Goal: Feedback & Contribution: Submit feedback/report problem

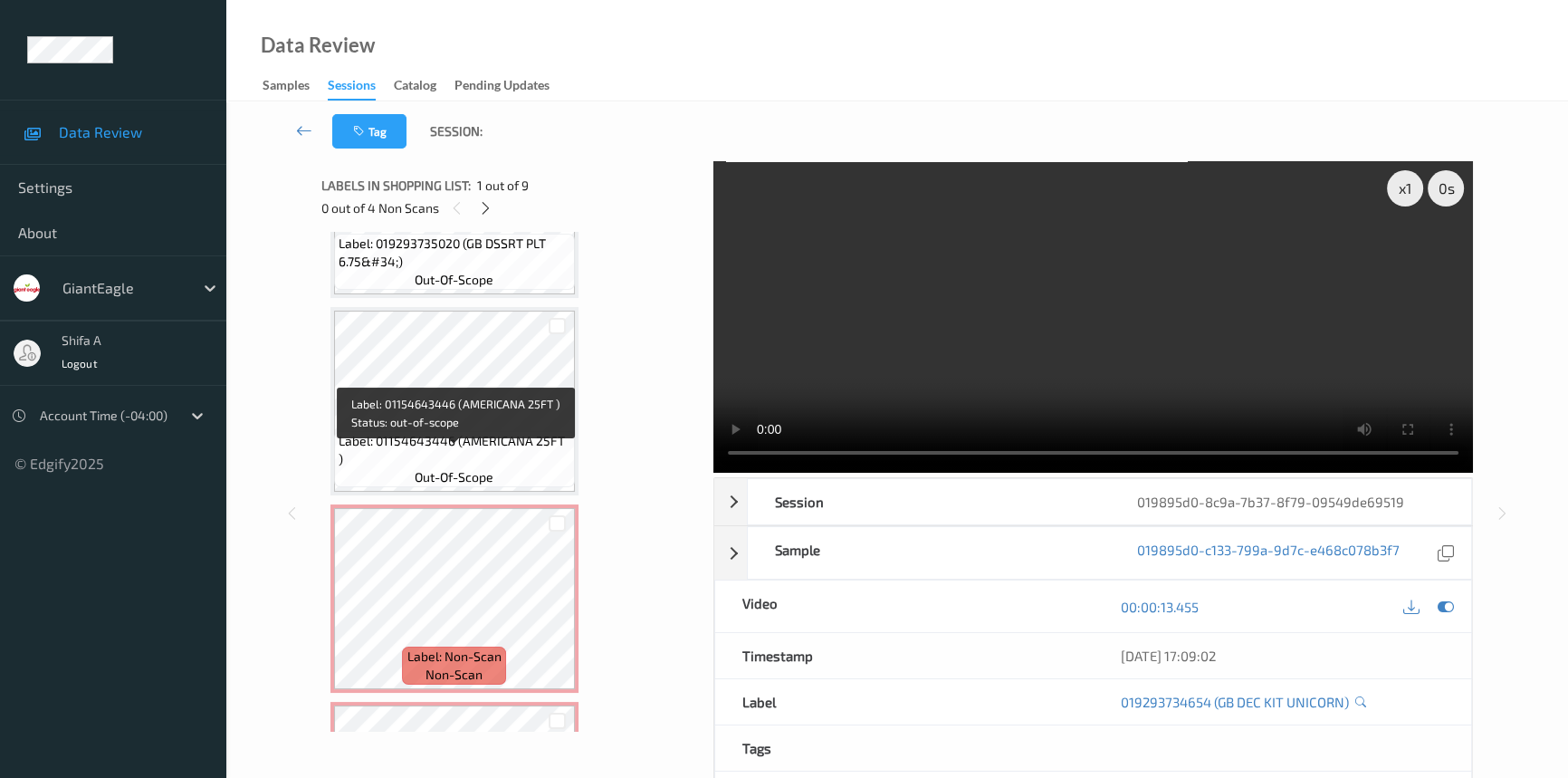
scroll to position [493, 0]
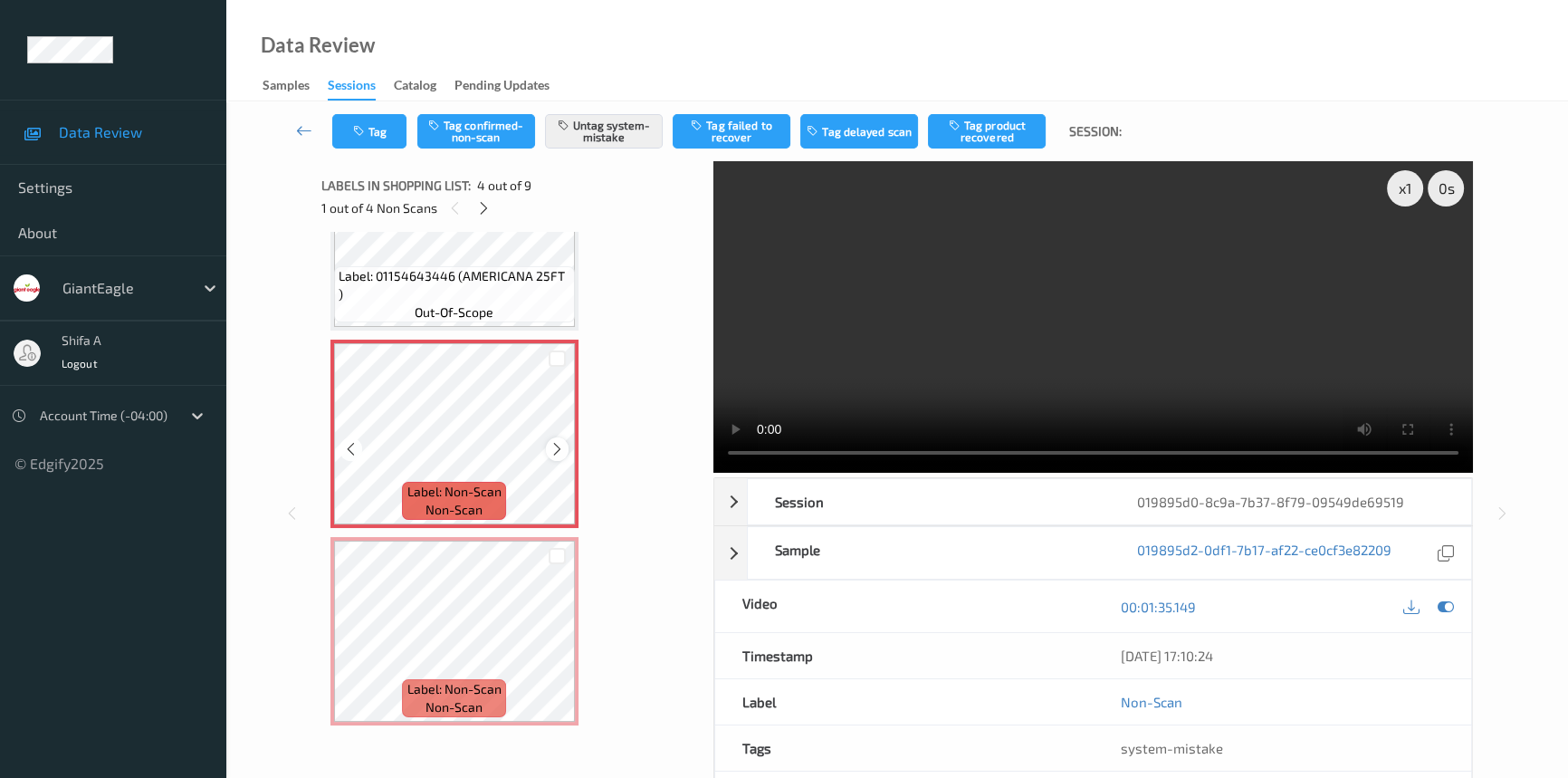
click at [557, 441] on icon at bounding box center [557, 449] width 16 height 17
click at [559, 441] on icon at bounding box center [557, 449] width 16 height 17
click at [1066, 369] on video at bounding box center [1093, 317] width 760 height 312
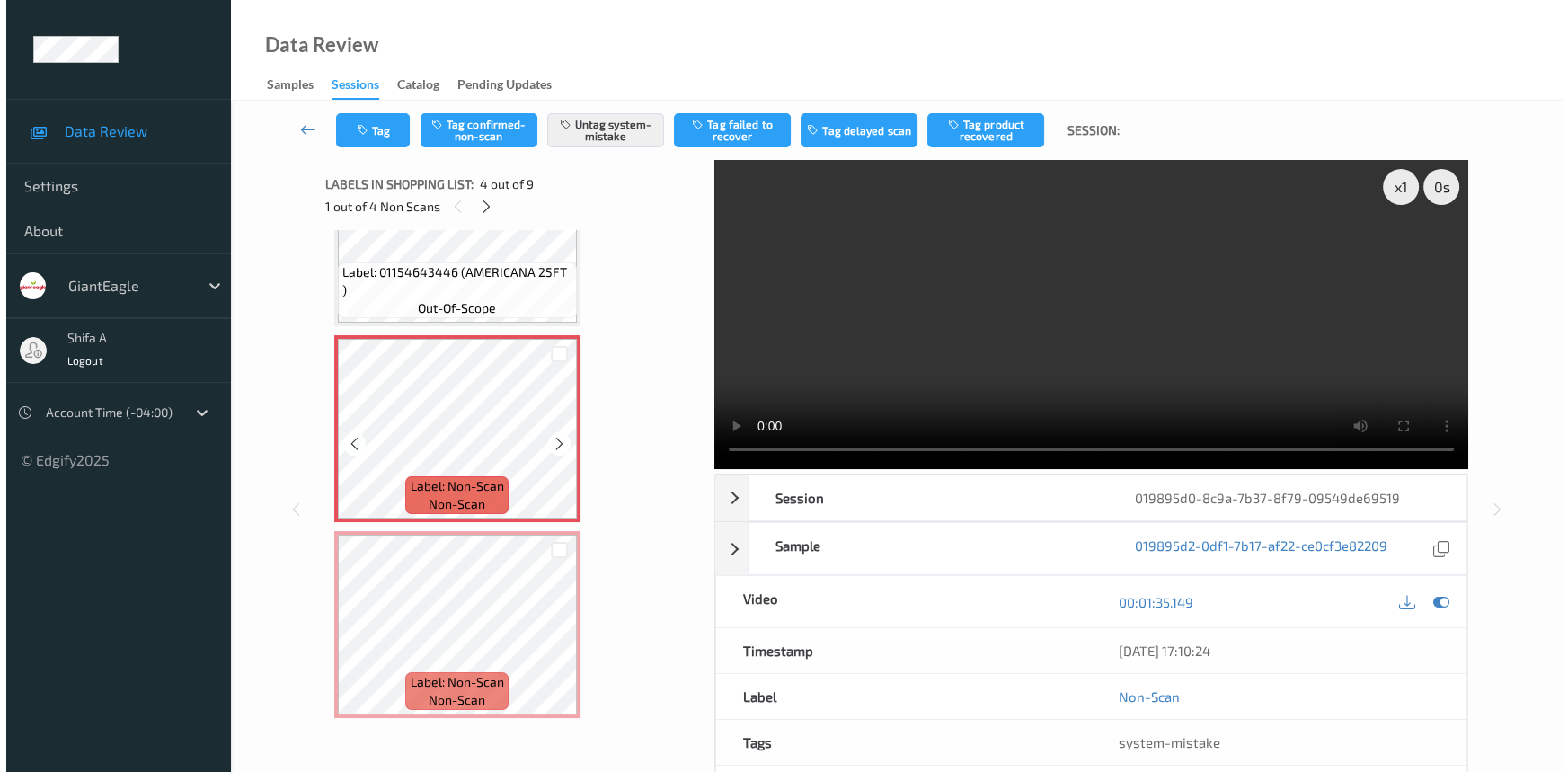
scroll to position [572, 0]
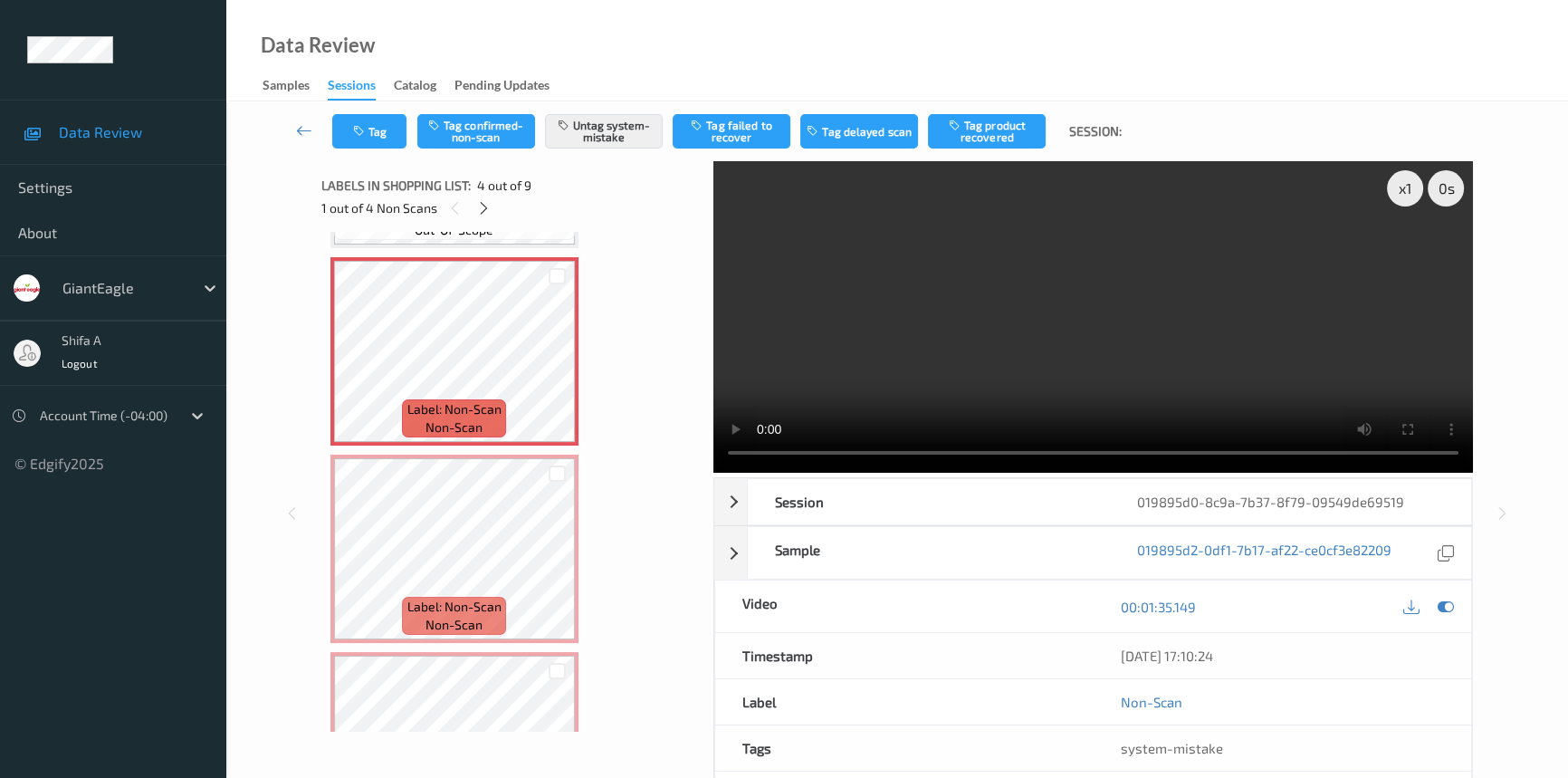
click at [368, 150] on div "Tag Tag confirmed-non-scan Untag system-mistake Tag failed to recover Tag delay…" at bounding box center [897, 131] width 1267 height 60
click at [371, 132] on button "Tag" at bounding box center [369, 131] width 75 height 34
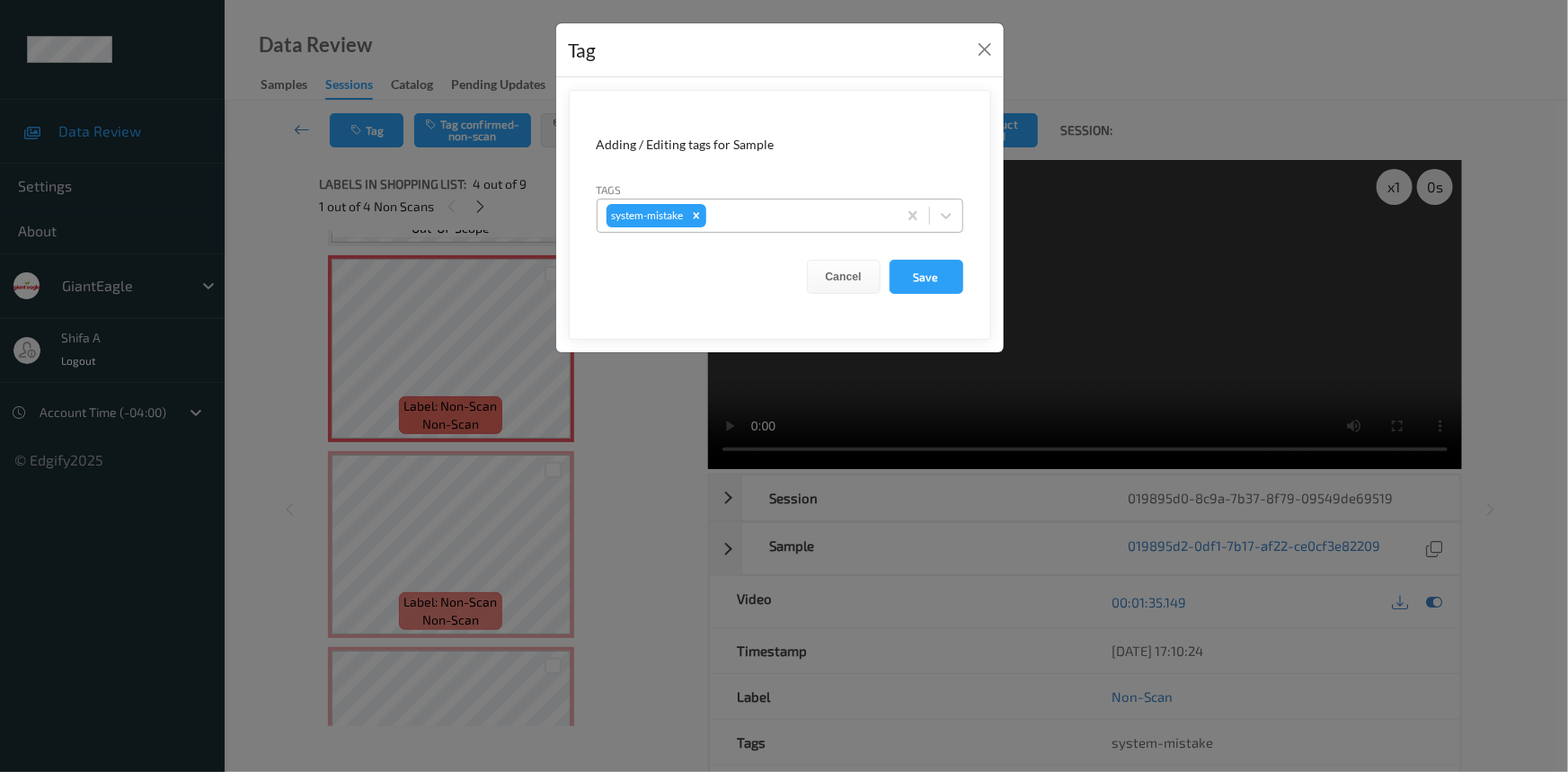
click at [799, 223] on div at bounding box center [799, 216] width 177 height 22
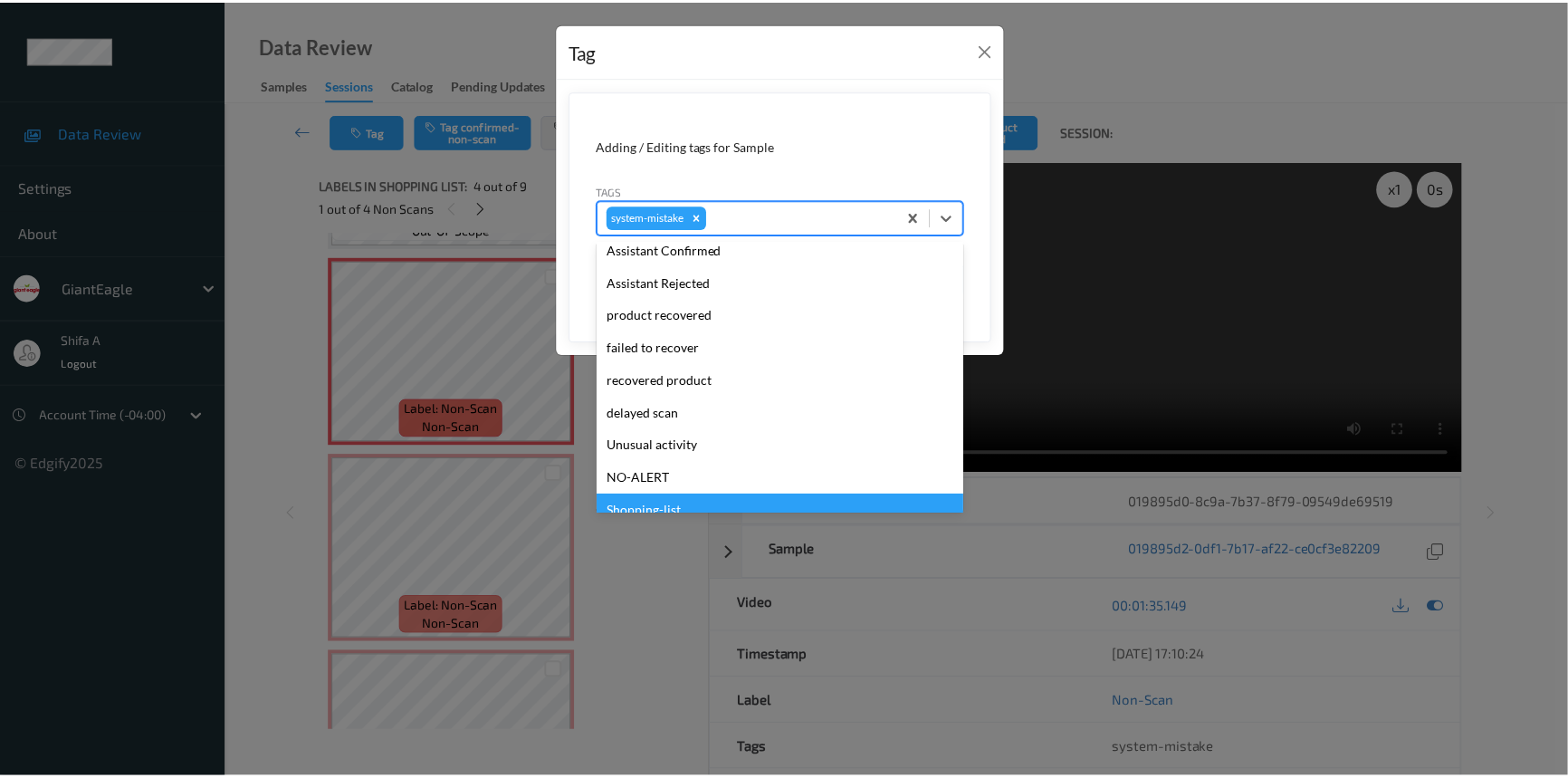
scroll to position [159, 0]
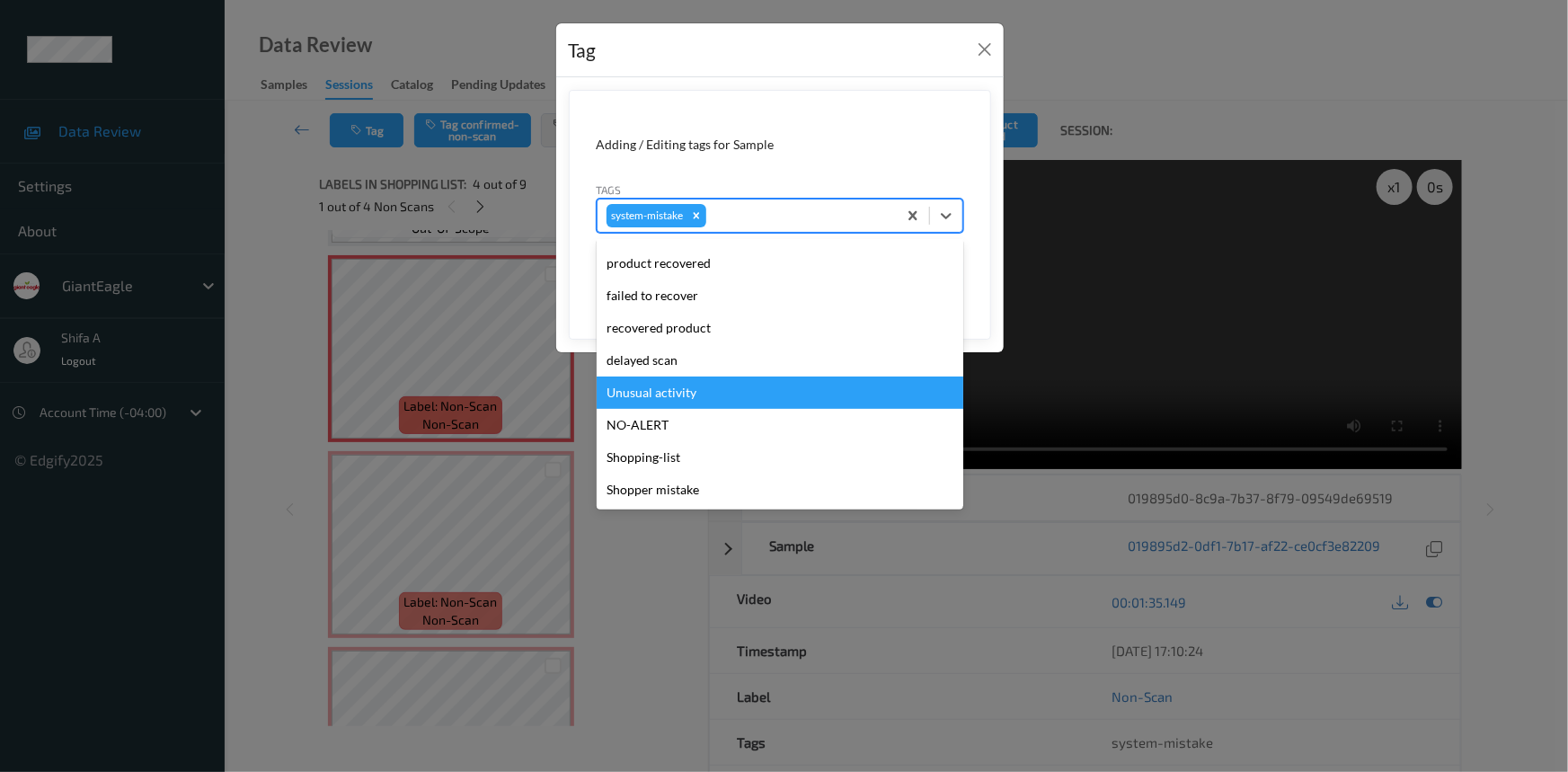
click at [653, 402] on div "Unusual activity" at bounding box center [779, 392] width 367 height 32
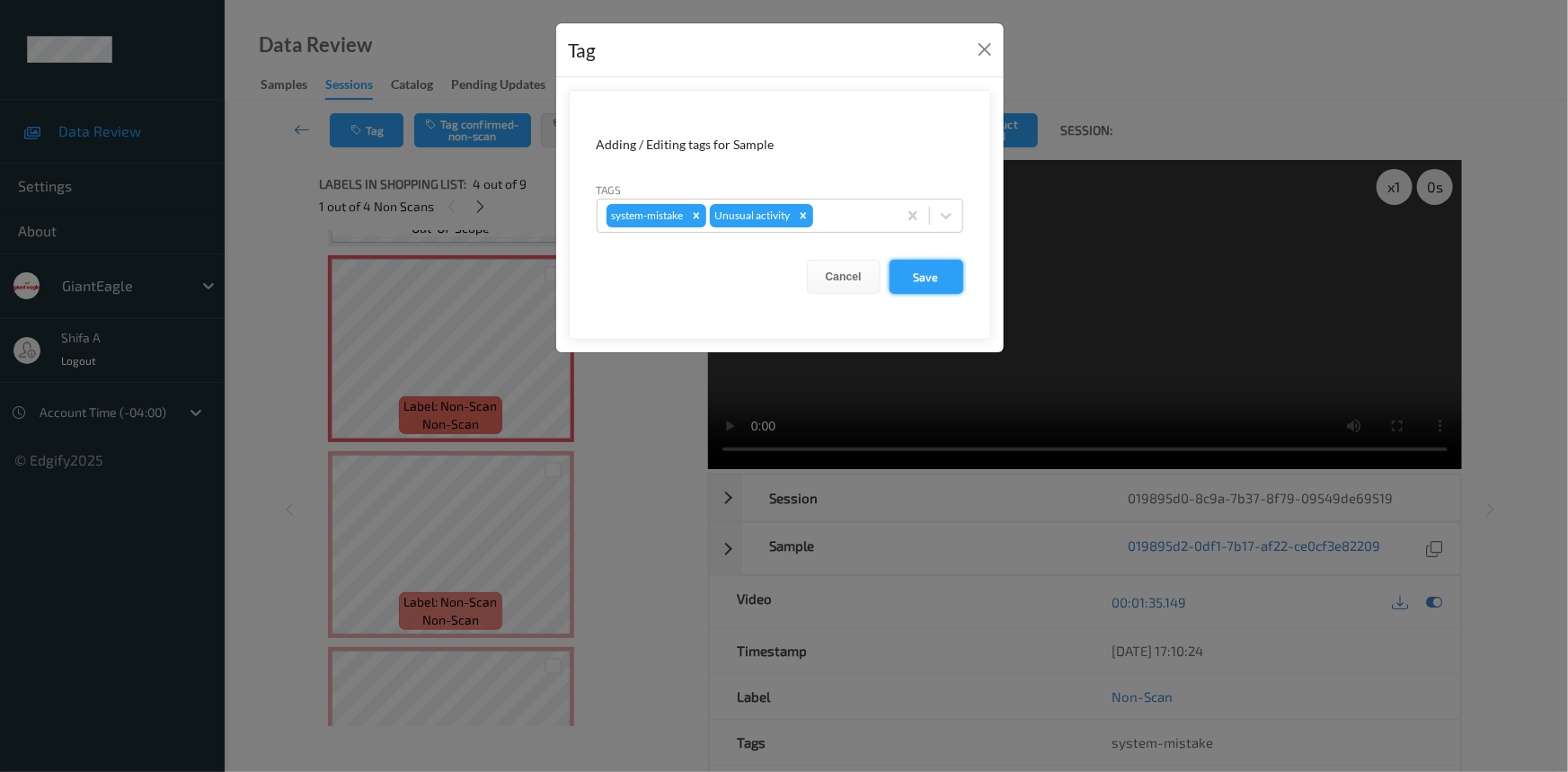
click at [915, 278] on button "Save" at bounding box center [926, 276] width 74 height 34
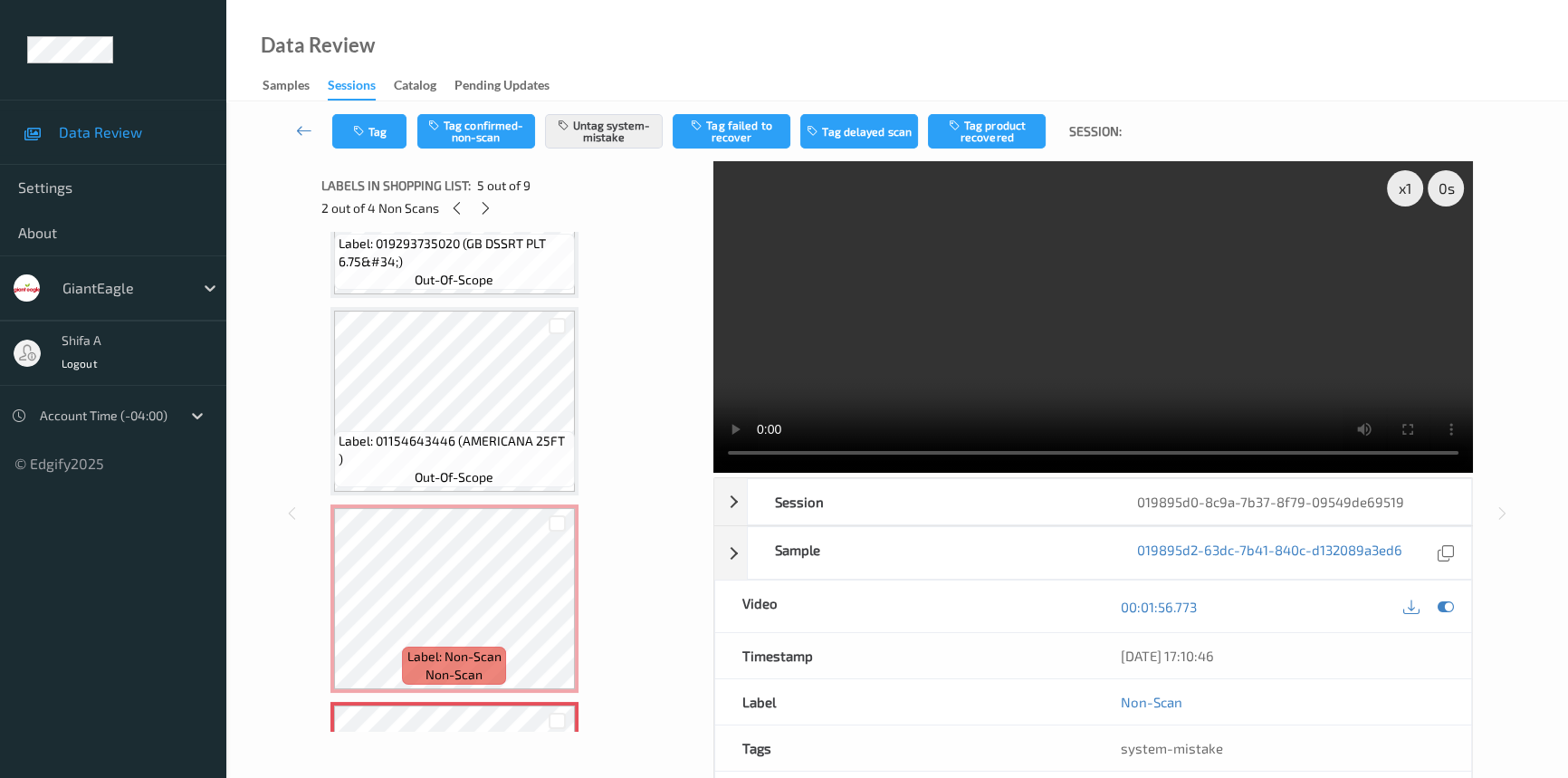
scroll to position [246, 0]
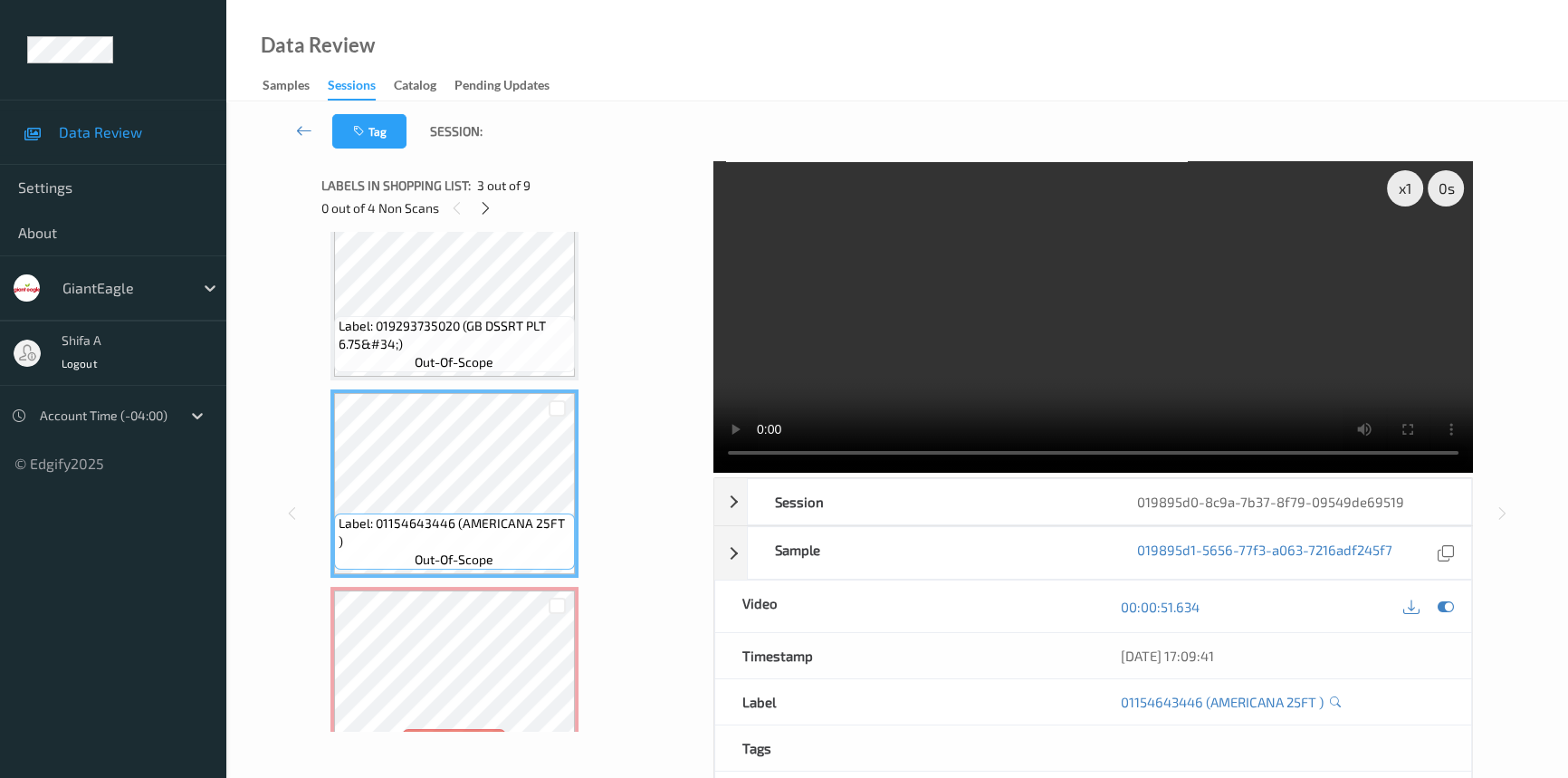
click at [1034, 388] on video at bounding box center [1093, 317] width 760 height 312
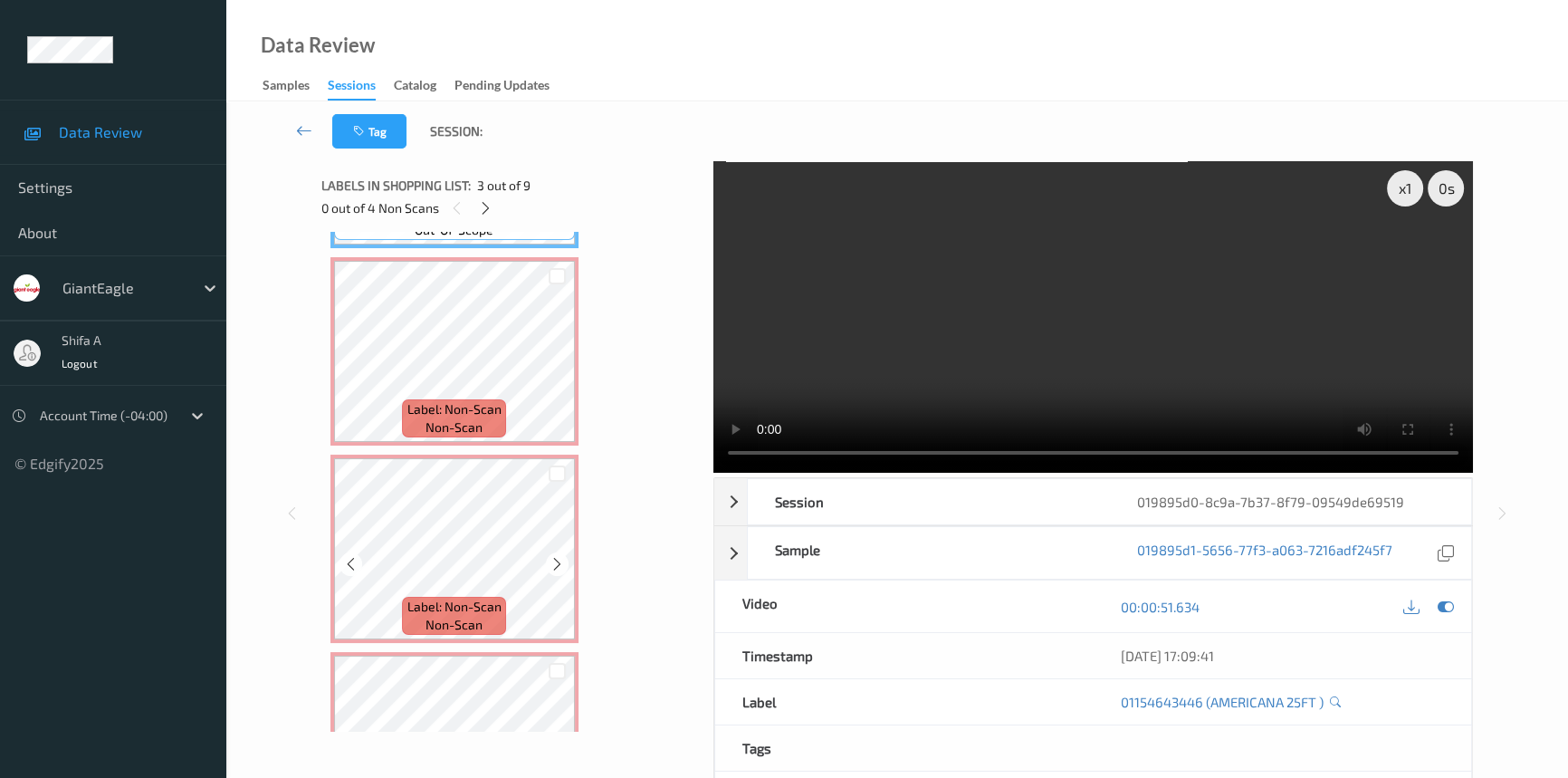
scroll to position [411, 0]
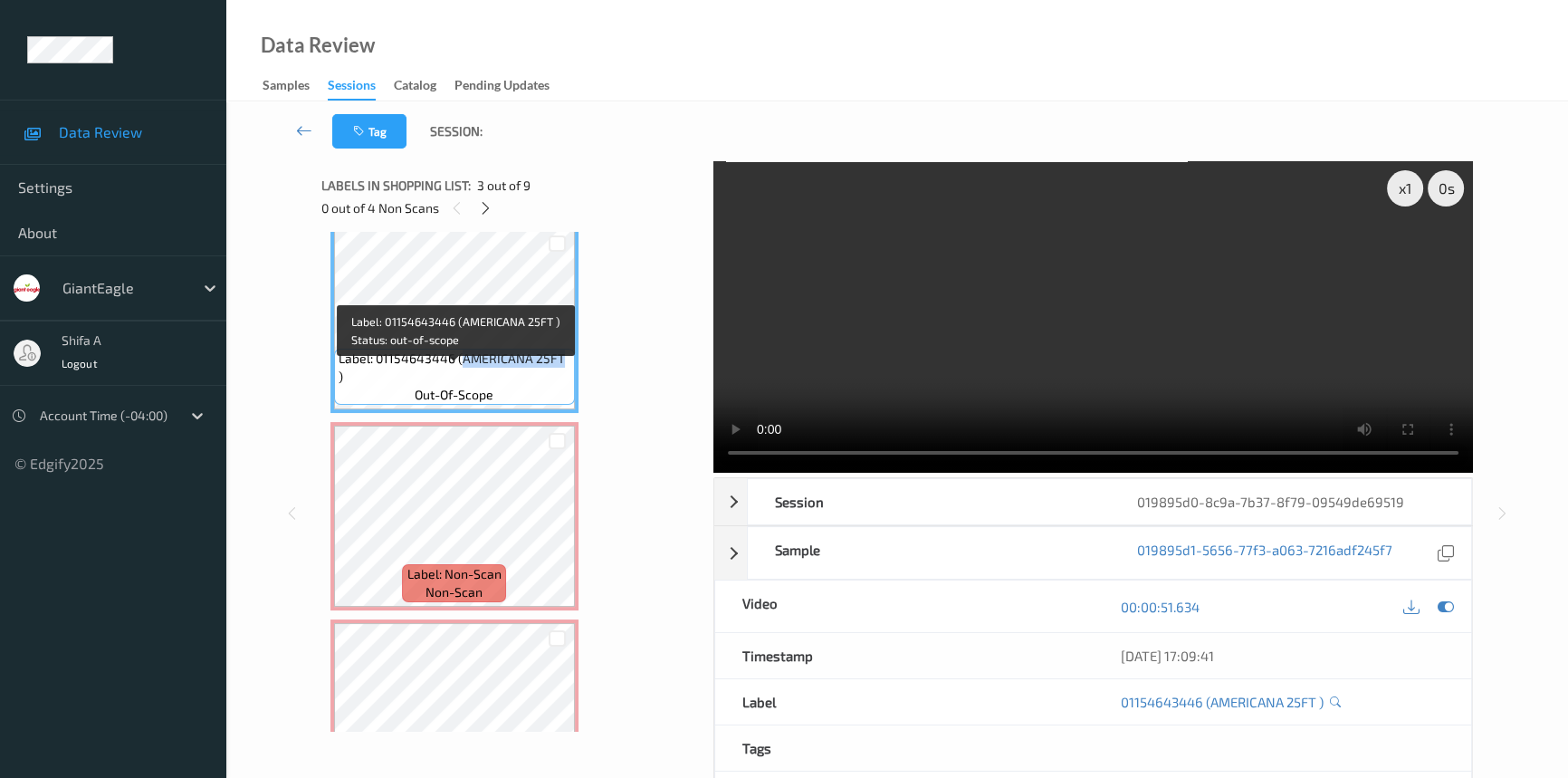
drag, startPoint x: 464, startPoint y: 371, endPoint x: 558, endPoint y: 374, distance: 94.0
click at [558, 374] on span "Label: 01154643446 (AMERICANA 25FT )" at bounding box center [454, 367] width 231 height 36
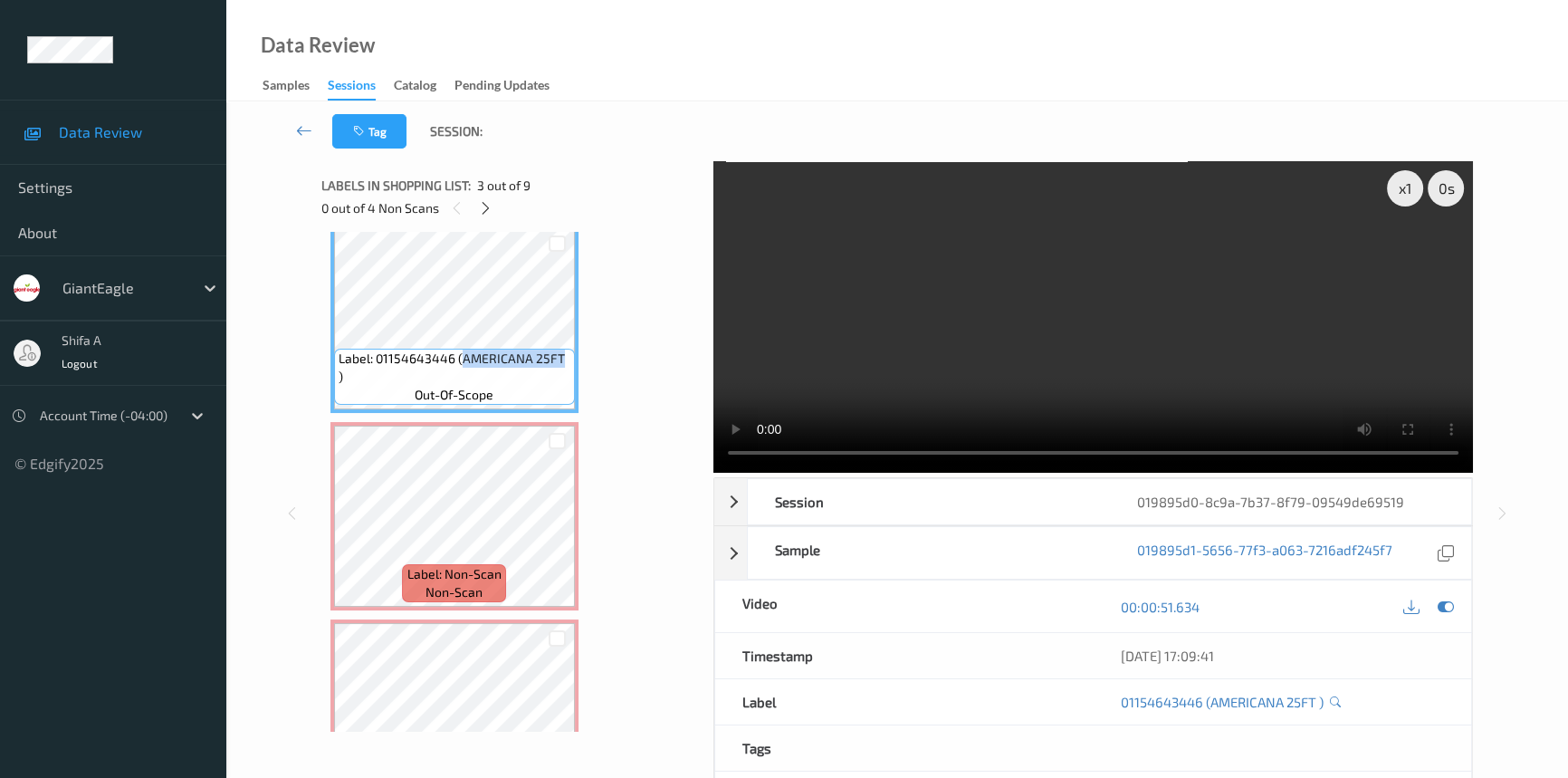
copy span "AMERICANA 25FT"
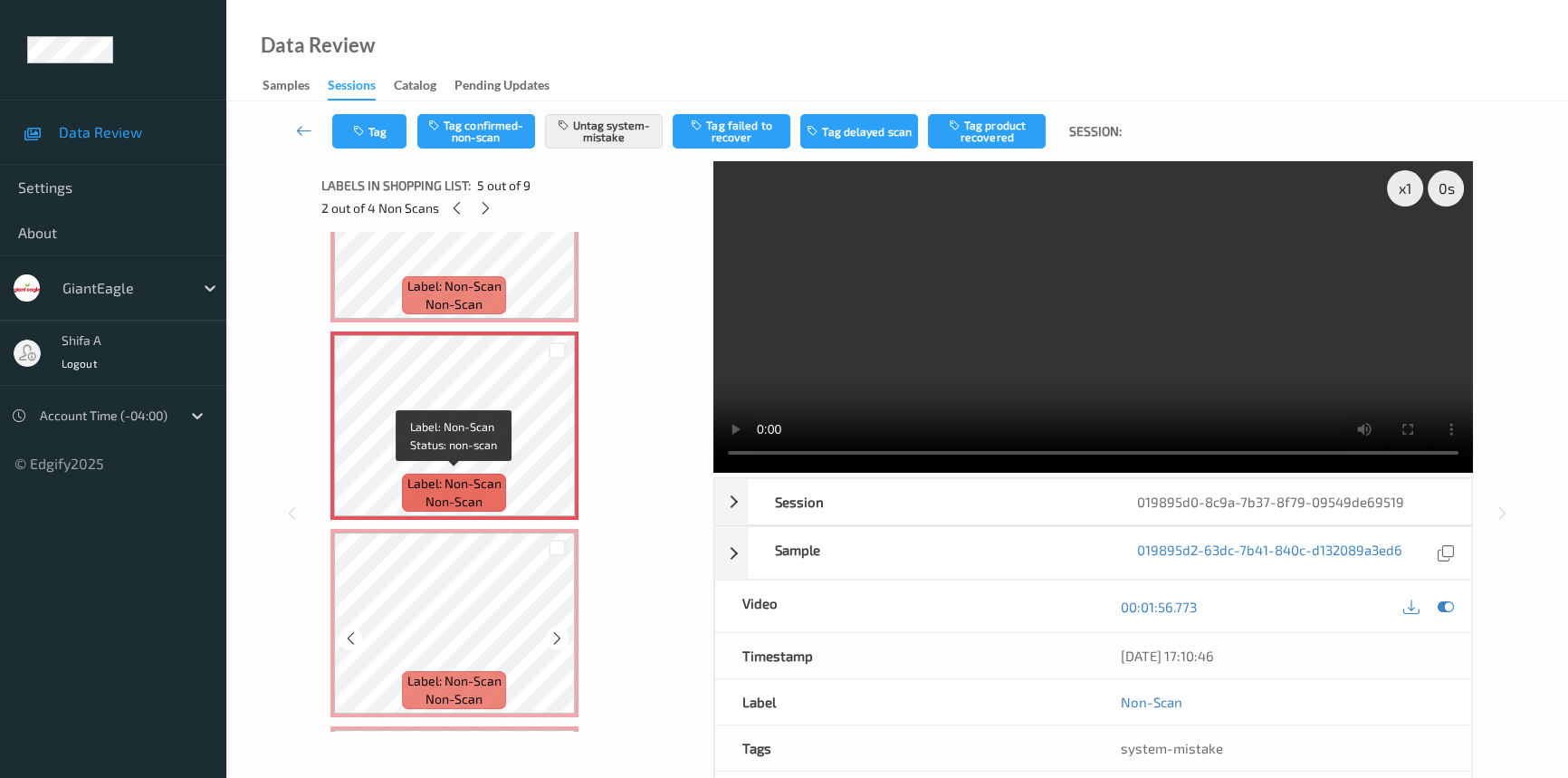
scroll to position [740, 0]
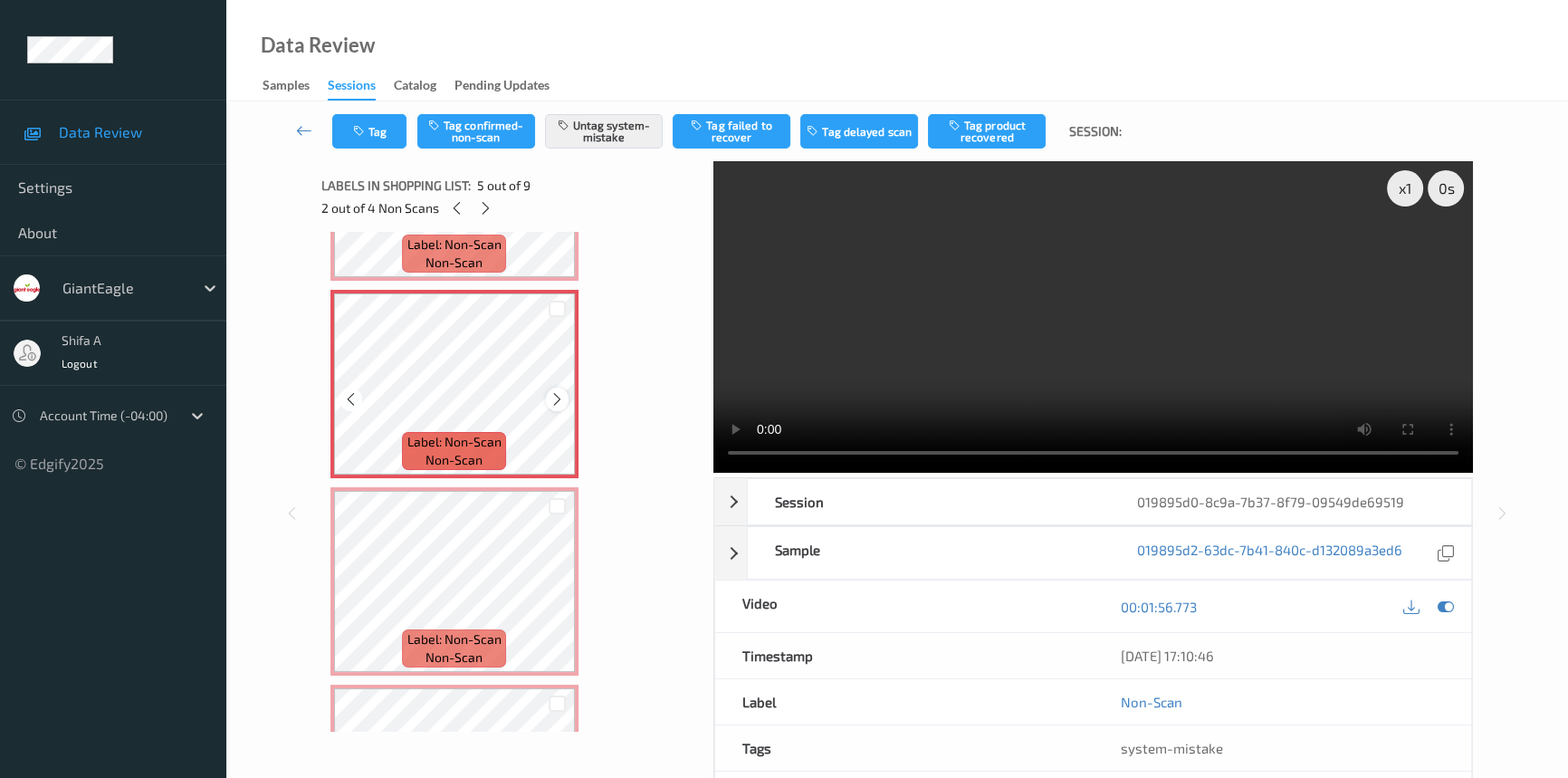
click at [554, 395] on icon at bounding box center [557, 399] width 16 height 17
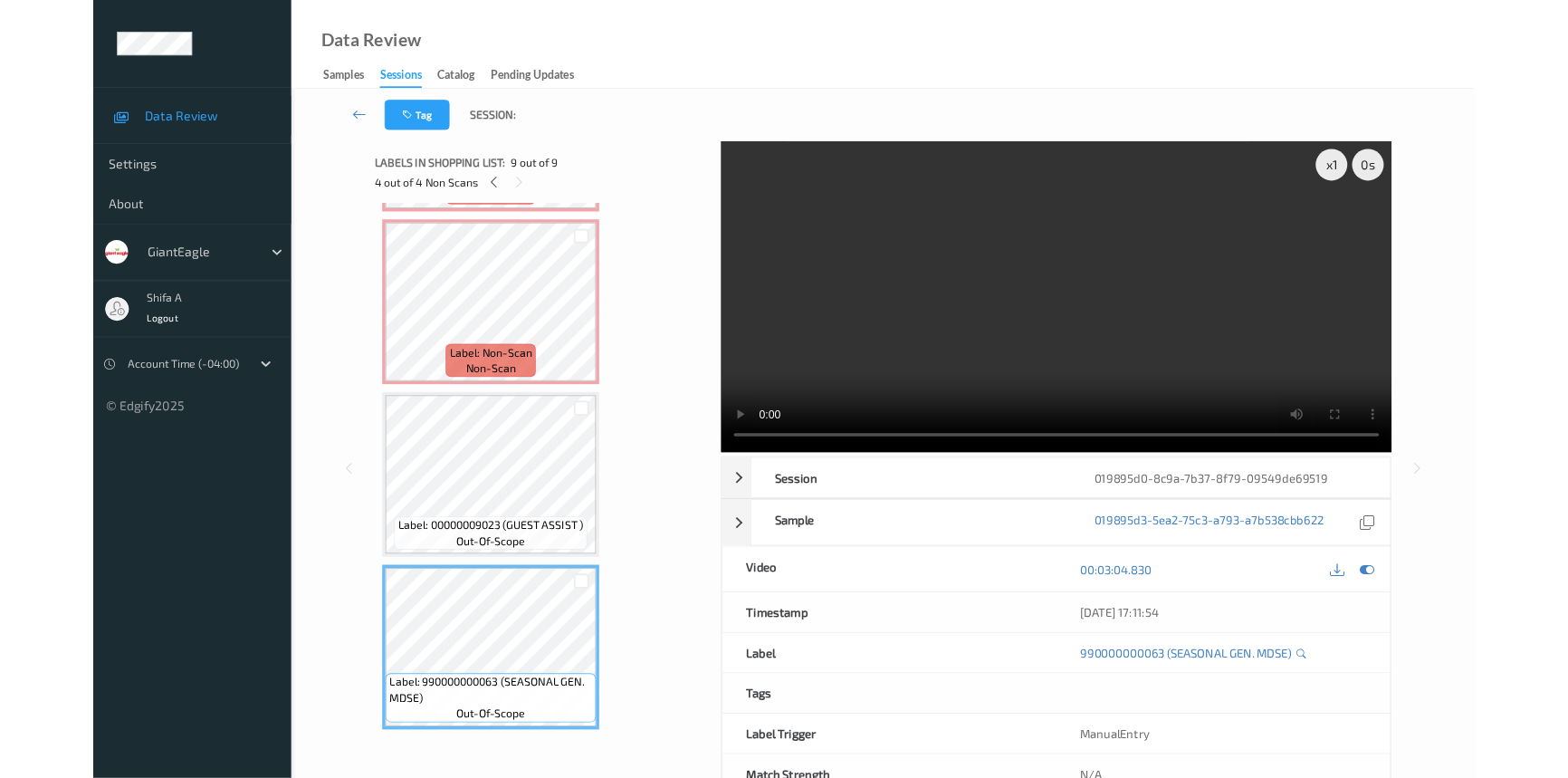
scroll to position [1168, 0]
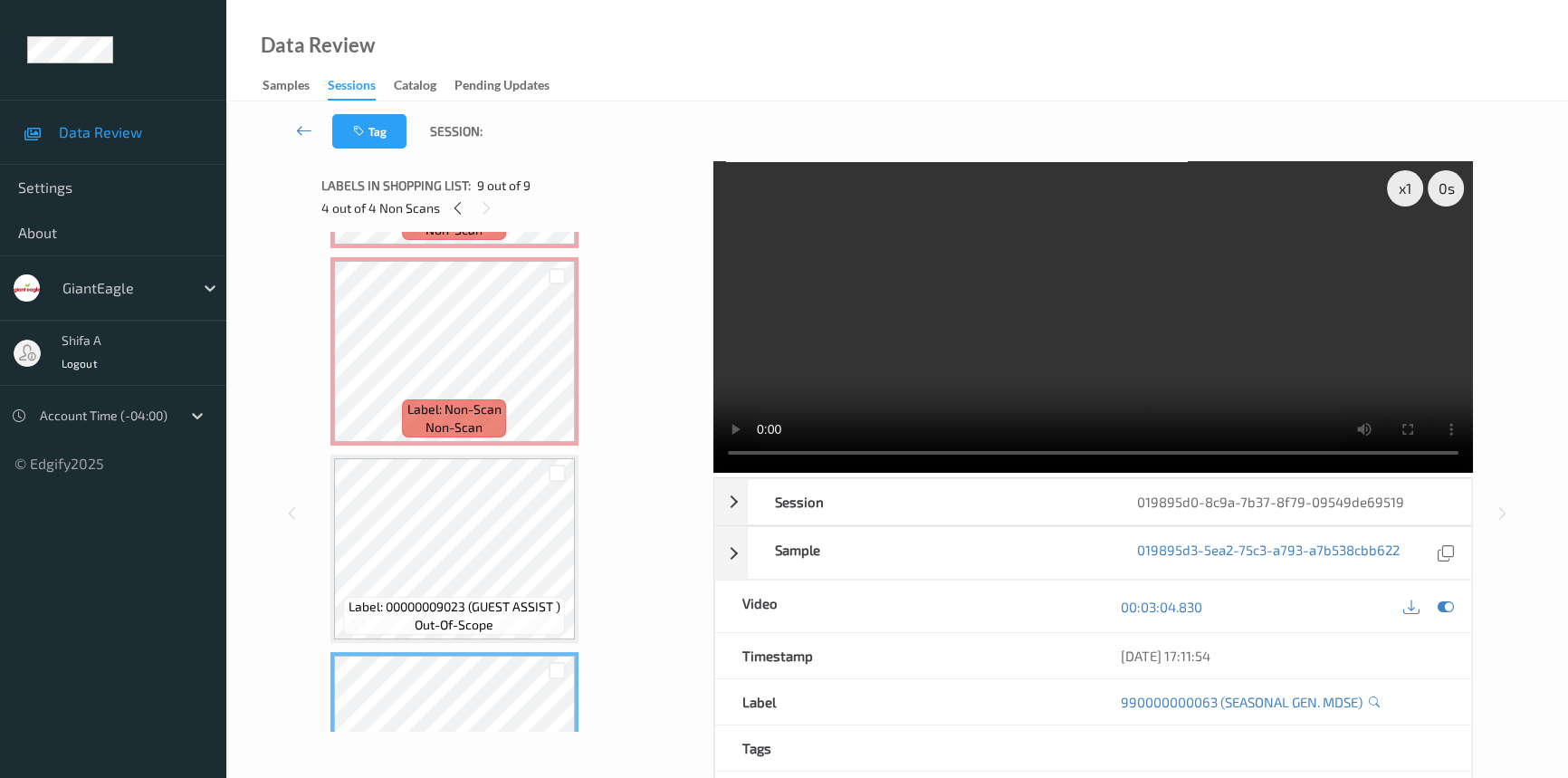
click at [1273, 366] on video at bounding box center [1093, 317] width 760 height 312
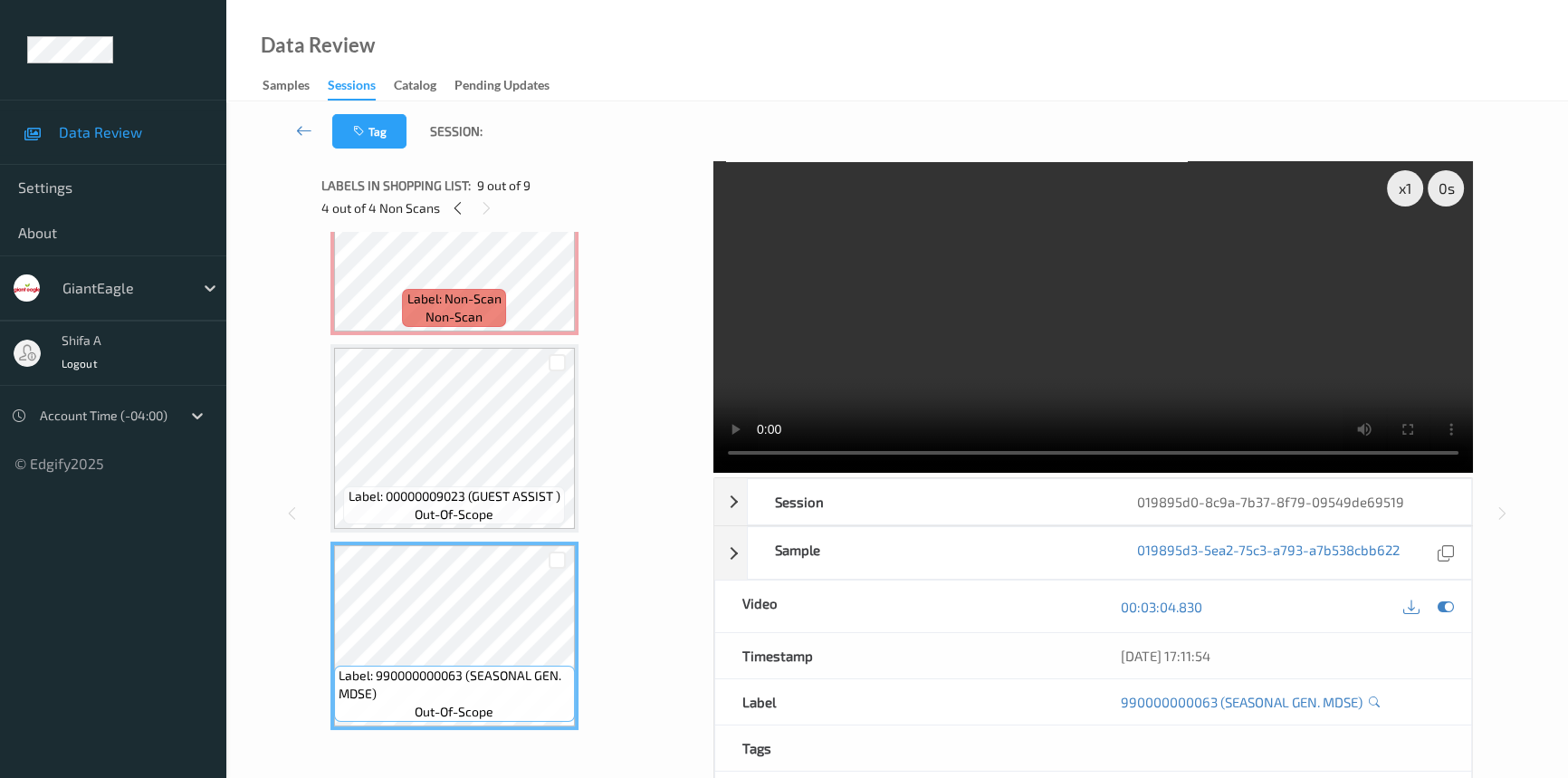
scroll to position [1279, 0]
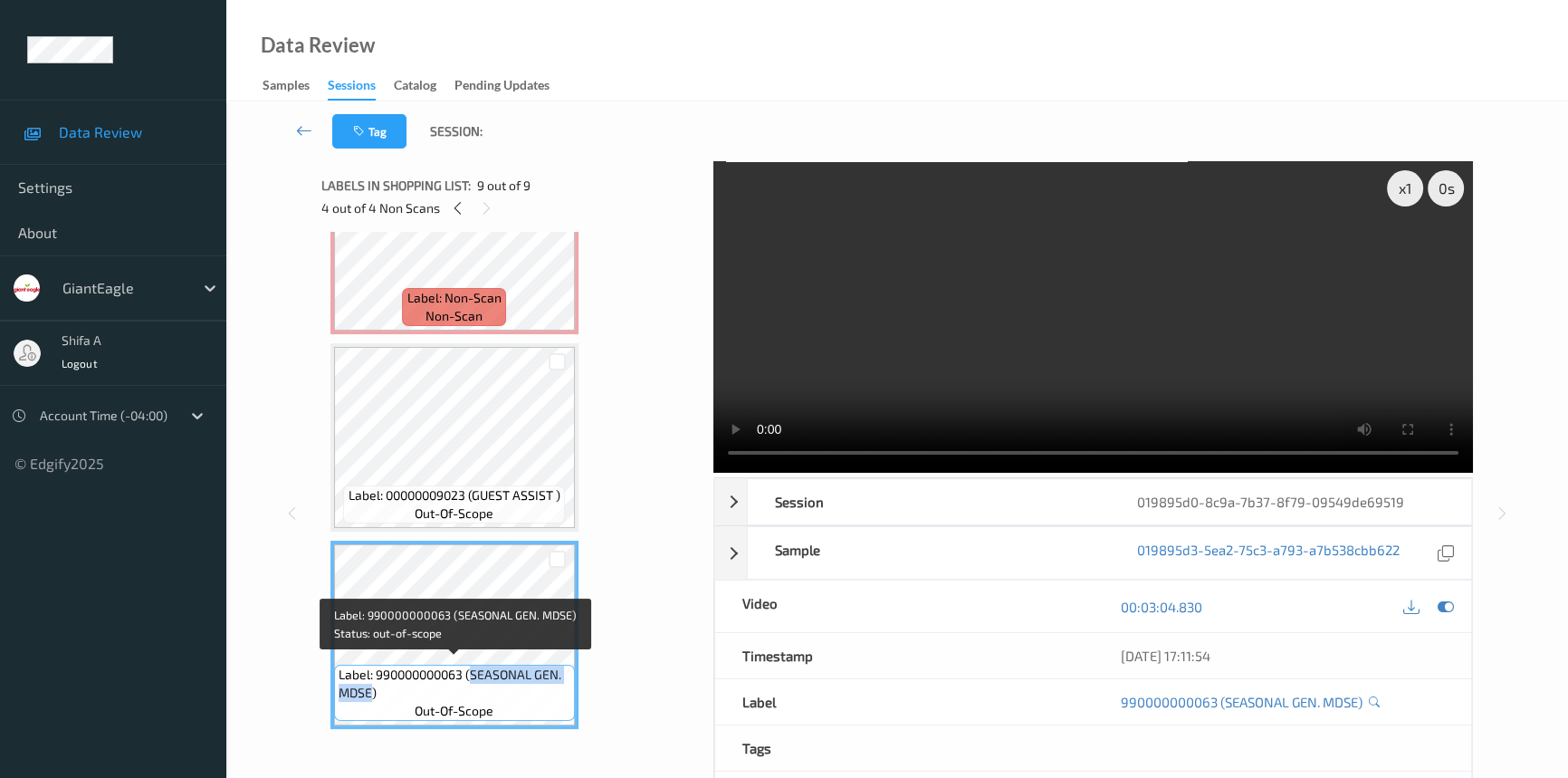
drag, startPoint x: 474, startPoint y: 666, endPoint x: 371, endPoint y: 690, distance: 105.8
click at [371, 690] on span "Label: 990000000063 (SEASONAL GEN. MDSE)" at bounding box center [454, 683] width 231 height 36
copy span "SEASONAL GEN. MDSE"
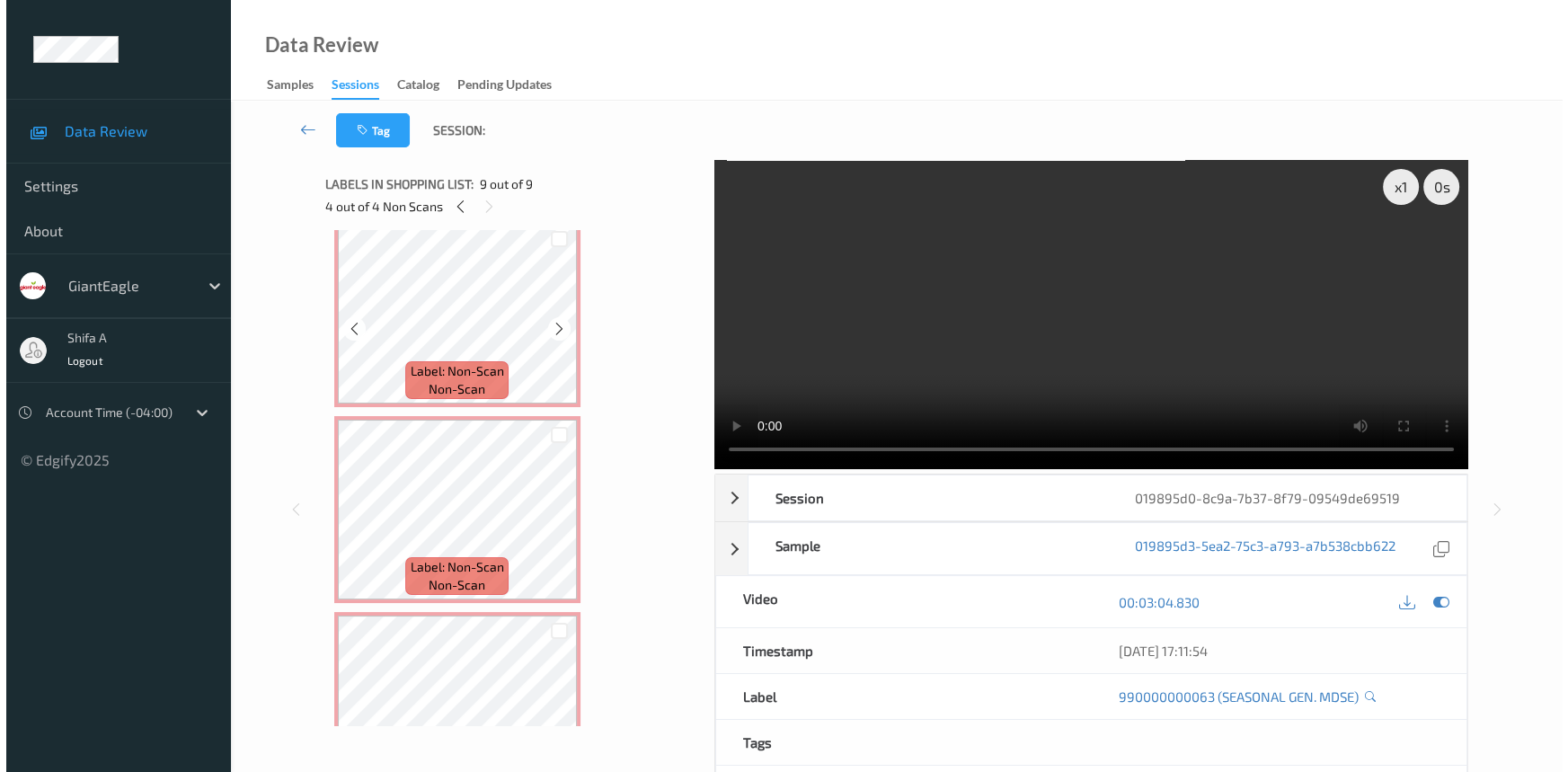
scroll to position [617, 0]
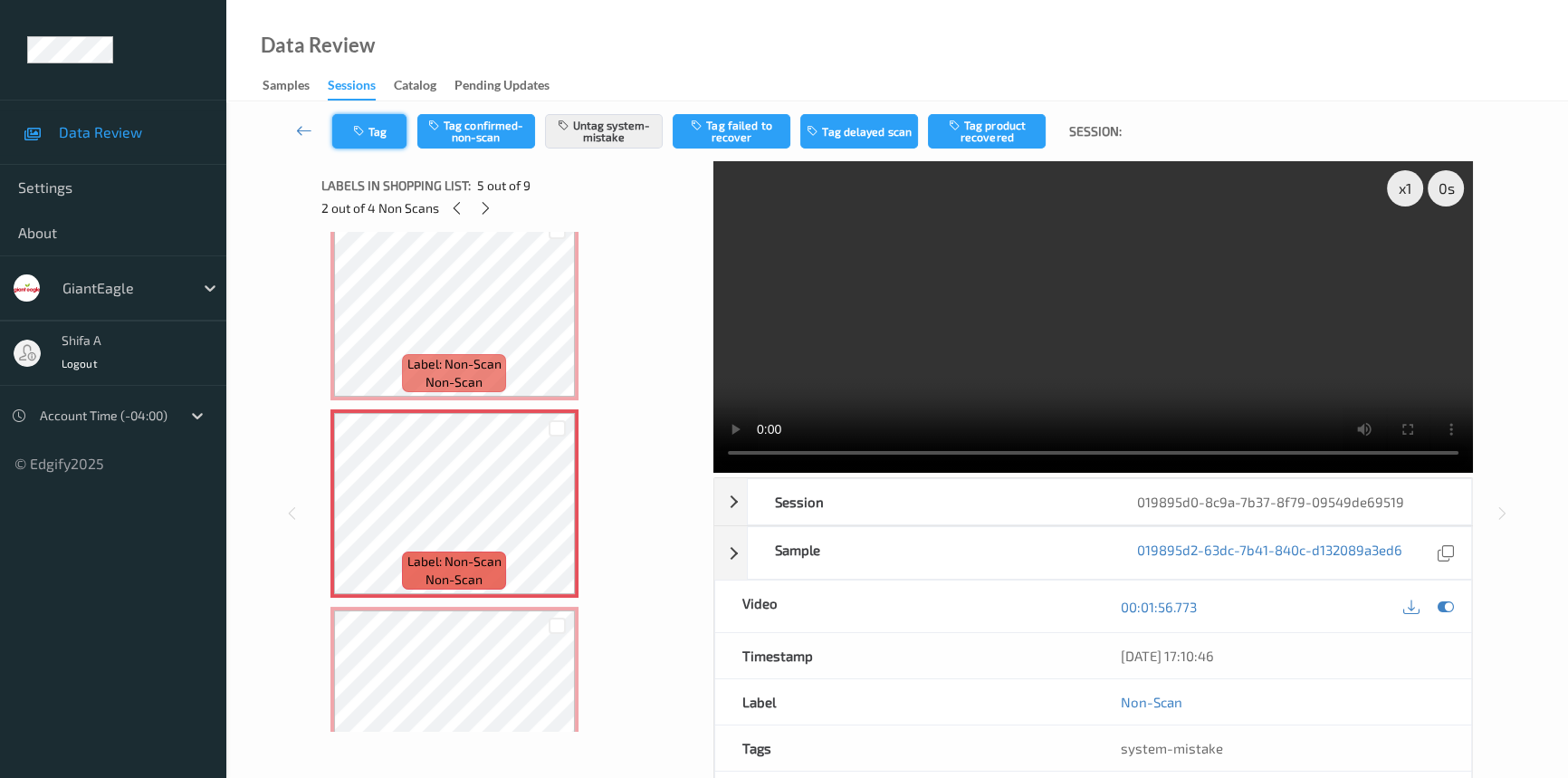
click at [358, 135] on icon "button" at bounding box center [360, 132] width 16 height 13
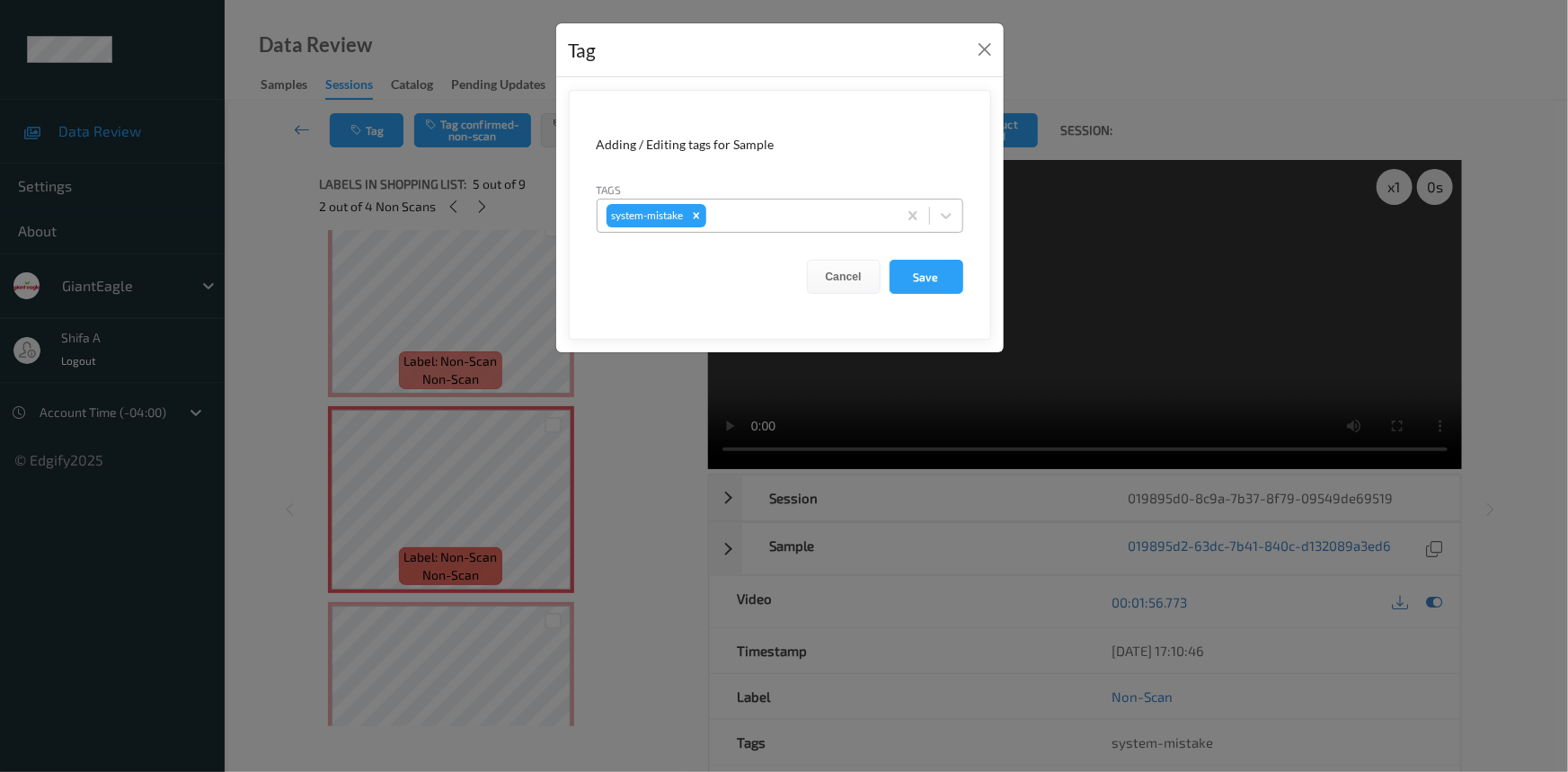
click at [766, 209] on div at bounding box center [799, 216] width 177 height 22
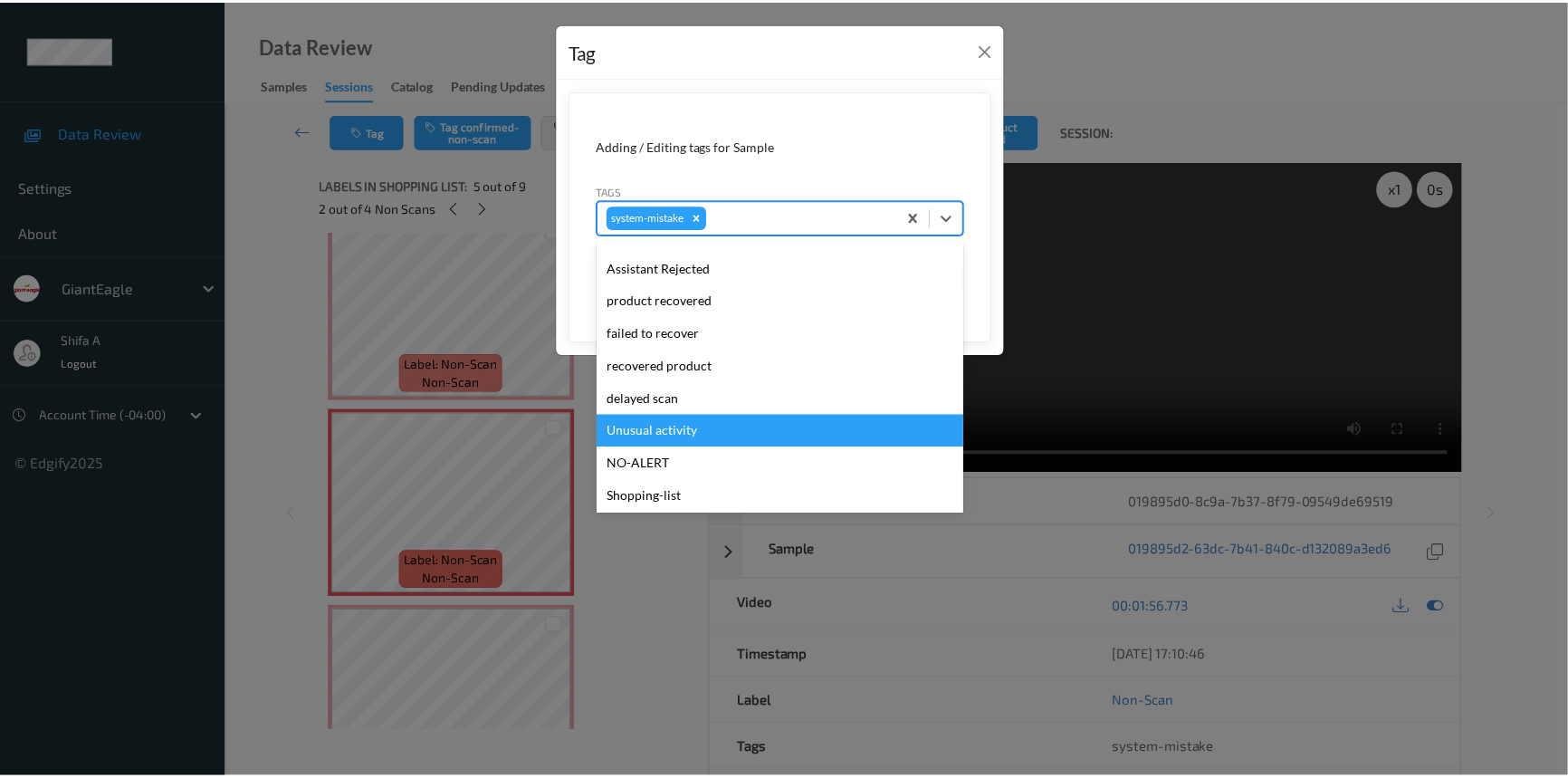
scroll to position [159, 0]
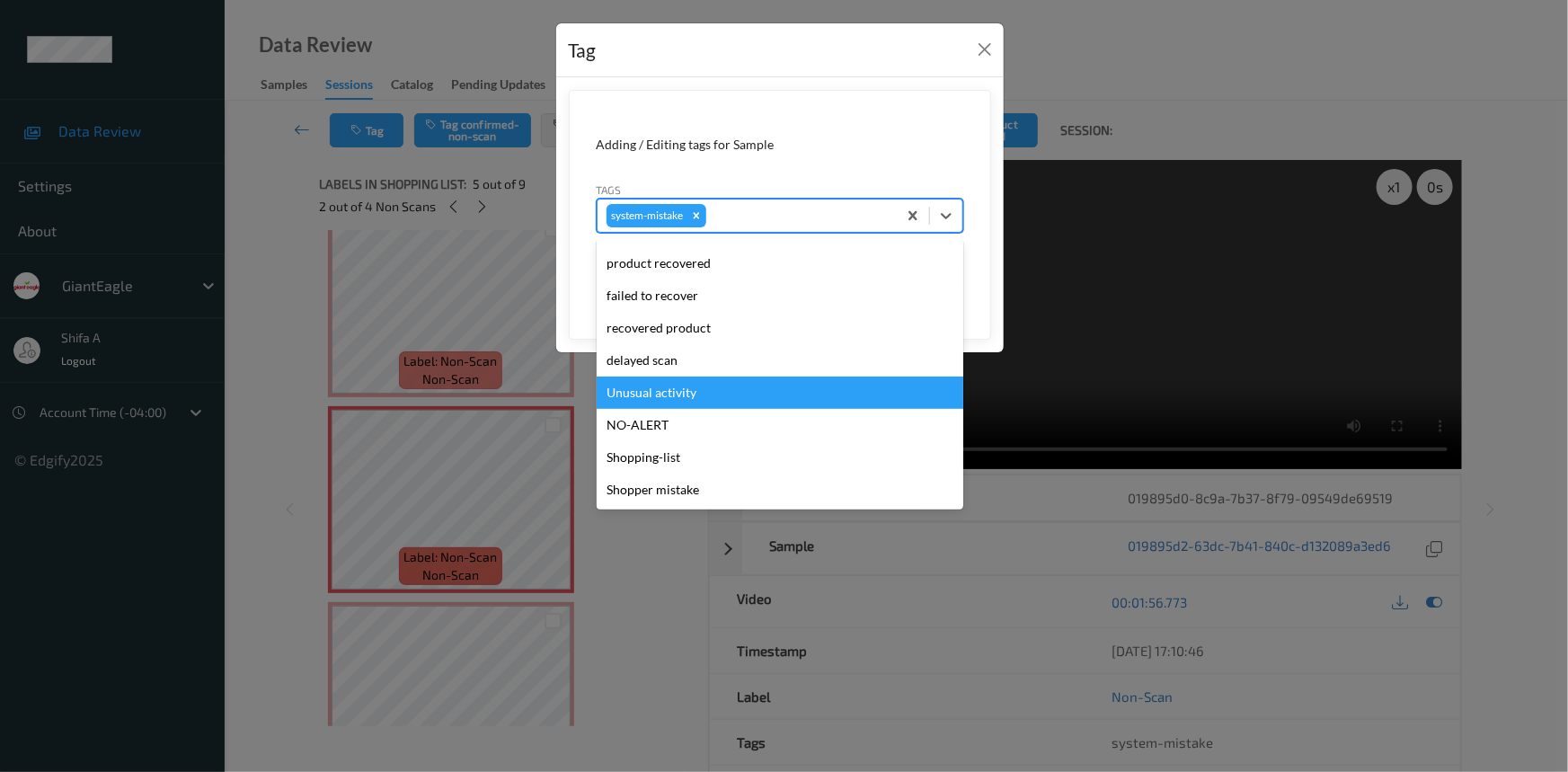
click at [682, 400] on div "Unusual activity" at bounding box center [779, 392] width 367 height 32
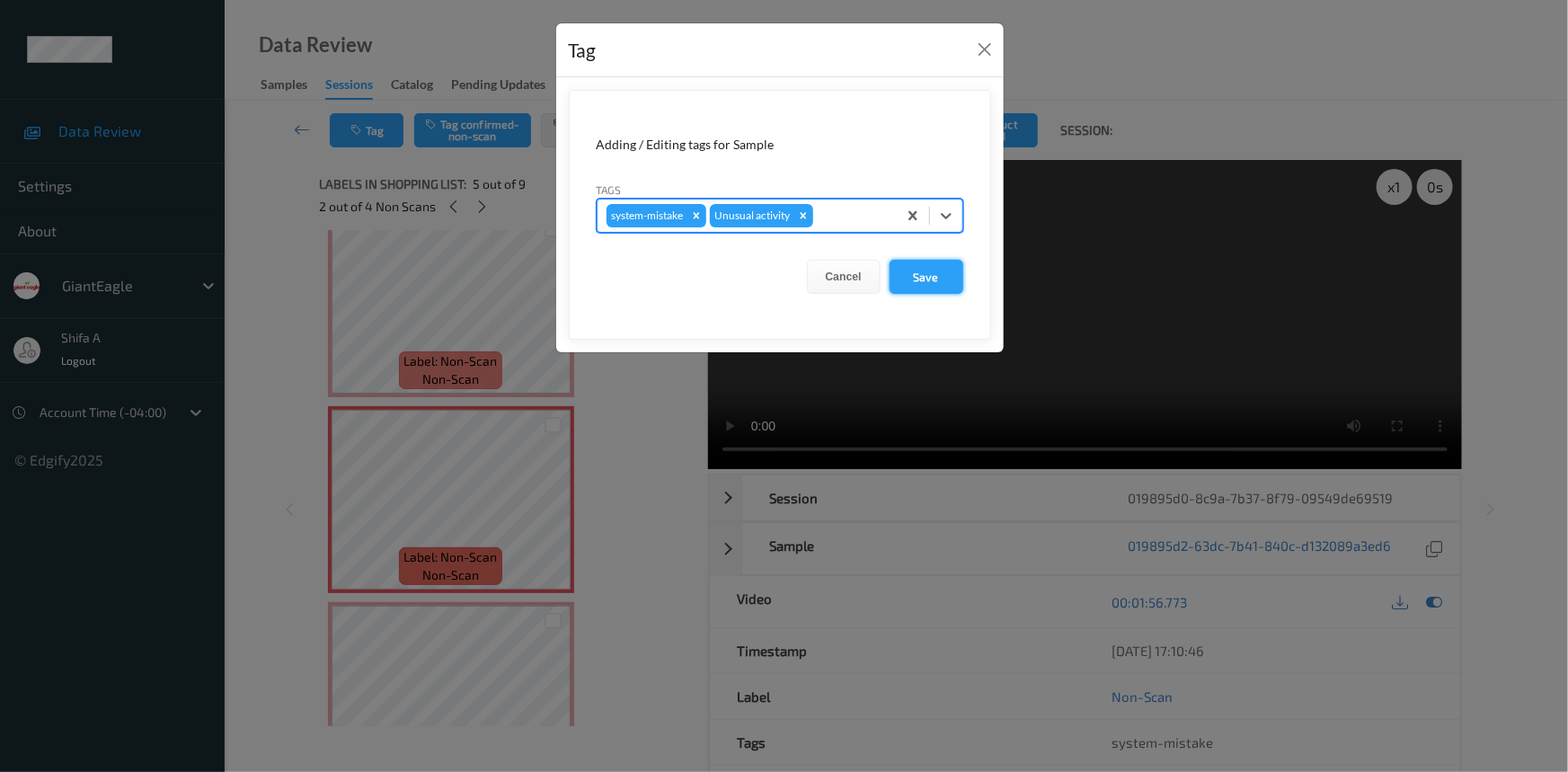
click at [944, 279] on button "Save" at bounding box center [926, 276] width 74 height 34
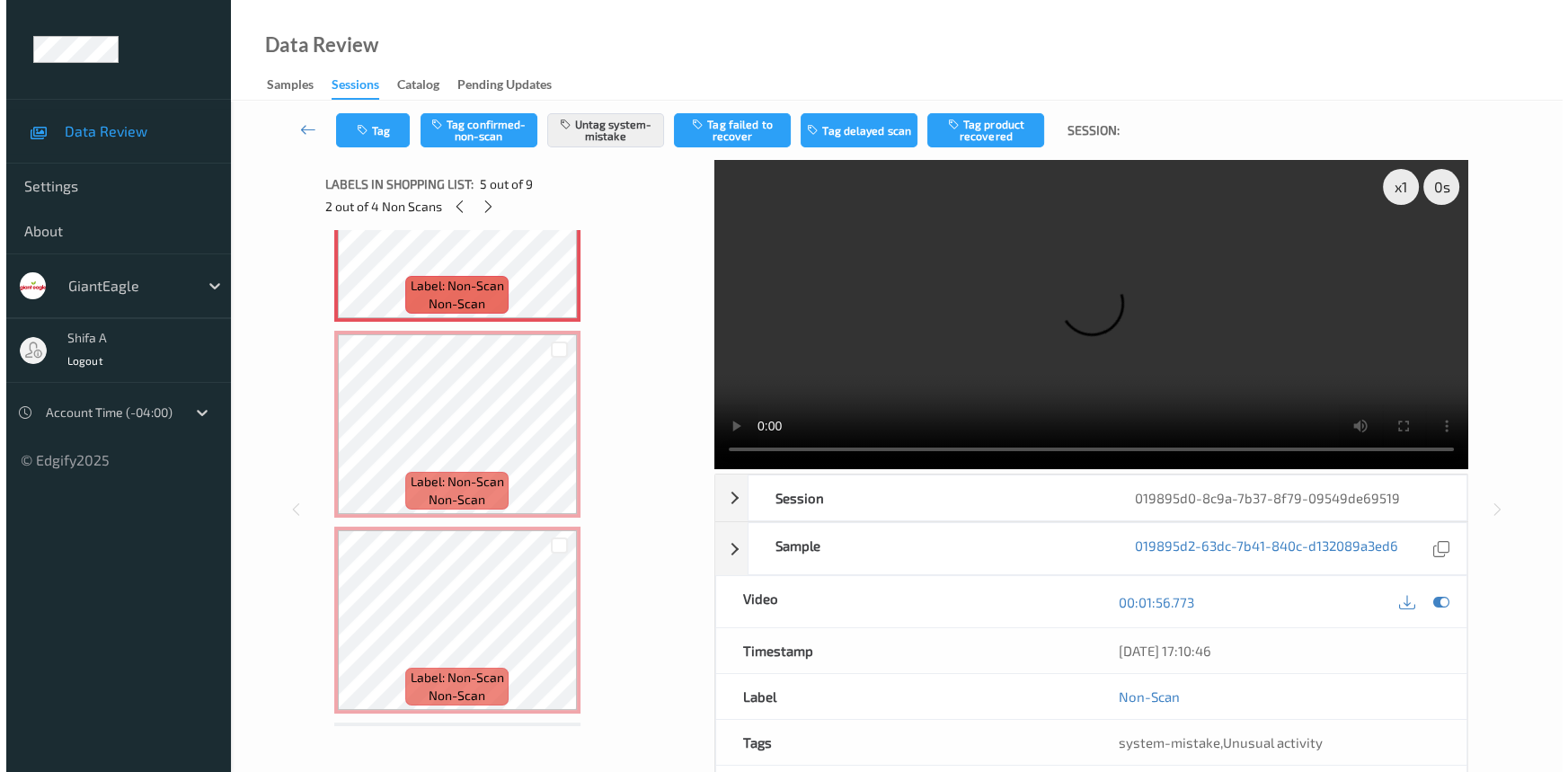
scroll to position [943, 0]
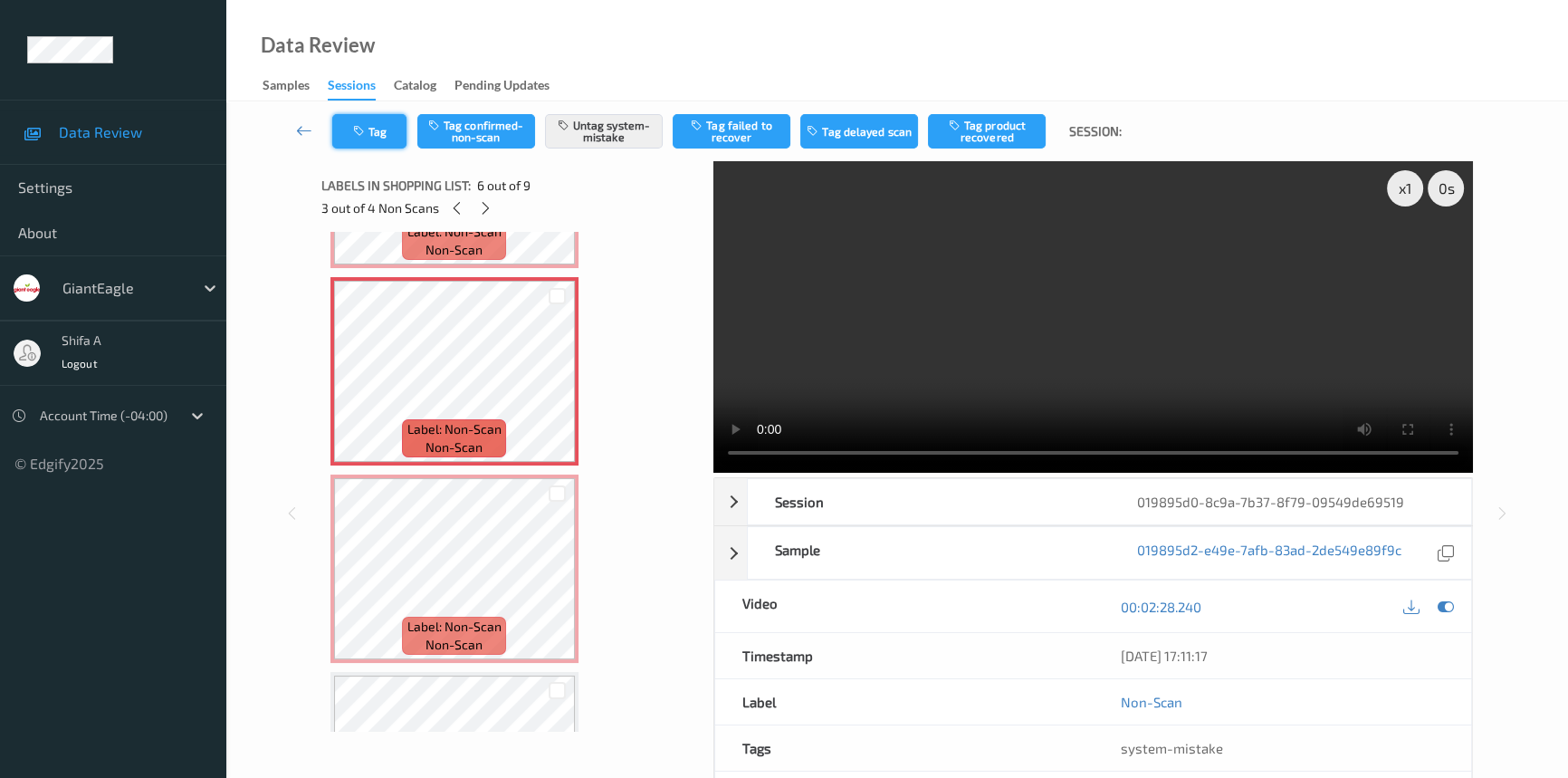
click at [369, 137] on button "Tag" at bounding box center [369, 131] width 75 height 34
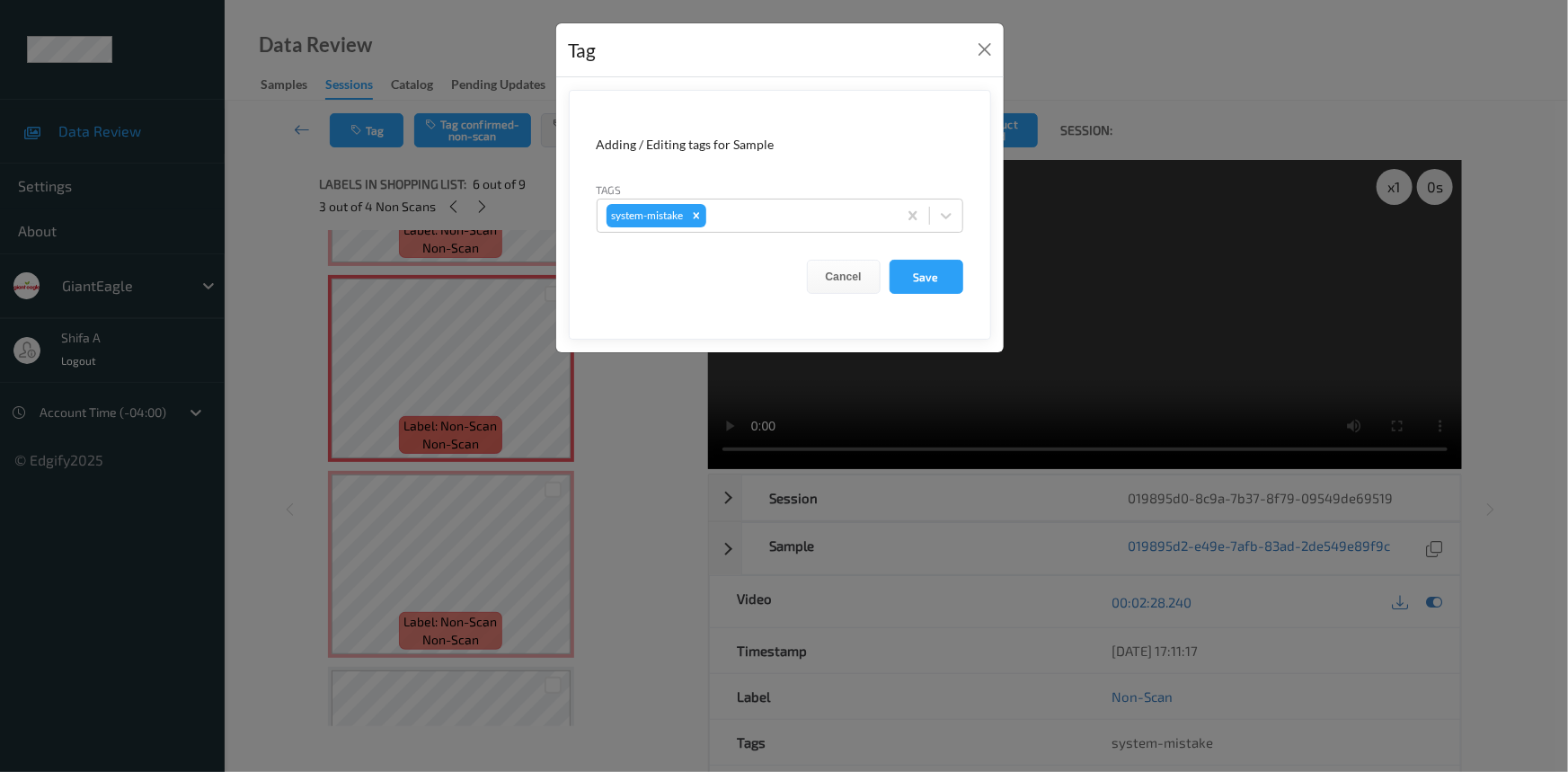
click at [767, 197] on div "Tags system-mistake" at bounding box center [779, 206] width 367 height 52
click at [764, 211] on div at bounding box center [799, 216] width 177 height 22
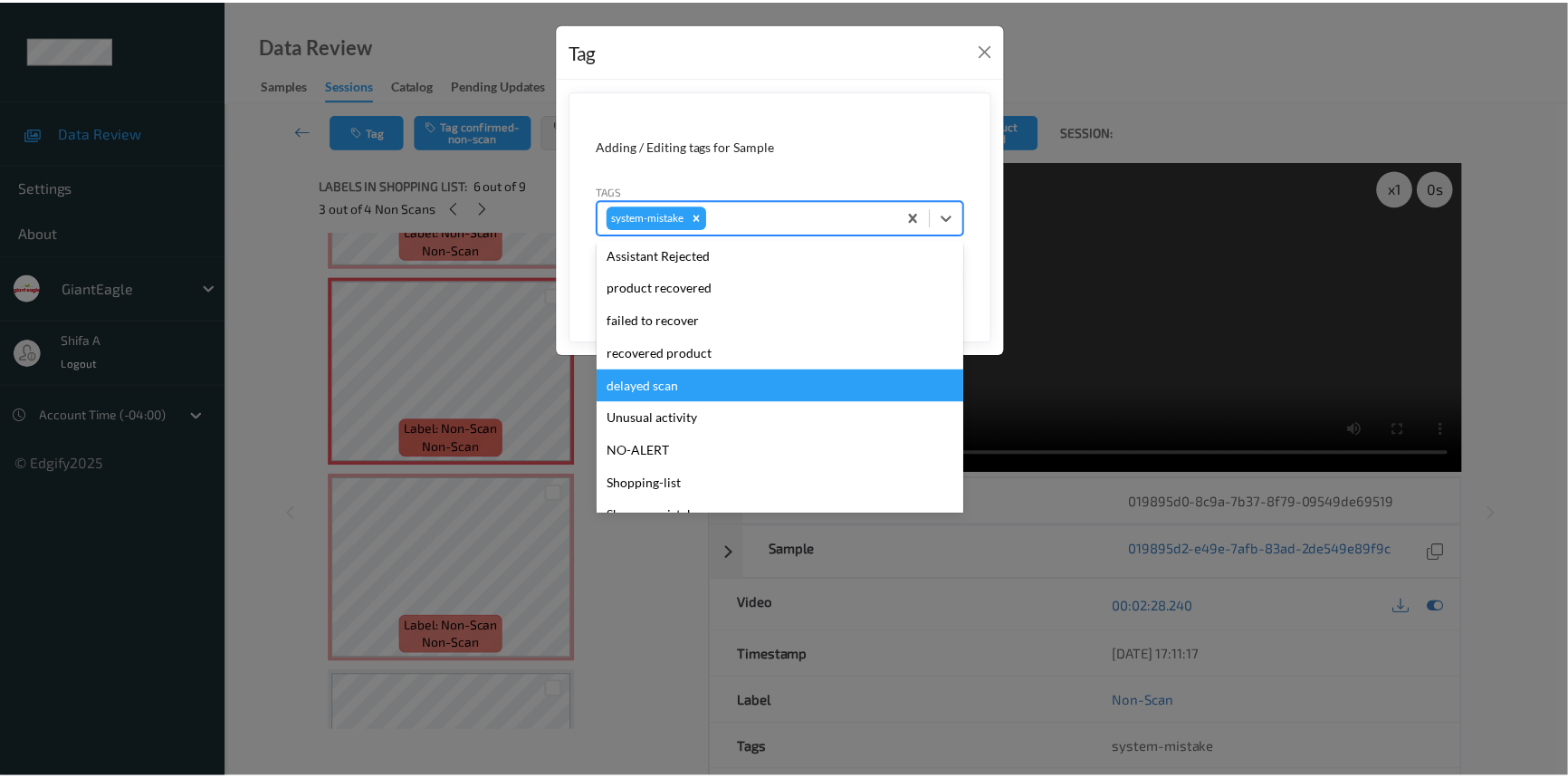
scroll to position [159, 0]
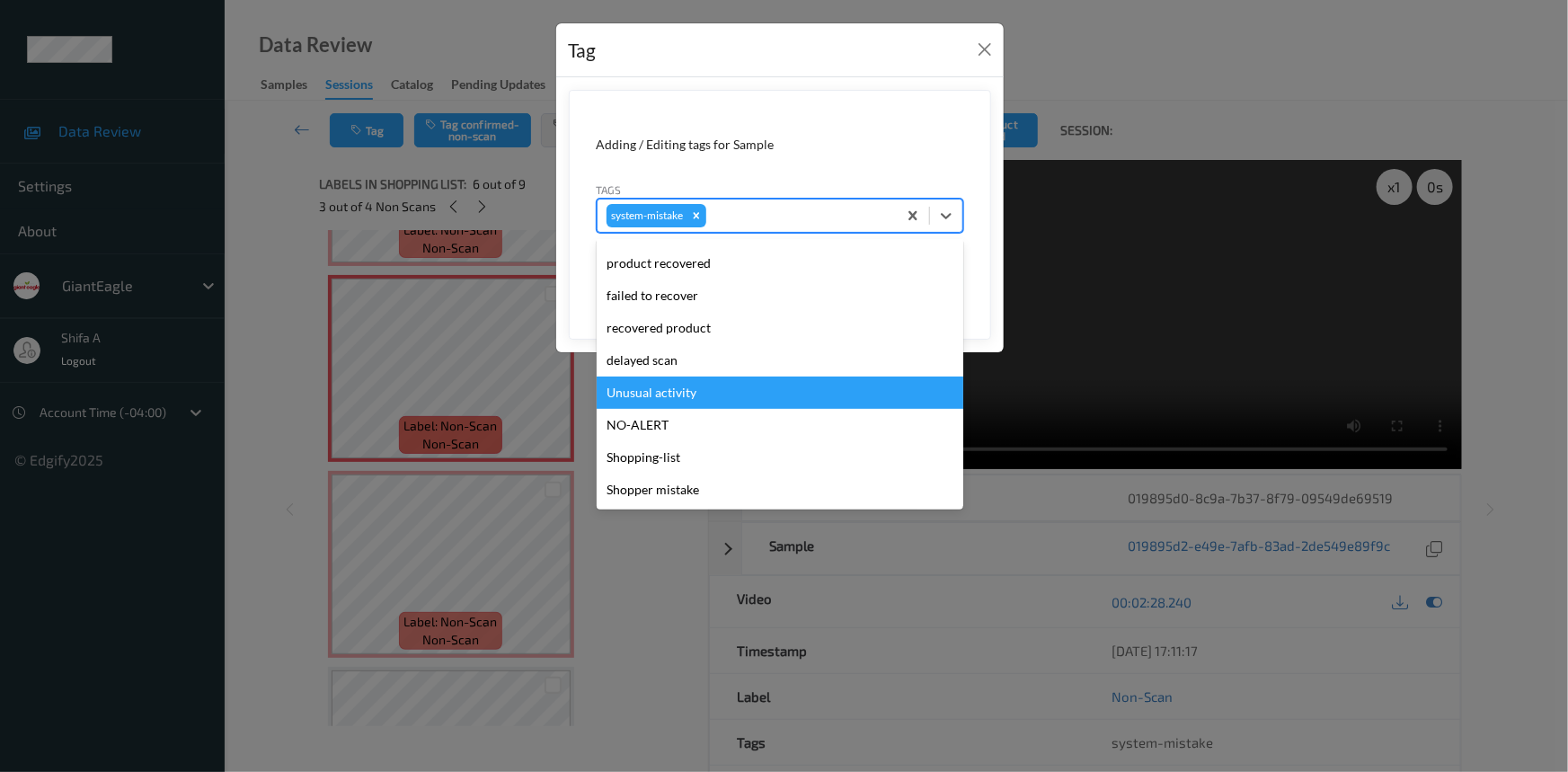
click at [693, 395] on div "Unusual activity" at bounding box center [779, 392] width 367 height 32
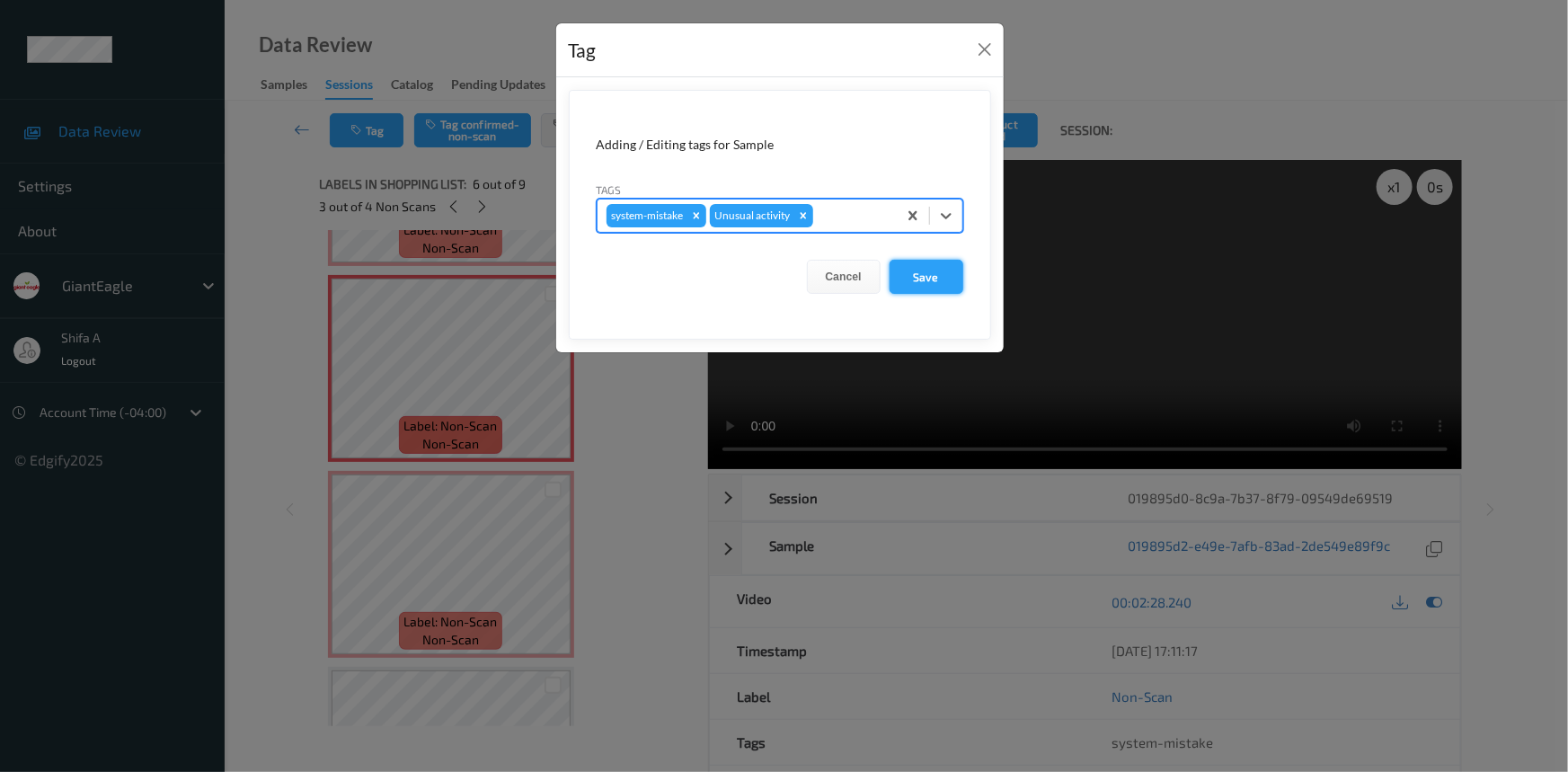
click at [906, 285] on button "Save" at bounding box center [926, 276] width 74 height 34
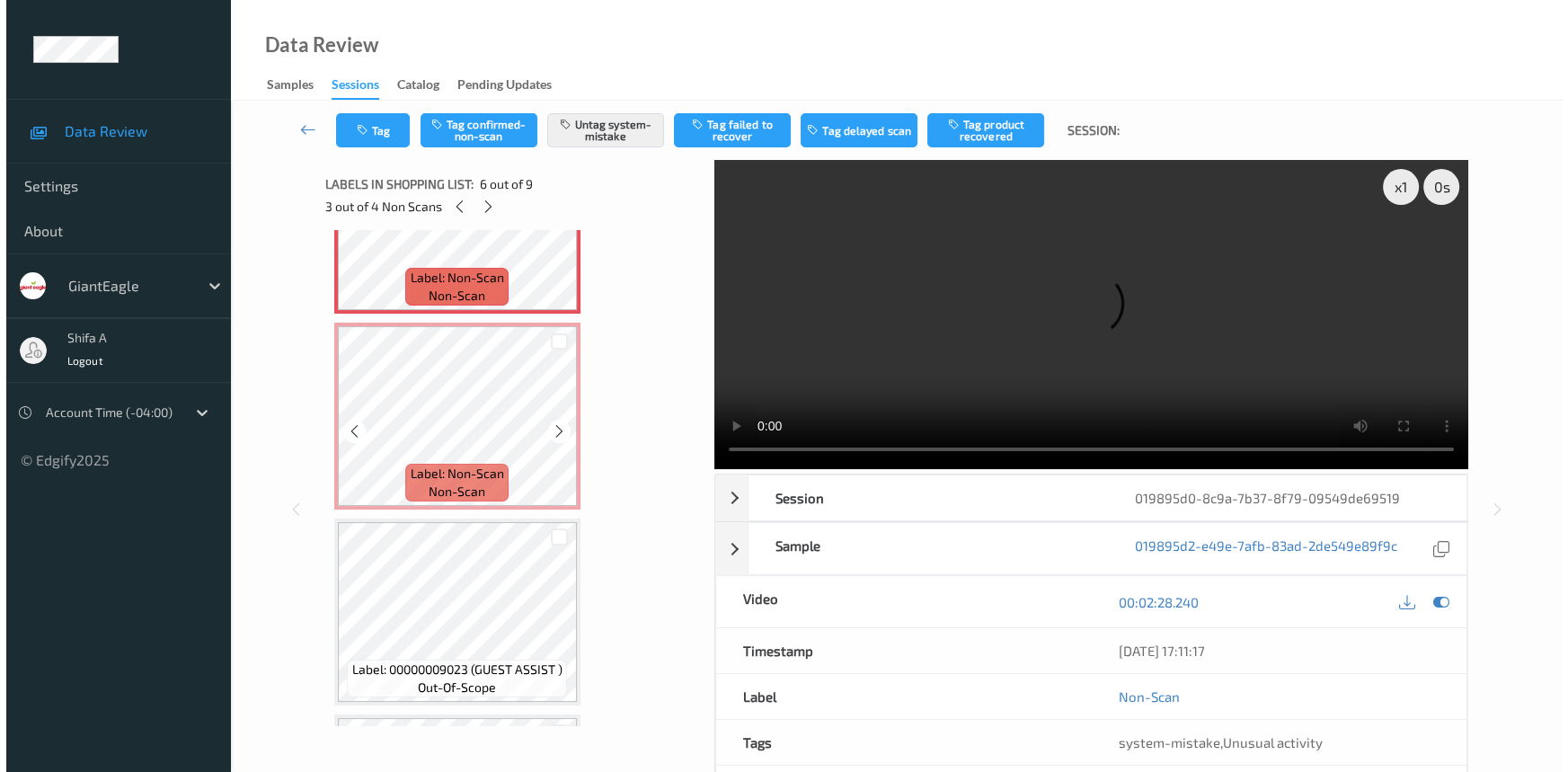
scroll to position [1106, 0]
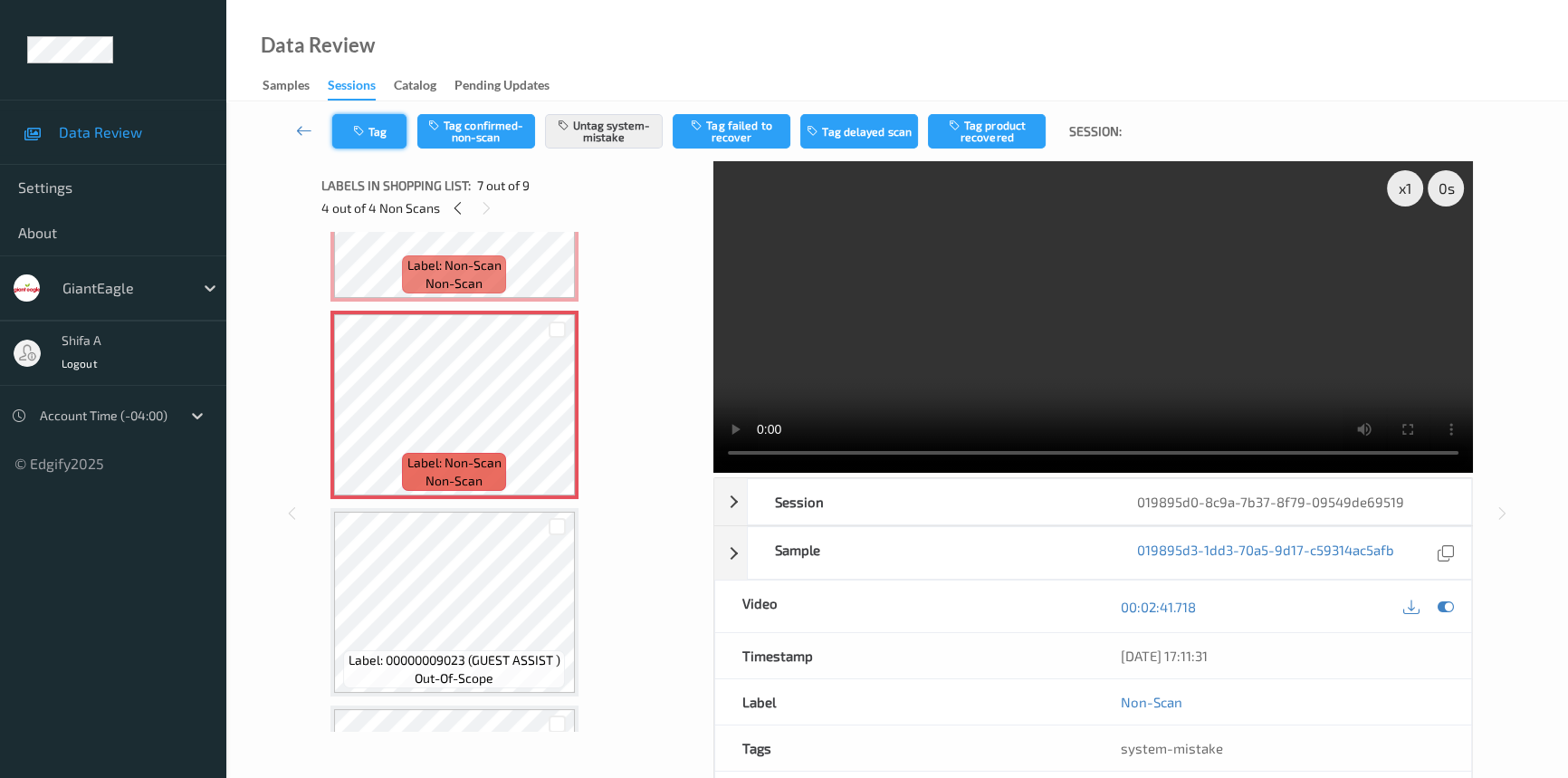
click at [382, 131] on button "Tag" at bounding box center [369, 131] width 75 height 34
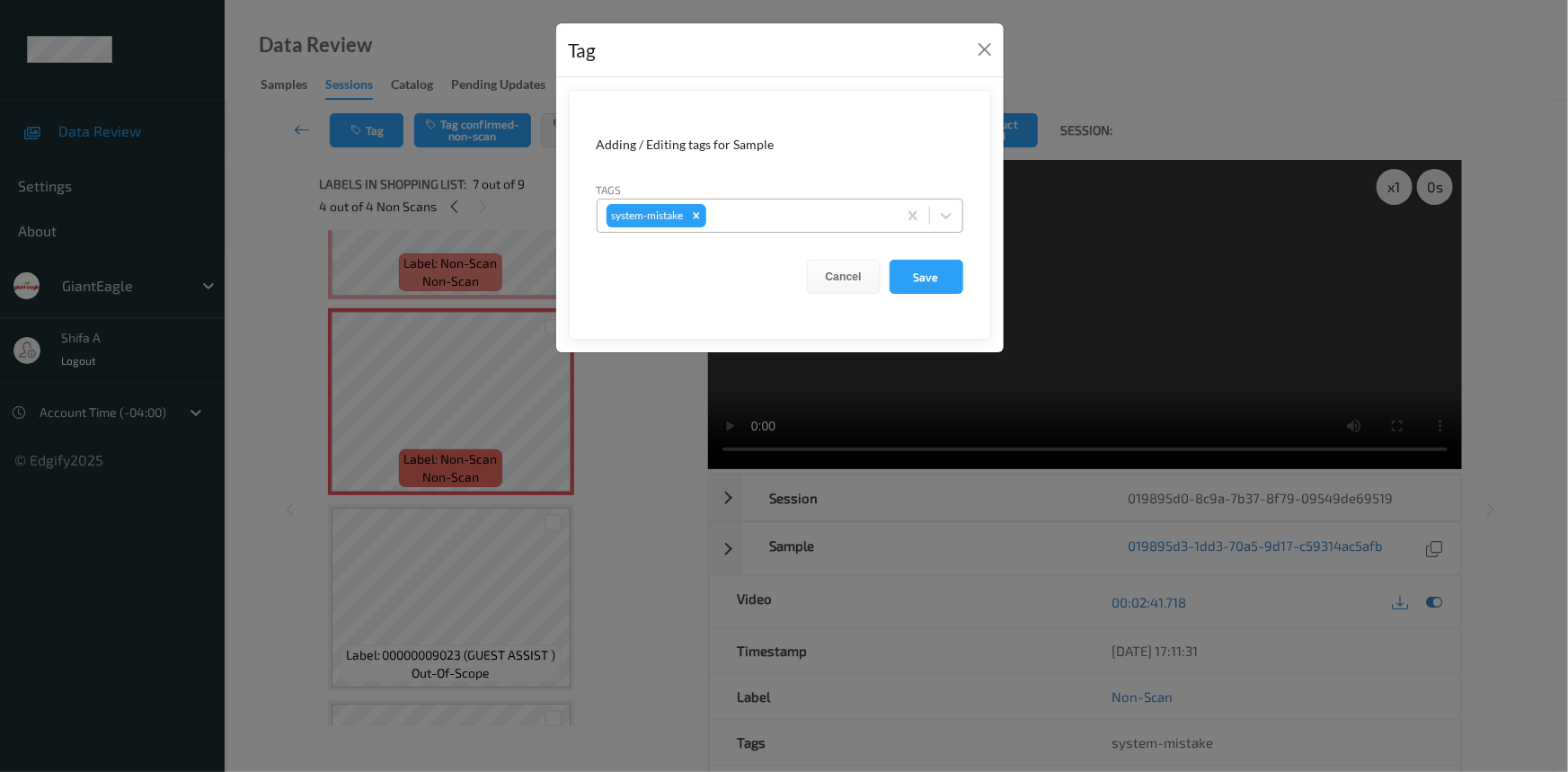
click at [836, 215] on div at bounding box center [799, 216] width 177 height 22
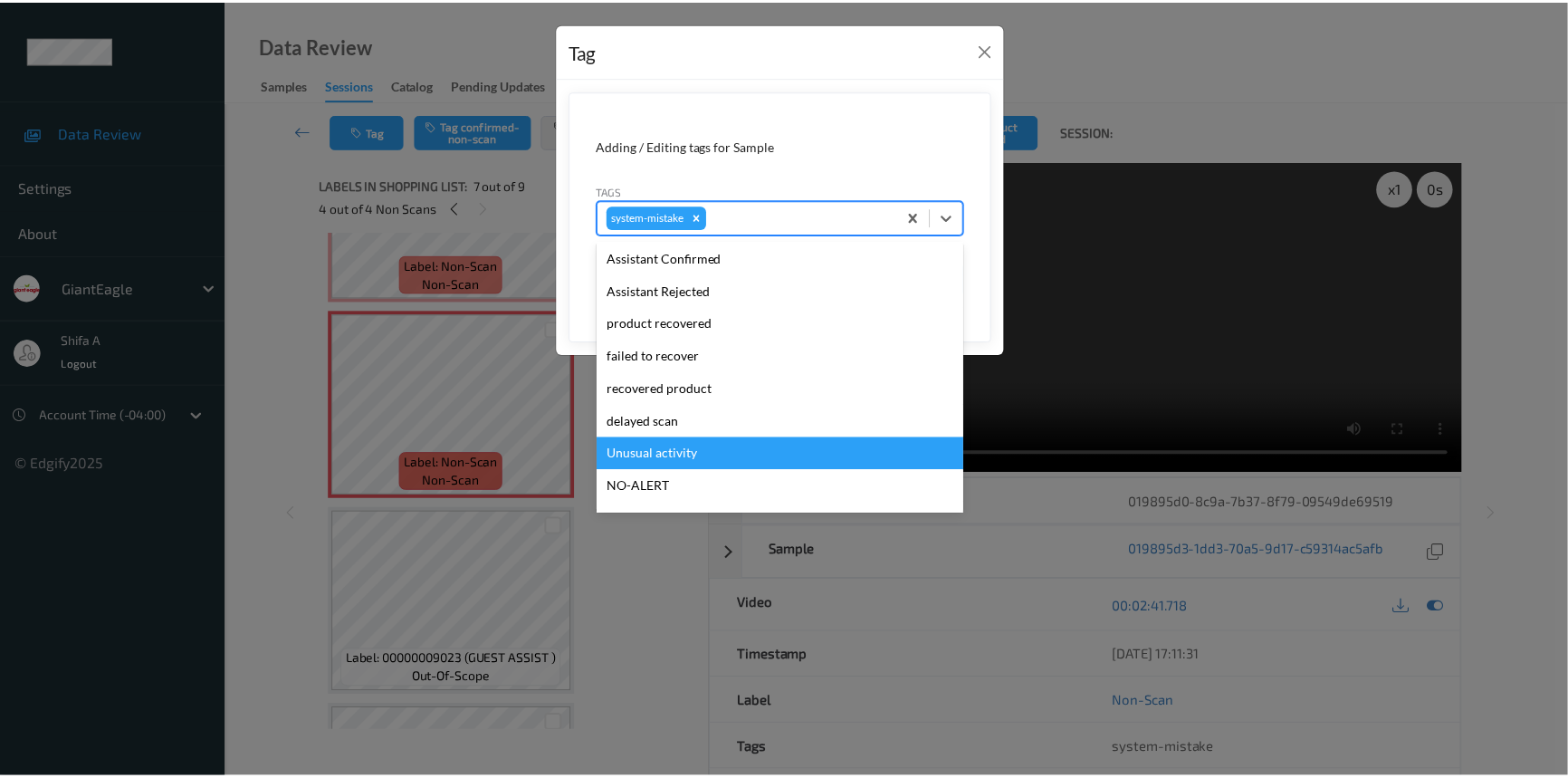
scroll to position [159, 0]
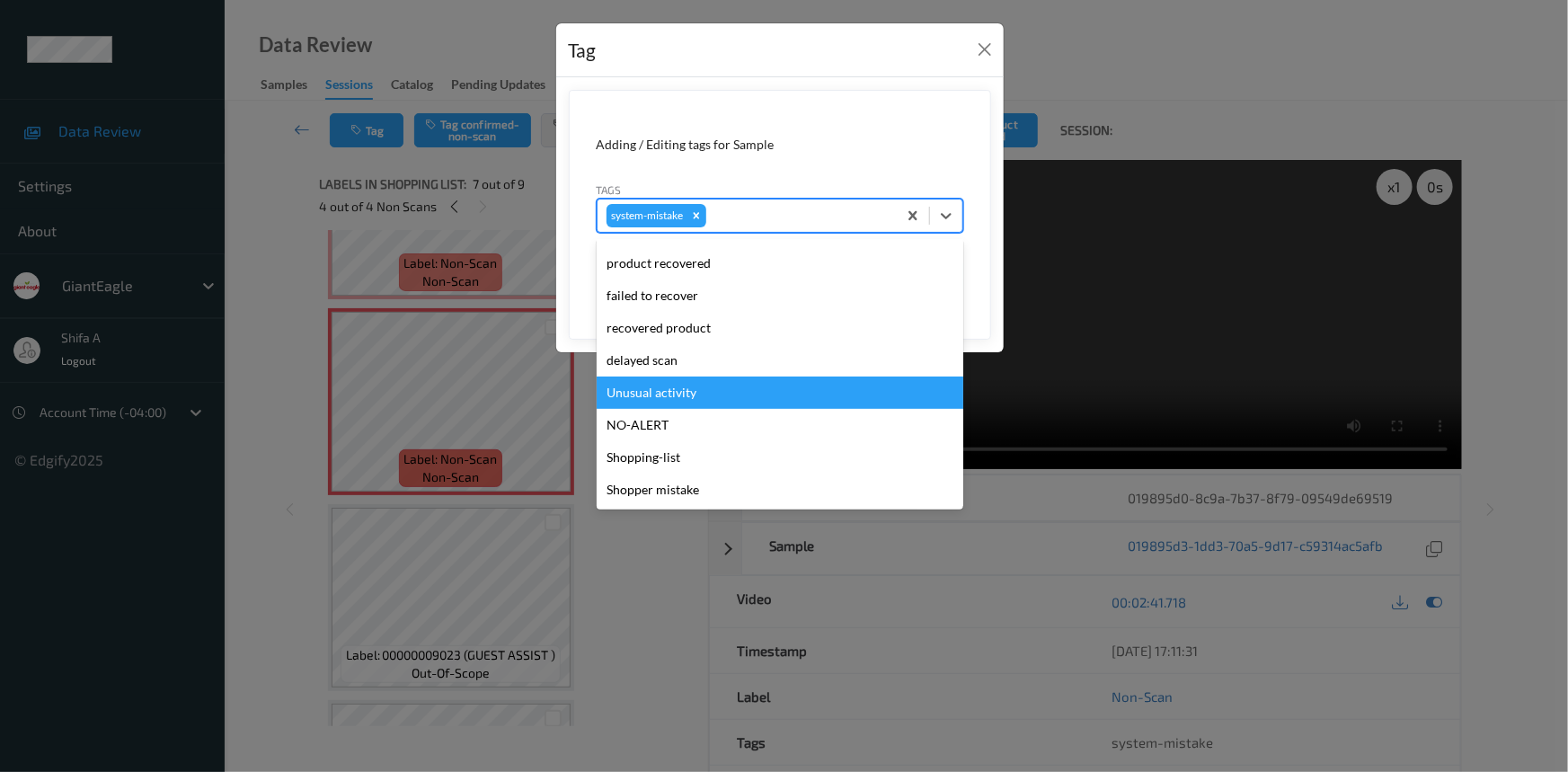
click at [682, 389] on div "Unusual activity" at bounding box center [779, 392] width 367 height 32
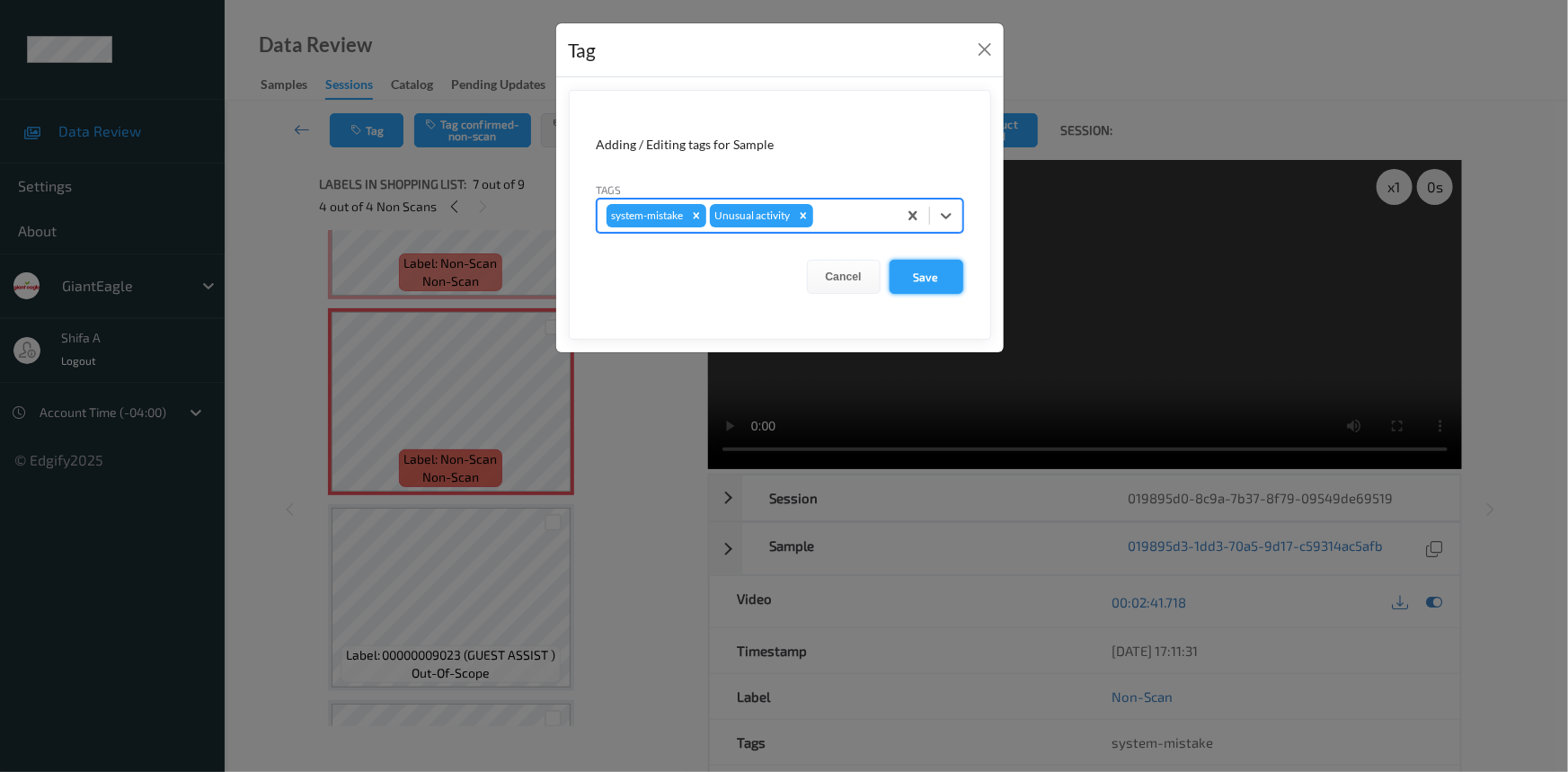
click at [928, 282] on button "Save" at bounding box center [926, 276] width 74 height 34
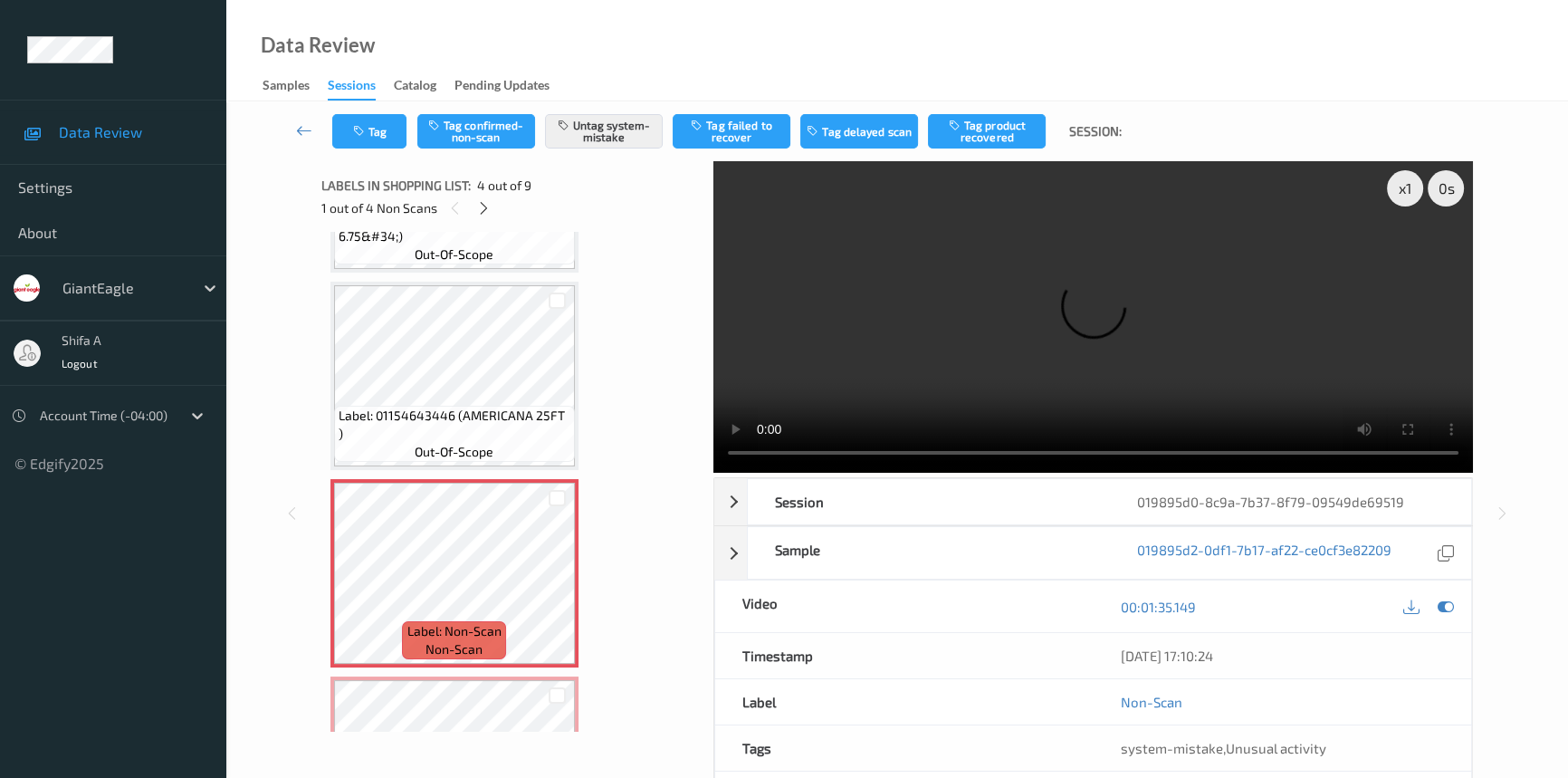
scroll to position [621, 0]
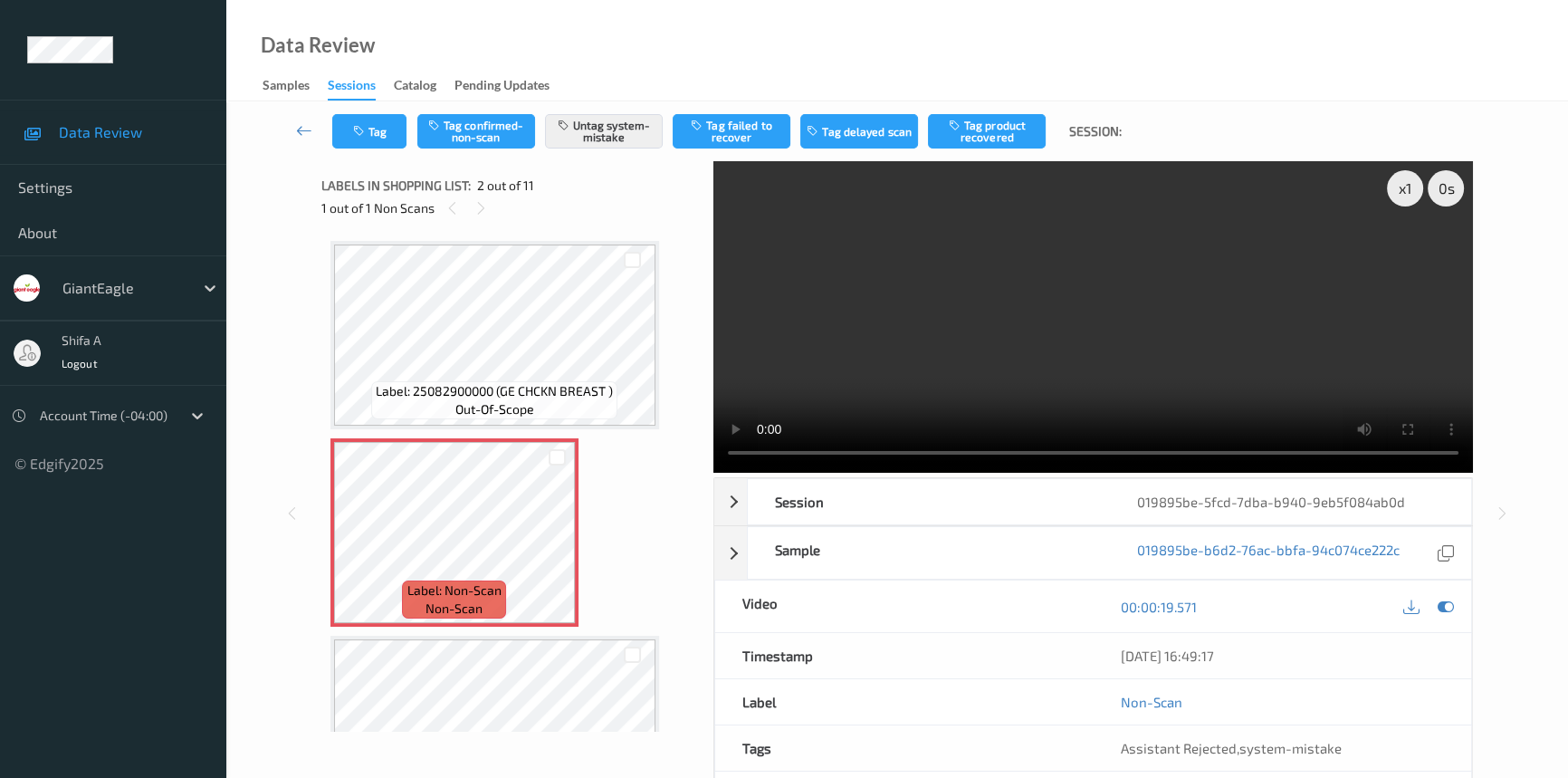
click at [1152, 382] on video at bounding box center [1093, 317] width 760 height 312
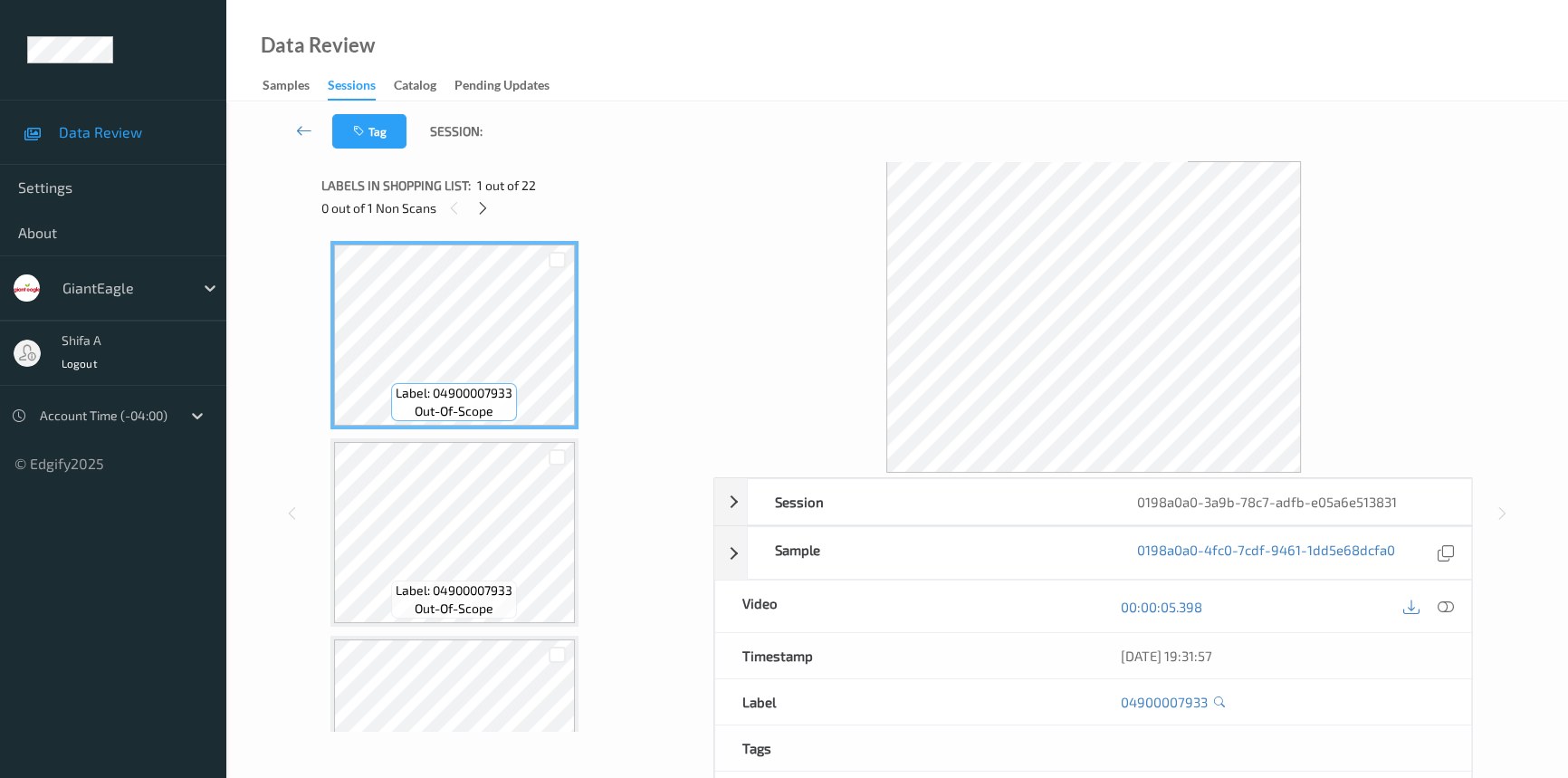
click at [469, 211] on div "0 out of 1 Non Scans" at bounding box center [512, 207] width 381 height 23
click at [479, 211] on icon at bounding box center [483, 208] width 16 height 17
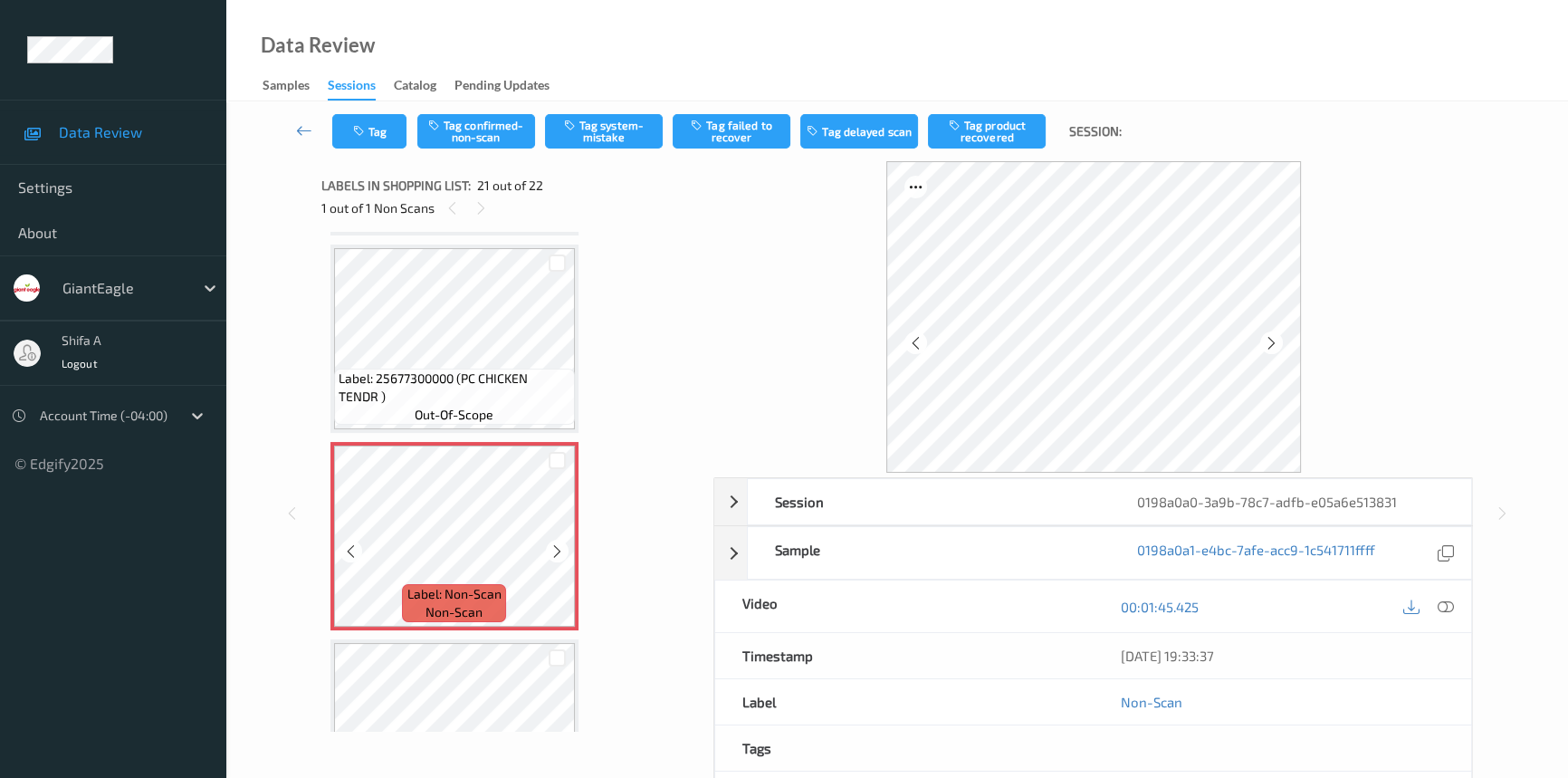
scroll to position [3829, 0]
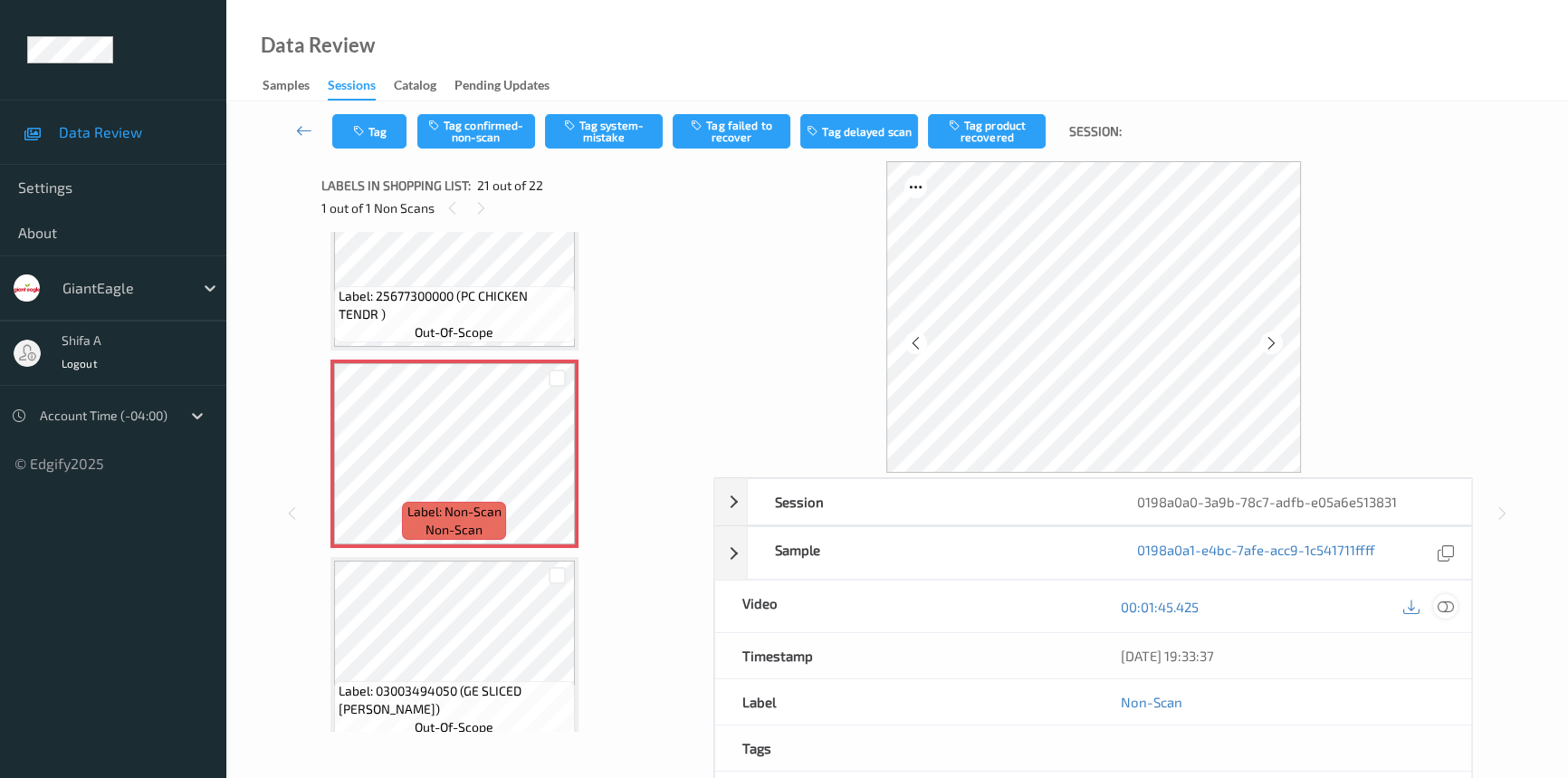
click at [1444, 599] on icon at bounding box center [1446, 607] width 17 height 17
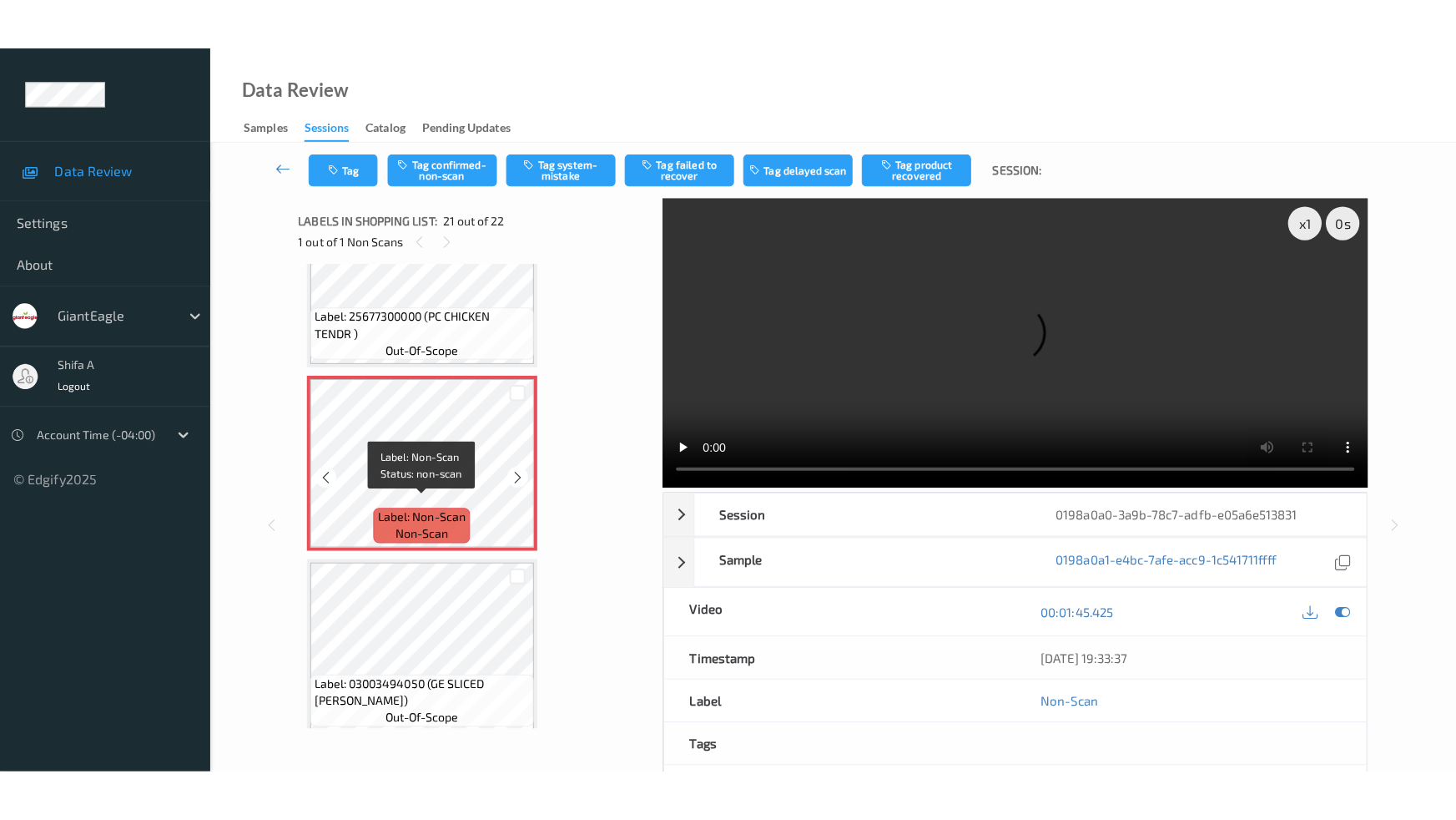
scroll to position [3537, 0]
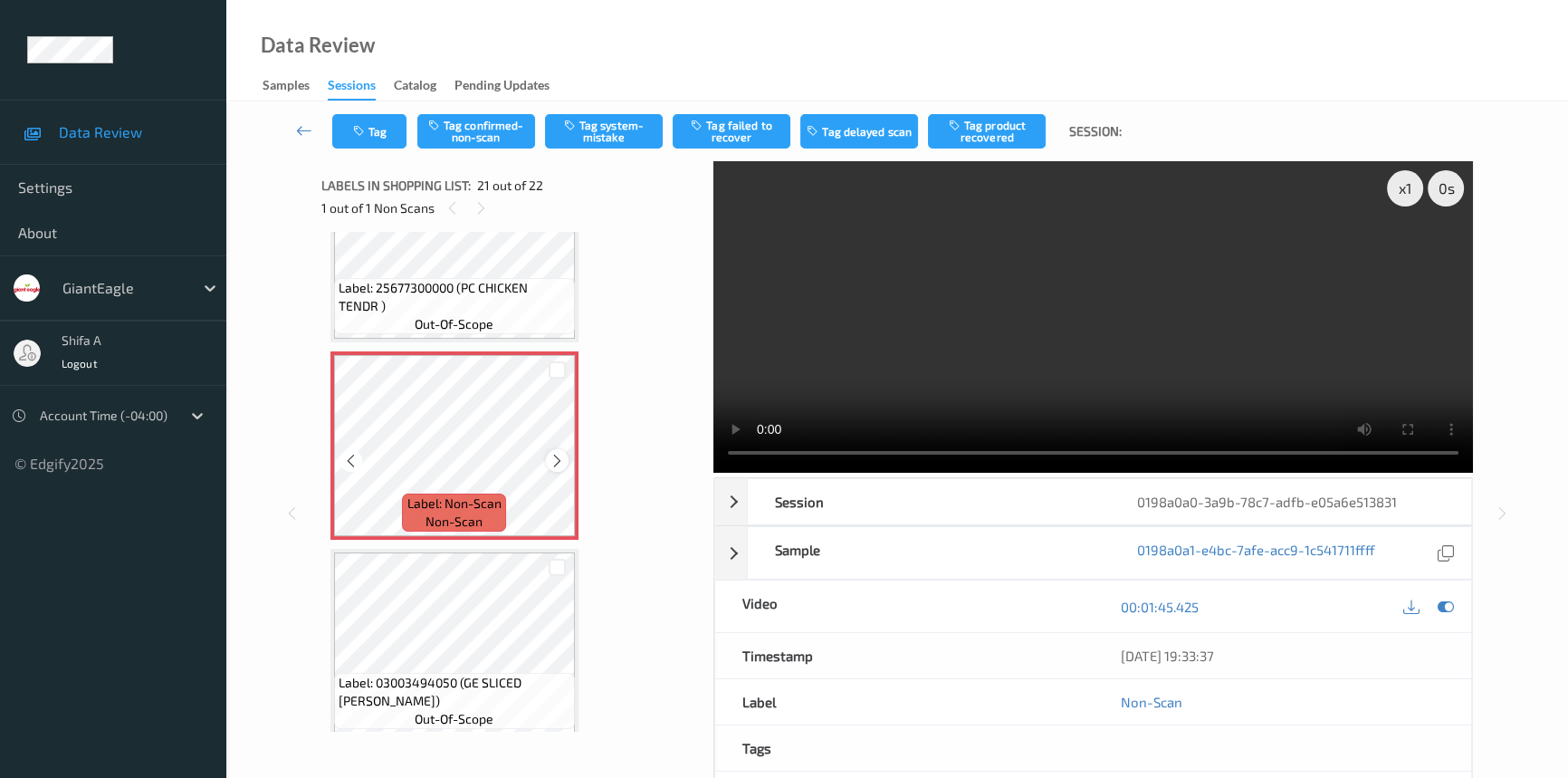
click at [559, 453] on icon at bounding box center [557, 461] width 16 height 17
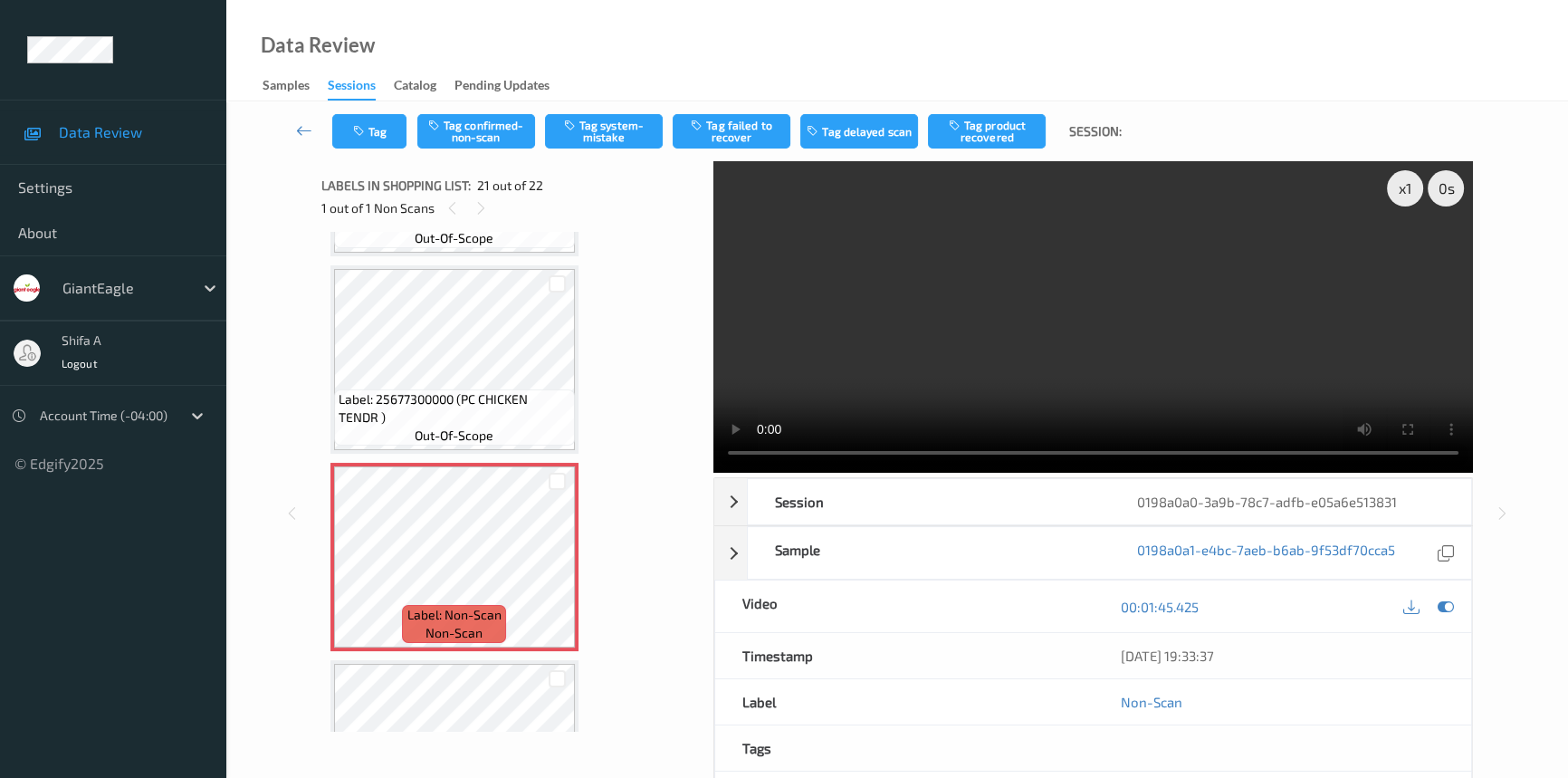
click at [1149, 298] on video at bounding box center [1093, 317] width 760 height 312
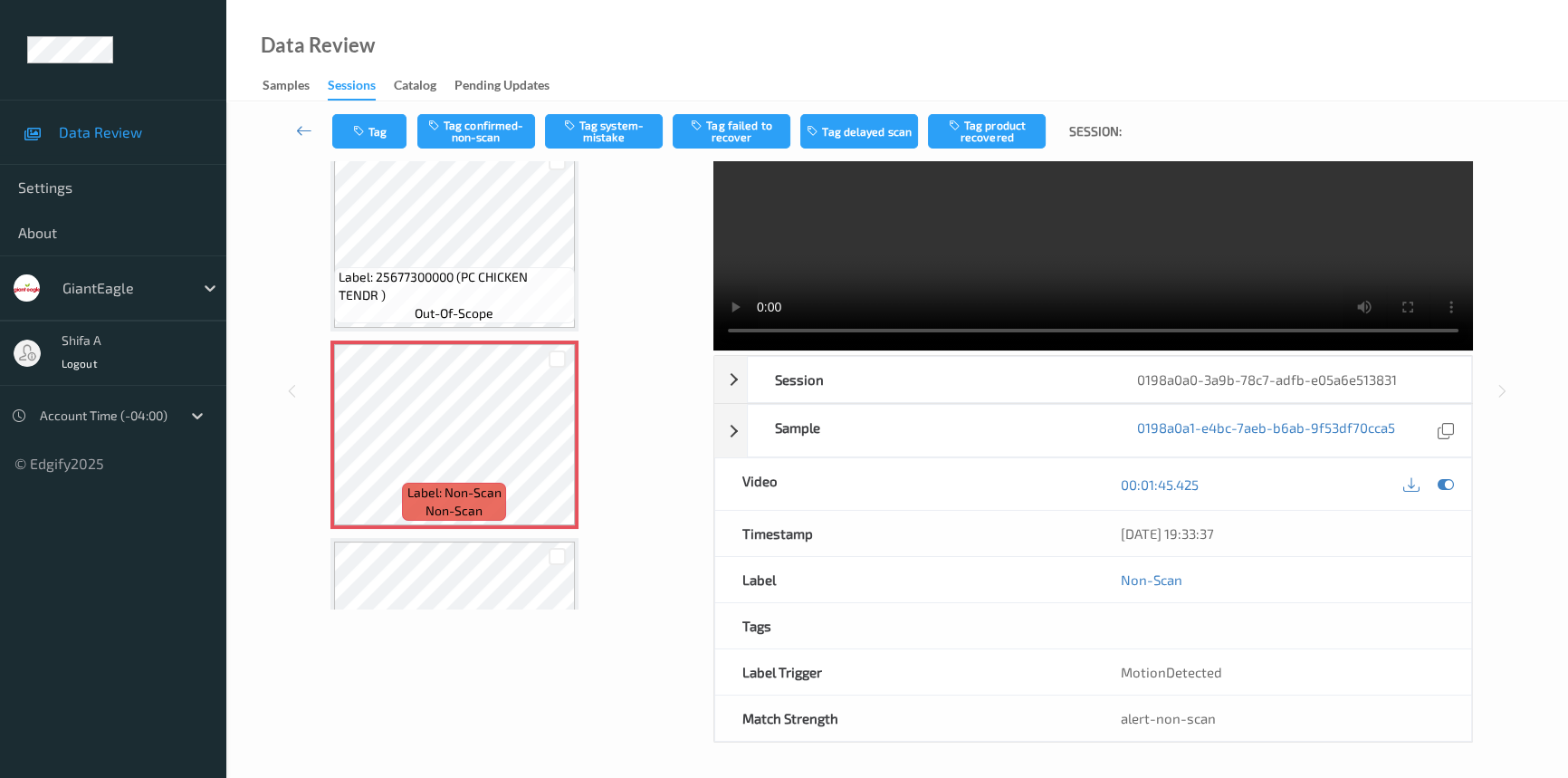
scroll to position [3837, 0]
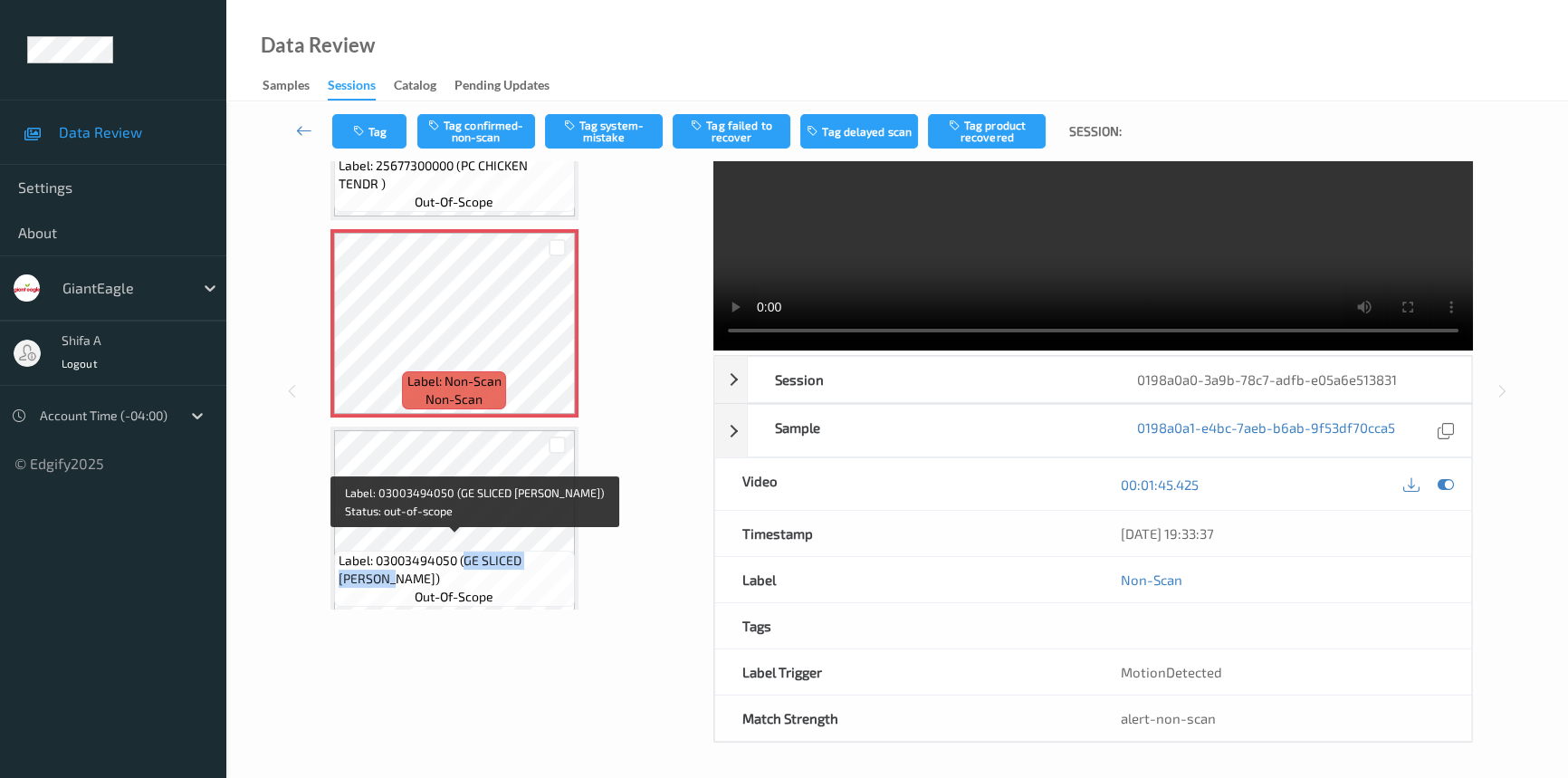
drag, startPoint x: 464, startPoint y: 546, endPoint x: 356, endPoint y: 567, distance: 110.0
click at [356, 567] on span "Label: 03003494050 (GE SLICED PEPP JAC)" at bounding box center [454, 569] width 231 height 36
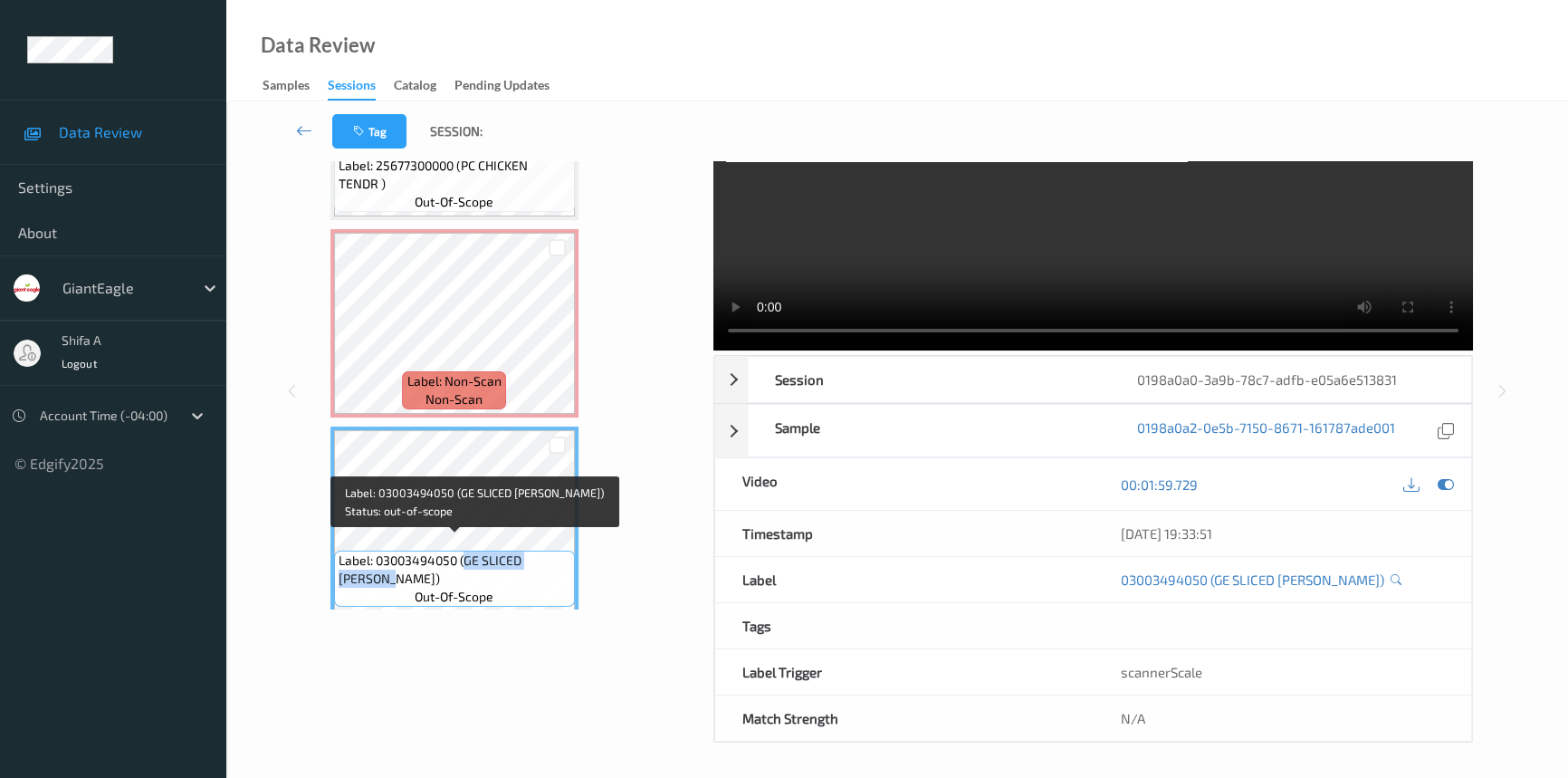
copy span "GE SLICED PEPP JAC"
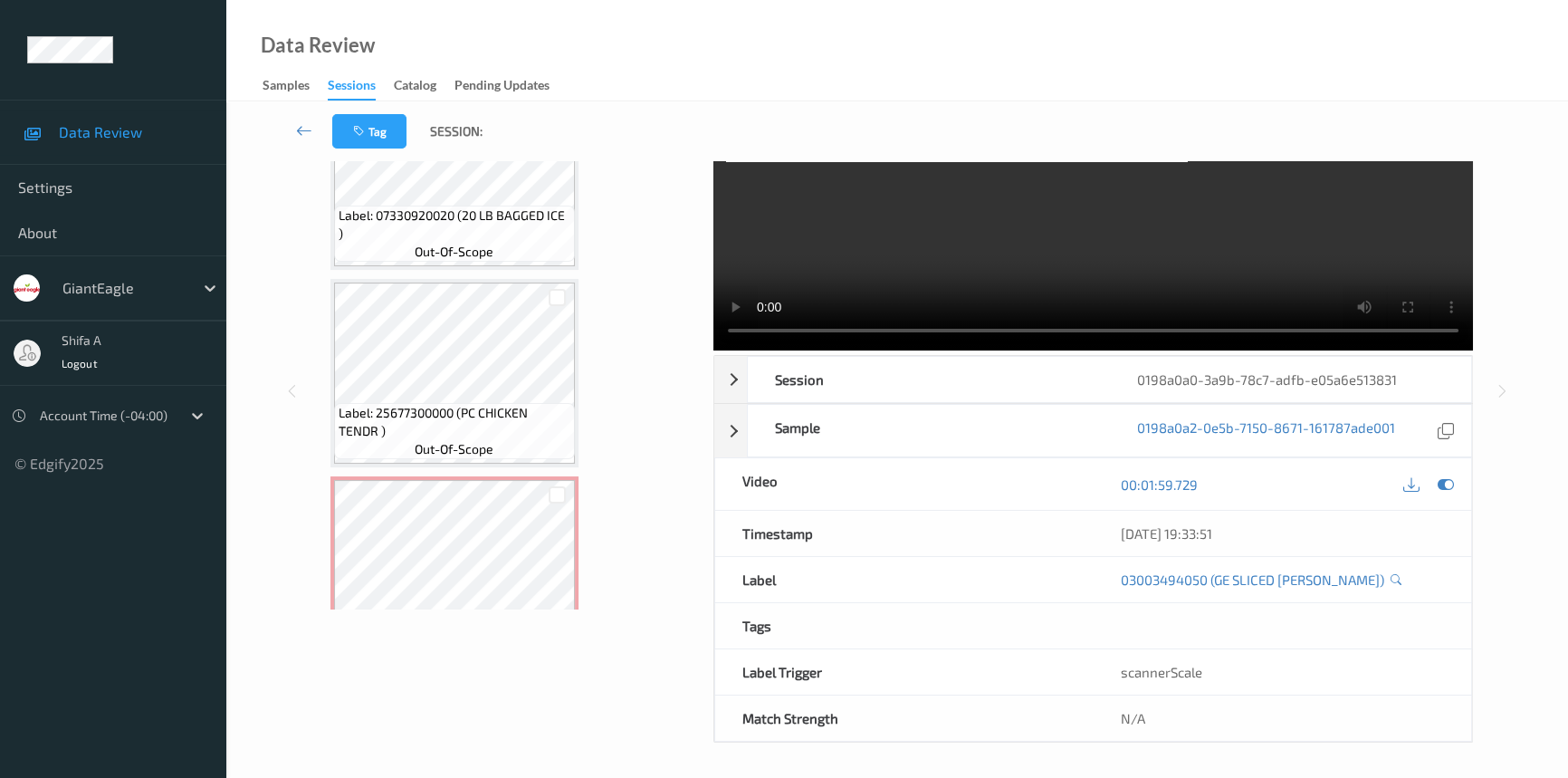
scroll to position [0, 0]
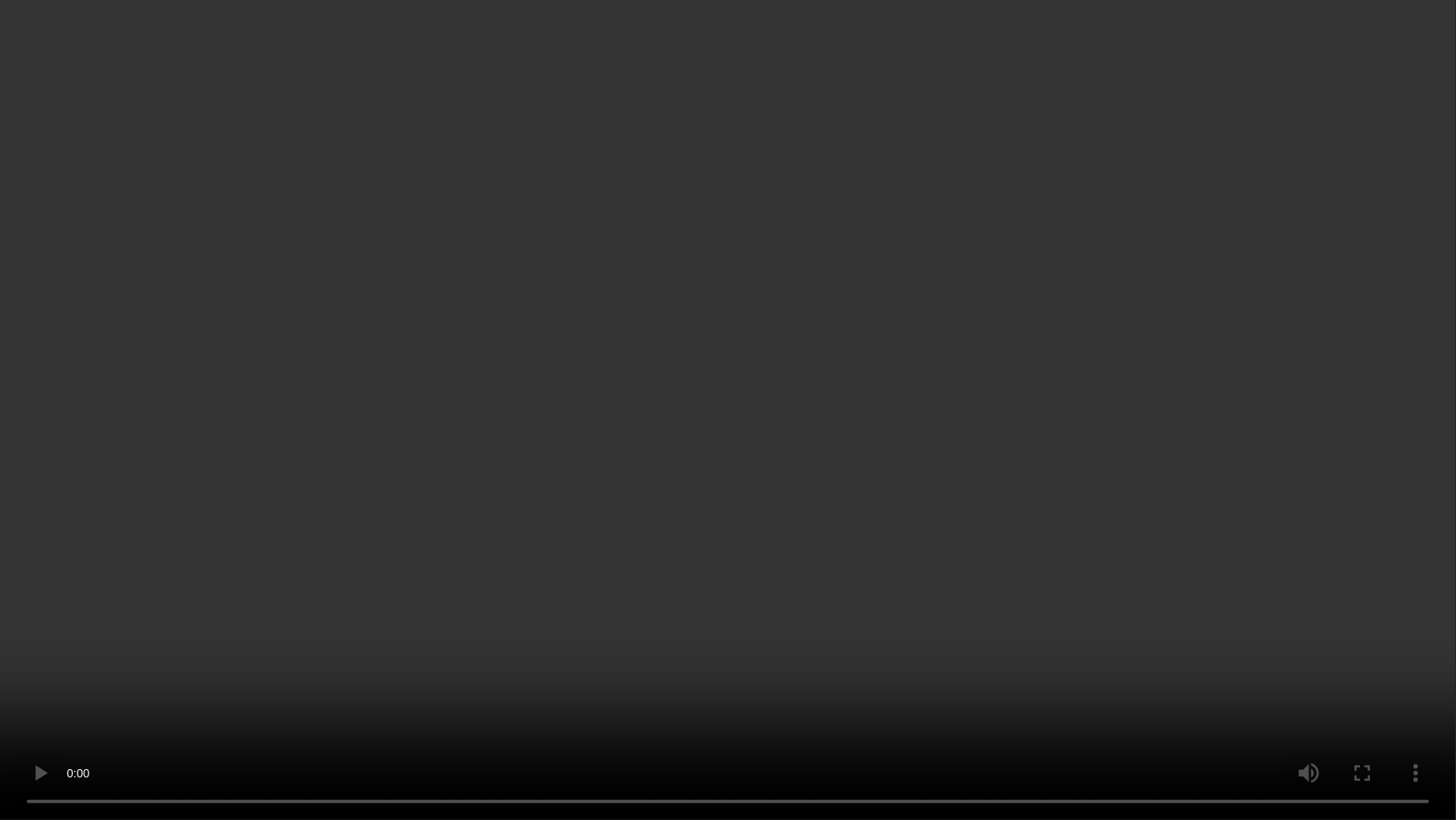
click at [971, 601] on video at bounding box center [728, 410] width 1456 height 820
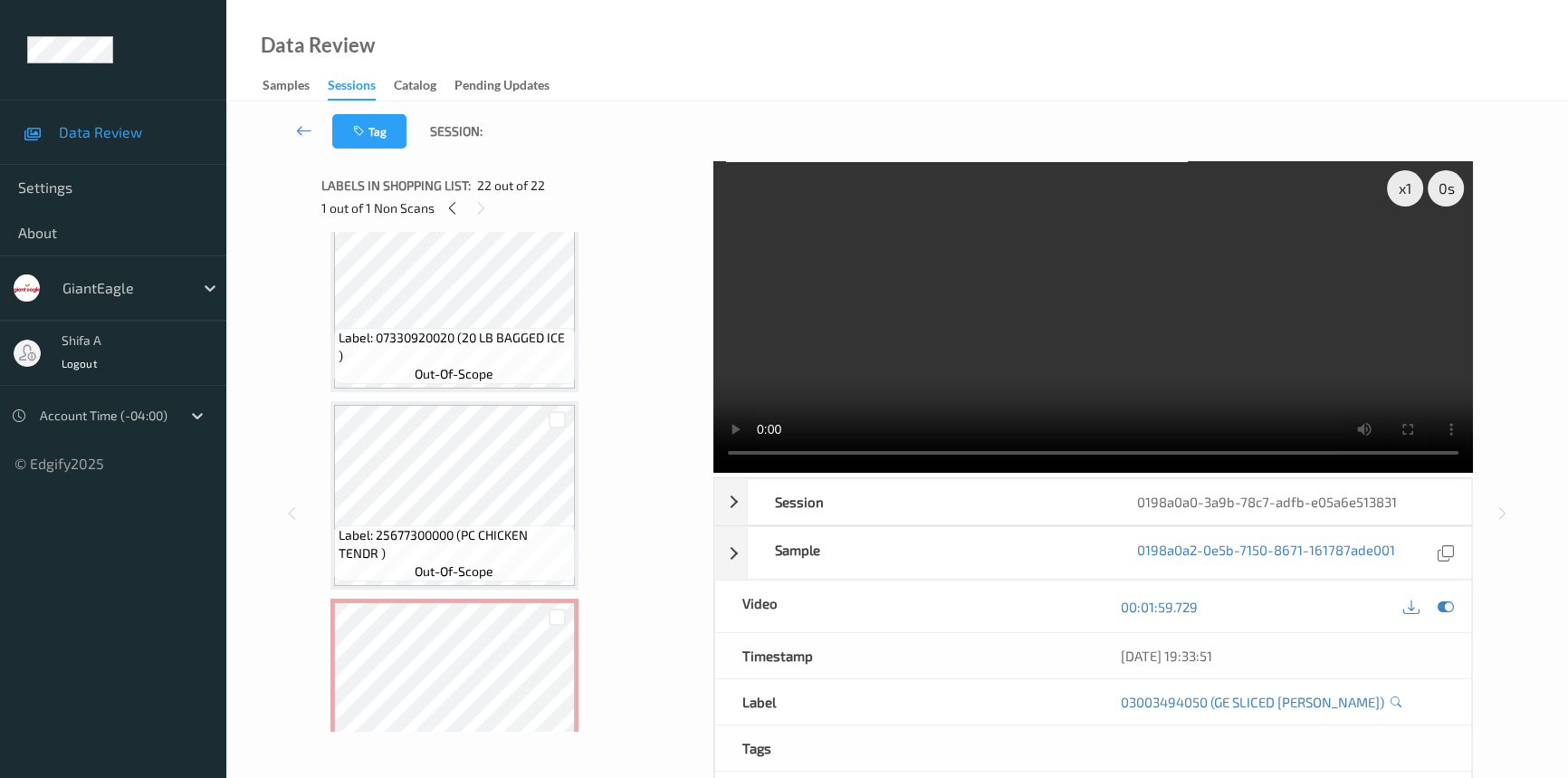
click at [1152, 258] on video at bounding box center [1093, 317] width 760 height 312
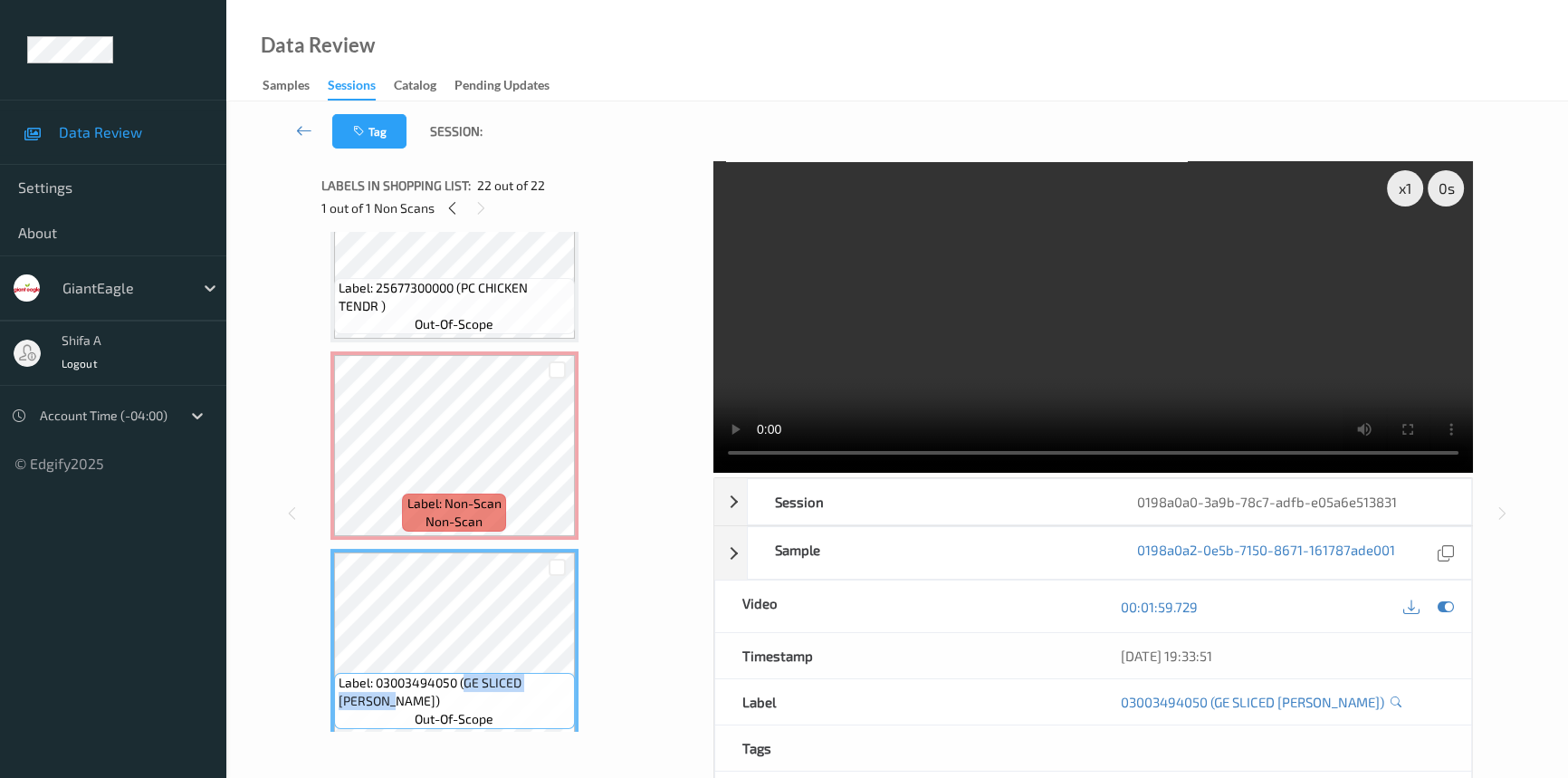
scroll to position [3726, 0]
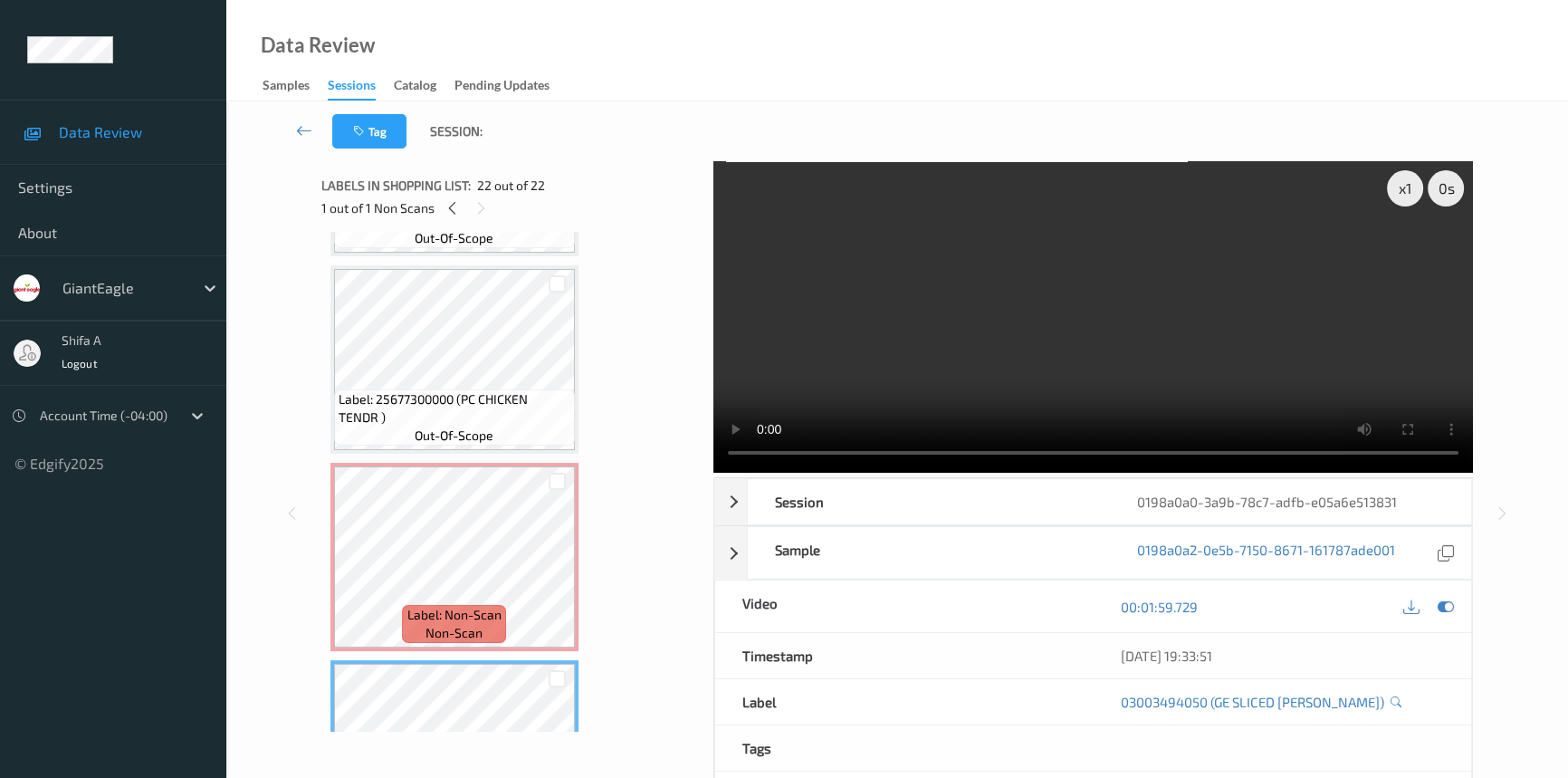
click at [1064, 292] on video at bounding box center [1093, 317] width 760 height 312
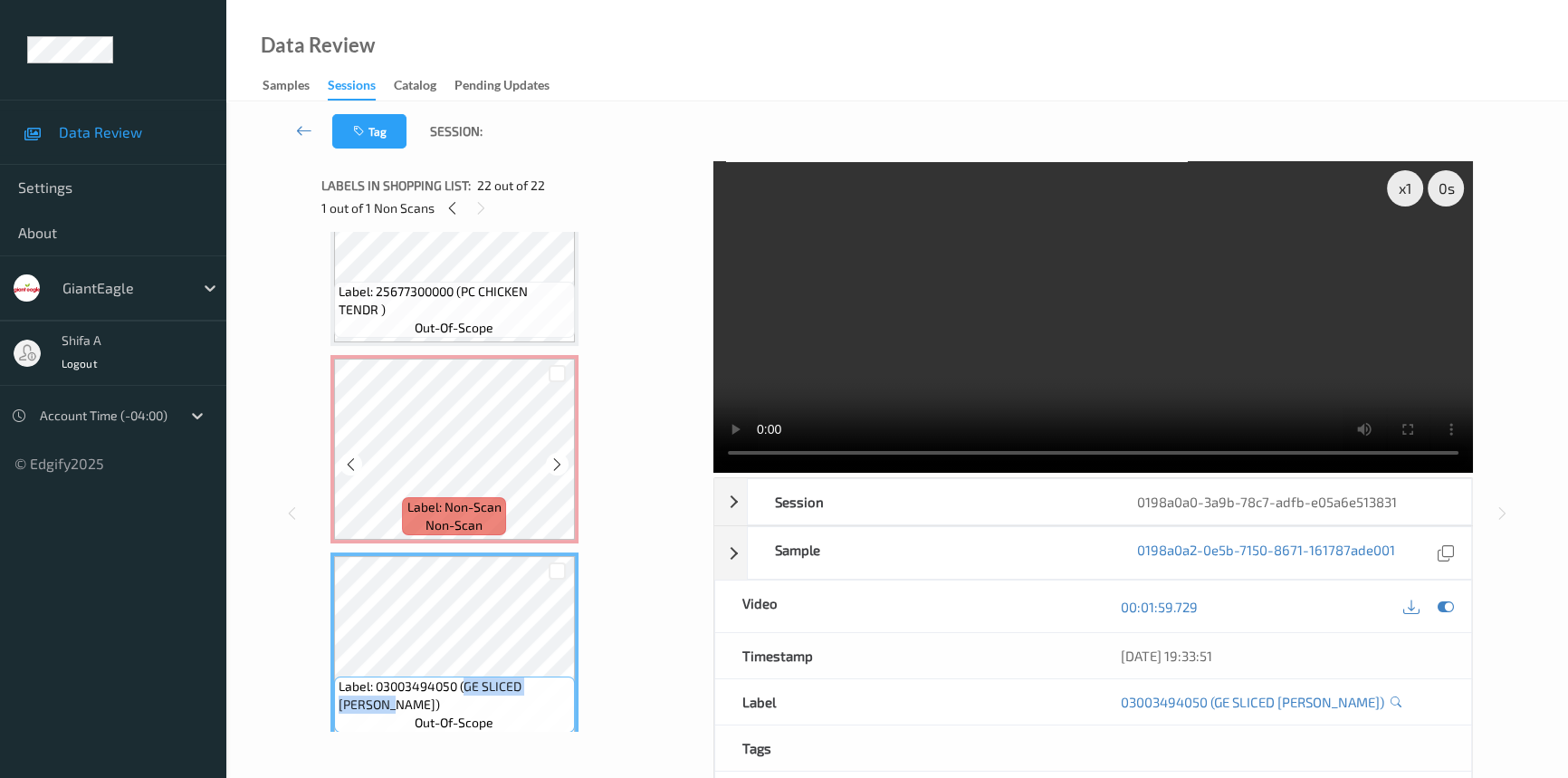
scroll to position [3837, 0]
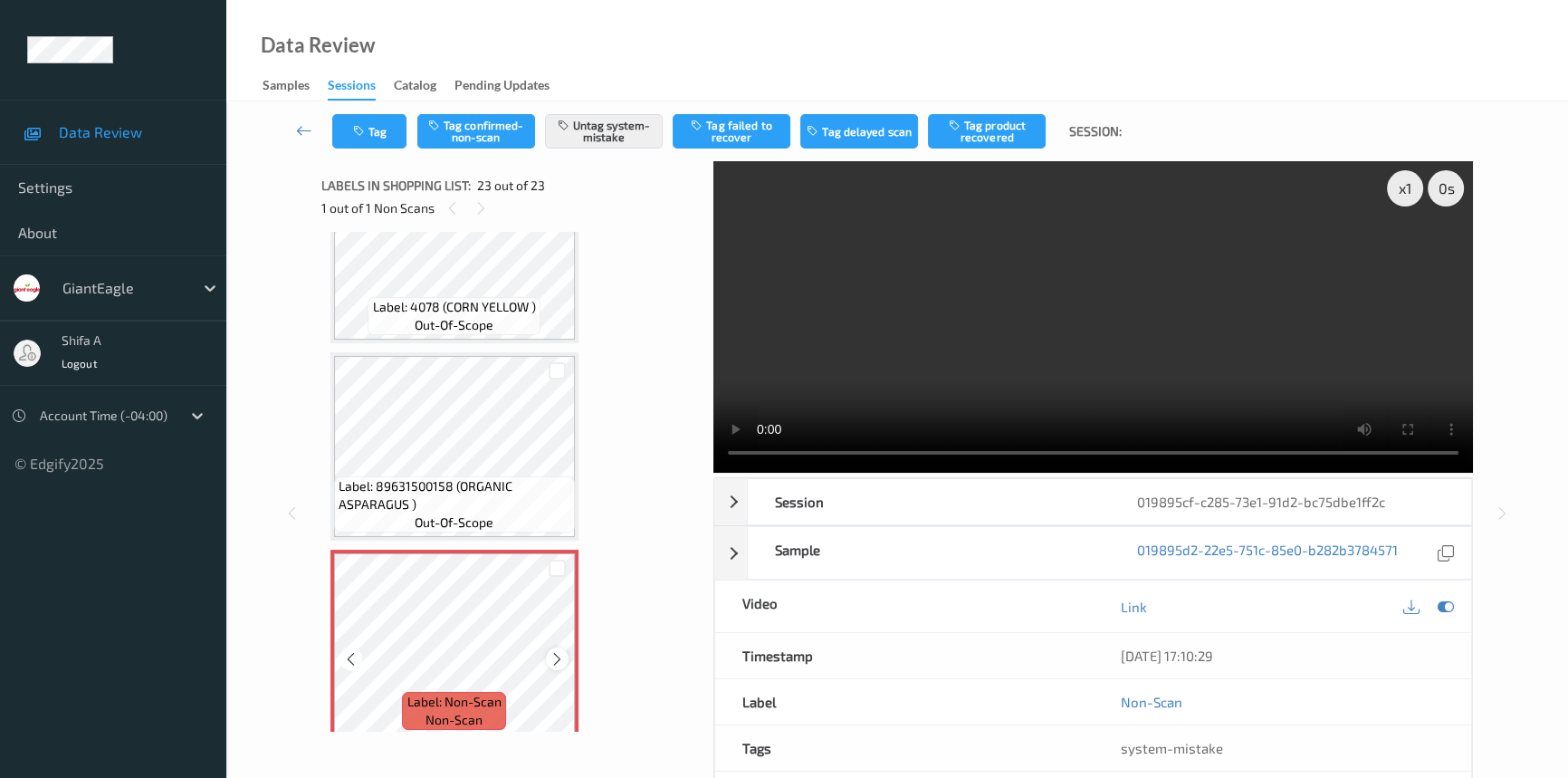
click at [555, 651] on icon at bounding box center [557, 659] width 16 height 17
click at [554, 651] on icon at bounding box center [557, 659] width 16 height 17
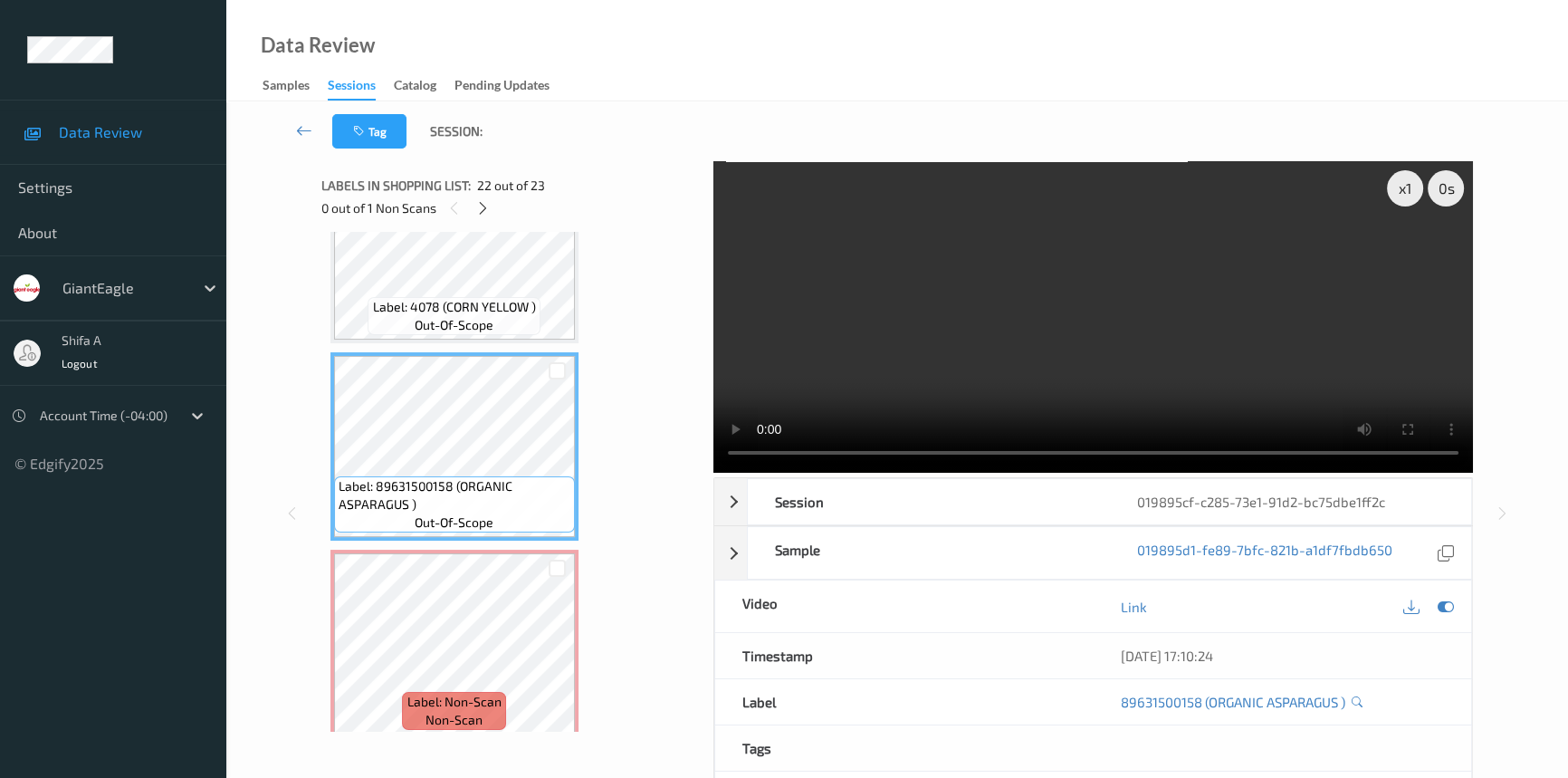
scroll to position [3922, 0]
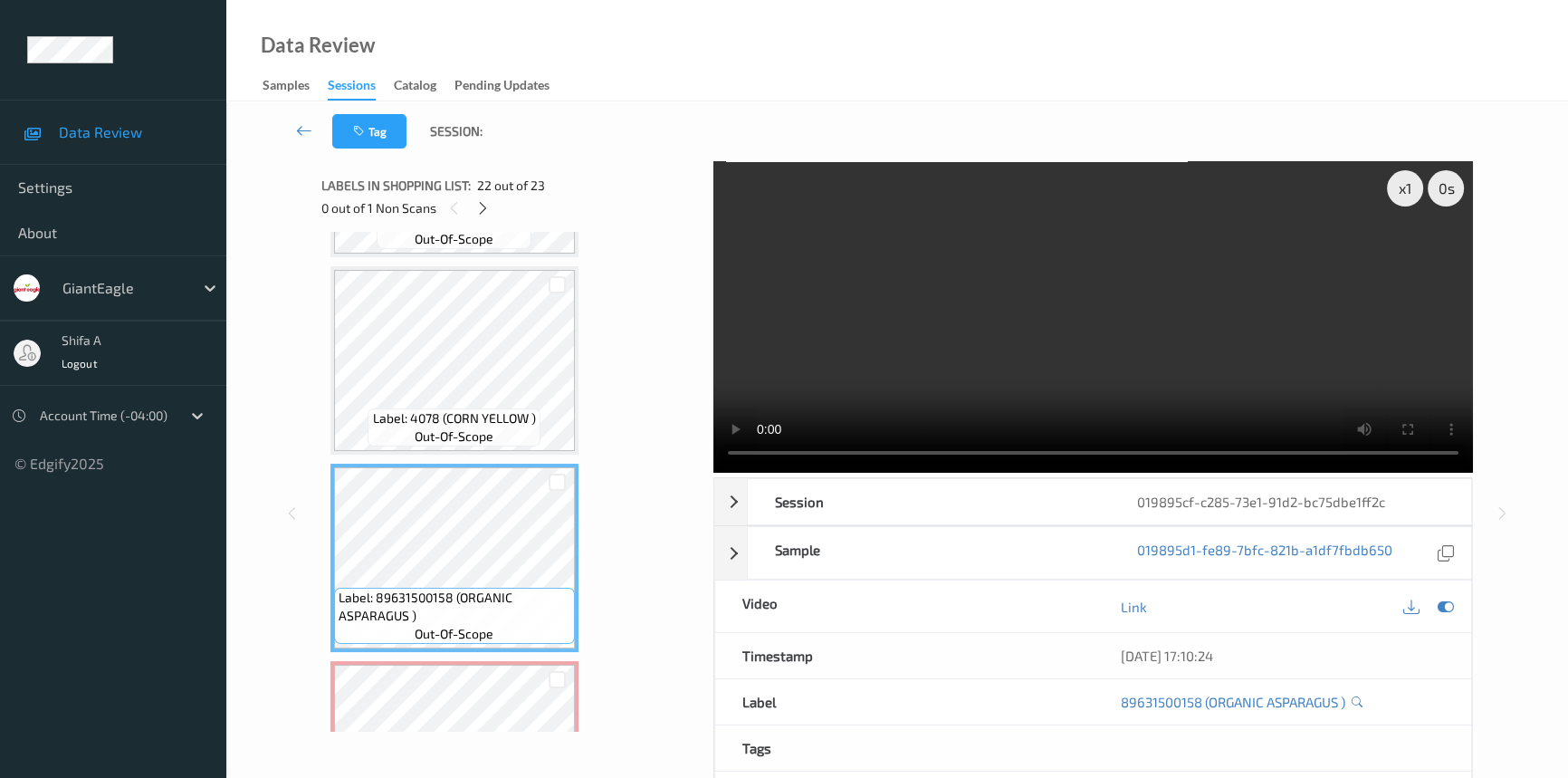
click at [1178, 235] on video at bounding box center [1093, 317] width 760 height 312
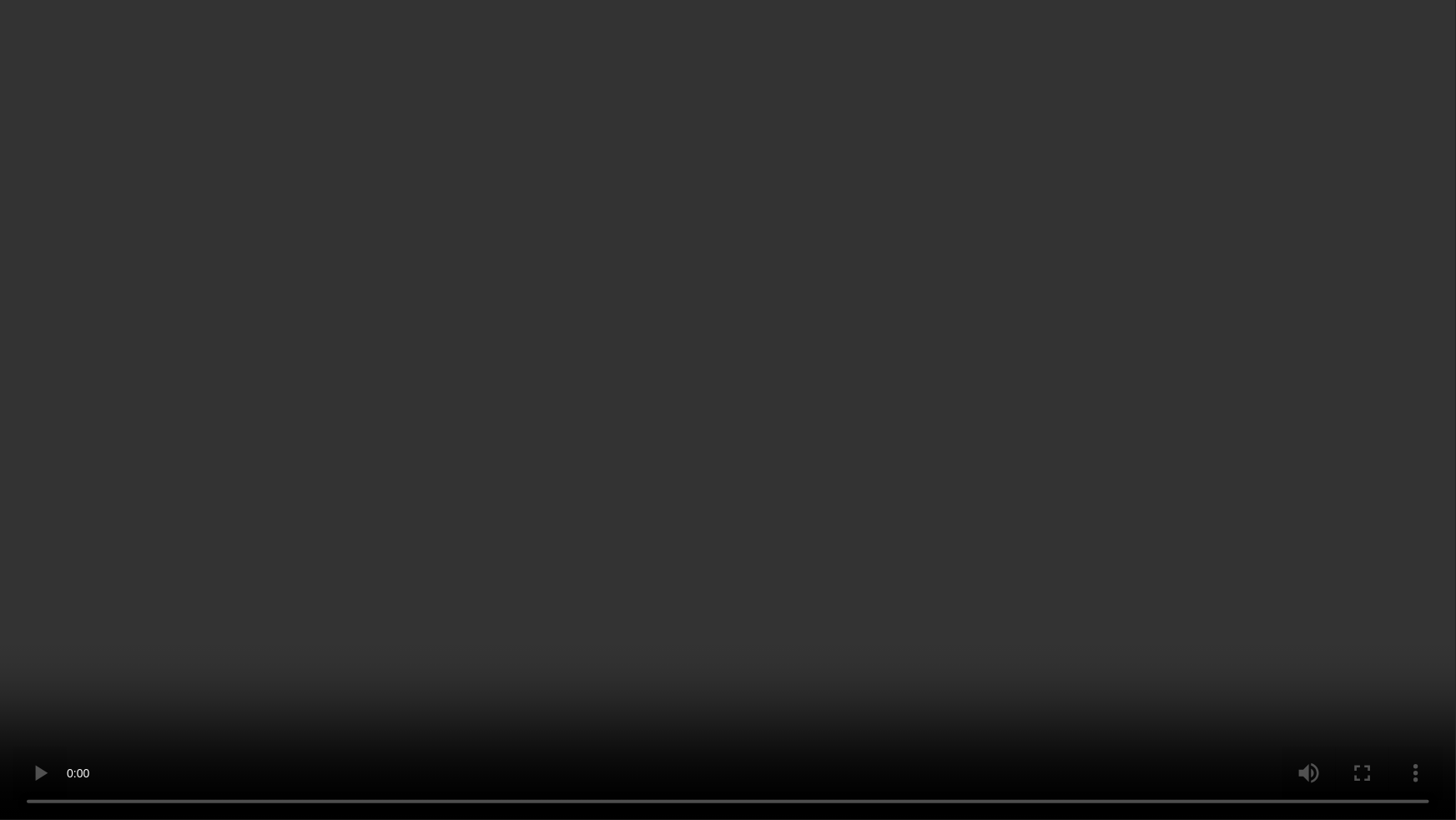
click at [821, 487] on video at bounding box center [728, 410] width 1456 height 820
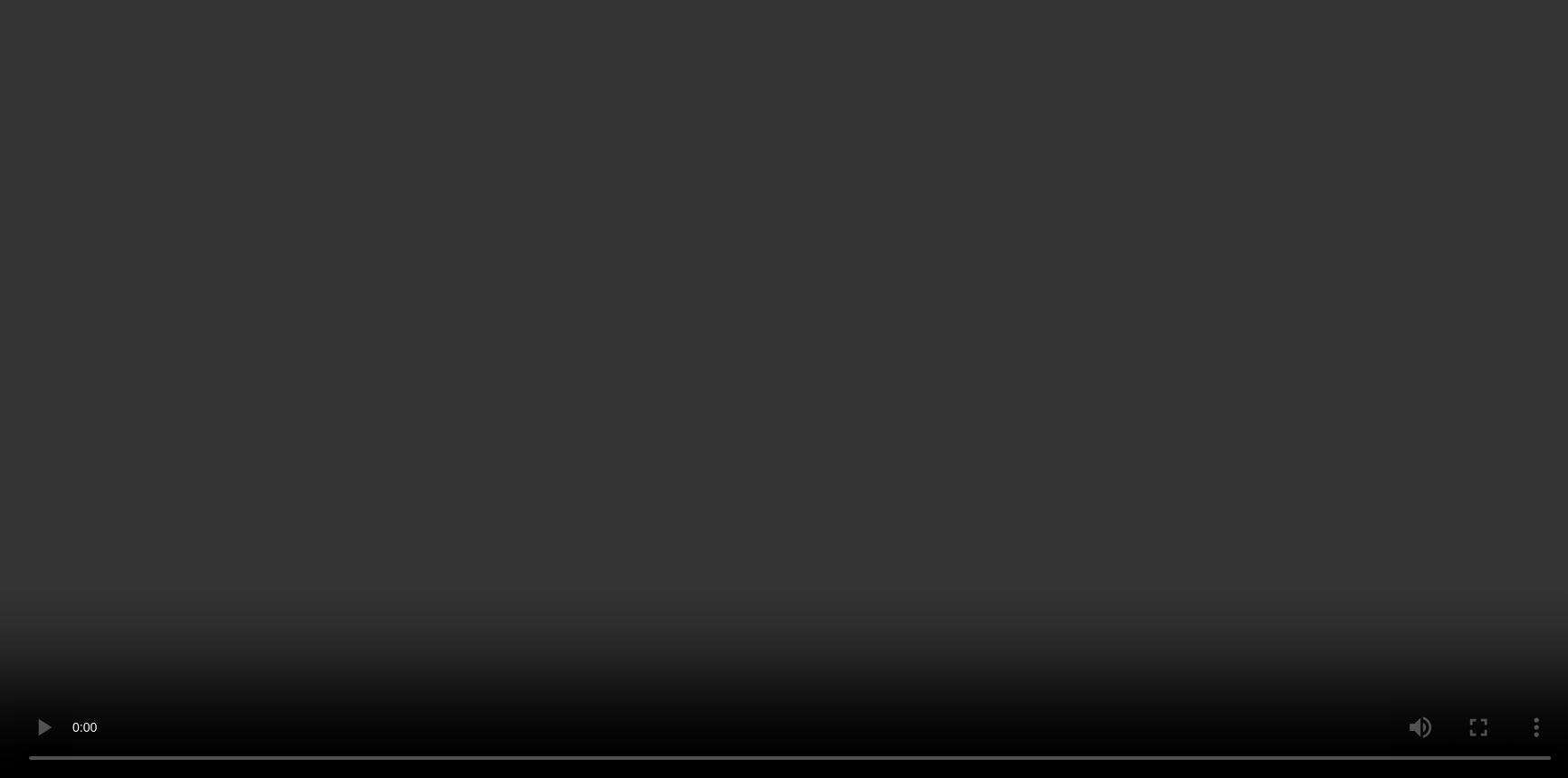
scroll to position [3676, 0]
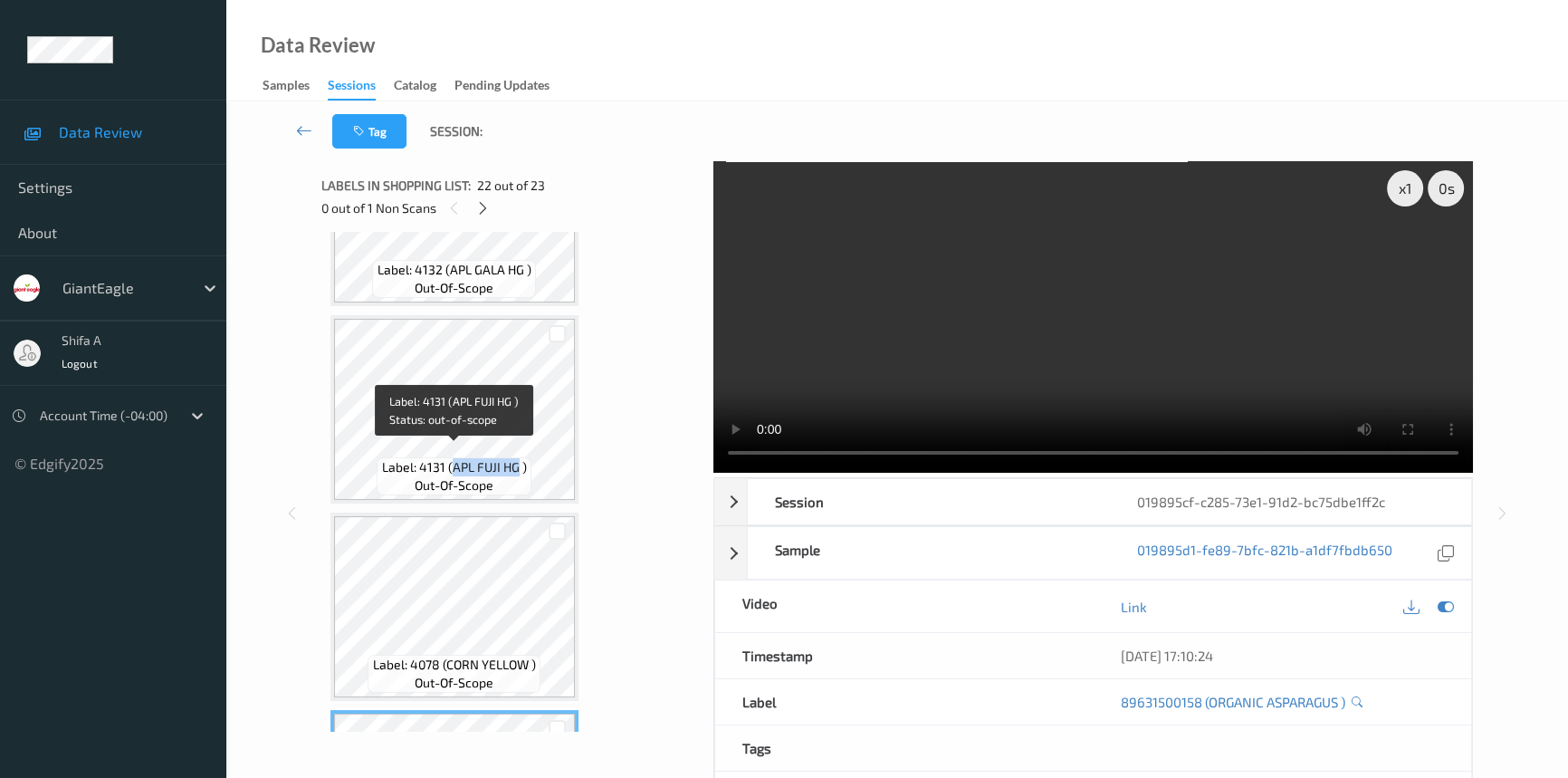
drag, startPoint x: 450, startPoint y: 461, endPoint x: 516, endPoint y: 452, distance: 66.6
click at [516, 458] on span "Label: 4131 (APL FUJI HG )" at bounding box center [454, 467] width 145 height 18
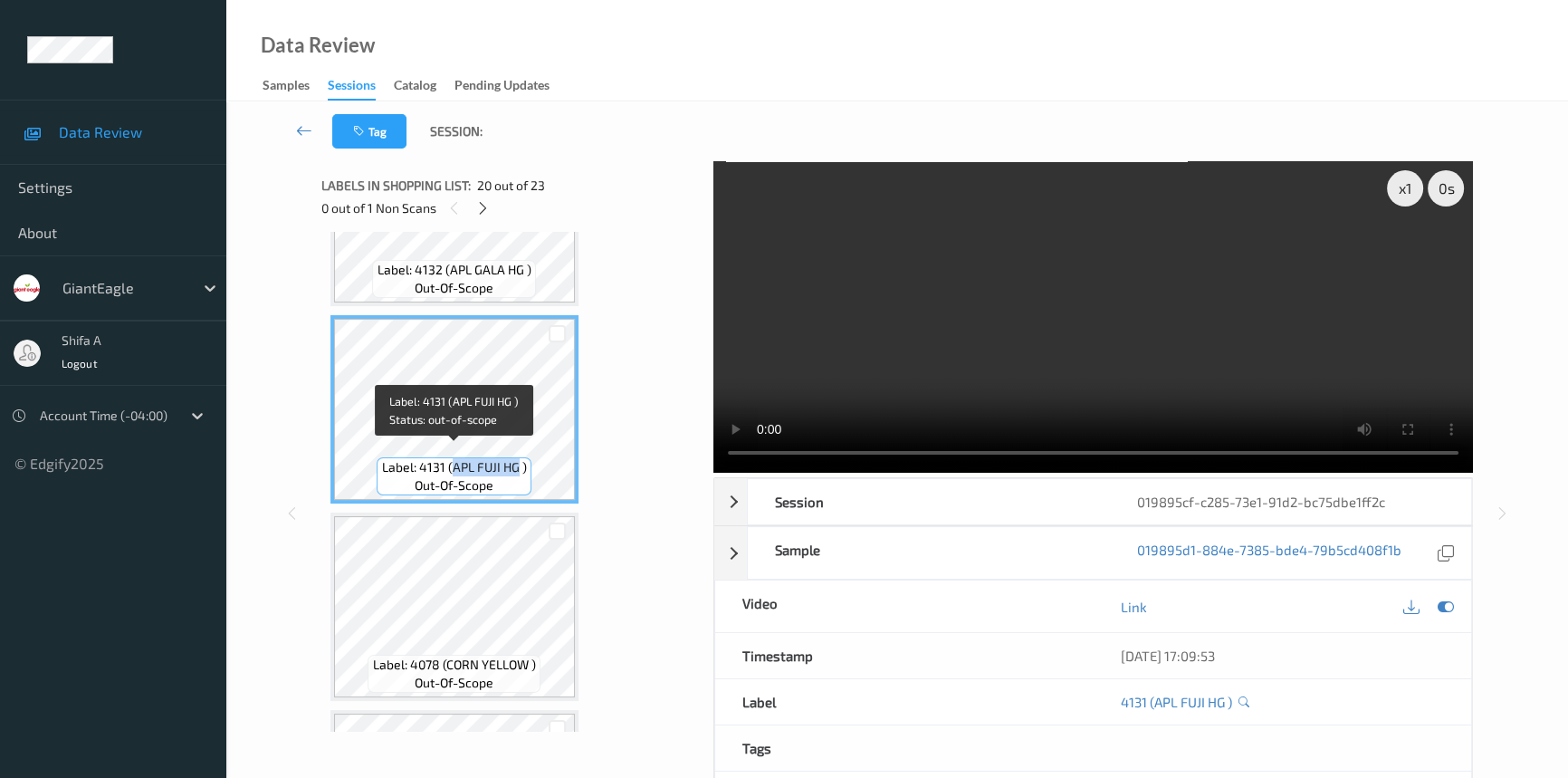
copy span "APL FUJI HG"
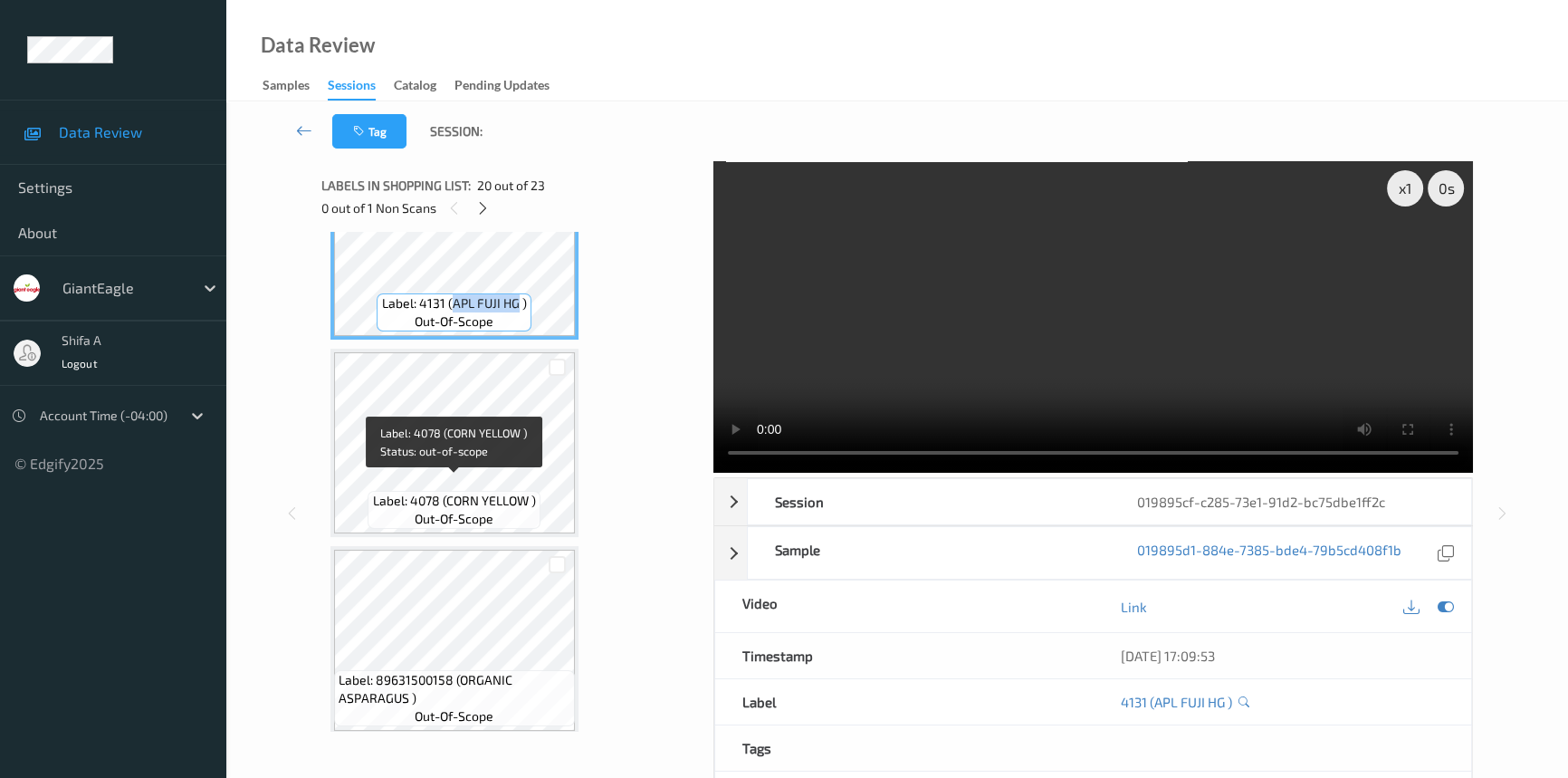
scroll to position [3922, 0]
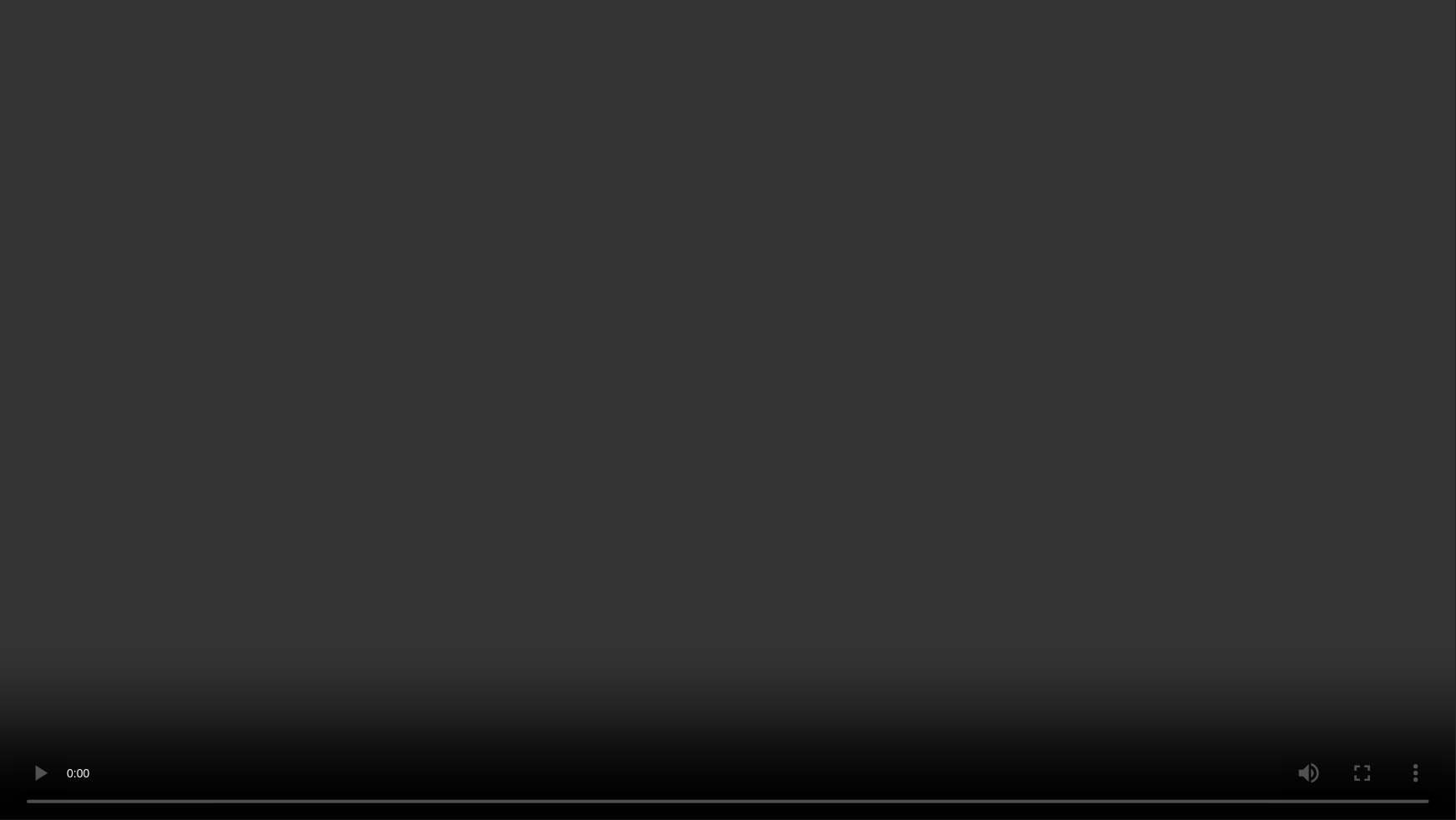
click at [1155, 444] on video at bounding box center [728, 410] width 1456 height 820
click at [806, 715] on video at bounding box center [728, 410] width 1456 height 820
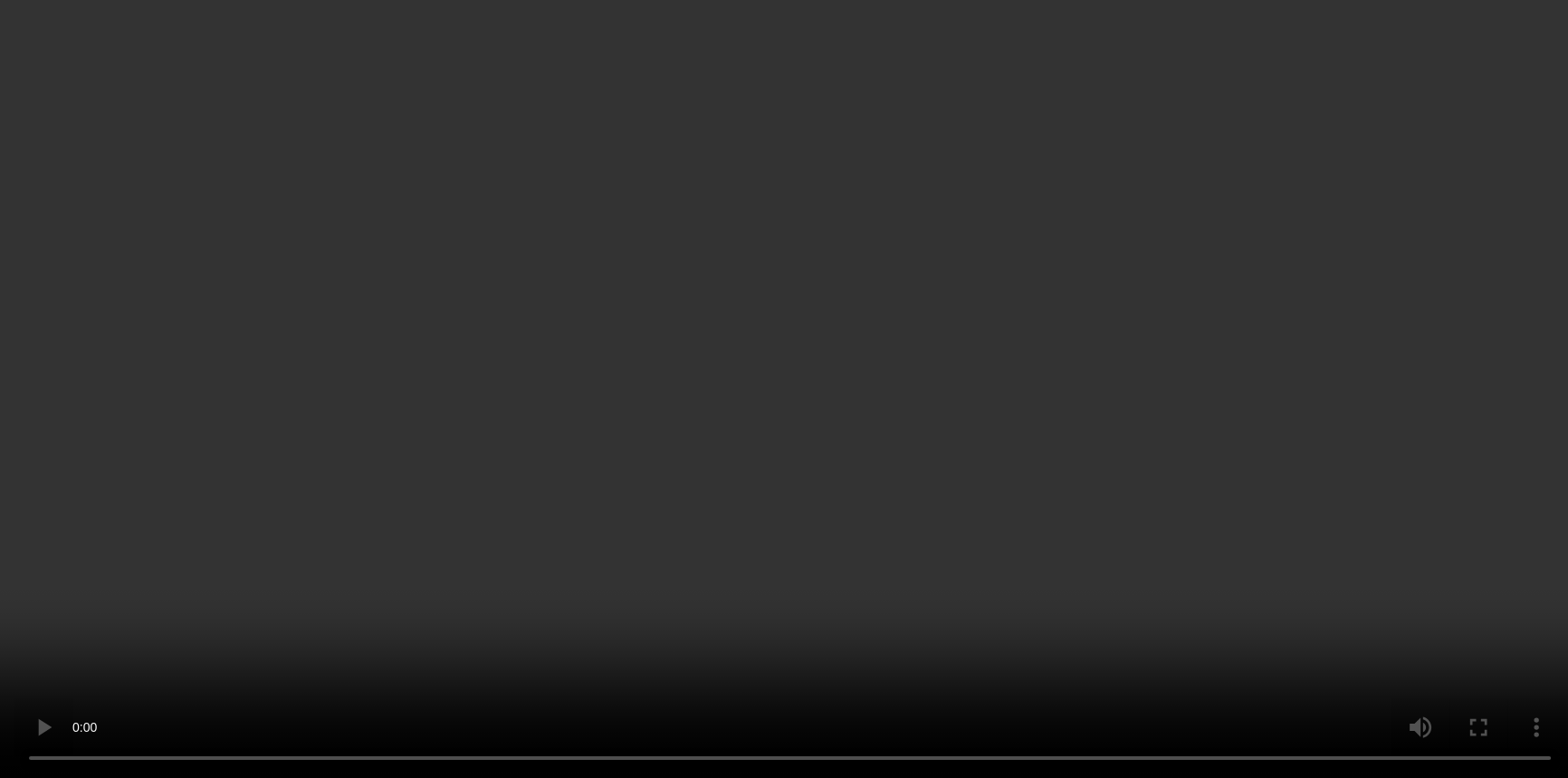
scroll to position [4034, 0]
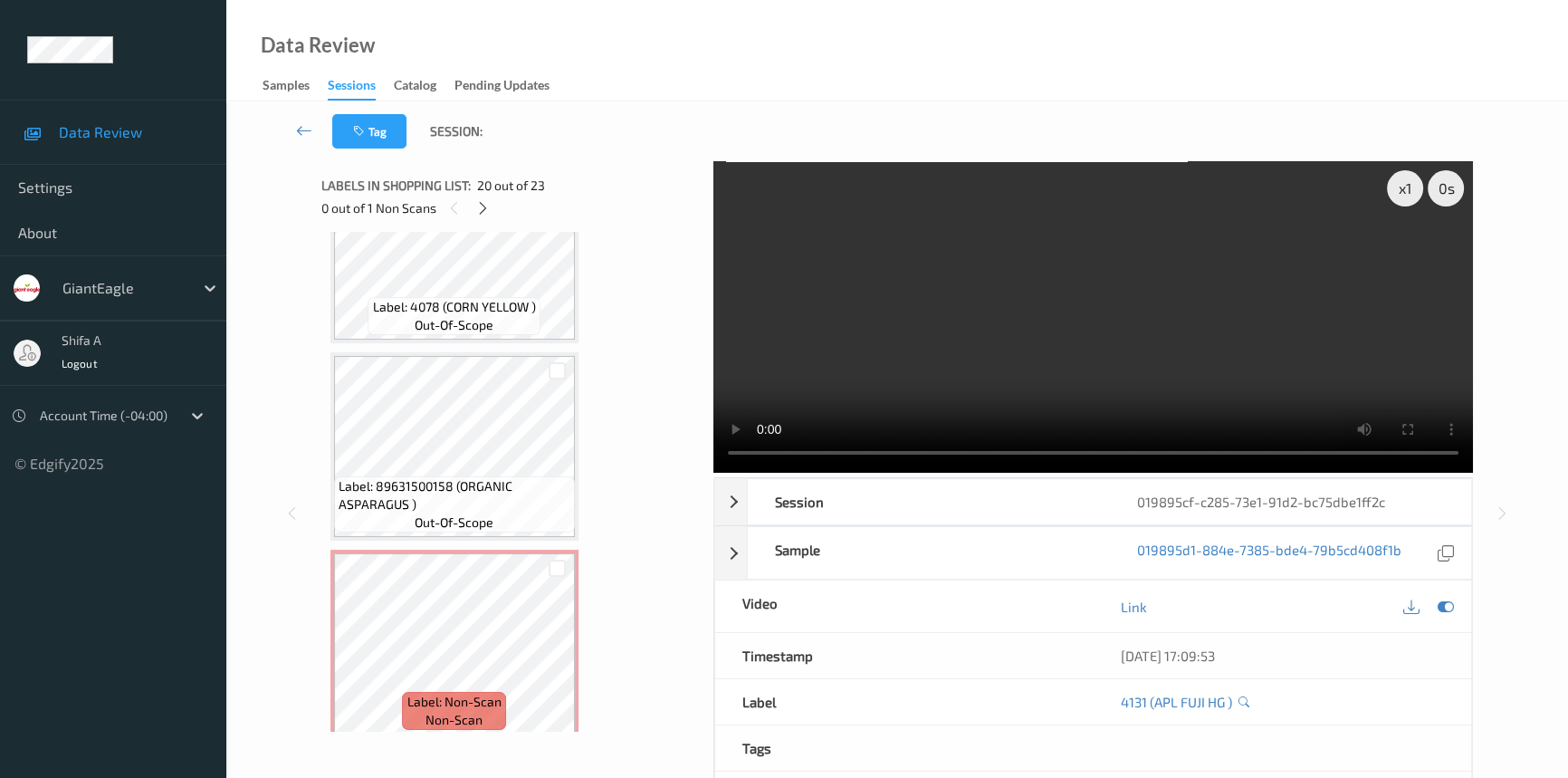
click at [1056, 317] on video at bounding box center [1093, 317] width 760 height 312
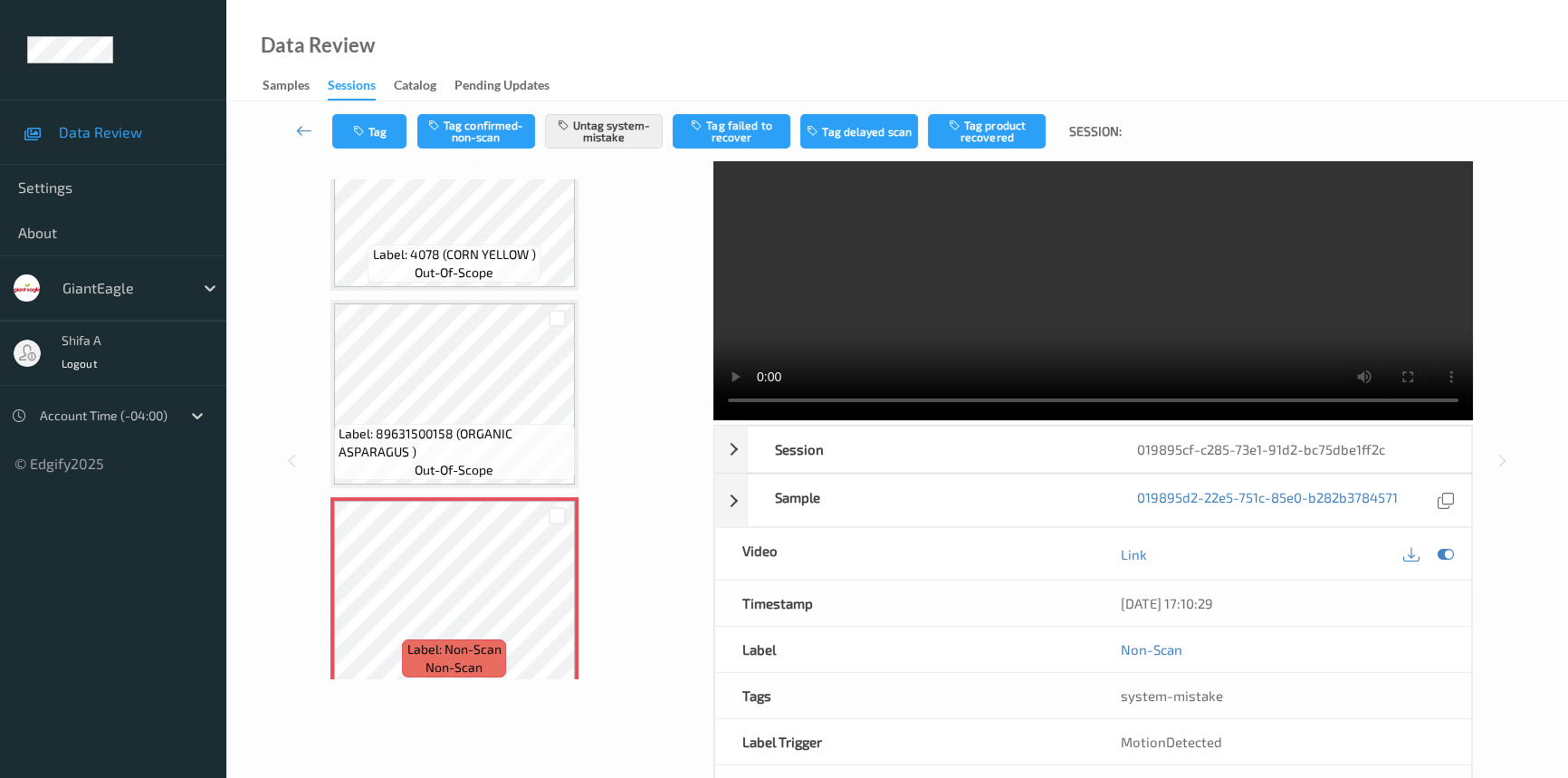
scroll to position [123, 0]
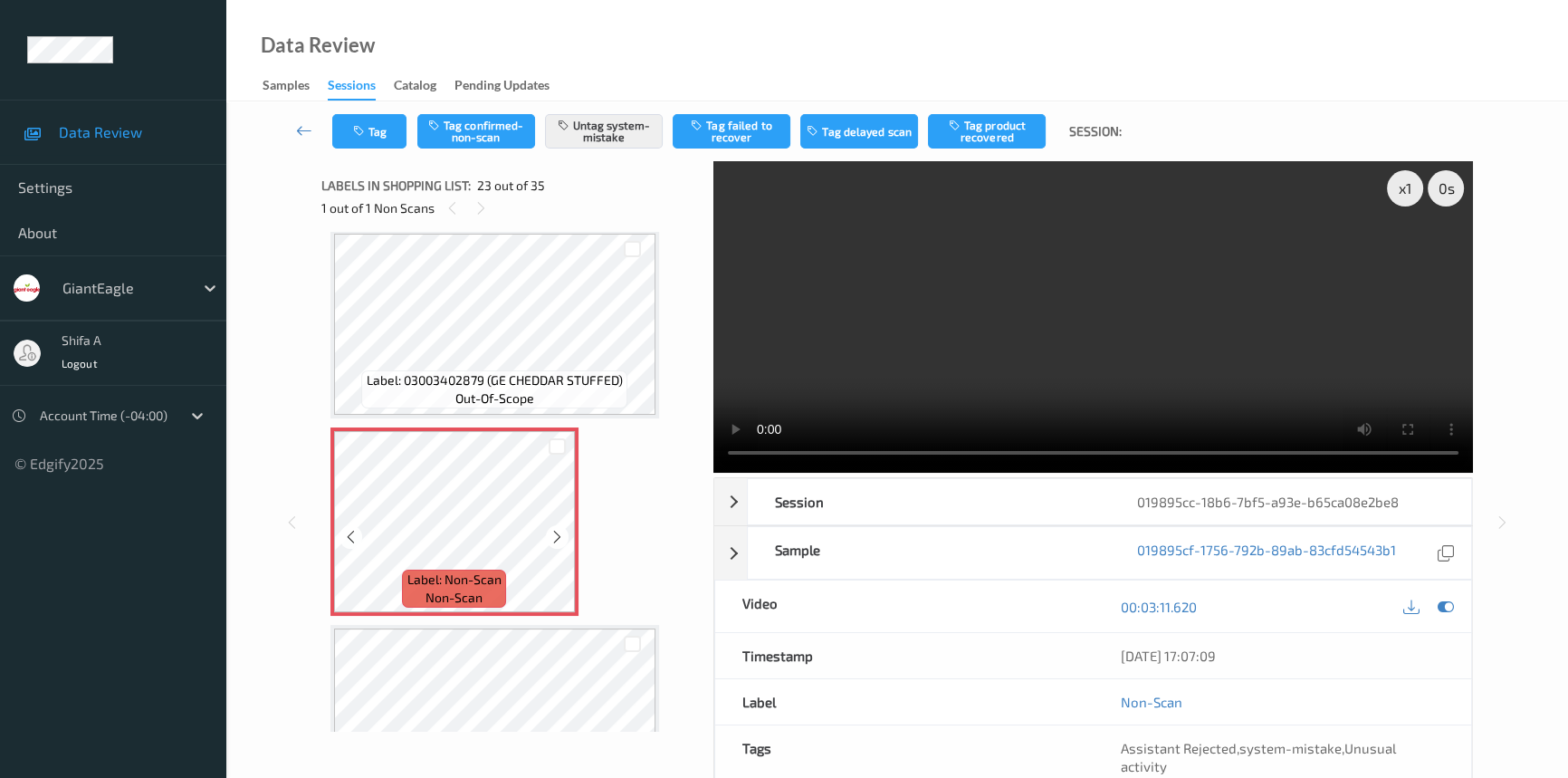
scroll to position [4222, 0]
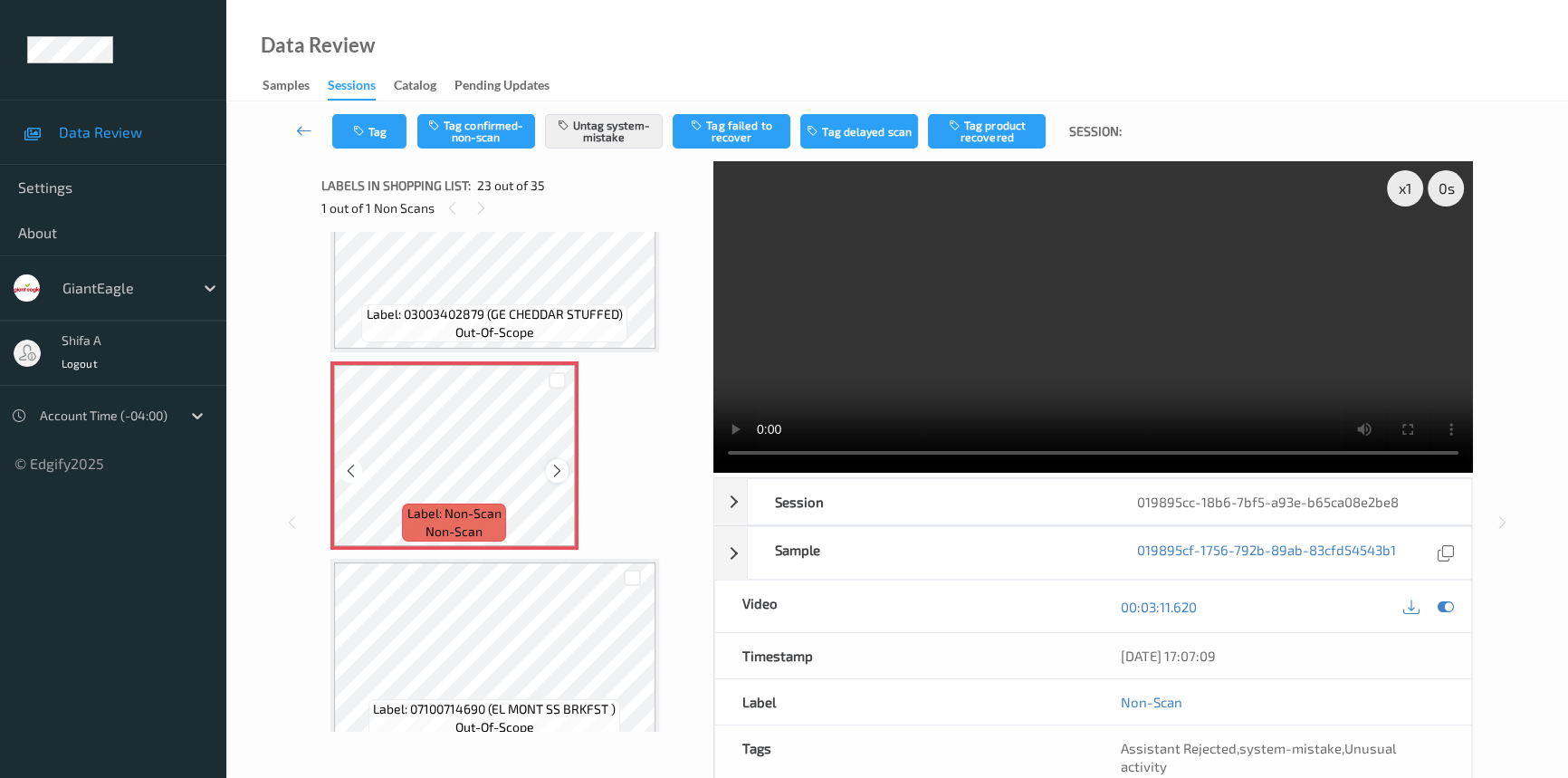
click at [555, 463] on icon at bounding box center [557, 471] width 16 height 17
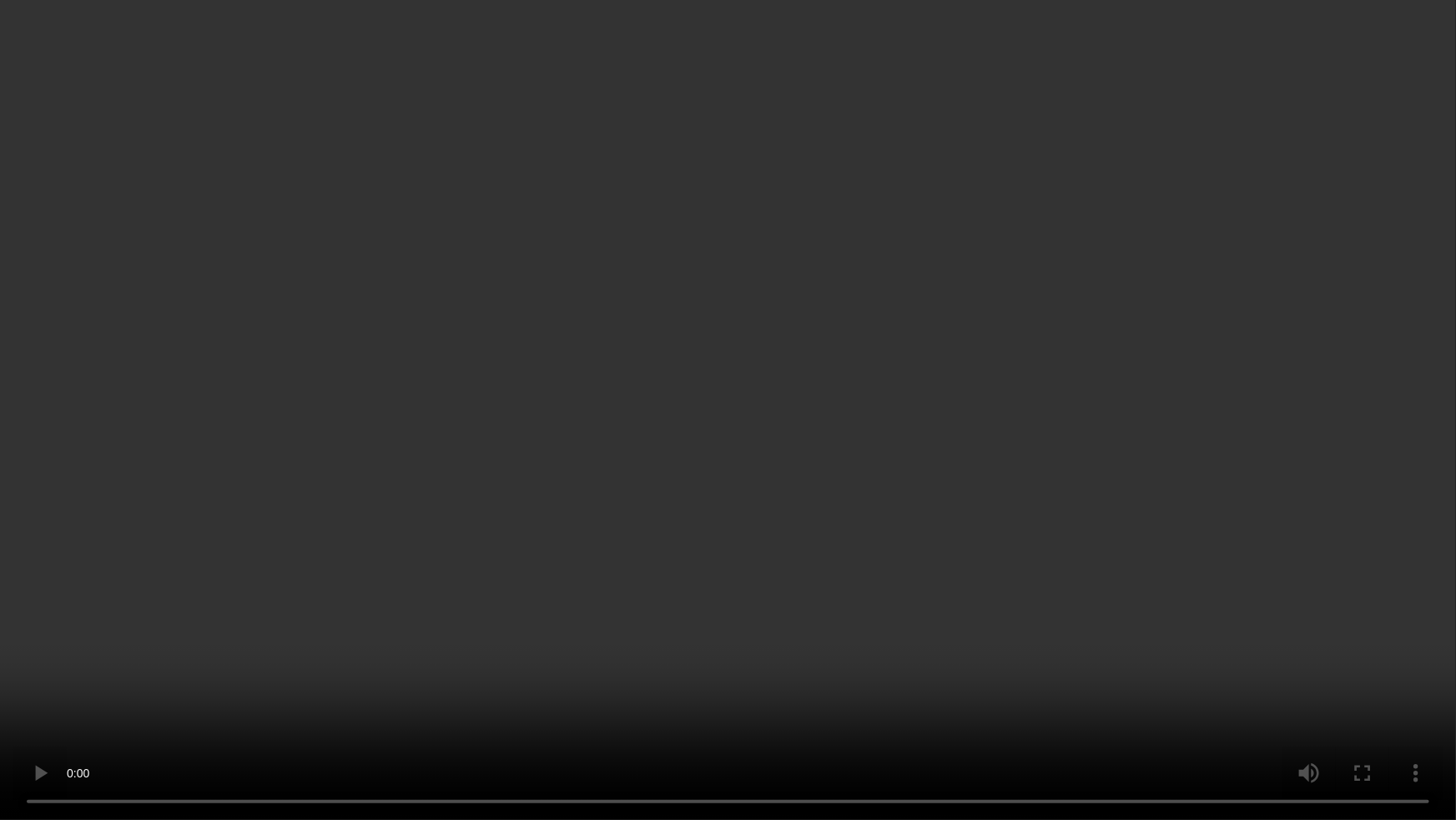
click at [1186, 545] on video at bounding box center [728, 410] width 1456 height 820
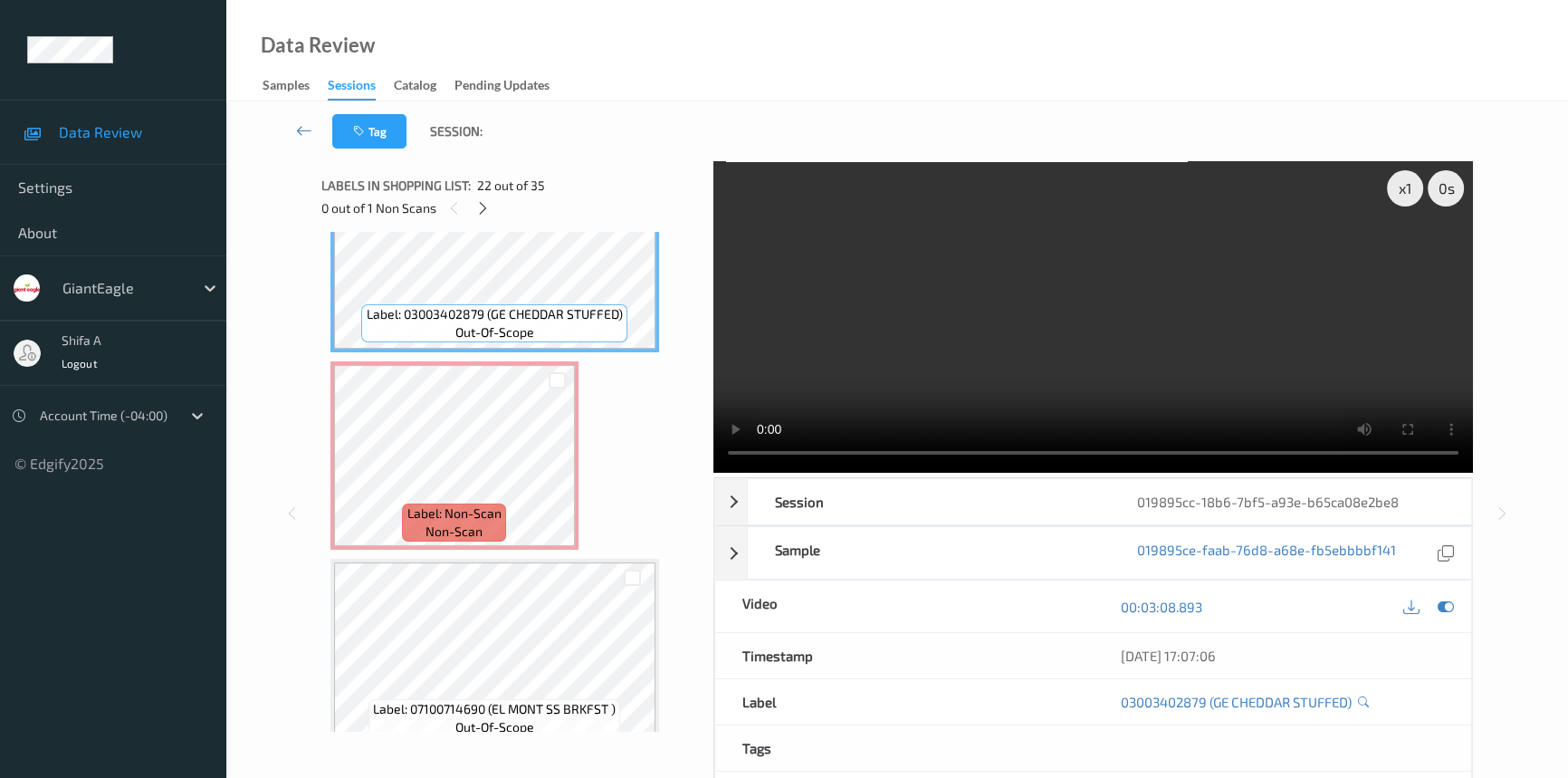
click at [1220, 313] on video at bounding box center [1093, 317] width 760 height 312
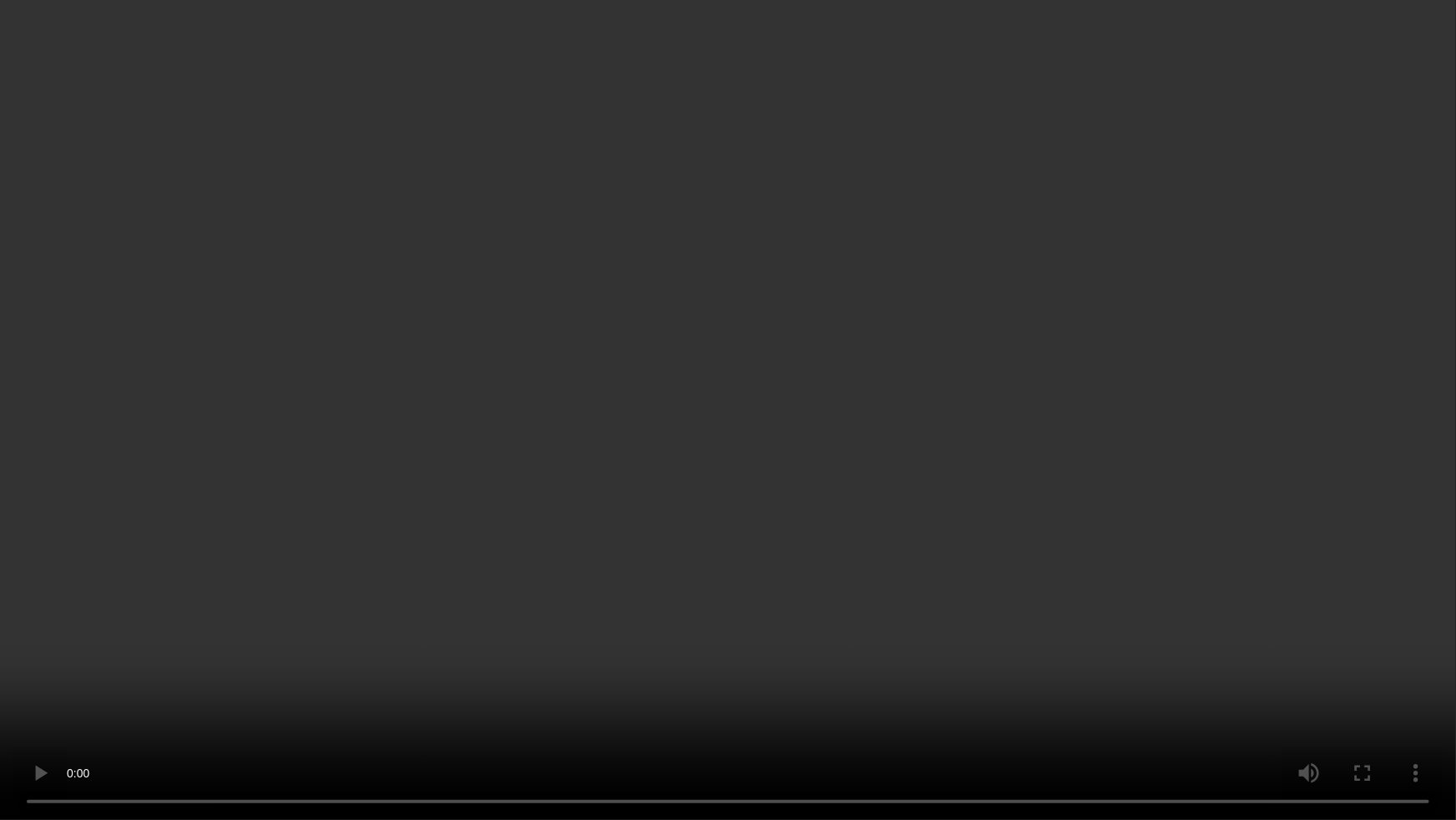
click at [797, 569] on video at bounding box center [728, 410] width 1456 height 820
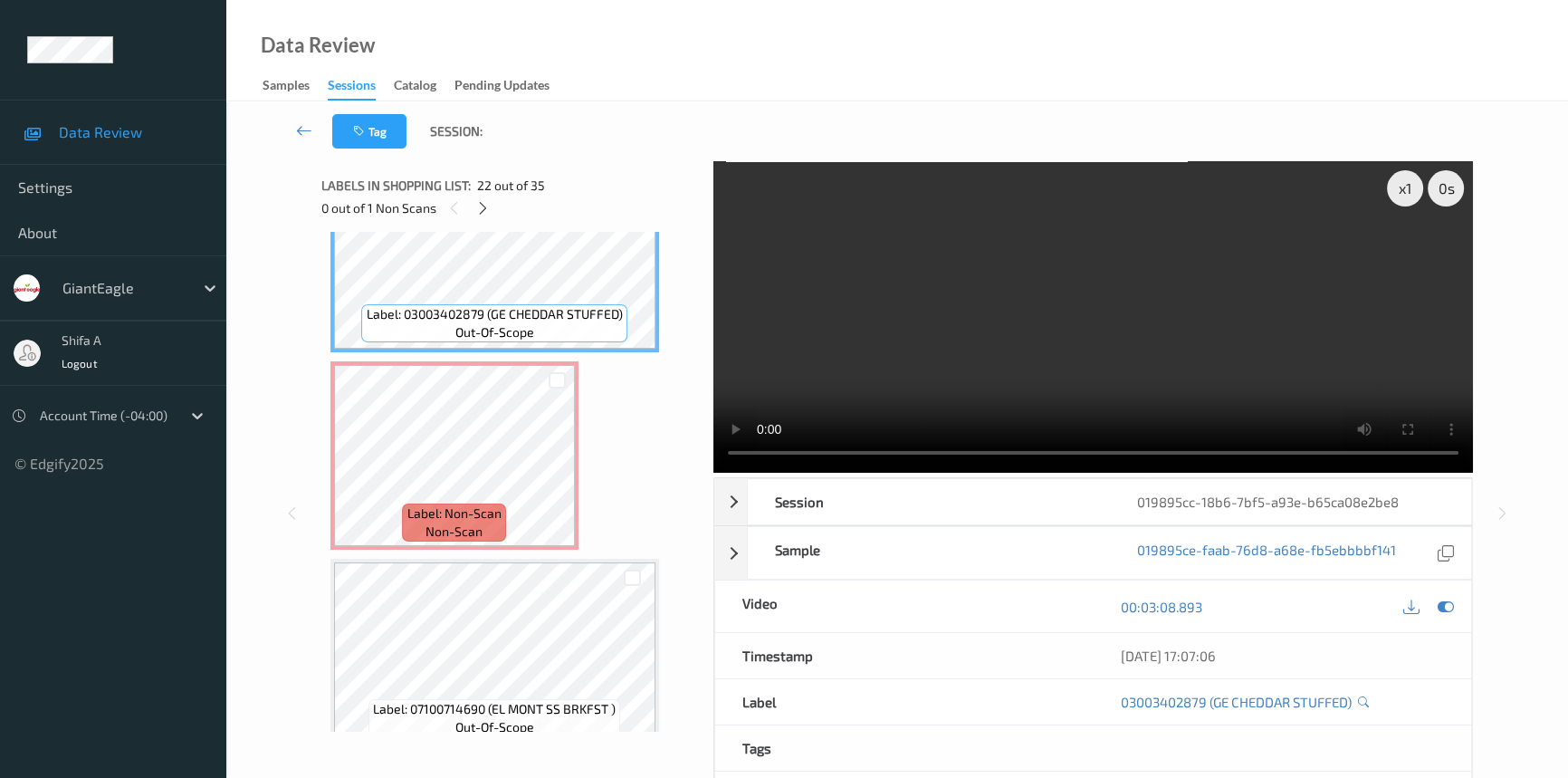
click at [1197, 362] on video at bounding box center [1093, 317] width 760 height 312
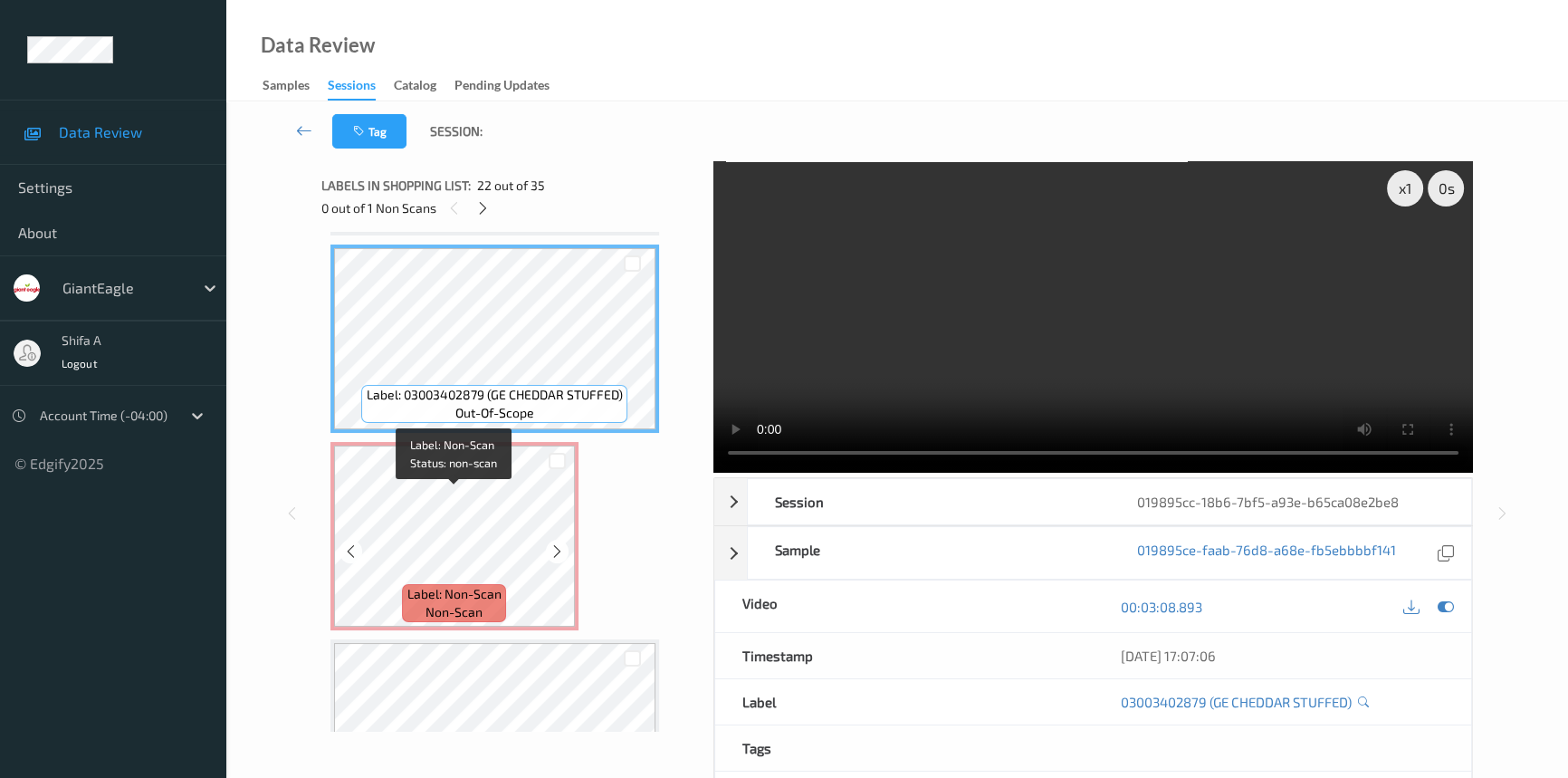
scroll to position [4140, 0]
click at [552, 545] on icon at bounding box center [557, 553] width 16 height 17
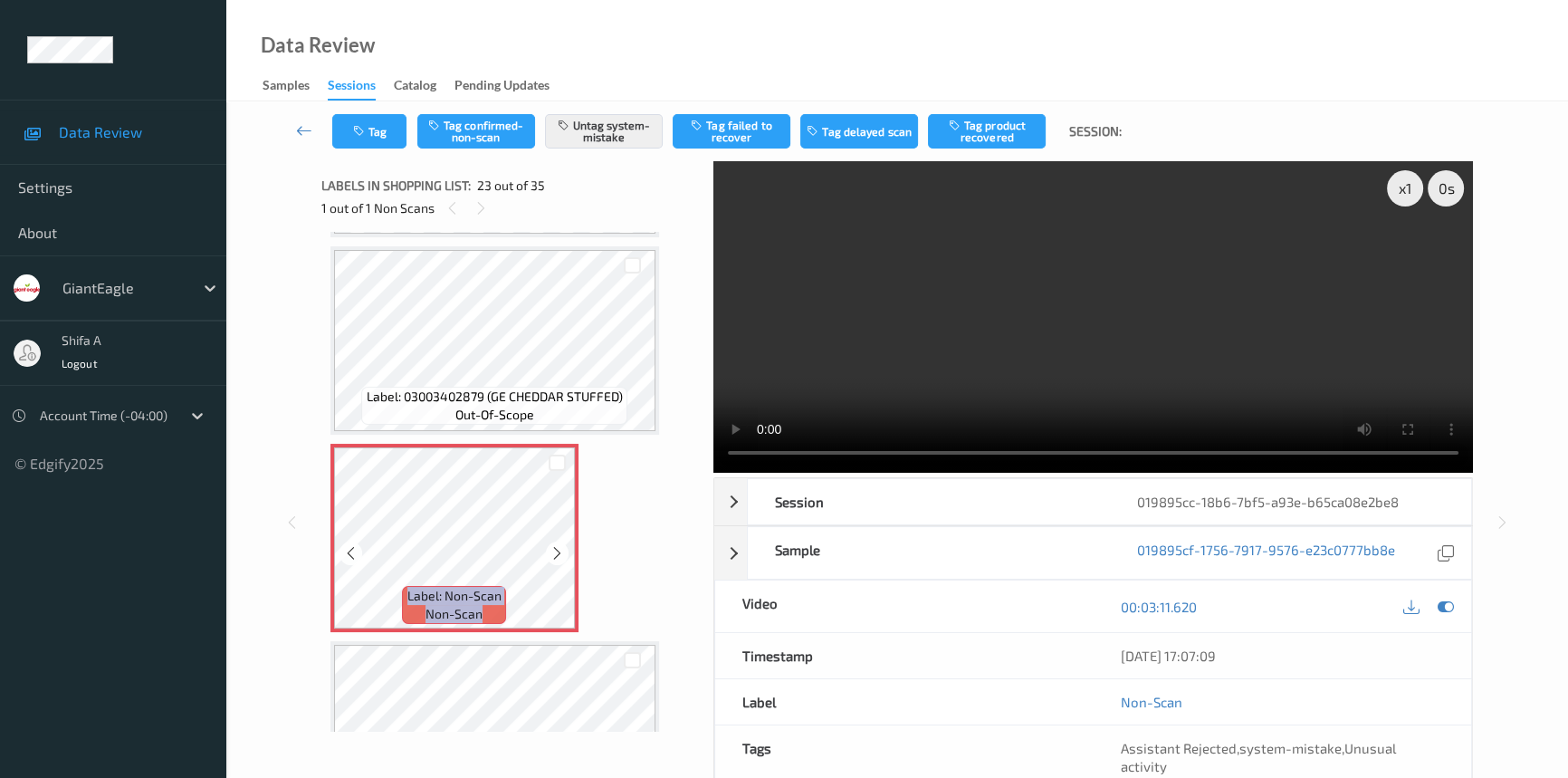
click at [552, 545] on icon at bounding box center [557, 553] width 16 height 17
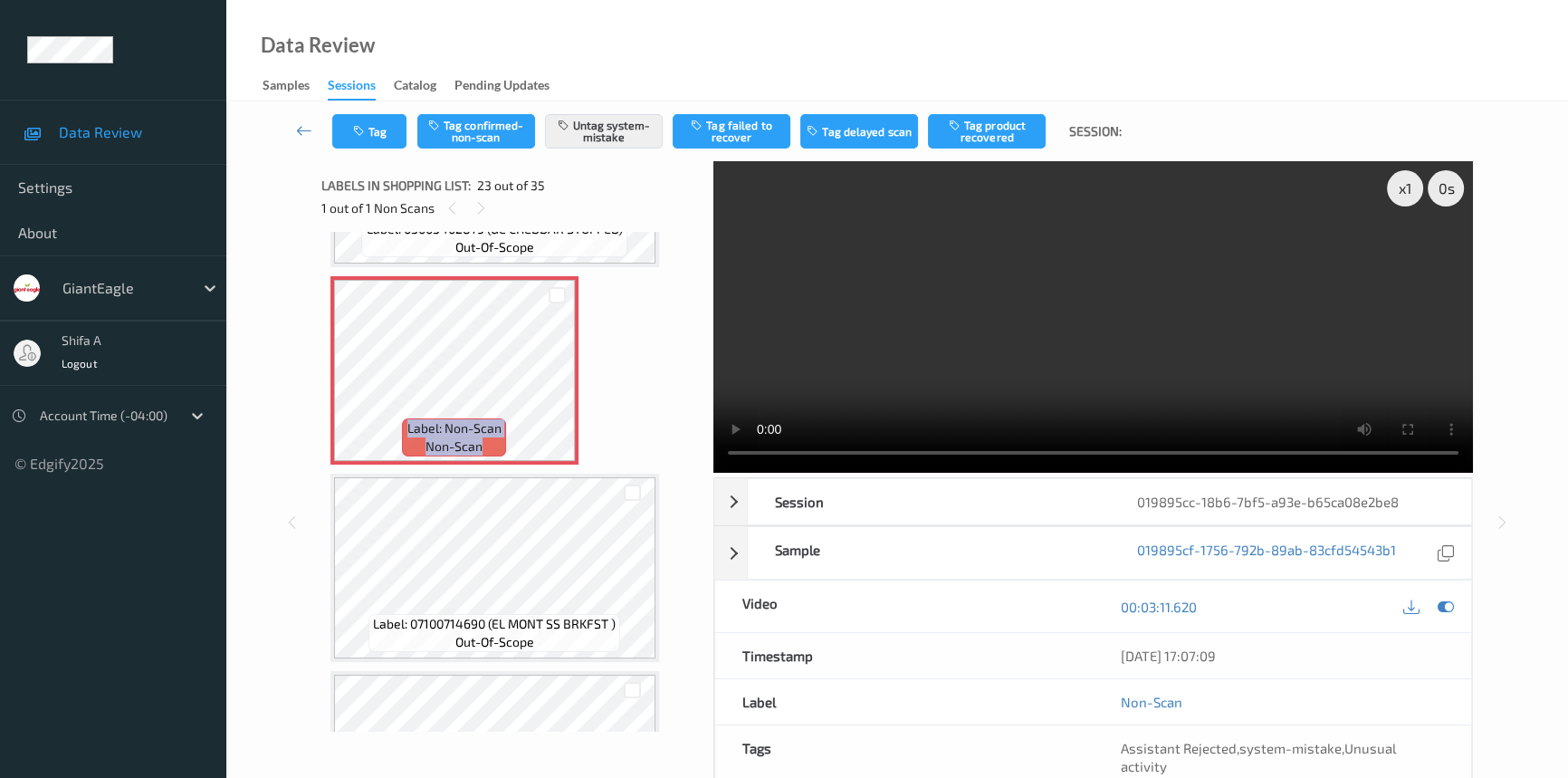
scroll to position [4304, 0]
click at [1450, 598] on icon at bounding box center [1446, 607] width 17 height 17
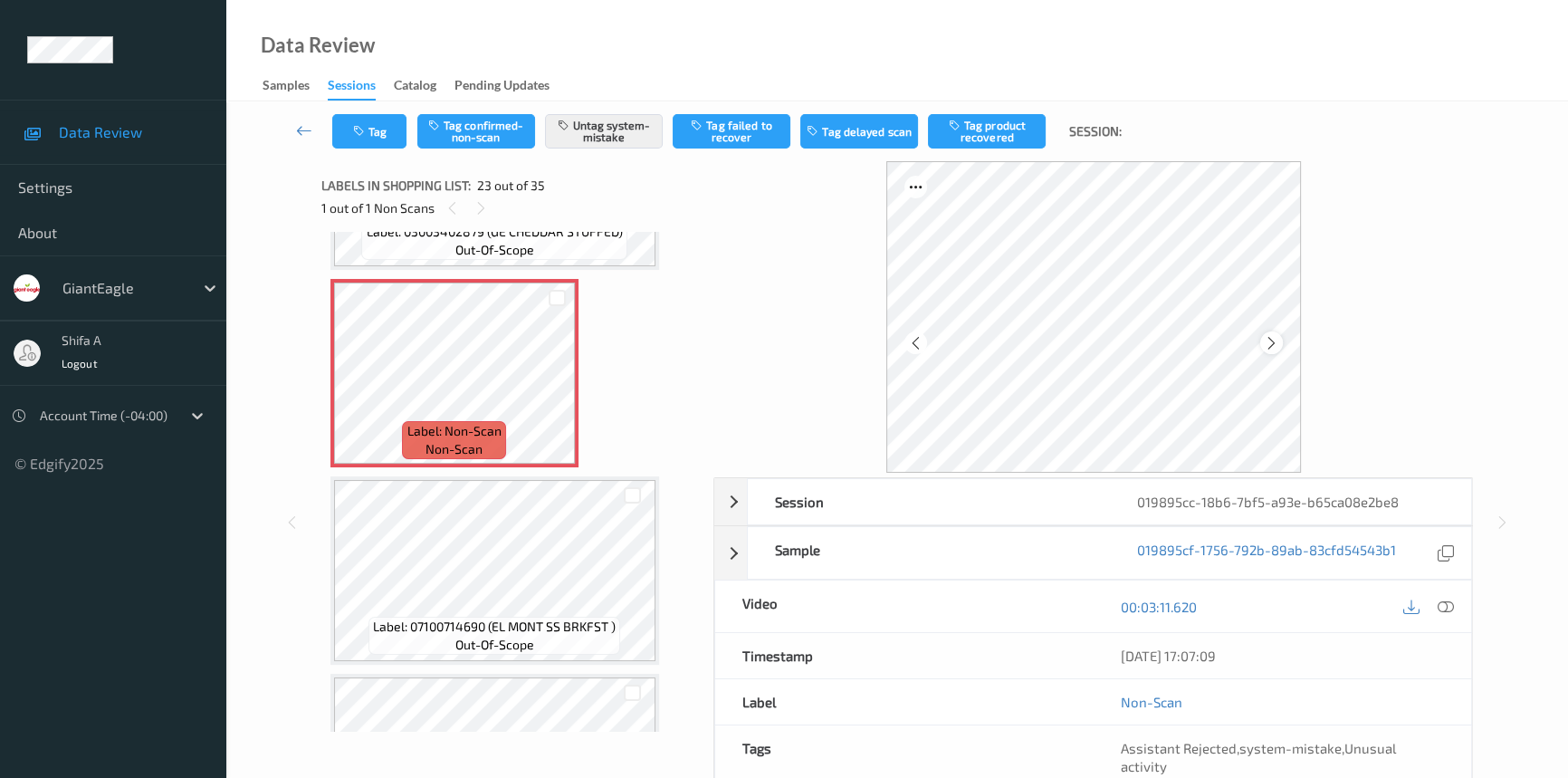
click at [1271, 343] on icon at bounding box center [1271, 342] width 16 height 17
click at [1438, 601] on icon at bounding box center [1446, 607] width 17 height 17
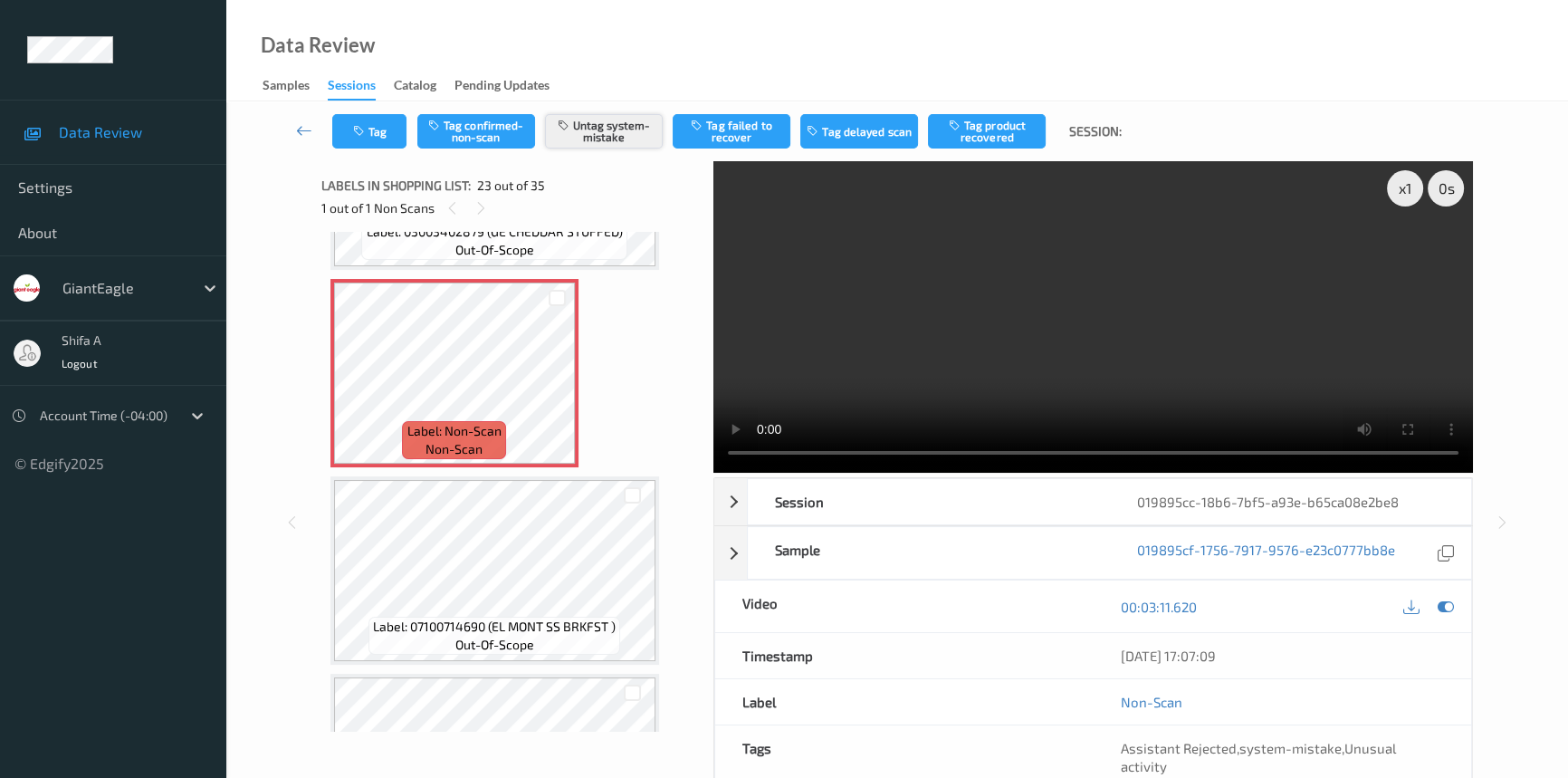
click at [608, 132] on button "Untag system-mistake" at bounding box center [604, 131] width 118 height 34
click at [378, 127] on button "Tag" at bounding box center [369, 131] width 75 height 34
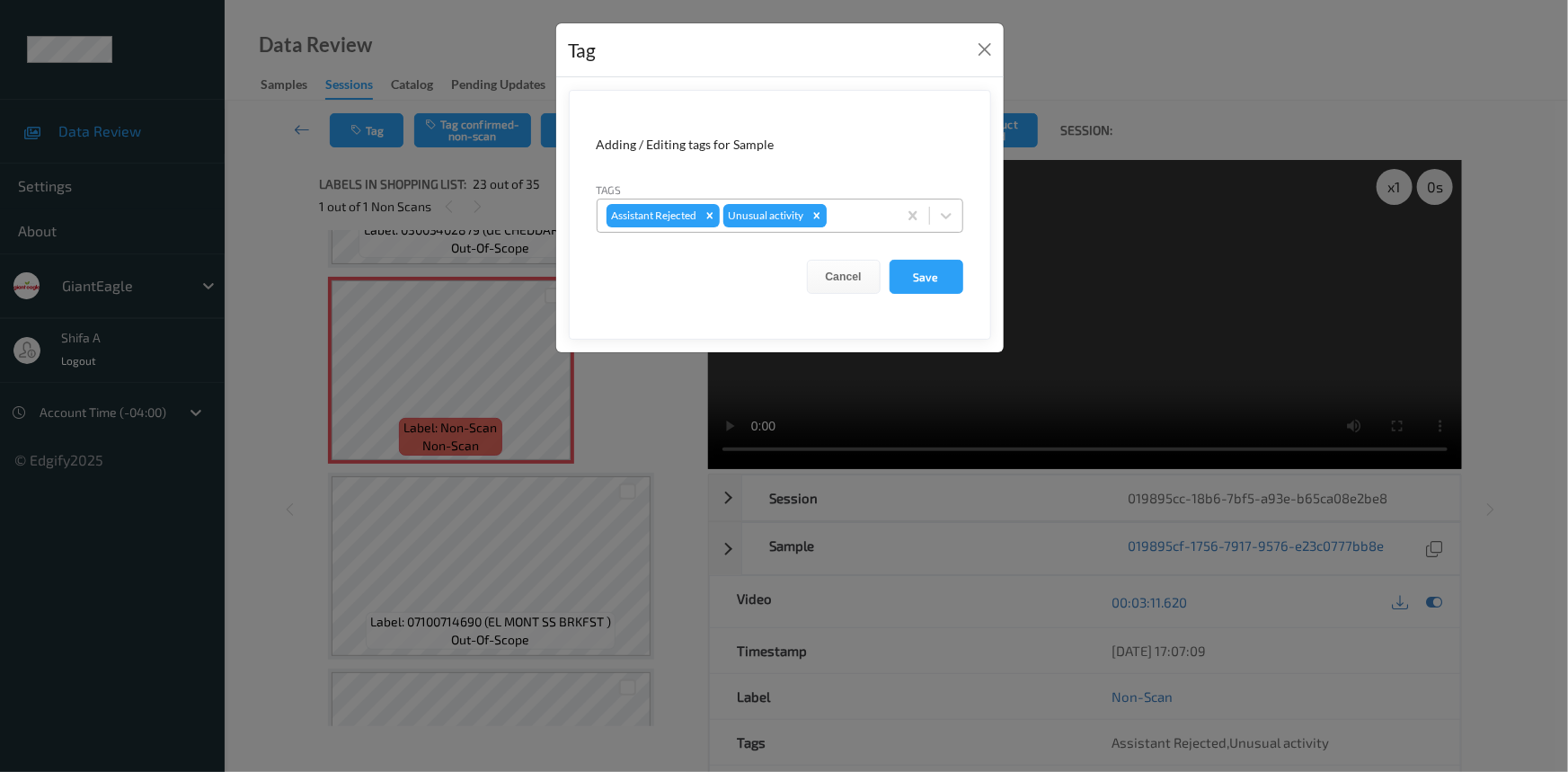
click at [822, 217] on icon "Remove Unusual activity" at bounding box center [817, 216] width 13 height 13
click at [930, 278] on button "Save" at bounding box center [926, 276] width 74 height 34
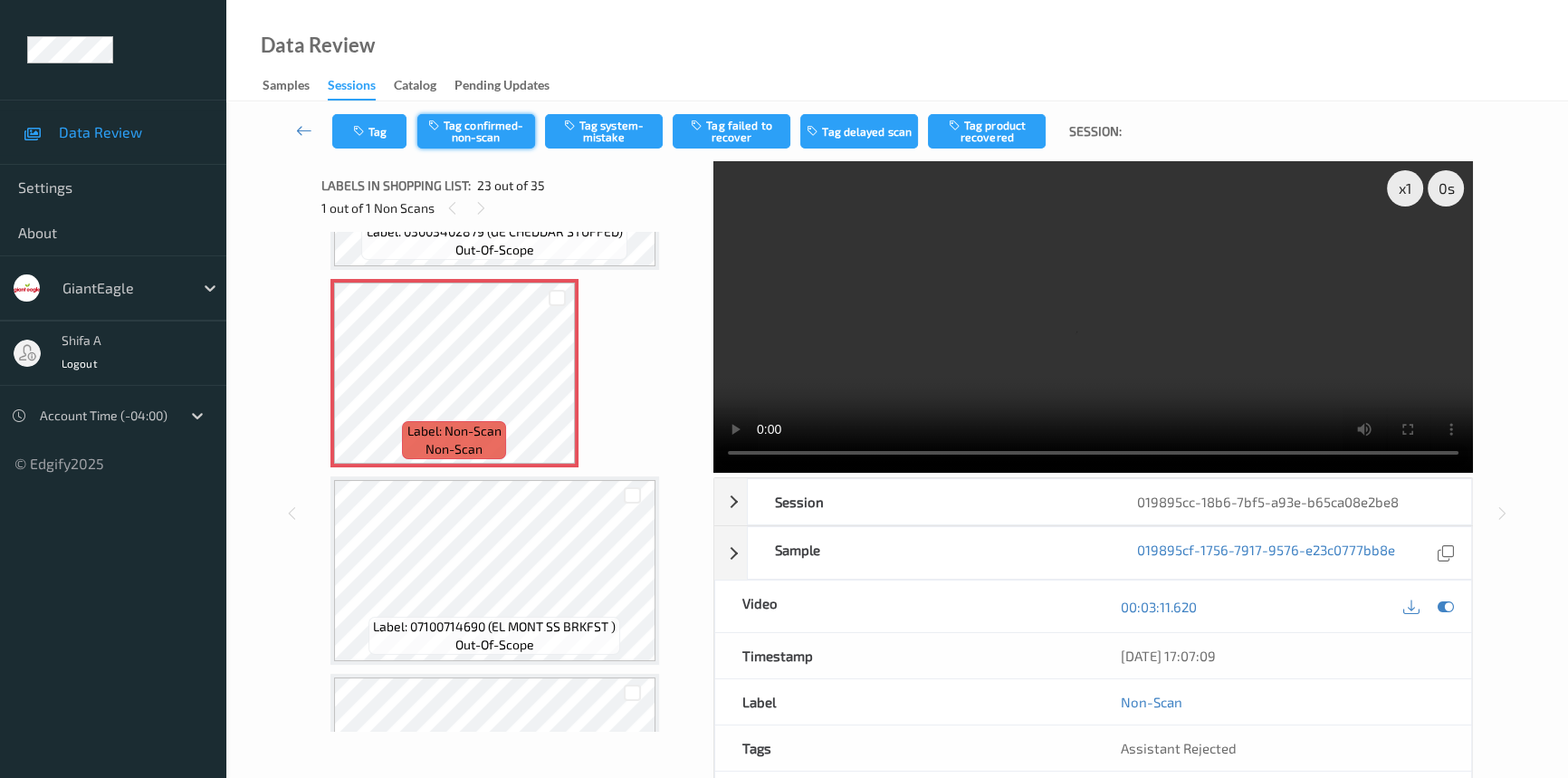
click at [493, 128] on button "Tag confirmed-non-scan" at bounding box center [477, 131] width 118 height 34
click at [1005, 130] on button "Tag product recovered" at bounding box center [987, 131] width 118 height 34
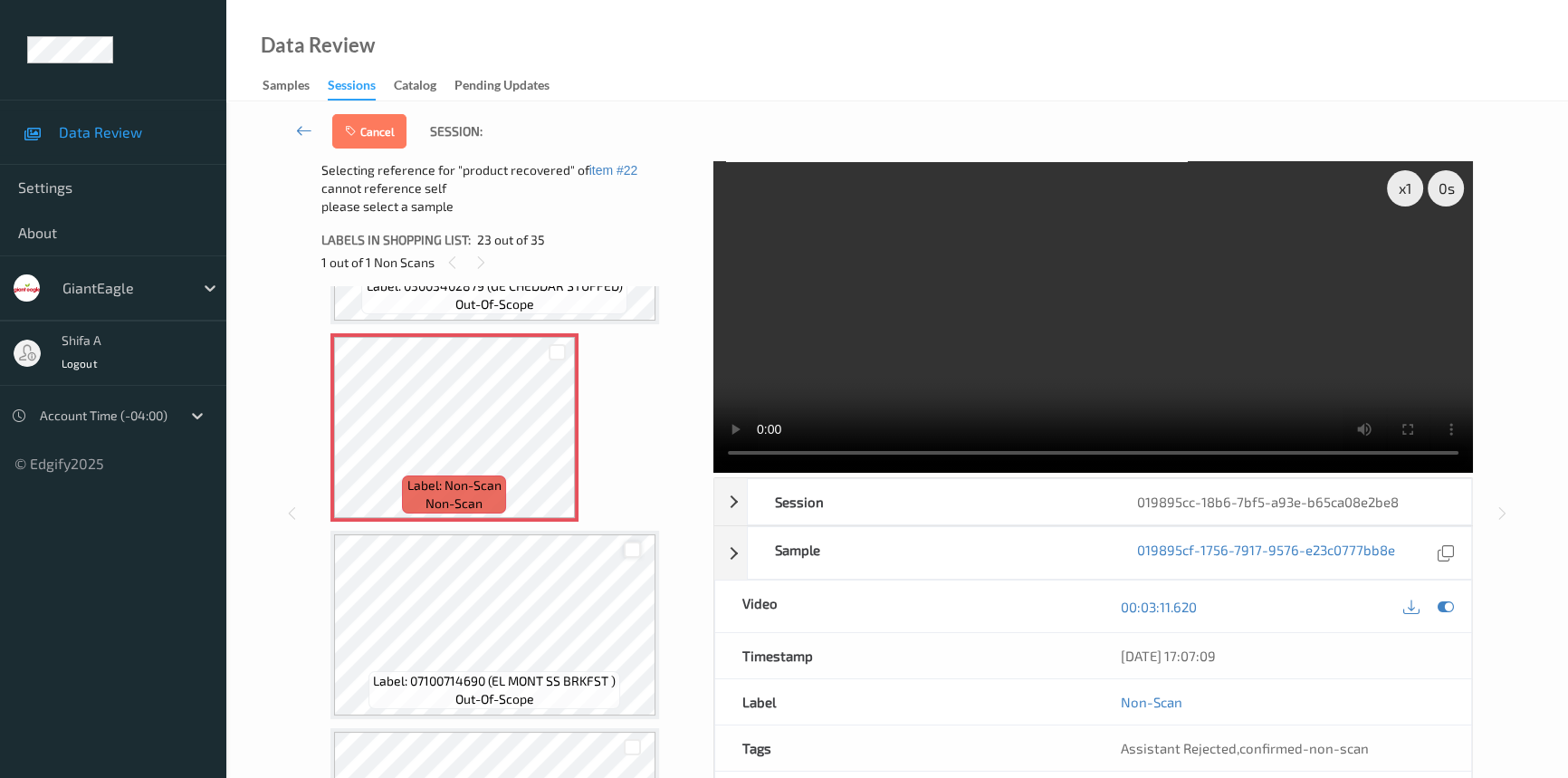
click at [634, 541] on div at bounding box center [632, 549] width 18 height 18
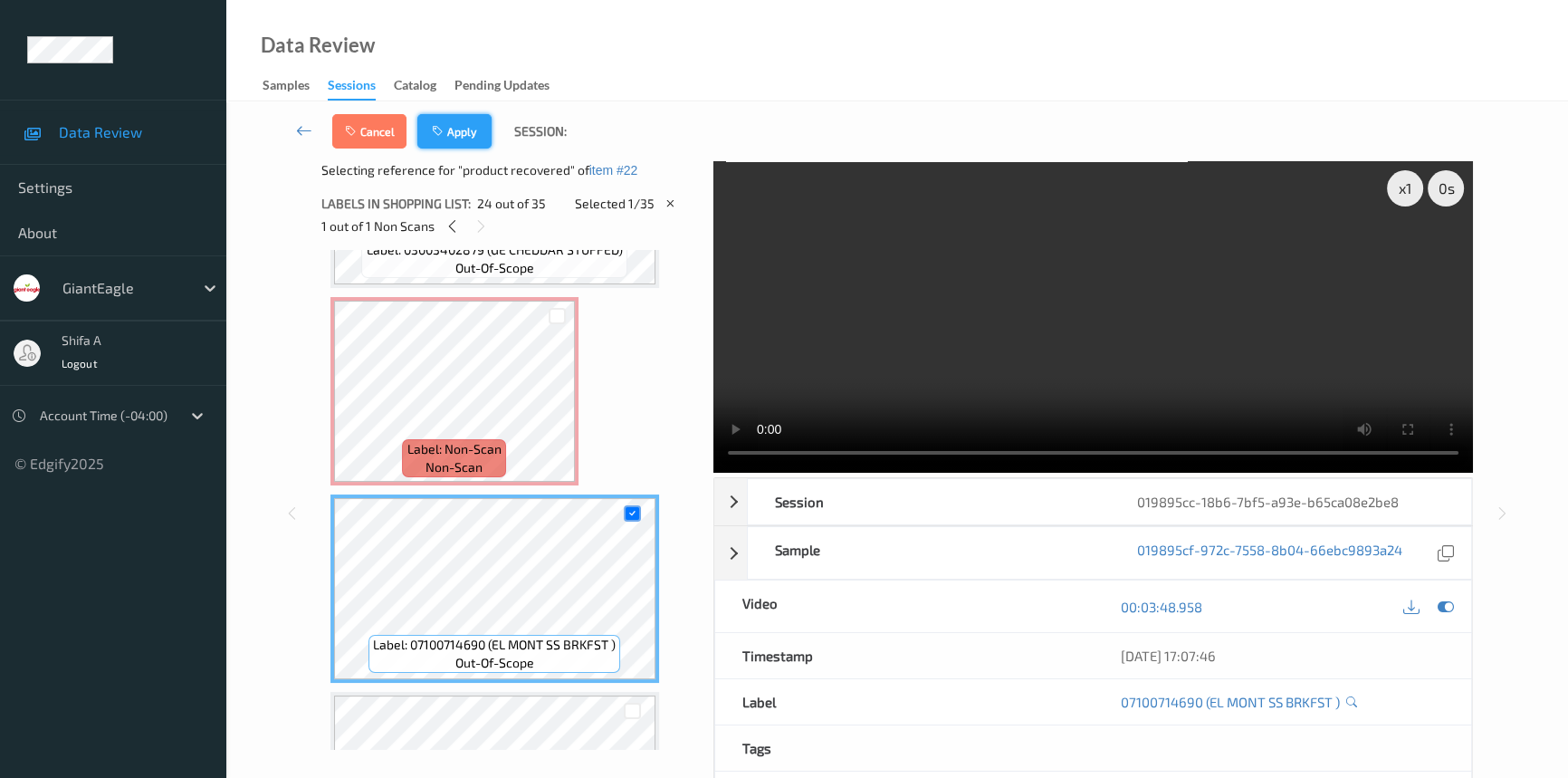
click at [462, 133] on button "Apply" at bounding box center [454, 131] width 75 height 34
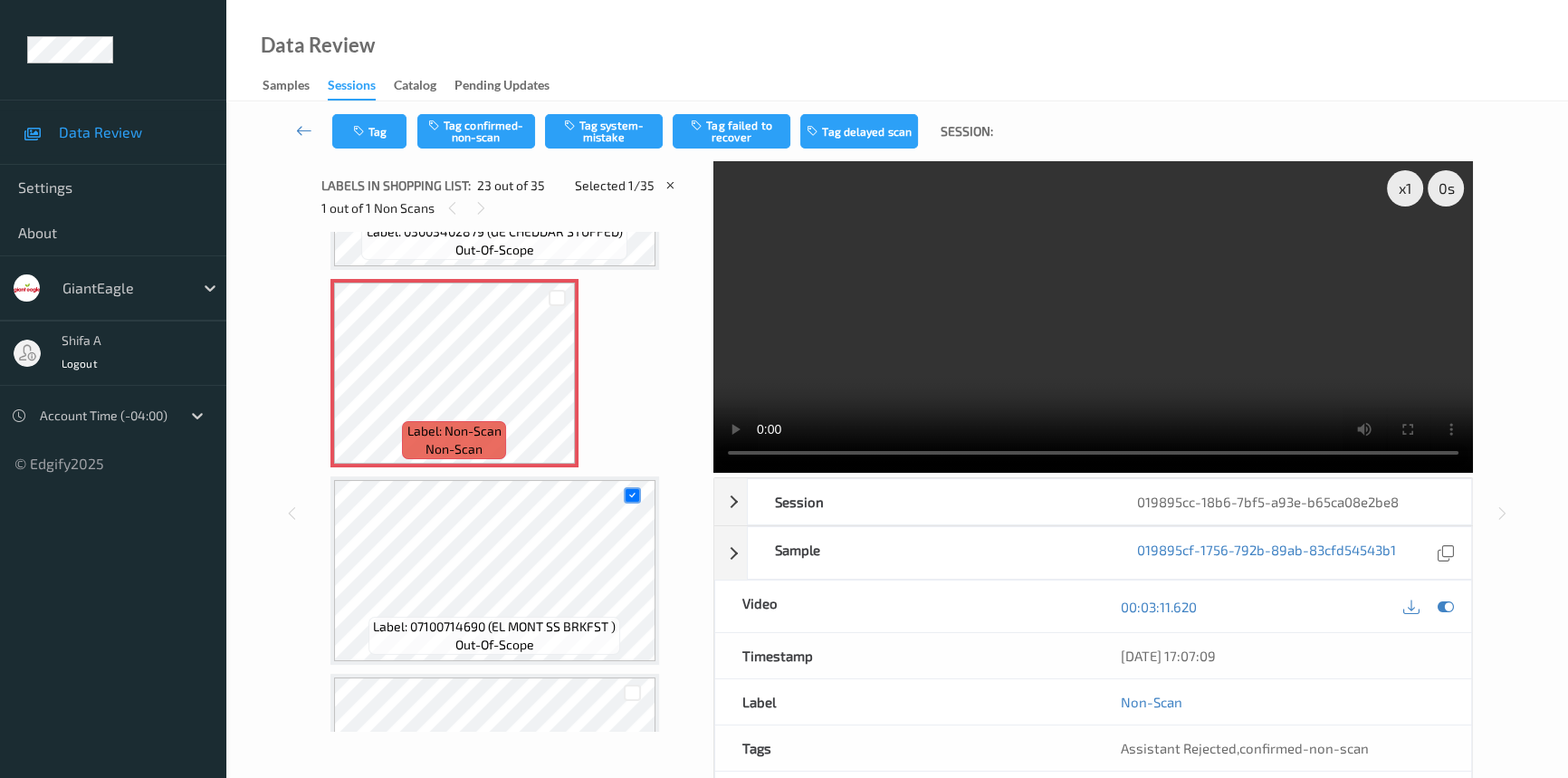
scroll to position [4140, 0]
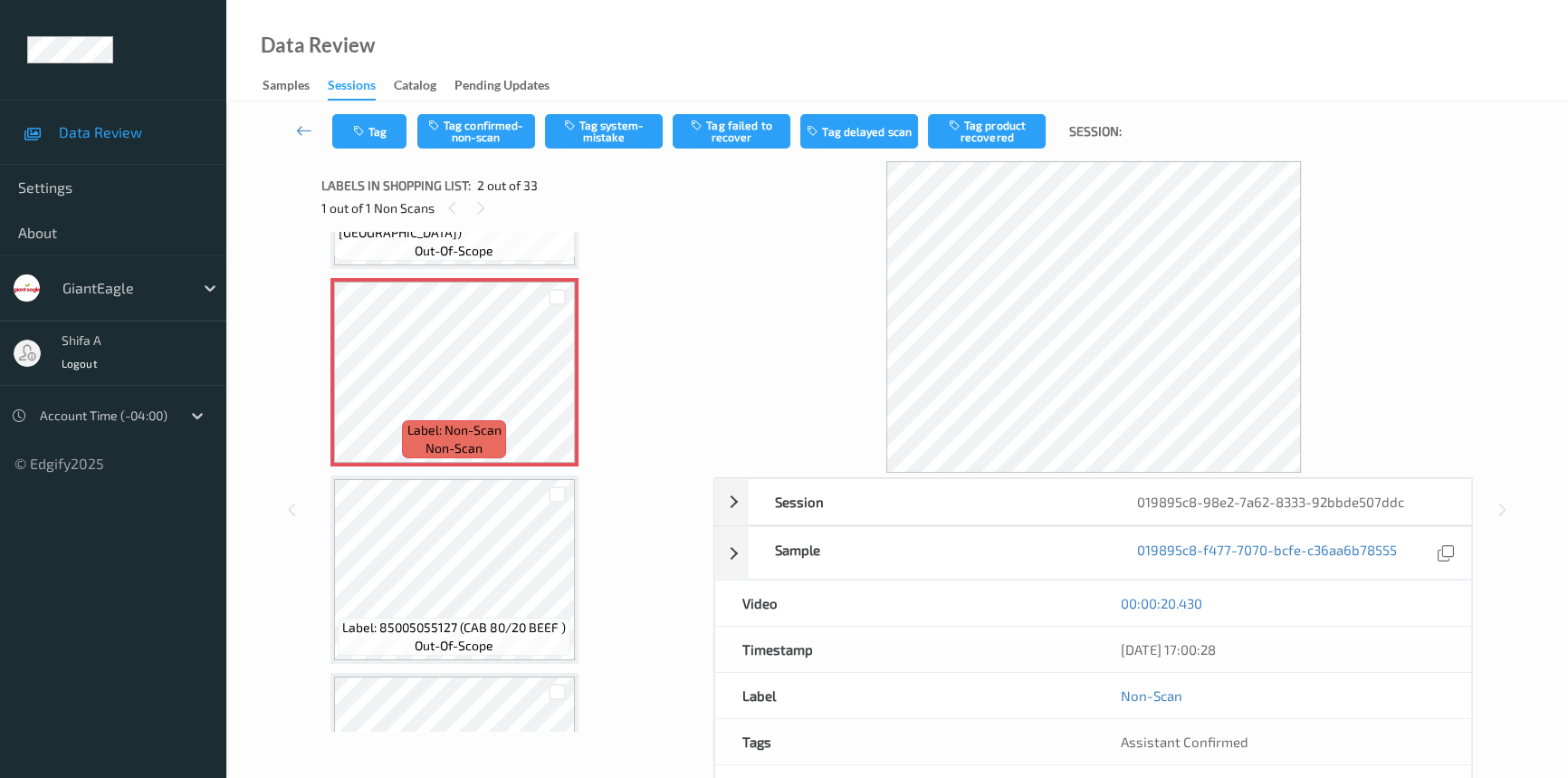
scroll to position [164, 0]
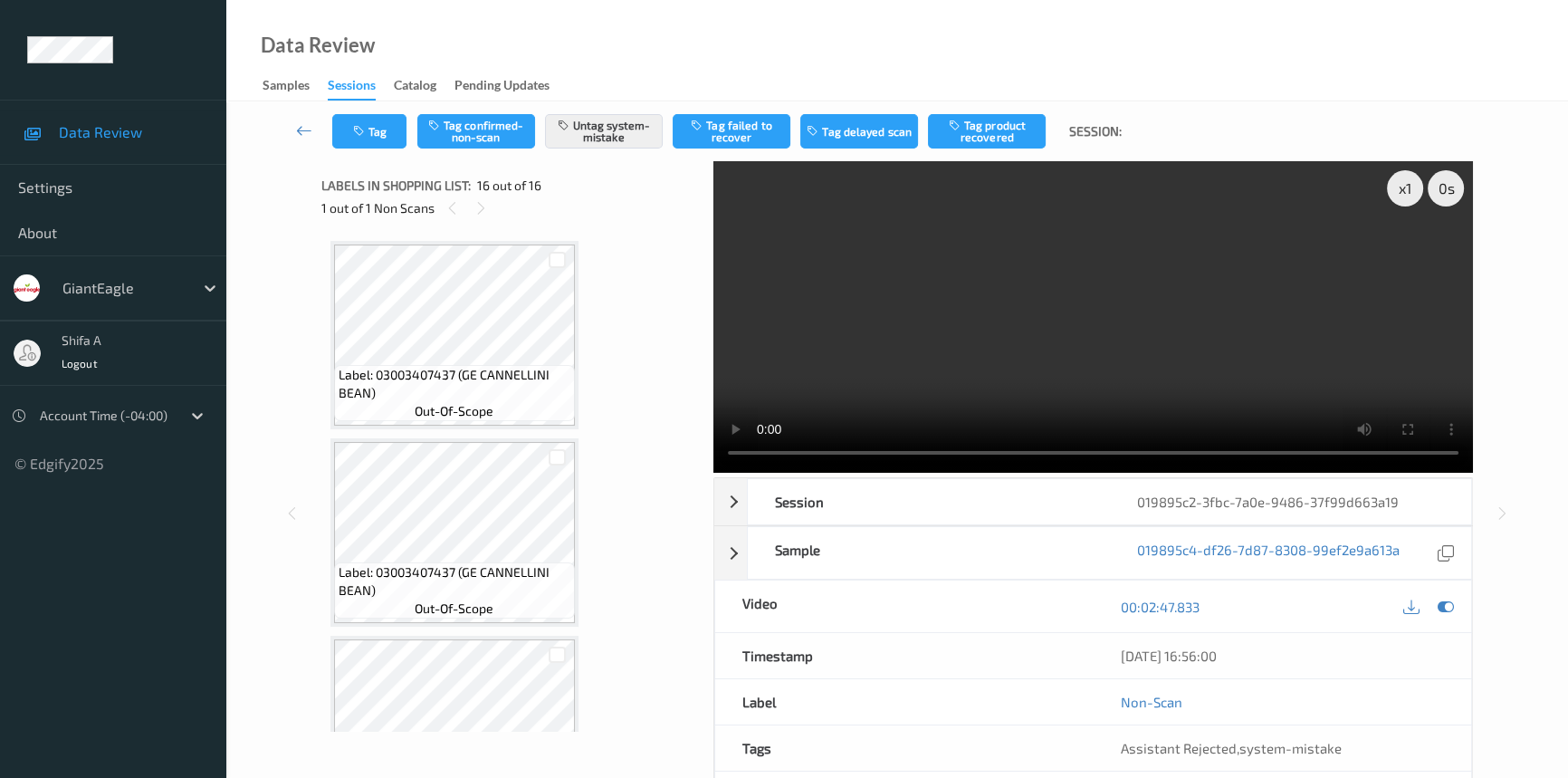
scroll to position [2657, 0]
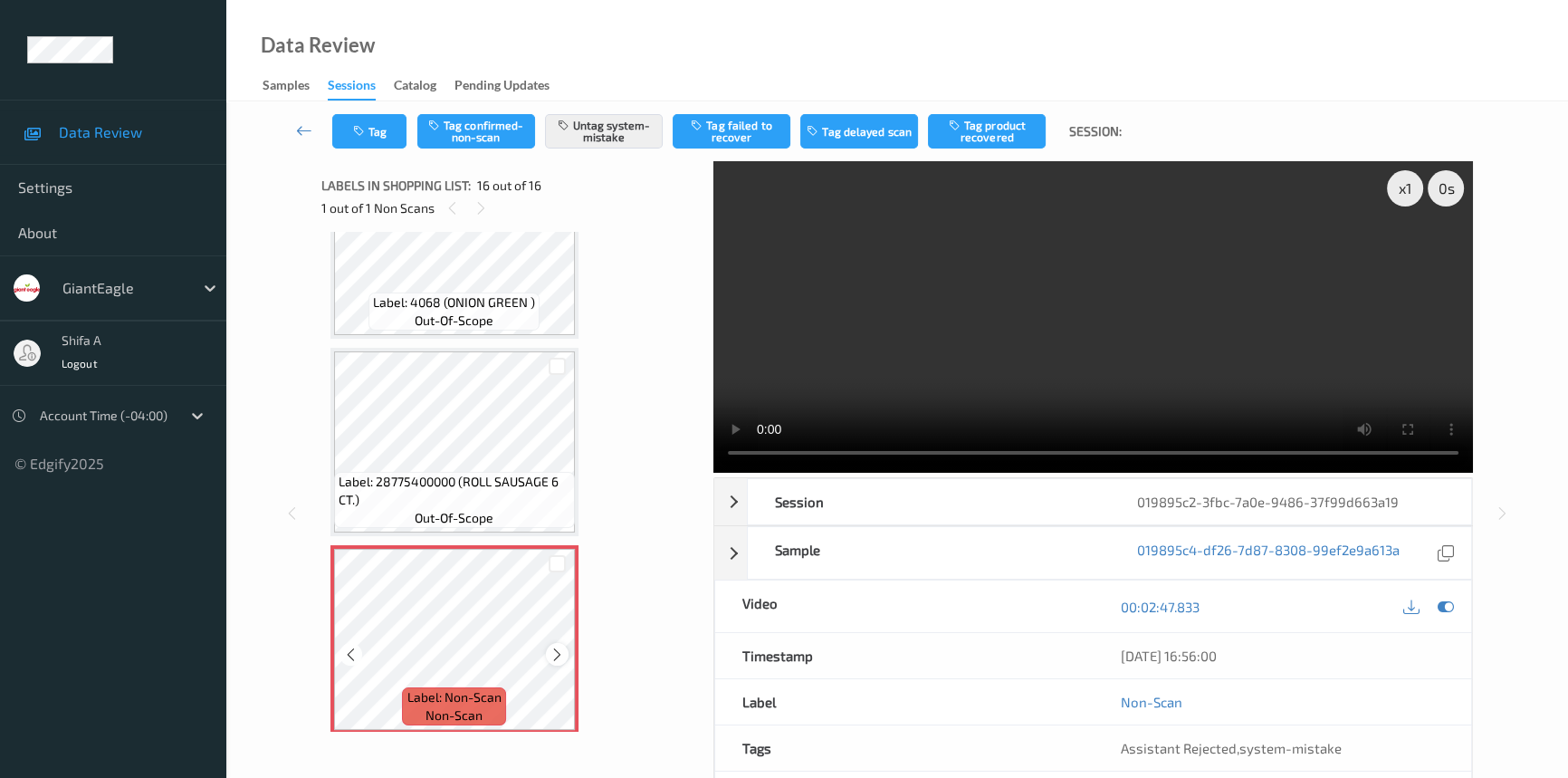
click at [557, 646] on icon at bounding box center [557, 654] width 16 height 17
click at [337, 552] on div "Label: Non-Scan non-scan" at bounding box center [335, 548] width 7 height 7
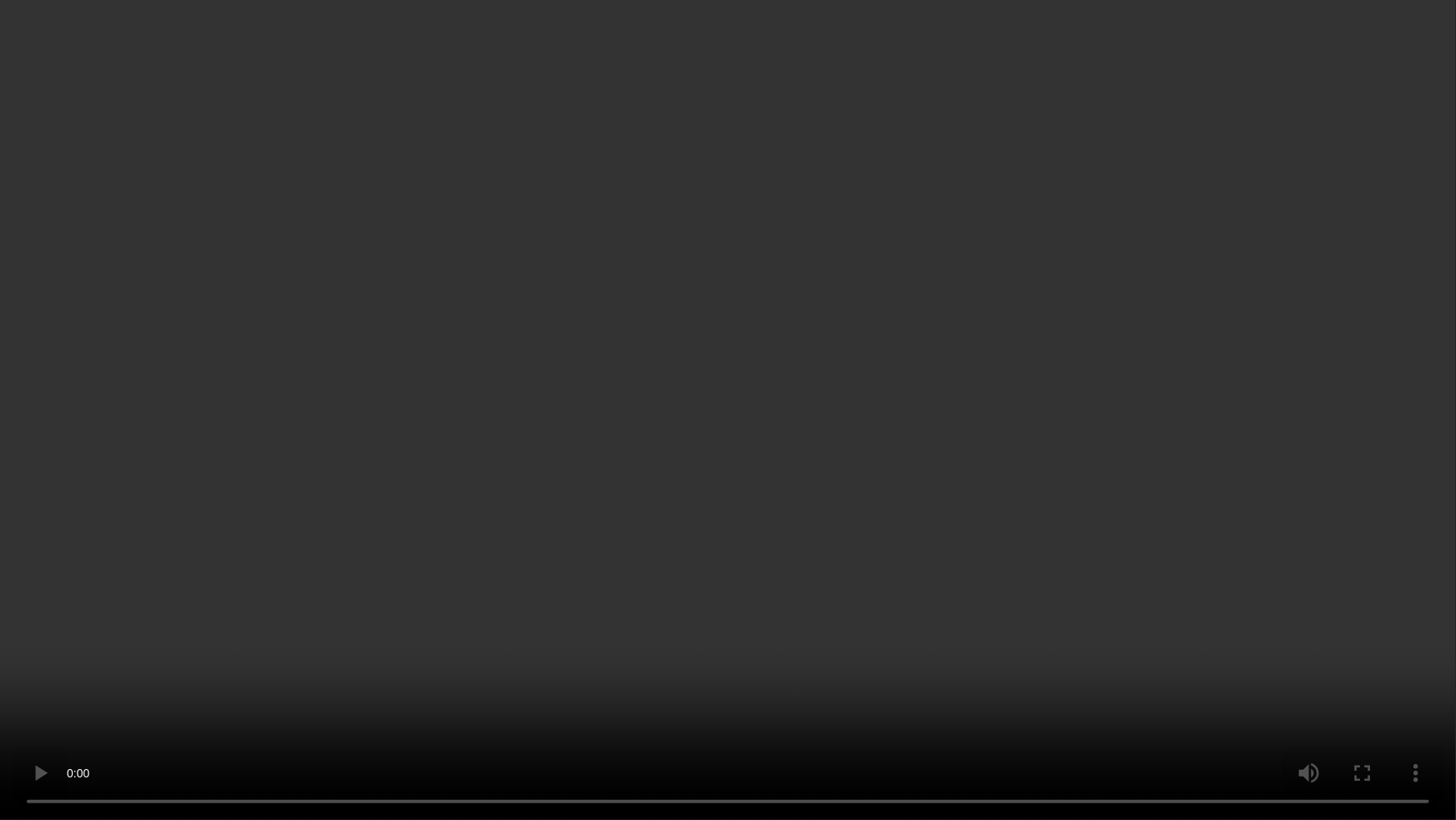
click at [1102, 460] on video at bounding box center [728, 410] width 1456 height 820
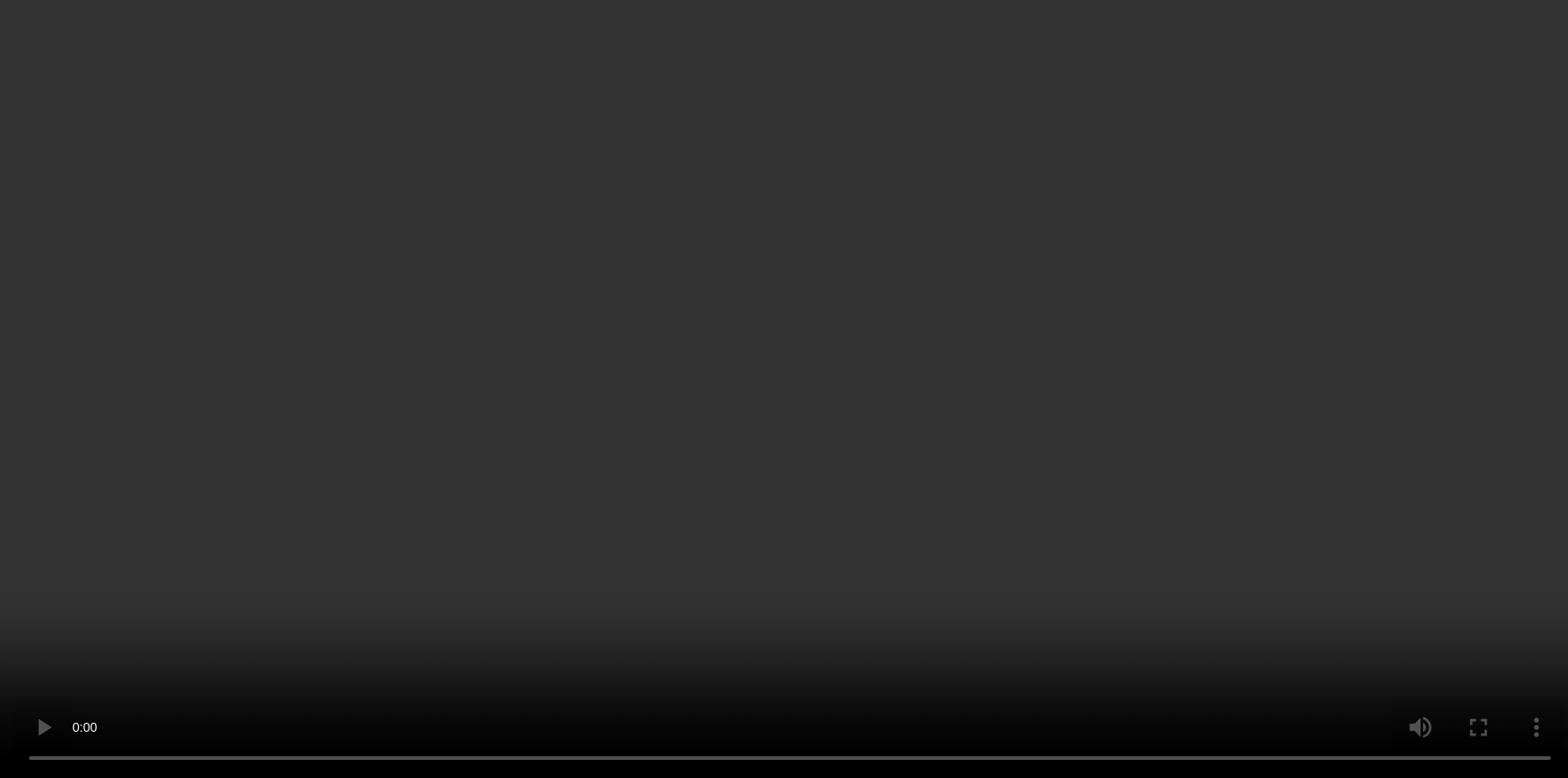
scroll to position [81, 0]
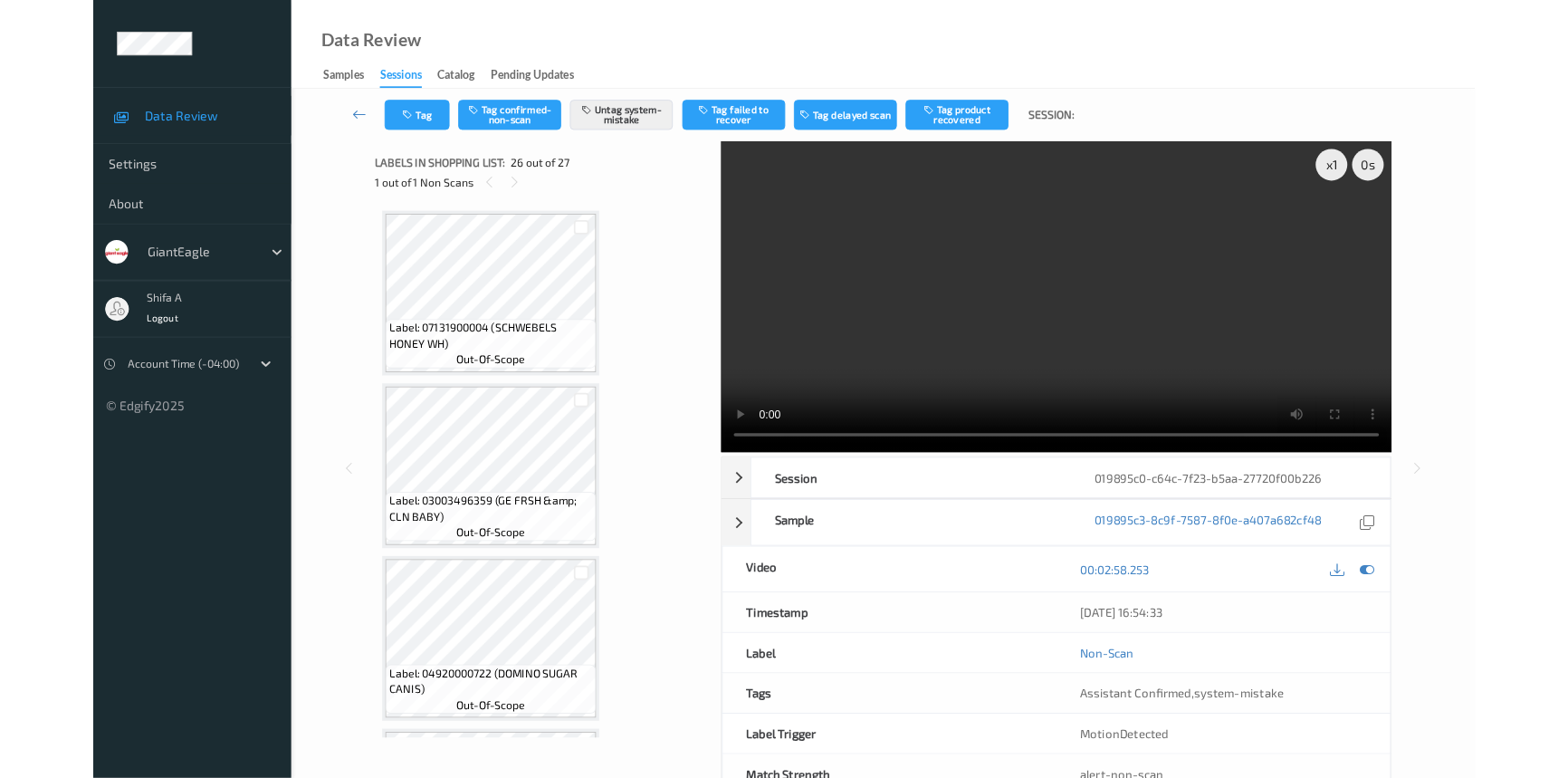
scroll to position [4709, 0]
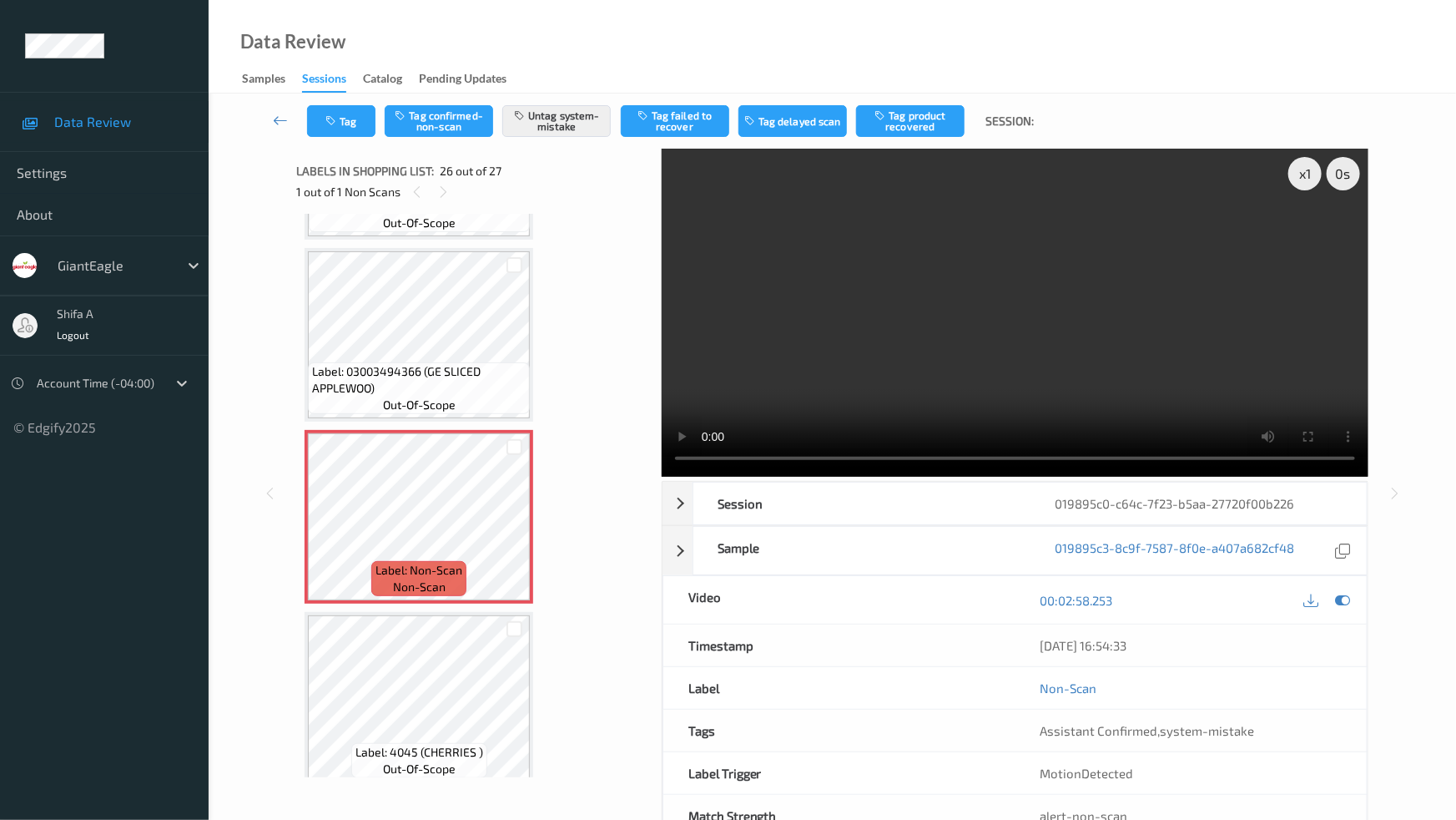
click at [1084, 320] on video at bounding box center [1015, 313] width 707 height 328
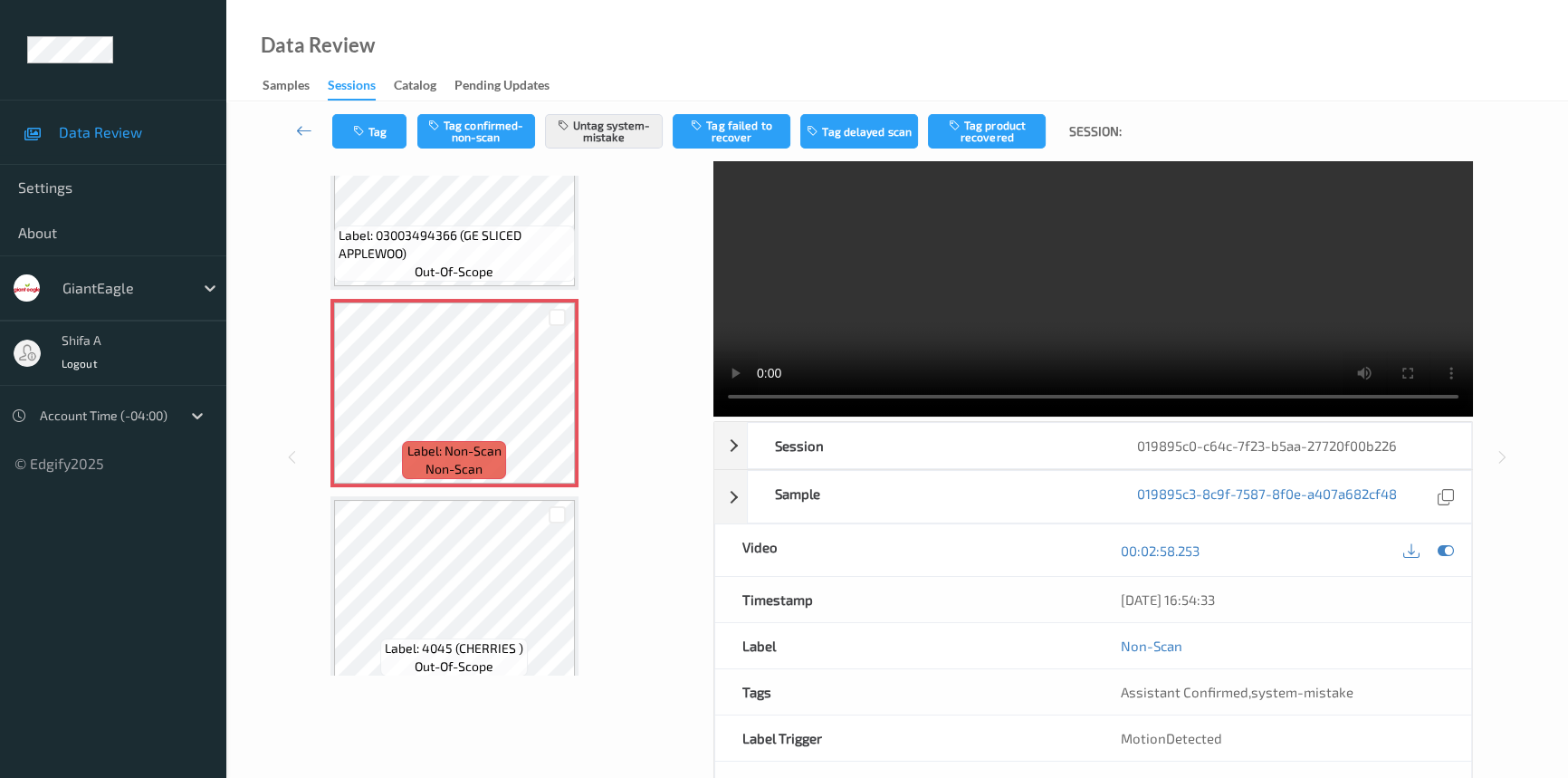
scroll to position [81, 0]
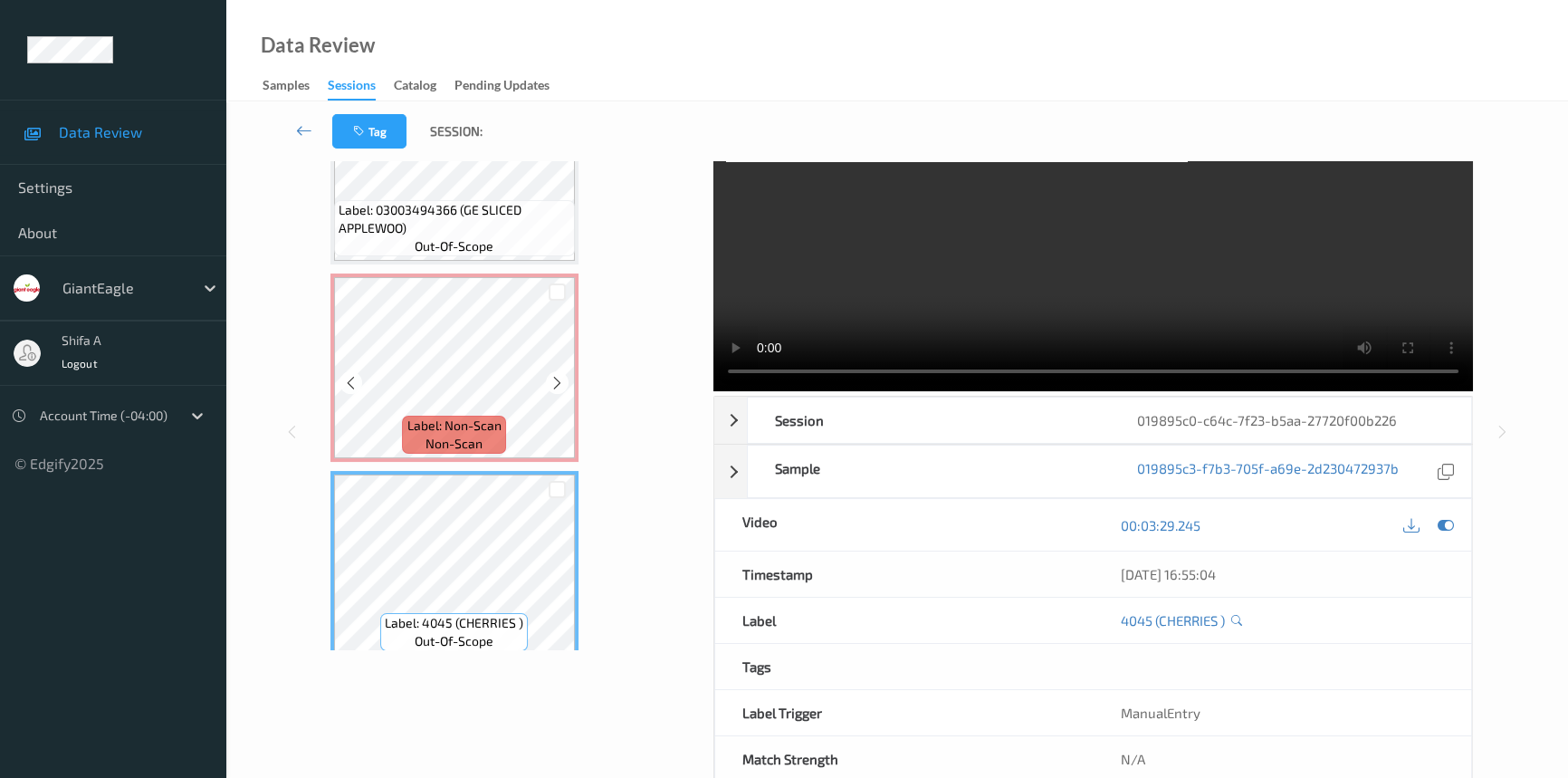
click at [466, 417] on span "Label: Non-Scan" at bounding box center [454, 426] width 94 height 18
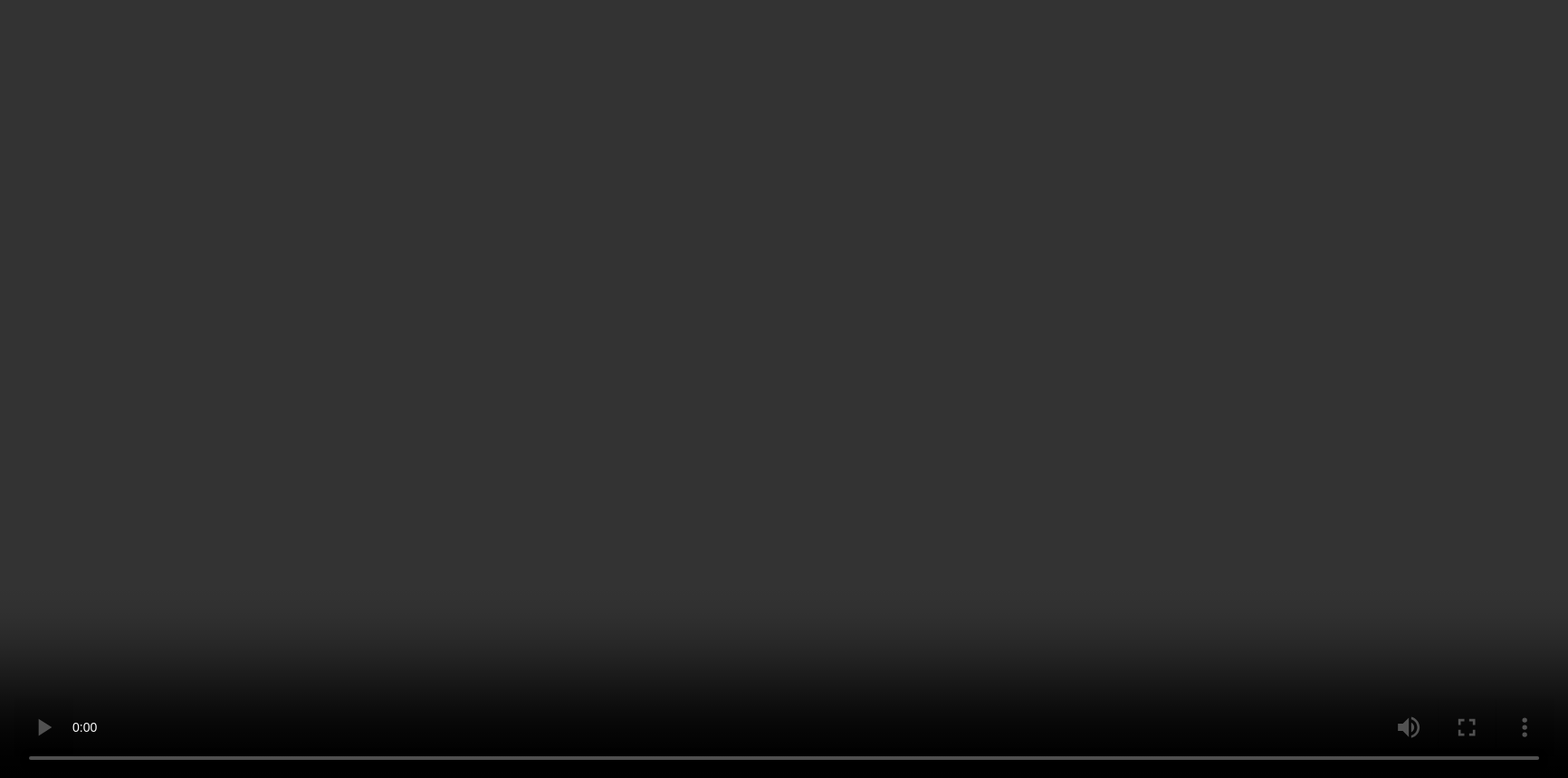
scroll to position [4709, 0]
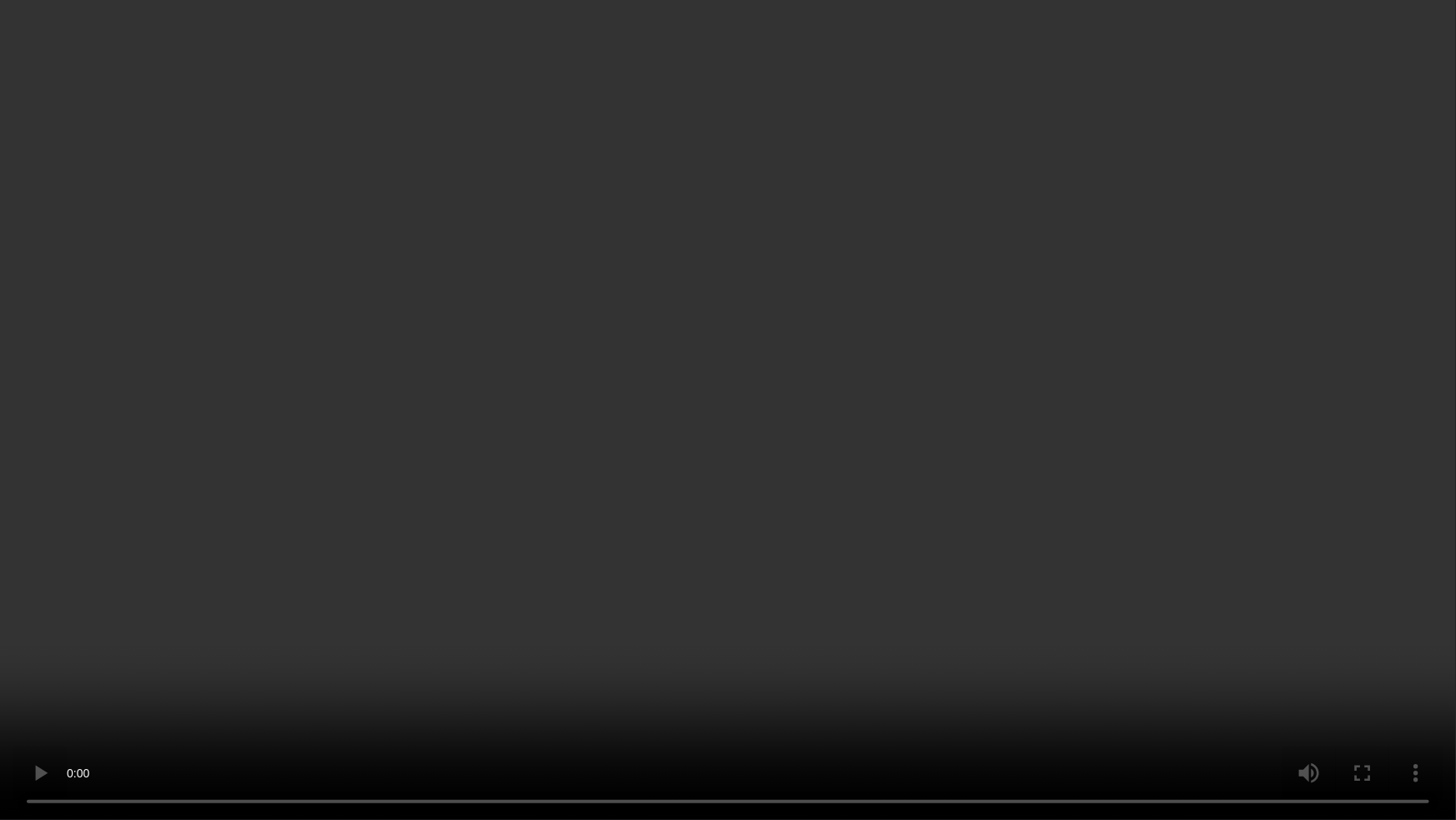
click at [1150, 438] on video at bounding box center [728, 410] width 1456 height 820
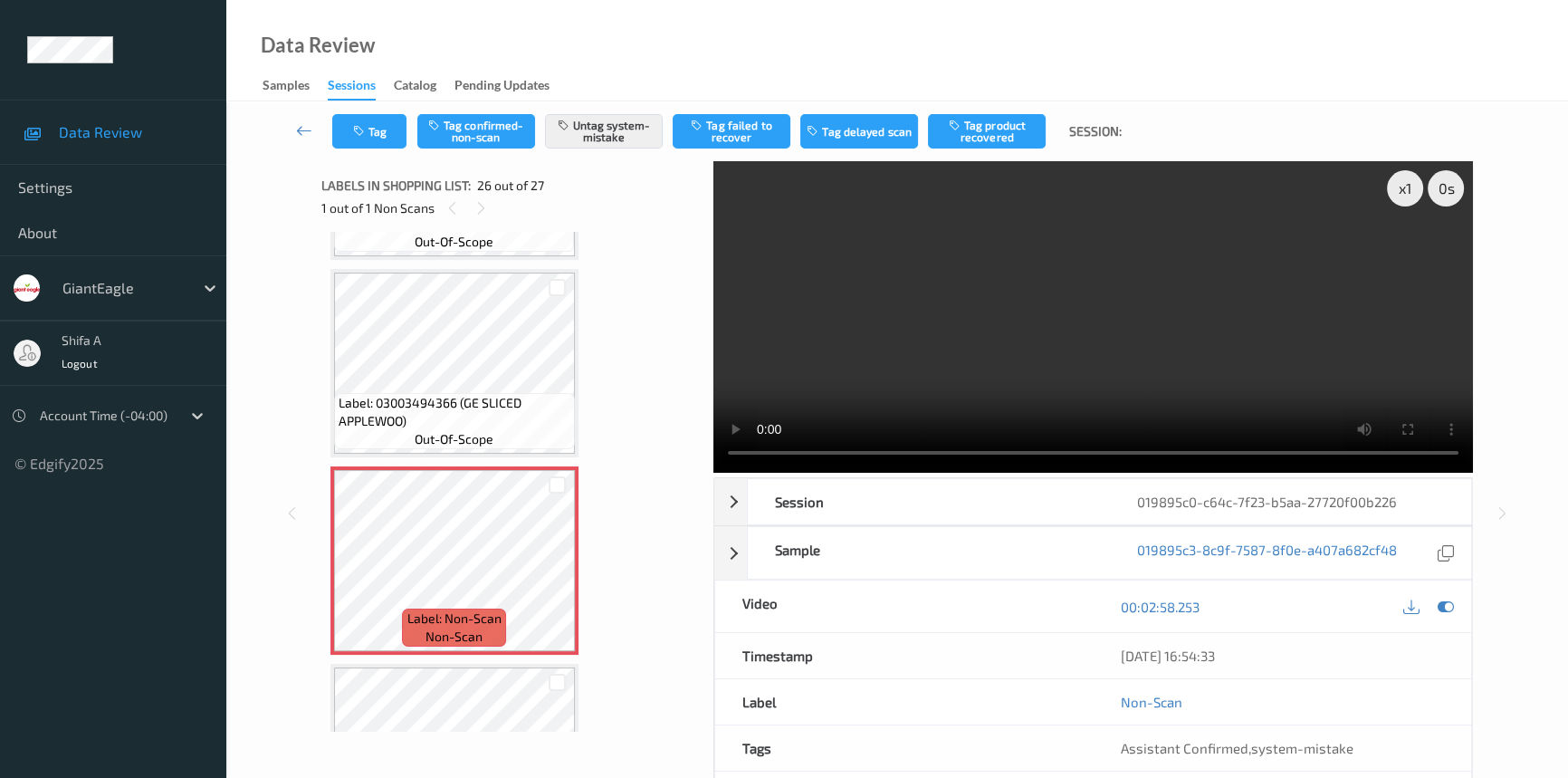
click at [1150, 333] on video at bounding box center [1093, 317] width 760 height 312
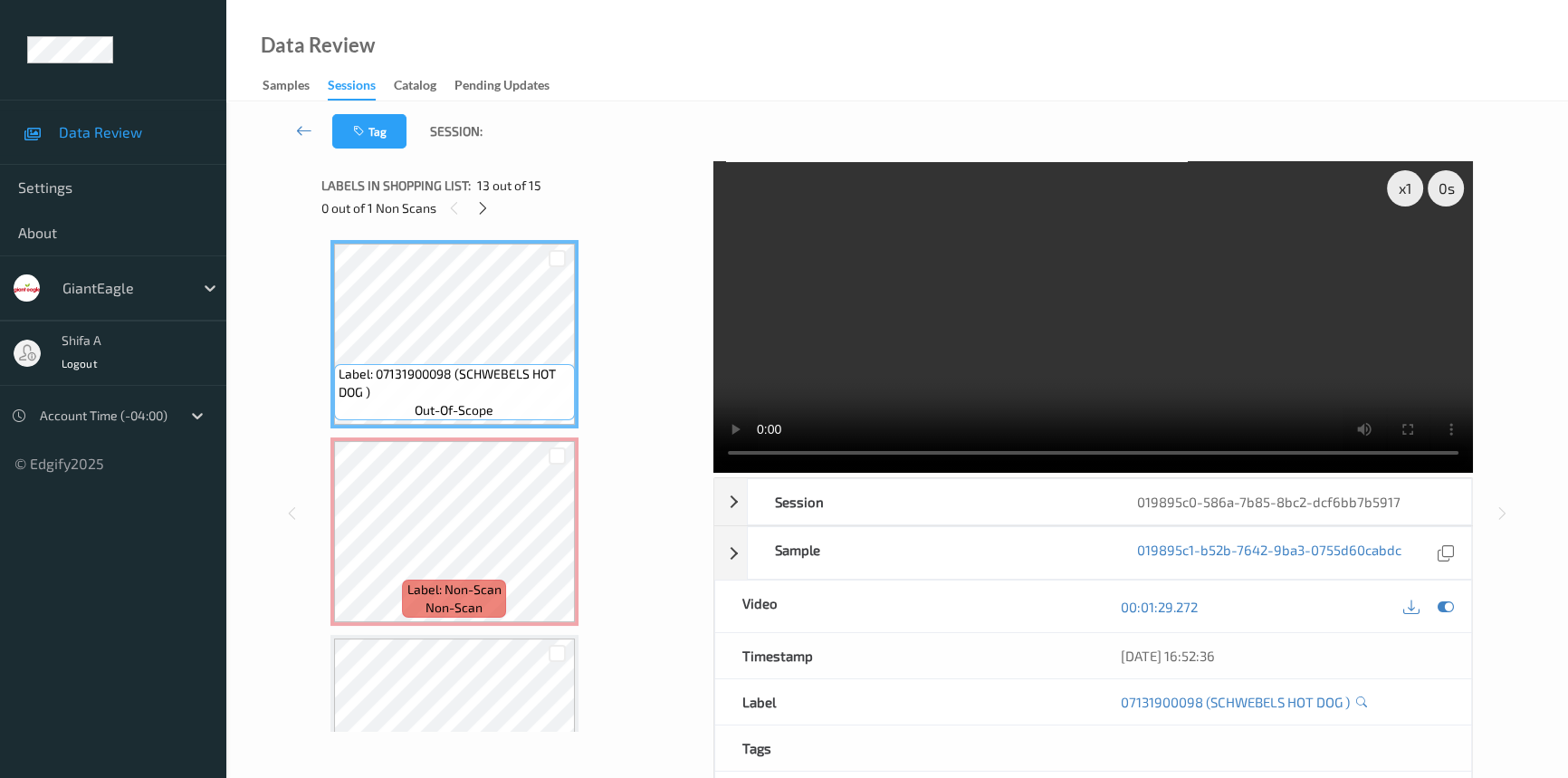
scroll to position [2349, 0]
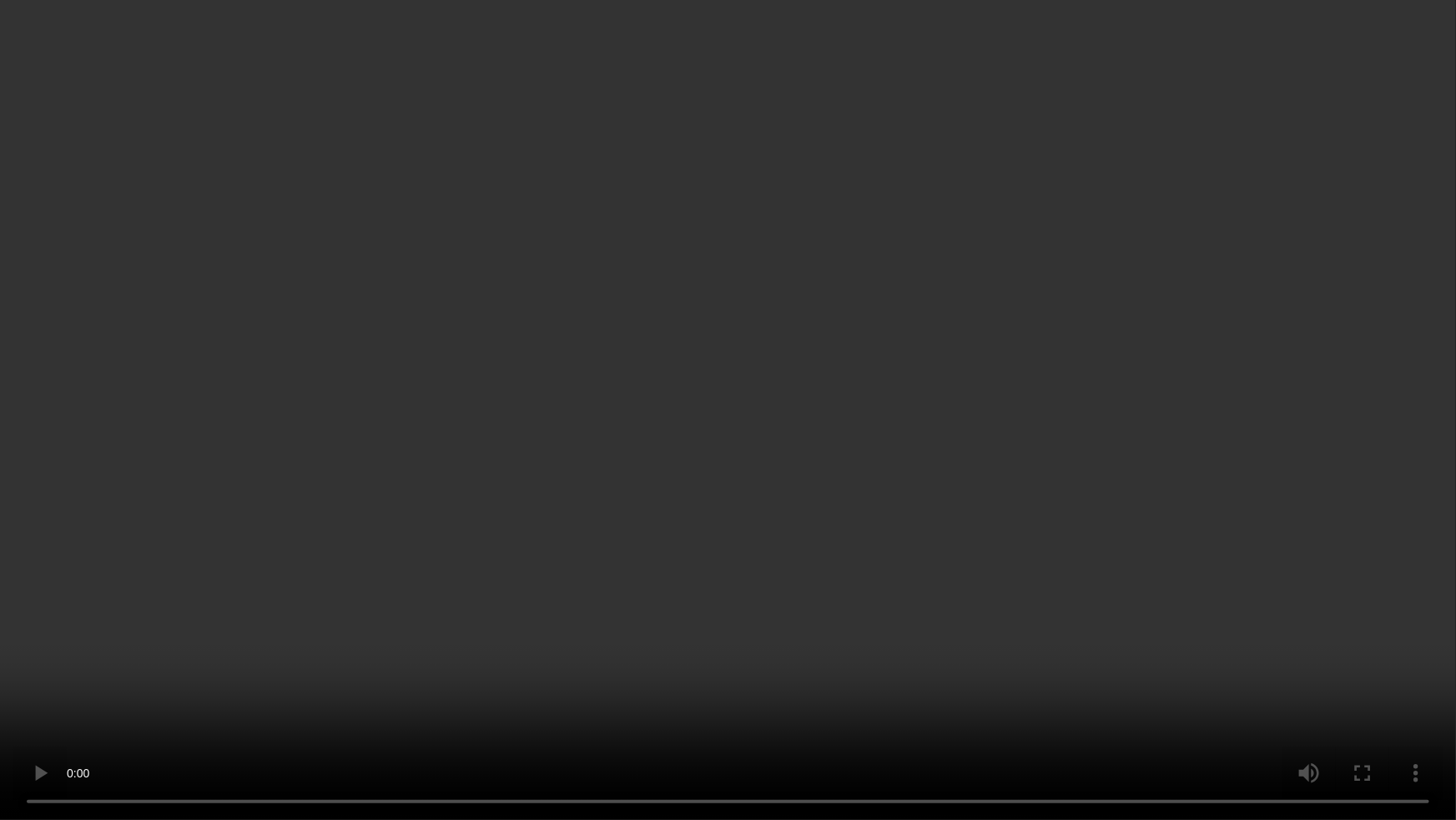
click at [725, 587] on video at bounding box center [728, 410] width 1456 height 820
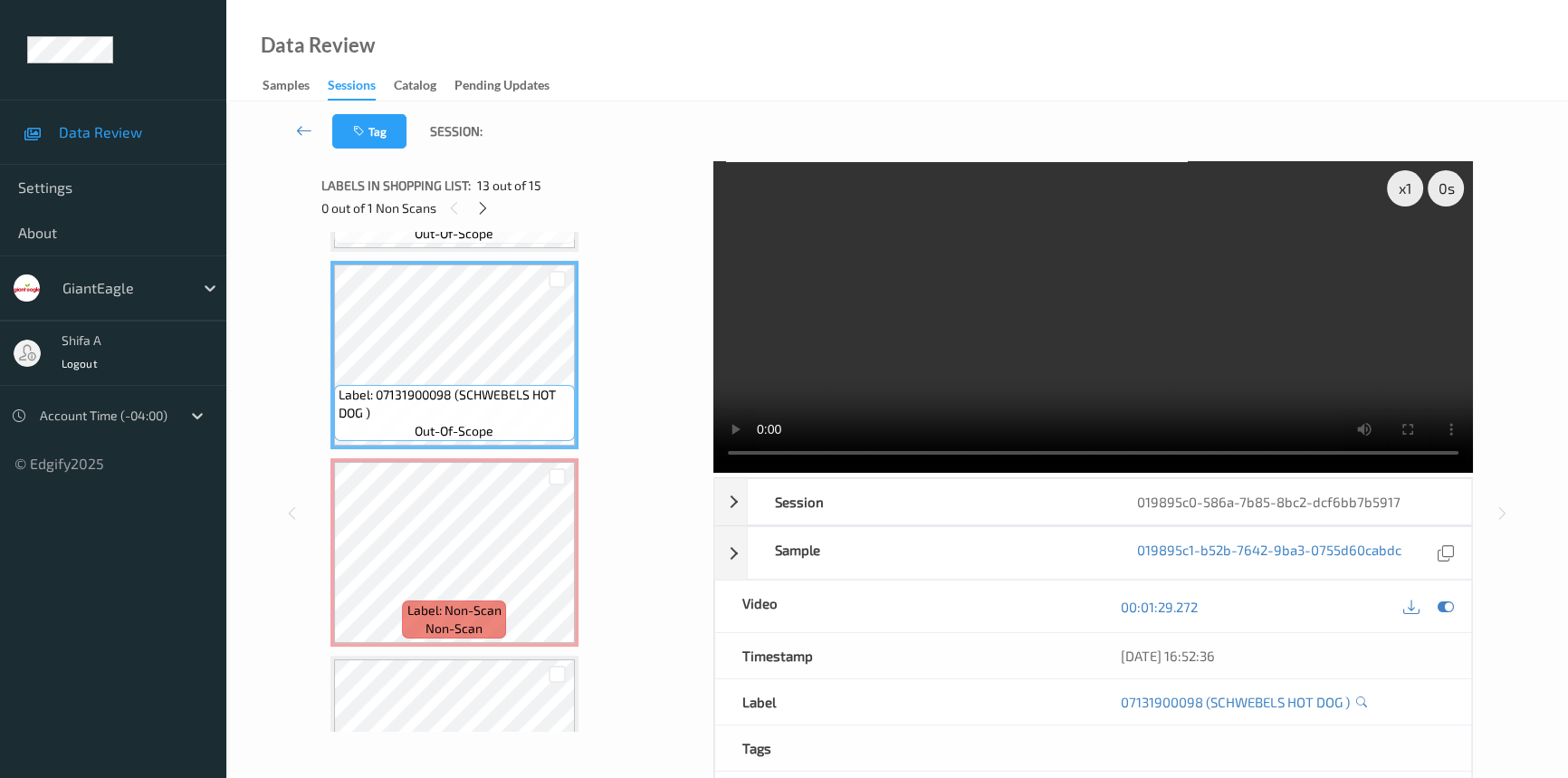
click at [1289, 317] on video at bounding box center [1093, 317] width 760 height 312
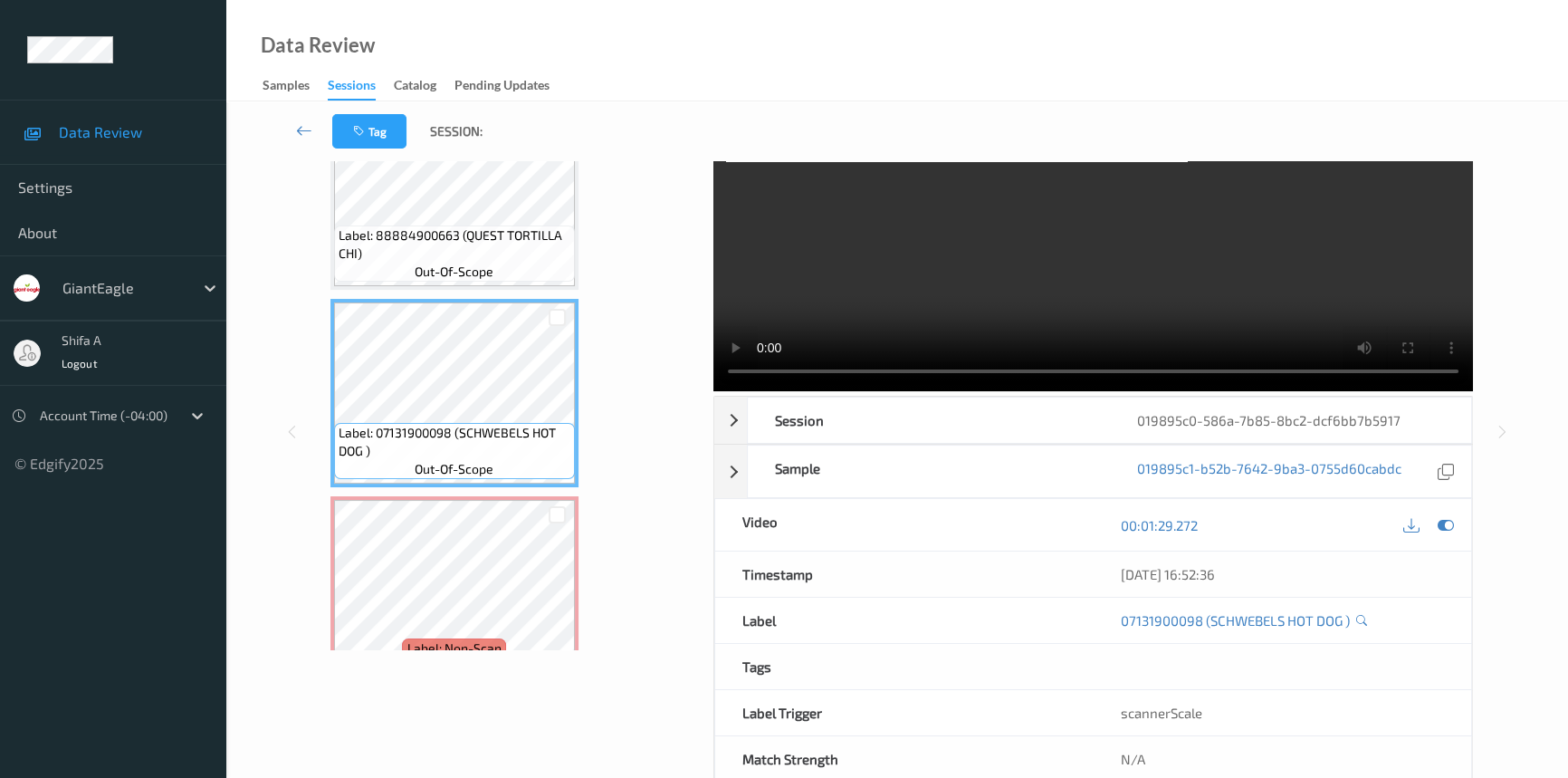
scroll to position [2213, 0]
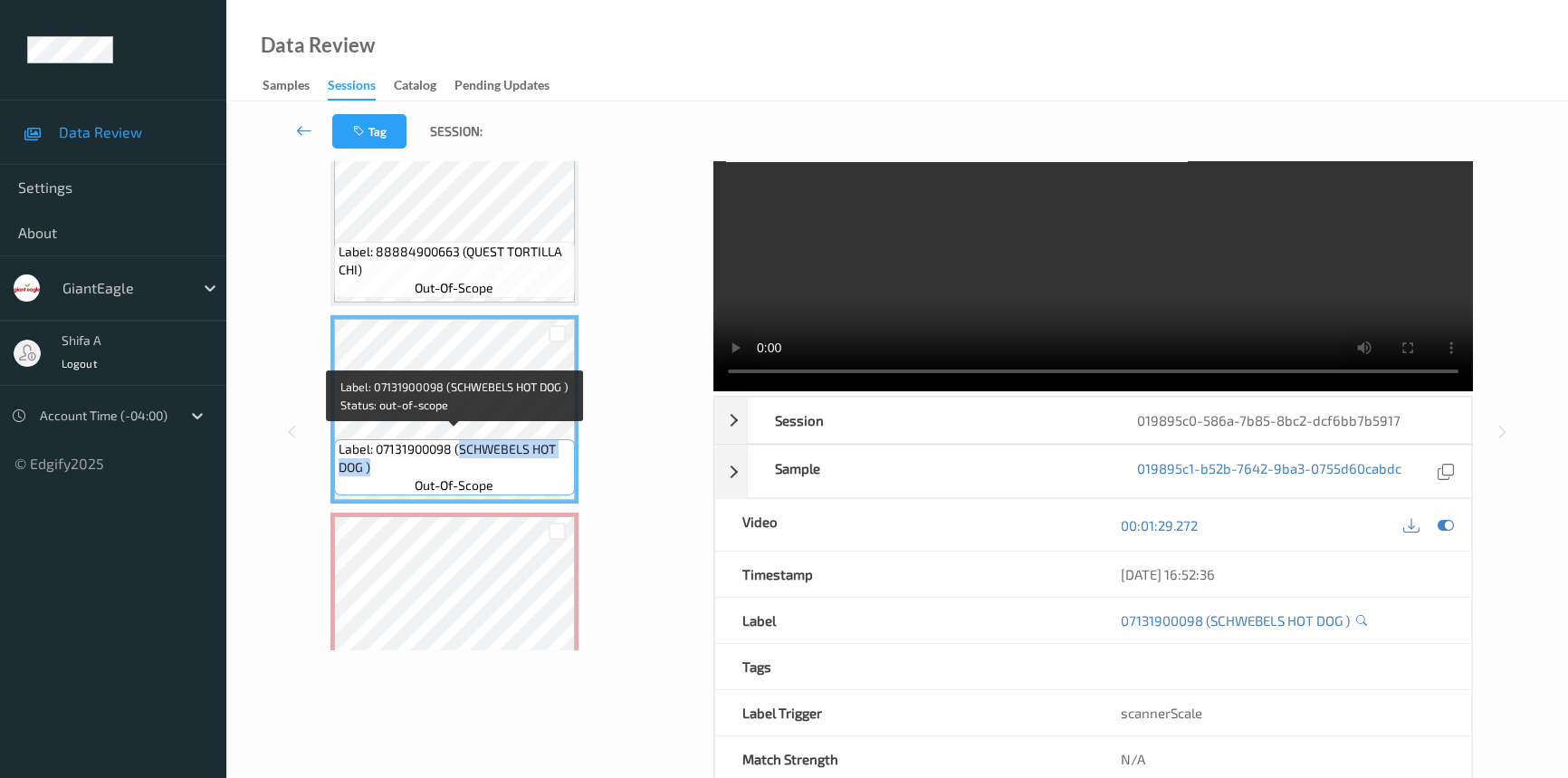
drag, startPoint x: 461, startPoint y: 442, endPoint x: 459, endPoint y: 453, distance: 11.2
click at [459, 453] on span "Label: 07131900098 (SCHWEBELS HOT DOG )" at bounding box center [454, 457] width 231 height 36
copy span "SCHWEBELS HOT DOG )"
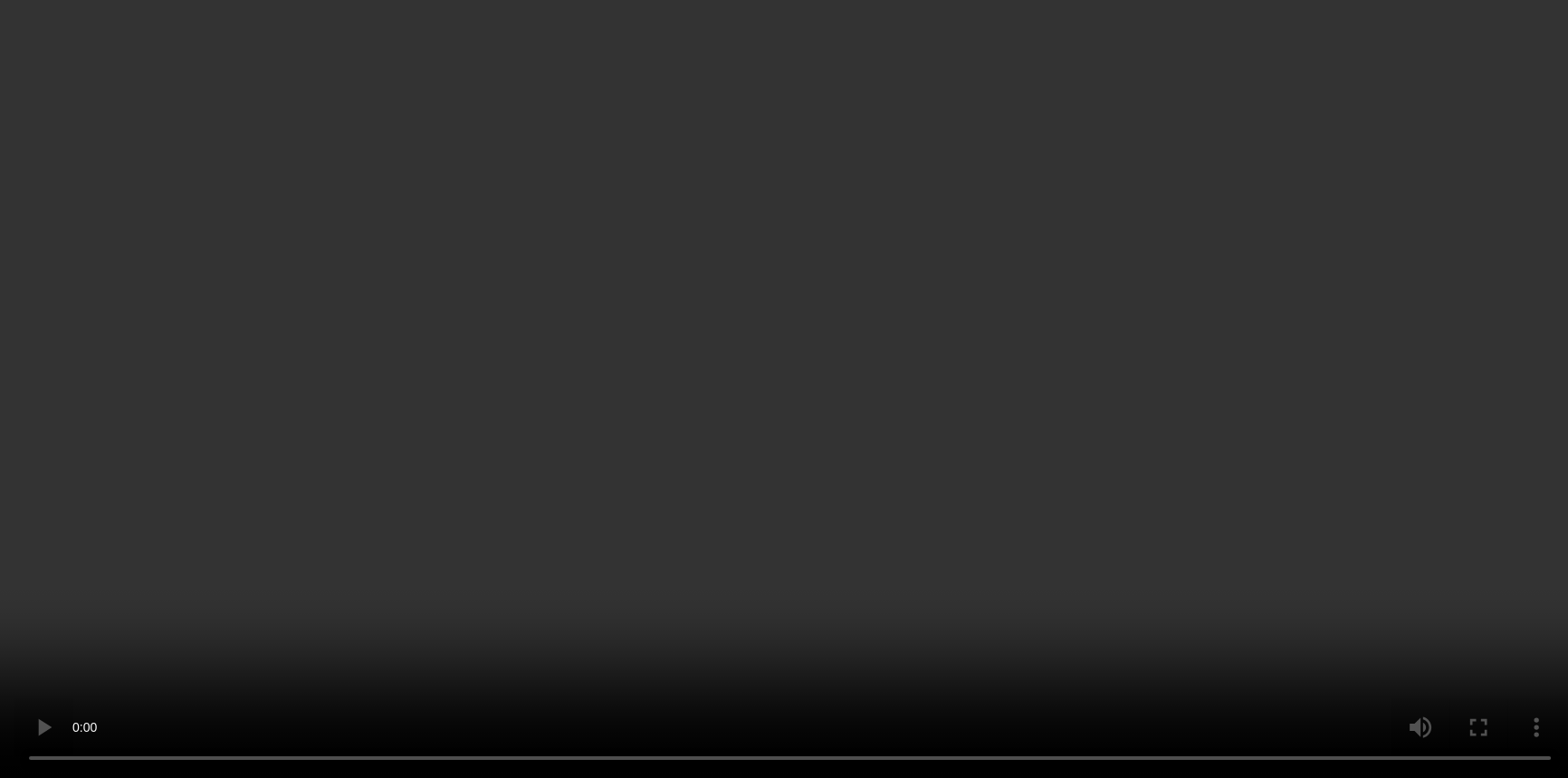
scroll to position [2349, 0]
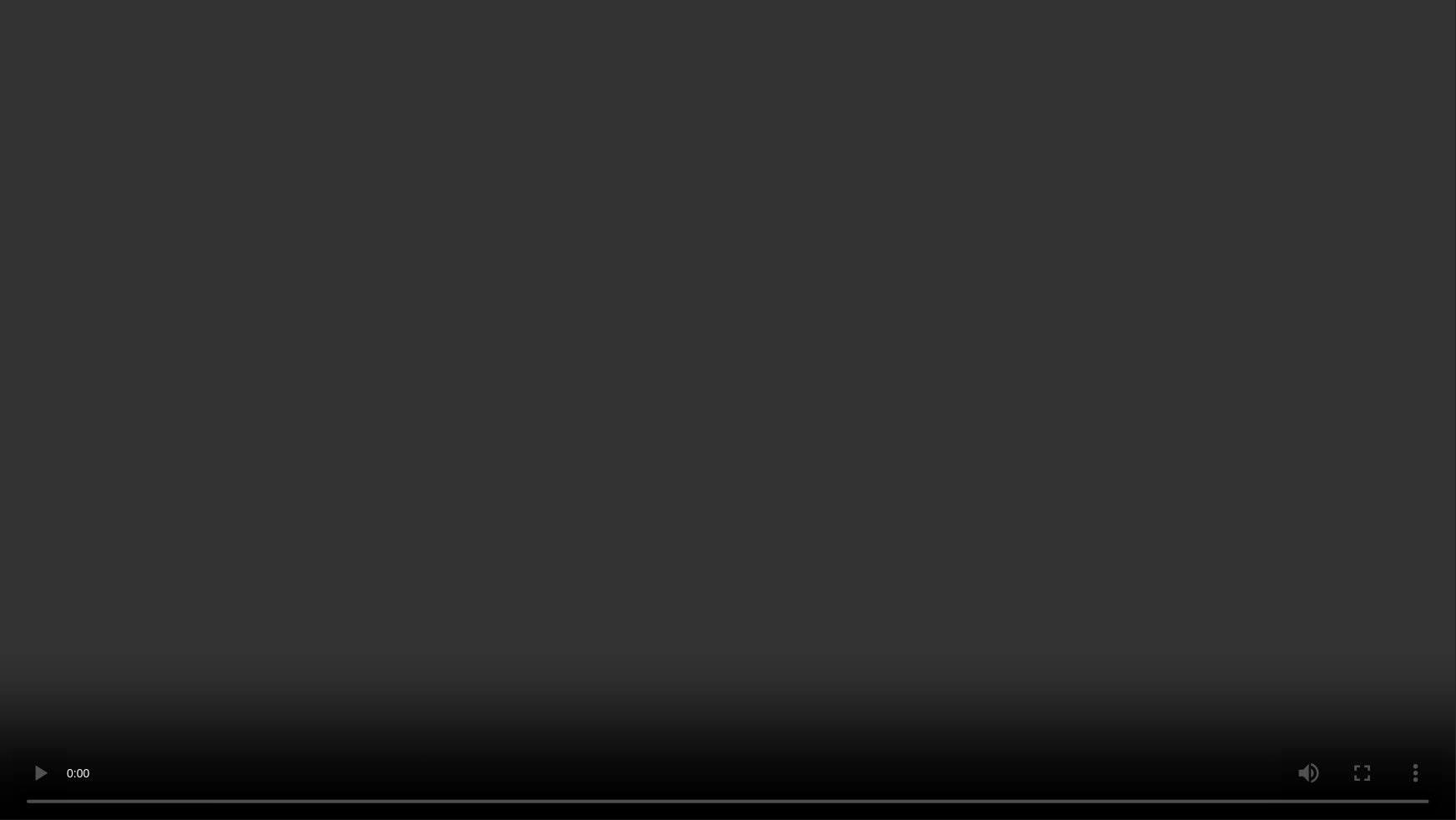
click at [1111, 403] on video at bounding box center [728, 410] width 1456 height 820
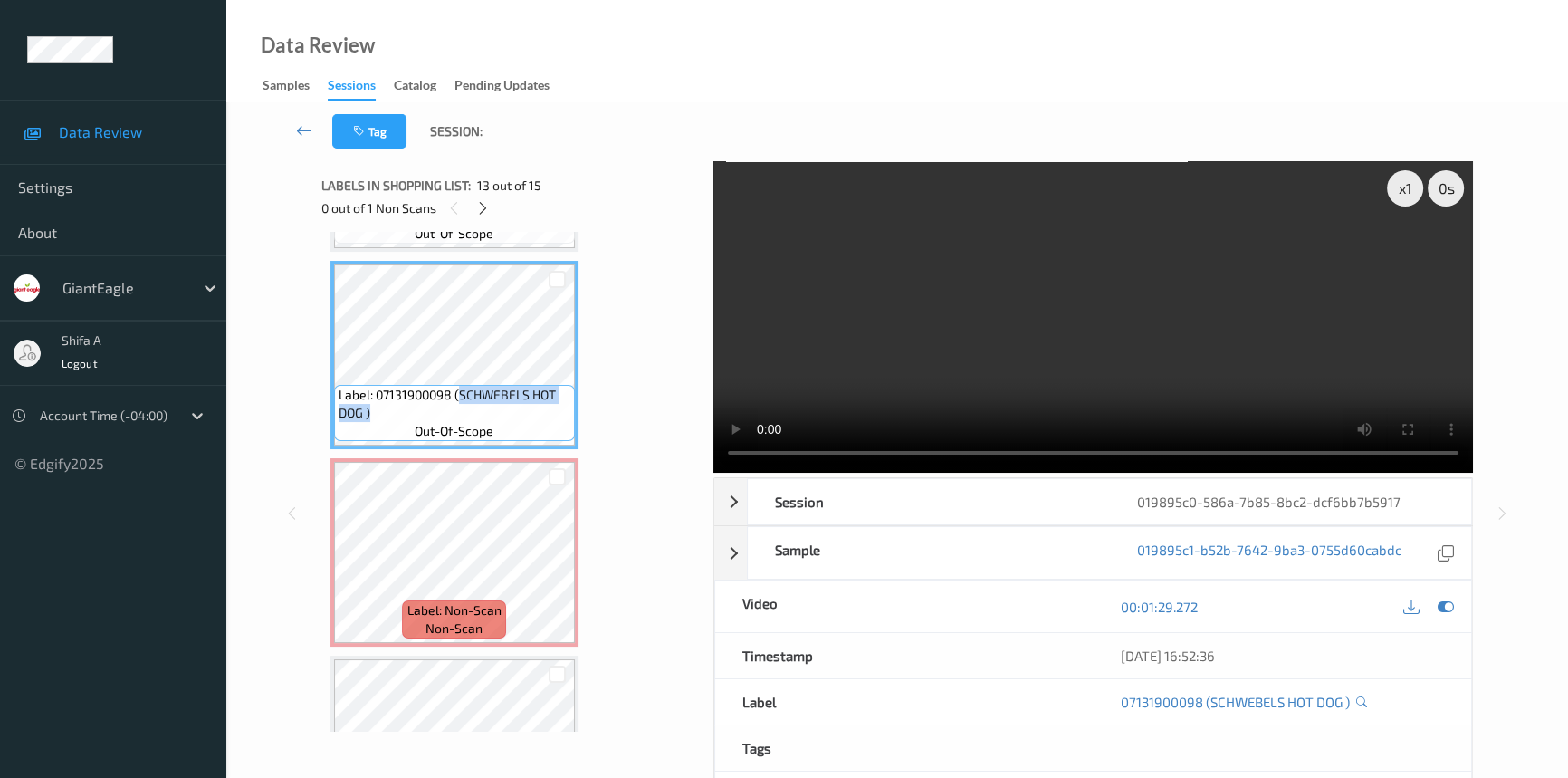
click at [1241, 309] on video at bounding box center [1093, 317] width 760 height 312
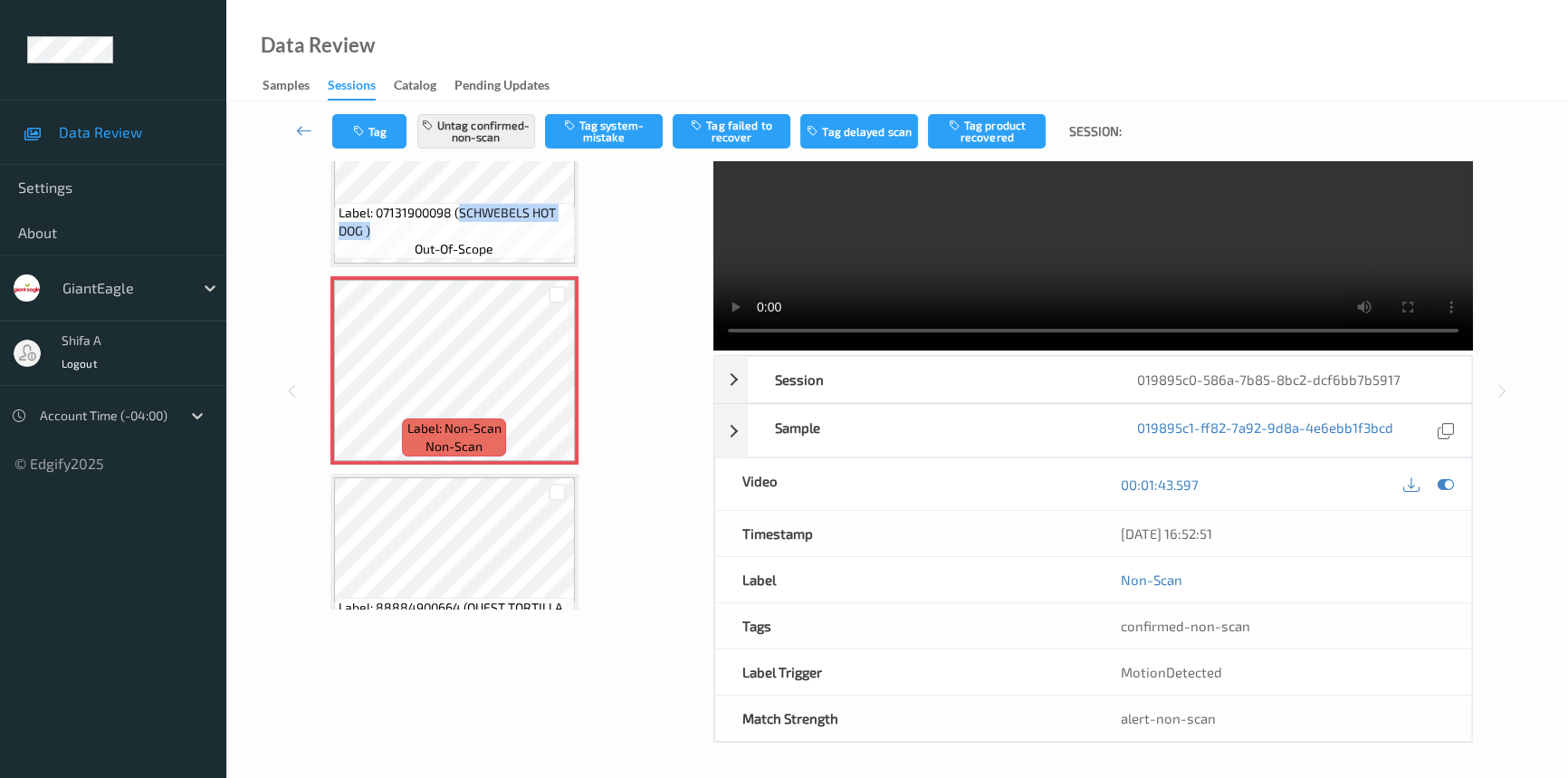
scroll to position [2460, 0]
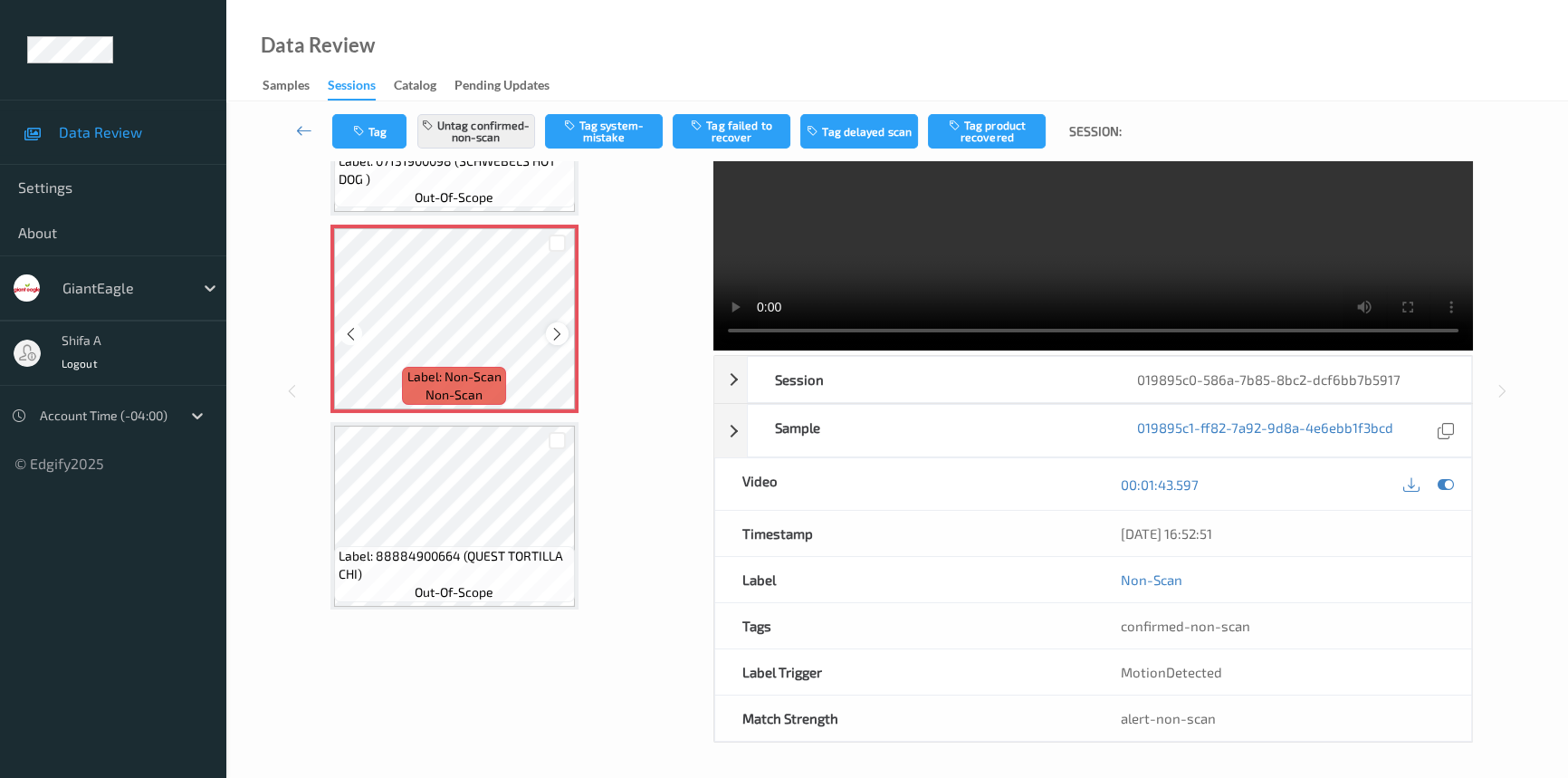
click at [558, 323] on div at bounding box center [557, 334] width 23 height 23
click at [558, 326] on icon at bounding box center [557, 335] width 16 height 17
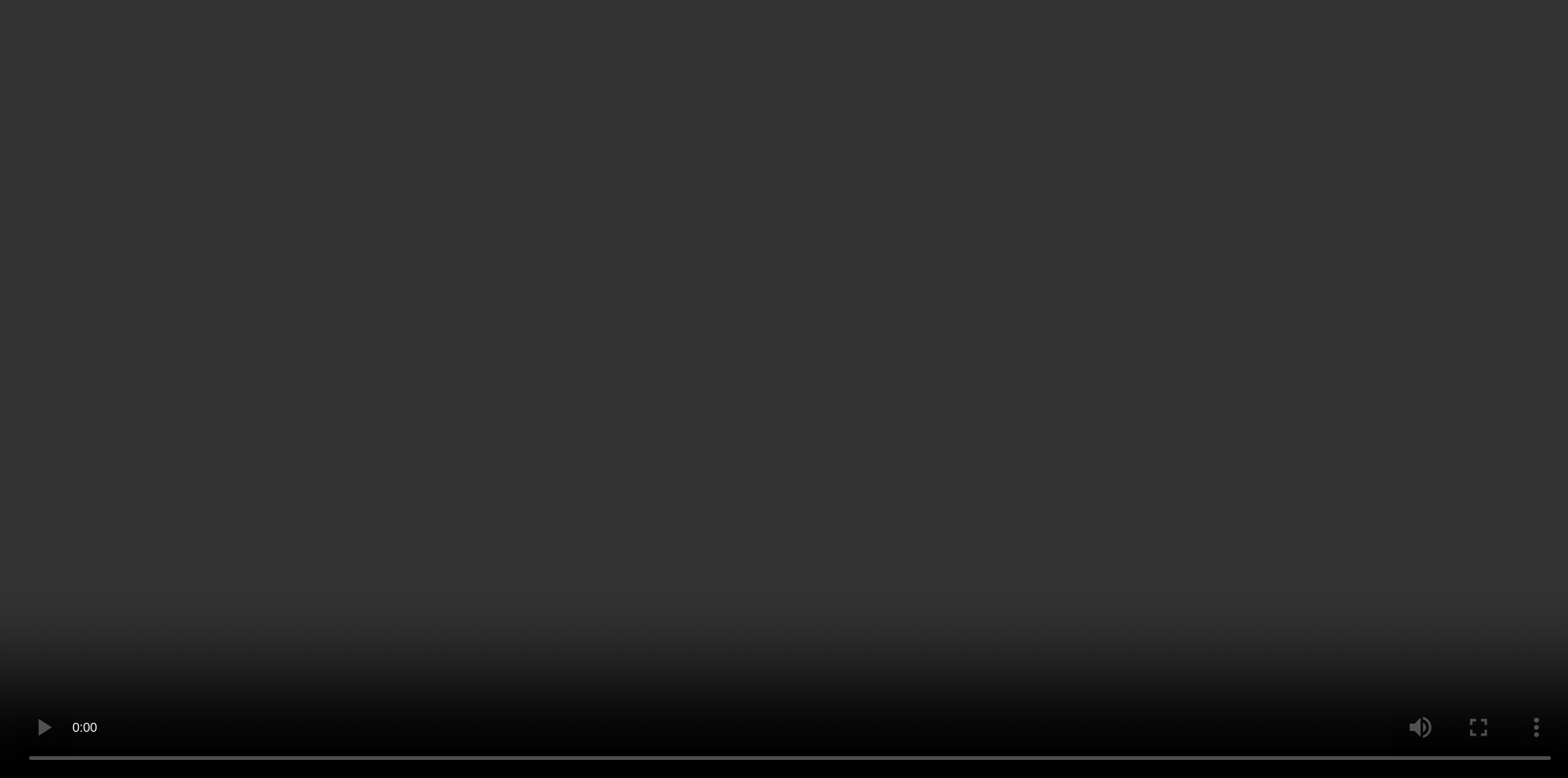
scroll to position [2349, 0]
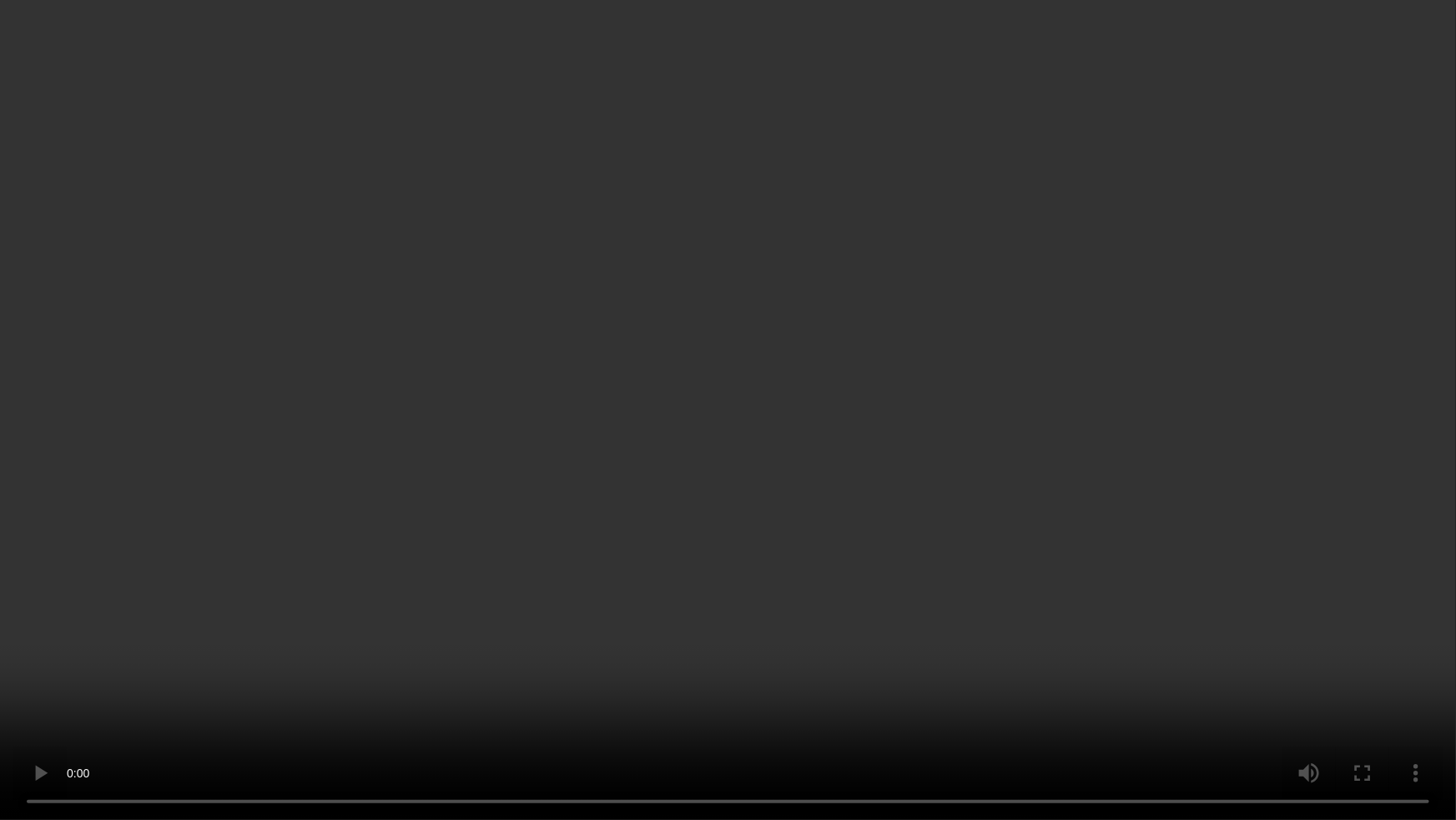
click at [1162, 704] on video at bounding box center [728, 410] width 1456 height 820
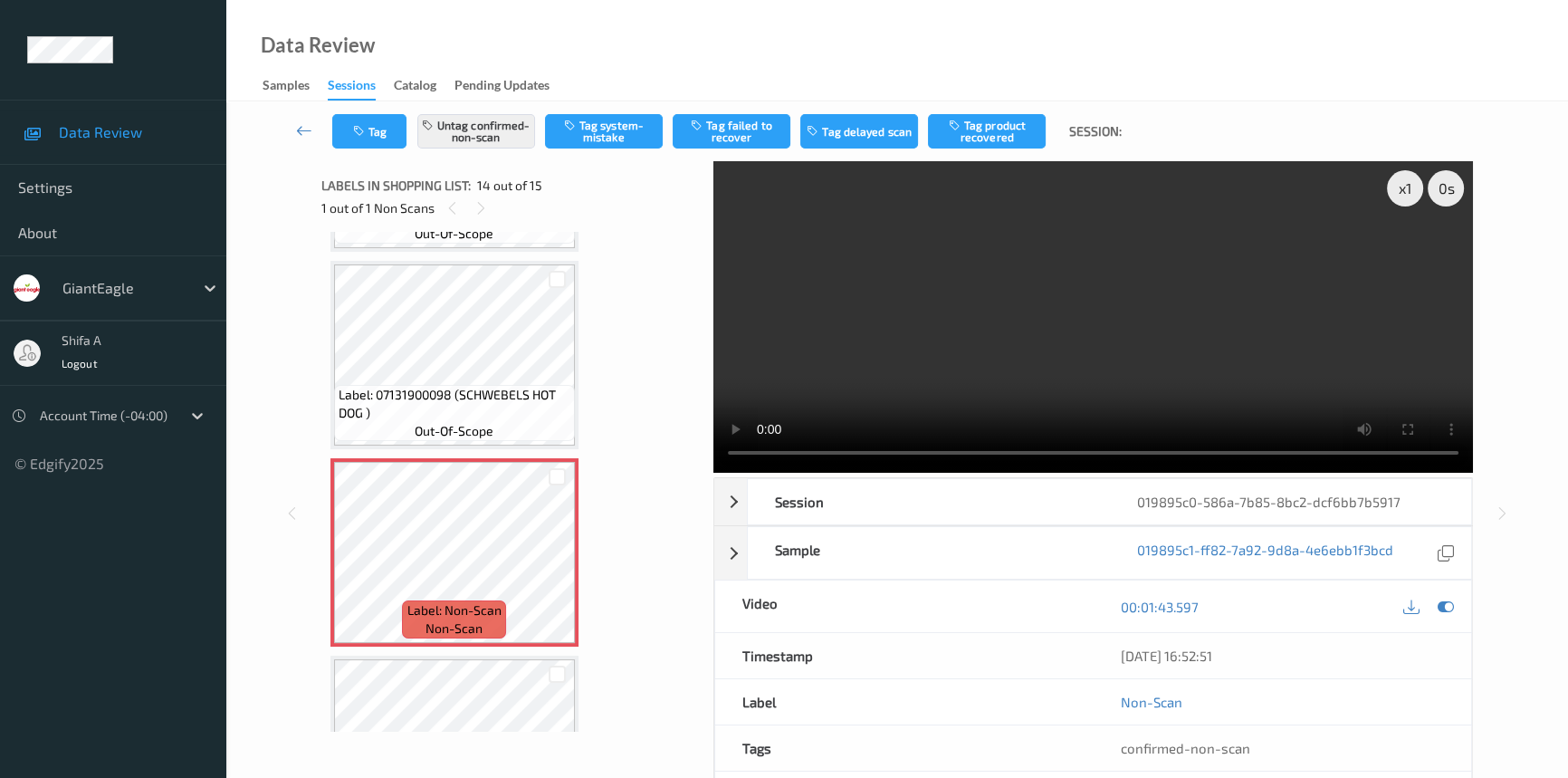
click at [1255, 298] on video at bounding box center [1093, 317] width 760 height 312
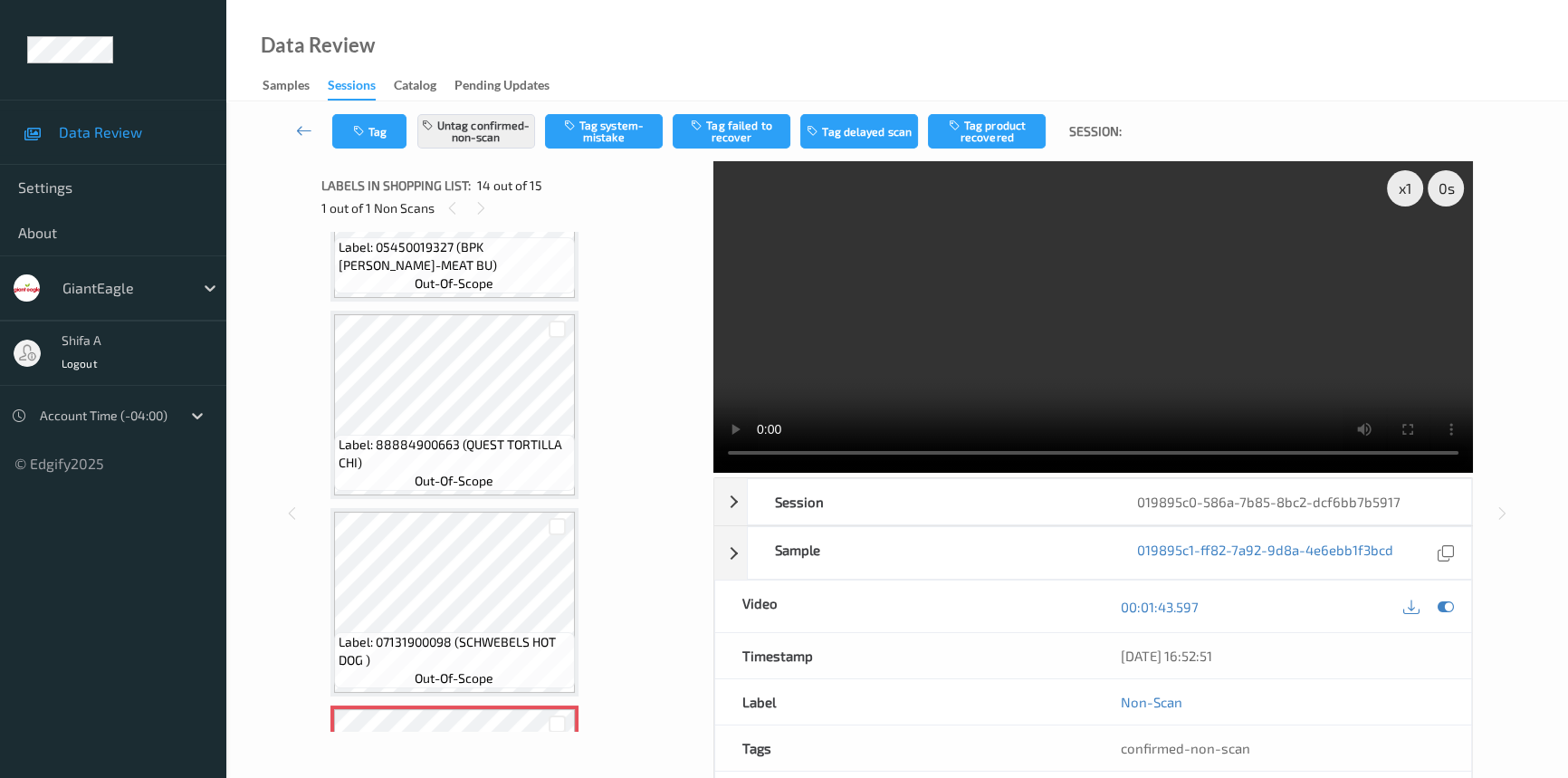
scroll to position [2184, 0]
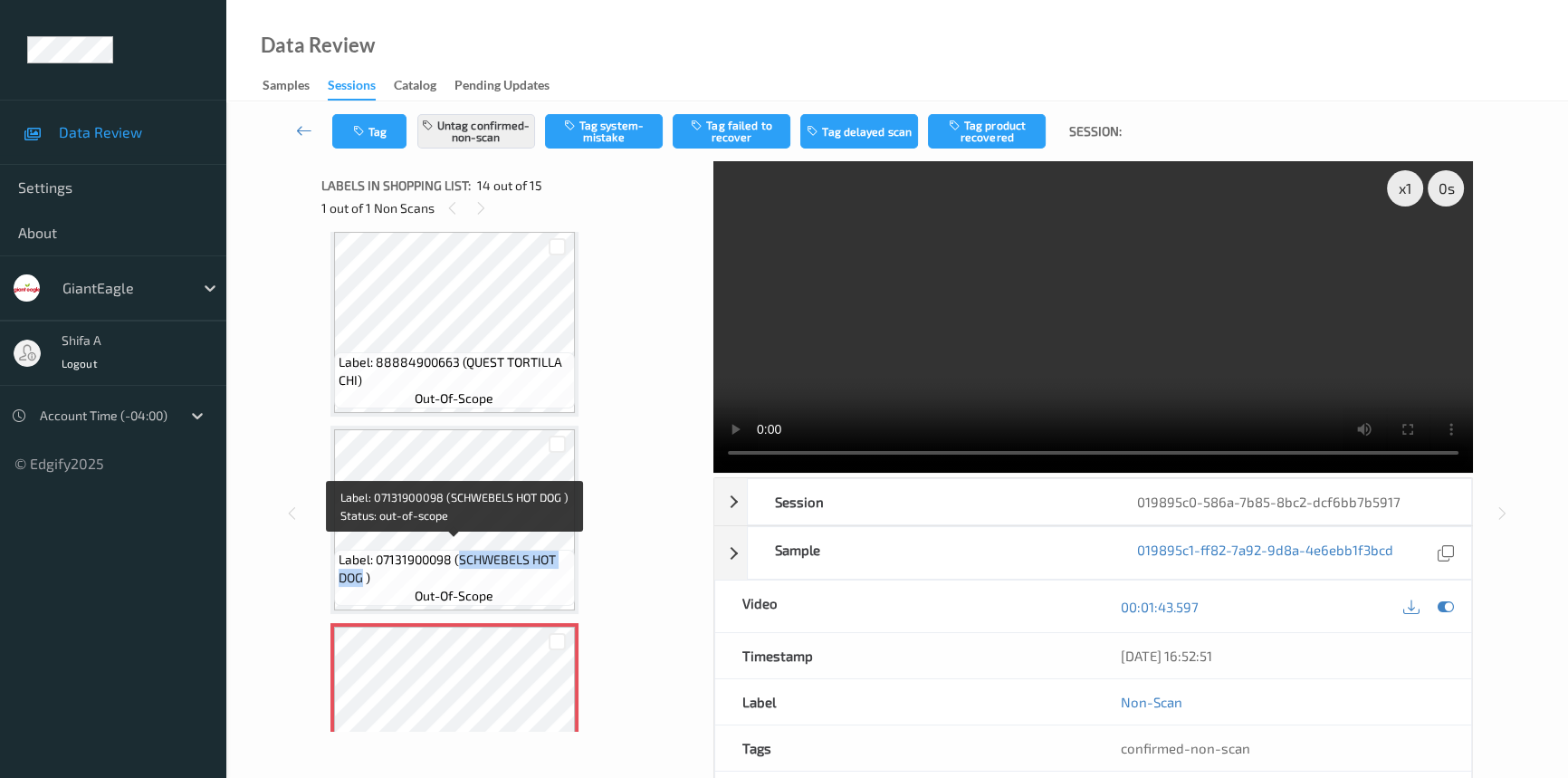
drag, startPoint x: 461, startPoint y: 550, endPoint x: 360, endPoint y: 565, distance: 102.1
click at [360, 565] on span "Label: 07131900098 (SCHWEBELS HOT DOG )" at bounding box center [454, 568] width 231 height 36
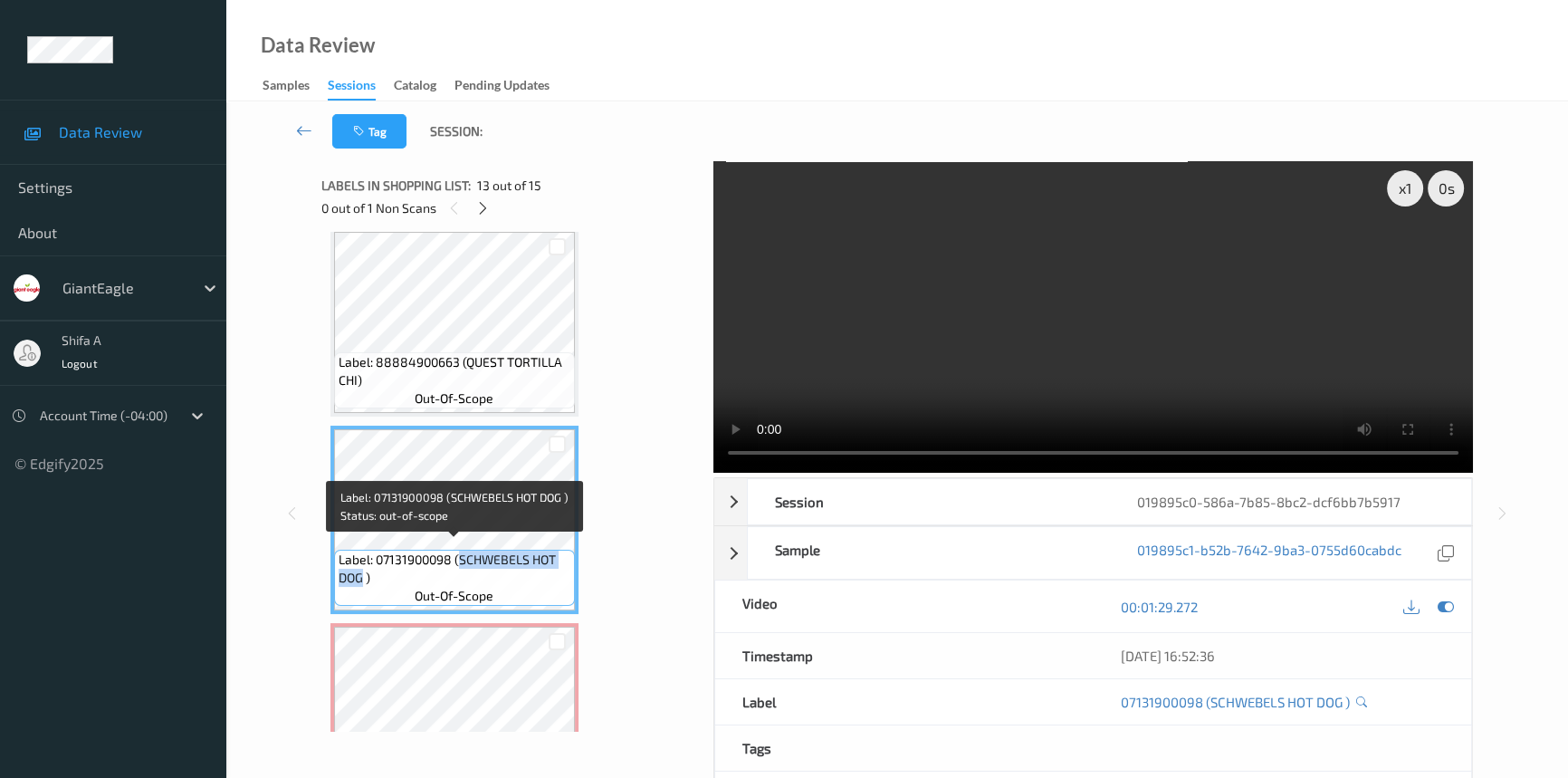
copy span "SCHWEBELS HOT DOG"
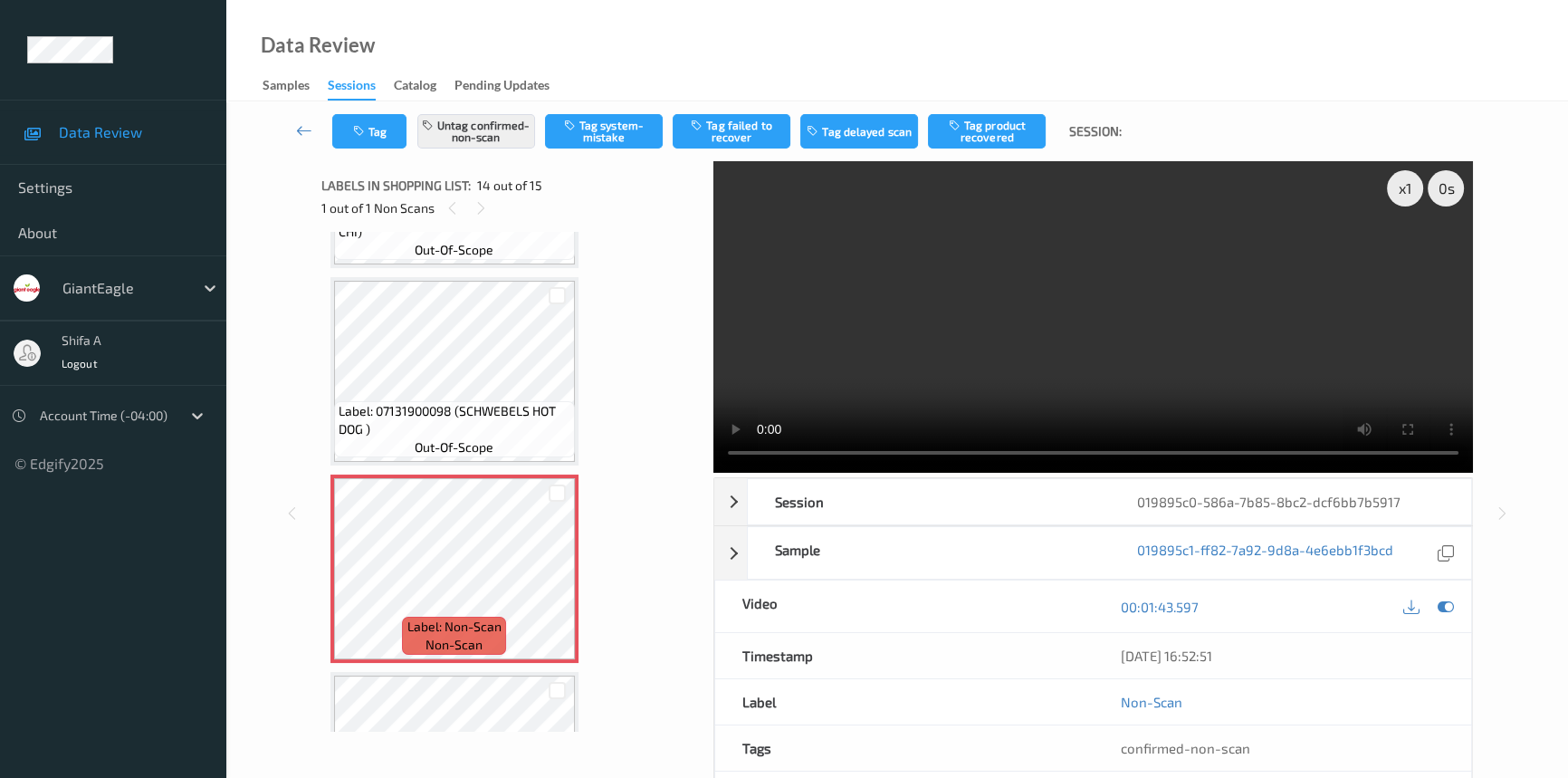
scroll to position [2349, 0]
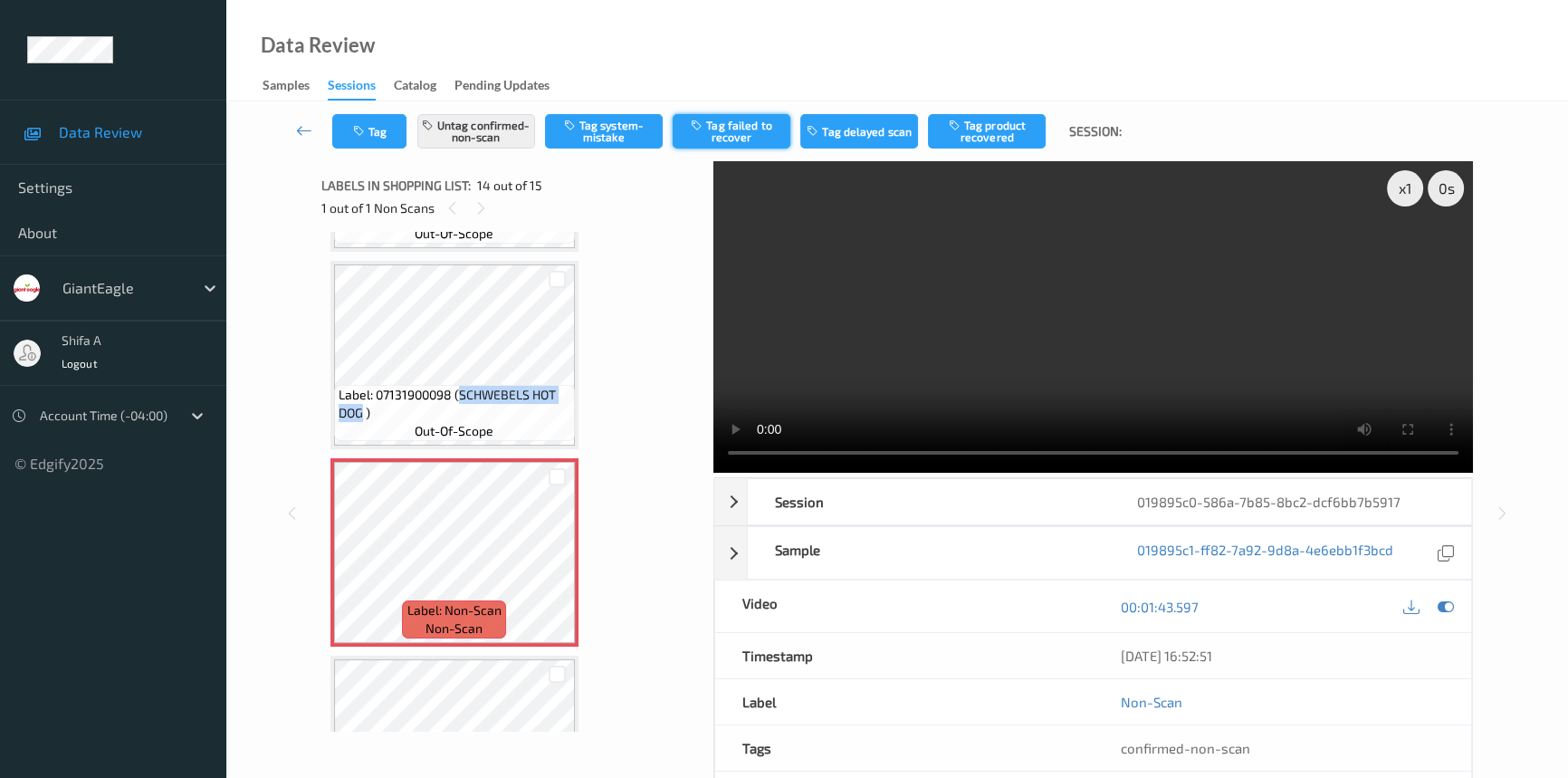
click at [737, 136] on button "Tag failed to recover" at bounding box center [732, 131] width 118 height 34
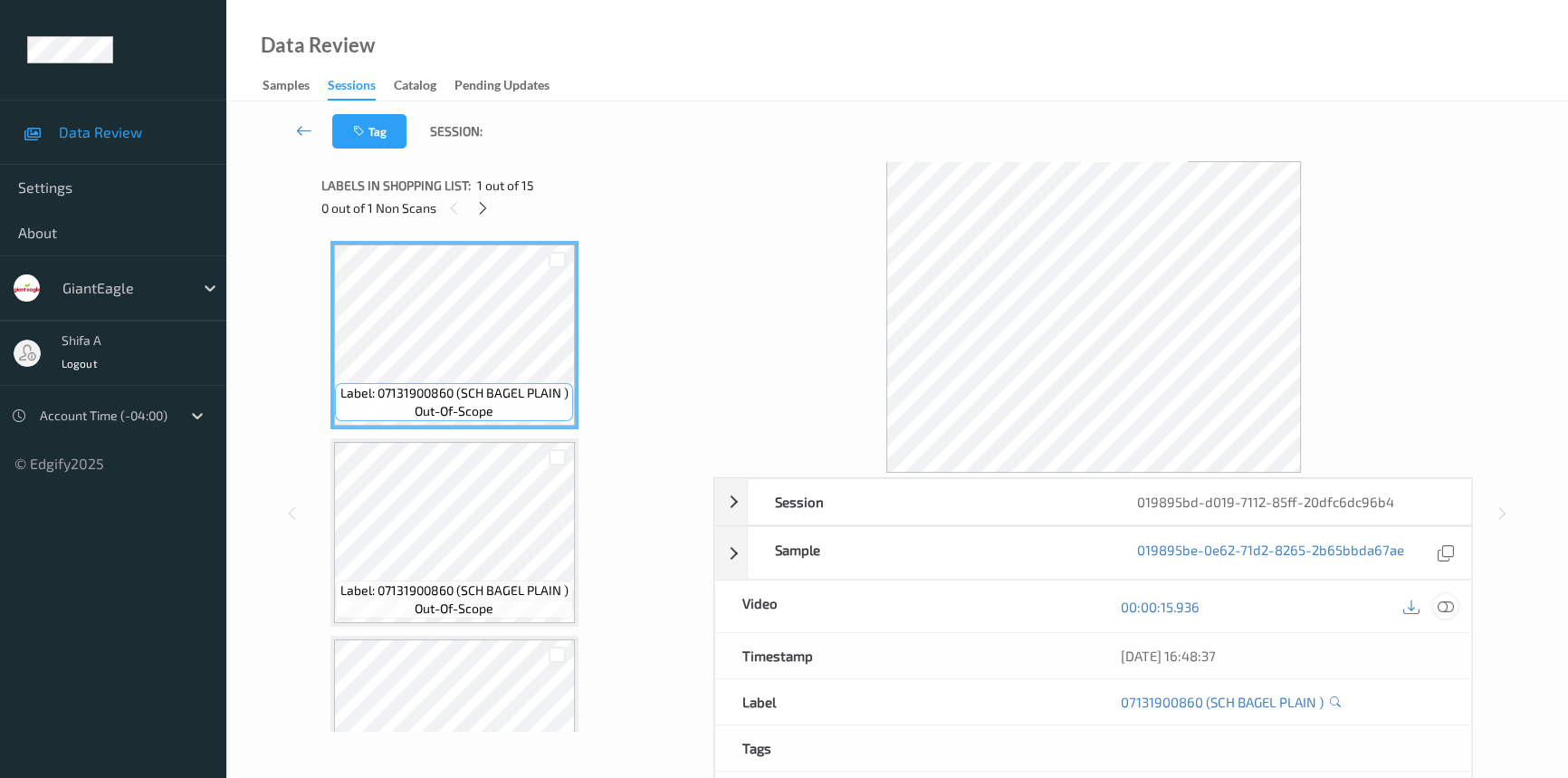
drag, startPoint x: 1449, startPoint y: 604, endPoint x: 1440, endPoint y: 593, distance: 14.2
click at [1449, 602] on icon at bounding box center [1446, 607] width 17 height 17
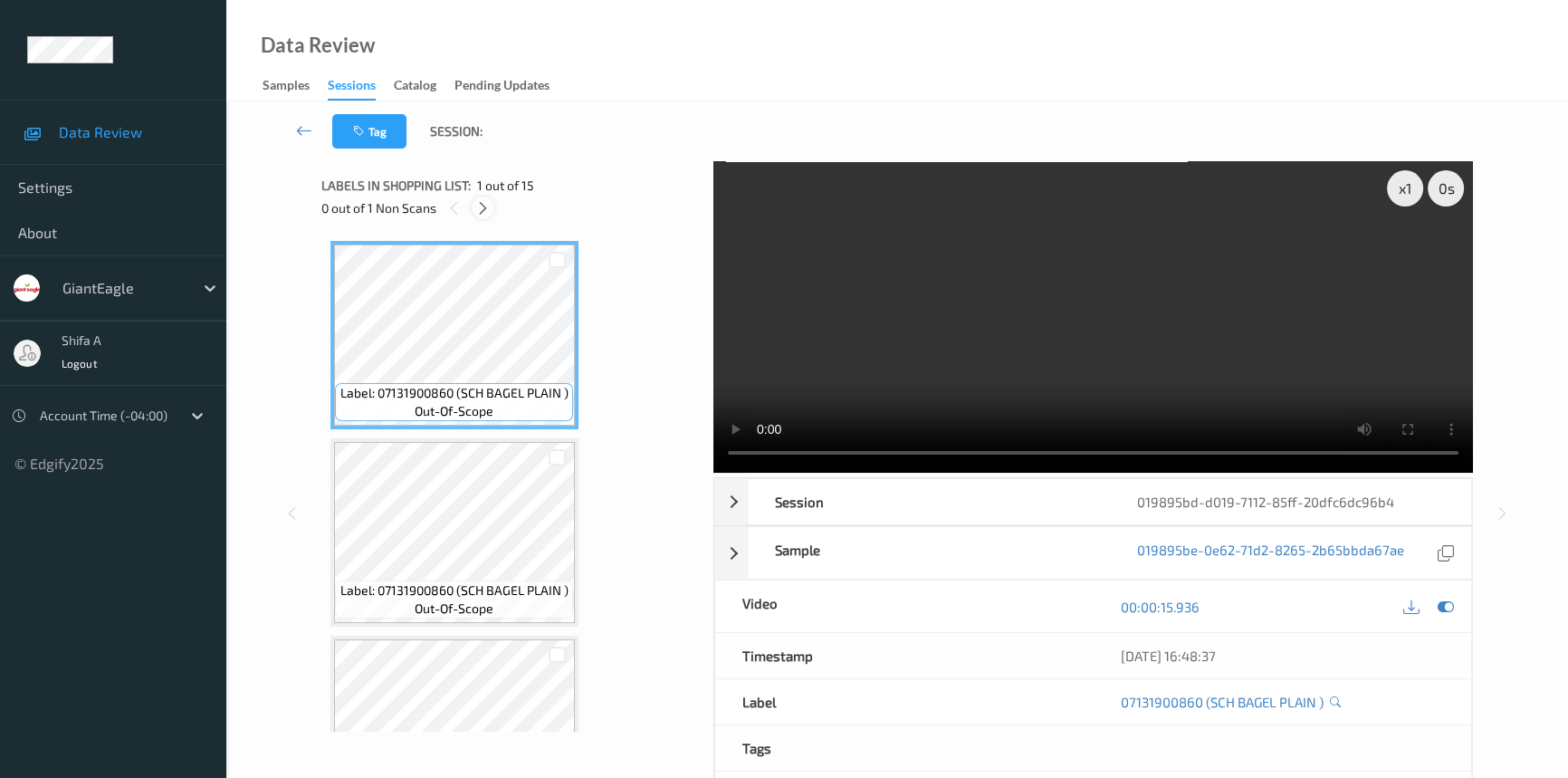
click at [483, 212] on icon at bounding box center [483, 208] width 16 height 17
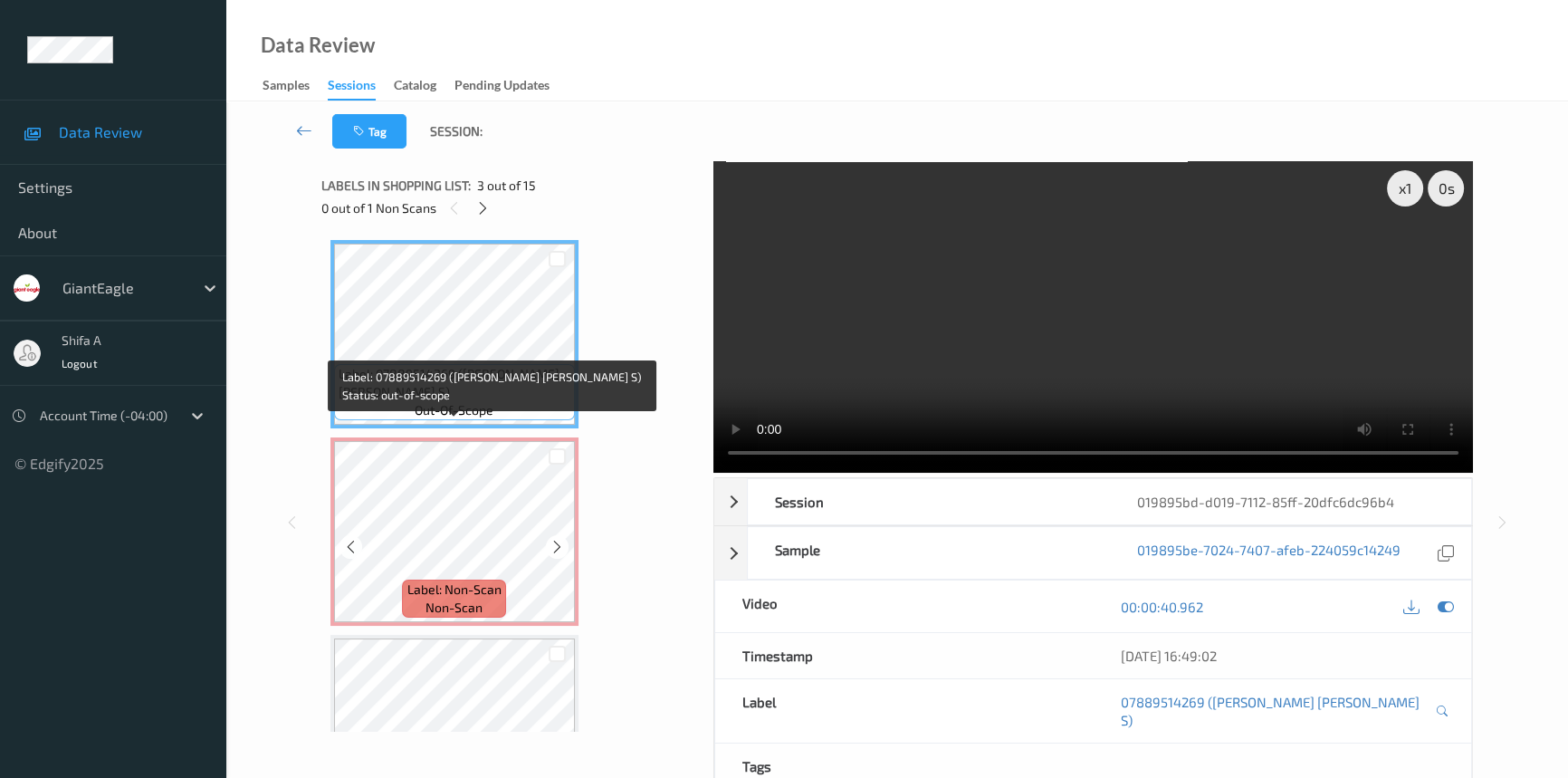
scroll to position [403, 0]
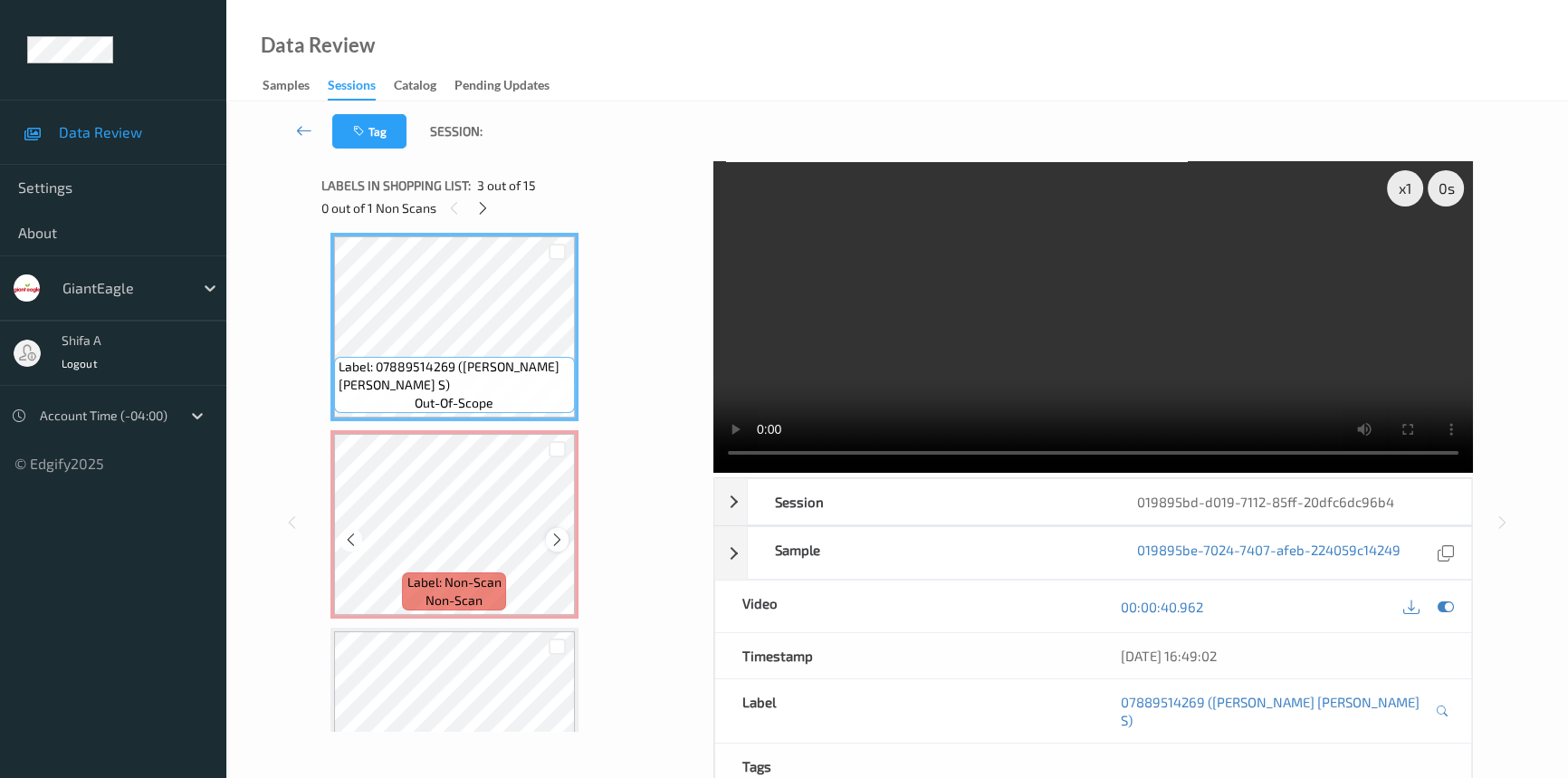
click at [557, 534] on icon at bounding box center [557, 540] width 16 height 17
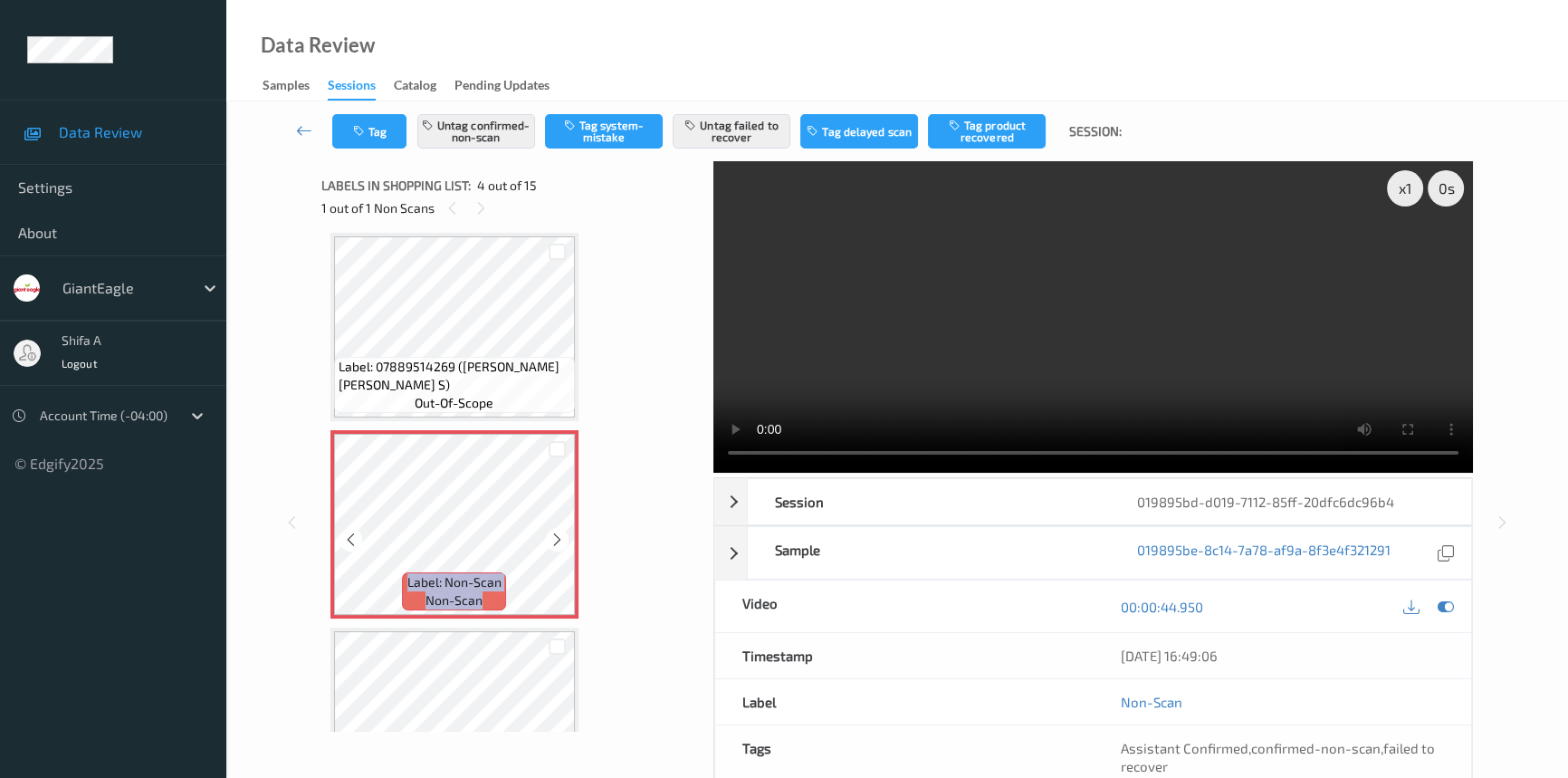
click at [557, 534] on icon at bounding box center [557, 540] width 16 height 17
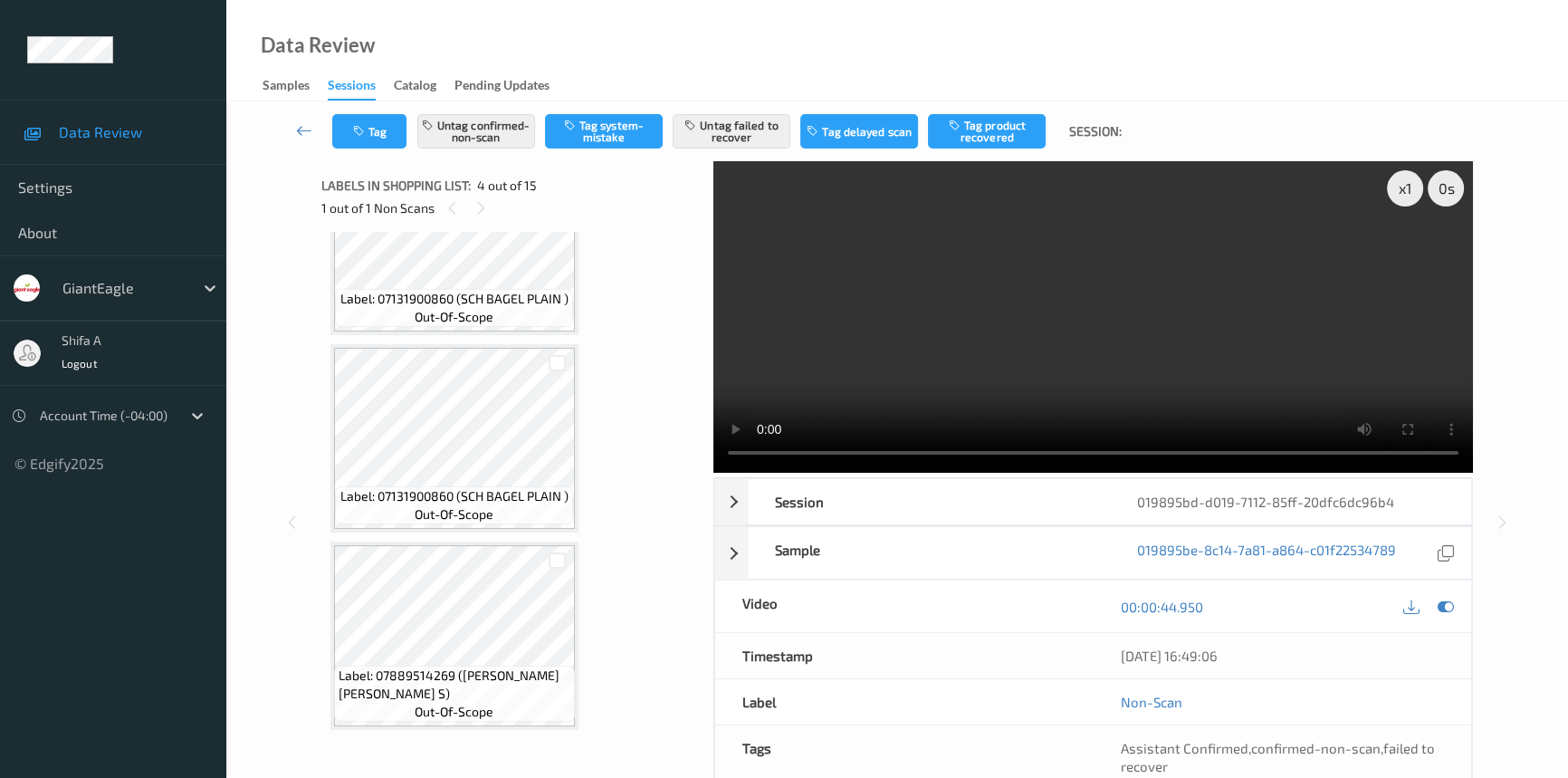
scroll to position [0, 0]
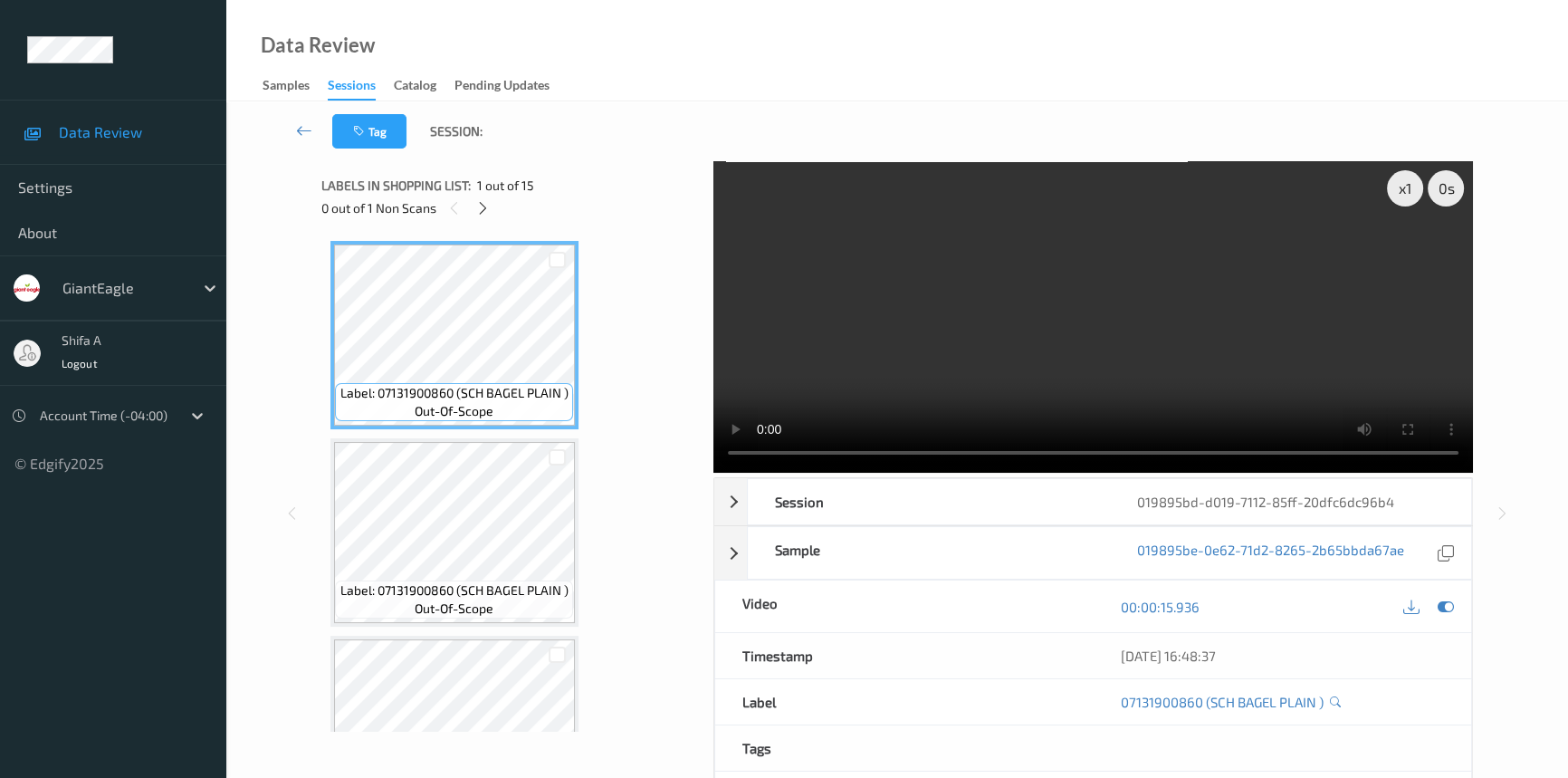
click at [1291, 474] on div "x 1 0 s Session 019895bd-d019-7112-85ff-20dfc6dc96b4 Session ID 019895bd-d019-7…" at bounding box center [1093, 513] width 760 height 703
click at [1138, 323] on video at bounding box center [1093, 317] width 760 height 312
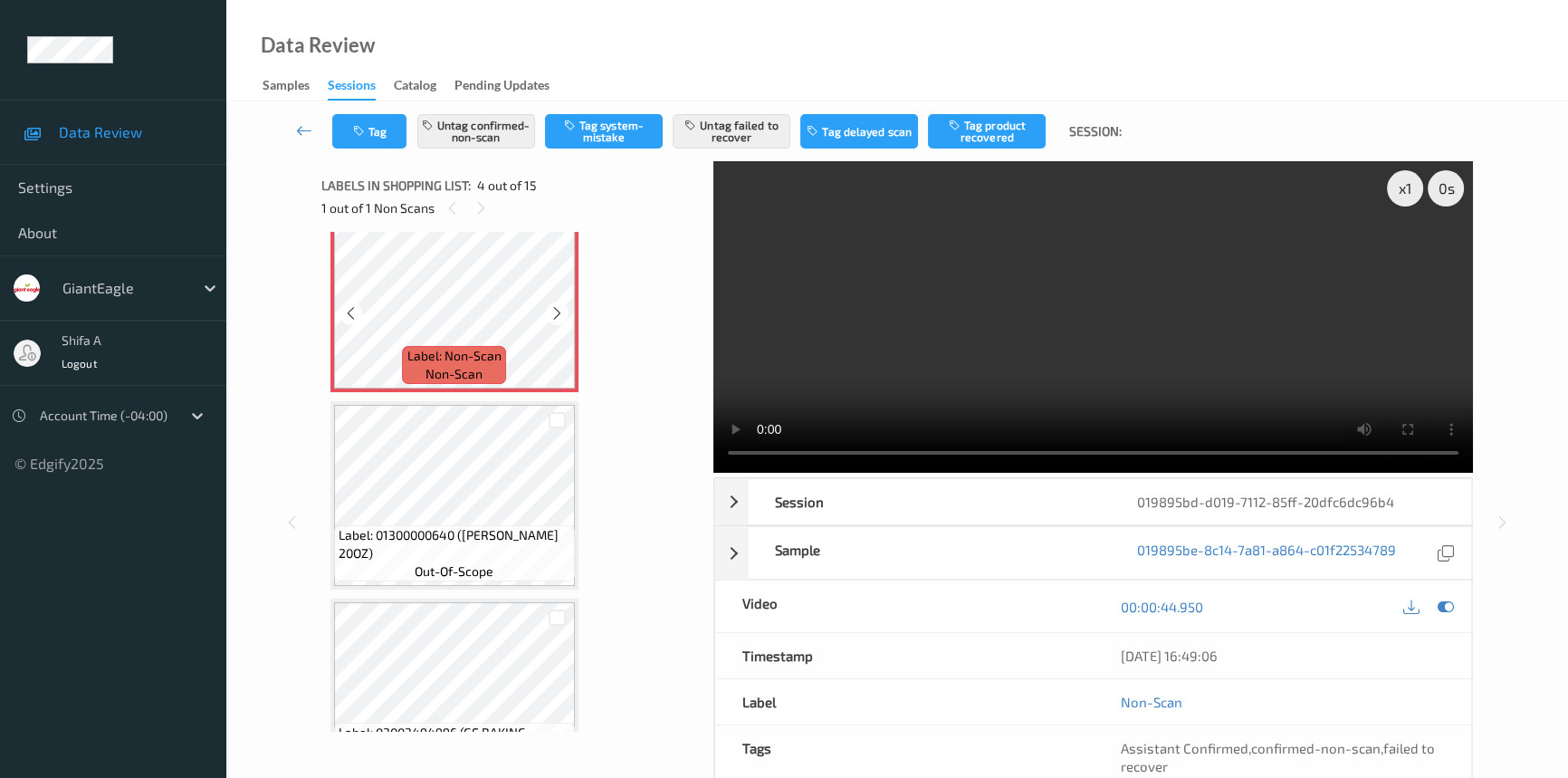
scroll to position [658, 0]
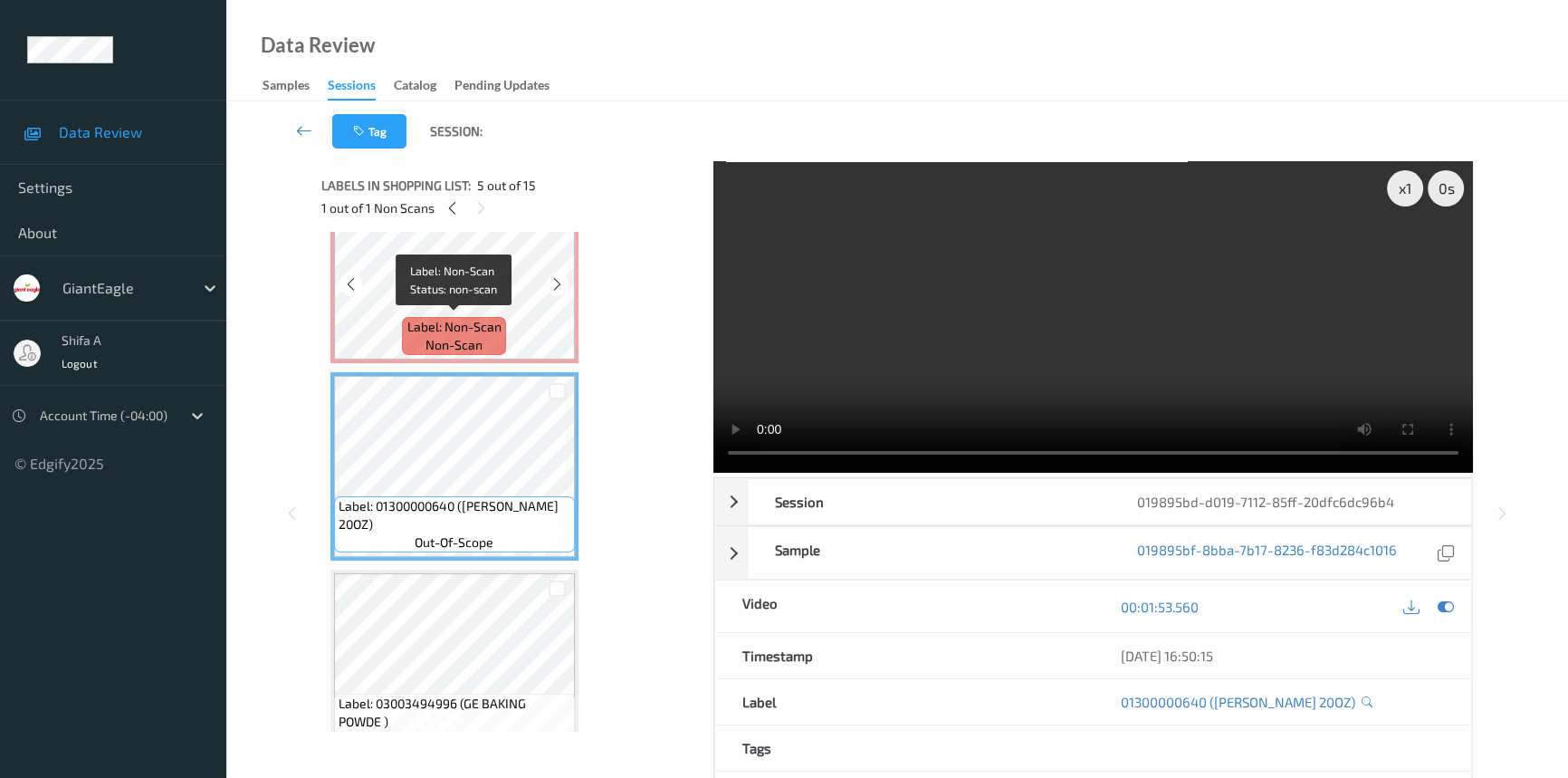
click at [501, 317] on div "Label: Non-Scan non-scan" at bounding box center [454, 336] width 103 height 38
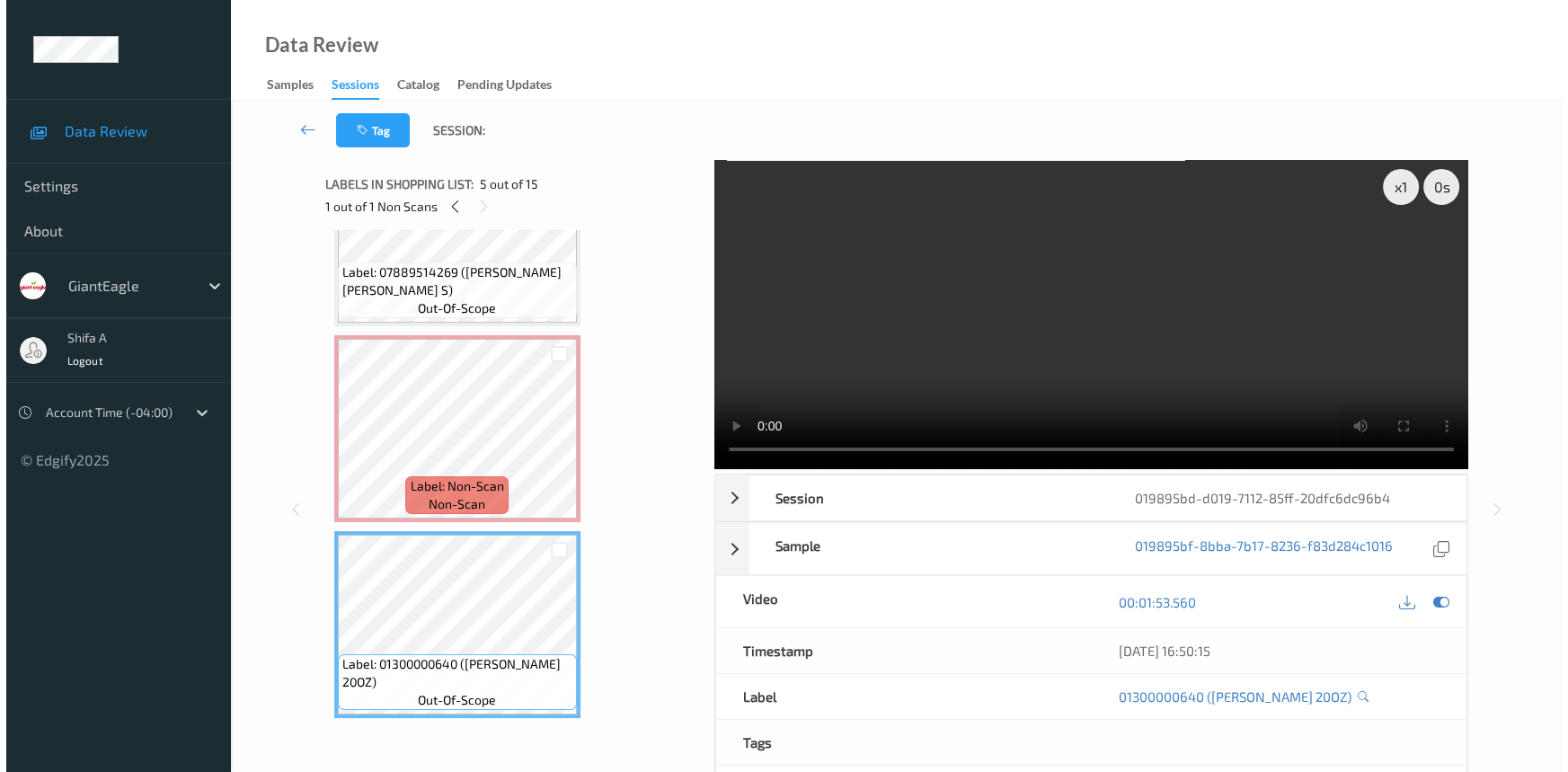
scroll to position [489, 0]
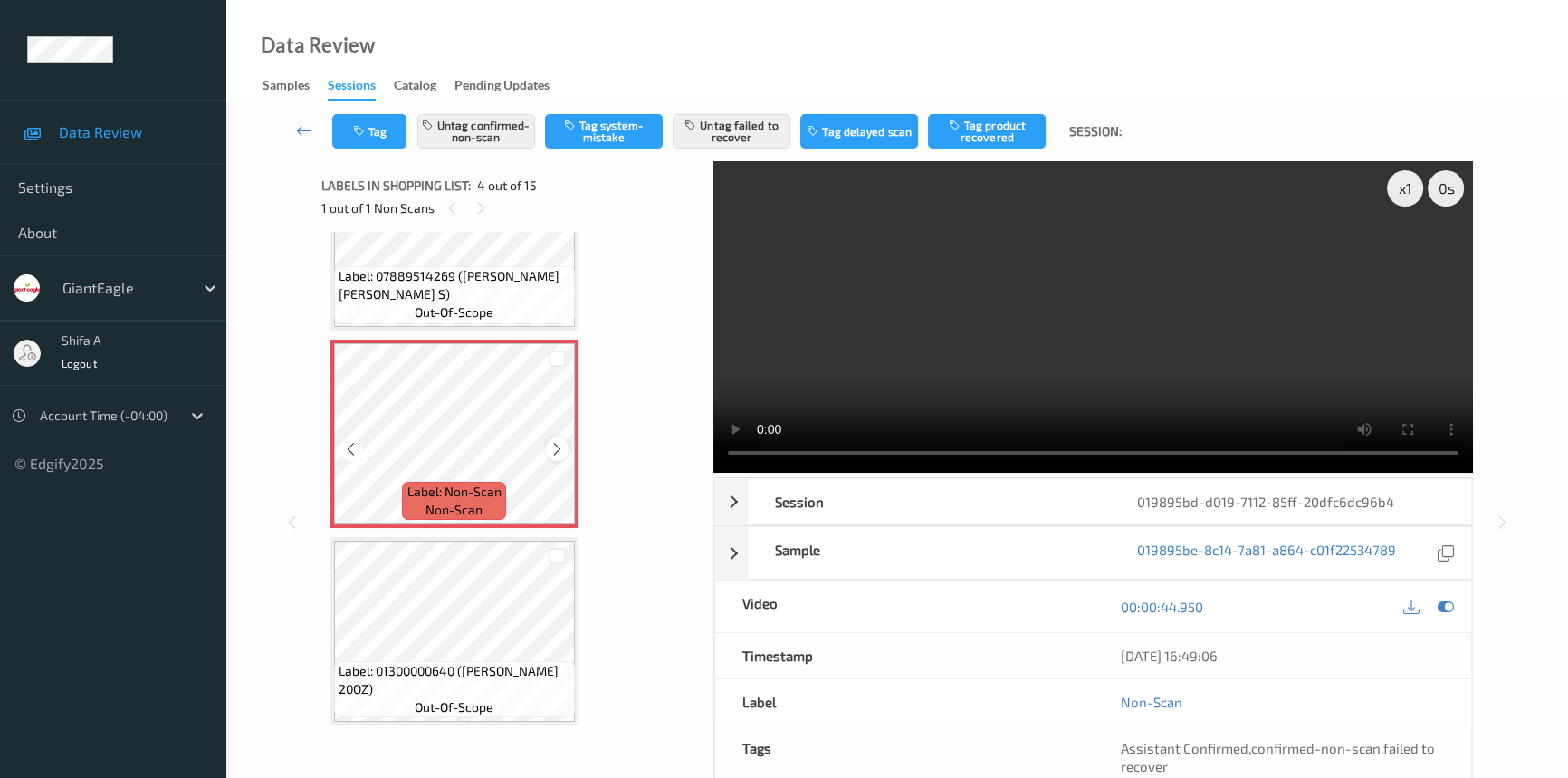
click at [555, 437] on div at bounding box center [557, 448] width 23 height 23
click at [555, 441] on icon at bounding box center [557, 449] width 16 height 17
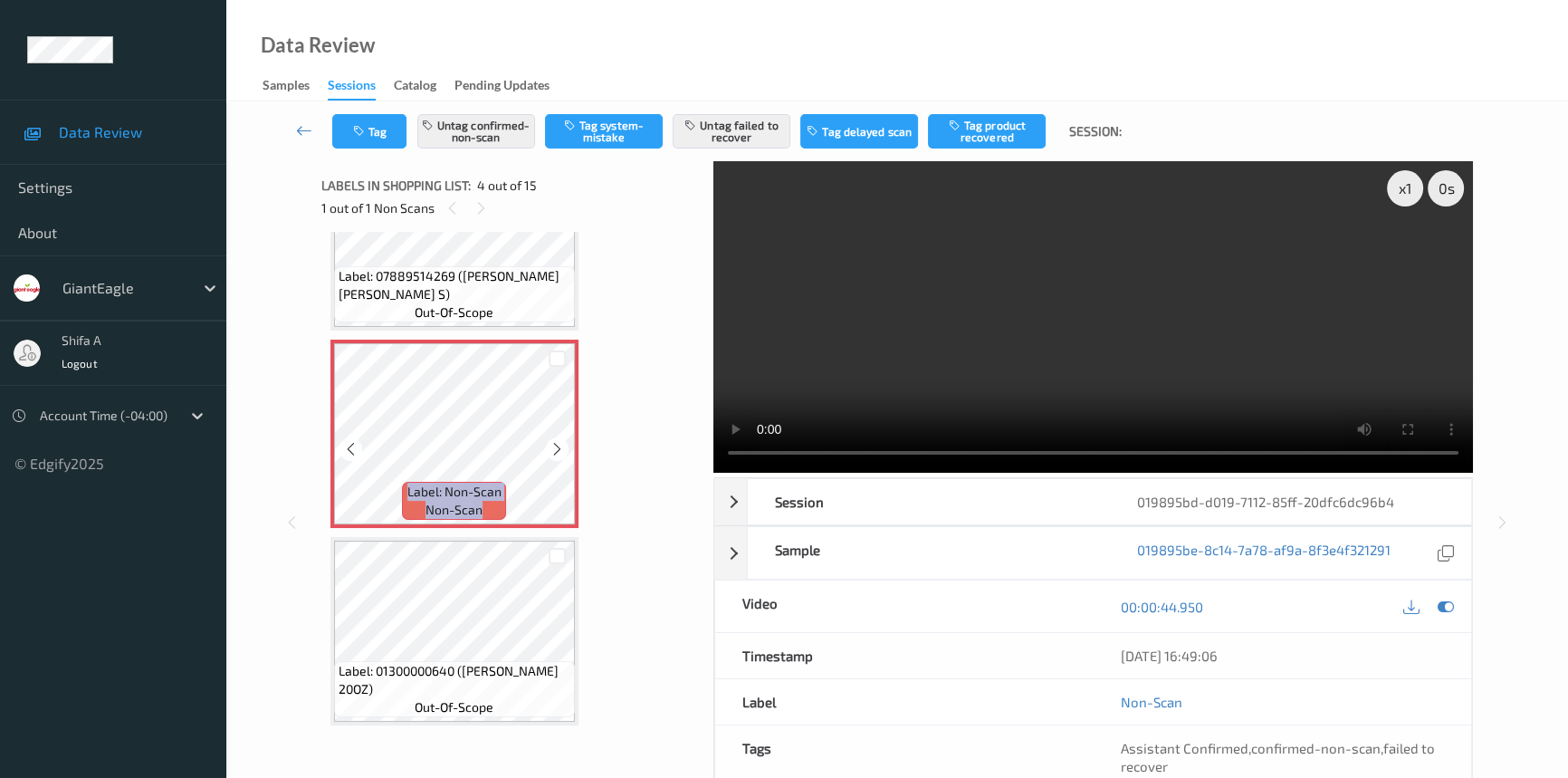
click at [554, 442] on icon at bounding box center [557, 449] width 16 height 17
click at [480, 127] on button "Untag confirmed-non-scan" at bounding box center [477, 131] width 118 height 34
click at [731, 139] on button "Untag failed to recover" at bounding box center [732, 131] width 118 height 34
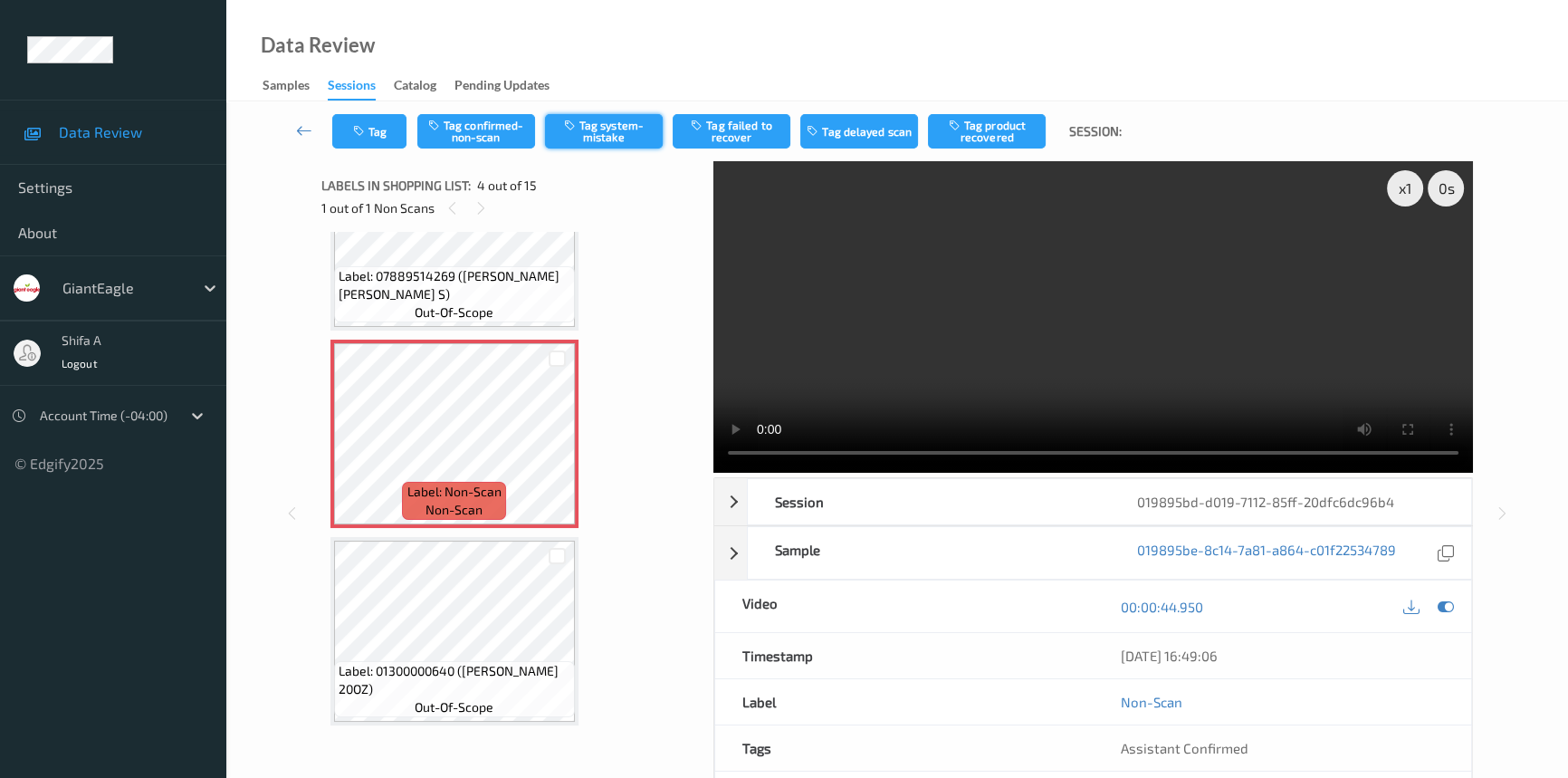
click at [608, 135] on button "Tag system-mistake" at bounding box center [604, 131] width 118 height 34
click at [358, 127] on icon "button" at bounding box center [360, 132] width 16 height 13
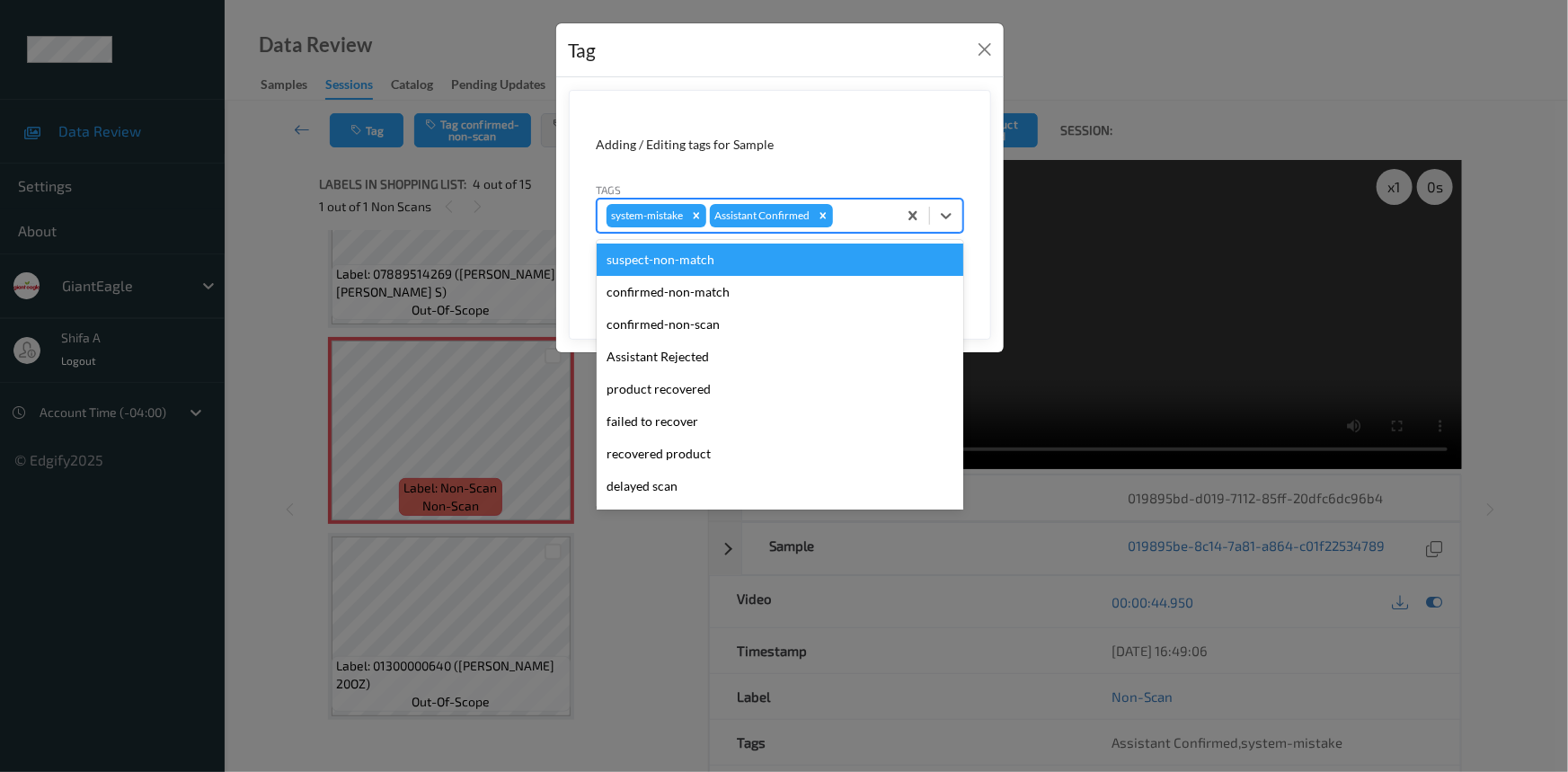
click at [857, 222] on div at bounding box center [862, 216] width 51 height 22
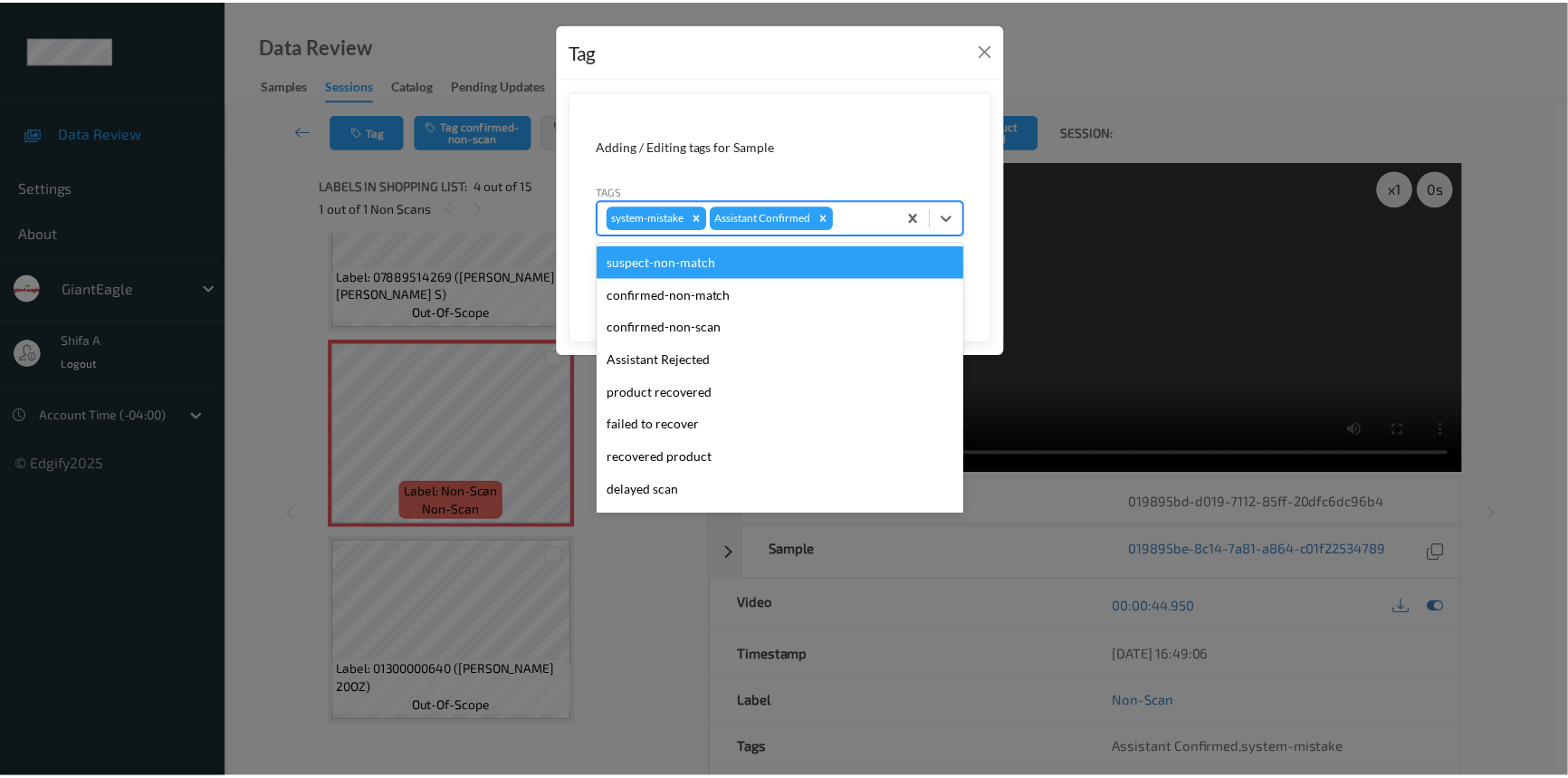
scroll to position [127, 0]
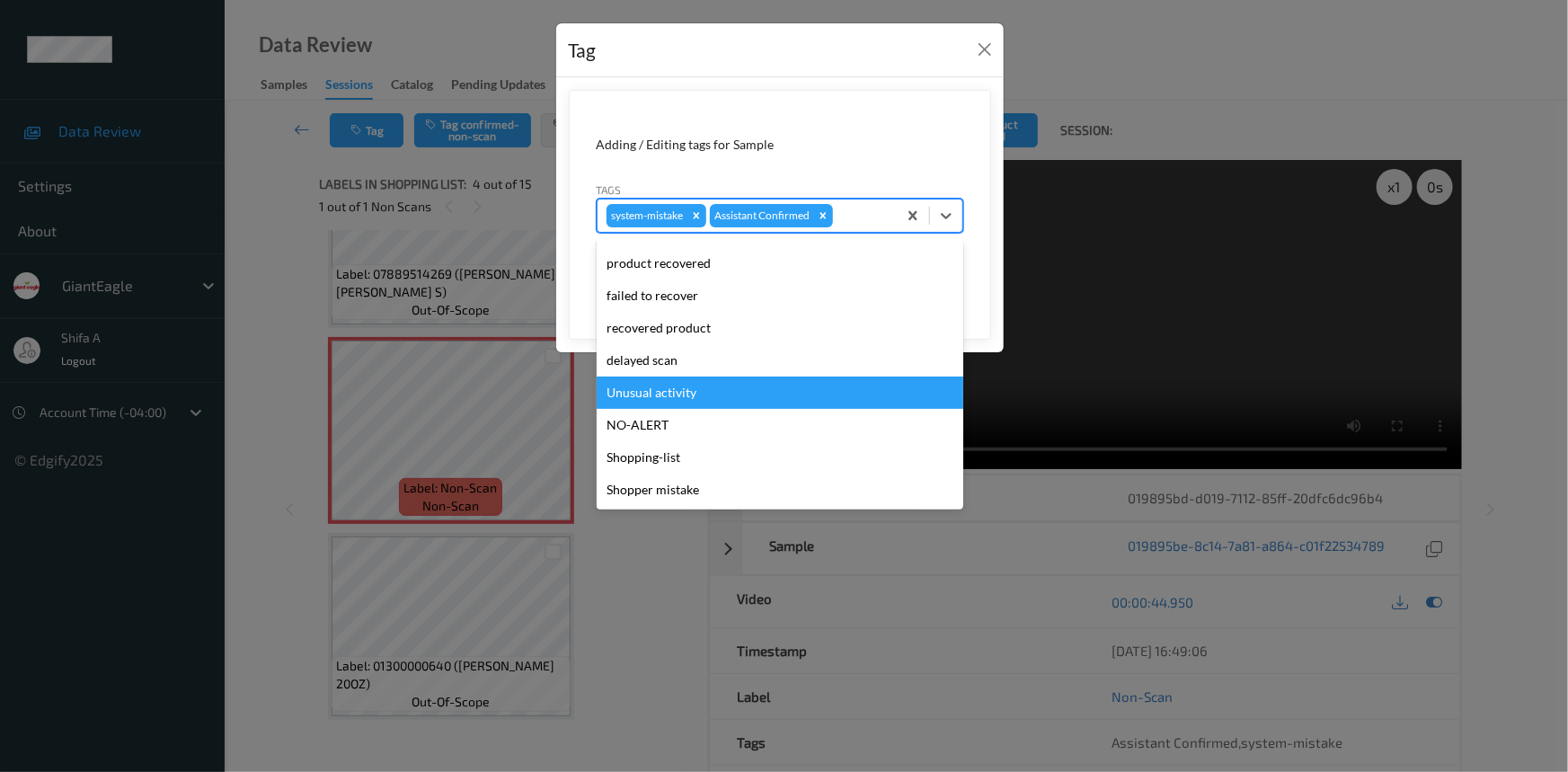
click at [692, 391] on div "Unusual activity" at bounding box center [779, 392] width 367 height 32
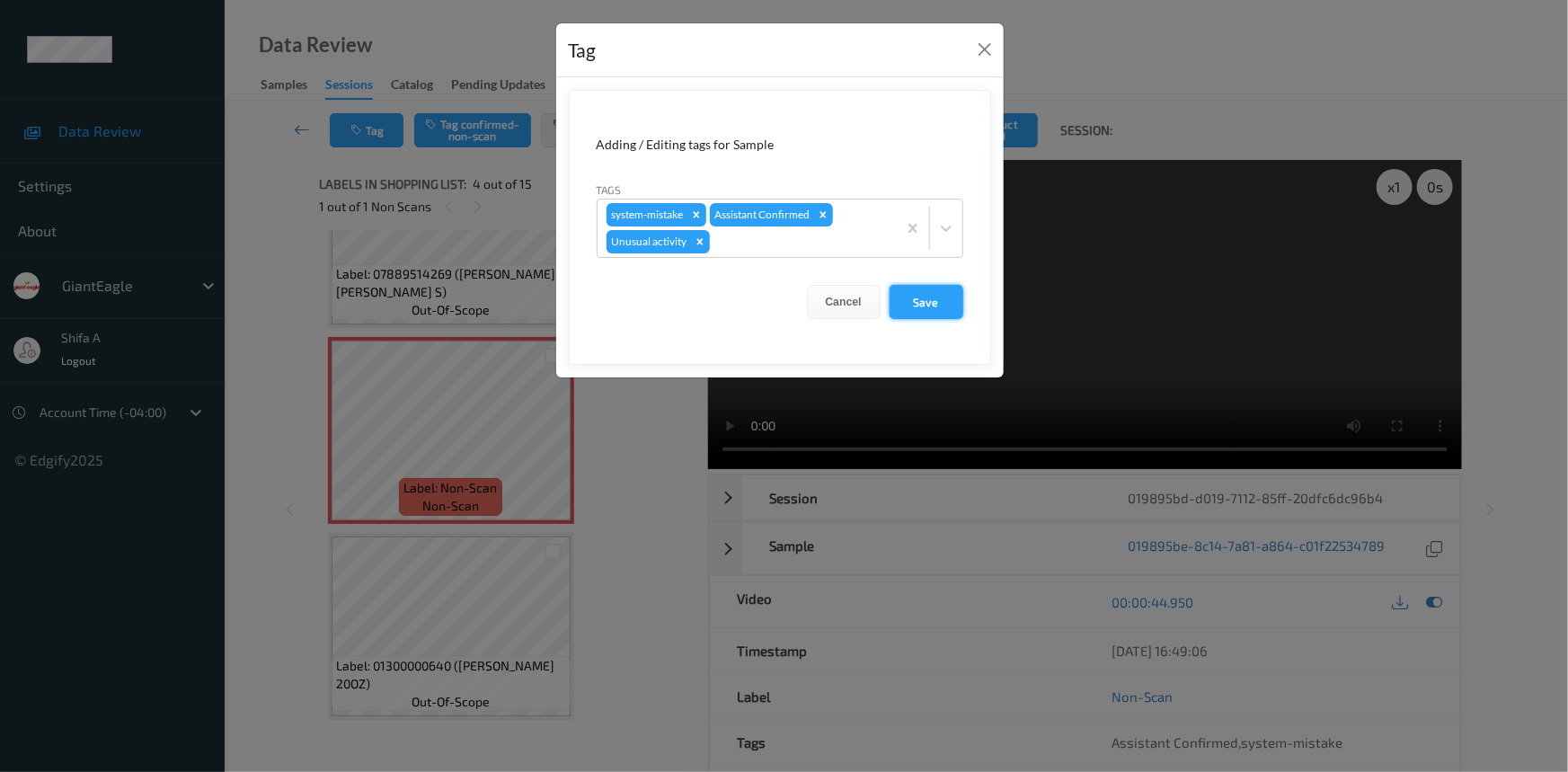
click at [932, 297] on button "Save" at bounding box center [926, 301] width 74 height 34
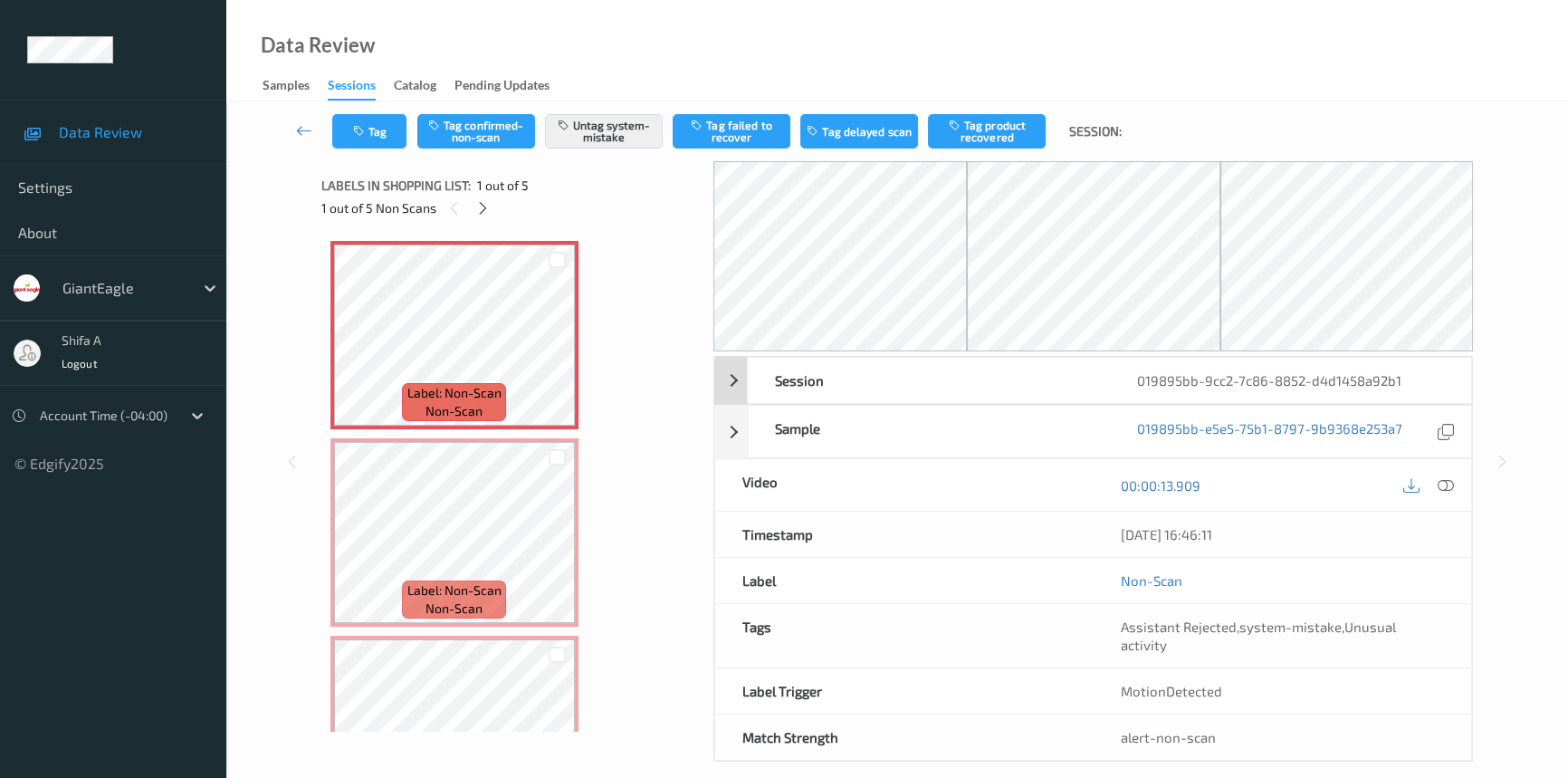
click at [1443, 481] on icon at bounding box center [1446, 486] width 17 height 17
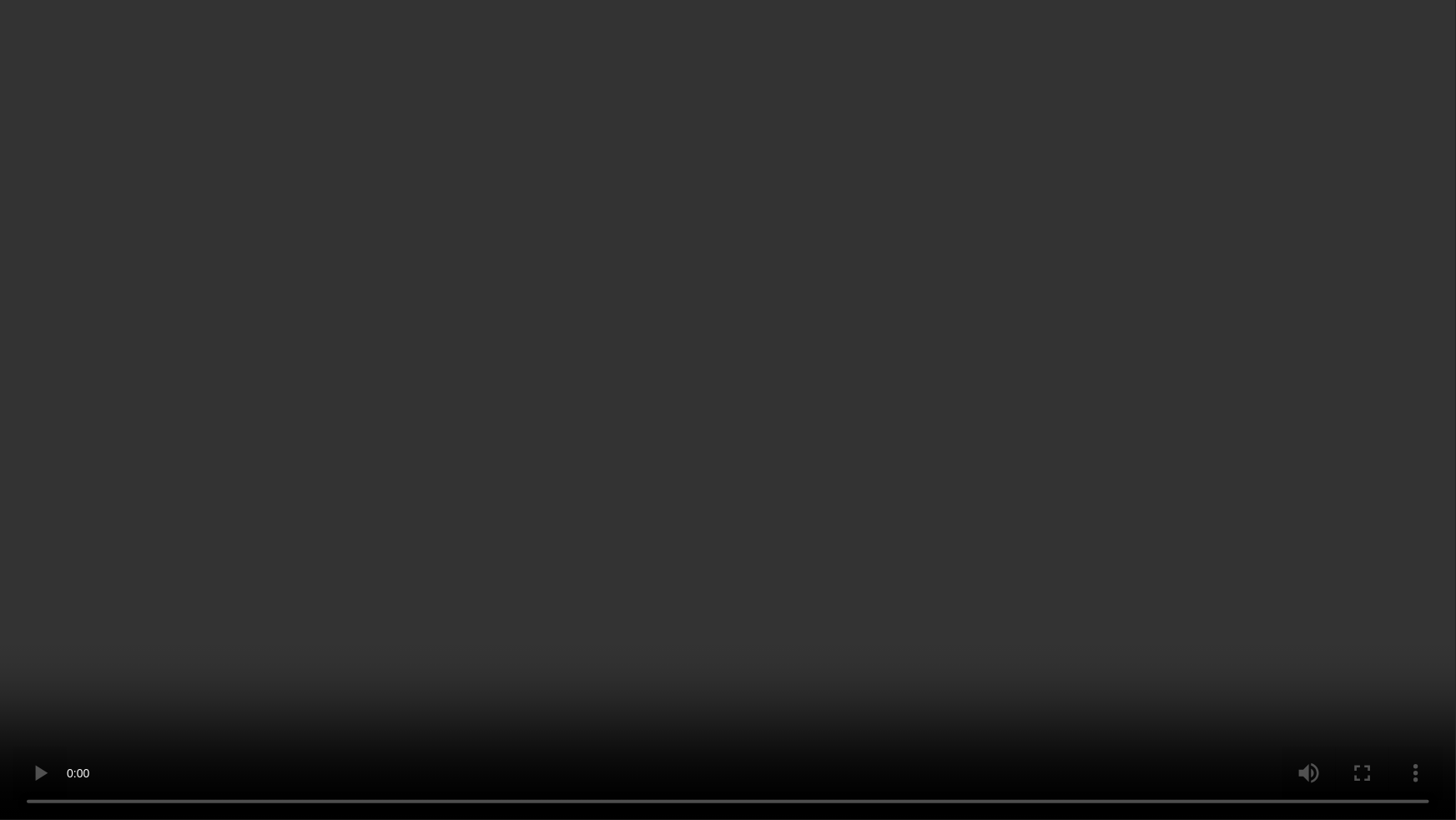
click at [855, 454] on video at bounding box center [728, 410] width 1456 height 820
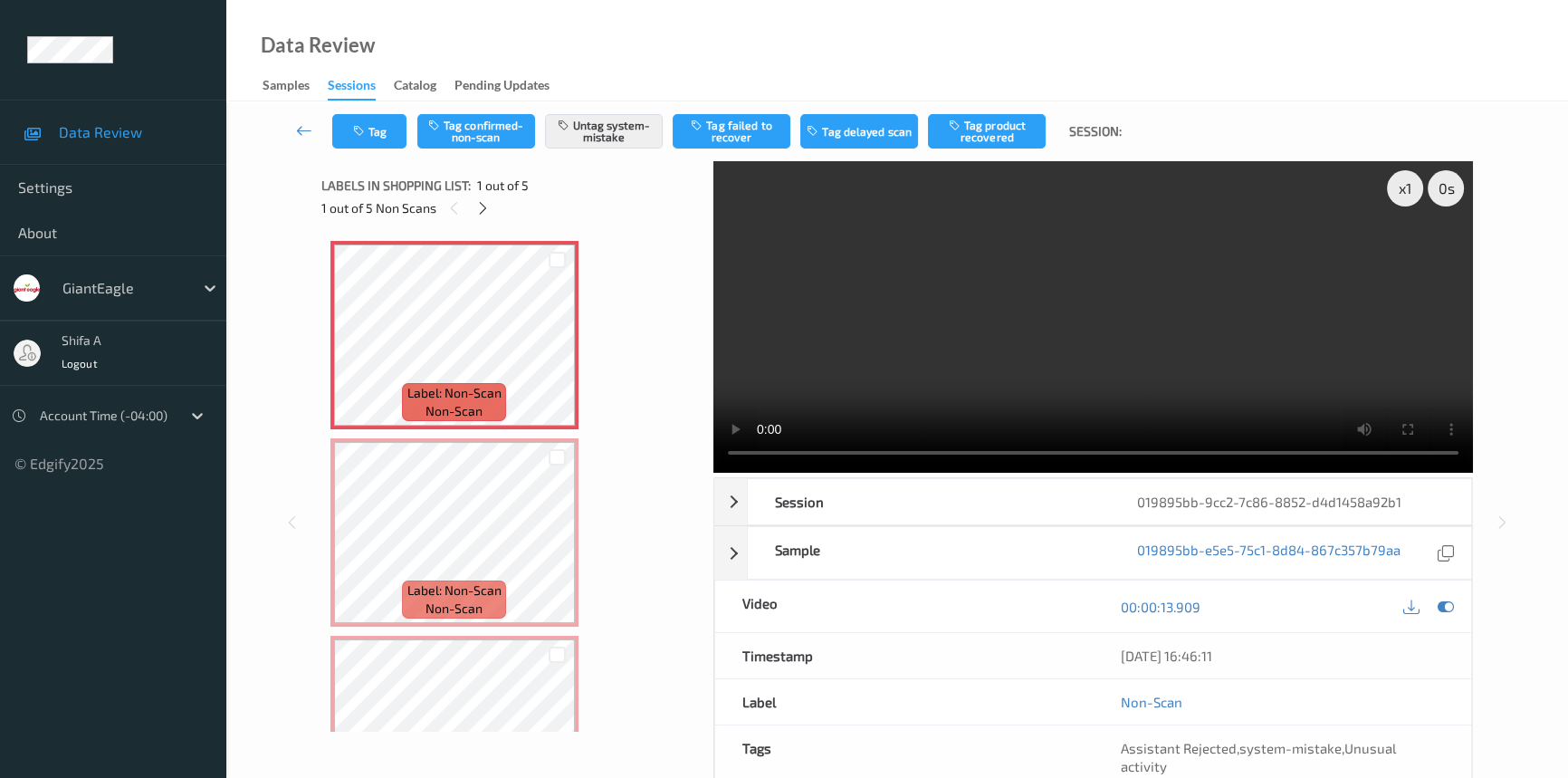
click at [1103, 327] on video at bounding box center [1093, 317] width 760 height 312
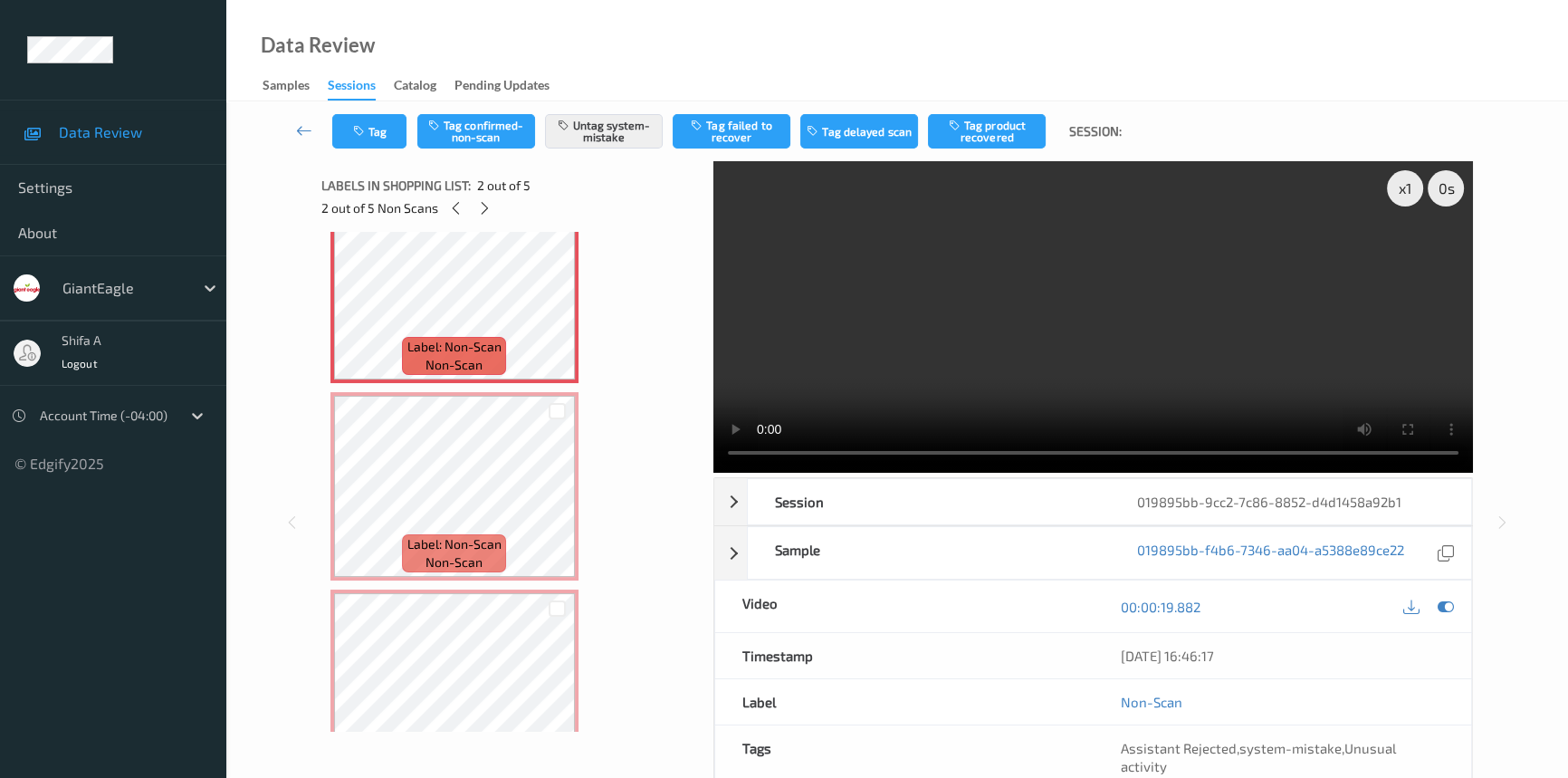
scroll to position [245, 0]
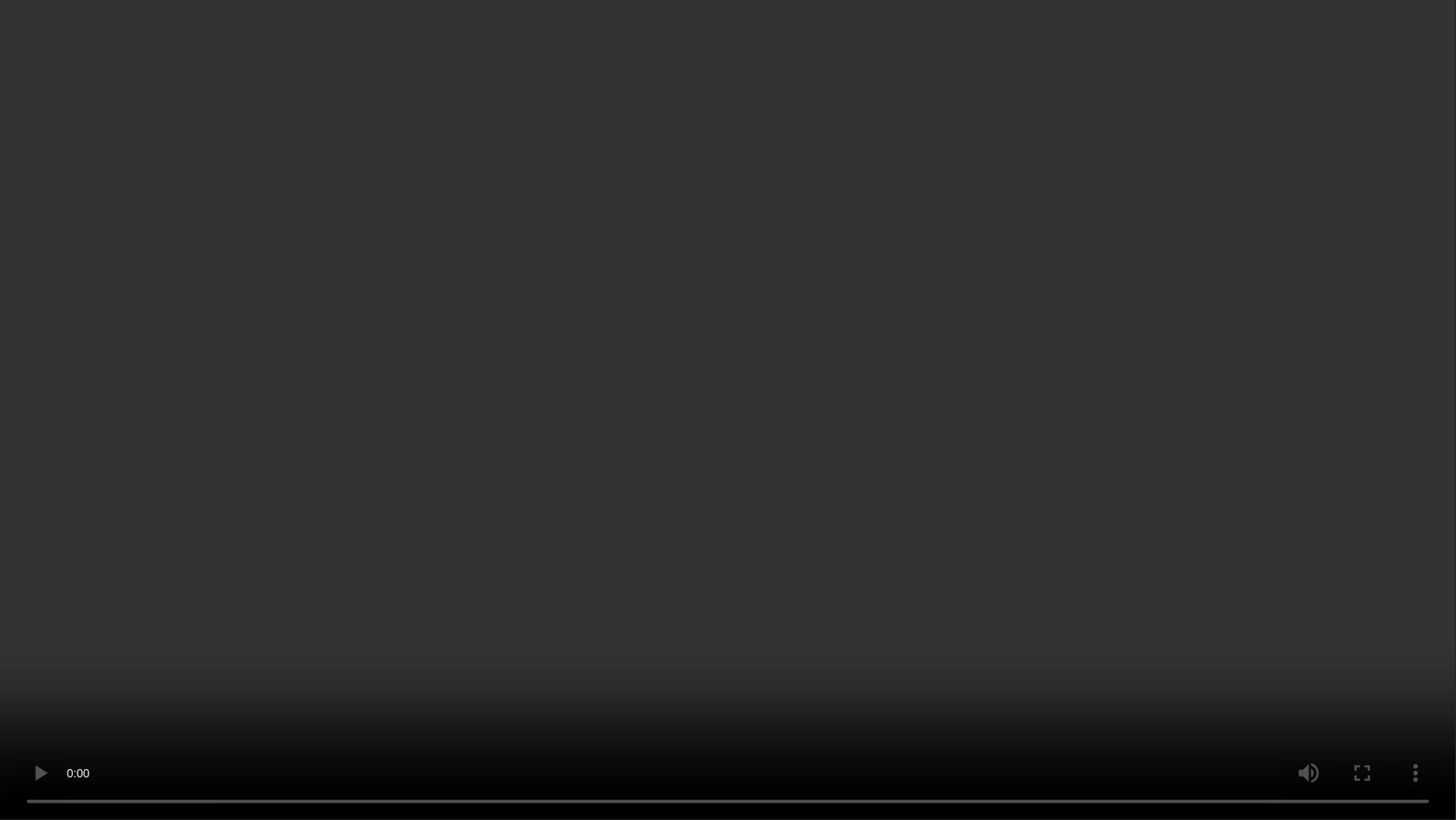
click at [1224, 450] on video at bounding box center [728, 410] width 1456 height 820
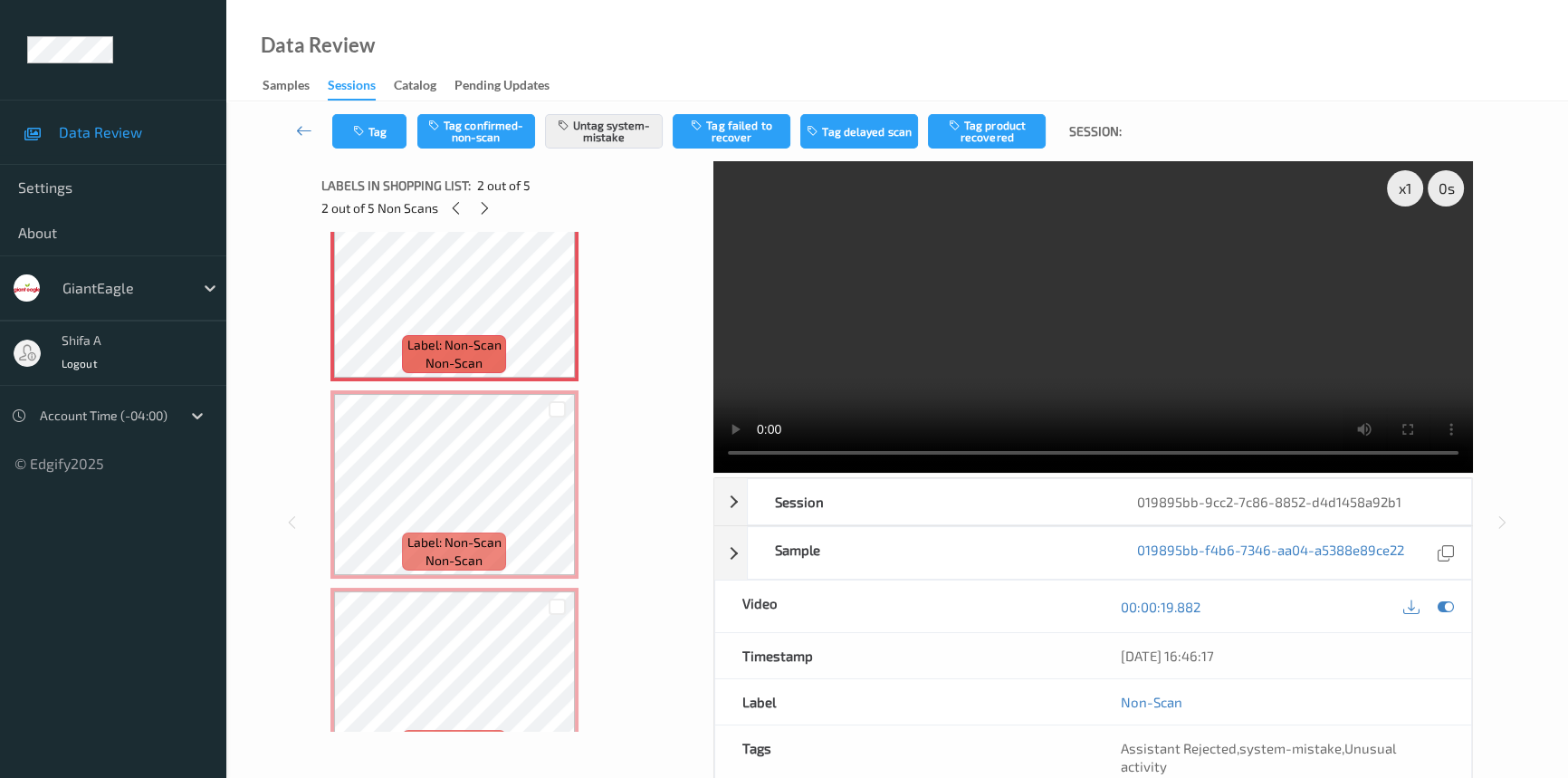
click at [1138, 252] on video at bounding box center [1093, 317] width 760 height 312
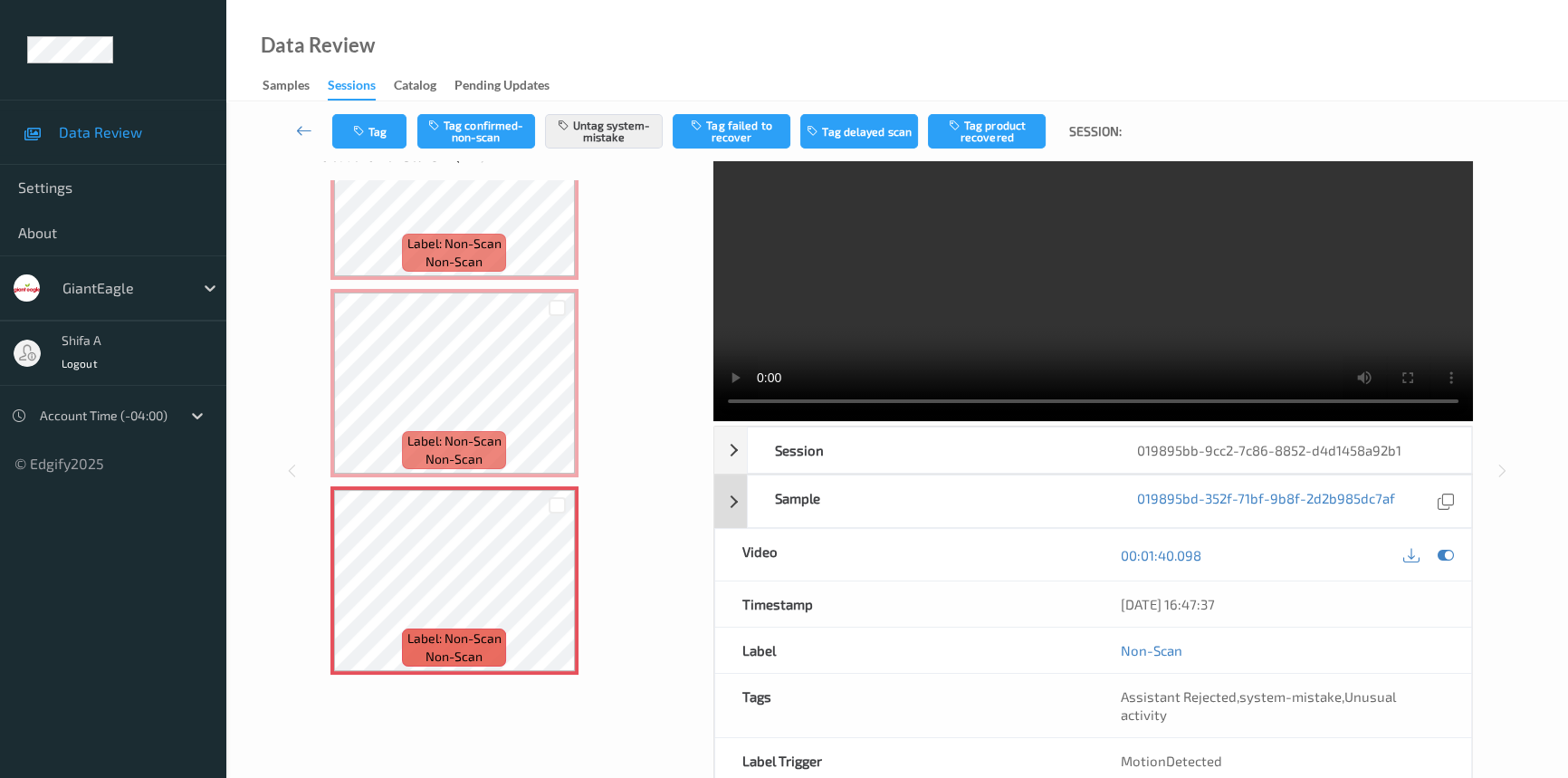
scroll to position [0, 0]
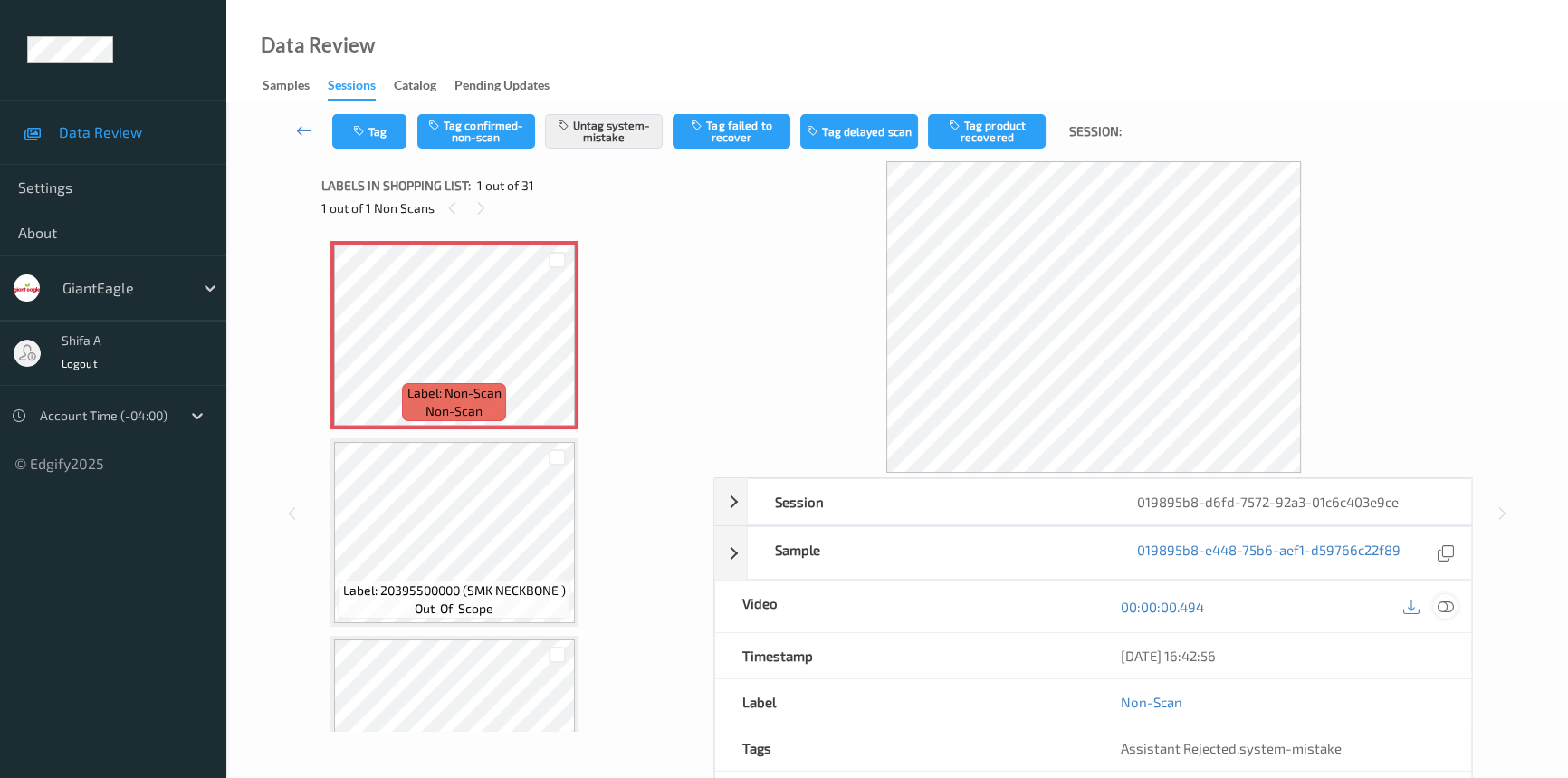
click at [1449, 599] on icon at bounding box center [1446, 607] width 17 height 17
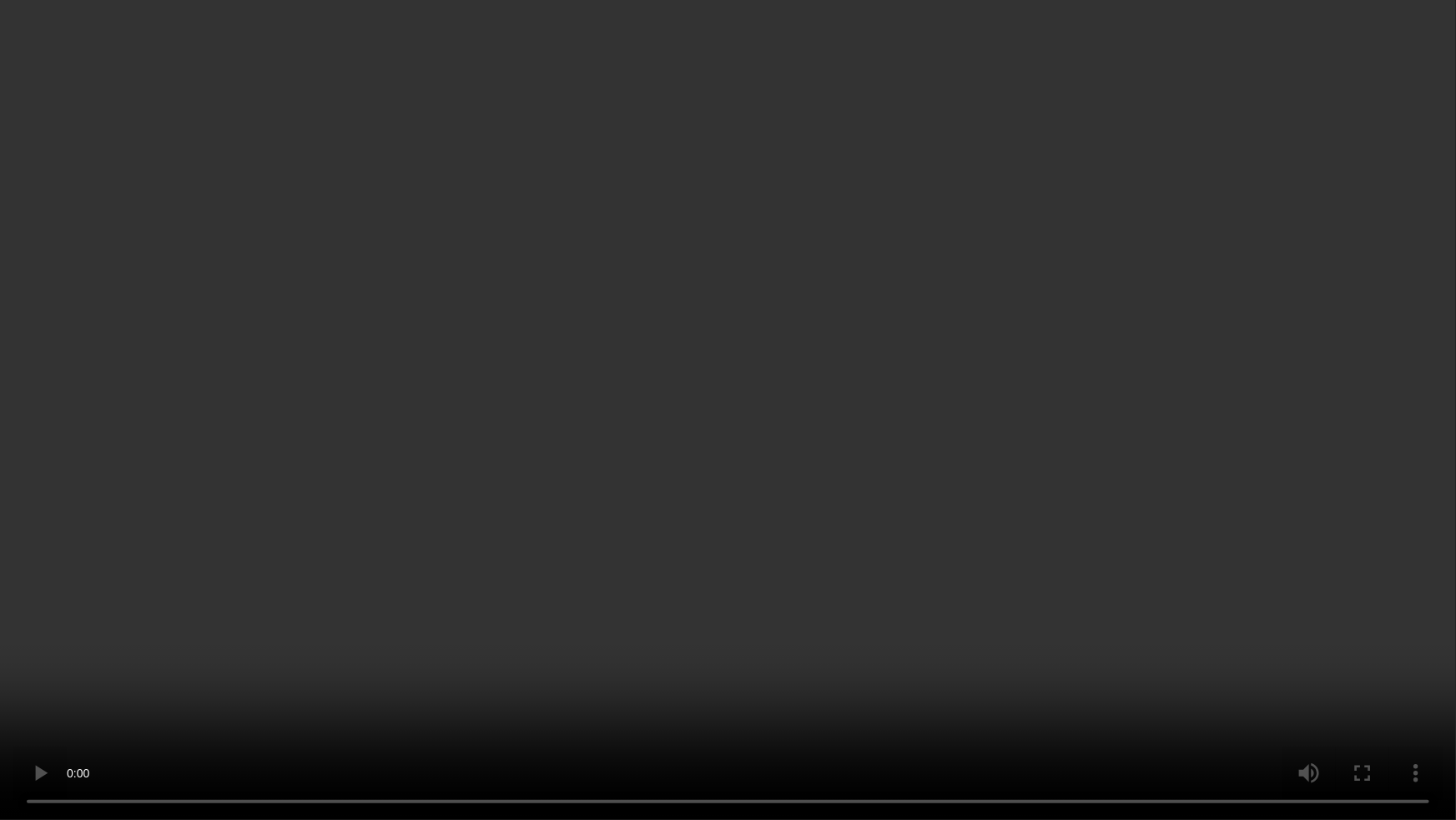
click at [1231, 404] on video at bounding box center [728, 410] width 1456 height 820
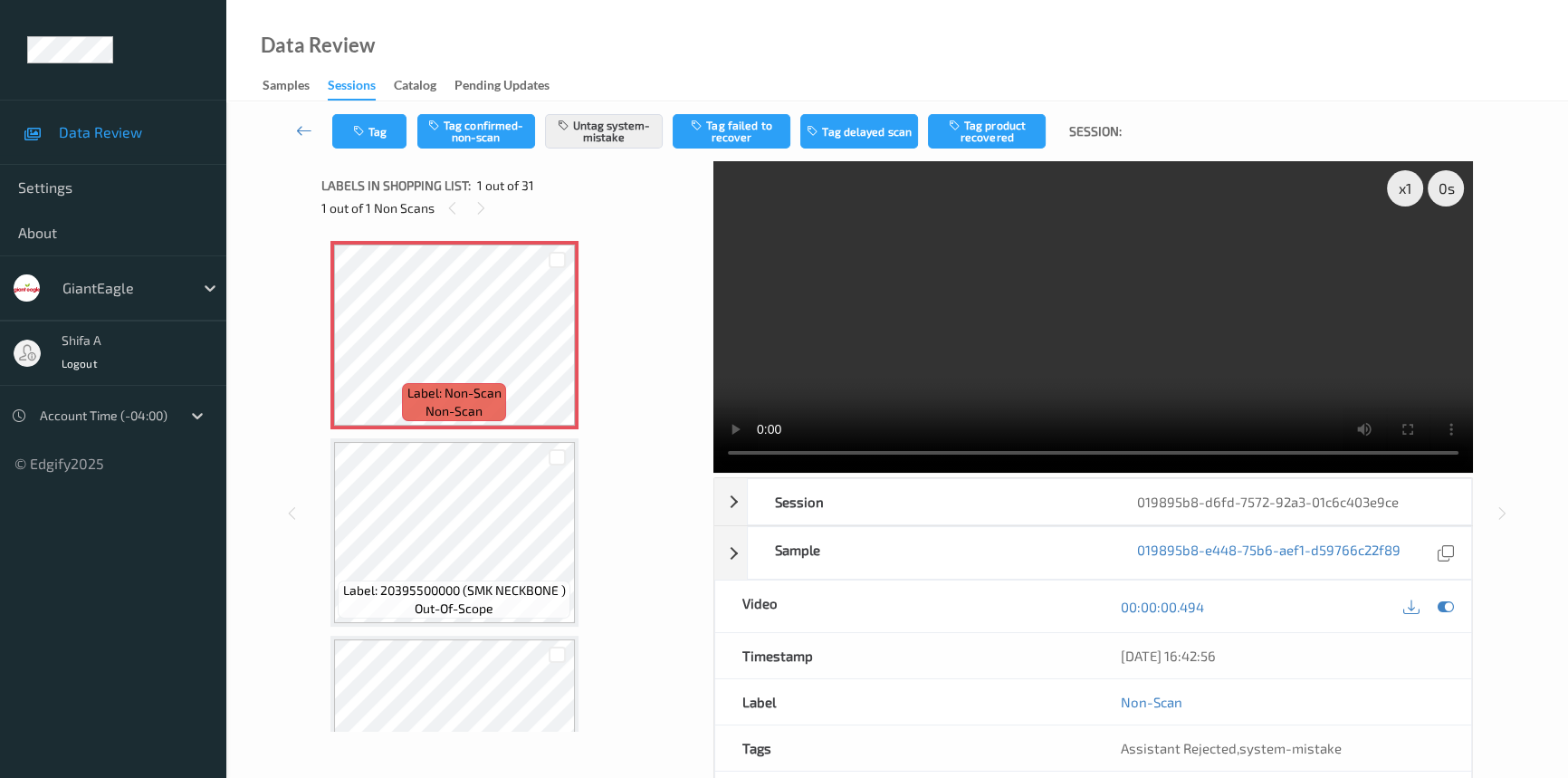
click at [1144, 217] on video at bounding box center [1093, 317] width 760 height 312
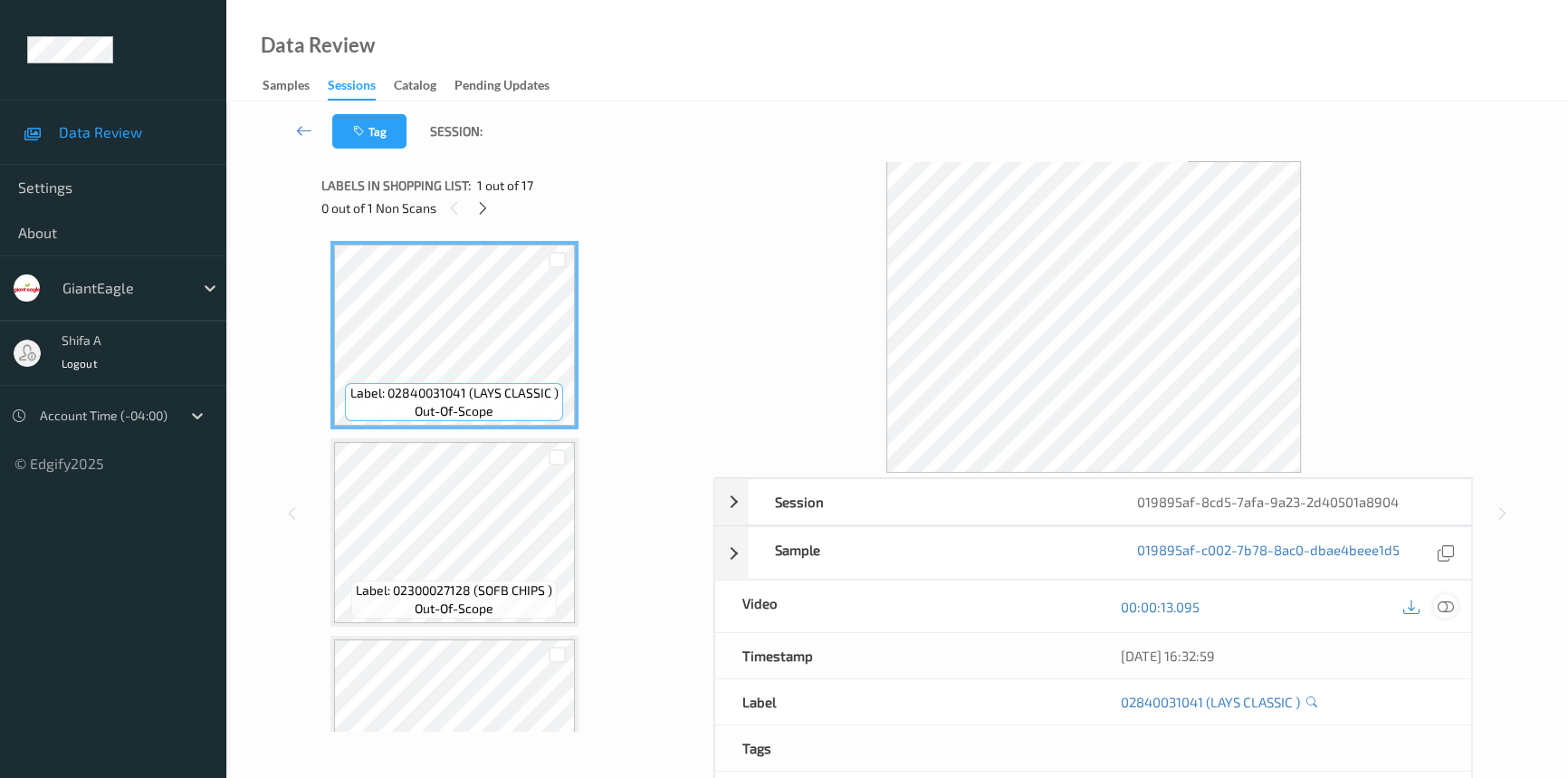
drag, startPoint x: 1453, startPoint y: 607, endPoint x: 1425, endPoint y: 589, distance: 33.3
click at [1450, 607] on icon at bounding box center [1446, 607] width 17 height 17
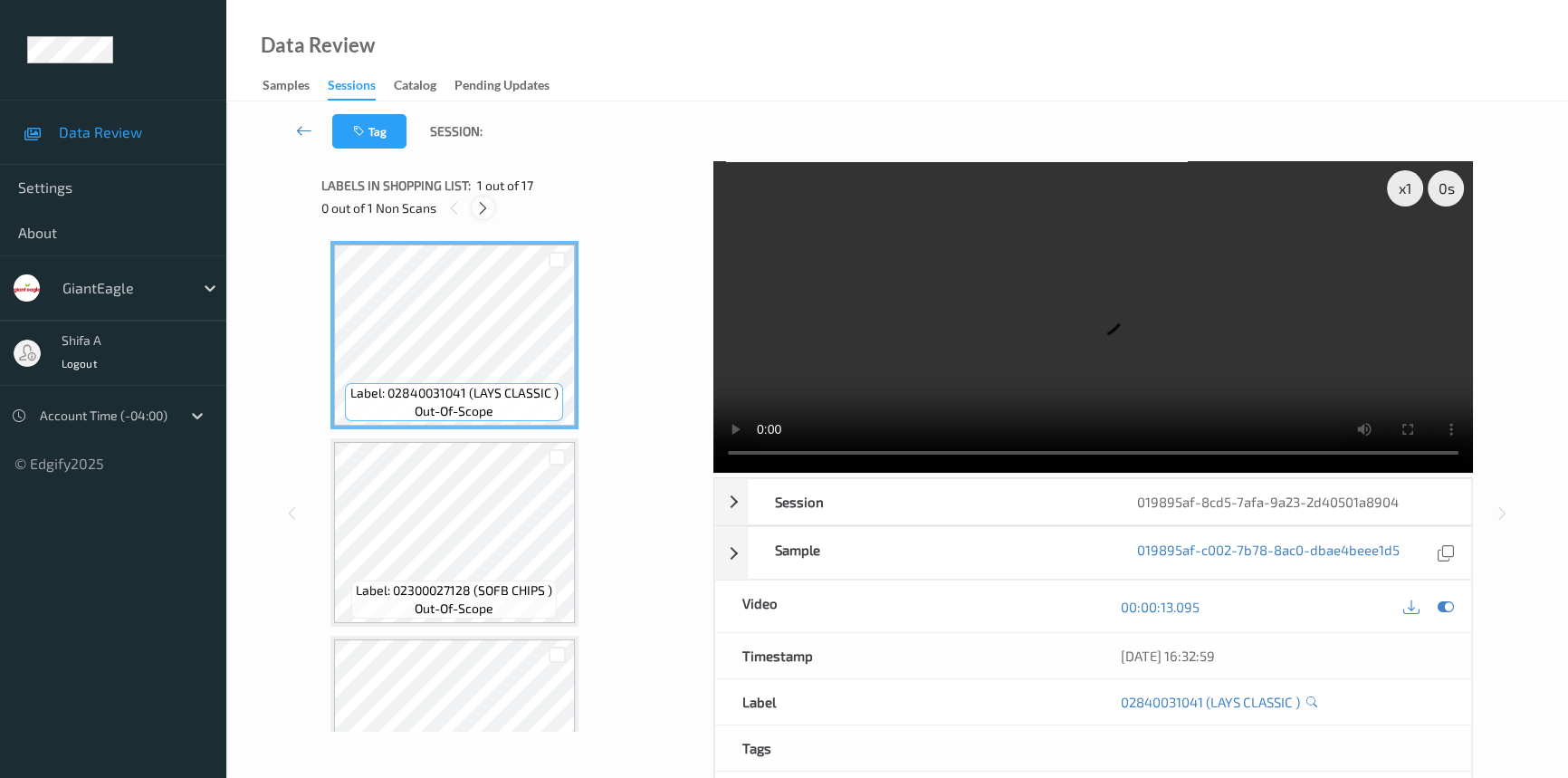
click at [487, 216] on icon at bounding box center [483, 208] width 16 height 17
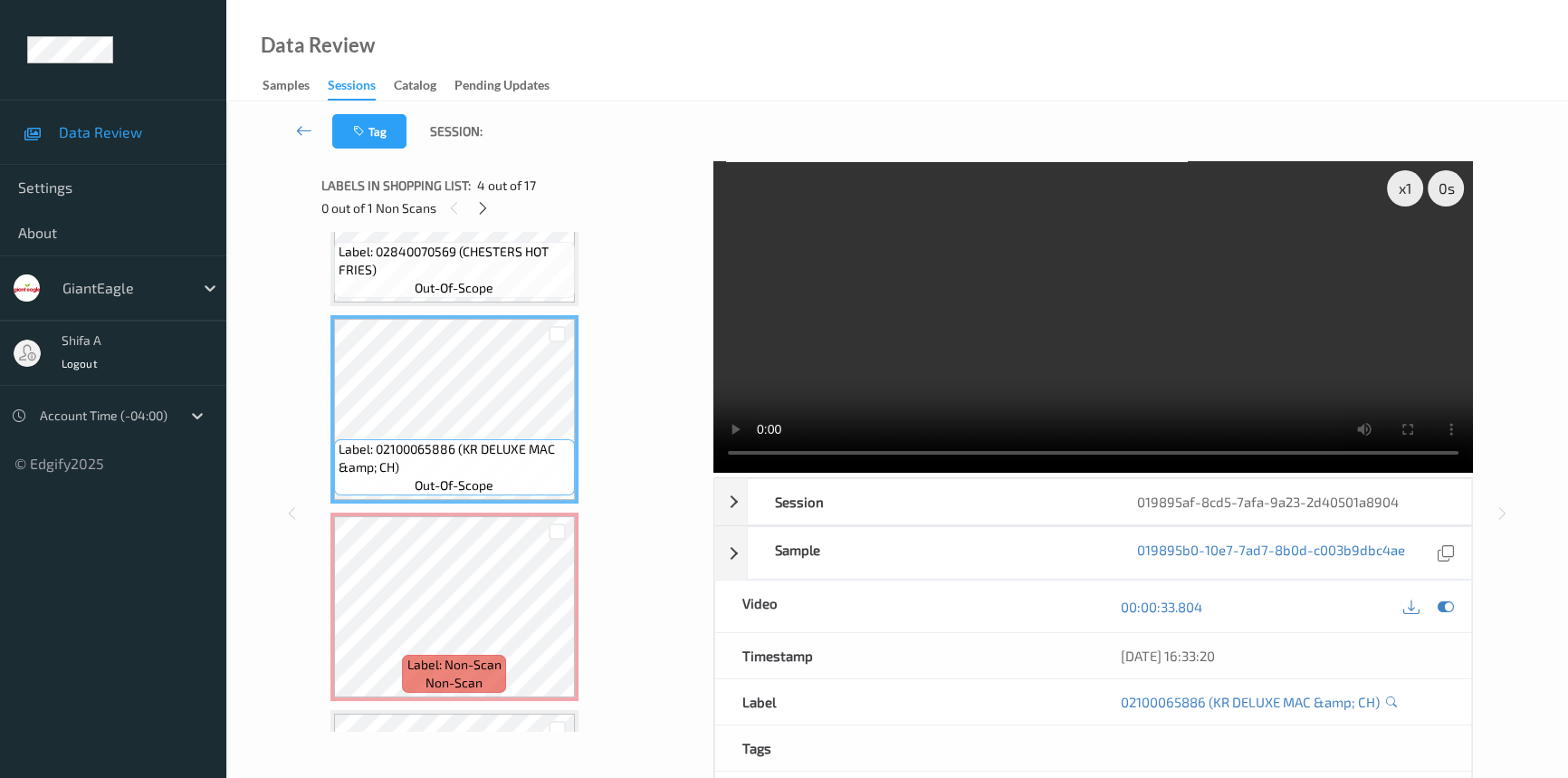
scroll to position [516, 0]
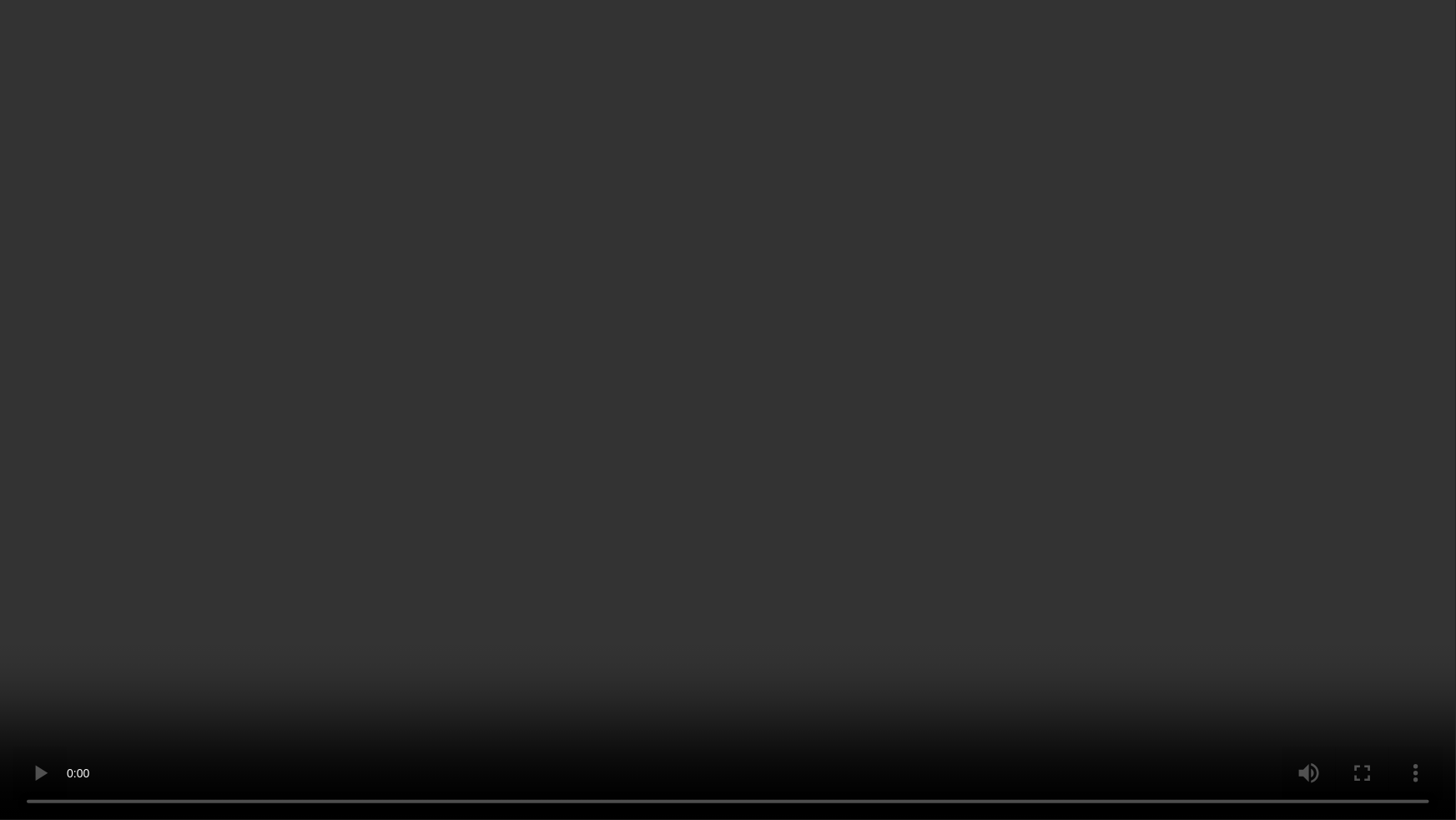
click at [893, 526] on video at bounding box center [728, 410] width 1456 height 820
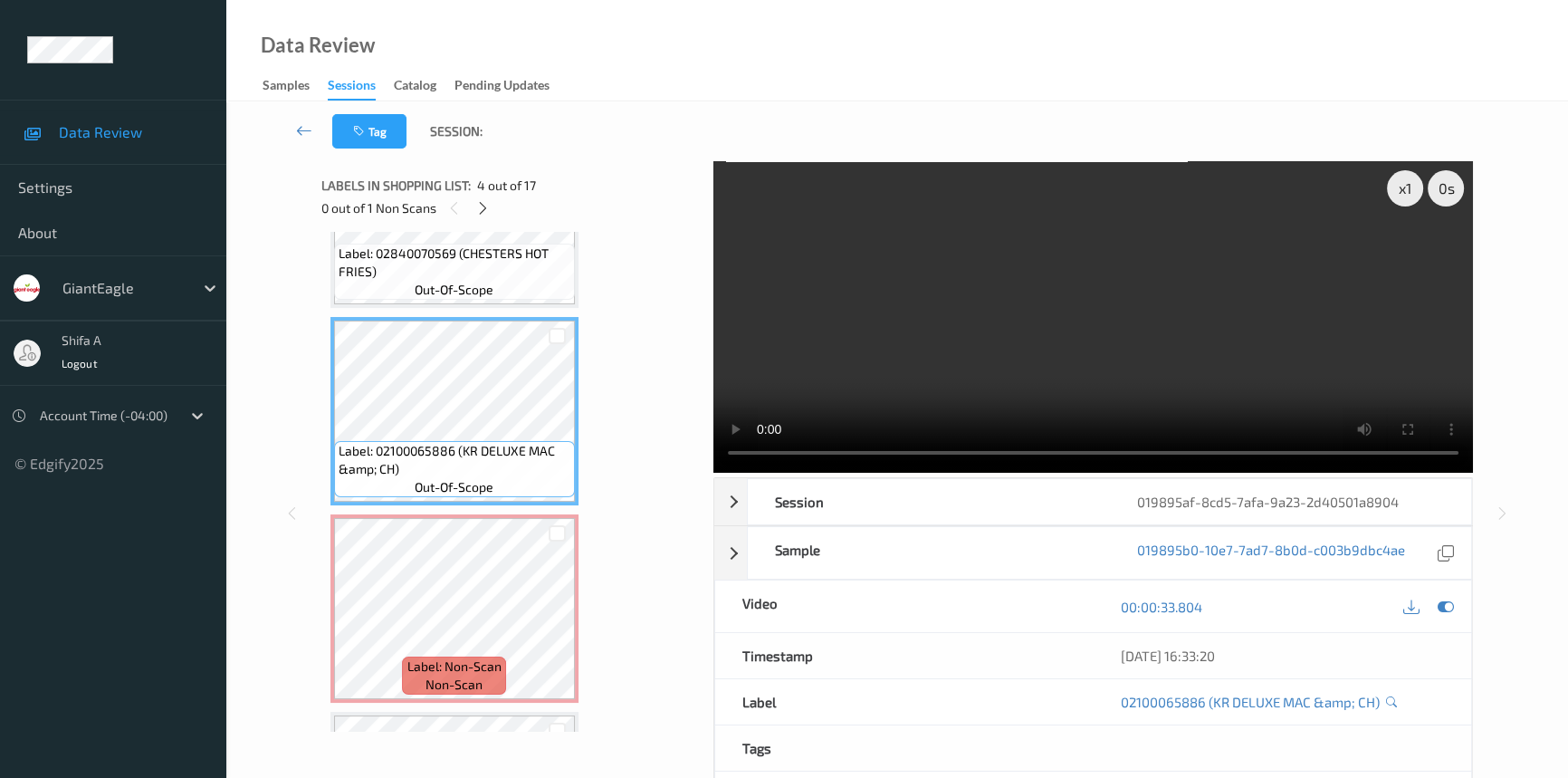
click at [1047, 299] on video at bounding box center [1093, 317] width 760 height 312
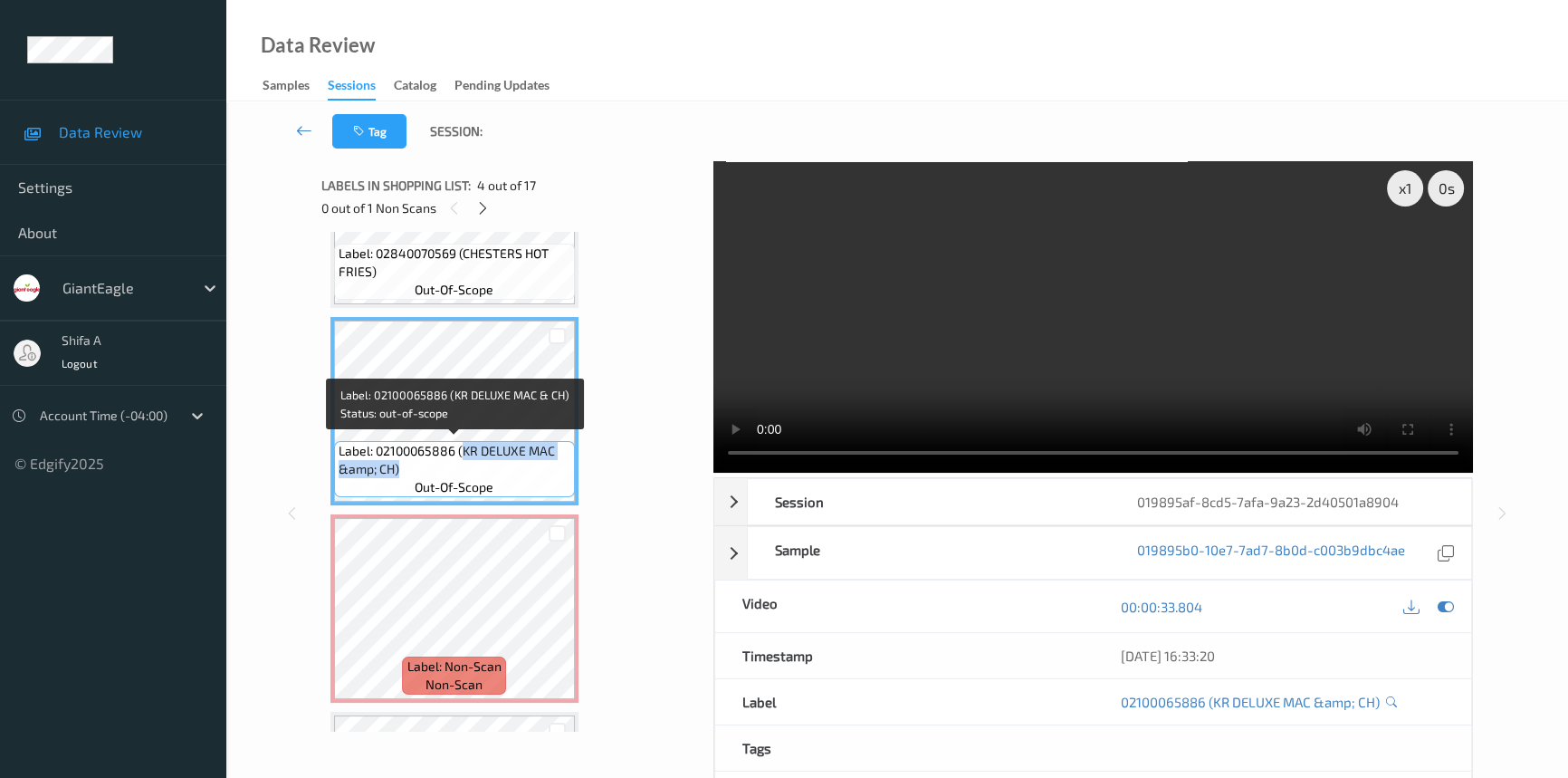
drag, startPoint x: 461, startPoint y: 447, endPoint x: 466, endPoint y: 471, distance: 24.5
click at [466, 471] on span "Label: 02100065886 (KR DELUXE MAC &amp; CH)" at bounding box center [454, 459] width 231 height 36
copy span "KR DELUXE MAC &amp; CH)"
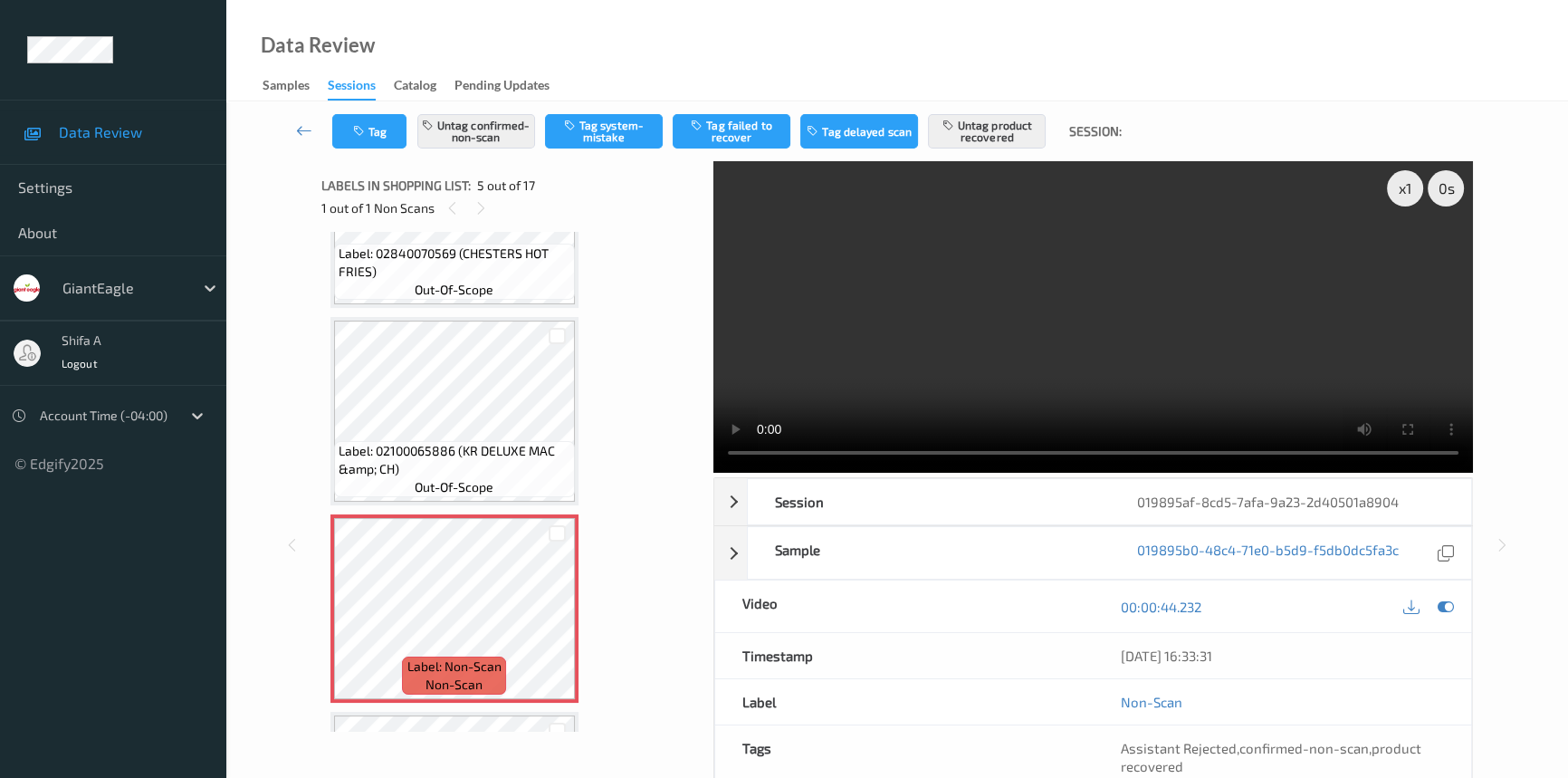
click at [1180, 329] on video at bounding box center [1093, 317] width 760 height 312
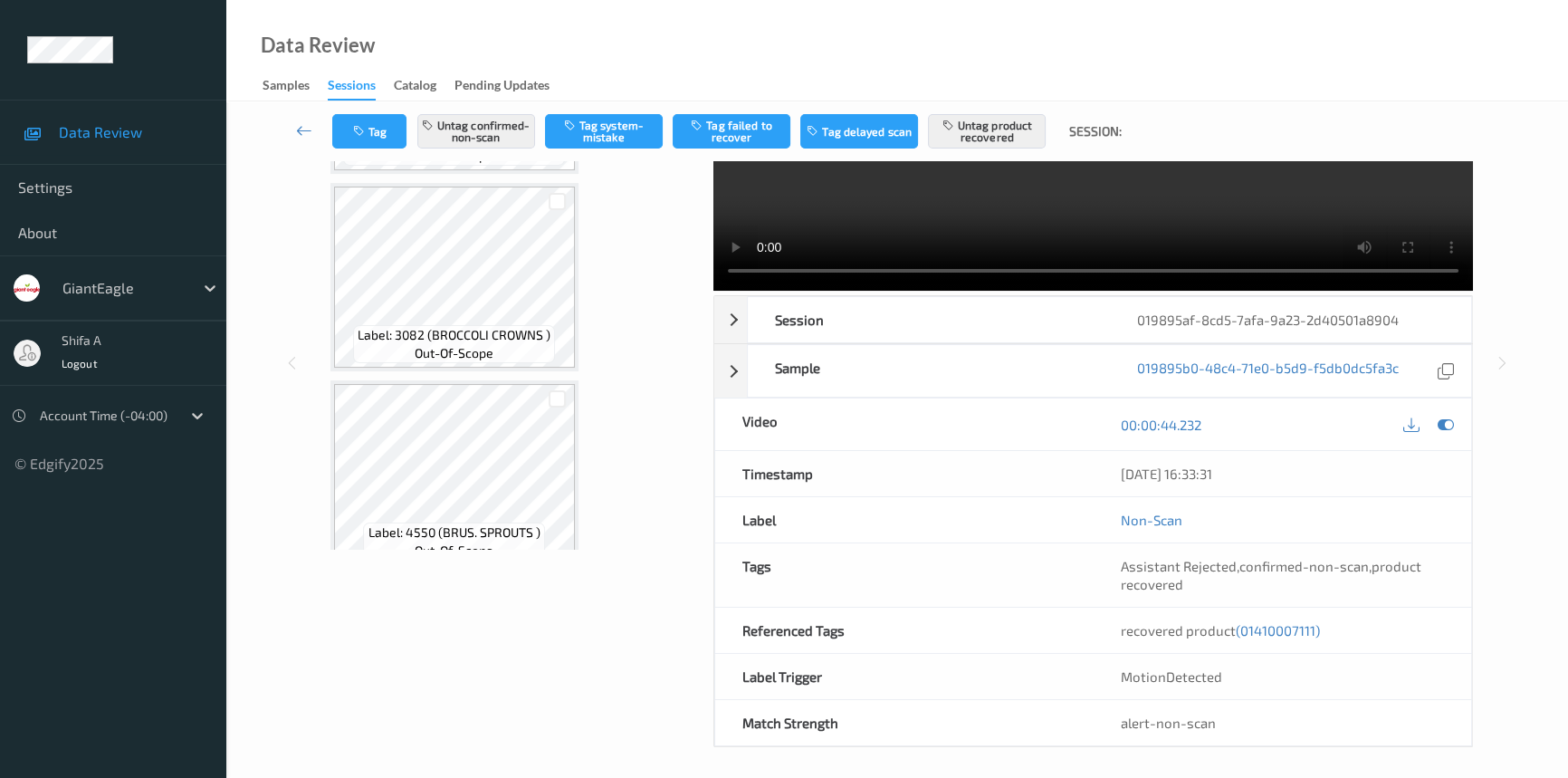
scroll to position [186, 0]
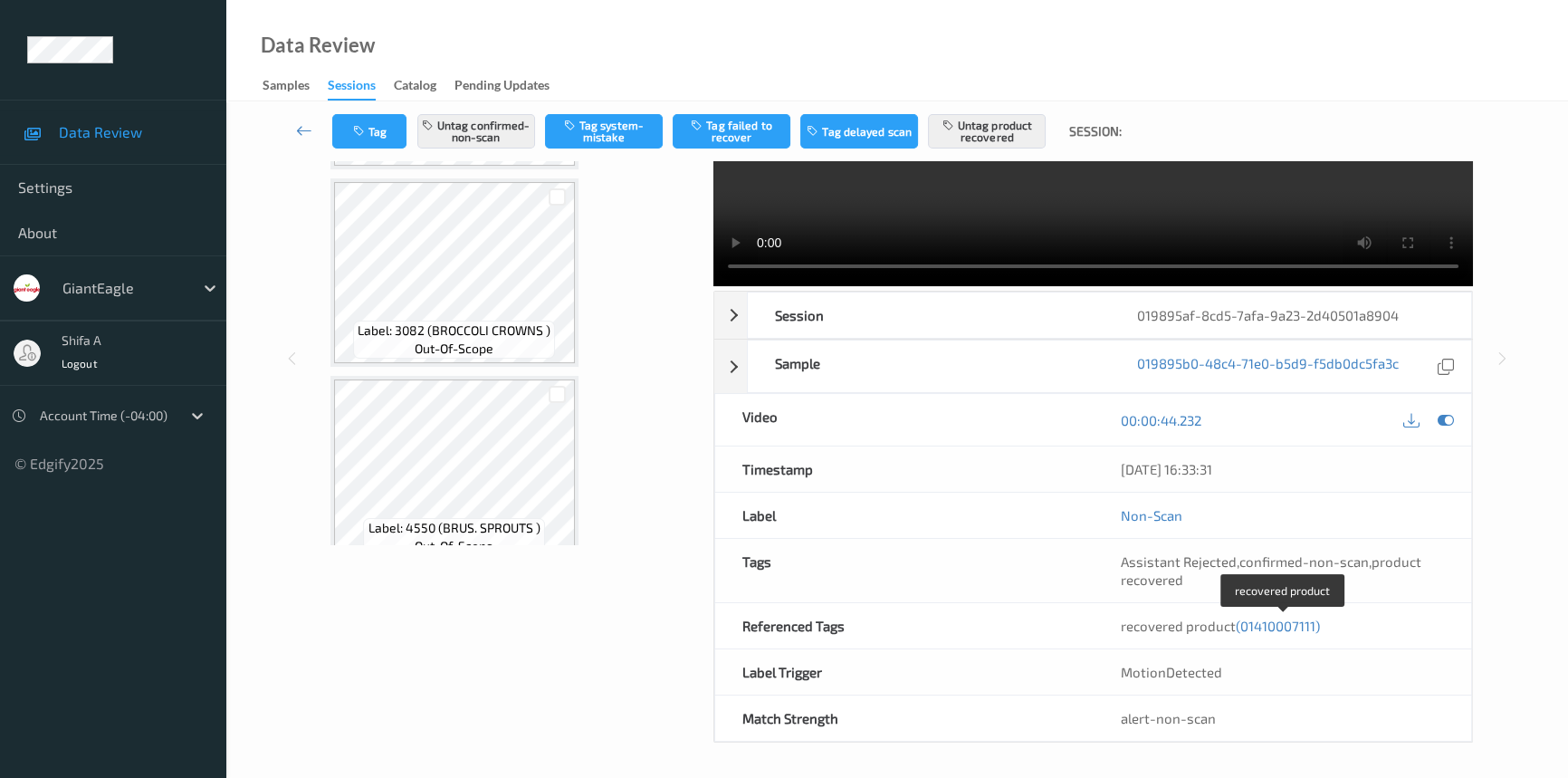
click at [1292, 626] on span "(01410007111)" at bounding box center [1278, 626] width 84 height 17
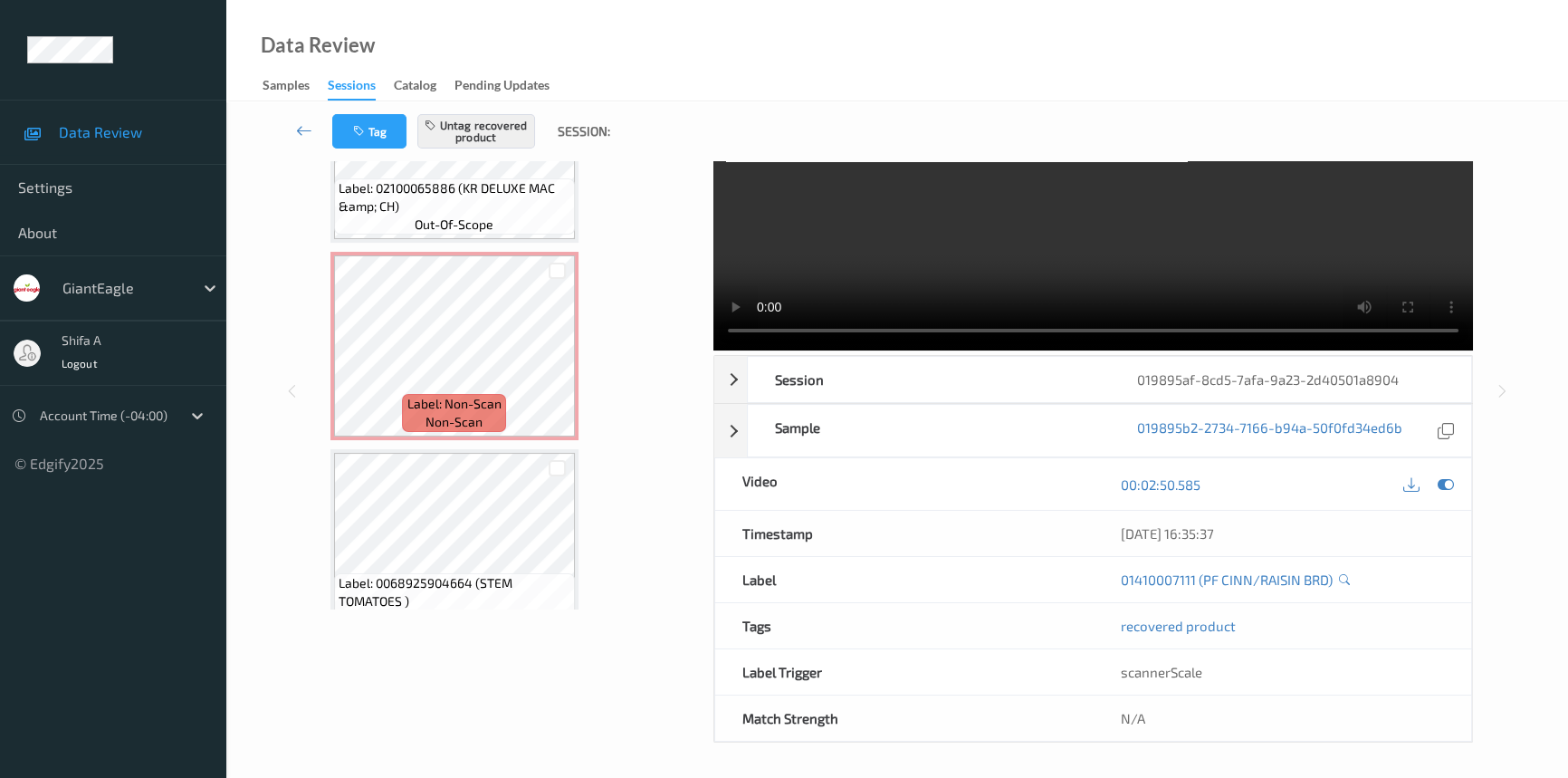
scroll to position [627, 0]
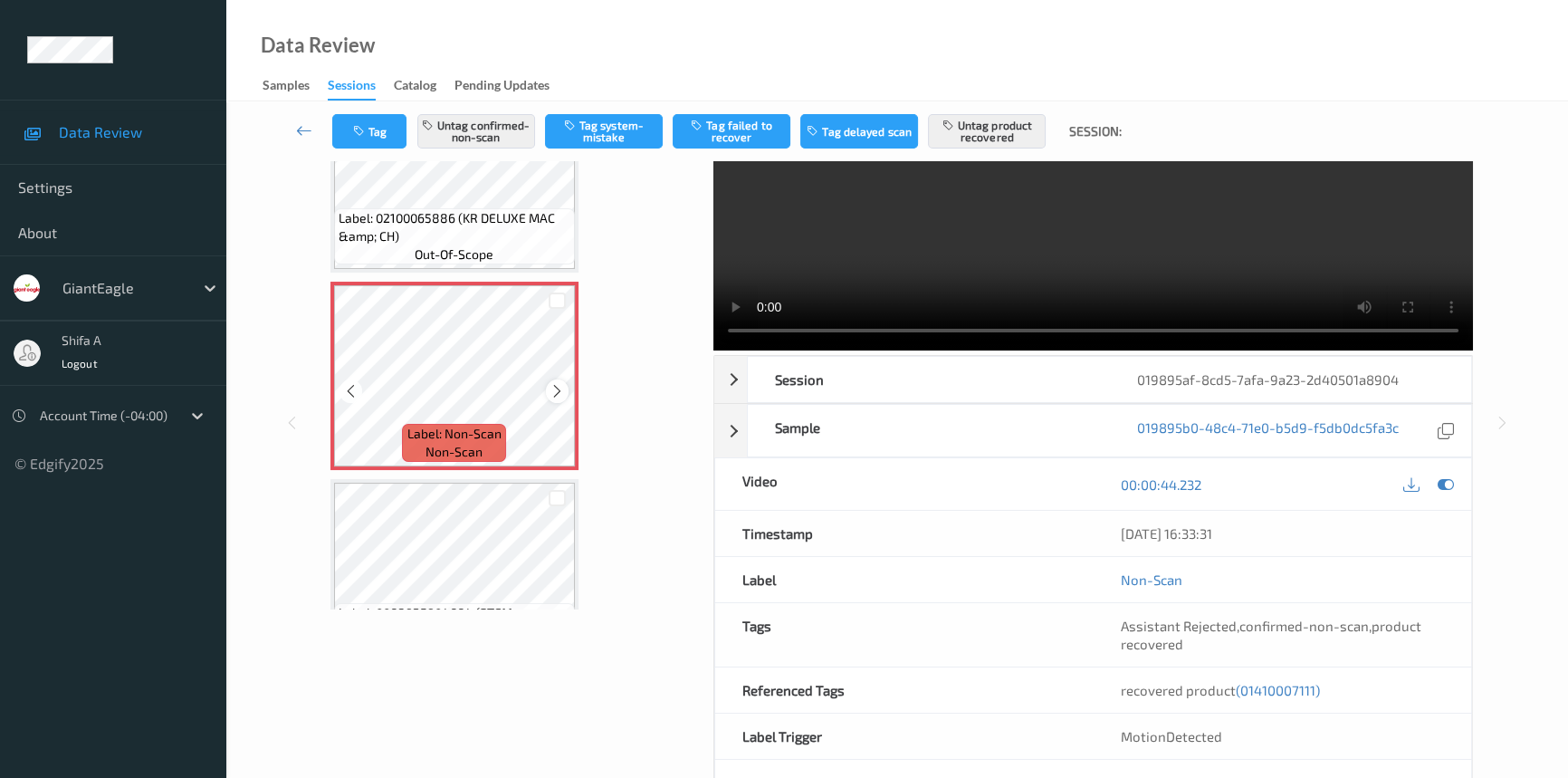
click at [560, 388] on icon at bounding box center [557, 391] width 16 height 17
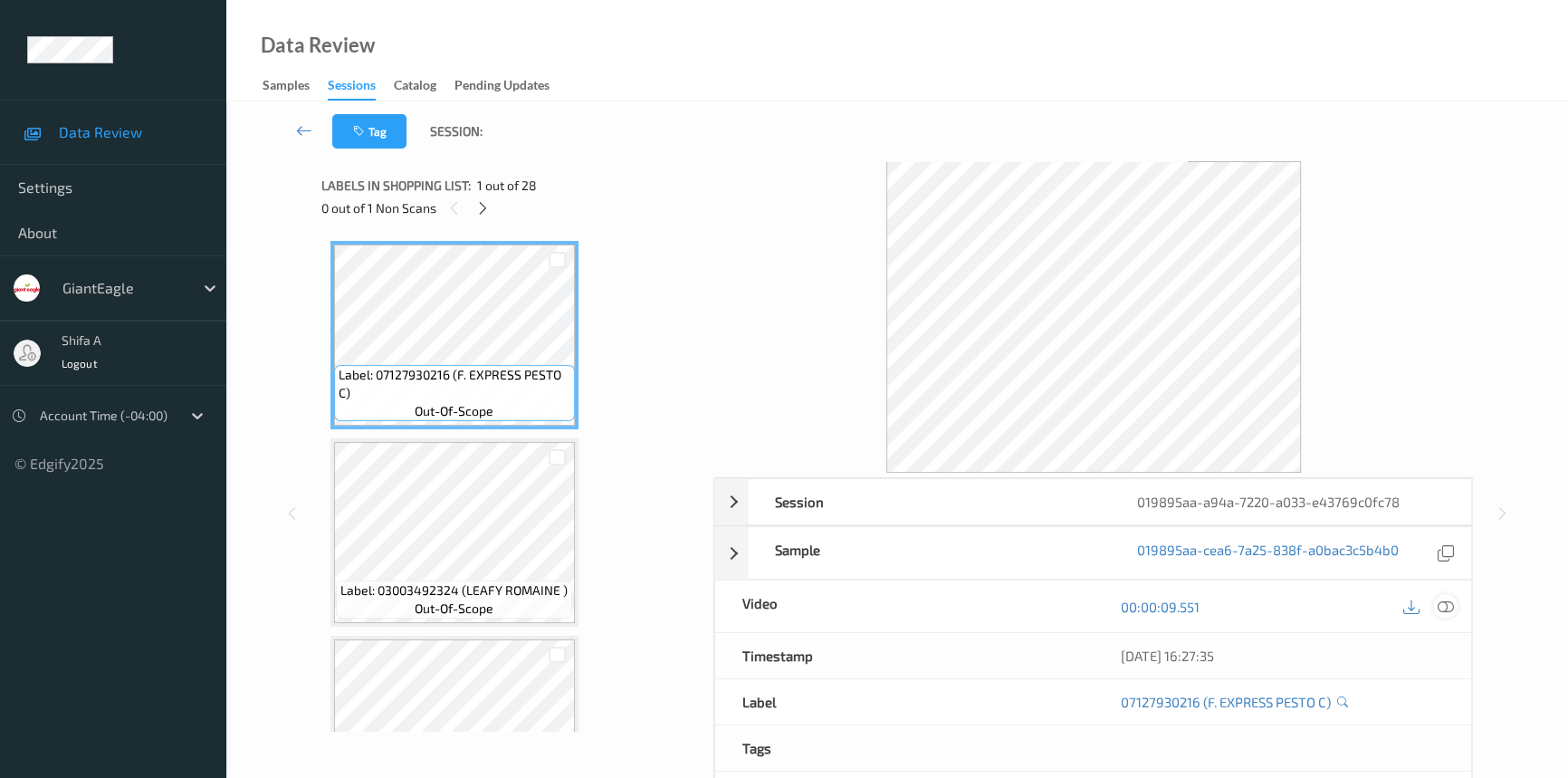
click at [1443, 607] on icon at bounding box center [1446, 607] width 17 height 17
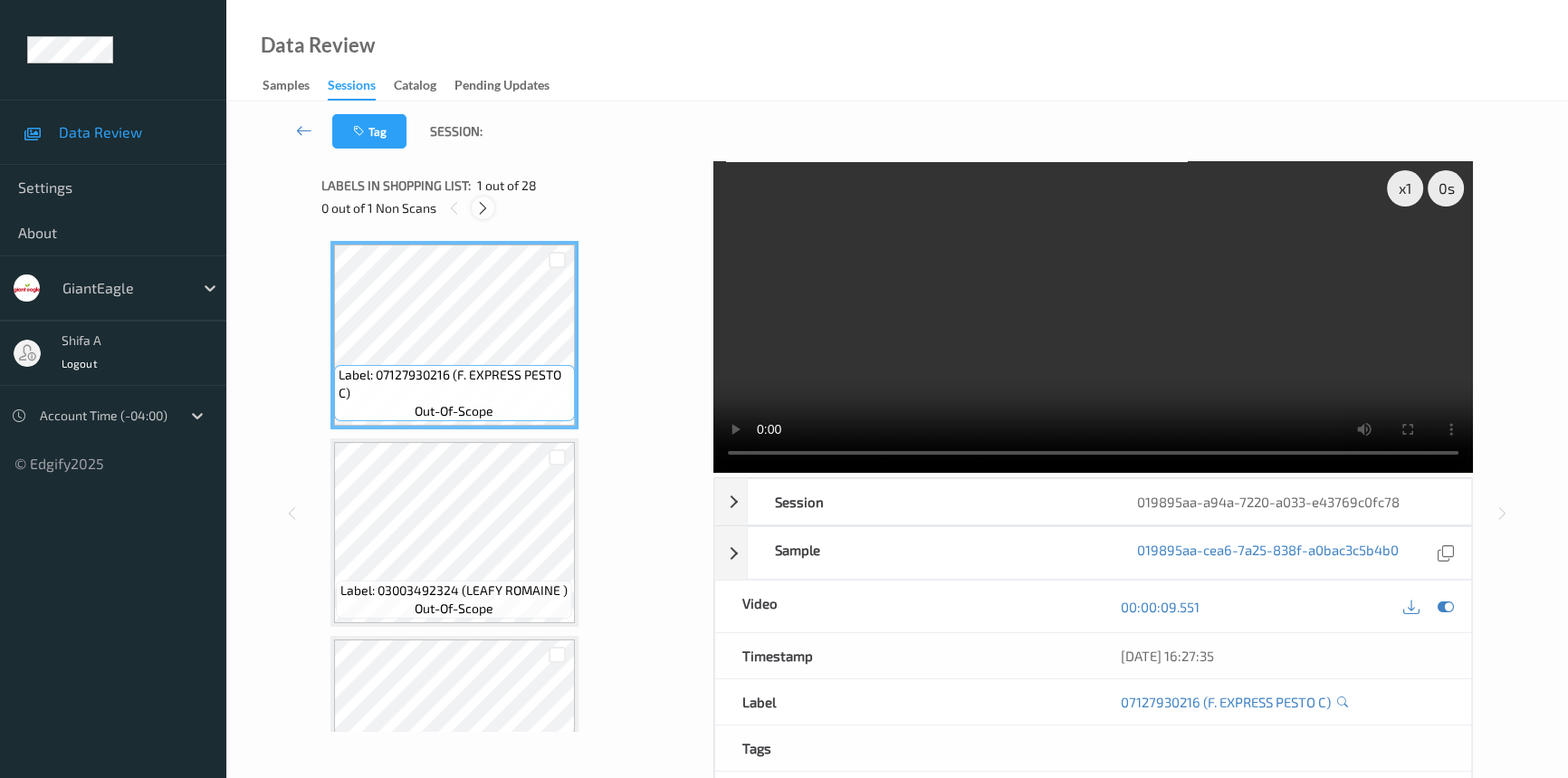
click at [479, 212] on icon at bounding box center [483, 208] width 16 height 17
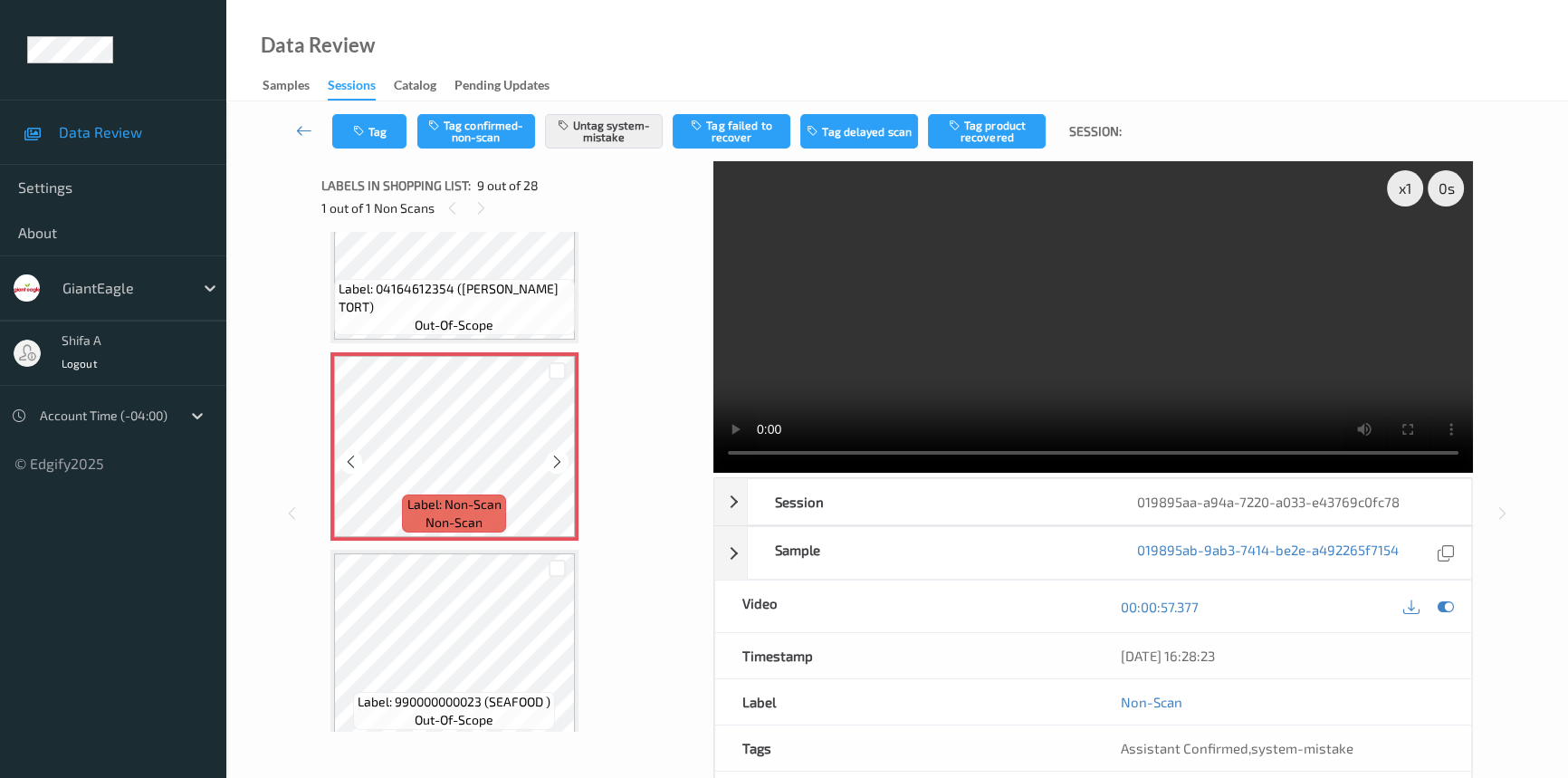
scroll to position [1385, 0]
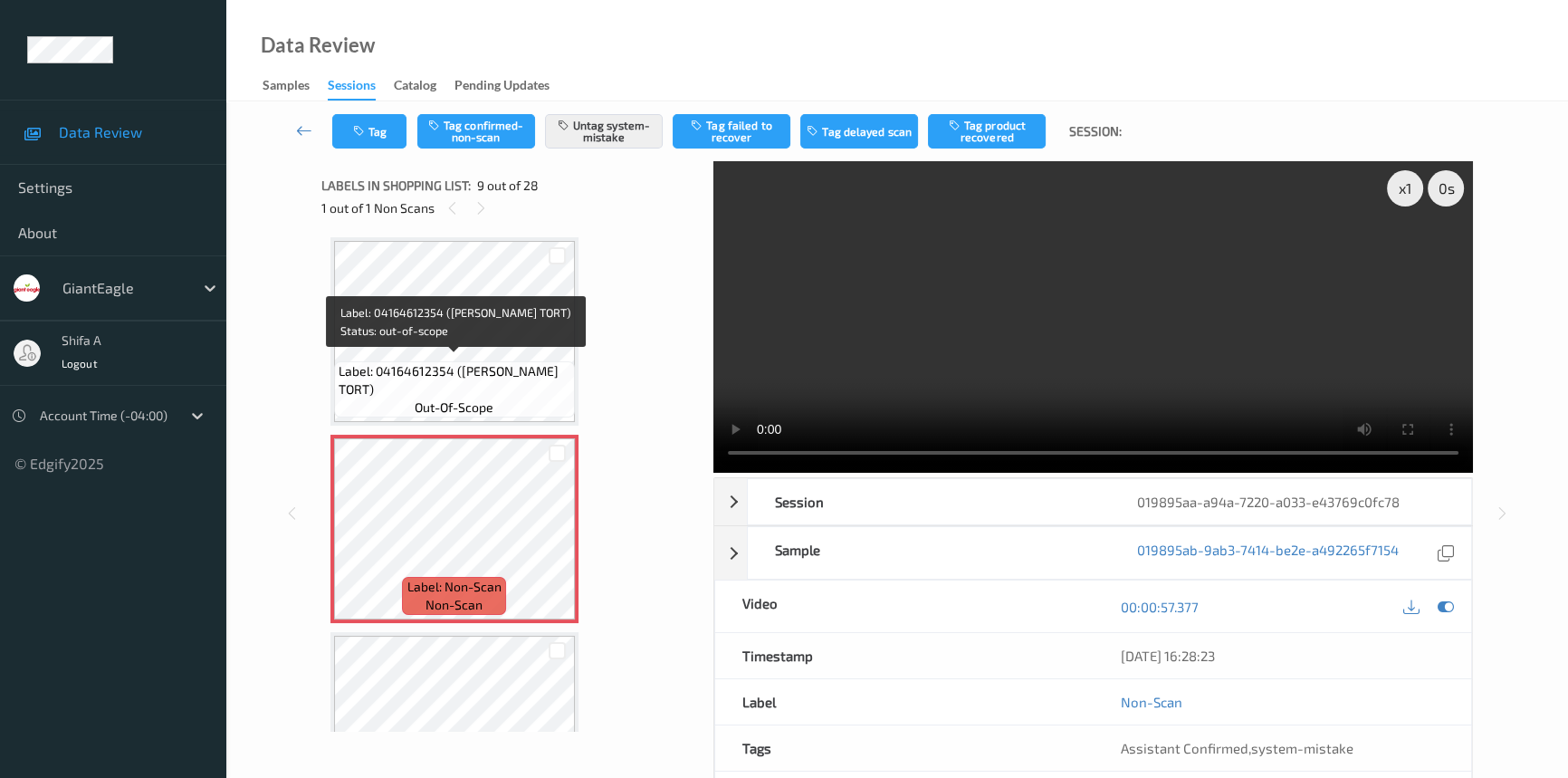
click at [489, 372] on span "Label: 04164612354 ([PERSON_NAME] TORT)" at bounding box center [454, 380] width 231 height 36
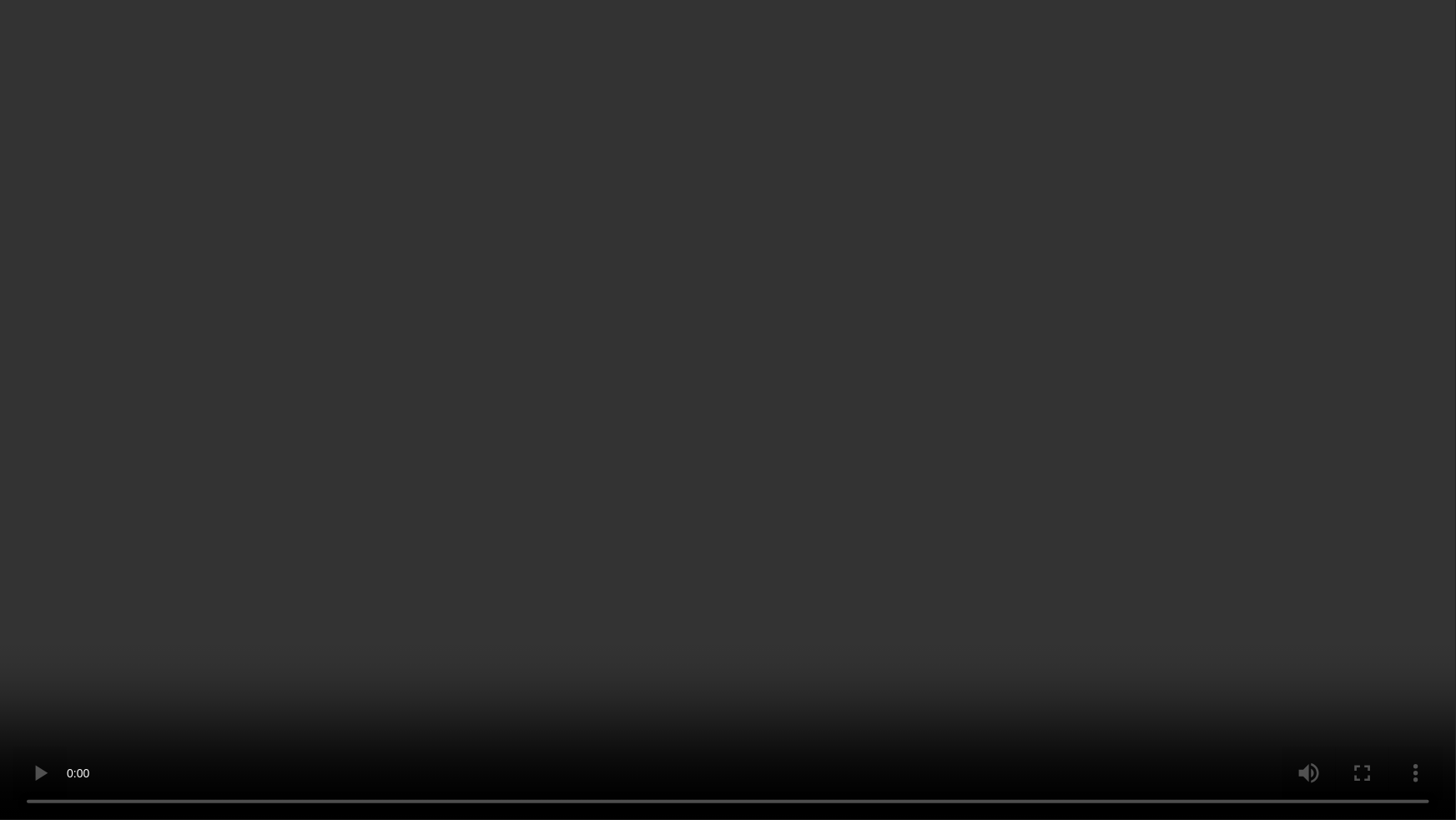
click at [597, 503] on video at bounding box center [728, 410] width 1456 height 820
click at [595, 503] on video at bounding box center [728, 410] width 1456 height 820
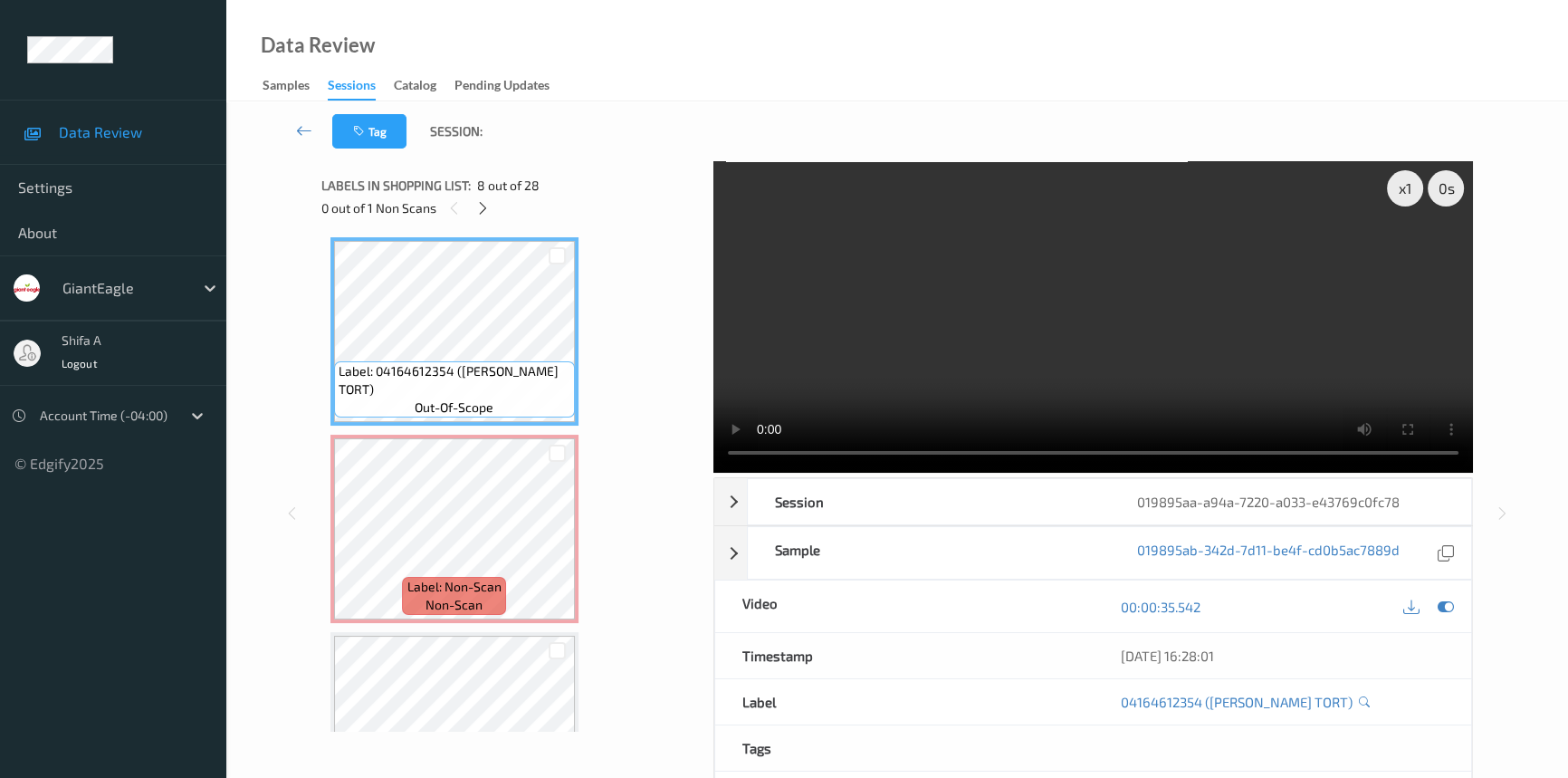
click at [1238, 344] on video at bounding box center [1093, 317] width 760 height 312
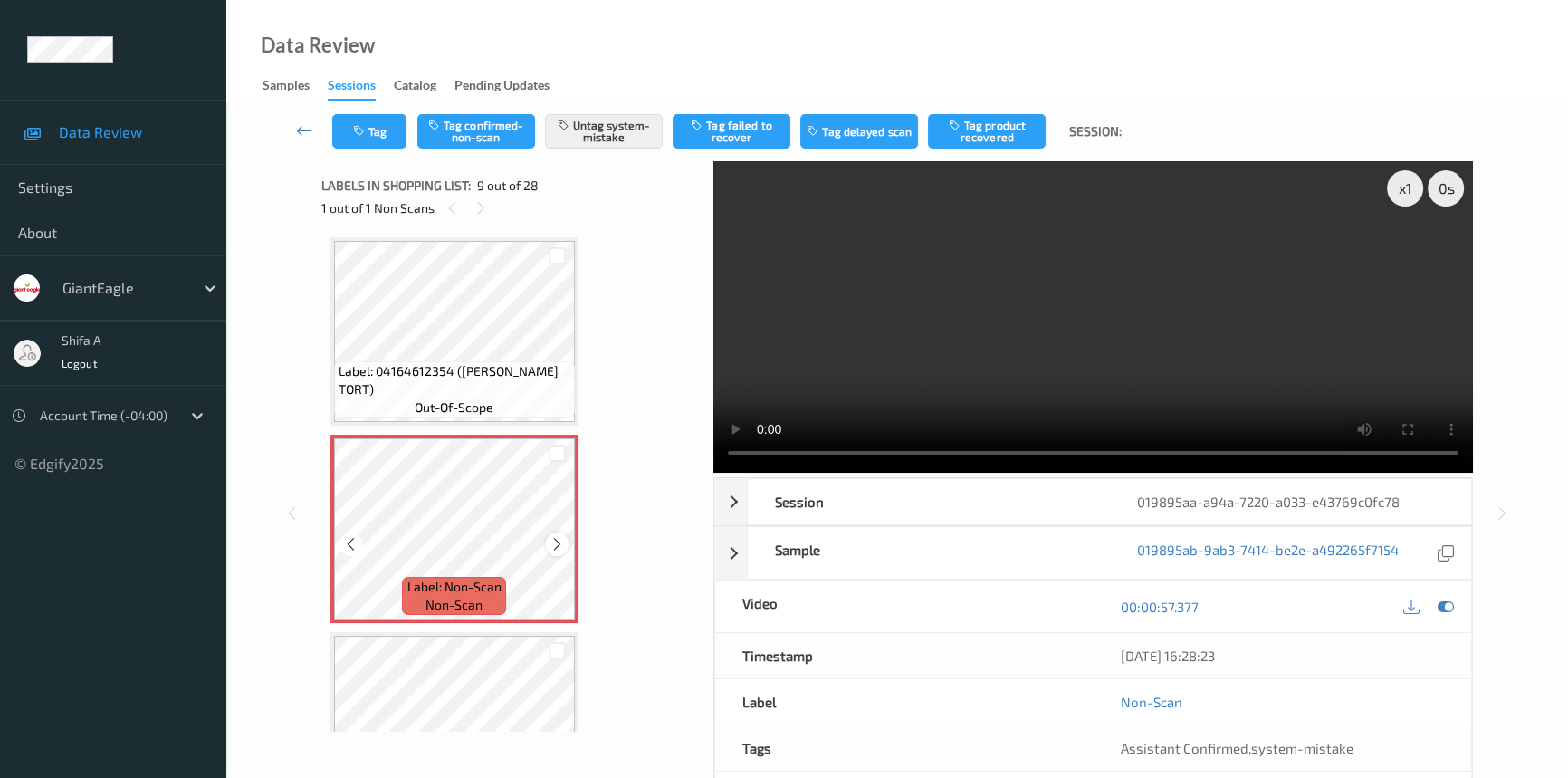
click at [555, 537] on icon at bounding box center [557, 544] width 16 height 17
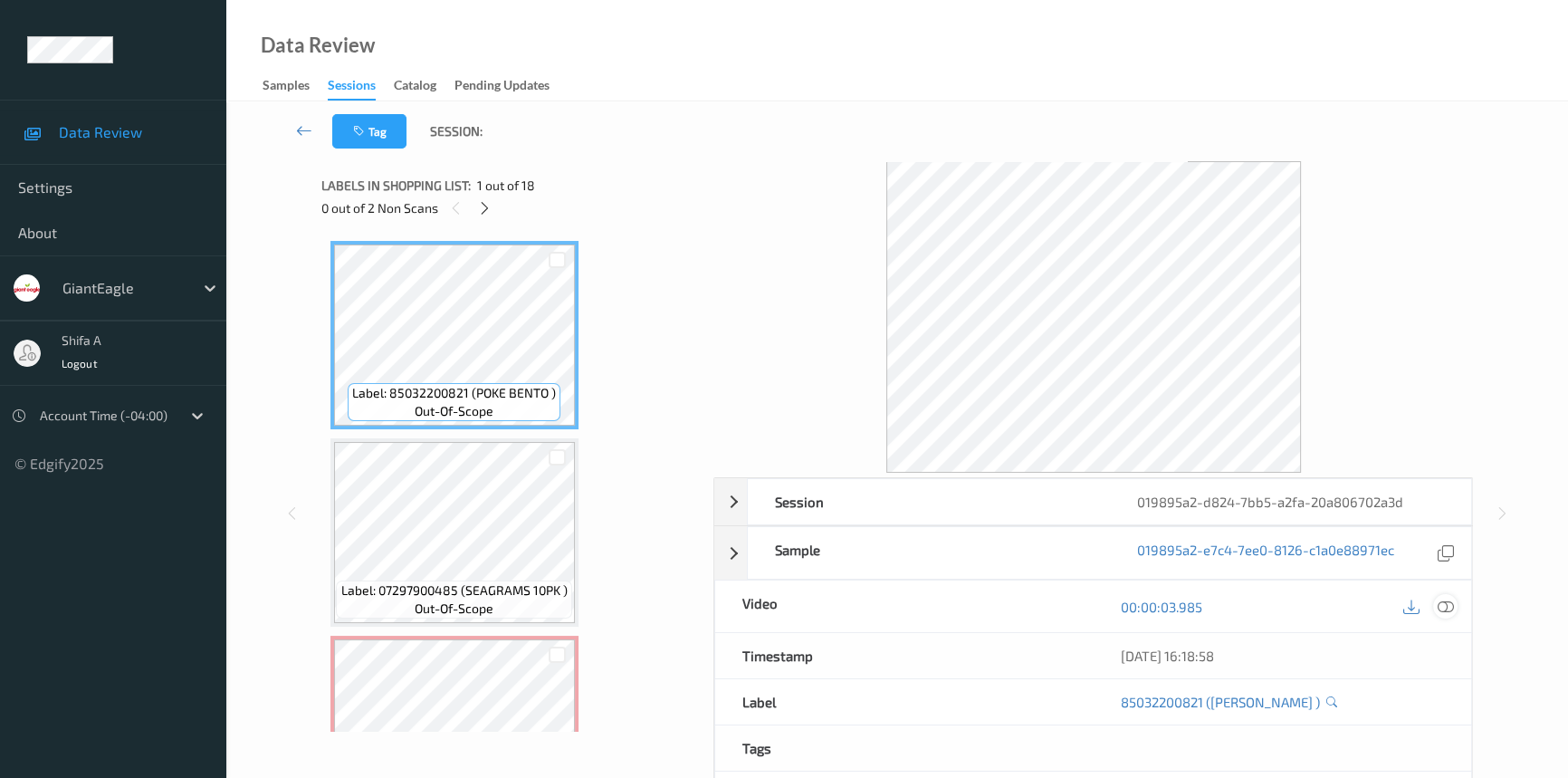
click at [1445, 598] on icon at bounding box center [1446, 607] width 17 height 17
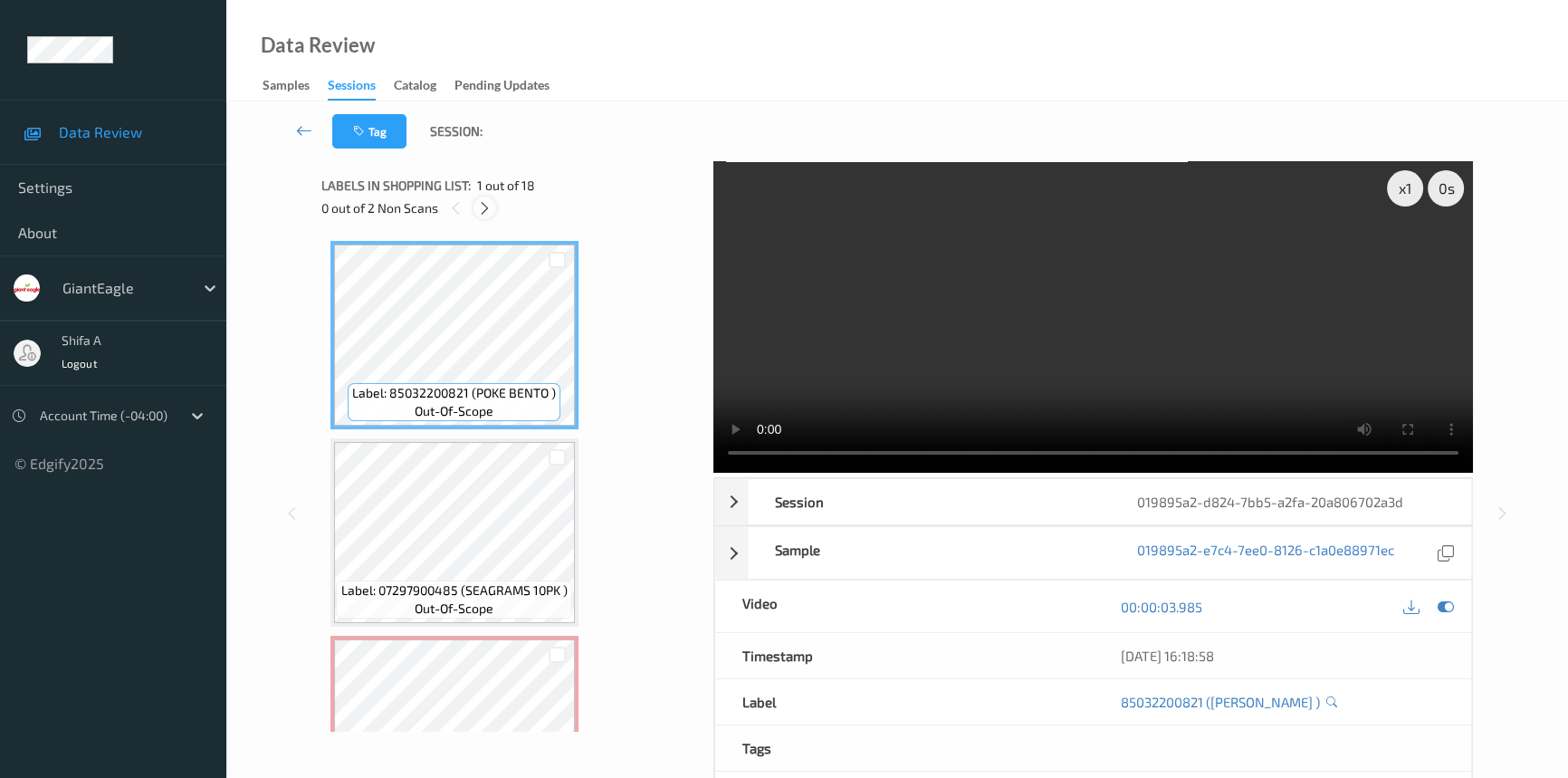
click at [484, 214] on icon at bounding box center [485, 208] width 16 height 17
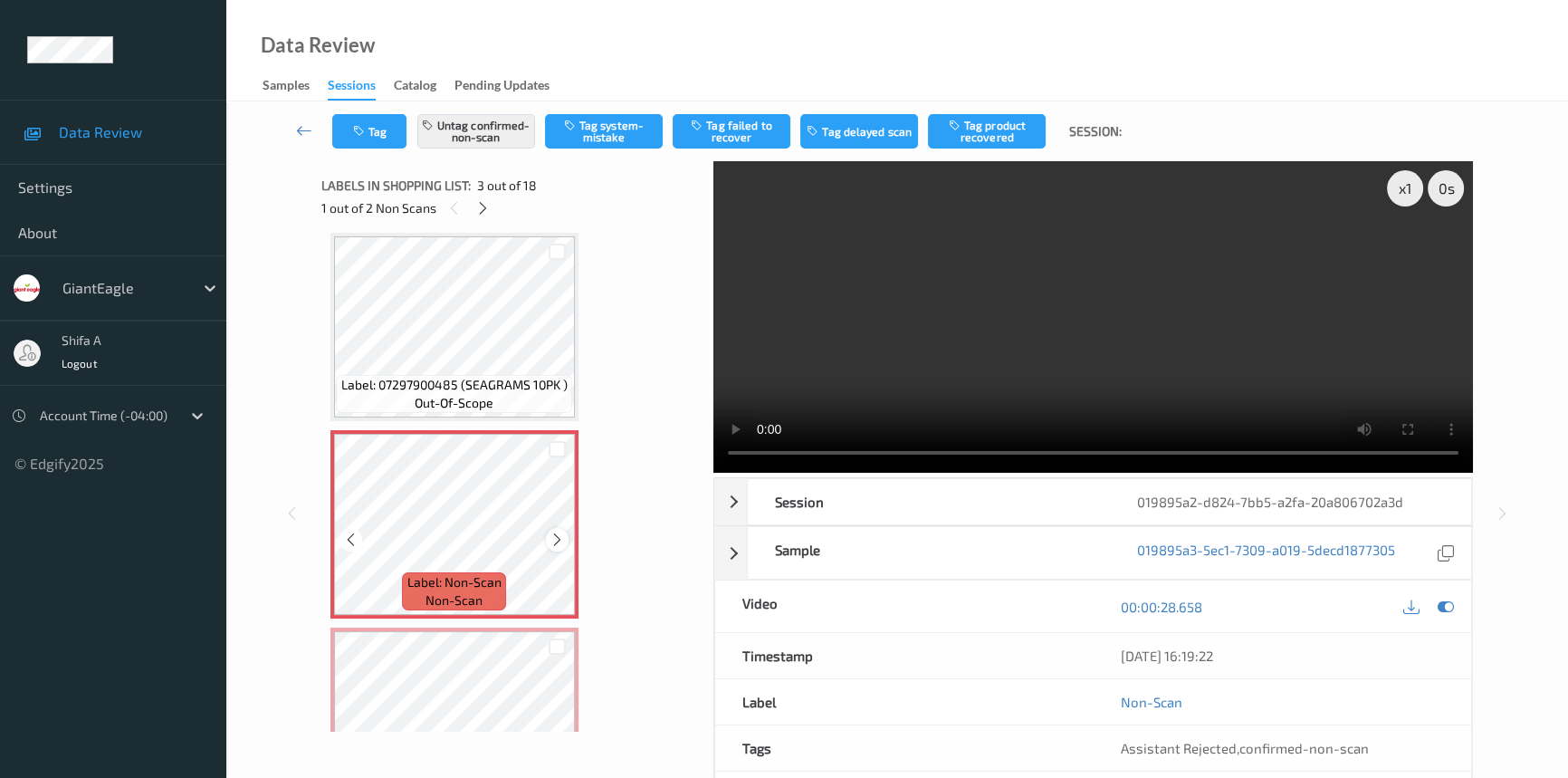
click at [550, 536] on icon at bounding box center [557, 540] width 16 height 17
click at [550, 534] on icon at bounding box center [557, 540] width 16 height 17
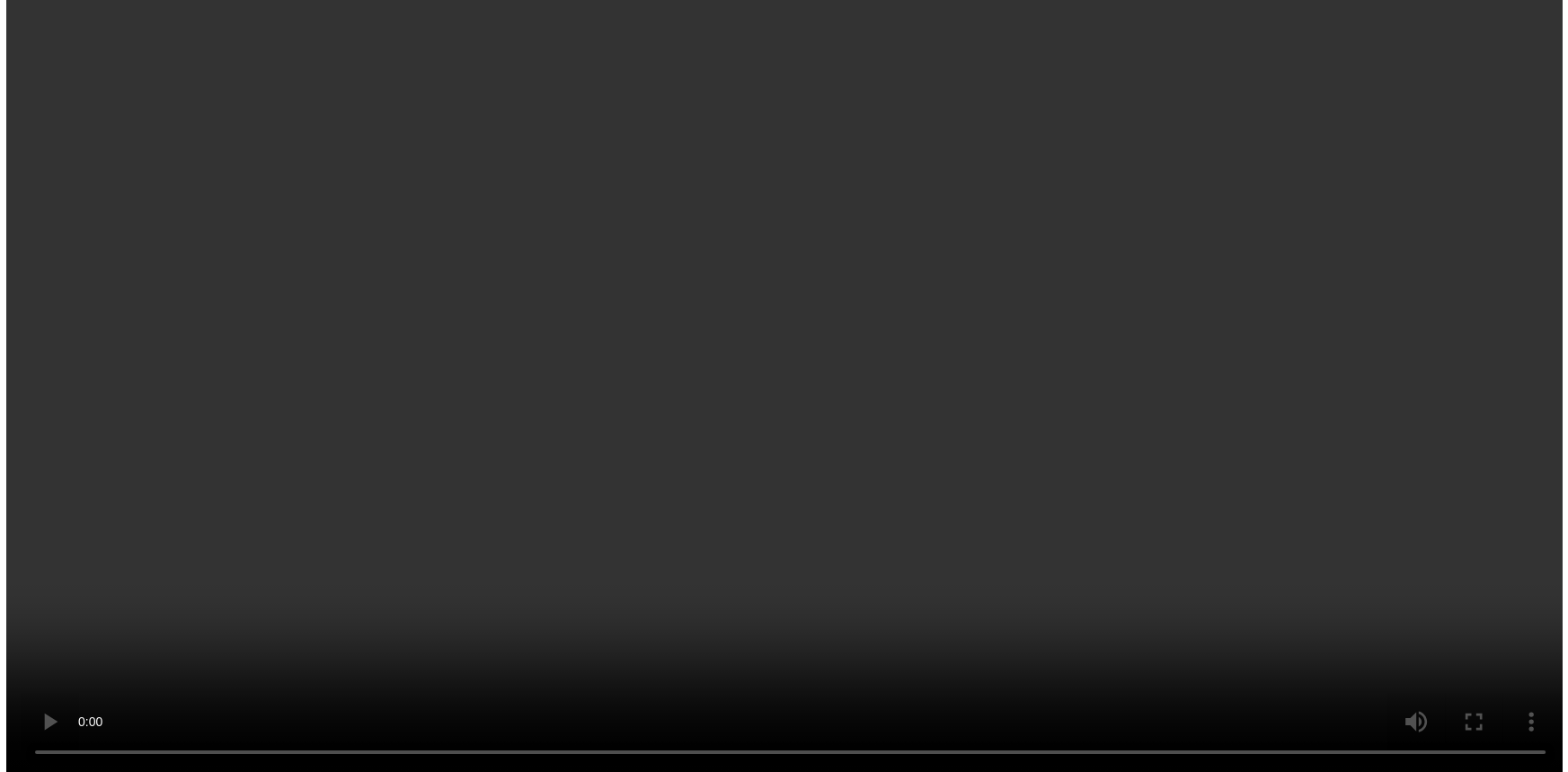
scroll to position [163, 0]
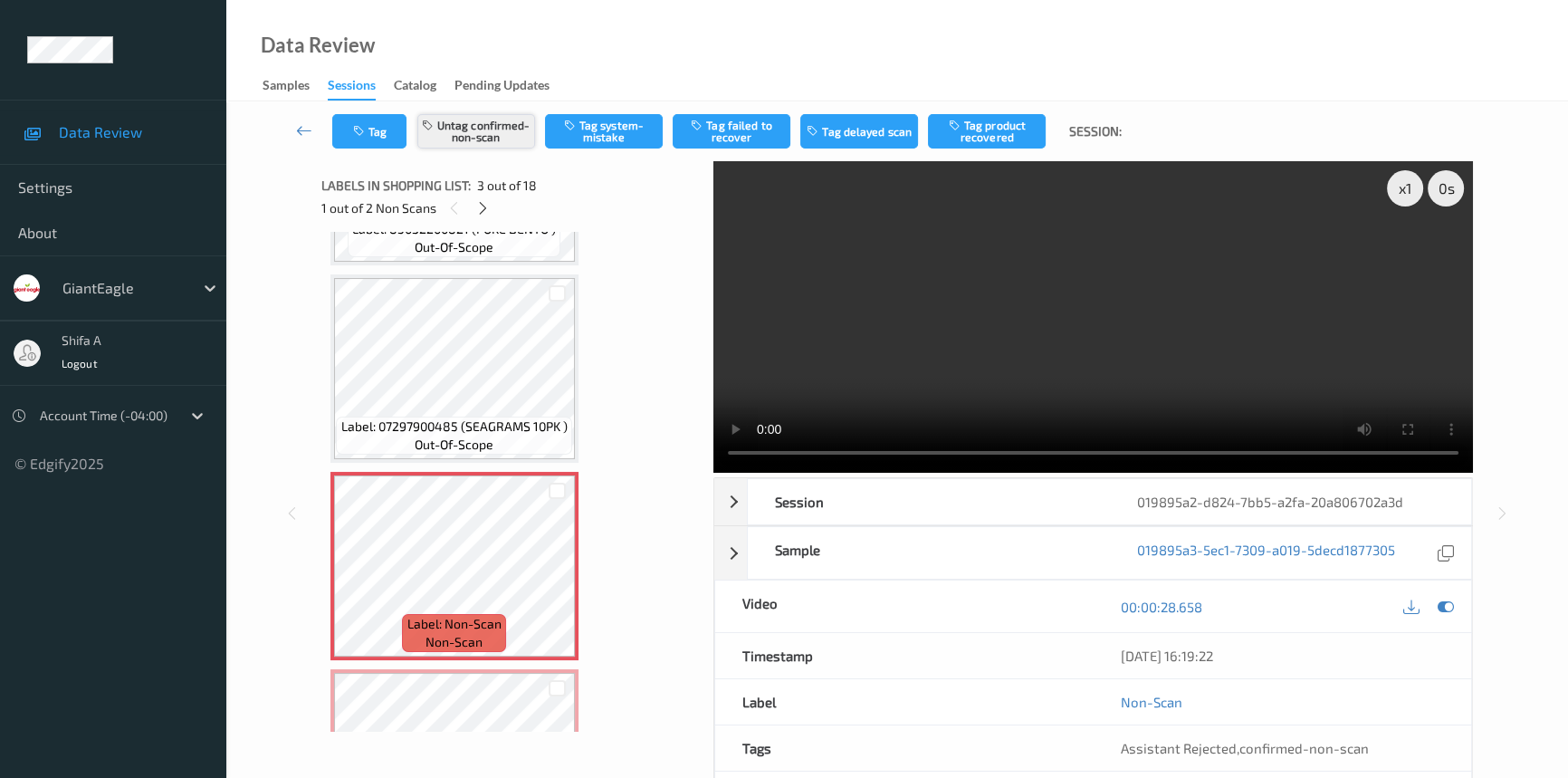
click at [499, 135] on button "Untag confirmed-non-scan" at bounding box center [477, 131] width 118 height 34
click at [628, 135] on button "Tag system-mistake" at bounding box center [604, 131] width 118 height 34
click at [353, 136] on icon "button" at bounding box center [360, 132] width 16 height 13
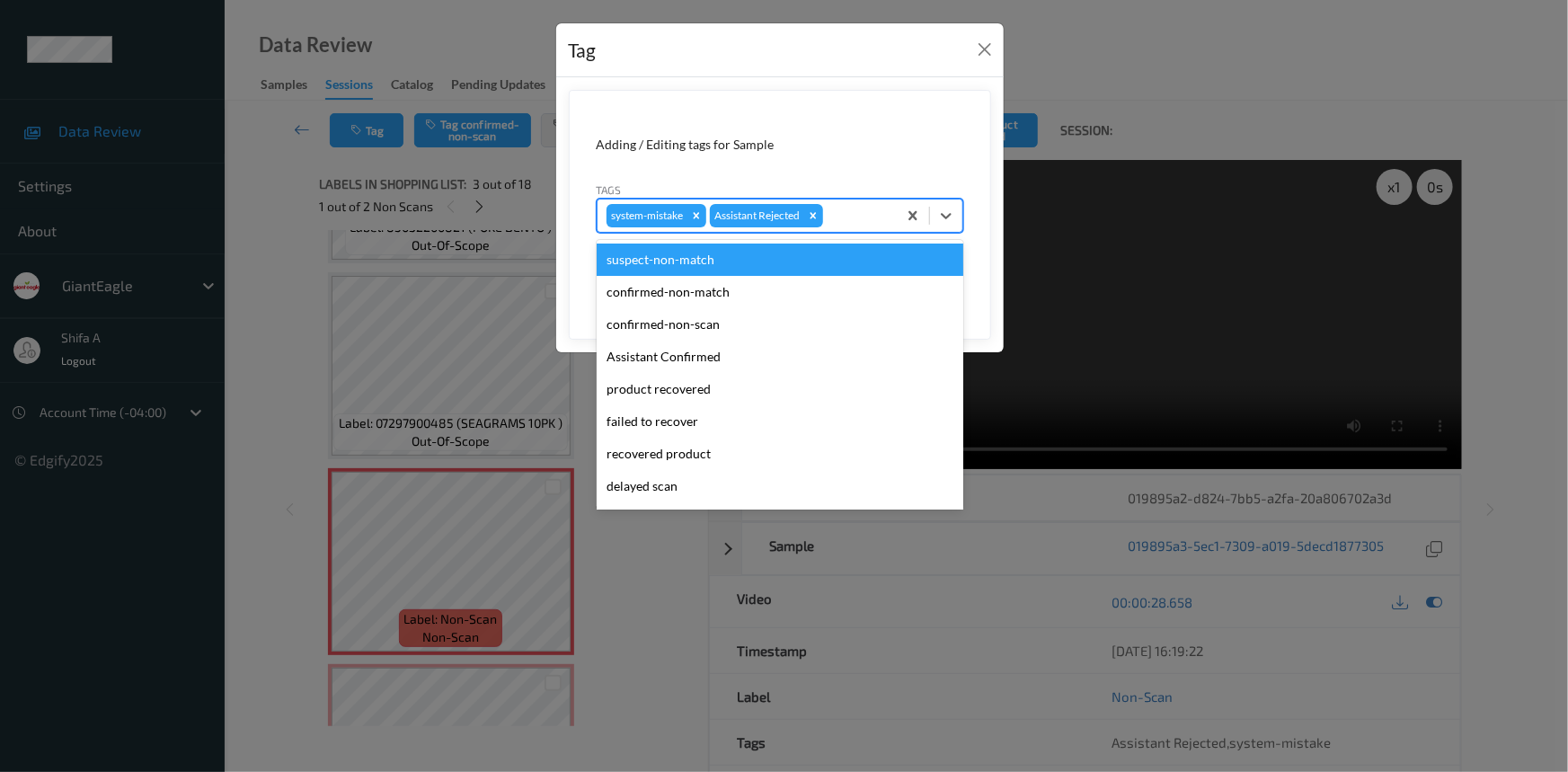
click at [861, 209] on div at bounding box center [857, 216] width 61 height 22
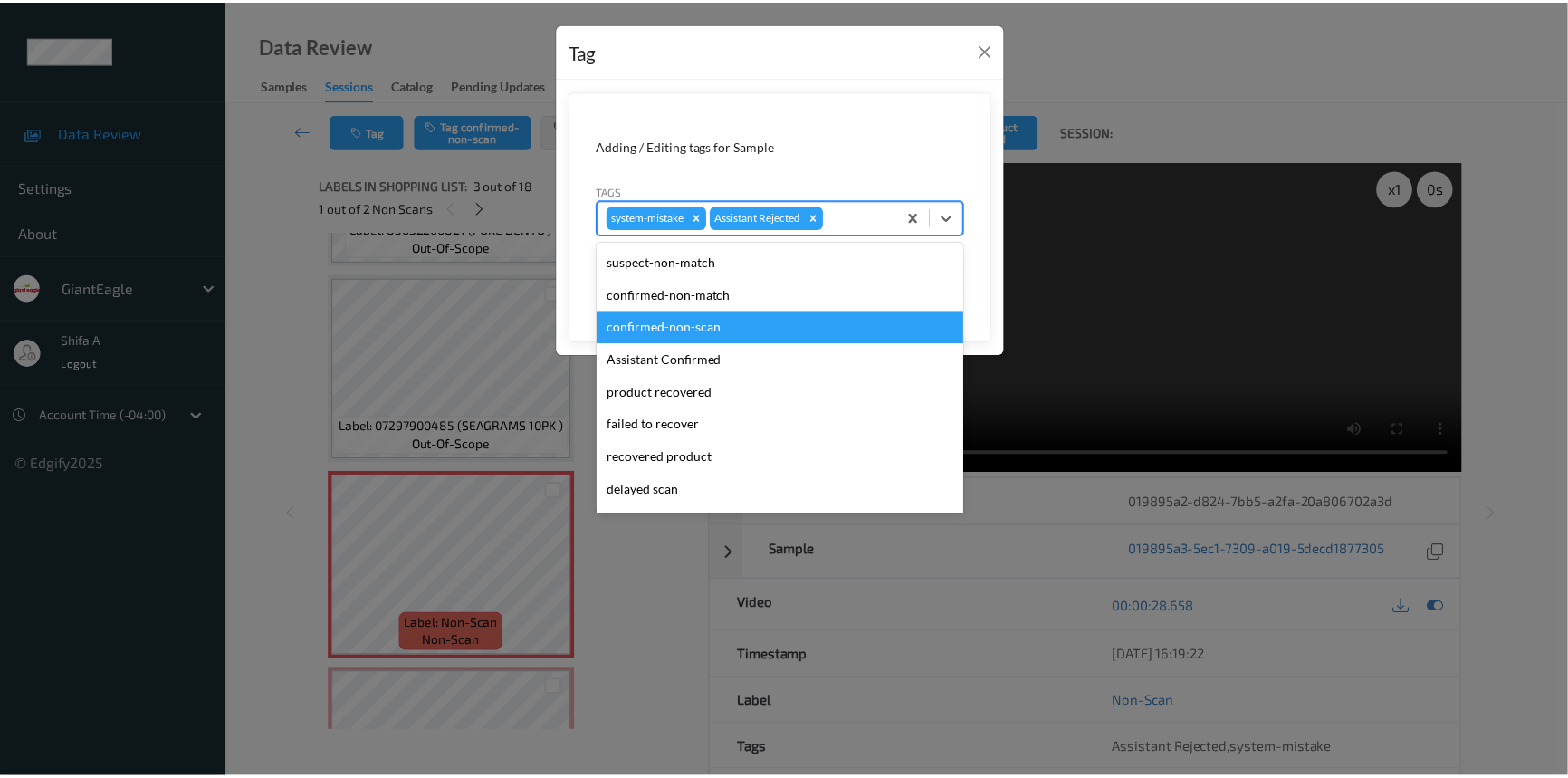
scroll to position [127, 0]
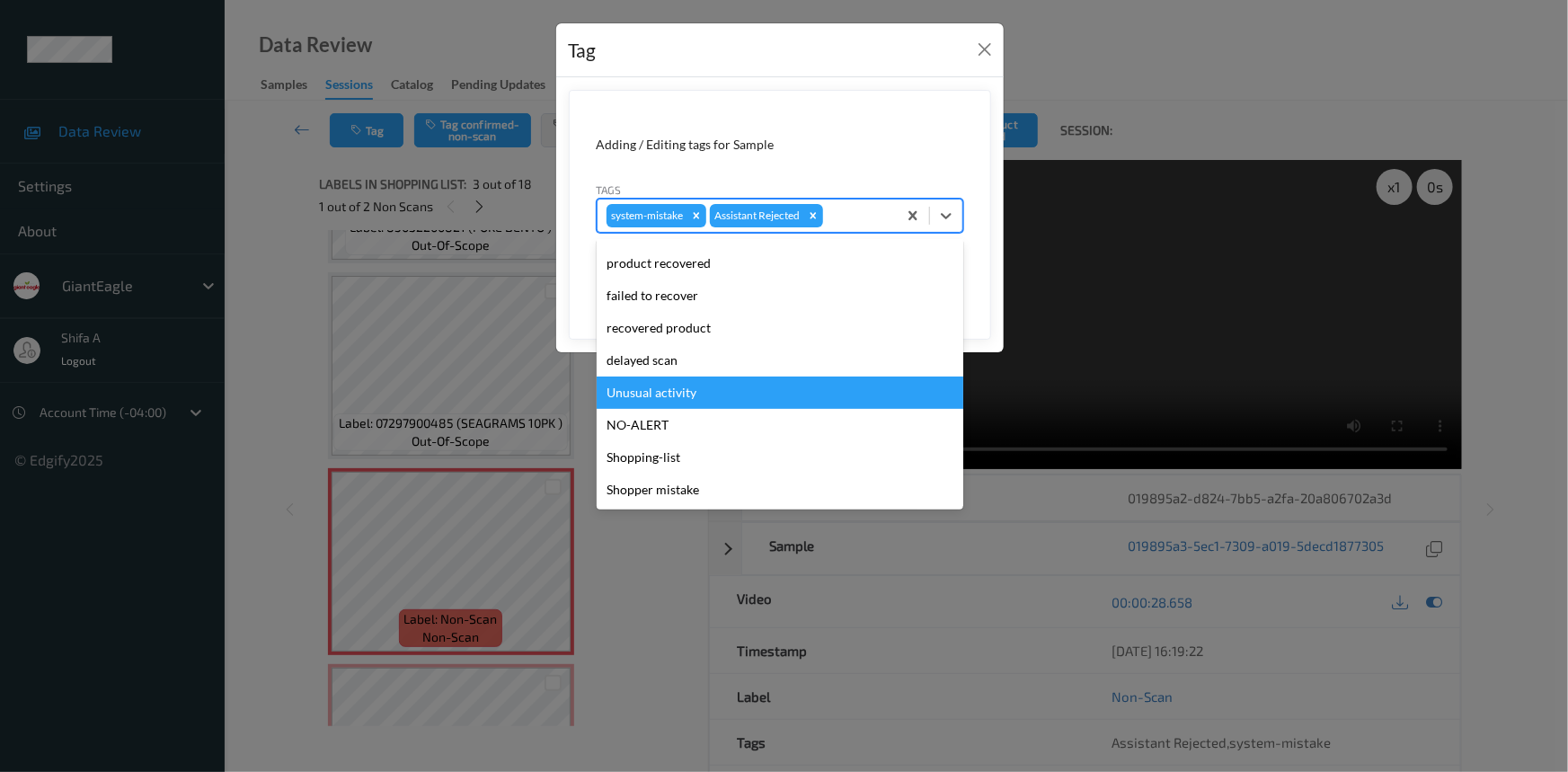
click at [695, 395] on div "Unusual activity" at bounding box center [779, 392] width 367 height 32
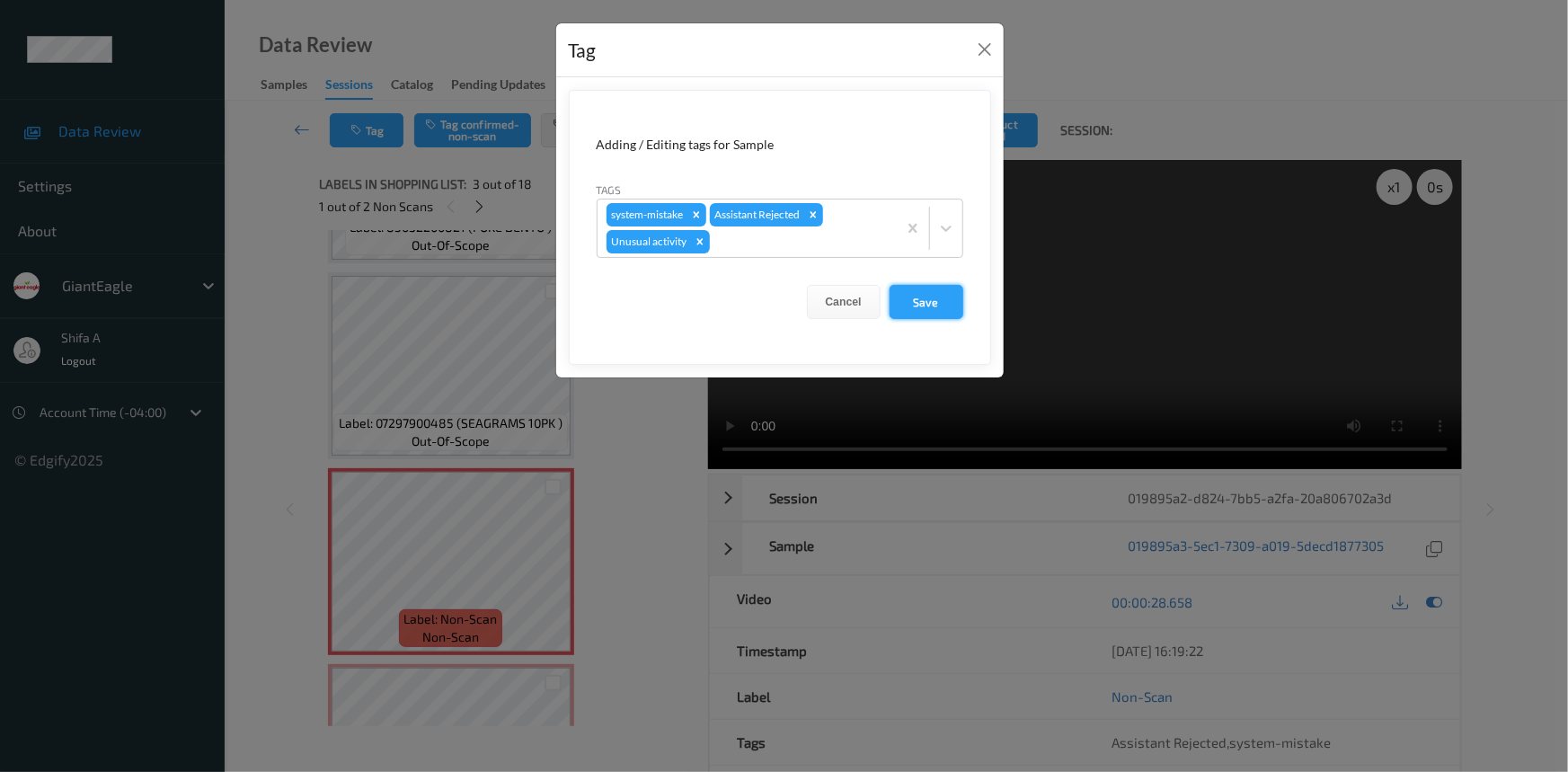
click at [926, 305] on button "Save" at bounding box center [926, 301] width 74 height 34
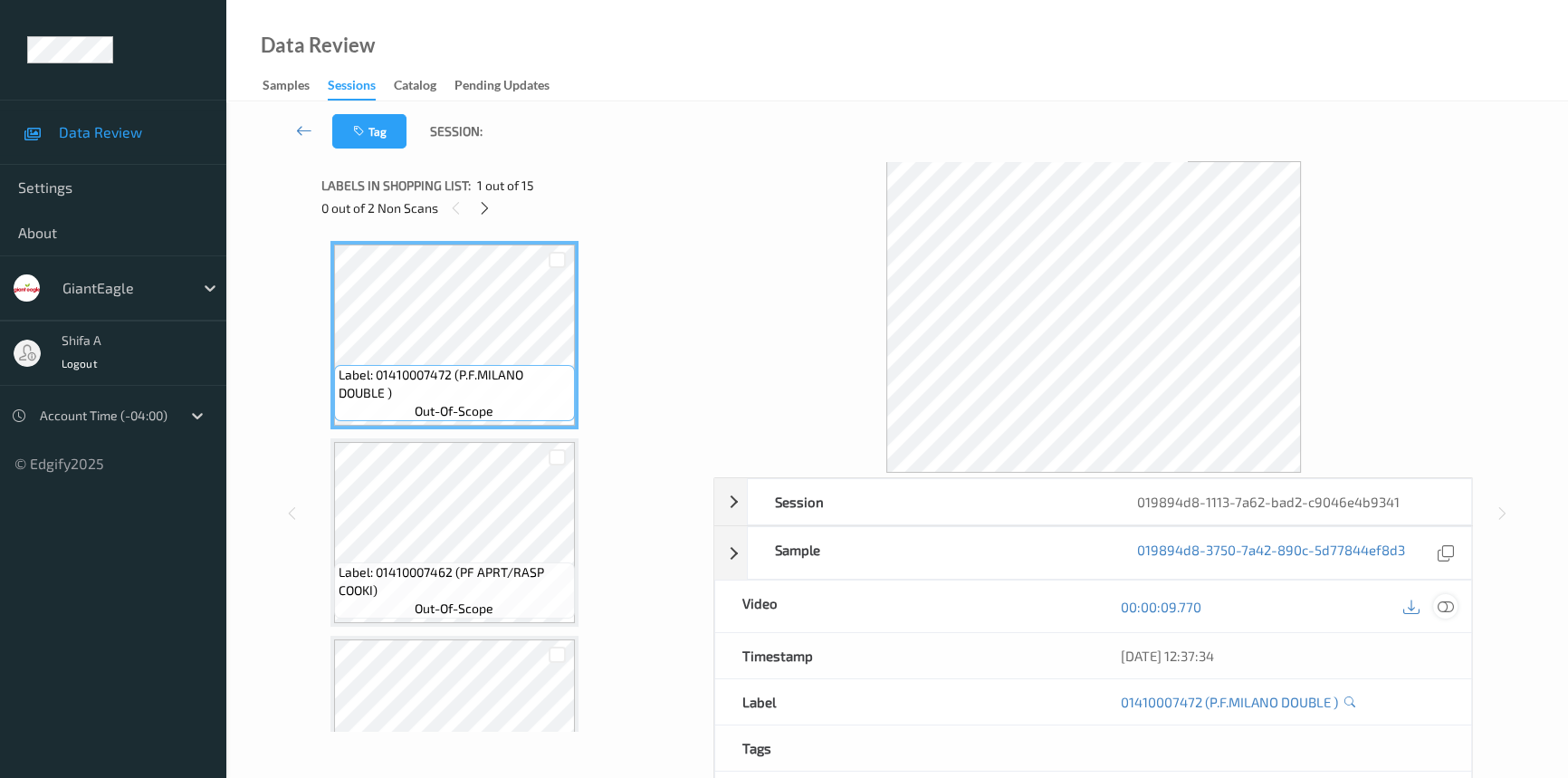
click at [1441, 613] on icon at bounding box center [1446, 607] width 17 height 17
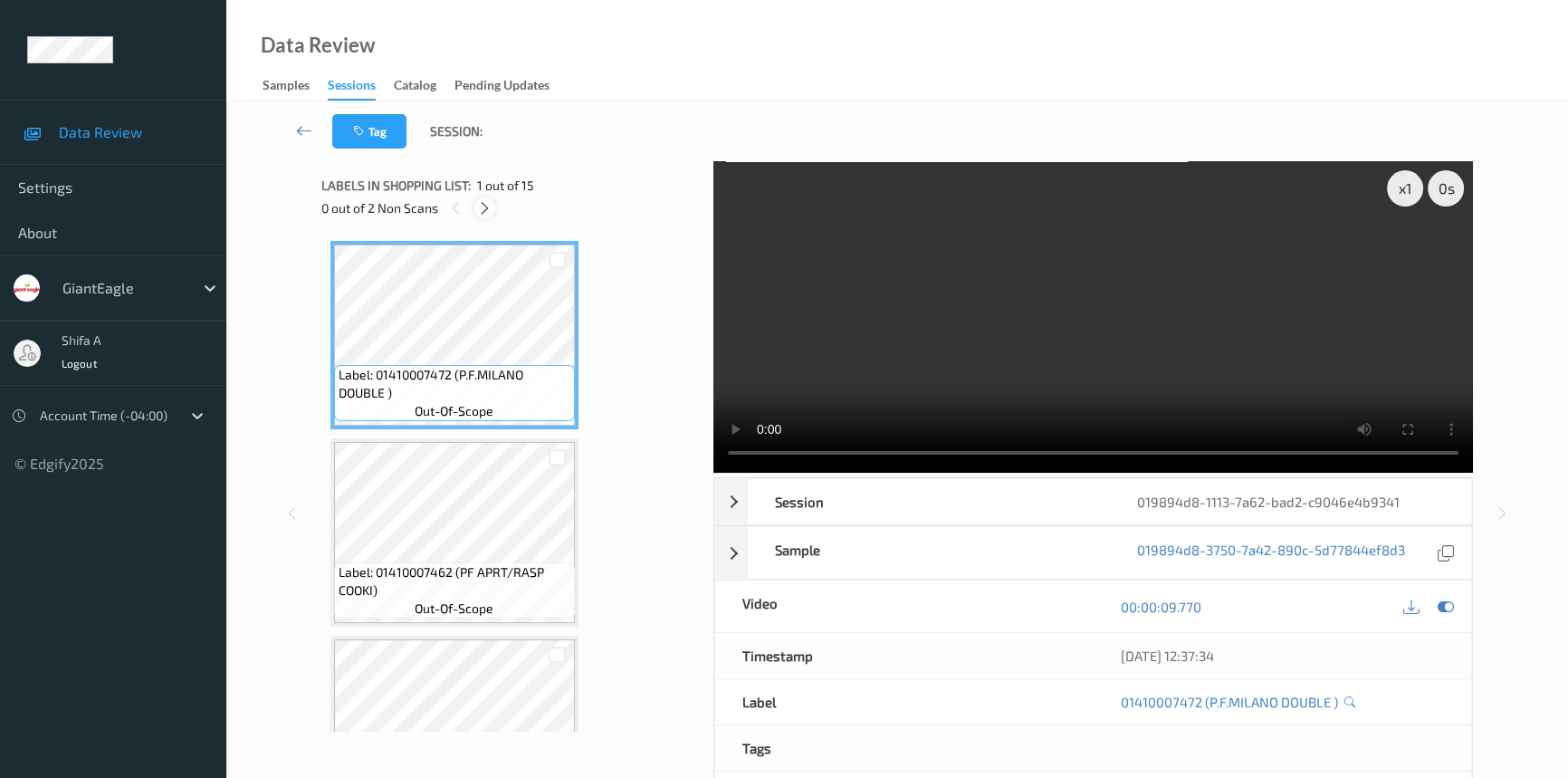
click at [486, 211] on icon at bounding box center [485, 208] width 16 height 17
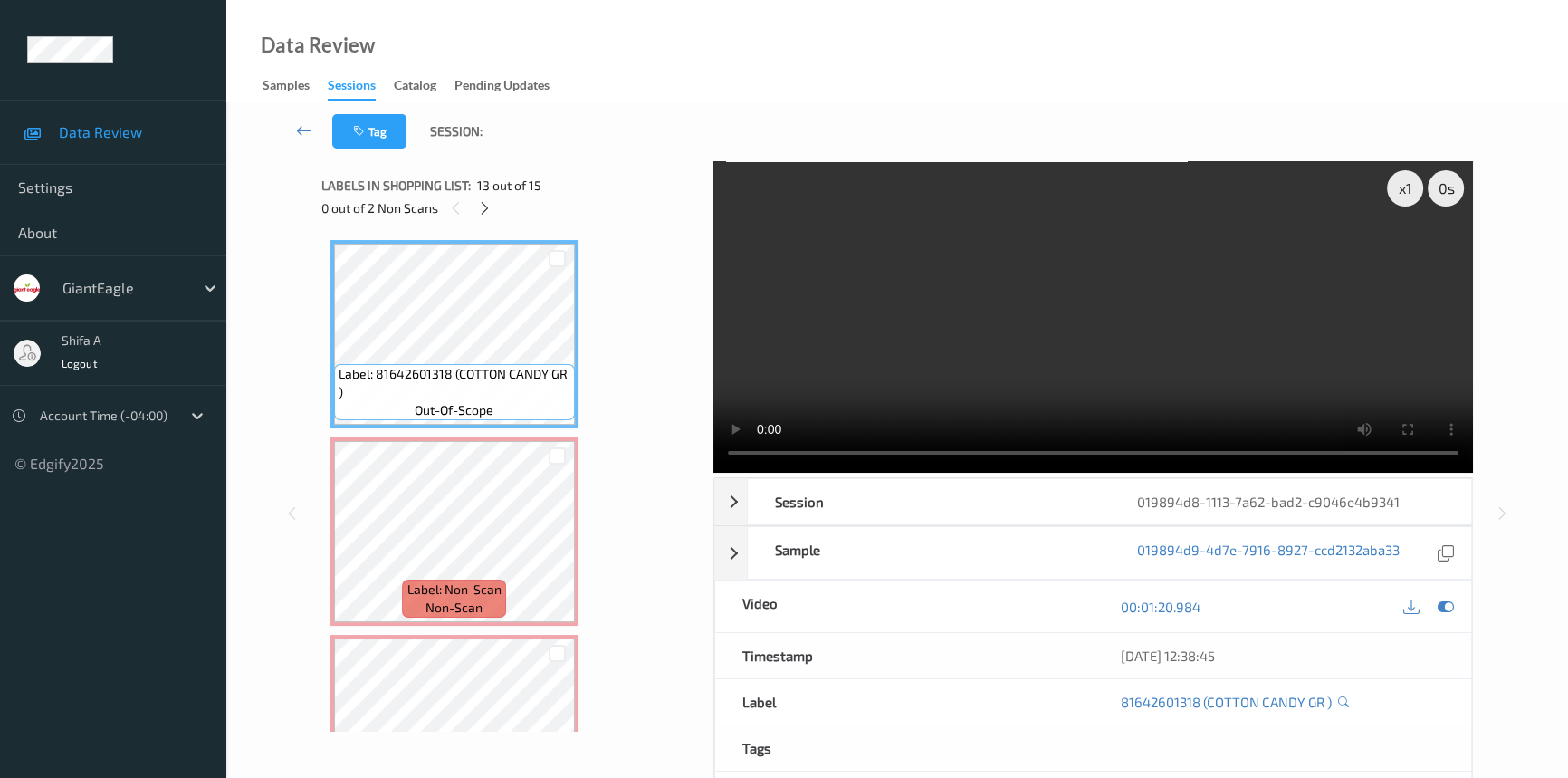
scroll to position [2349, 0]
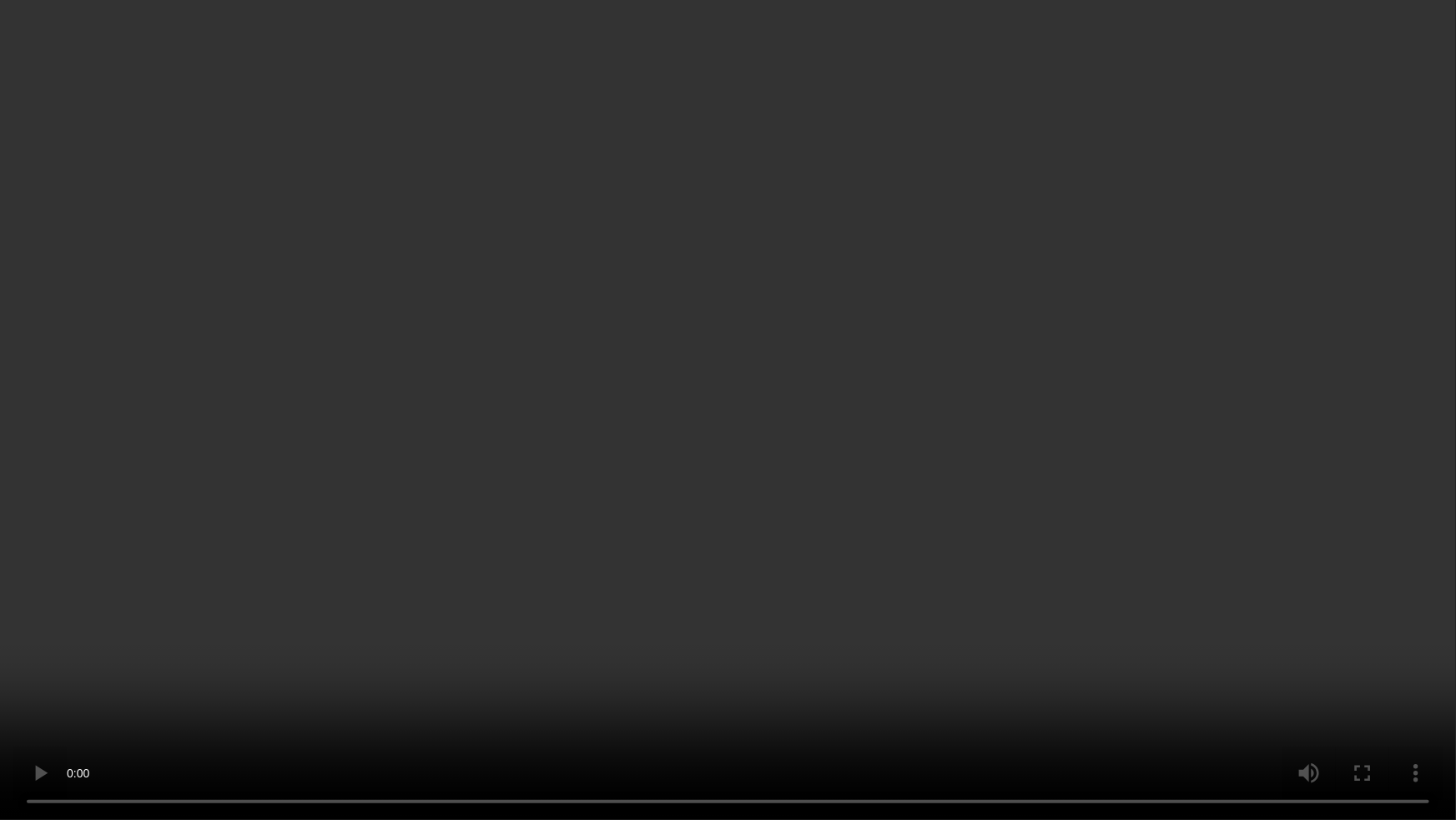
click at [1132, 436] on video at bounding box center [728, 410] width 1456 height 820
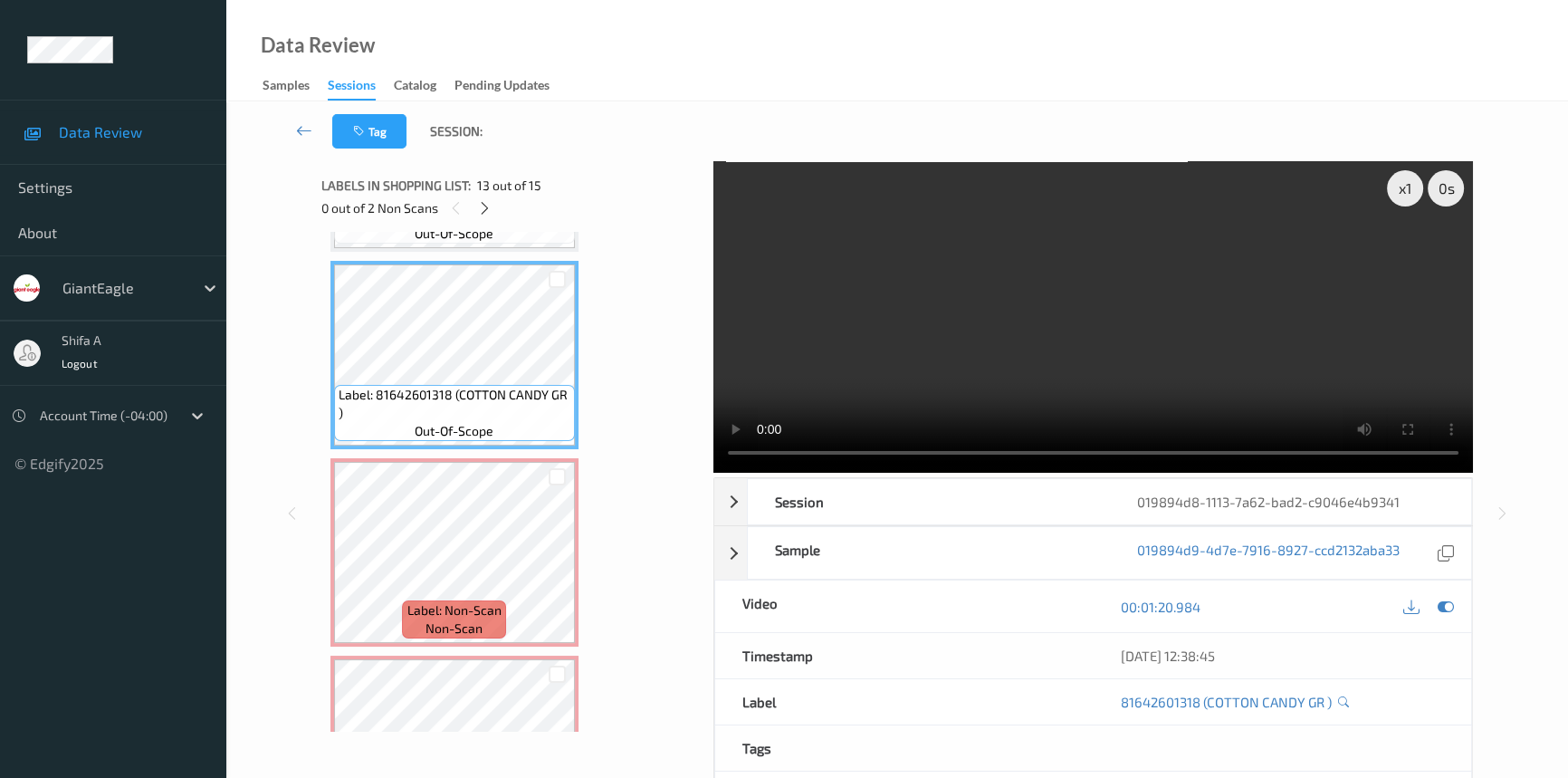
click at [1191, 297] on video at bounding box center [1093, 317] width 760 height 312
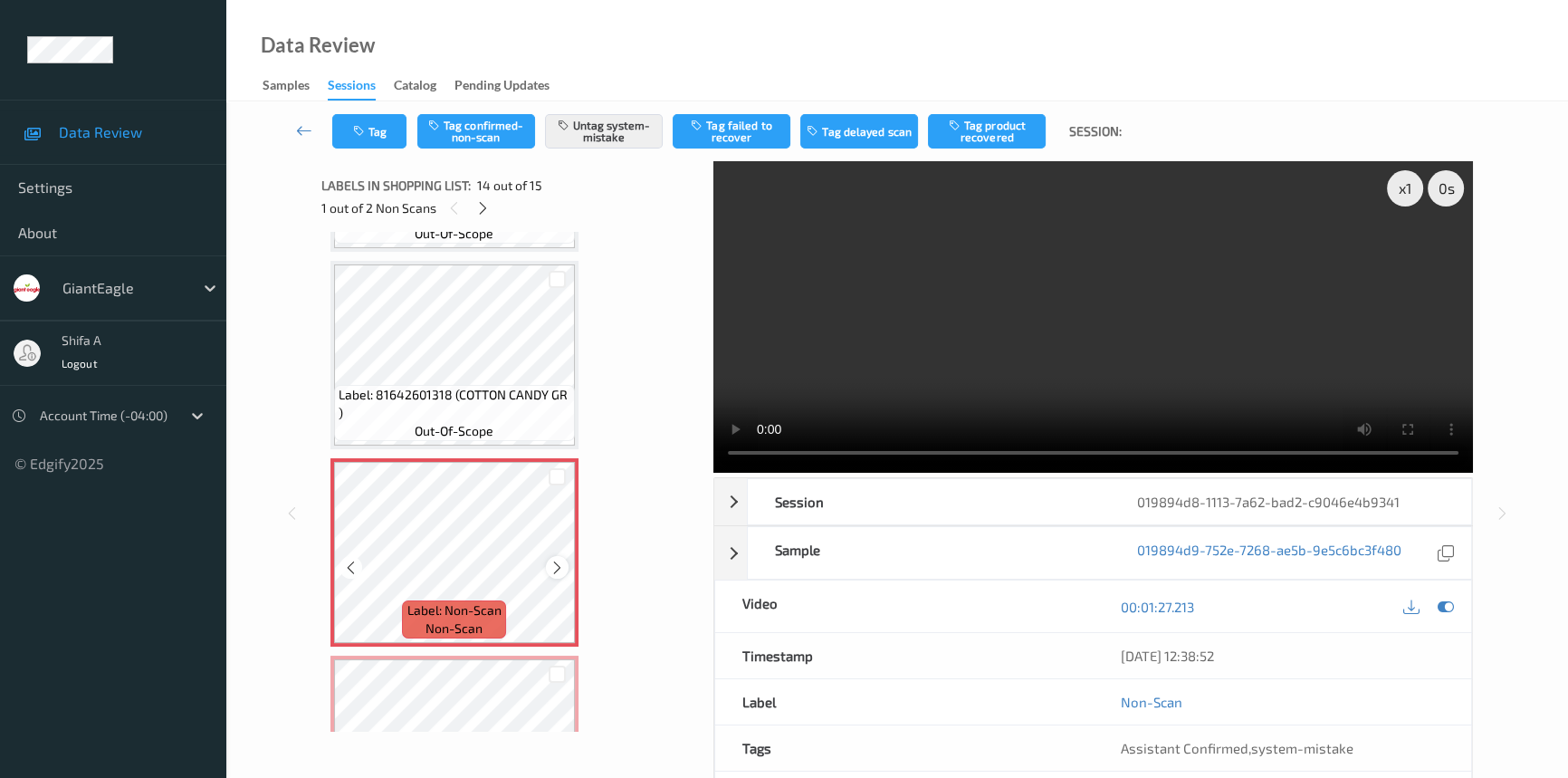
click at [559, 560] on icon at bounding box center [557, 568] width 16 height 17
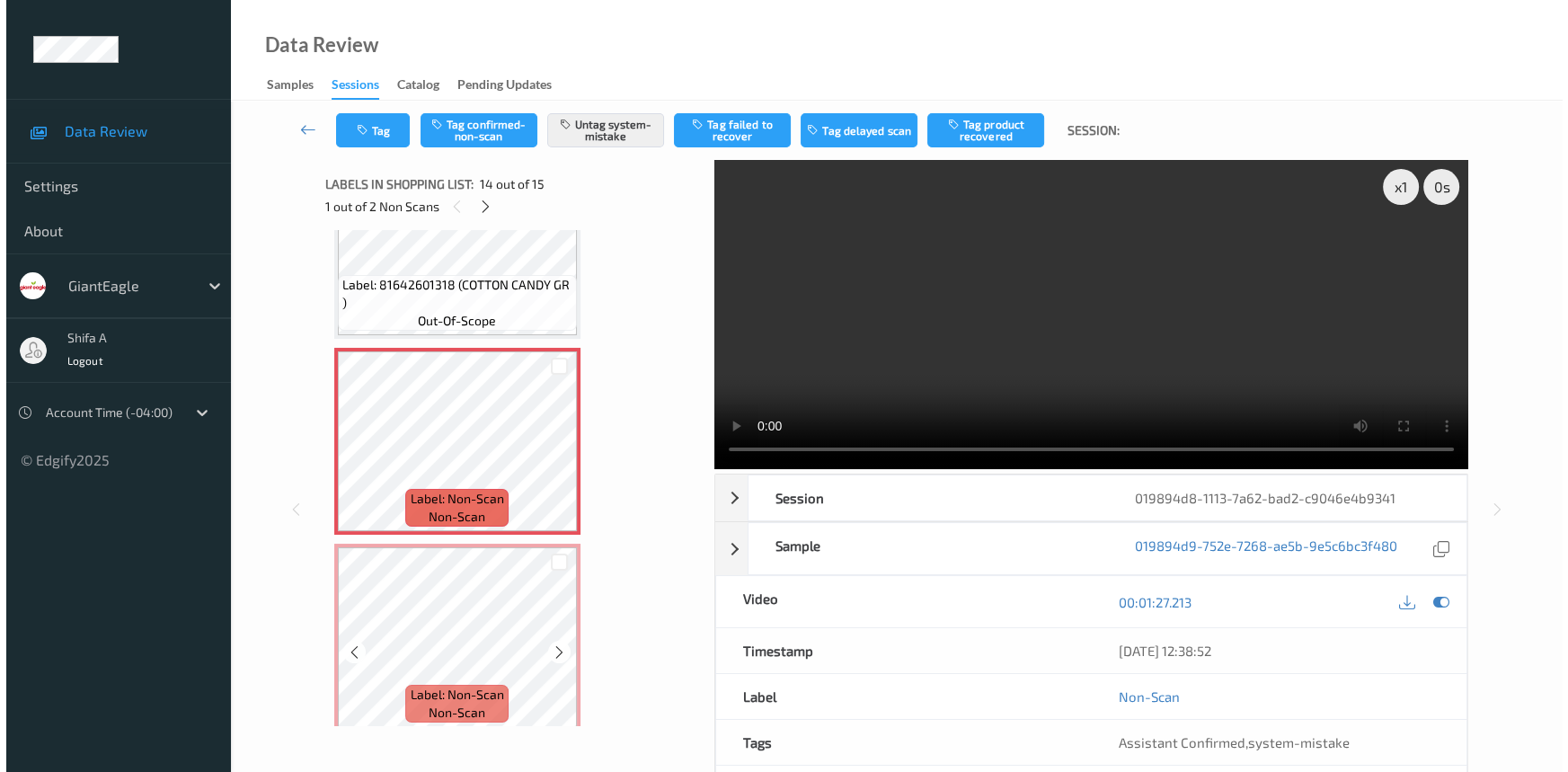
scroll to position [2441, 0]
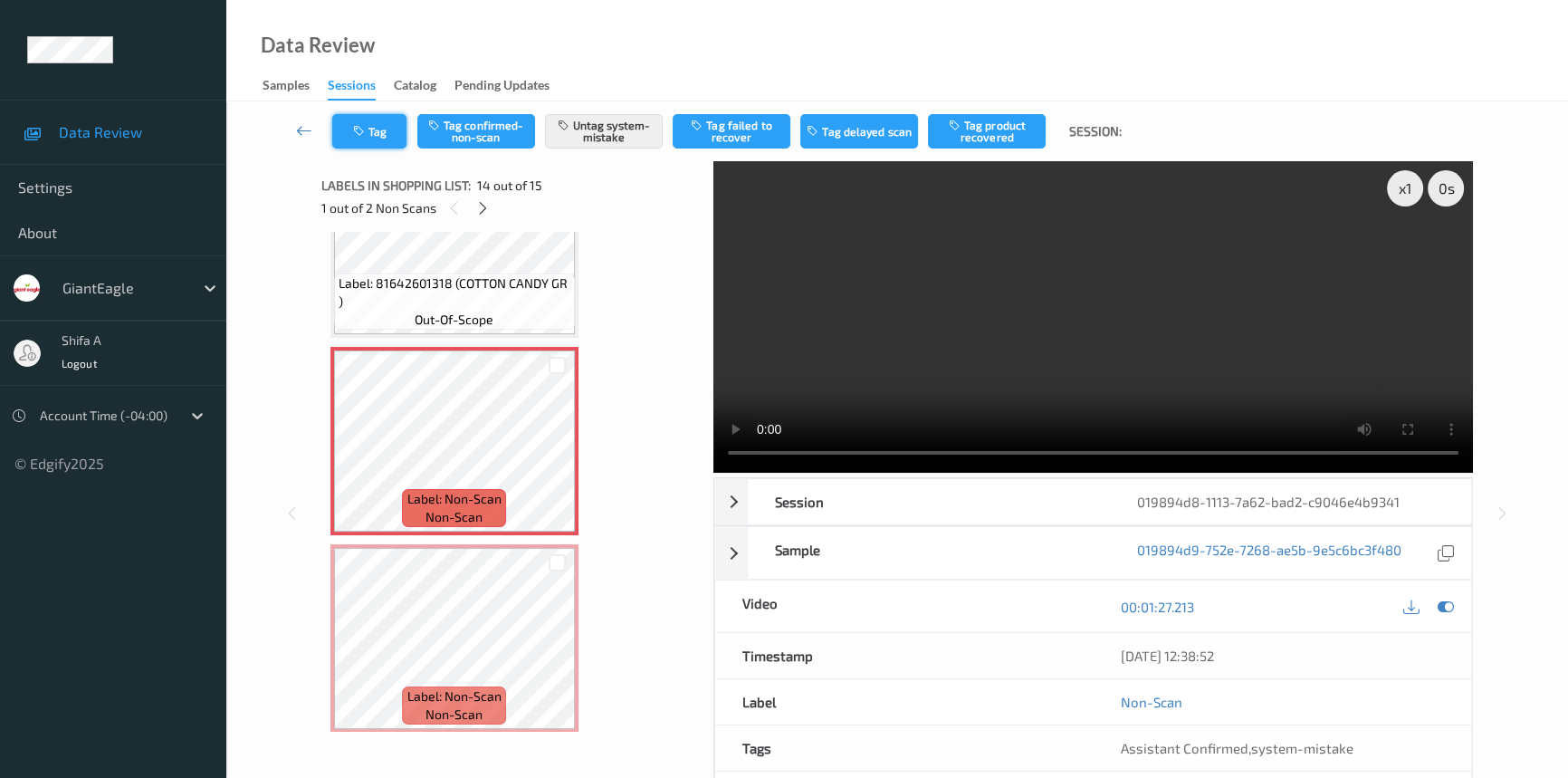
click at [388, 140] on button "Tag" at bounding box center [369, 131] width 75 height 34
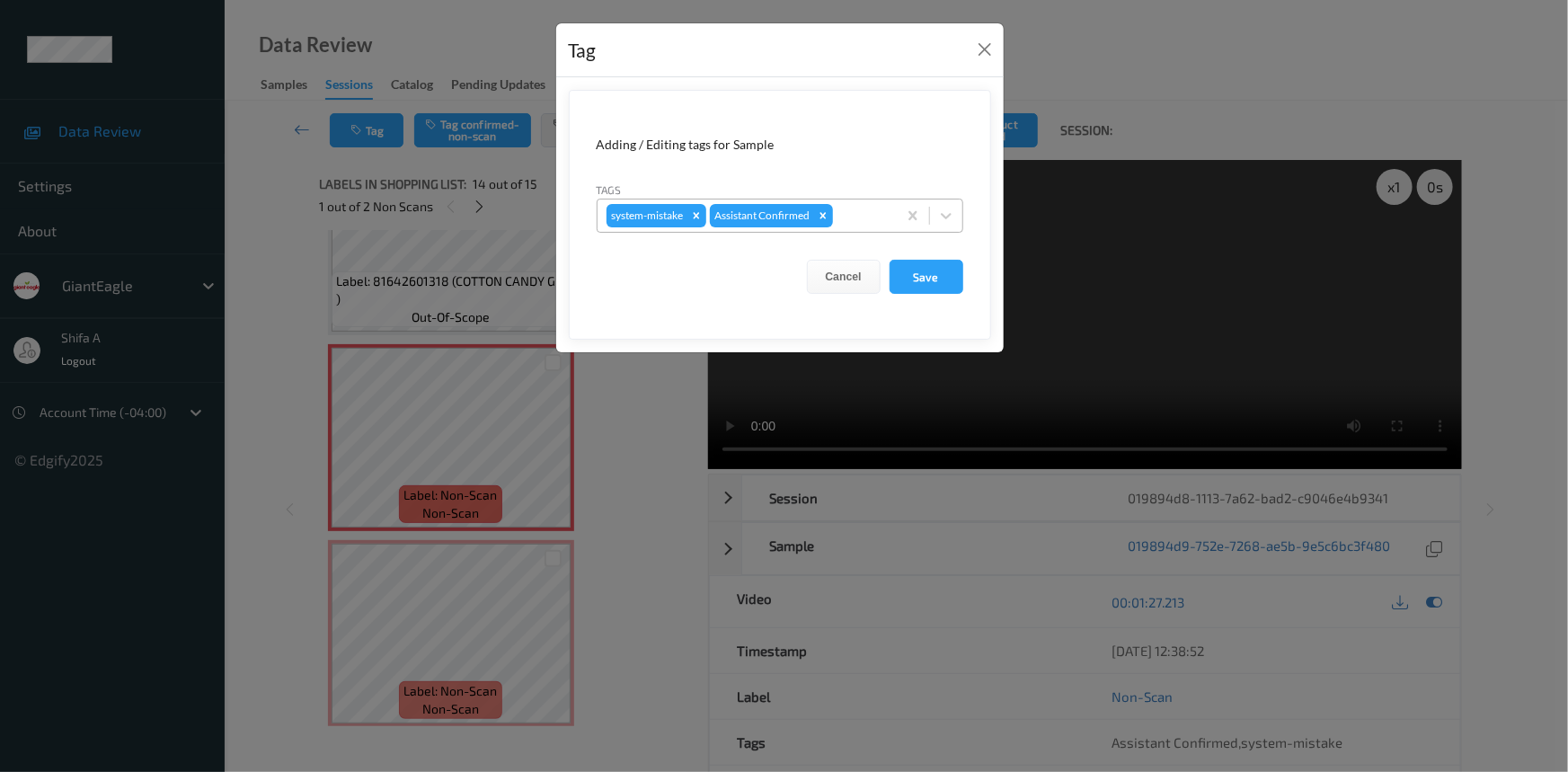
click at [863, 215] on div at bounding box center [862, 216] width 51 height 22
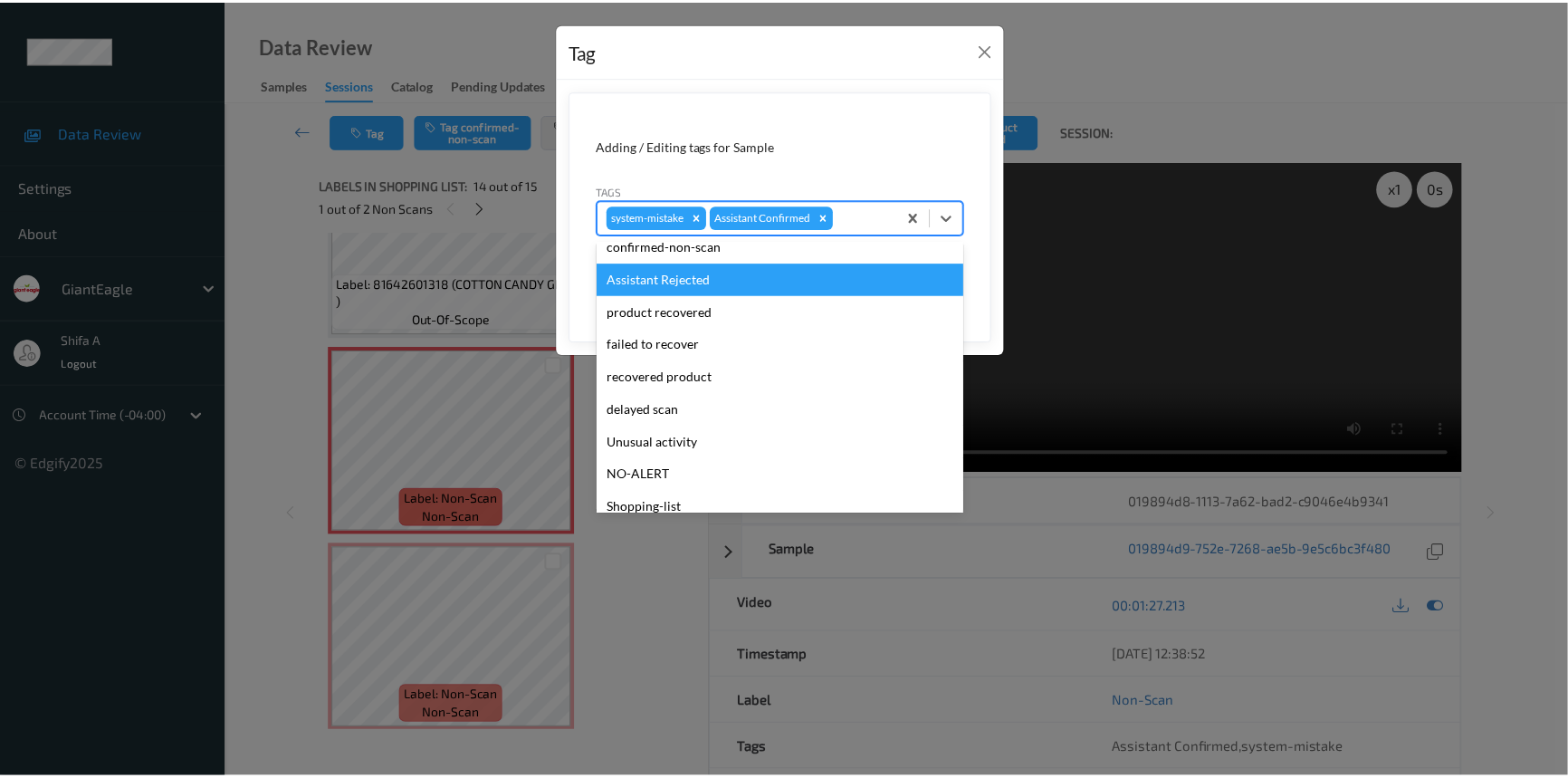
scroll to position [127, 0]
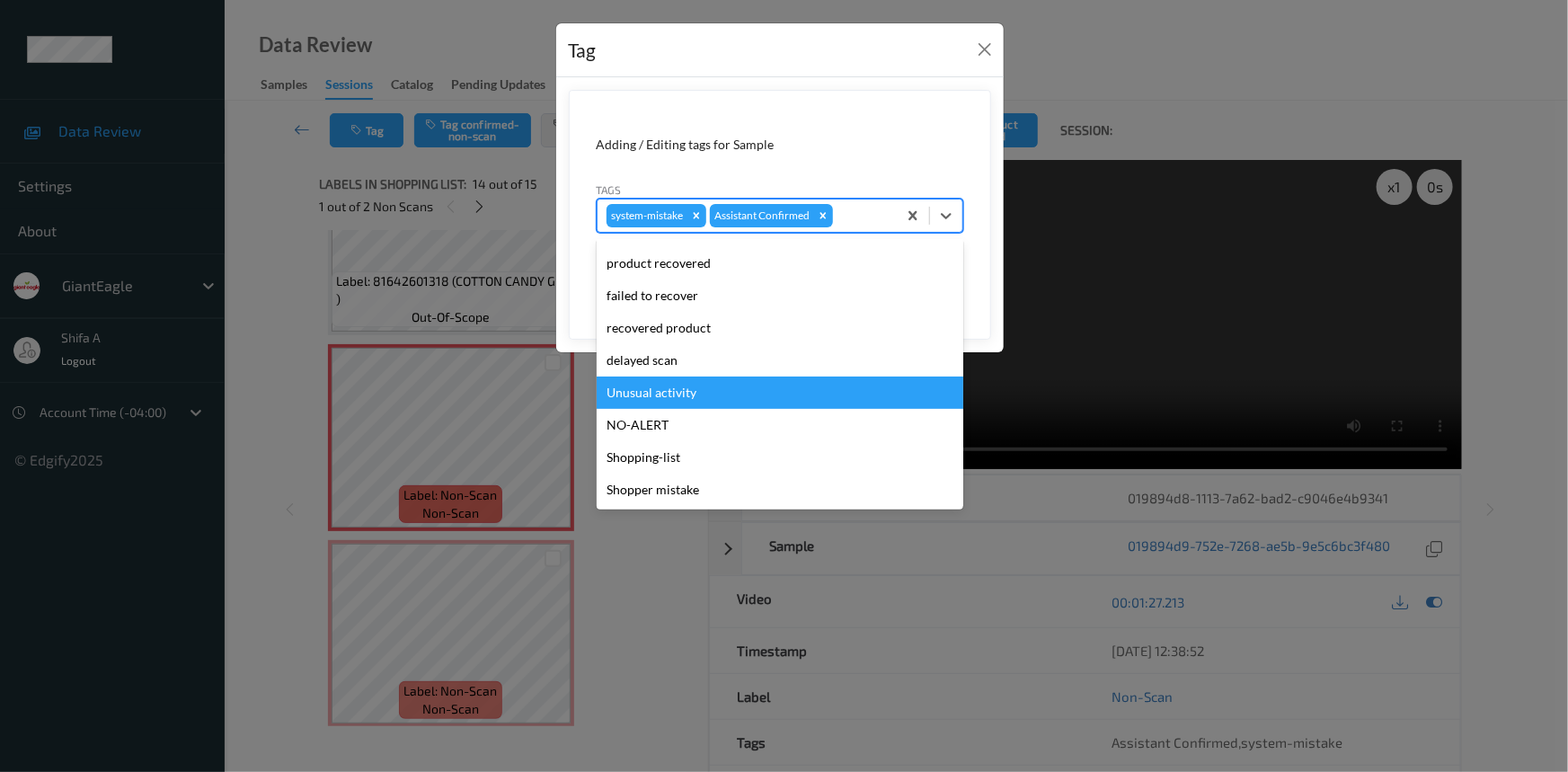
click at [681, 394] on div "Unusual activity" at bounding box center [779, 392] width 367 height 32
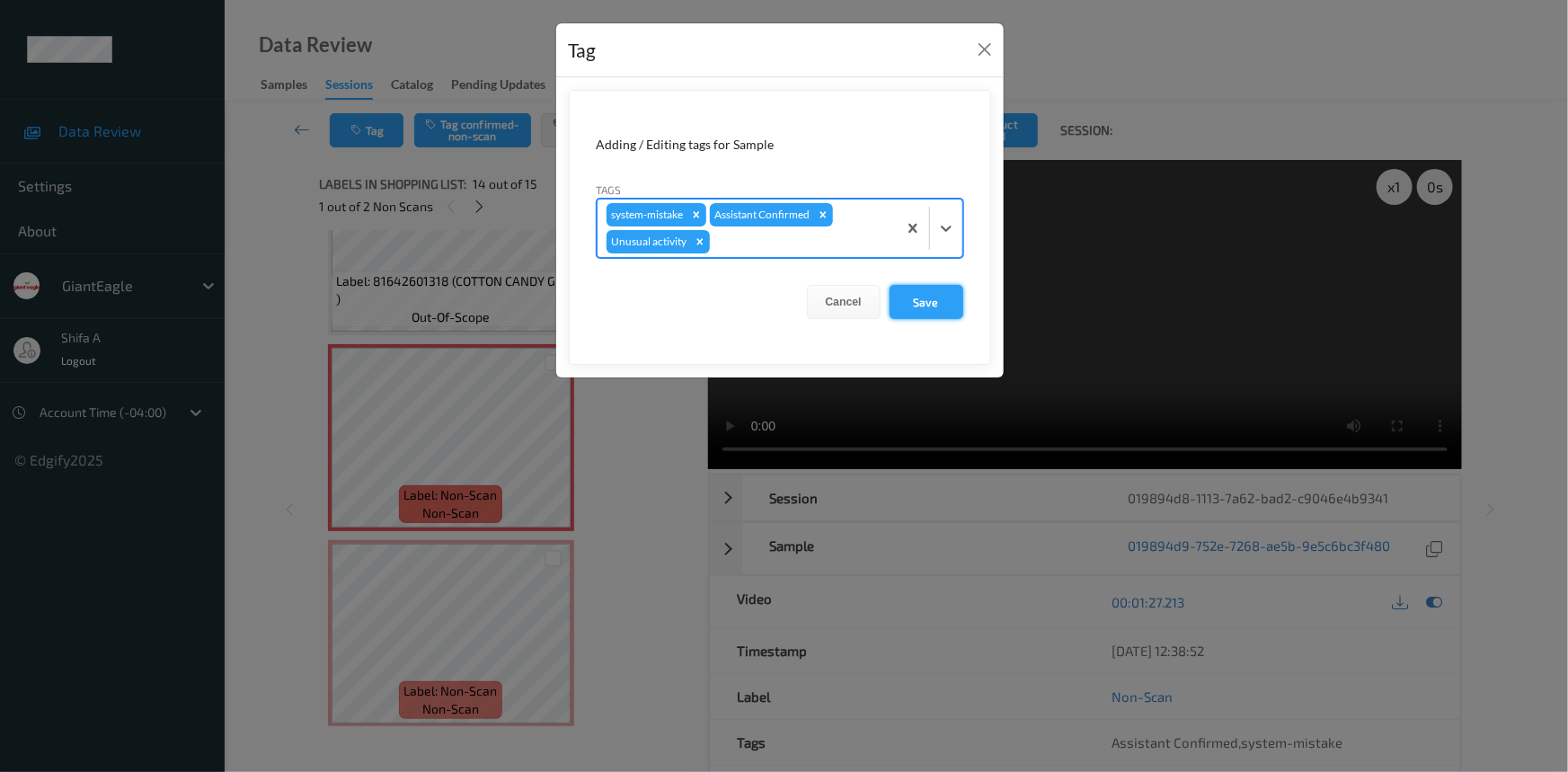
click at [908, 298] on button "Save" at bounding box center [926, 301] width 74 height 34
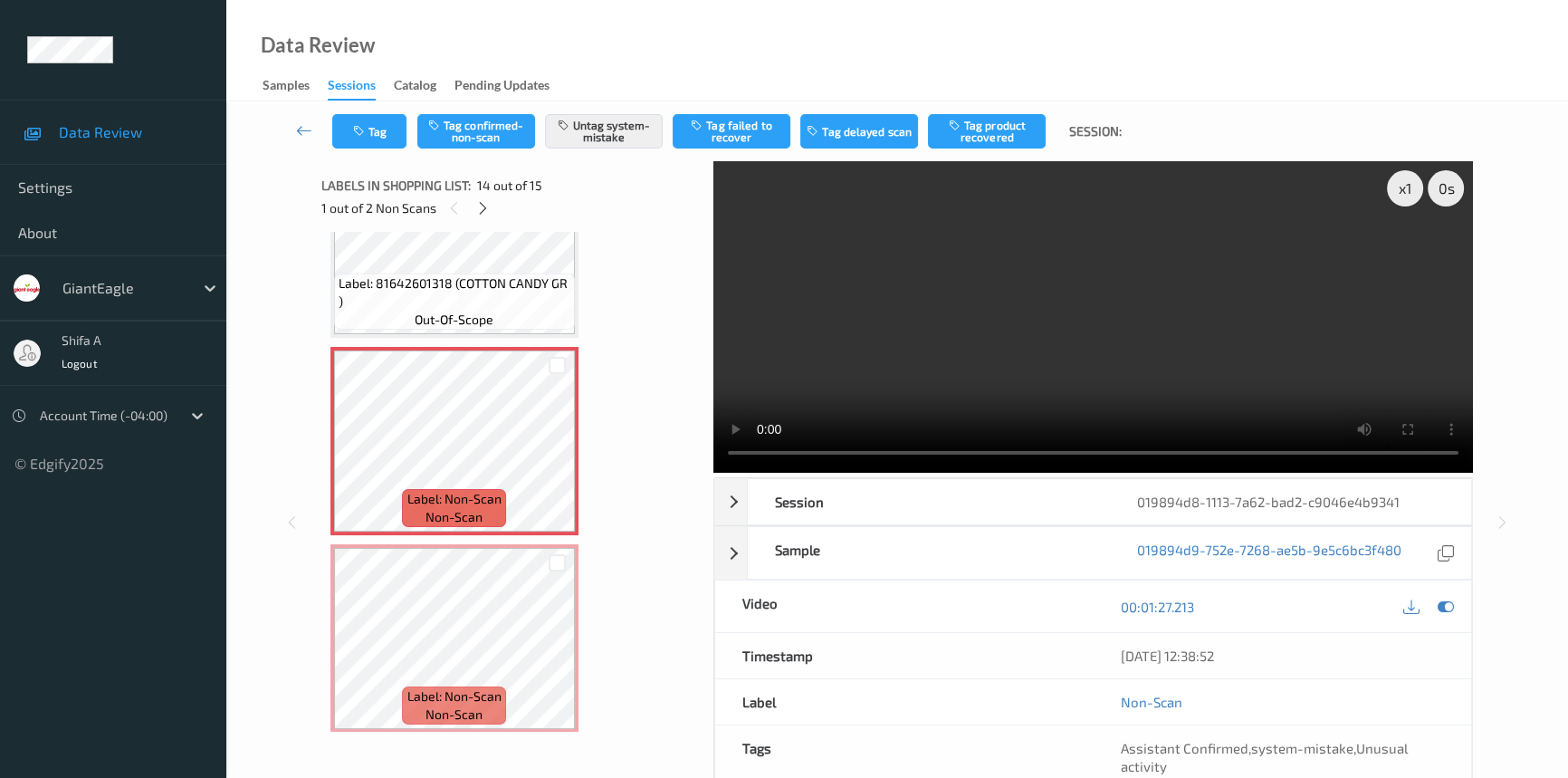
scroll to position [2349, 0]
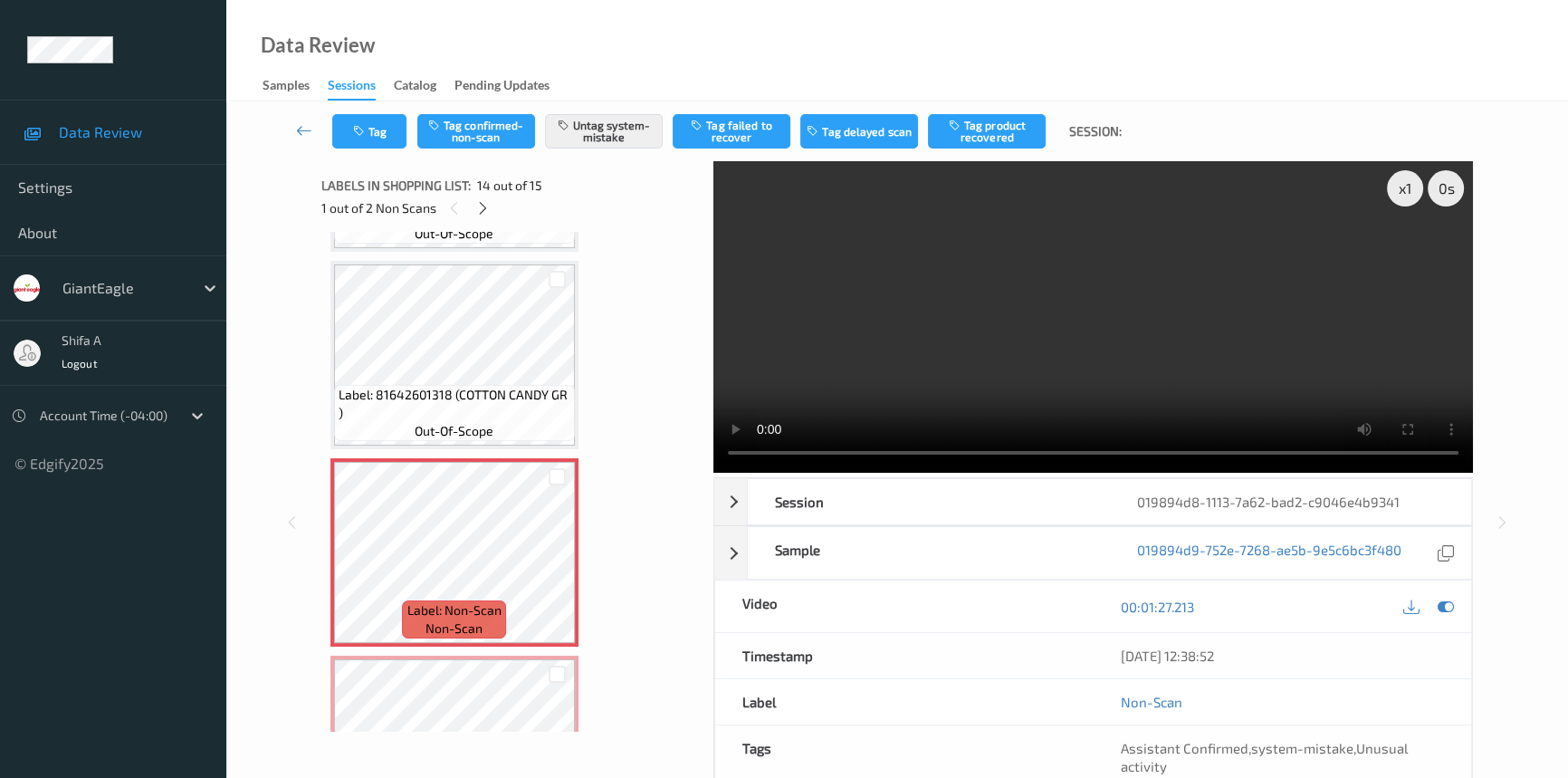
click at [1197, 296] on video at bounding box center [1093, 317] width 760 height 312
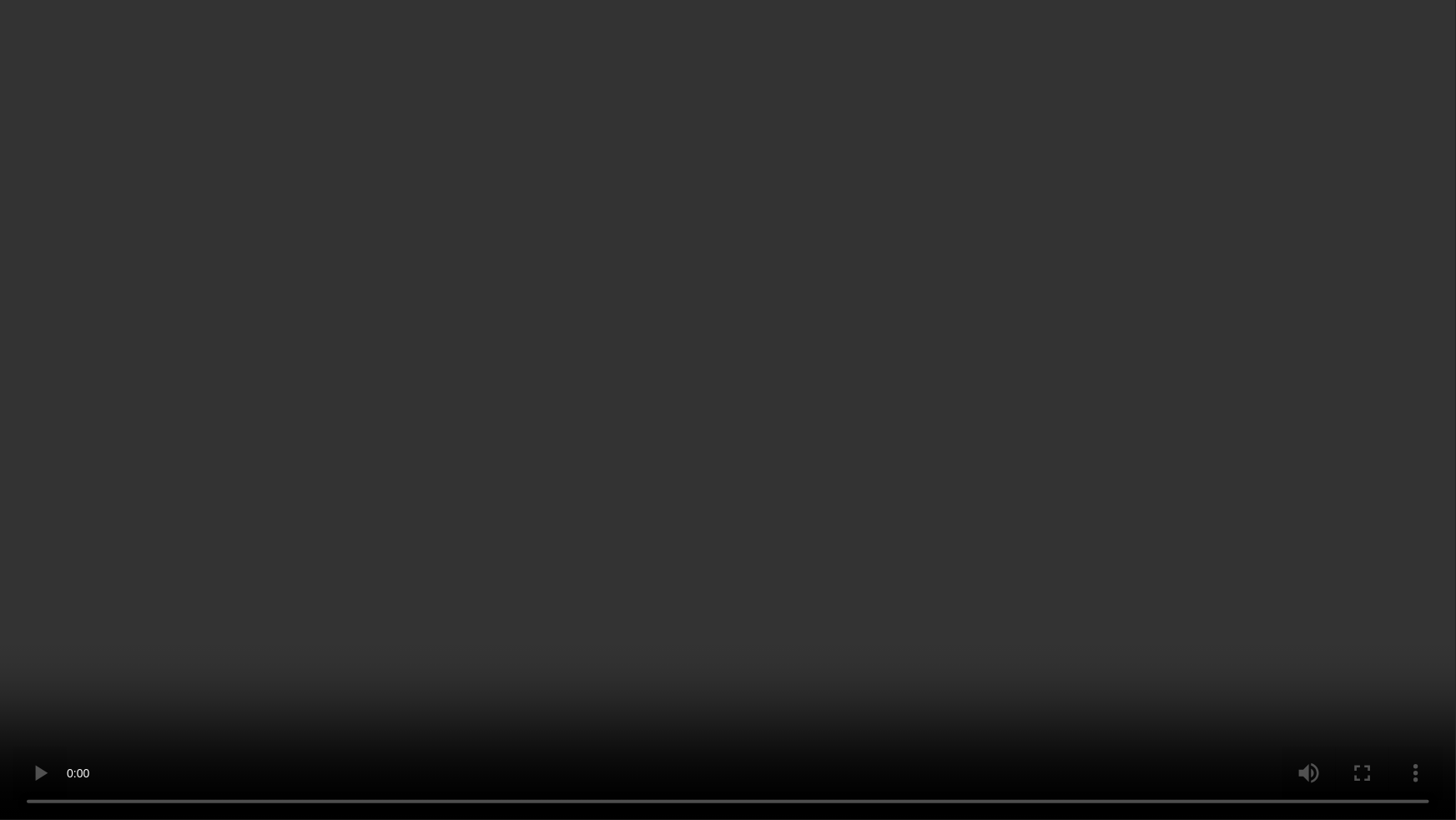
click at [1272, 460] on video at bounding box center [728, 410] width 1456 height 820
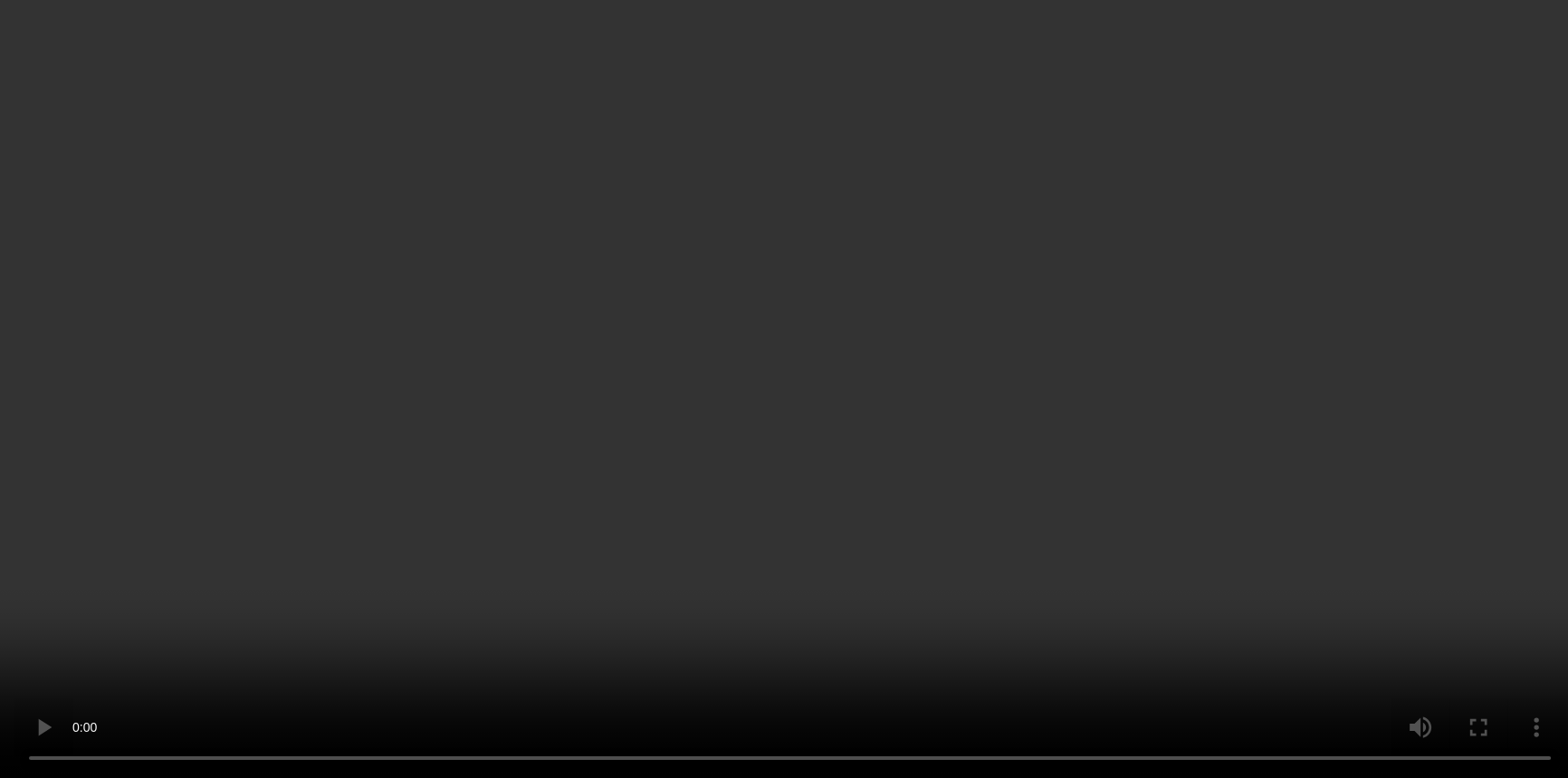
scroll to position [2460, 0]
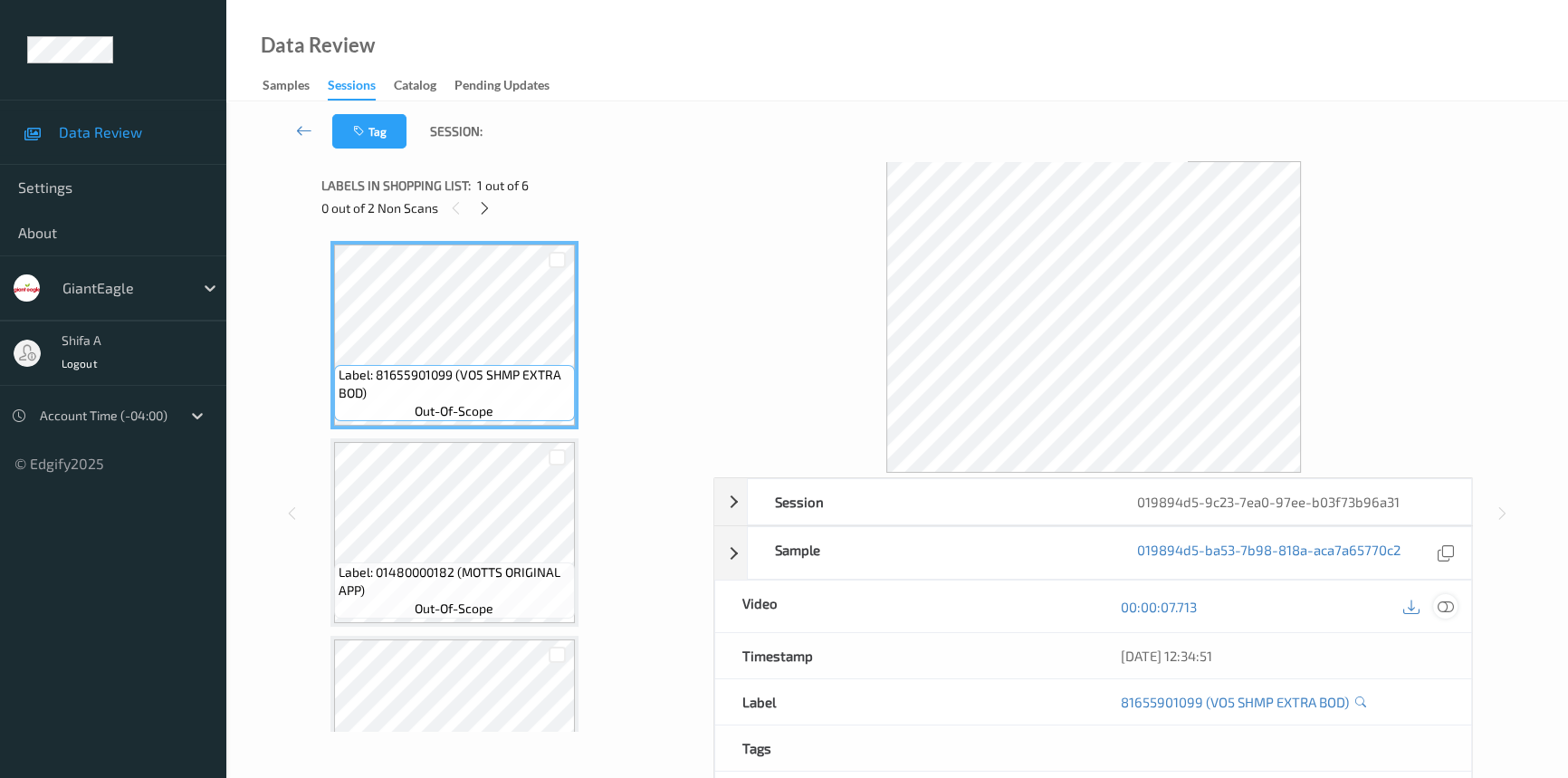
click at [1449, 610] on icon at bounding box center [1446, 607] width 17 height 17
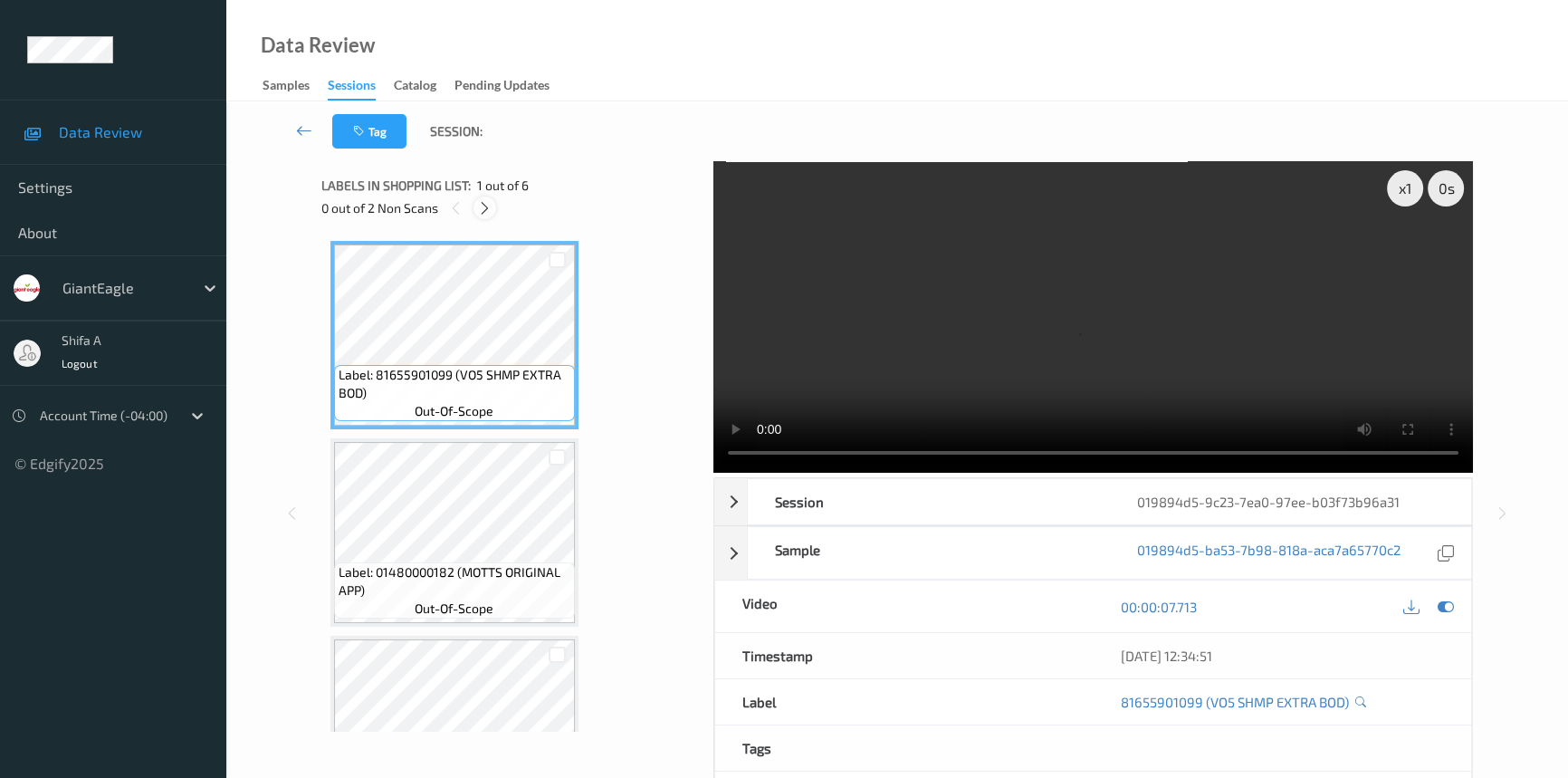
click at [482, 217] on div at bounding box center [485, 207] width 23 height 23
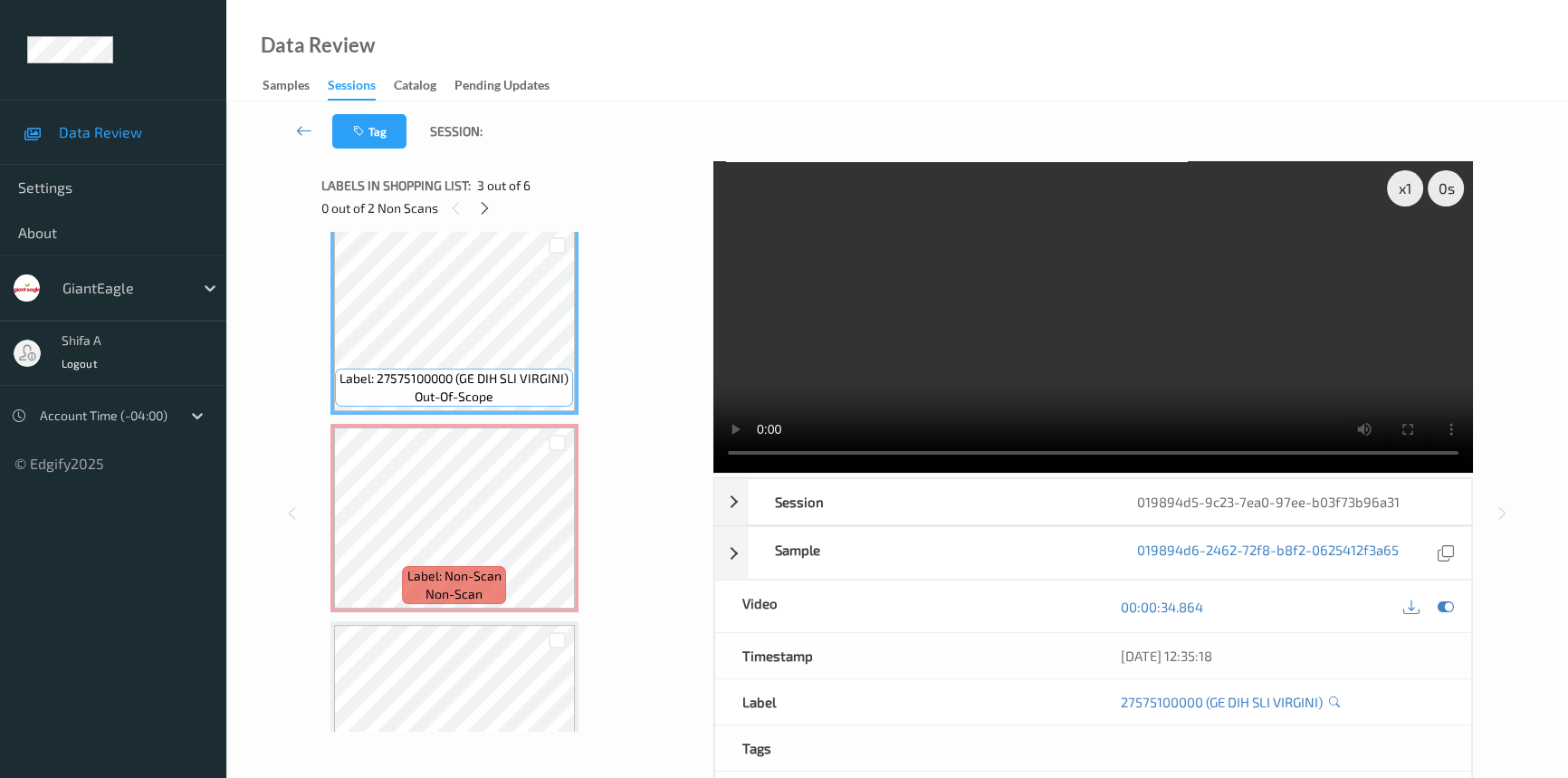
scroll to position [485, 0]
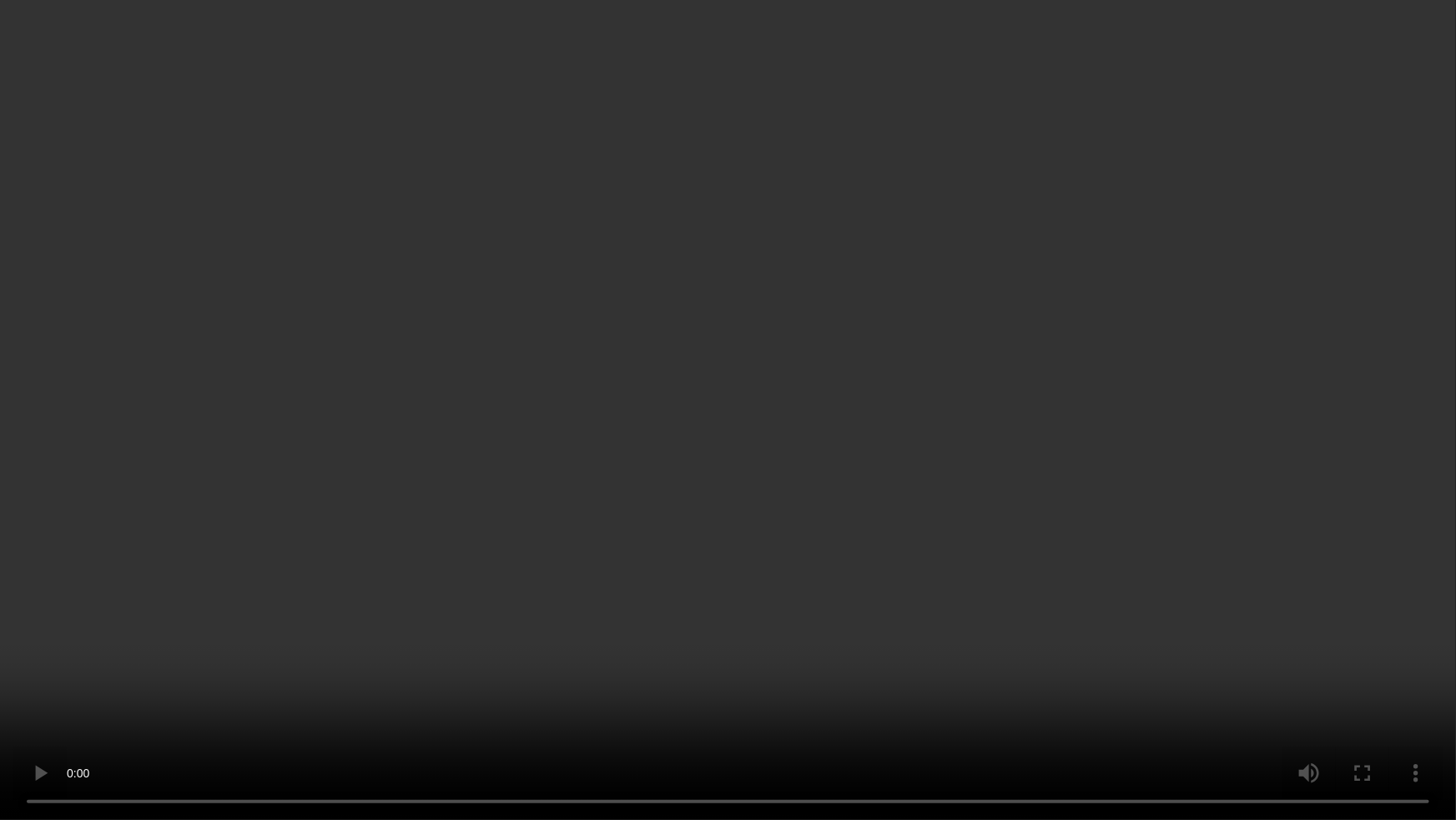
click at [1288, 458] on video at bounding box center [728, 410] width 1456 height 820
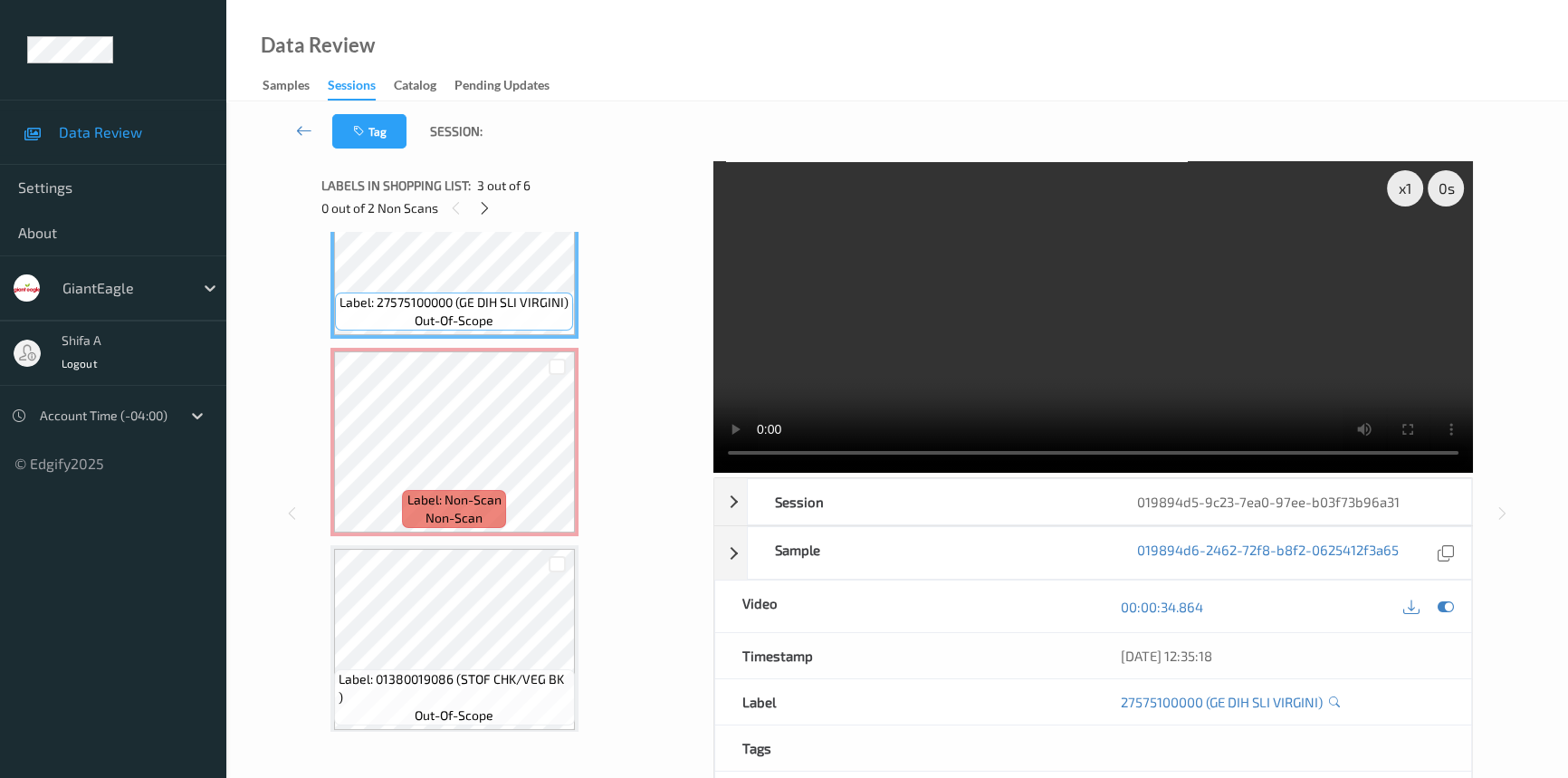
click at [1173, 343] on video at bounding box center [1093, 317] width 760 height 312
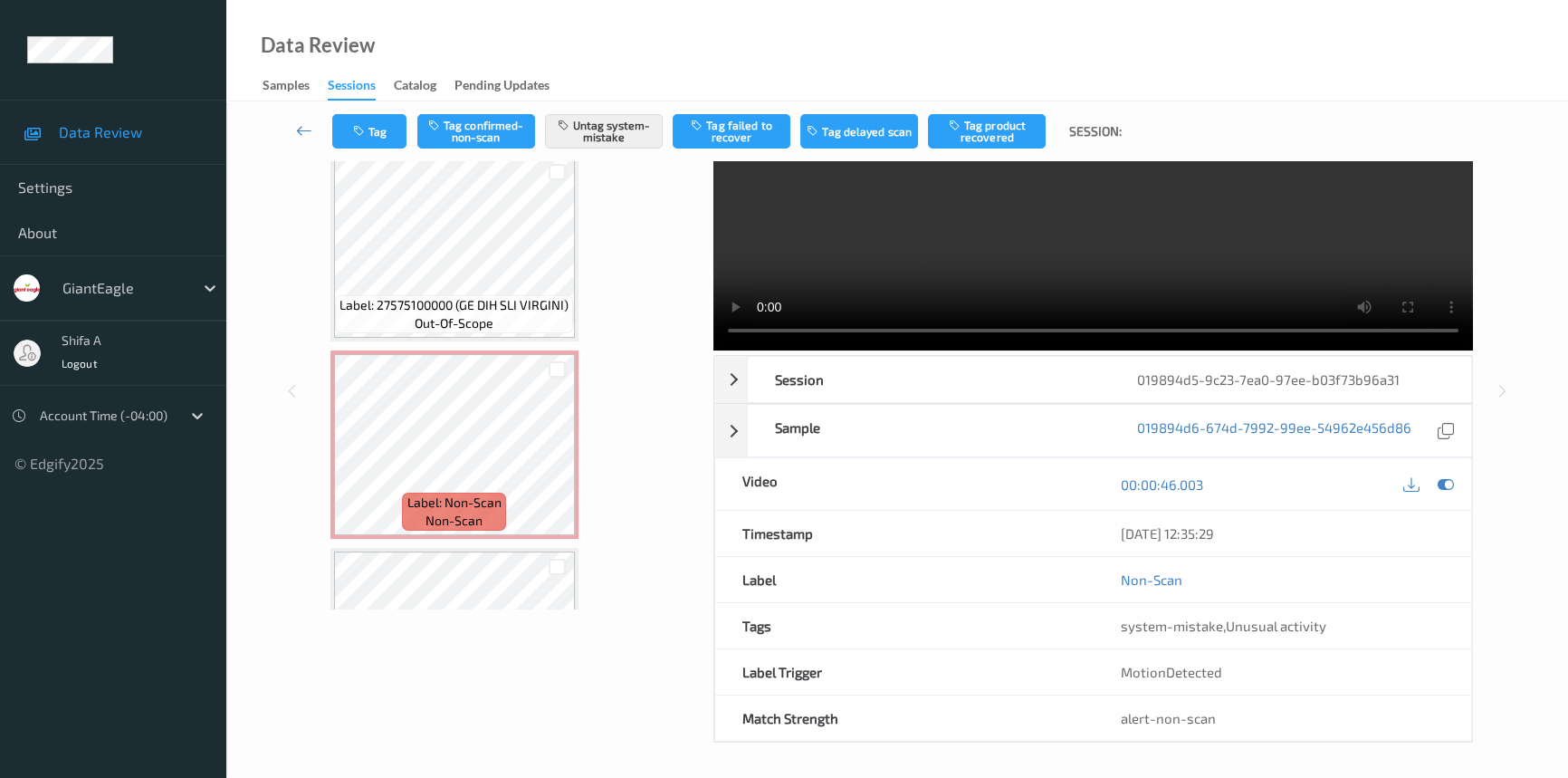
scroll to position [689, 0]
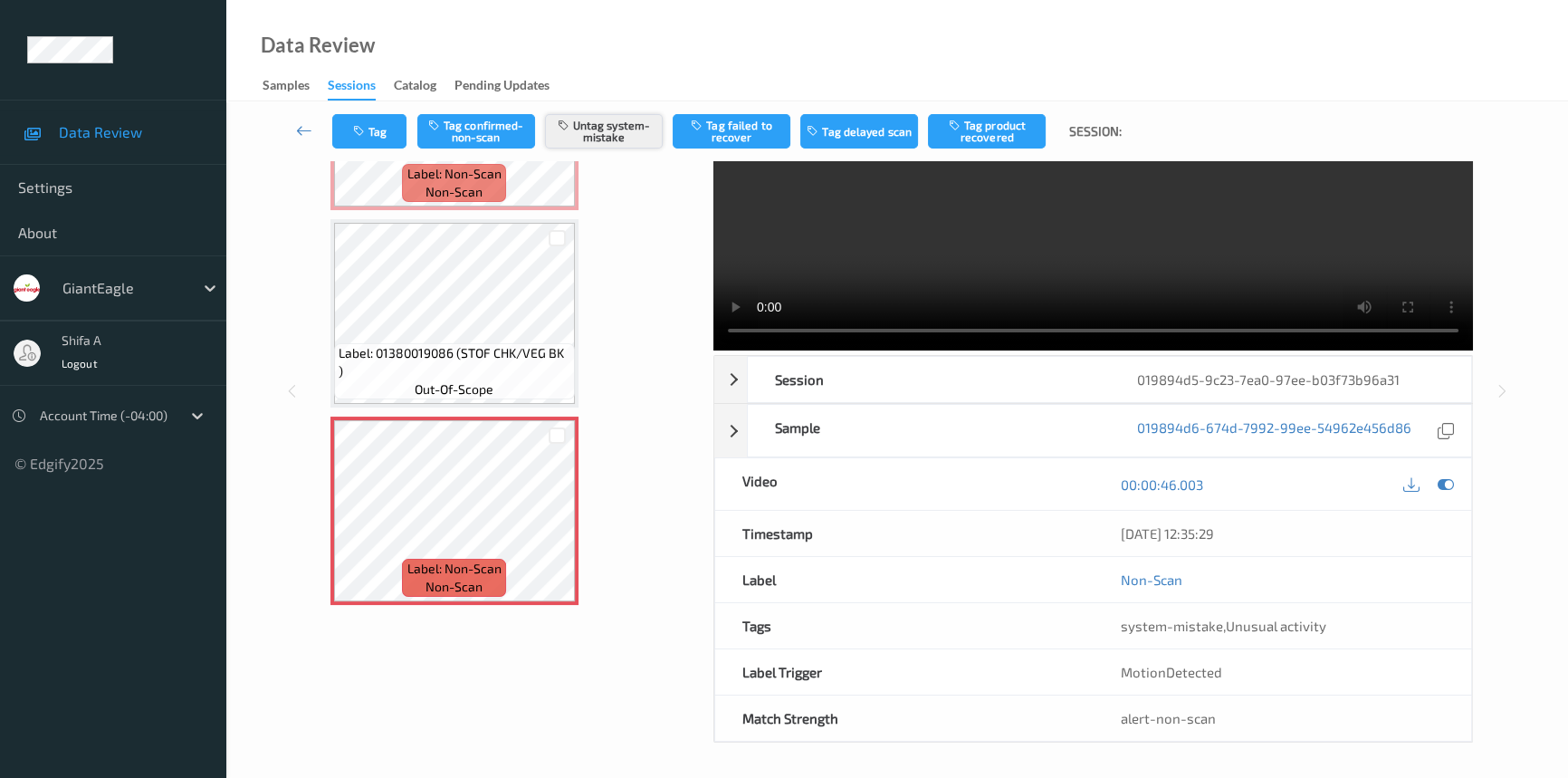
click at [637, 138] on button "Untag system-mistake" at bounding box center [604, 131] width 118 height 34
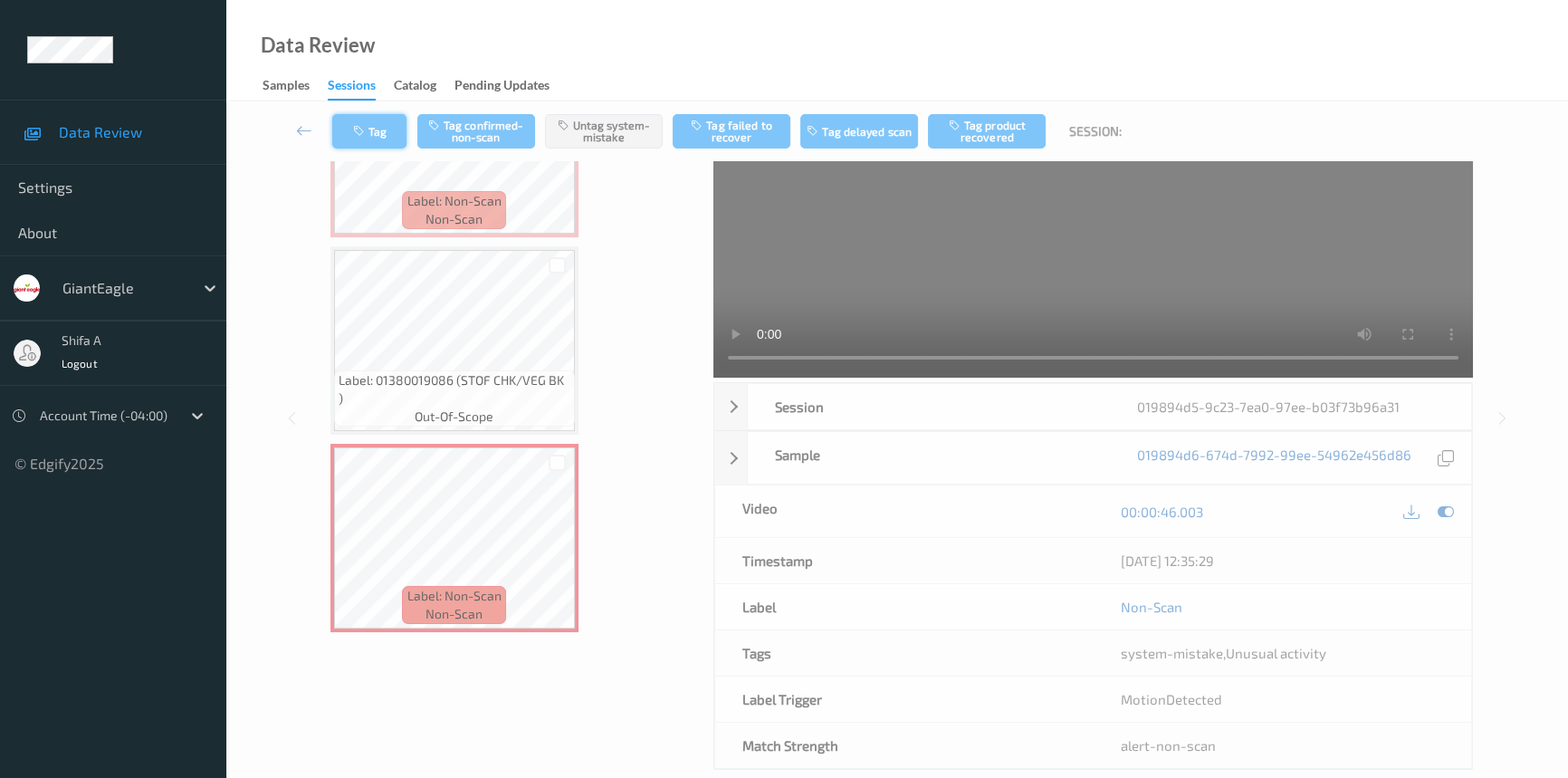
click at [379, 140] on button "Tag" at bounding box center [369, 131] width 75 height 34
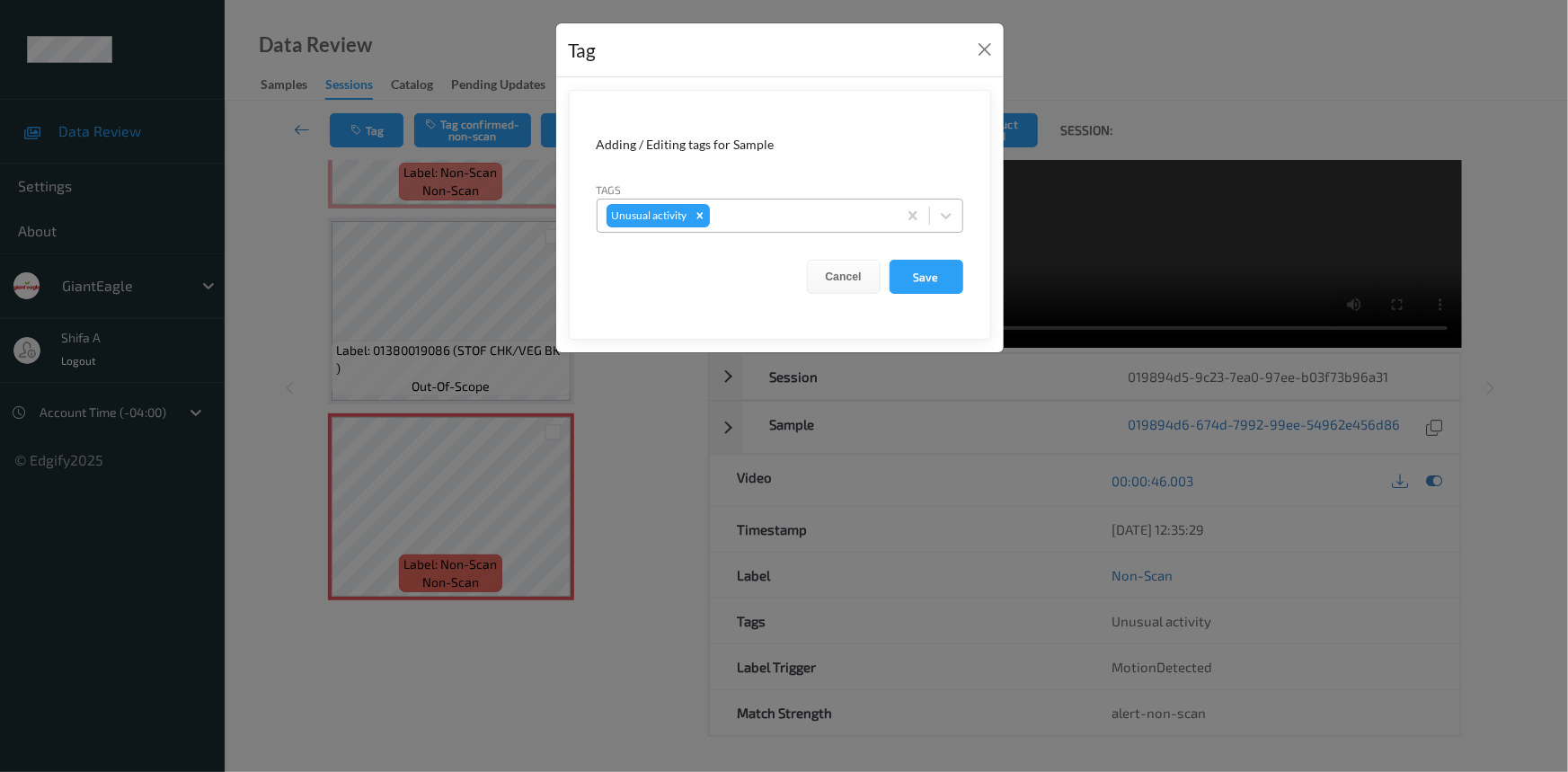
click at [703, 215] on icon "Remove Unusual activity" at bounding box center [700, 216] width 13 height 13
click at [934, 278] on button "Save" at bounding box center [926, 276] width 74 height 34
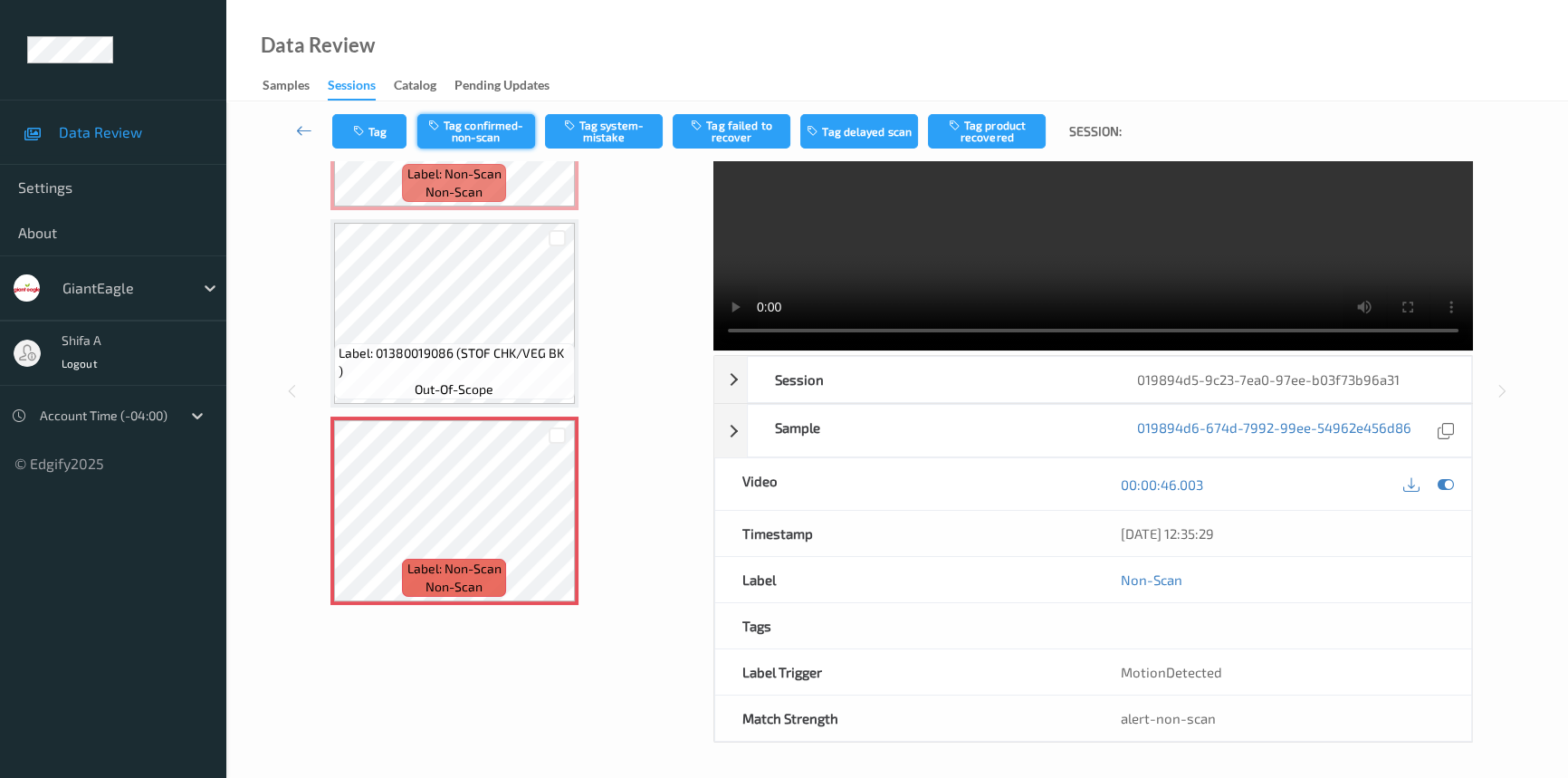
click at [475, 136] on button "Tag confirmed-non-scan" at bounding box center [477, 131] width 118 height 34
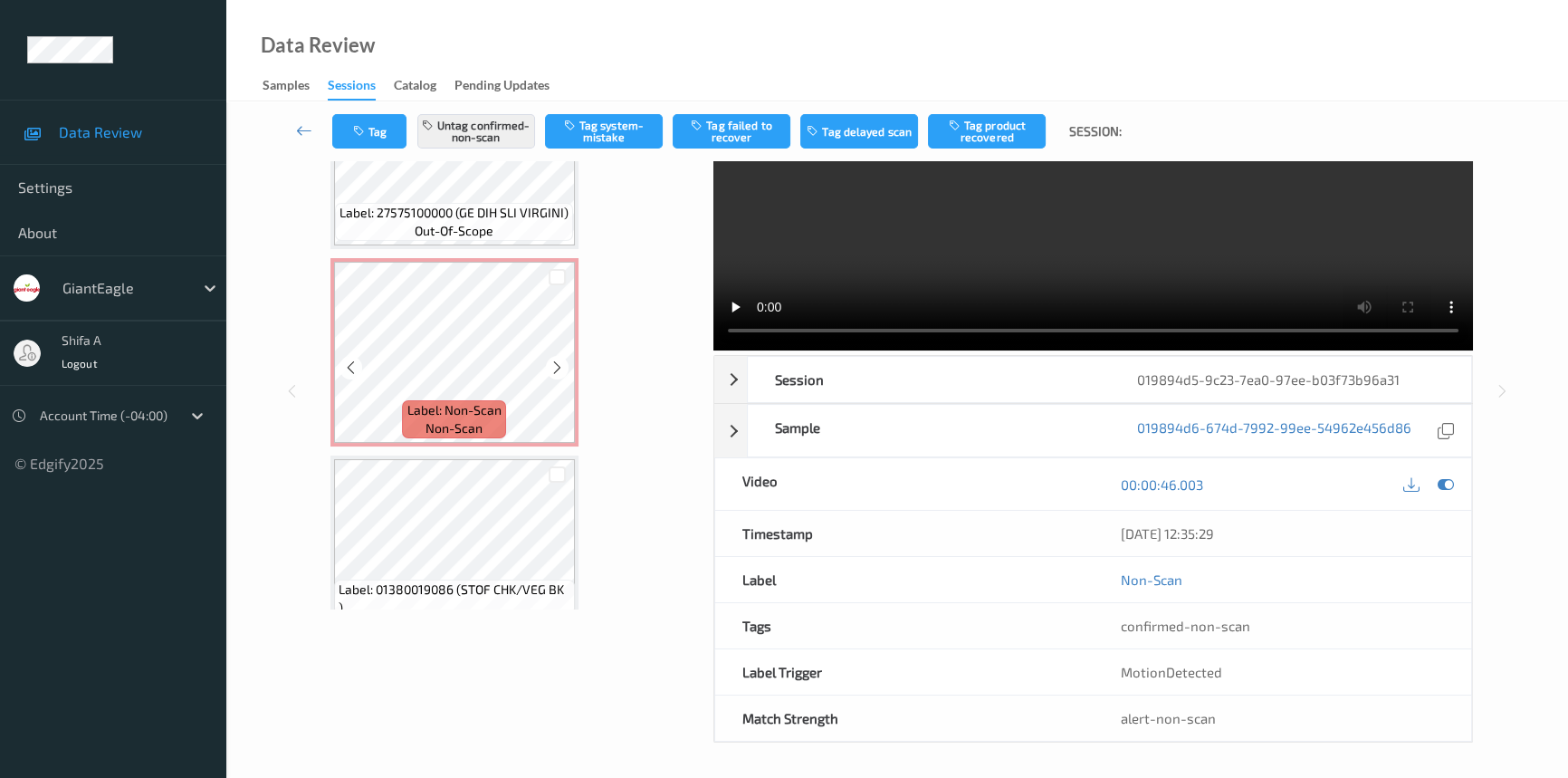
scroll to position [442, 0]
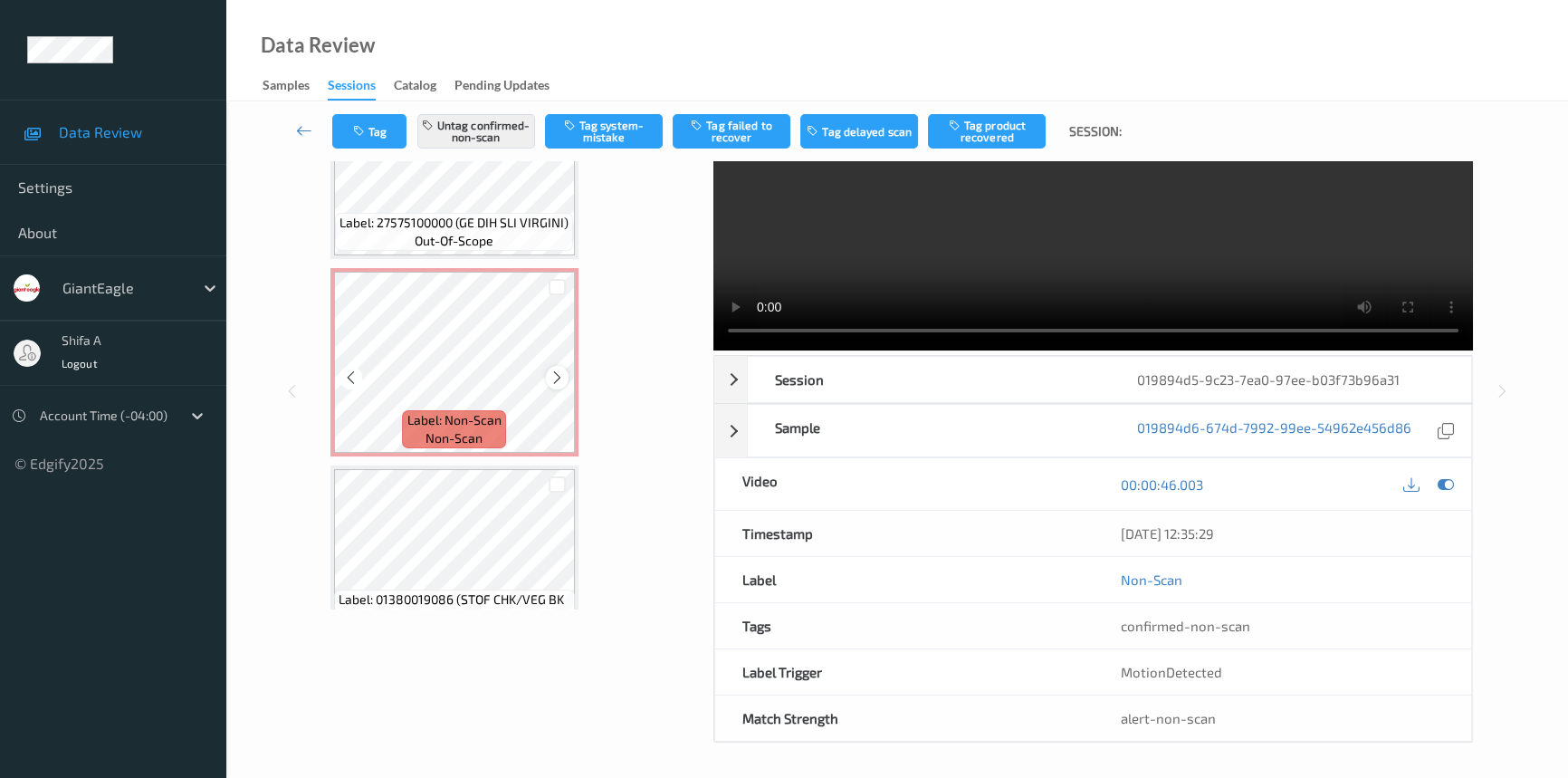
click at [560, 373] on icon at bounding box center [557, 378] width 16 height 17
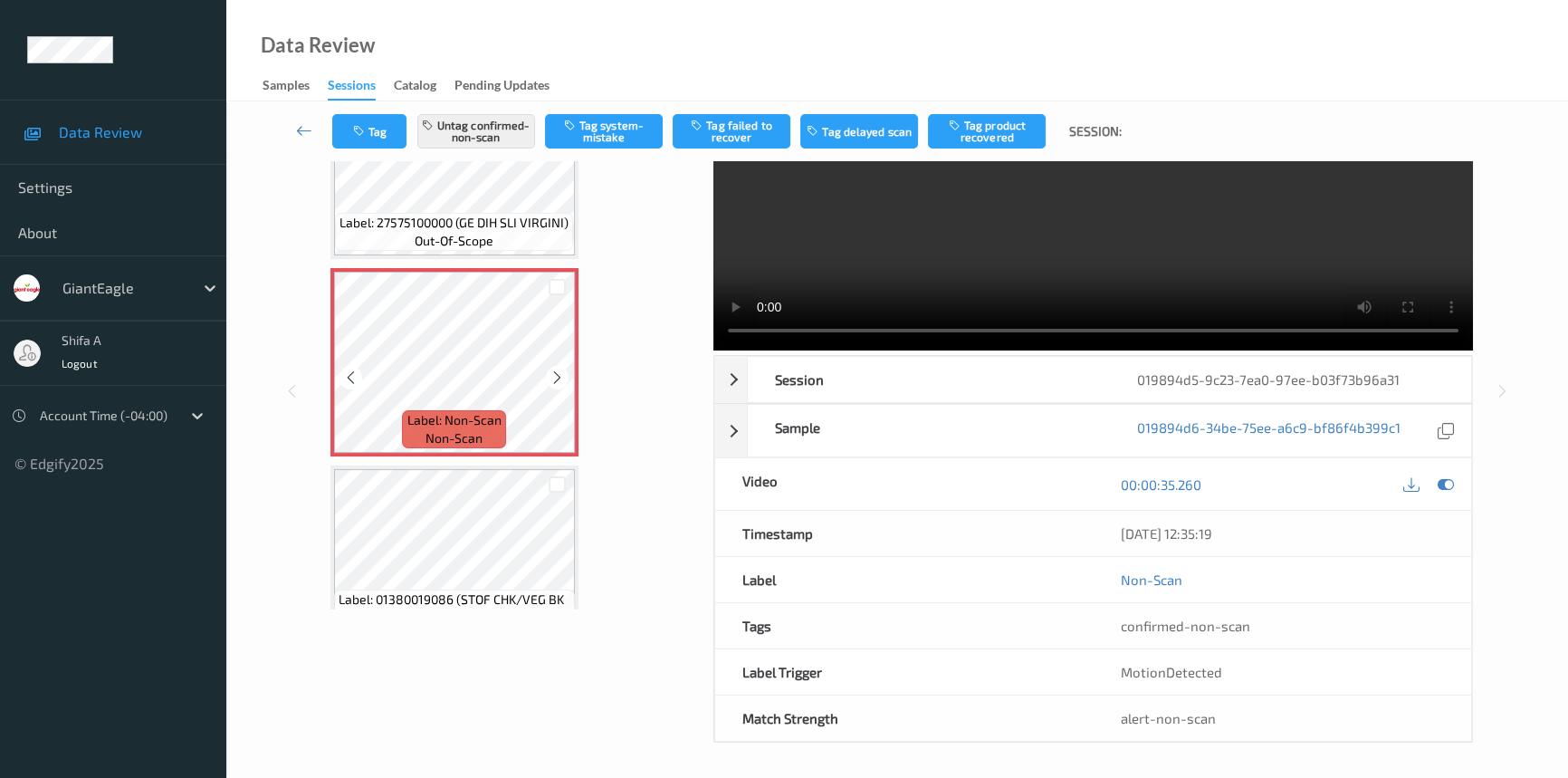
click at [560, 373] on icon at bounding box center [557, 378] width 16 height 17
click at [750, 135] on button "Tag failed to recover" at bounding box center [732, 131] width 118 height 34
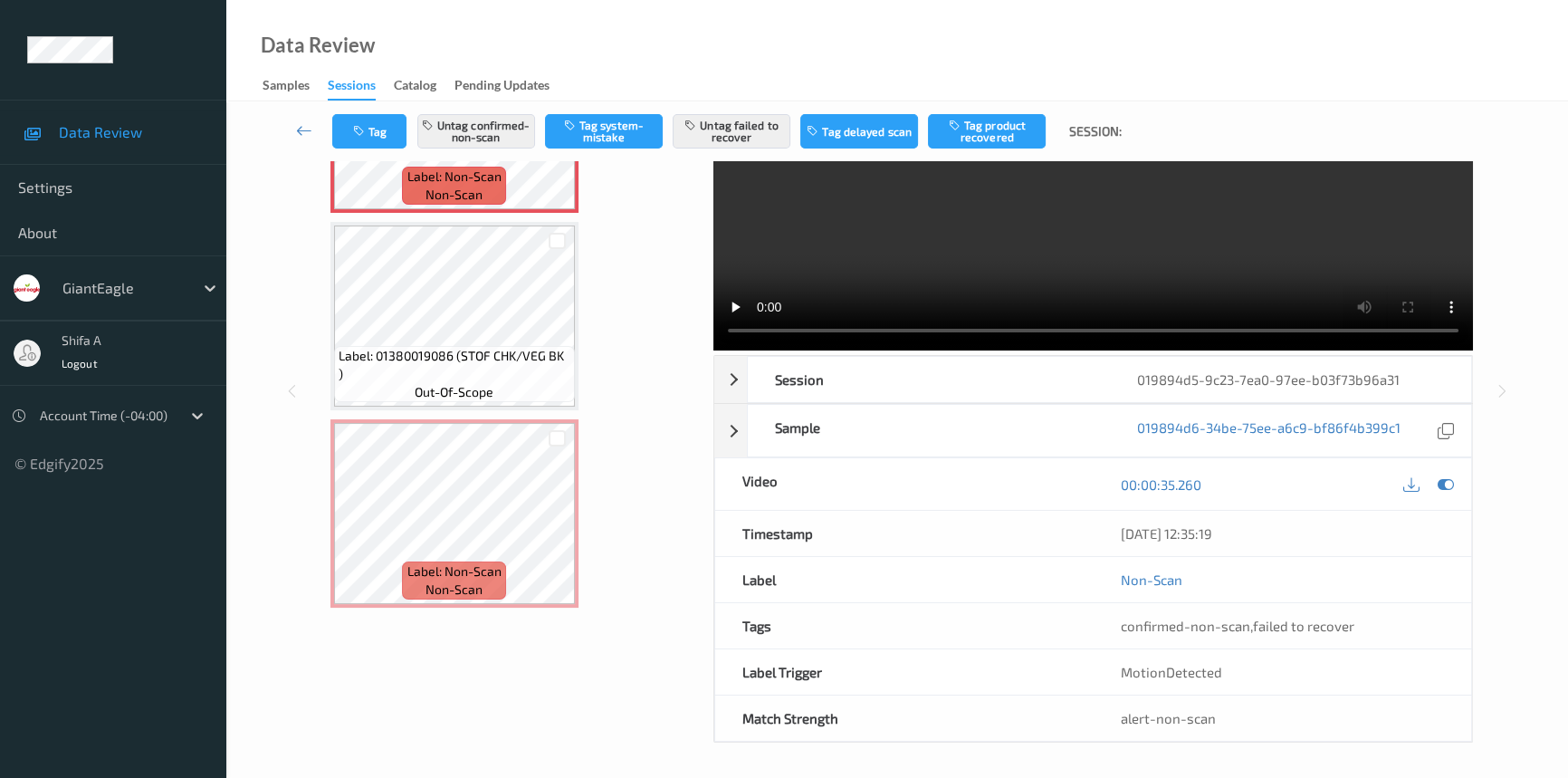
scroll to position [689, 0]
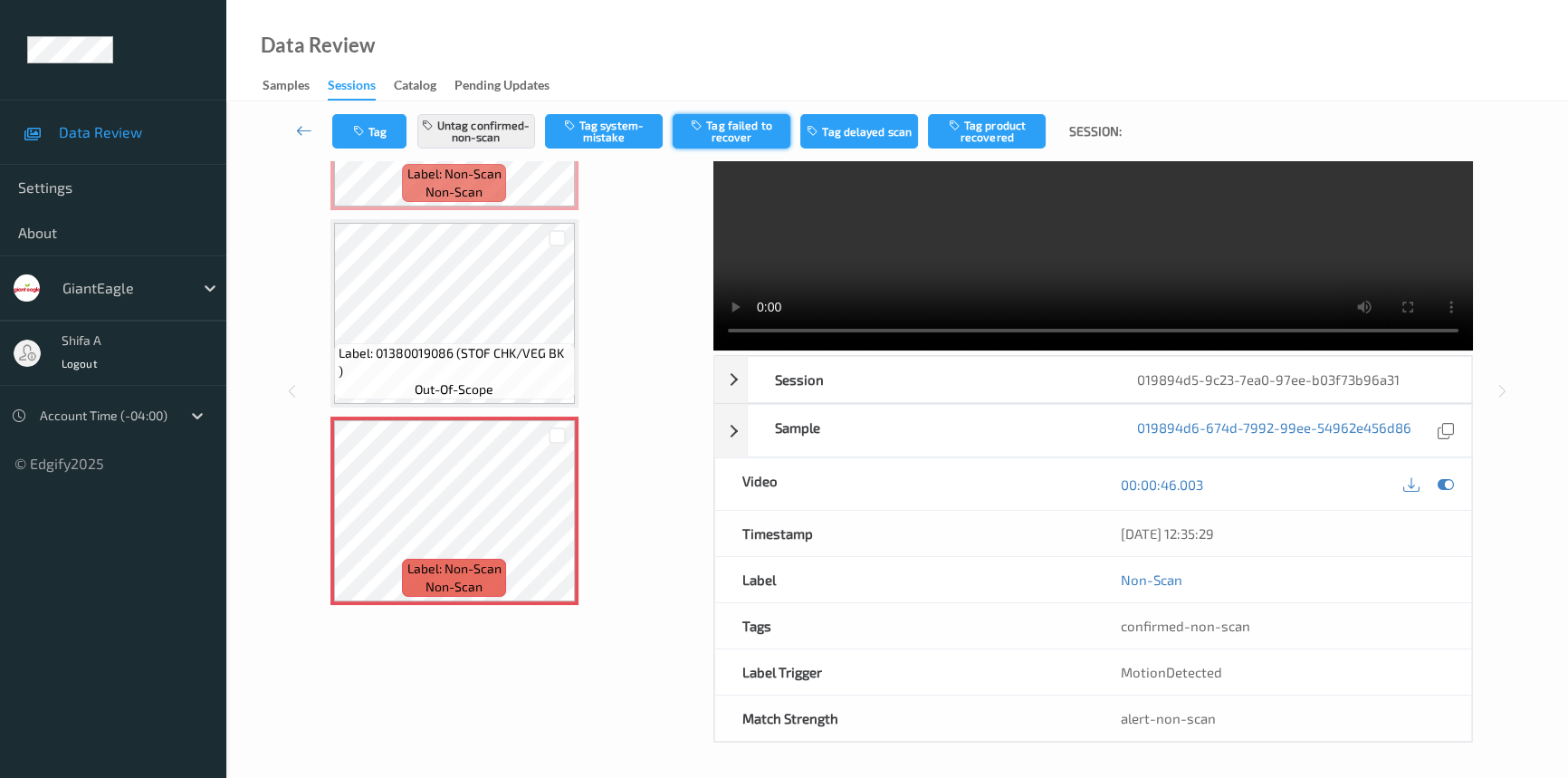
click at [772, 146] on button "Tag failed to recover" at bounding box center [732, 131] width 118 height 34
click at [555, 520] on icon at bounding box center [557, 526] width 16 height 17
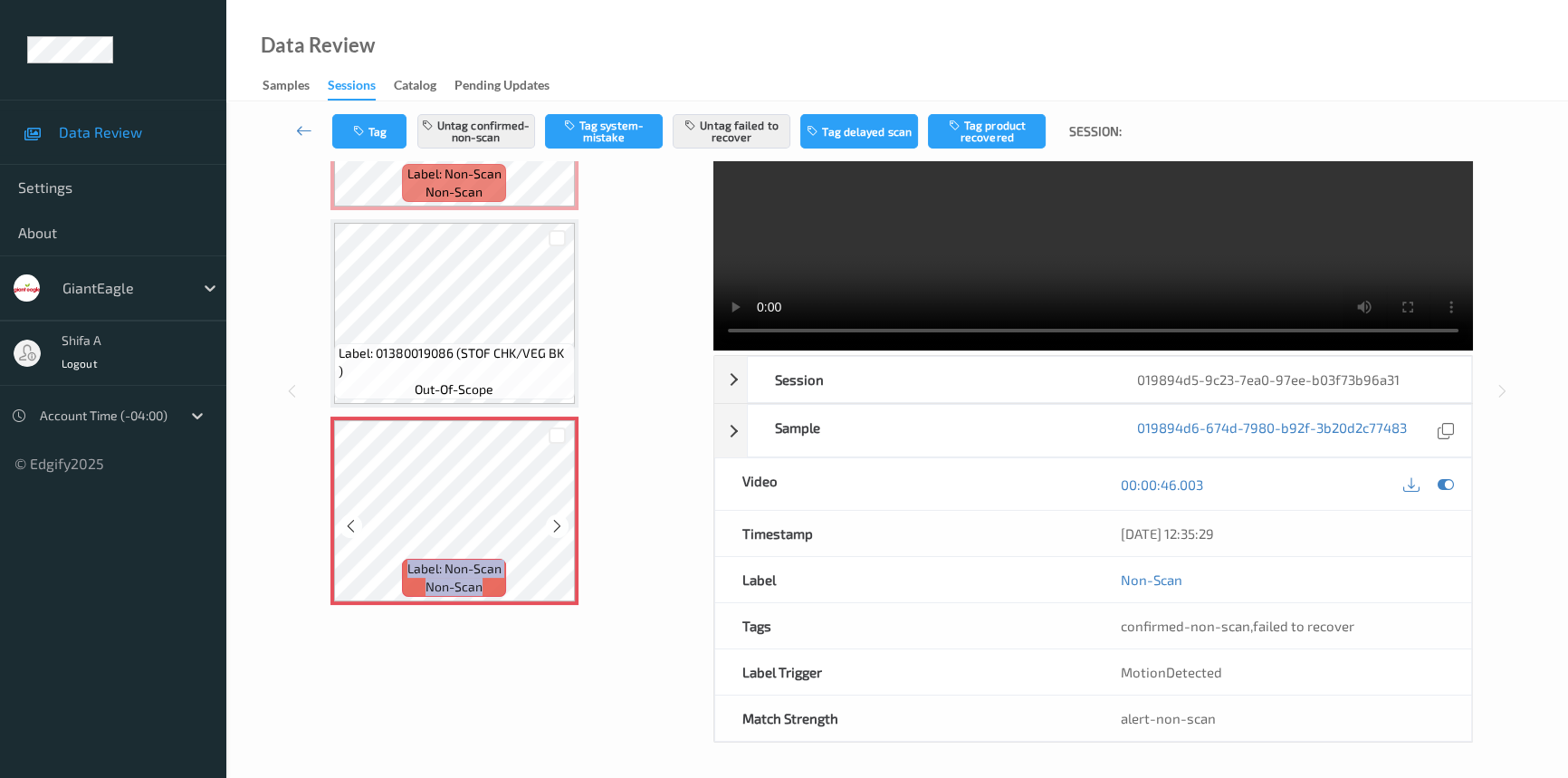
click at [555, 520] on icon at bounding box center [557, 526] width 16 height 17
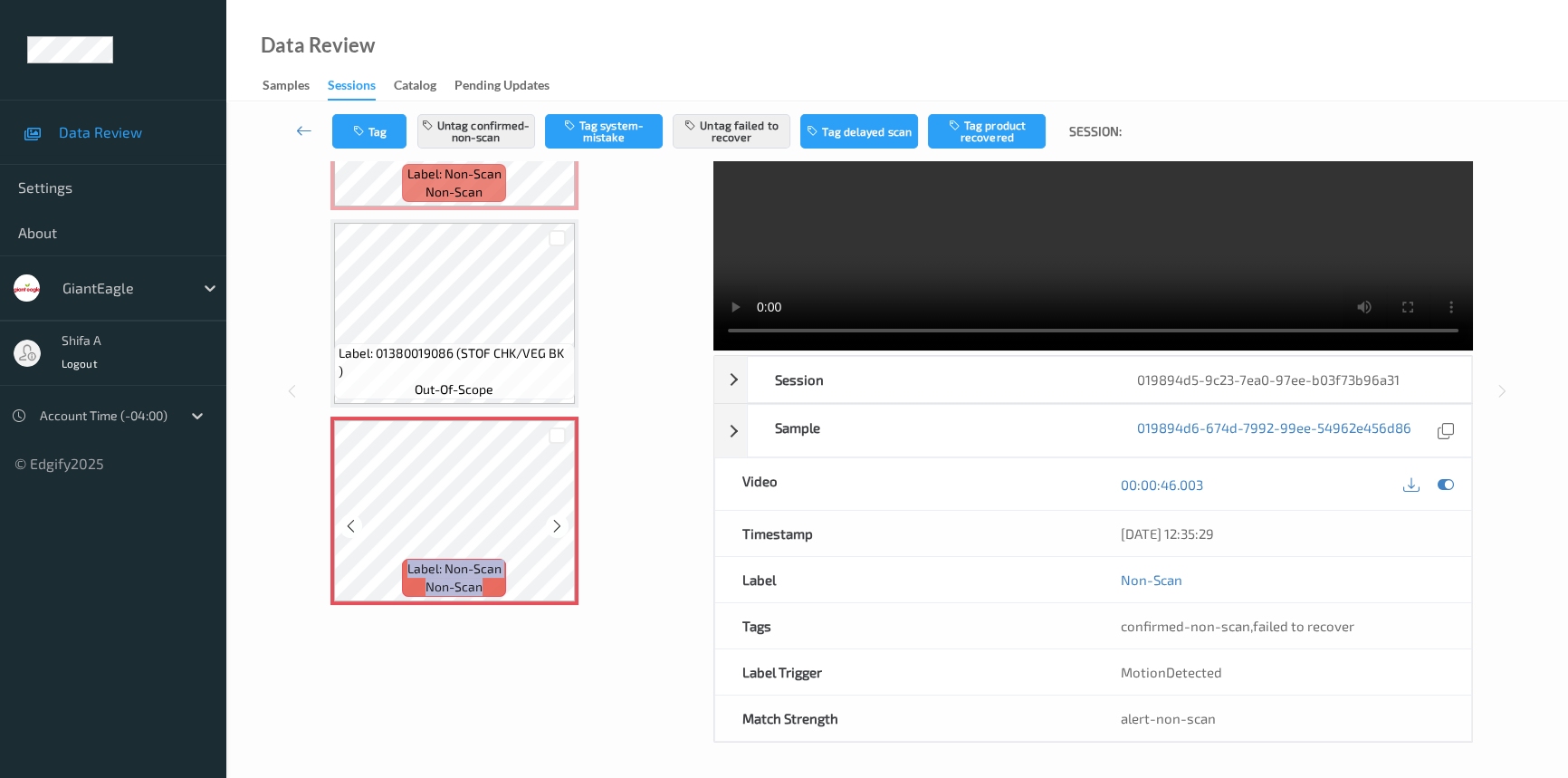
click at [555, 520] on icon at bounding box center [557, 526] width 16 height 17
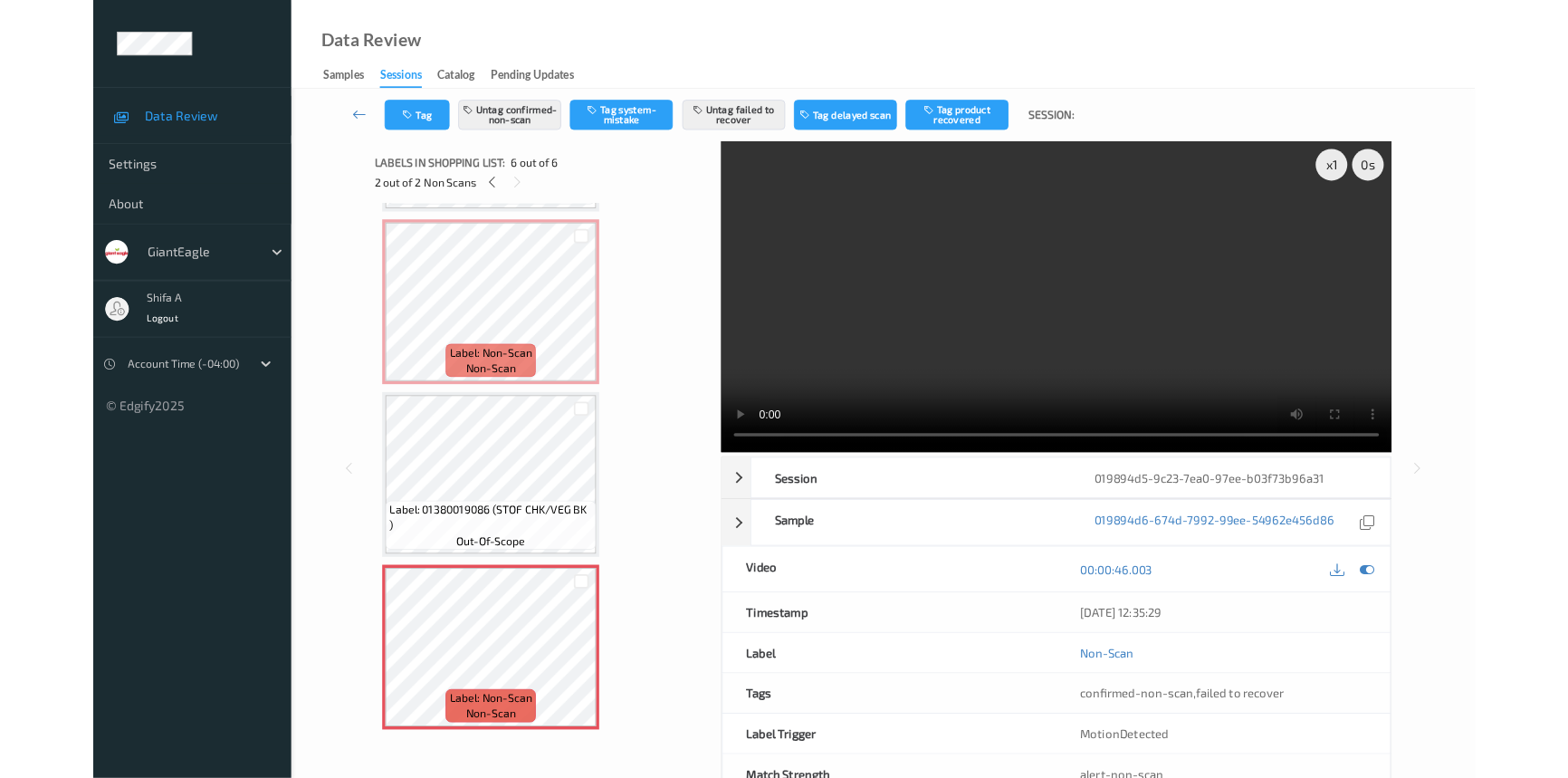
scroll to position [579, 0]
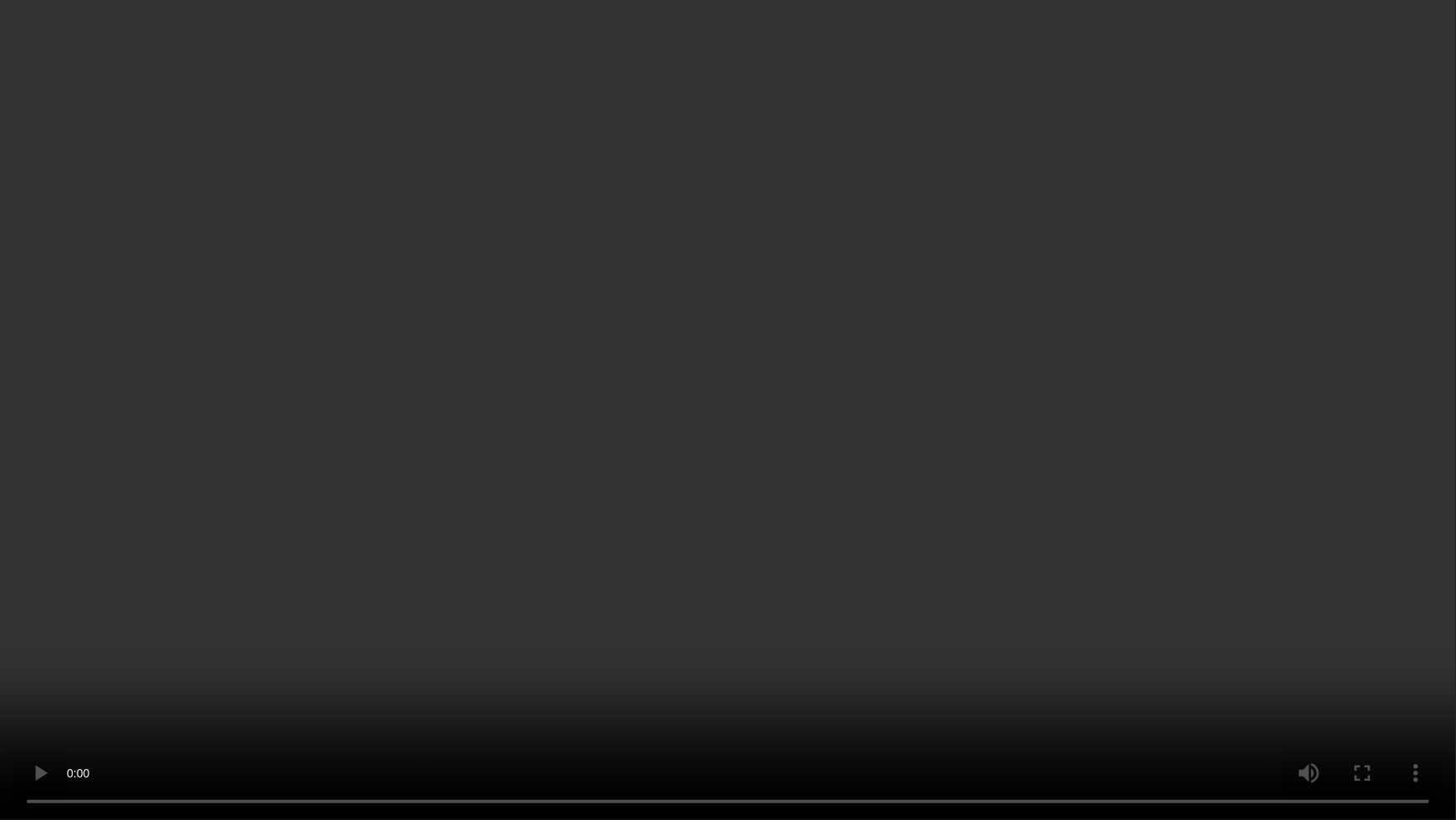
click at [1301, 463] on video at bounding box center [728, 410] width 1456 height 820
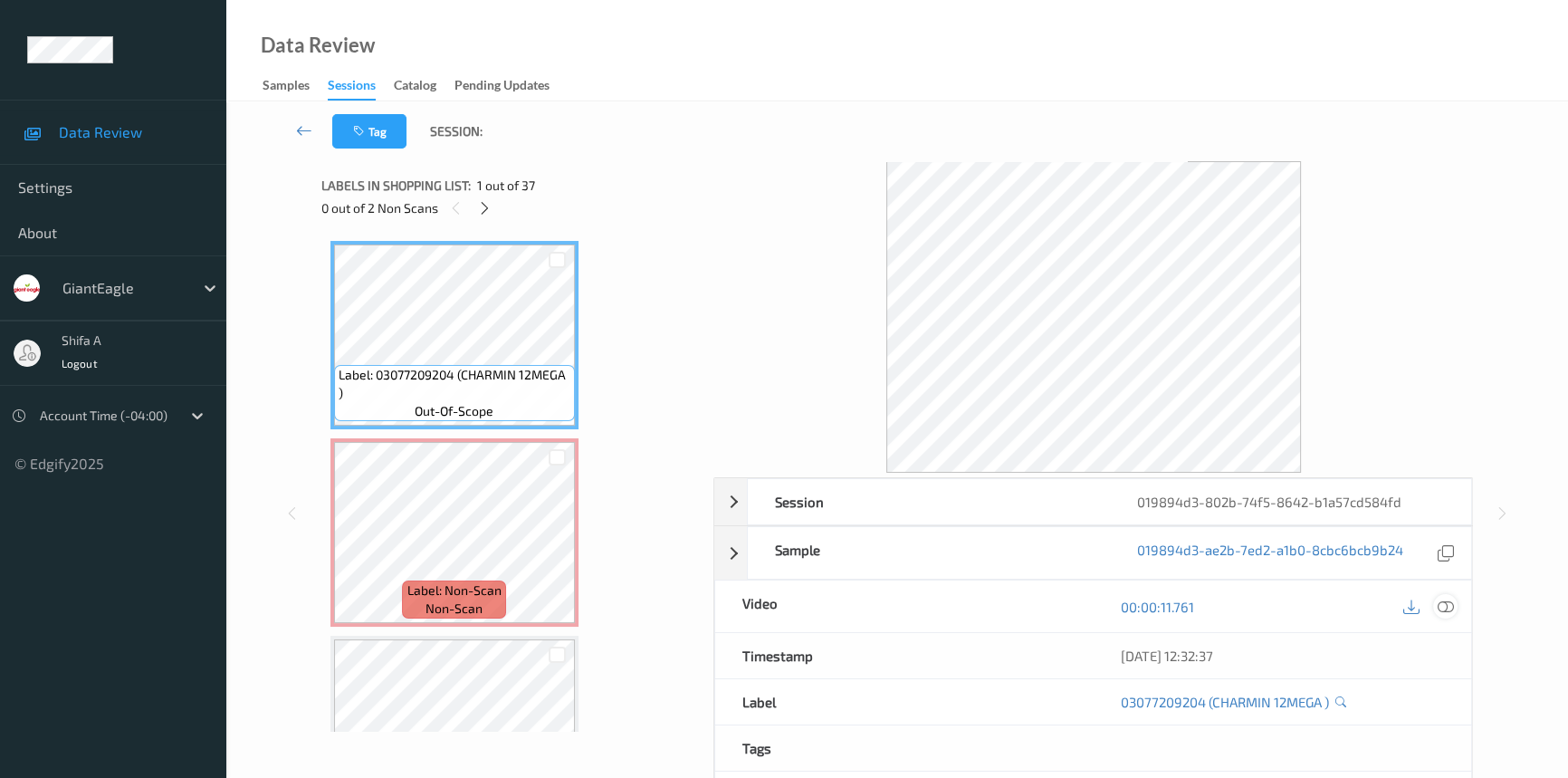
click at [1449, 605] on icon at bounding box center [1446, 607] width 17 height 17
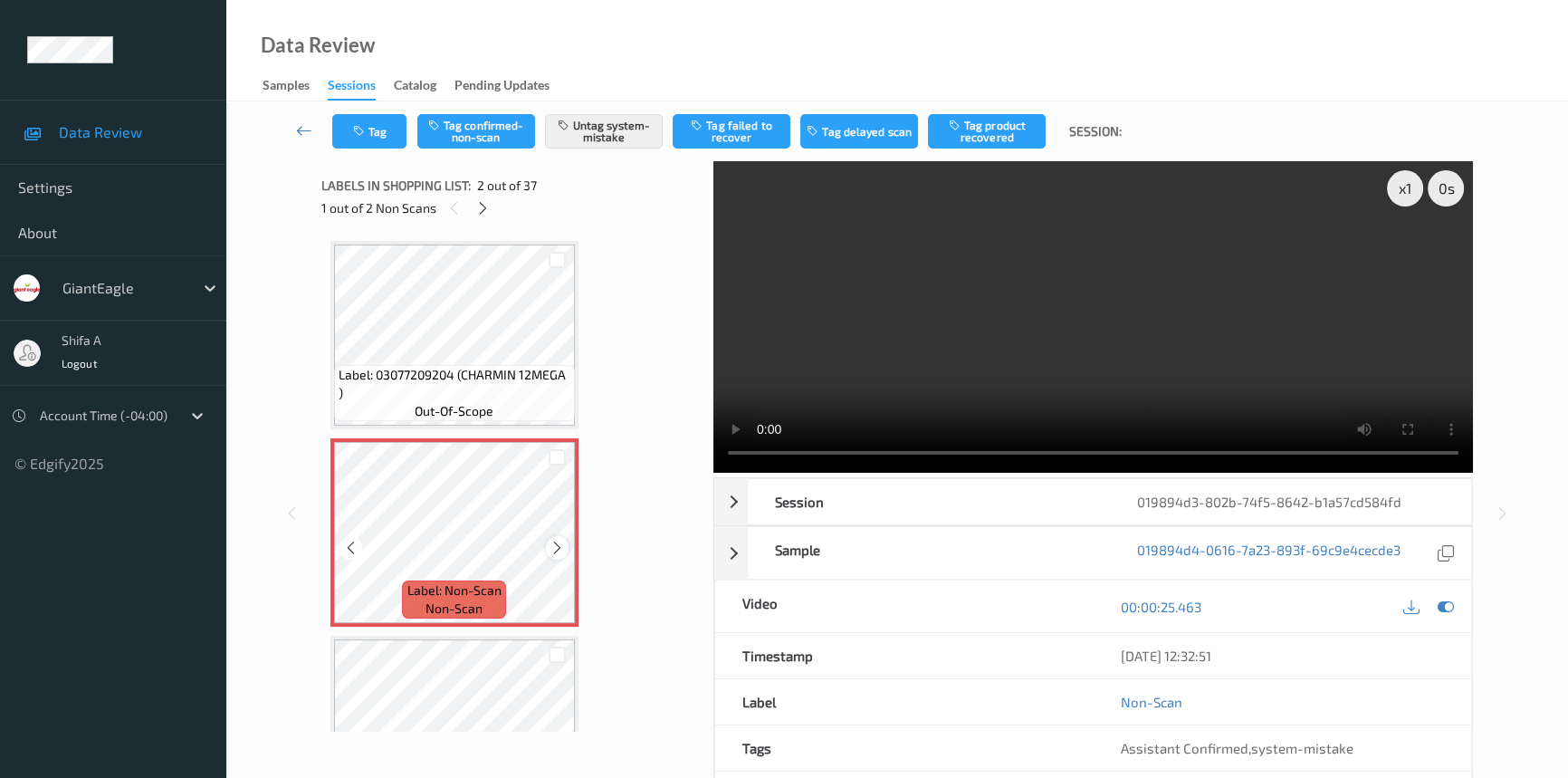
click at [560, 547] on icon at bounding box center [557, 548] width 16 height 17
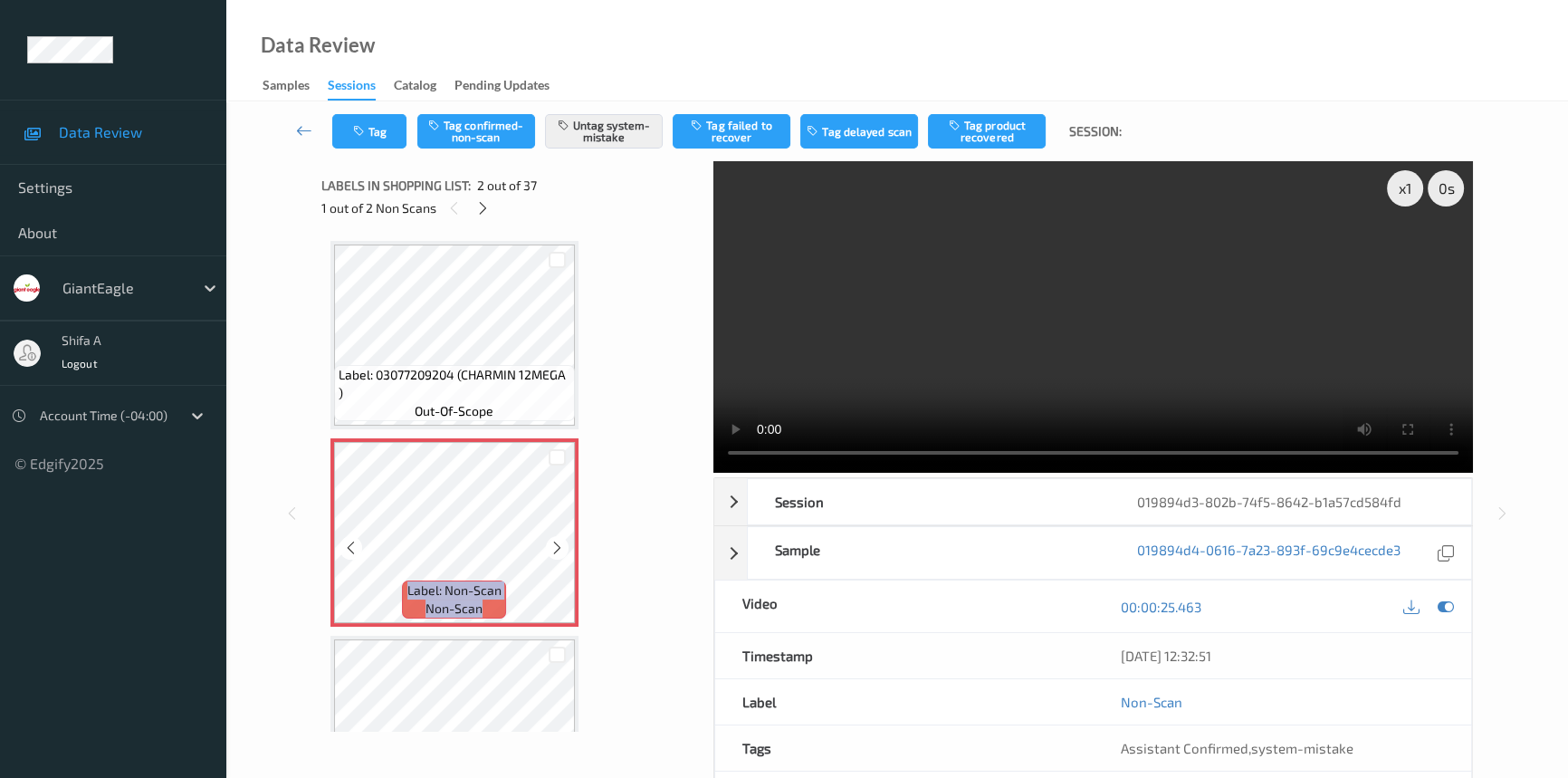
click at [560, 547] on icon at bounding box center [557, 548] width 16 height 17
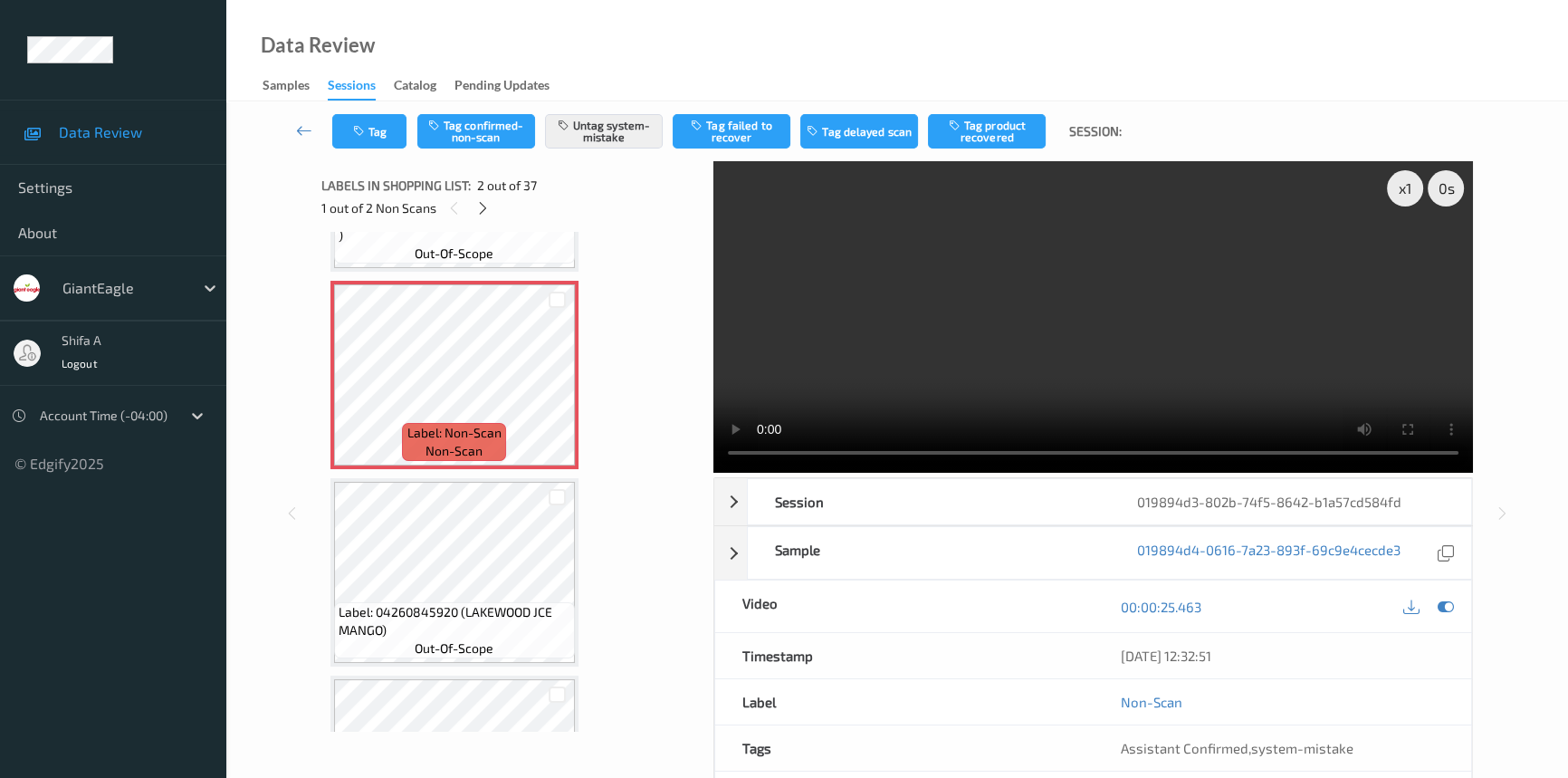
scroll to position [164, 0]
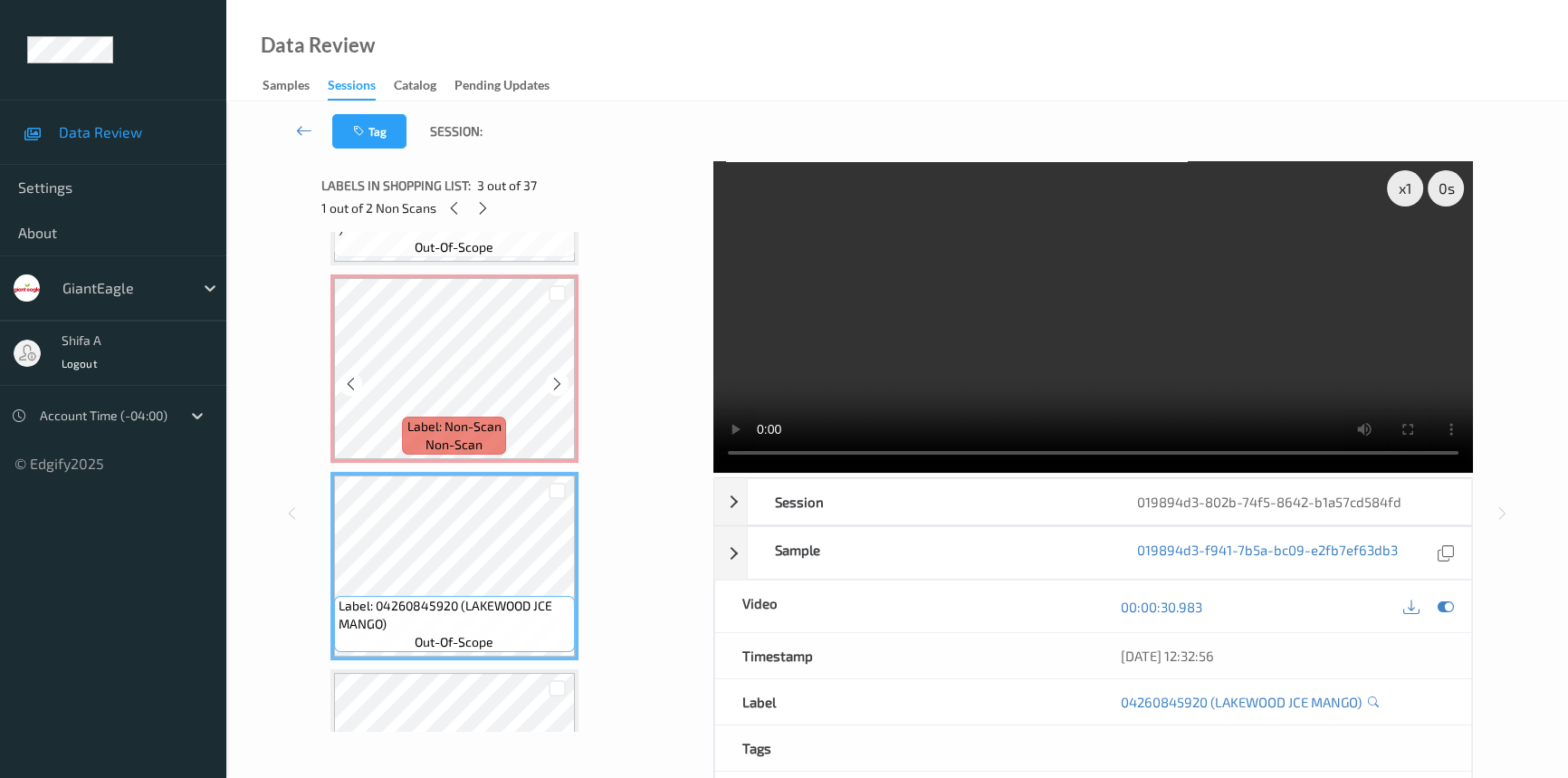
click at [471, 418] on span "Label: Non-Scan" at bounding box center [454, 427] width 94 height 18
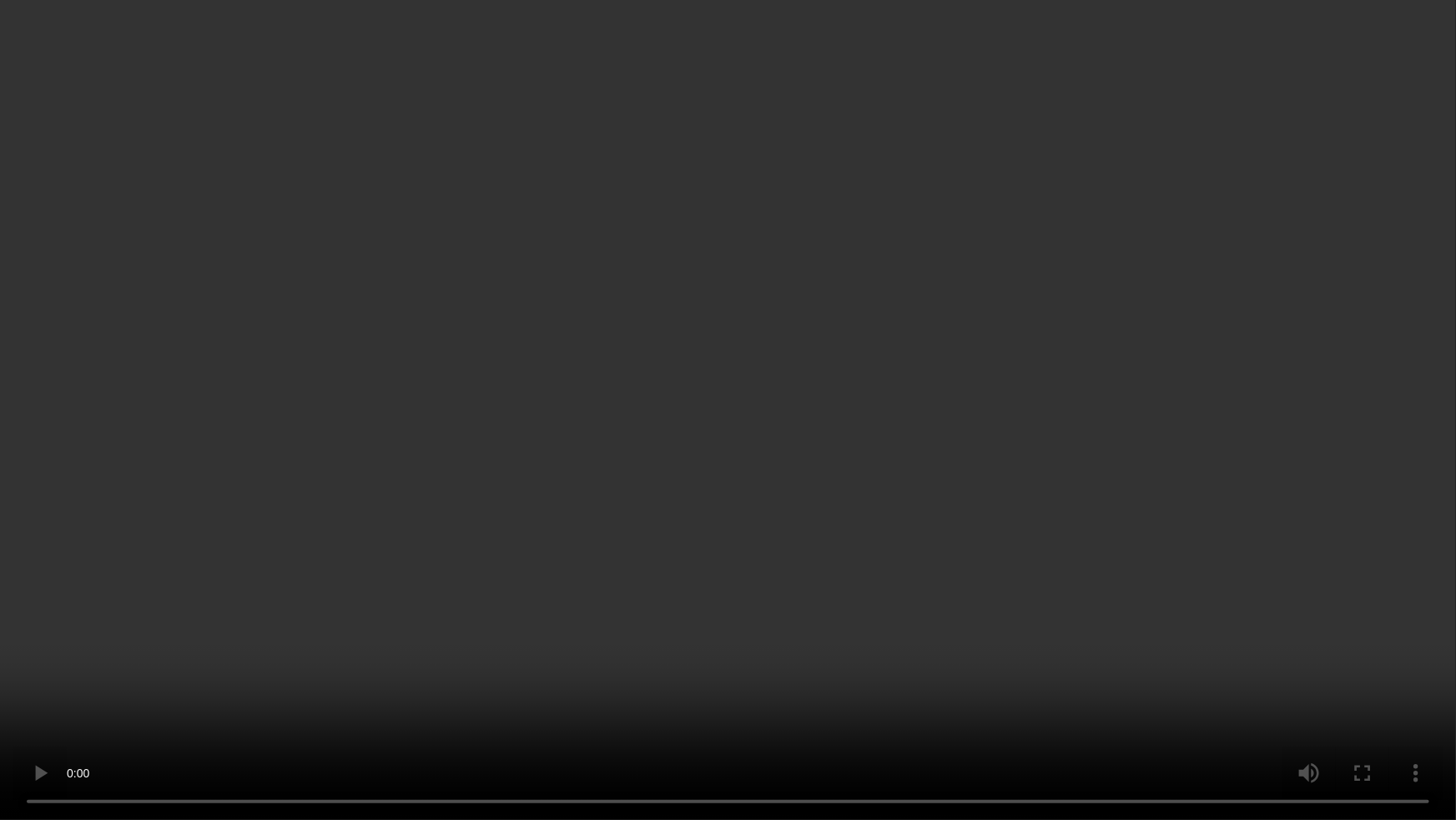
click at [1156, 402] on video at bounding box center [728, 410] width 1456 height 820
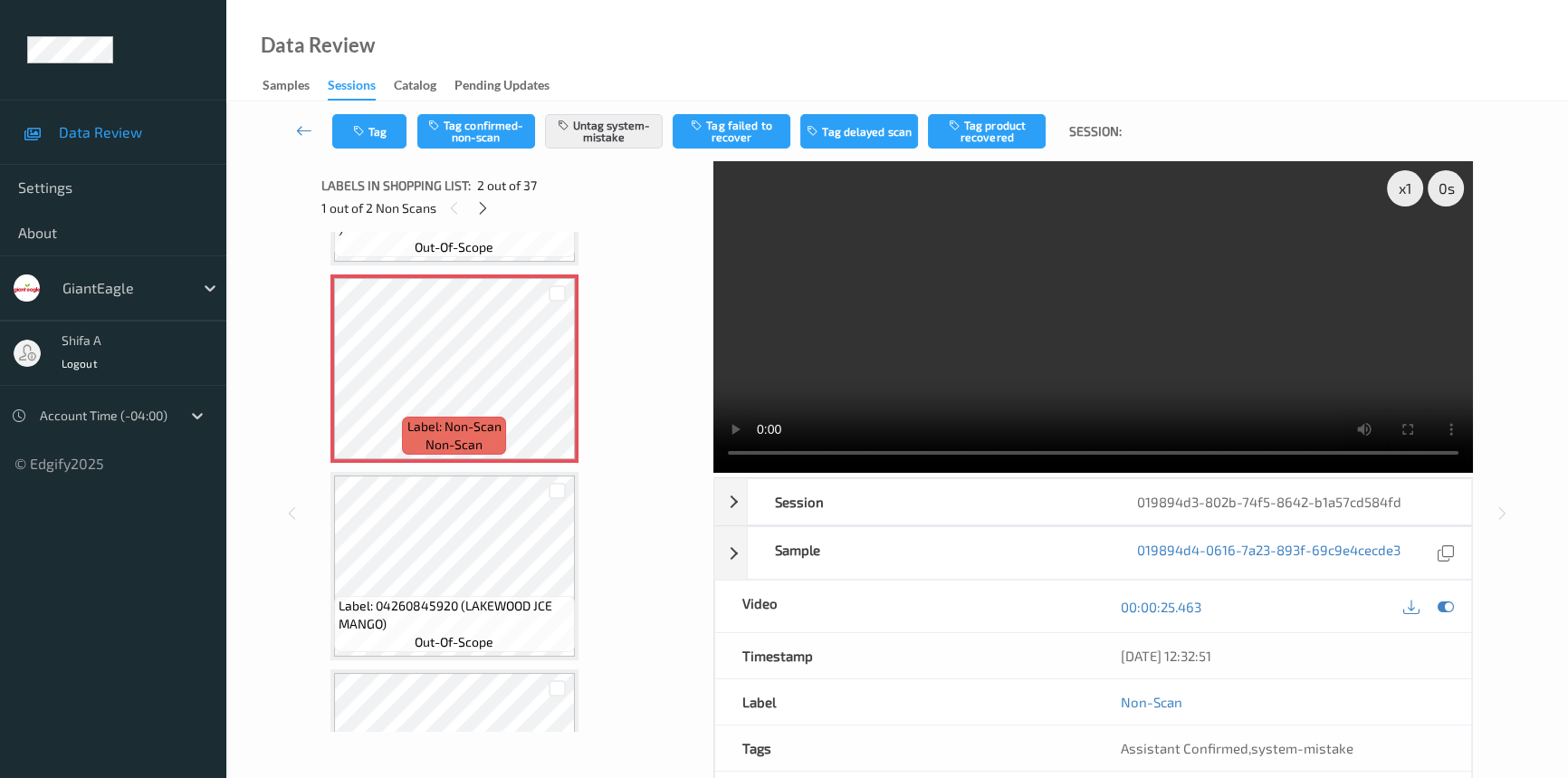
click at [1173, 356] on video at bounding box center [1093, 317] width 760 height 312
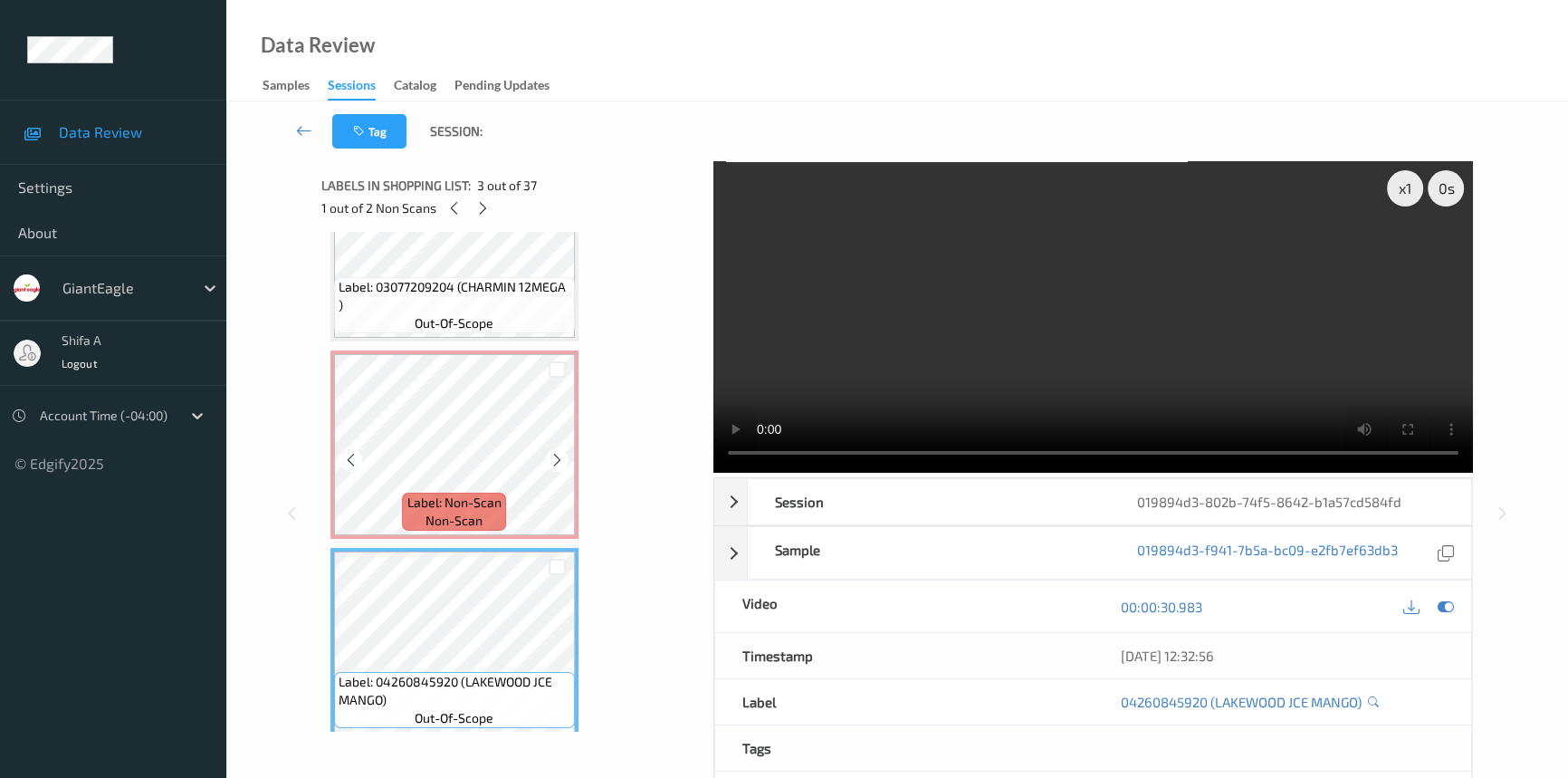
scroll to position [81, 0]
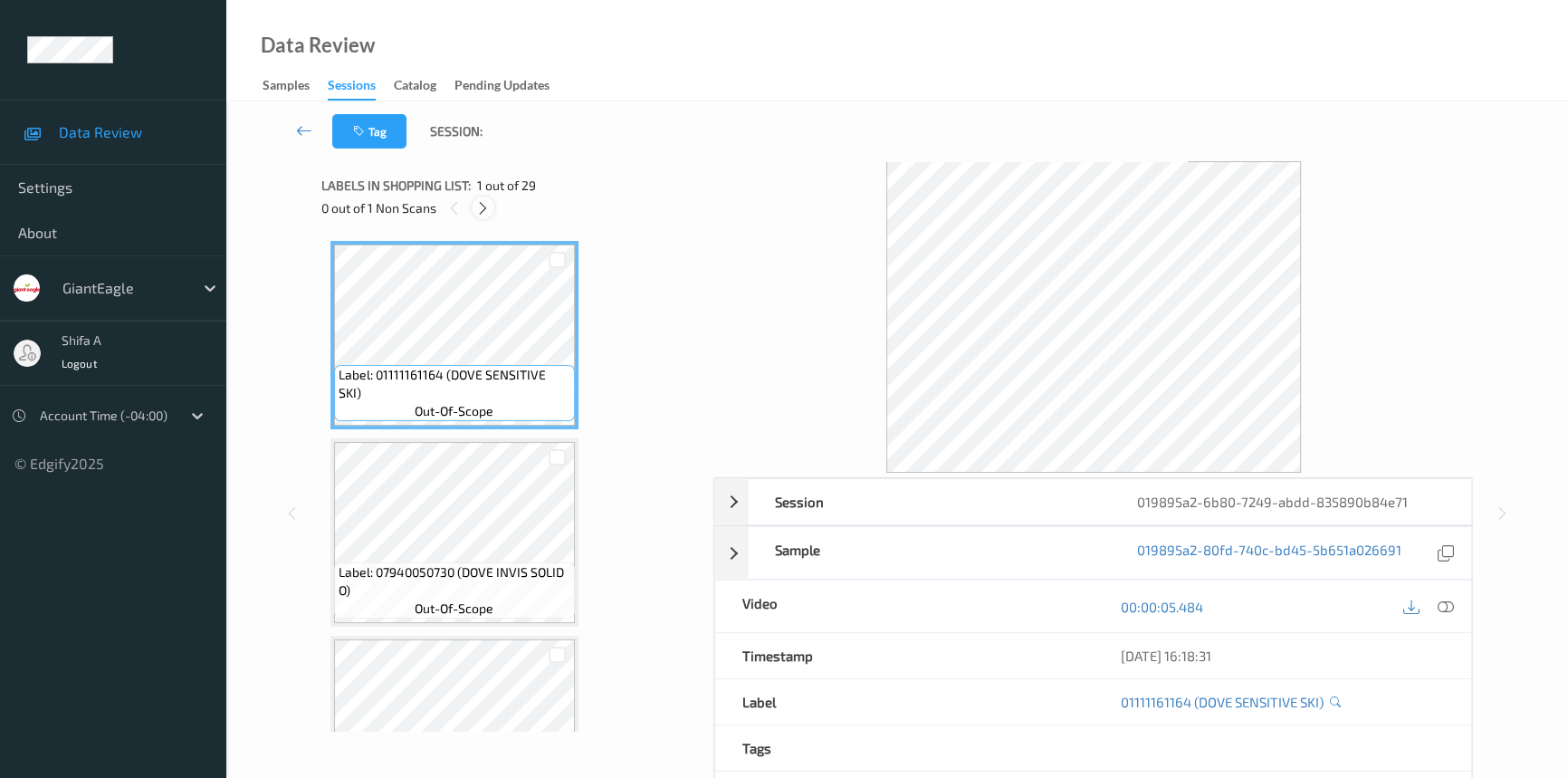
click at [488, 212] on icon at bounding box center [483, 208] width 16 height 17
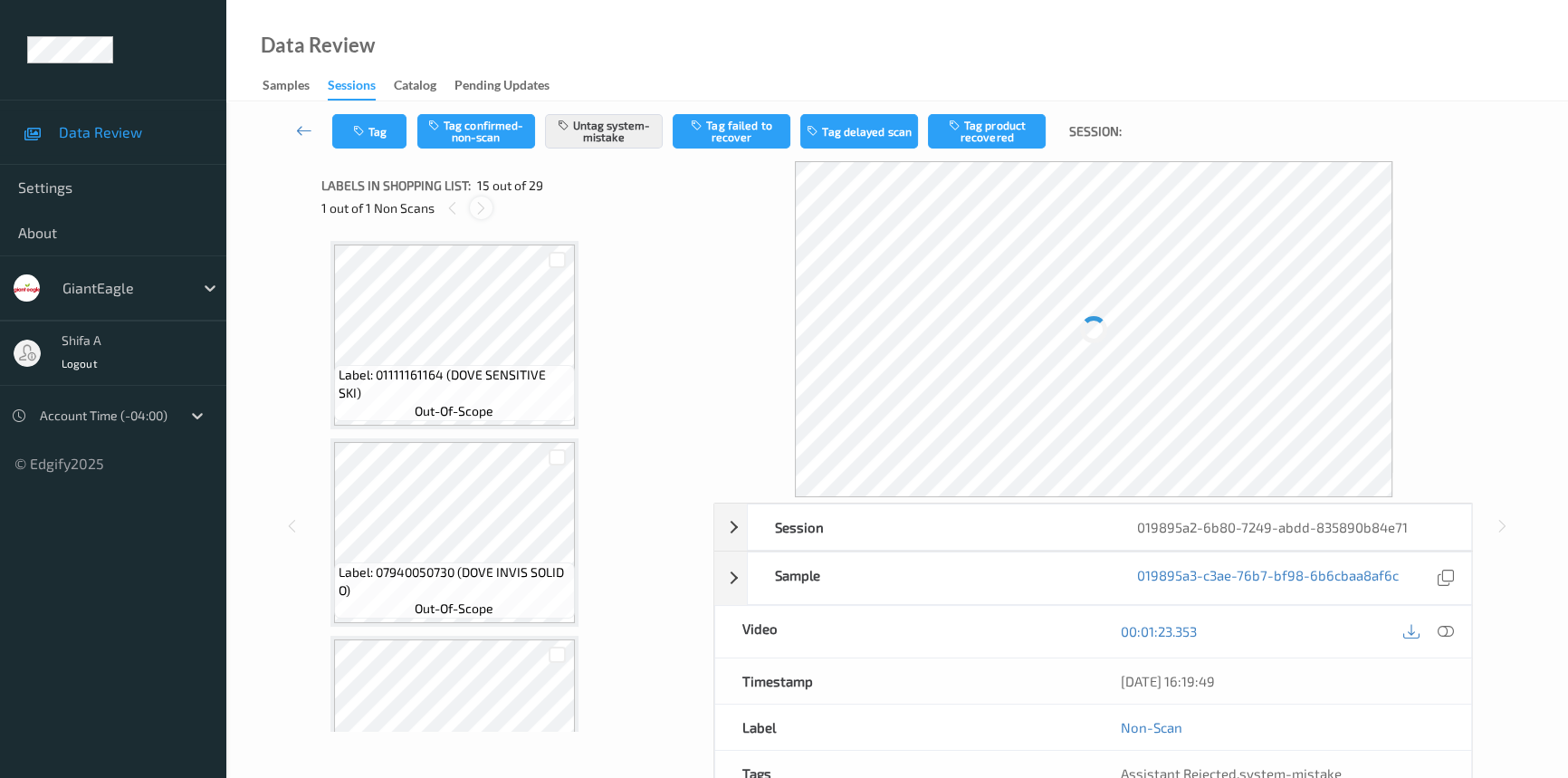
scroll to position [2565, 0]
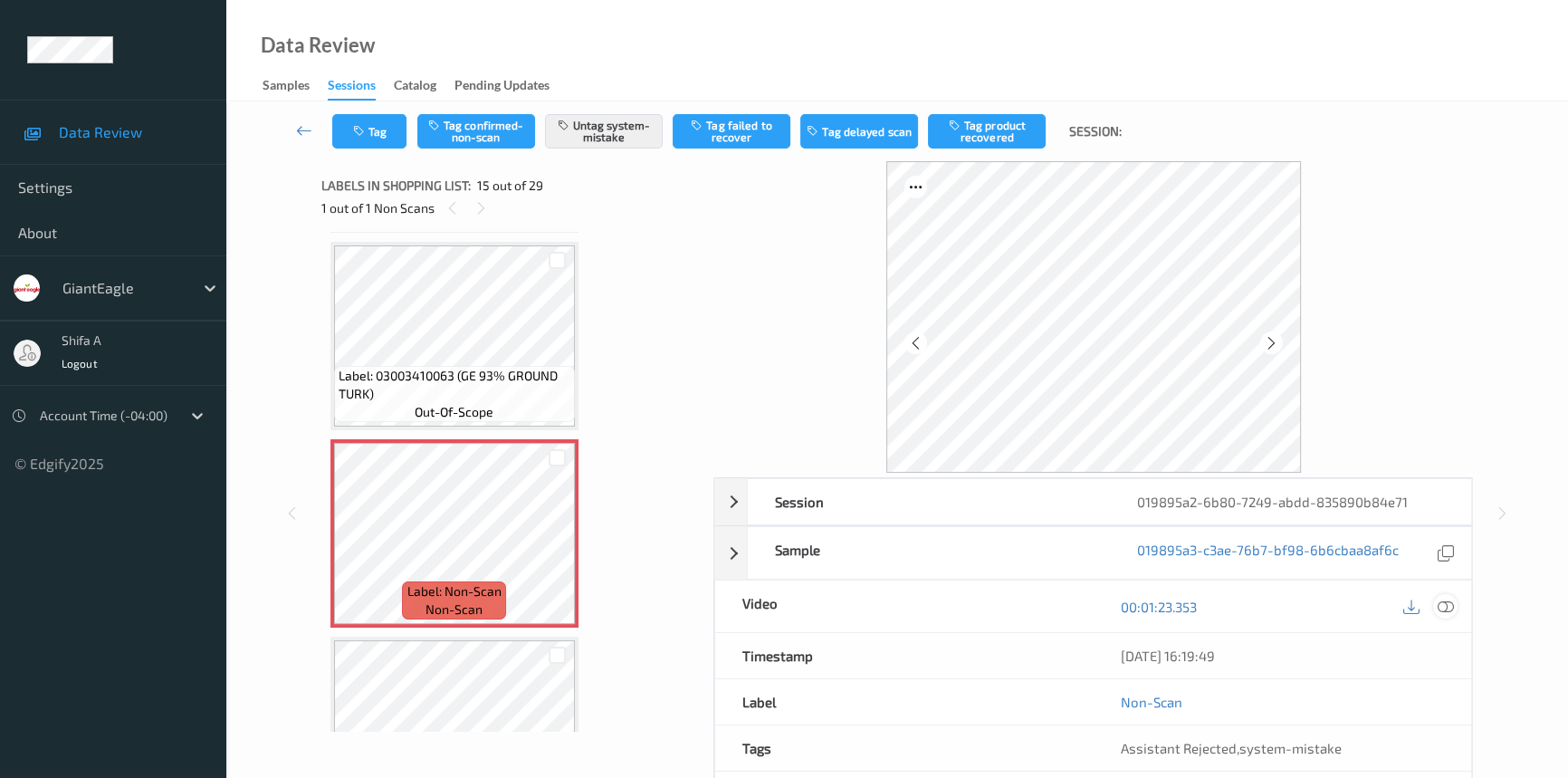
click at [1455, 597] on div at bounding box center [1445, 606] width 25 height 25
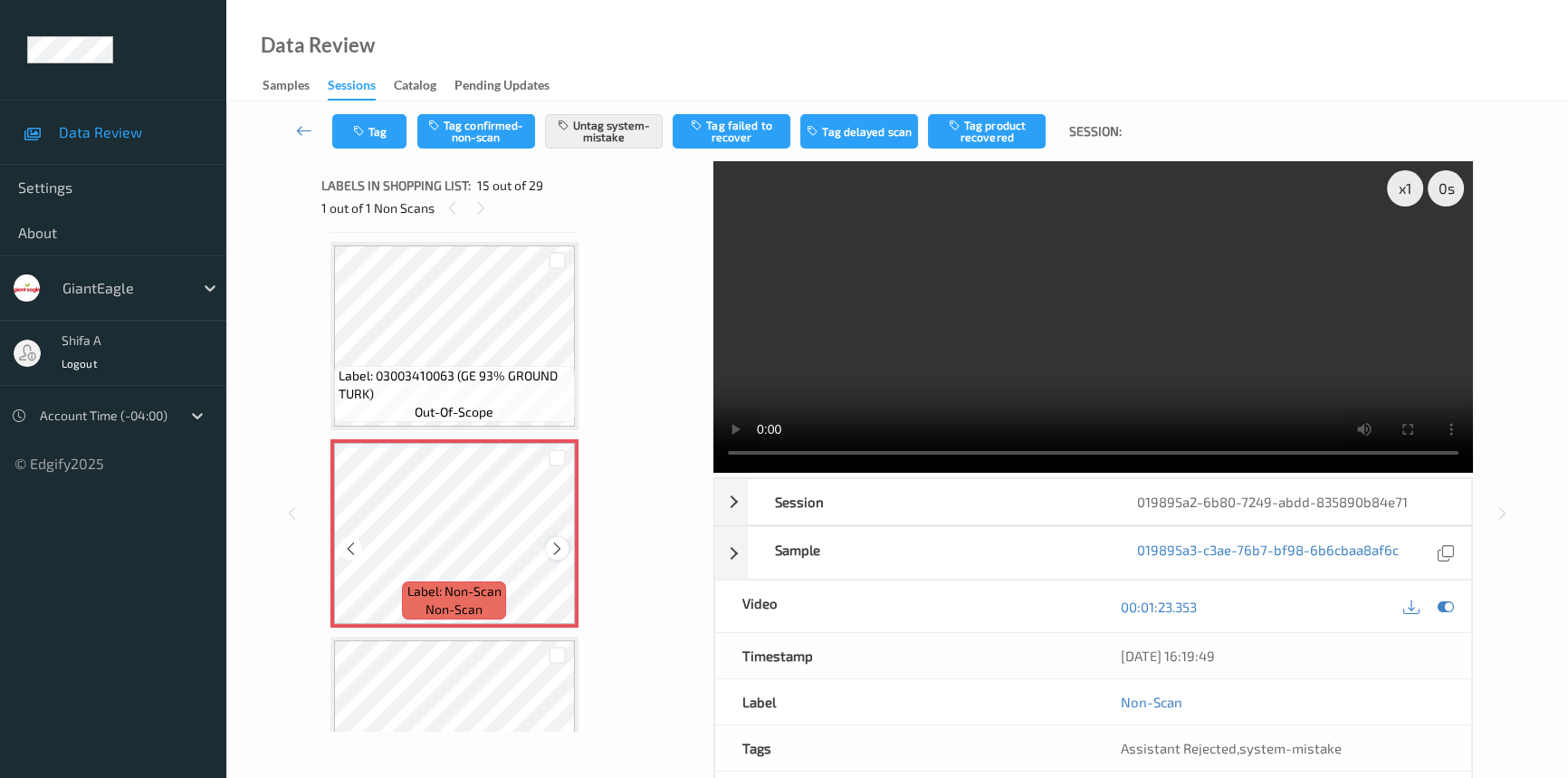
click at [553, 540] on icon at bounding box center [557, 548] width 16 height 17
click at [558, 540] on icon at bounding box center [557, 548] width 16 height 17
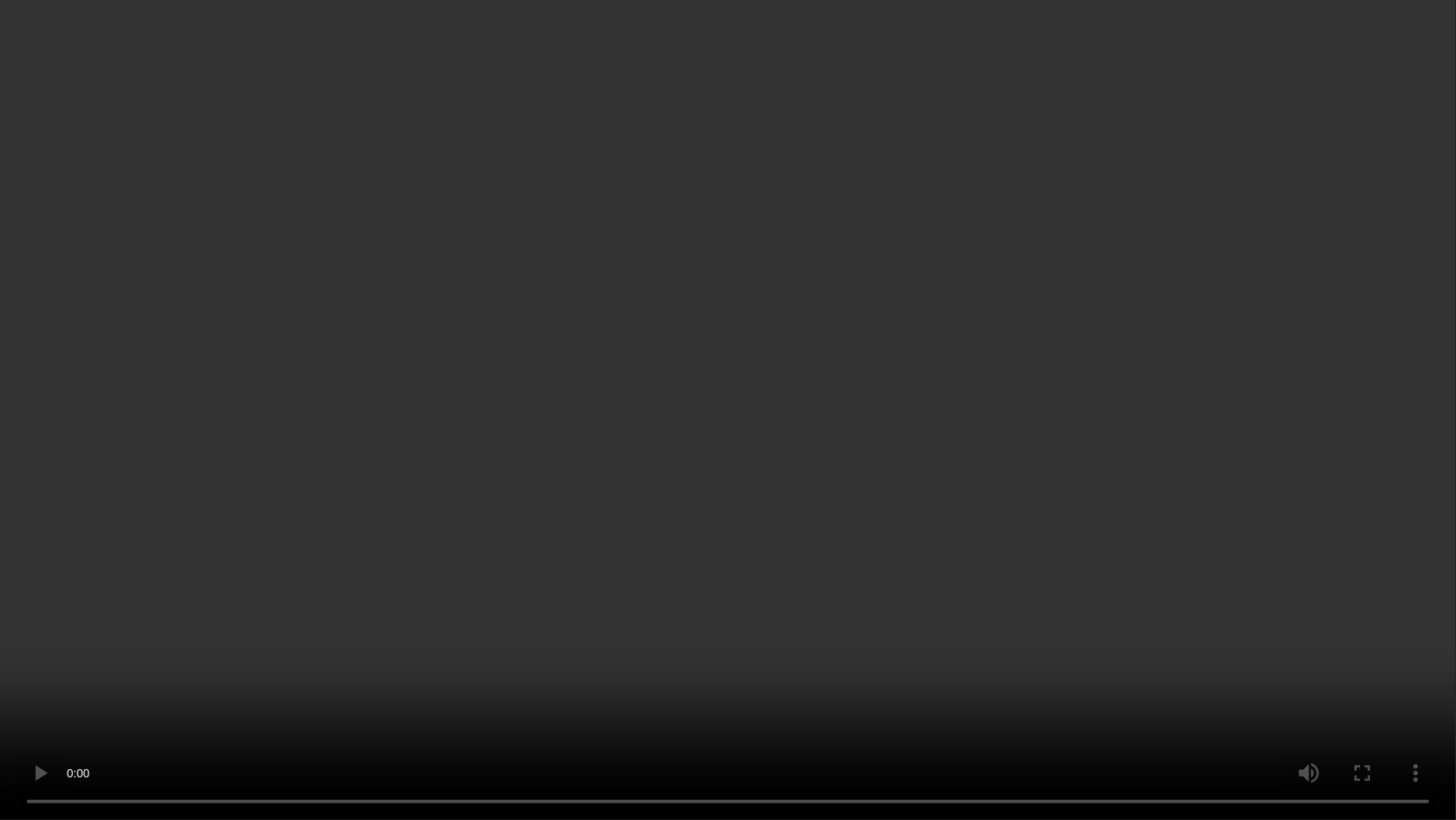
click at [1175, 400] on video at bounding box center [728, 410] width 1456 height 820
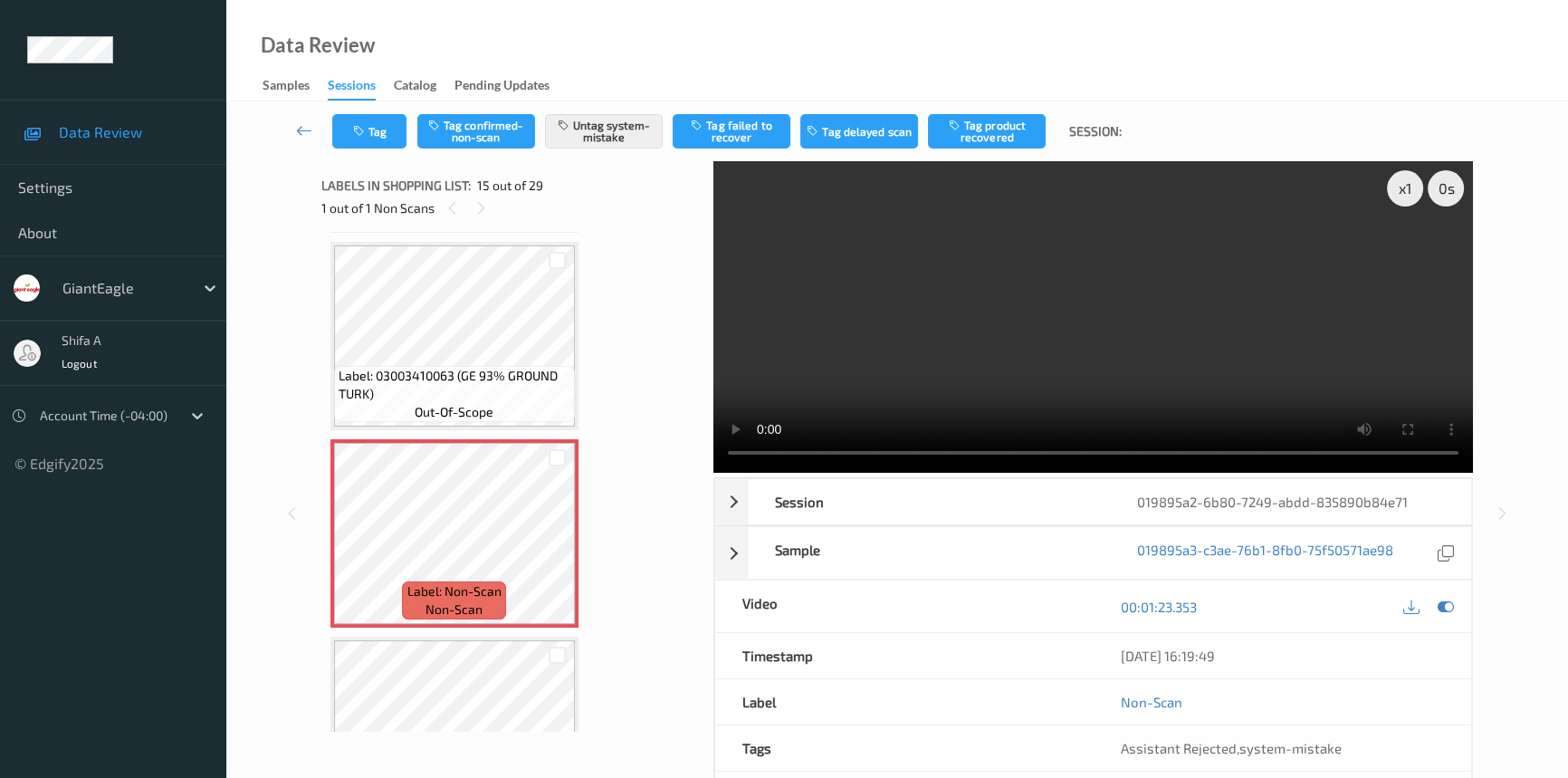
click at [1360, 383] on video at bounding box center [1093, 317] width 760 height 312
click at [1182, 346] on video at bounding box center [1093, 317] width 760 height 312
click at [600, 136] on button "Untag system-mistake" at bounding box center [604, 131] width 118 height 34
click at [512, 127] on button "Tag confirmed-non-scan" at bounding box center [477, 131] width 118 height 34
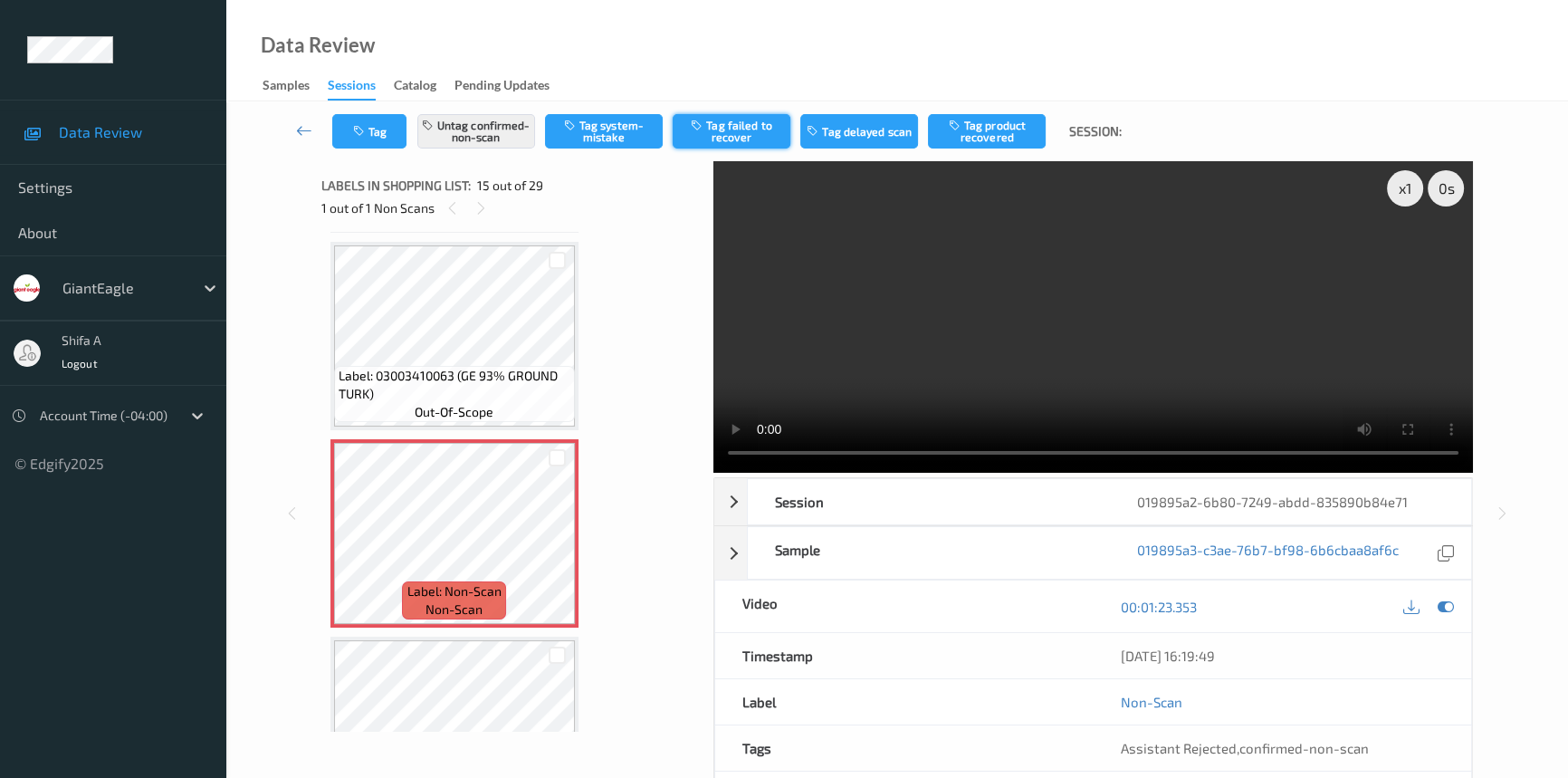
click at [747, 143] on button "Tag failed to recover" at bounding box center [732, 131] width 118 height 34
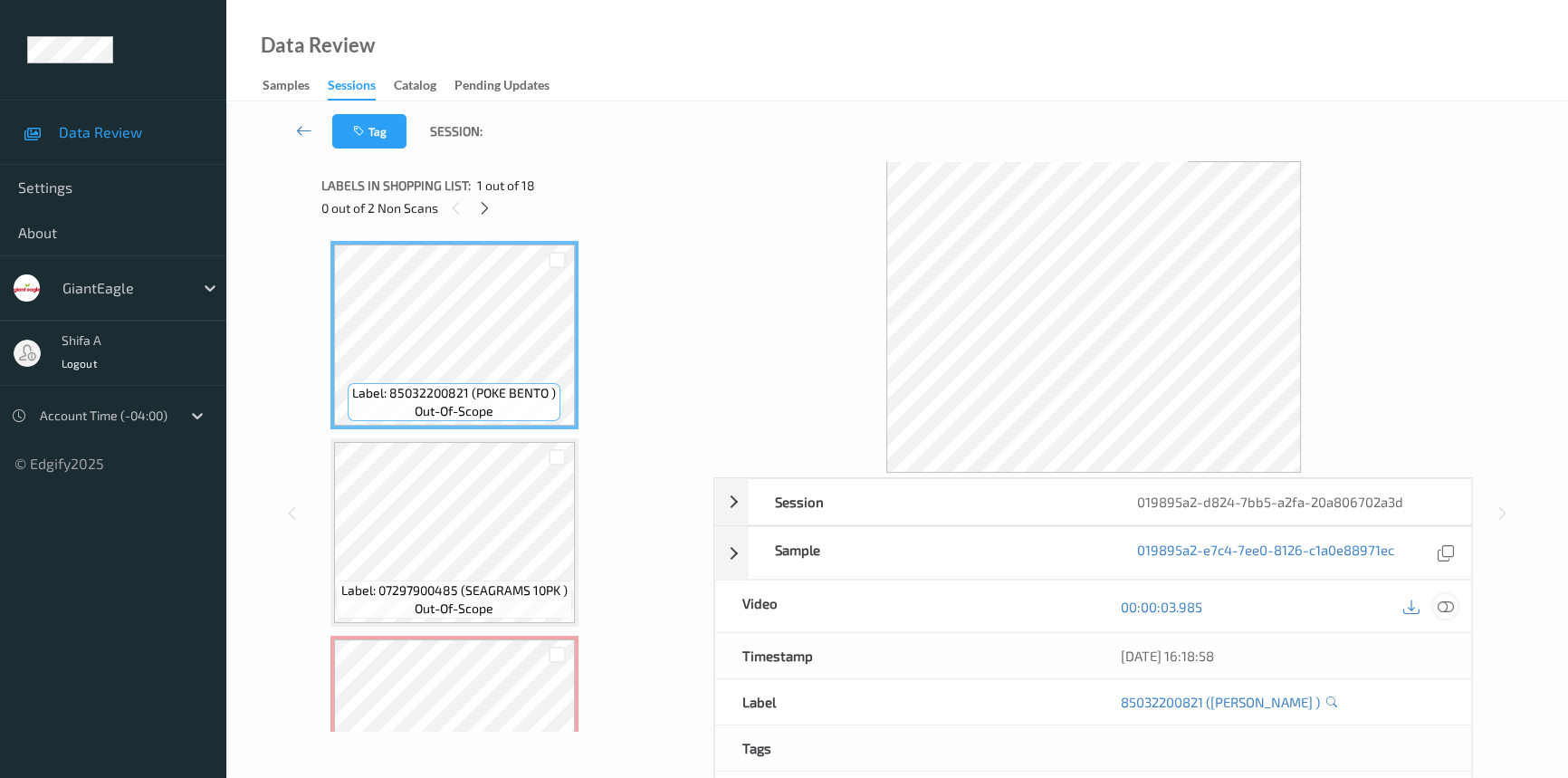
click at [1456, 599] on div at bounding box center [1445, 606] width 25 height 25
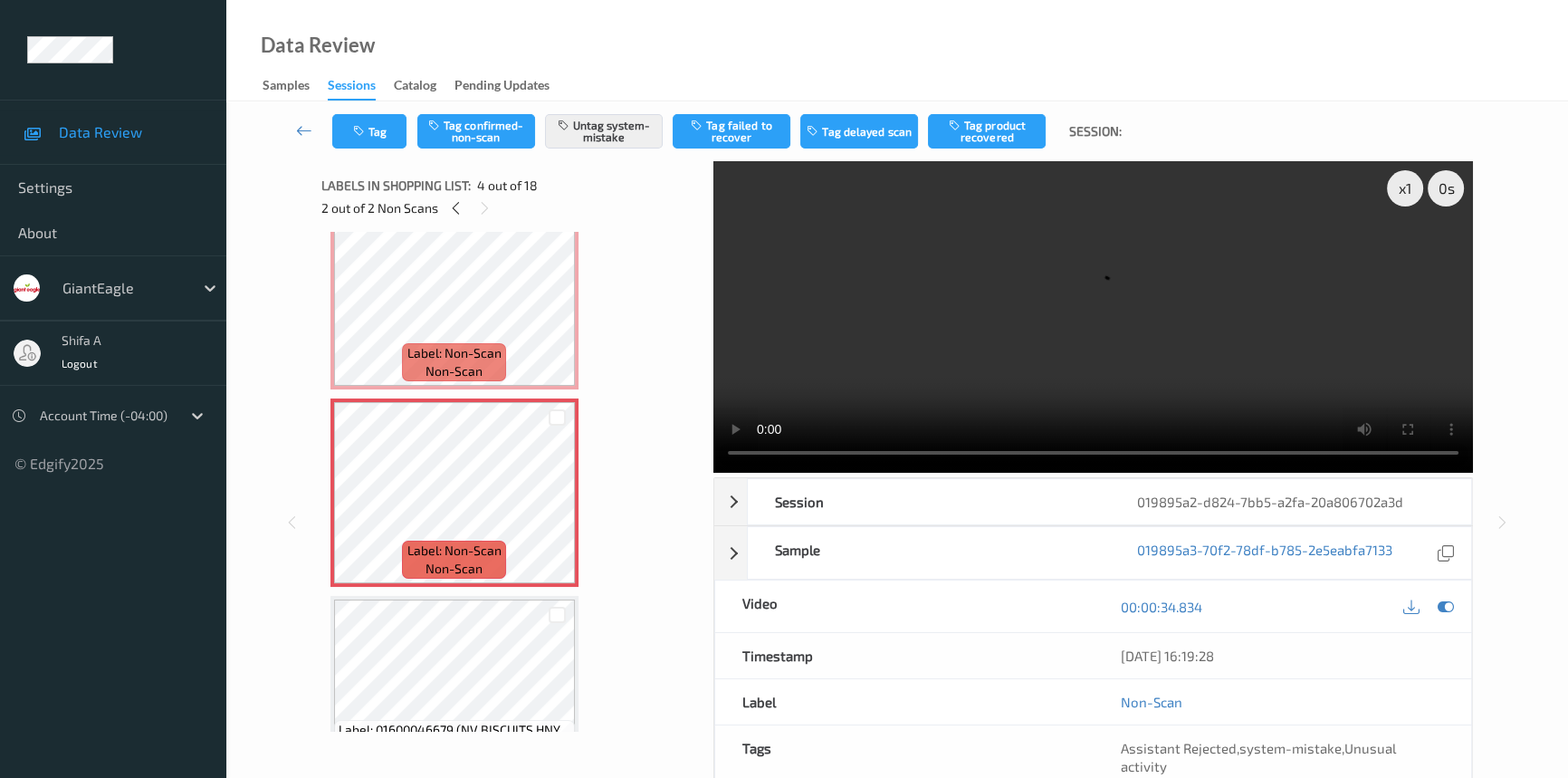
scroll to position [411, 0]
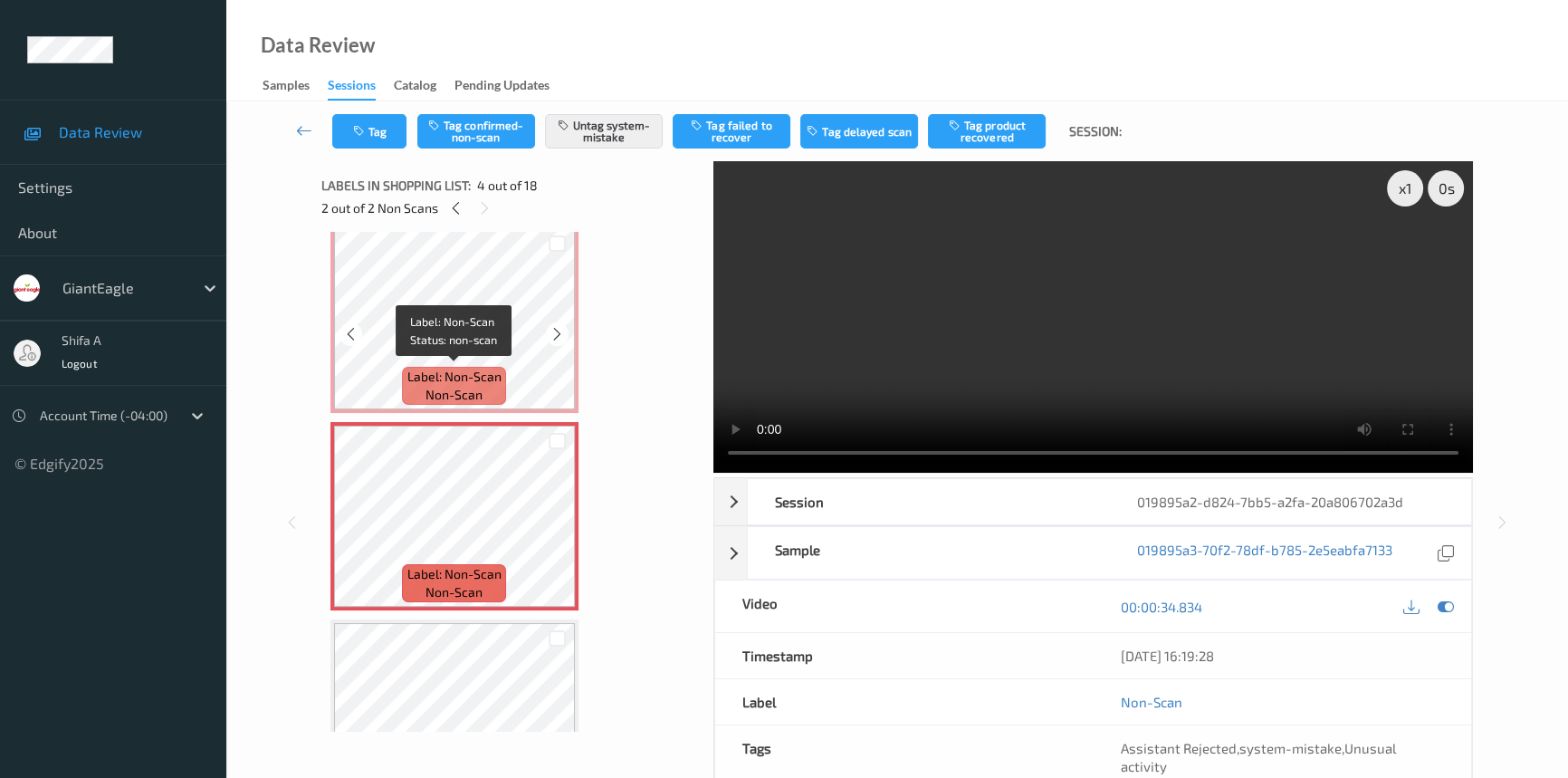
click at [494, 375] on span "Label: Non-Scan" at bounding box center [454, 377] width 94 height 18
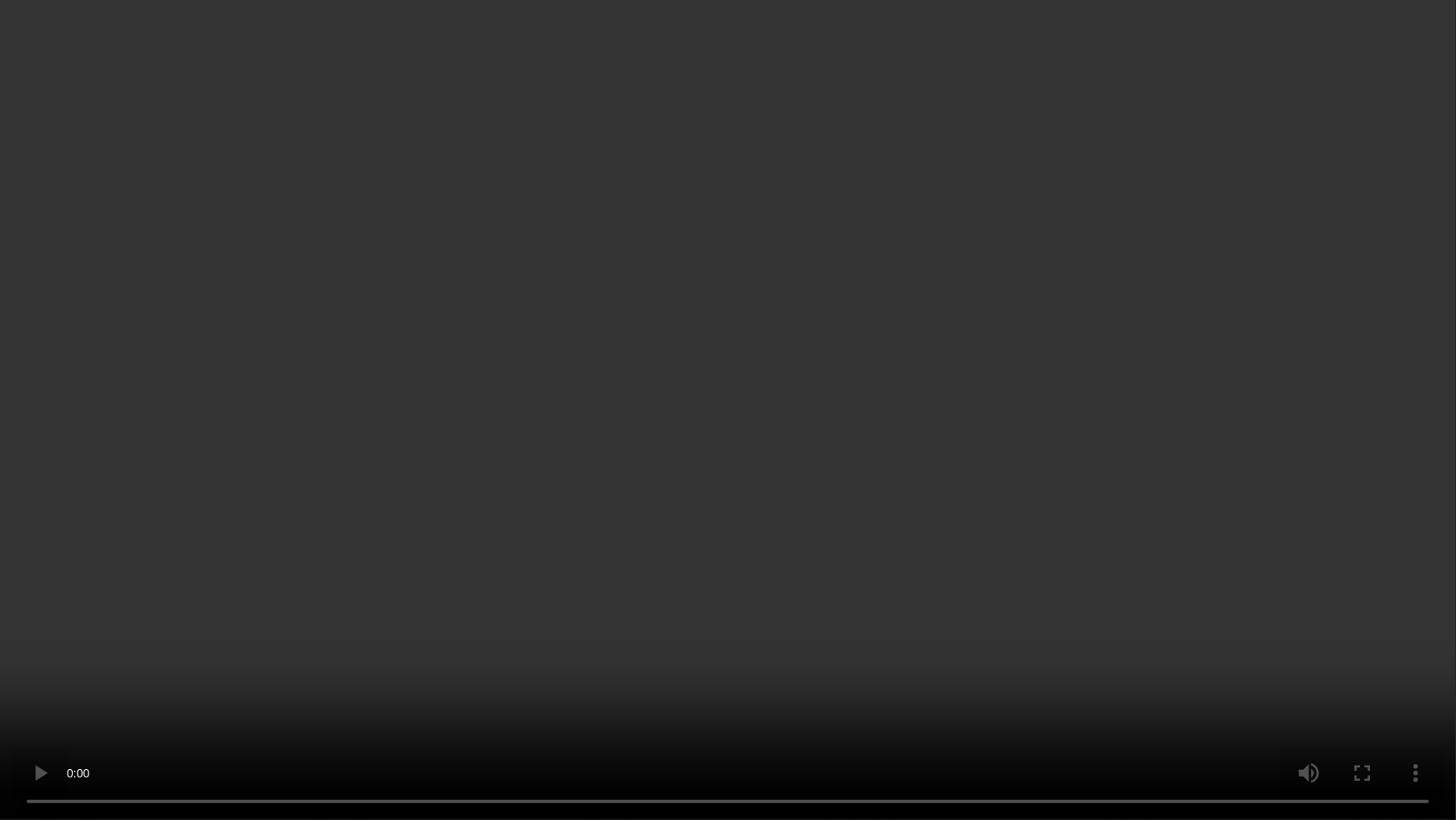
click at [1266, 439] on video at bounding box center [728, 410] width 1456 height 820
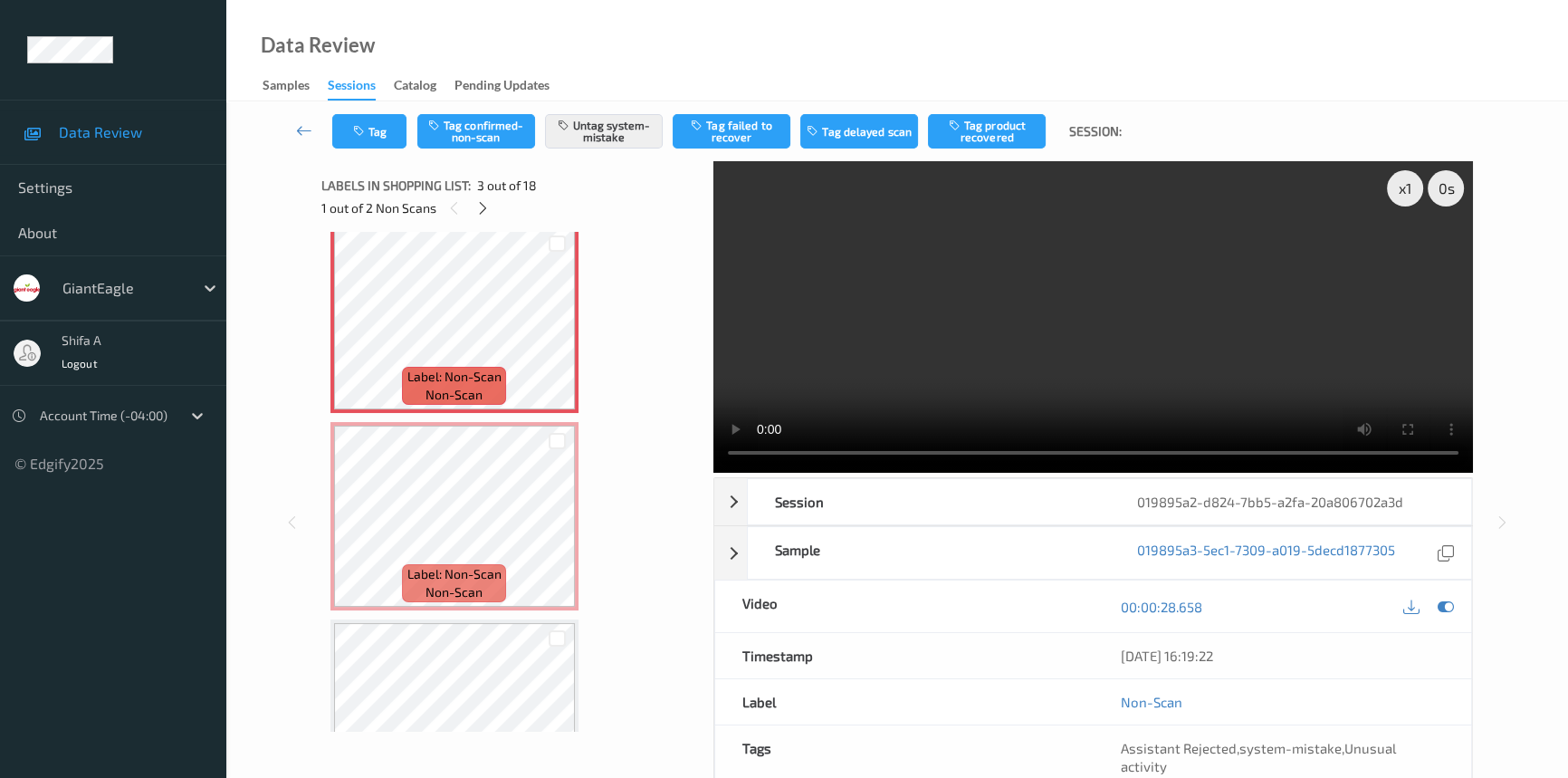
click at [1107, 239] on video at bounding box center [1093, 317] width 760 height 312
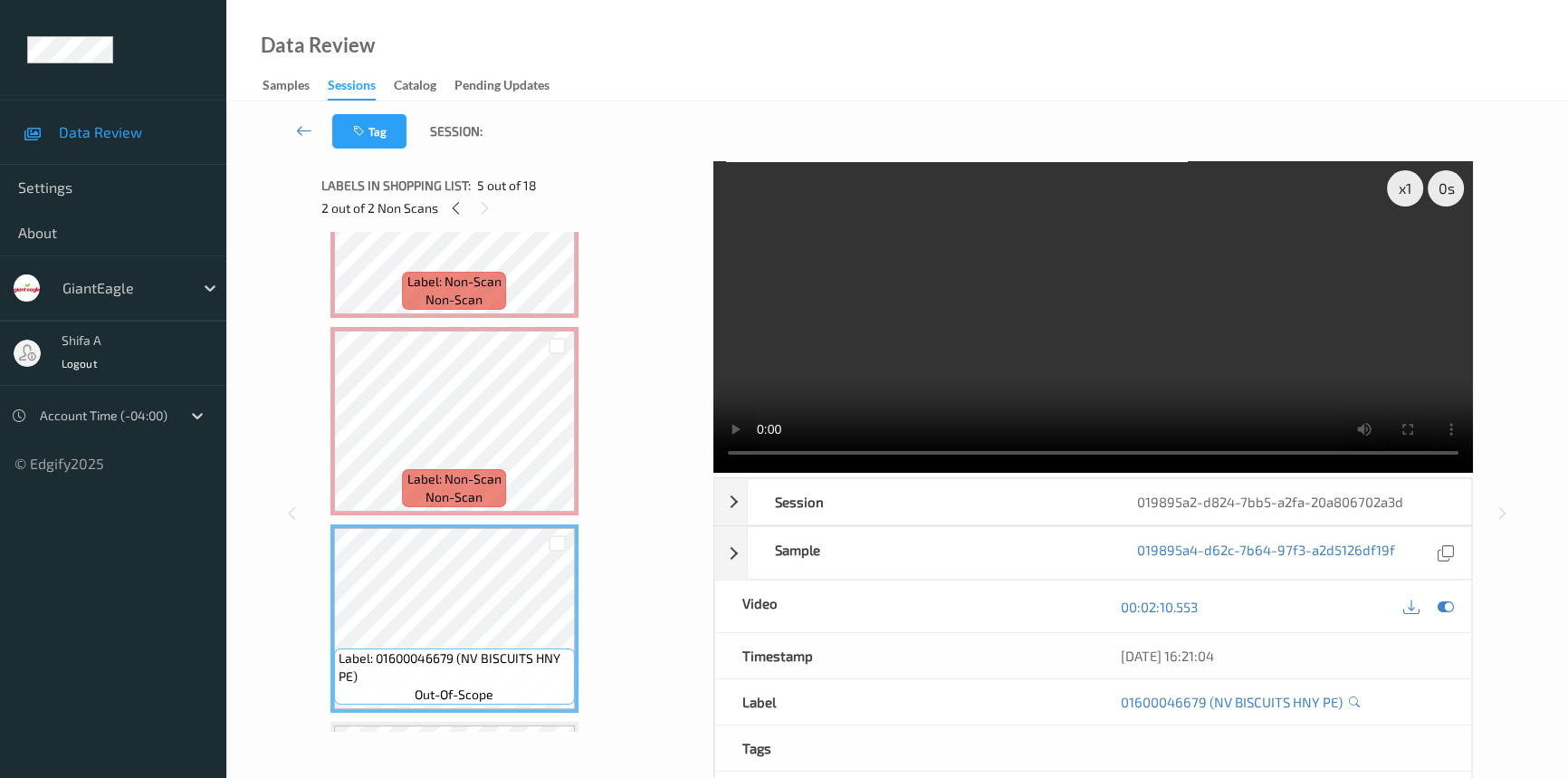
scroll to position [493, 0]
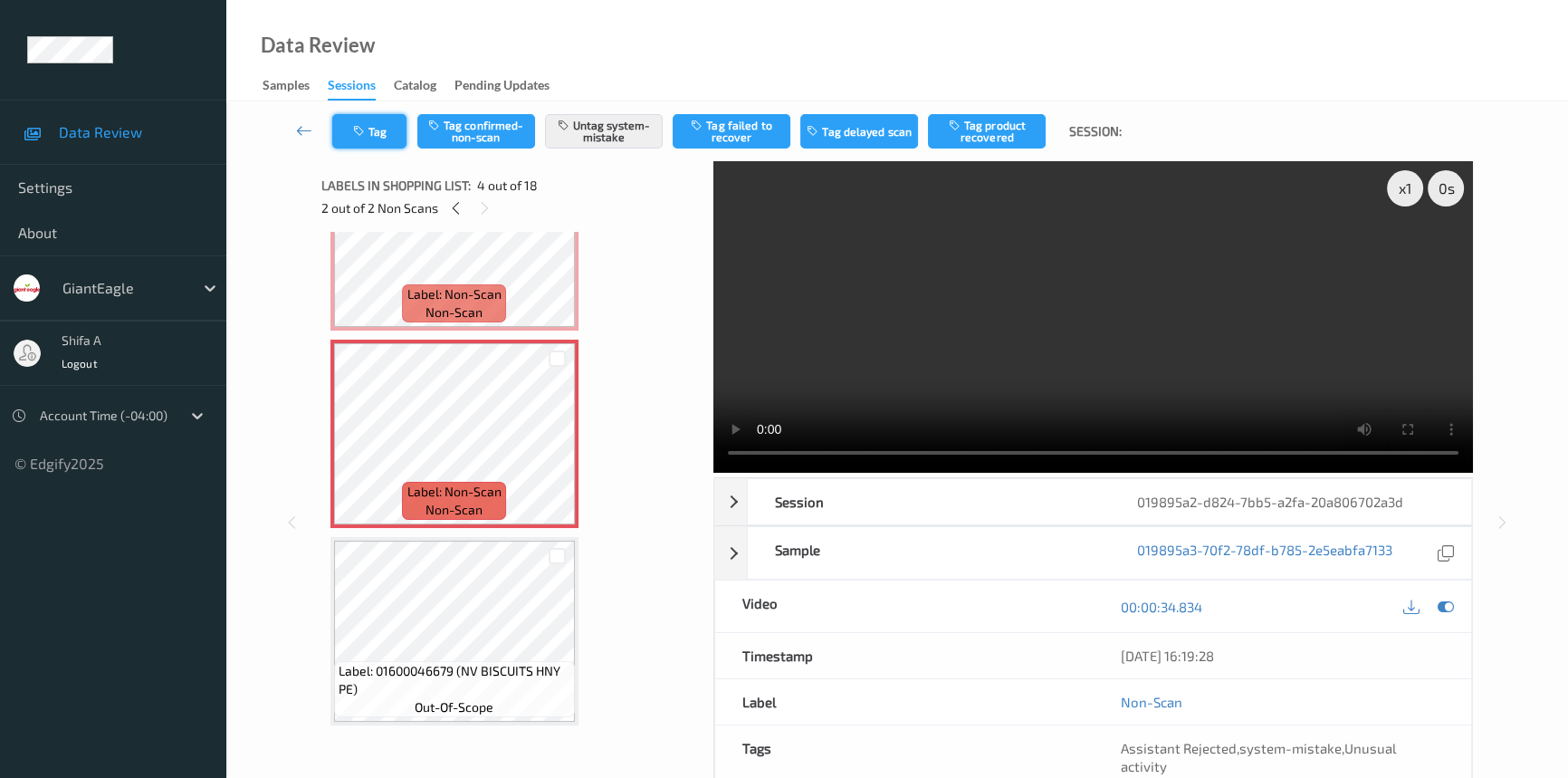
click at [360, 147] on button "Tag" at bounding box center [369, 131] width 75 height 34
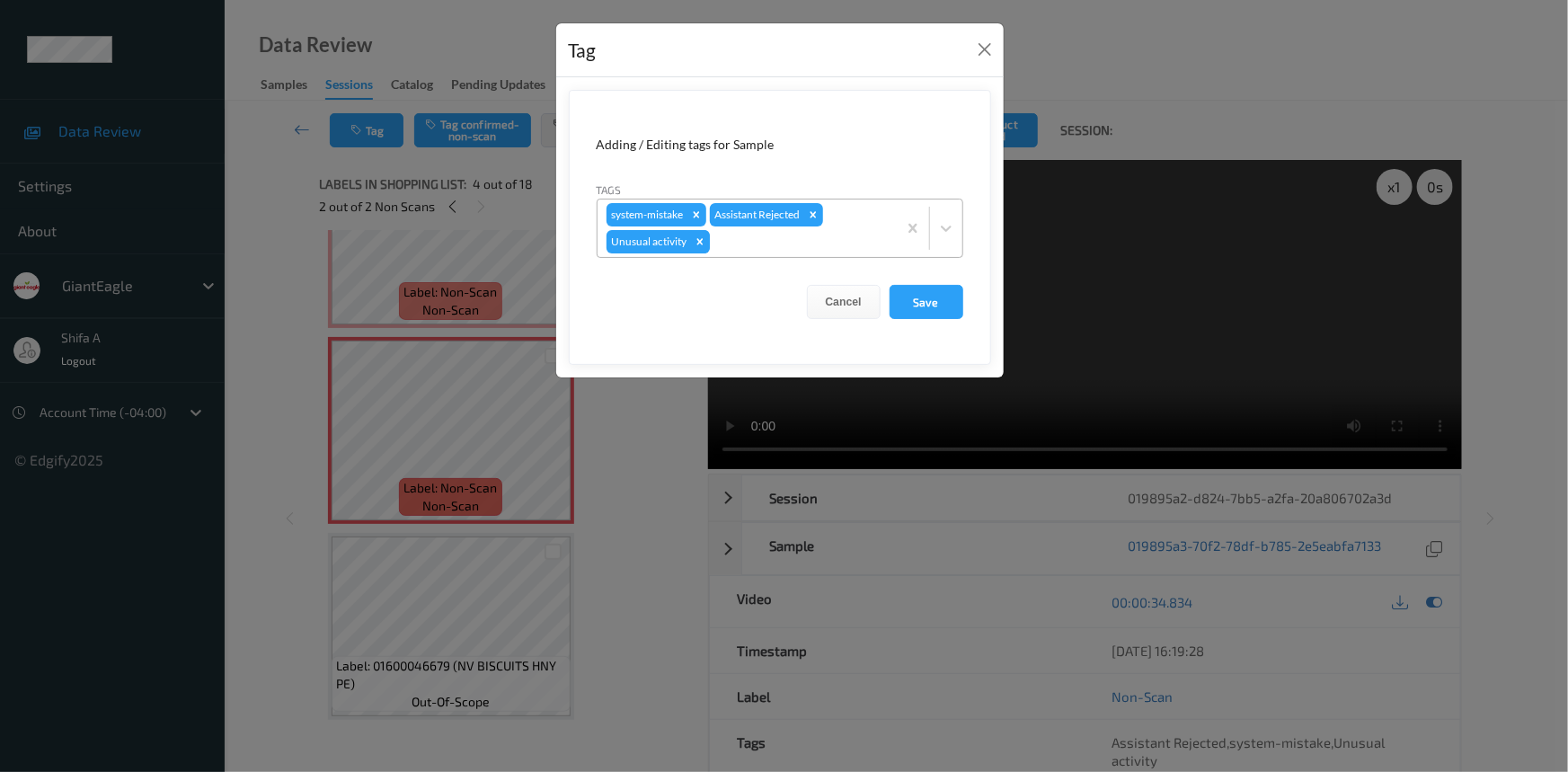
click at [693, 241] on icon "Remove Unusual activity" at bounding box center [700, 241] width 13 height 13
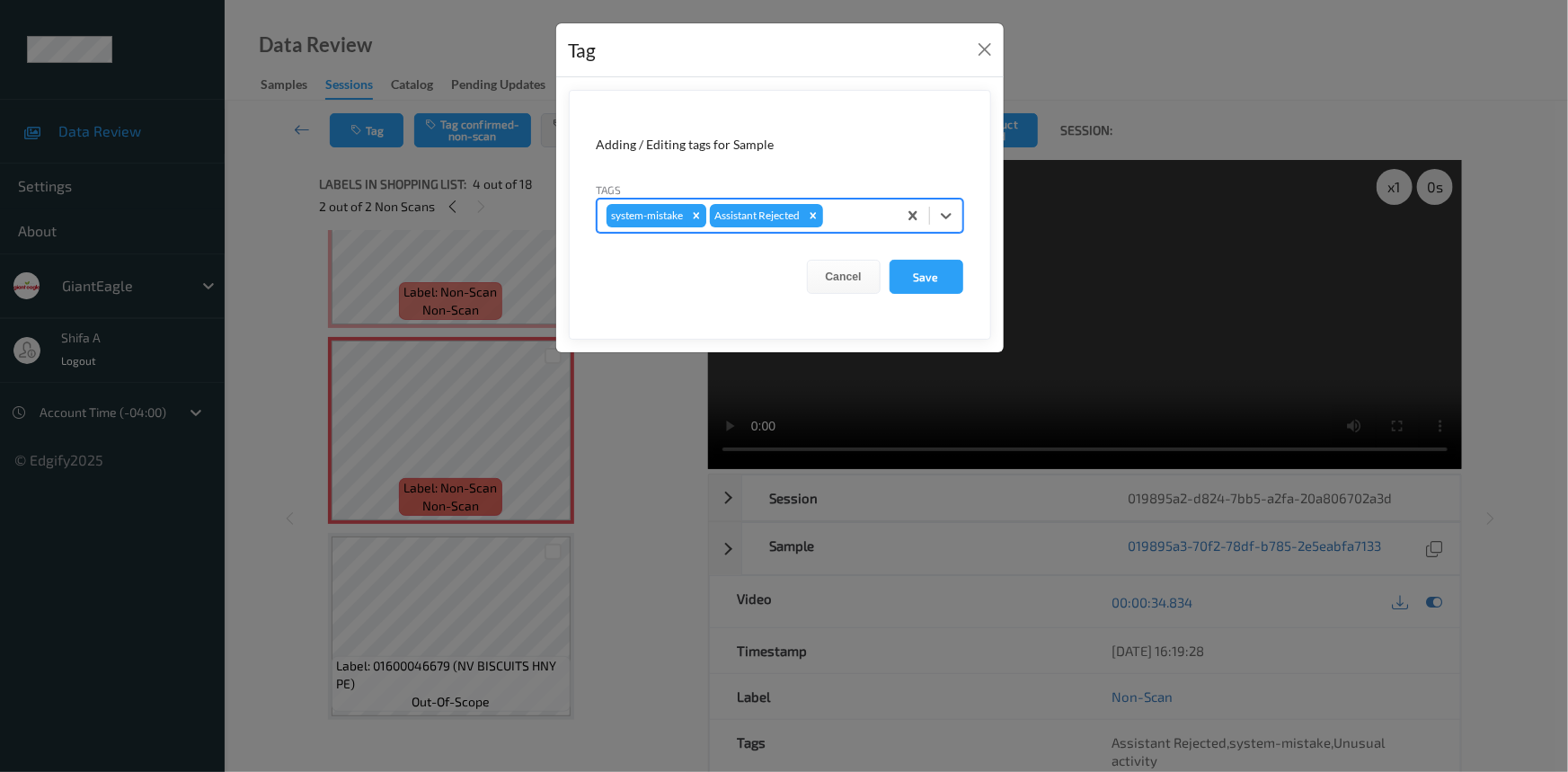
click at [692, 219] on icon "Remove system-mistake" at bounding box center [696, 216] width 13 height 13
click at [940, 273] on button "Save" at bounding box center [926, 276] width 74 height 34
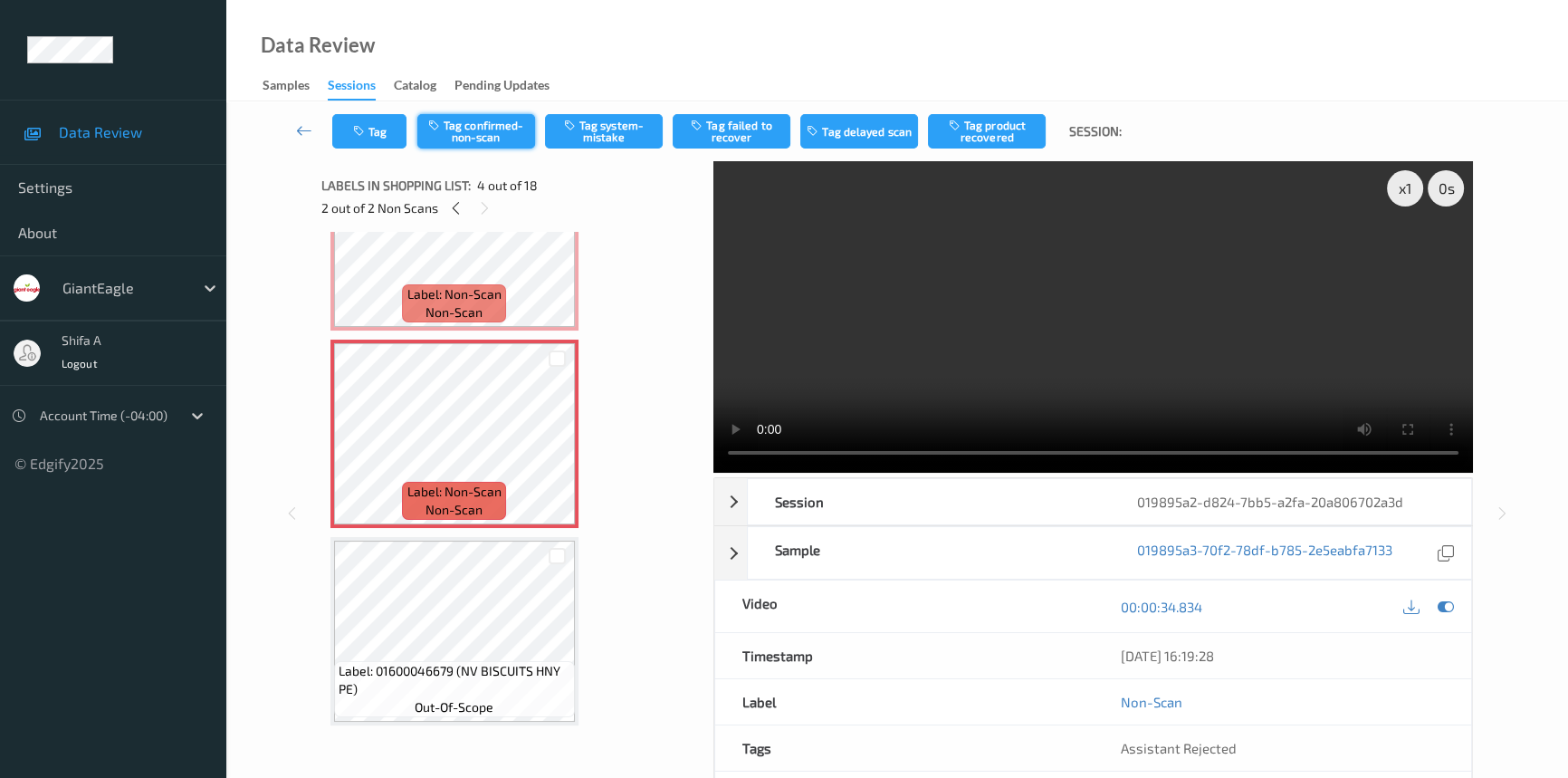
click at [492, 136] on button "Tag confirmed-non-scan" at bounding box center [477, 131] width 118 height 34
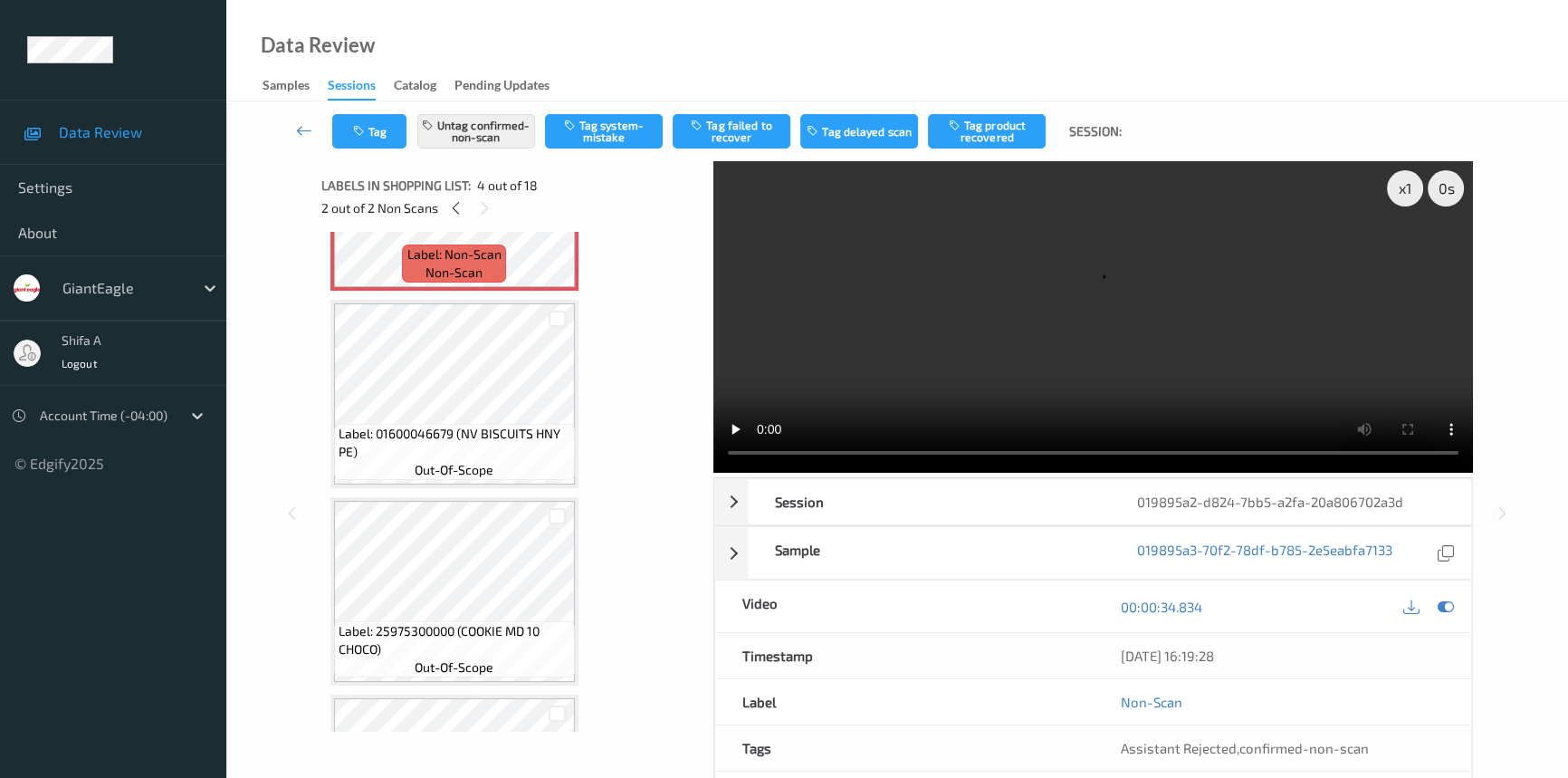
scroll to position [740, 0]
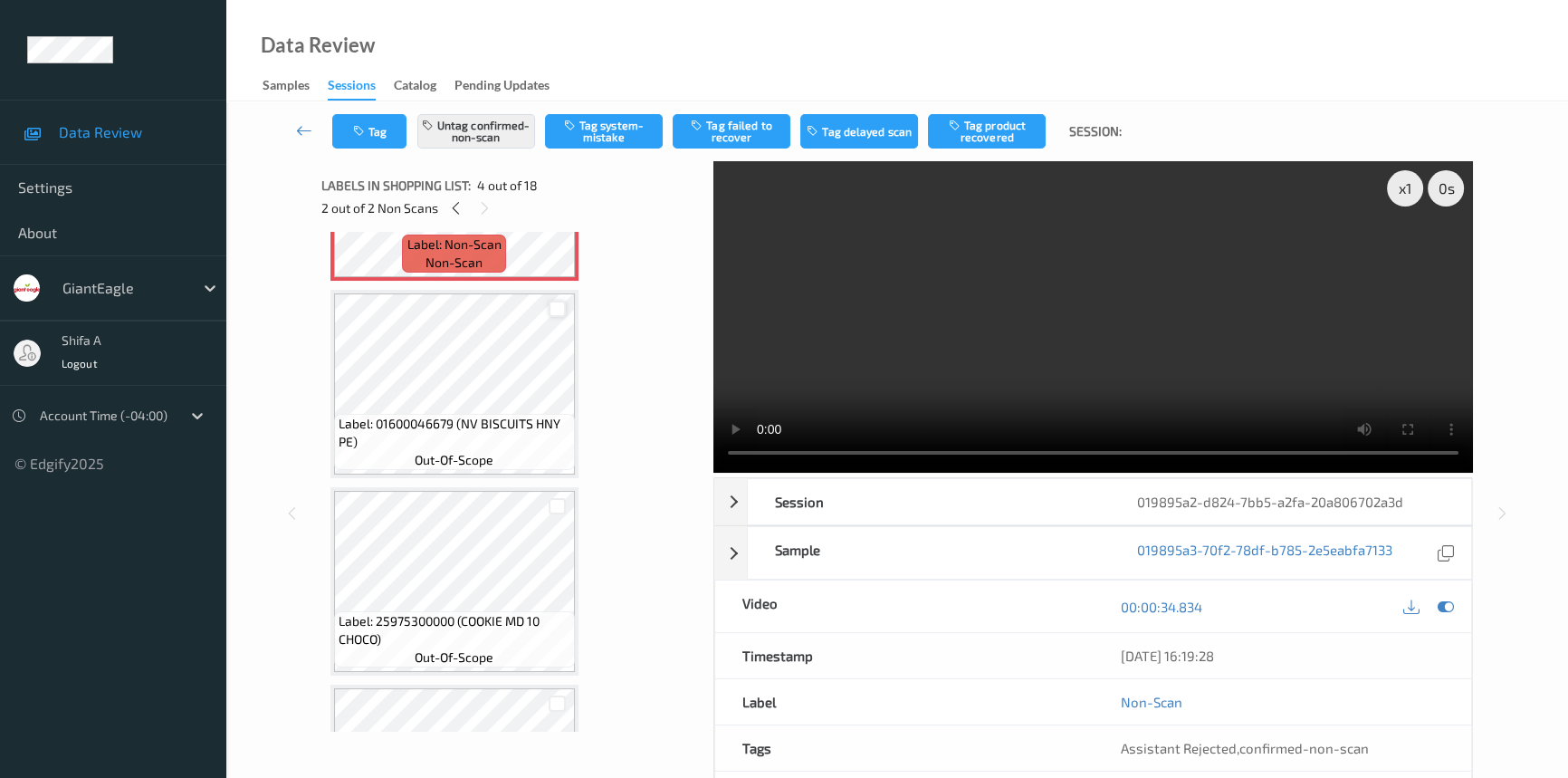
click at [557, 306] on div at bounding box center [557, 309] width 18 height 18
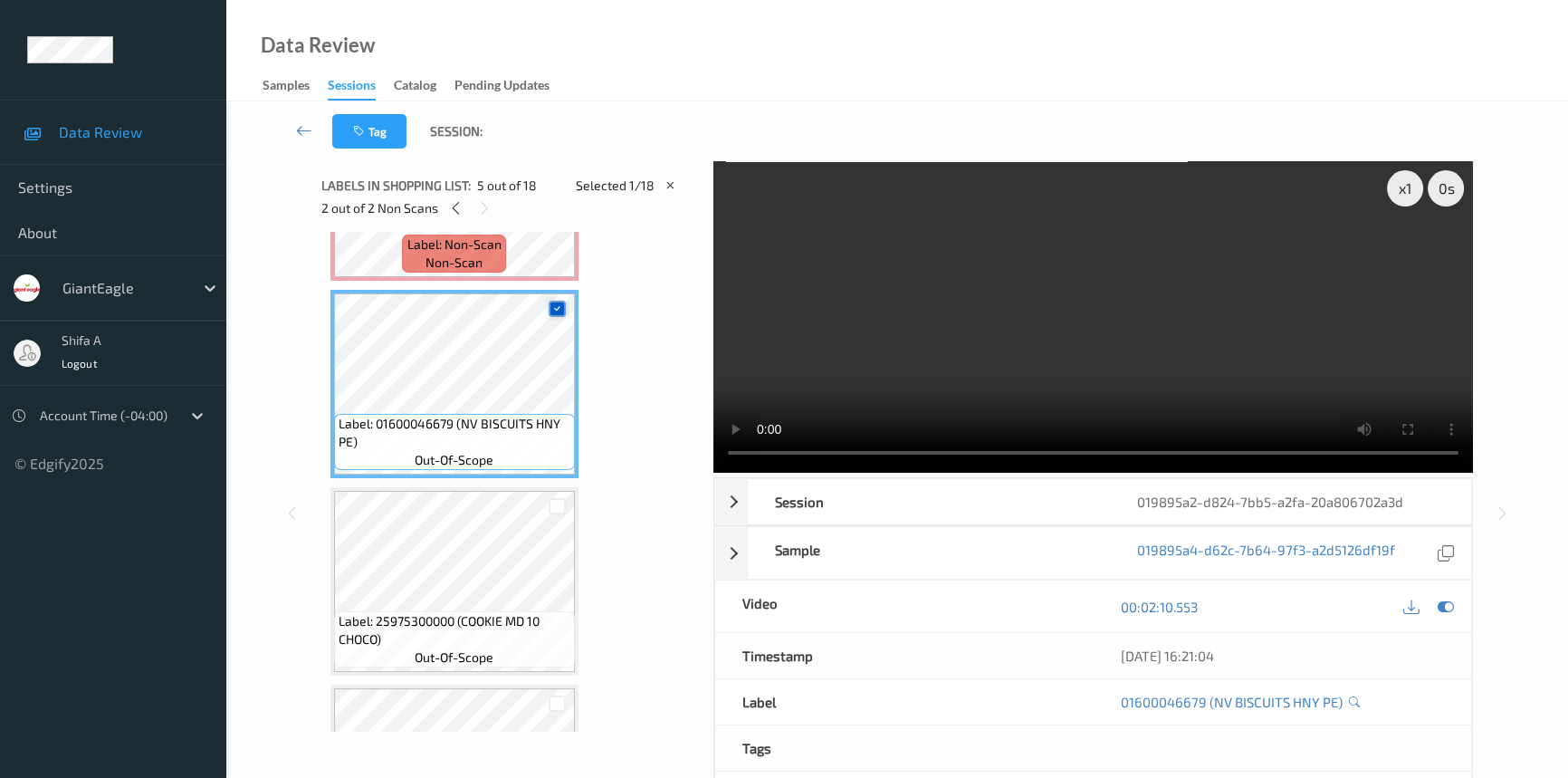
drag, startPoint x: 555, startPoint y: 300, endPoint x: 551, endPoint y: 281, distance: 19.4
click at [555, 302] on icon at bounding box center [557, 308] width 12 height 12
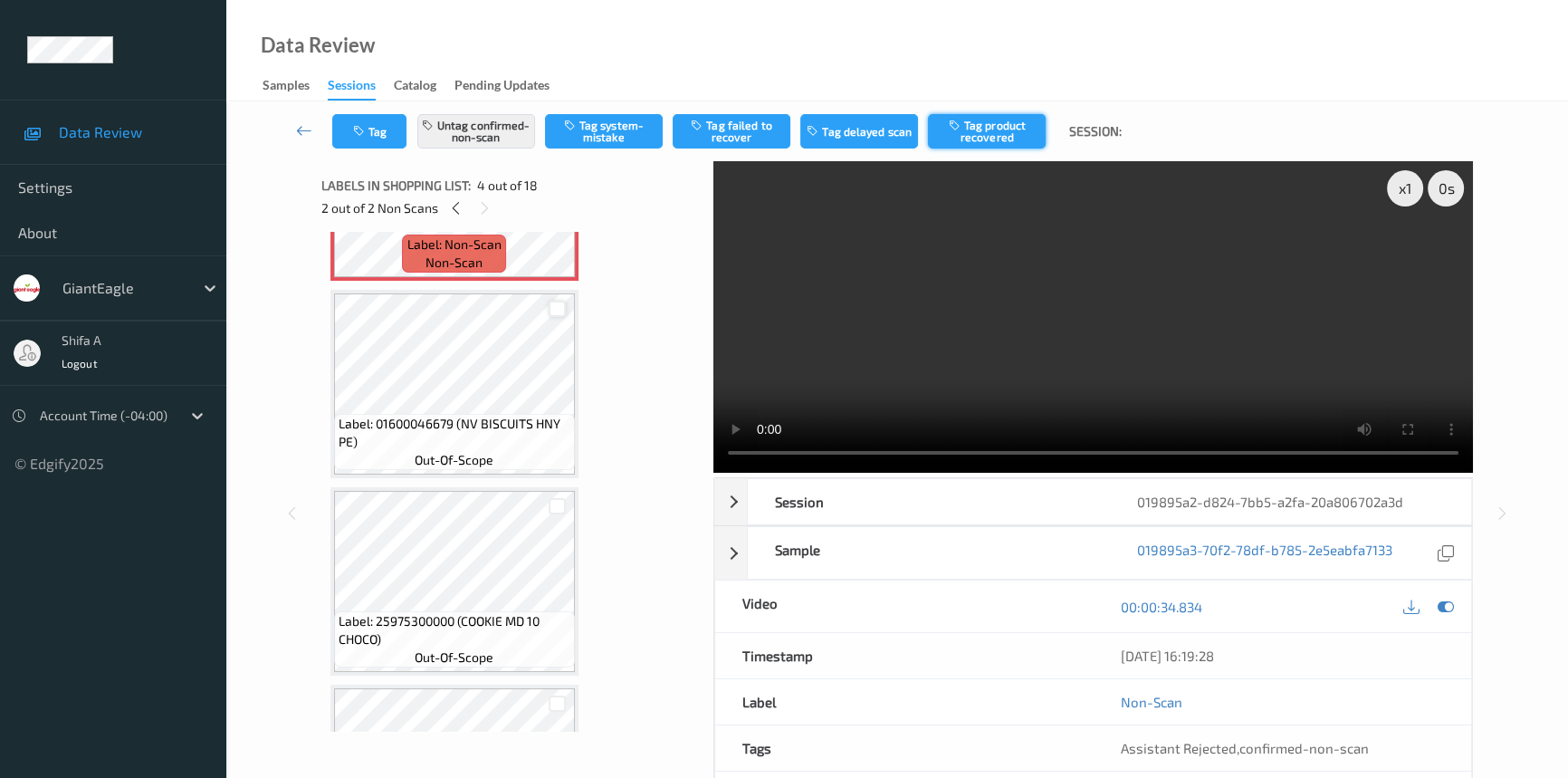
click at [991, 127] on button "Tag product recovered" at bounding box center [987, 131] width 118 height 34
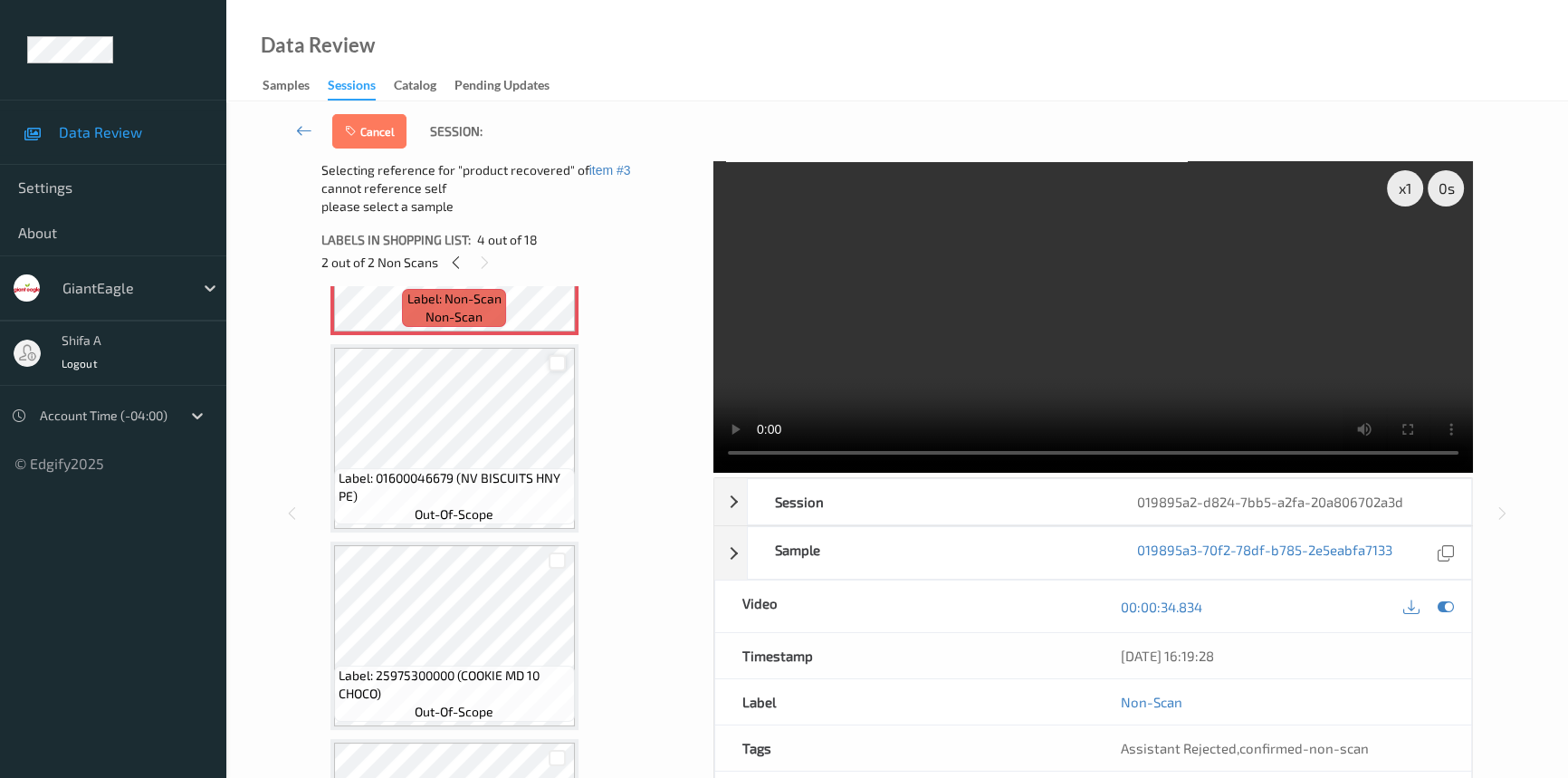
click at [560, 362] on div at bounding box center [557, 363] width 18 height 18
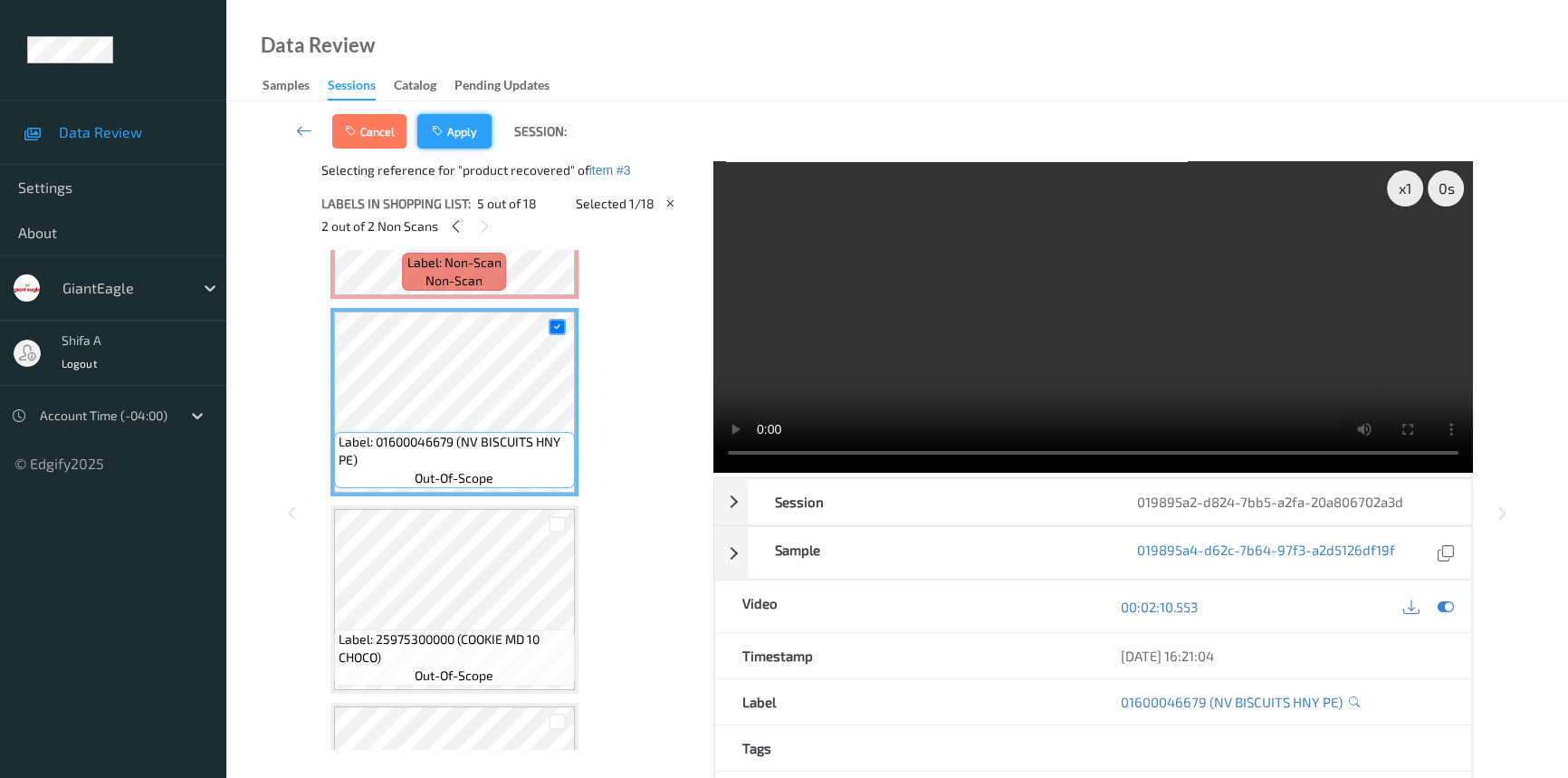
click at [461, 127] on button "Apply" at bounding box center [454, 131] width 75 height 34
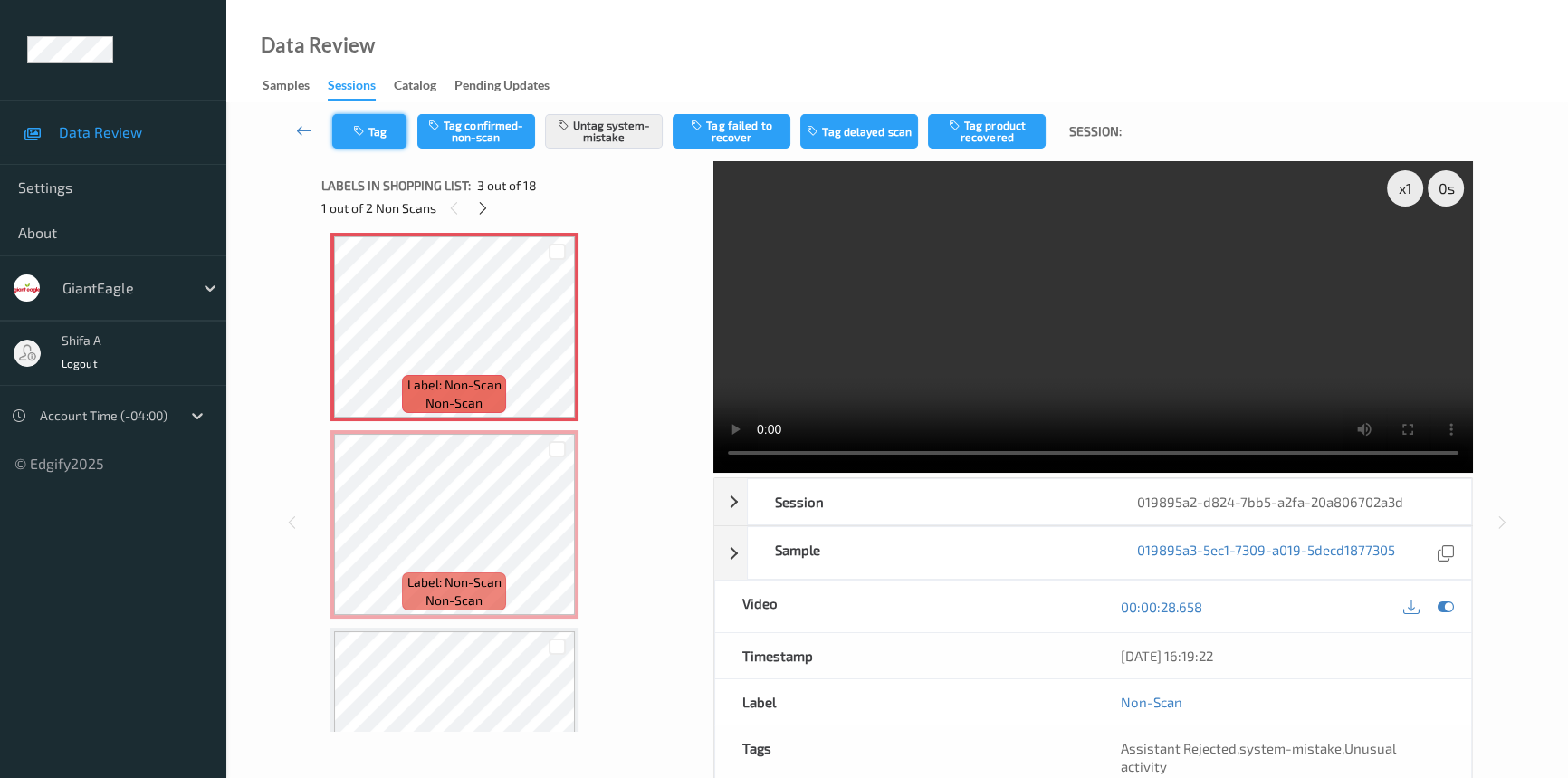
click at [367, 139] on button "Tag" at bounding box center [369, 131] width 75 height 34
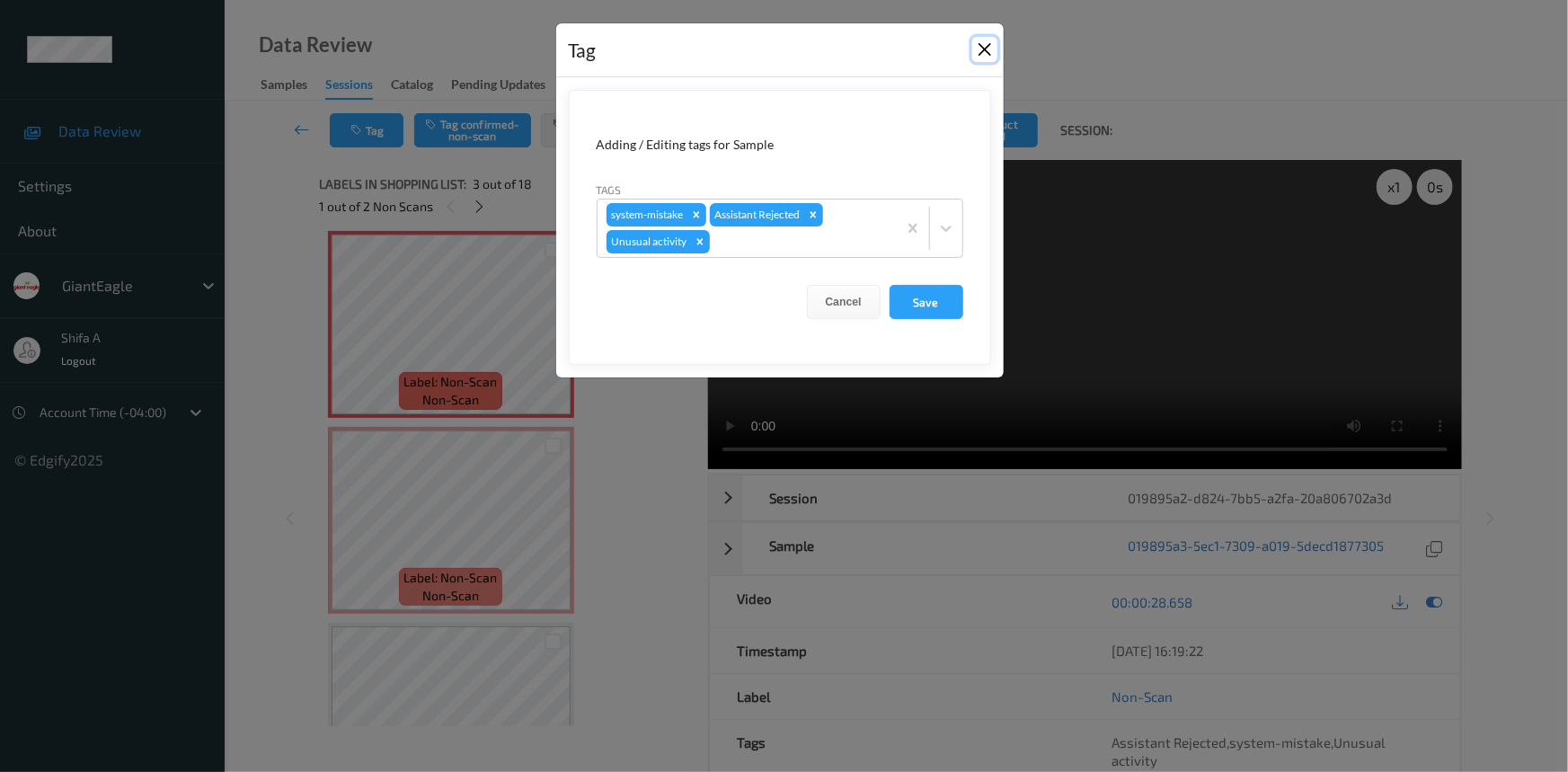
click at [983, 58] on button "Close" at bounding box center [985, 49] width 26 height 26
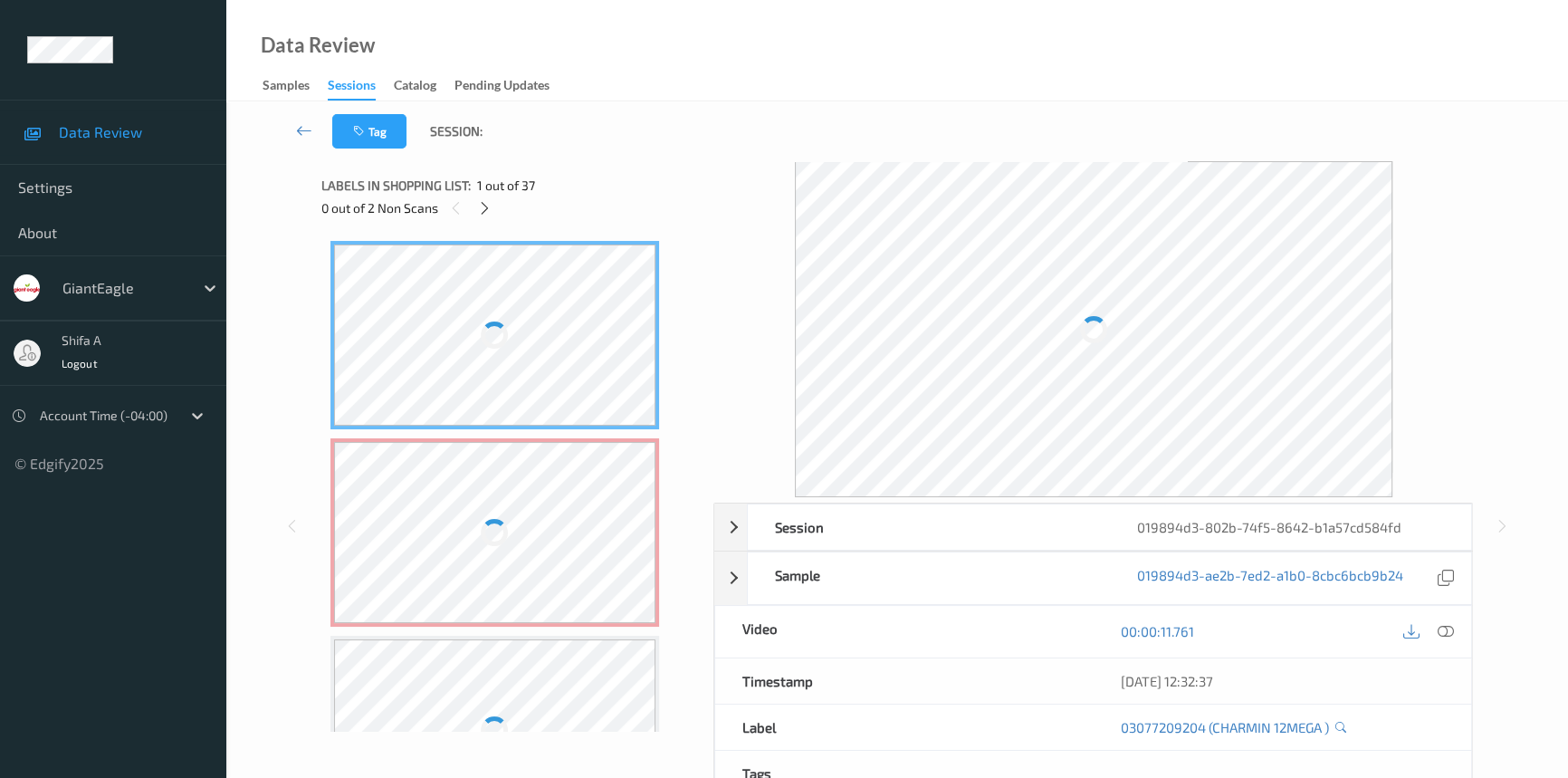
click at [580, 485] on div at bounding box center [495, 532] width 323 height 181
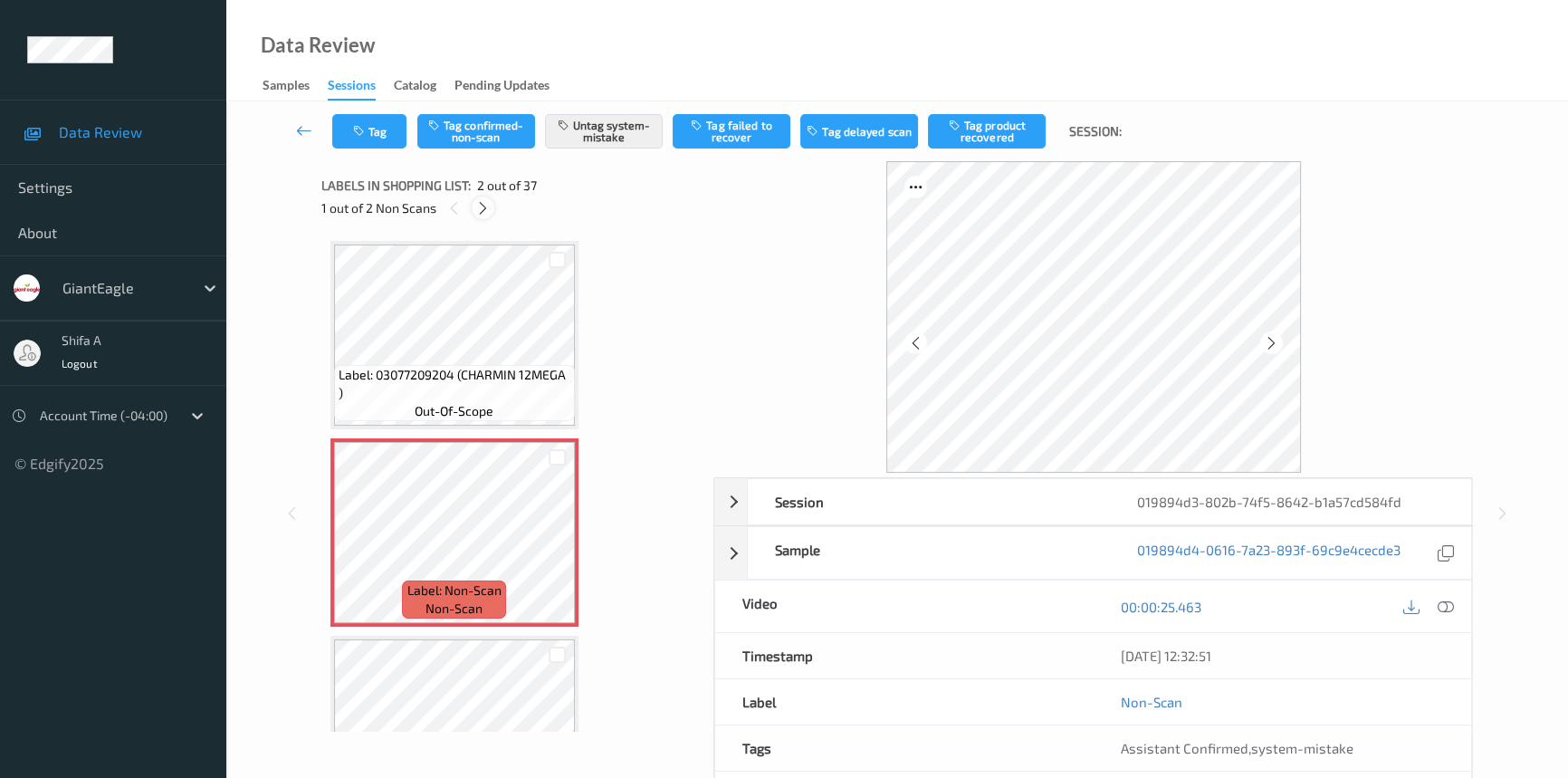
click at [478, 211] on icon at bounding box center [483, 208] width 16 height 17
click at [1448, 607] on icon at bounding box center [1446, 607] width 17 height 17
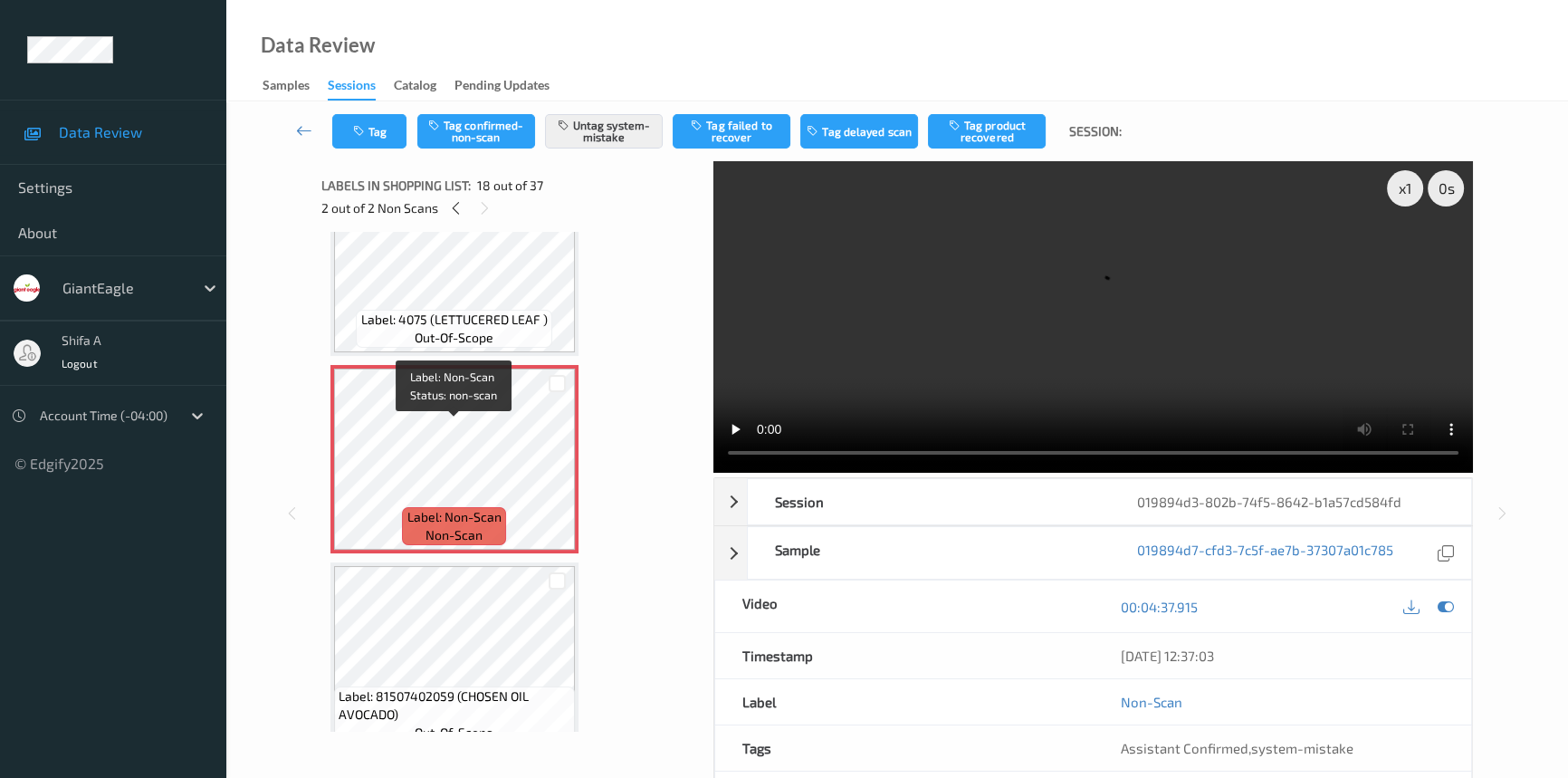
scroll to position [3321, 0]
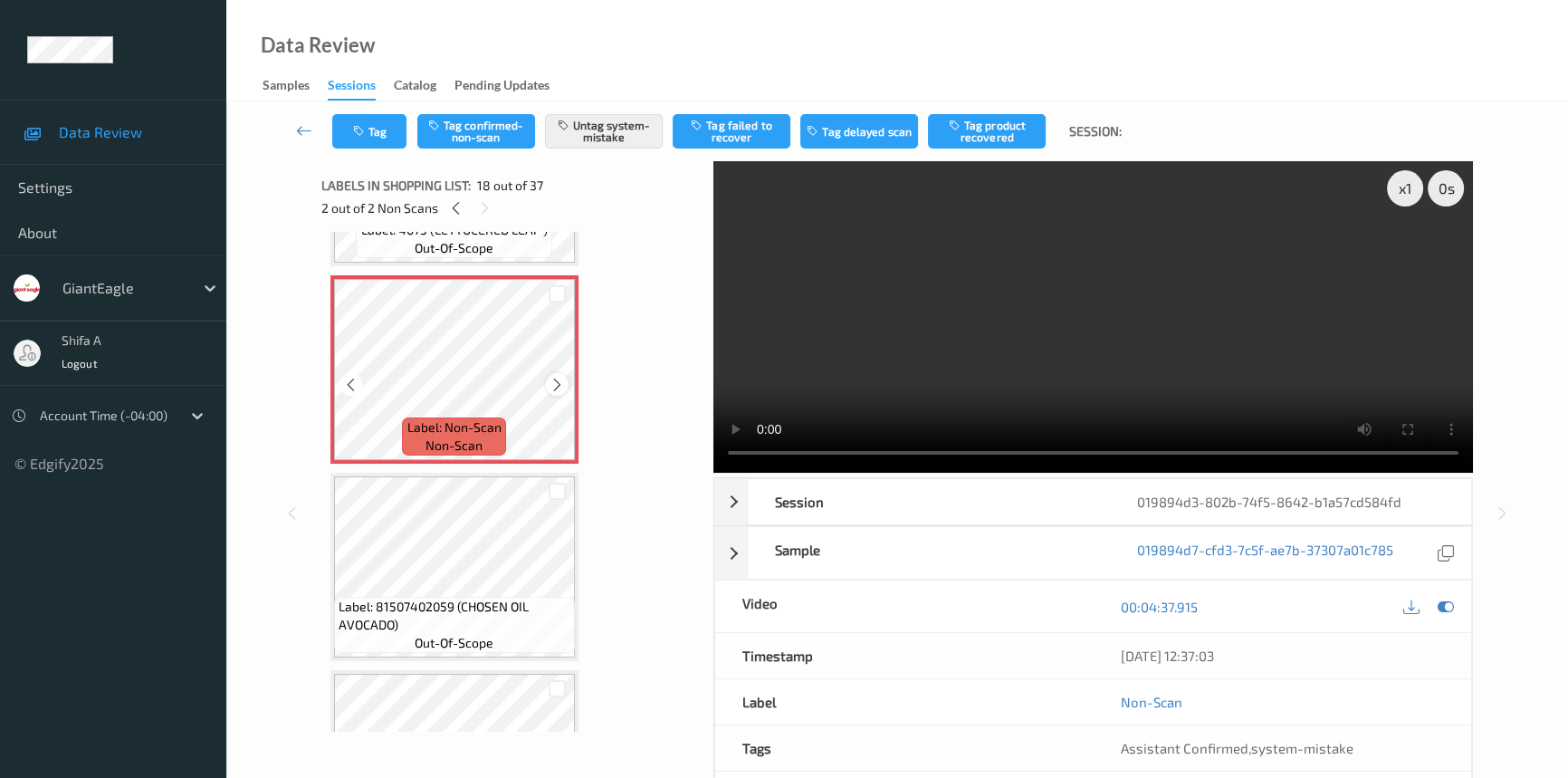
click at [557, 377] on icon at bounding box center [557, 385] width 16 height 17
click at [973, 309] on video at bounding box center [1093, 317] width 760 height 312
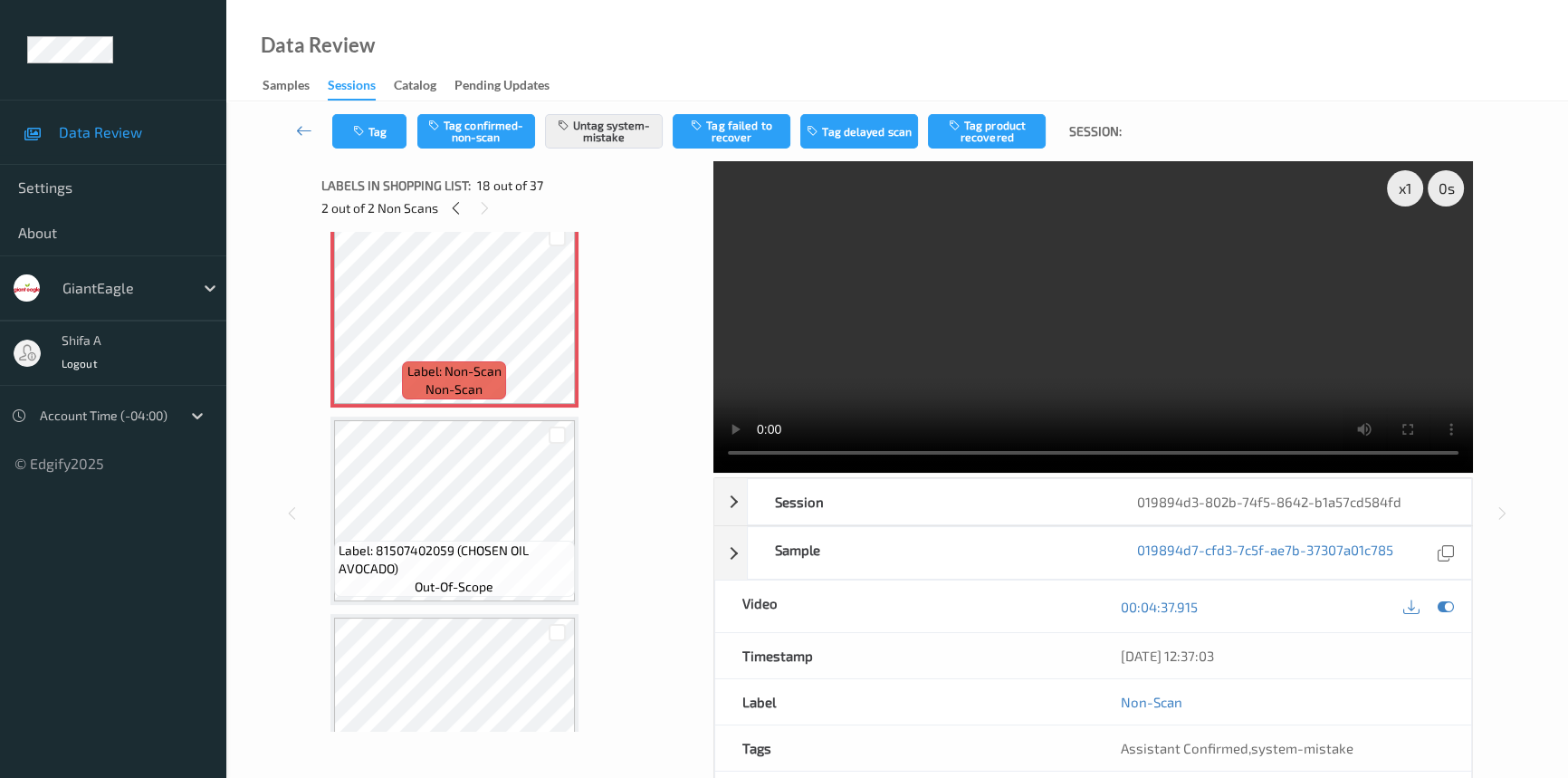
scroll to position [3403, 0]
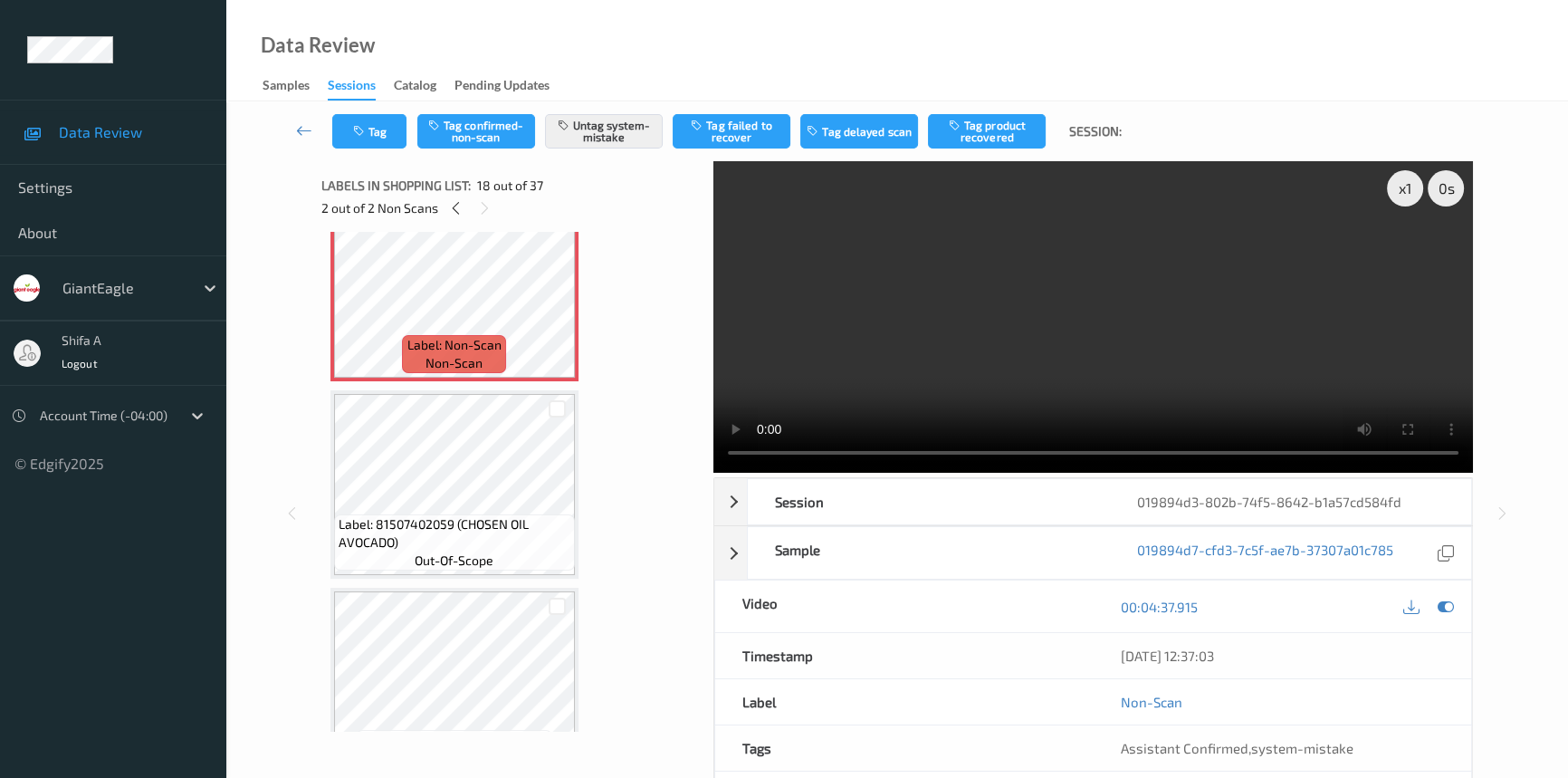
click at [1154, 340] on video at bounding box center [1093, 317] width 760 height 312
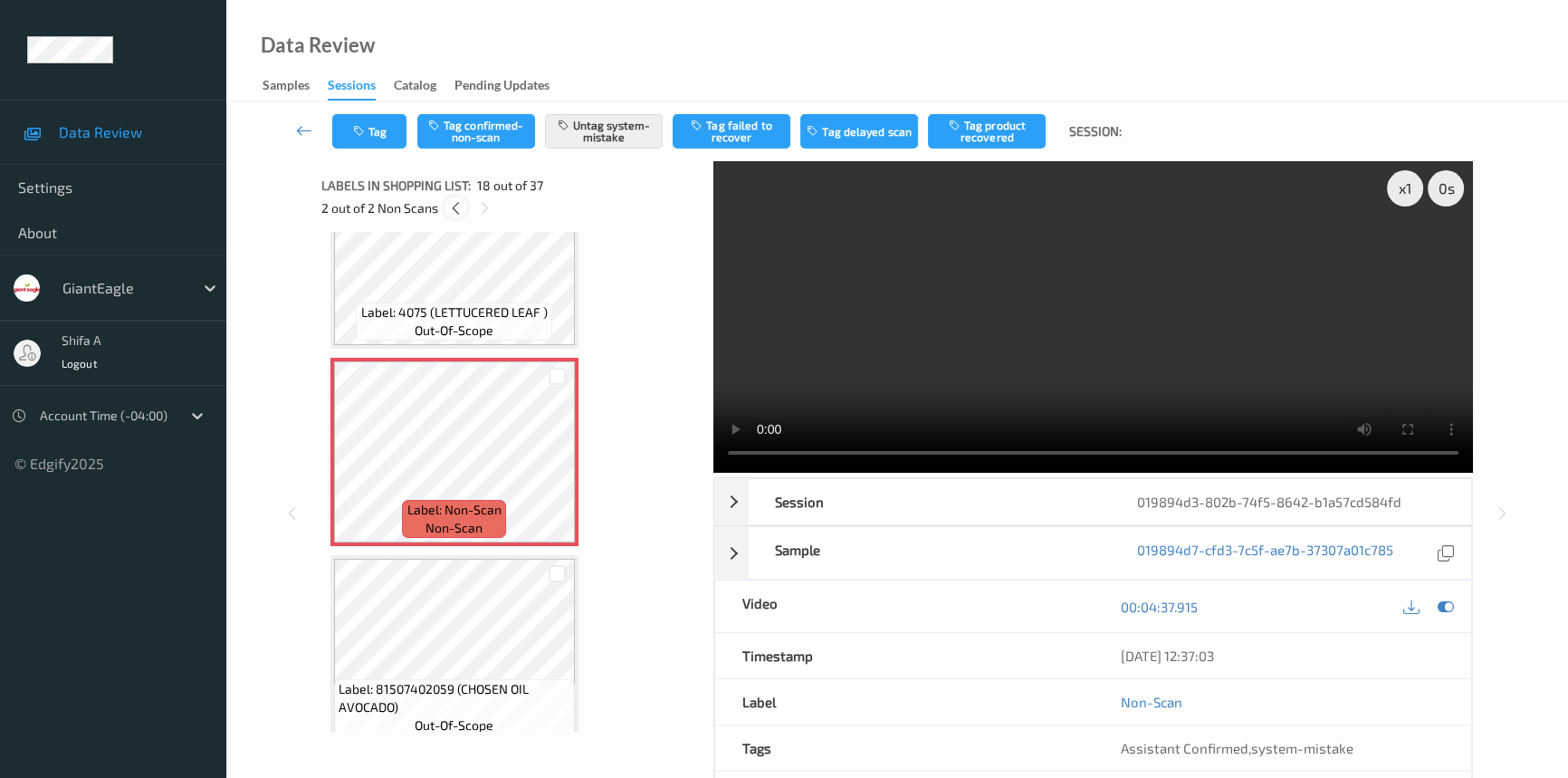
click at [461, 218] on div at bounding box center [455, 207] width 23 height 23
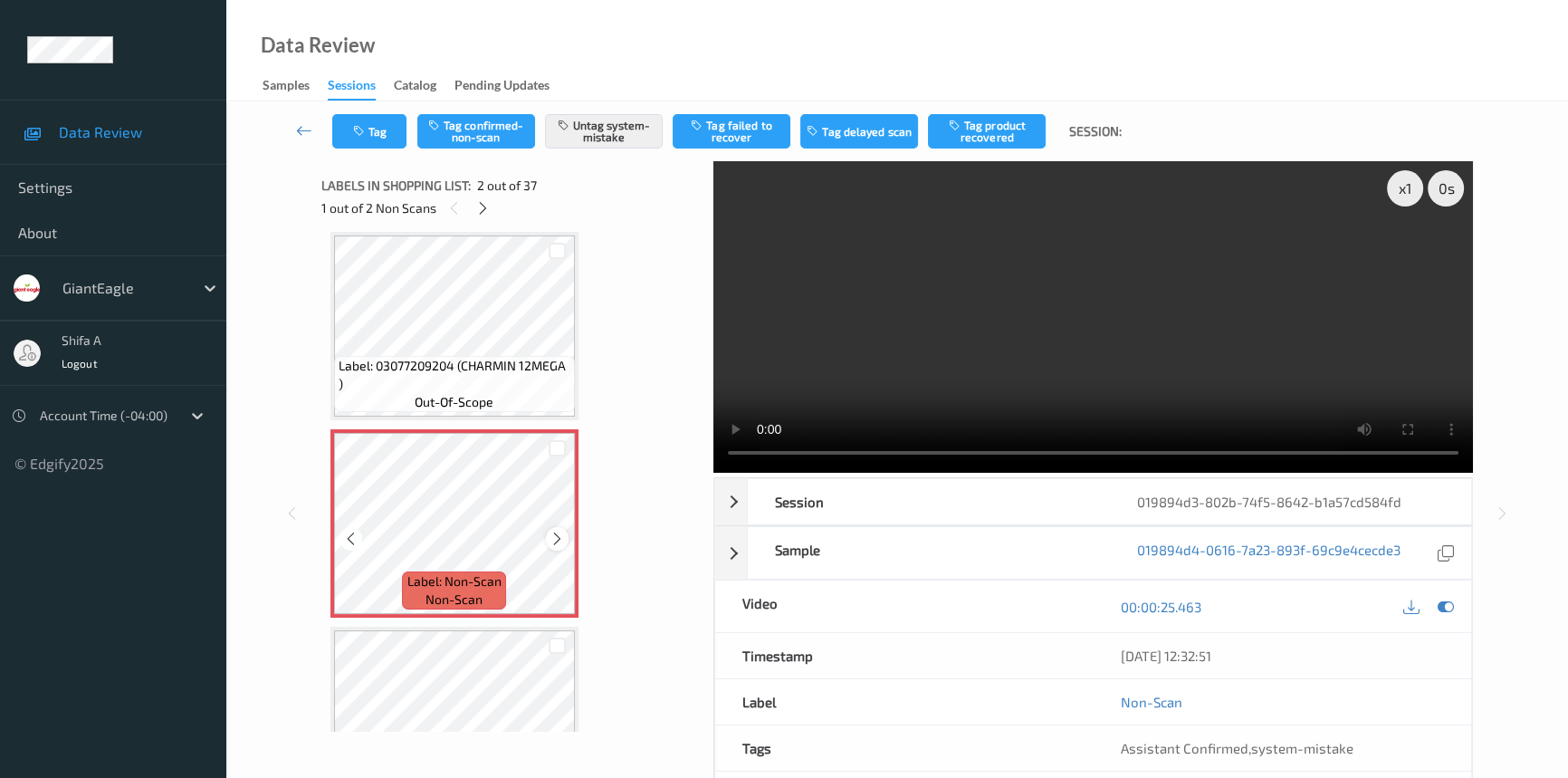
click at [556, 535] on icon at bounding box center [557, 539] width 16 height 17
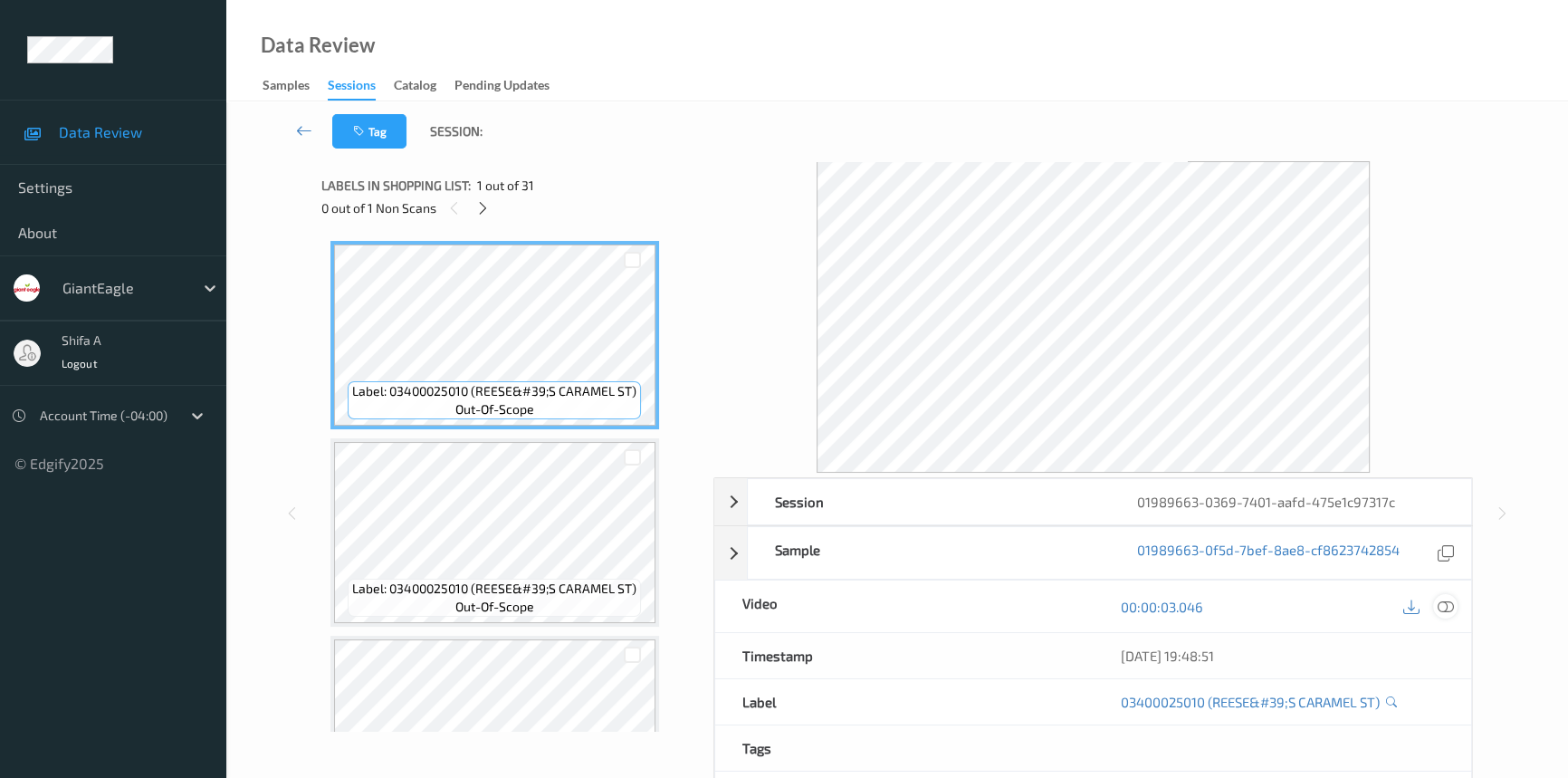
click at [1438, 607] on icon at bounding box center [1446, 607] width 17 height 17
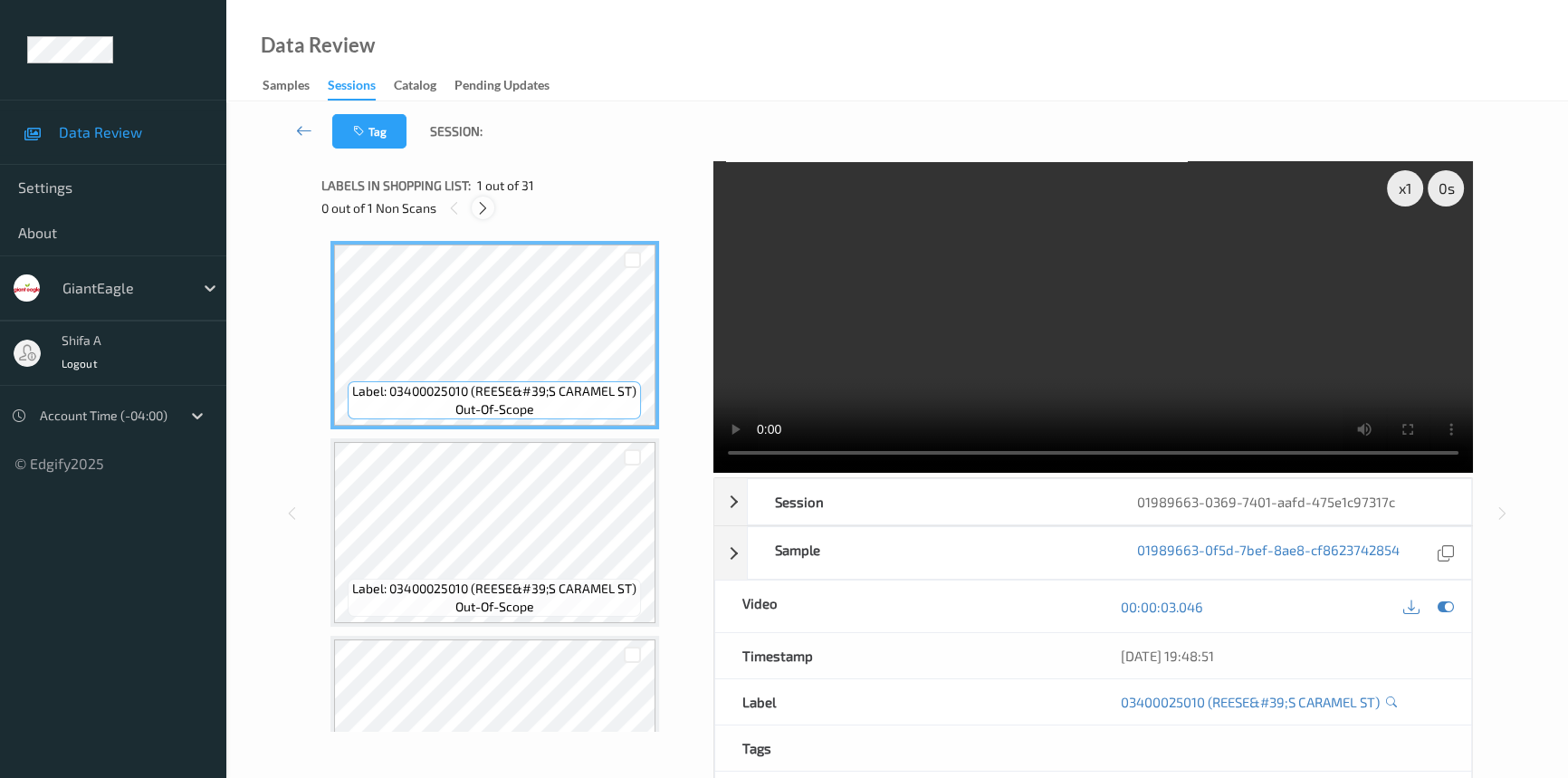
click at [477, 207] on icon at bounding box center [483, 208] width 16 height 17
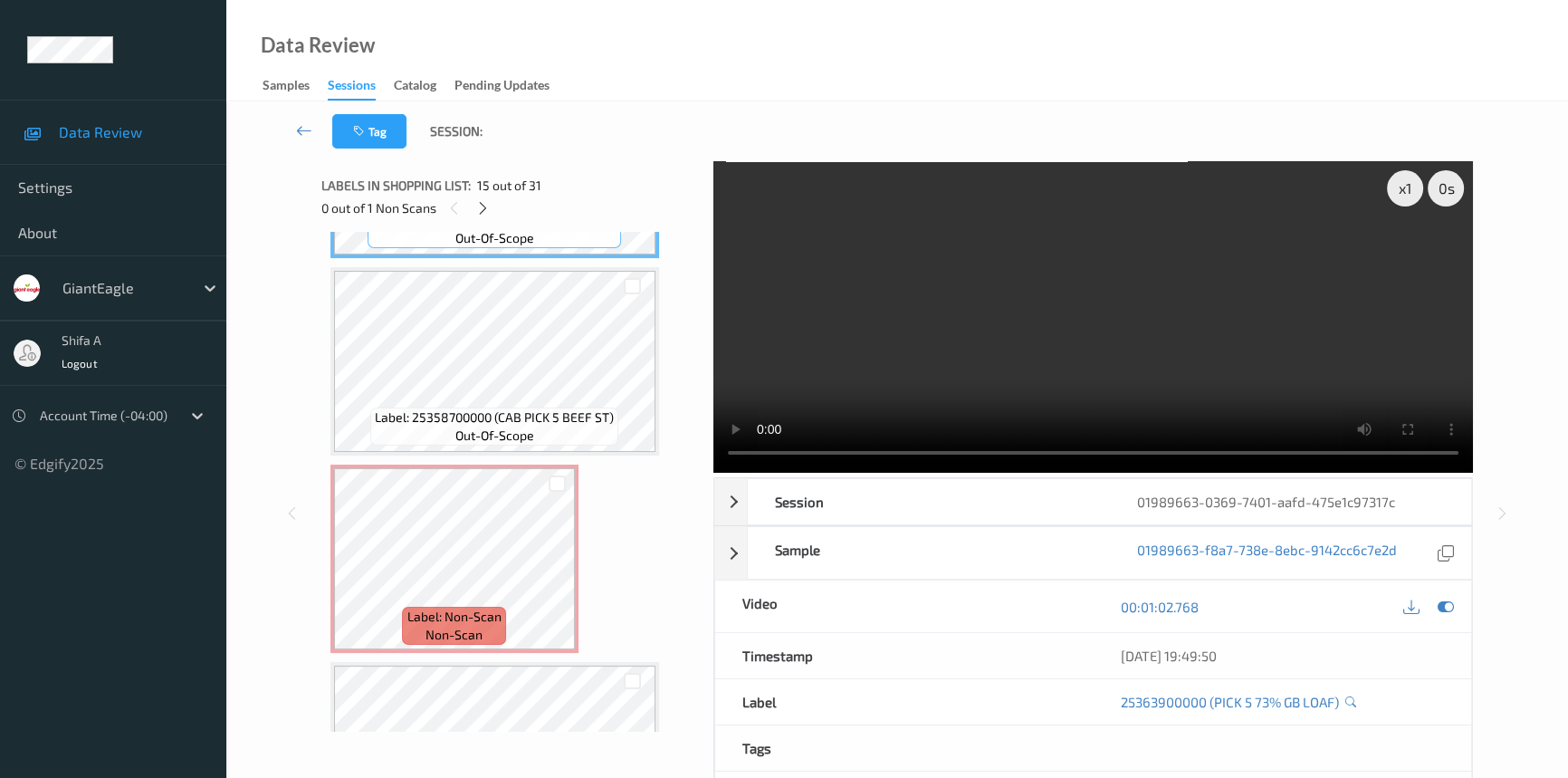
scroll to position [2960, 0]
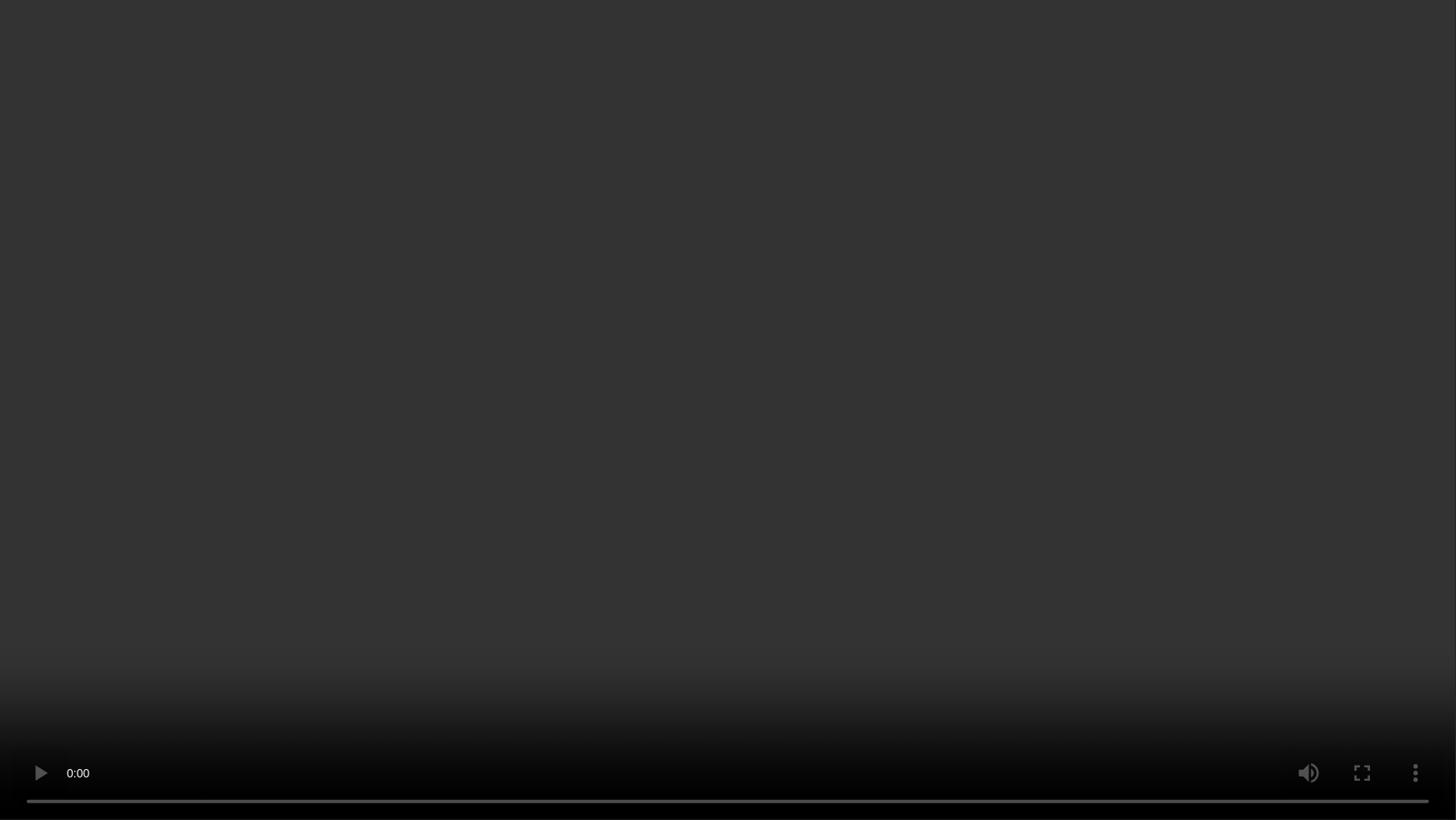
click at [703, 492] on video at bounding box center [728, 410] width 1456 height 820
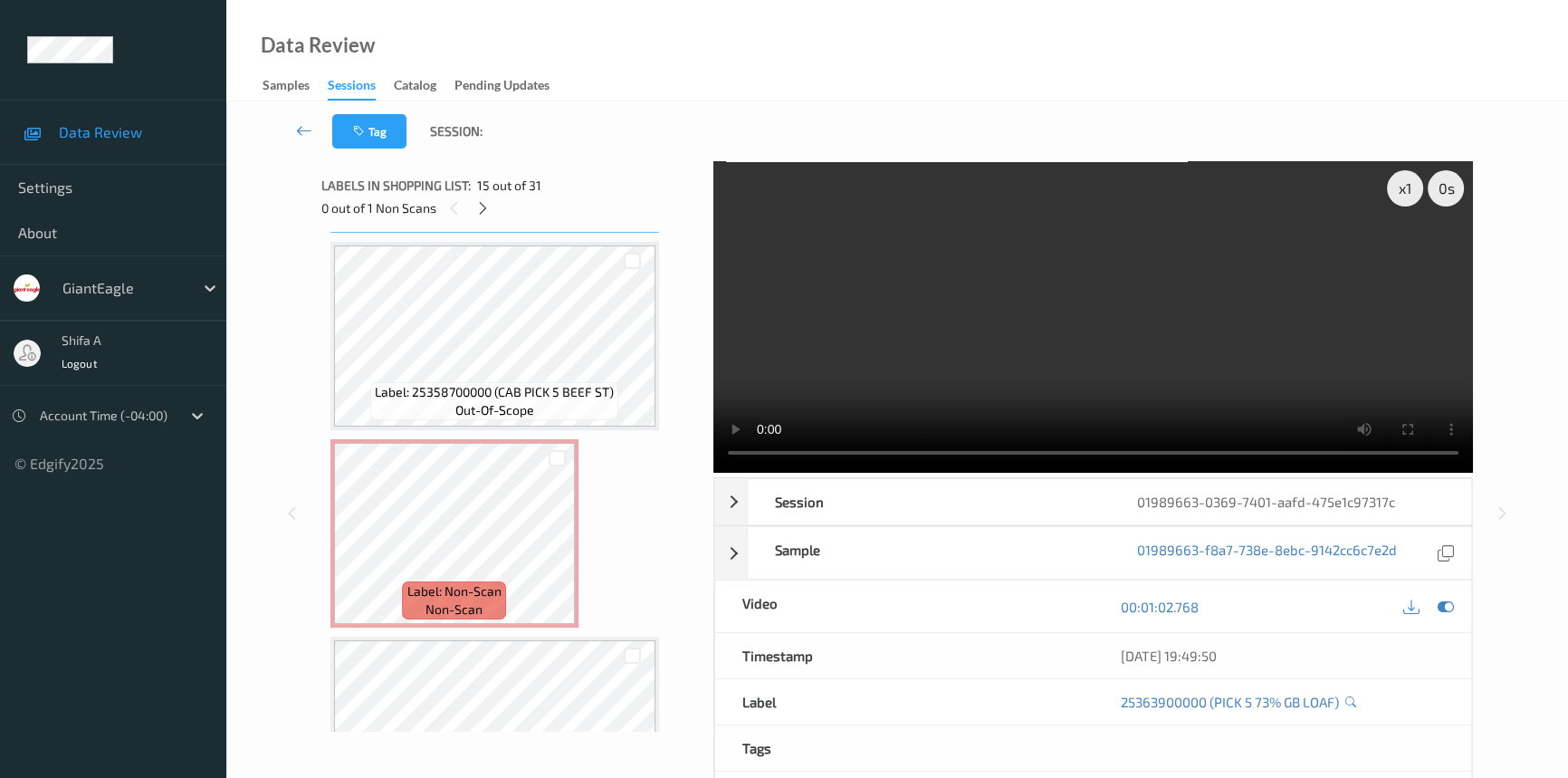
click at [1157, 270] on video at bounding box center [1093, 317] width 760 height 312
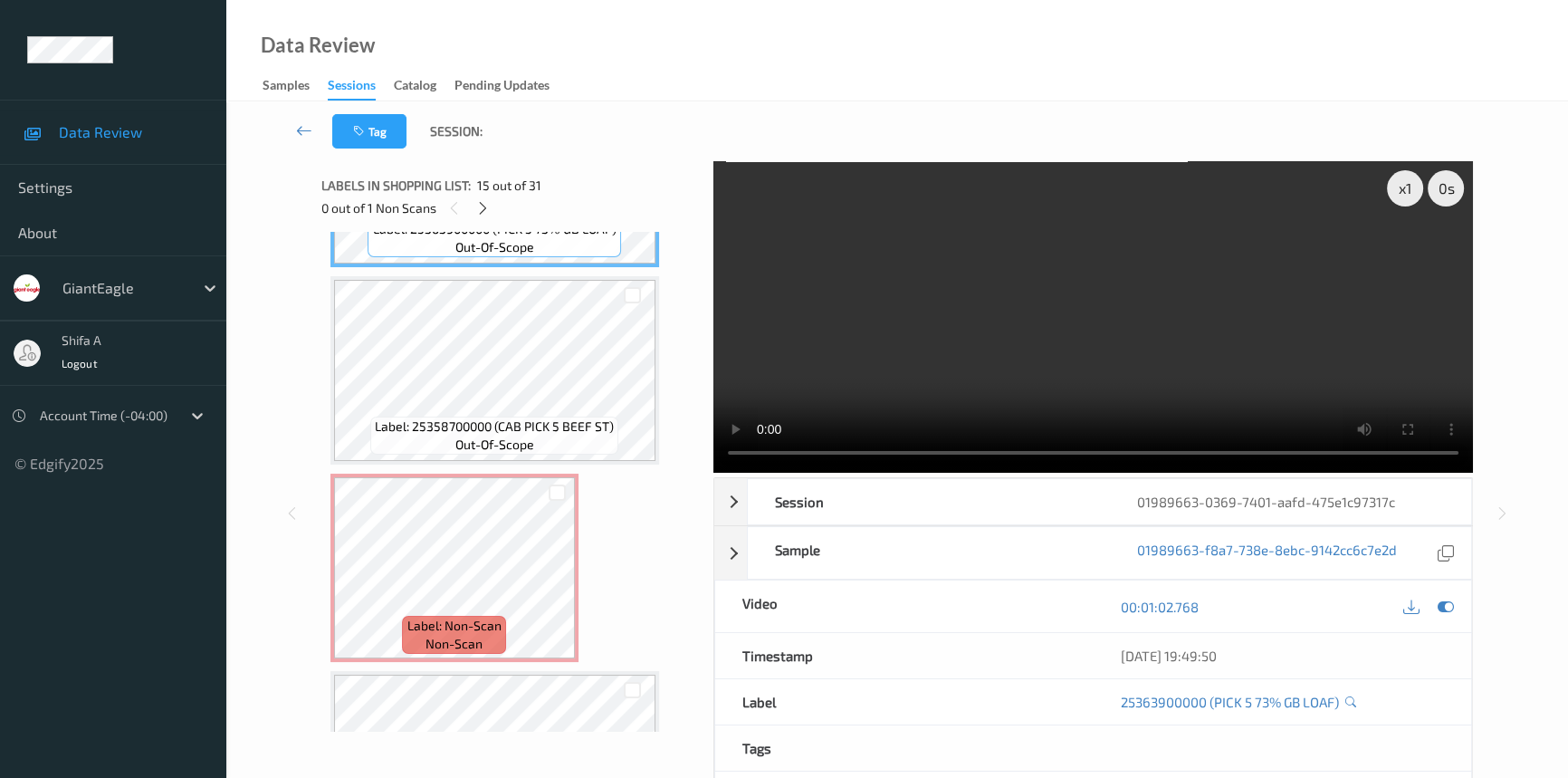
scroll to position [3042, 0]
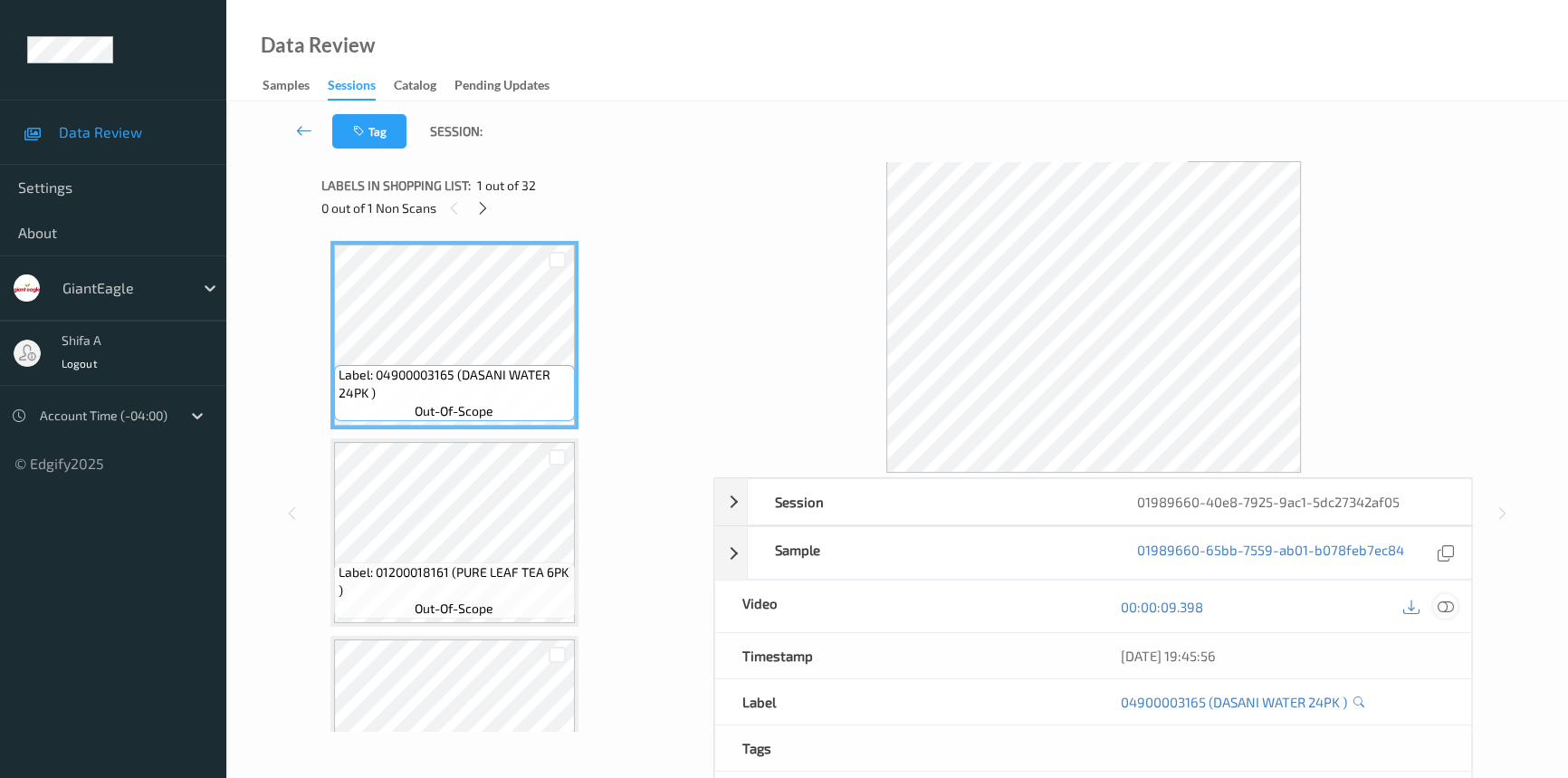
click at [1438, 603] on icon at bounding box center [1446, 607] width 17 height 17
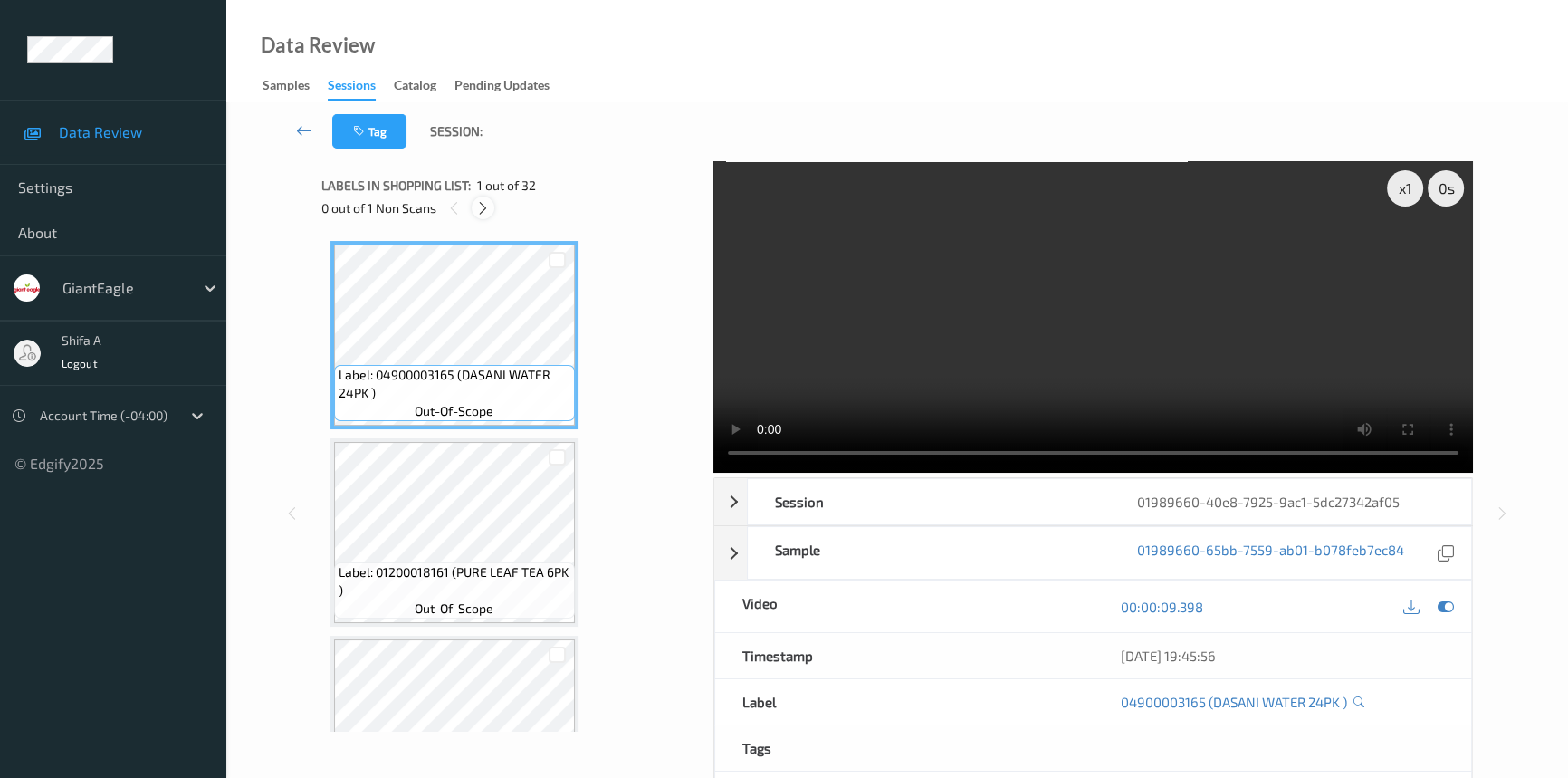
click at [474, 212] on div at bounding box center [483, 207] width 23 height 23
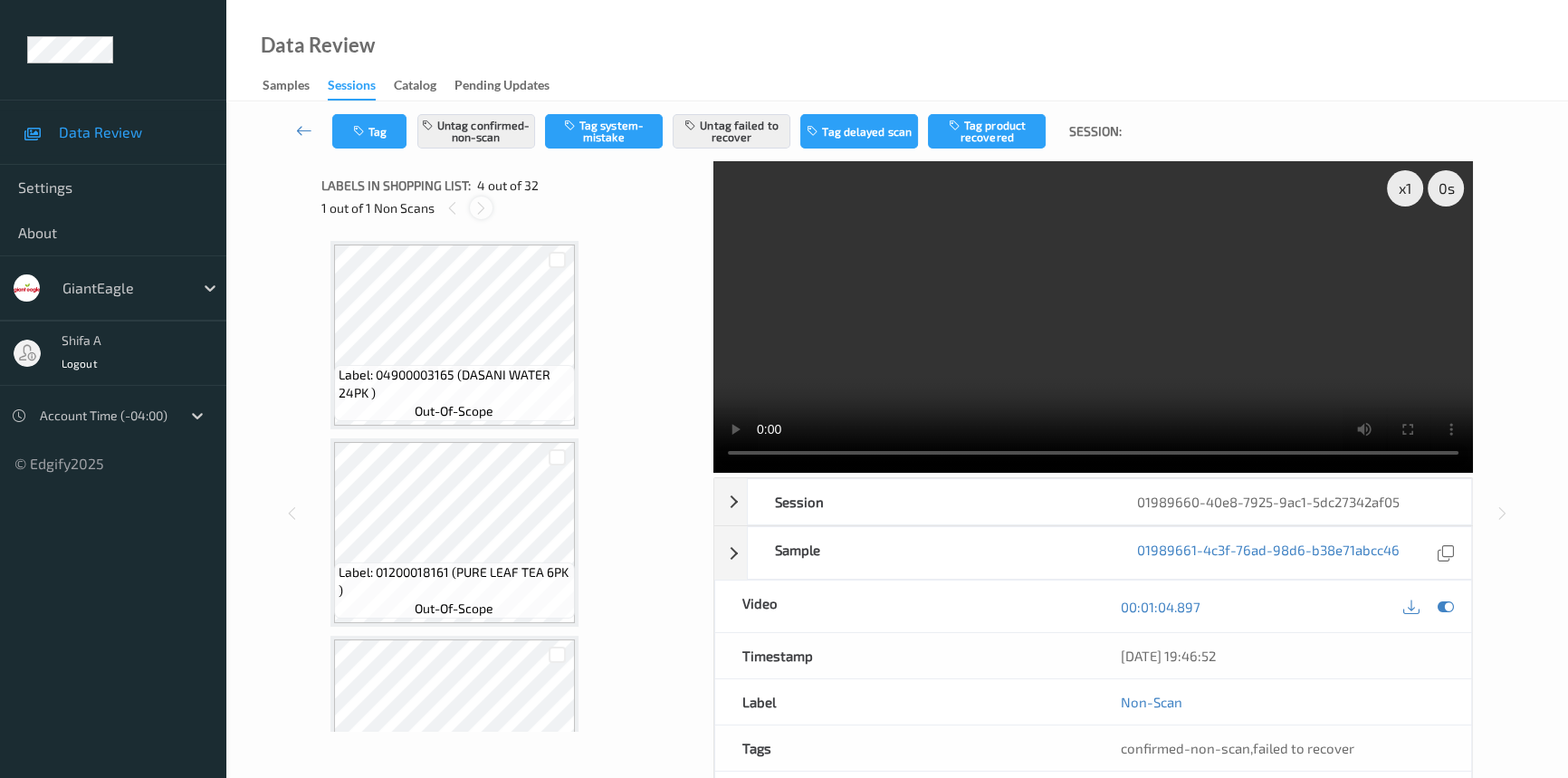
scroll to position [403, 0]
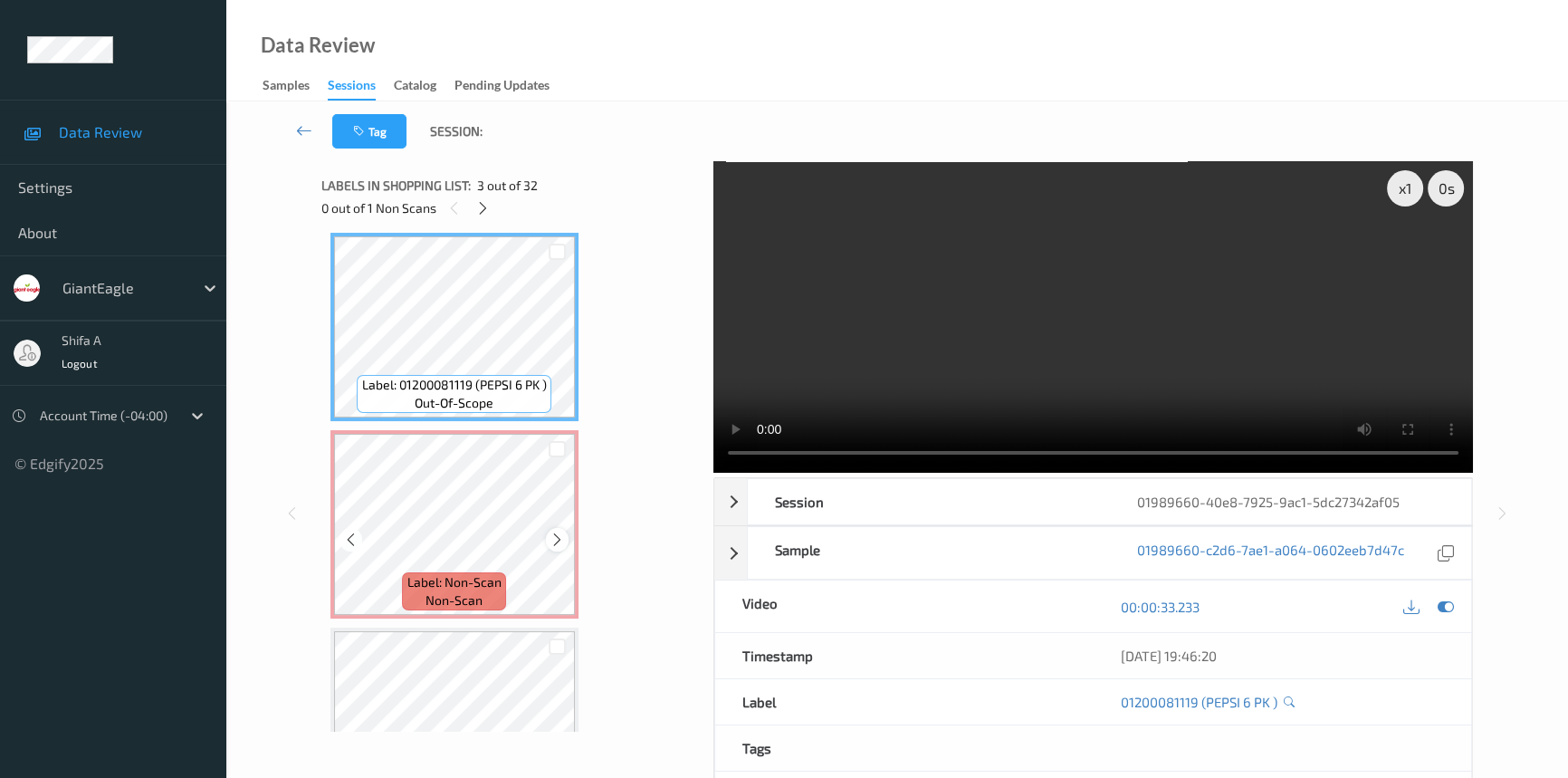
click at [552, 534] on icon at bounding box center [557, 540] width 16 height 17
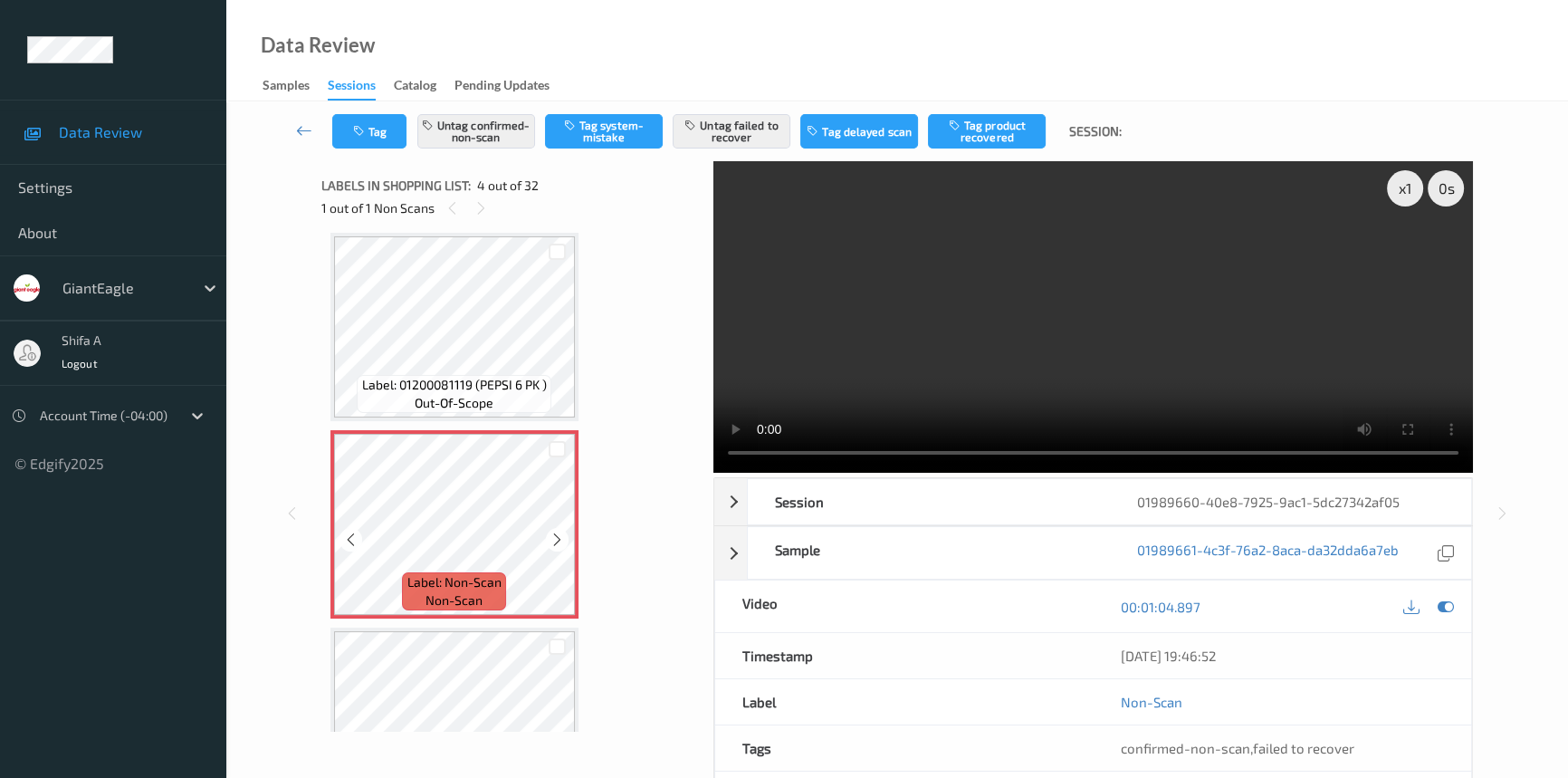
click at [552, 534] on icon at bounding box center [557, 540] width 16 height 17
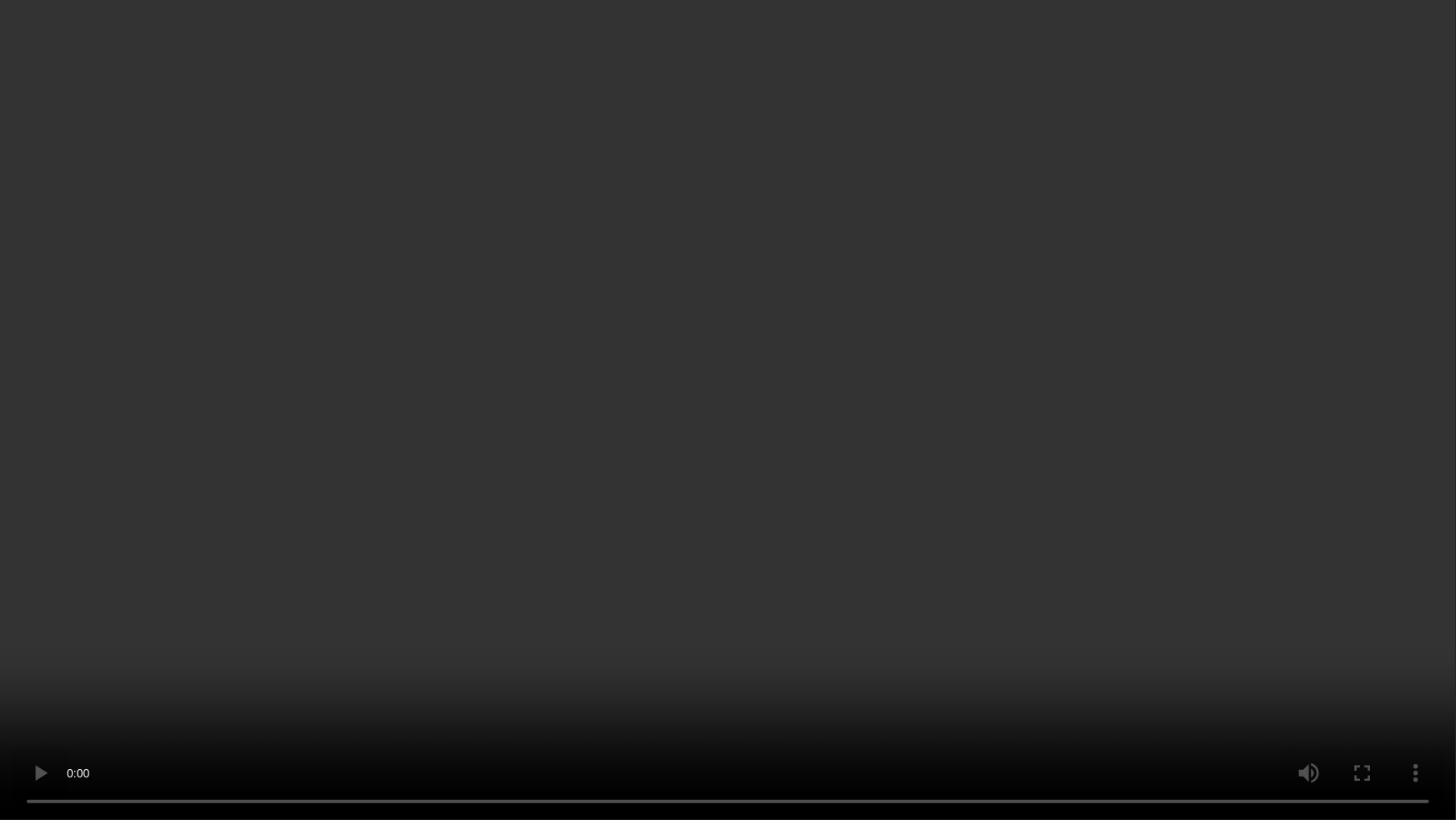
click at [1119, 456] on video at bounding box center [728, 410] width 1456 height 820
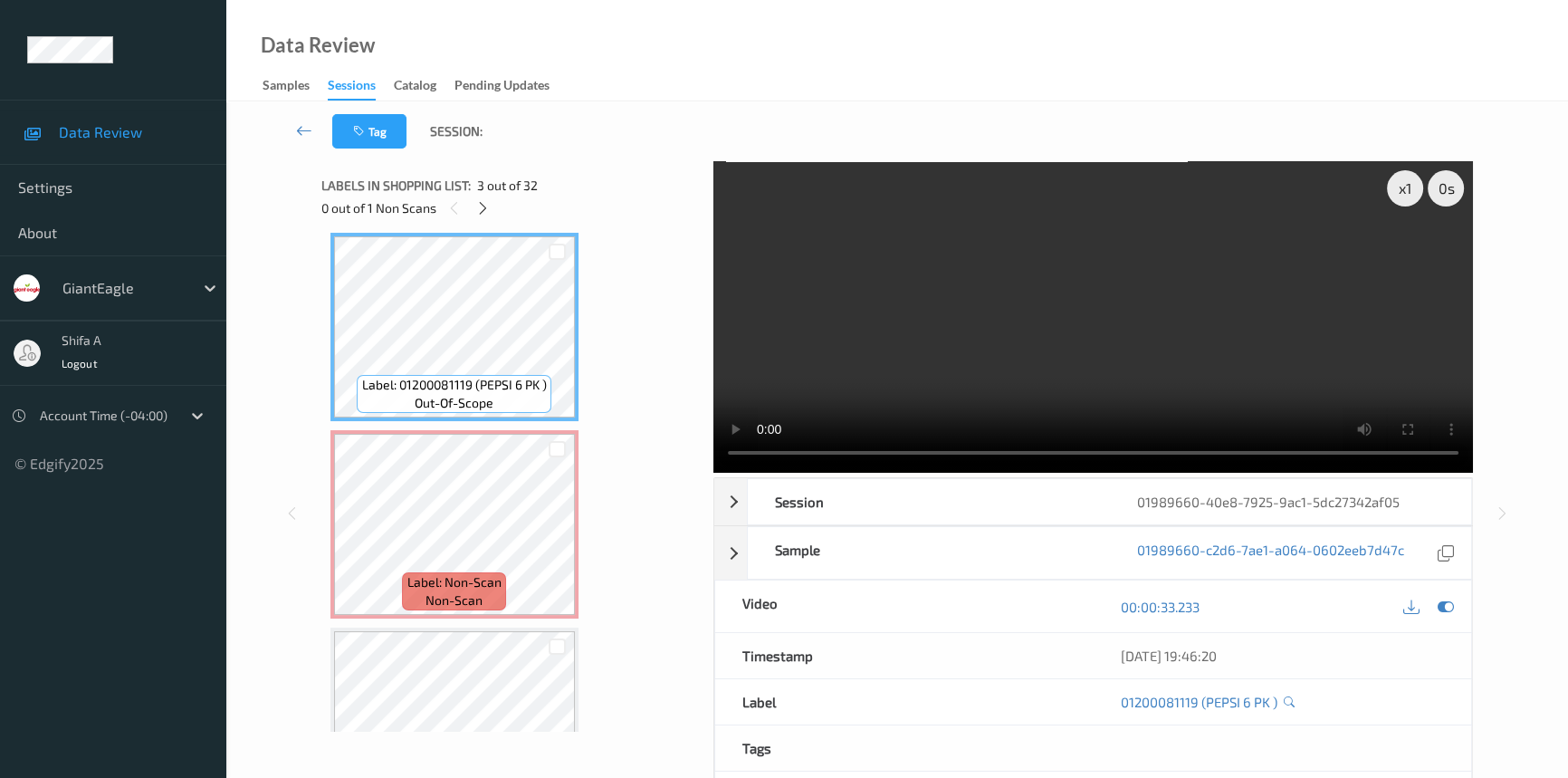
click at [1258, 360] on video at bounding box center [1093, 317] width 760 height 312
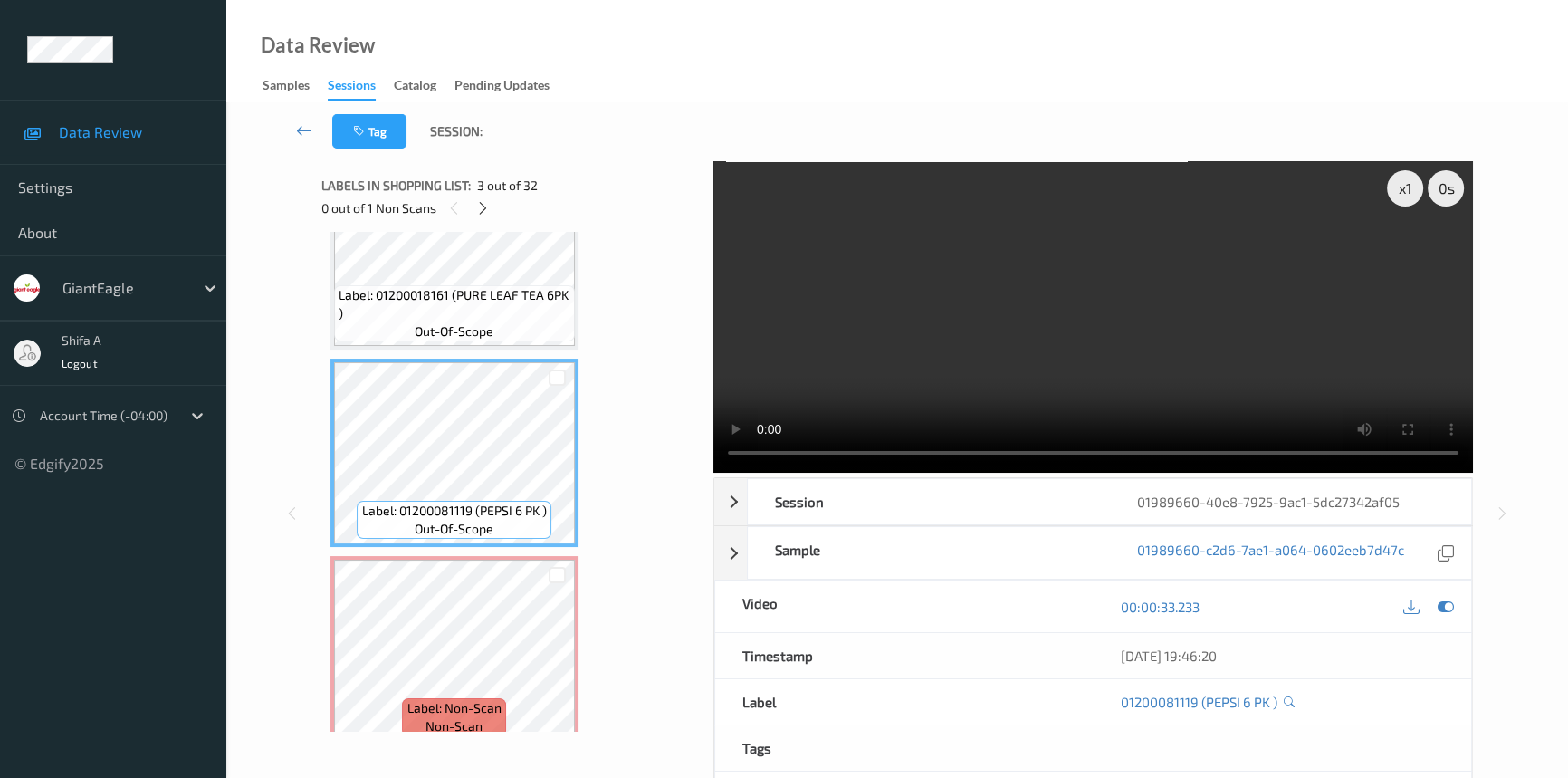
scroll to position [321, 0]
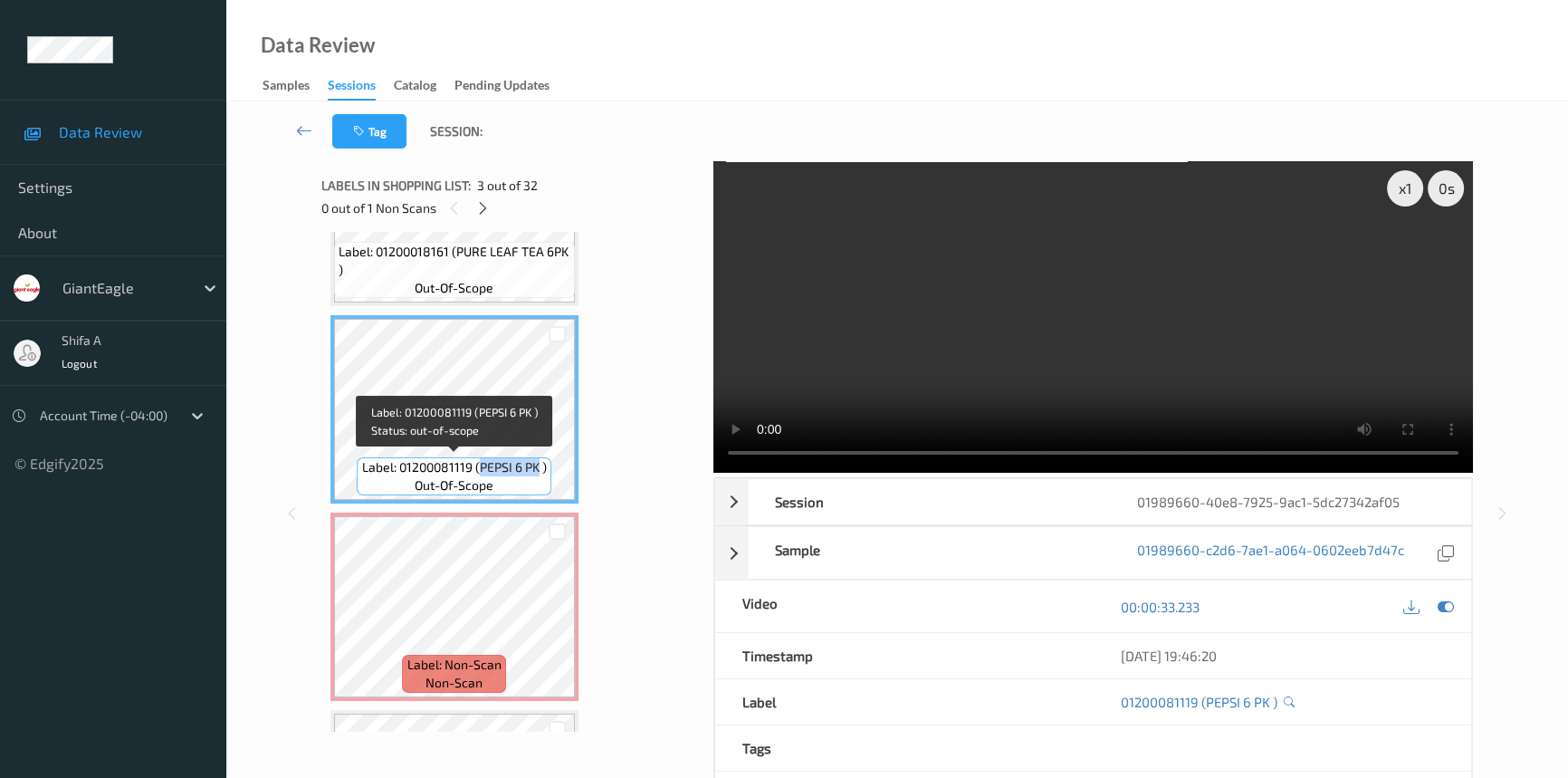
drag, startPoint x: 480, startPoint y: 466, endPoint x: 536, endPoint y: 466, distance: 56.0
click at [536, 466] on span "Label: 01200081119 (PEPSI 6 PK )" at bounding box center [454, 467] width 184 height 18
copy span "PEPSI 6 PK"
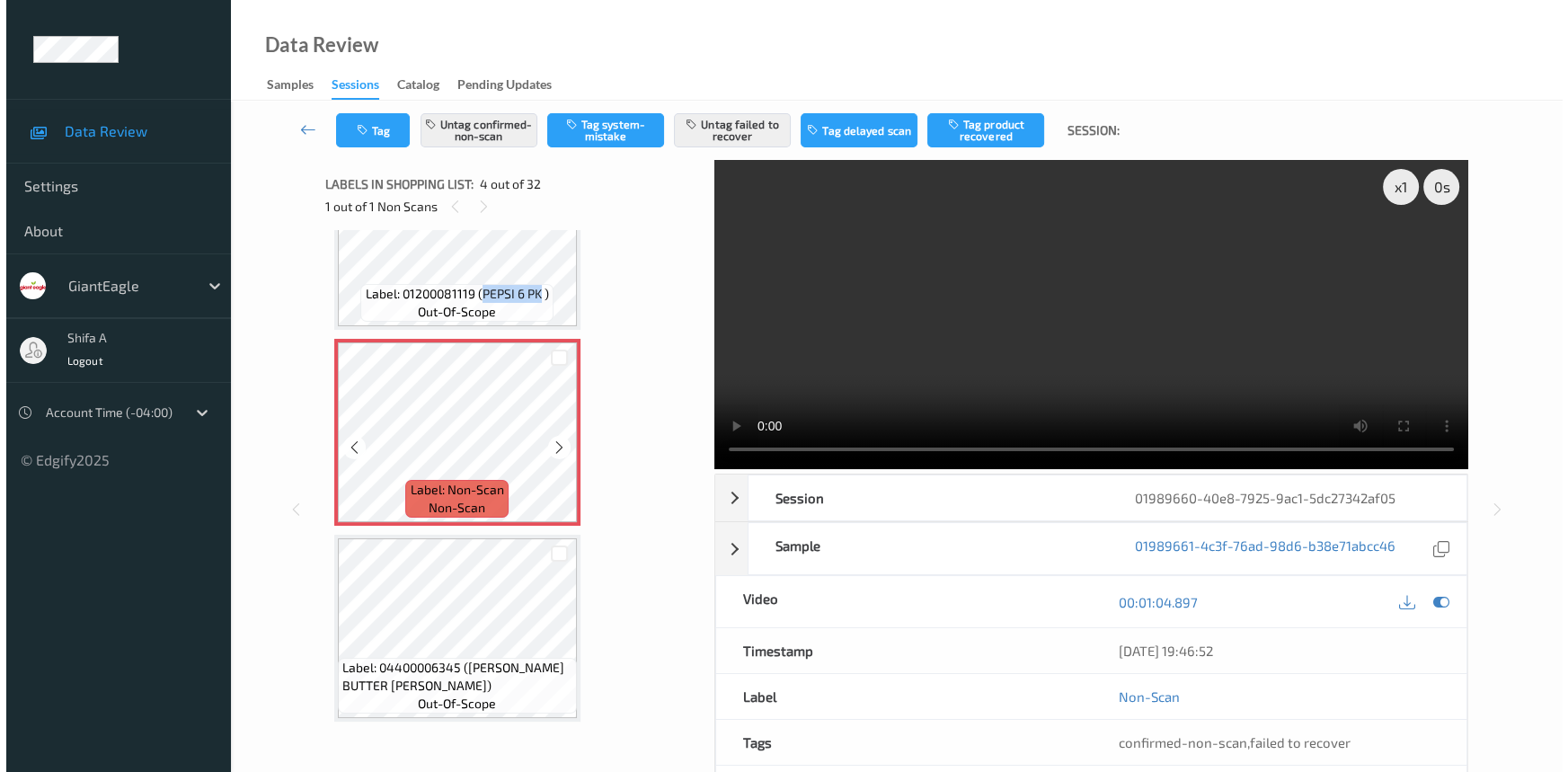
scroll to position [563, 0]
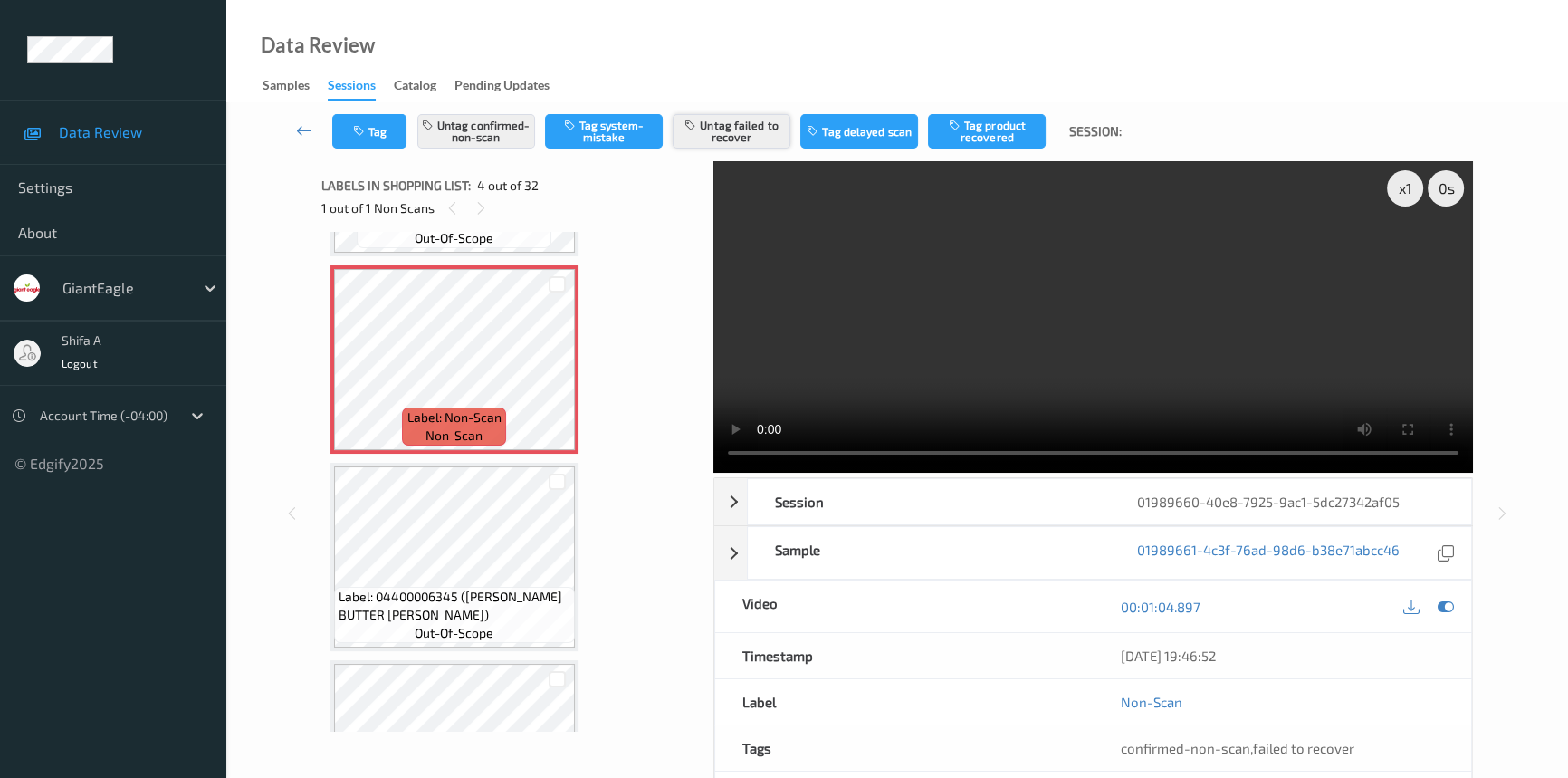
click at [759, 135] on button "Untag failed to recover" at bounding box center [732, 131] width 118 height 34
click at [474, 149] on div "Tag Untag confirmed-non-scan Tag system-mistake Tag failed to recover Tag delay…" at bounding box center [897, 131] width 1267 height 60
click at [474, 145] on button "Untag confirmed-non-scan" at bounding box center [477, 131] width 118 height 34
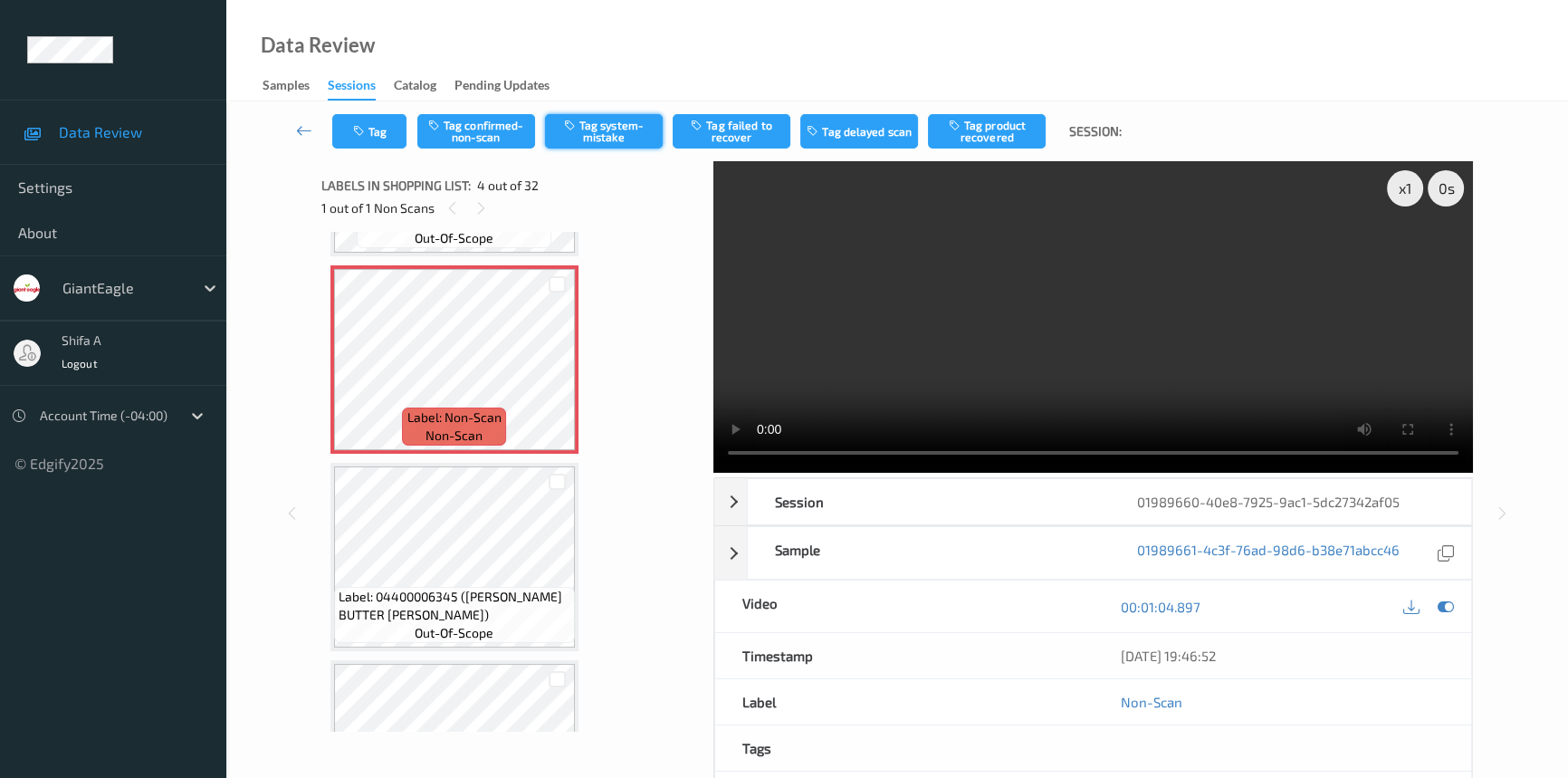
click at [619, 127] on button "Tag system-mistake" at bounding box center [604, 131] width 118 height 34
click at [371, 127] on button "Tag" at bounding box center [369, 131] width 75 height 34
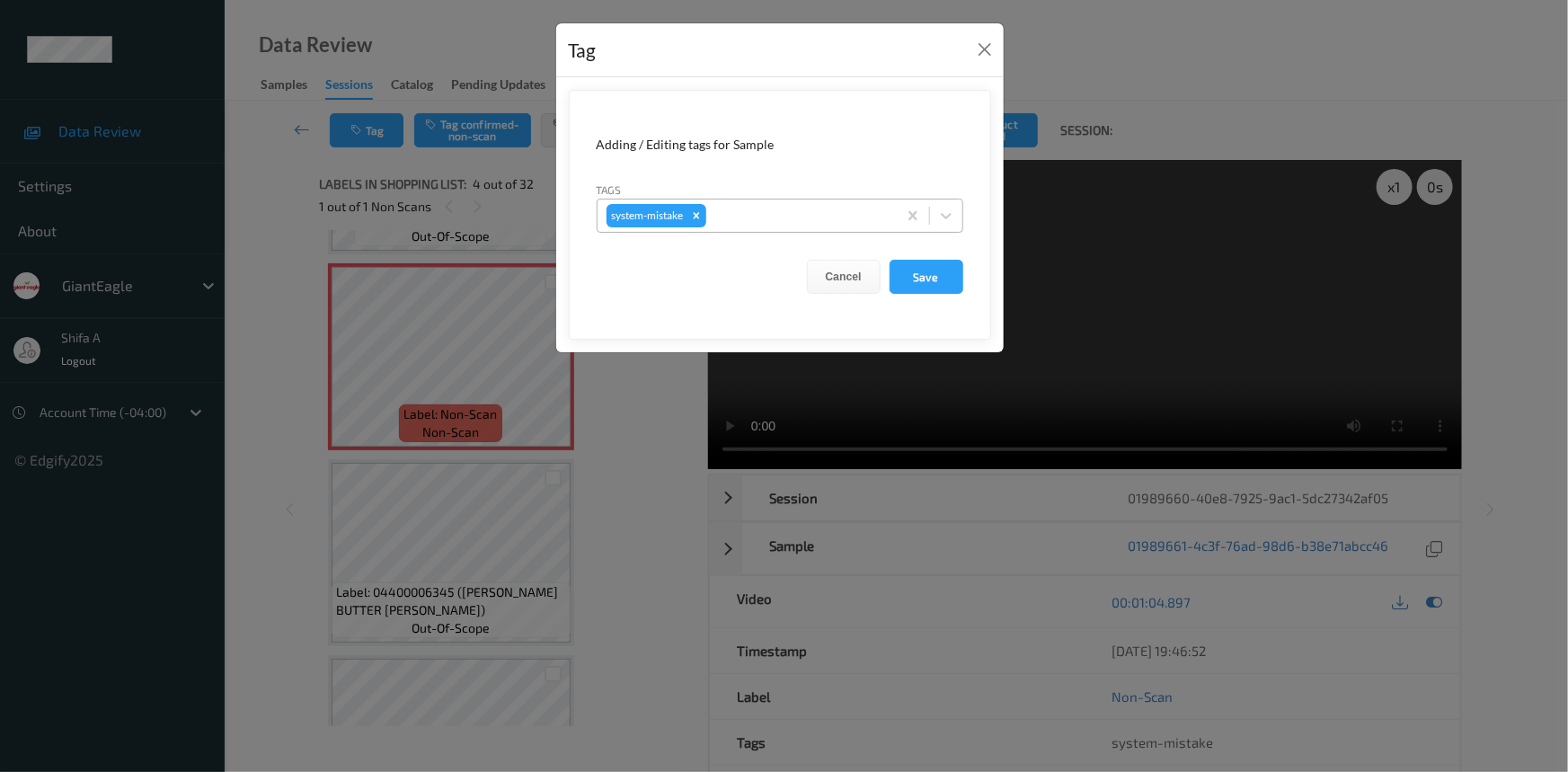
click at [810, 218] on div at bounding box center [799, 216] width 177 height 22
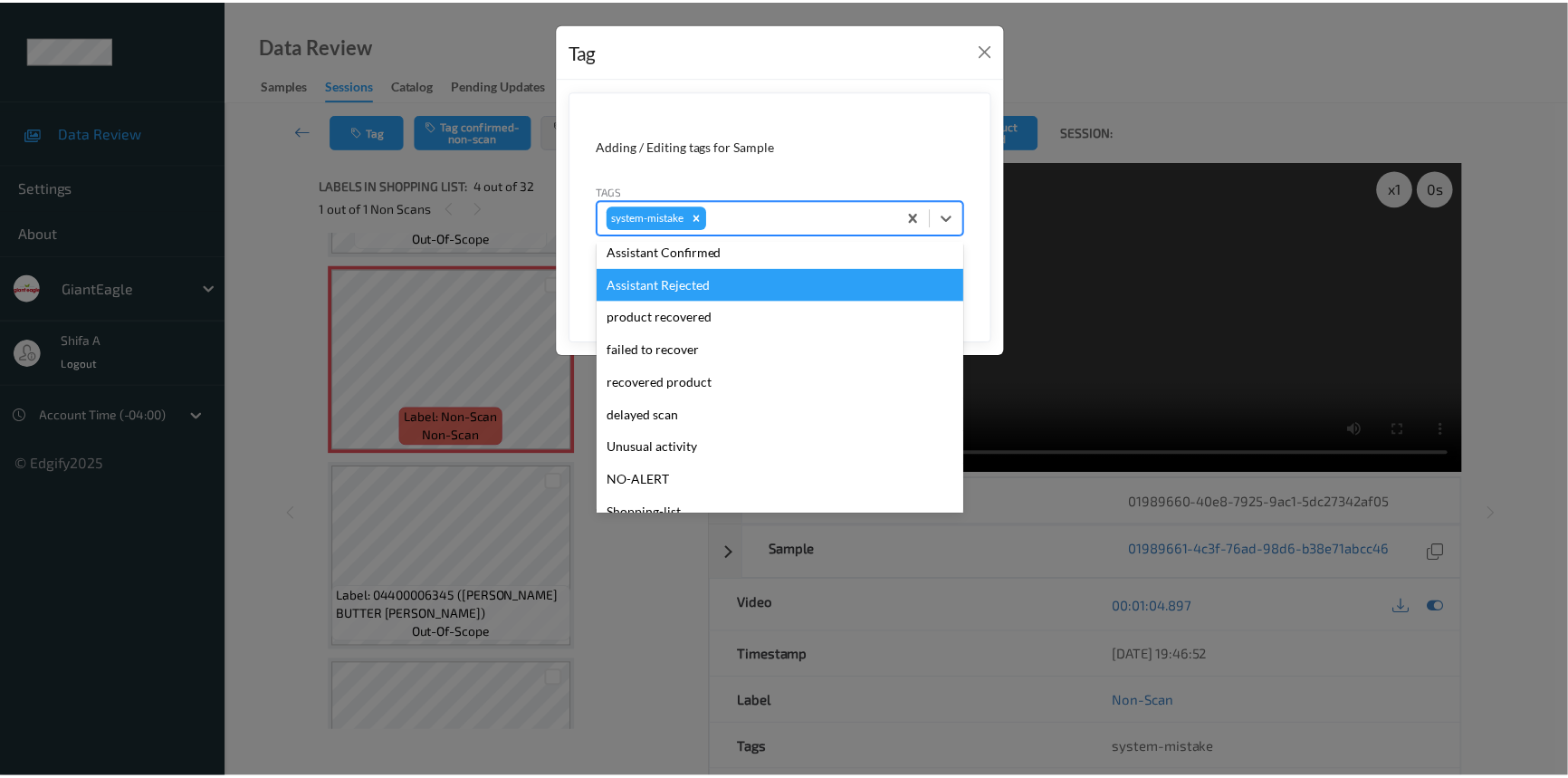
scroll to position [191, 0]
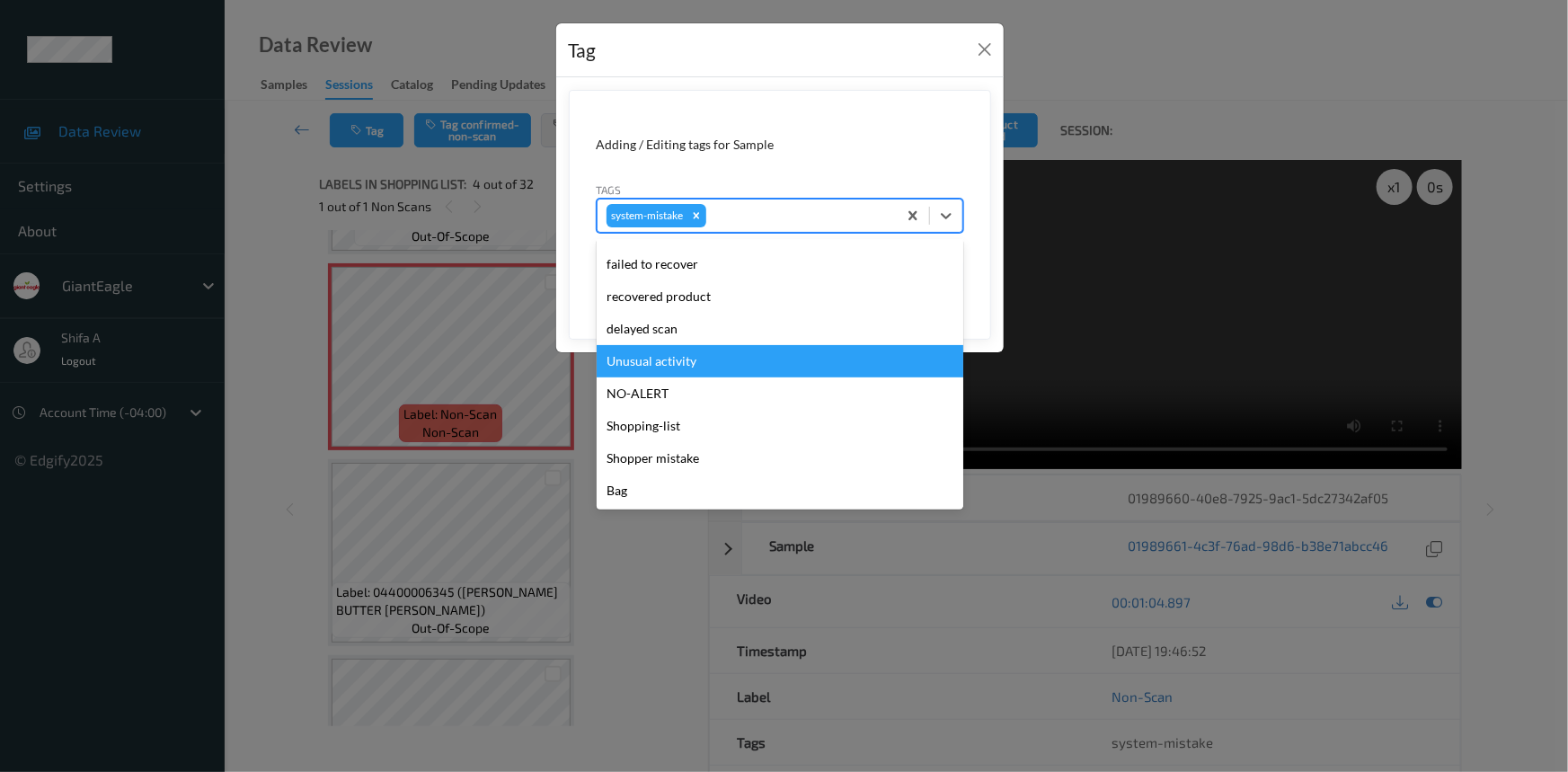
click at [696, 359] on div "Unusual activity" at bounding box center [779, 360] width 367 height 32
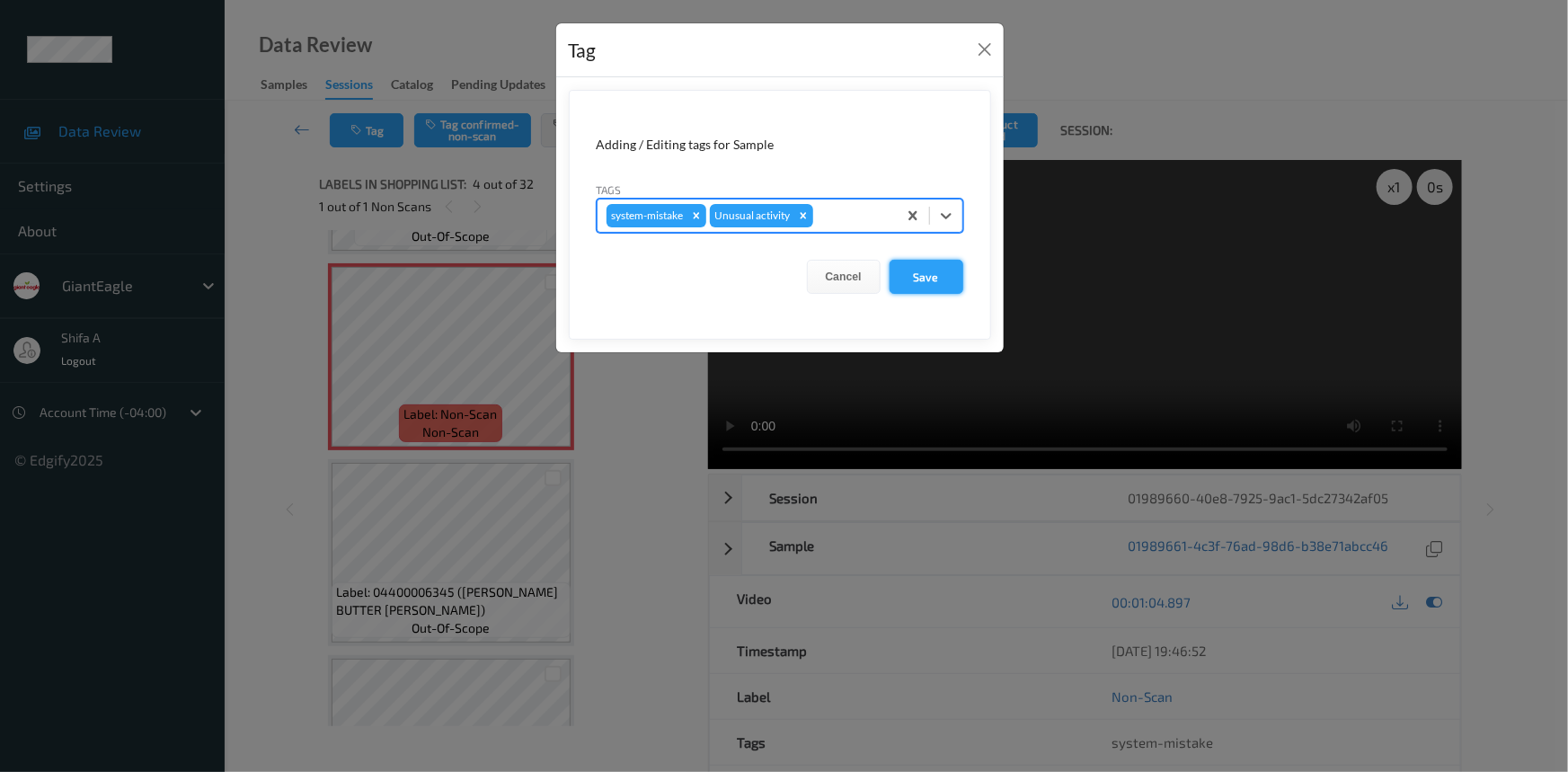
click at [943, 284] on button "Save" at bounding box center [926, 276] width 74 height 34
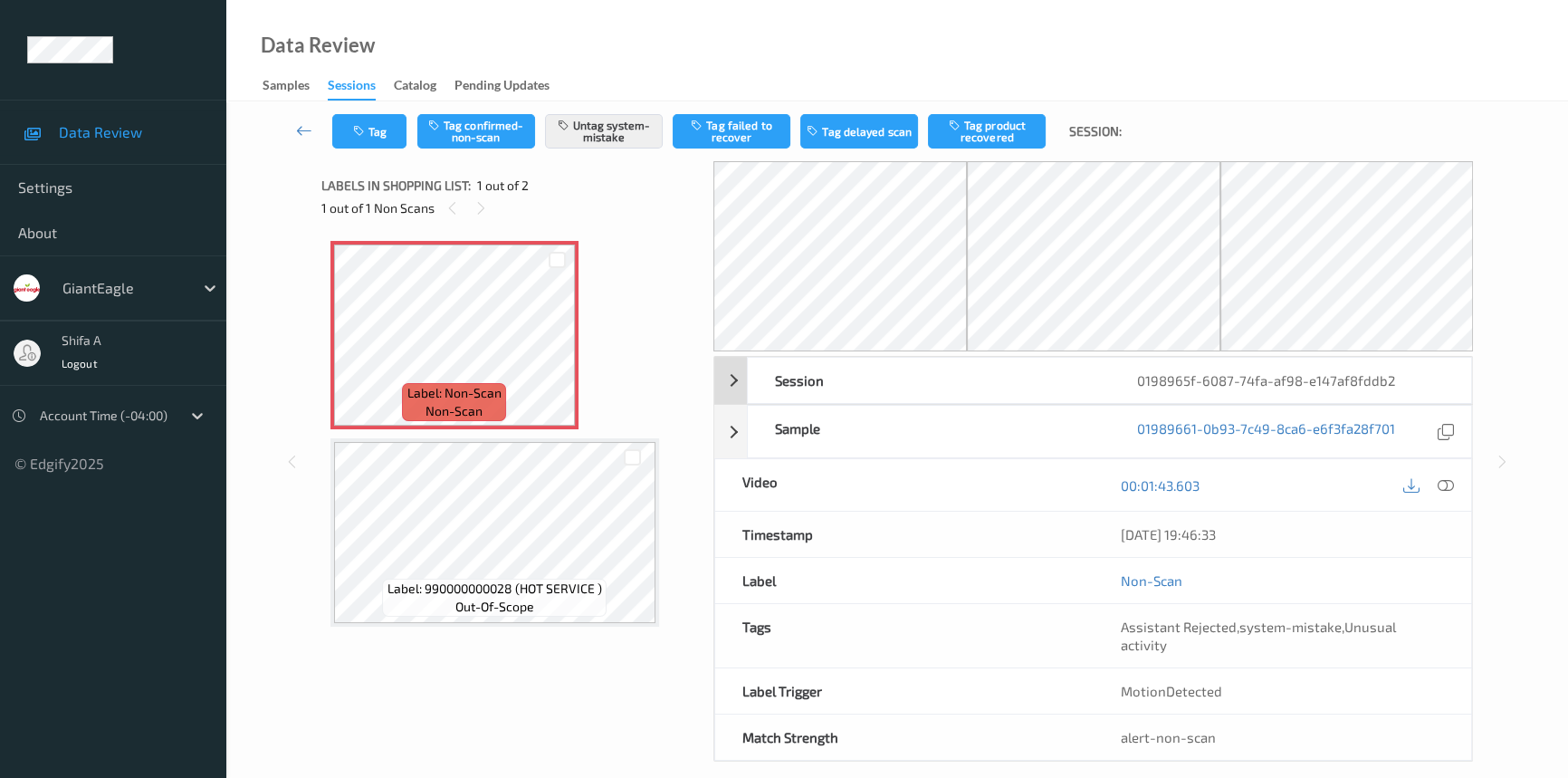
click at [1449, 483] on icon at bounding box center [1446, 486] width 17 height 17
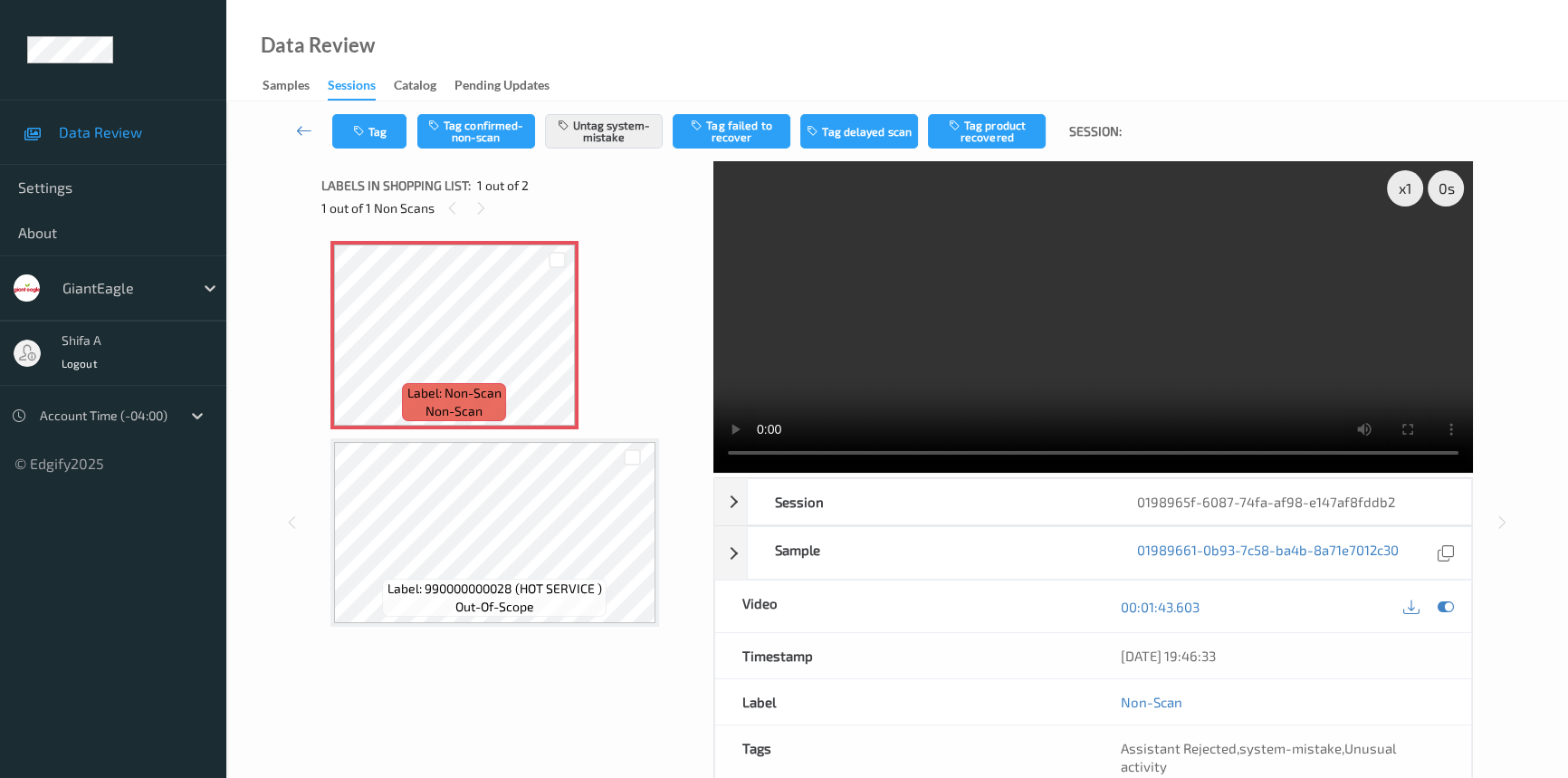
click at [1211, 259] on video at bounding box center [1093, 317] width 760 height 312
click at [387, 145] on button "Tag" at bounding box center [369, 131] width 75 height 34
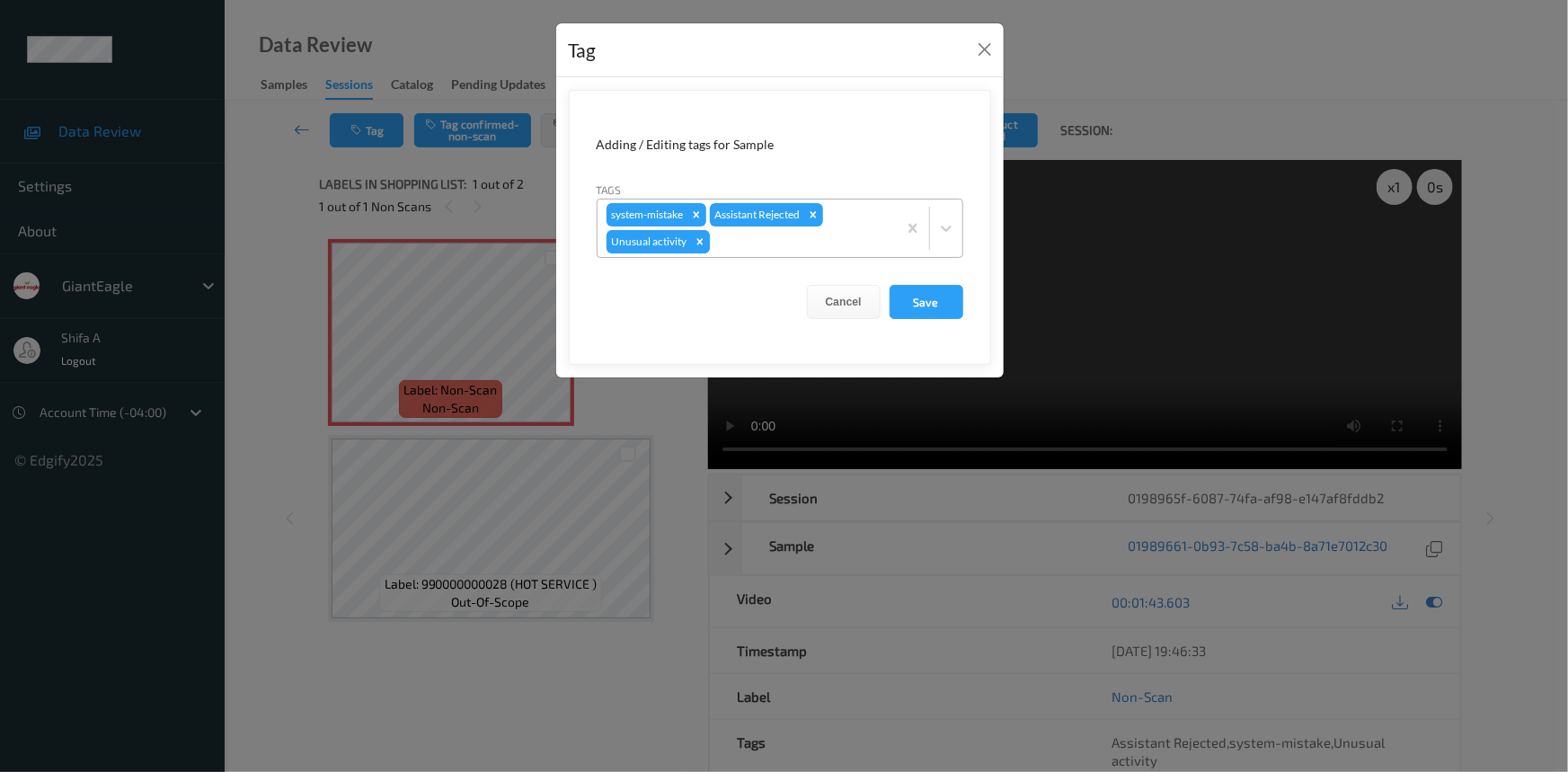
click at [703, 242] on icon "Remove Unusual activity" at bounding box center [700, 241] width 13 height 13
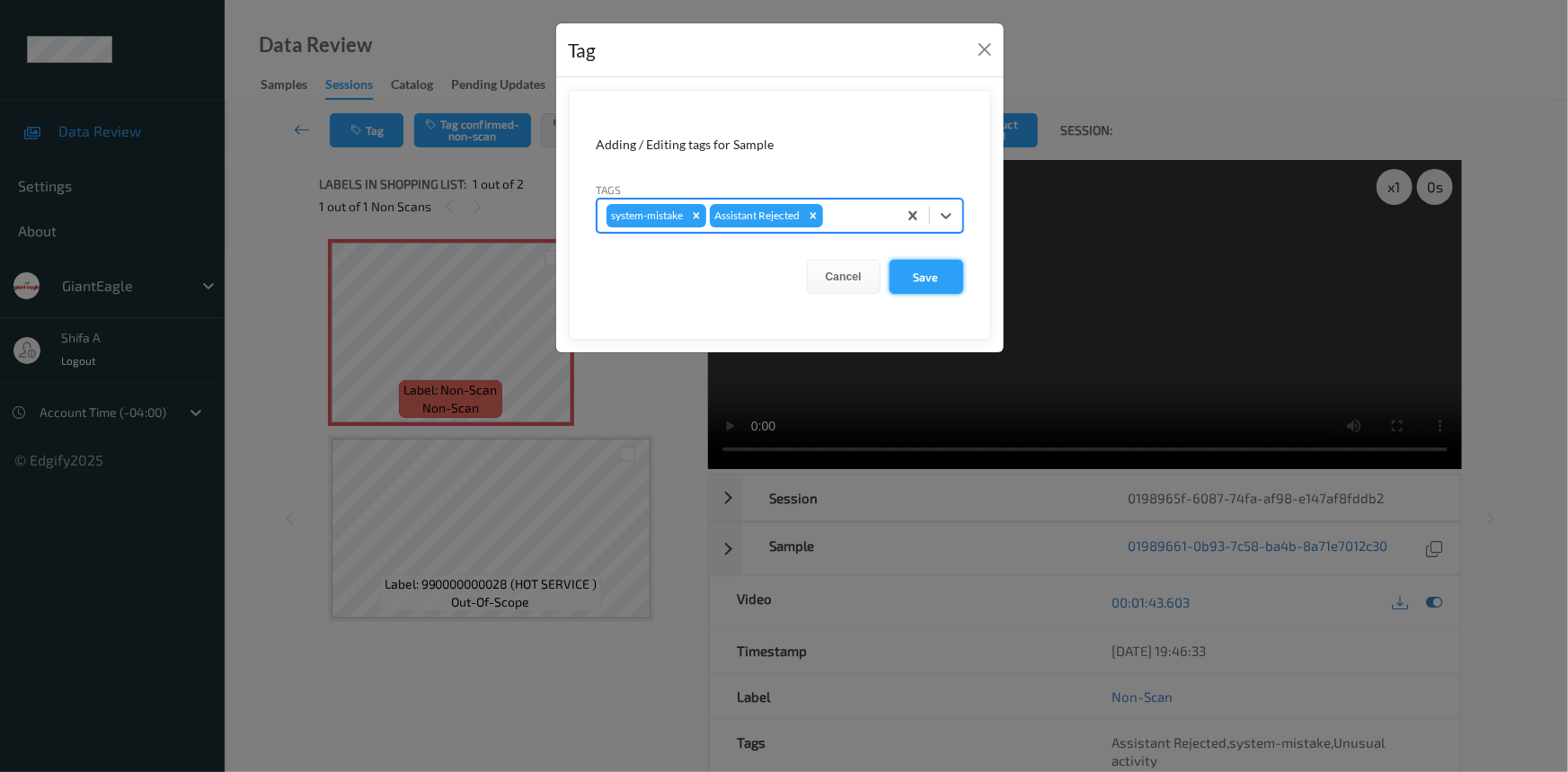
click at [934, 277] on button "Save" at bounding box center [926, 276] width 74 height 34
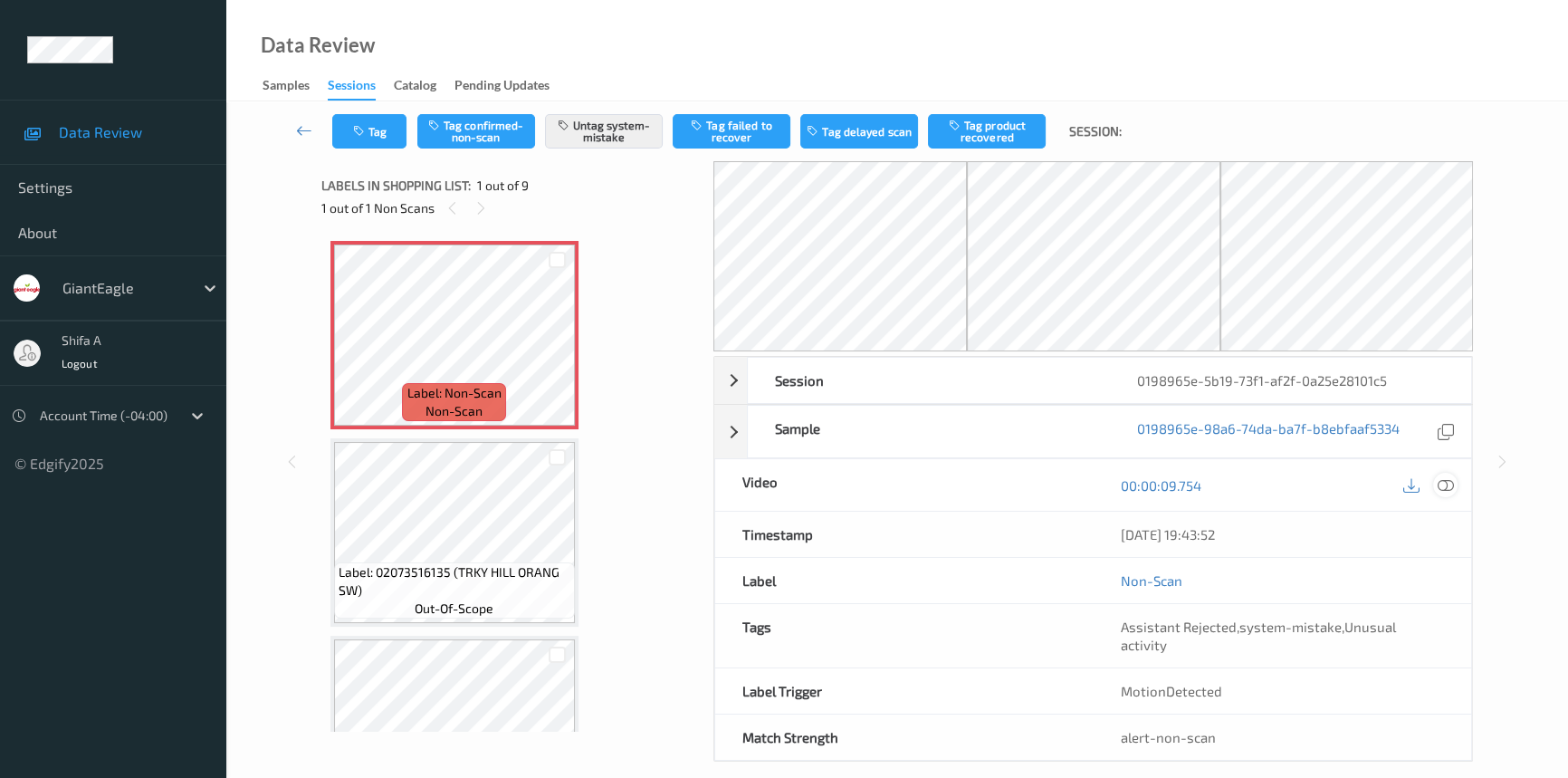
click at [1440, 486] on icon at bounding box center [1446, 486] width 17 height 17
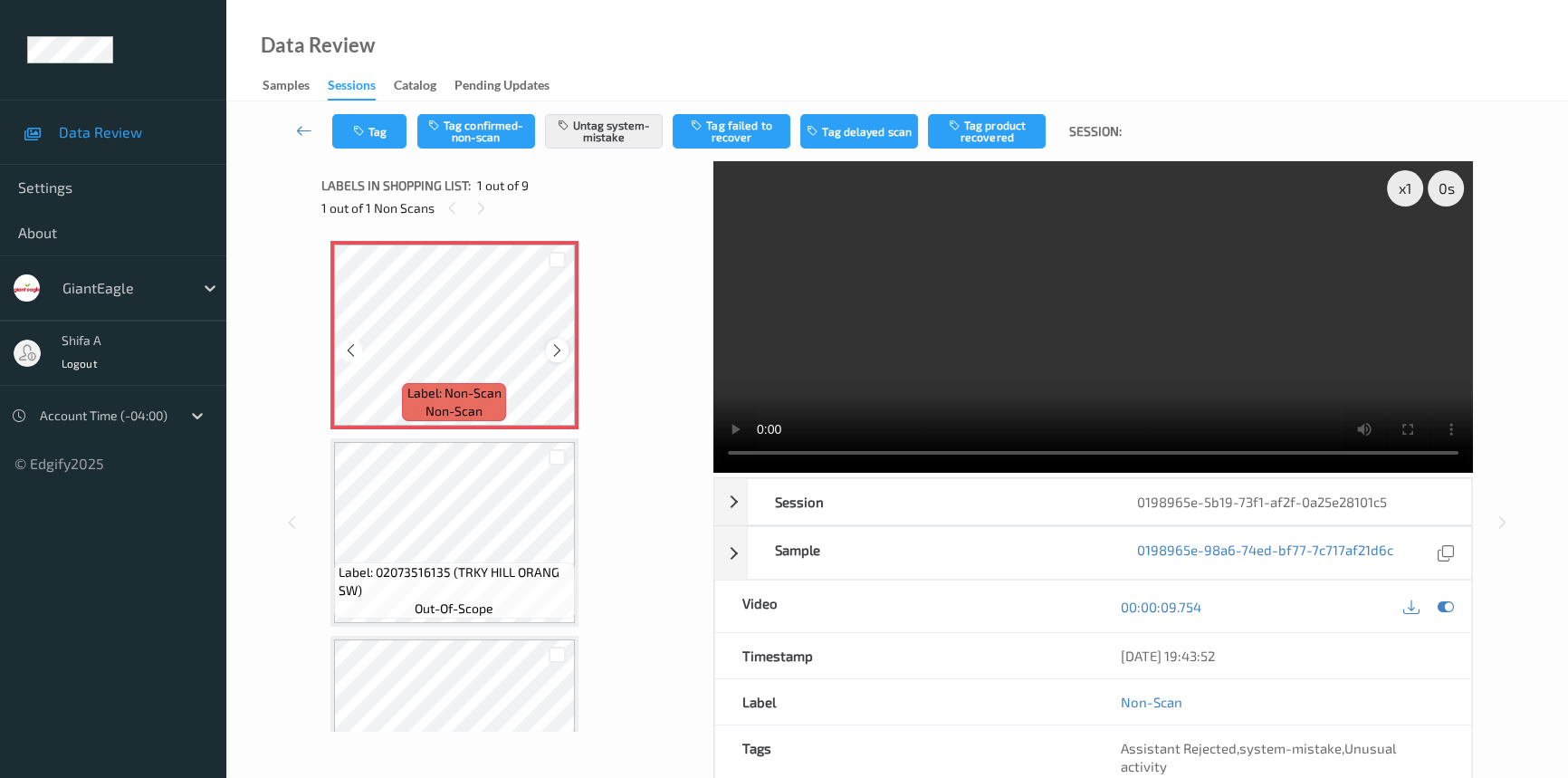
click at [555, 352] on icon at bounding box center [557, 350] width 16 height 17
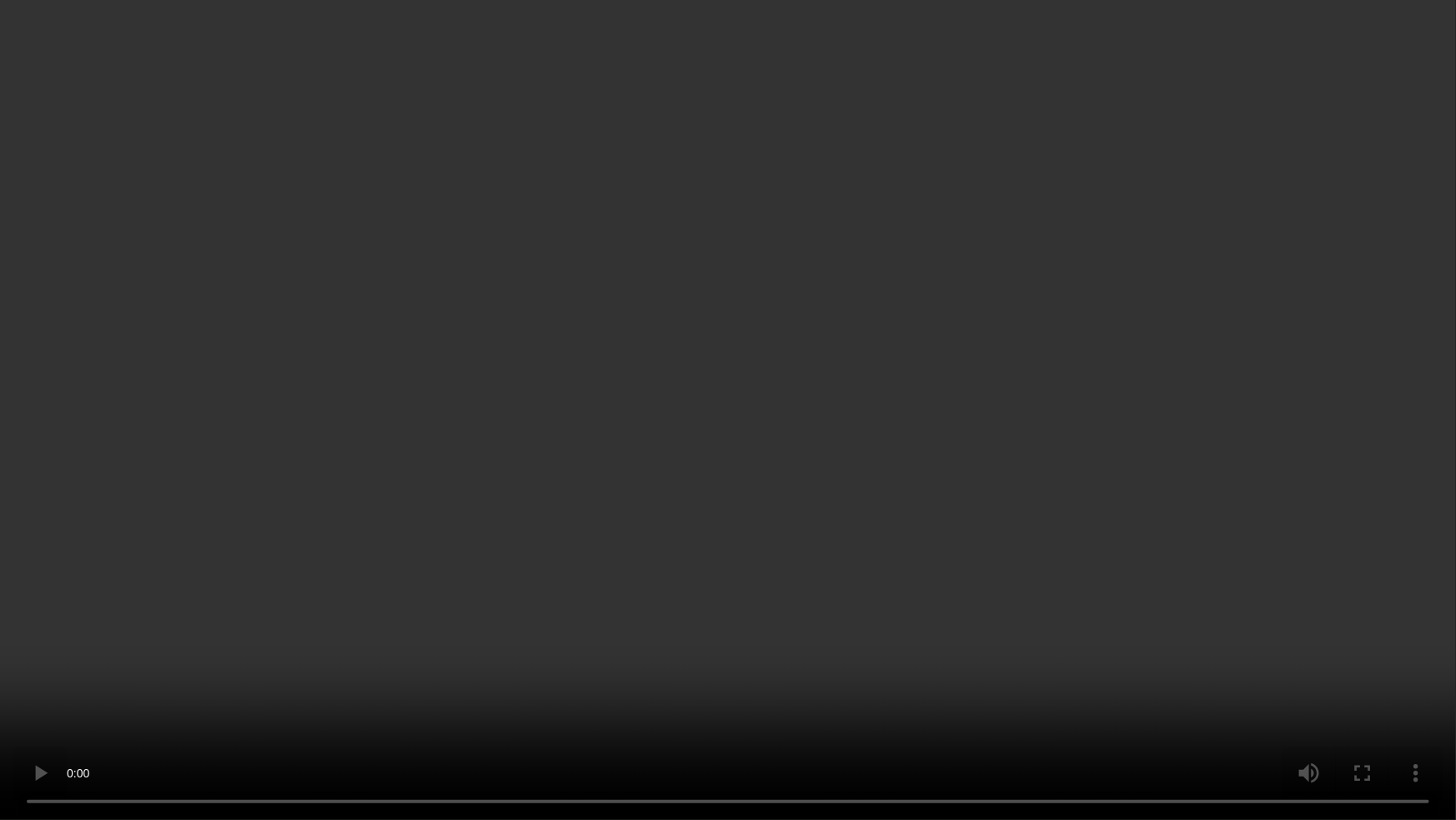
click at [1194, 436] on video at bounding box center [728, 410] width 1456 height 820
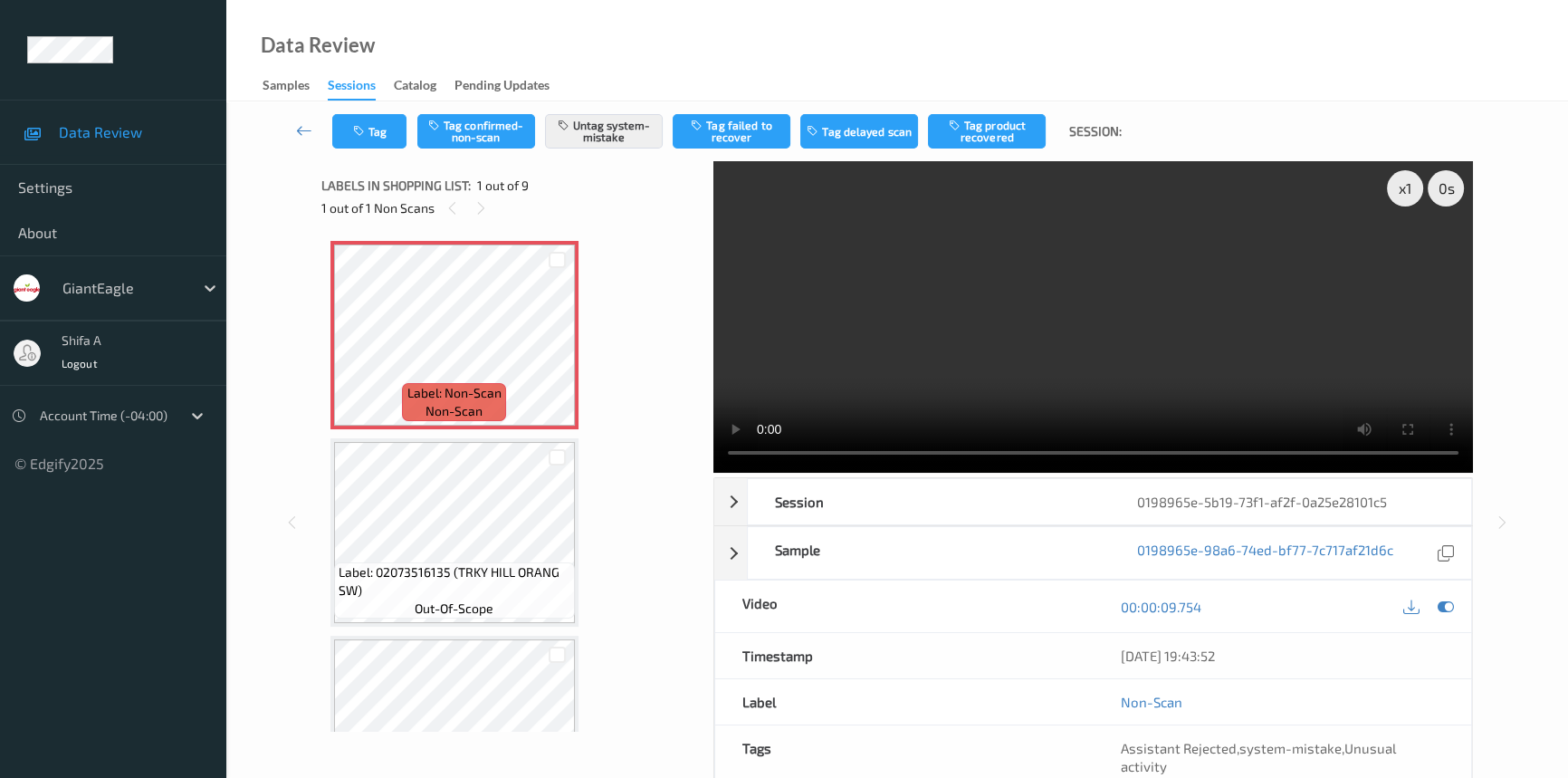
click at [1246, 290] on video at bounding box center [1093, 317] width 760 height 312
click at [383, 132] on button "Tag" at bounding box center [369, 131] width 75 height 34
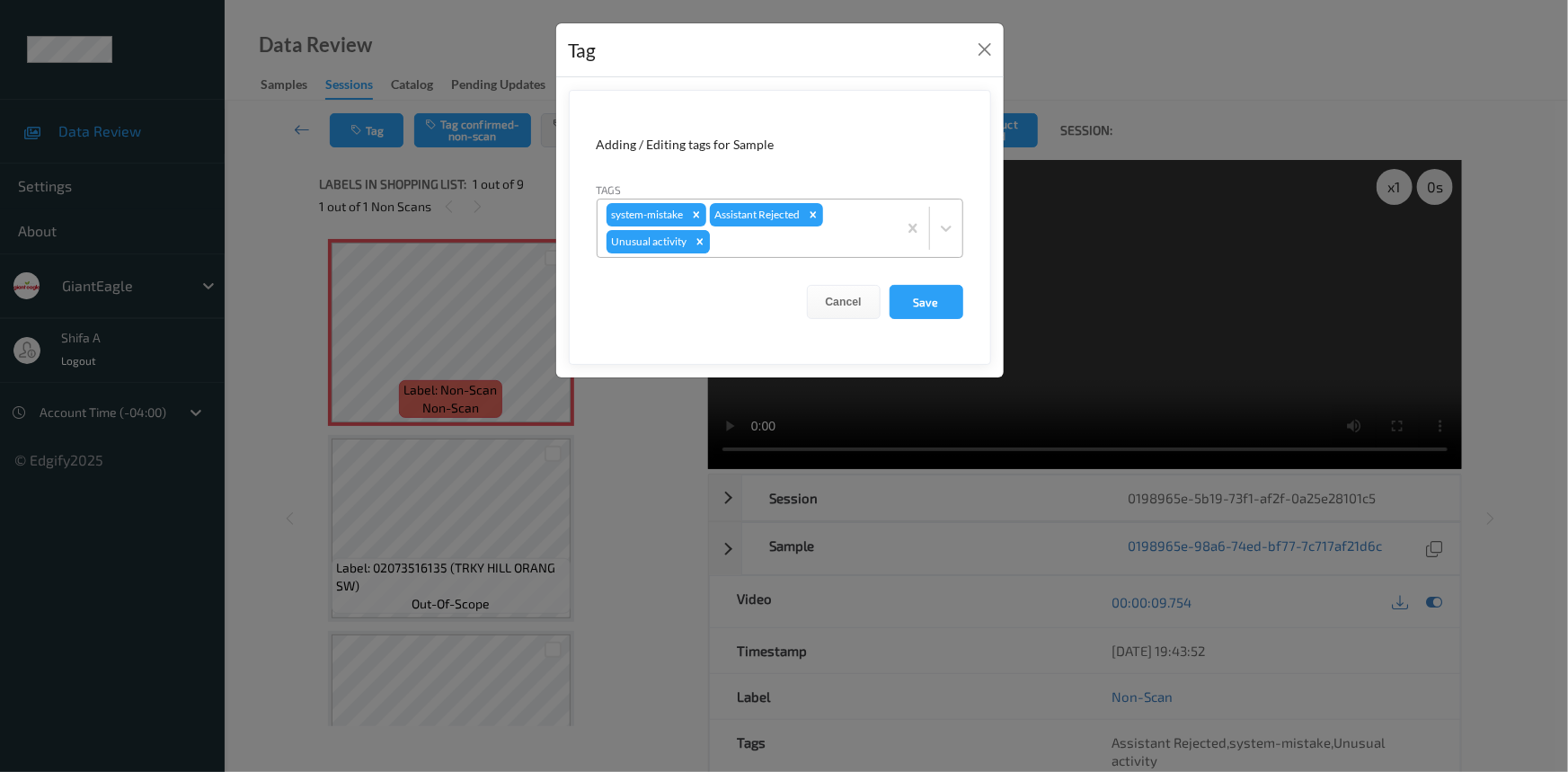
click at [700, 242] on icon "Remove Unusual activity" at bounding box center [699, 241] width 6 height 6
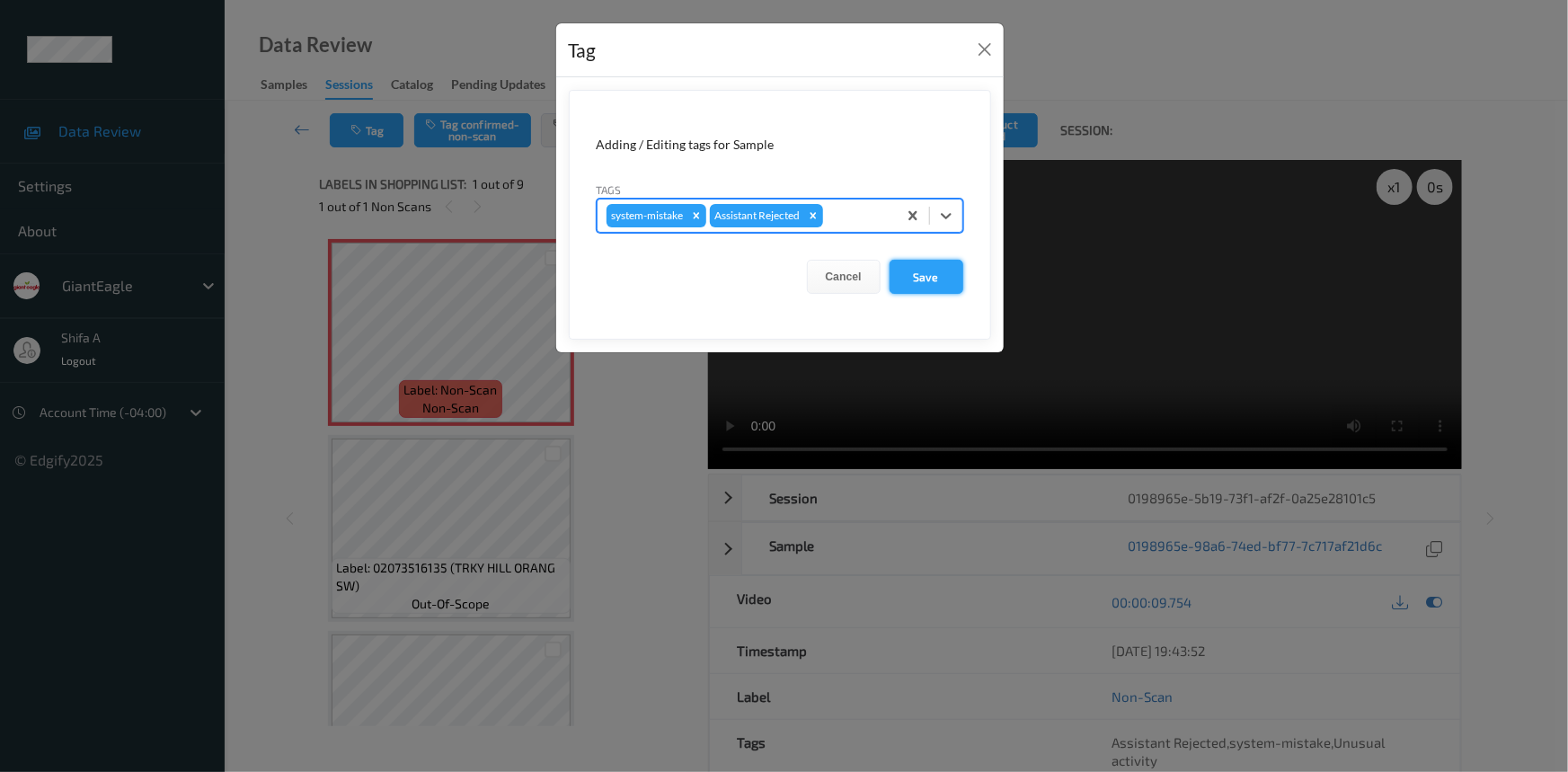
click at [922, 278] on button "Save" at bounding box center [926, 276] width 74 height 34
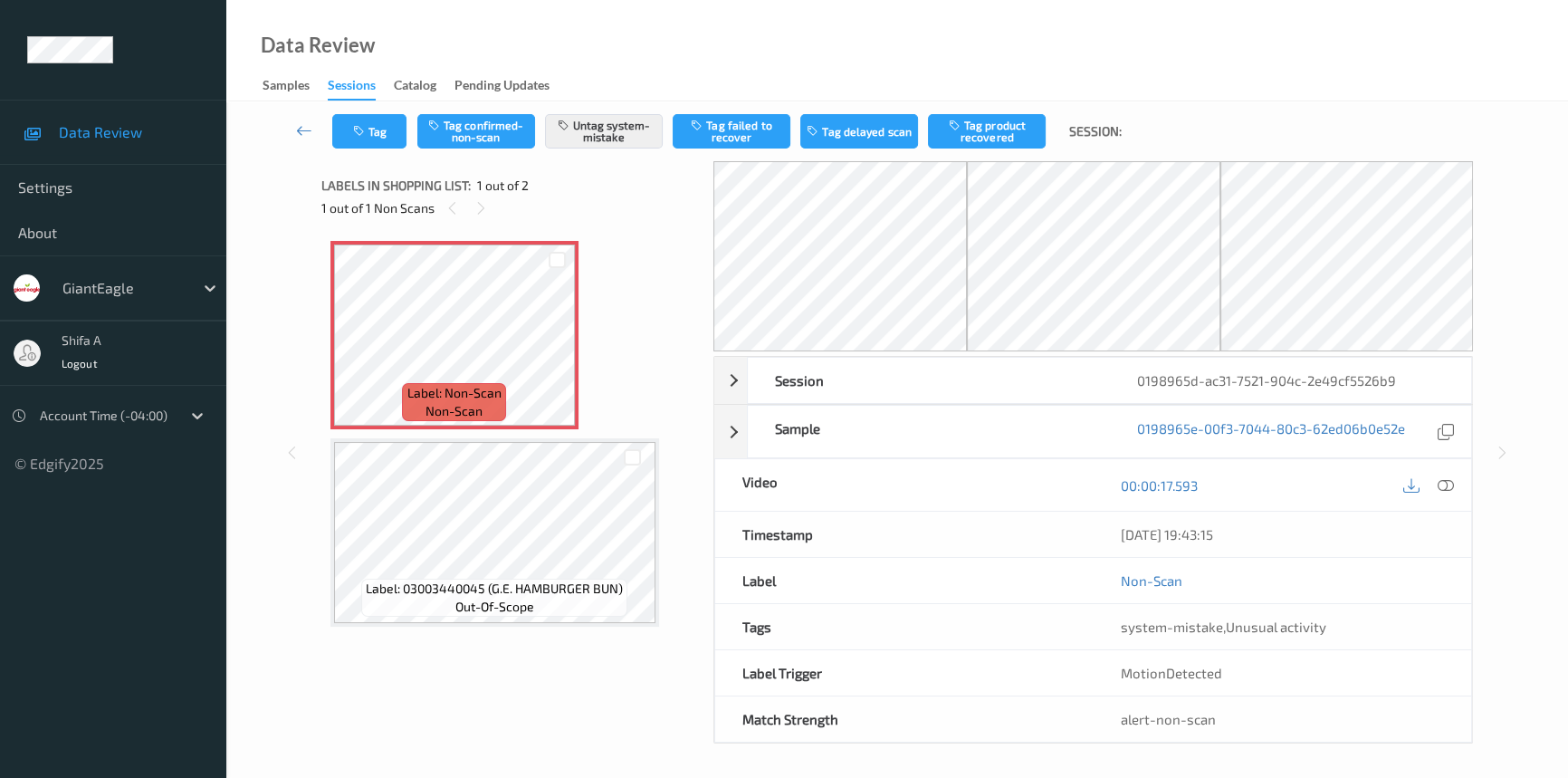
click at [1457, 486] on div at bounding box center [1429, 485] width 59 height 25
click at [1449, 486] on icon at bounding box center [1446, 486] width 17 height 17
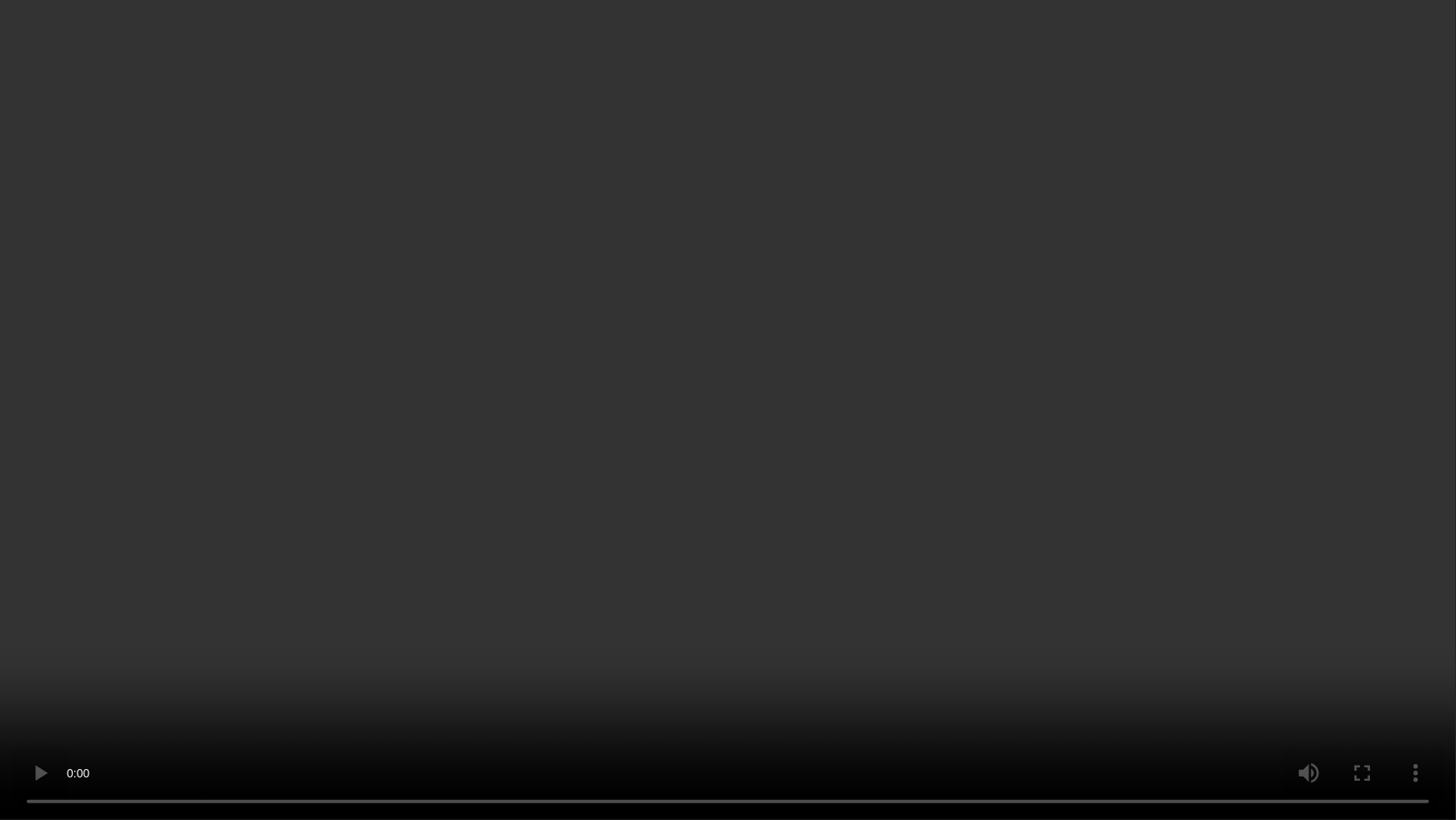
click at [1141, 447] on video at bounding box center [728, 410] width 1456 height 820
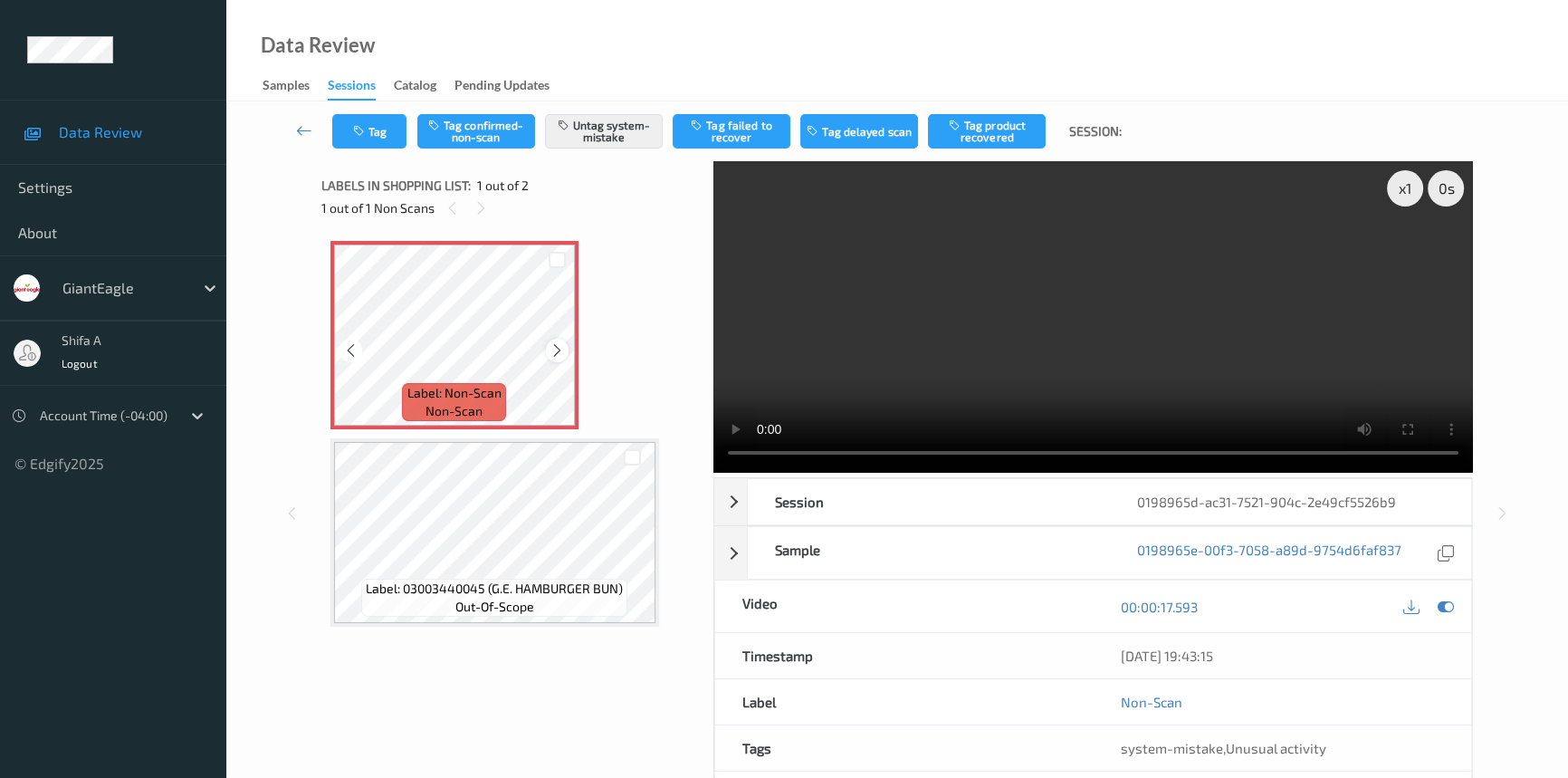
click at [549, 348] on icon at bounding box center [557, 350] width 16 height 17
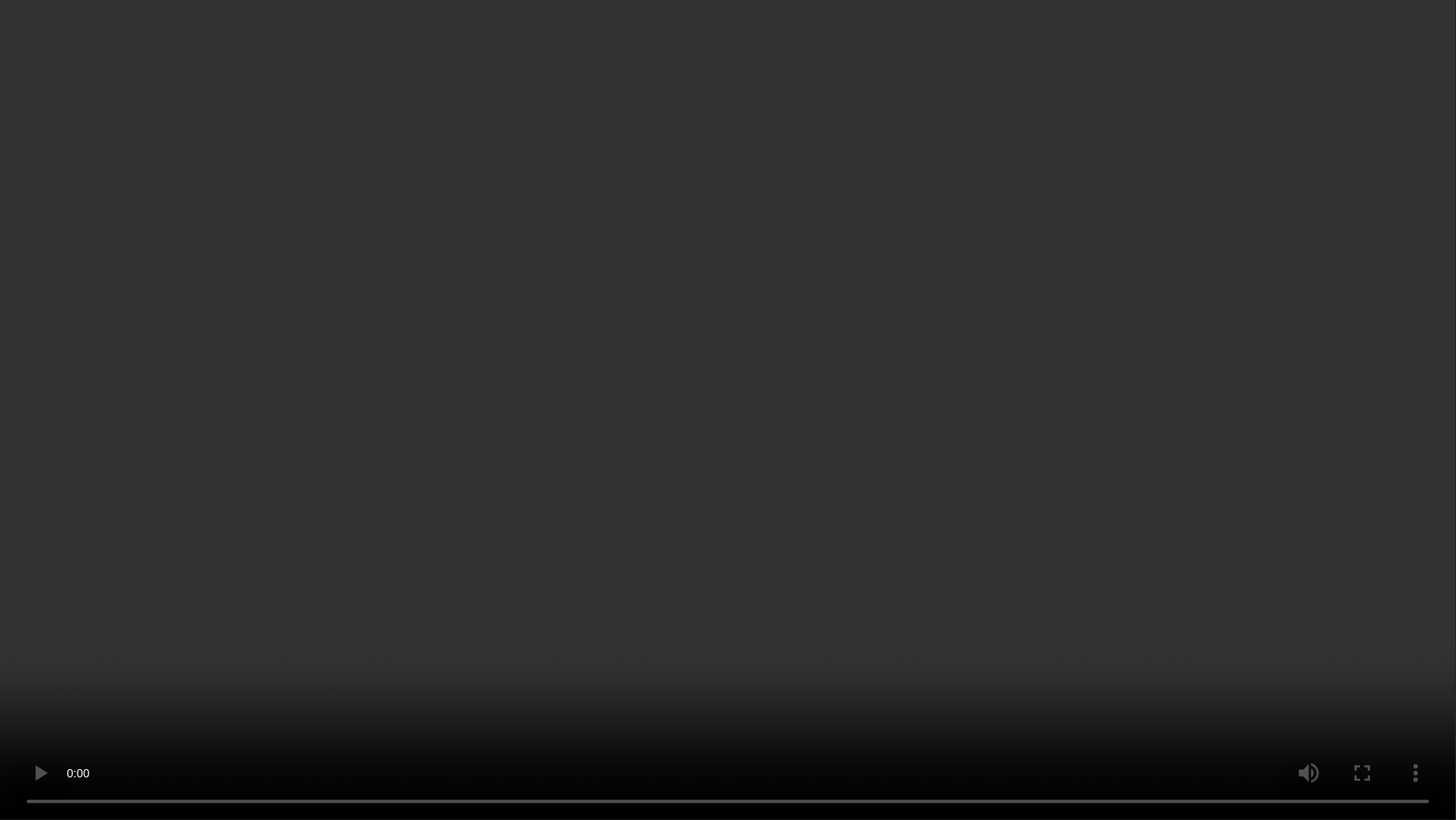
click at [766, 570] on video at bounding box center [728, 410] width 1456 height 820
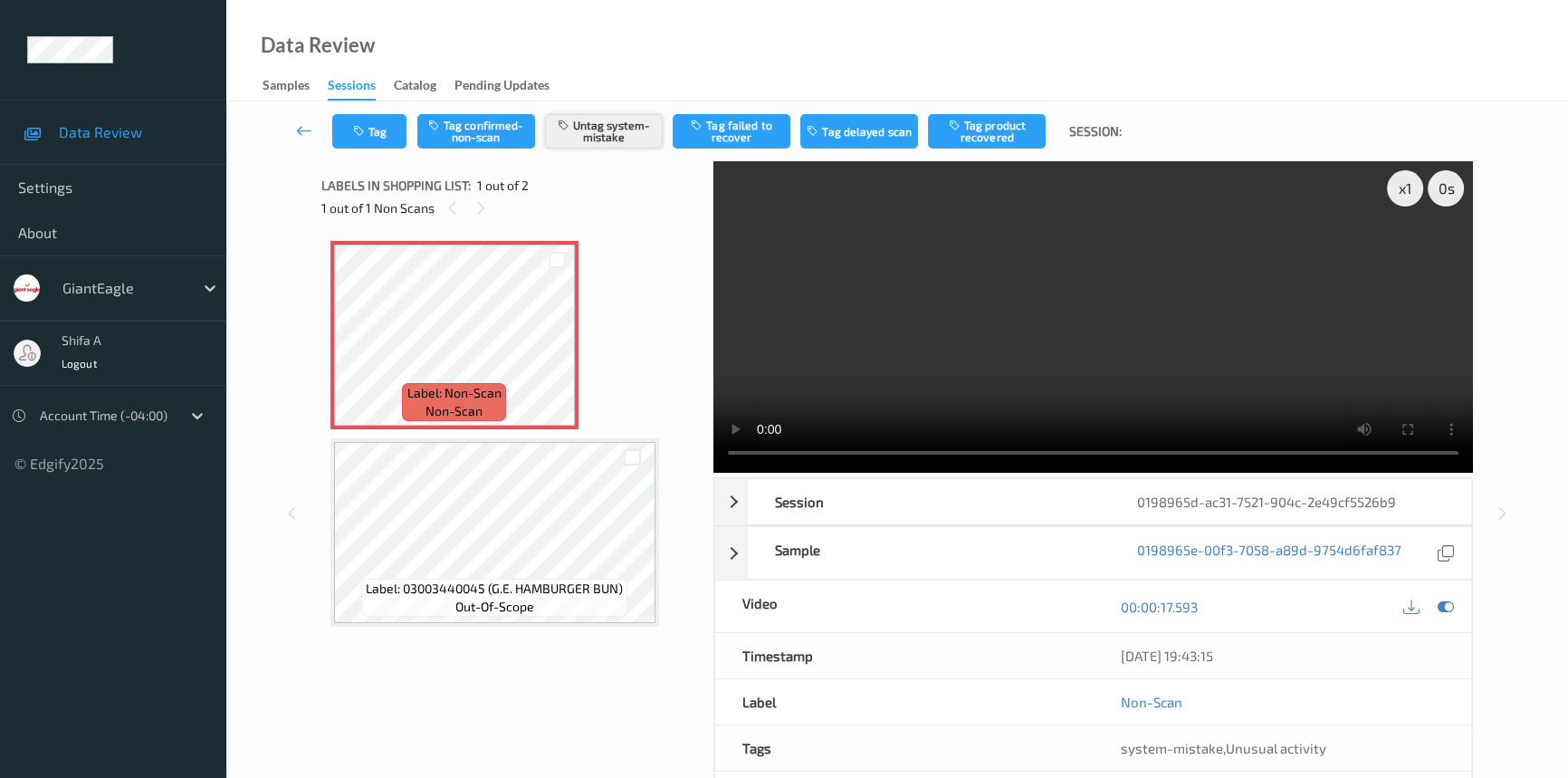
click at [631, 121] on button "Untag system-mistake" at bounding box center [604, 131] width 118 height 34
click at [494, 131] on button "Tag confirmed-non-scan" at bounding box center [477, 131] width 118 height 34
click at [1277, 244] on video at bounding box center [1093, 317] width 760 height 312
click at [510, 126] on button "Untag confirmed-non-scan" at bounding box center [477, 131] width 118 height 34
click at [593, 133] on button "Tag system-mistake" at bounding box center [604, 131] width 118 height 34
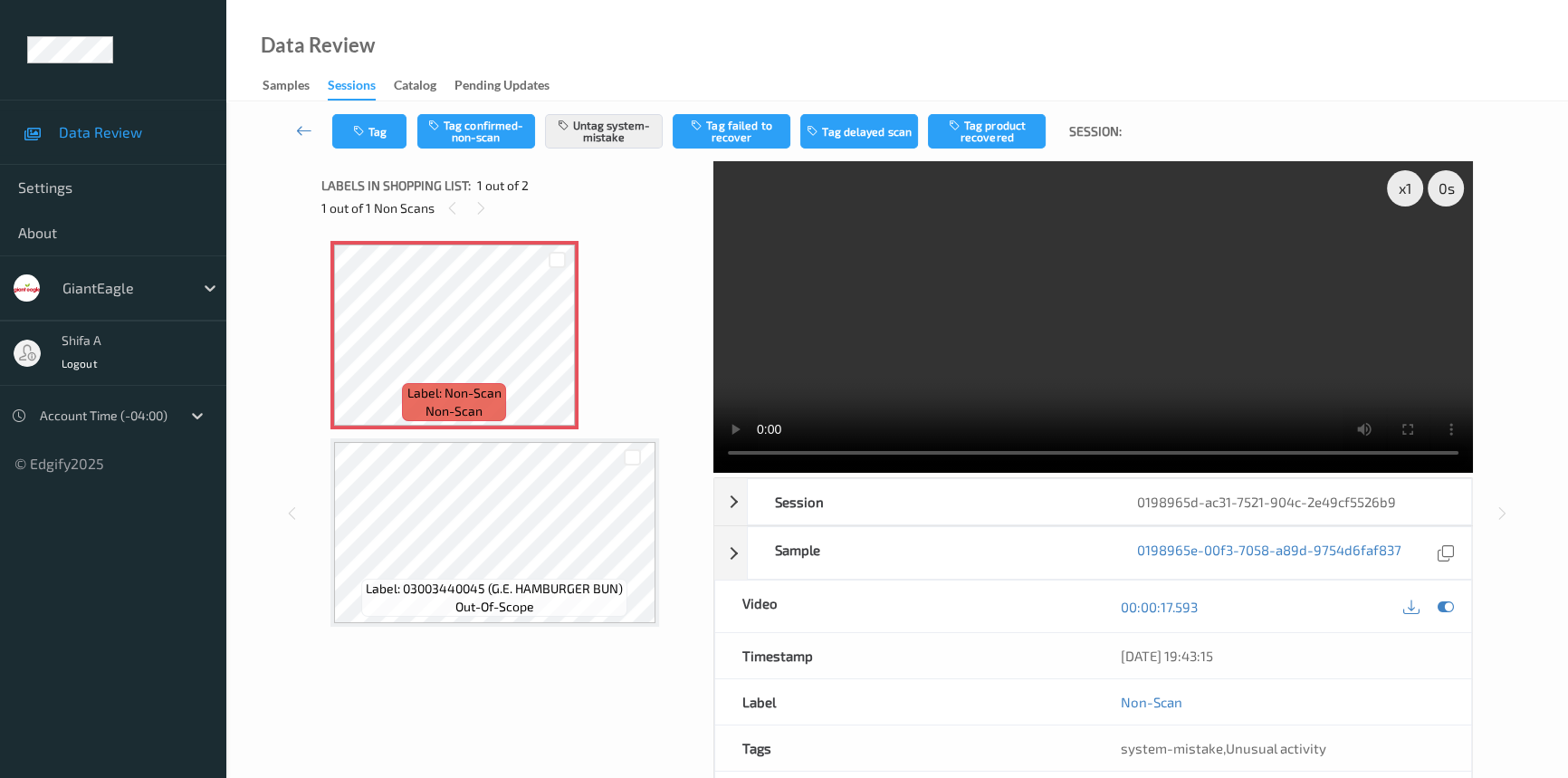
click at [368, 136] on icon "button" at bounding box center [360, 132] width 16 height 13
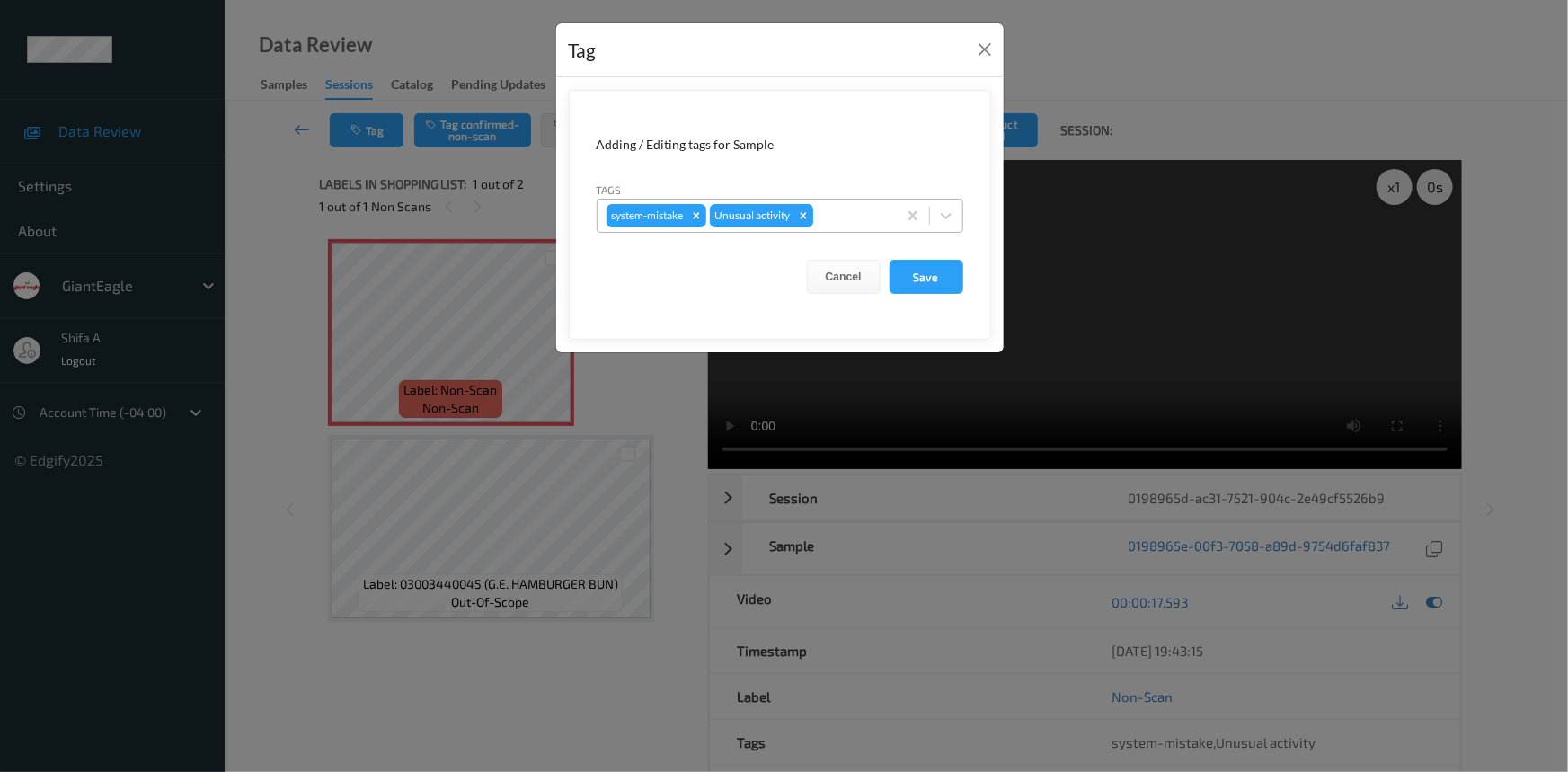
click at [803, 219] on icon "Remove Unusual activity" at bounding box center [803, 216] width 13 height 13
click at [929, 279] on button "Save" at bounding box center [926, 276] width 74 height 34
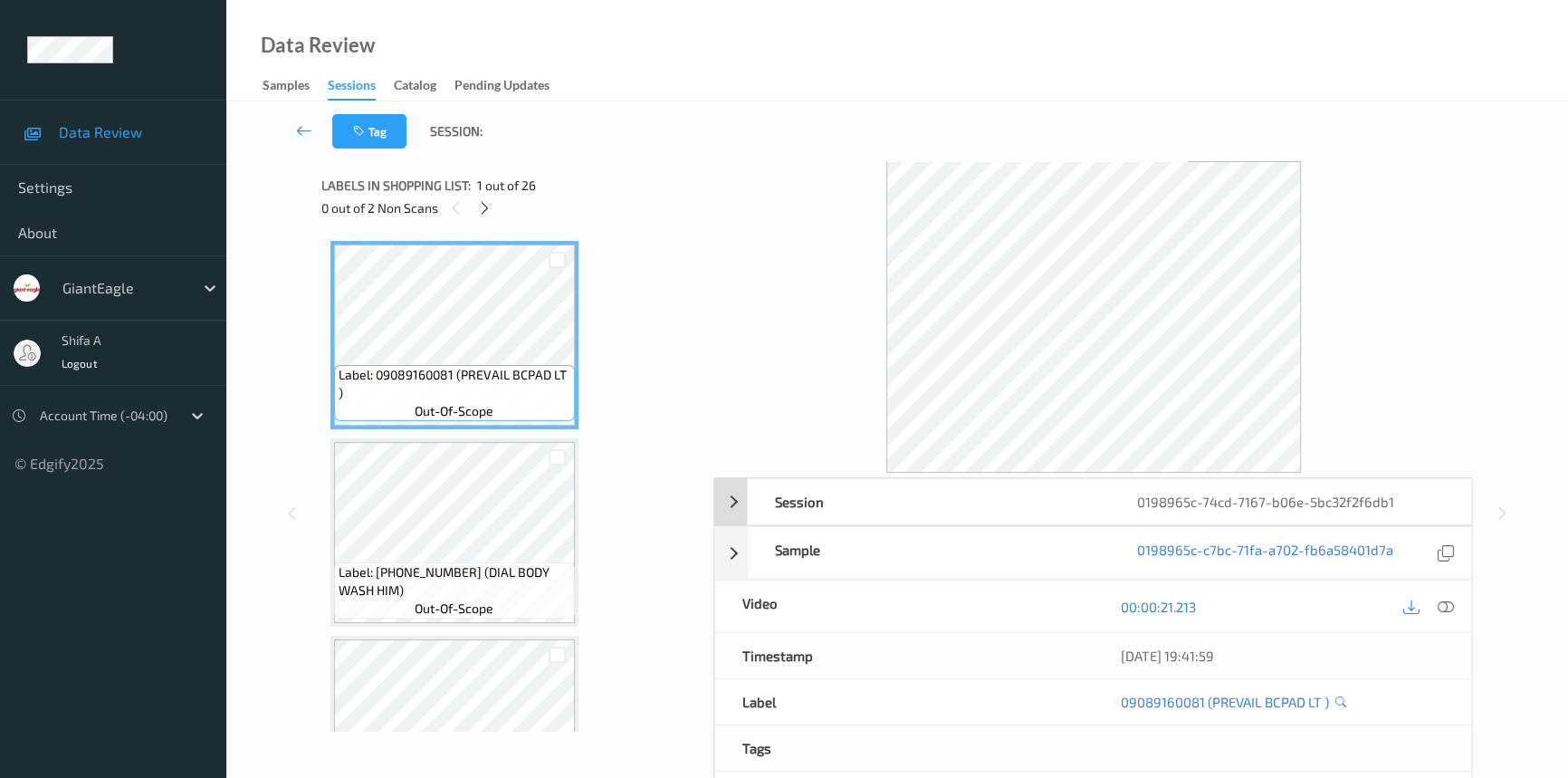
drag, startPoint x: 1451, startPoint y: 602, endPoint x: 1303, endPoint y: 507, distance: 175.9
click at [1450, 602] on icon at bounding box center [1446, 607] width 17 height 17
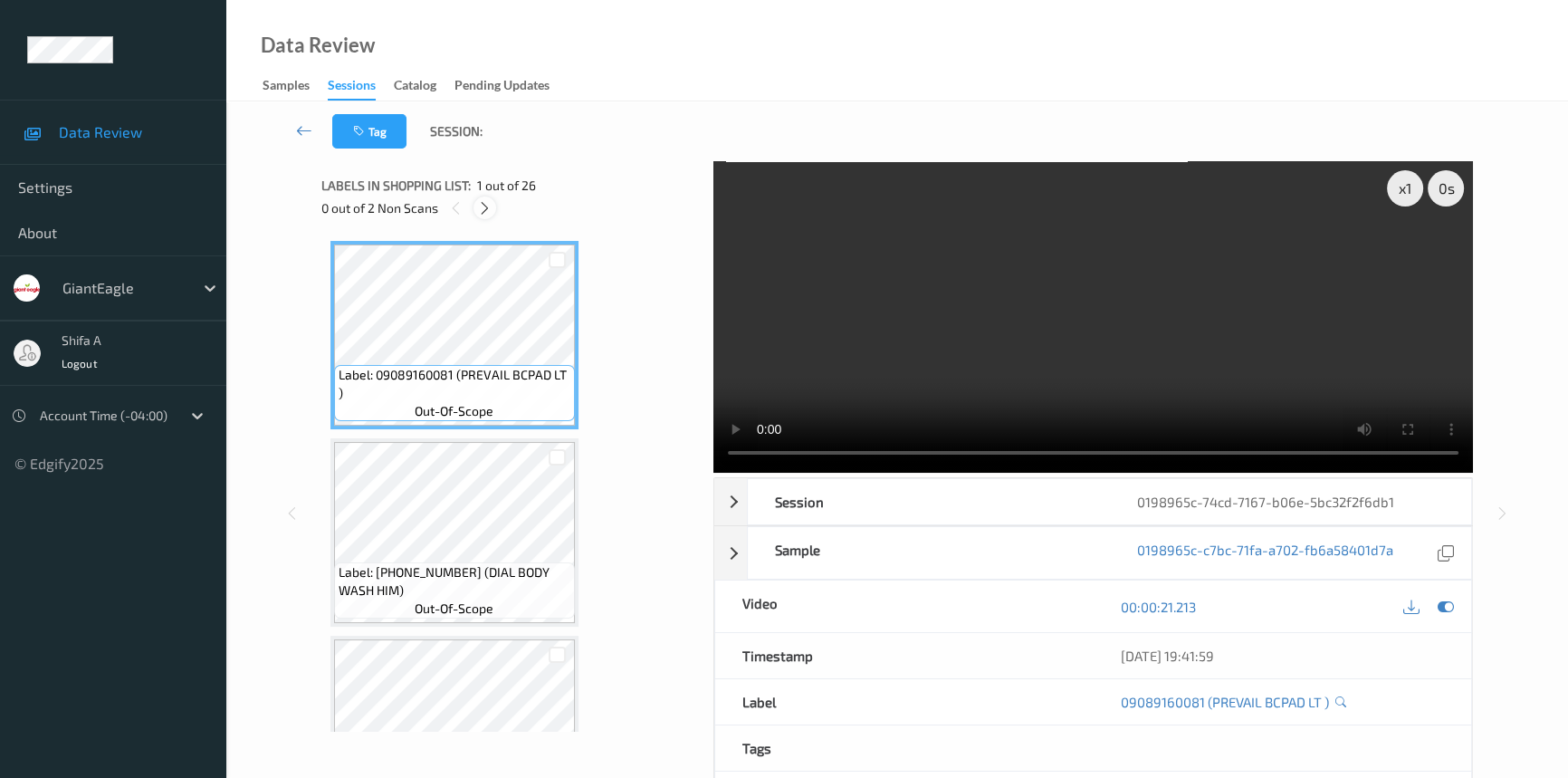
click at [489, 206] on icon at bounding box center [485, 208] width 16 height 17
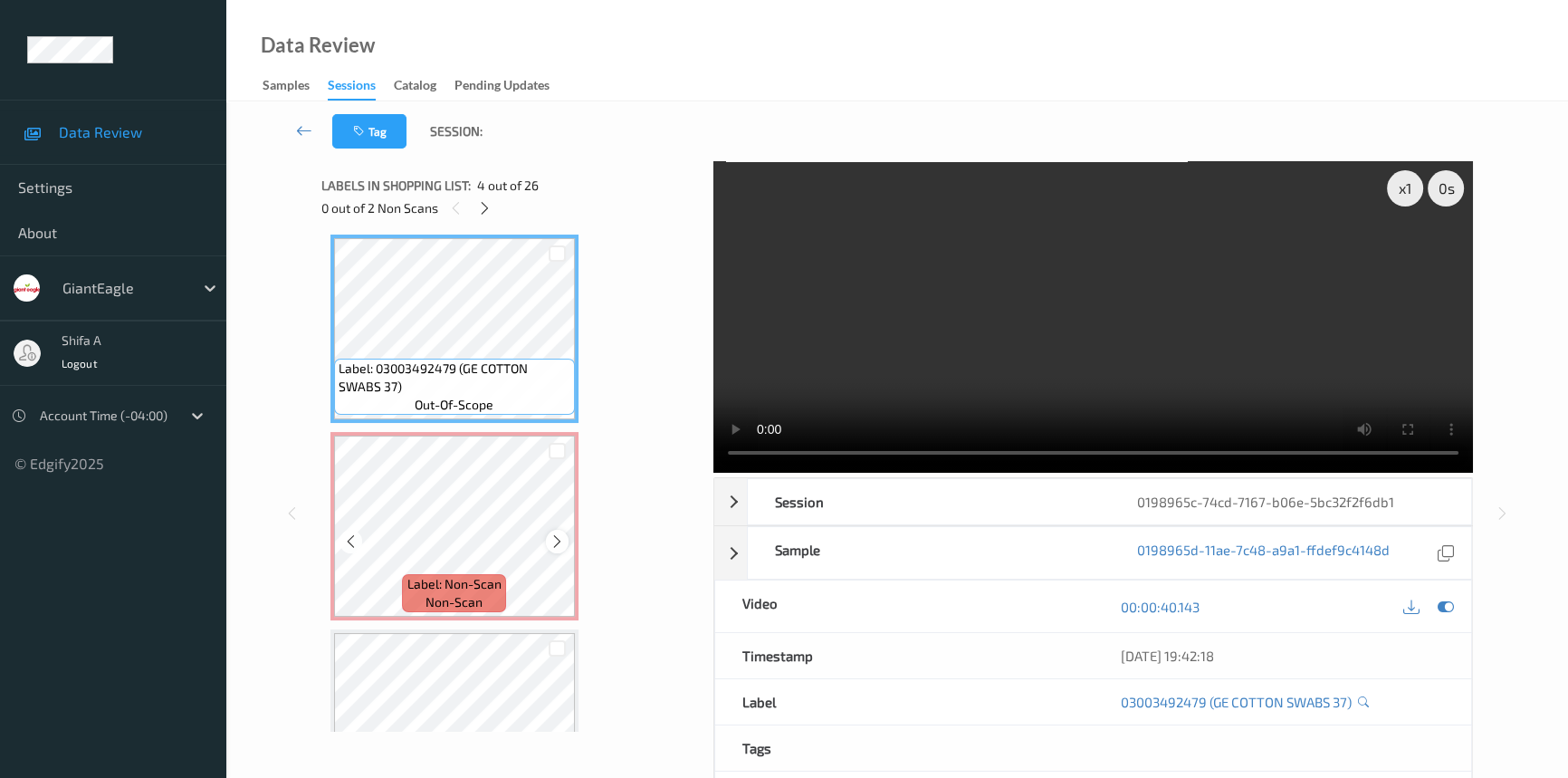
click at [551, 547] on div at bounding box center [557, 541] width 23 height 23
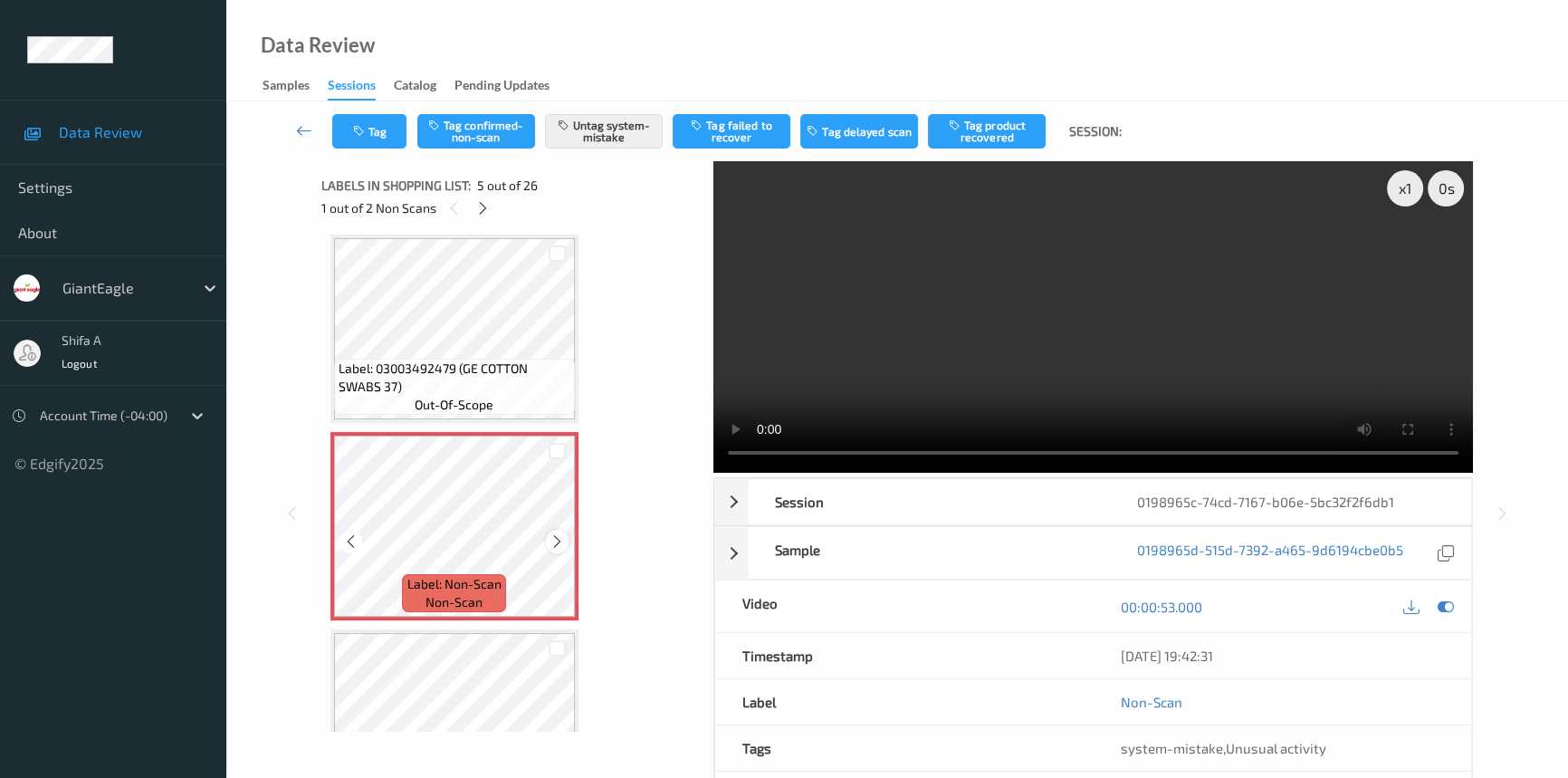
click at [551, 543] on icon at bounding box center [557, 542] width 16 height 17
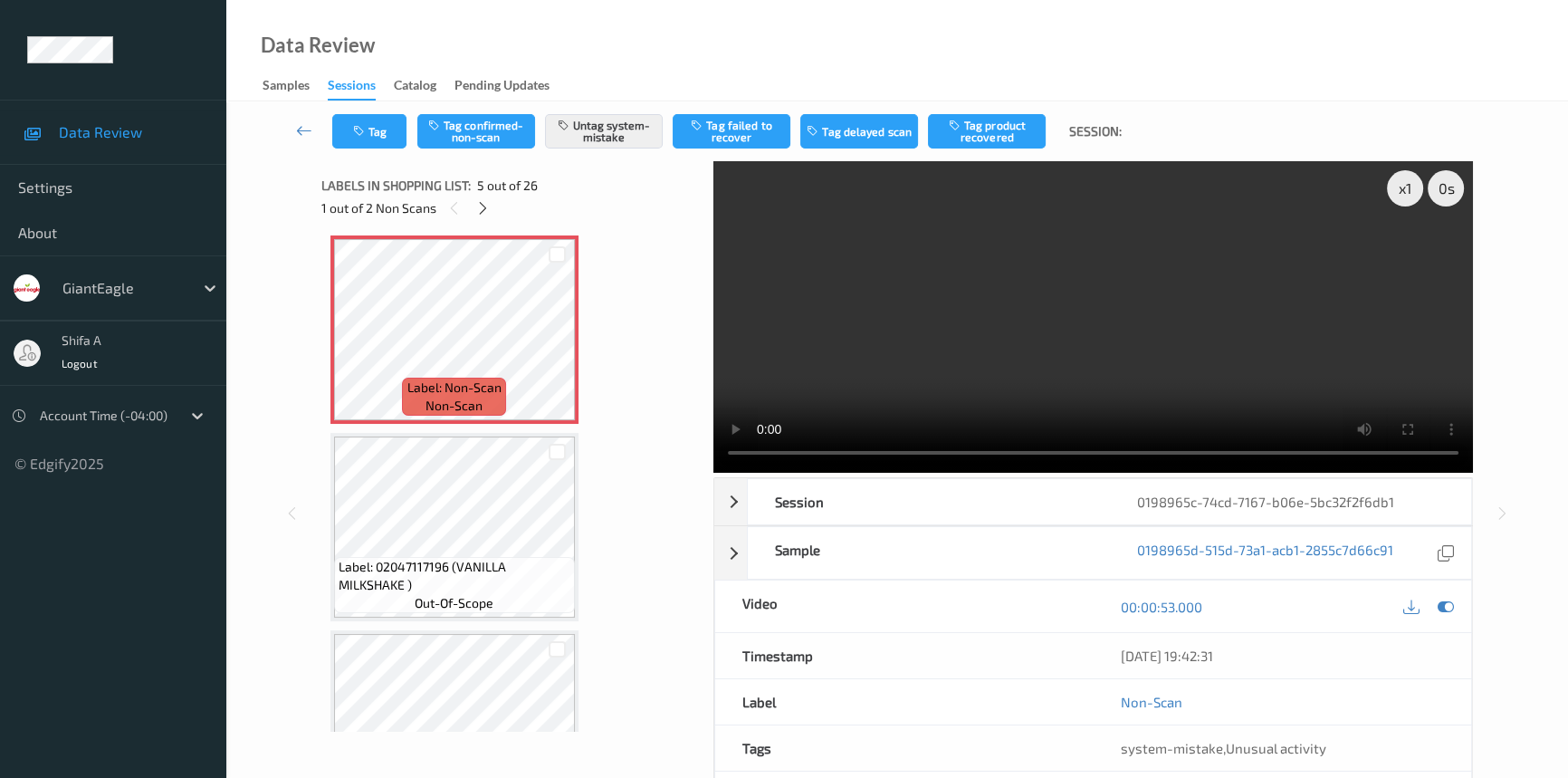
scroll to position [845, 0]
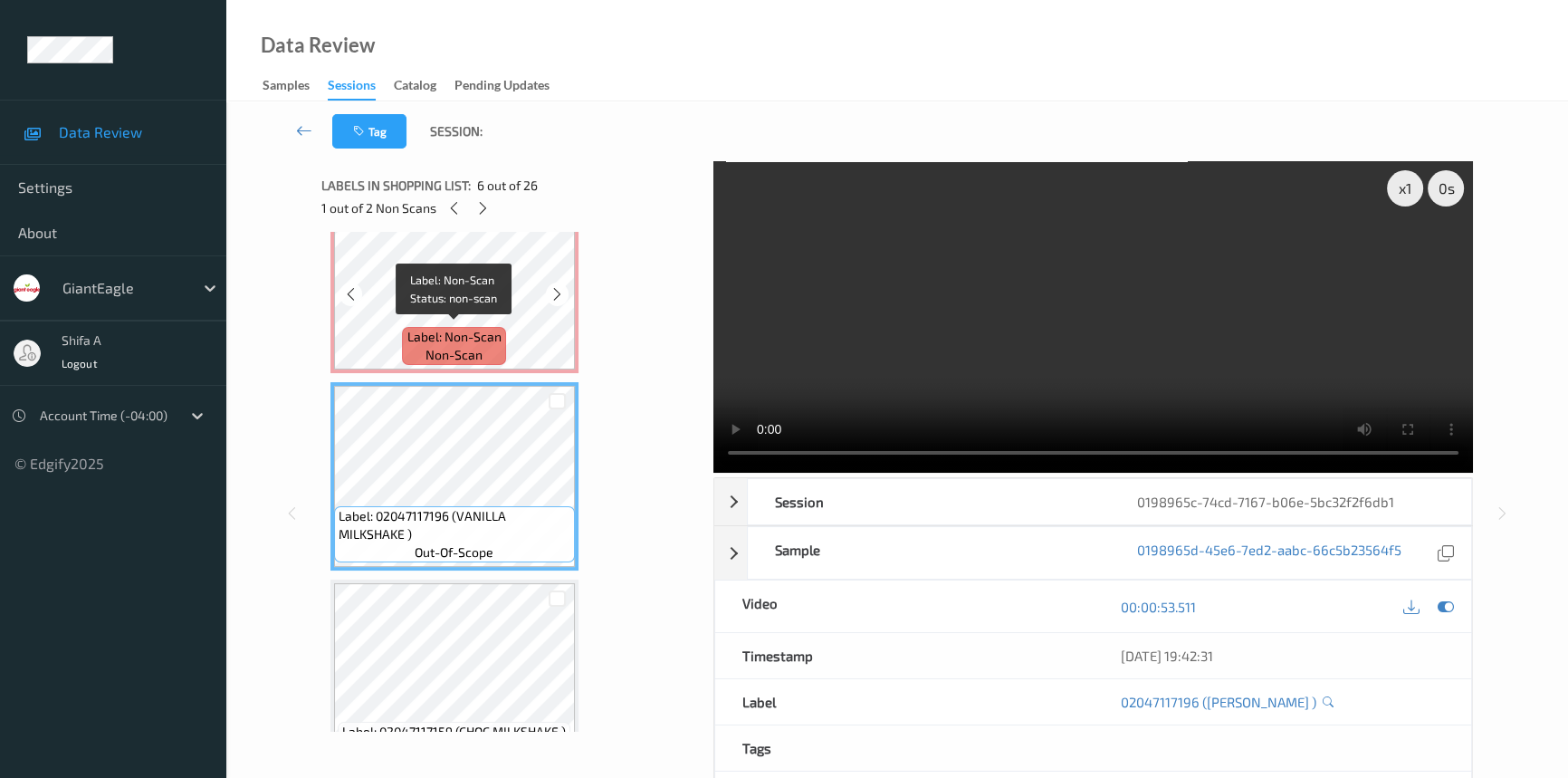
click at [489, 328] on span "Label: Non-Scan" at bounding box center [454, 337] width 94 height 18
click at [481, 337] on span "Label: Non-Scan" at bounding box center [454, 337] width 94 height 18
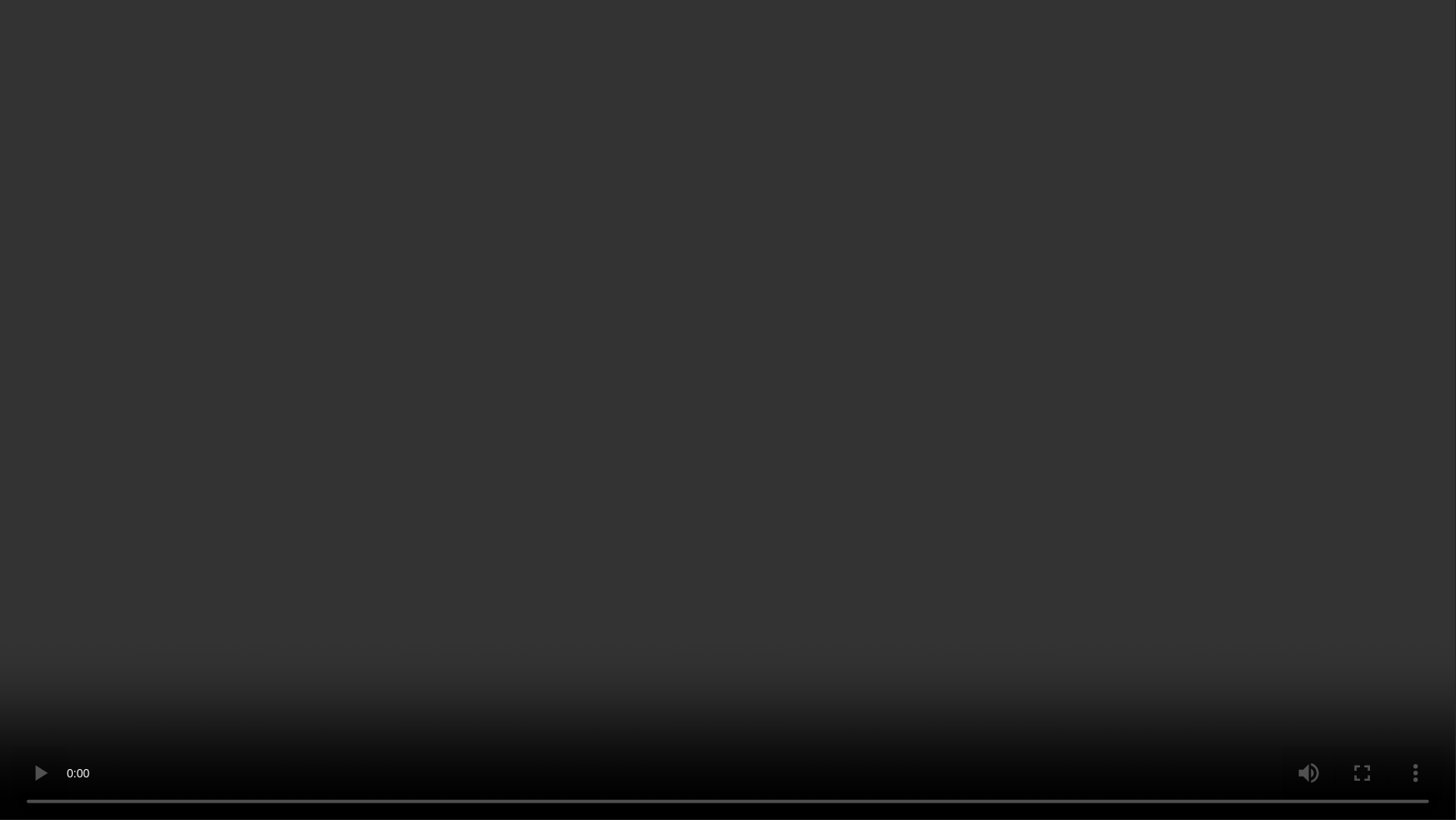
click at [786, 524] on video at bounding box center [728, 410] width 1456 height 820
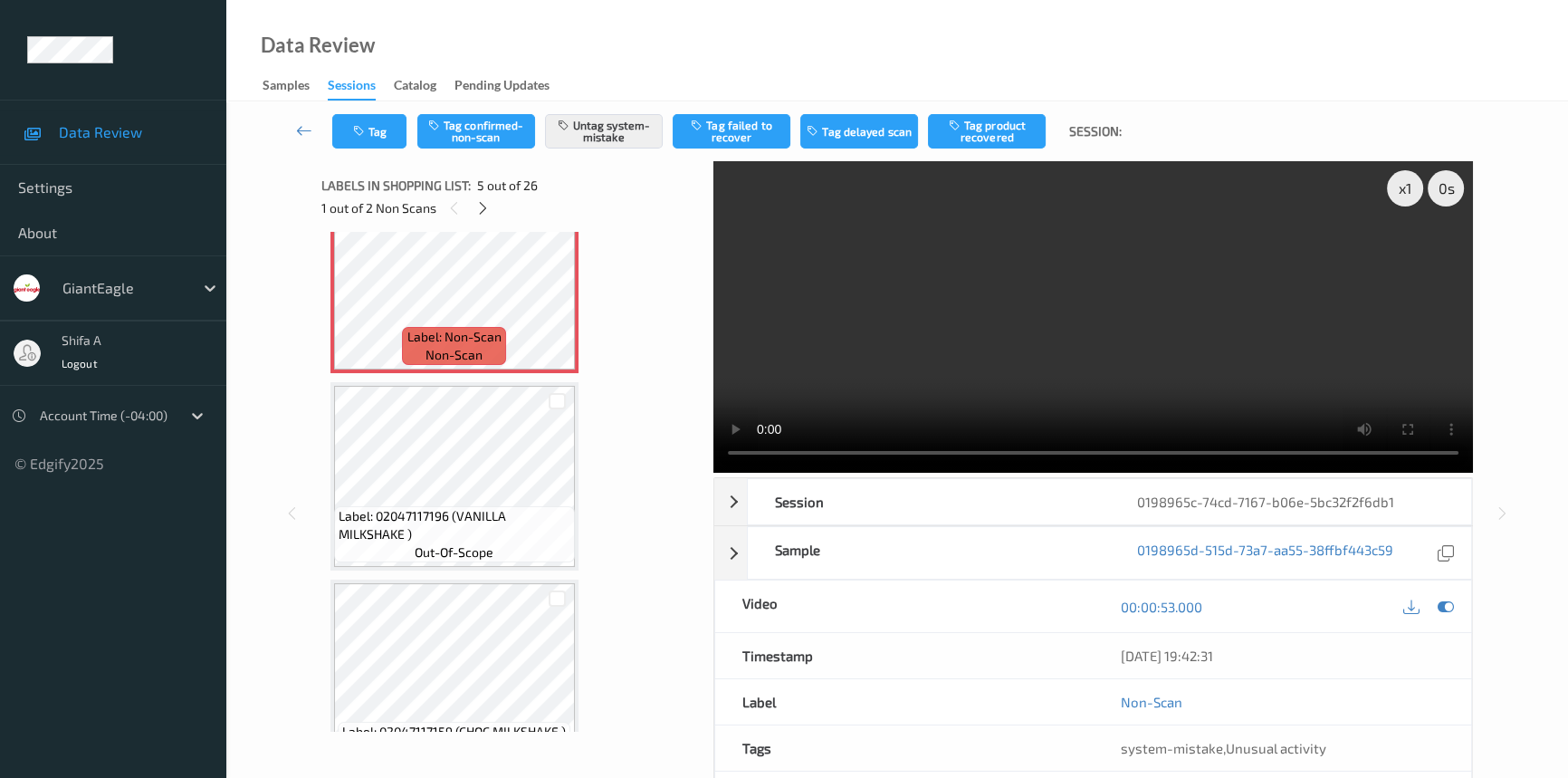
click at [1238, 314] on video at bounding box center [1093, 317] width 760 height 312
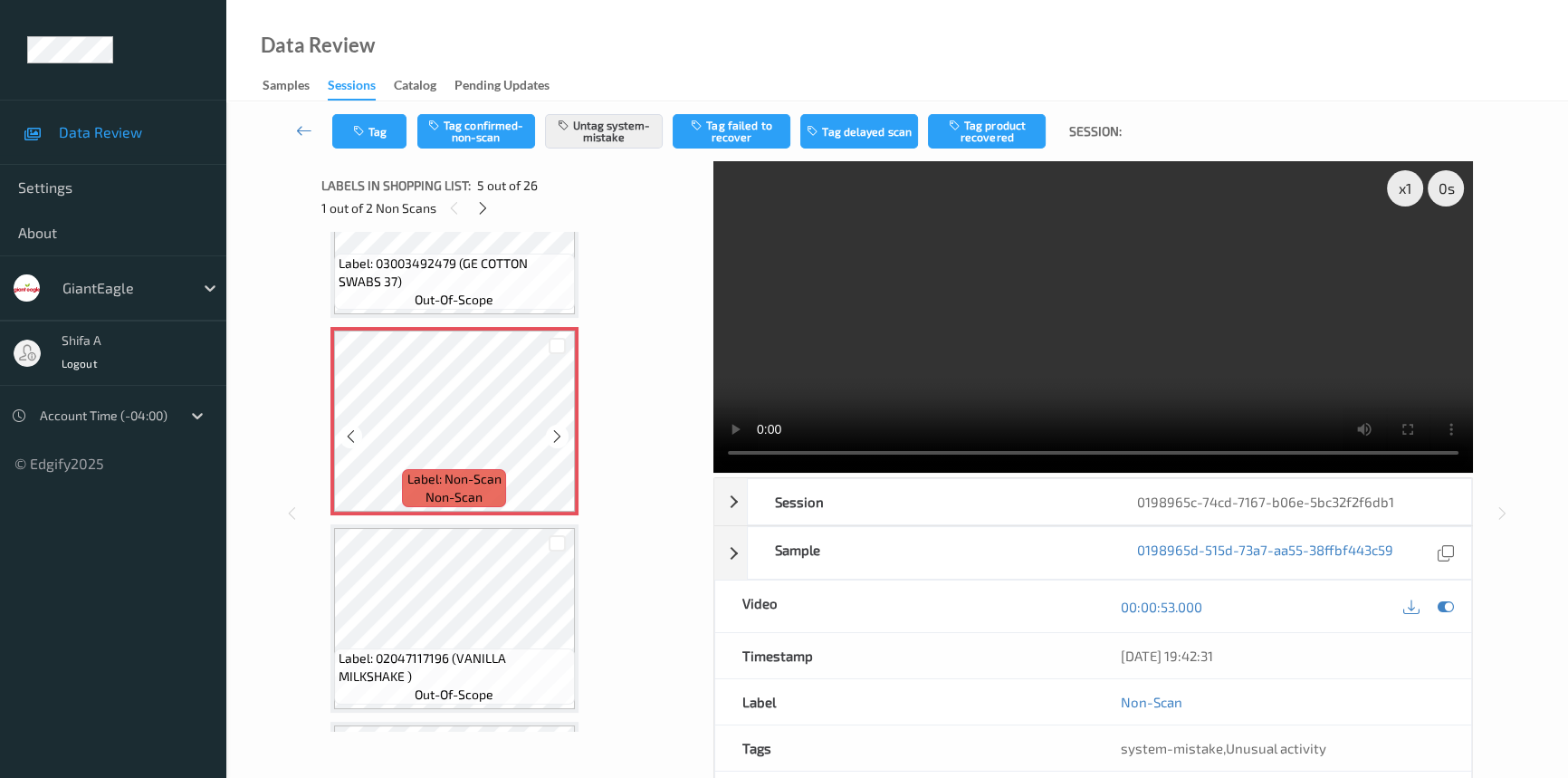
scroll to position [681, 0]
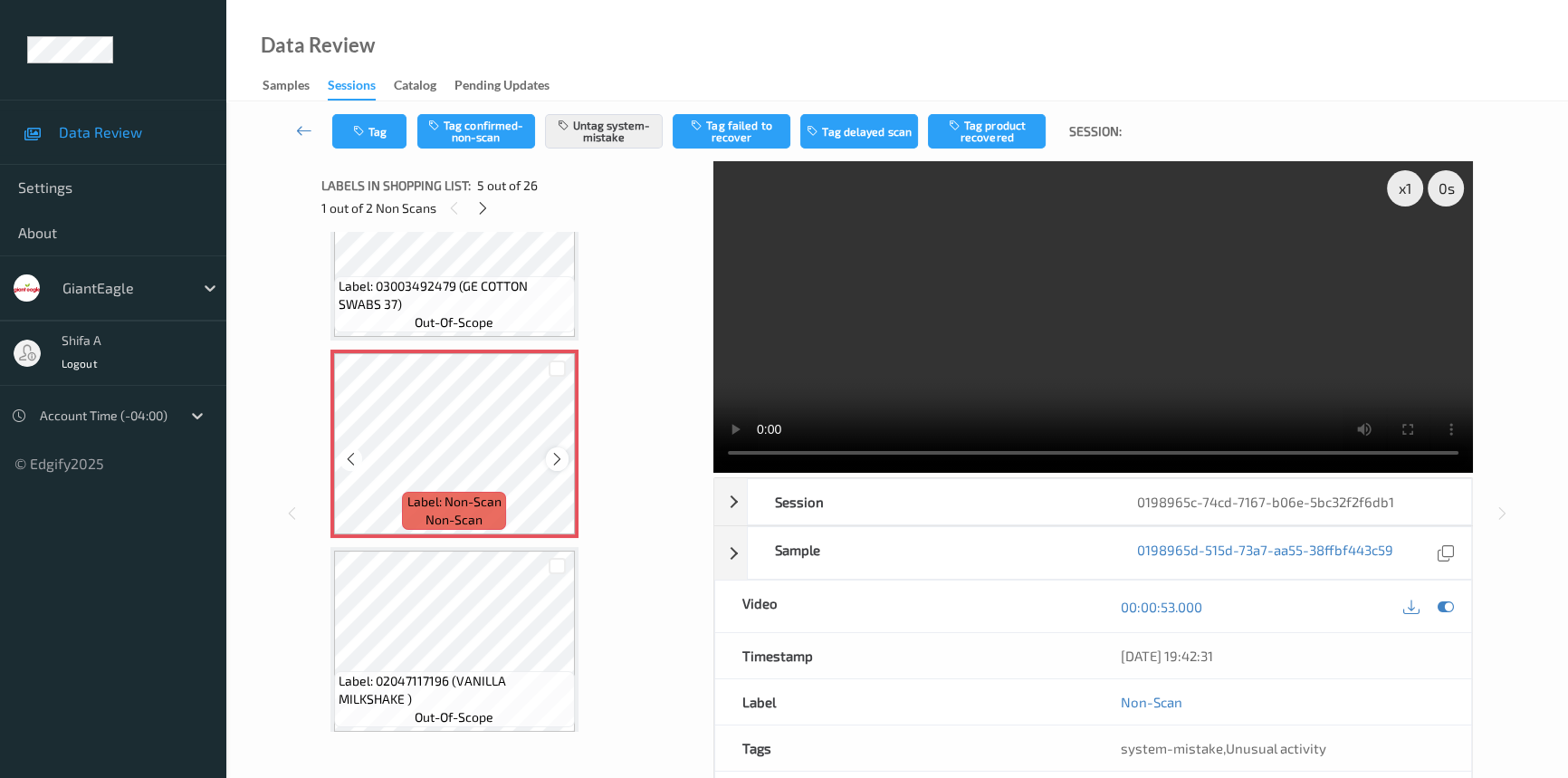
click at [552, 452] on icon at bounding box center [557, 459] width 16 height 17
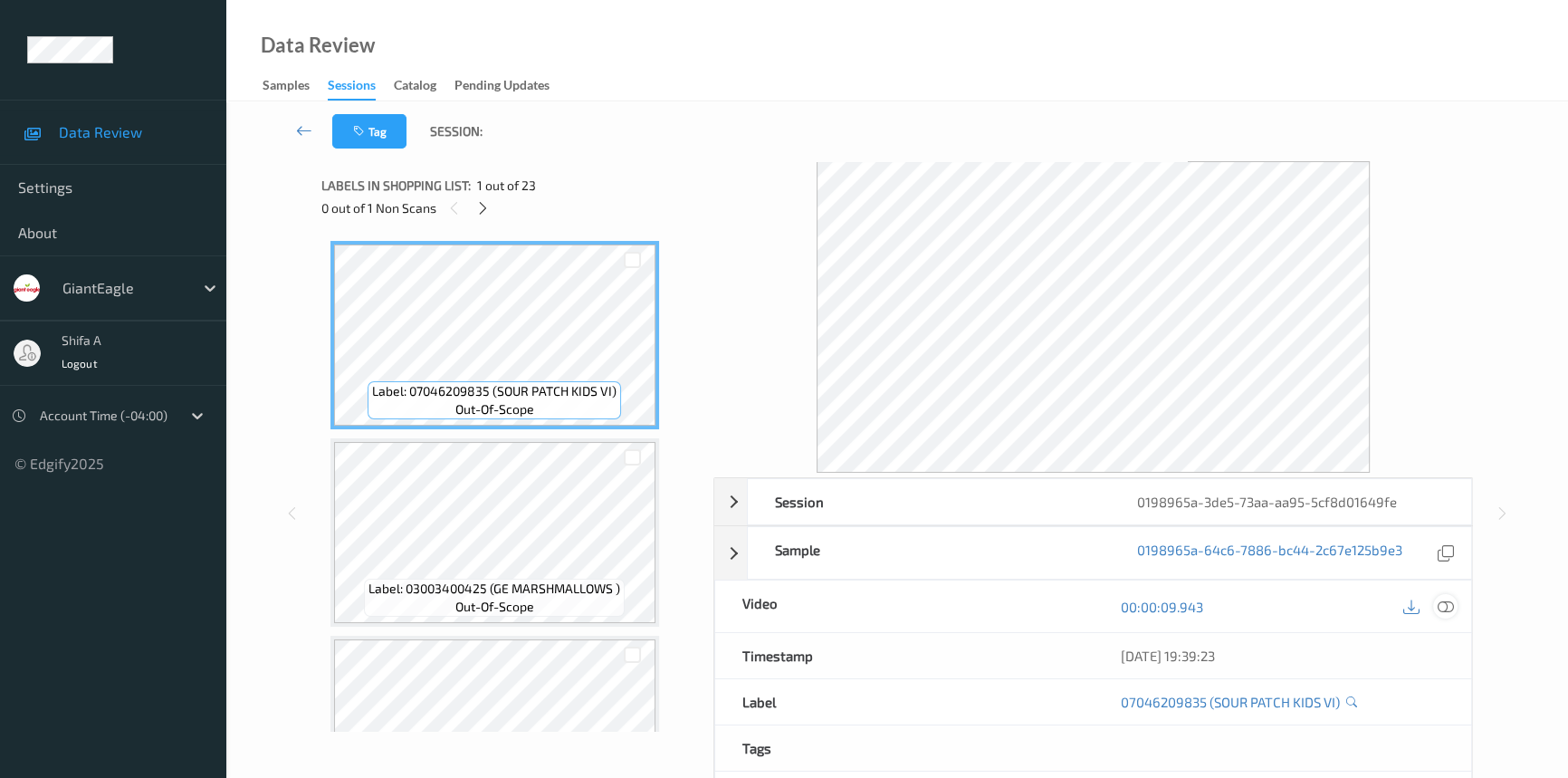
drag, startPoint x: 1448, startPoint y: 603, endPoint x: 1356, endPoint y: 533, distance: 115.6
click at [1448, 602] on icon at bounding box center [1446, 607] width 17 height 17
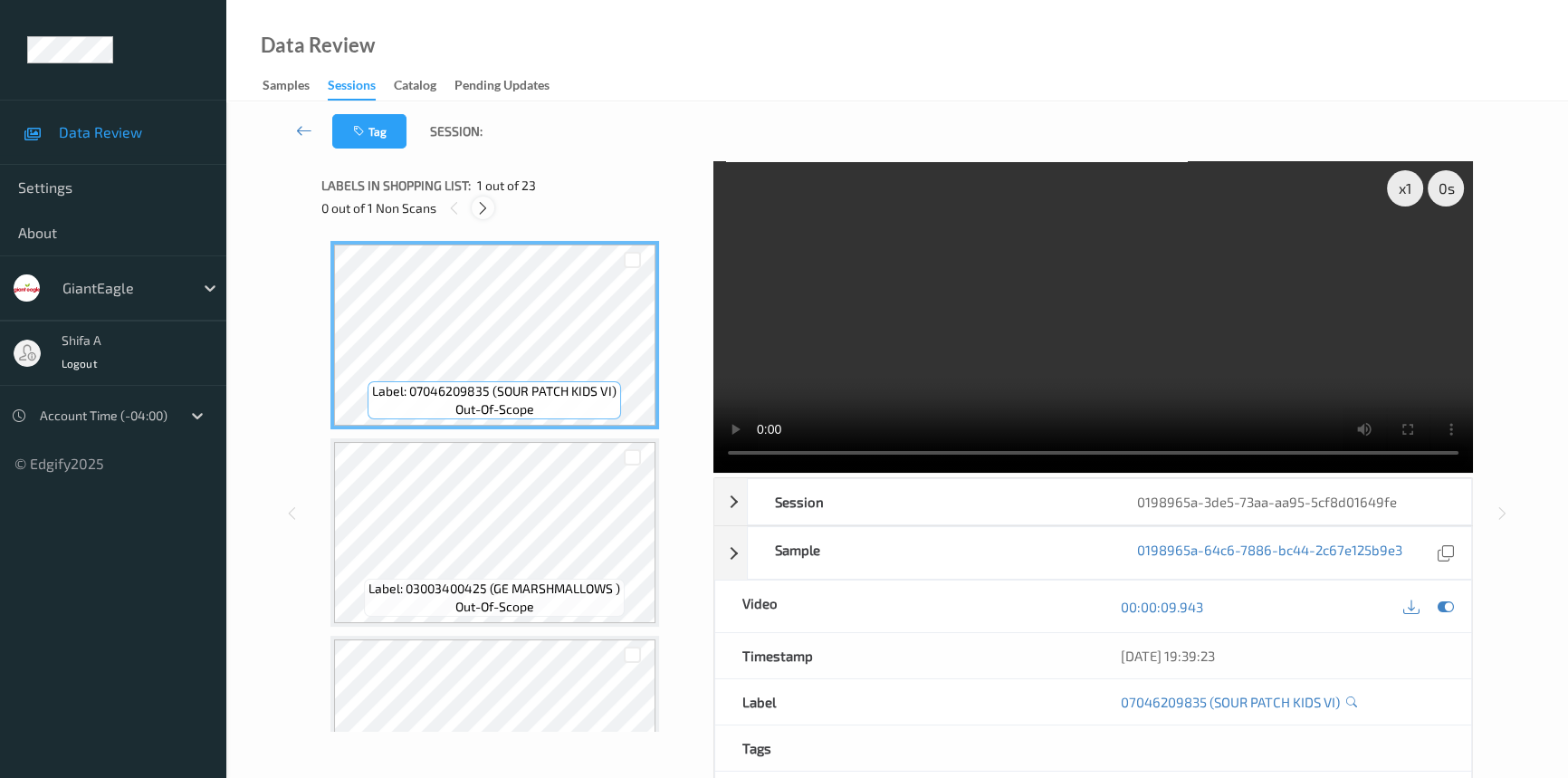
click at [489, 212] on icon at bounding box center [483, 208] width 16 height 17
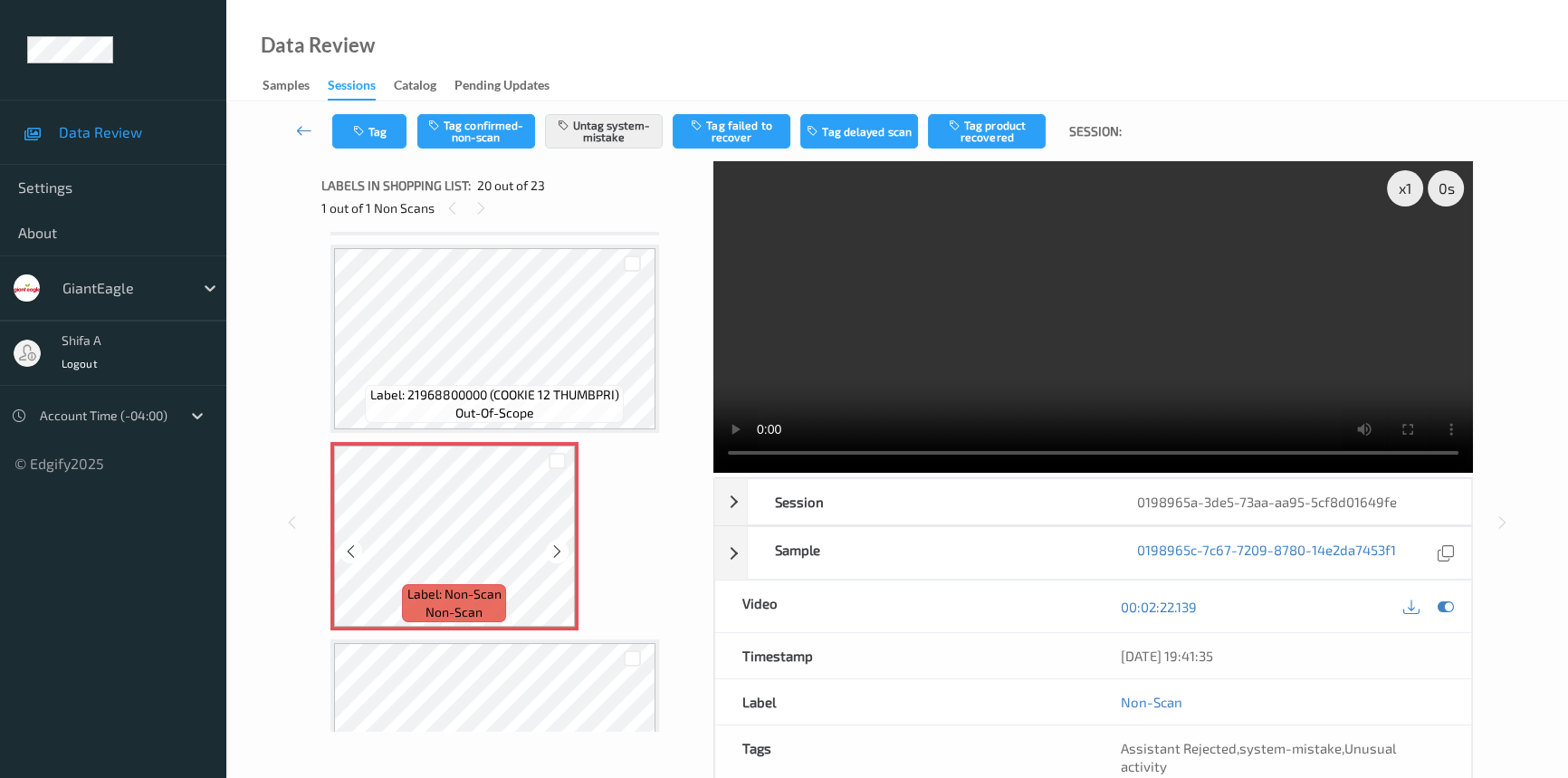
scroll to position [3632, 0]
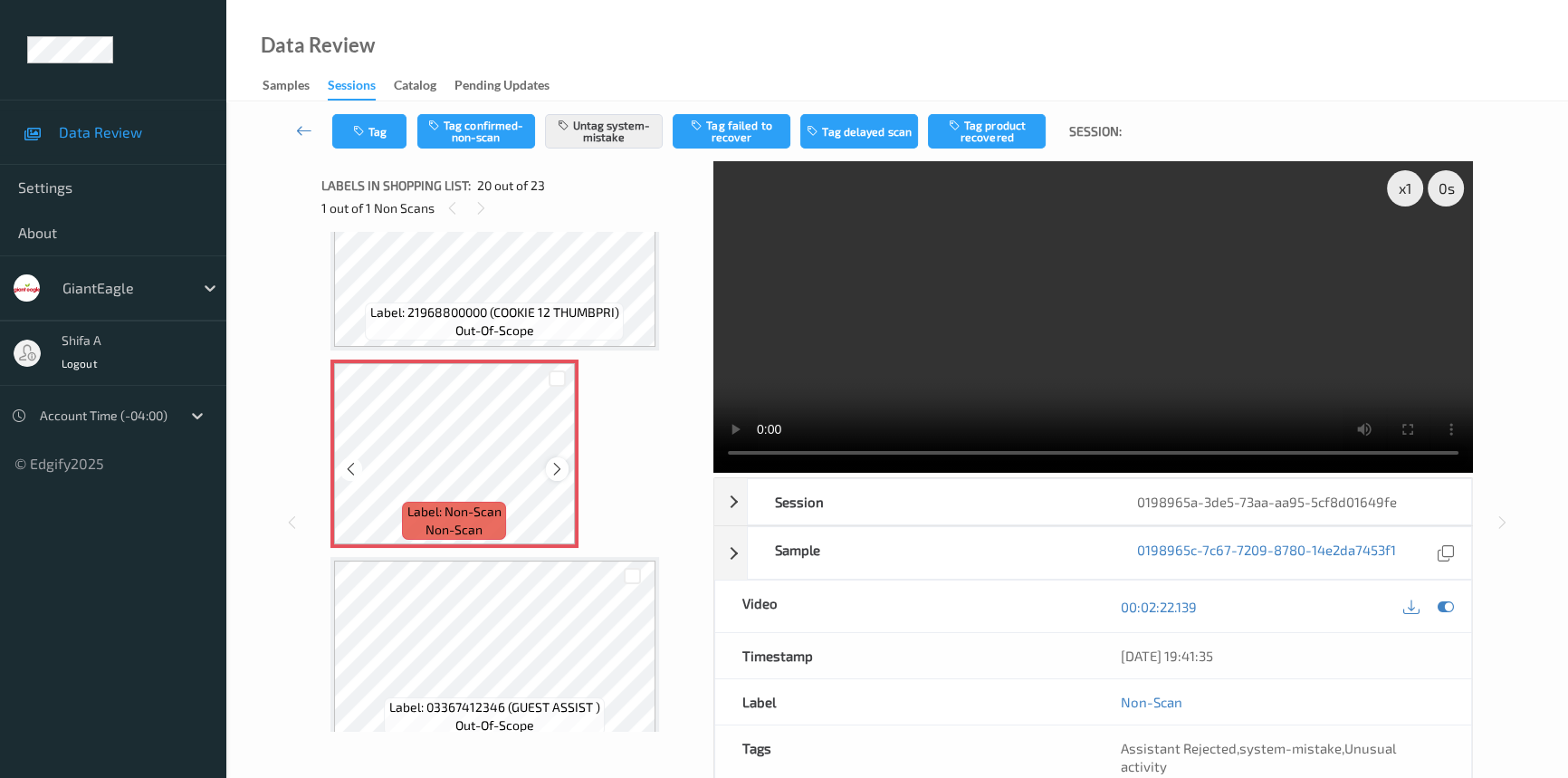
click at [554, 461] on icon at bounding box center [557, 469] width 16 height 17
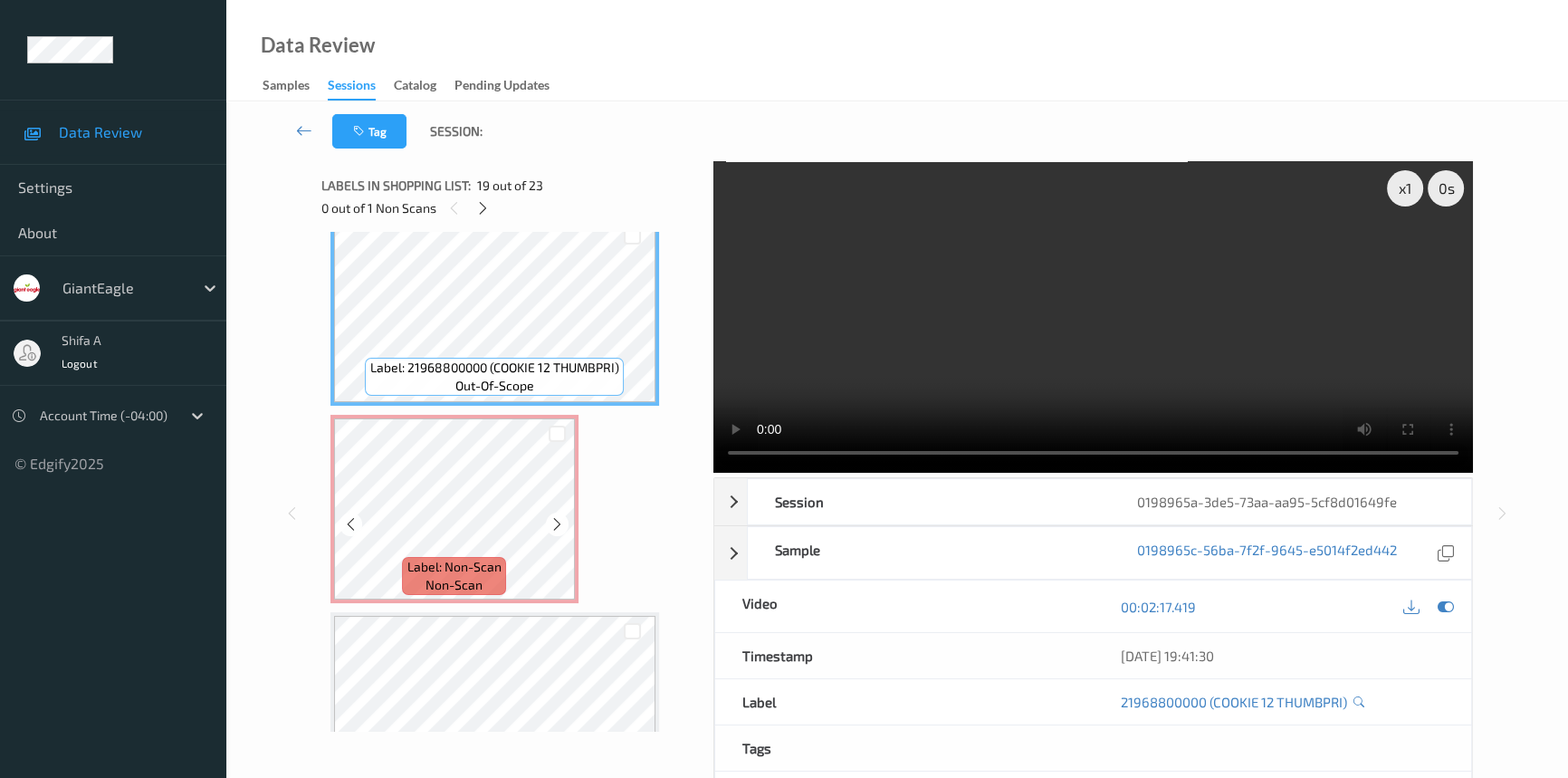
scroll to position [3549, 0]
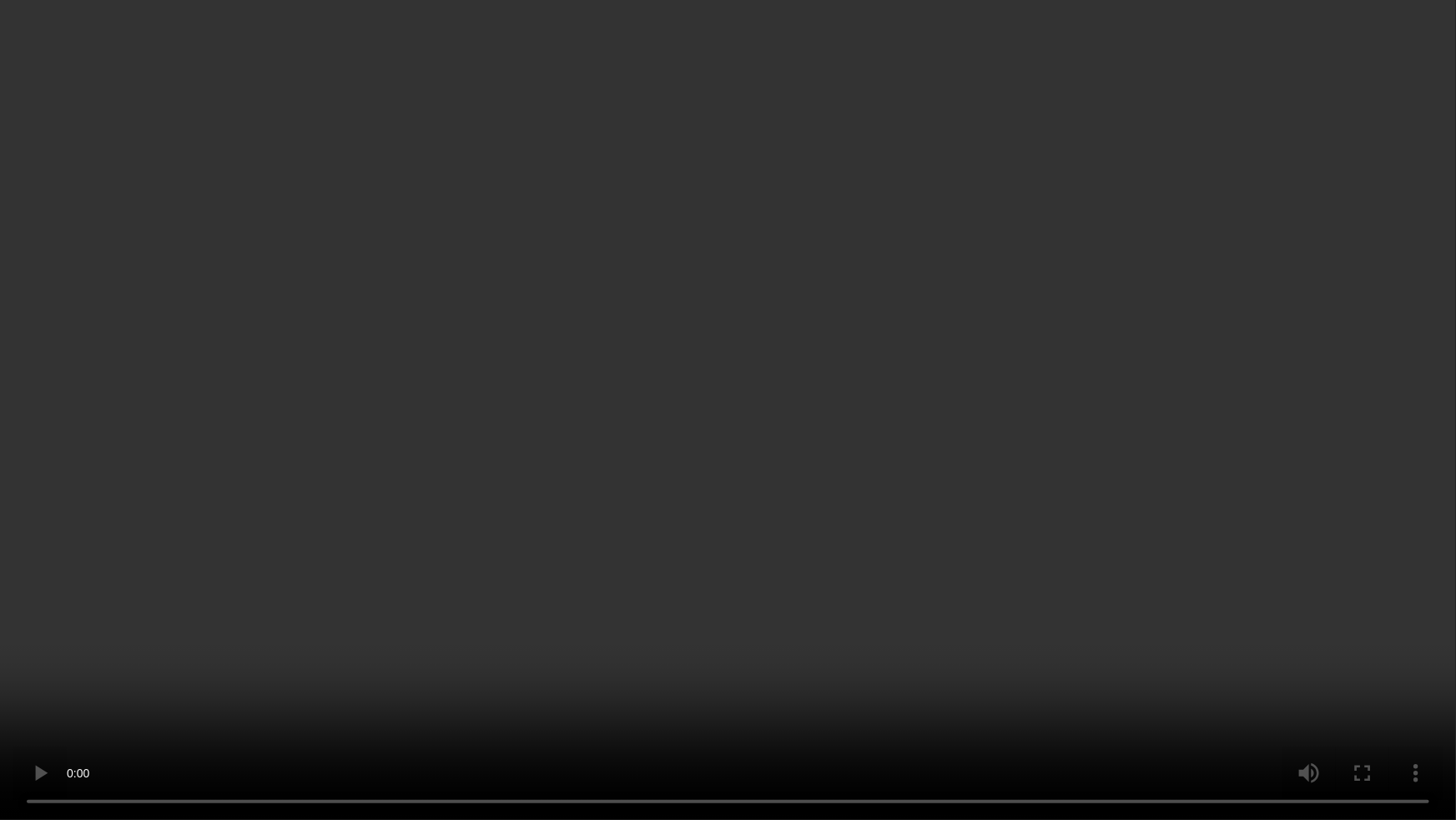
click at [1255, 446] on video at bounding box center [728, 410] width 1456 height 820
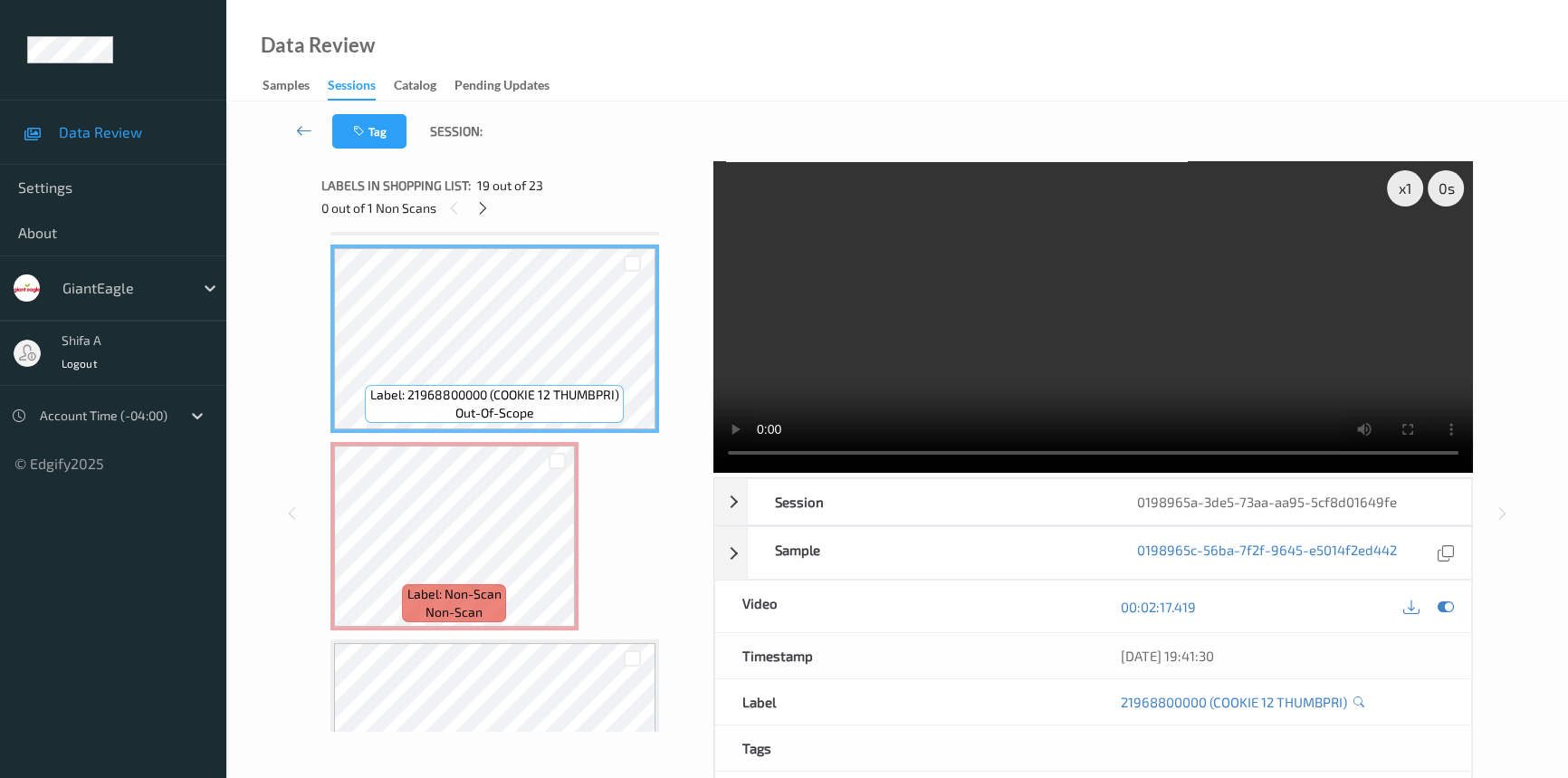
click at [1186, 304] on video at bounding box center [1093, 317] width 760 height 312
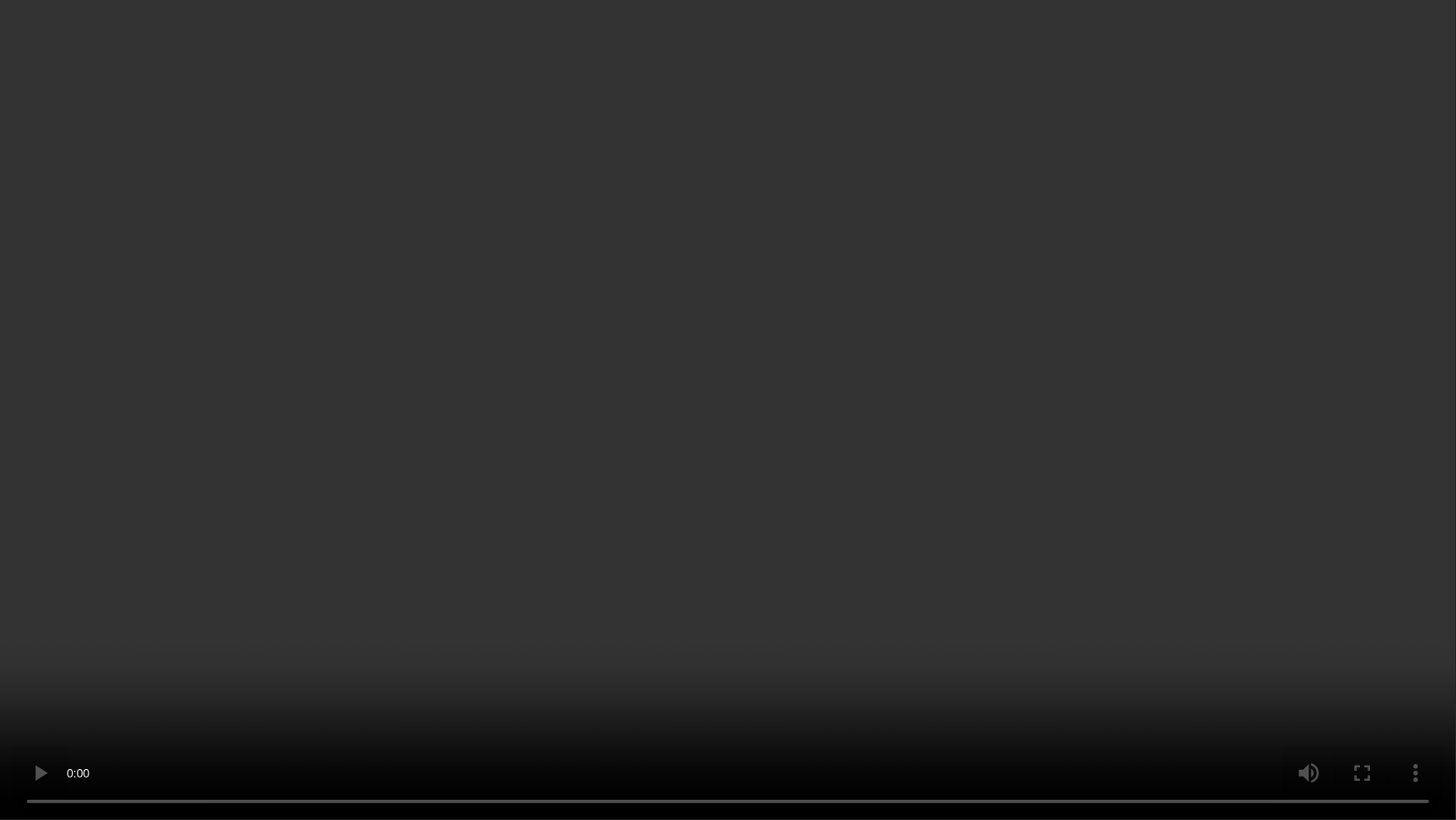
click at [1108, 410] on video at bounding box center [728, 410] width 1456 height 820
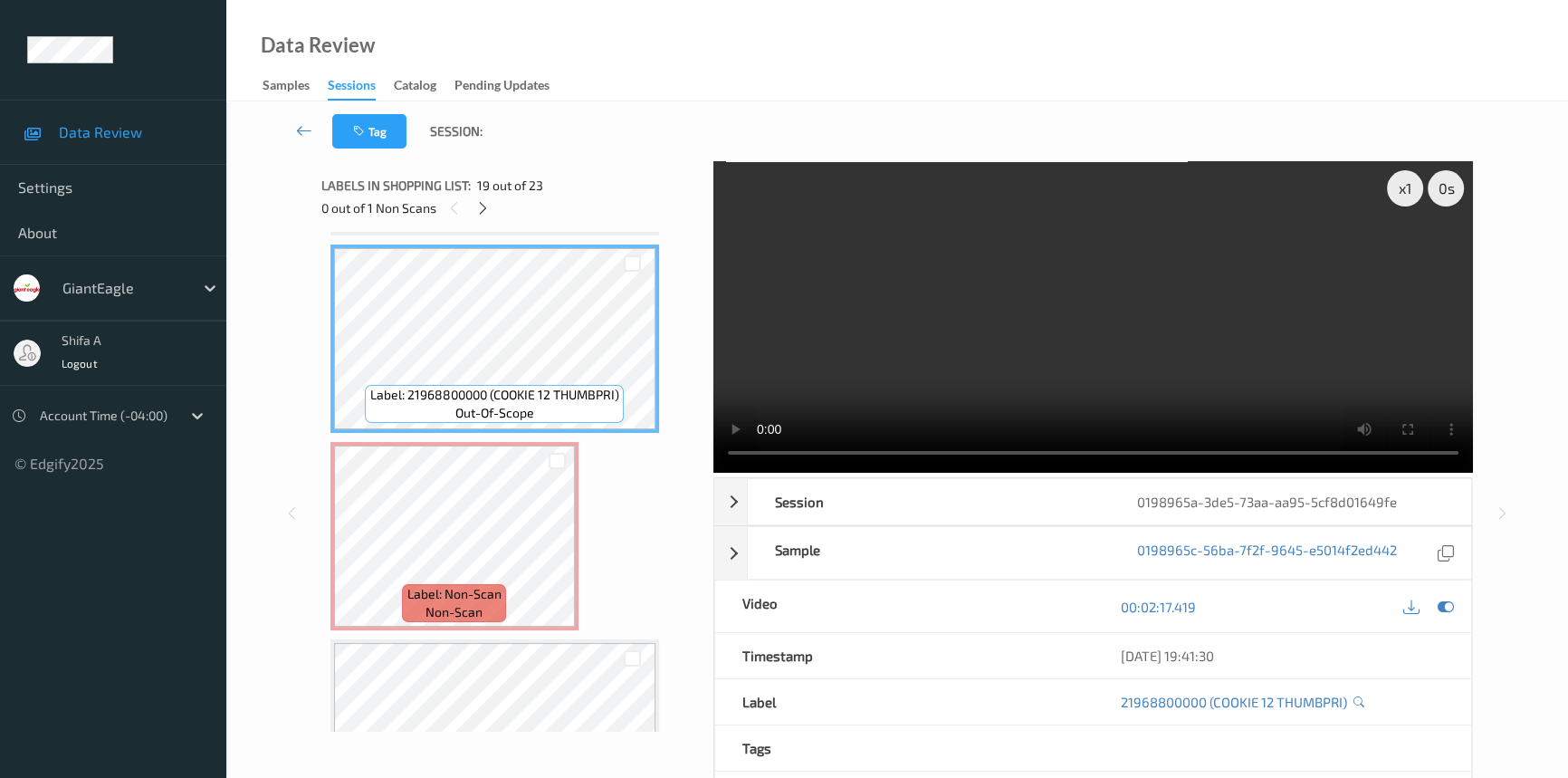
click at [1246, 309] on video at bounding box center [1093, 317] width 760 height 312
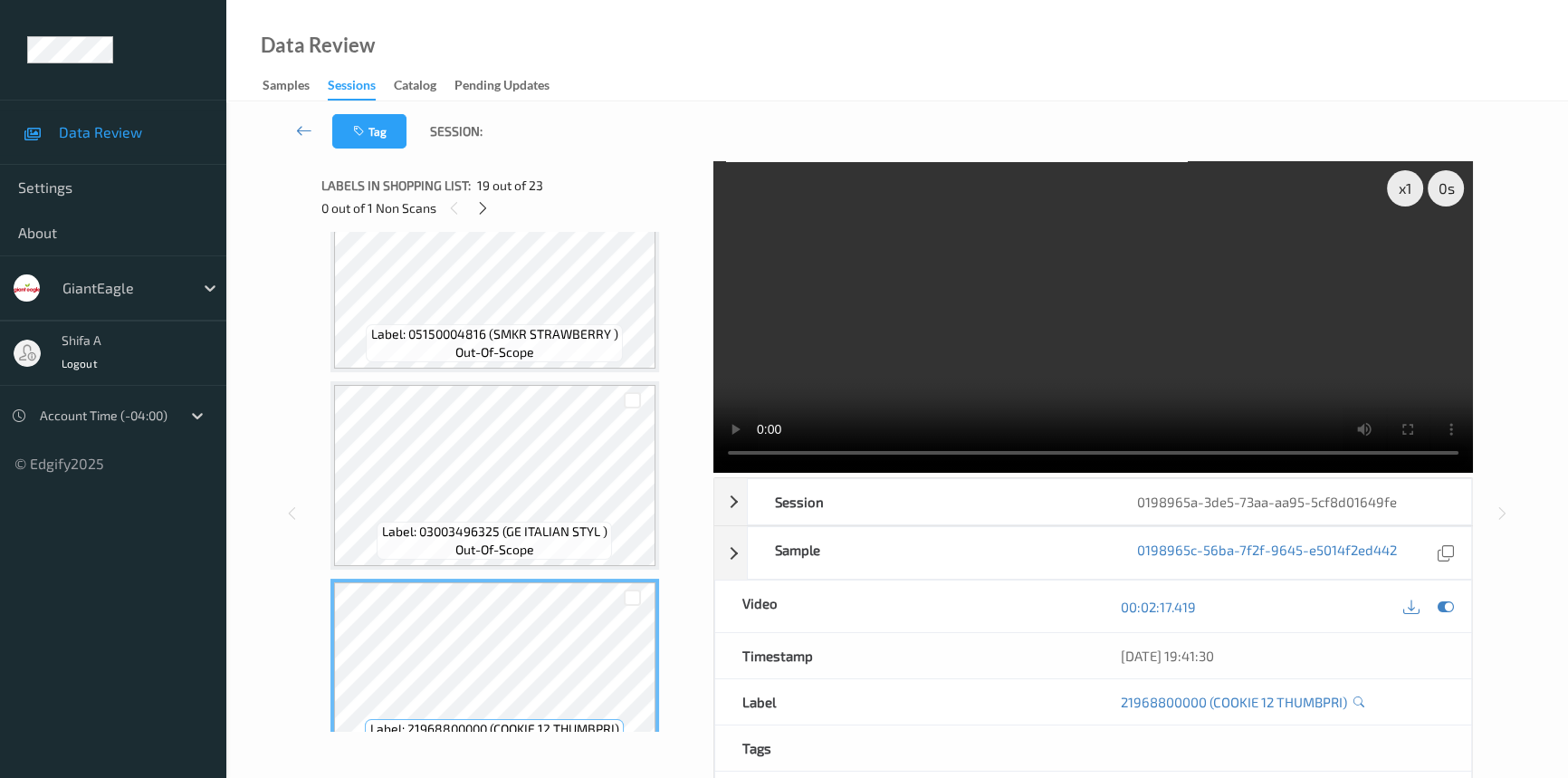
scroll to position [3138, 0]
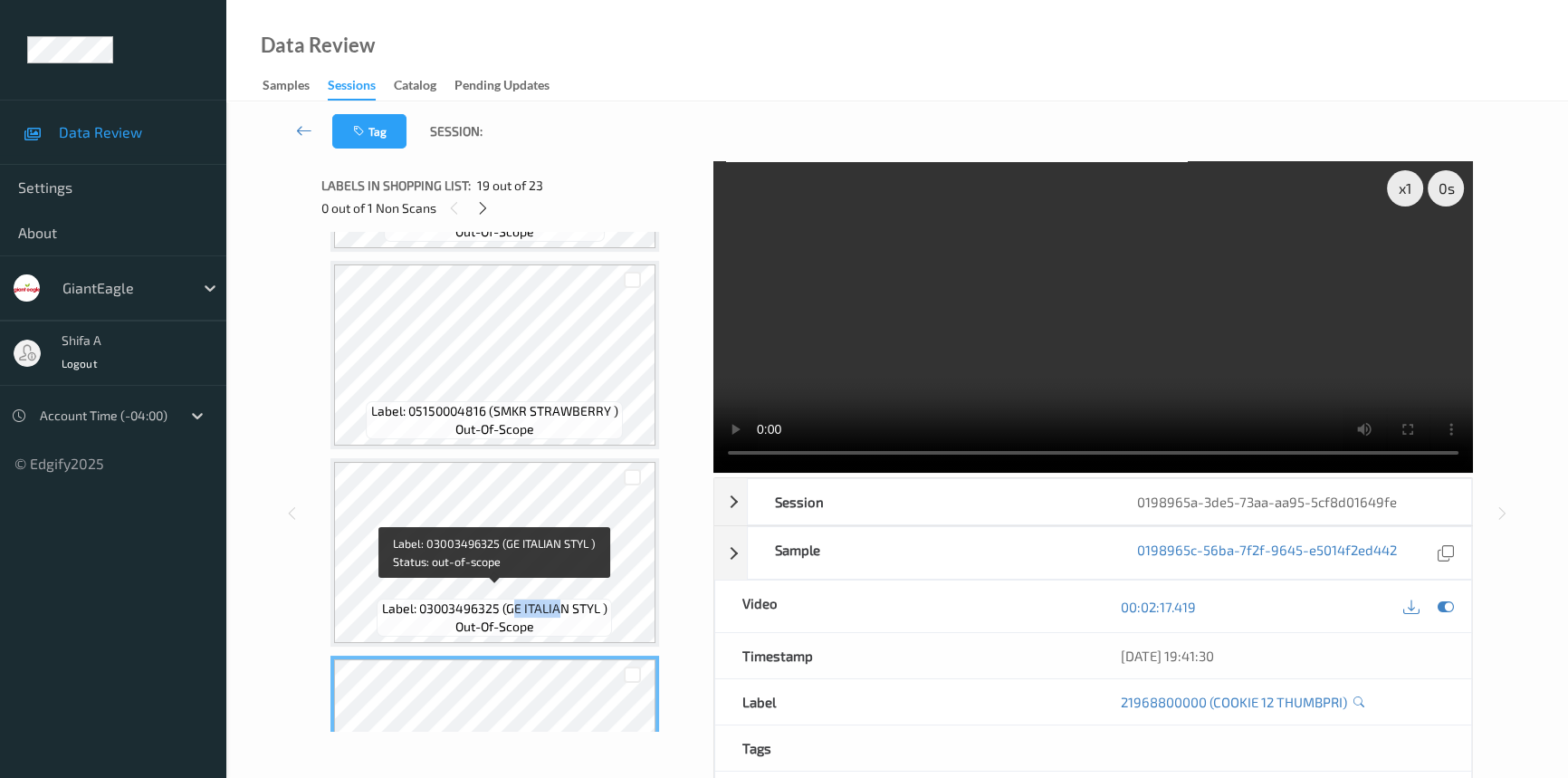
drag, startPoint x: 510, startPoint y: 596, endPoint x: 563, endPoint y: 591, distance: 53.2
click at [563, 599] on span "Label: 03003496325 (GE ITALIAN STYL )" at bounding box center [494, 608] width 226 height 18
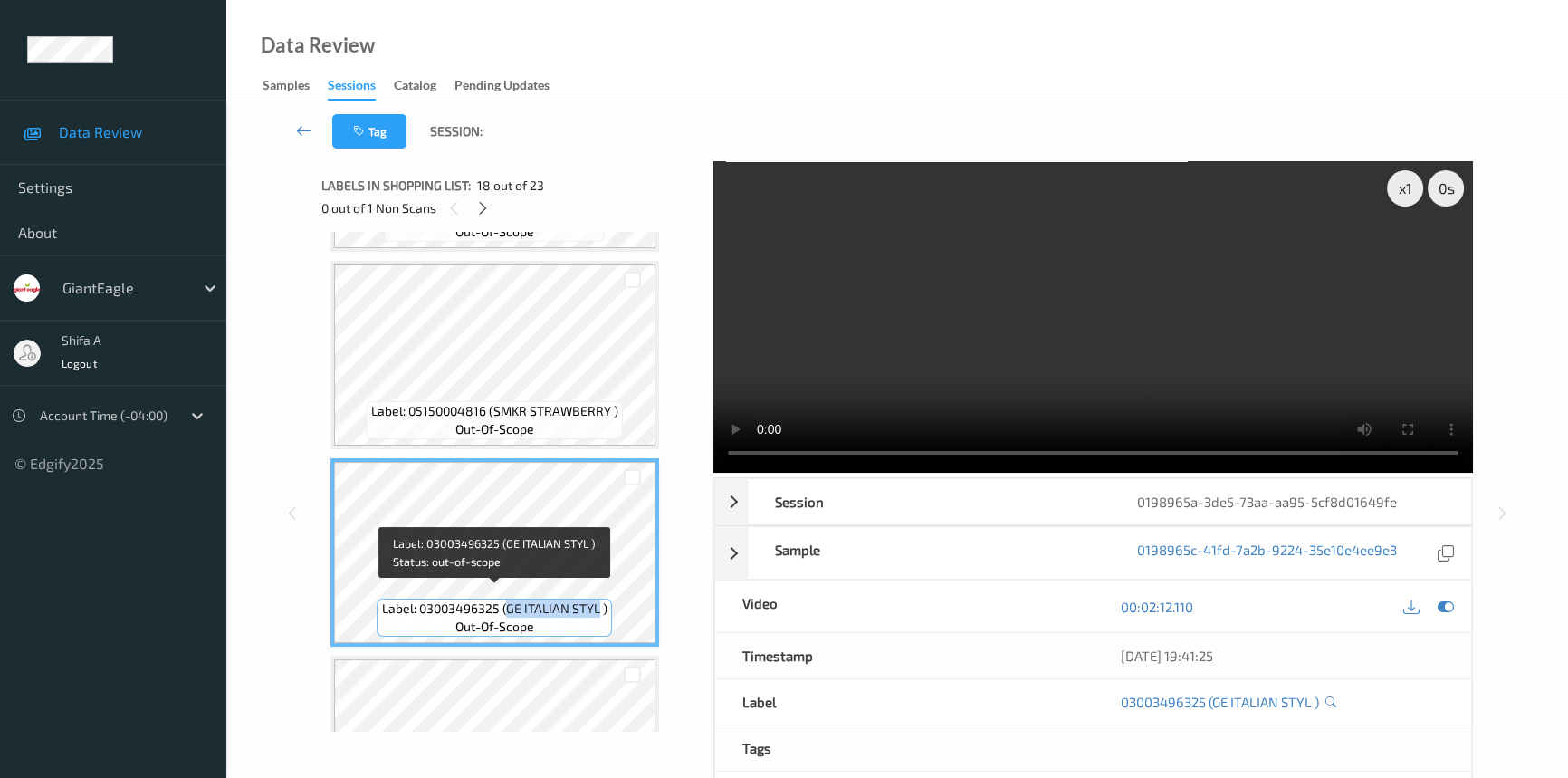
drag, startPoint x: 597, startPoint y: 595, endPoint x: 509, endPoint y: 595, distance: 88.0
click at [509, 599] on span "Label: 03003496325 (GE ITALIAN STYL )" at bounding box center [494, 608] width 226 height 18
copy span "GE ITALIAN STYL"
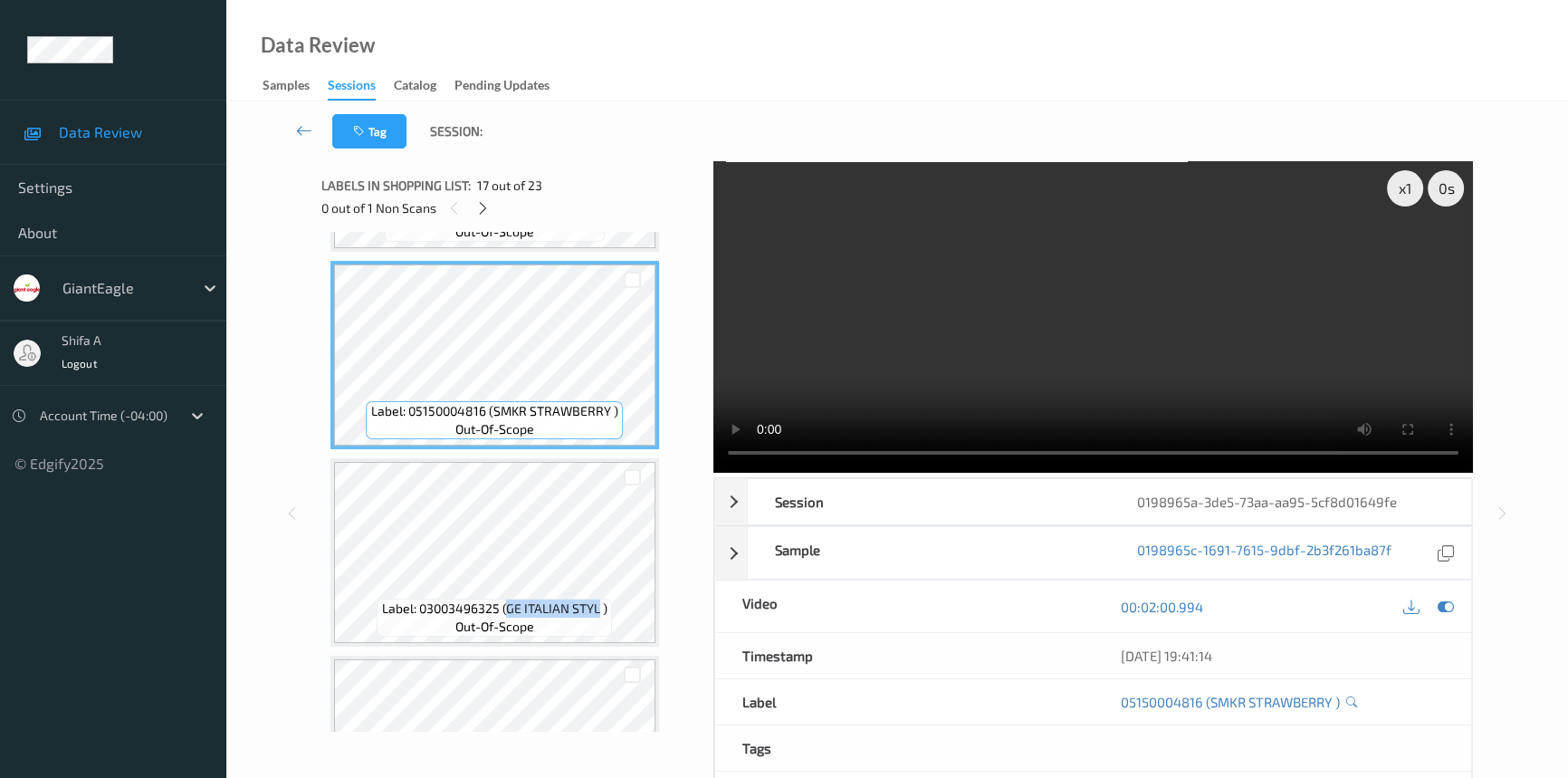
click at [1168, 322] on video at bounding box center [1093, 317] width 760 height 312
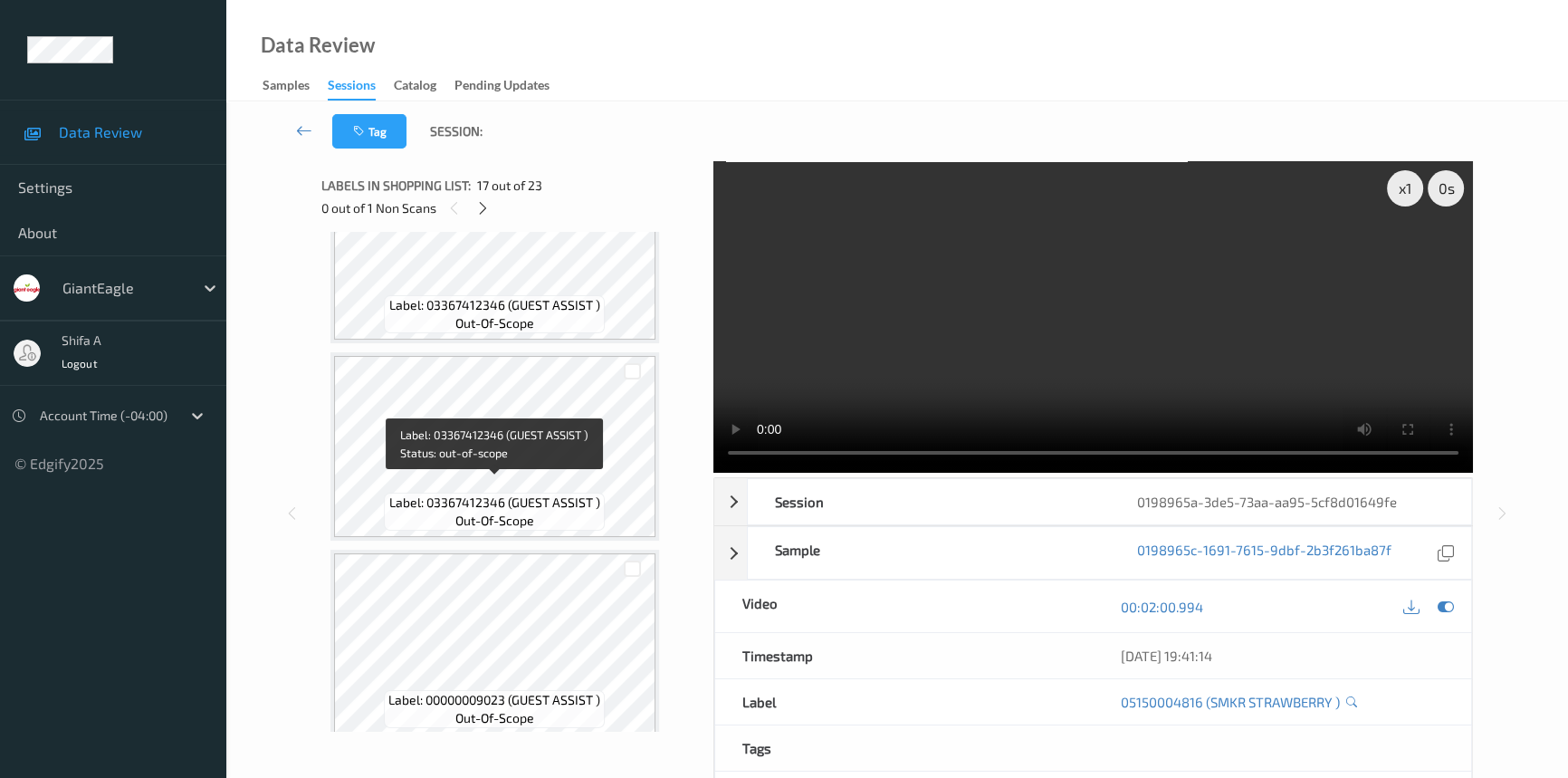
scroll to position [3704, 0]
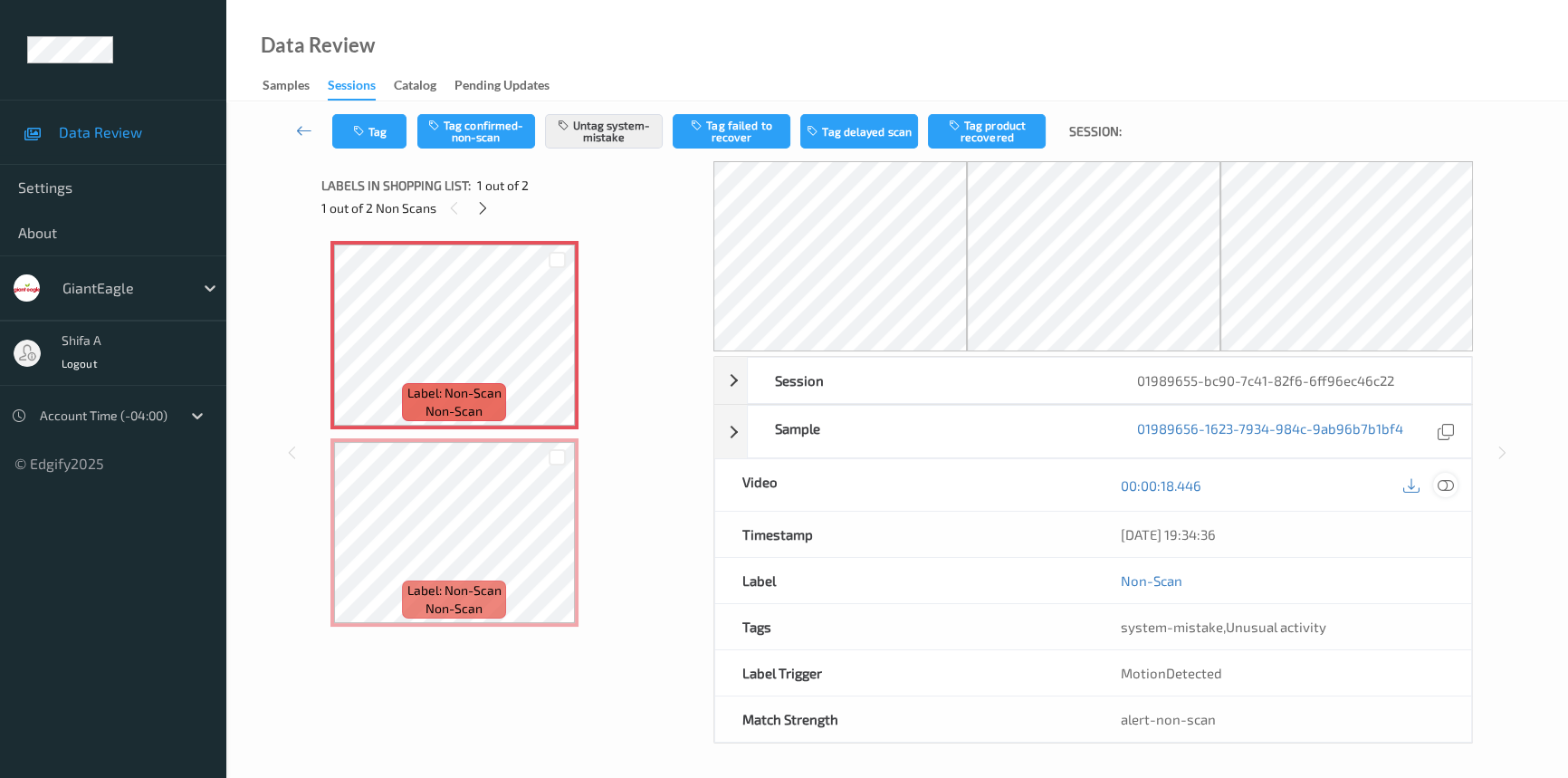
click at [1440, 481] on icon at bounding box center [1446, 486] width 17 height 17
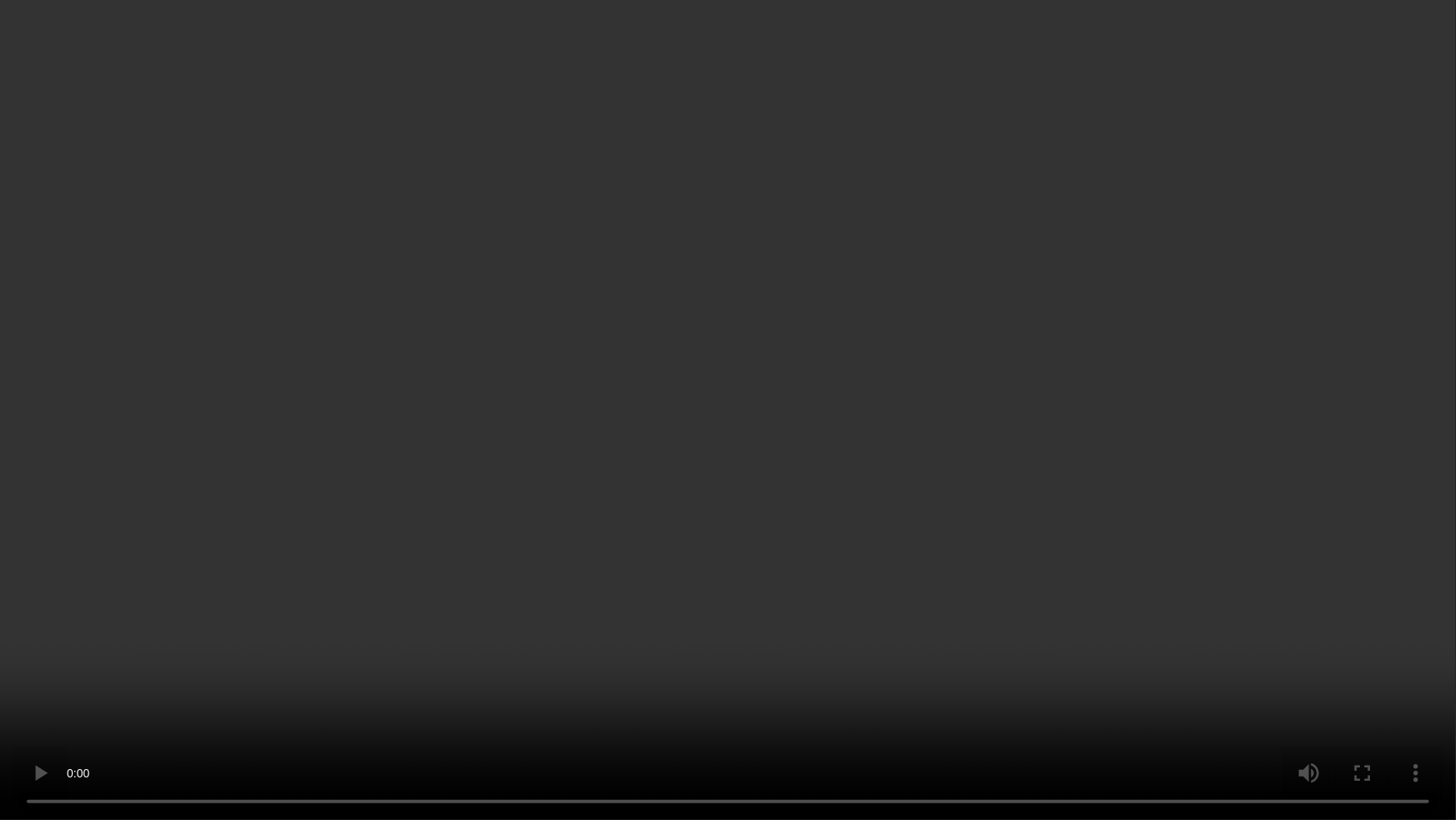
click at [1044, 439] on video at bounding box center [728, 410] width 1456 height 820
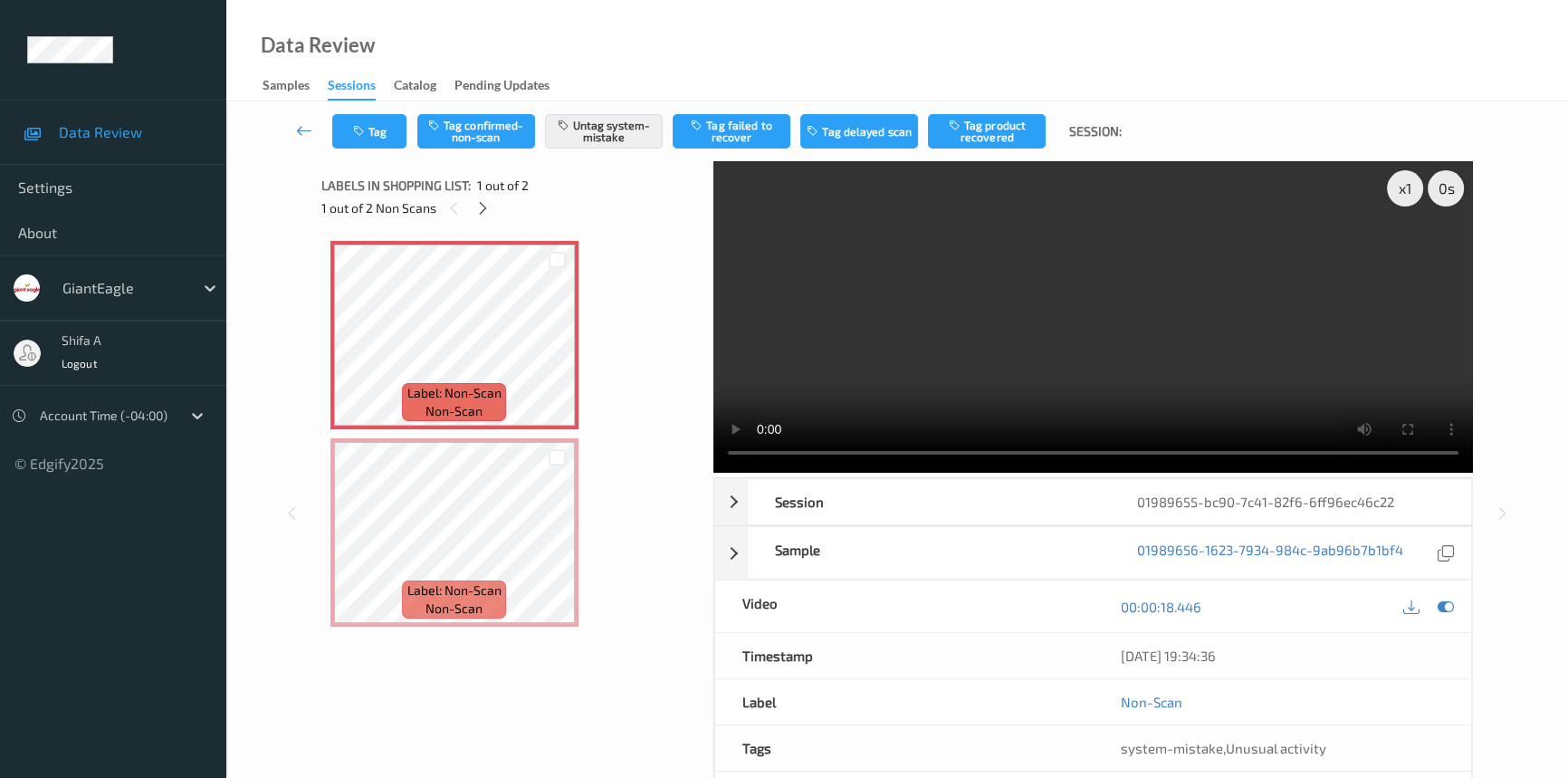
click at [1138, 306] on video at bounding box center [1093, 317] width 760 height 312
click at [373, 125] on button "Tag" at bounding box center [369, 131] width 75 height 34
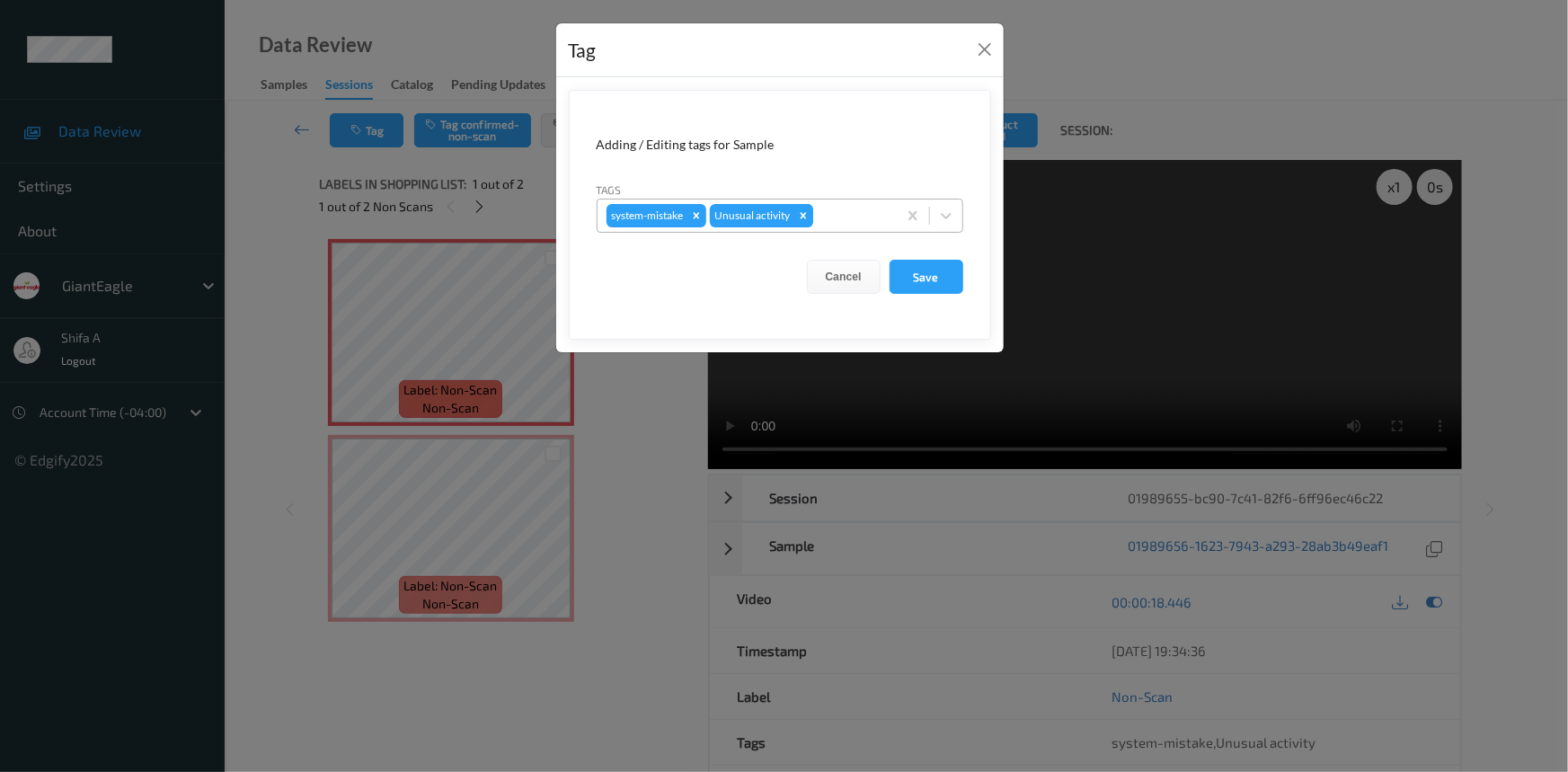
click at [807, 220] on icon "Remove Unusual activity" at bounding box center [803, 216] width 13 height 13
click at [910, 267] on button "Save" at bounding box center [926, 276] width 74 height 34
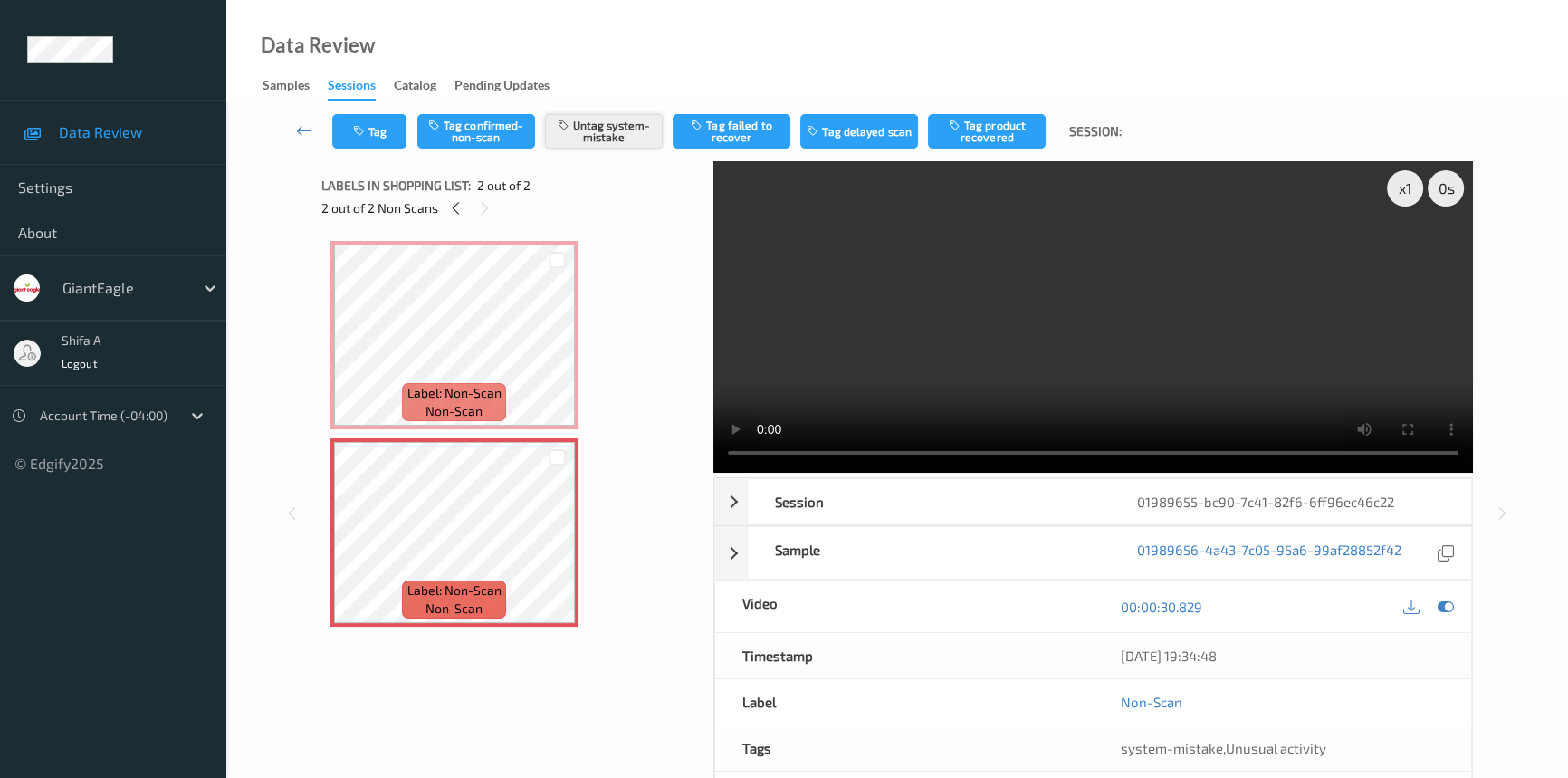
click at [643, 136] on button "Untag system-mistake" at bounding box center [604, 131] width 118 height 34
click at [335, 126] on button "Tag" at bounding box center [369, 131] width 75 height 34
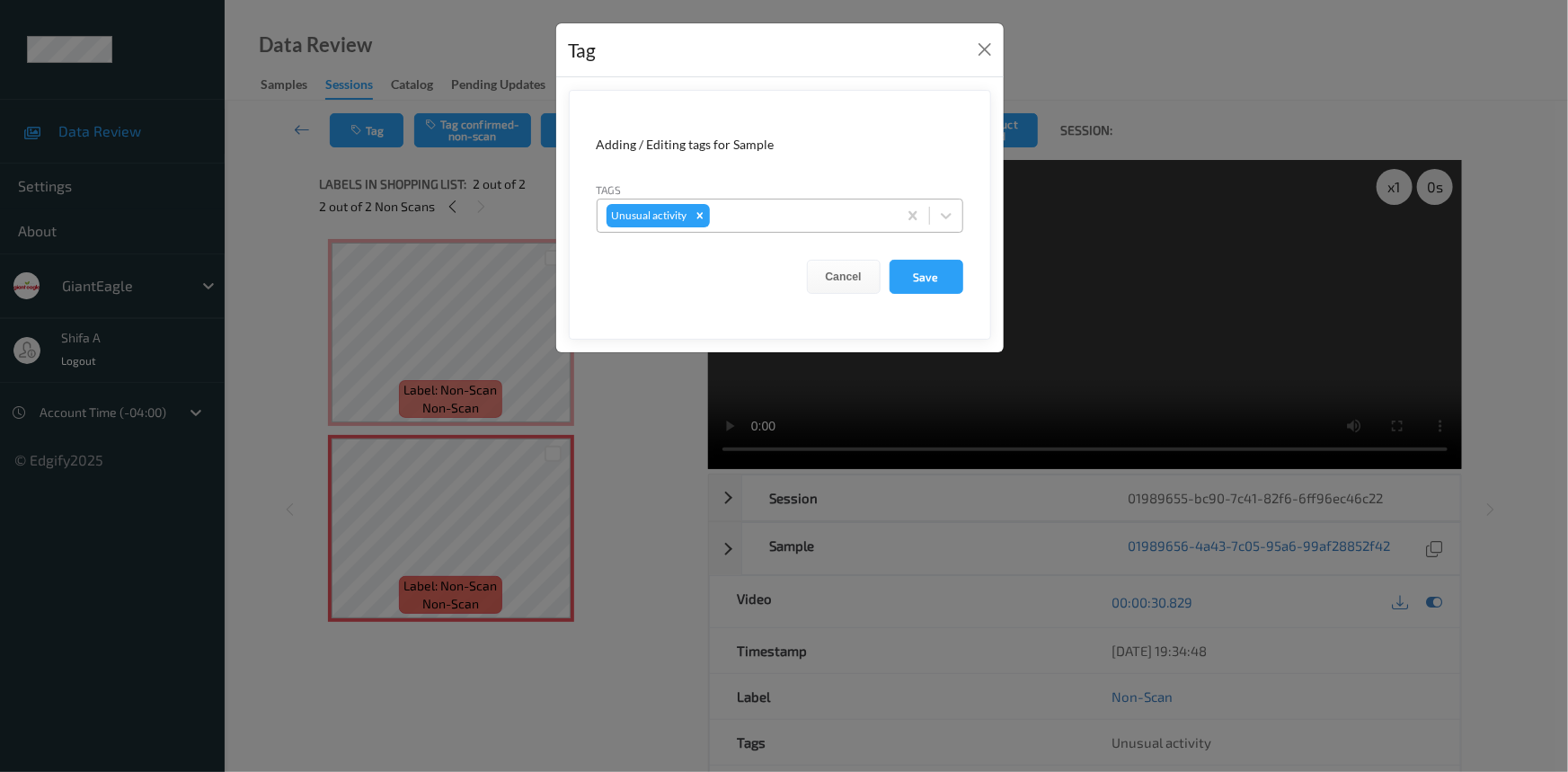
click at [700, 220] on icon "Remove Unusual activity" at bounding box center [700, 216] width 13 height 13
click at [932, 285] on button "Save" at bounding box center [926, 276] width 74 height 34
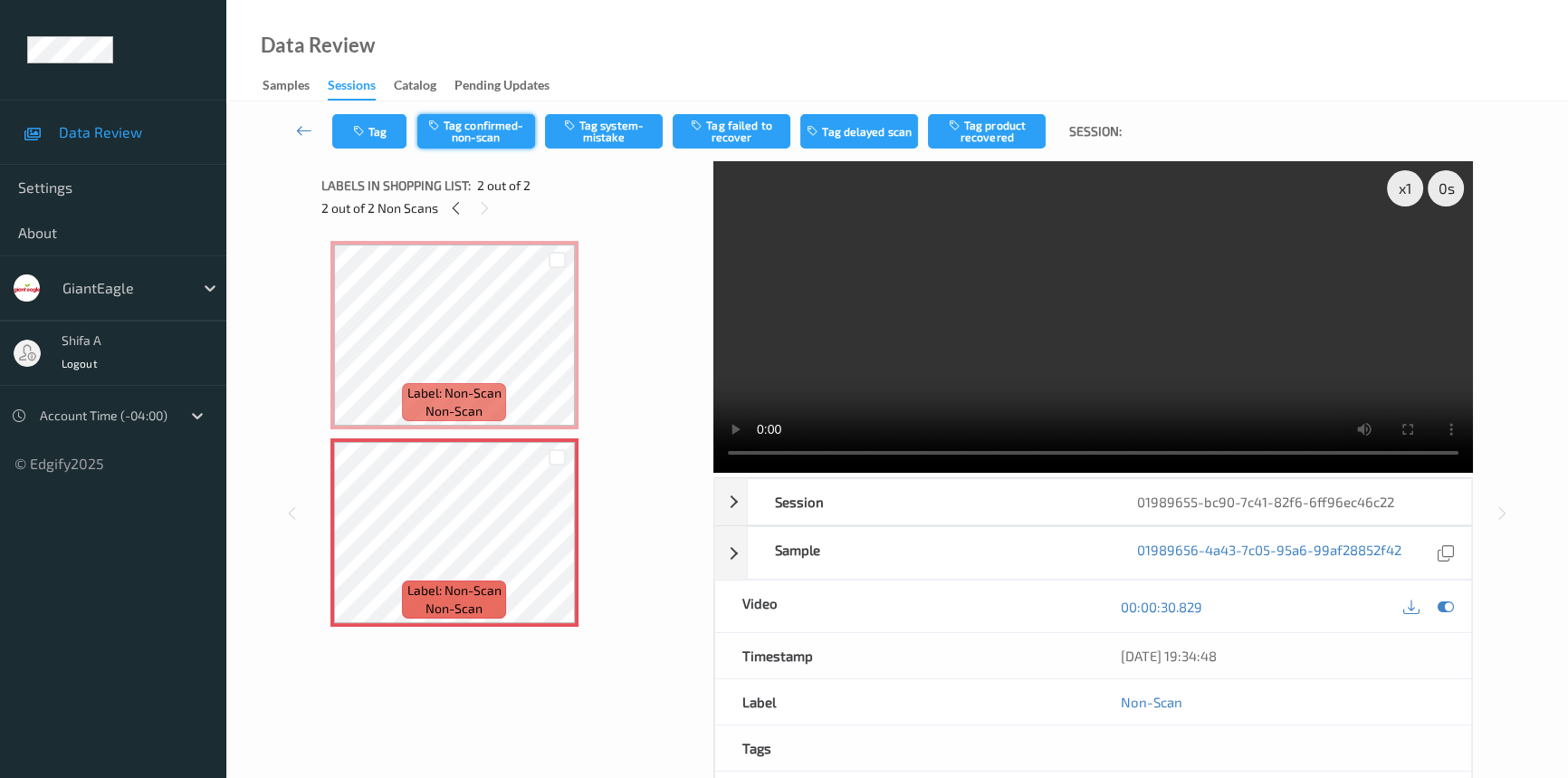
click at [511, 136] on button "Tag confirmed-non-scan" at bounding box center [477, 131] width 118 height 34
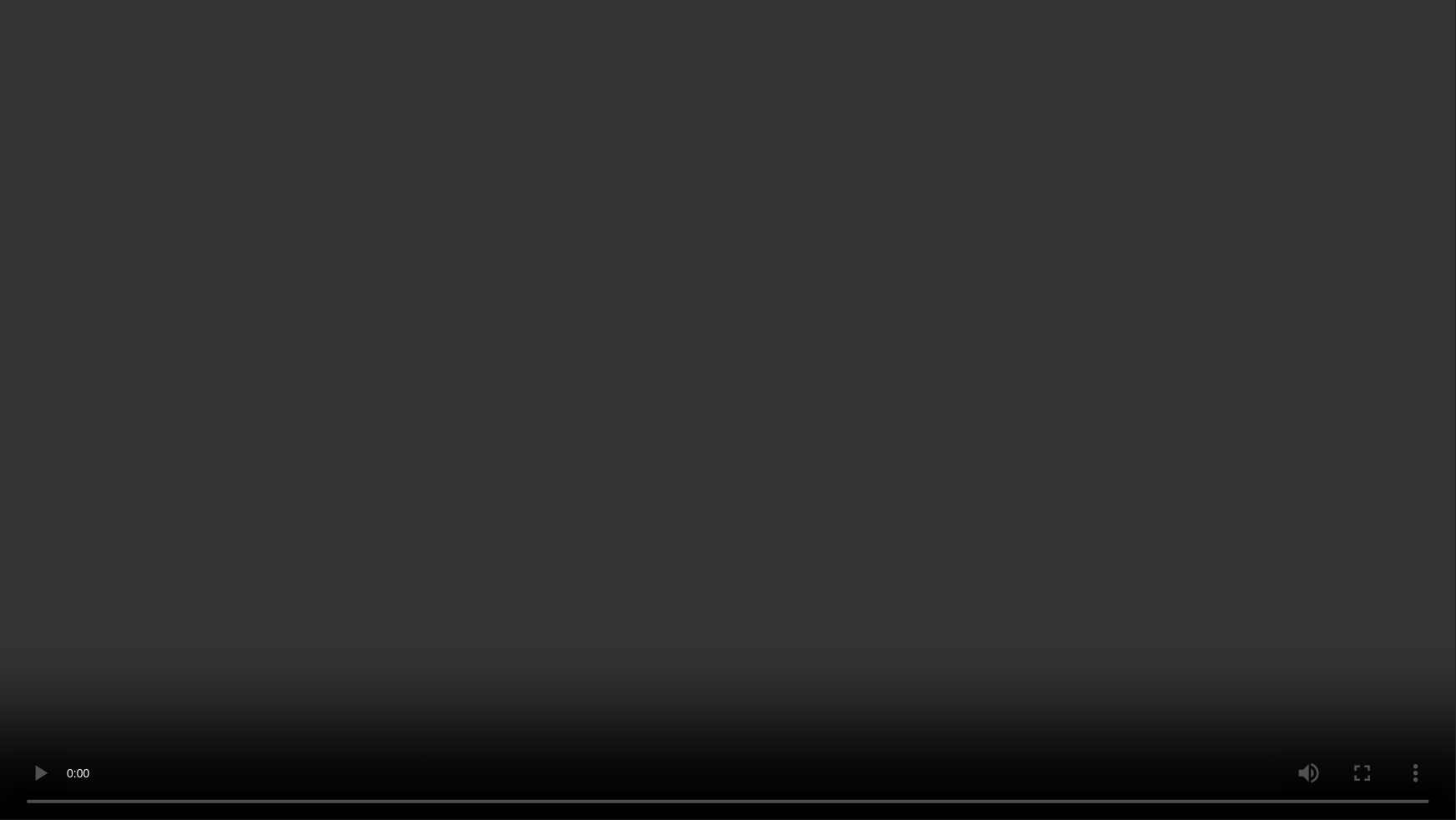
click at [911, 526] on video at bounding box center [728, 410] width 1456 height 820
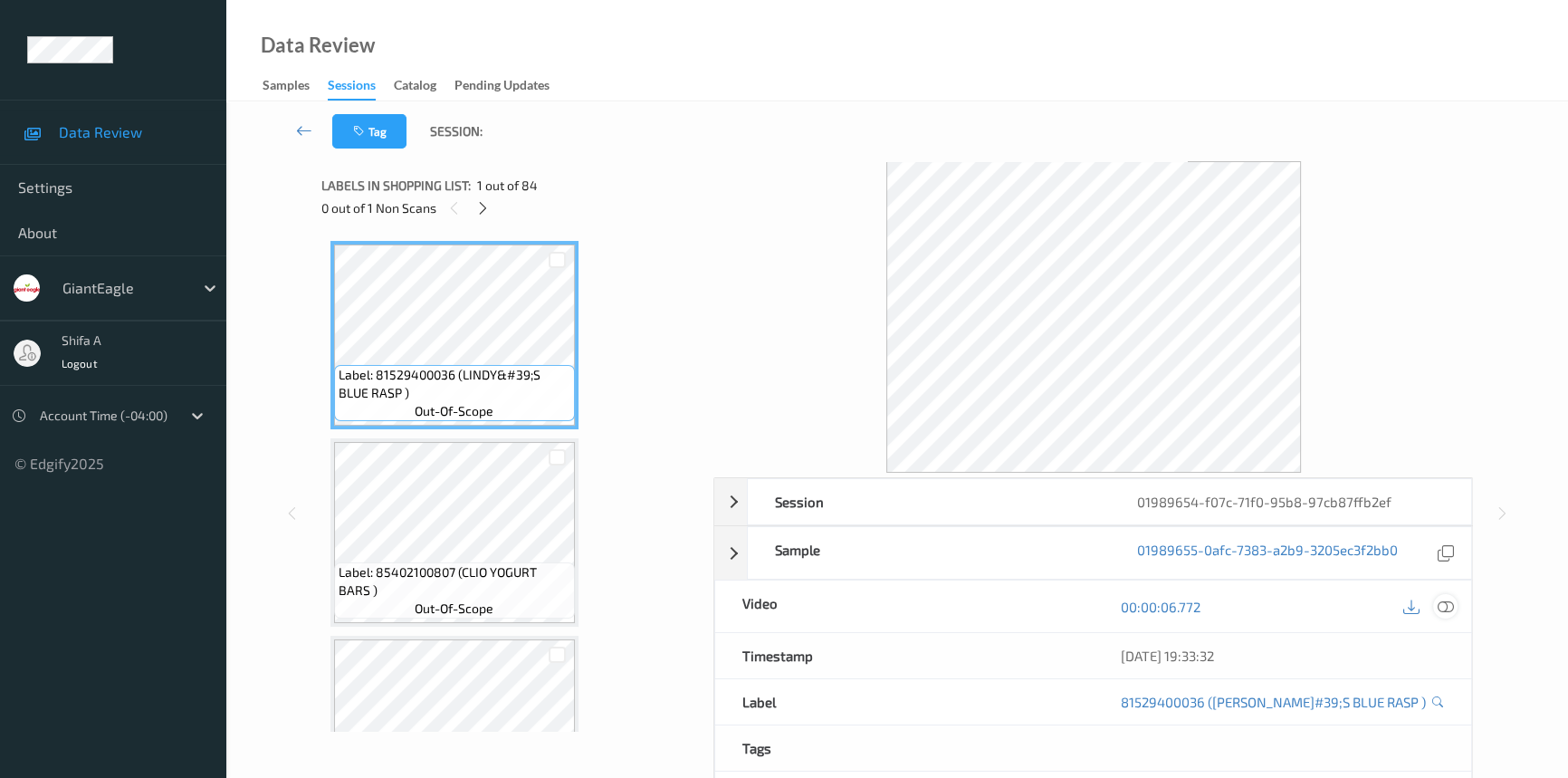
click at [1449, 601] on icon at bounding box center [1446, 607] width 17 height 17
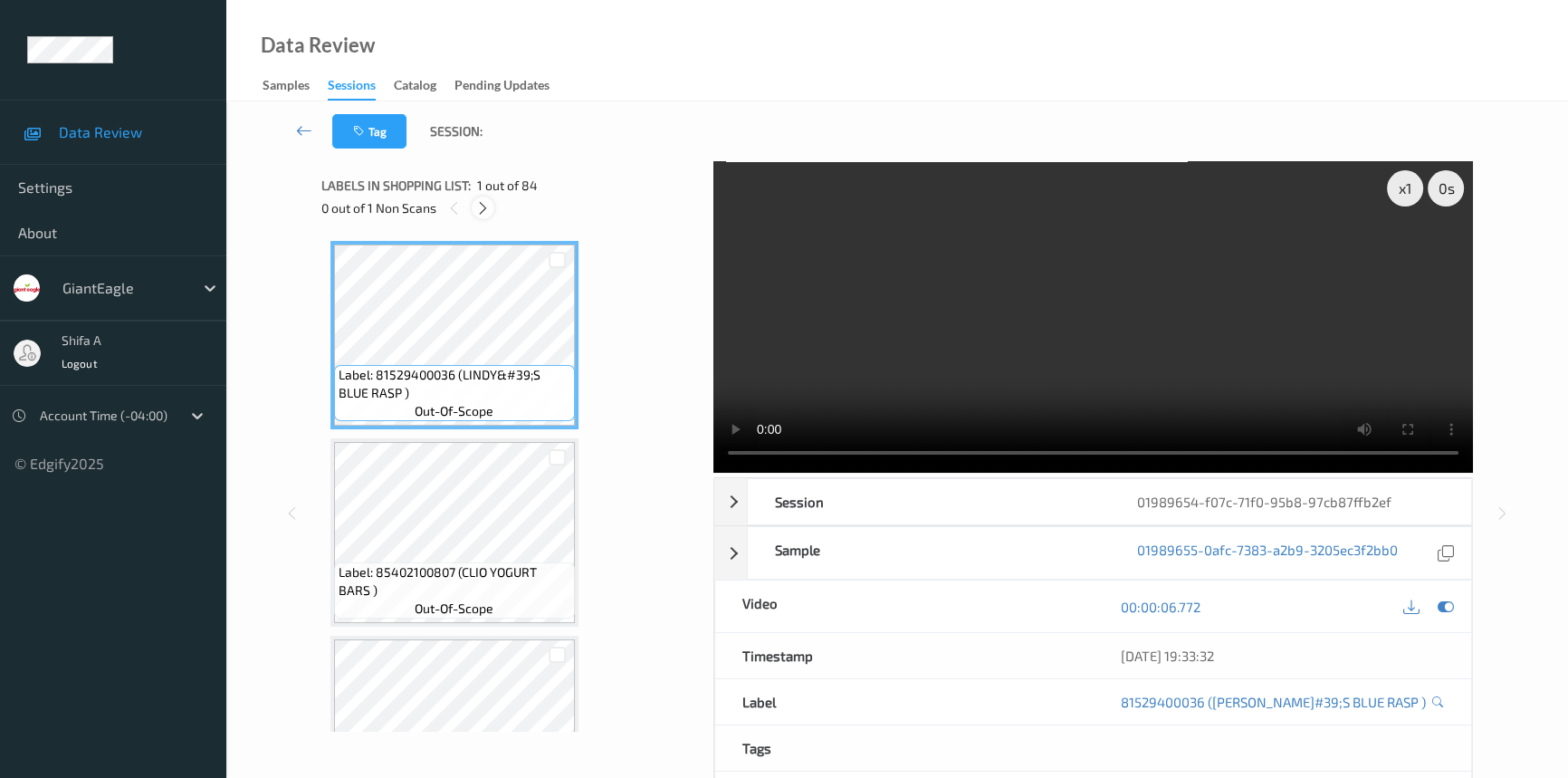
click at [482, 213] on icon at bounding box center [483, 208] width 16 height 17
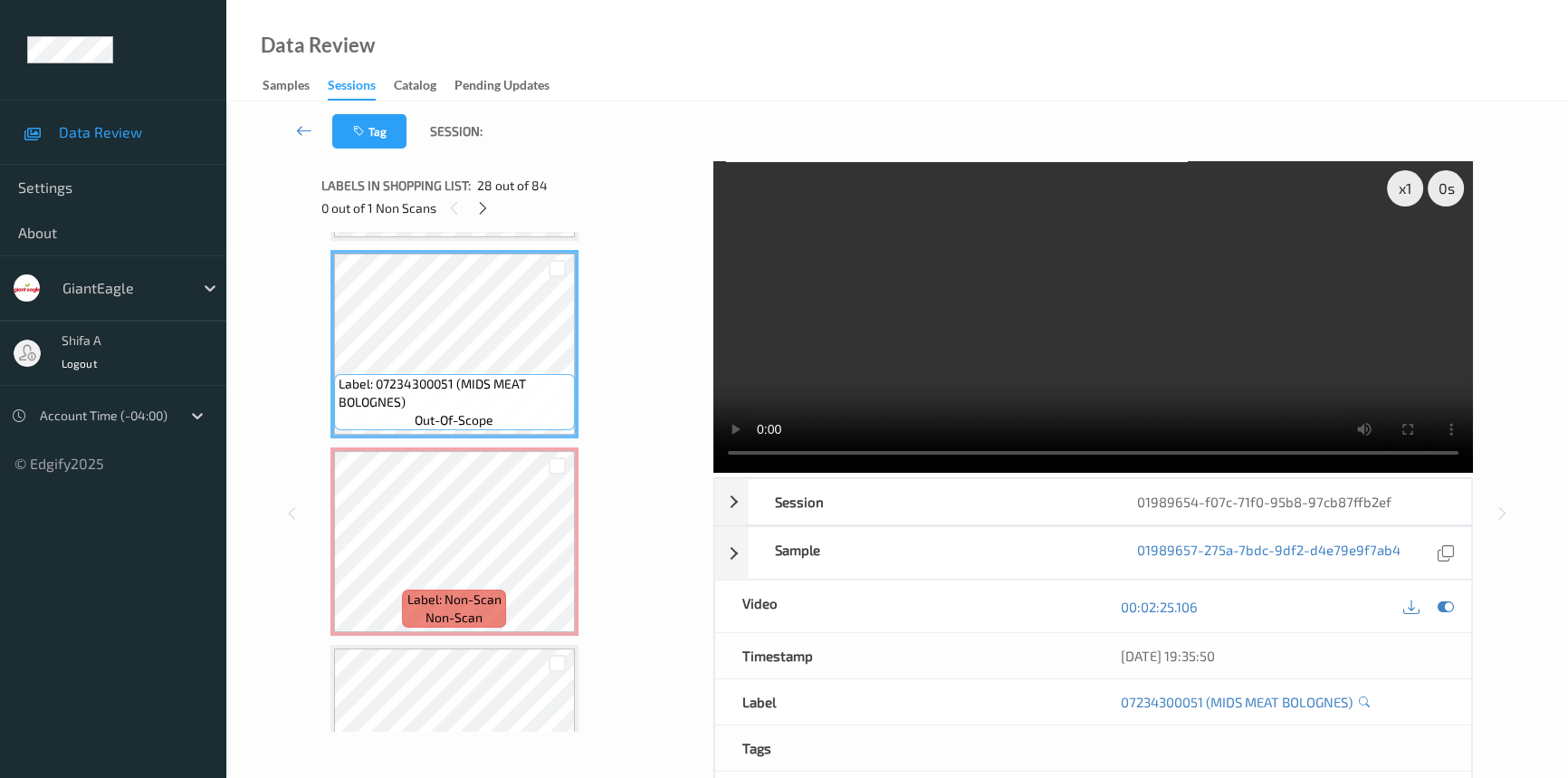
drag, startPoint x: 1249, startPoint y: 327, endPoint x: 780, endPoint y: 447, distance: 484.1
click at [1246, 326] on video at bounding box center [1093, 317] width 760 height 312
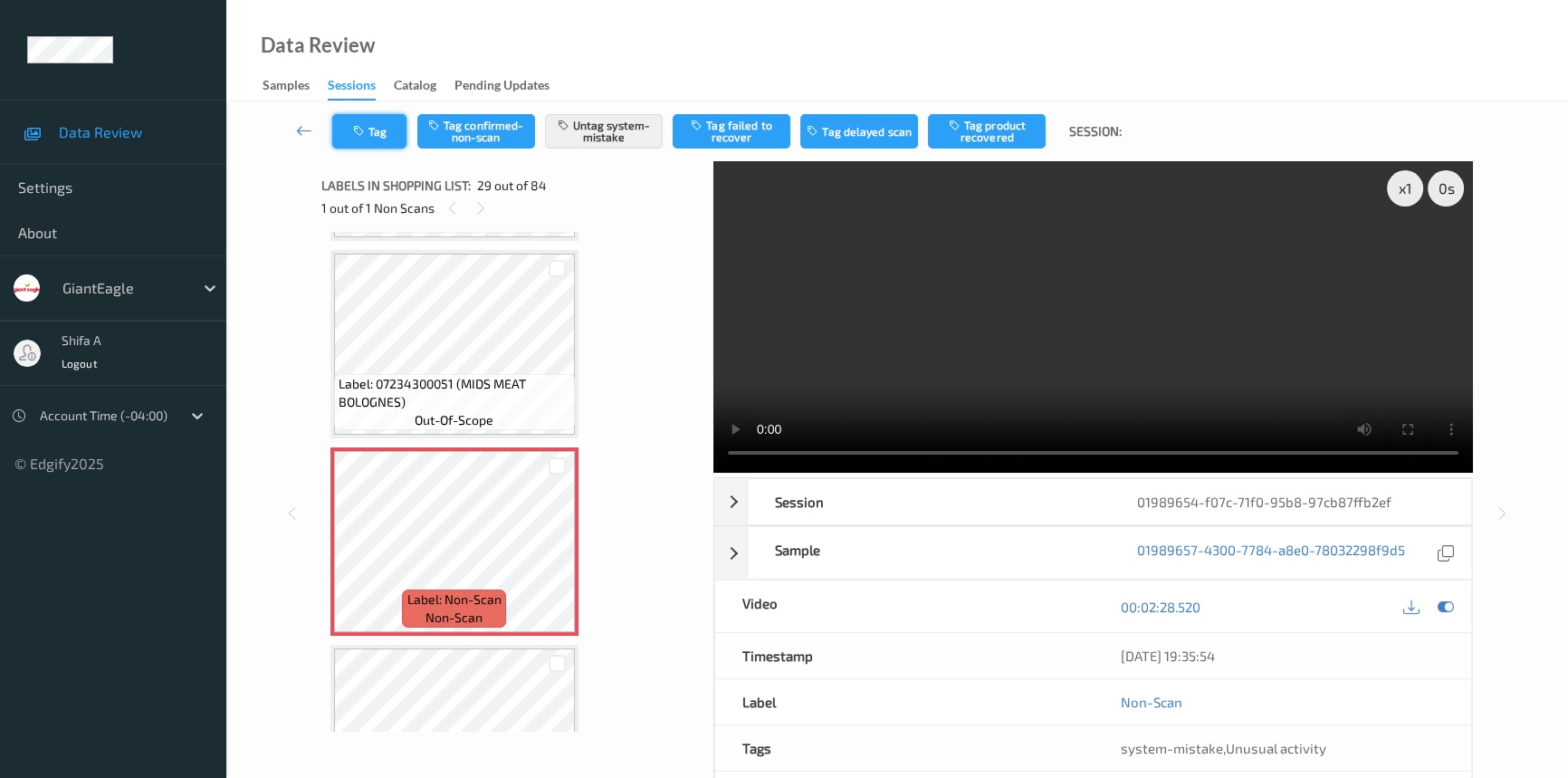
click at [386, 124] on button "Tag" at bounding box center [369, 131] width 75 height 34
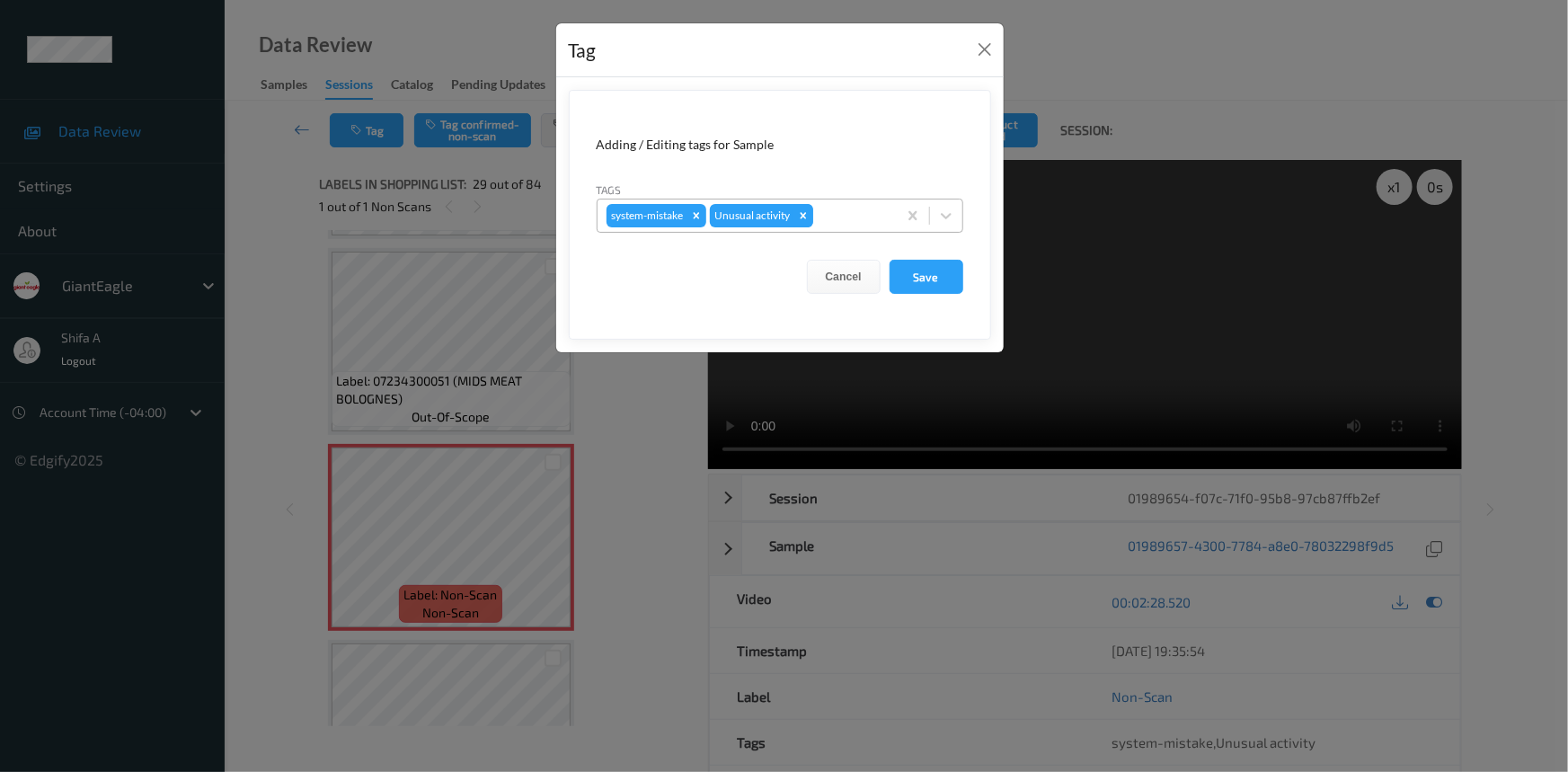
click at [796, 214] on div "Remove Unusual activity" at bounding box center [803, 216] width 20 height 24
click at [904, 271] on button "Save" at bounding box center [926, 276] width 74 height 34
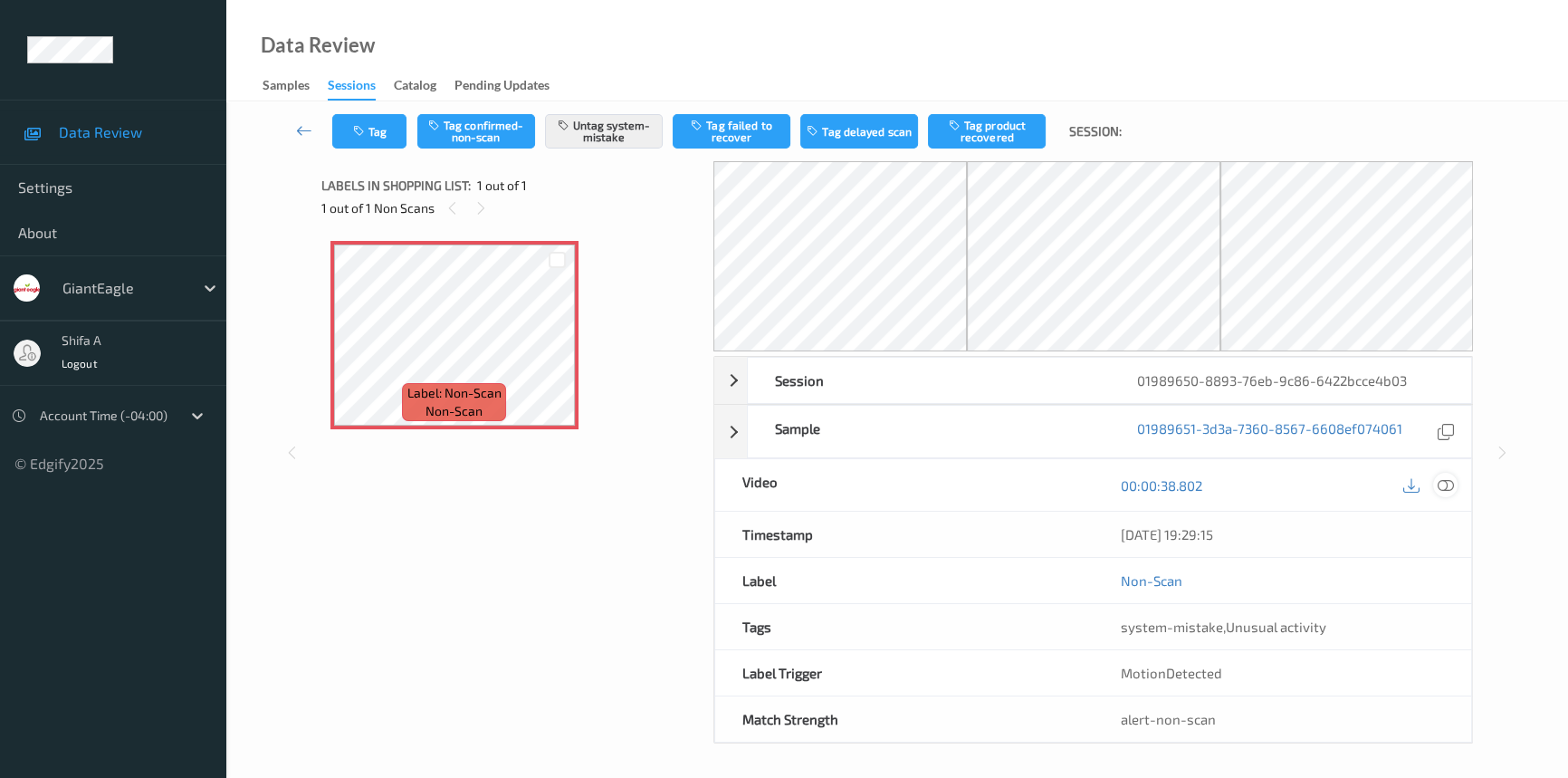
click at [1446, 484] on icon at bounding box center [1446, 486] width 17 height 17
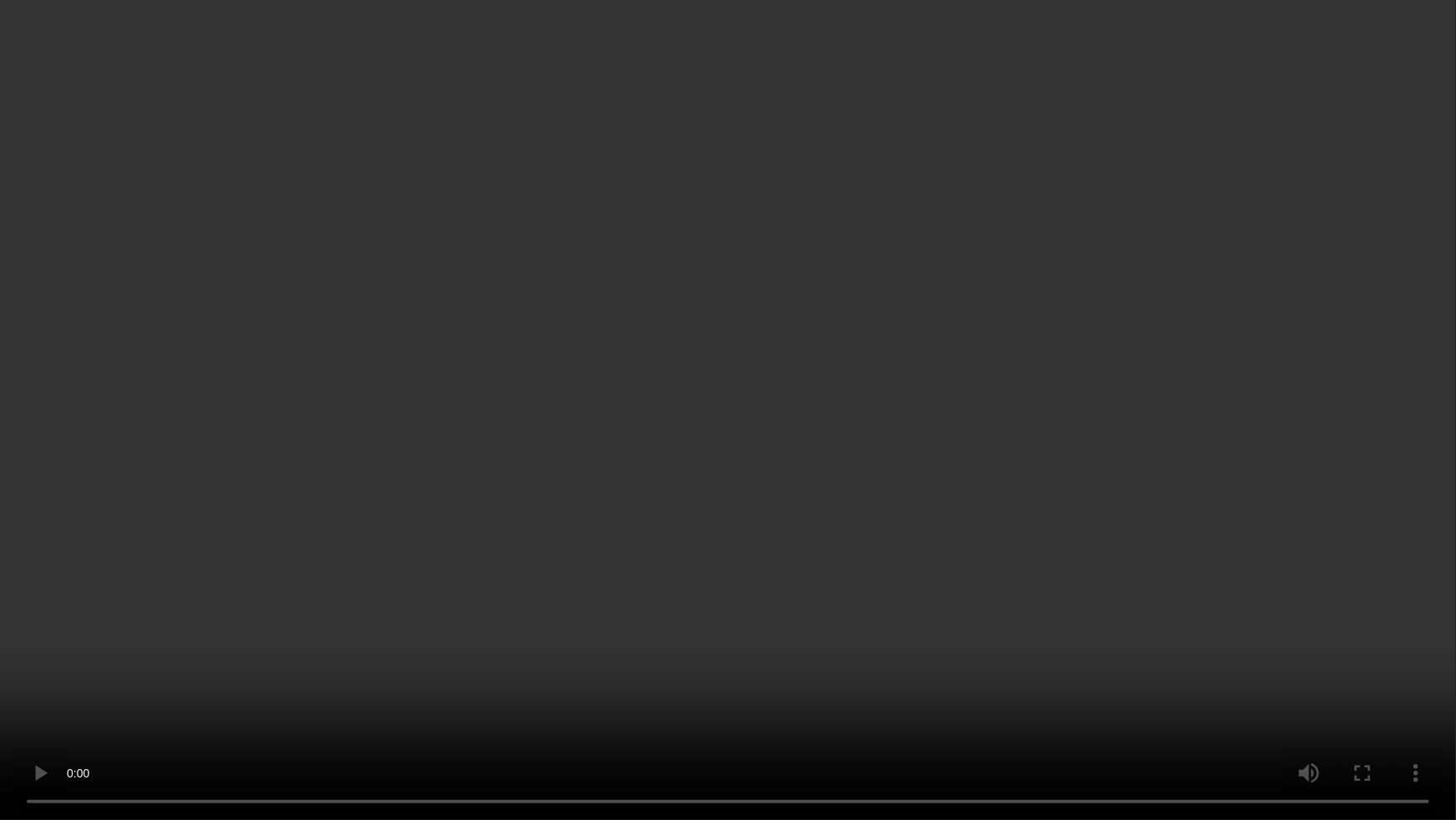
click at [1247, 427] on video at bounding box center [728, 410] width 1456 height 820
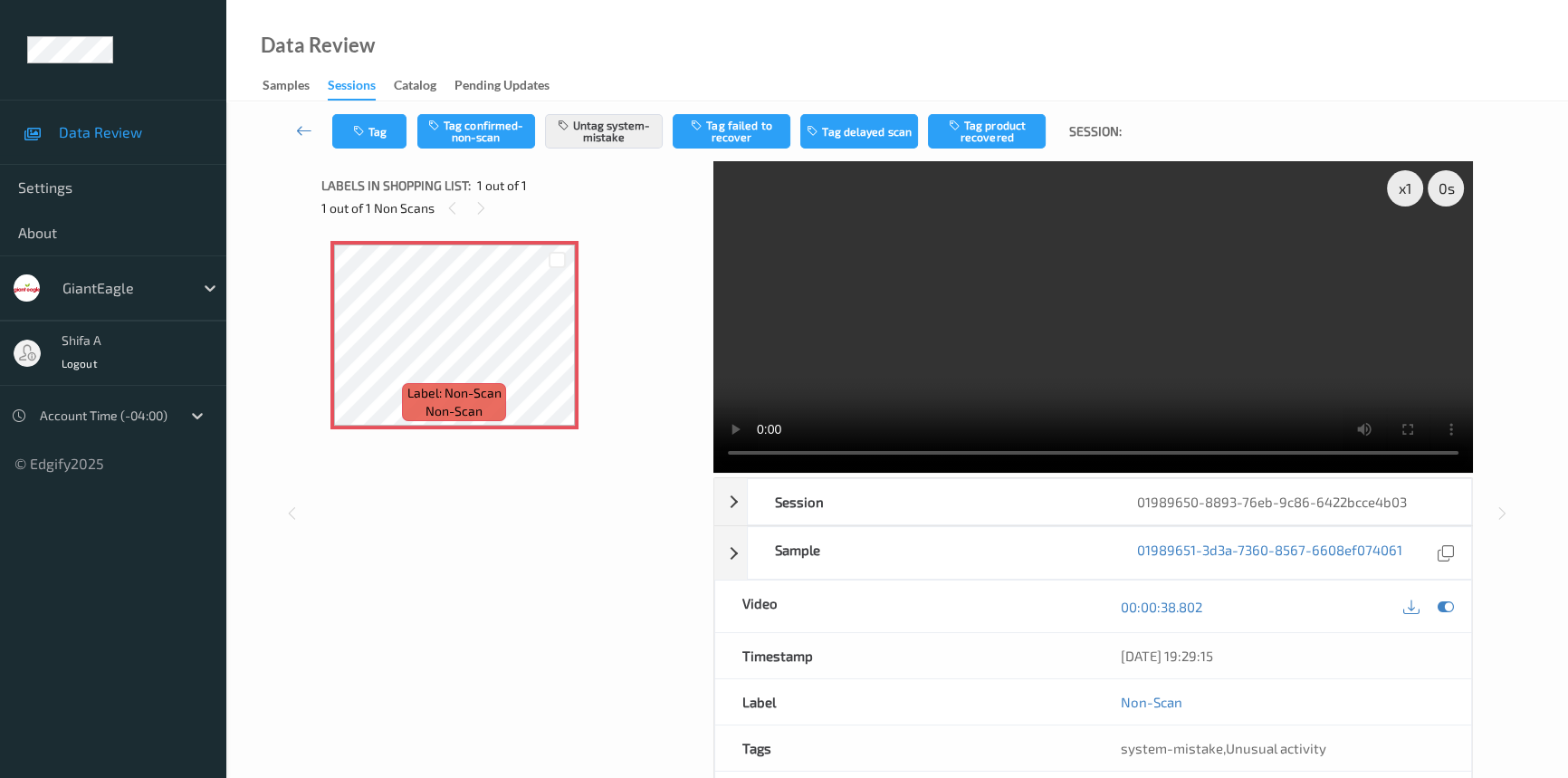
click at [1036, 308] on video at bounding box center [1093, 317] width 760 height 312
click at [368, 138] on button "Tag" at bounding box center [369, 131] width 75 height 34
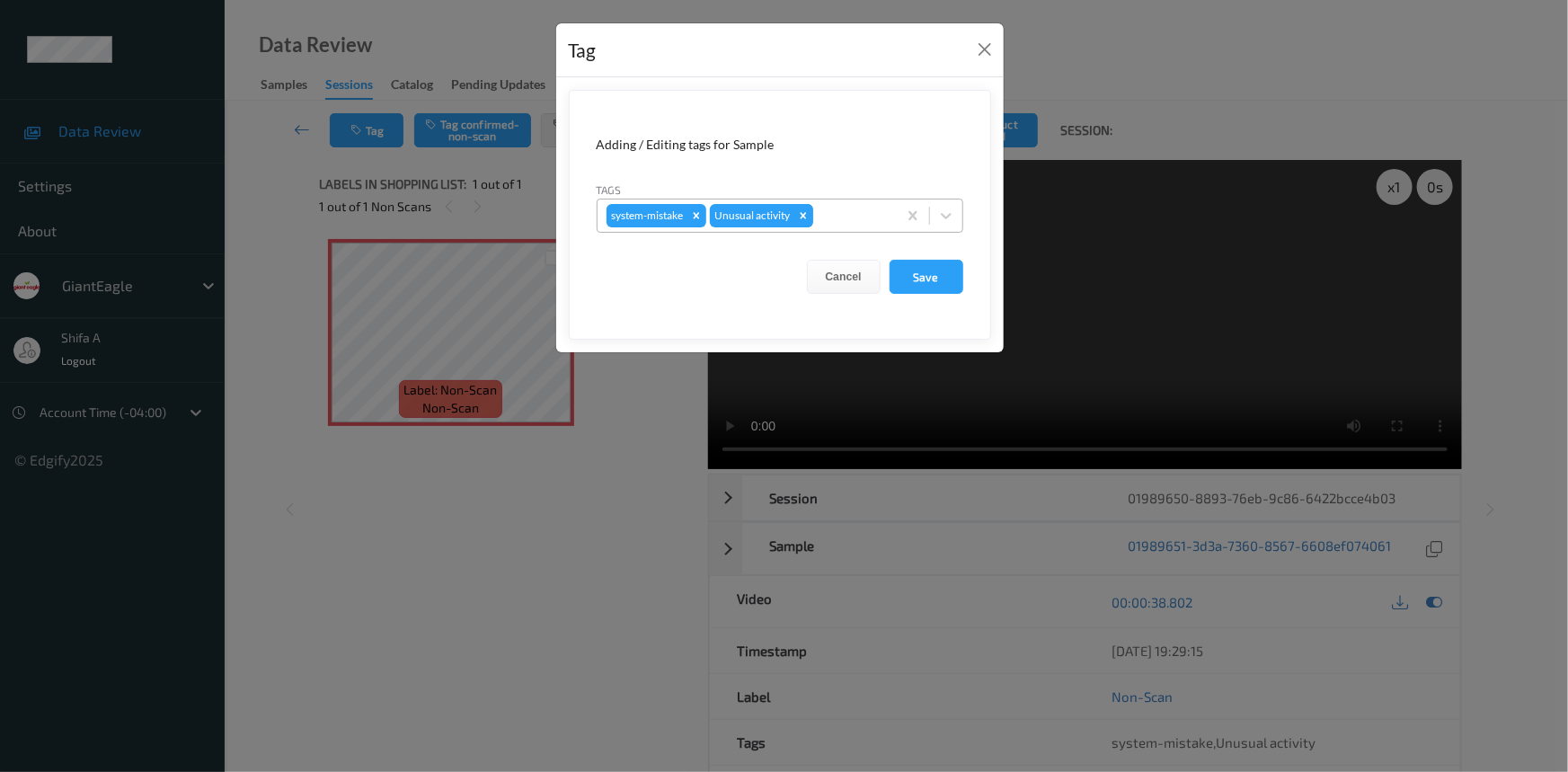
click at [801, 217] on icon "Remove Unusual activity" at bounding box center [802, 215] width 6 height 6
click at [935, 279] on button "Save" at bounding box center [926, 276] width 74 height 34
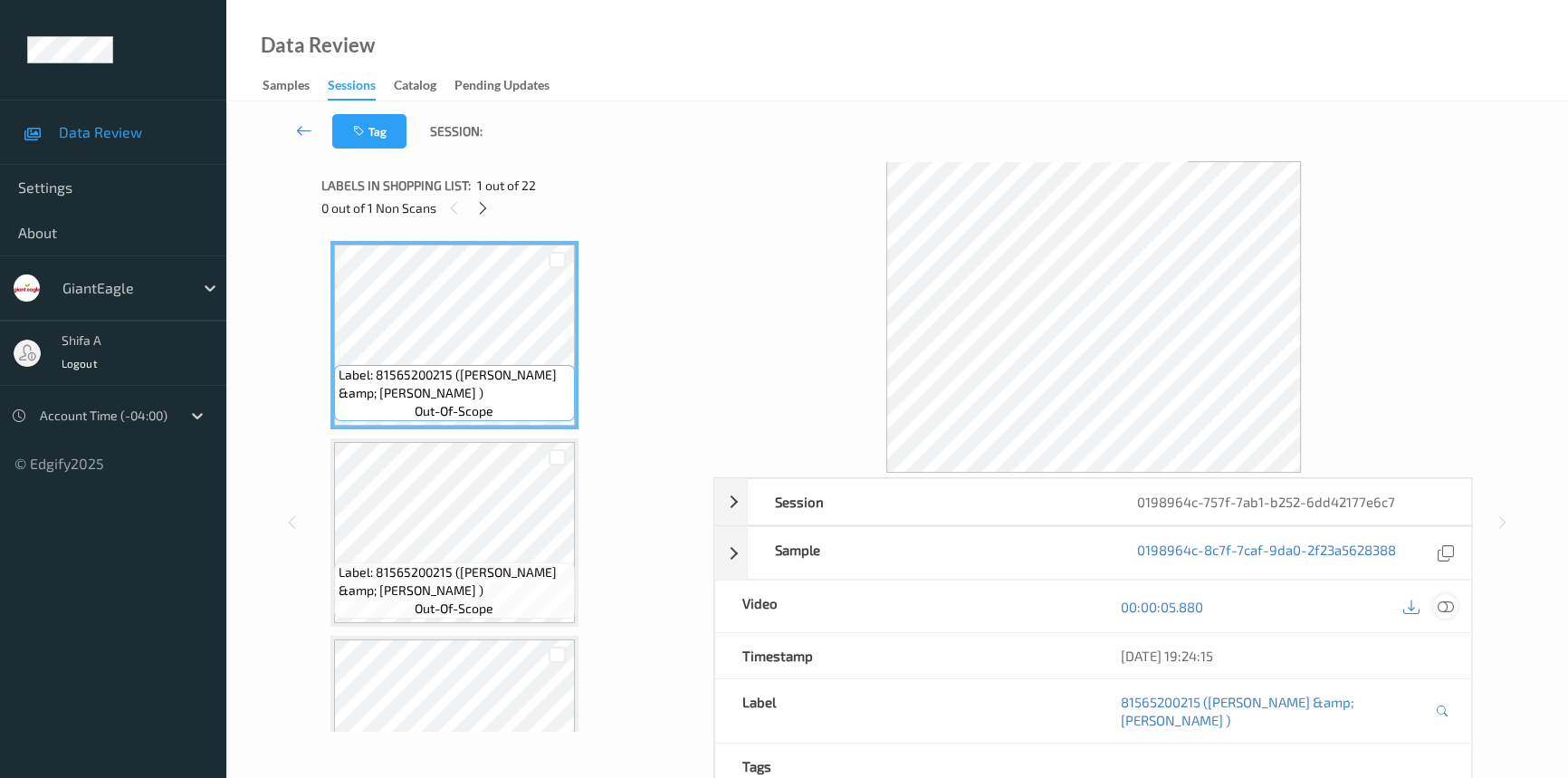
click at [1448, 610] on icon at bounding box center [1446, 607] width 17 height 17
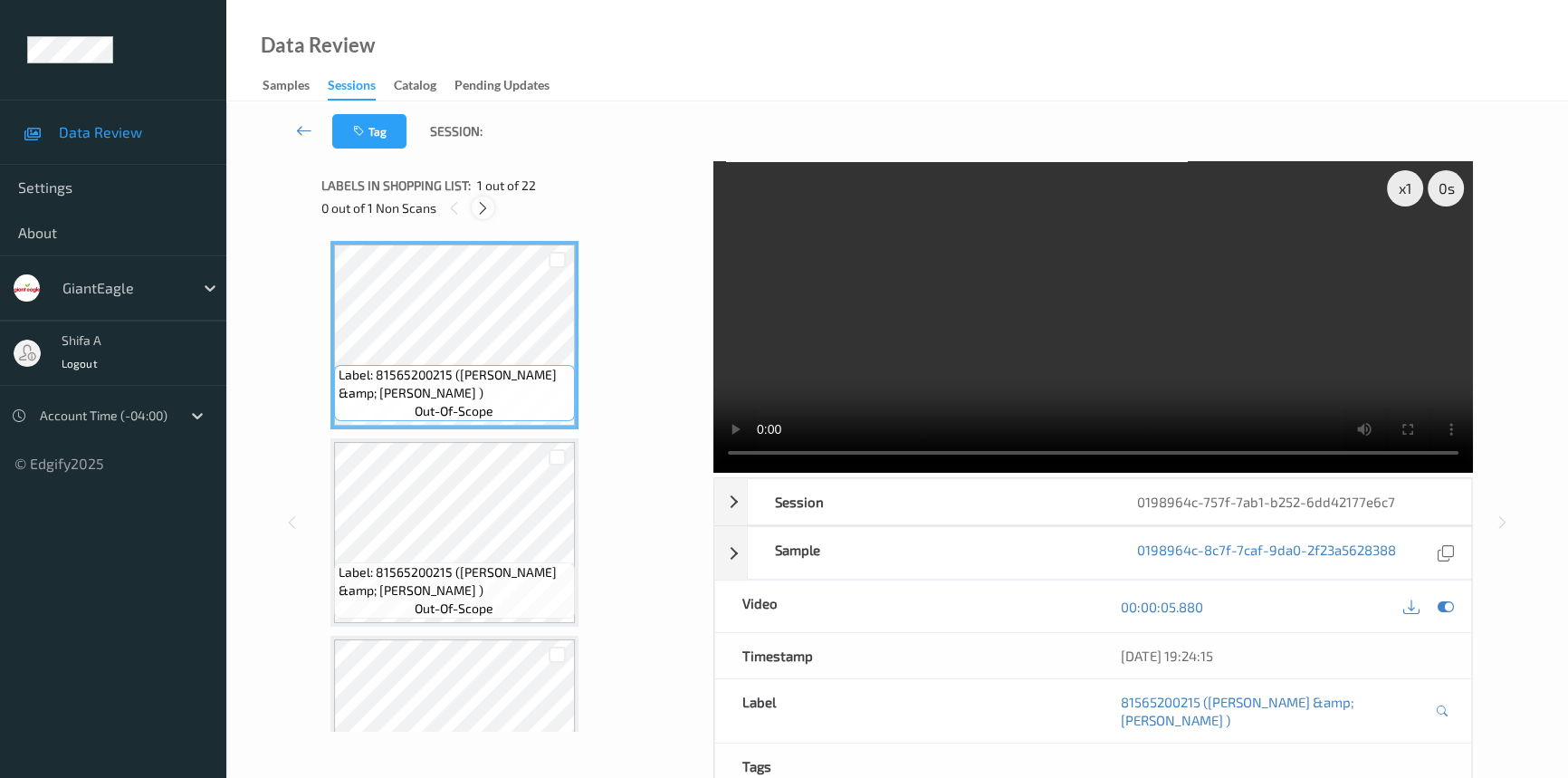
click at [491, 209] on div at bounding box center [483, 207] width 23 height 23
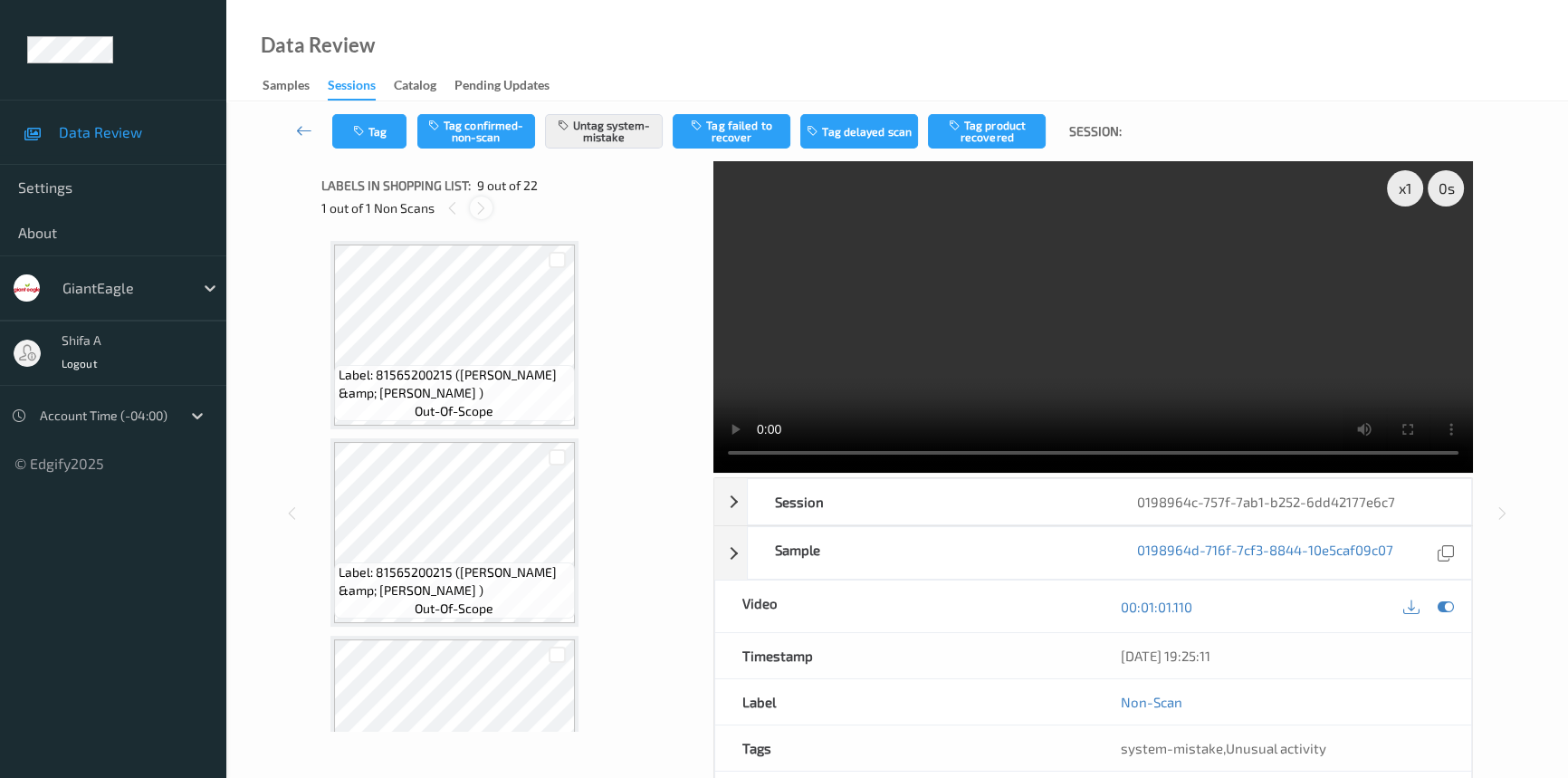
scroll to position [1385, 0]
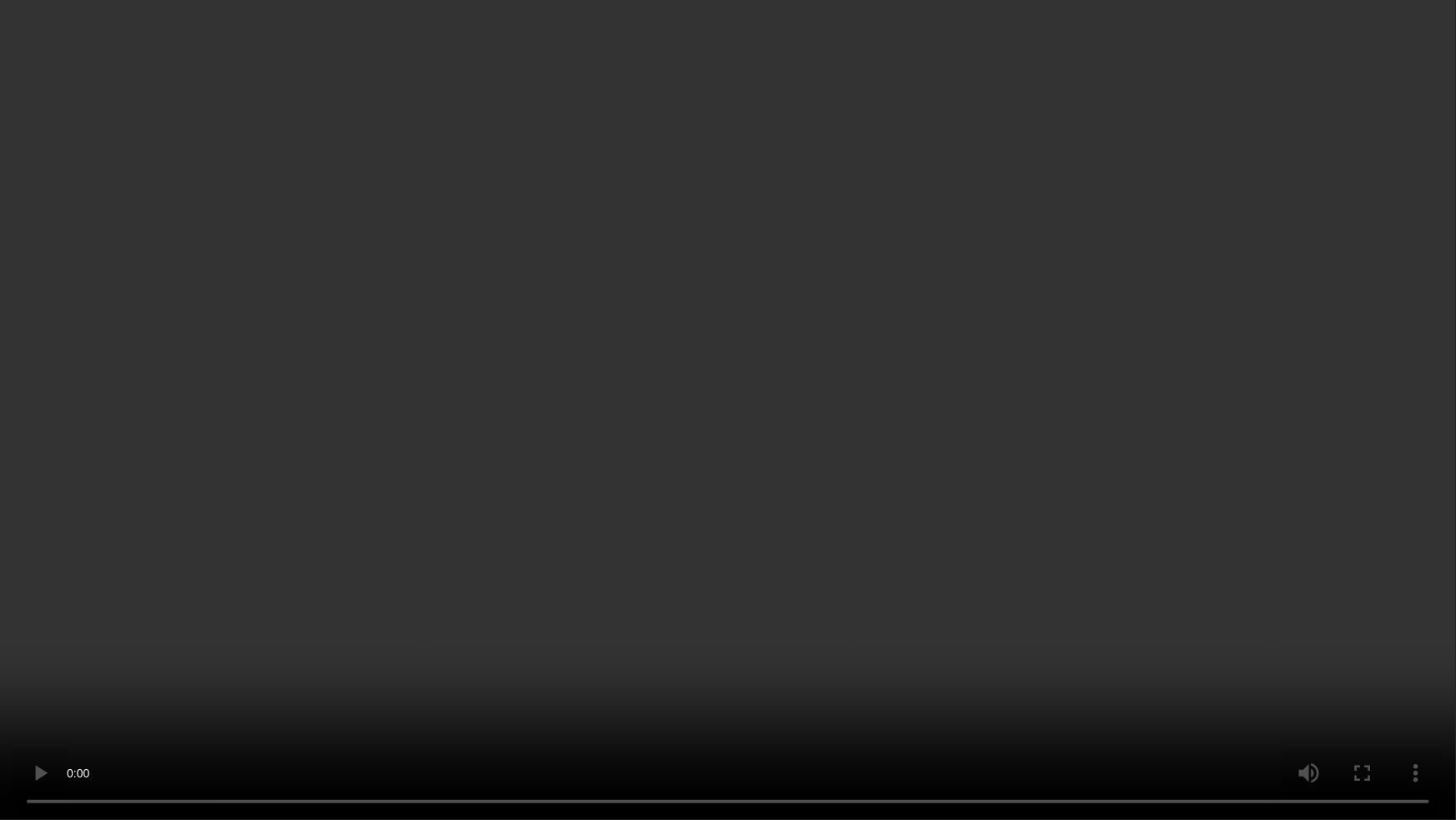
click at [1170, 451] on video at bounding box center [728, 410] width 1456 height 820
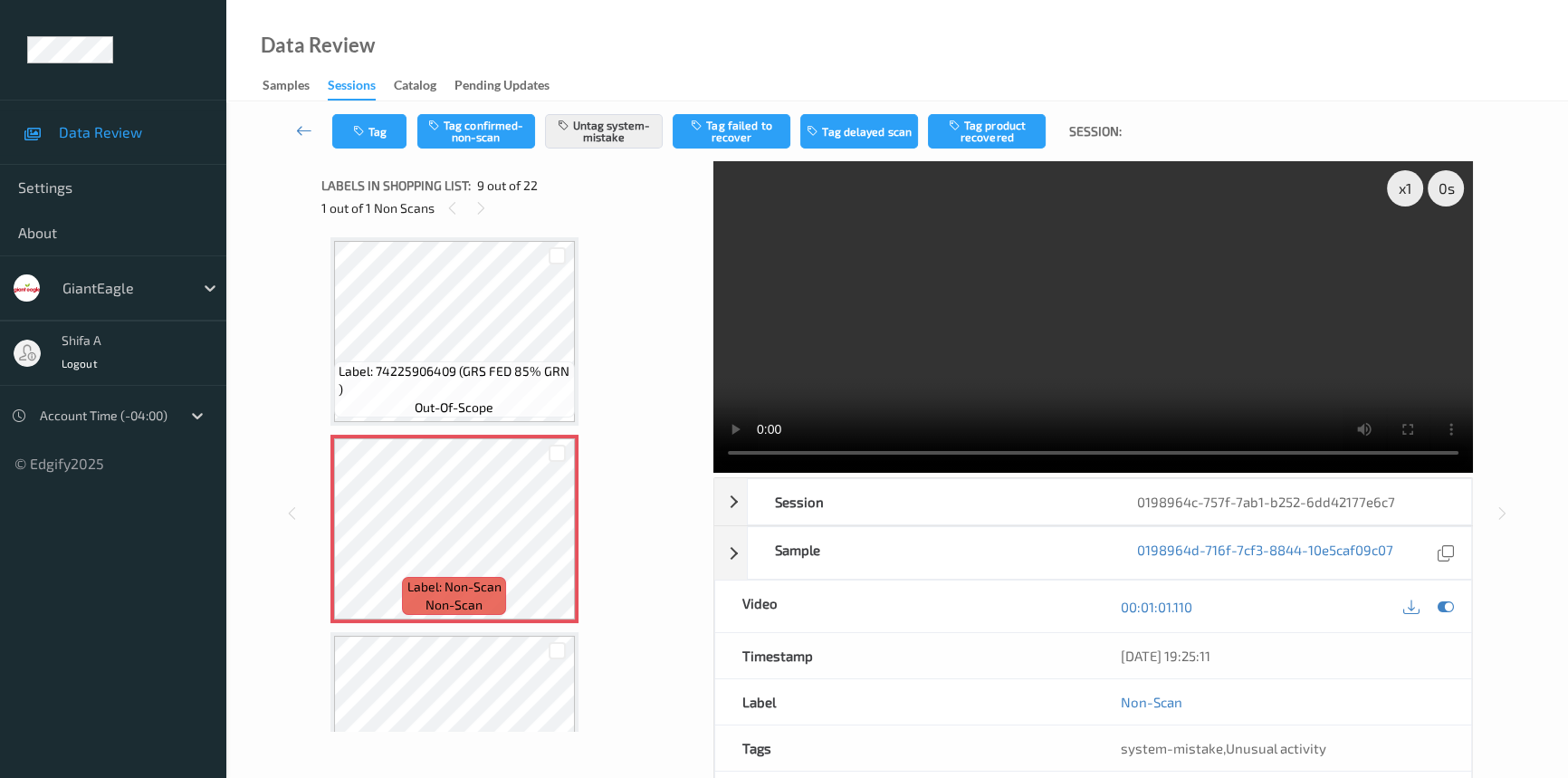
click at [1188, 326] on video at bounding box center [1093, 317] width 760 height 312
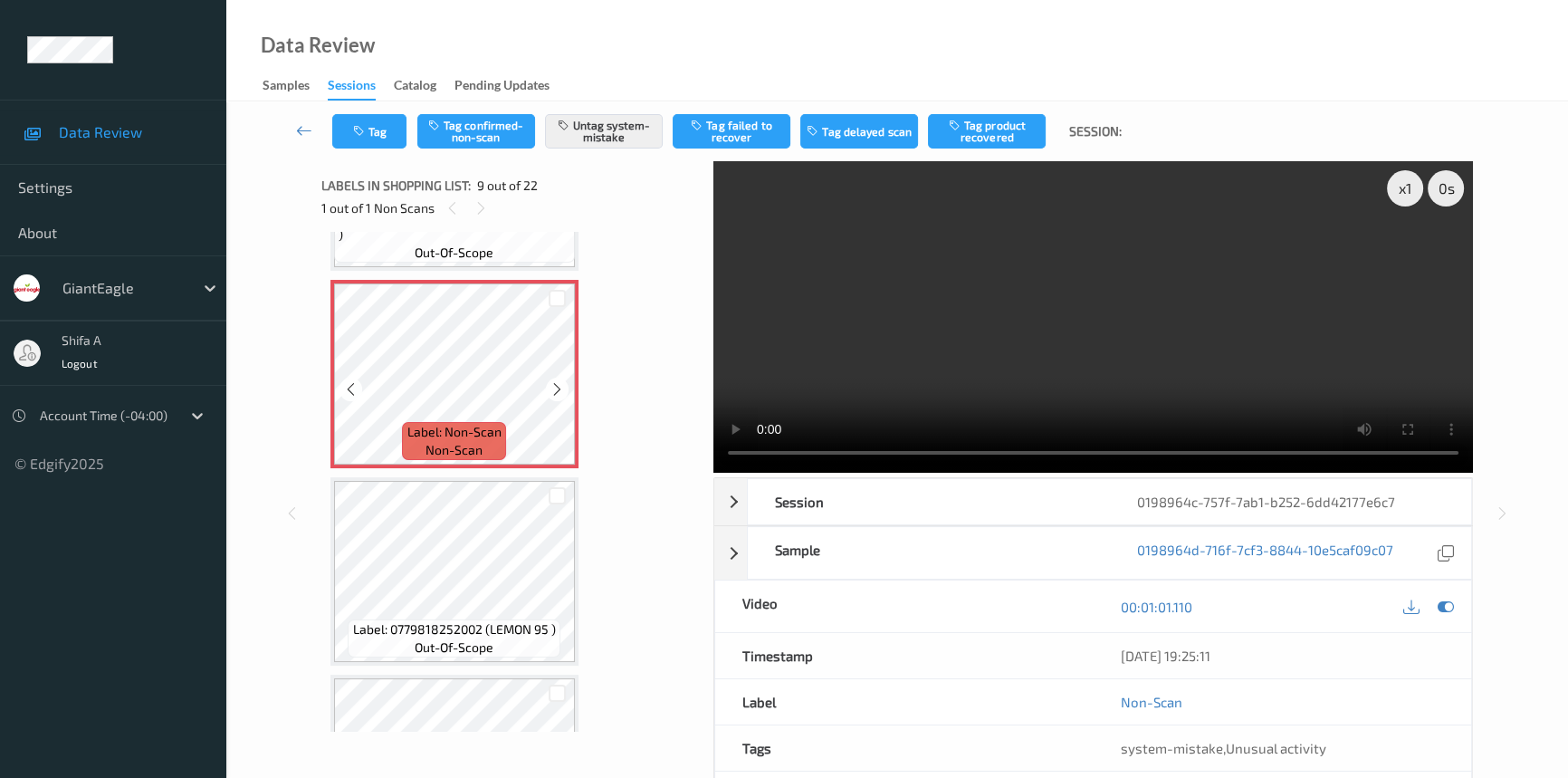
scroll to position [1550, 0]
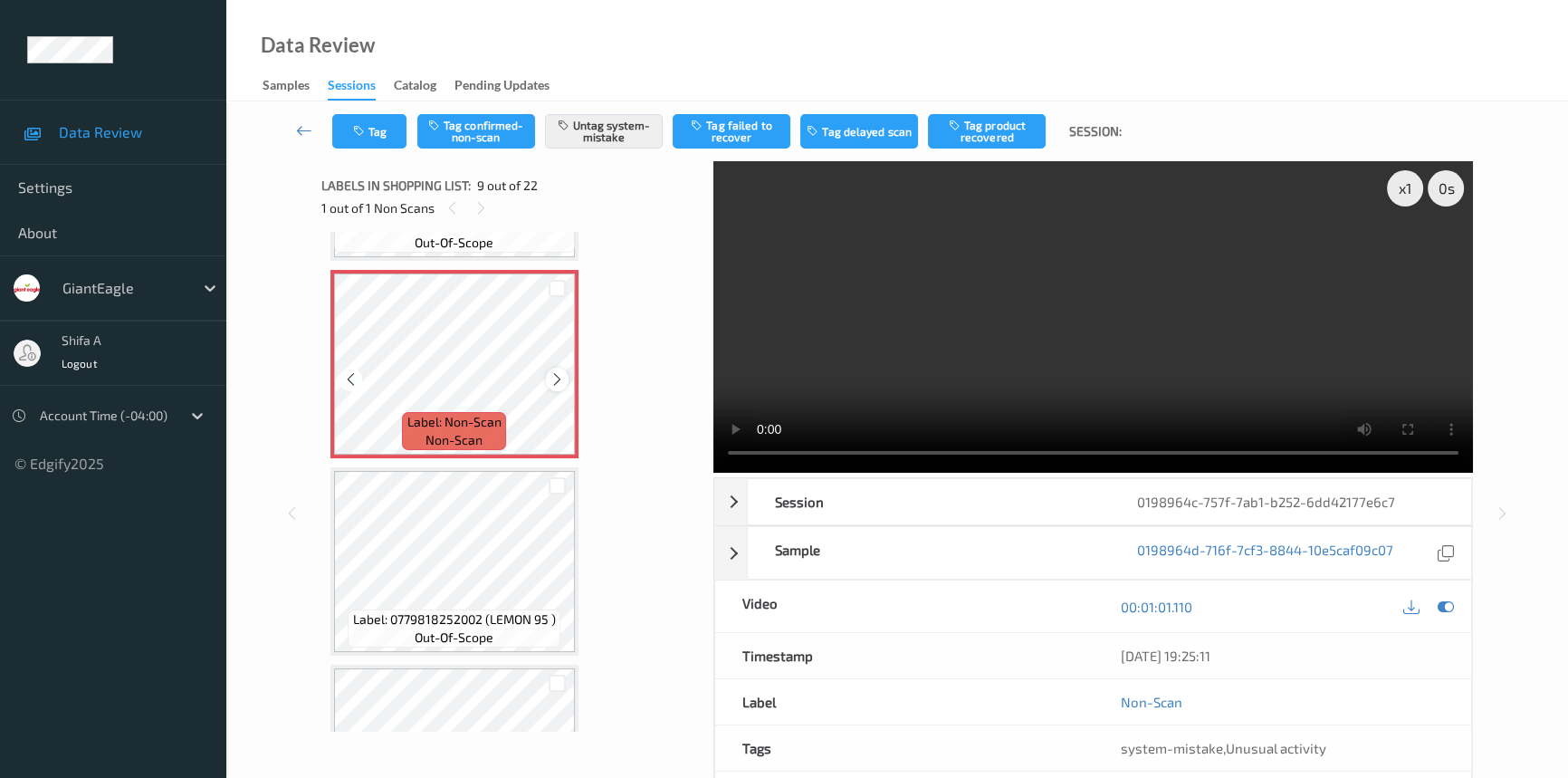
click at [557, 371] on icon at bounding box center [557, 380] width 16 height 17
click at [873, 46] on div "Data Review Samples Sessions Catalog Pending Updates" at bounding box center [898, 51] width 1342 height 101
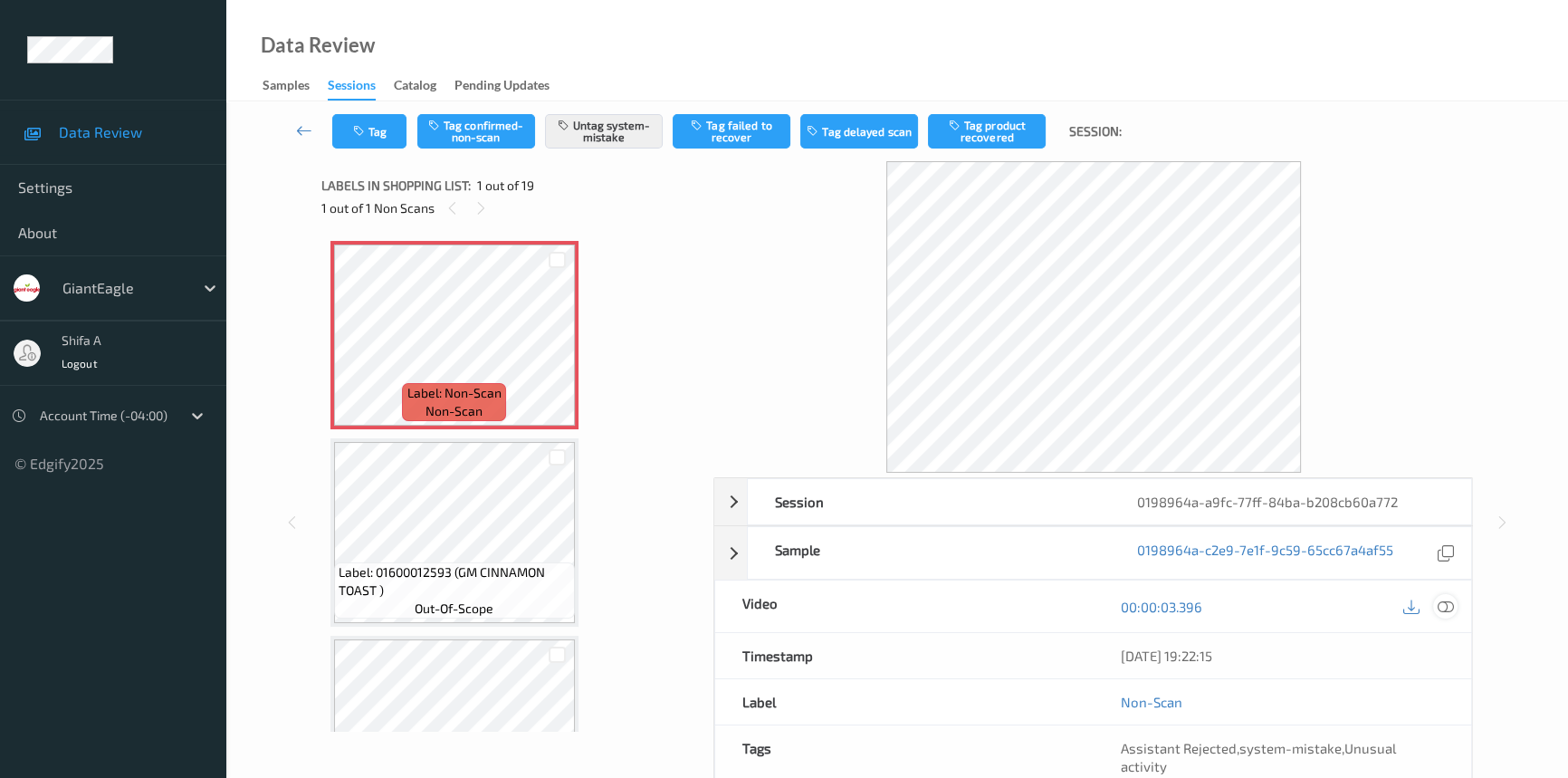
drag, startPoint x: 1447, startPoint y: 598, endPoint x: 1418, endPoint y: 580, distance: 34.1
click at [1443, 598] on icon at bounding box center [1446, 607] width 17 height 17
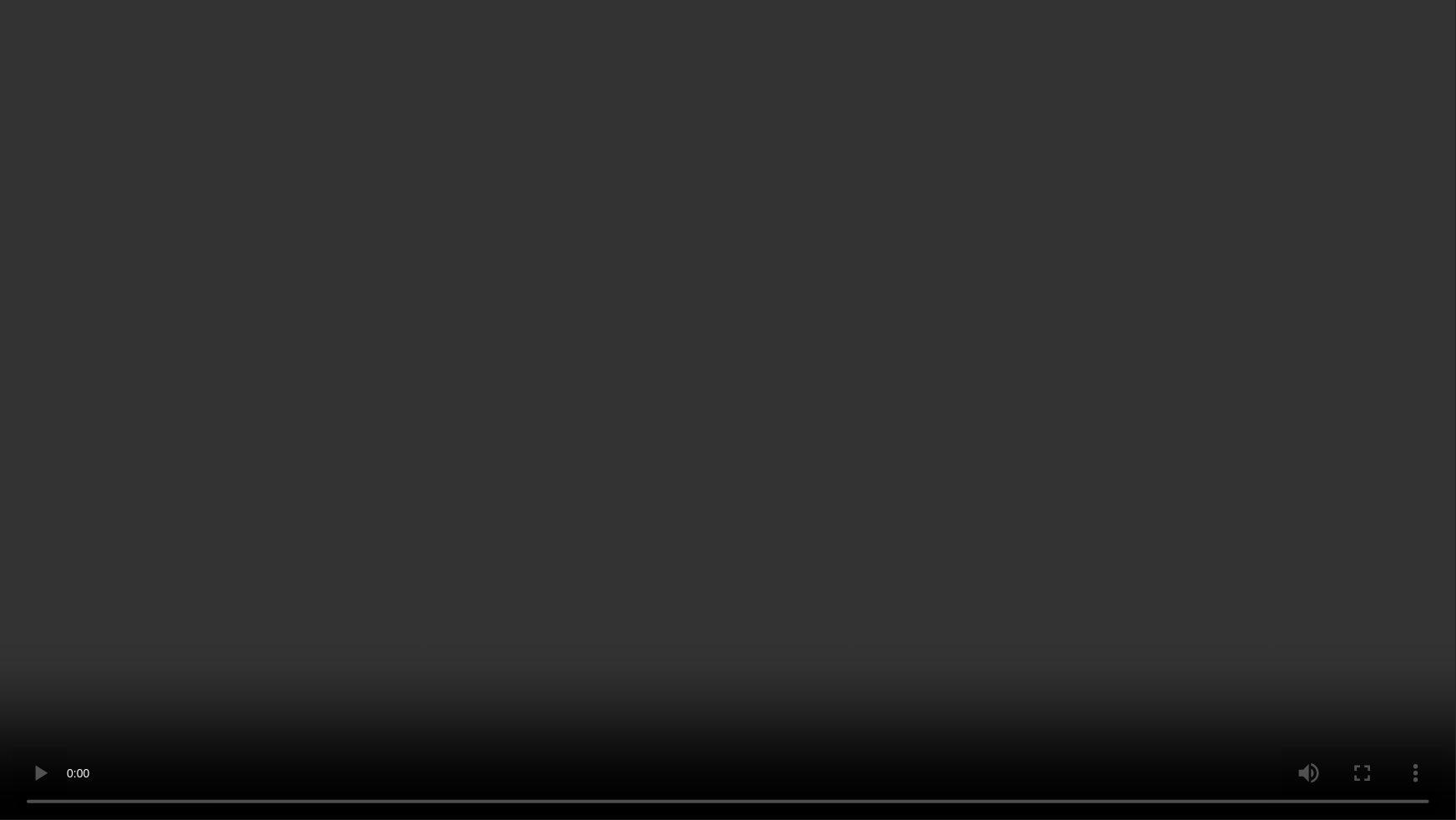
click at [1236, 418] on video at bounding box center [728, 410] width 1456 height 820
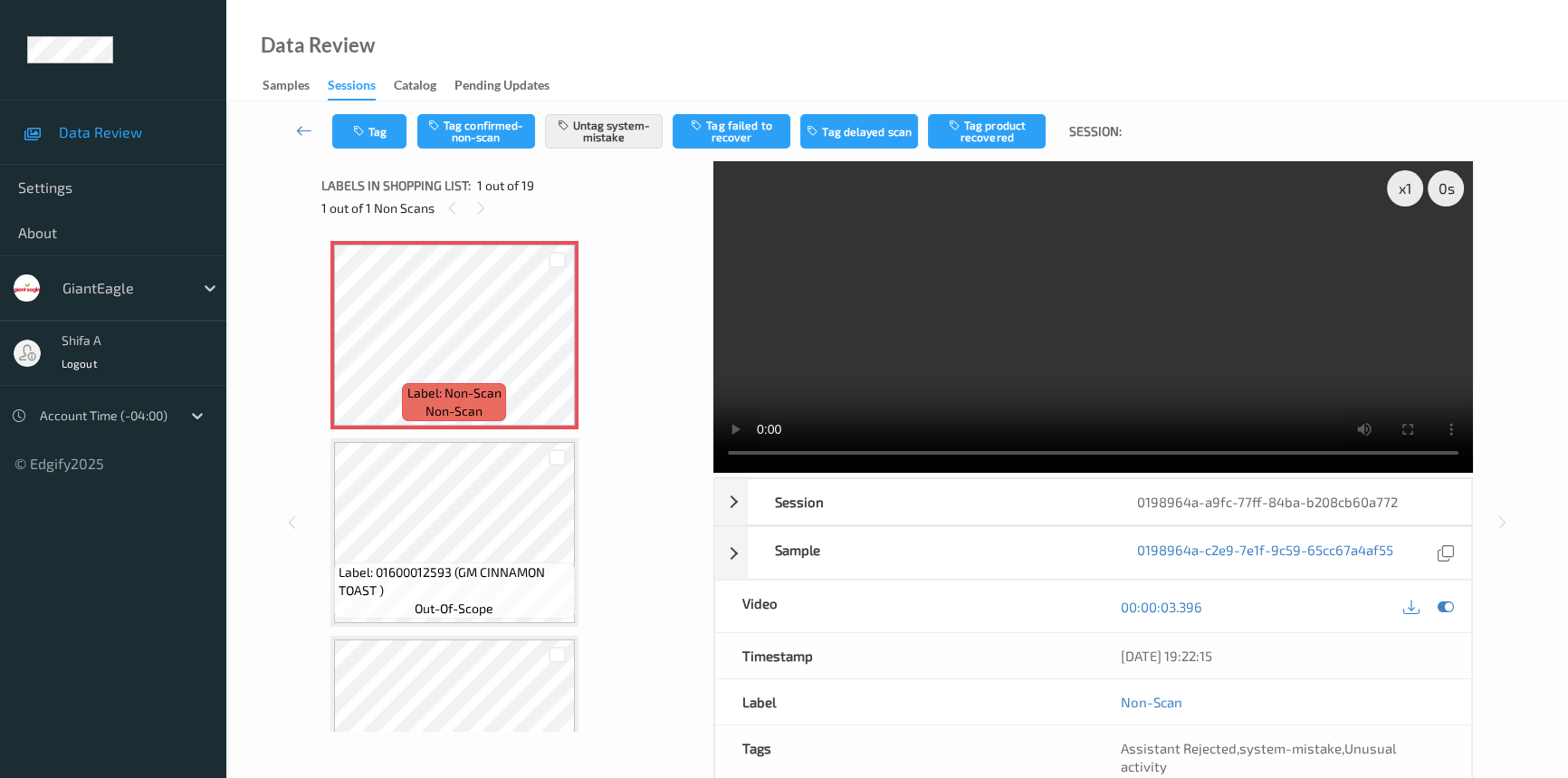
click at [1232, 370] on video at bounding box center [1093, 317] width 760 height 312
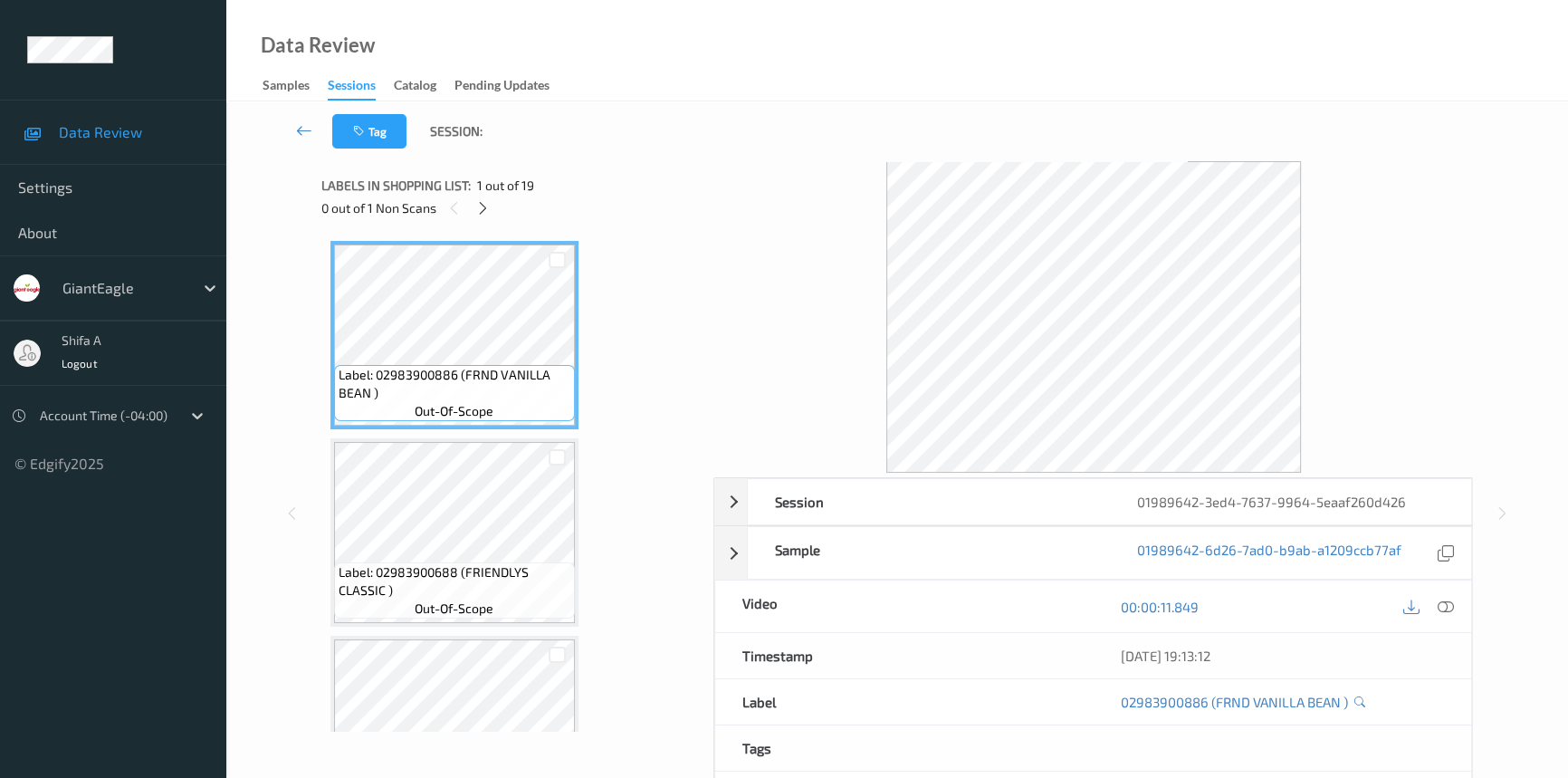
click at [1447, 608] on icon at bounding box center [1446, 607] width 17 height 17
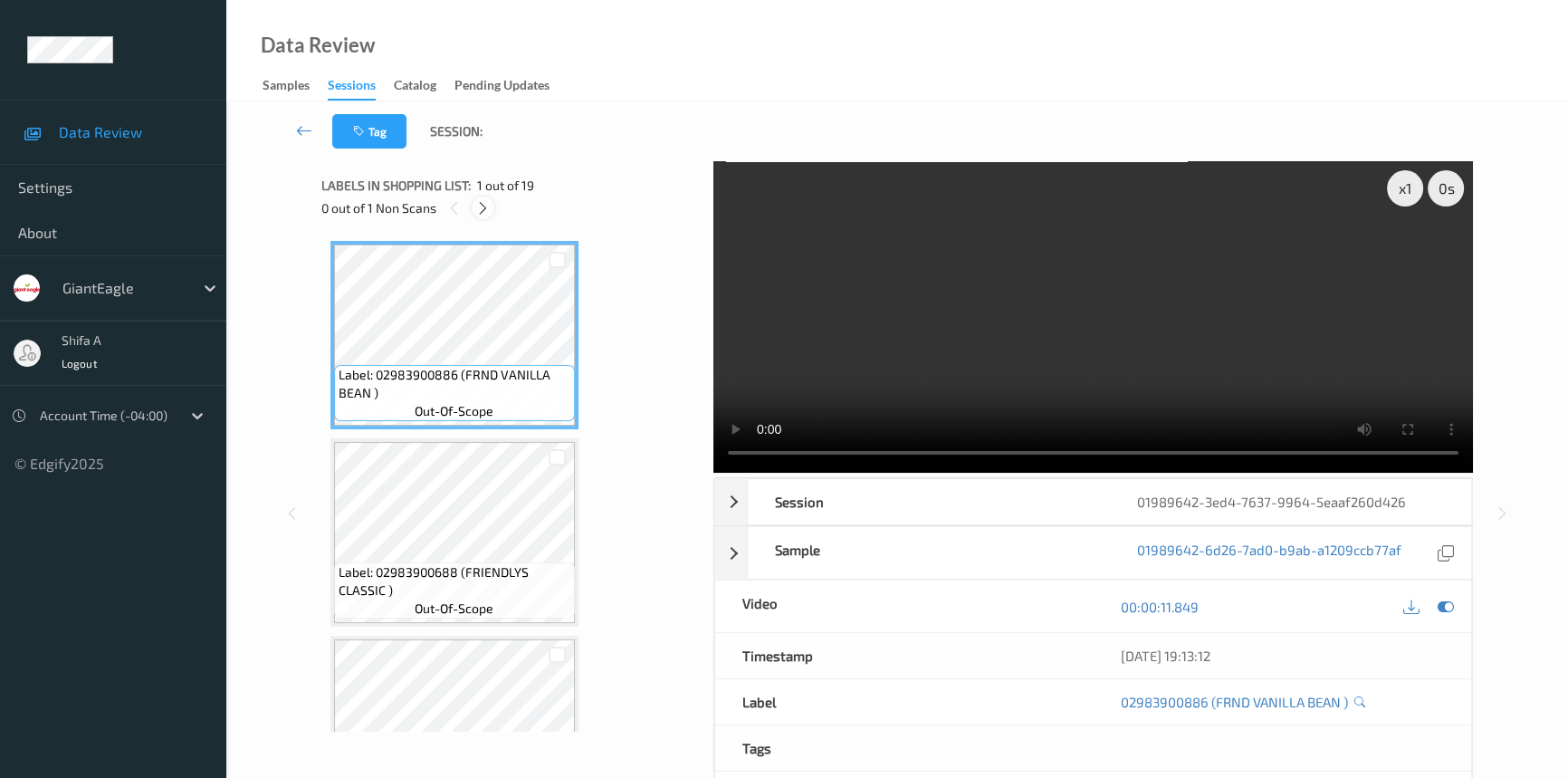
click at [487, 217] on div at bounding box center [483, 207] width 23 height 23
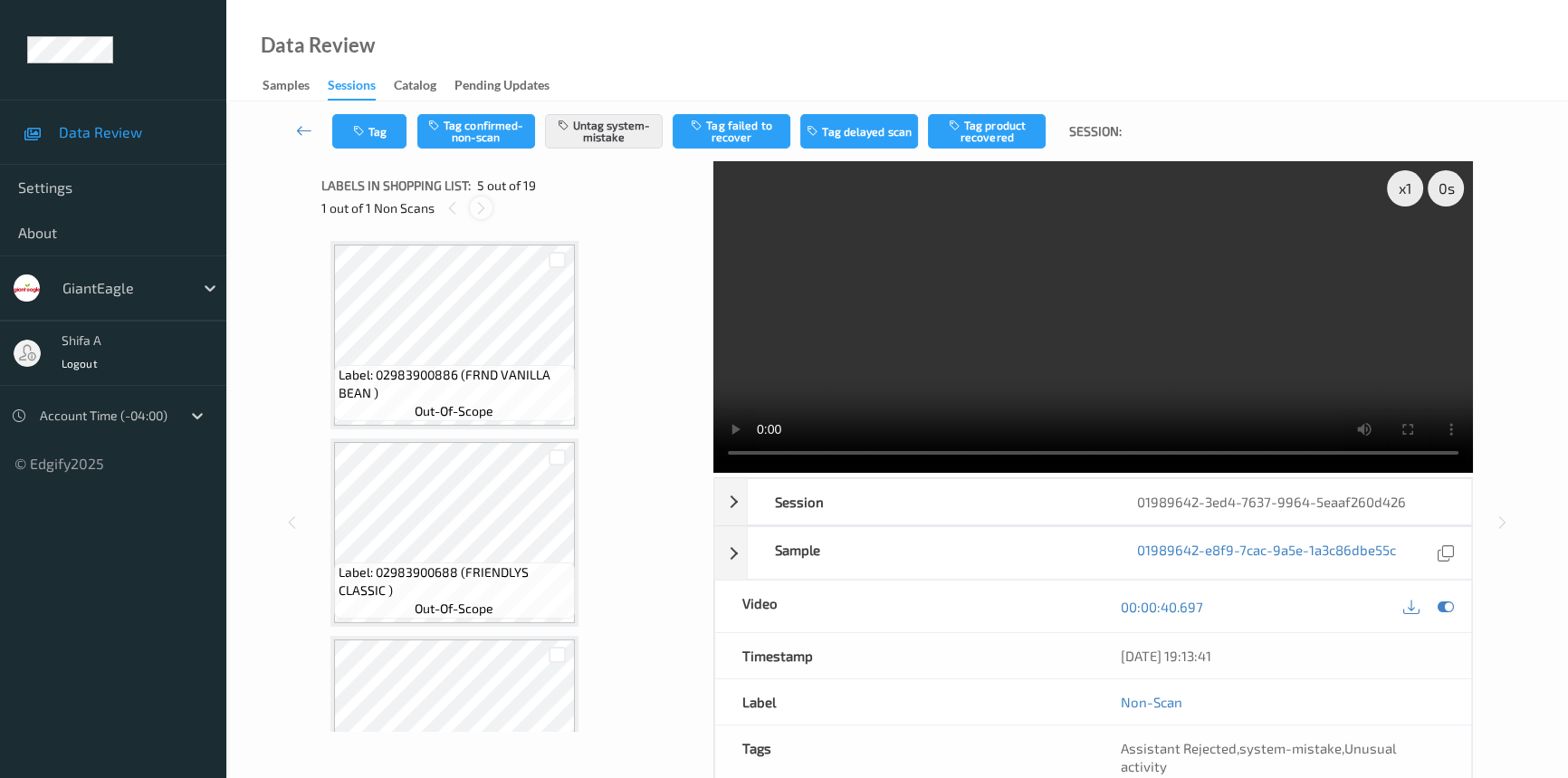
scroll to position [598, 0]
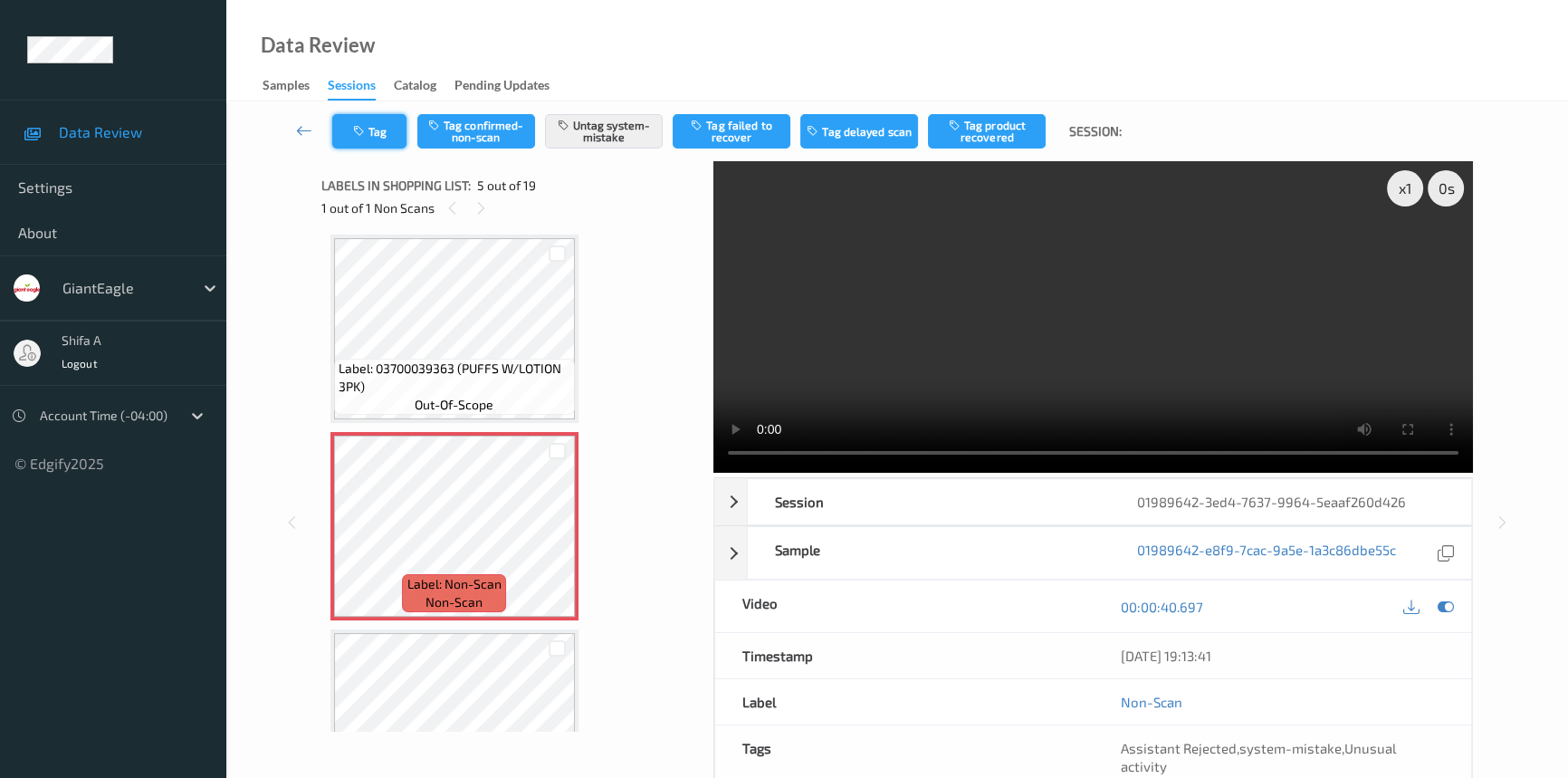
click at [377, 132] on button "Tag" at bounding box center [369, 131] width 75 height 34
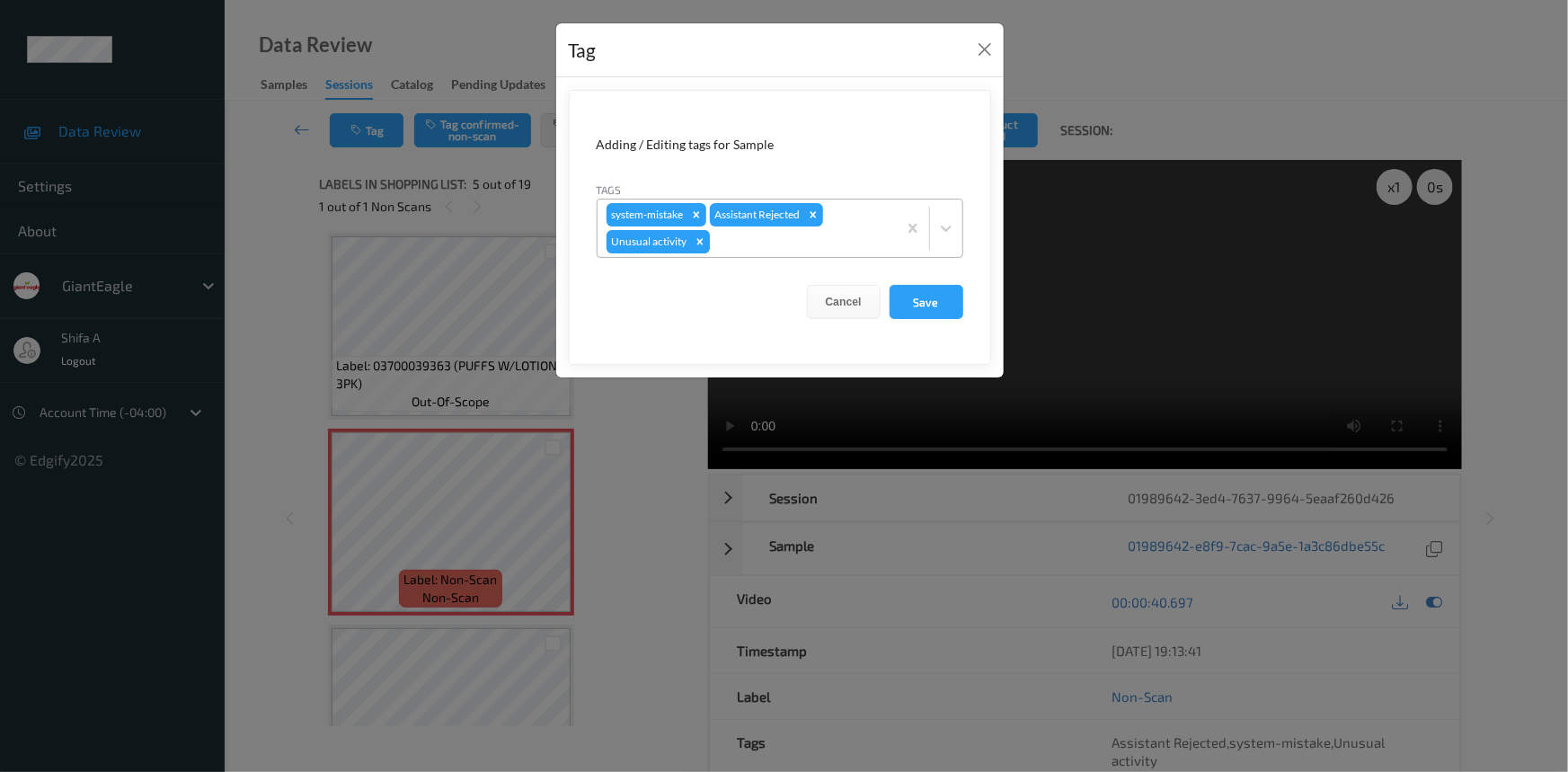
click at [704, 242] on icon "Remove Unusual activity" at bounding box center [700, 241] width 13 height 13
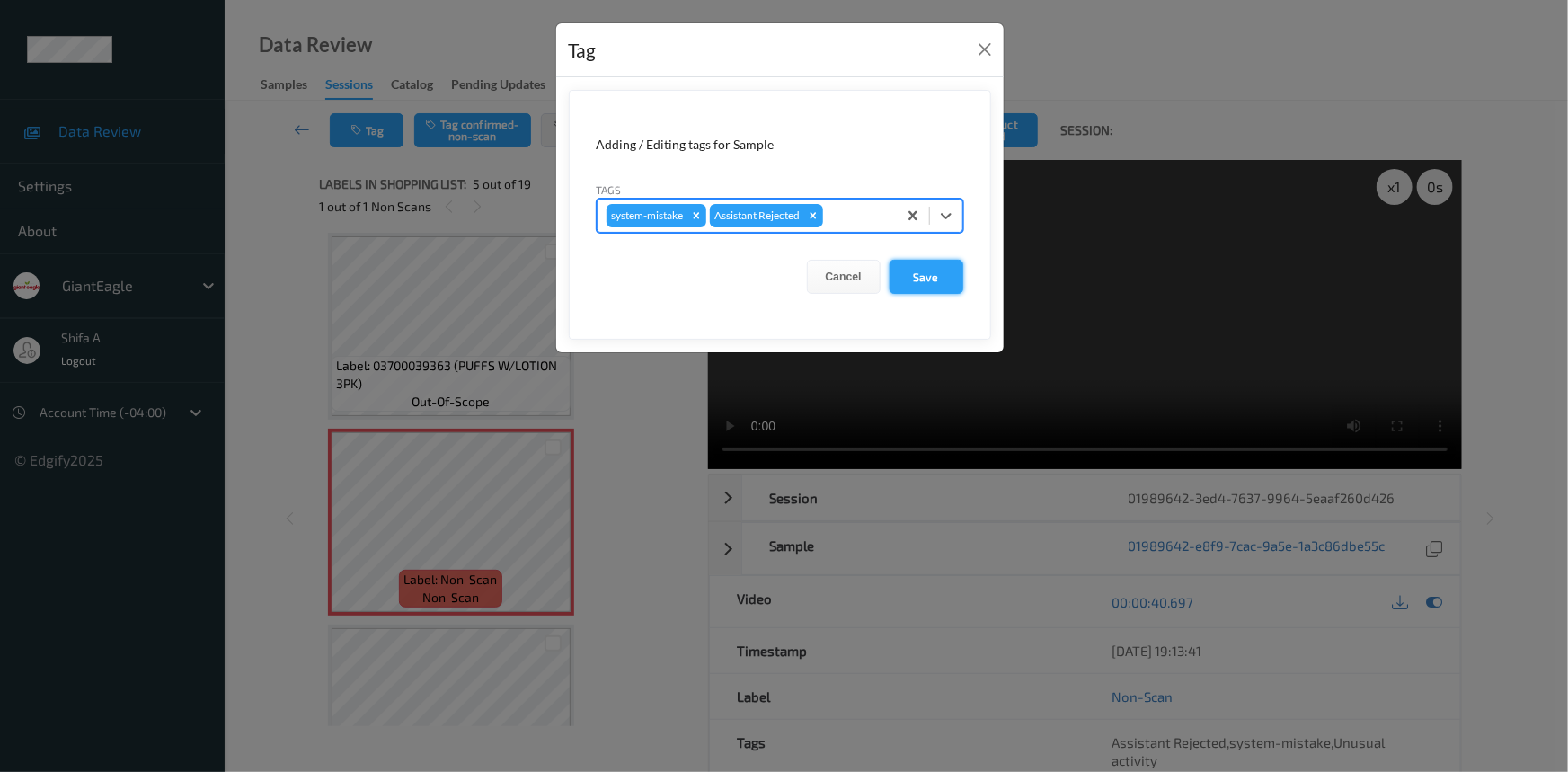
click at [925, 275] on button "Save" at bounding box center [926, 276] width 74 height 34
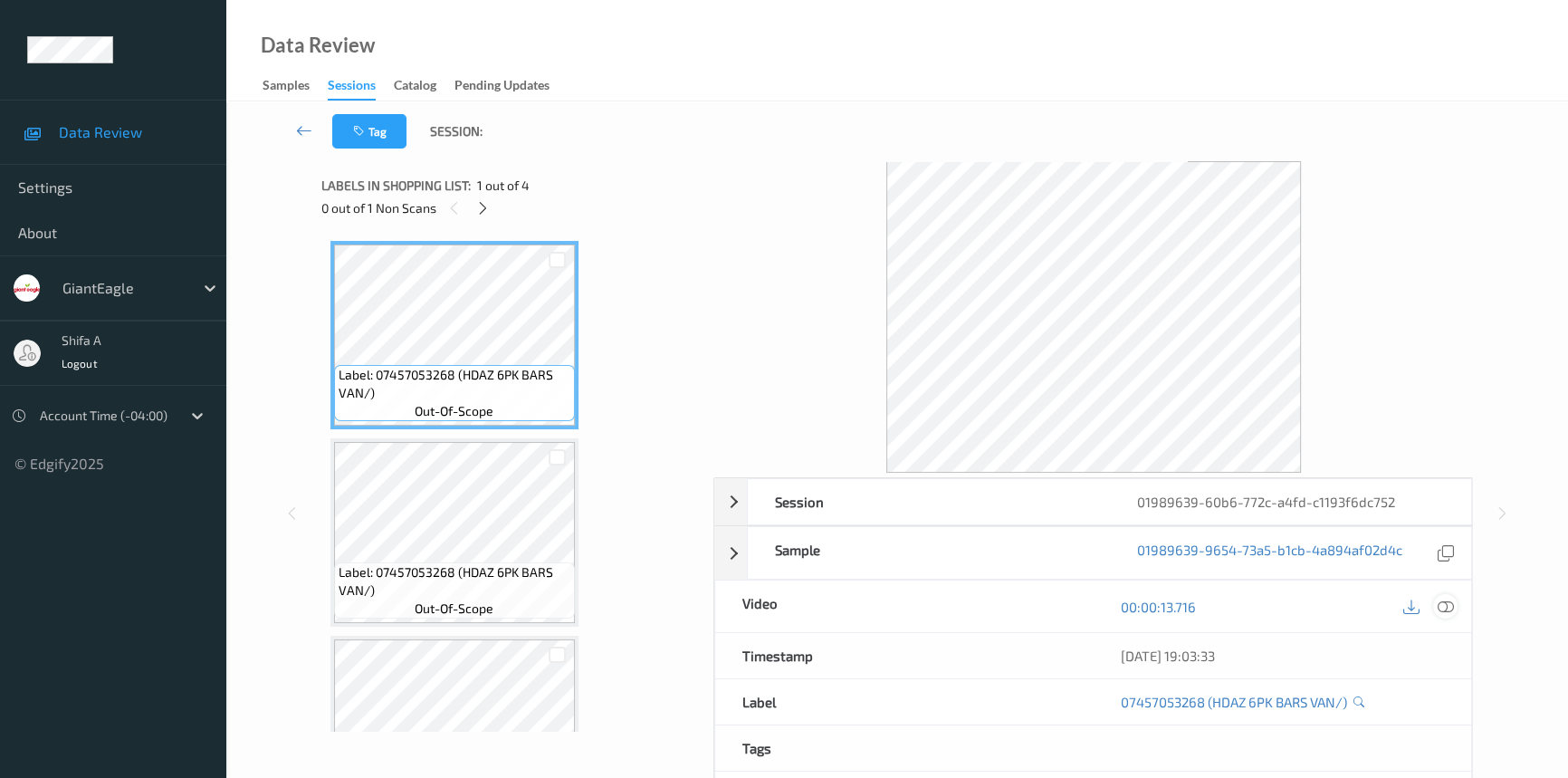
click at [1450, 601] on icon at bounding box center [1446, 607] width 17 height 17
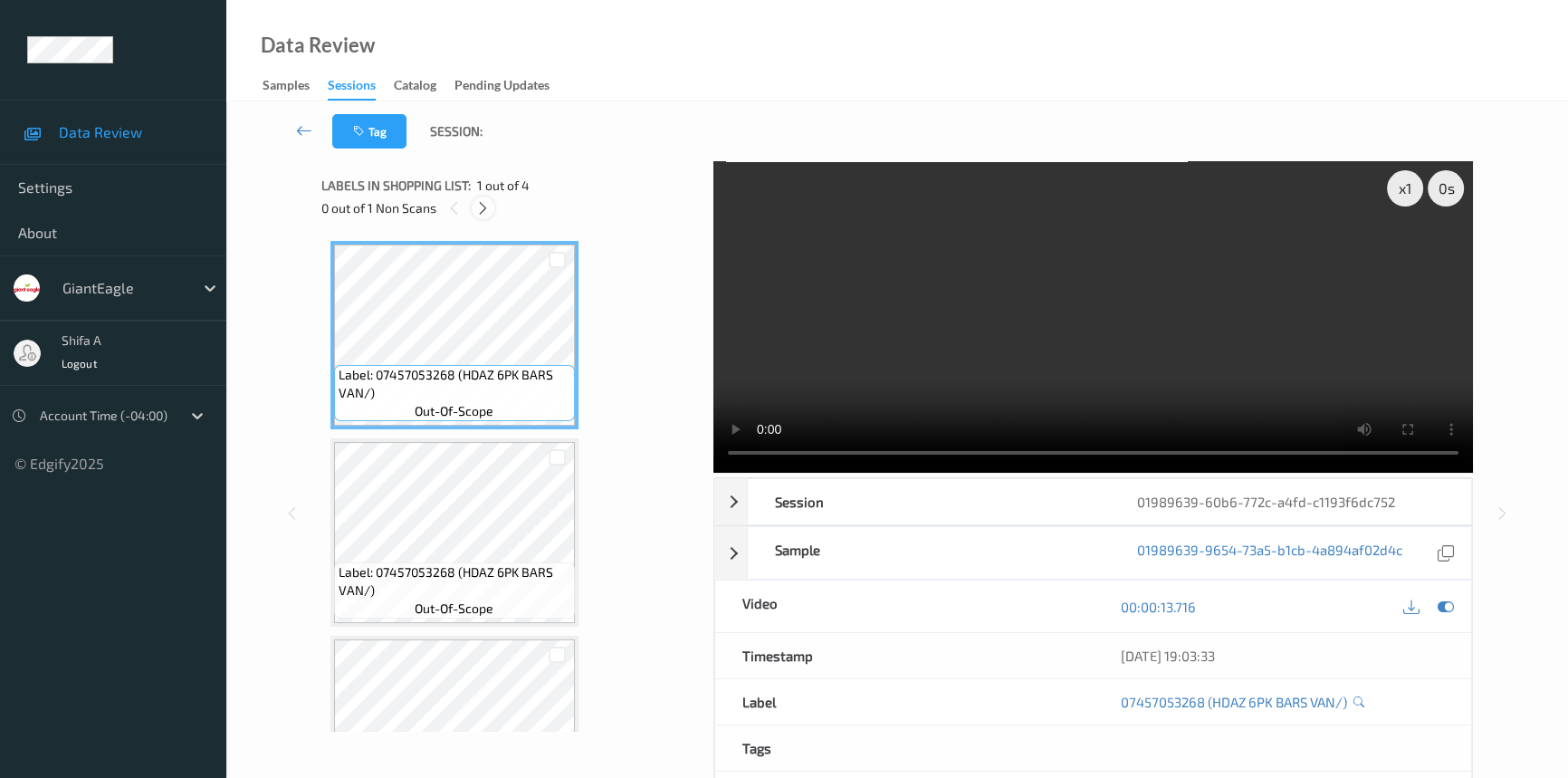
click at [484, 209] on icon at bounding box center [483, 208] width 16 height 17
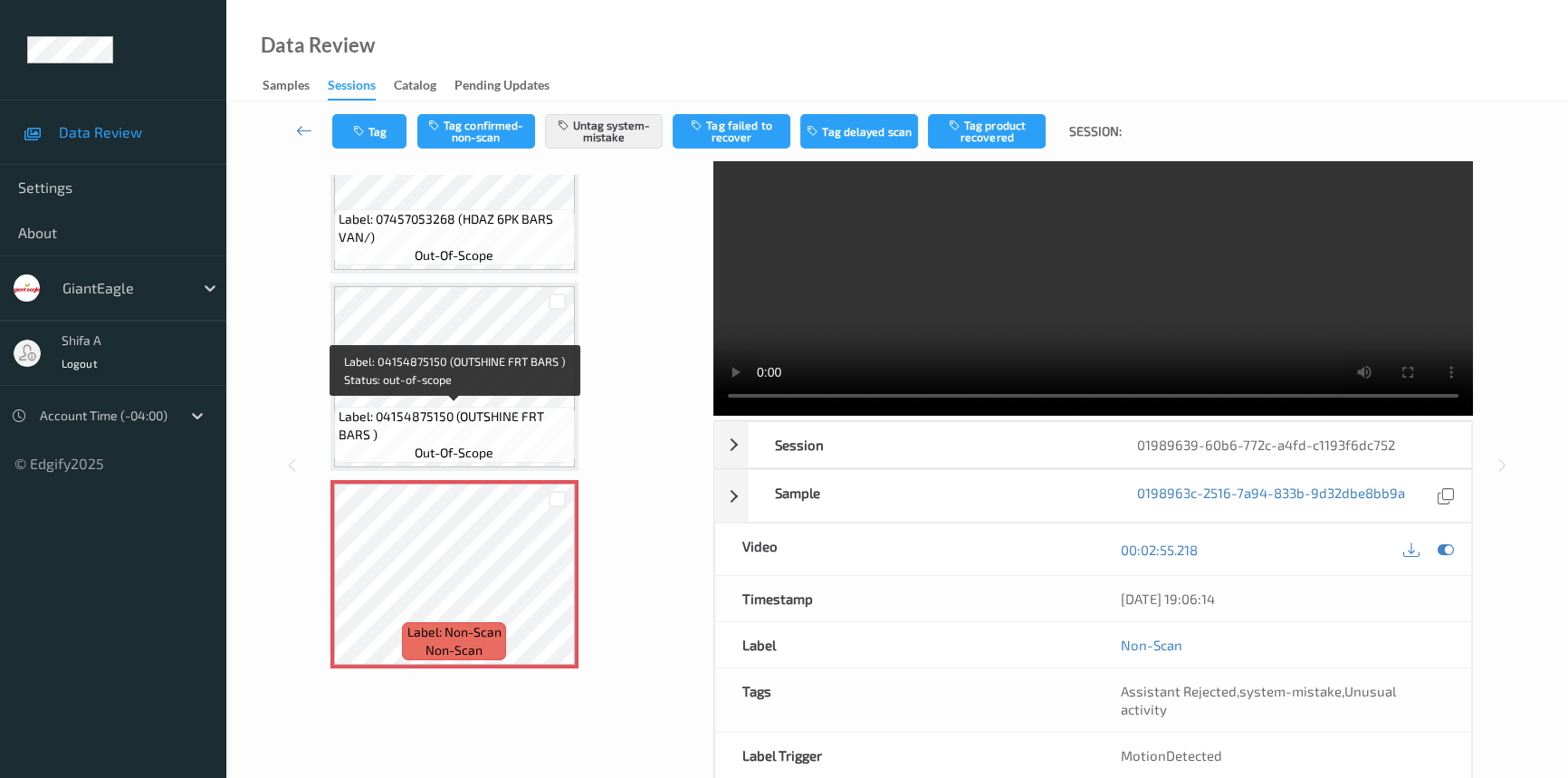
scroll to position [81, 0]
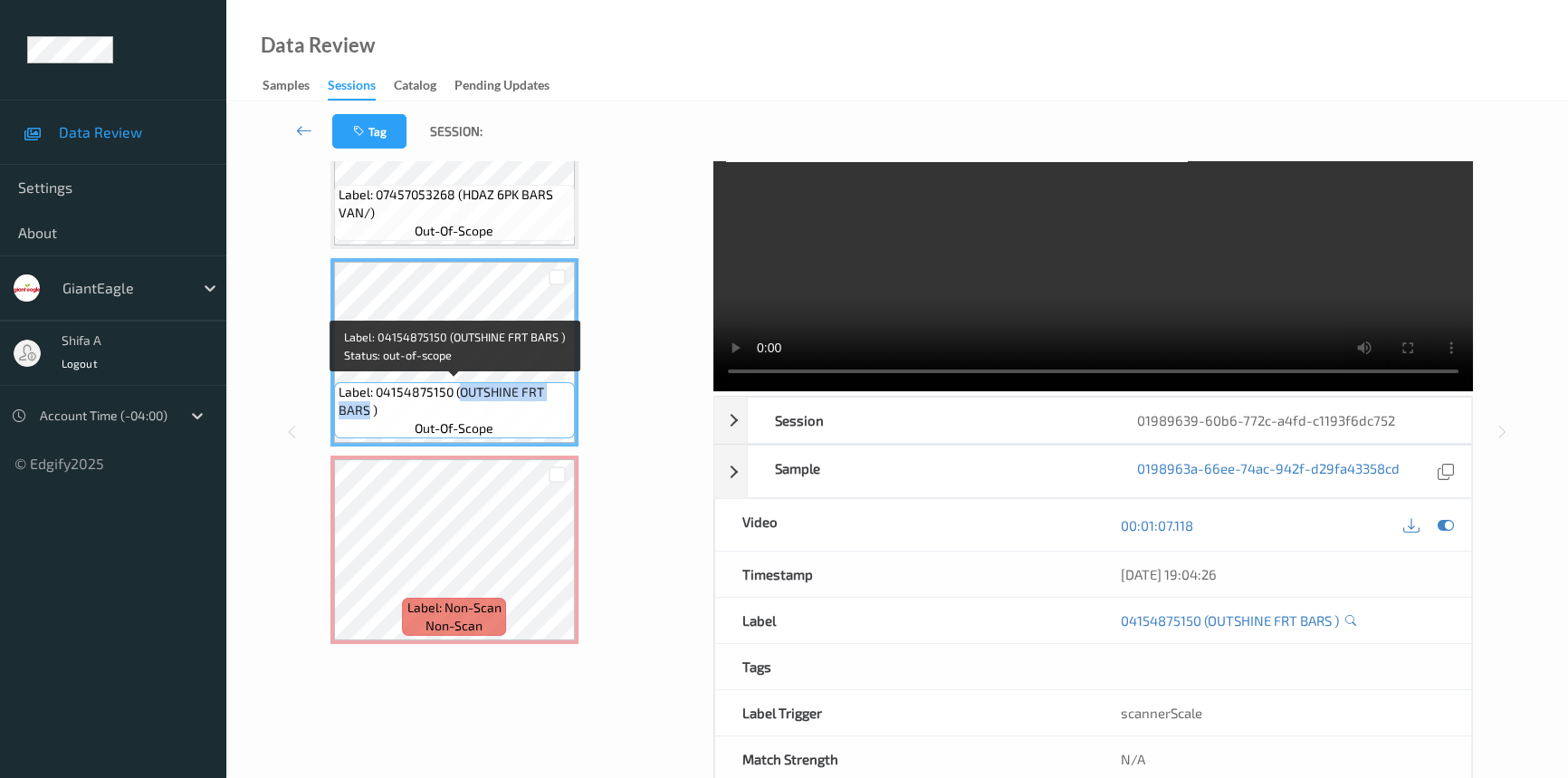
drag, startPoint x: 461, startPoint y: 388, endPoint x: 368, endPoint y: 408, distance: 95.1
click at [368, 408] on span "Label: 04154875150 (OUTSHINE FRT BARS )" at bounding box center [454, 400] width 231 height 36
copy span "OUTSHINE FRT BARS"
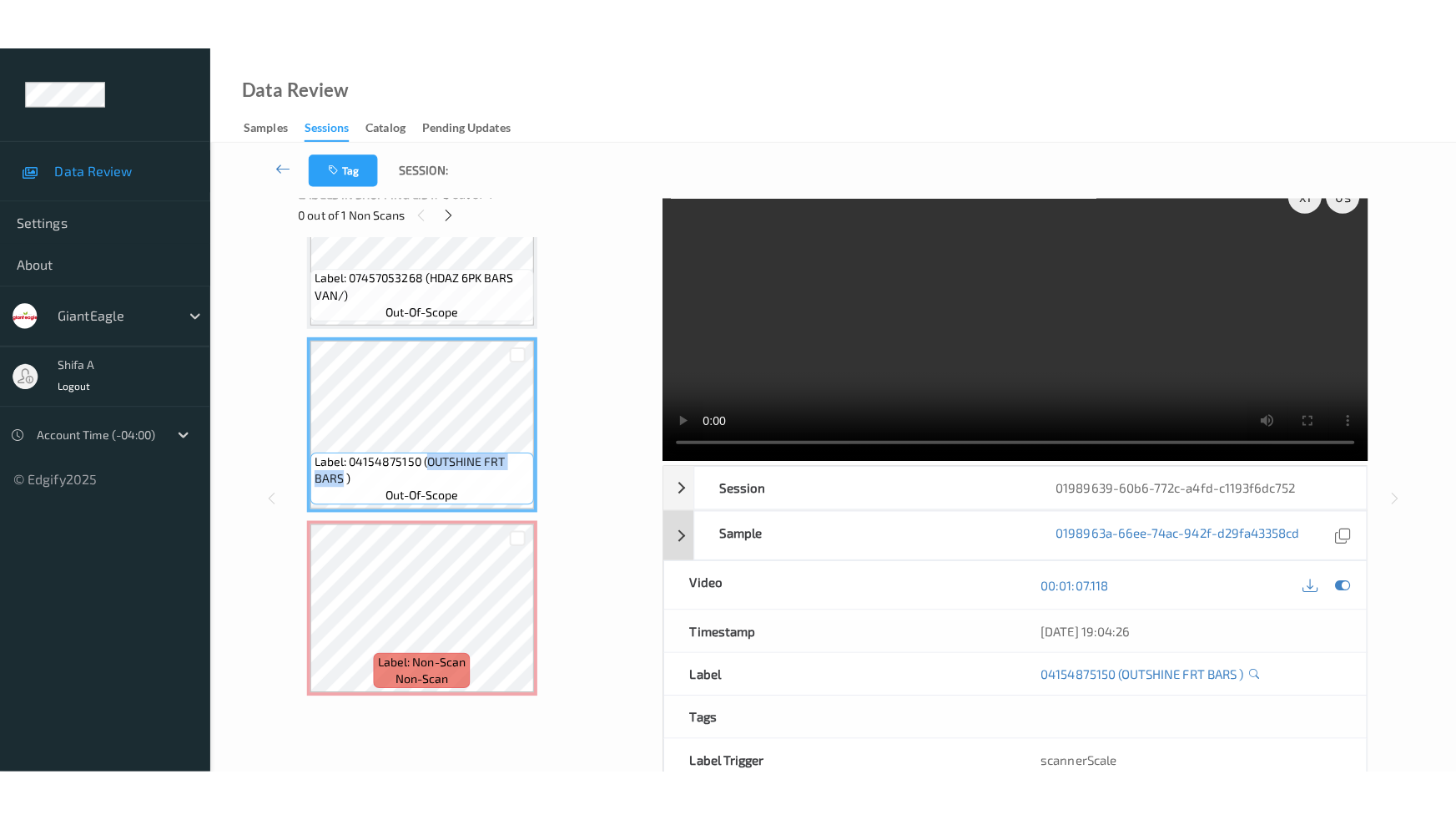
scroll to position [0, 0]
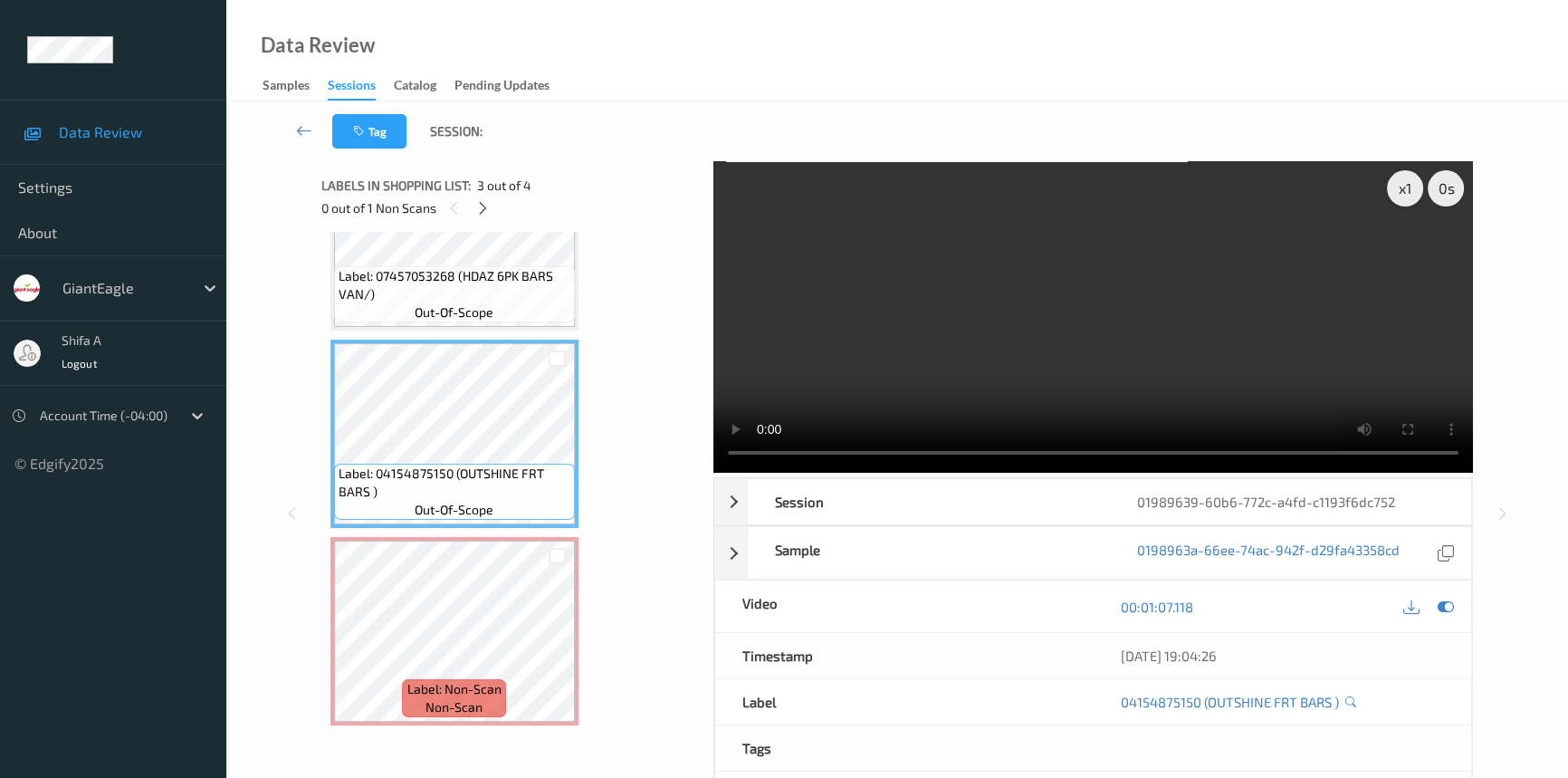
click at [617, 463] on div "Label: 07457053268 (HDAZ 6PK BARS VAN/) out-of-scope Label: 07457053268 (HDAZ 6…" at bounding box center [512, 335] width 362 height 781
click at [560, 646] on icon at bounding box center [557, 646] width 16 height 17
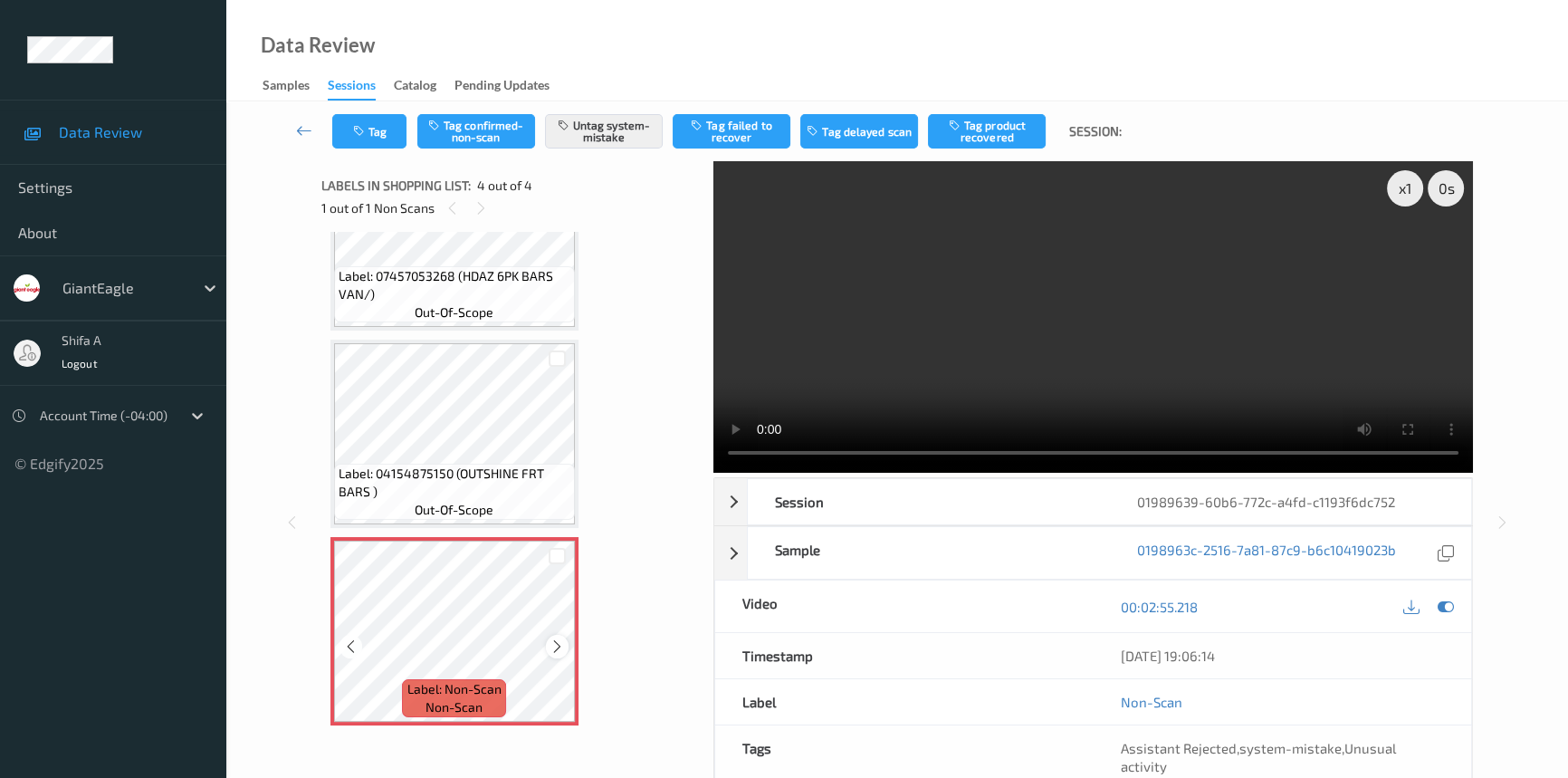
click at [554, 646] on icon at bounding box center [557, 646] width 16 height 17
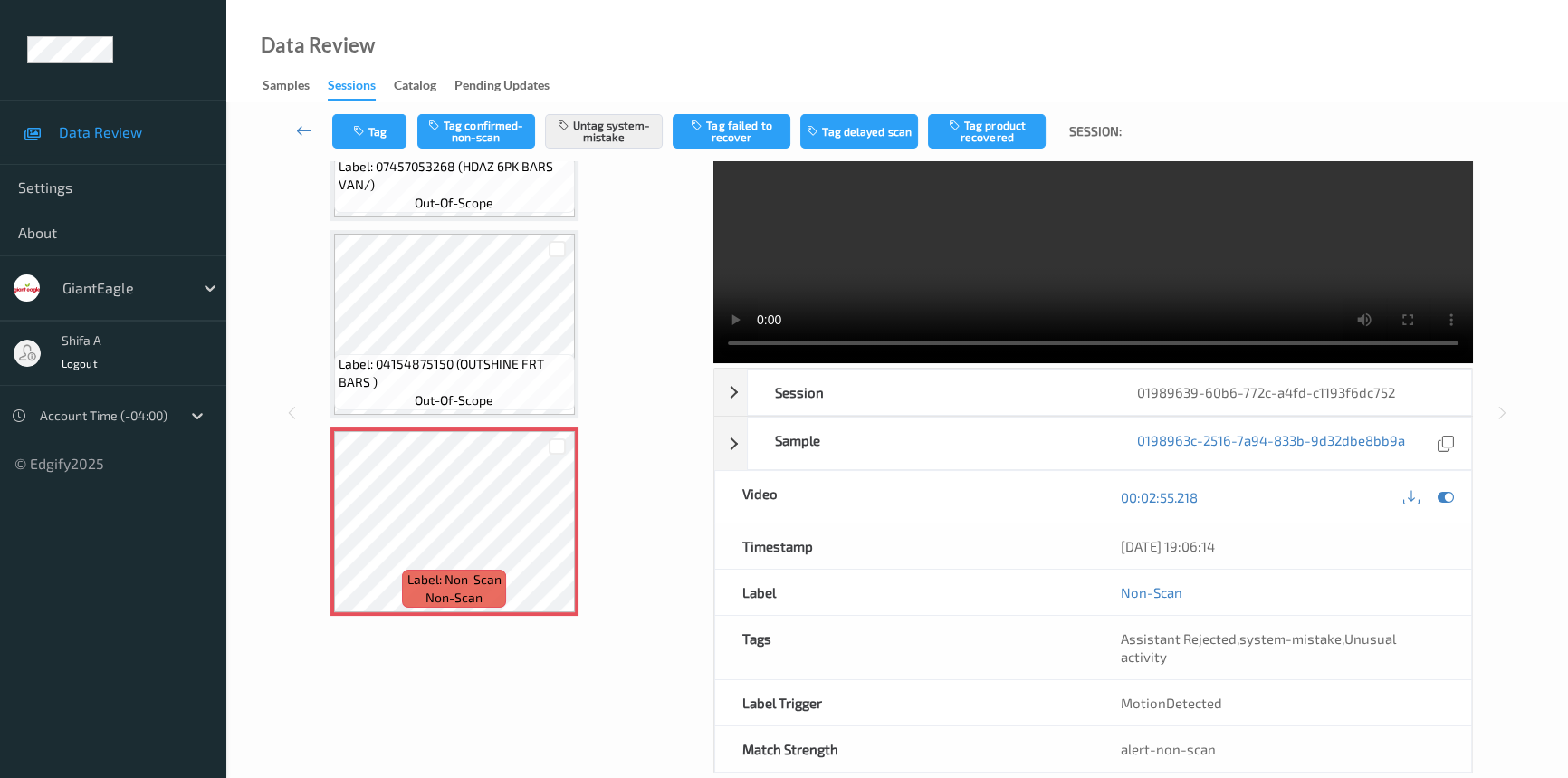
scroll to position [123, 0]
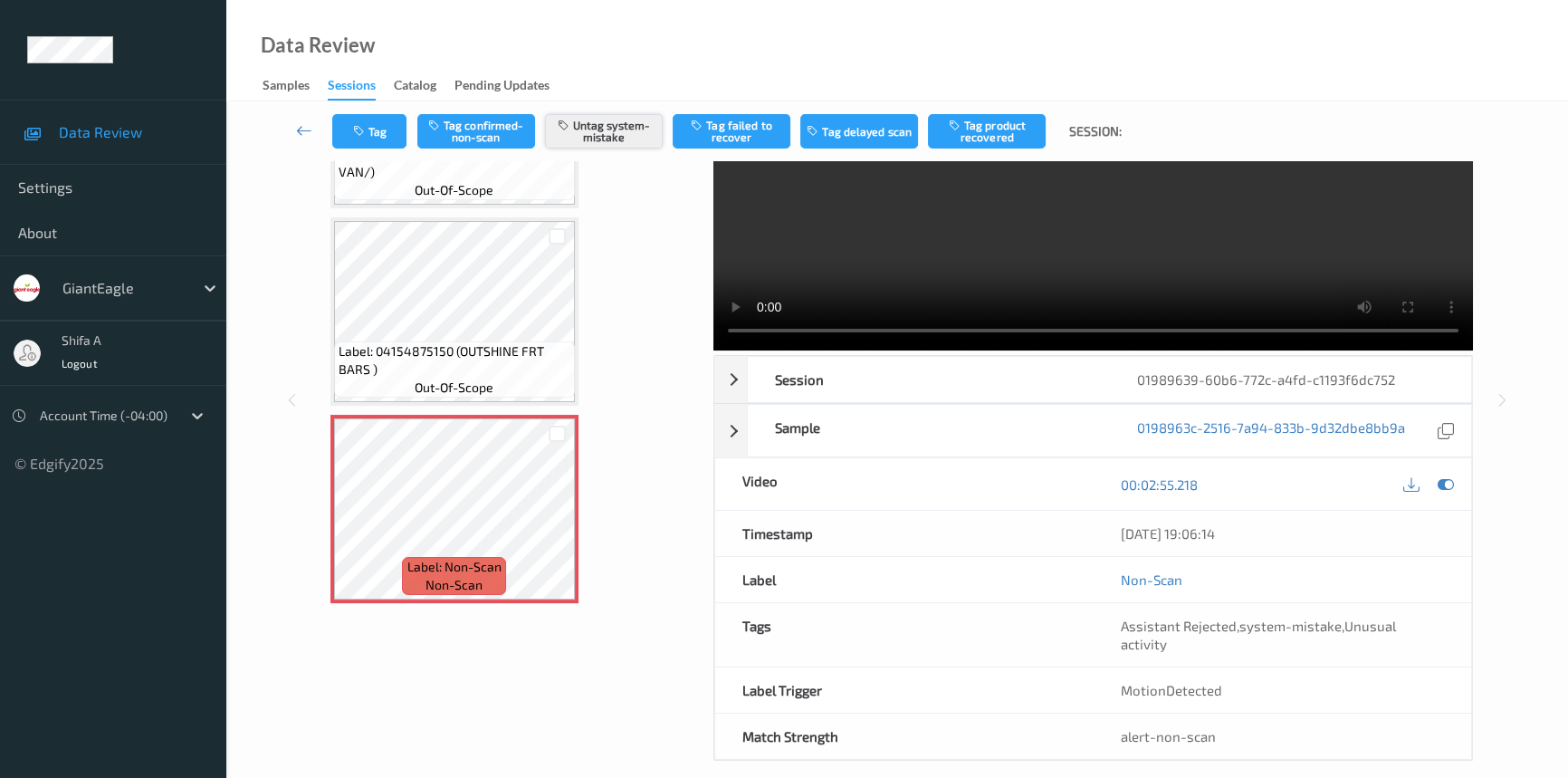
click at [621, 131] on button "Untag system-mistake" at bounding box center [604, 131] width 118 height 34
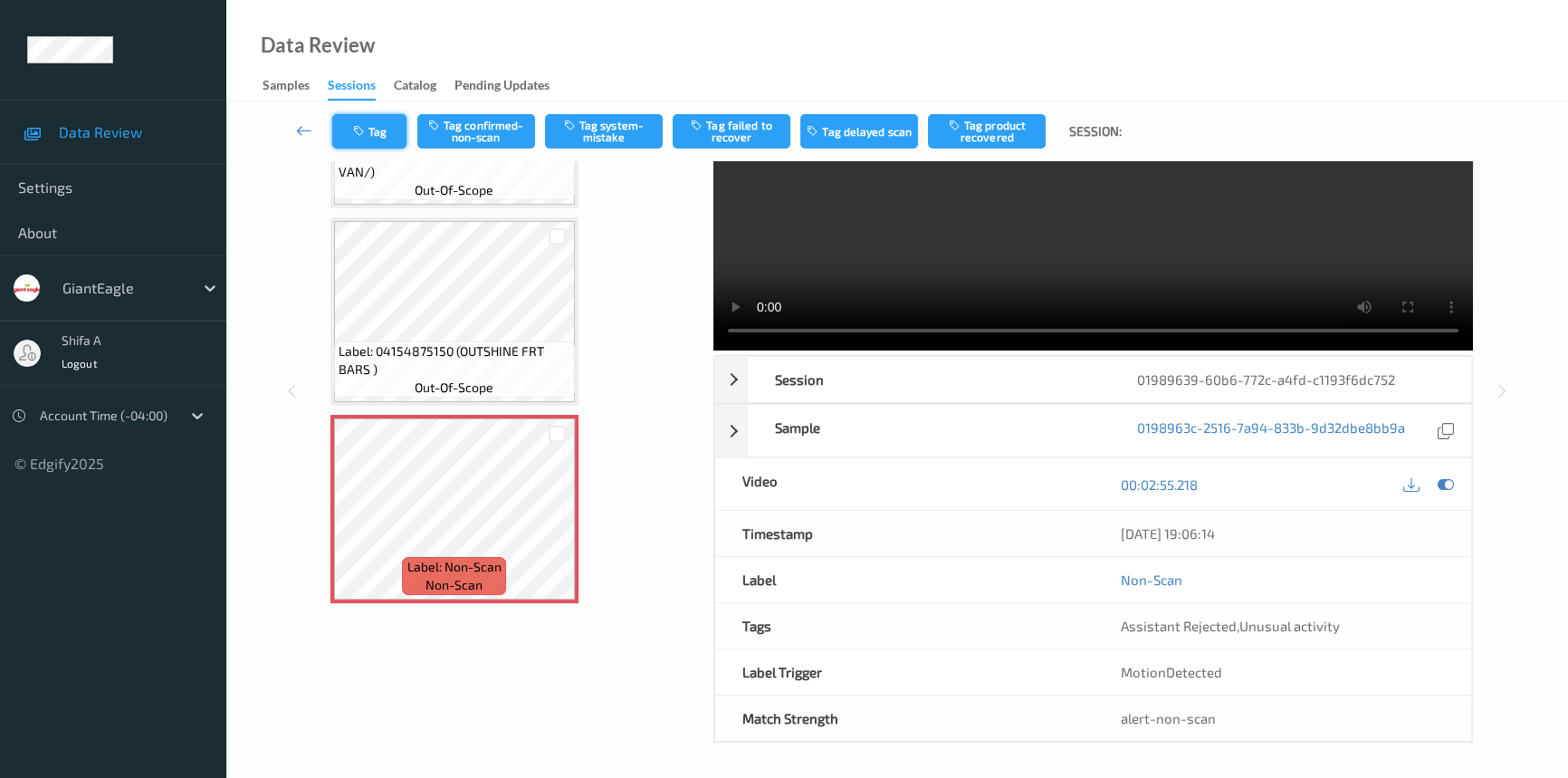
click at [372, 131] on button "Tag" at bounding box center [369, 131] width 75 height 34
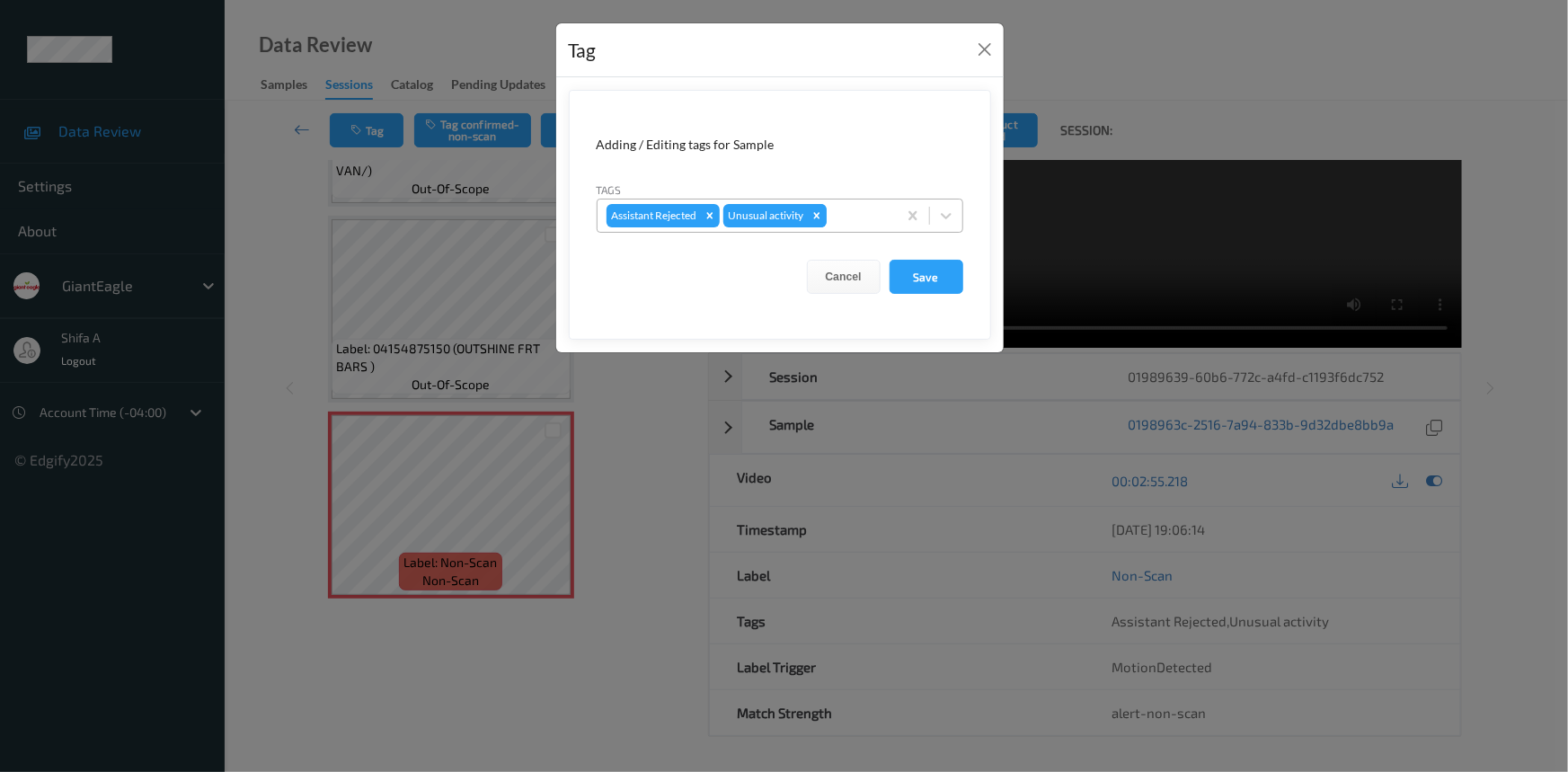
click at [817, 212] on icon "Remove Unusual activity" at bounding box center [817, 216] width 13 height 13
click at [935, 273] on button "Save" at bounding box center [926, 276] width 74 height 34
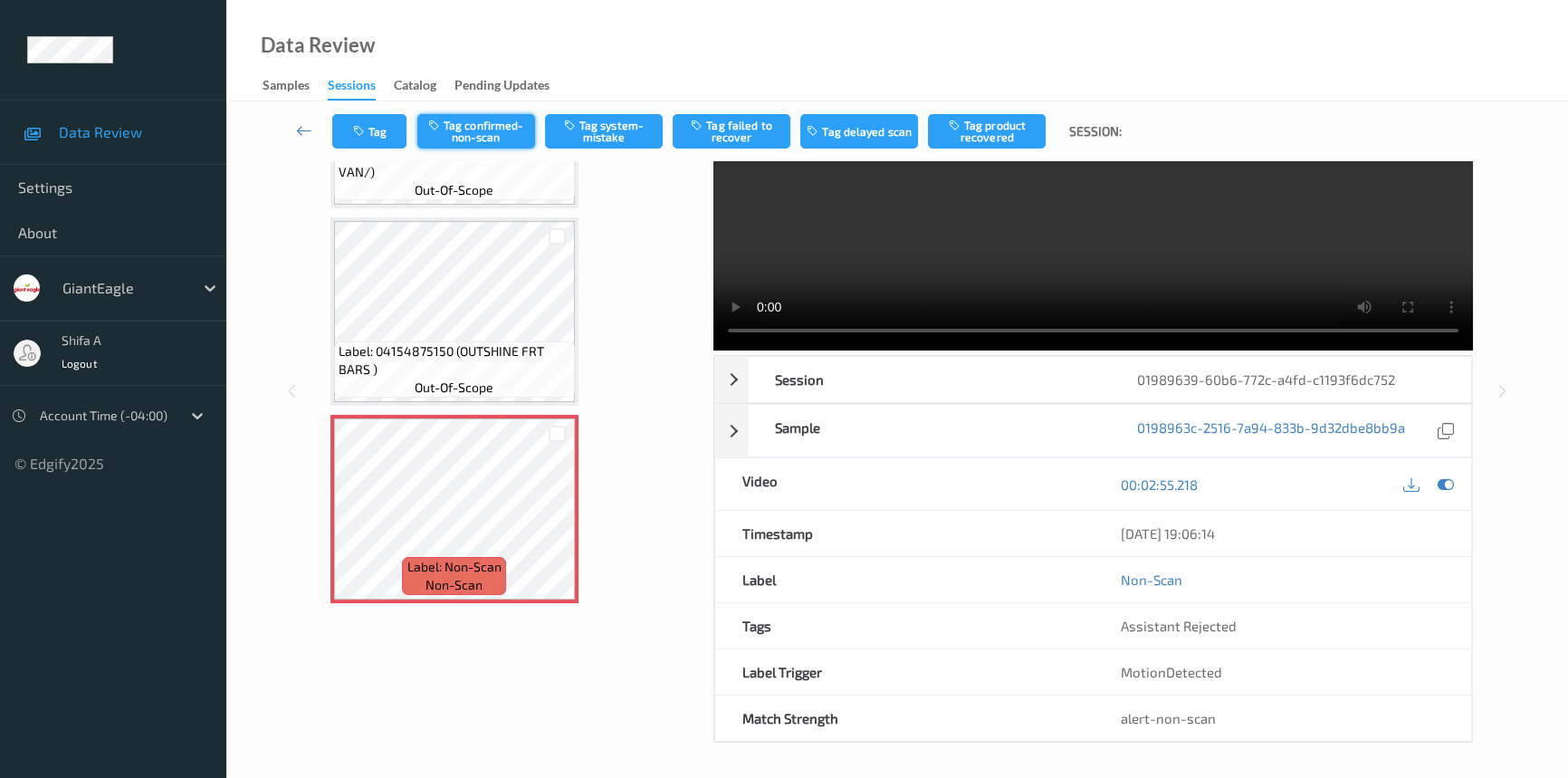
click at [496, 137] on button "Tag confirmed-non-scan" at bounding box center [477, 131] width 118 height 34
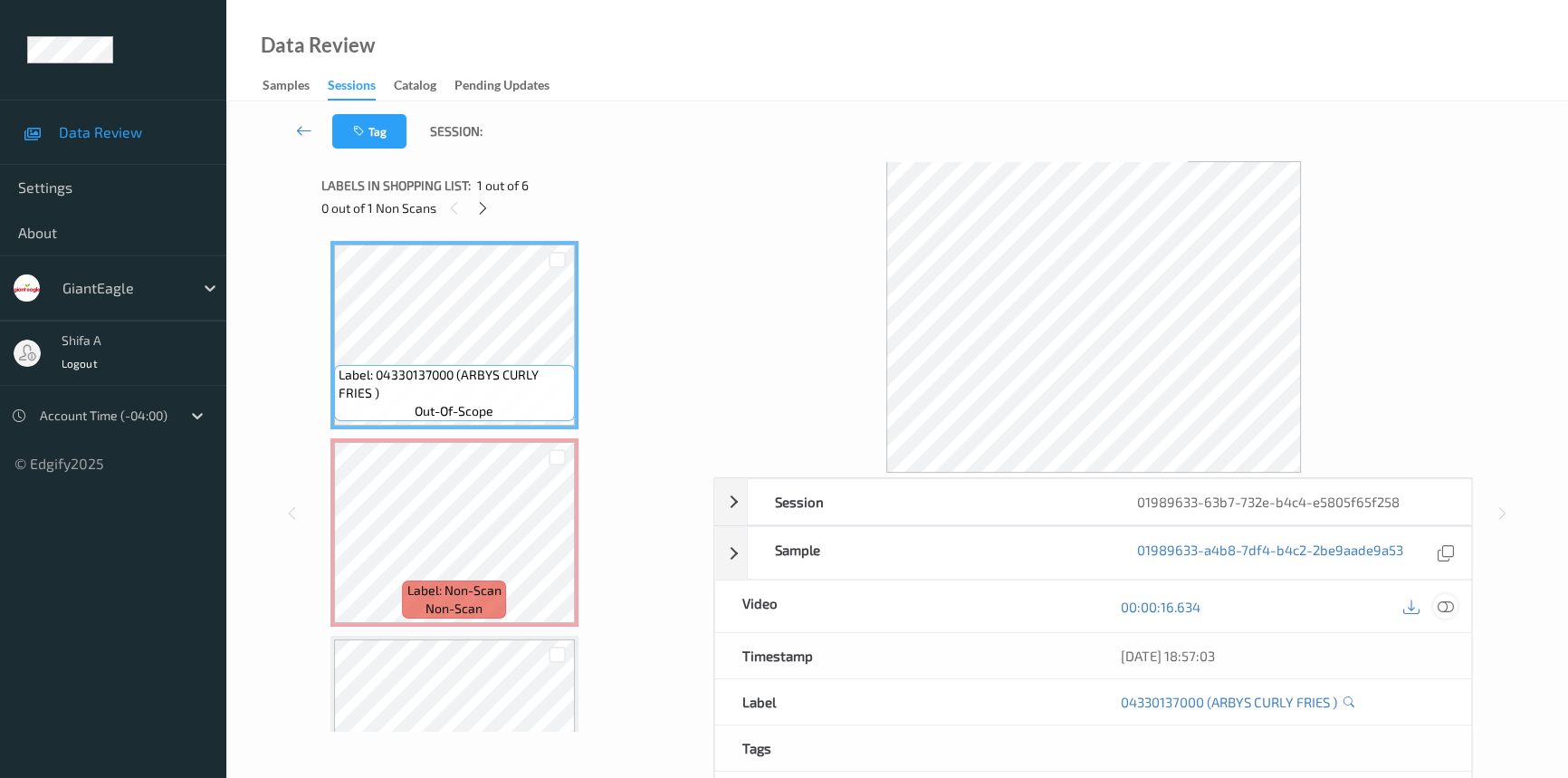
click at [1449, 613] on icon at bounding box center [1446, 607] width 17 height 17
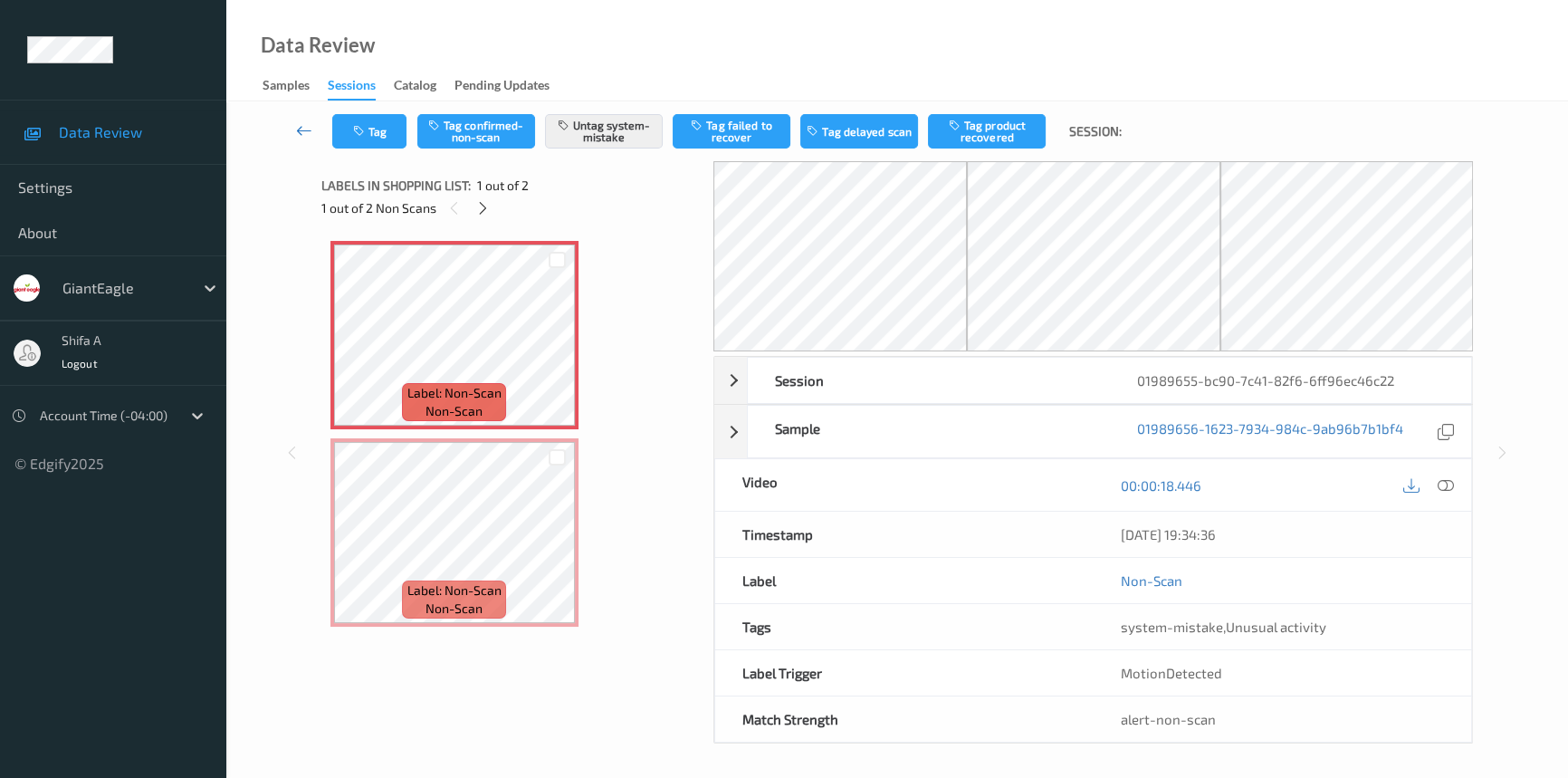
click at [303, 127] on icon at bounding box center [304, 131] width 17 height 18
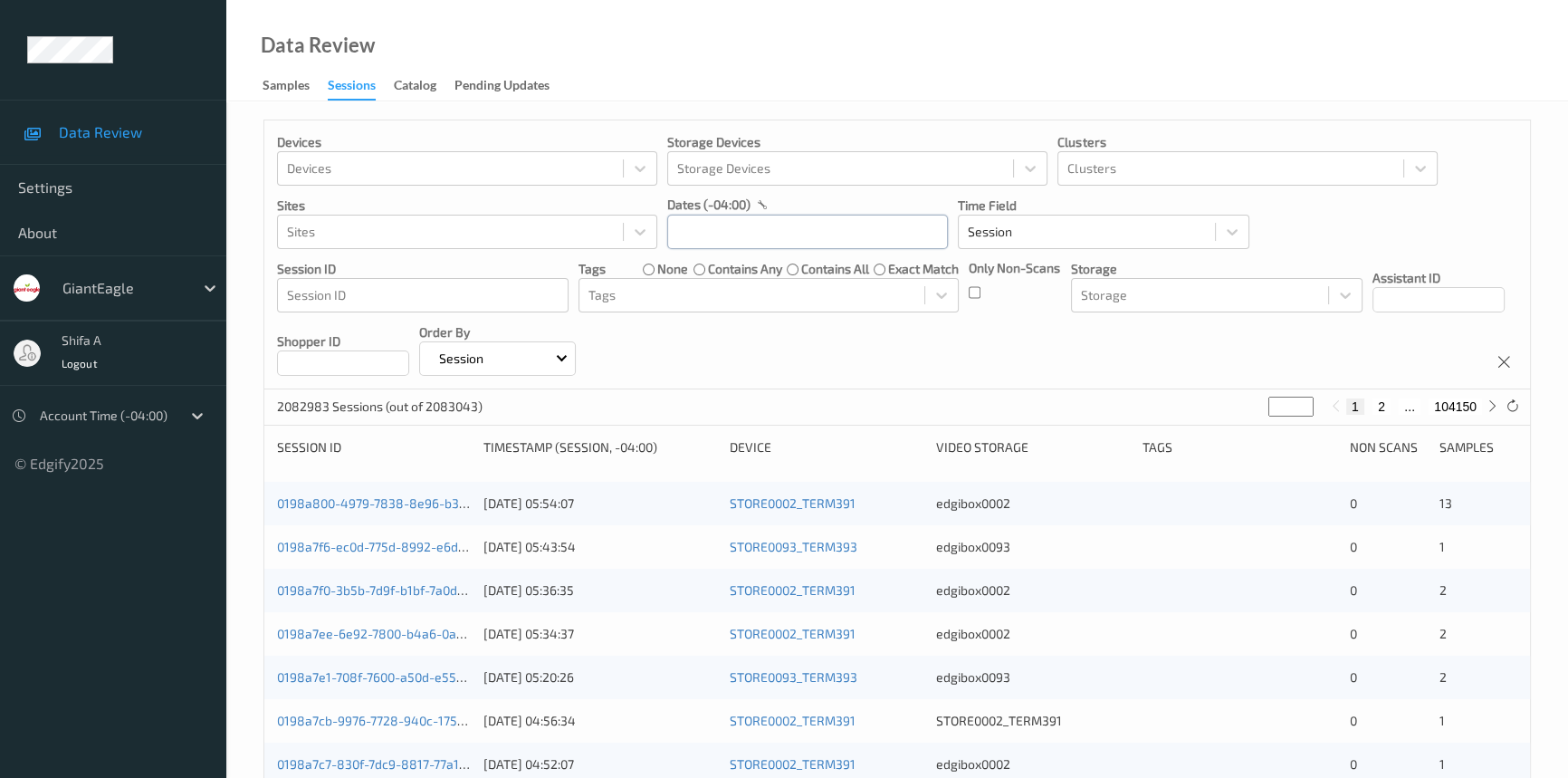
click at [828, 226] on input "text" at bounding box center [808, 231] width 280 height 34
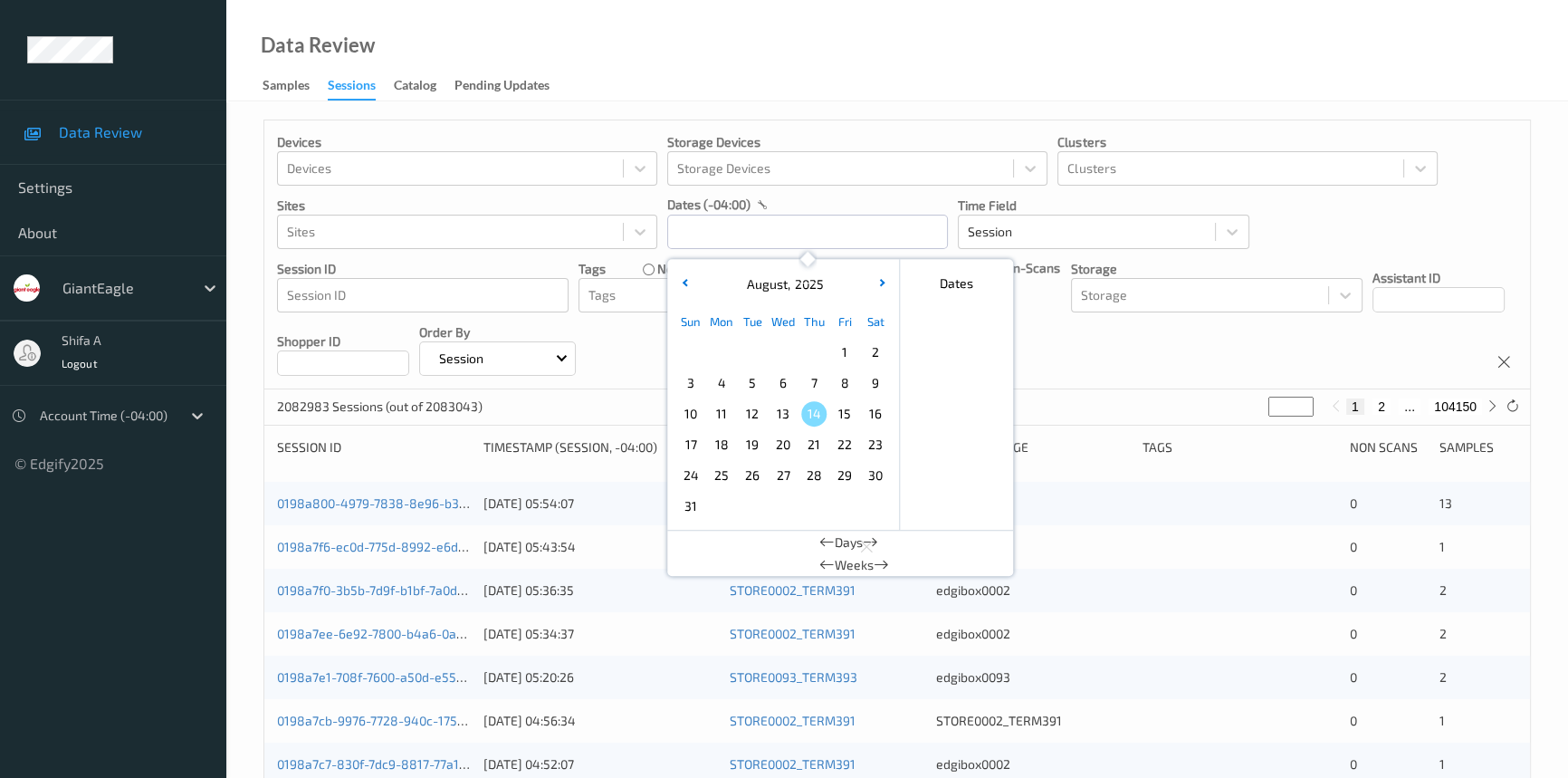
click at [695, 410] on span "10" at bounding box center [691, 414] width 26 height 26
type input "10/08/2025 00:00 -> 10/08/2025 23:59"
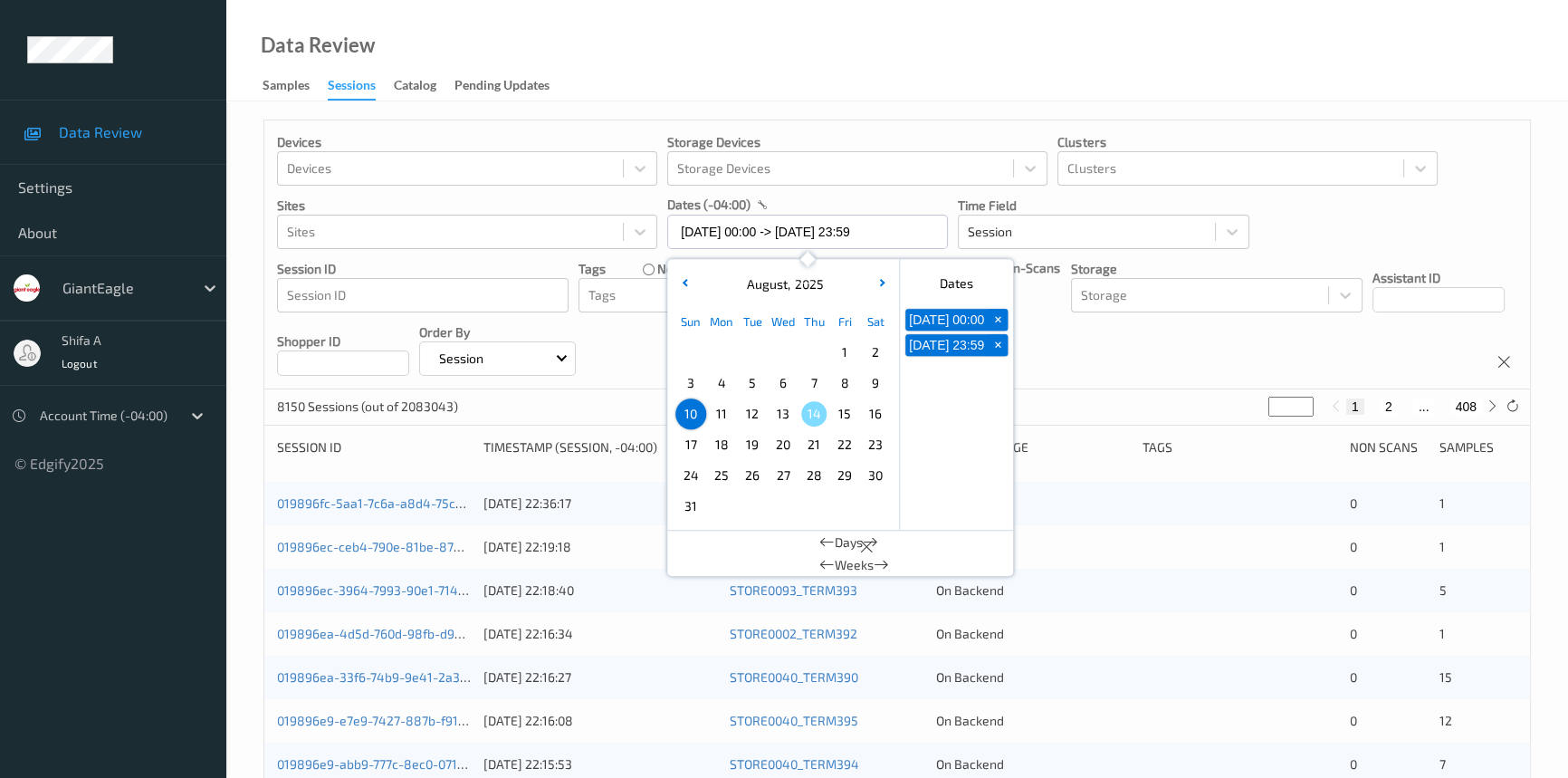
click at [962, 79] on div "Data Review Samples Sessions Catalog Pending Updates" at bounding box center [898, 51] width 1342 height 101
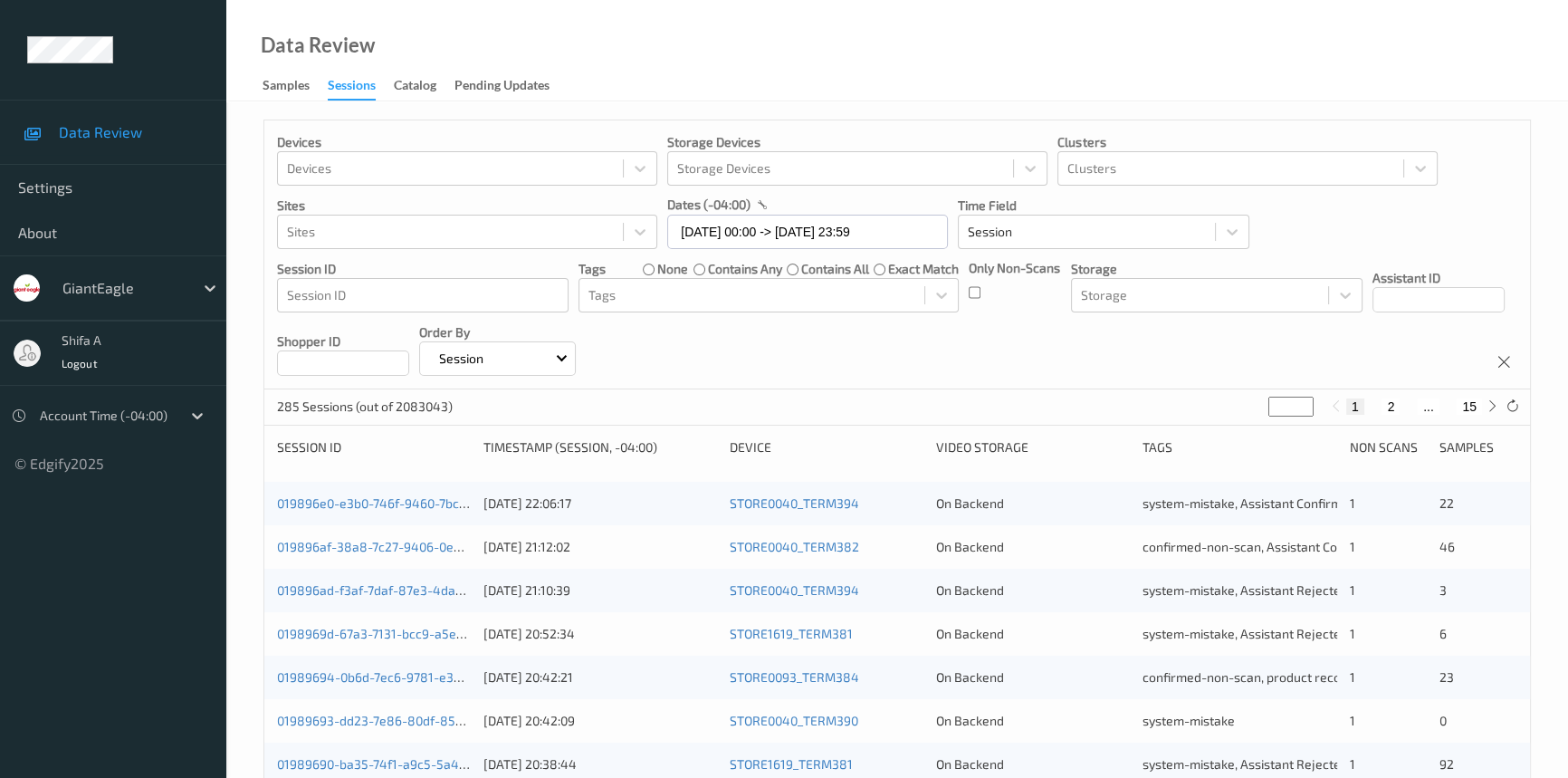
click at [1468, 407] on button "15" at bounding box center [1469, 407] width 26 height 17
type input "**"
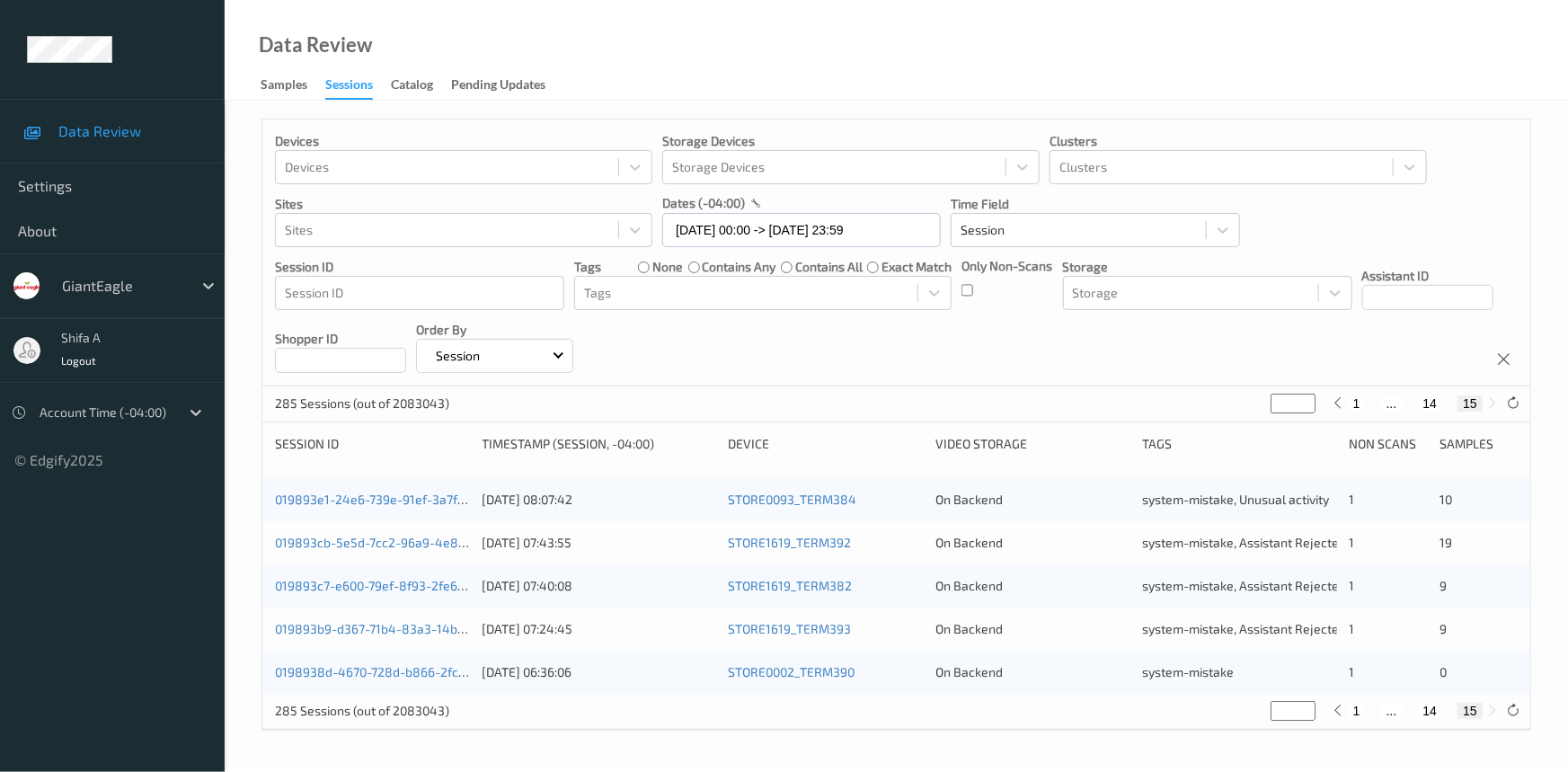
click at [1414, 403] on div "1 ... 14 15" at bounding box center [1414, 403] width 134 height 16
click at [1434, 407] on button "14" at bounding box center [1431, 403] width 26 height 16
type input "**"
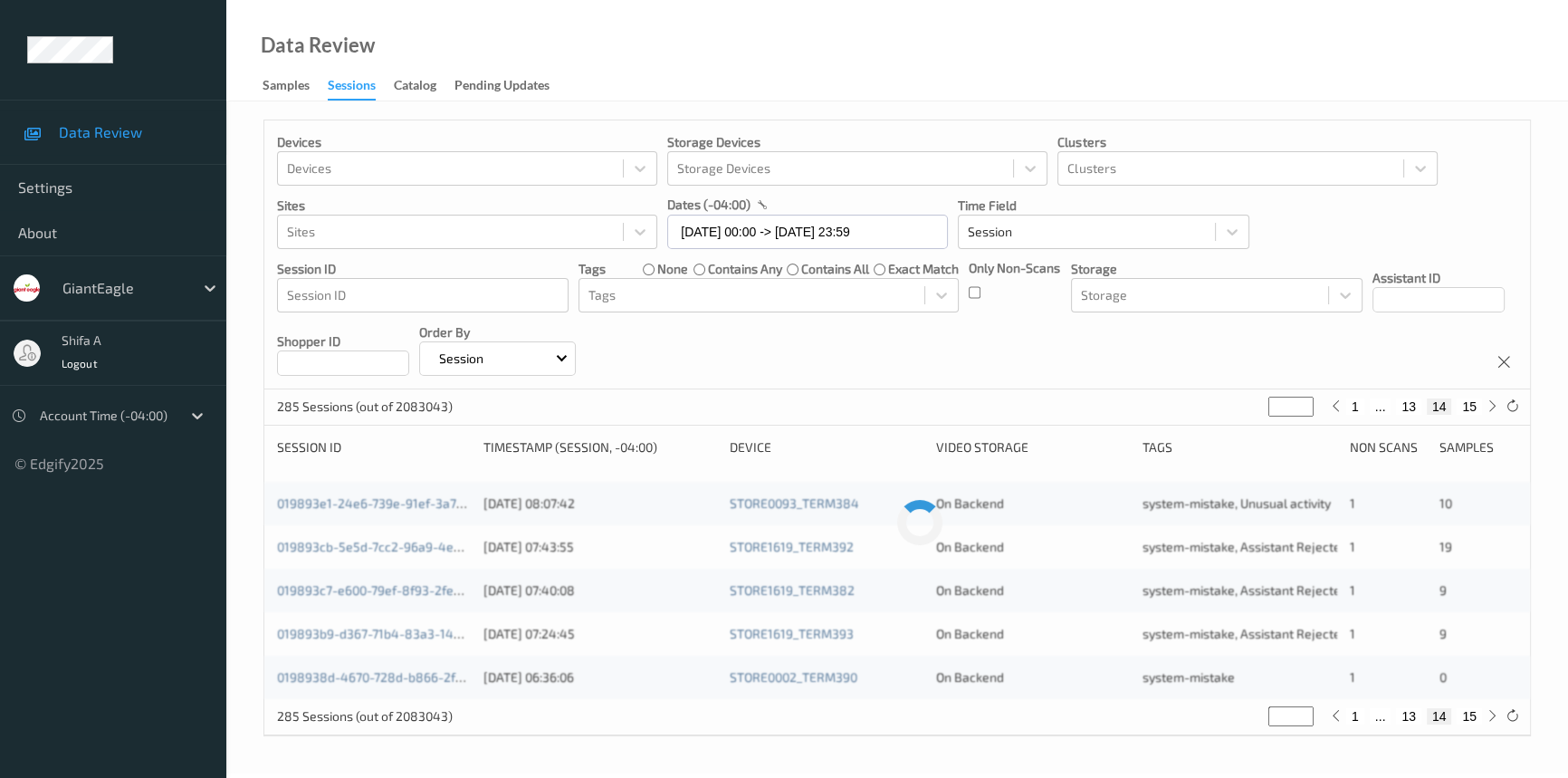
click at [1425, 406] on div "1 ... 13 14 15" at bounding box center [1414, 407] width 136 height 17
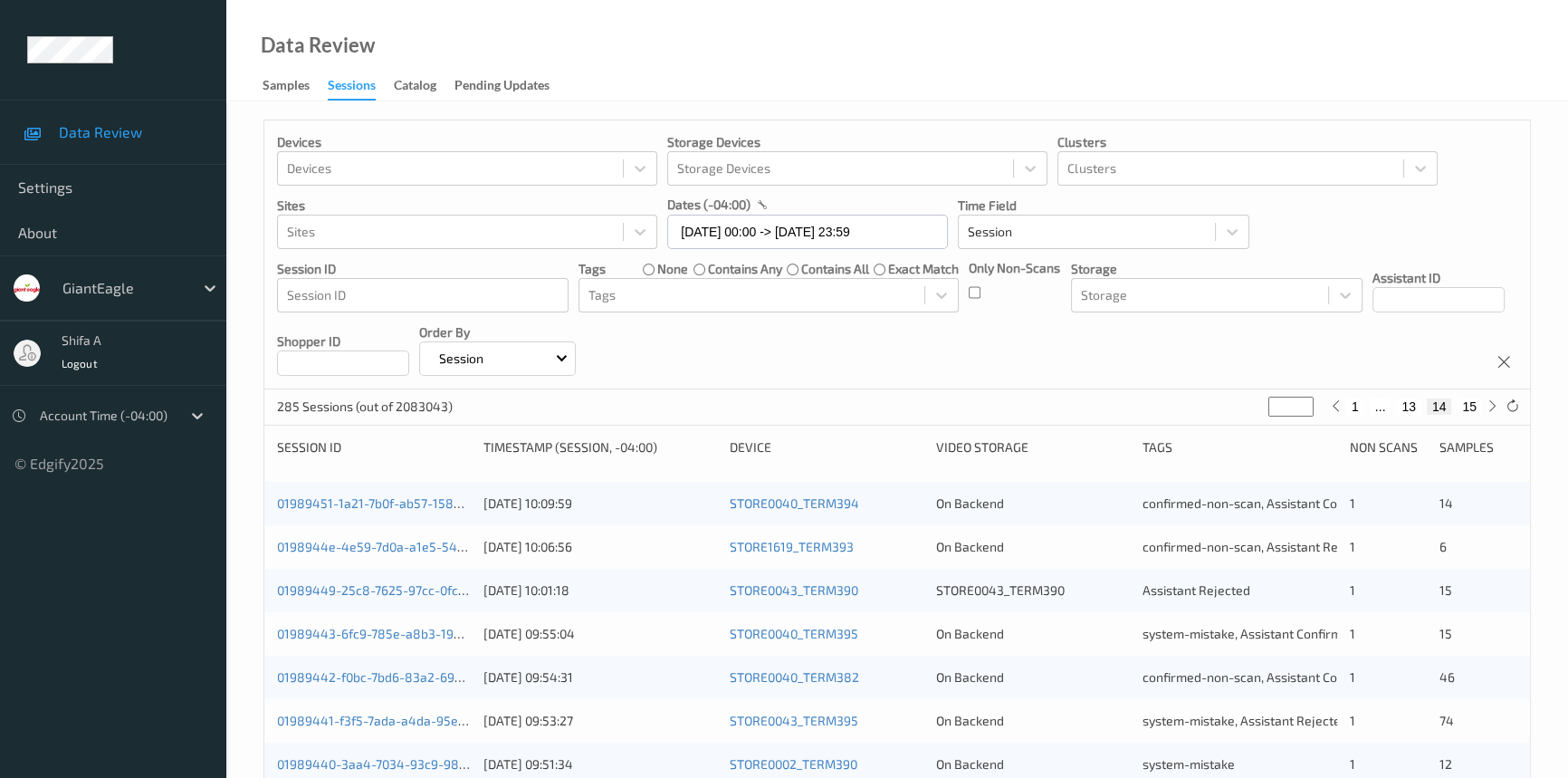
click at [1412, 405] on button "13" at bounding box center [1409, 407] width 26 height 17
type input "**"
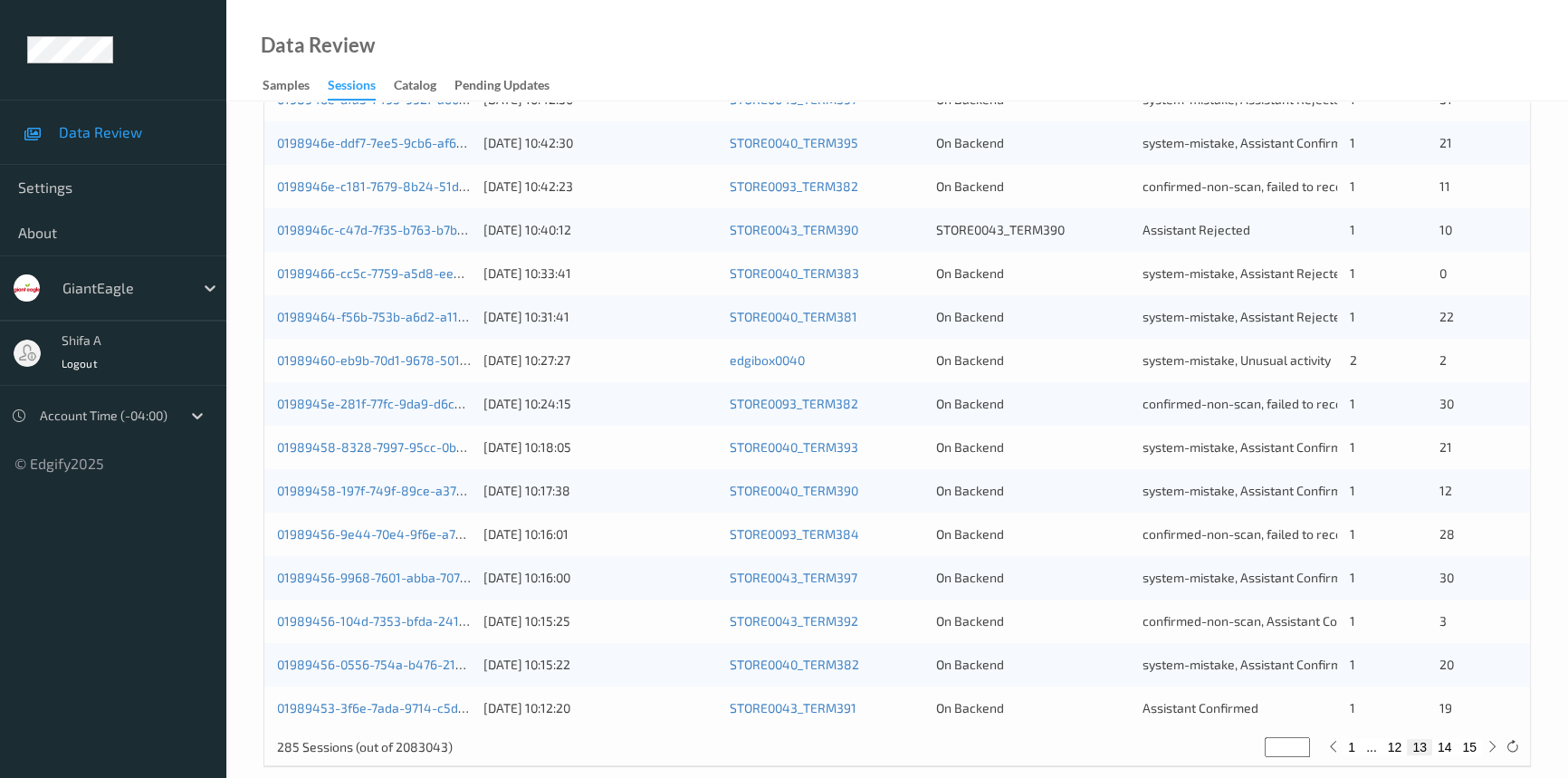
scroll to position [645, 0]
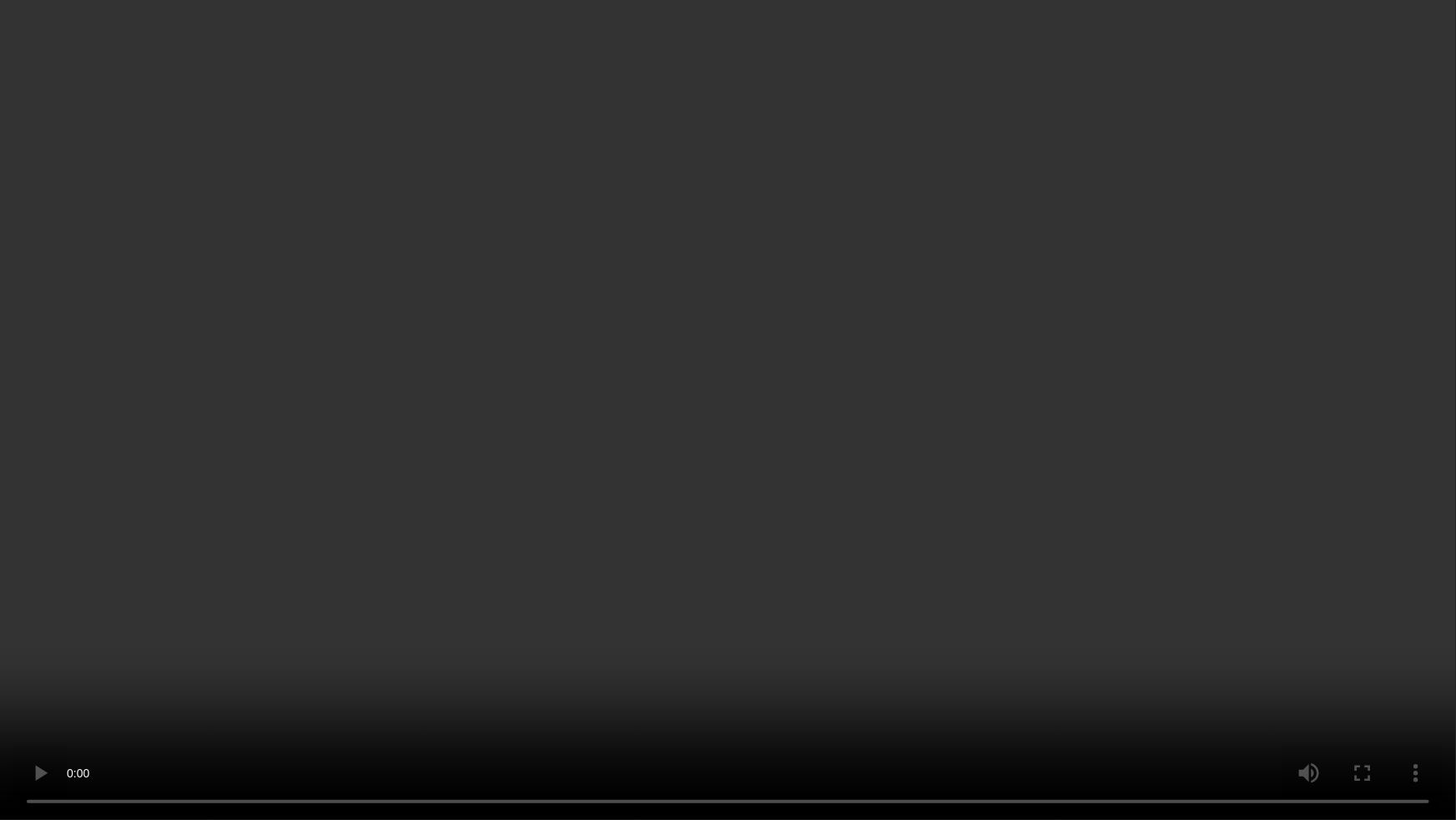
click at [1192, 438] on video at bounding box center [728, 410] width 1456 height 820
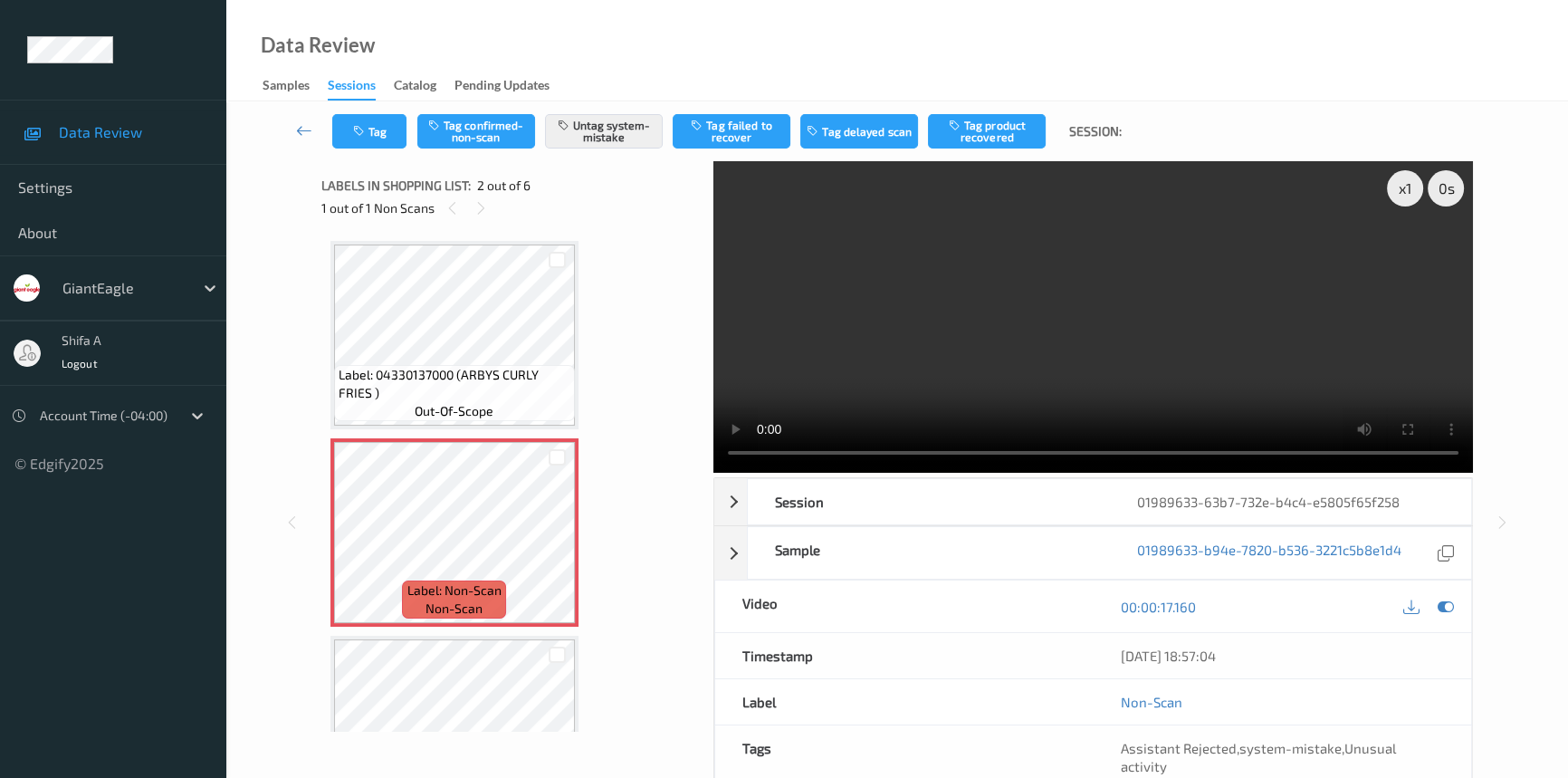
click at [1289, 381] on video at bounding box center [1093, 317] width 760 height 312
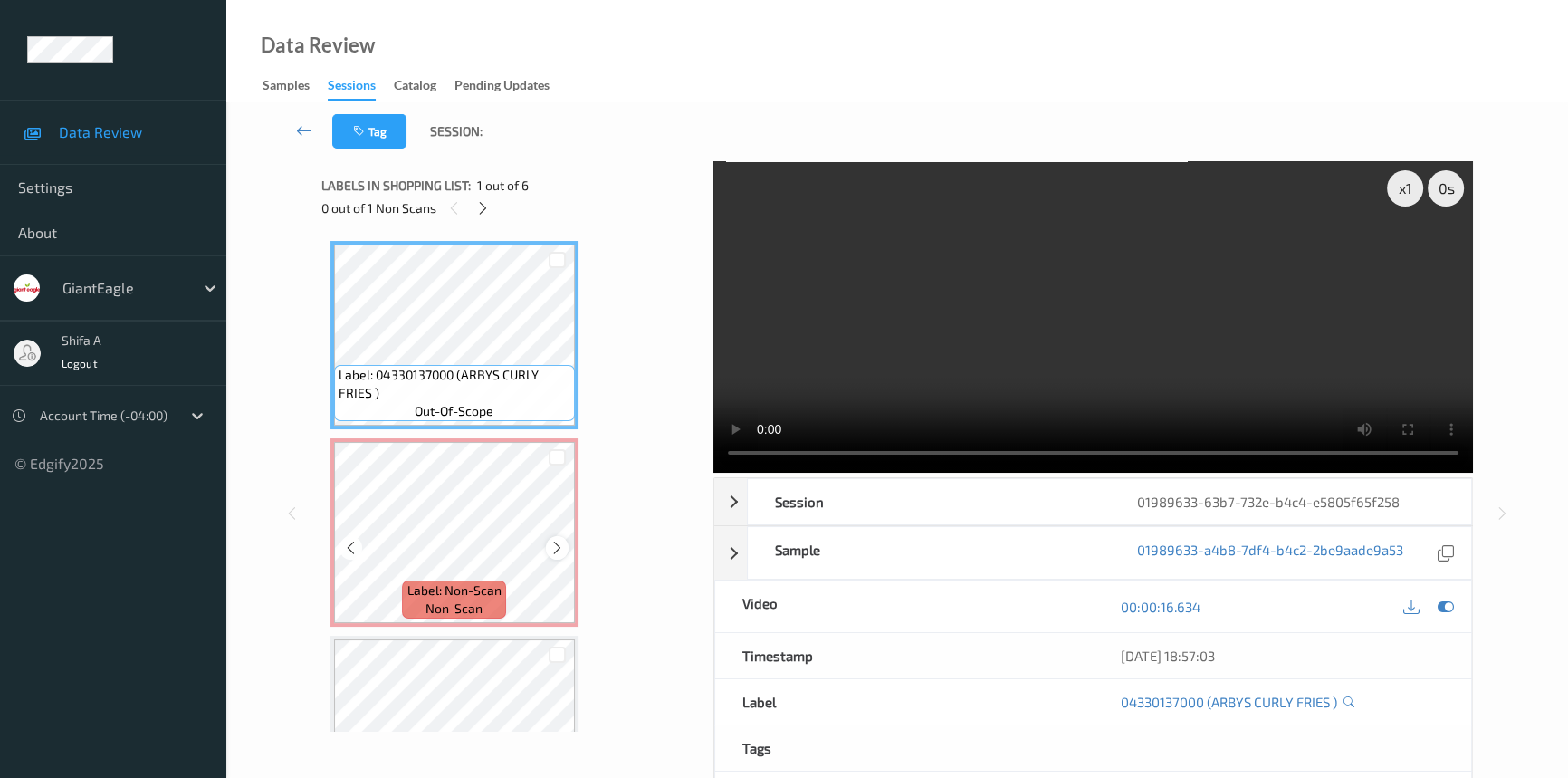
click at [560, 545] on icon at bounding box center [557, 548] width 16 height 17
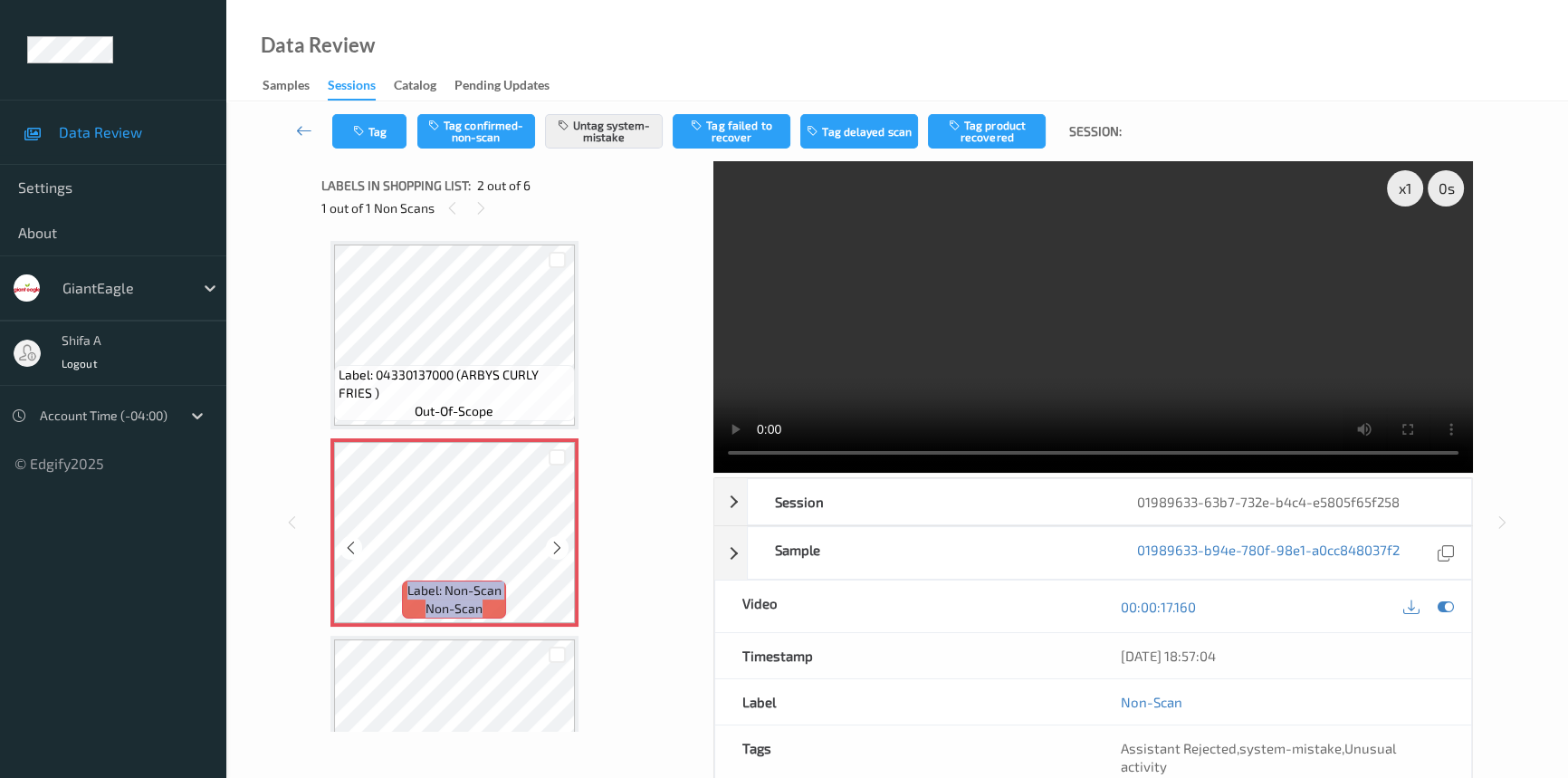
click at [560, 545] on icon at bounding box center [557, 548] width 16 height 17
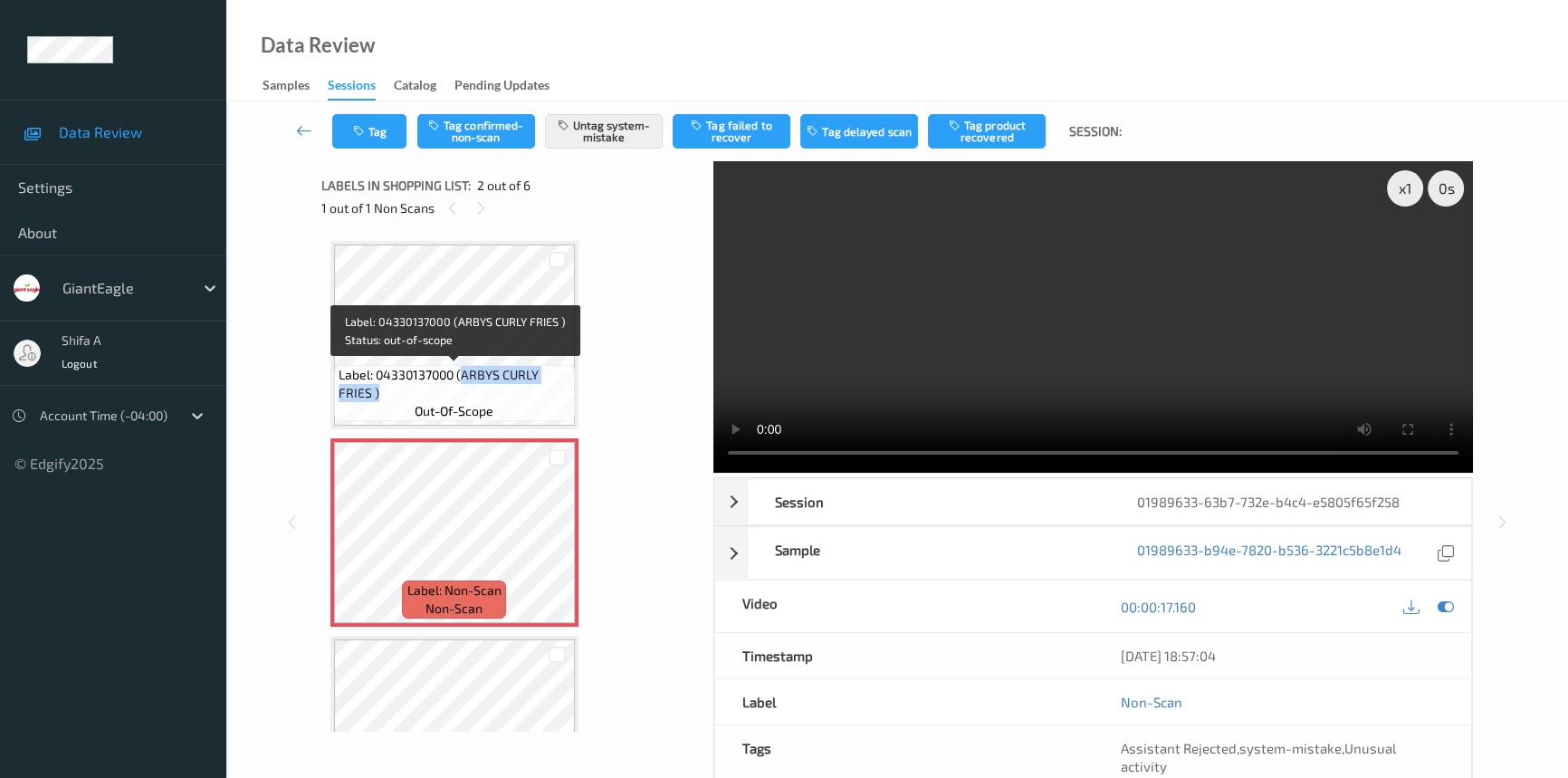
drag, startPoint x: 461, startPoint y: 372, endPoint x: 459, endPoint y: 395, distance: 23.1
click at [459, 395] on span "Label: 04330137000 (ARBYS CURLY FRIES )" at bounding box center [454, 383] width 231 height 36
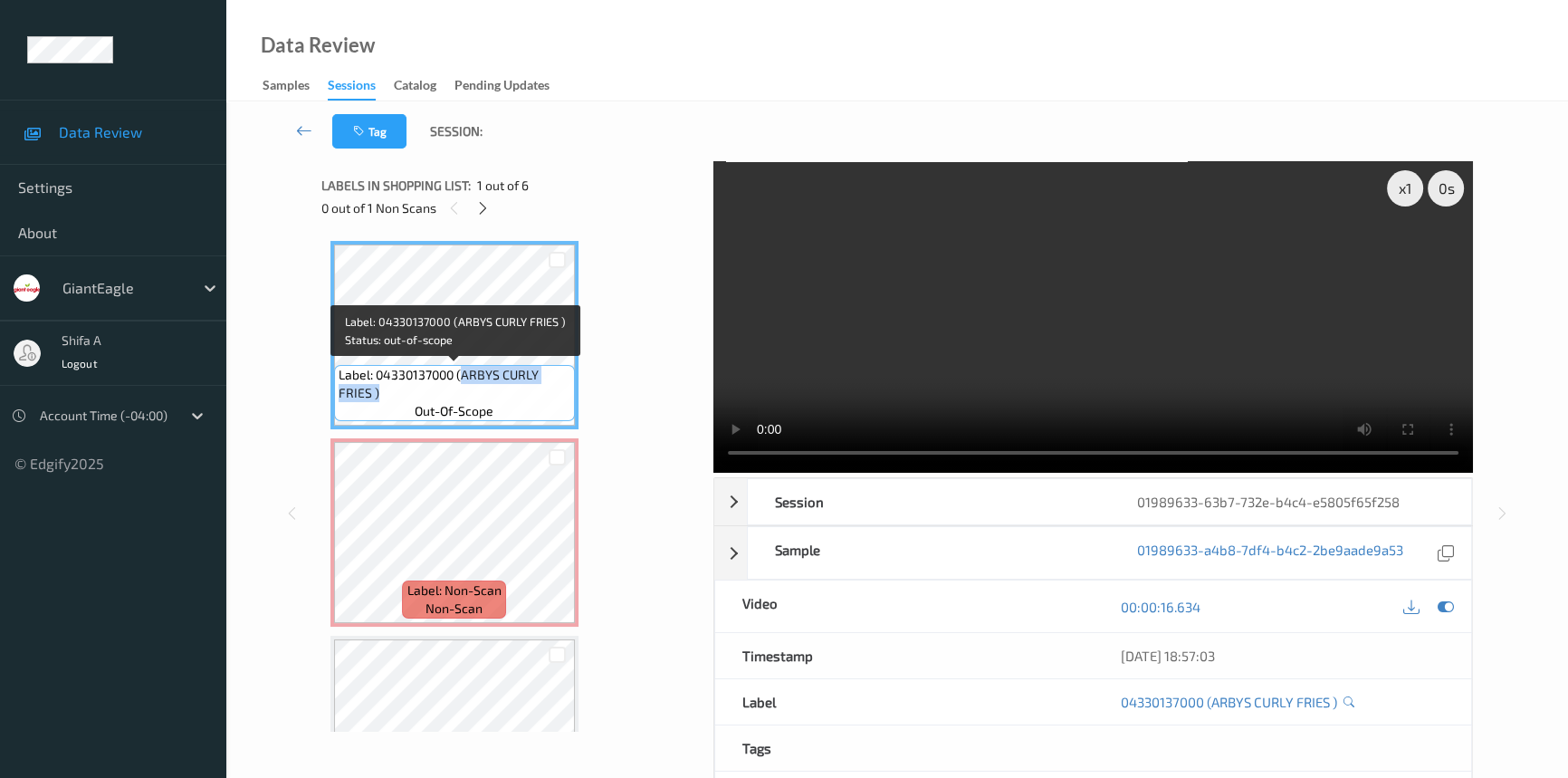
copy span "ARBYS CURLY FRIES )"
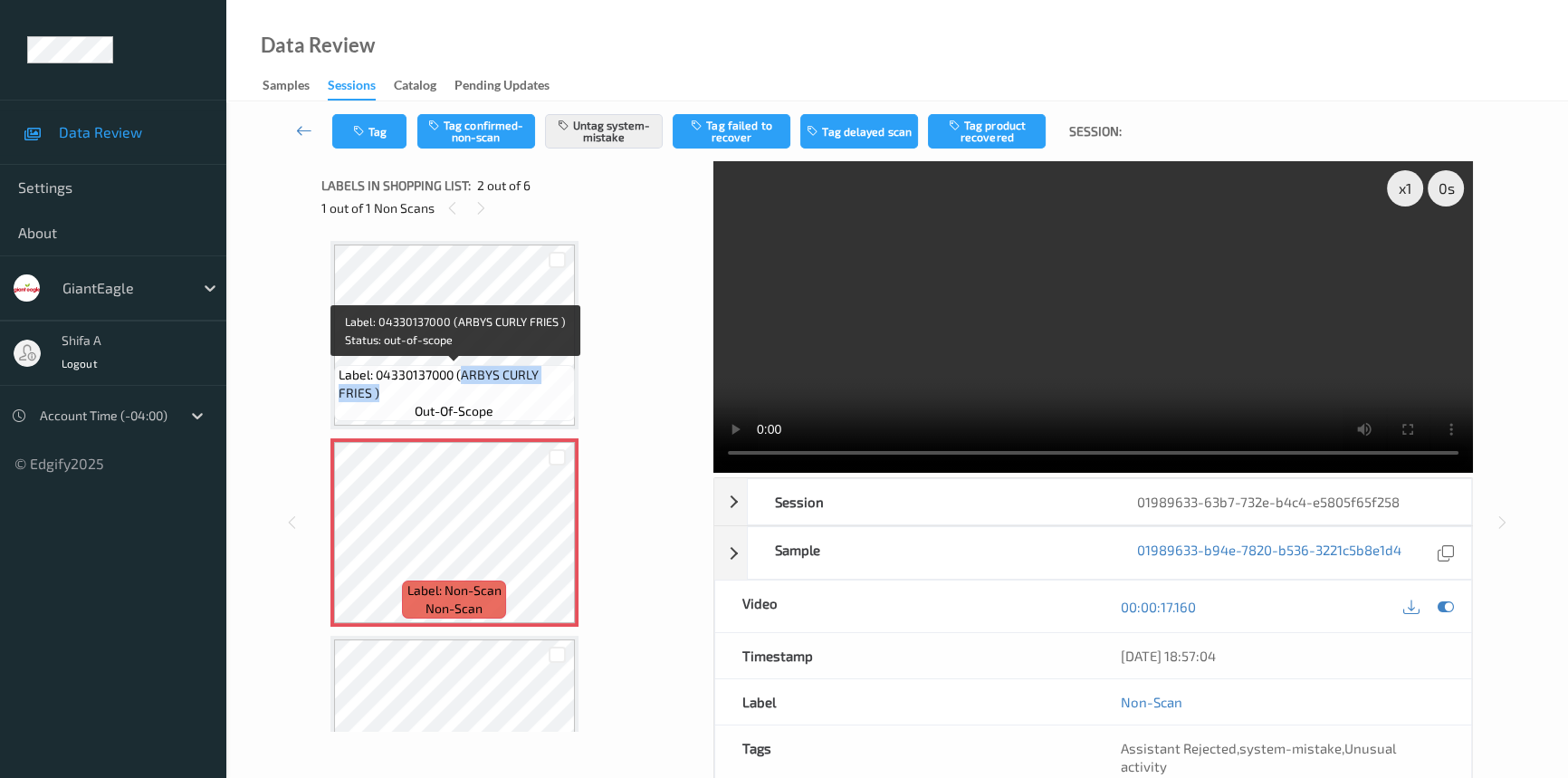
click at [471, 382] on span "Label: 04330137000 (ARBYS CURLY FRIES )" at bounding box center [454, 383] width 231 height 36
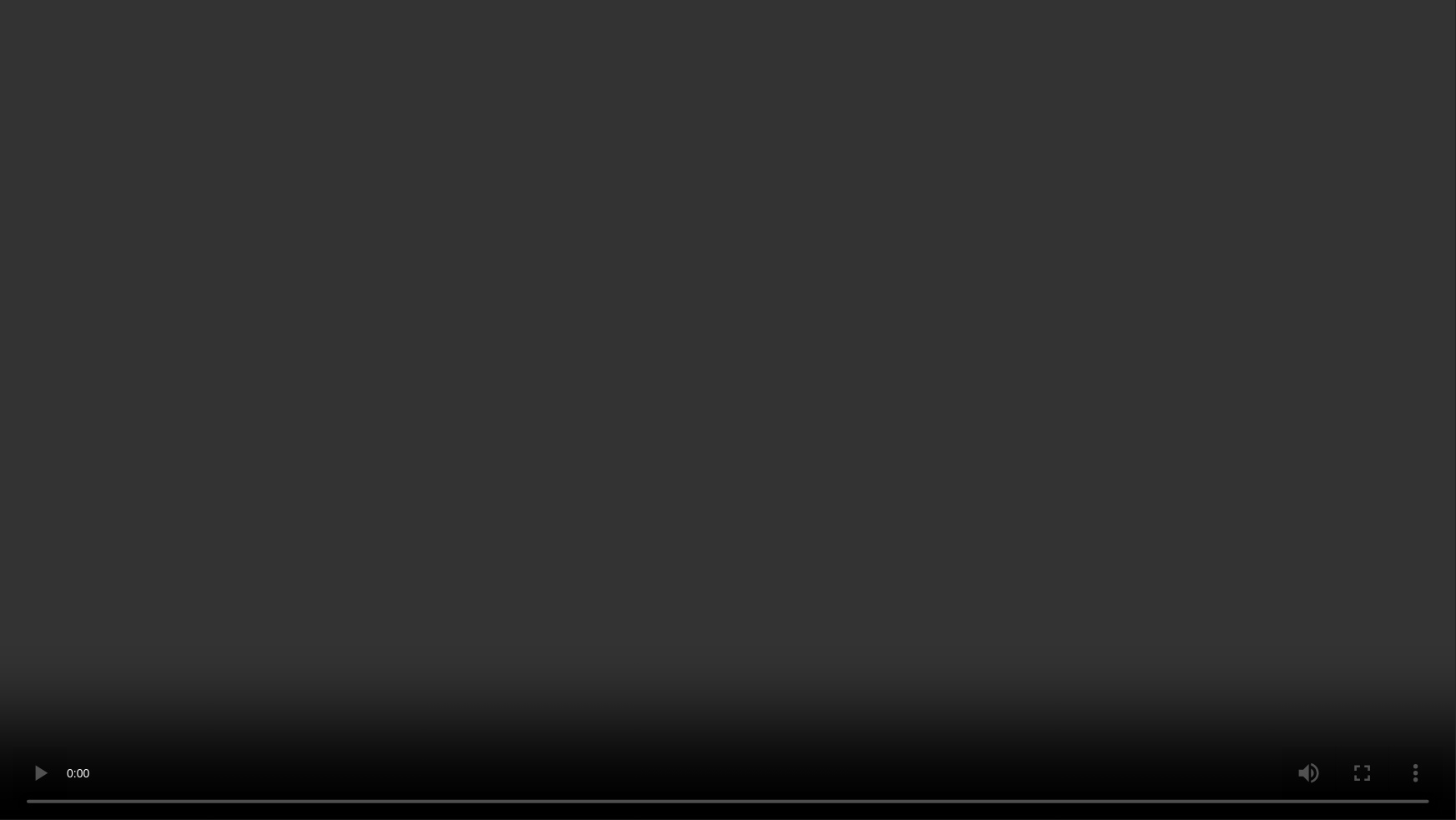
click at [1119, 427] on video at bounding box center [728, 410] width 1456 height 820
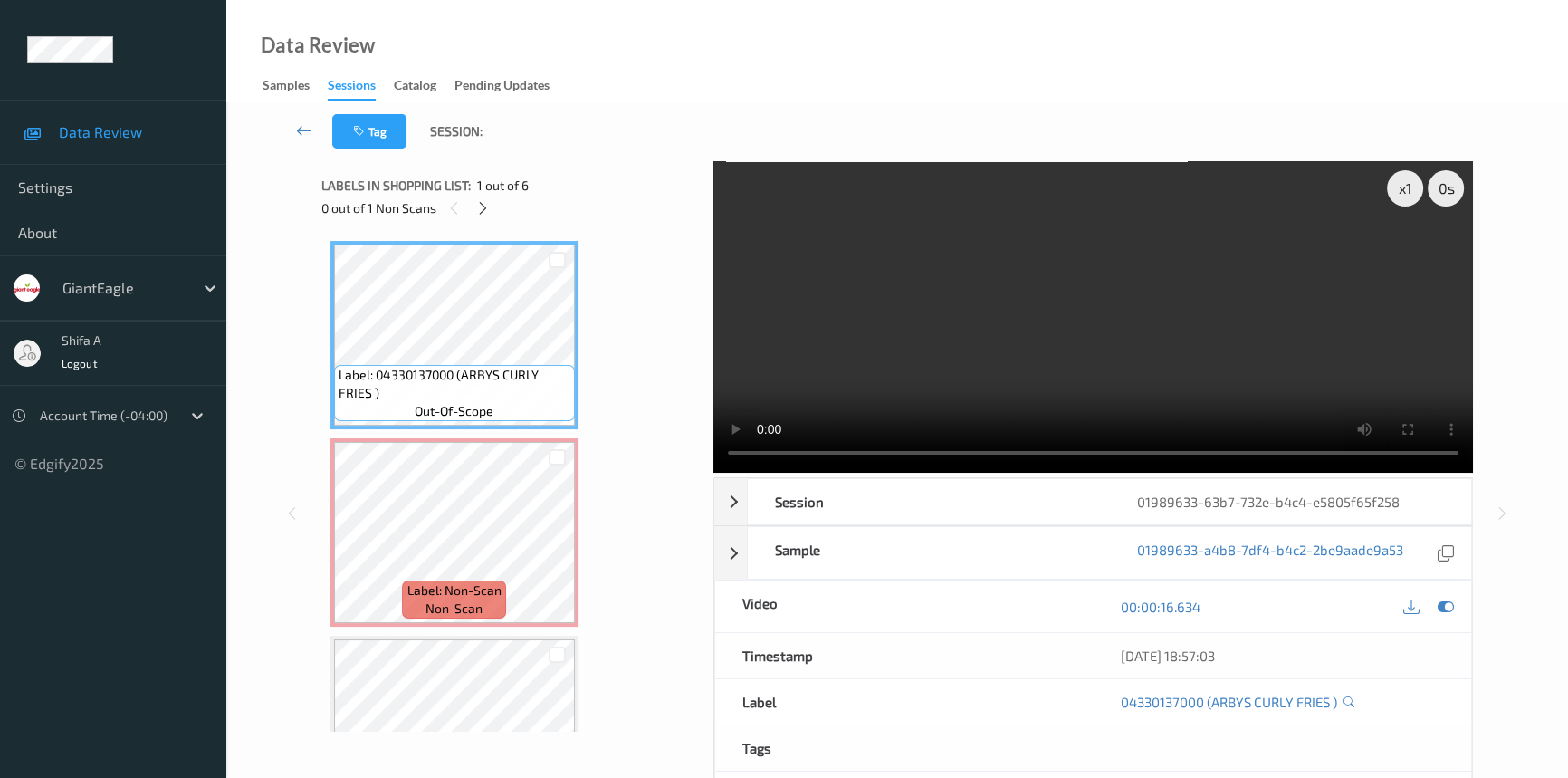
click at [1275, 330] on video at bounding box center [1093, 317] width 760 height 312
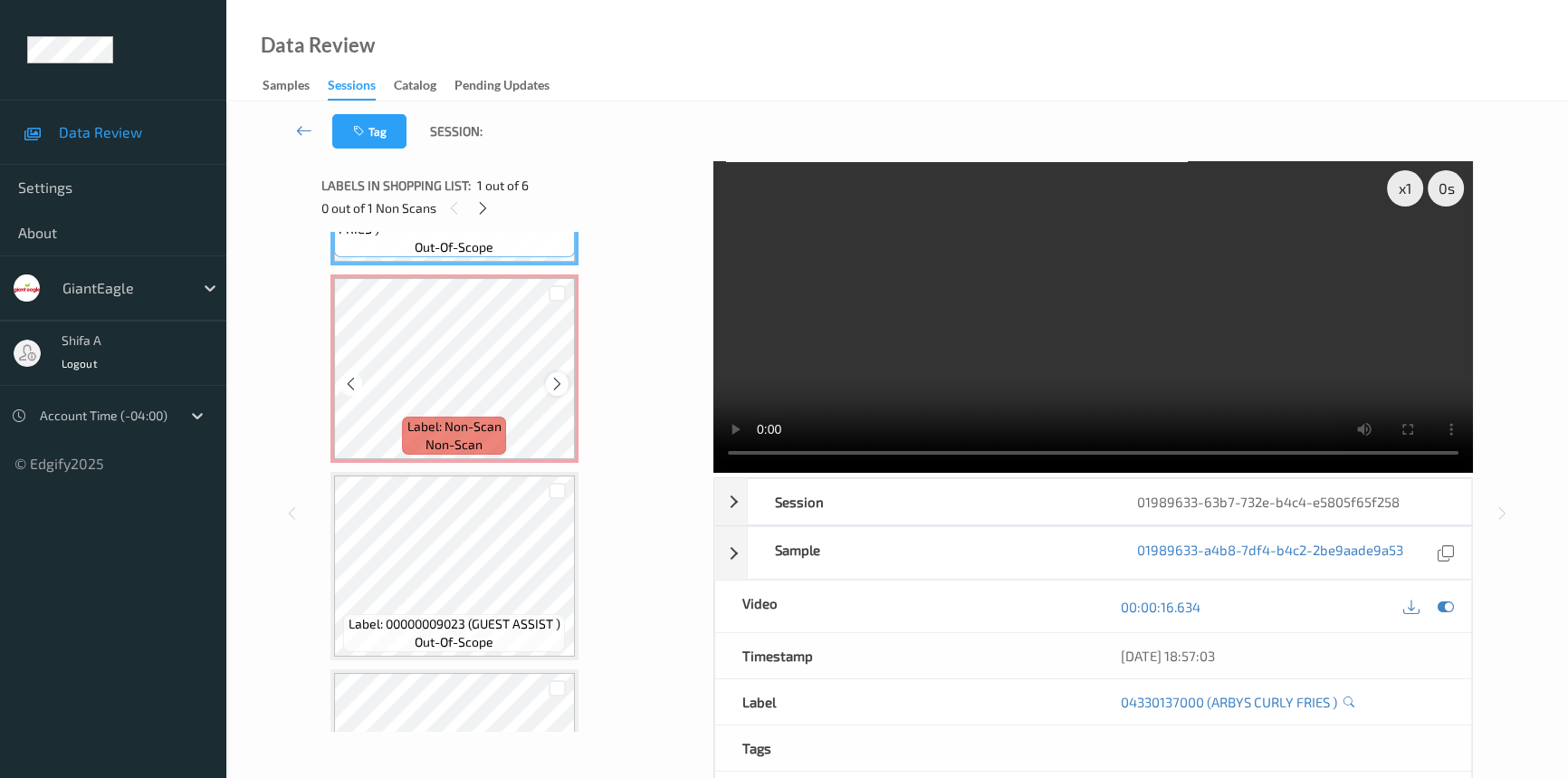
click at [558, 383] on icon at bounding box center [557, 384] width 16 height 17
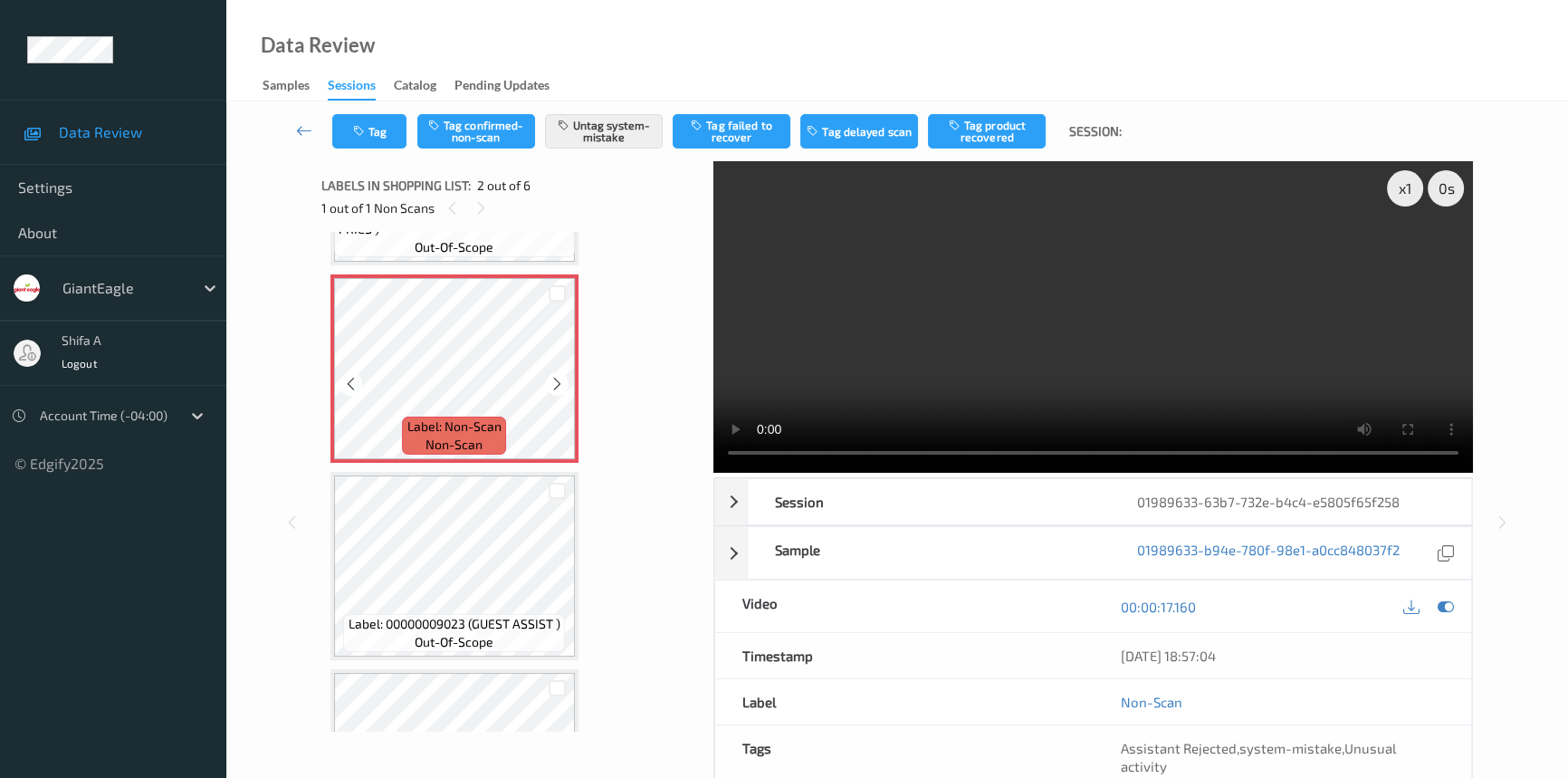
click at [558, 383] on icon at bounding box center [557, 384] width 16 height 17
click at [592, 133] on button "Untag system-mistake" at bounding box center [604, 131] width 118 height 34
click at [397, 140] on button "Tag" at bounding box center [369, 131] width 75 height 34
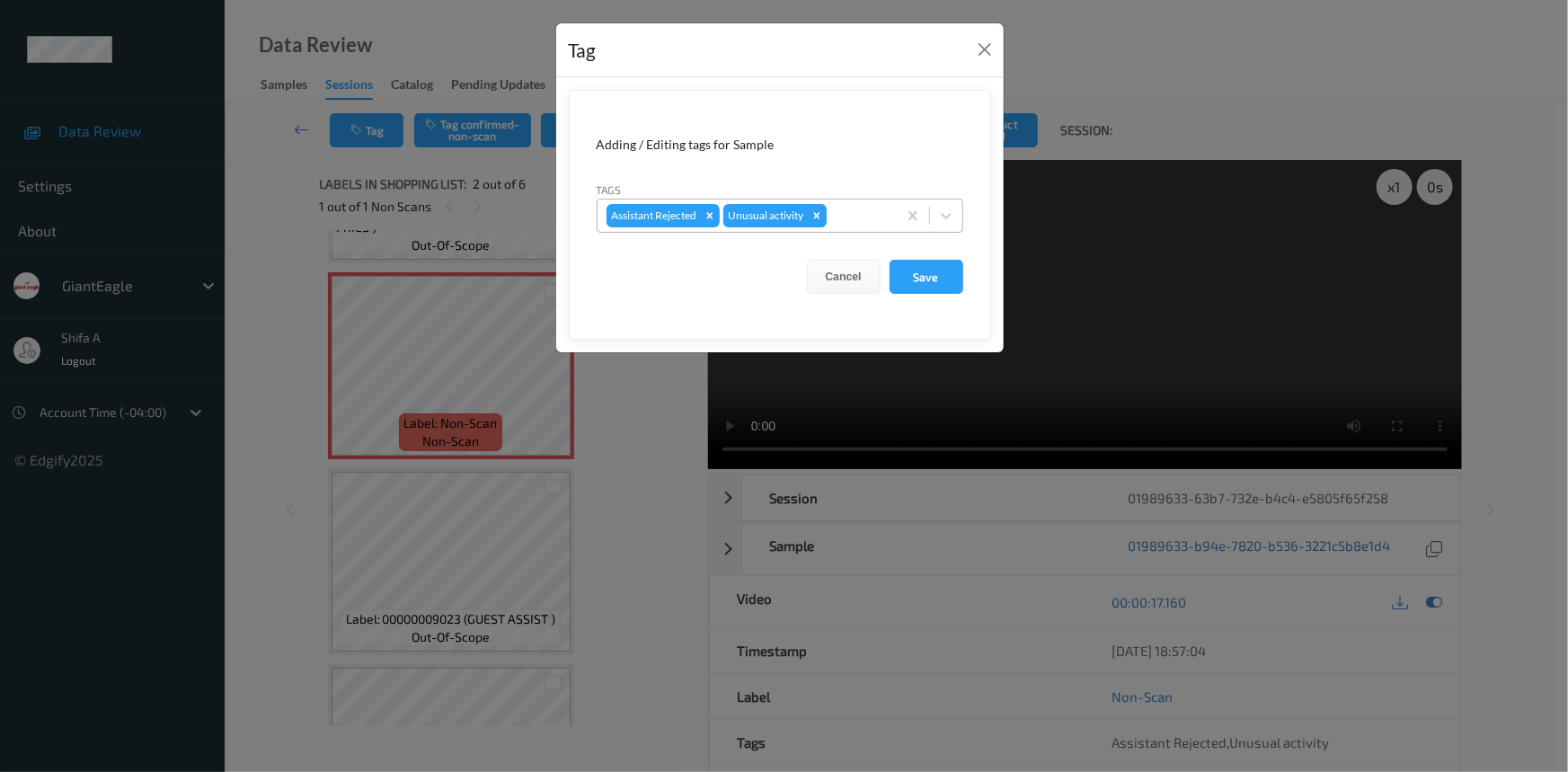
click at [817, 217] on icon "Remove Unusual activity" at bounding box center [816, 215] width 6 height 6
click at [935, 279] on button "Save" at bounding box center [926, 276] width 74 height 34
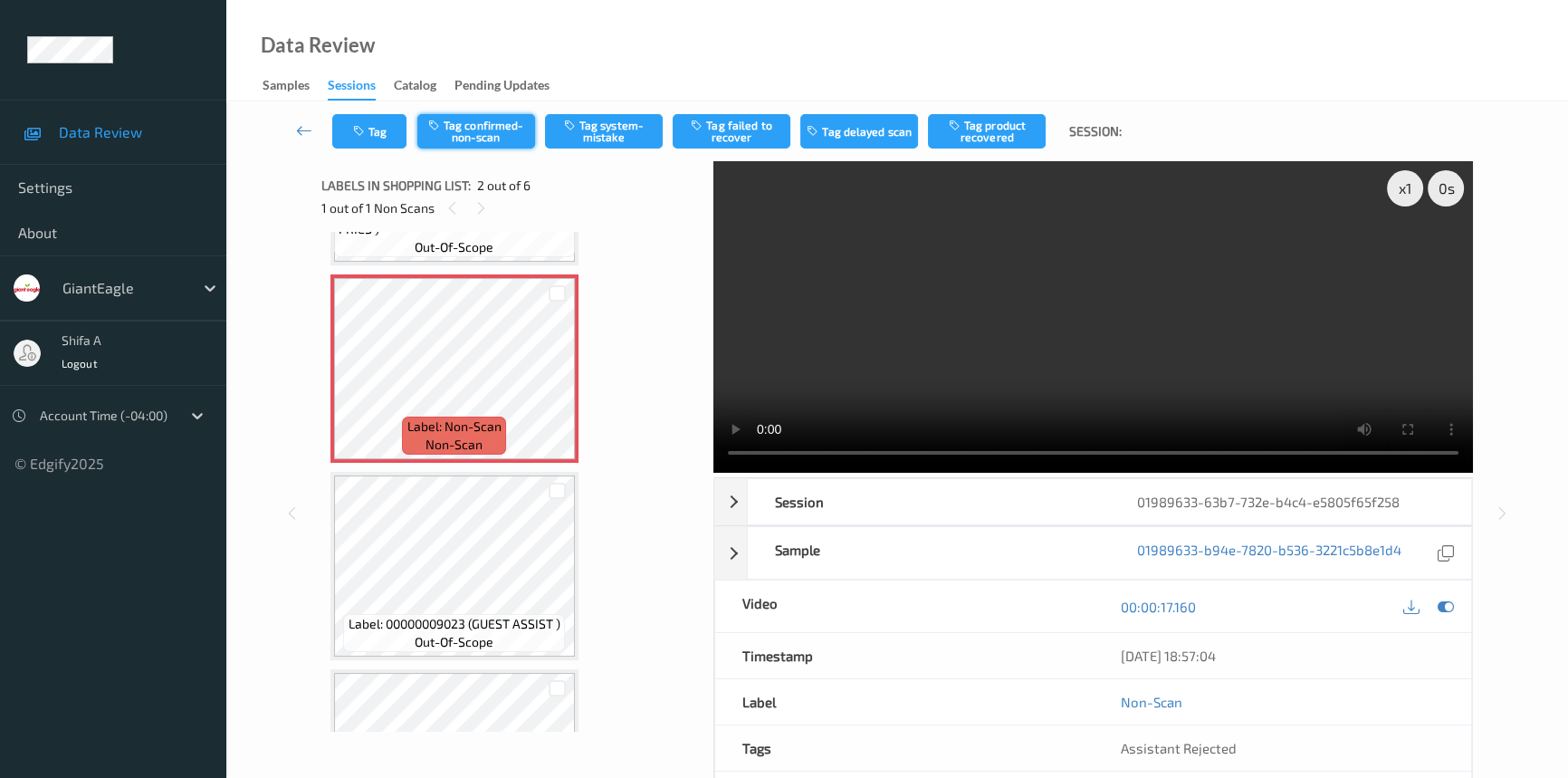
click at [482, 136] on button "Tag confirmed-non-scan" at bounding box center [477, 131] width 118 height 34
click at [983, 137] on button "Tag product recovered" at bounding box center [987, 131] width 118 height 34
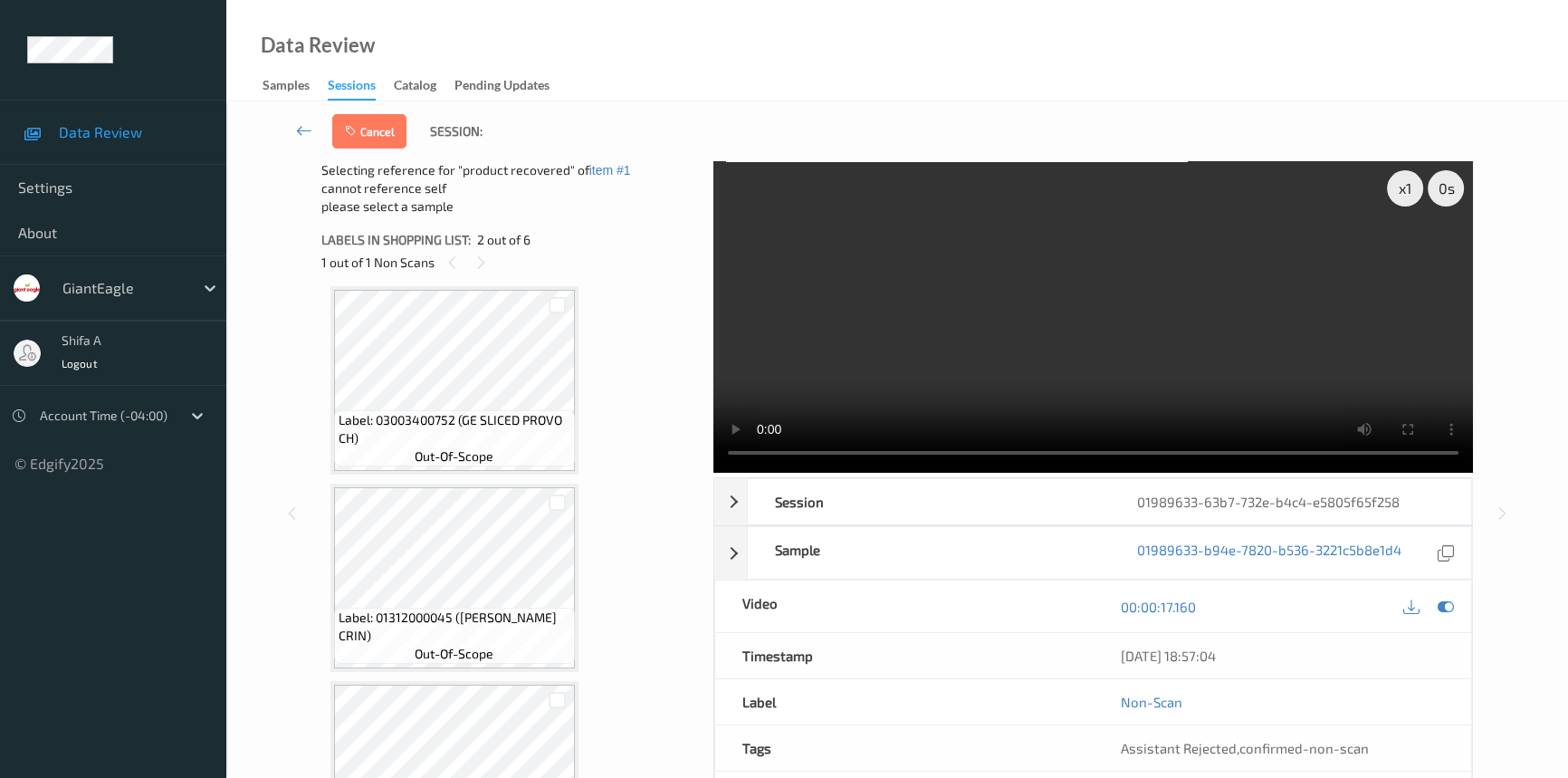
scroll to position [658, 0]
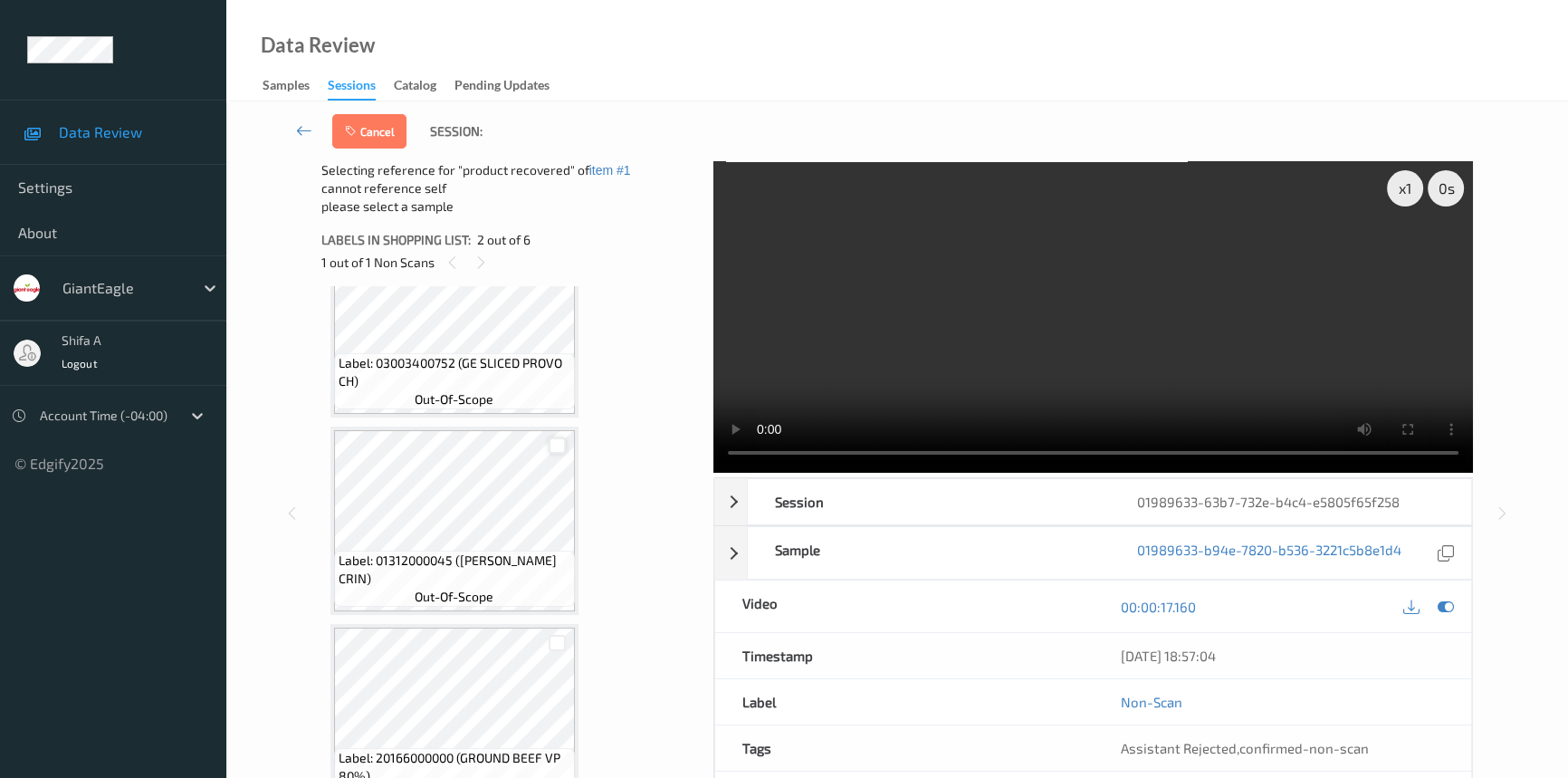
click at [555, 443] on div at bounding box center [557, 445] width 18 height 18
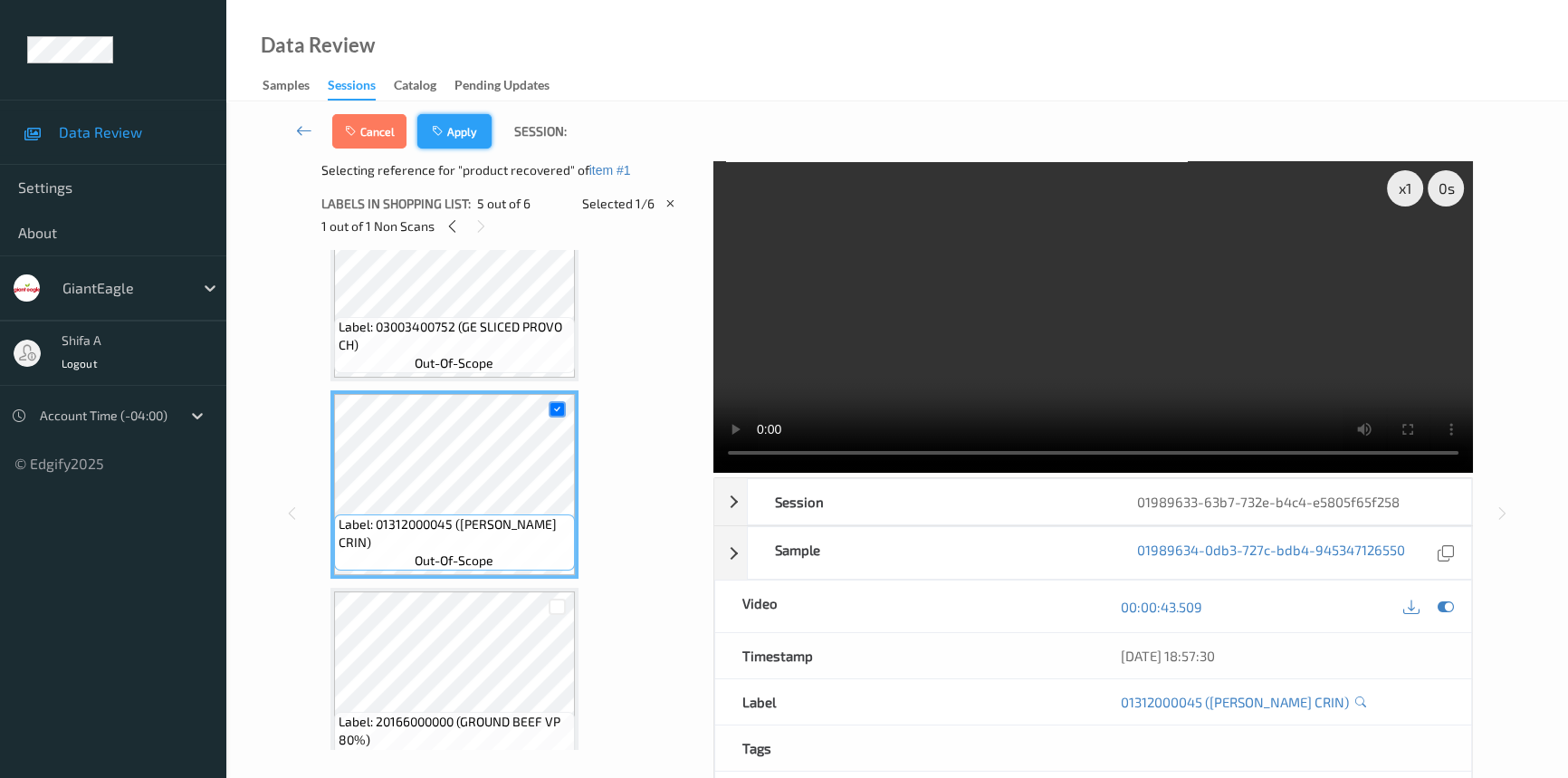
click at [475, 136] on button "Apply" at bounding box center [454, 131] width 75 height 34
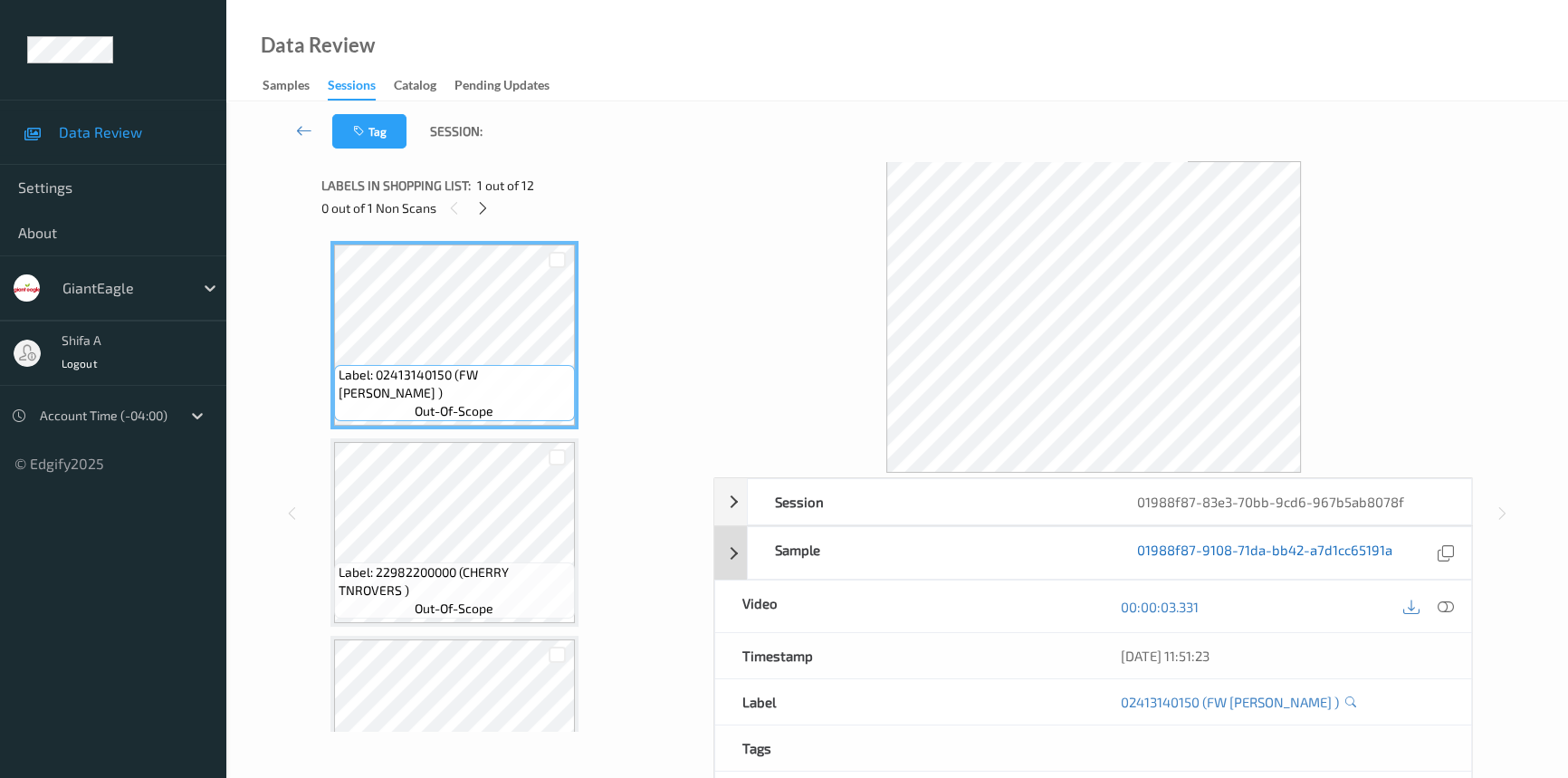
drag, startPoint x: 1448, startPoint y: 604, endPoint x: 1365, endPoint y: 551, distance: 98.5
click at [1447, 603] on icon at bounding box center [1446, 607] width 17 height 17
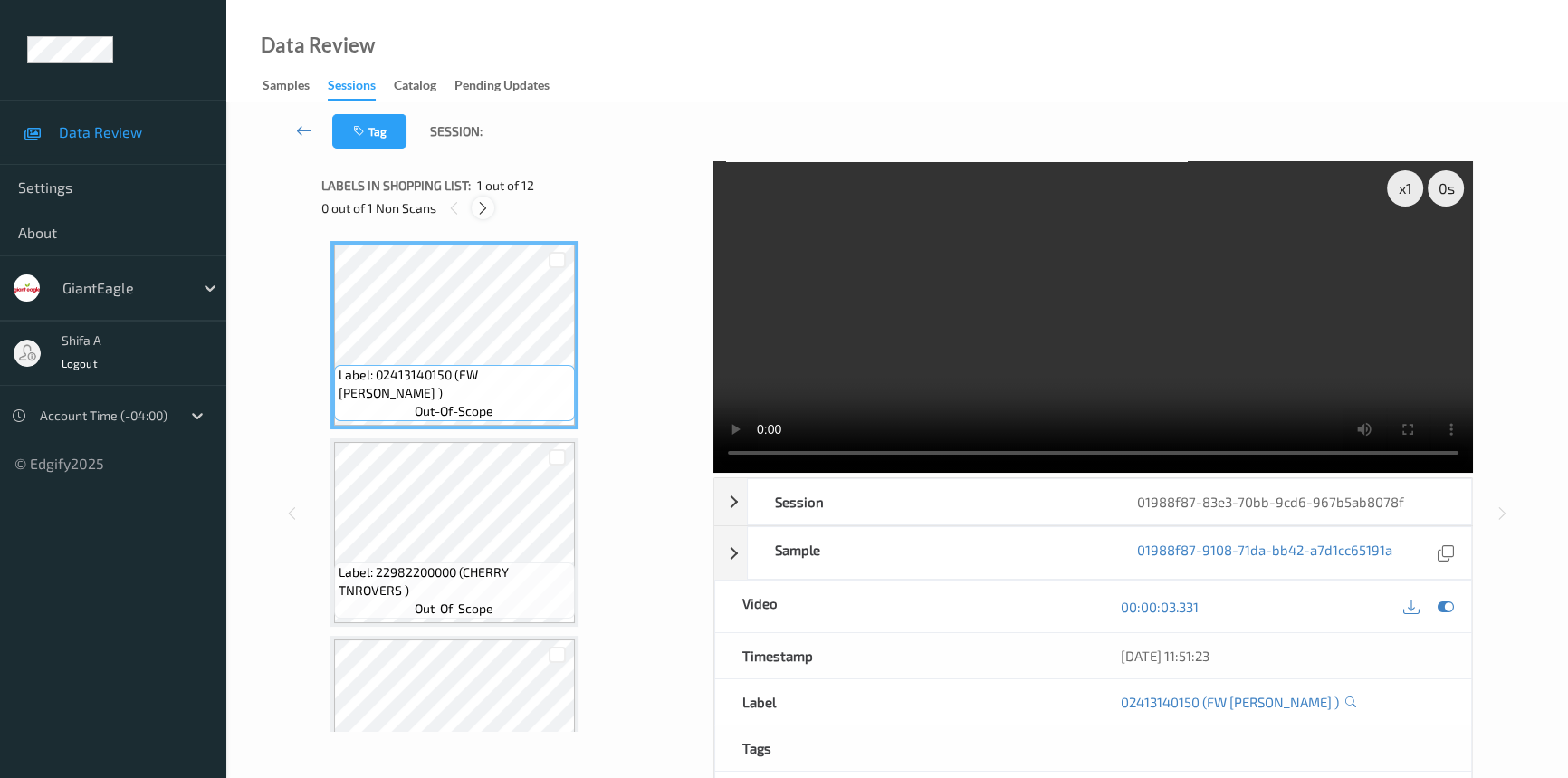
click at [488, 213] on icon at bounding box center [483, 208] width 16 height 17
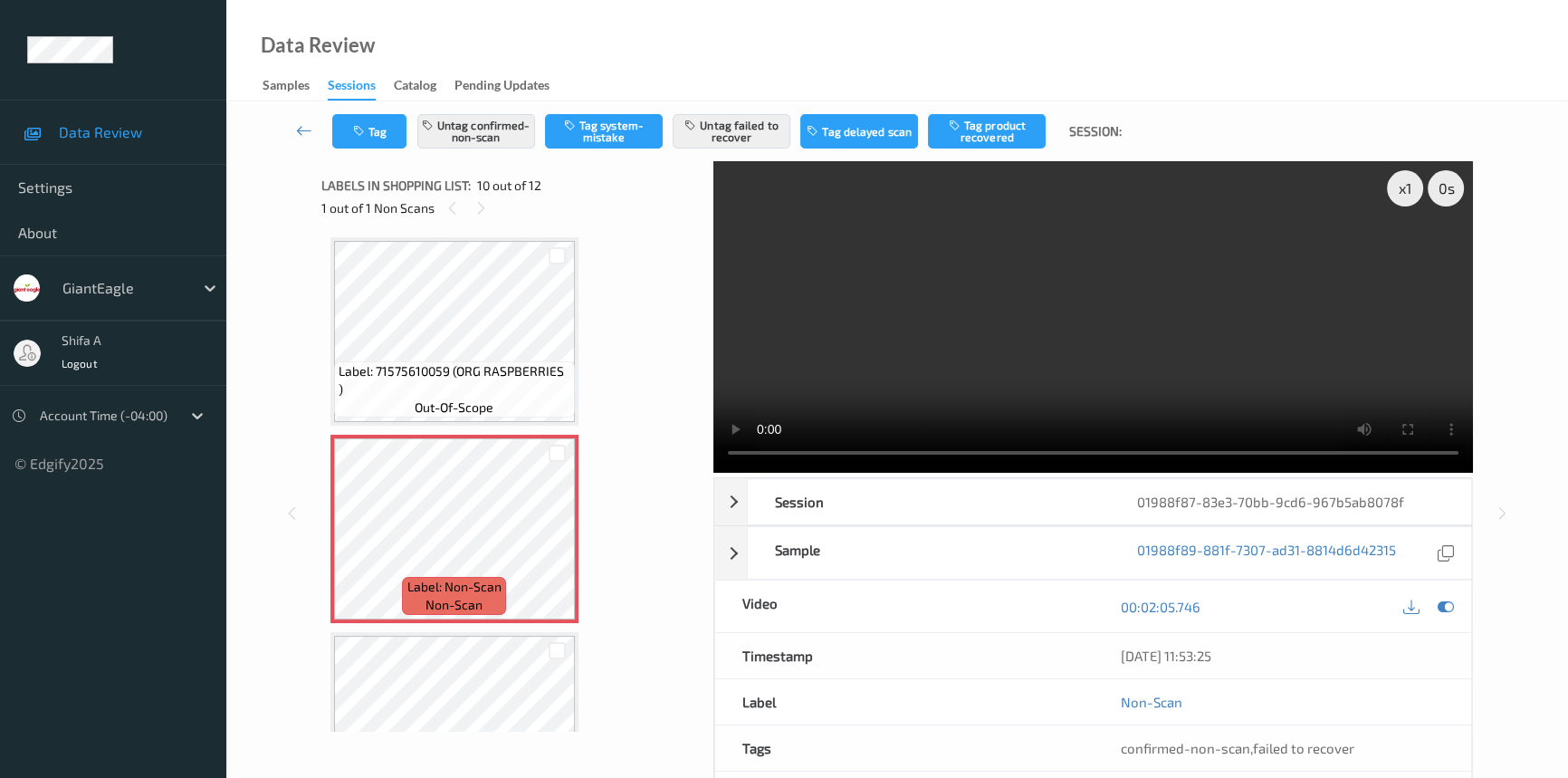
scroll to position [1665, 0]
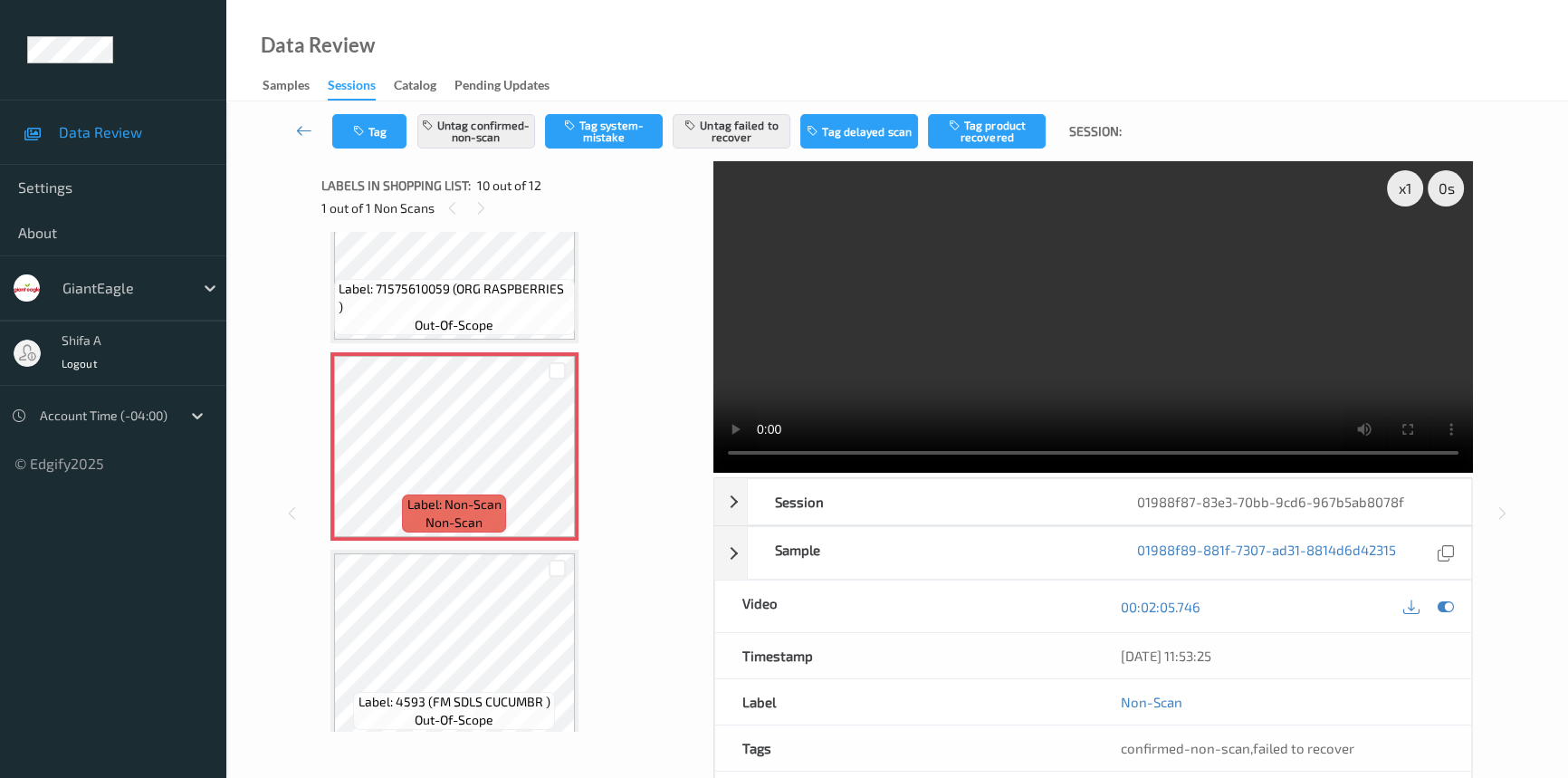
click at [1157, 317] on video at bounding box center [1093, 317] width 760 height 312
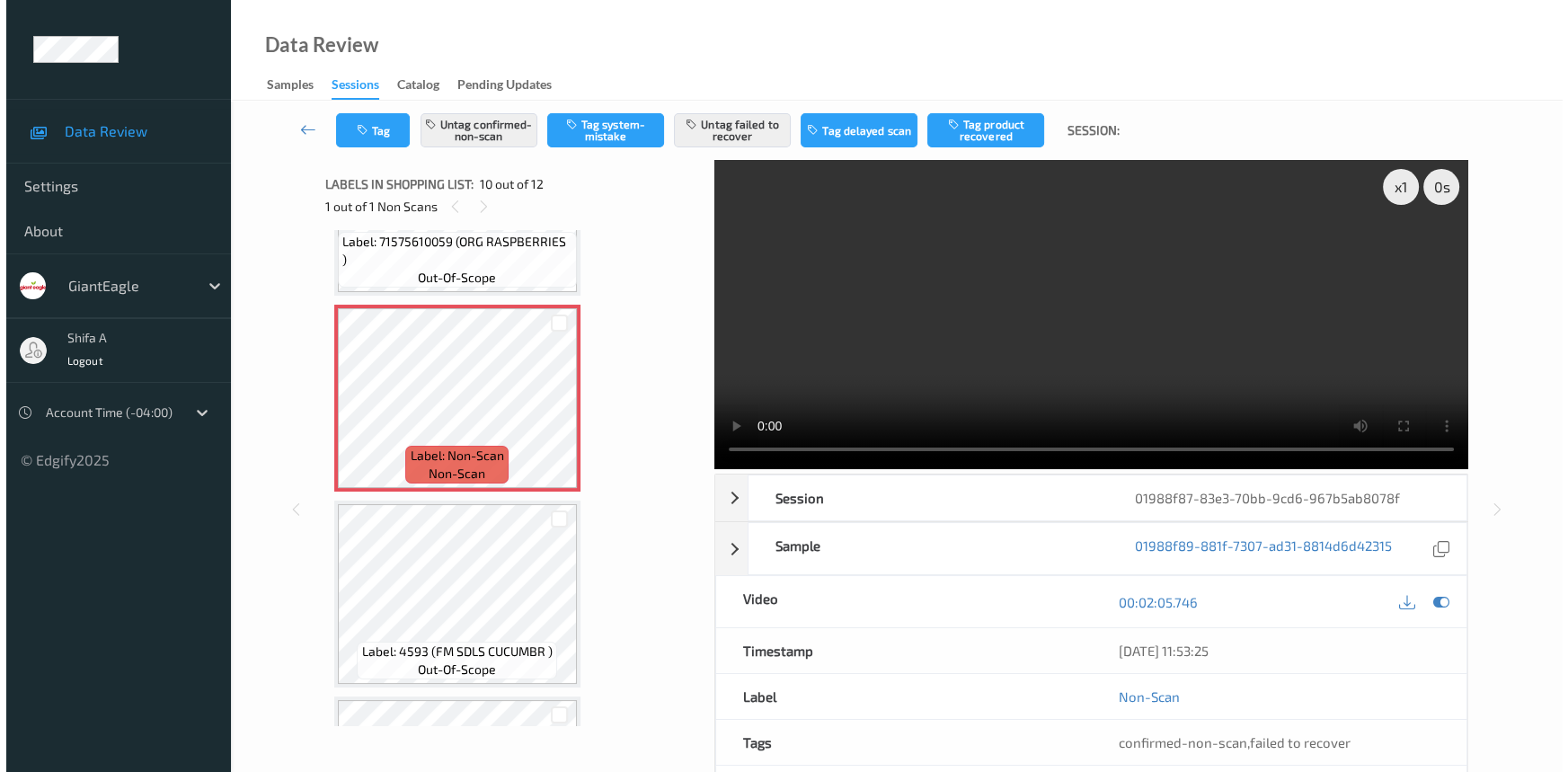
scroll to position [1734, 0]
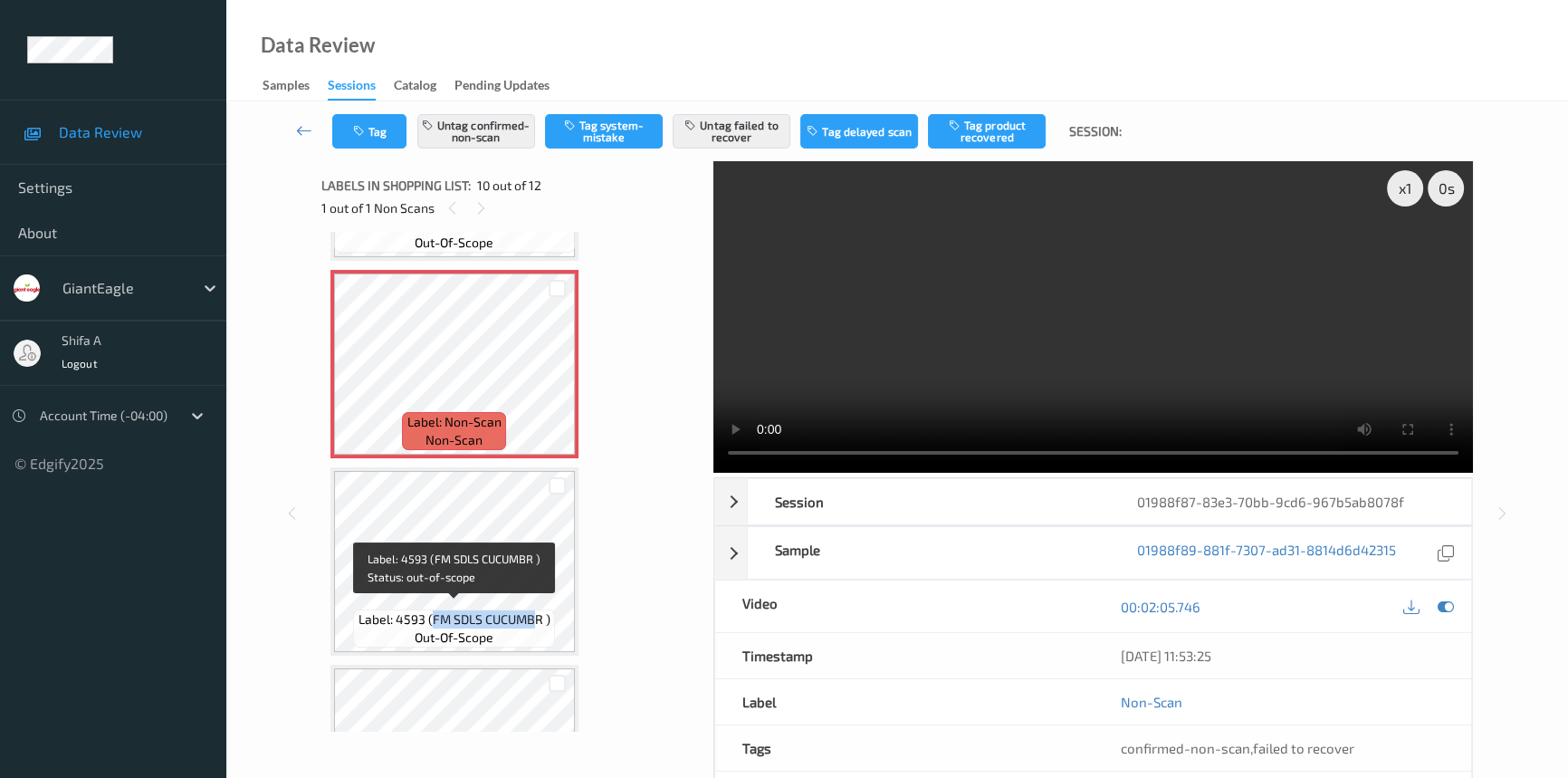
drag, startPoint x: 431, startPoint y: 612, endPoint x: 536, endPoint y: 614, distance: 105.0
click at [536, 614] on span "Label: 4593 (FM SDLS CUCUMBR )" at bounding box center [454, 619] width 192 height 18
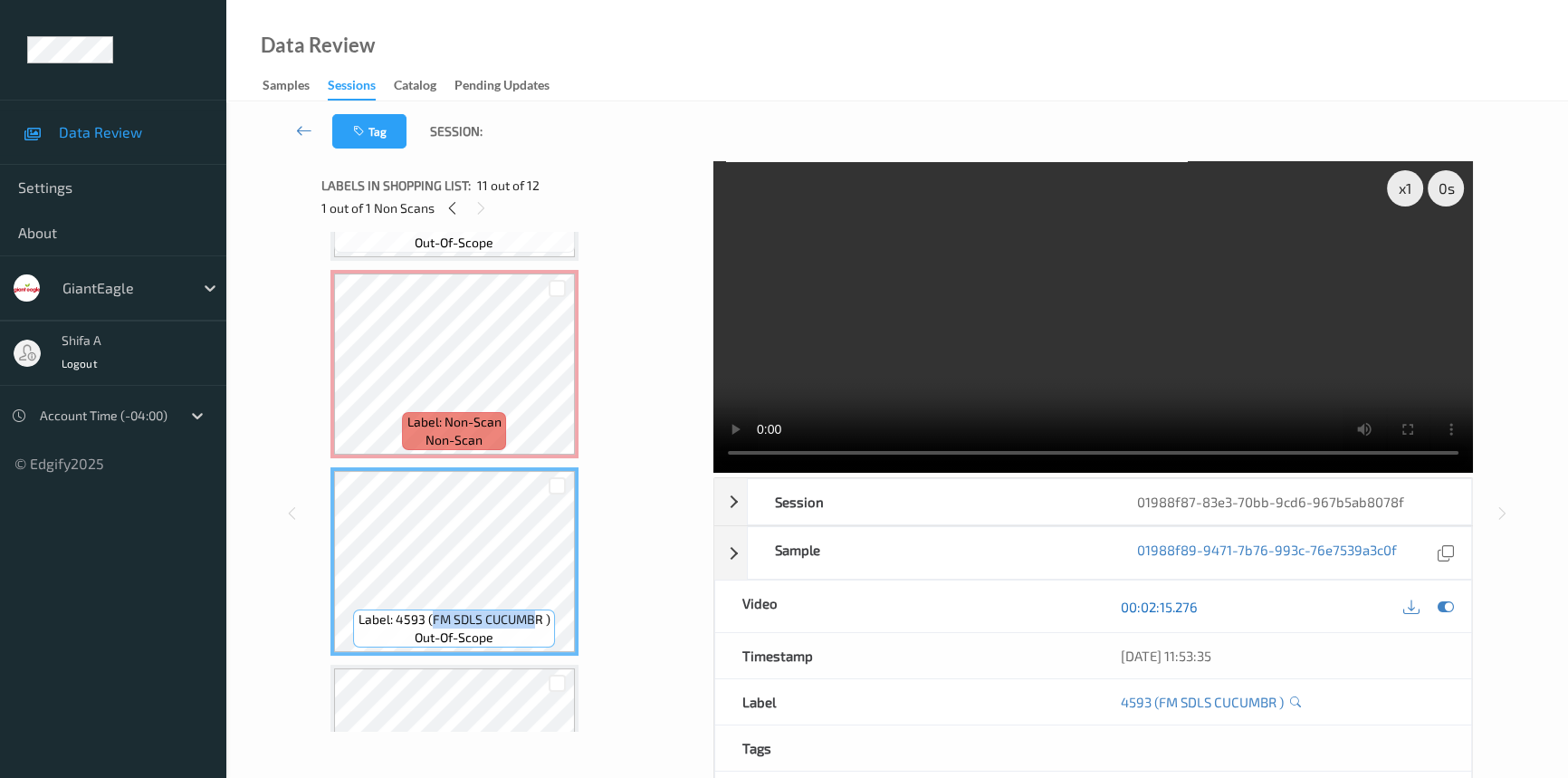
click at [1191, 614] on link "00:02:15.276" at bounding box center [1159, 607] width 77 height 18
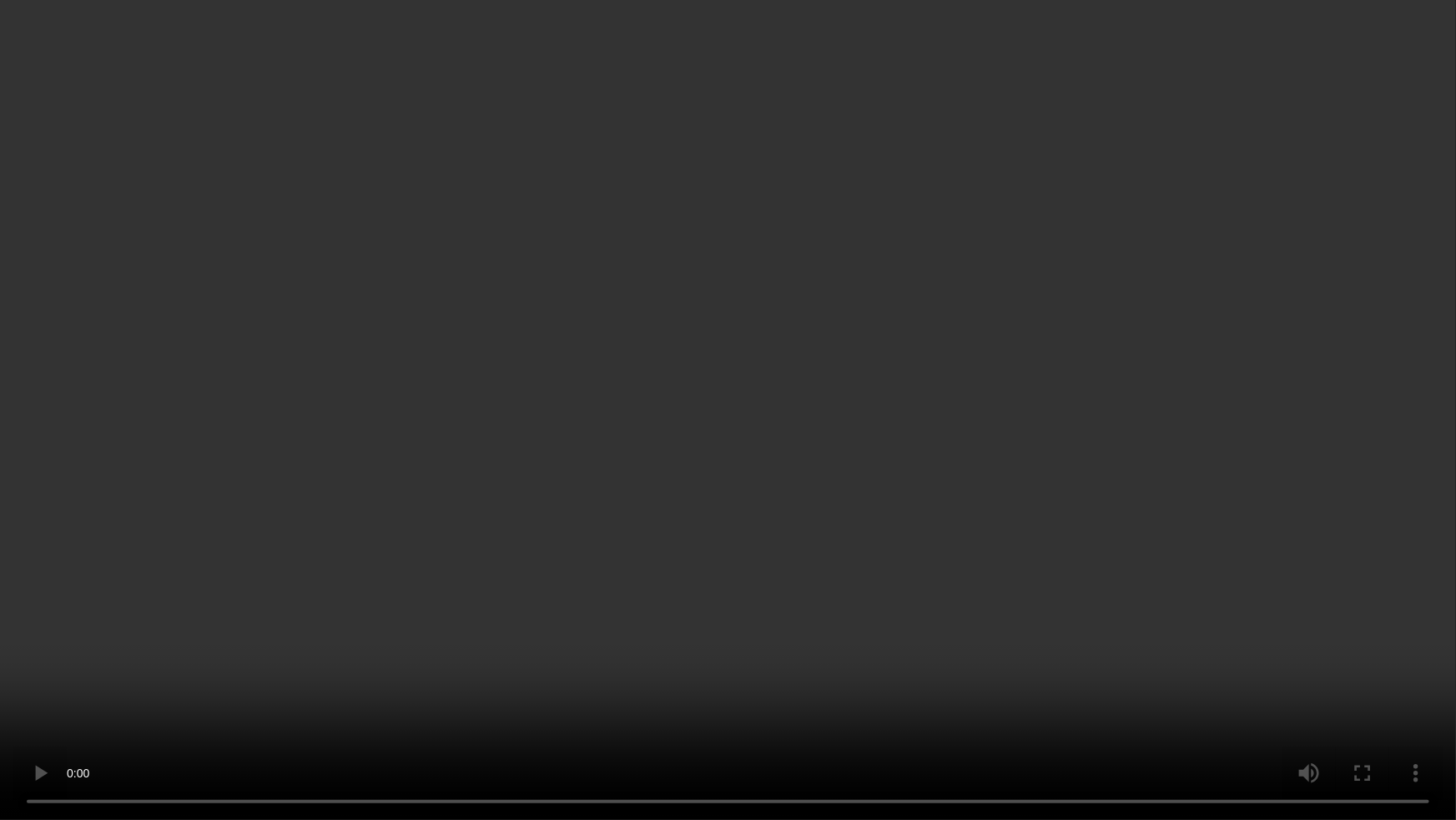
click at [1041, 450] on video at bounding box center [728, 410] width 1456 height 820
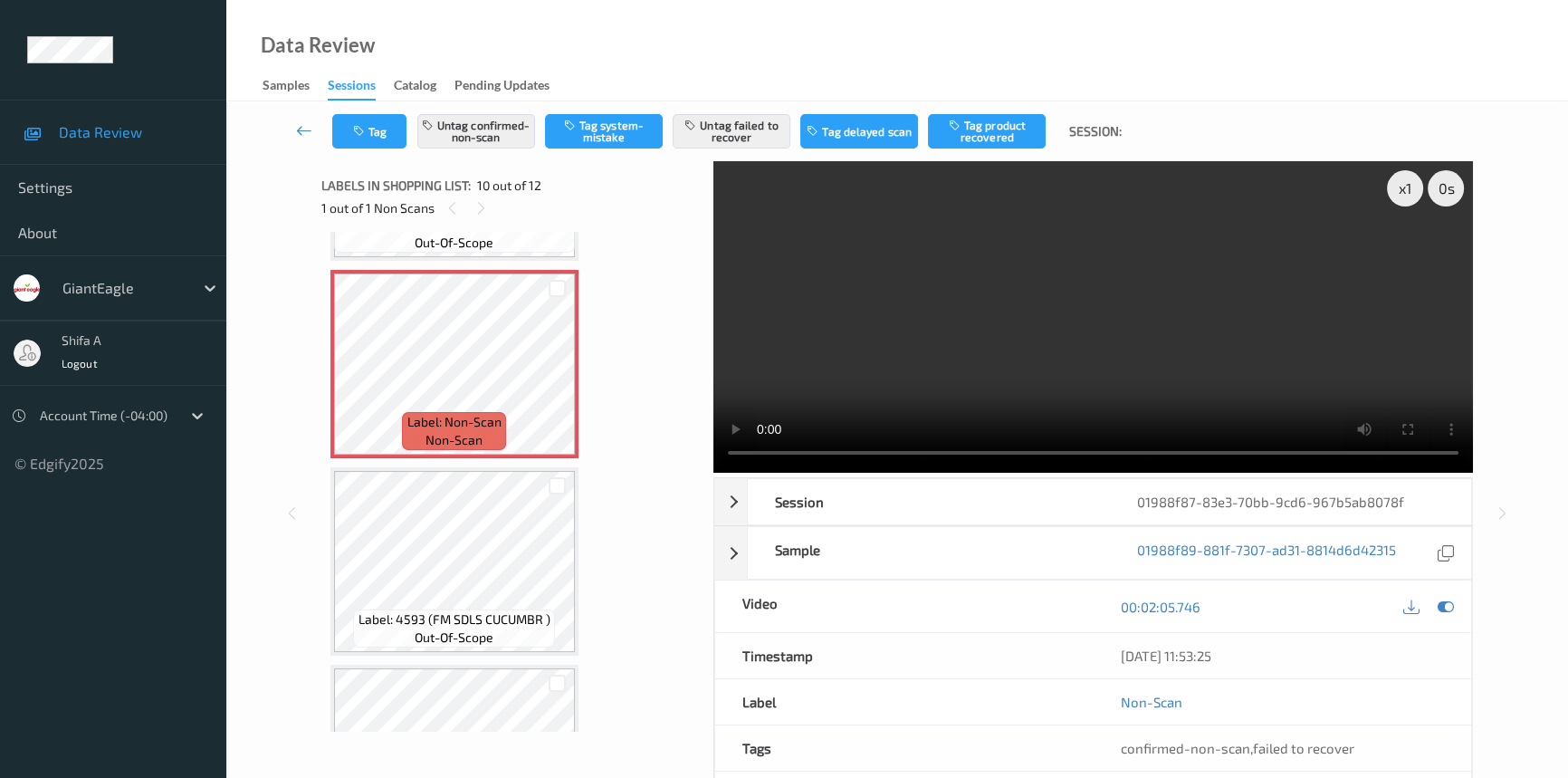
click at [1243, 290] on video at bounding box center [1093, 317] width 760 height 312
click at [747, 120] on button "Untag failed to recover" at bounding box center [732, 131] width 118 height 34
click at [501, 136] on button "Untag confirmed-non-scan" at bounding box center [477, 131] width 118 height 34
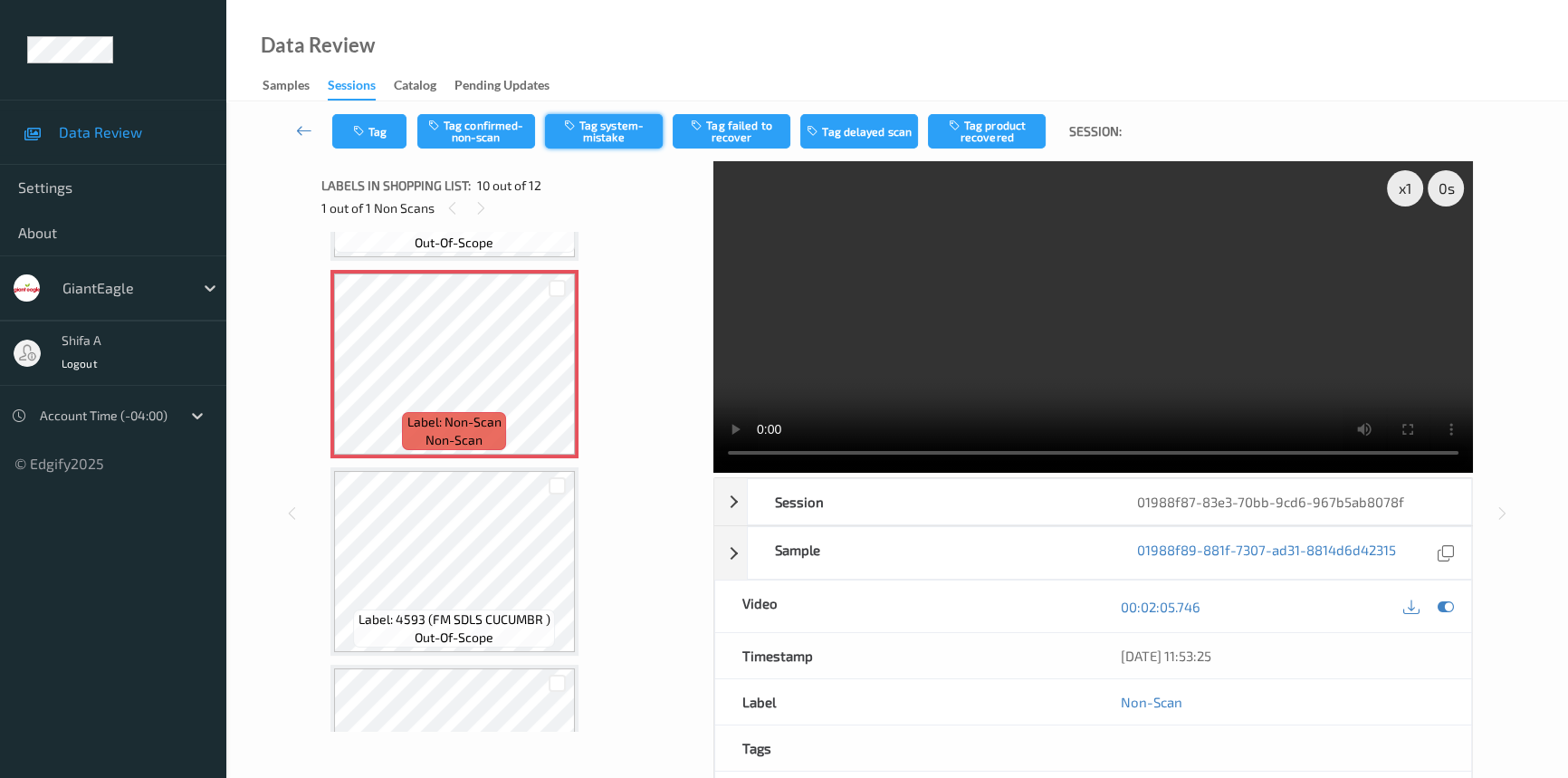
click at [609, 127] on button "Tag system-mistake" at bounding box center [604, 131] width 118 height 34
click at [368, 136] on icon "button" at bounding box center [360, 132] width 16 height 13
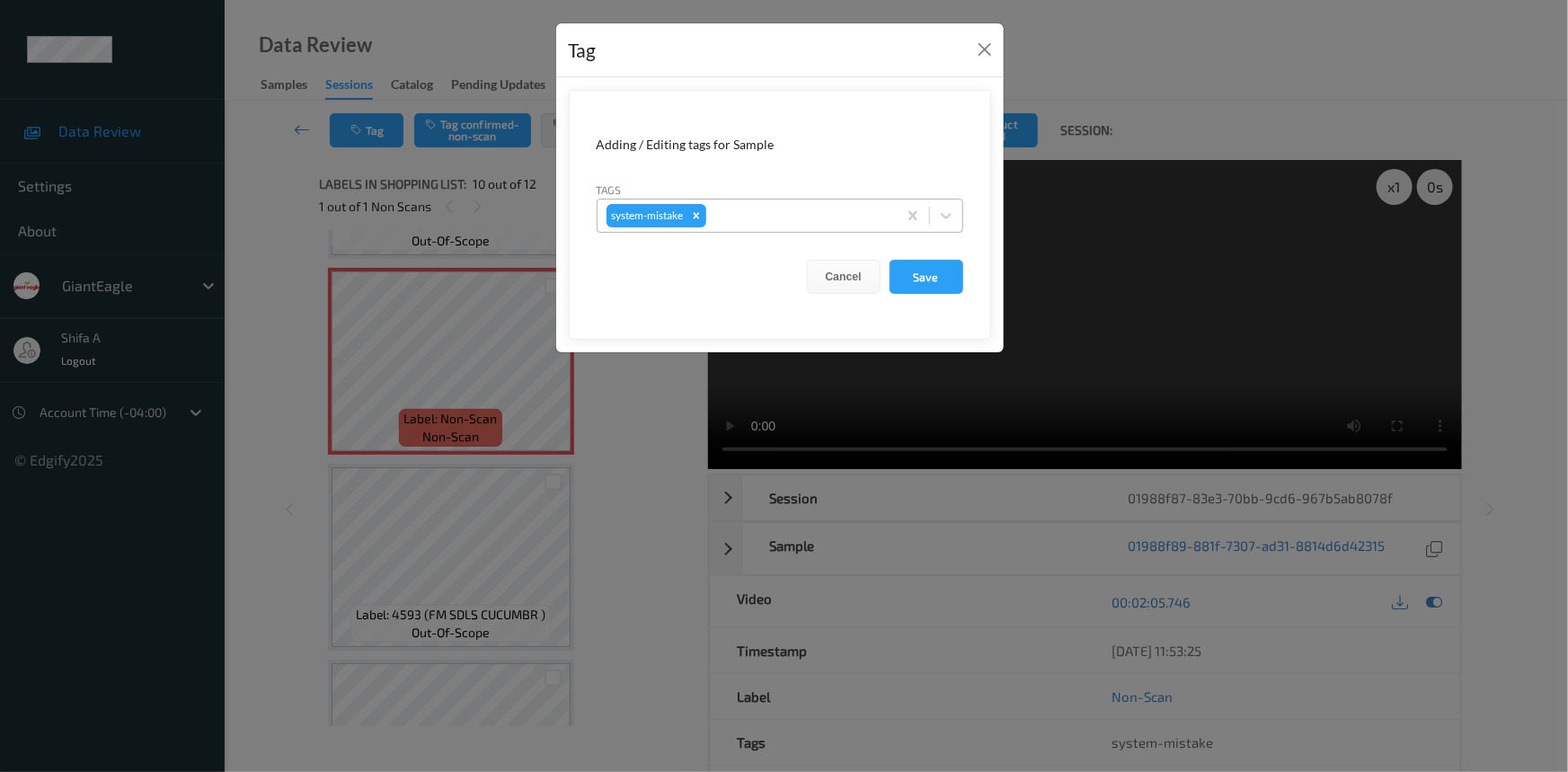
click at [812, 224] on div at bounding box center [799, 216] width 177 height 22
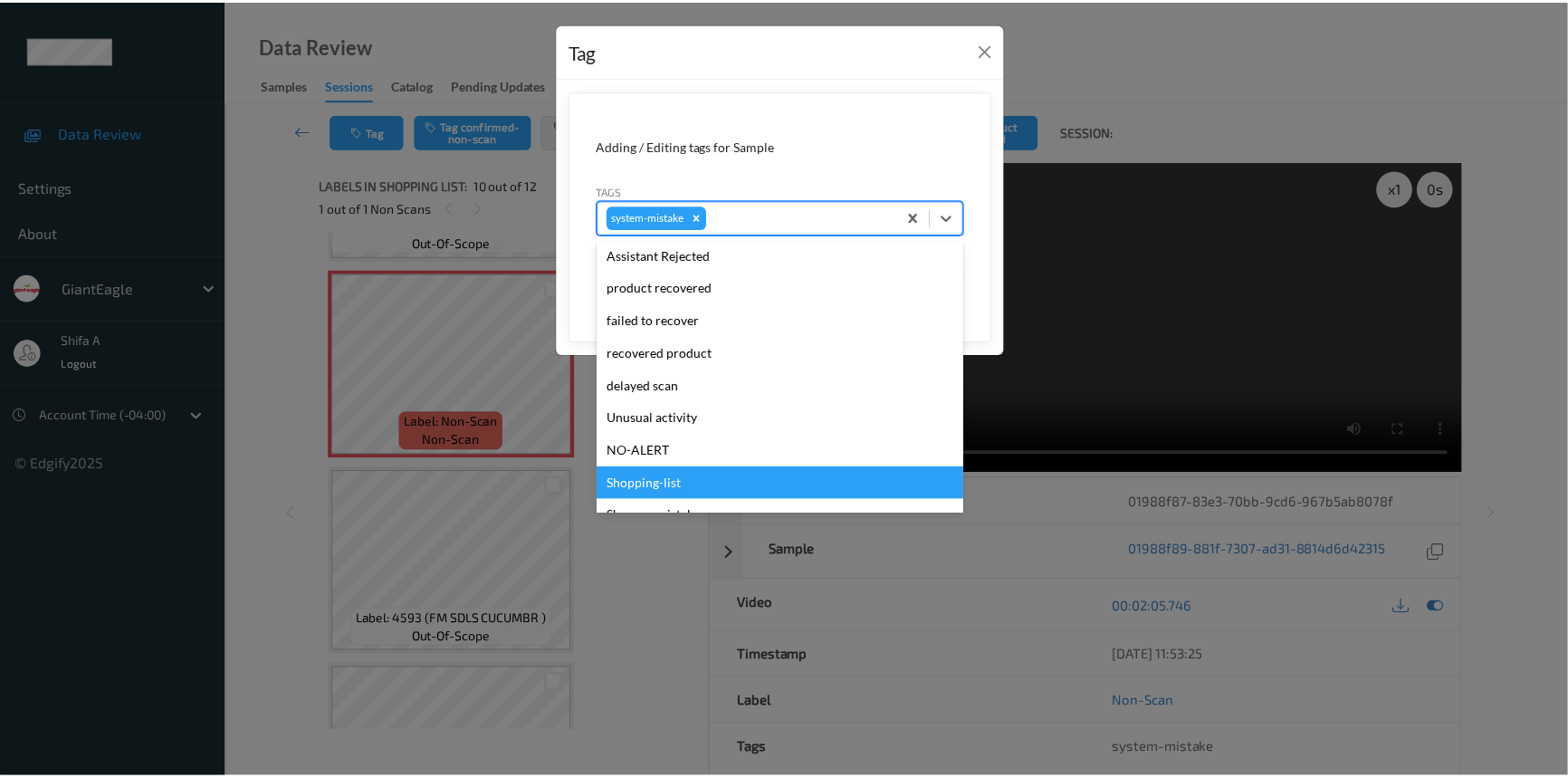
scroll to position [191, 0]
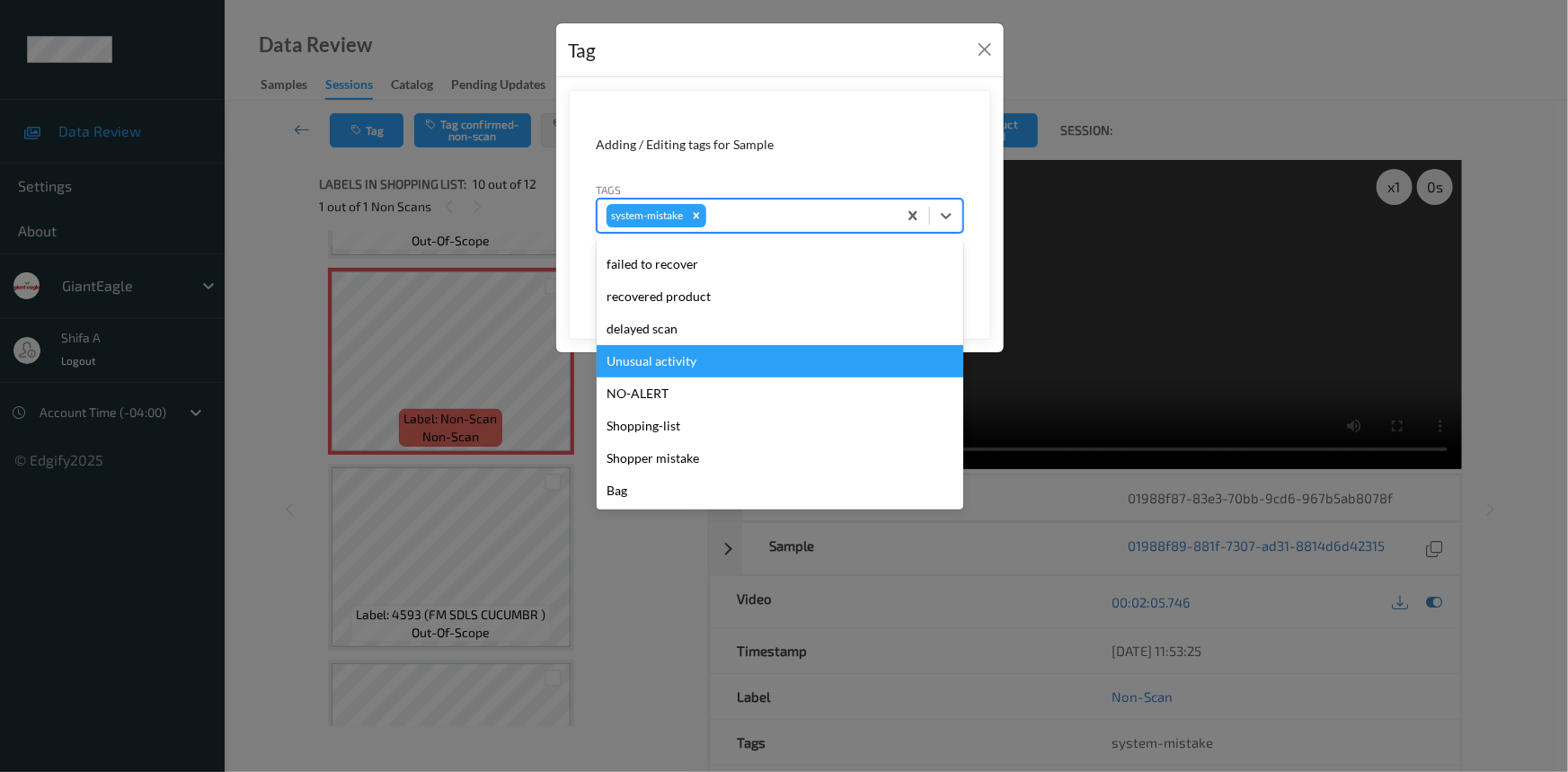
click at [701, 351] on div "Unusual activity" at bounding box center [779, 360] width 367 height 32
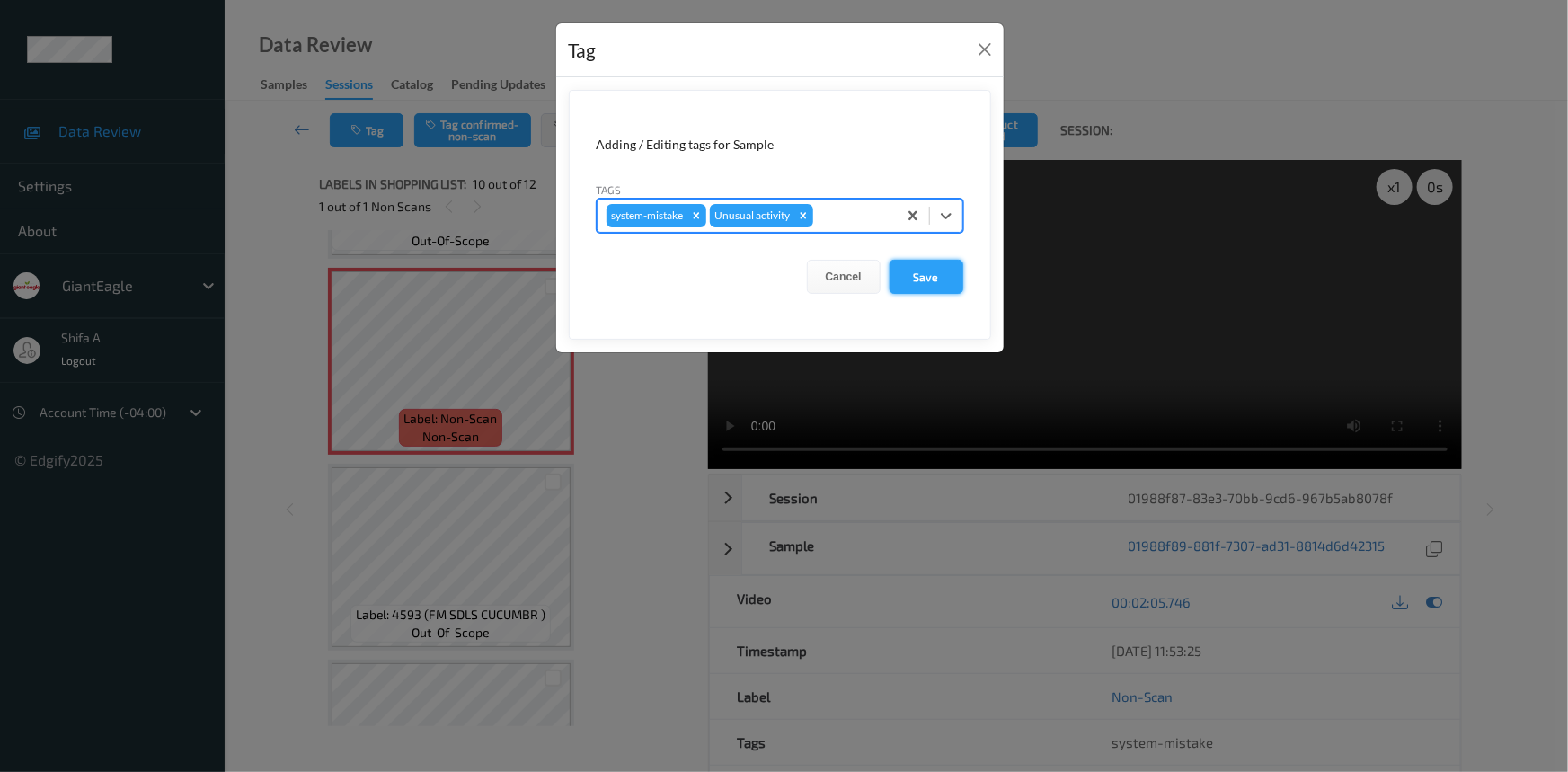
click at [929, 273] on button "Save" at bounding box center [926, 276] width 74 height 34
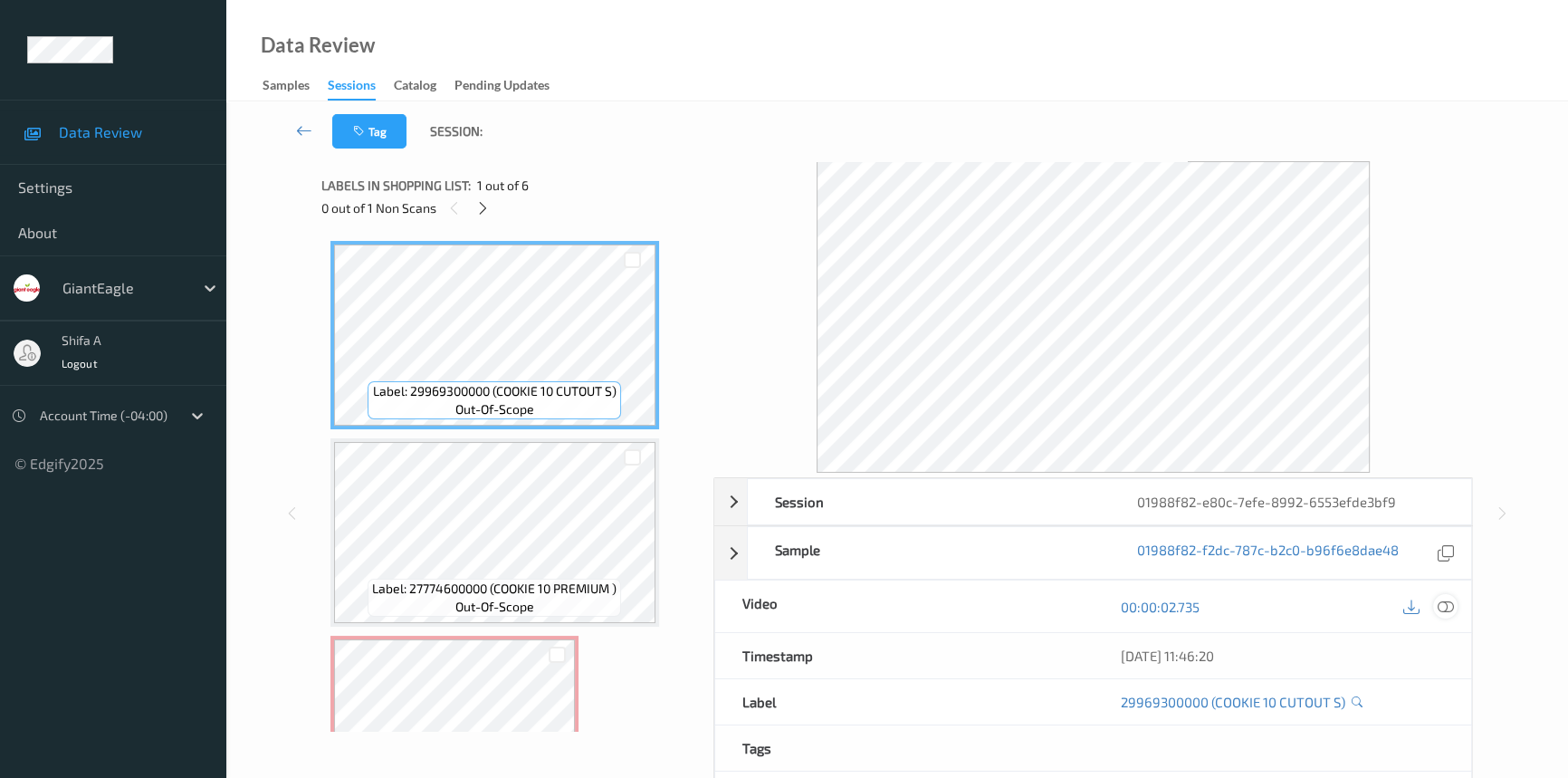
click at [1456, 607] on div at bounding box center [1445, 606] width 25 height 25
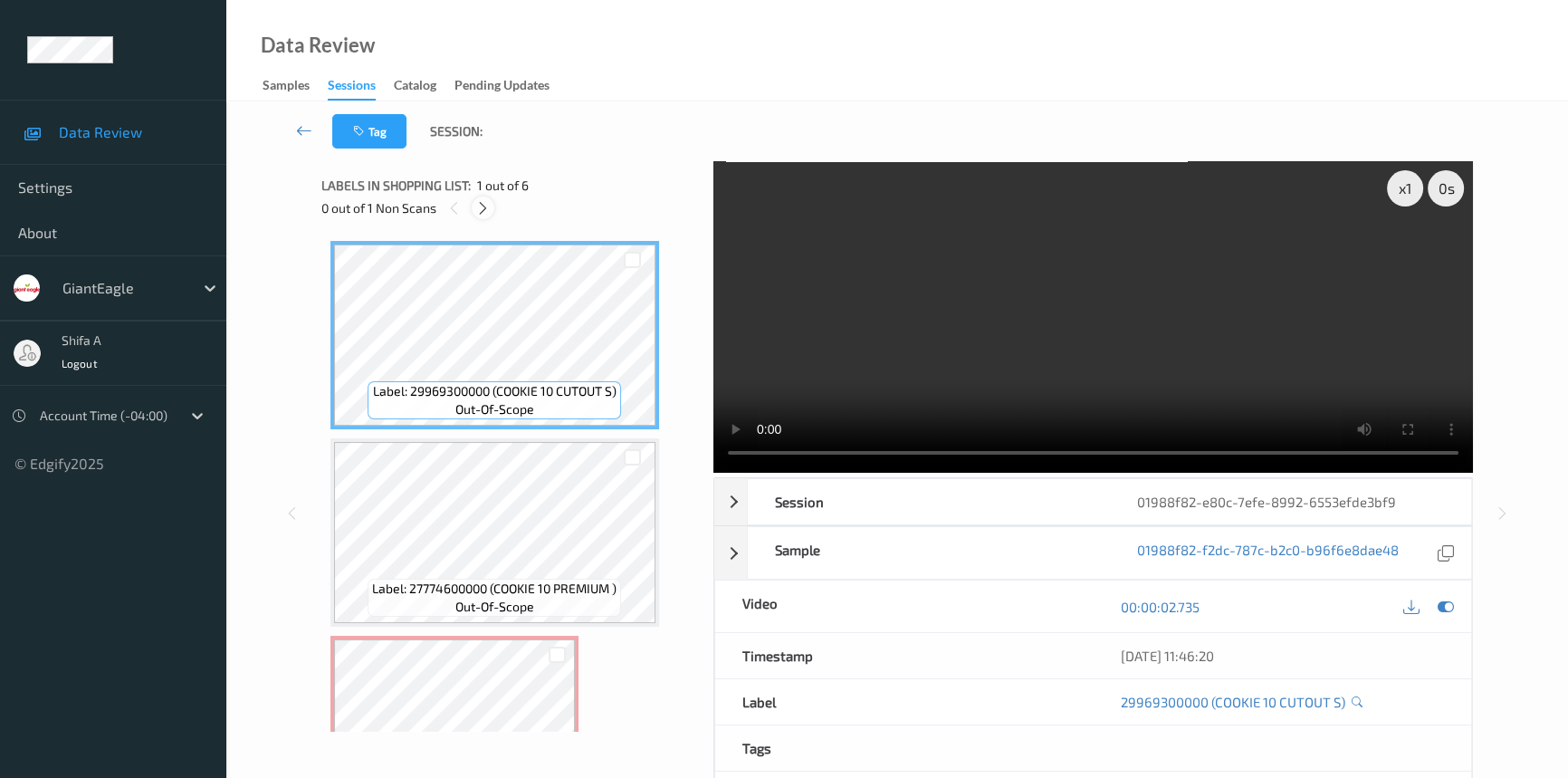
click at [489, 206] on icon at bounding box center [483, 208] width 16 height 17
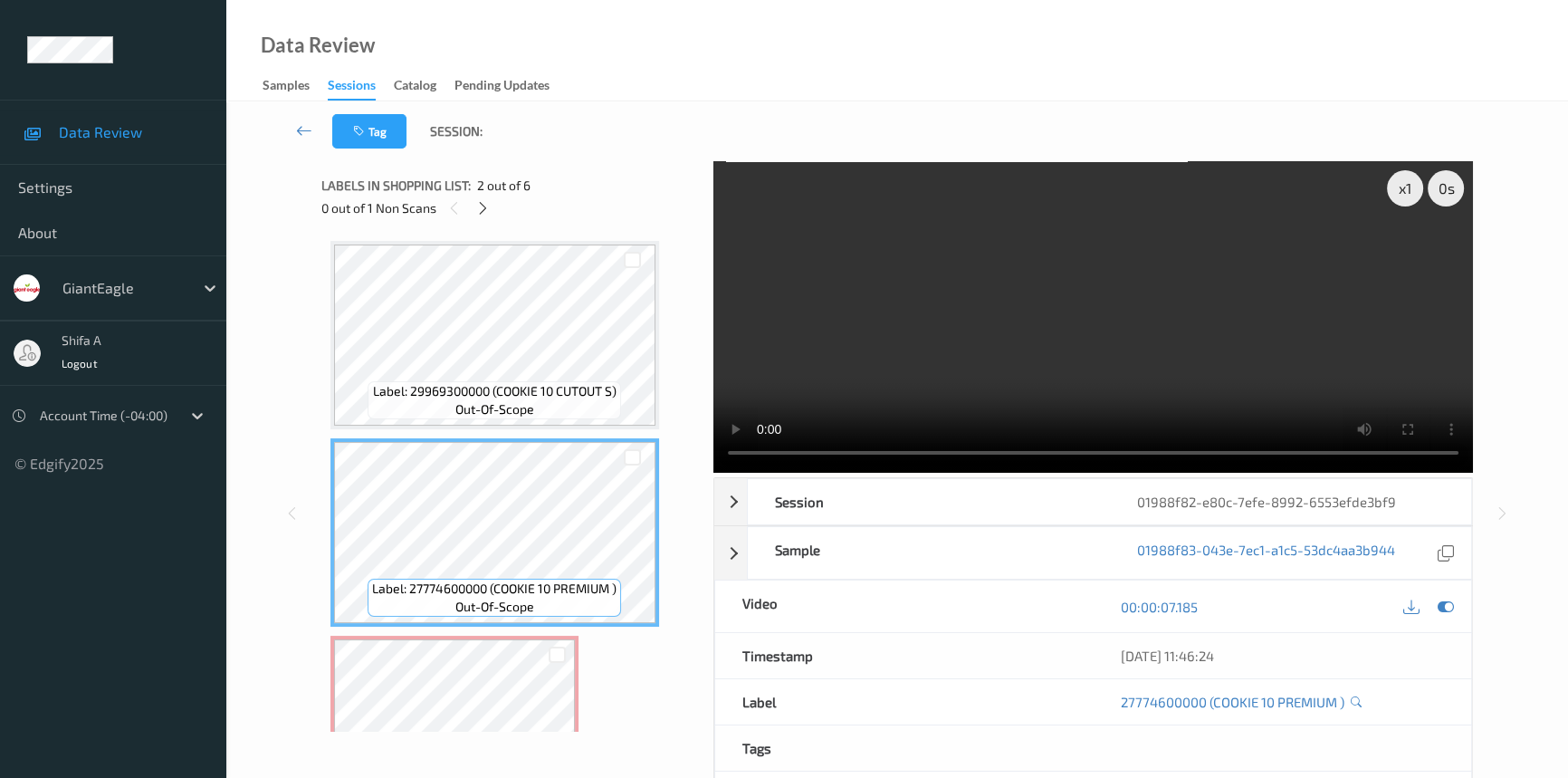
scroll to position [246, 0]
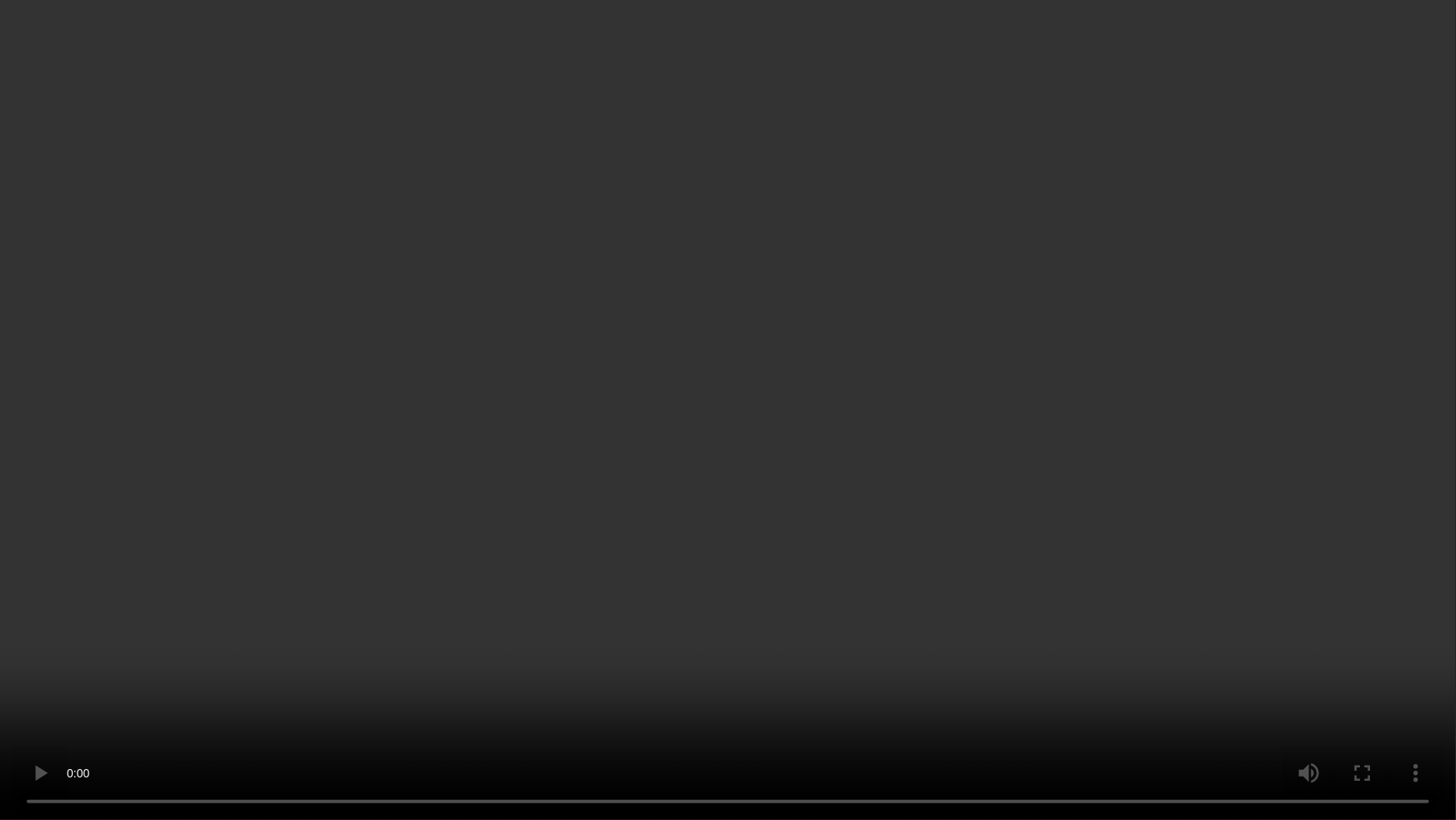
click at [1109, 455] on video at bounding box center [728, 410] width 1456 height 820
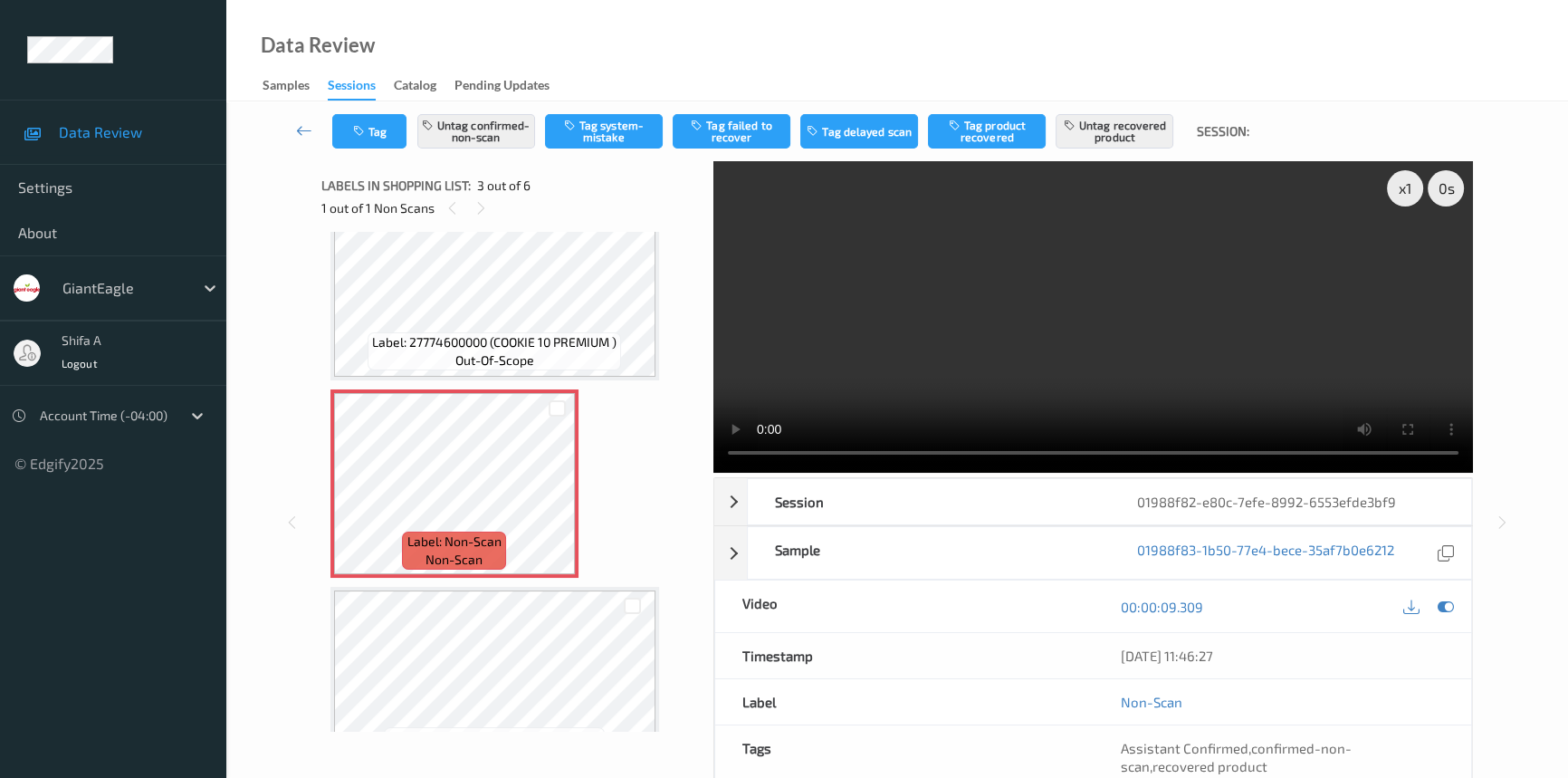
click at [1200, 251] on video at bounding box center [1093, 317] width 760 height 312
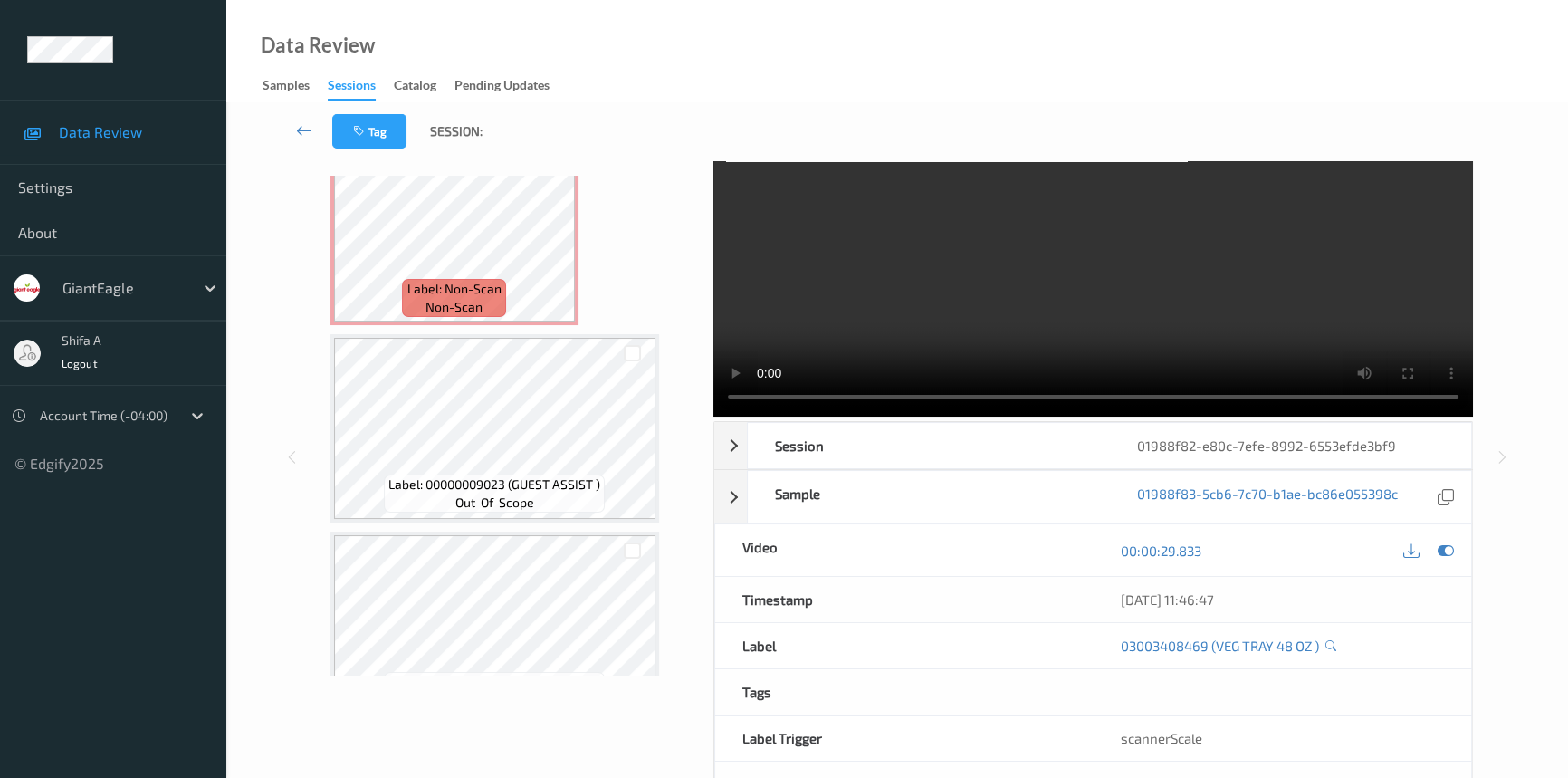
scroll to position [0, 0]
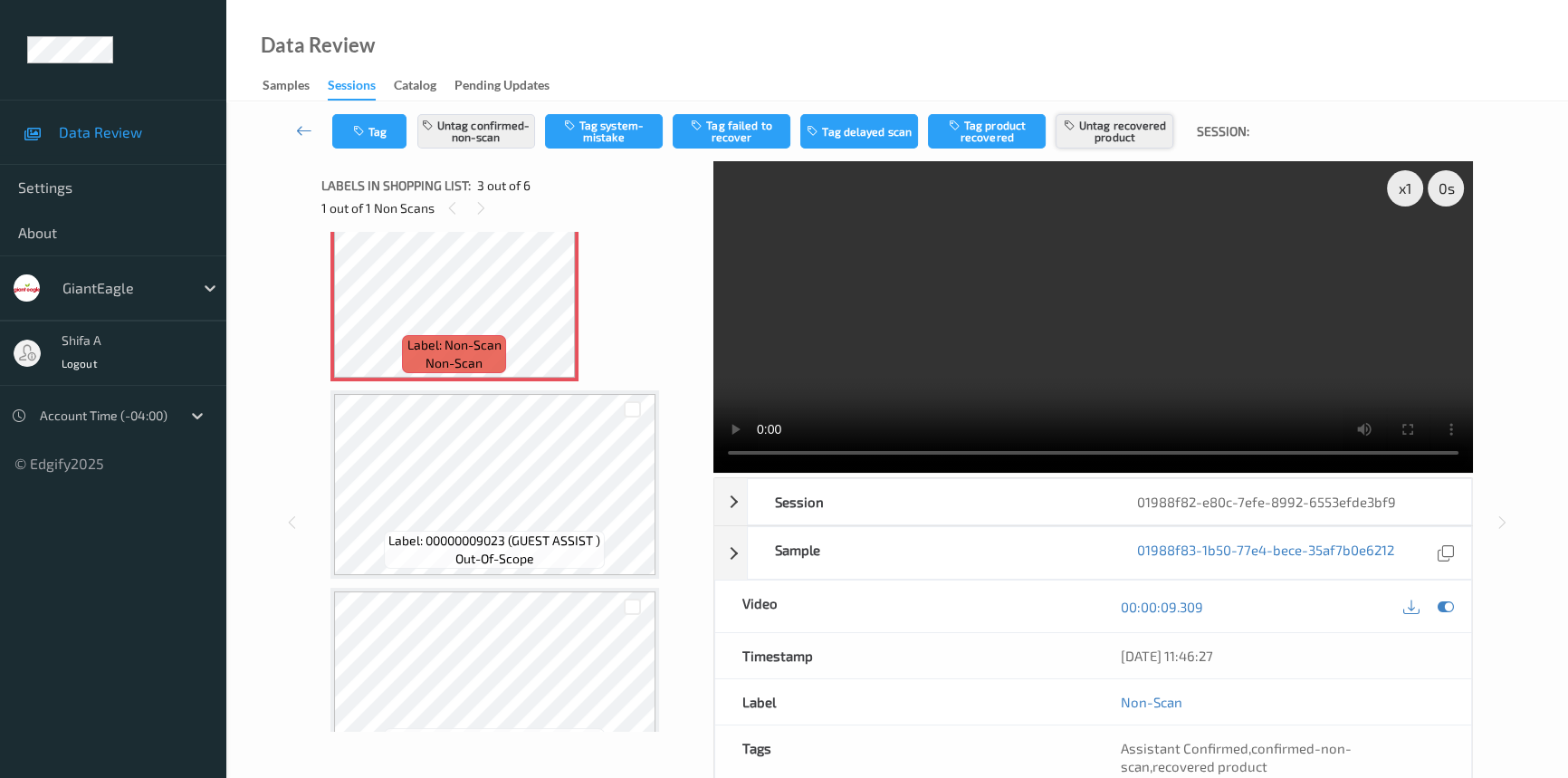
click at [1137, 132] on button "Untag recovered product" at bounding box center [1114, 131] width 118 height 34
click at [1008, 122] on button "Tag product recovered" at bounding box center [987, 131] width 118 height 34
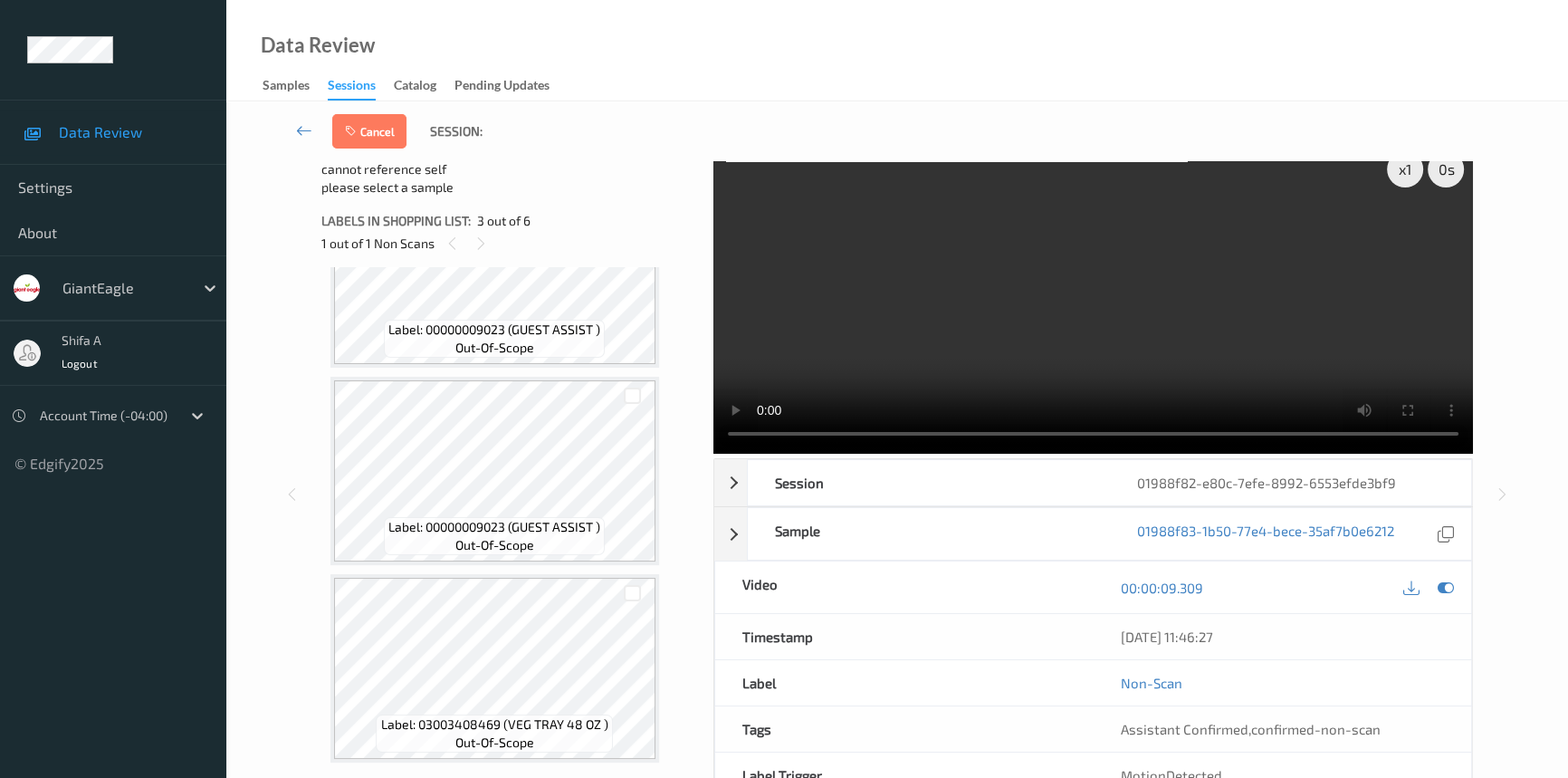
scroll to position [123, 0]
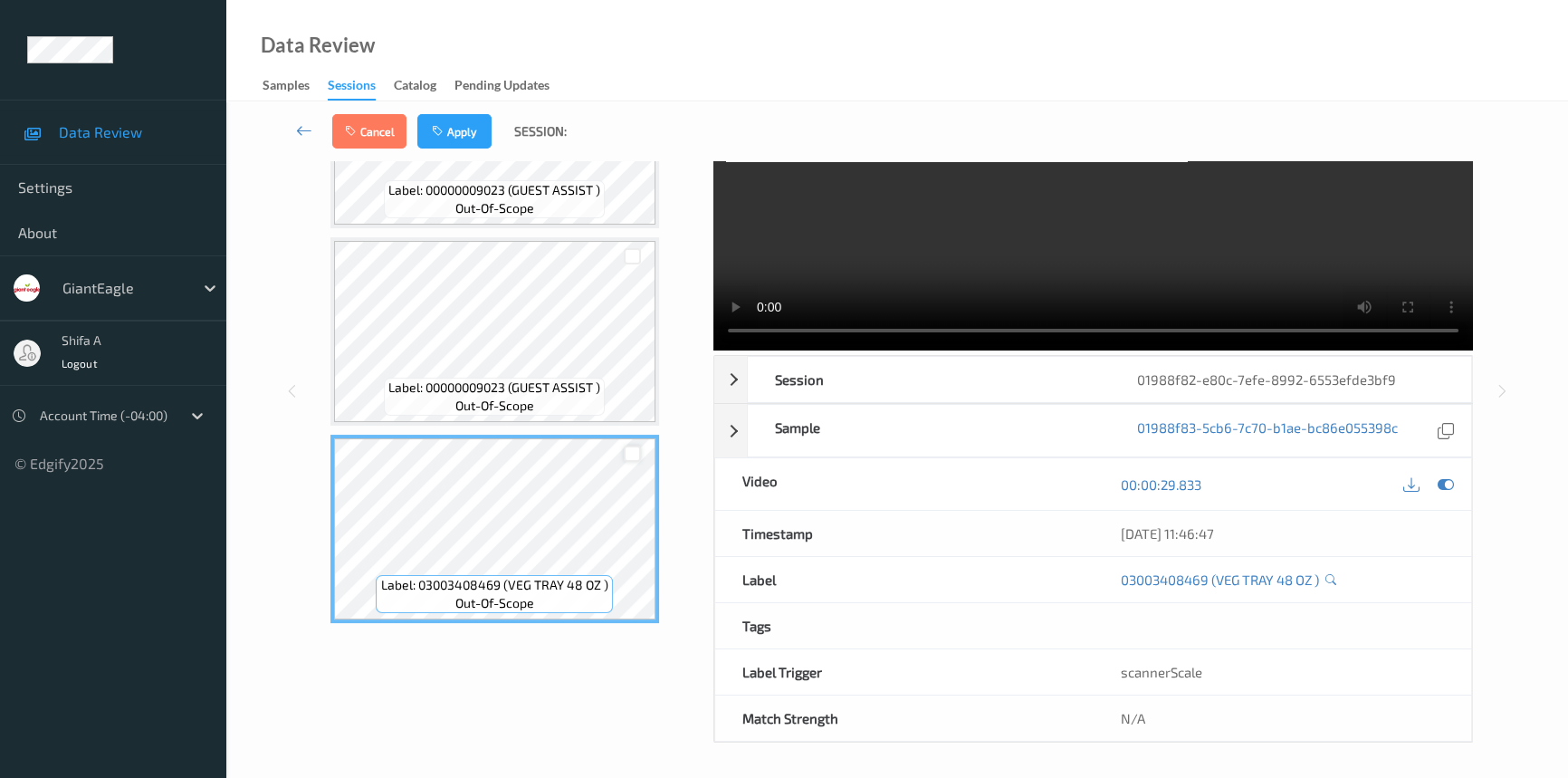
click at [629, 451] on div at bounding box center [632, 454] width 18 height 18
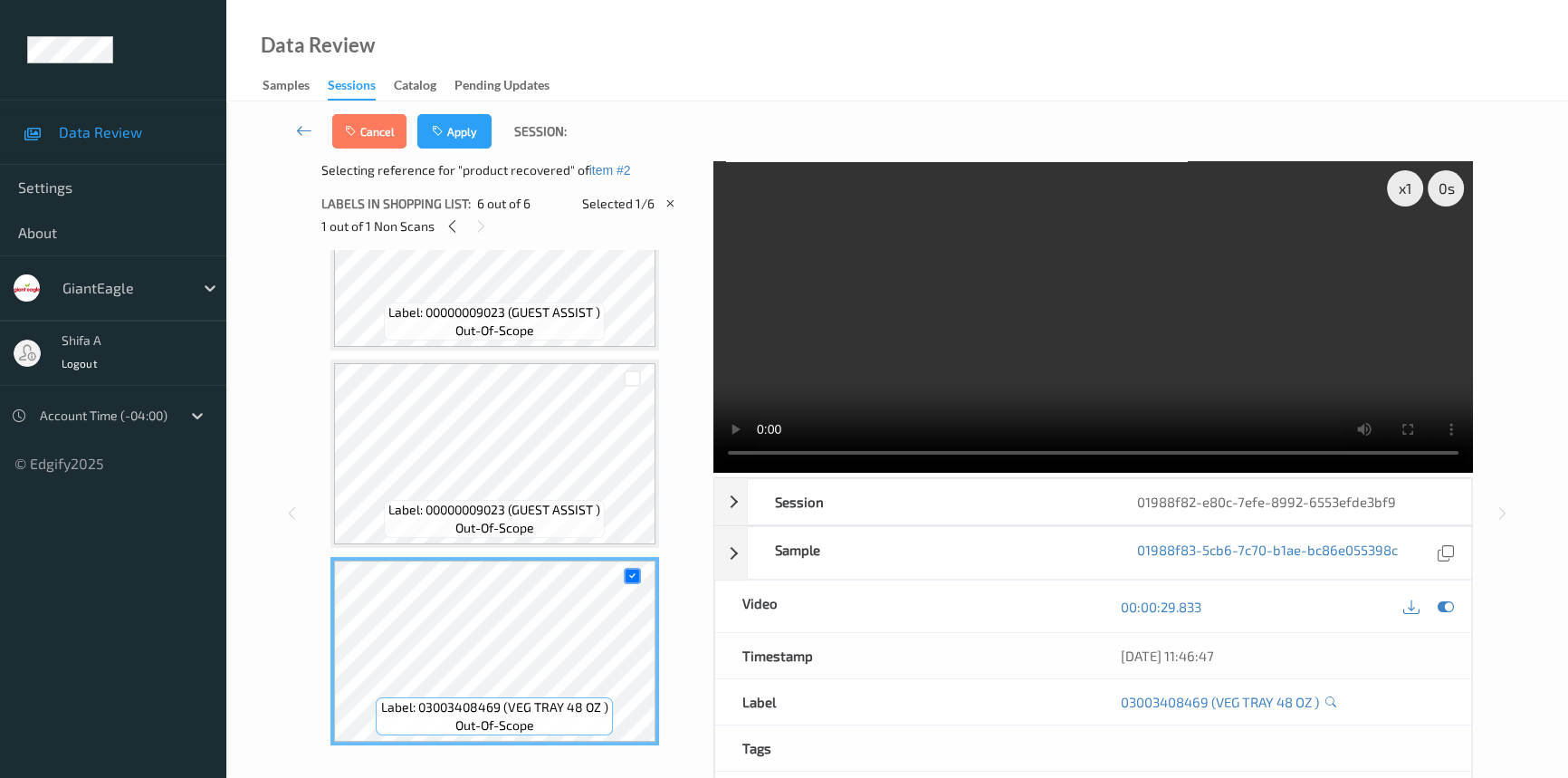
scroll to position [579, 0]
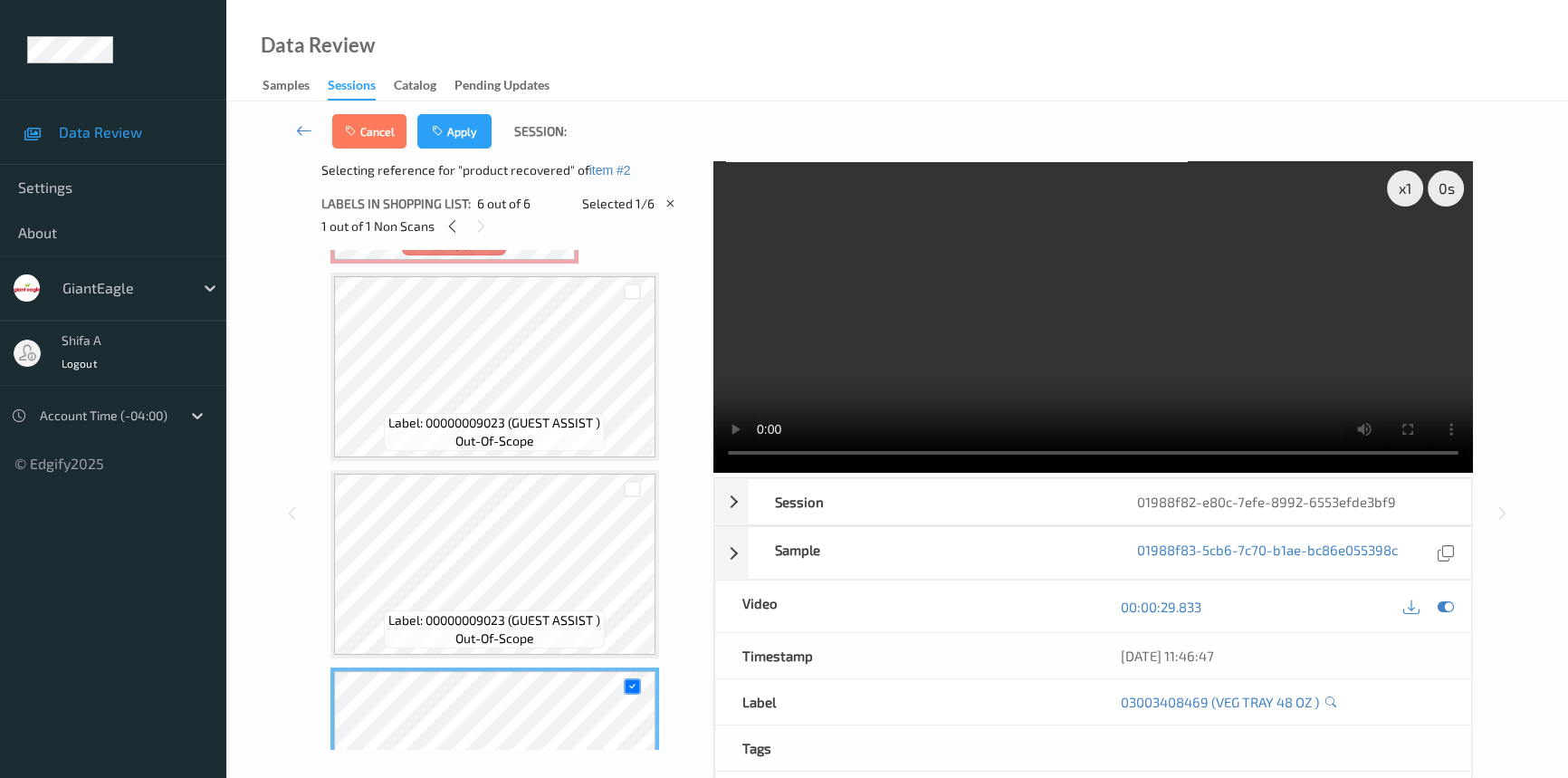
click at [1210, 377] on video at bounding box center [1093, 317] width 760 height 312
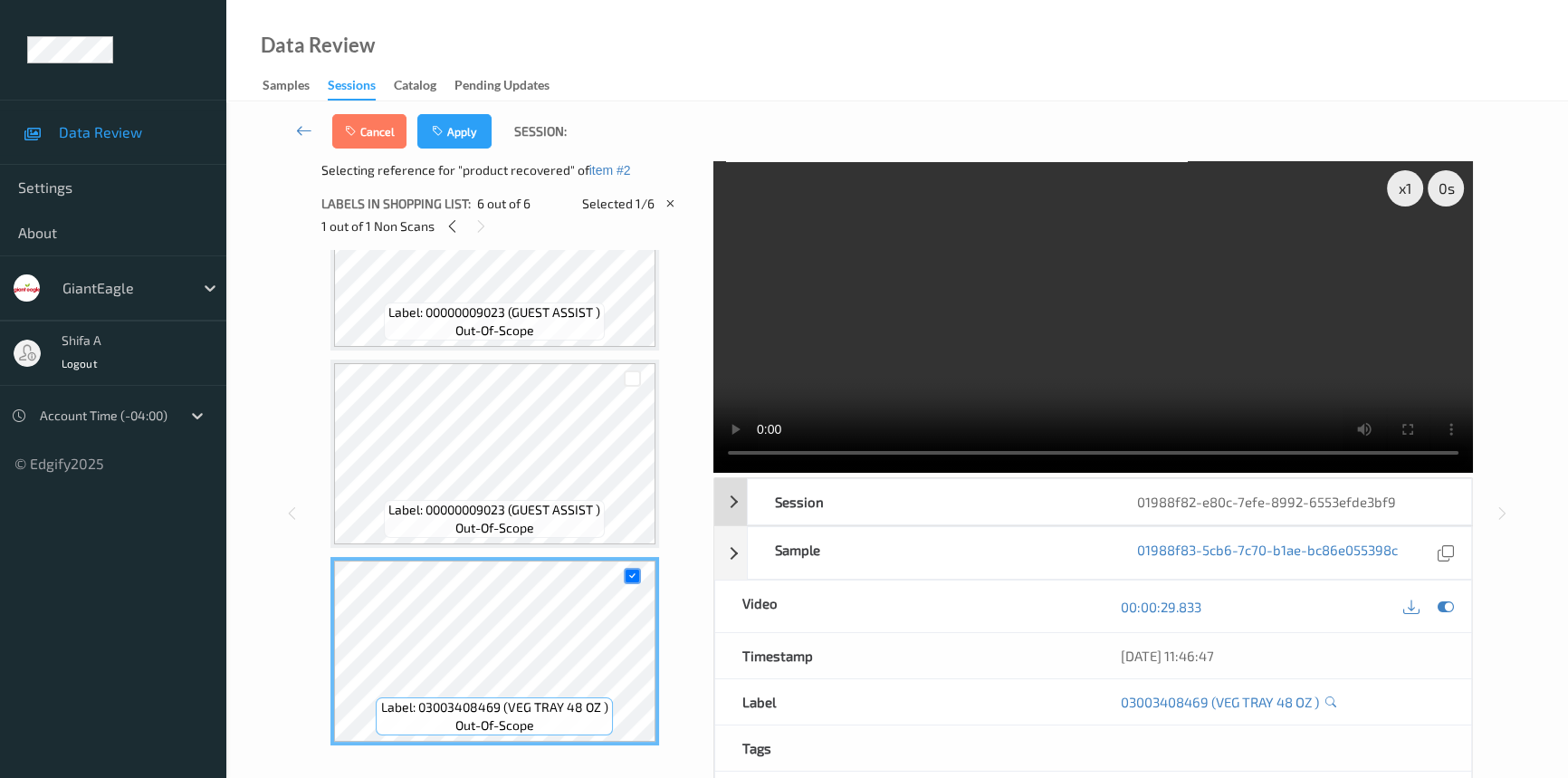
scroll to position [123, 0]
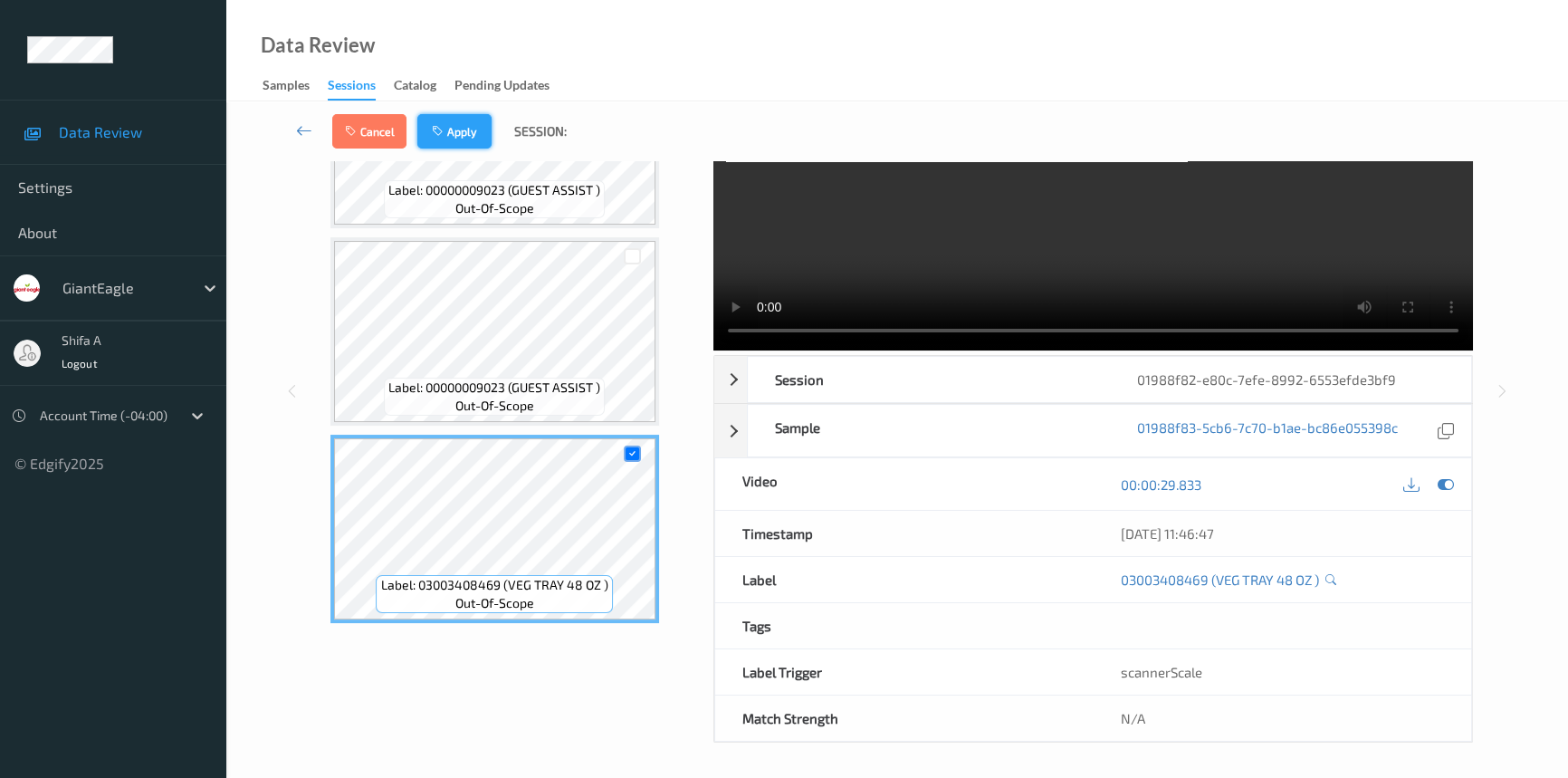
click at [461, 132] on button "Apply" at bounding box center [454, 131] width 75 height 34
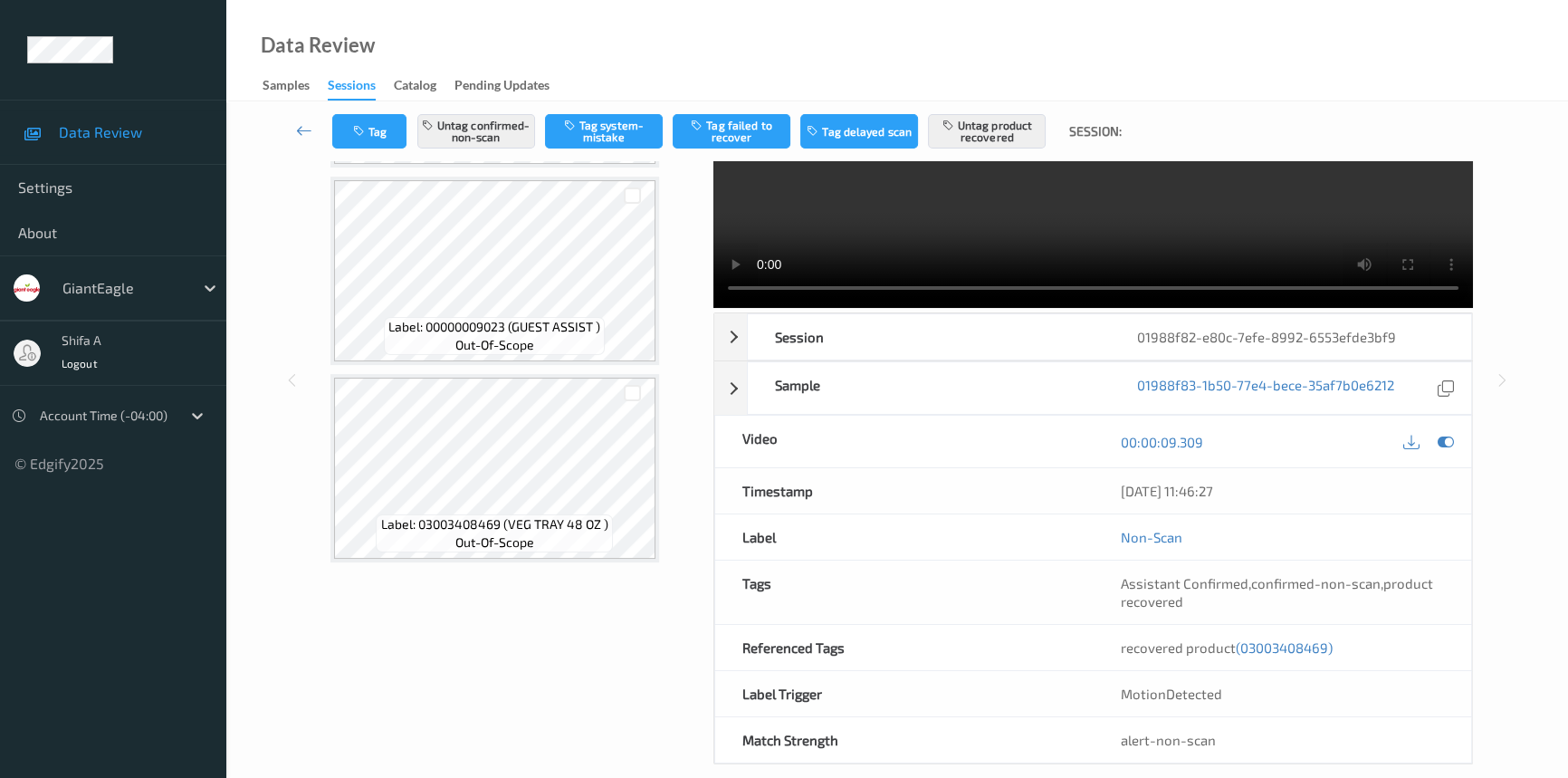
scroll to position [186, 0]
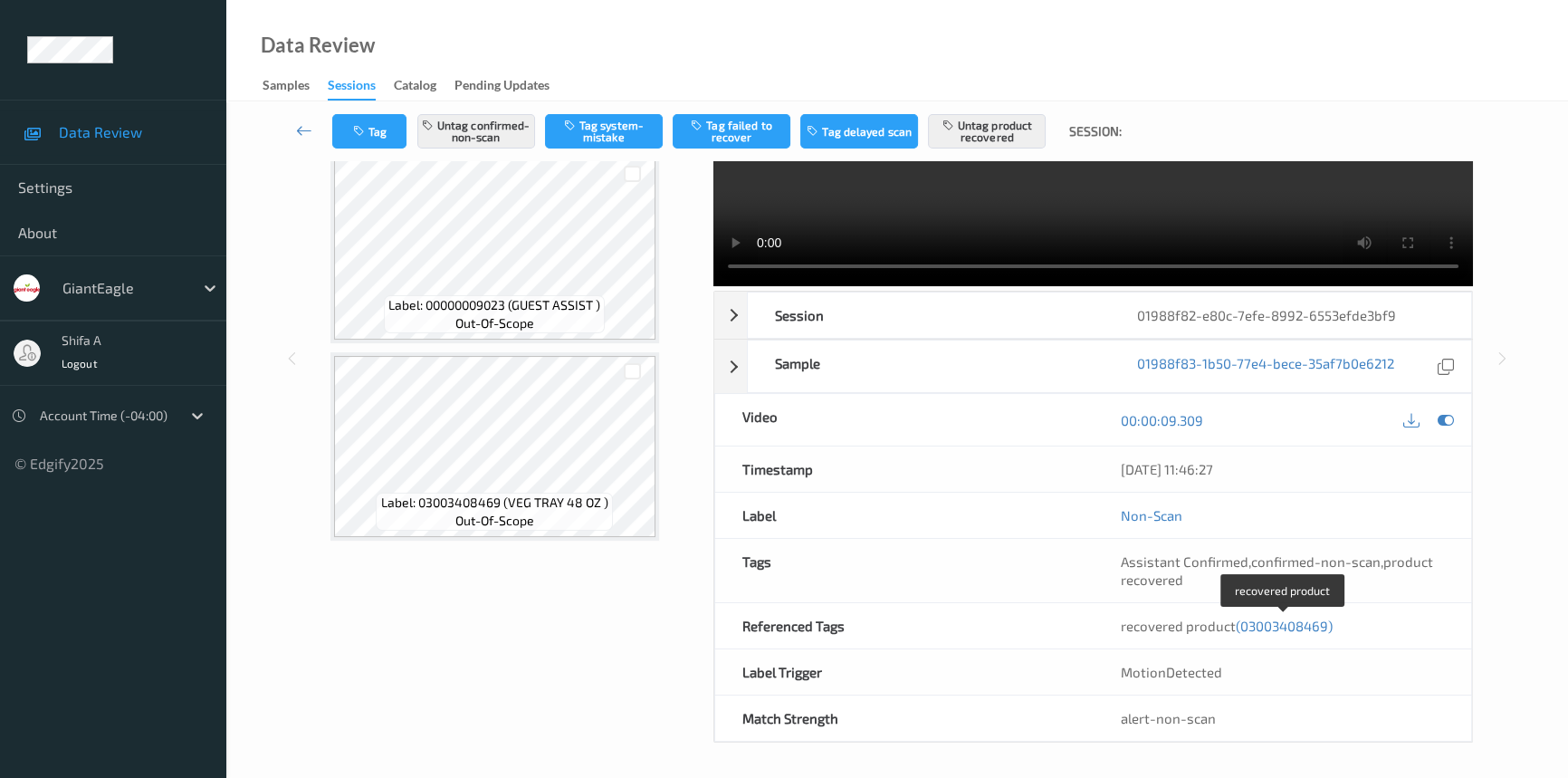
click at [1289, 627] on span "(03003408469)" at bounding box center [1284, 626] width 97 height 17
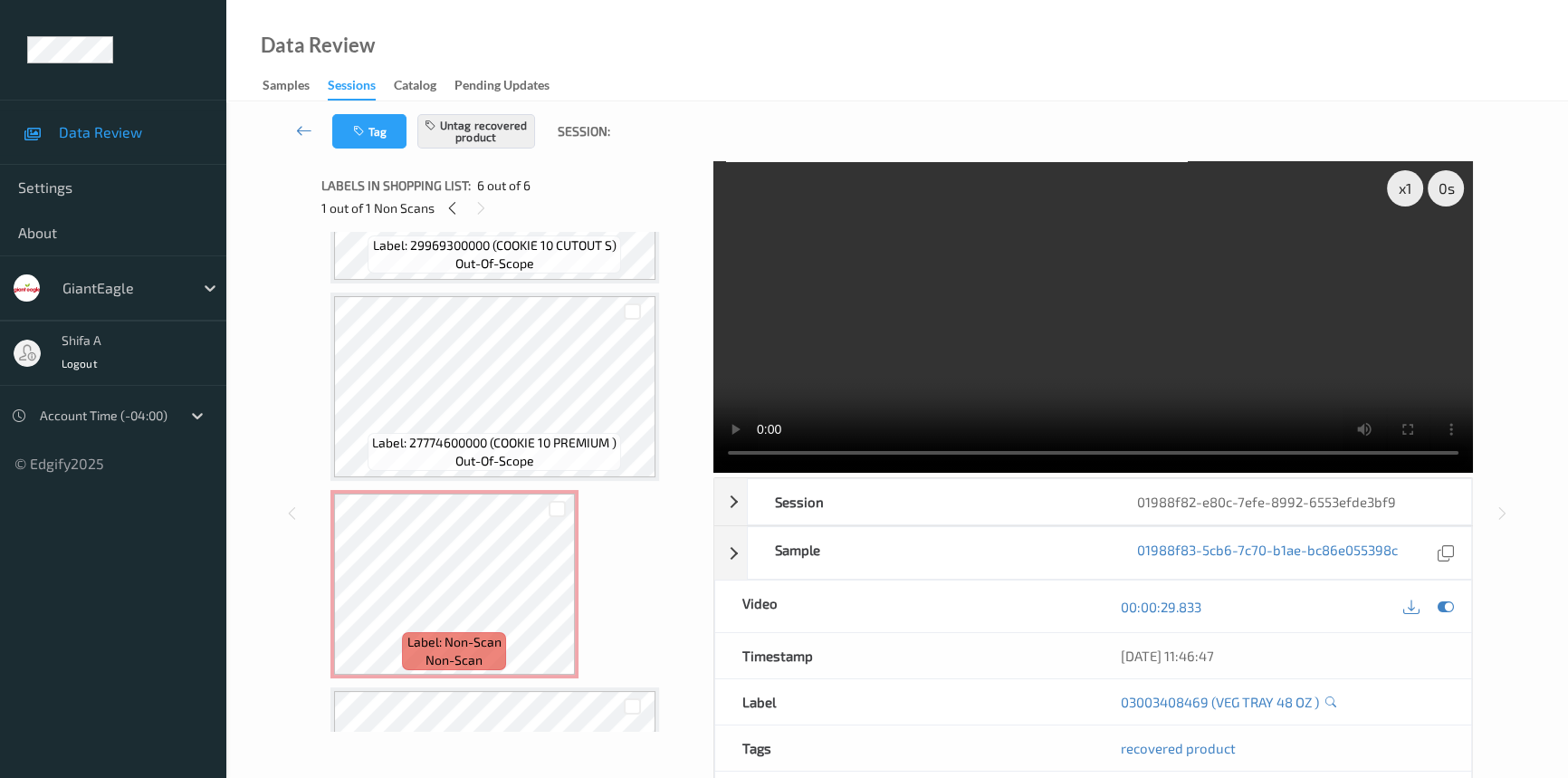
scroll to position [113, 0]
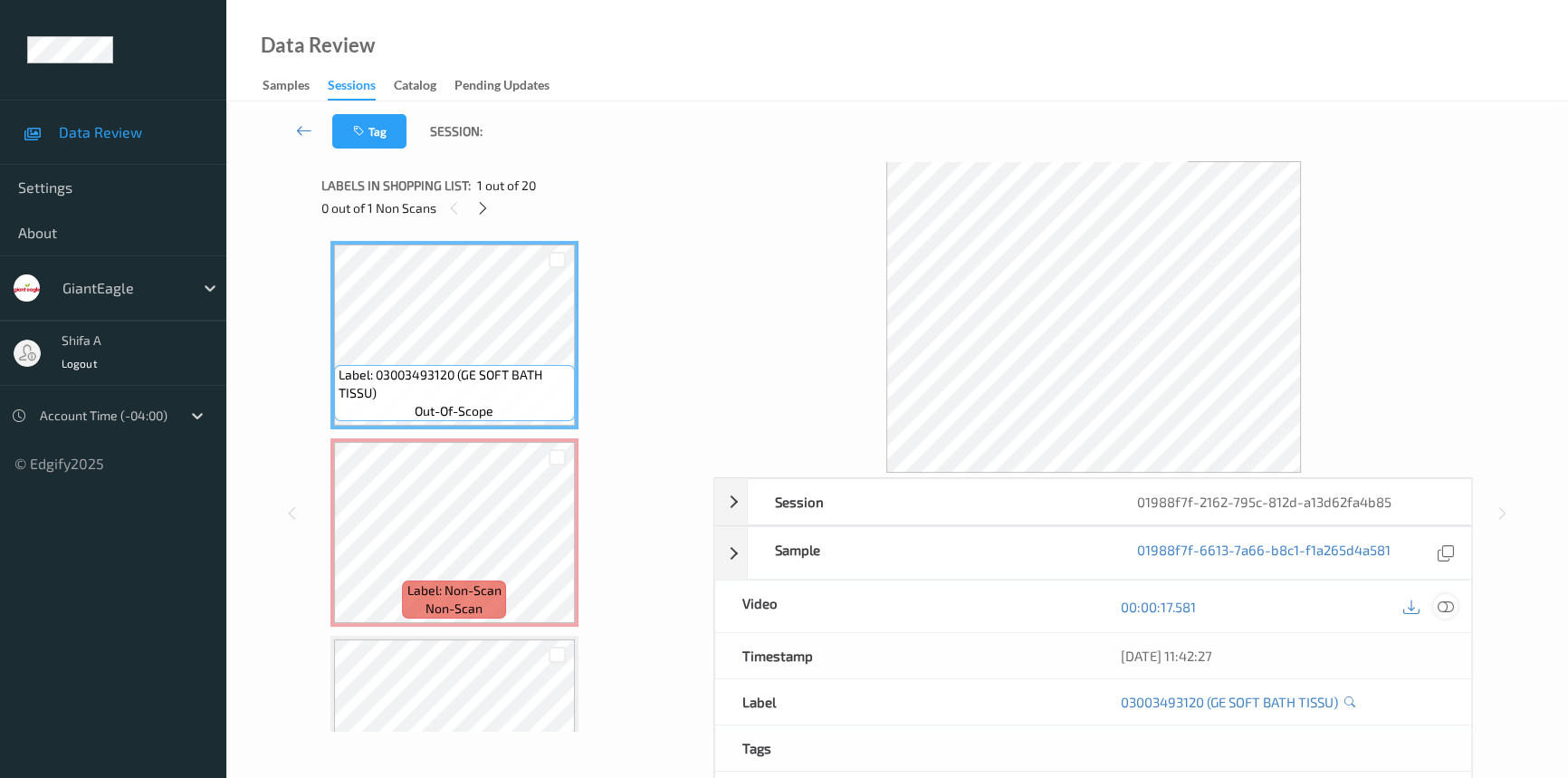
click at [1444, 604] on icon at bounding box center [1446, 607] width 17 height 17
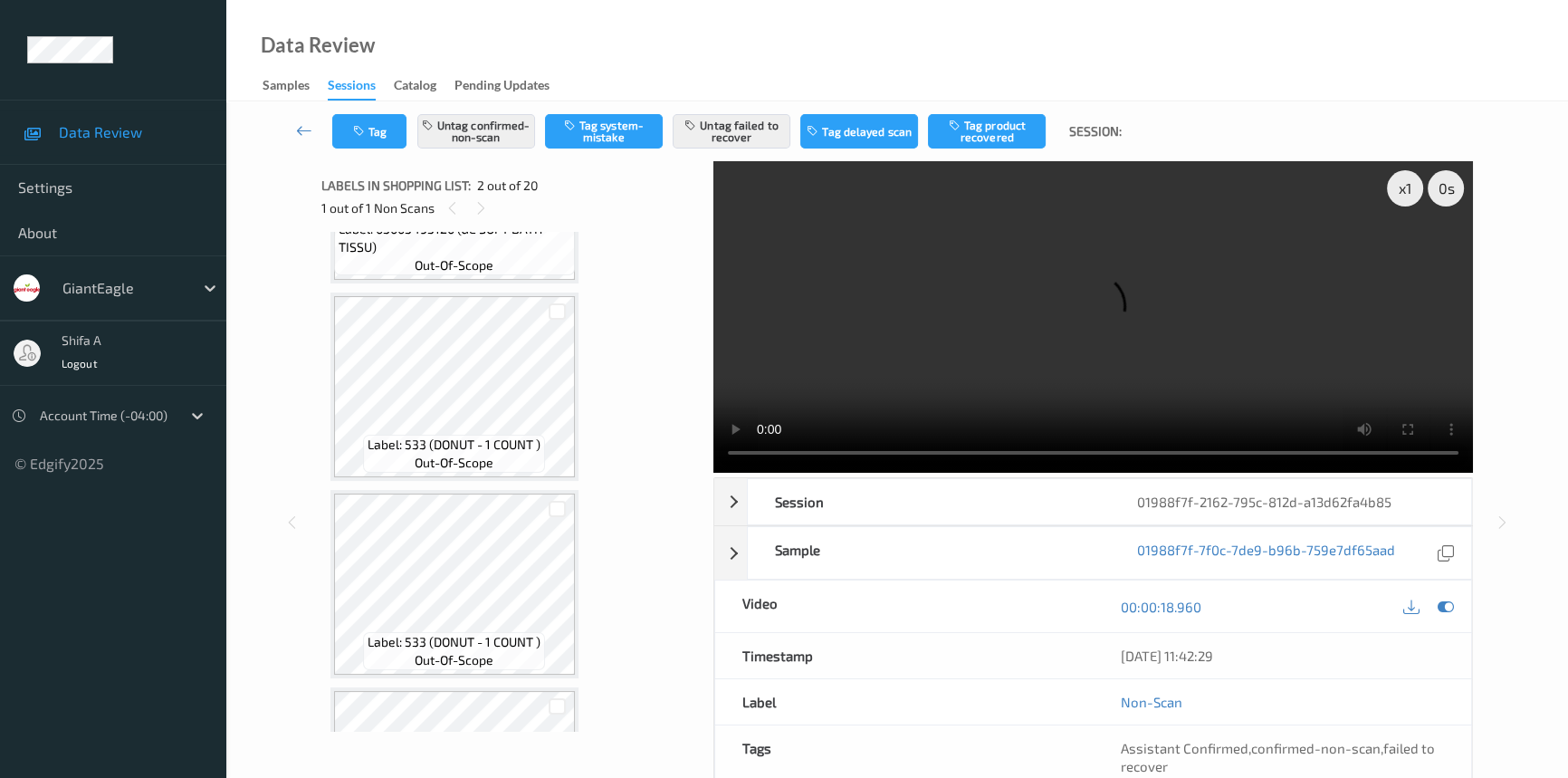
scroll to position [576, 0]
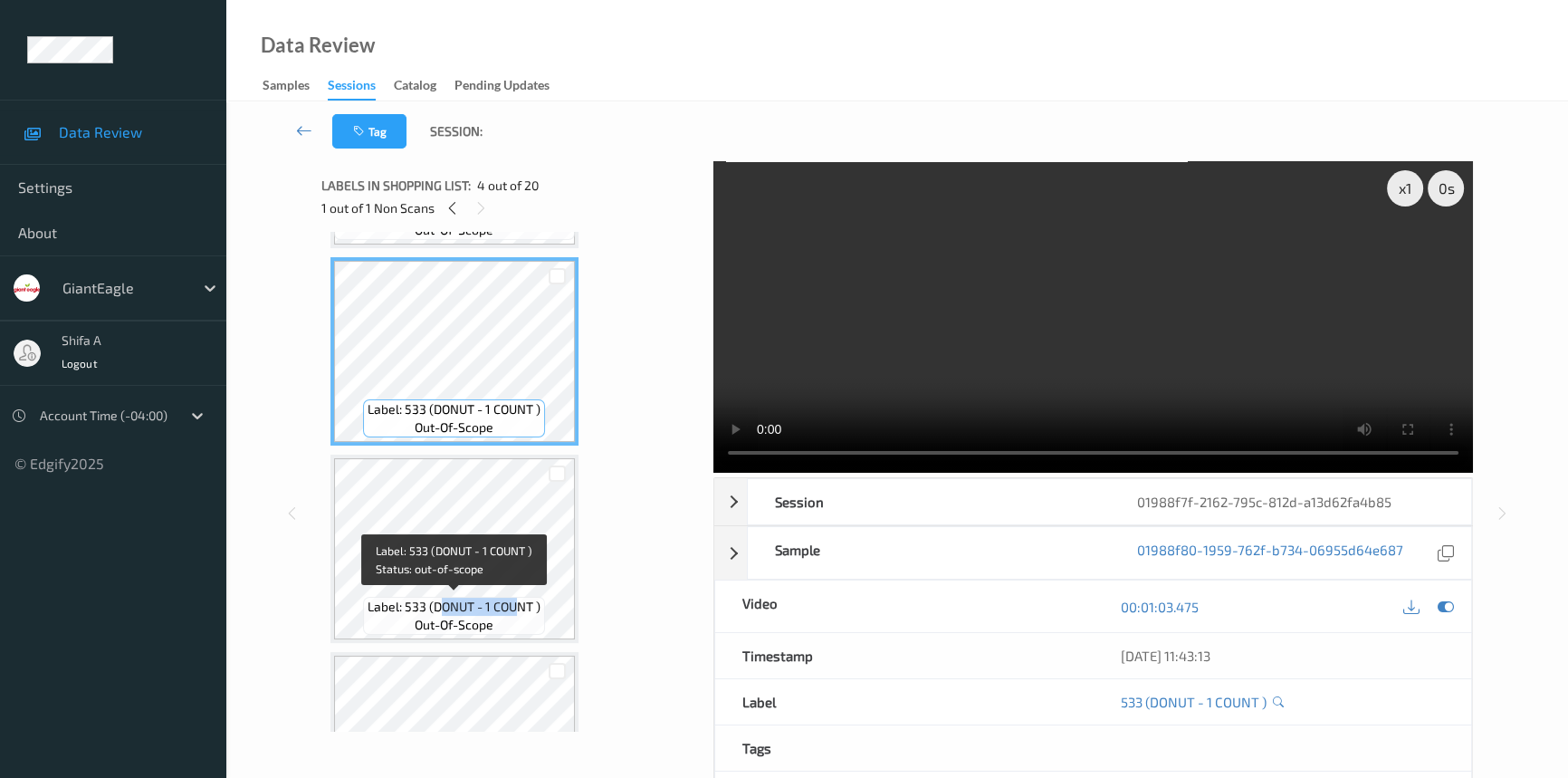
drag, startPoint x: 438, startPoint y: 602, endPoint x: 513, endPoint y: 605, distance: 75.1
click at [513, 605] on span "Label: 533 (DONUT - 1 COUNT )" at bounding box center [454, 607] width 173 height 18
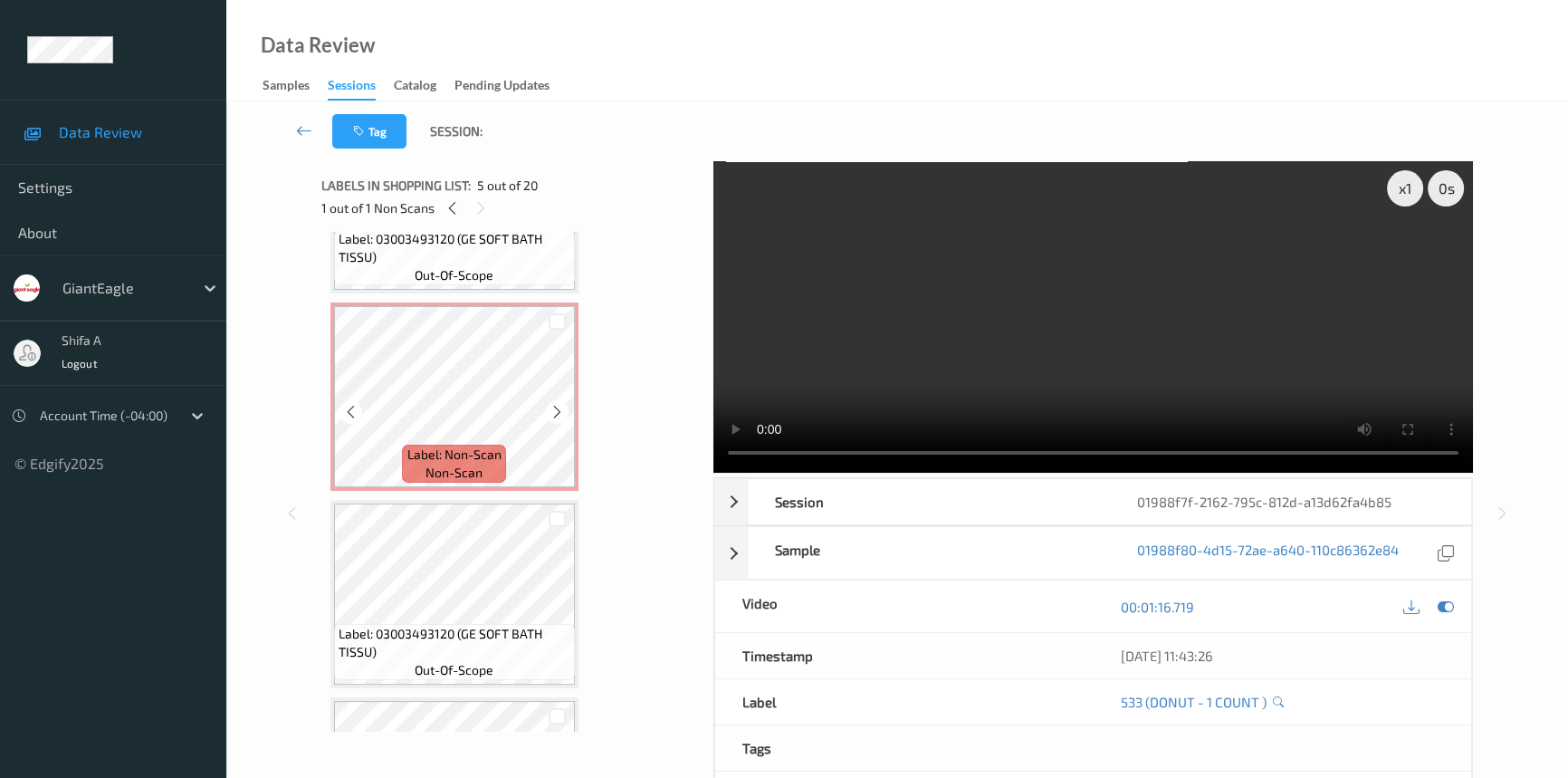
scroll to position [0, 0]
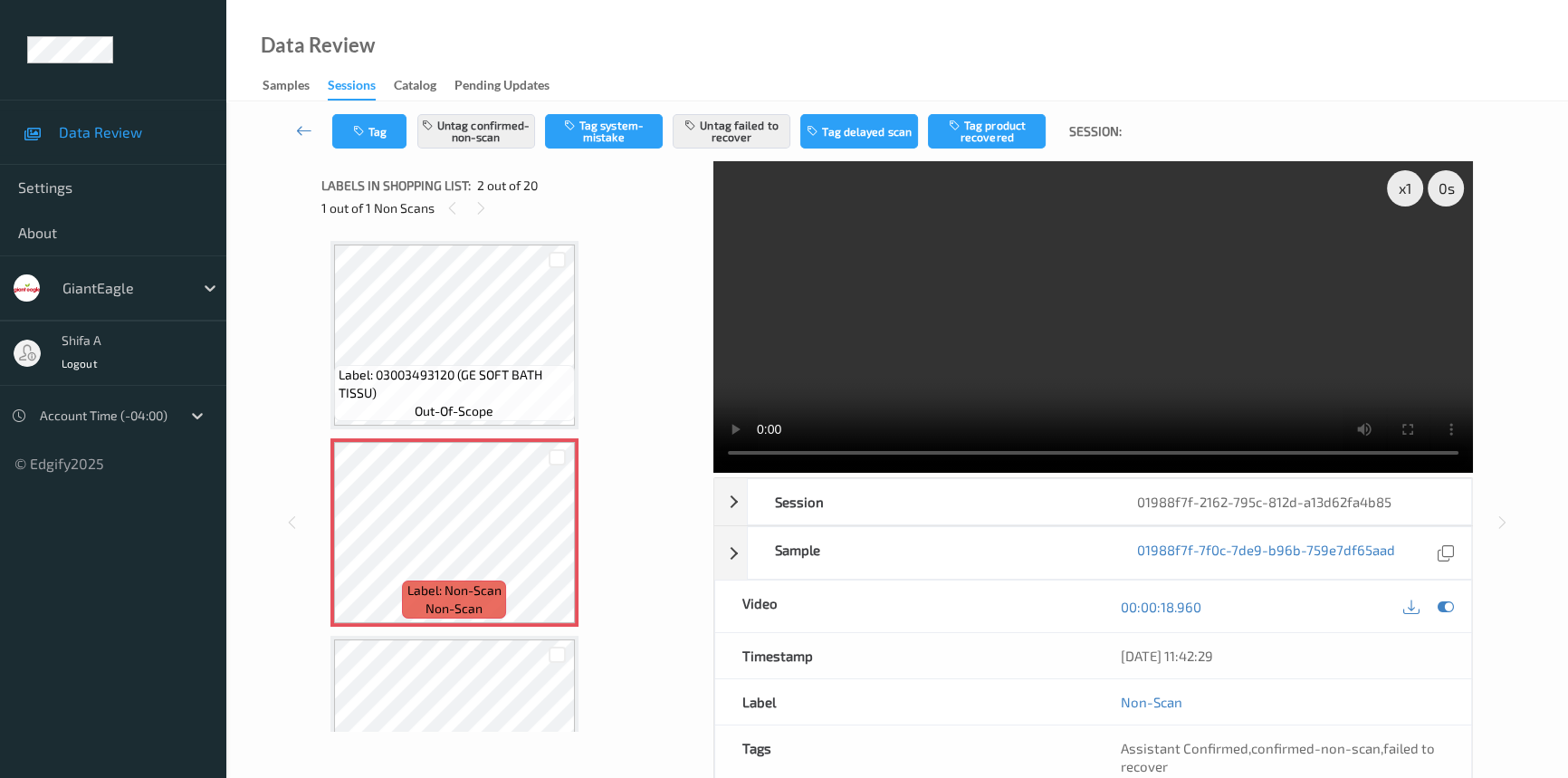
click at [1144, 281] on video at bounding box center [1093, 317] width 760 height 312
click at [550, 544] on icon at bounding box center [557, 548] width 16 height 17
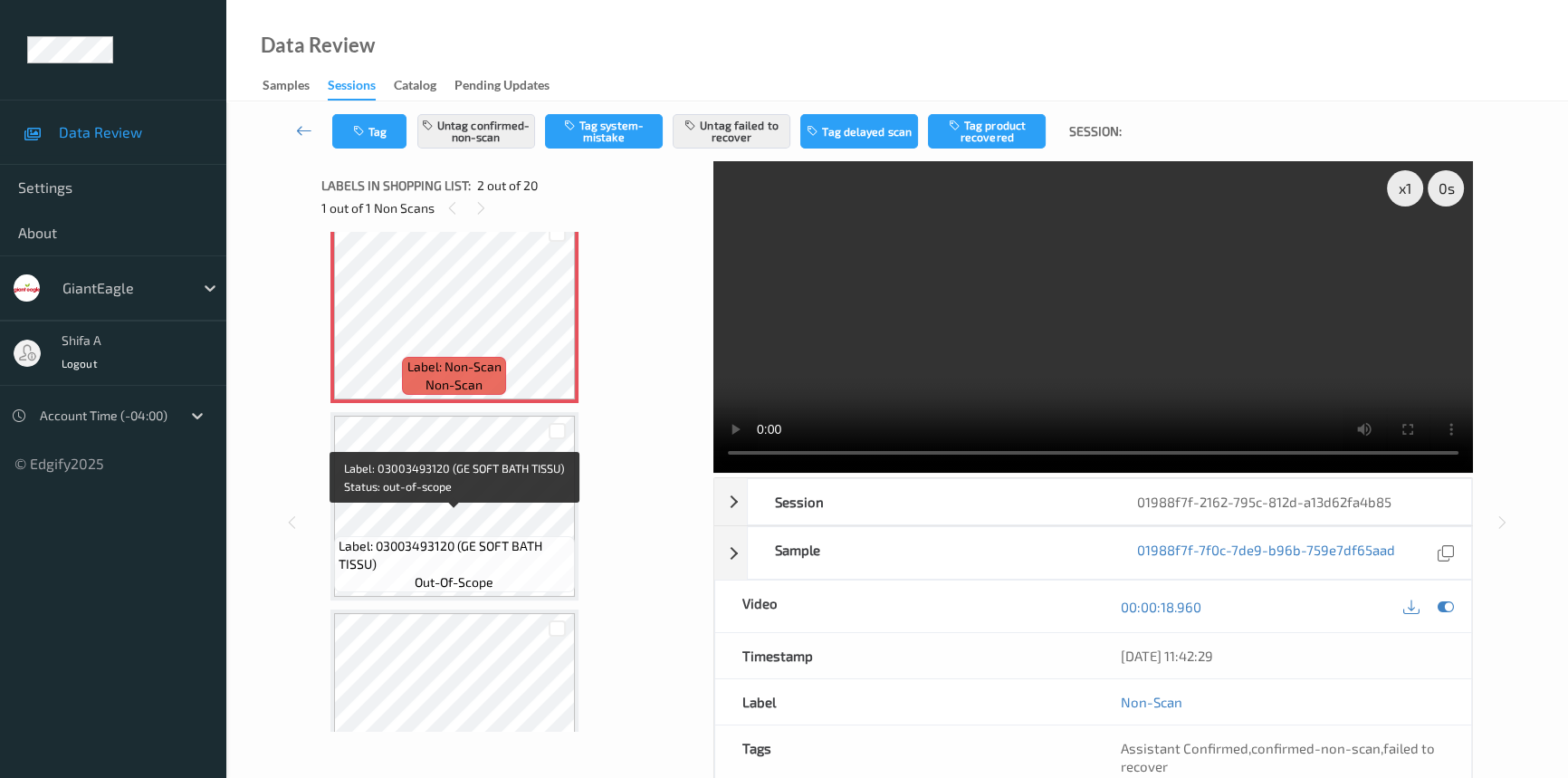
scroll to position [246, 0]
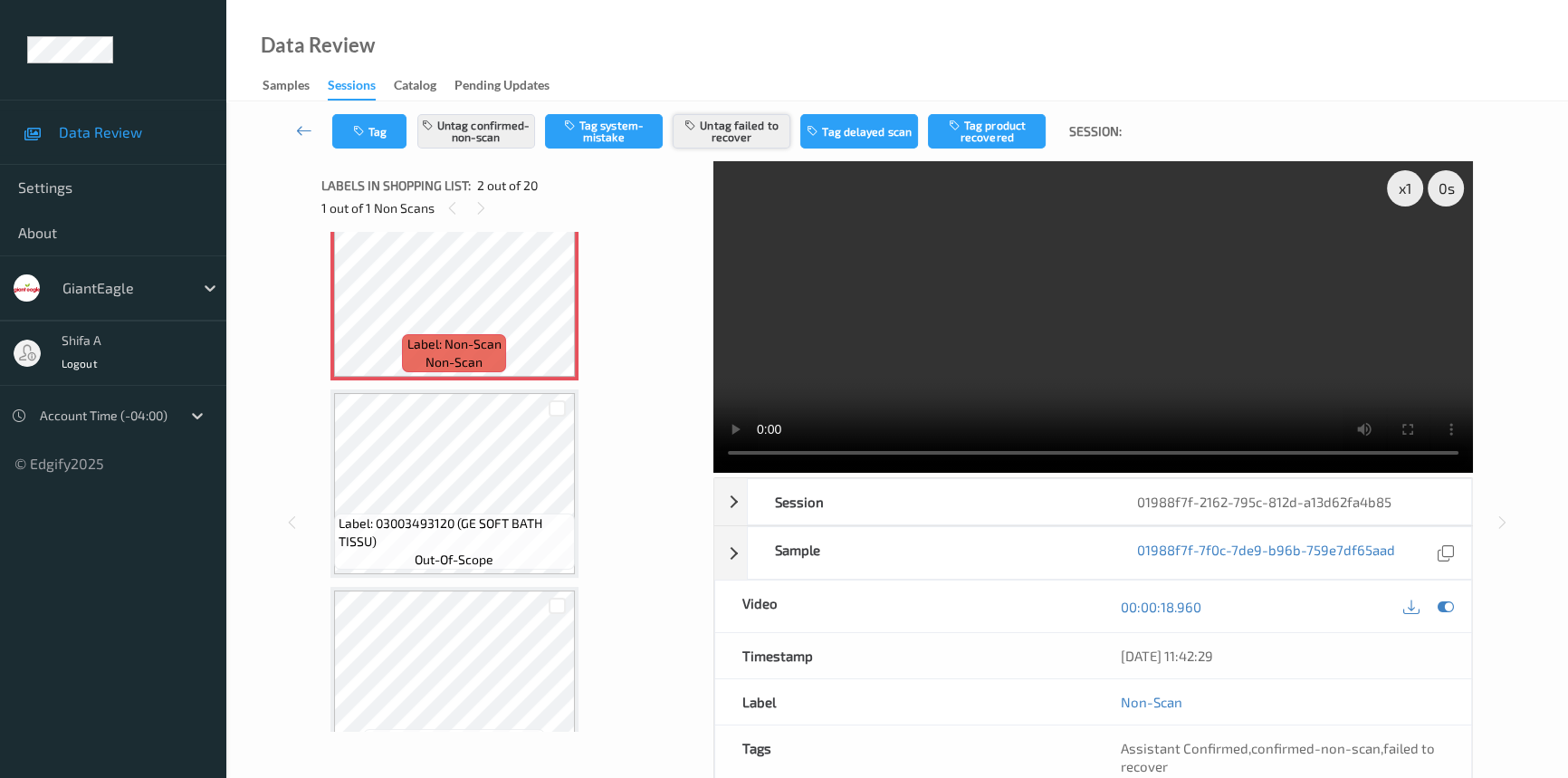
click at [731, 143] on button "Untag failed to recover" at bounding box center [732, 131] width 118 height 34
click at [1014, 121] on button "Tag product recovered" at bounding box center [987, 131] width 118 height 34
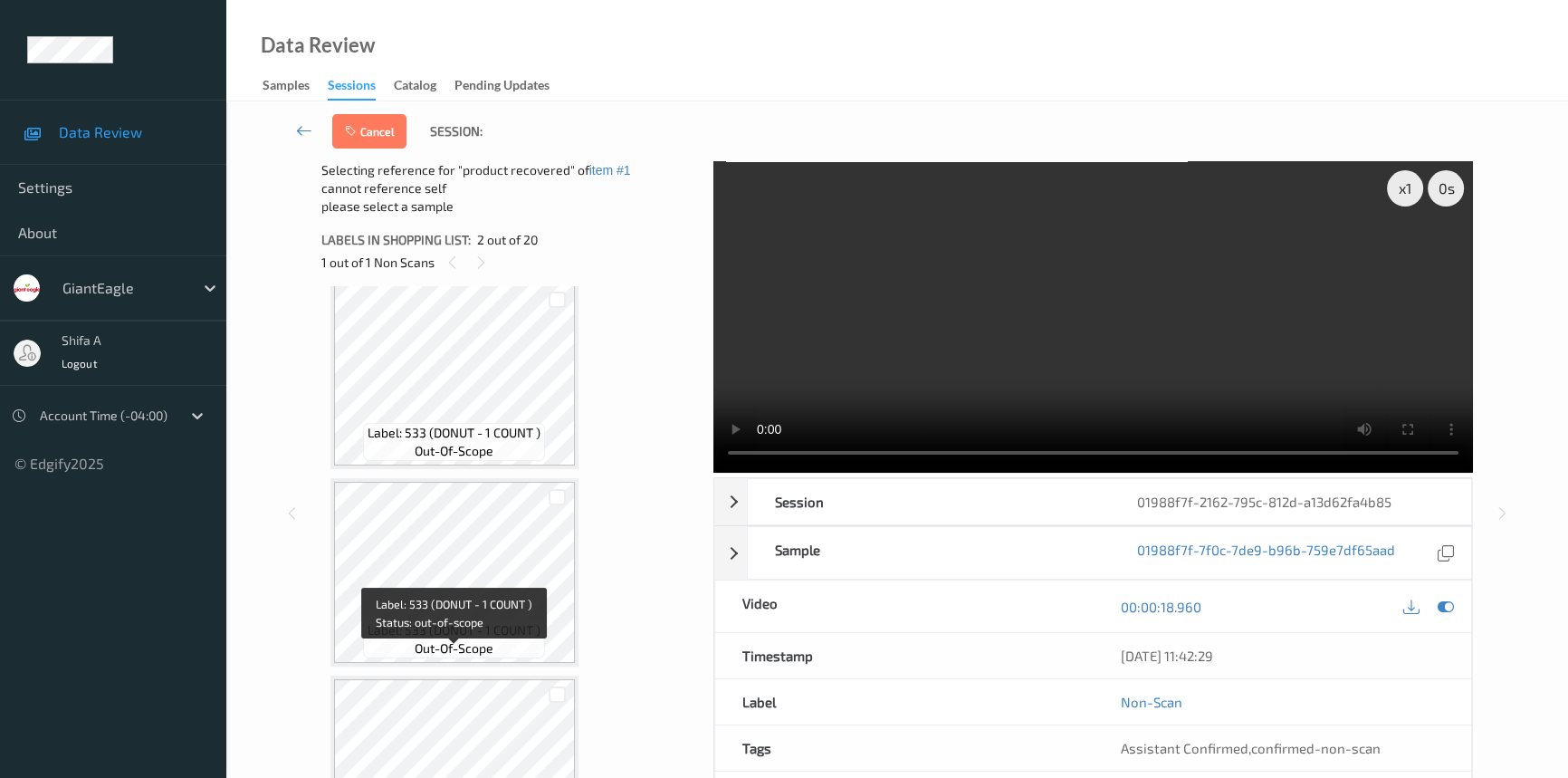
scroll to position [576, 0]
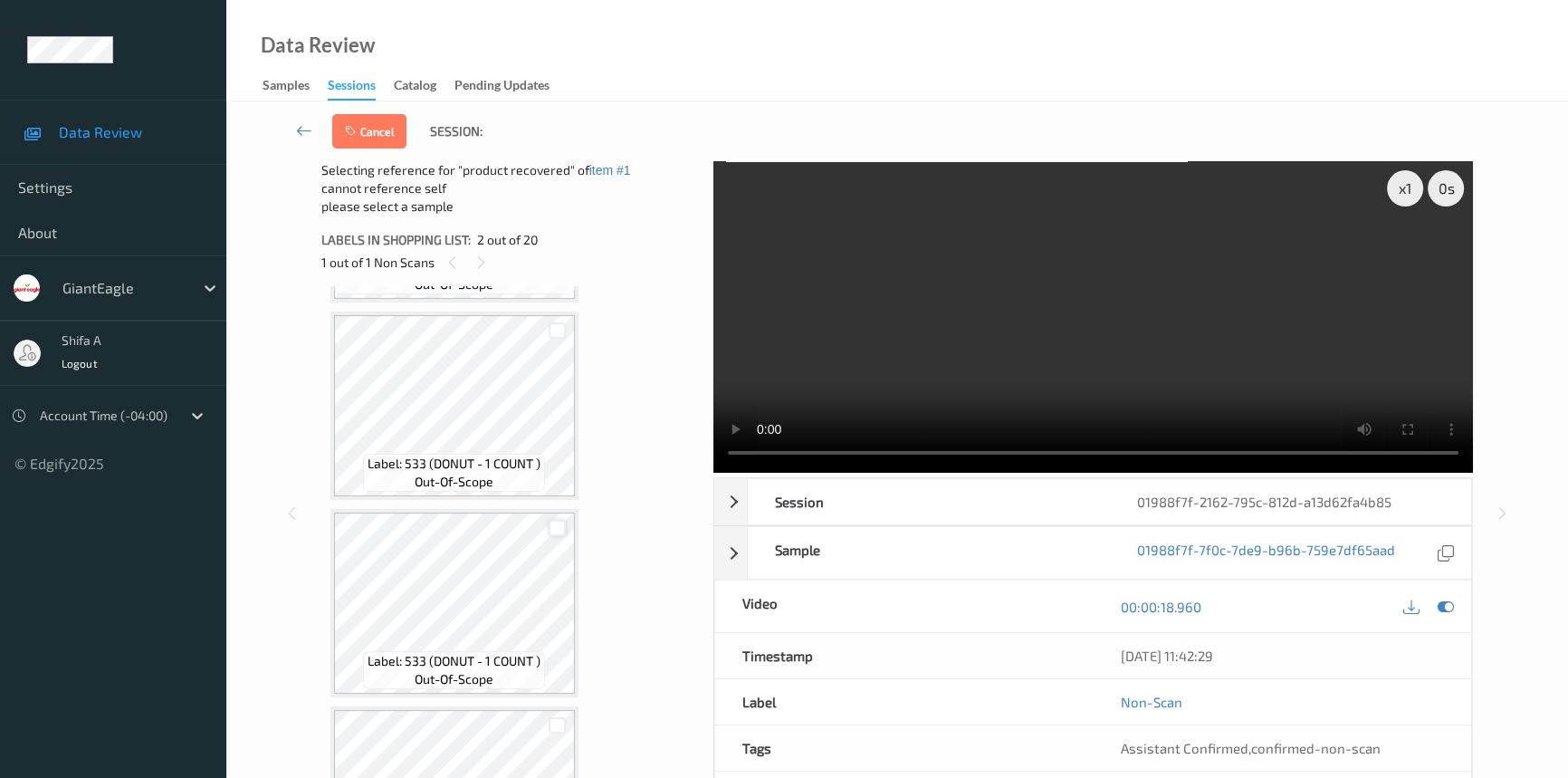
click at [555, 520] on div at bounding box center [557, 528] width 18 height 18
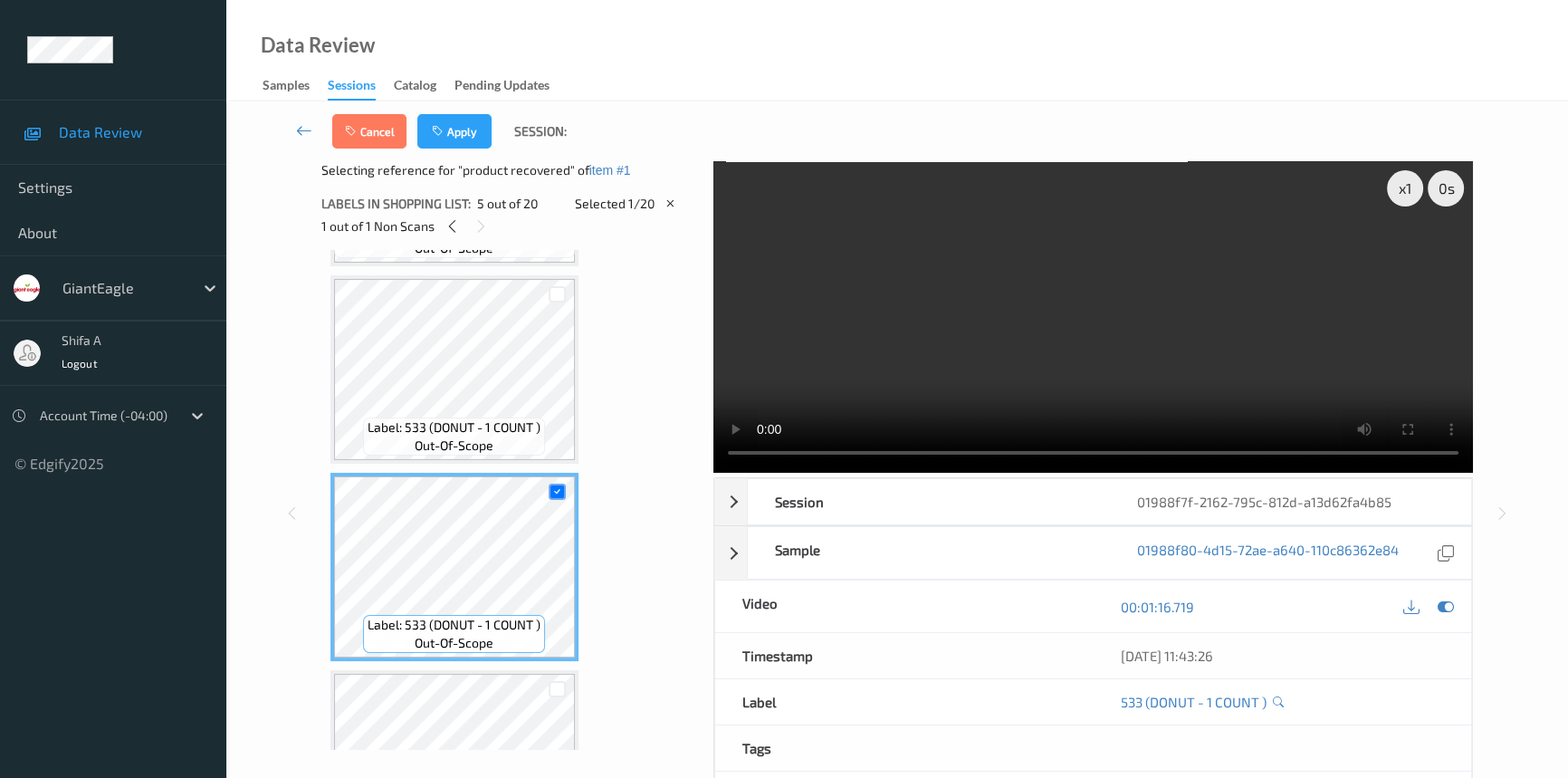
click at [565, 297] on div at bounding box center [557, 294] width 34 height 29
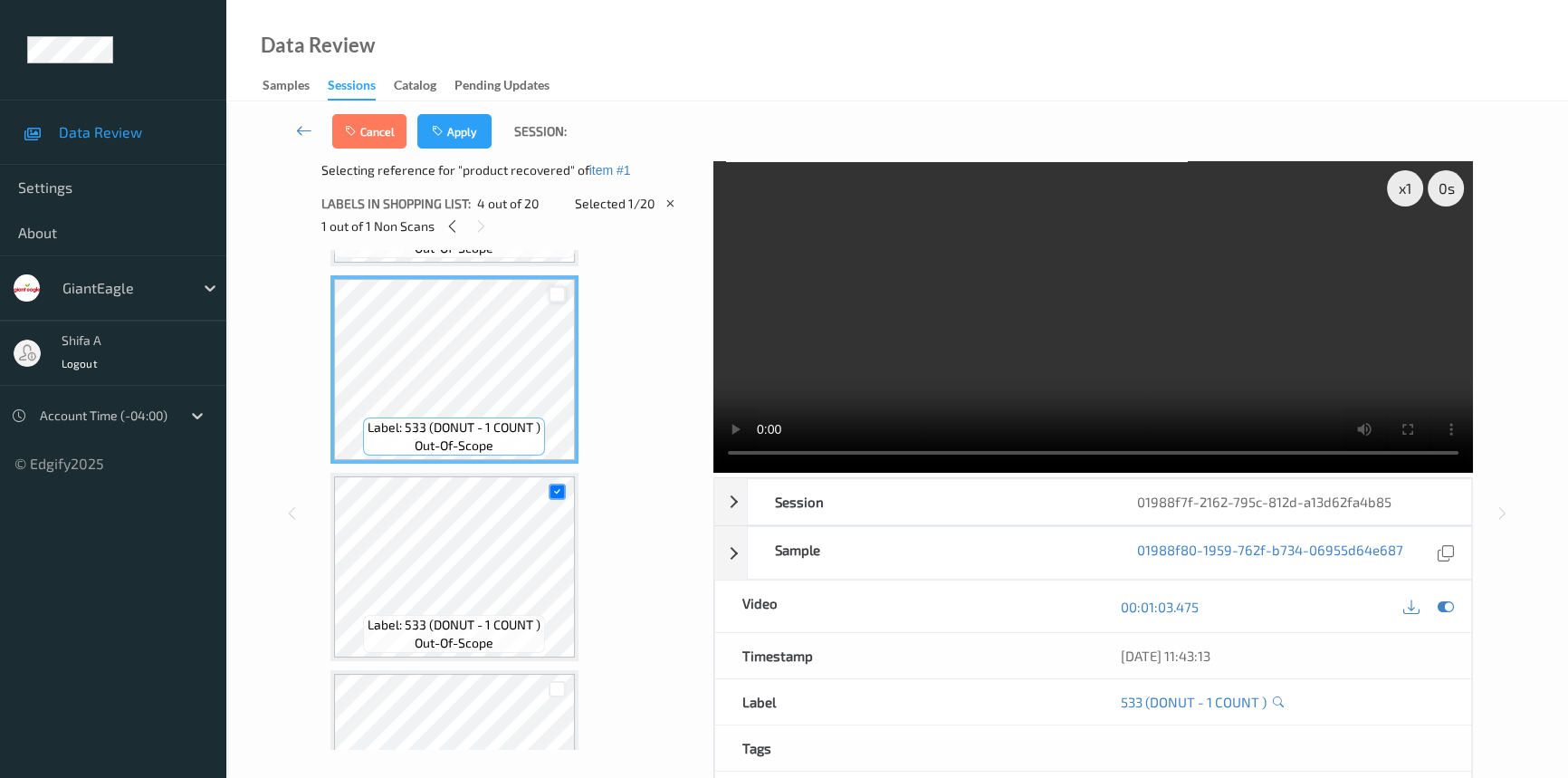
click at [555, 286] on div at bounding box center [557, 294] width 18 height 18
click at [473, 135] on button "Apply" at bounding box center [454, 131] width 75 height 34
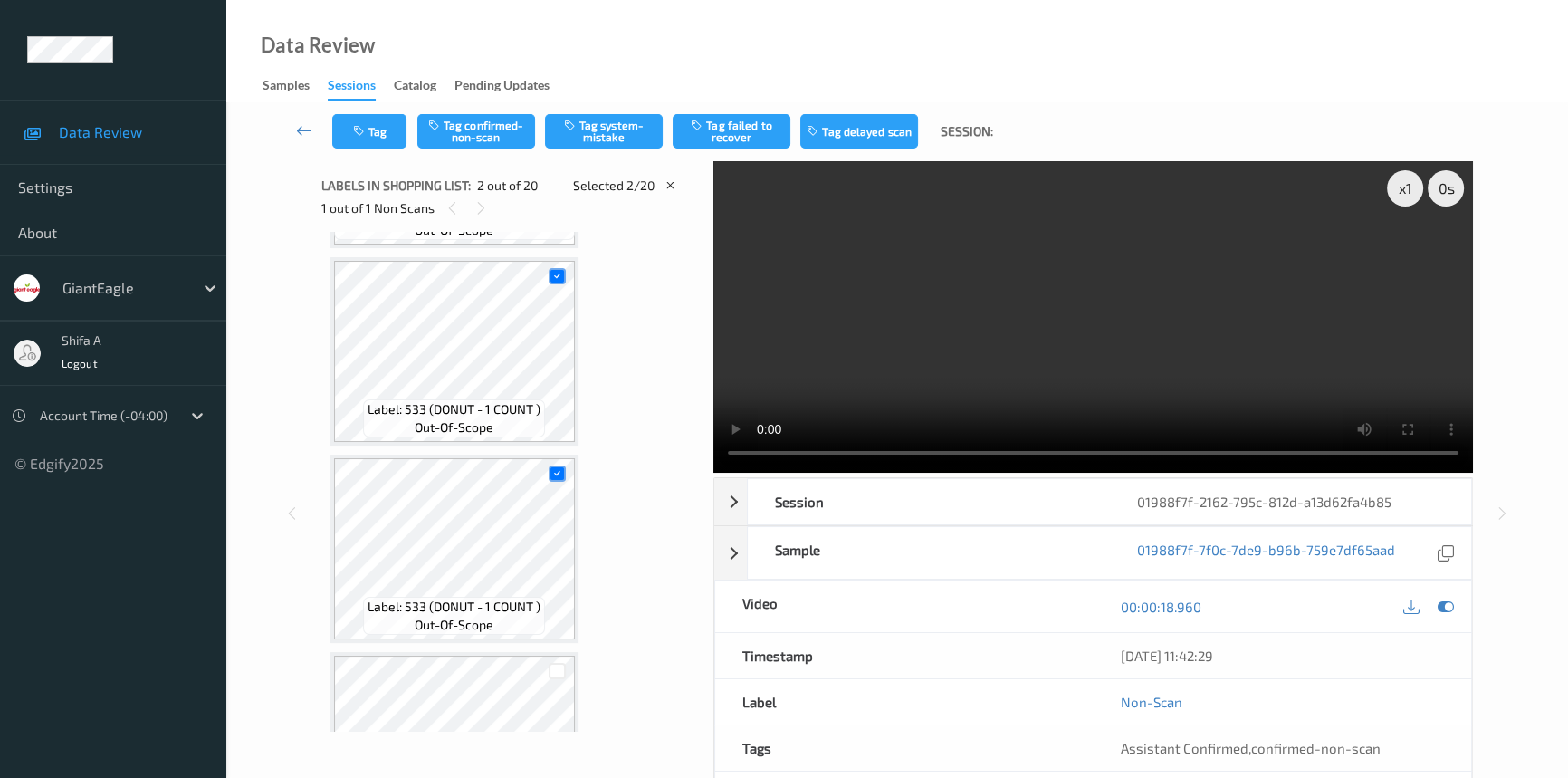
scroll to position [9, 0]
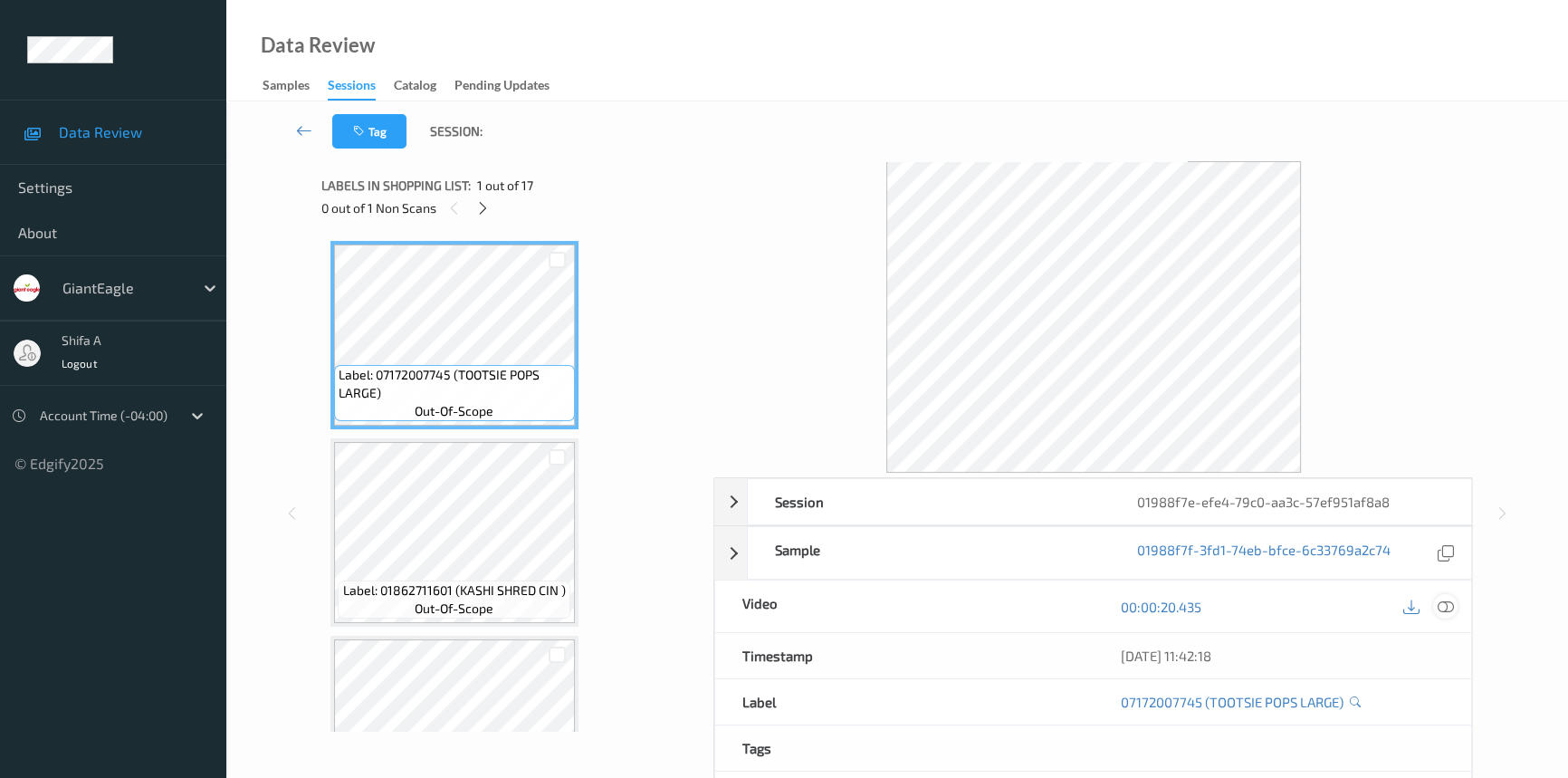
click at [1445, 601] on icon at bounding box center [1446, 607] width 17 height 17
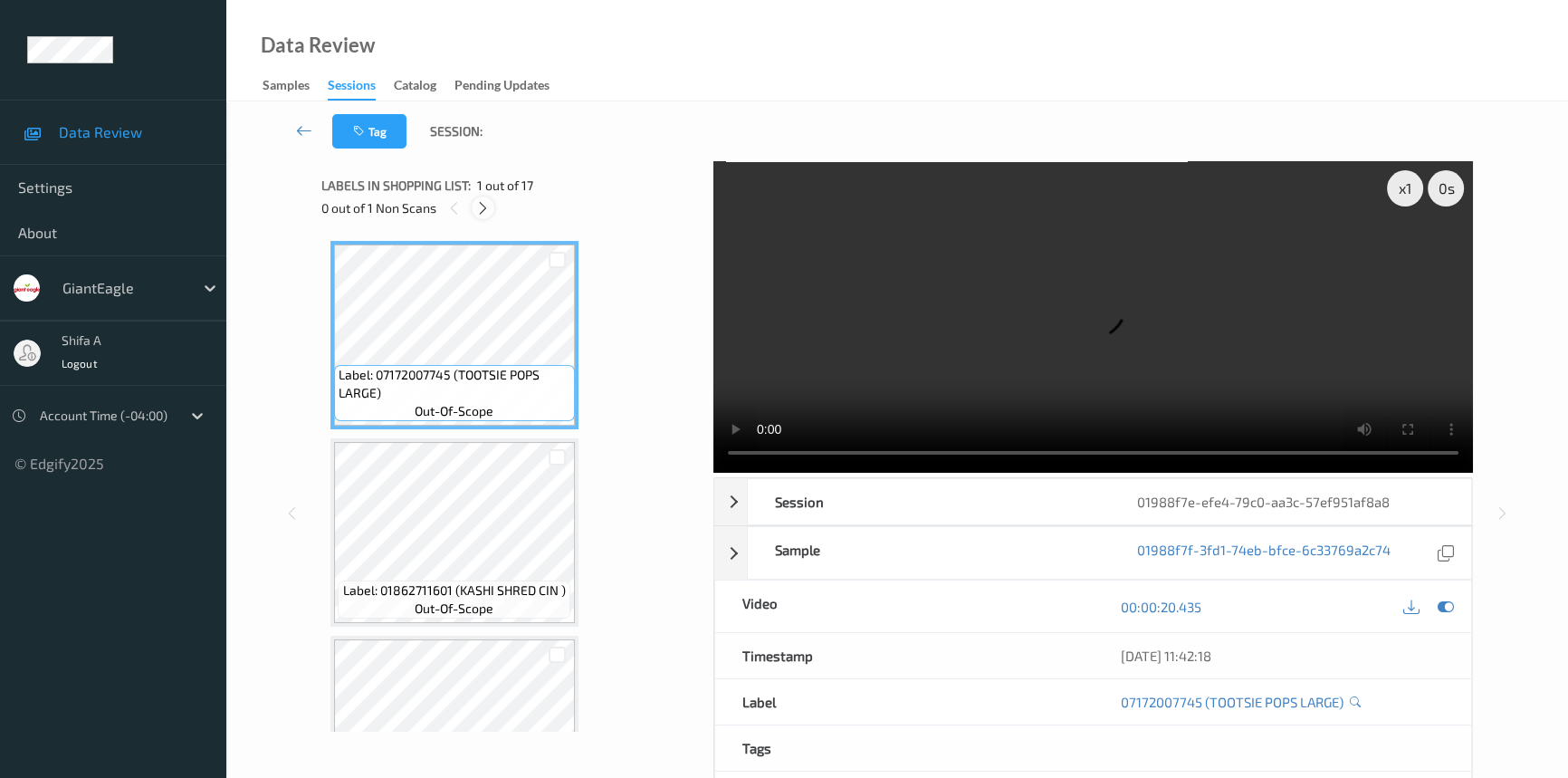
click at [477, 213] on icon at bounding box center [483, 208] width 16 height 17
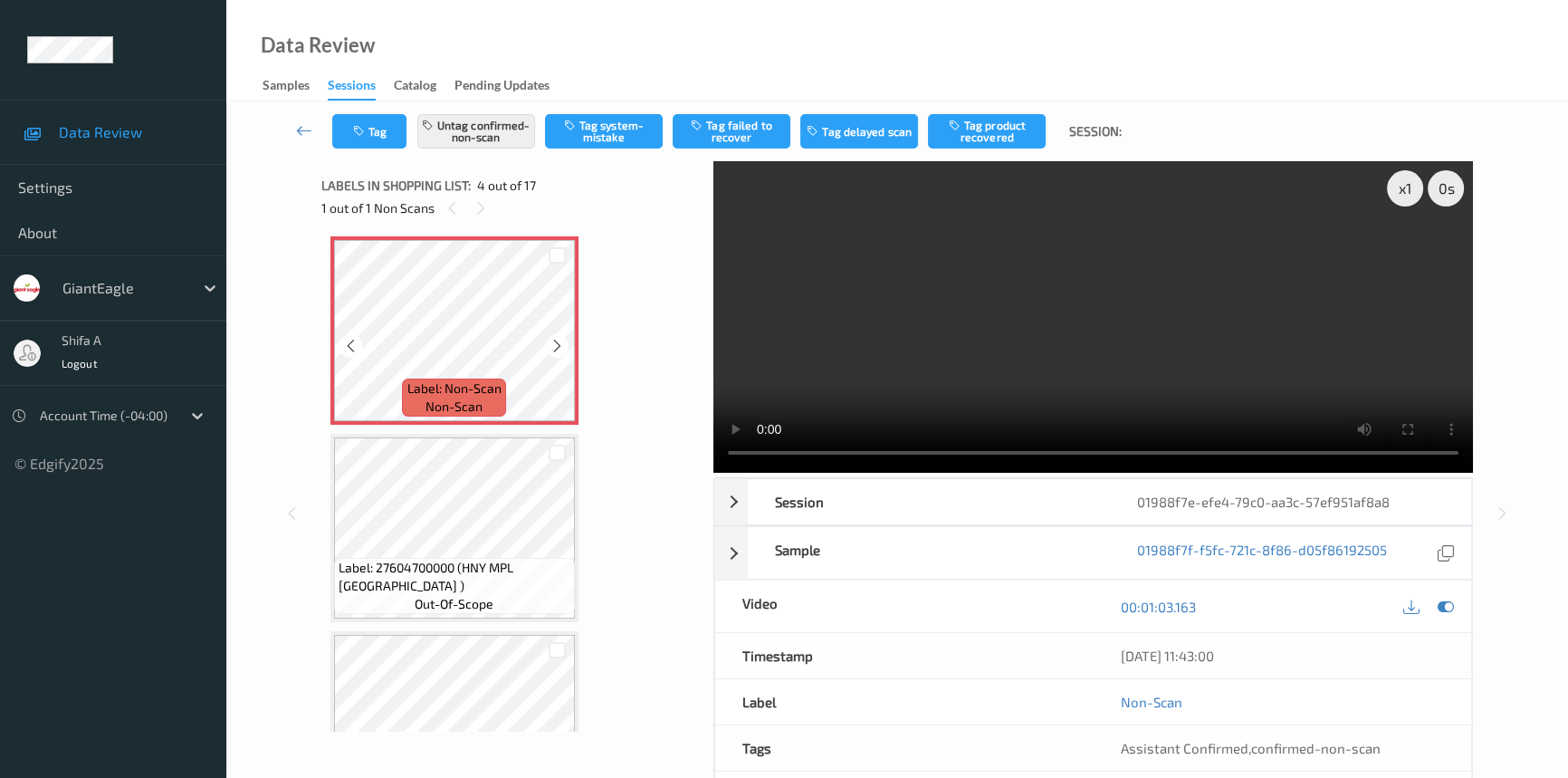
scroll to position [568, 0]
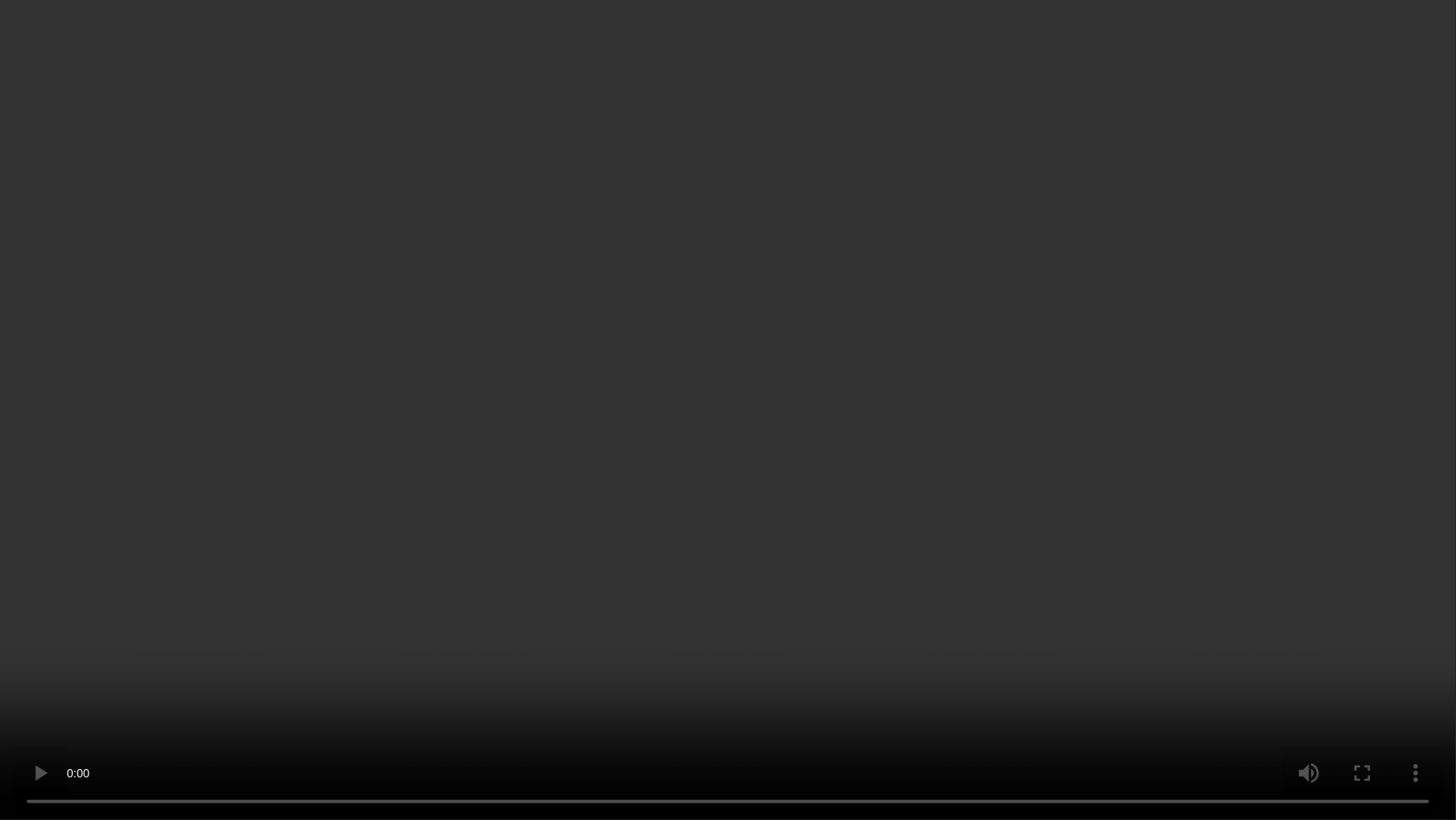
click at [943, 461] on video at bounding box center [728, 410] width 1456 height 820
click at [1095, 496] on video at bounding box center [728, 410] width 1456 height 820
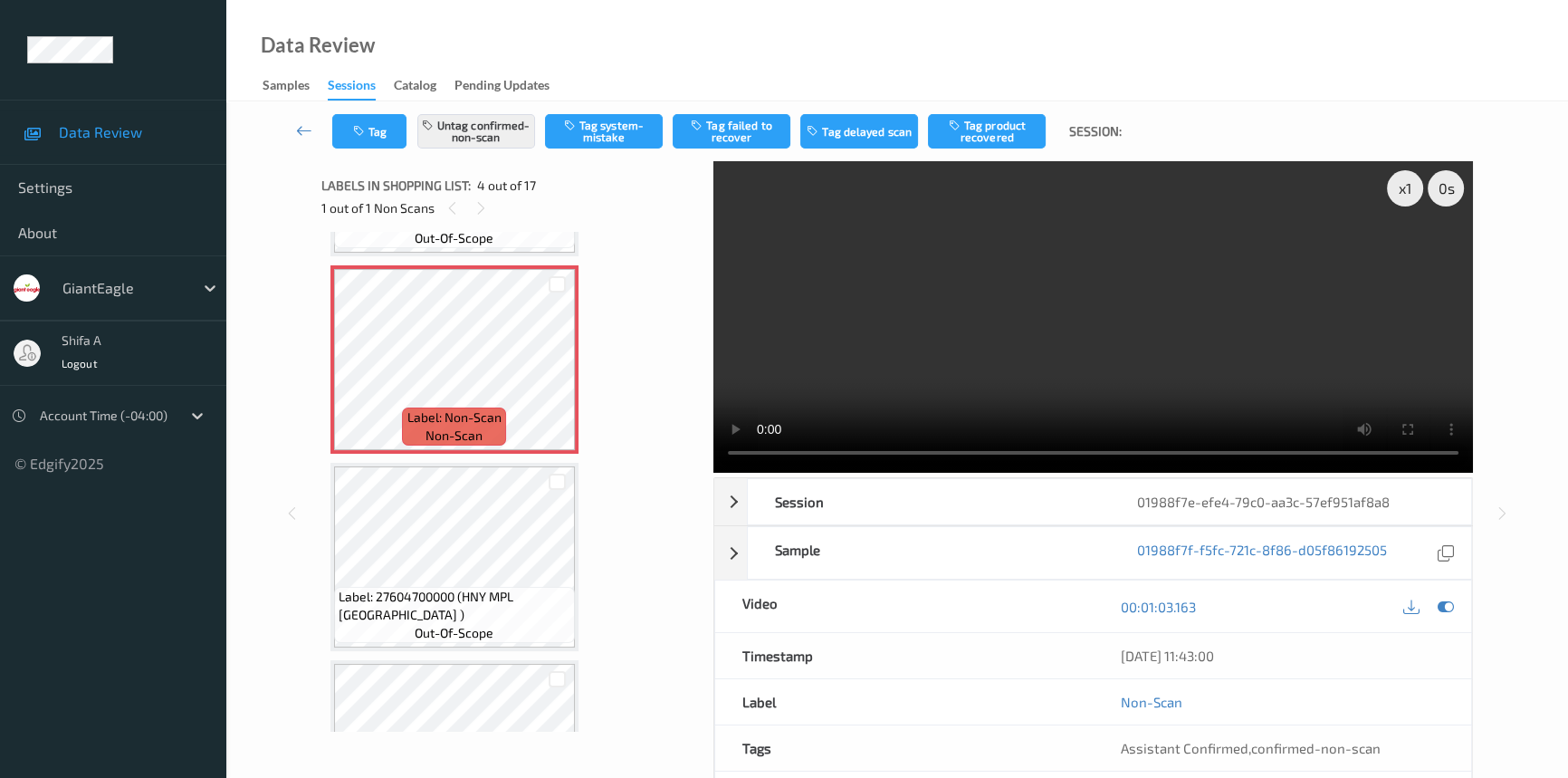
click at [1269, 272] on video at bounding box center [1093, 317] width 760 height 312
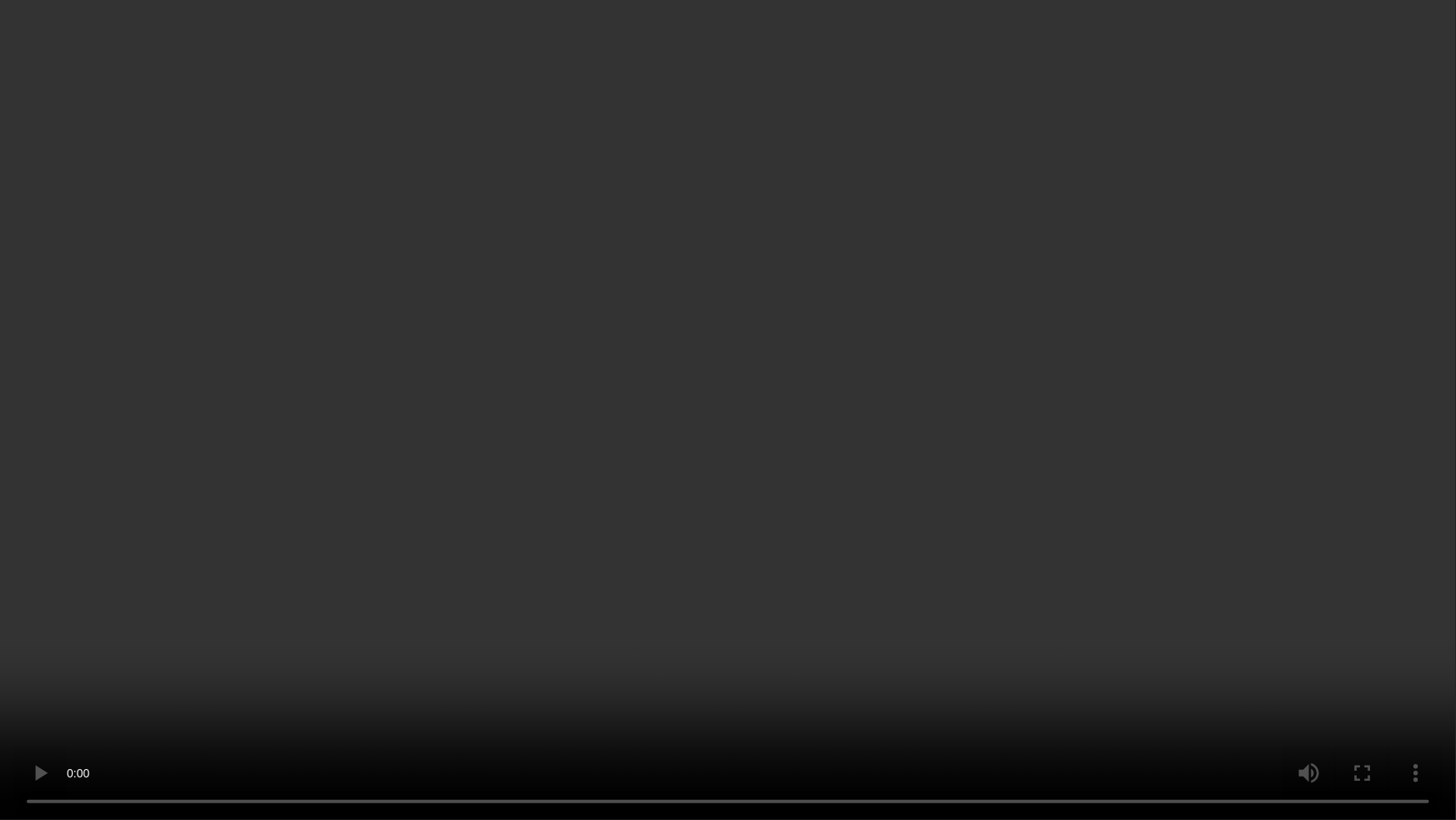
click at [1135, 448] on video at bounding box center [728, 410] width 1456 height 820
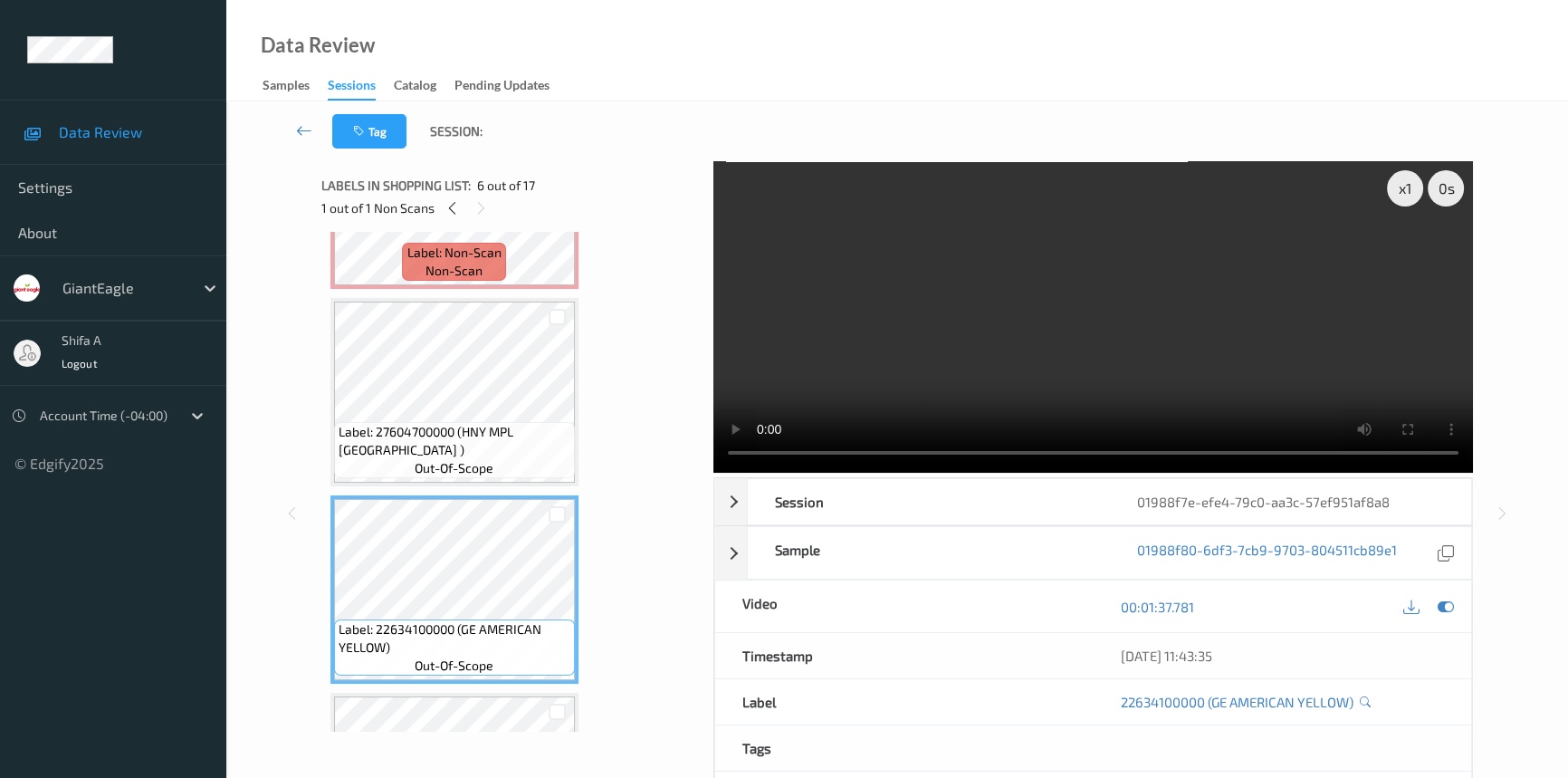
click at [1134, 289] on video at bounding box center [1093, 317] width 760 height 312
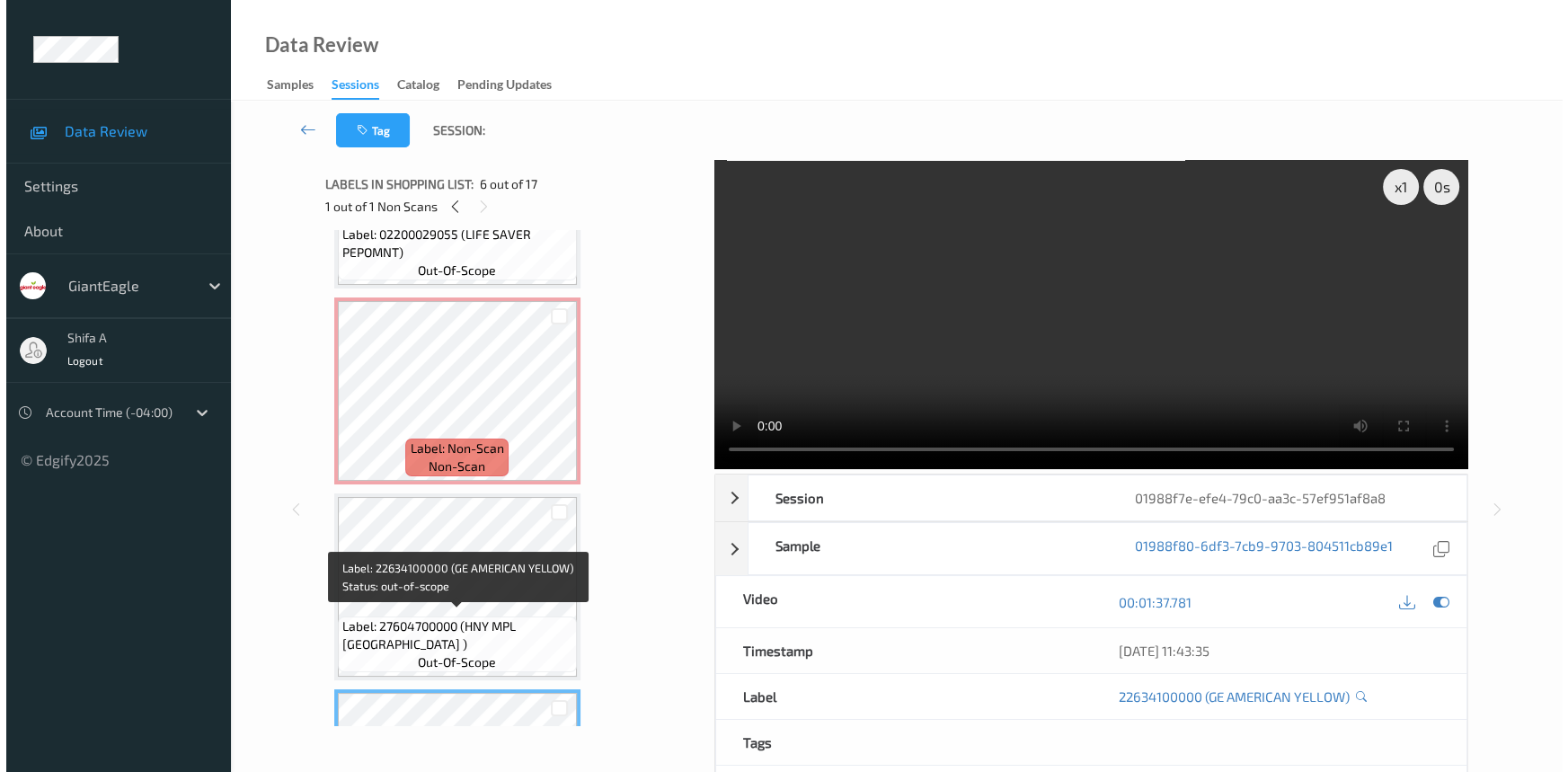
scroll to position [481, 0]
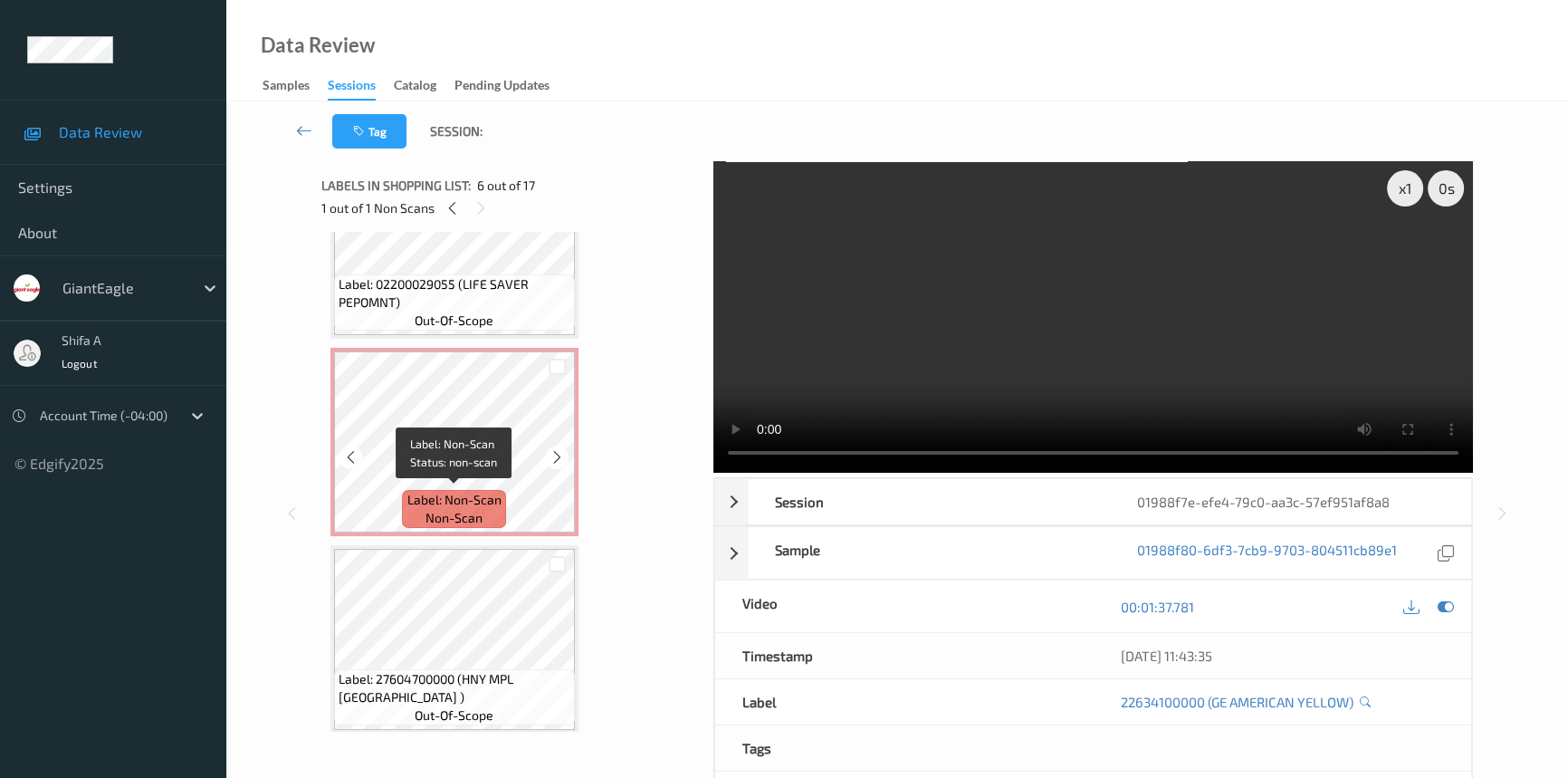
click at [497, 490] on span "Label: Non-Scan" at bounding box center [454, 500] width 94 height 18
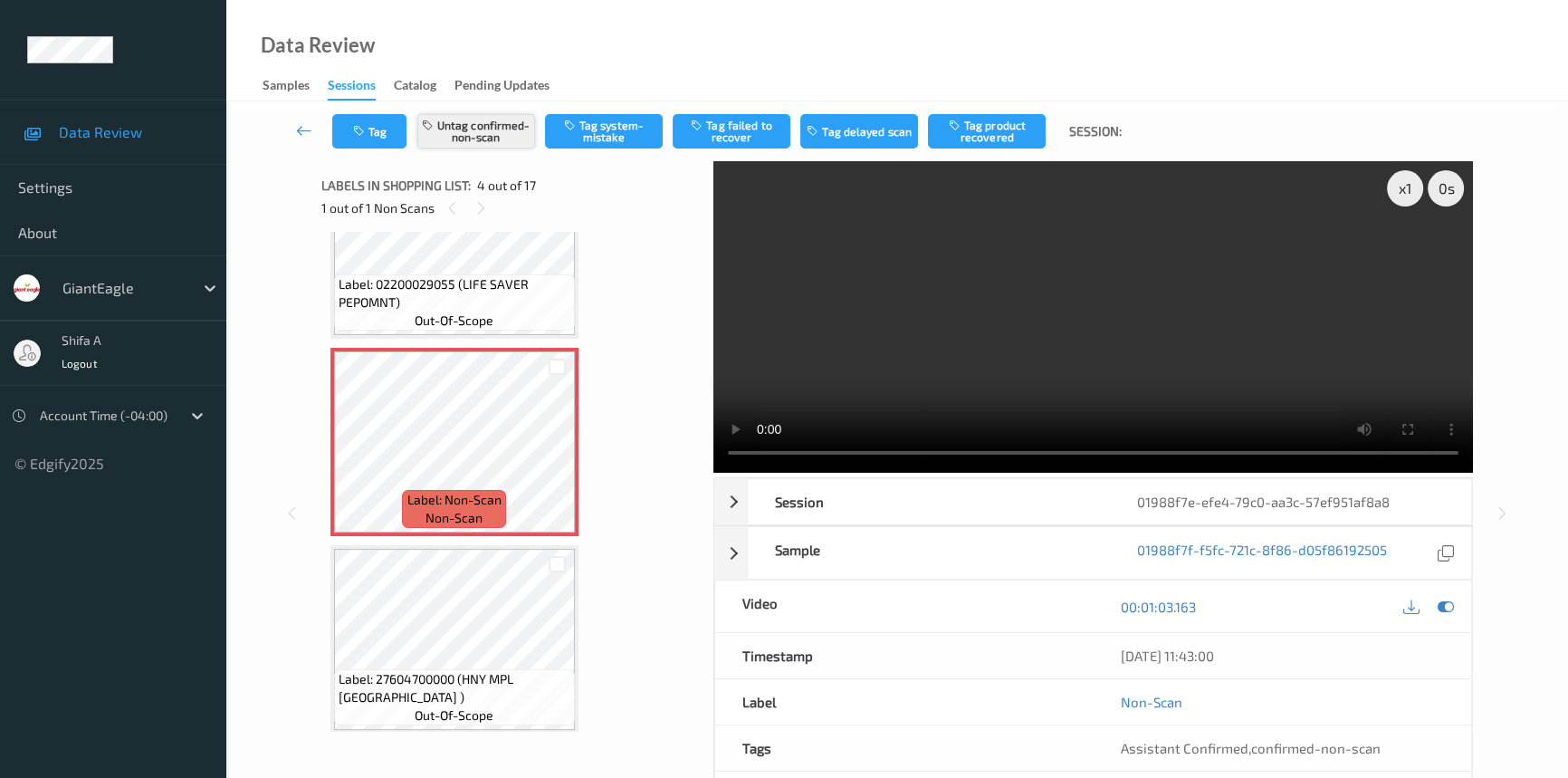
click at [503, 123] on button "Untag confirmed-non-scan" at bounding box center [477, 131] width 118 height 34
click at [616, 132] on button "Tag system-mistake" at bounding box center [604, 131] width 118 height 34
click at [381, 124] on button "Tag" at bounding box center [369, 131] width 75 height 34
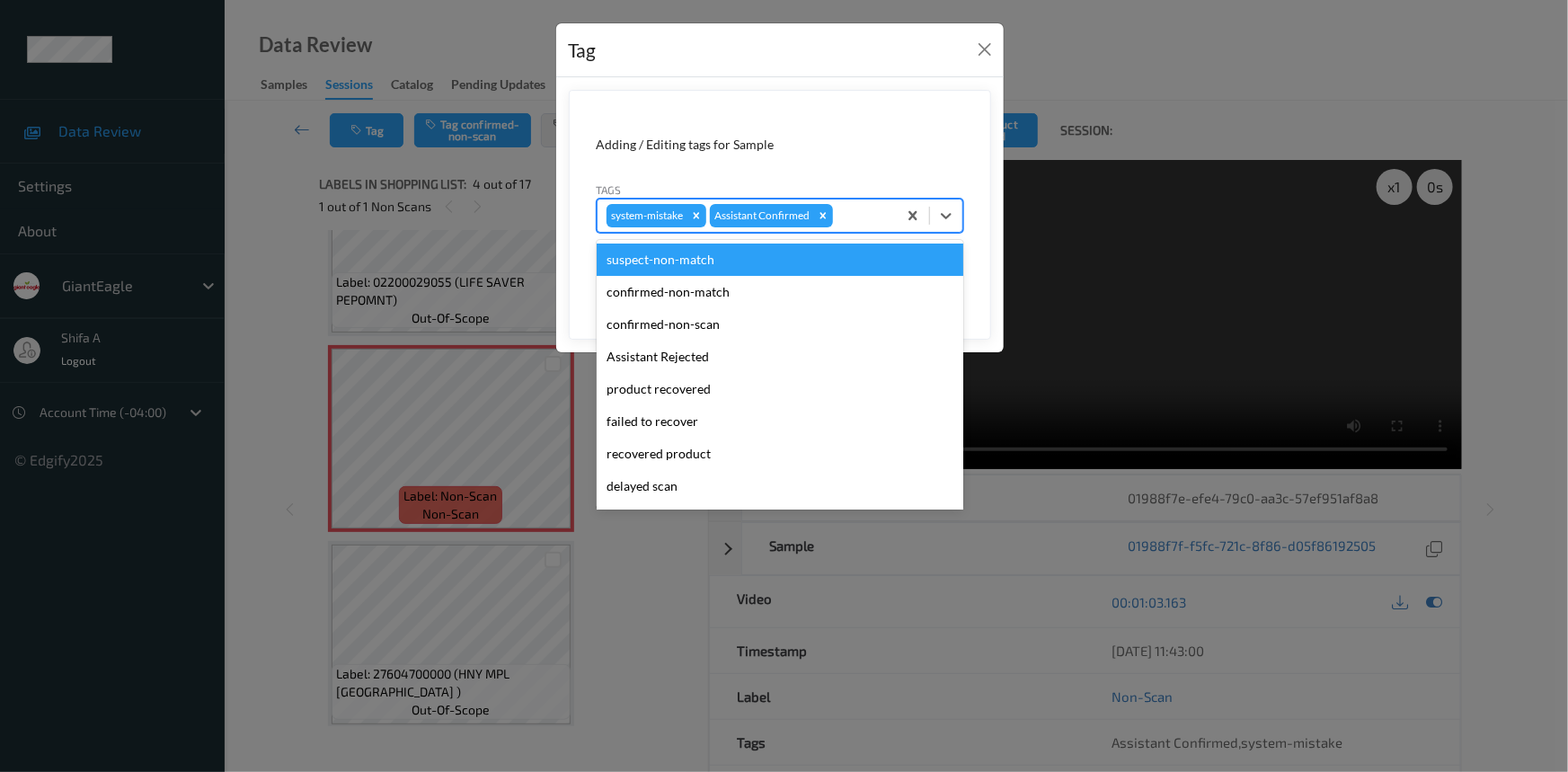
click at [869, 220] on div at bounding box center [862, 216] width 51 height 22
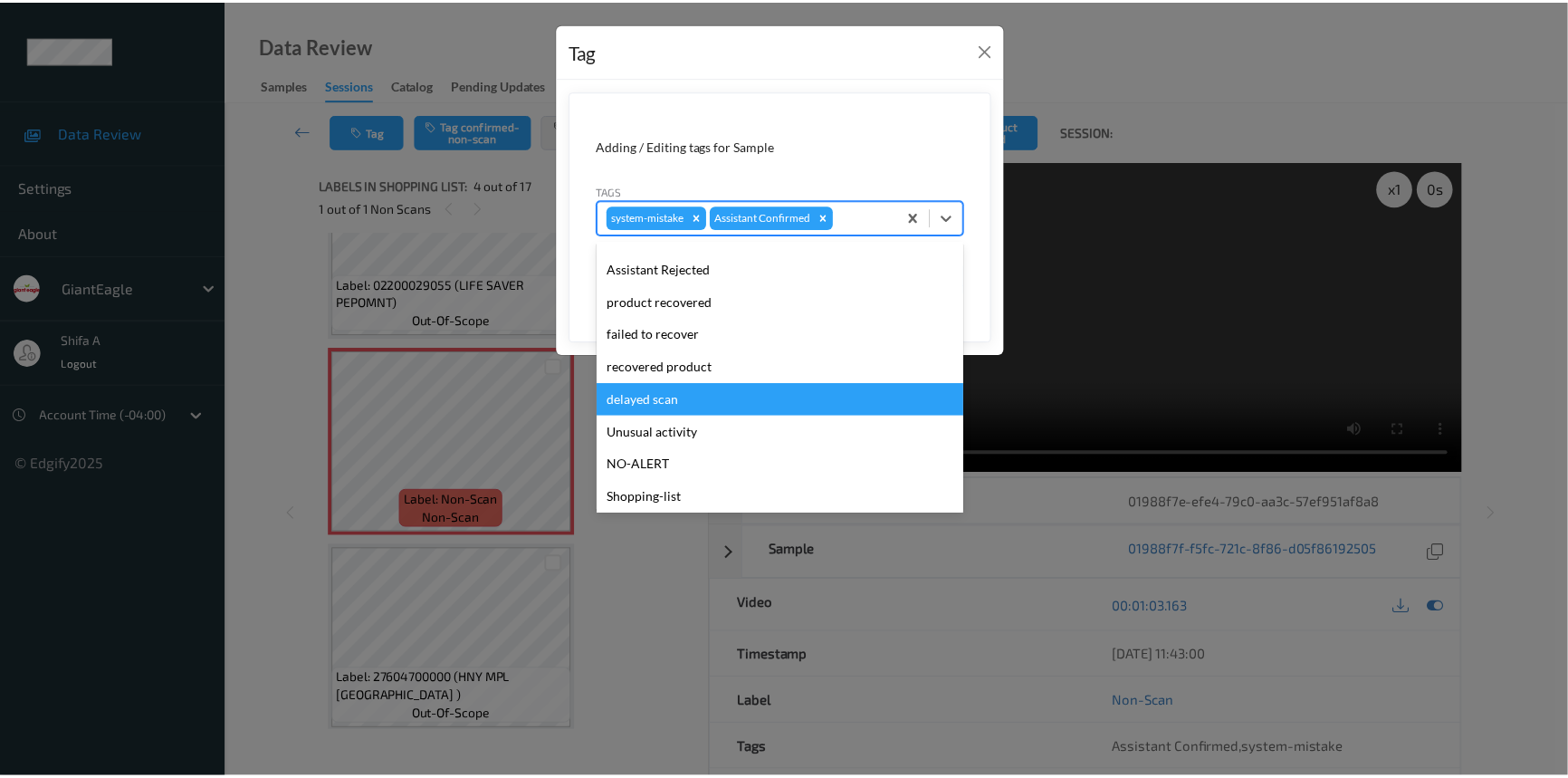
scroll to position [159, 0]
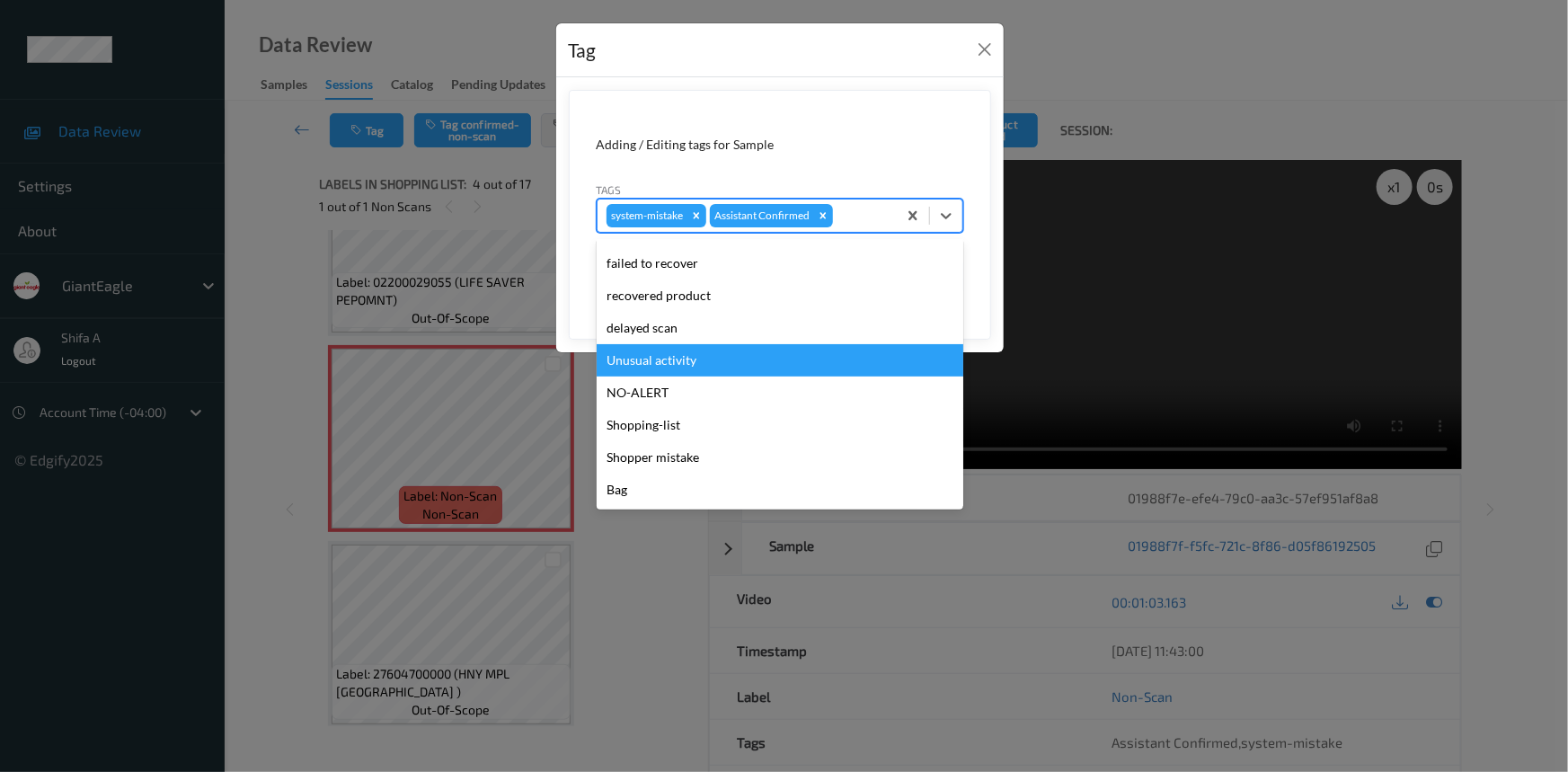
click at [693, 366] on div "Unusual activity" at bounding box center [779, 359] width 367 height 32
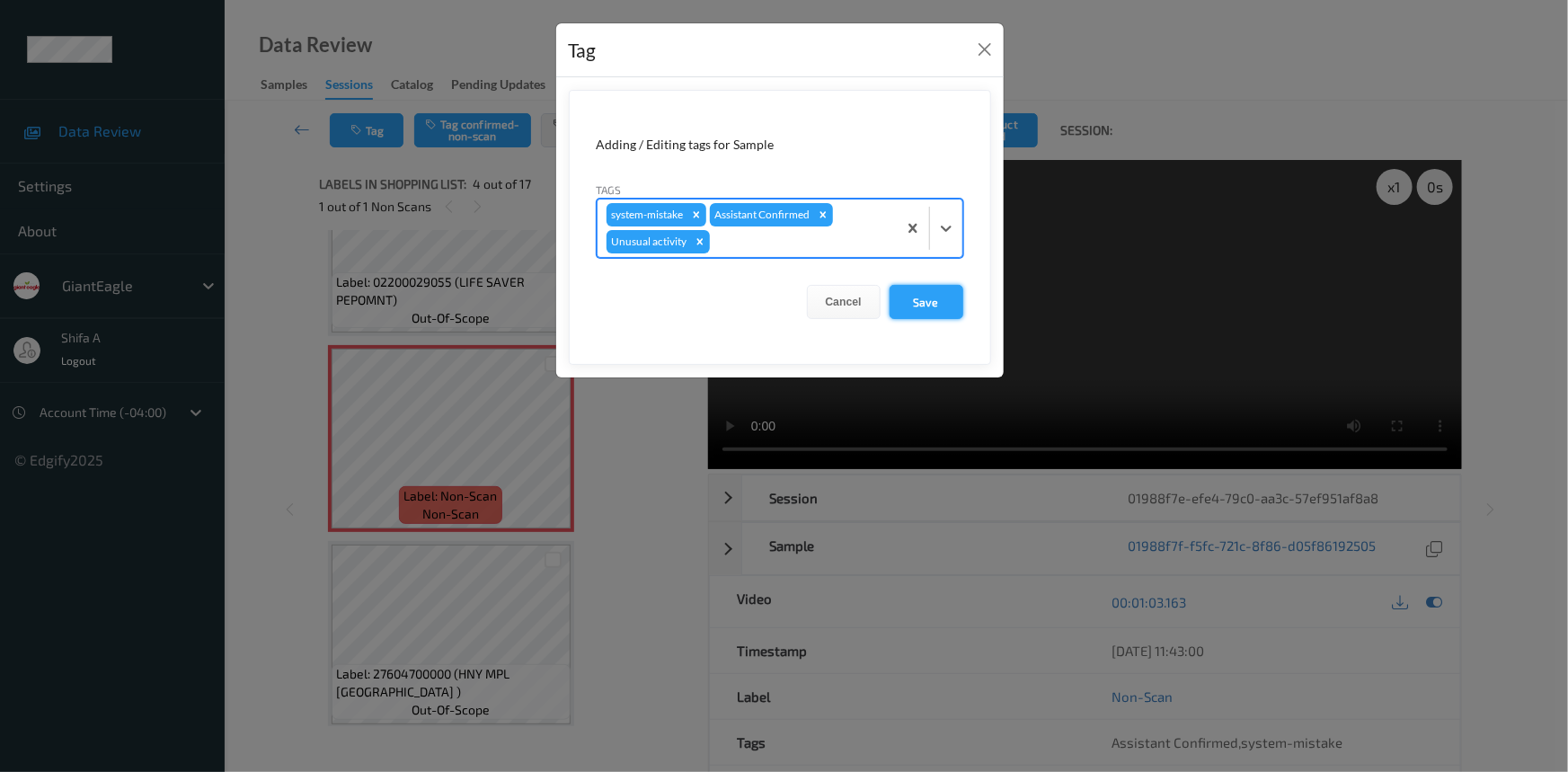
click at [938, 295] on button "Save" at bounding box center [926, 301] width 74 height 34
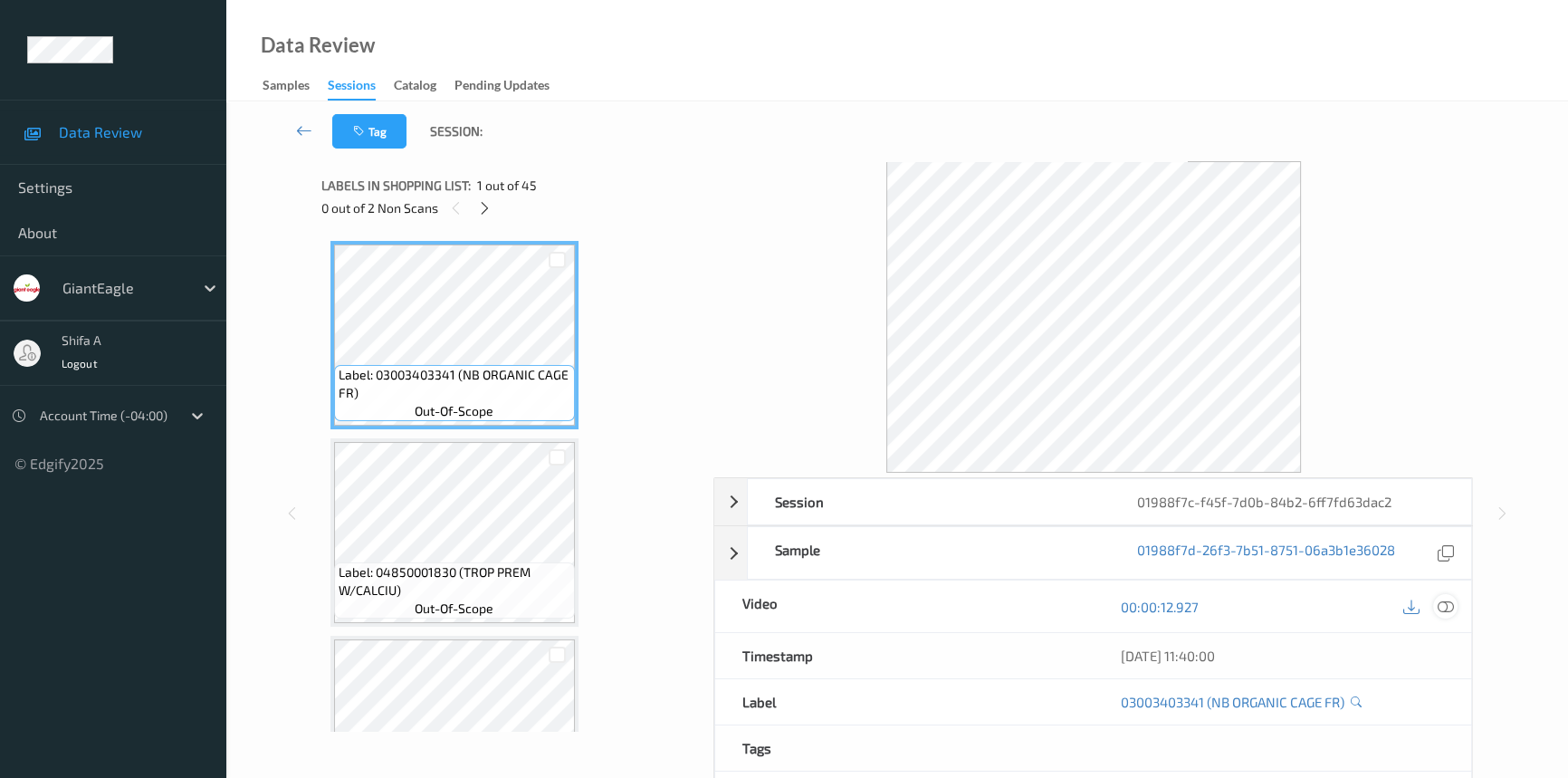
click at [1442, 605] on icon at bounding box center [1446, 607] width 17 height 17
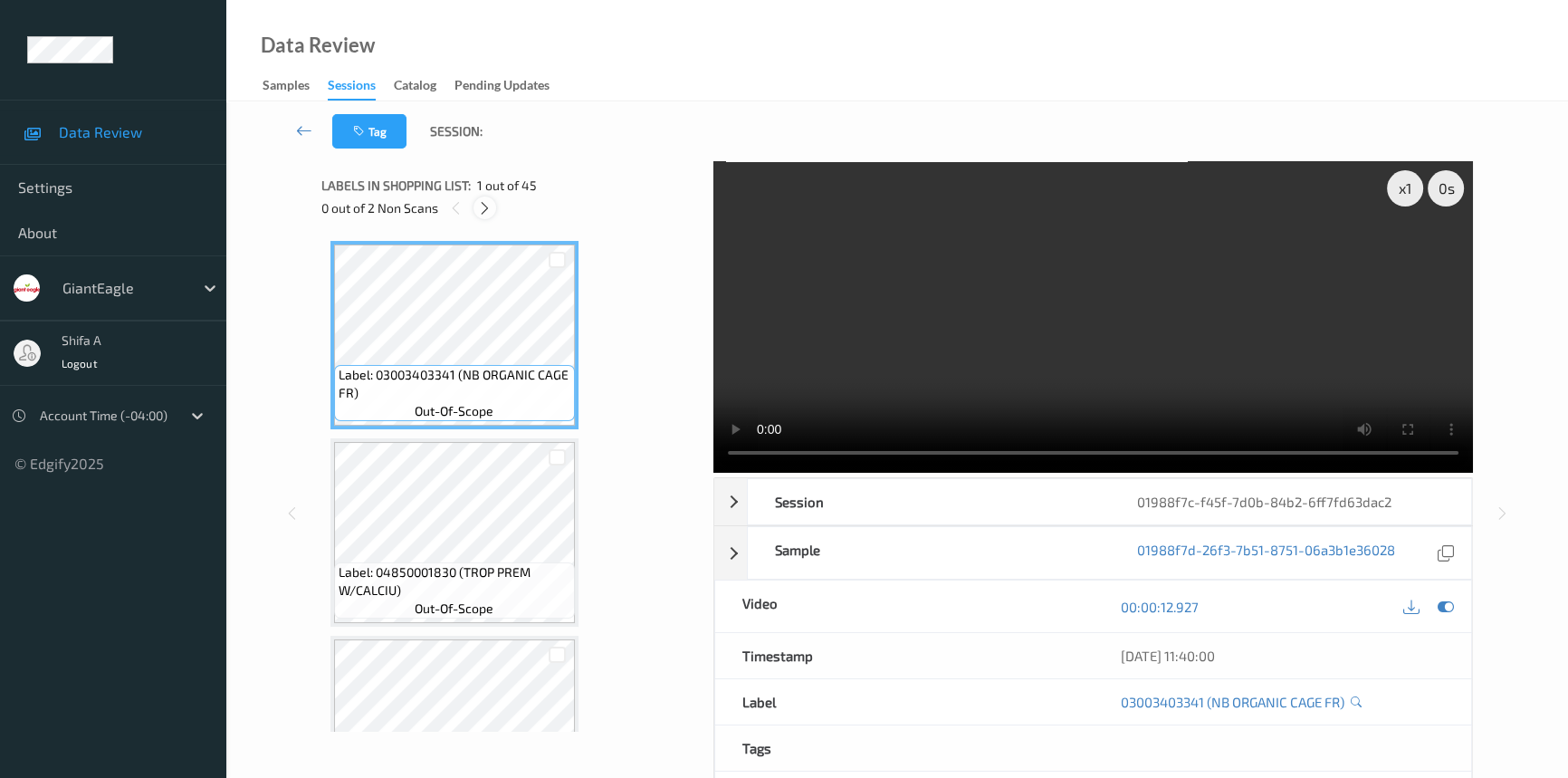
click at [480, 211] on icon at bounding box center [485, 208] width 16 height 17
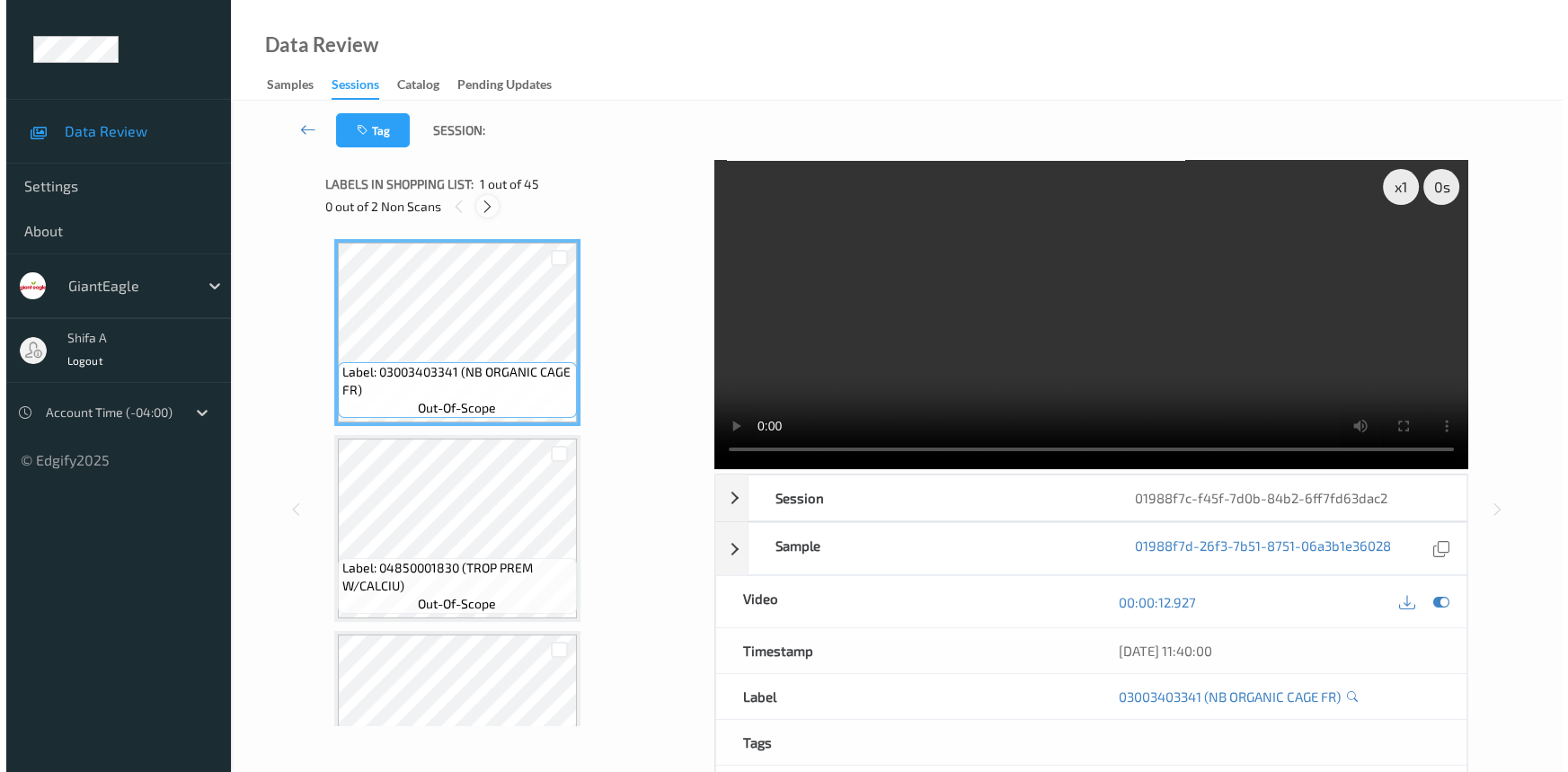
scroll to position [5279, 0]
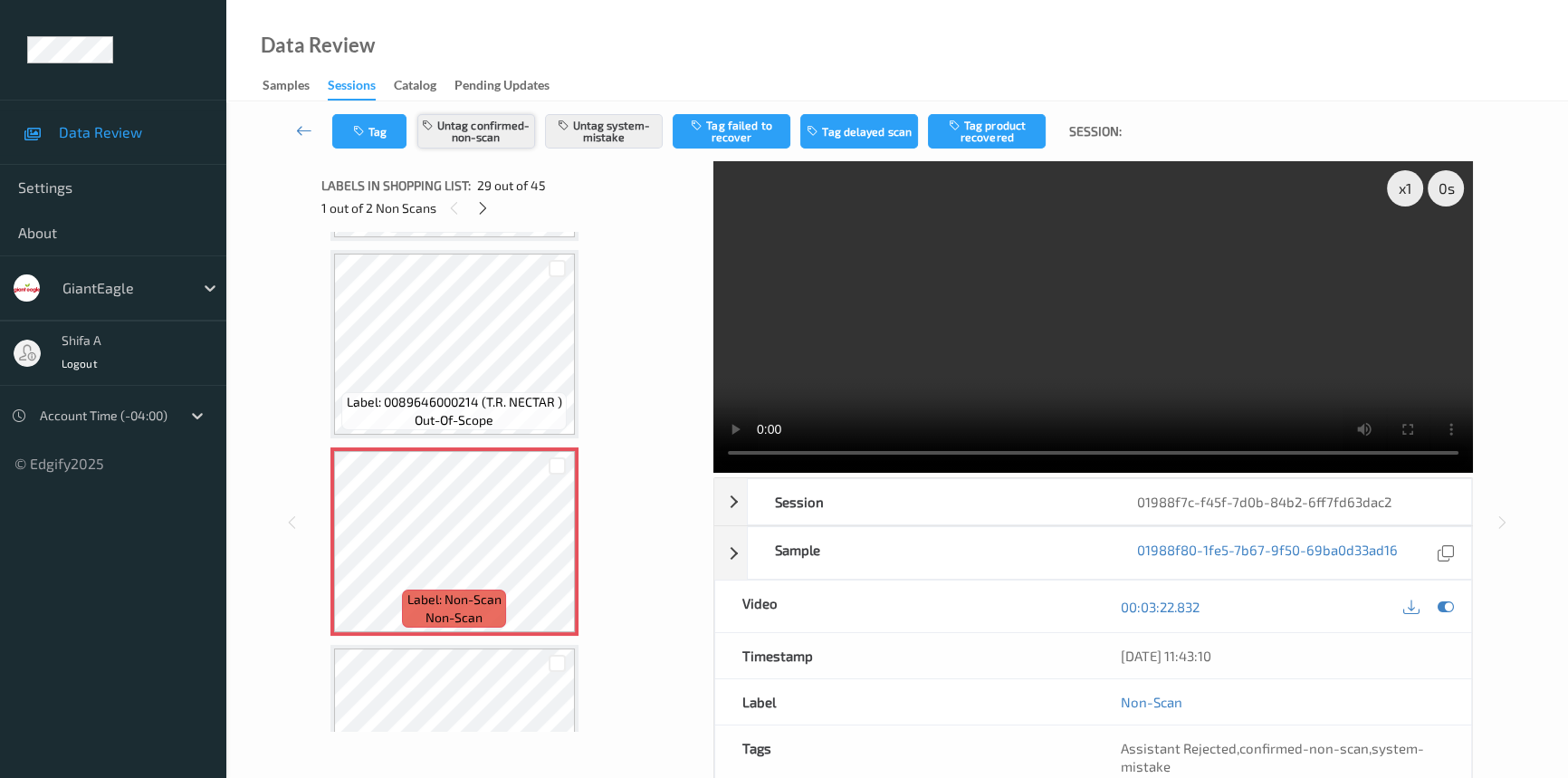
click at [489, 141] on button "Untag confirmed-non-scan" at bounding box center [477, 131] width 118 height 34
click at [381, 134] on button "Tag" at bounding box center [369, 131] width 75 height 34
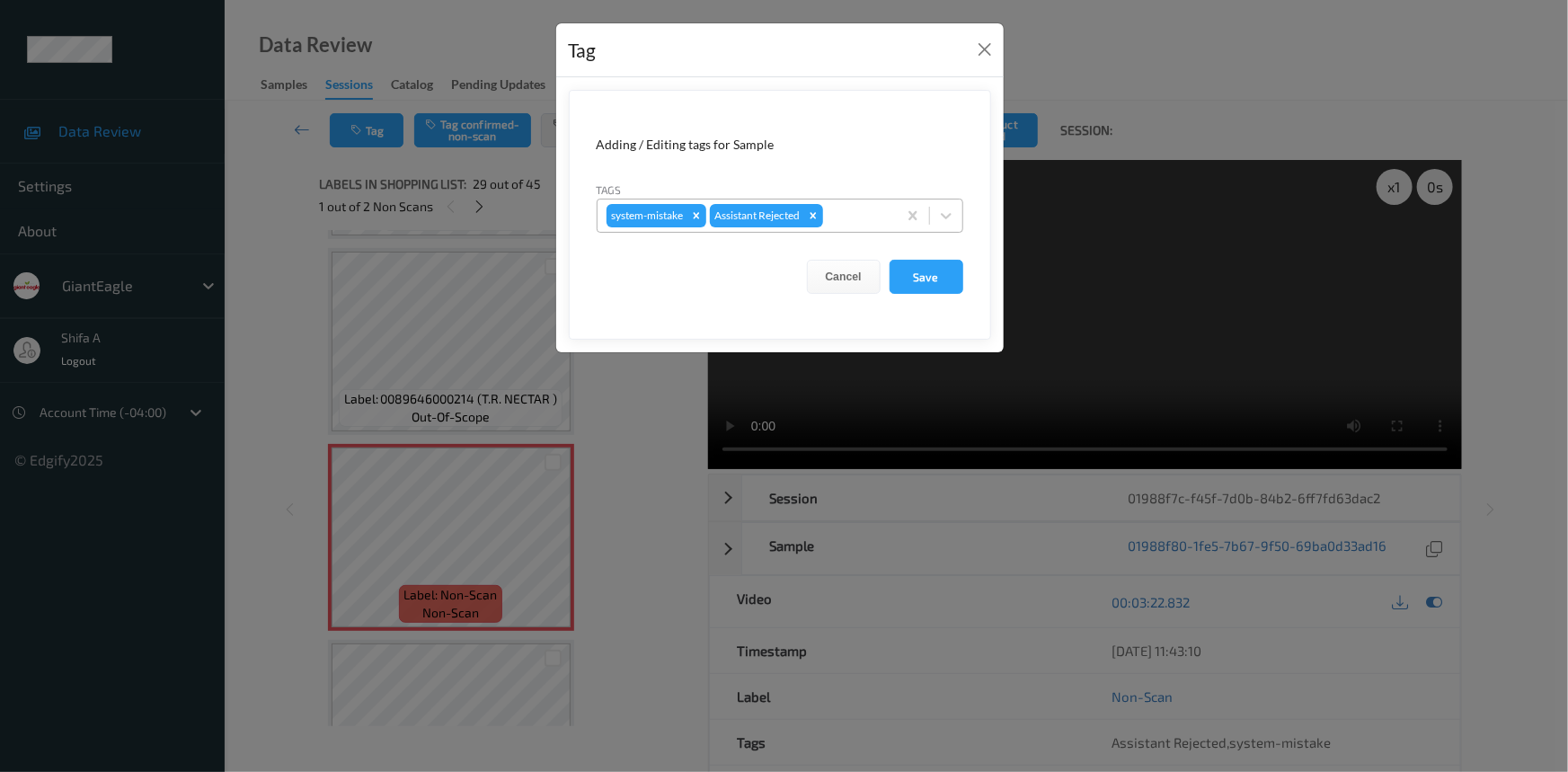
click at [865, 227] on div "system-mistake Assistant Rejected" at bounding box center [746, 215] width 299 height 30
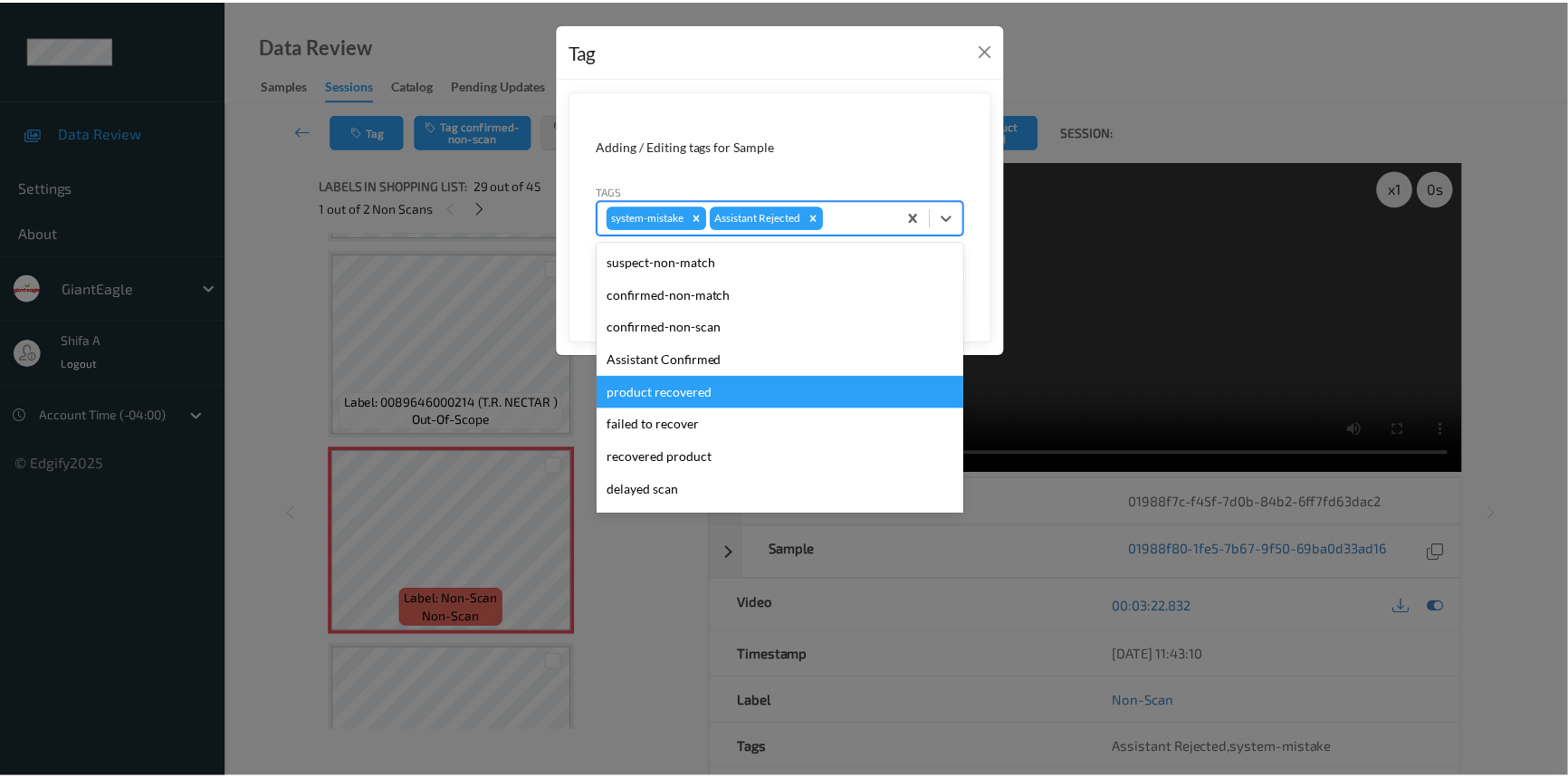
scroll to position [159, 0]
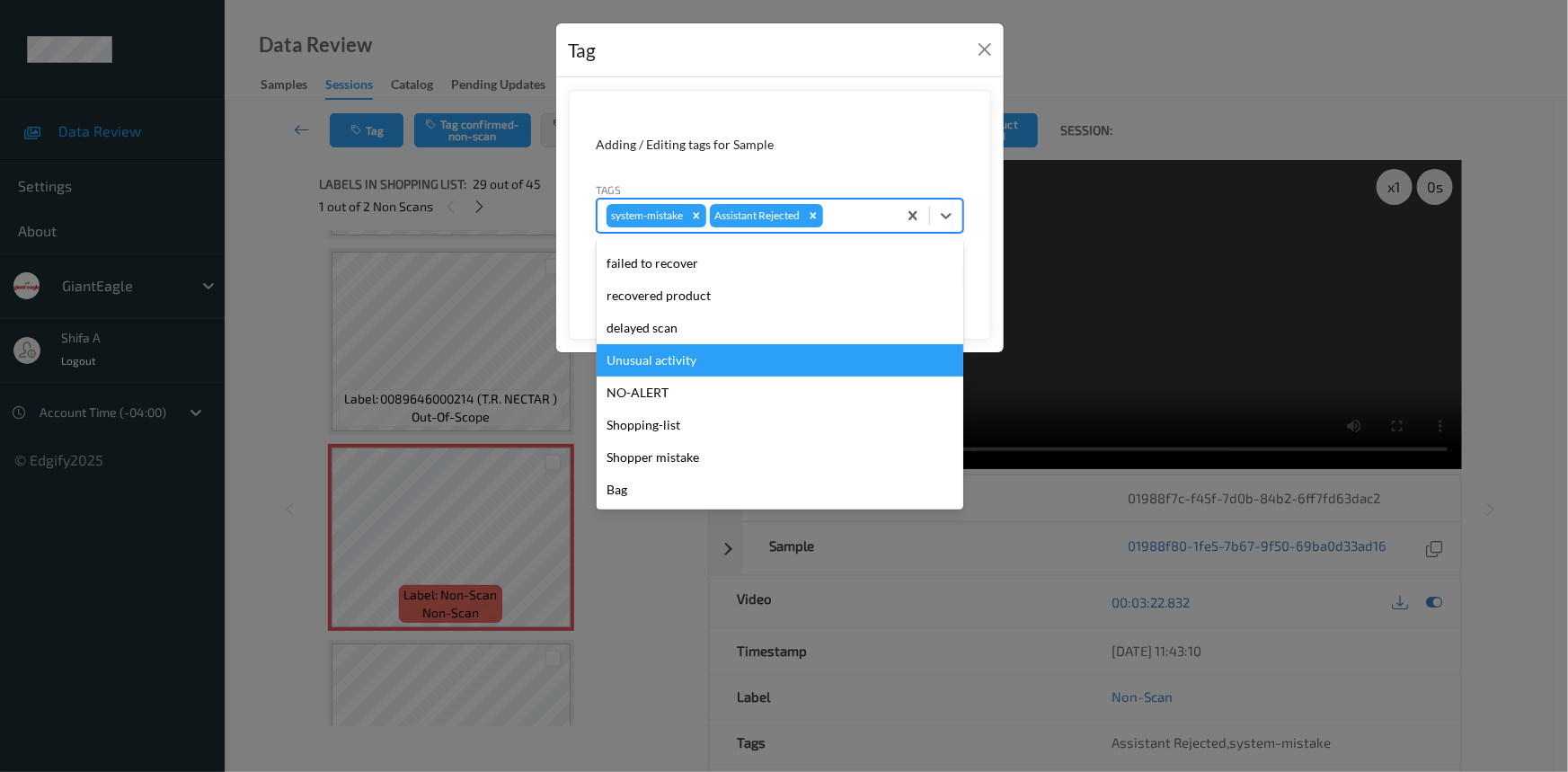
click at [688, 361] on div "Unusual activity" at bounding box center [779, 359] width 367 height 32
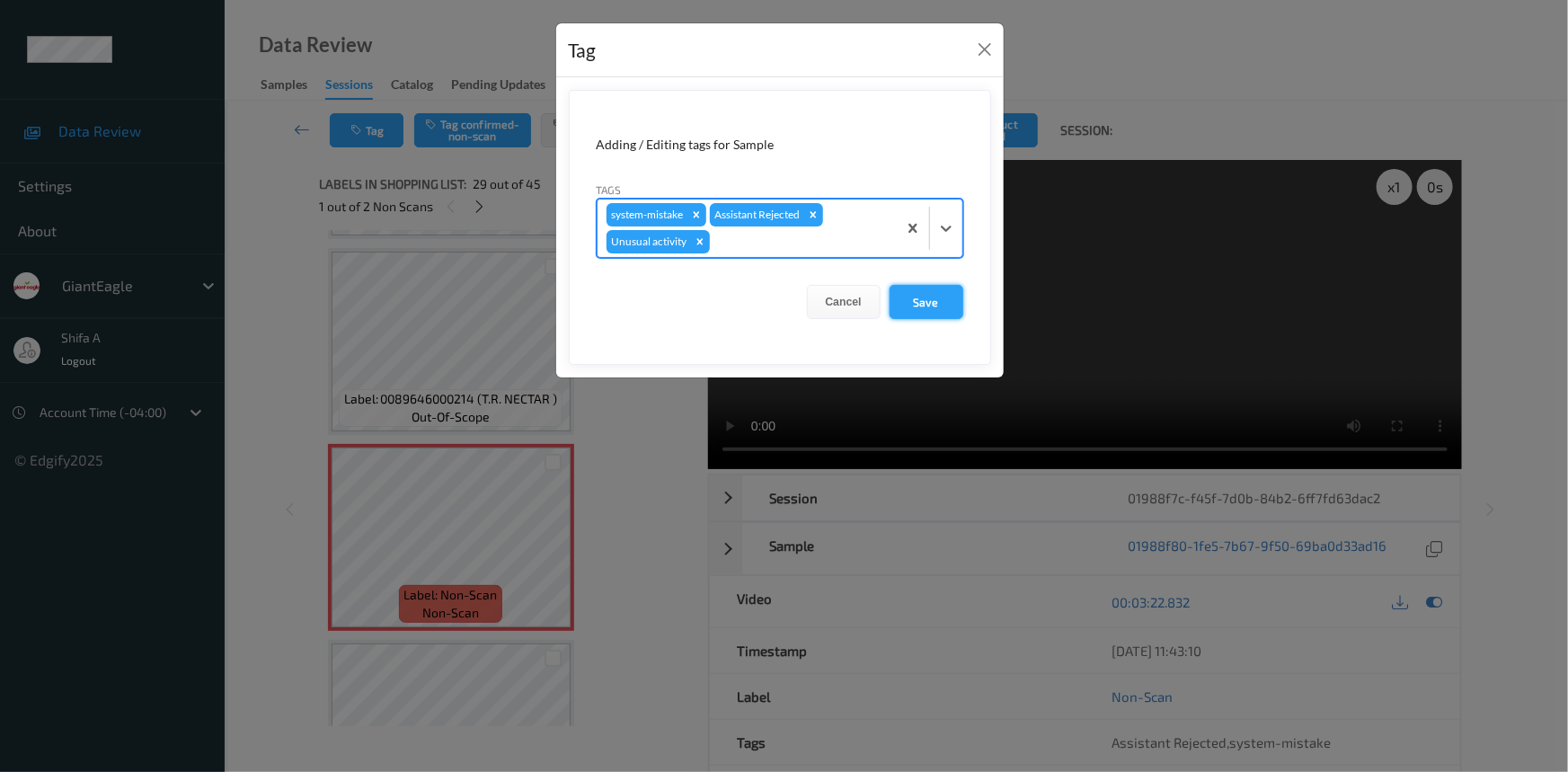
click at [934, 285] on button "Save" at bounding box center [926, 301] width 74 height 34
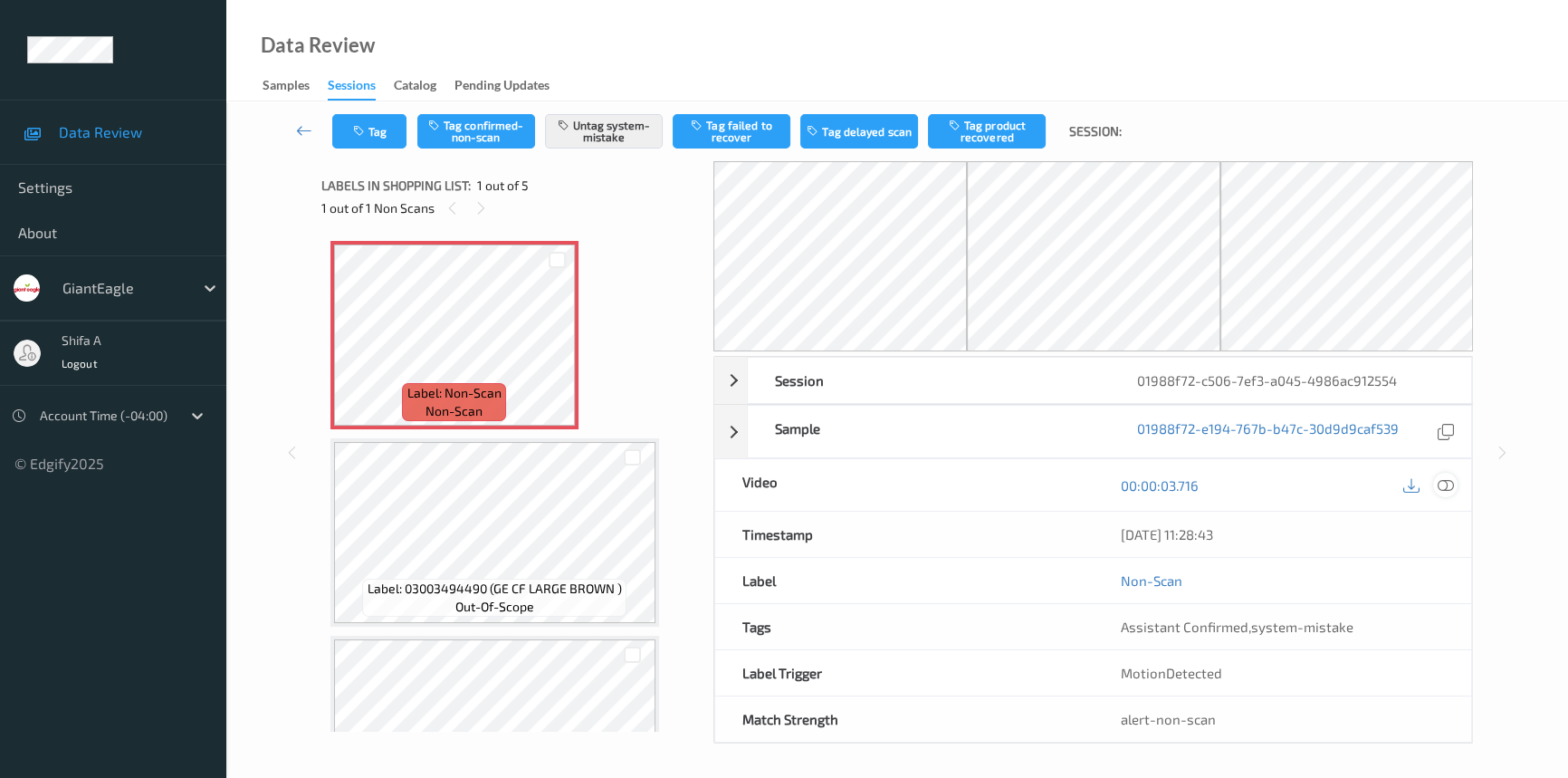
click at [1449, 480] on icon at bounding box center [1446, 486] width 17 height 17
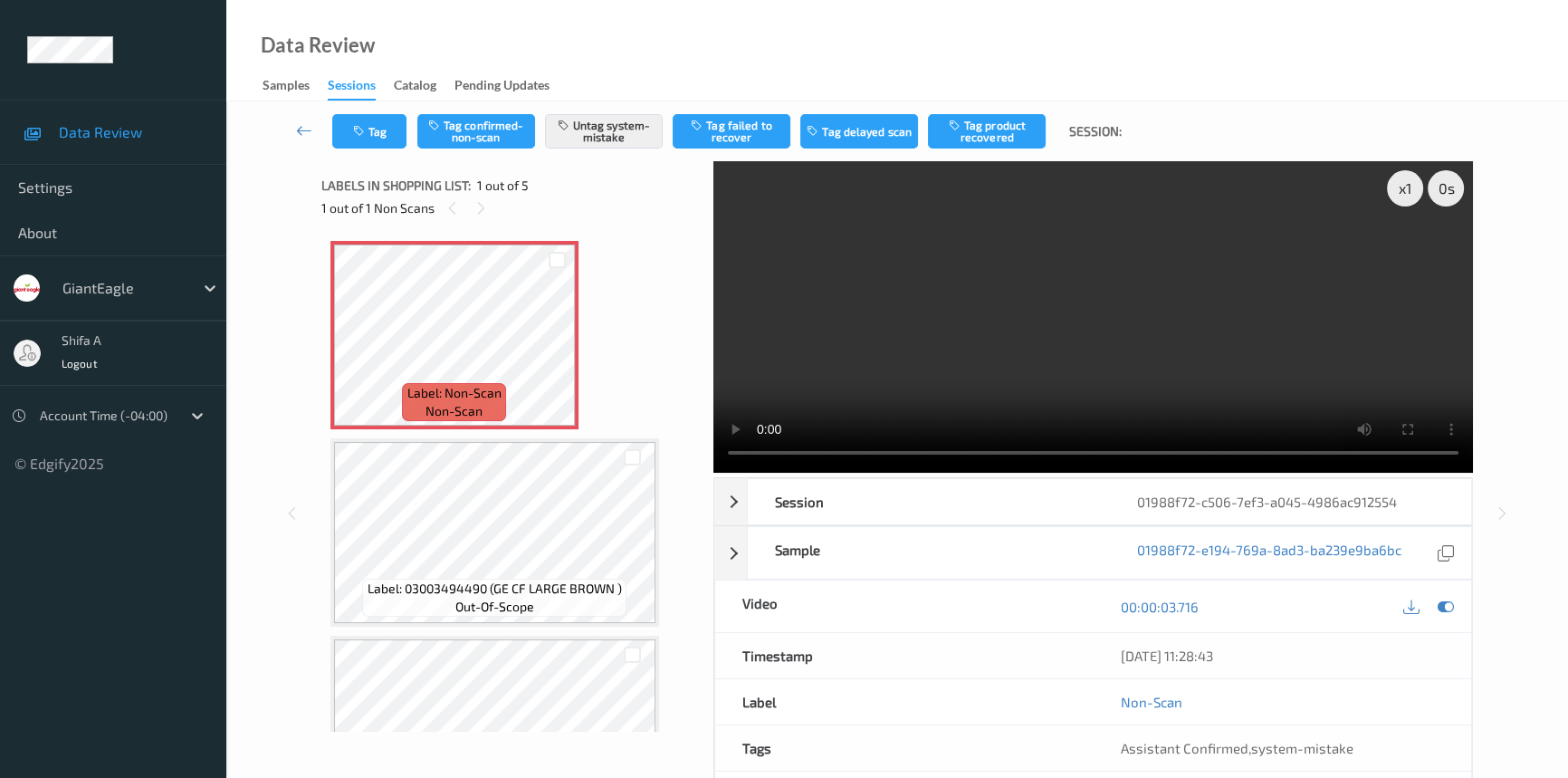
click at [1114, 336] on video at bounding box center [1093, 317] width 760 height 312
click at [1273, 284] on video at bounding box center [1093, 317] width 760 height 312
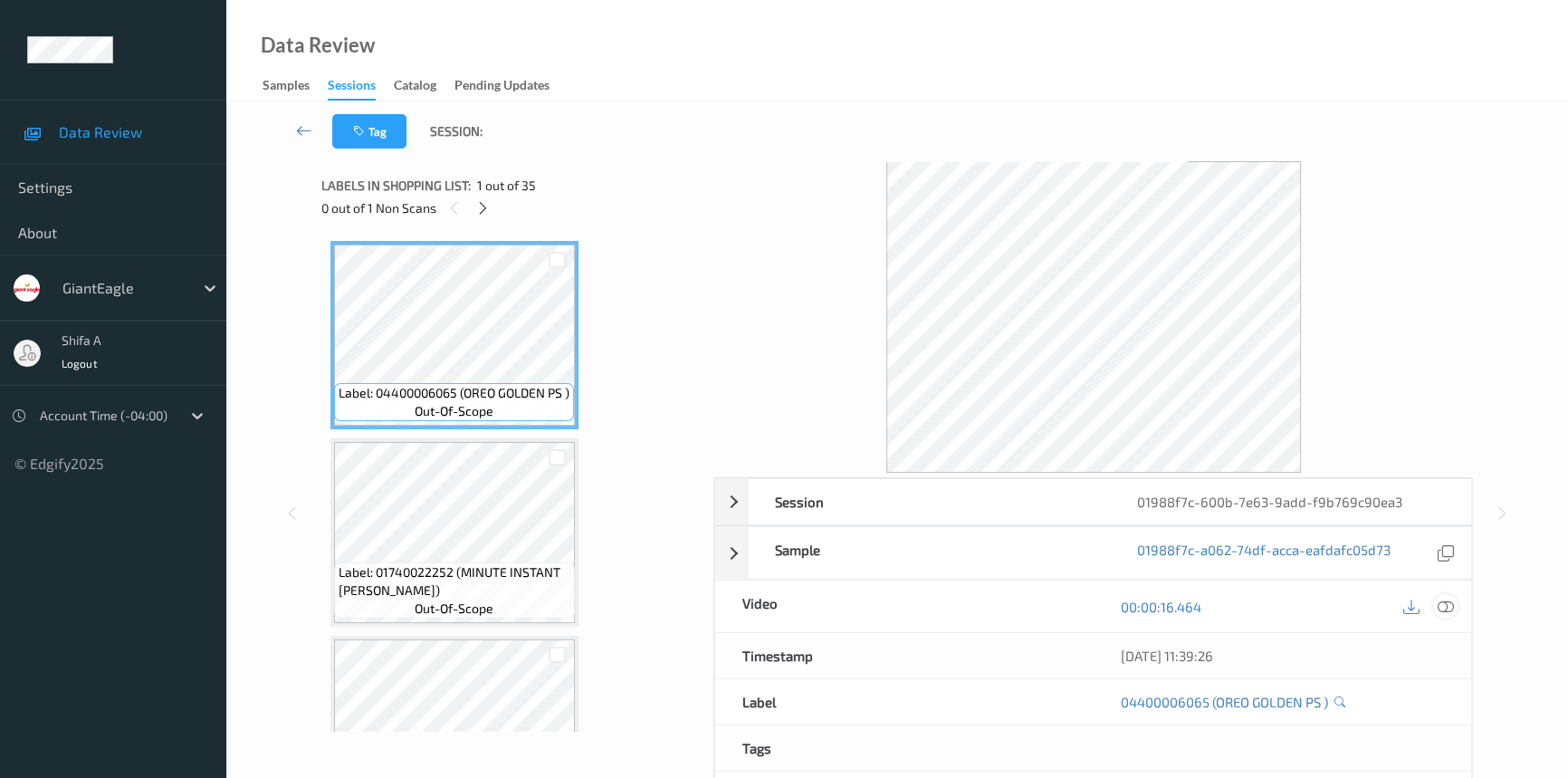
click at [1452, 607] on icon at bounding box center [1446, 607] width 17 height 17
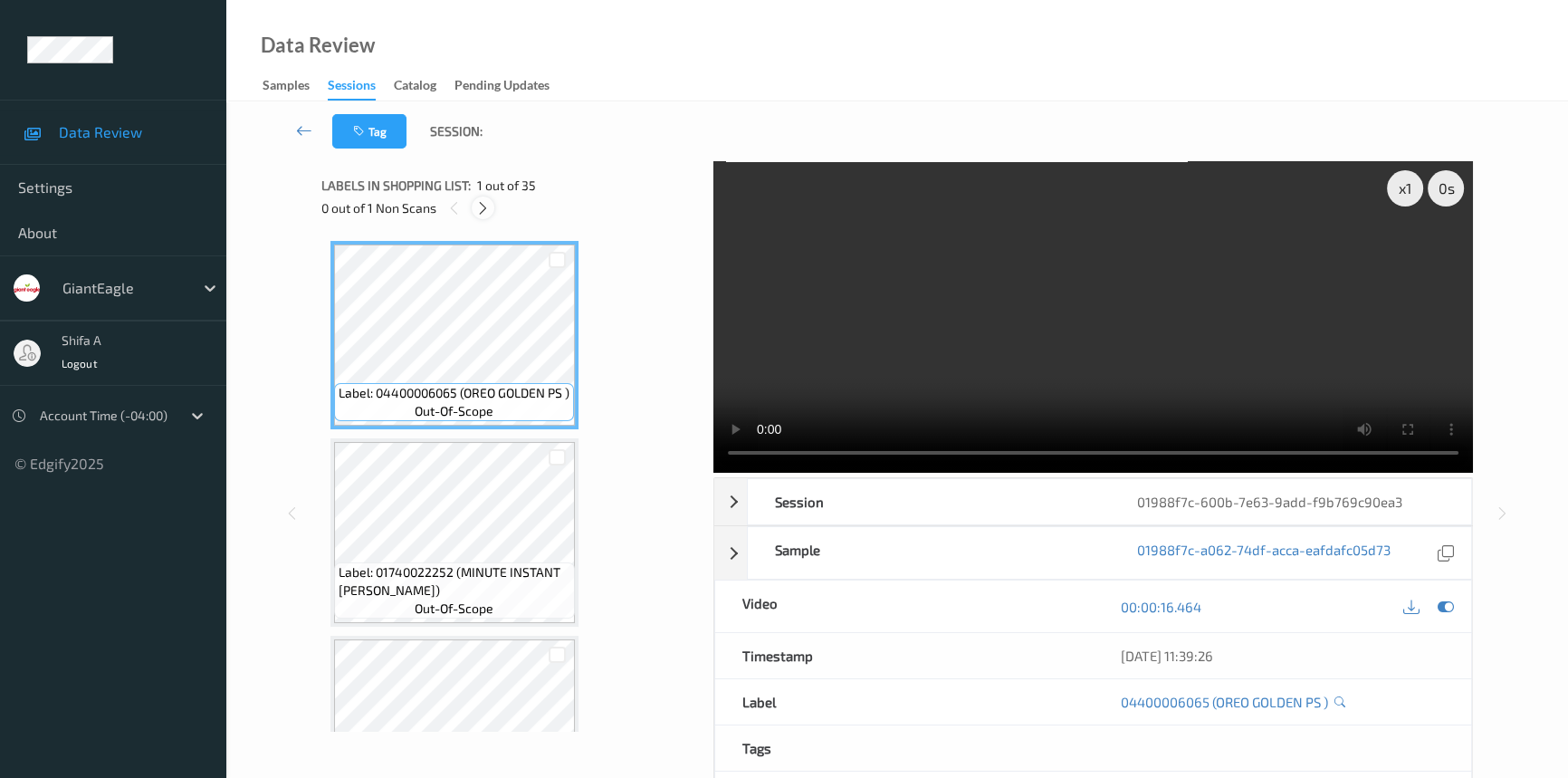
click at [486, 207] on icon at bounding box center [483, 208] width 16 height 17
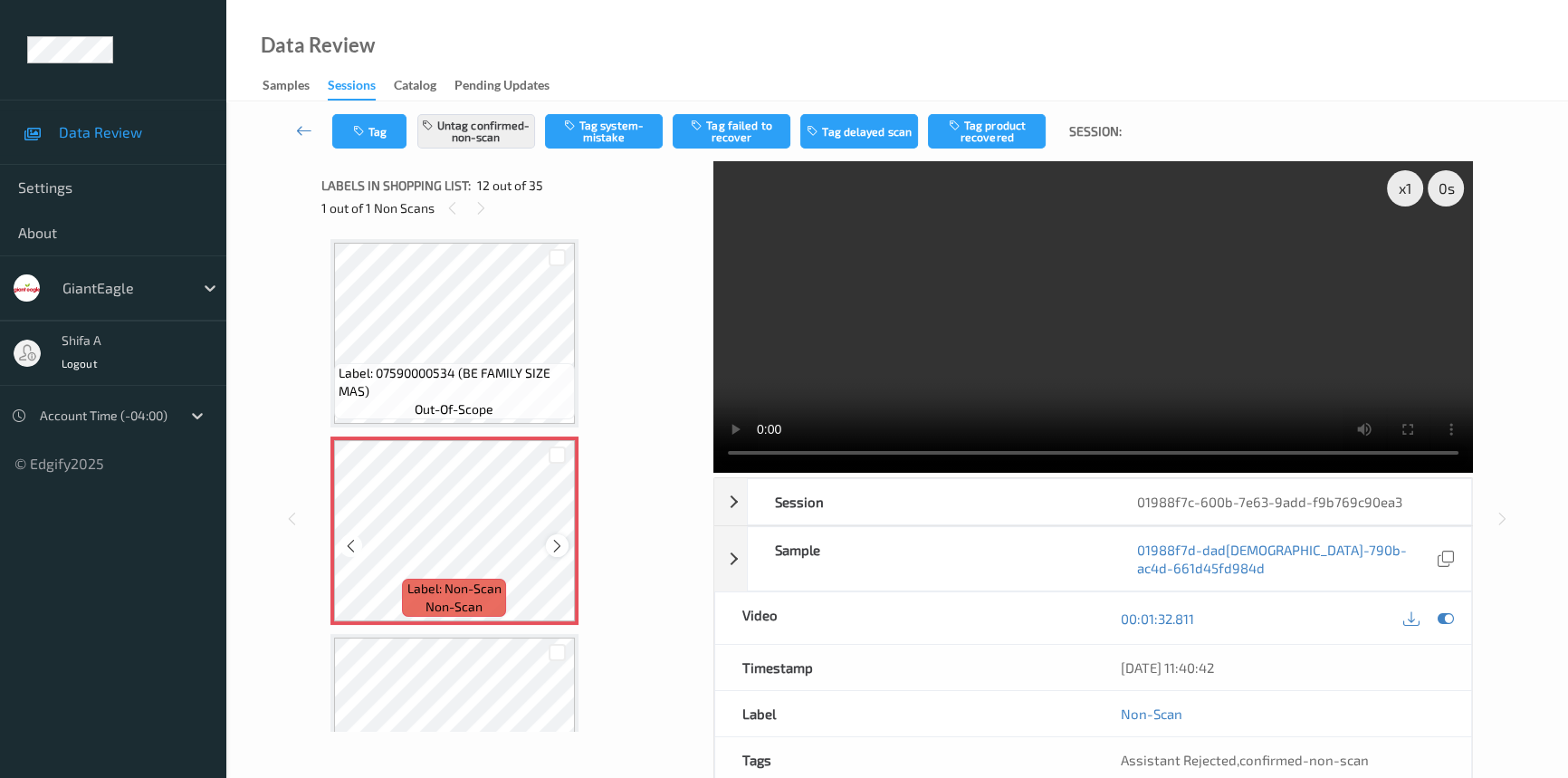
click at [552, 541] on icon at bounding box center [557, 546] width 16 height 17
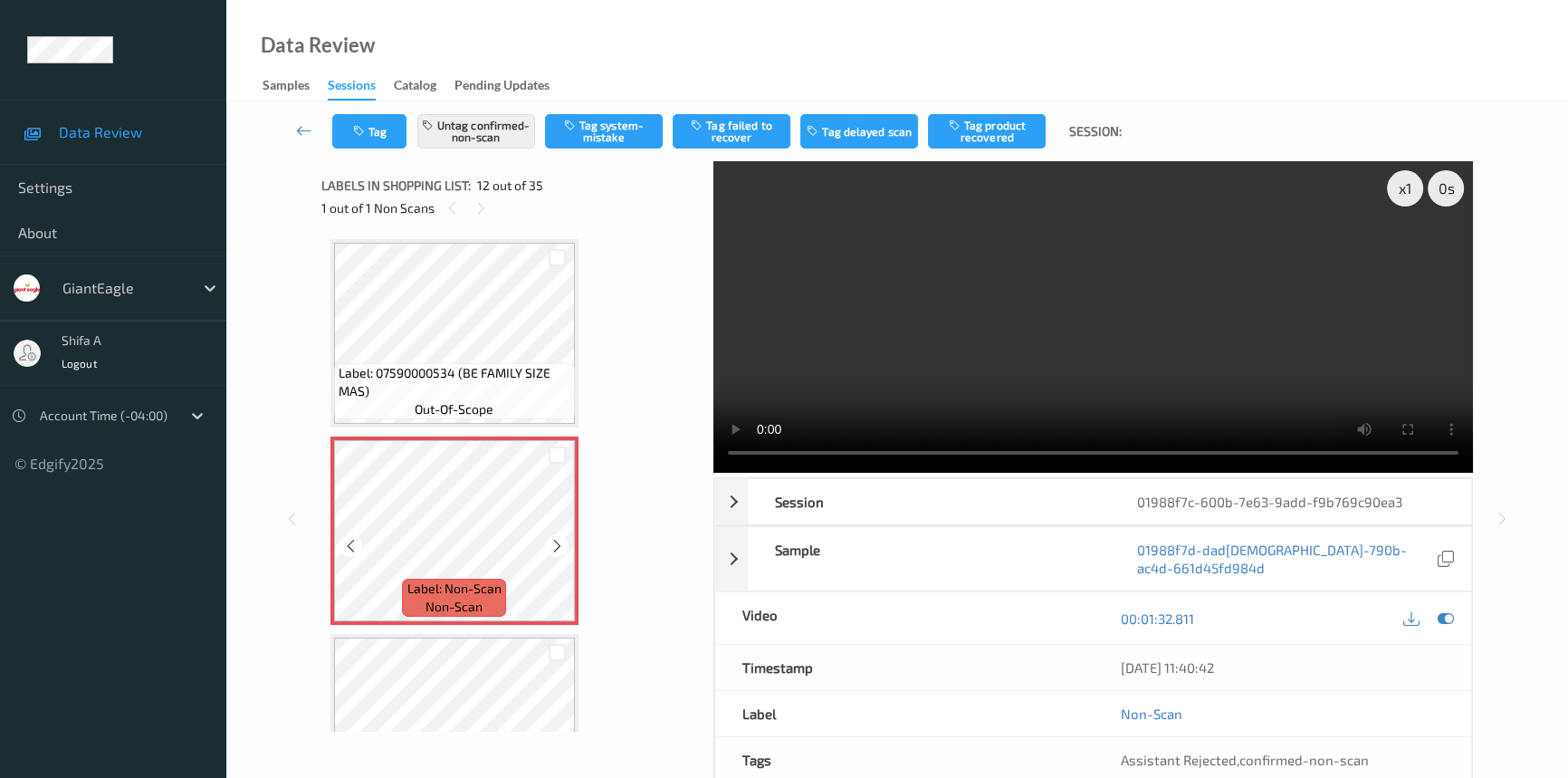
scroll to position [2140, 0]
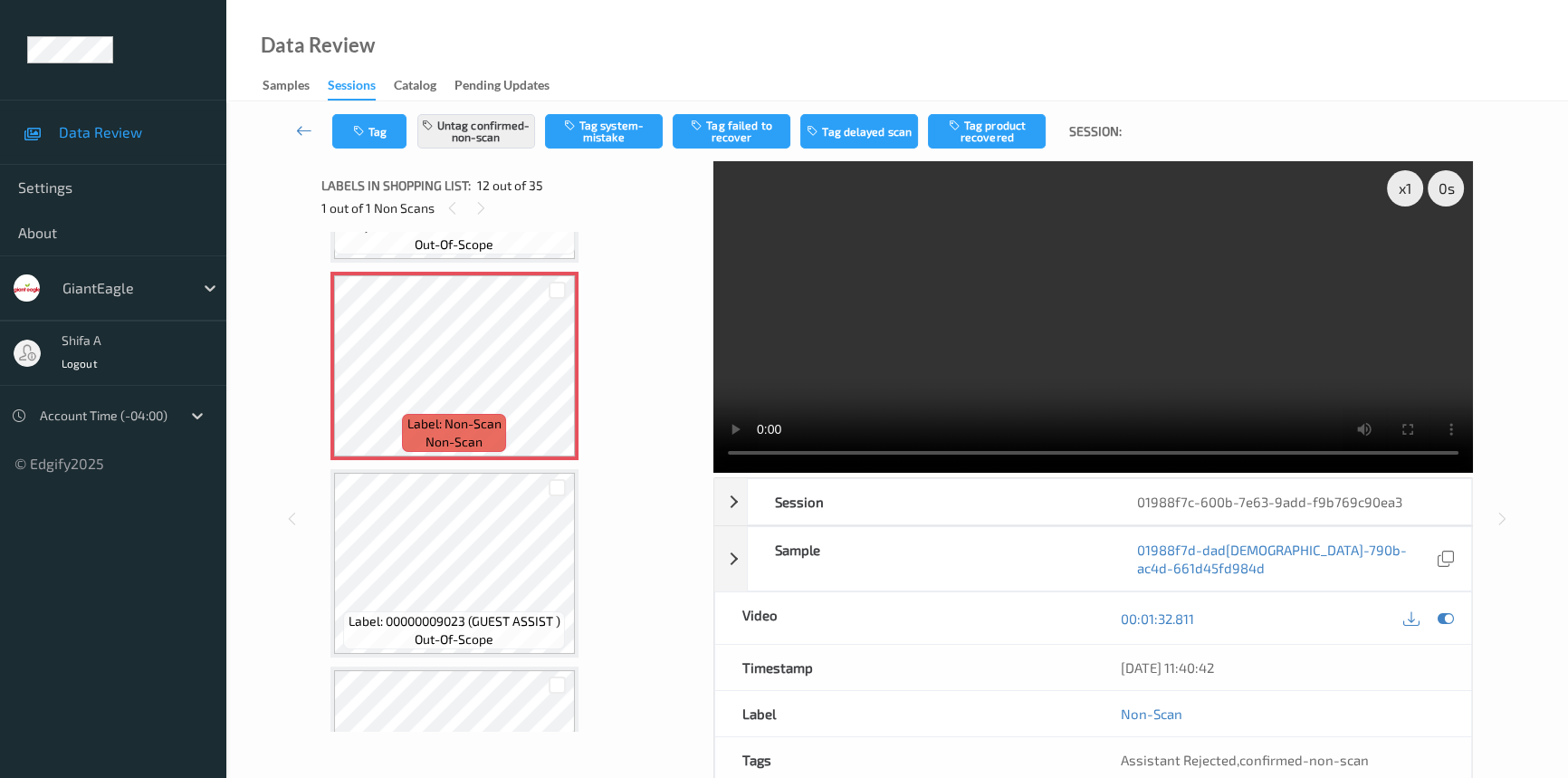
click at [1265, 365] on video at bounding box center [1093, 317] width 760 height 312
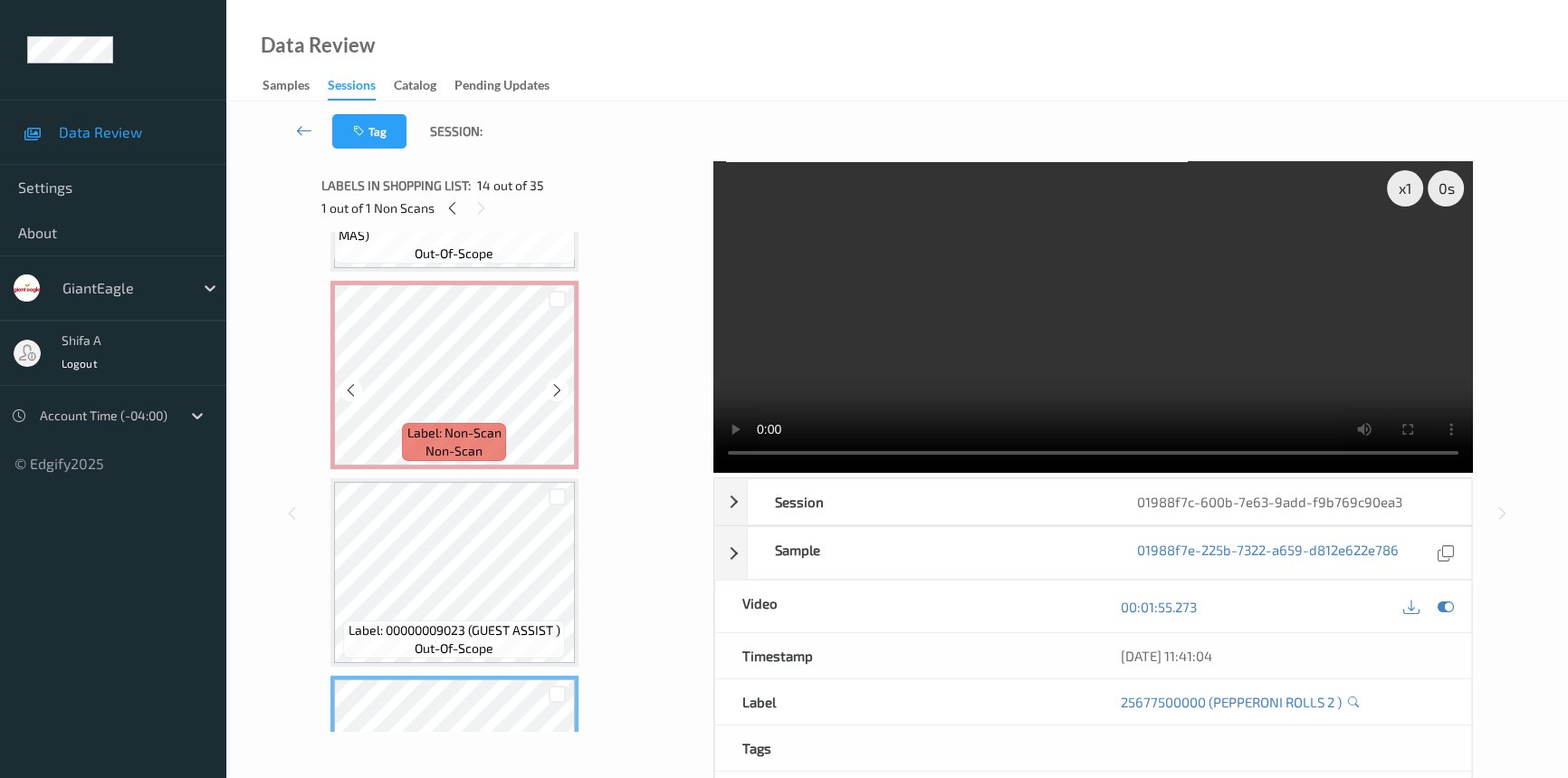
scroll to position [2058, 0]
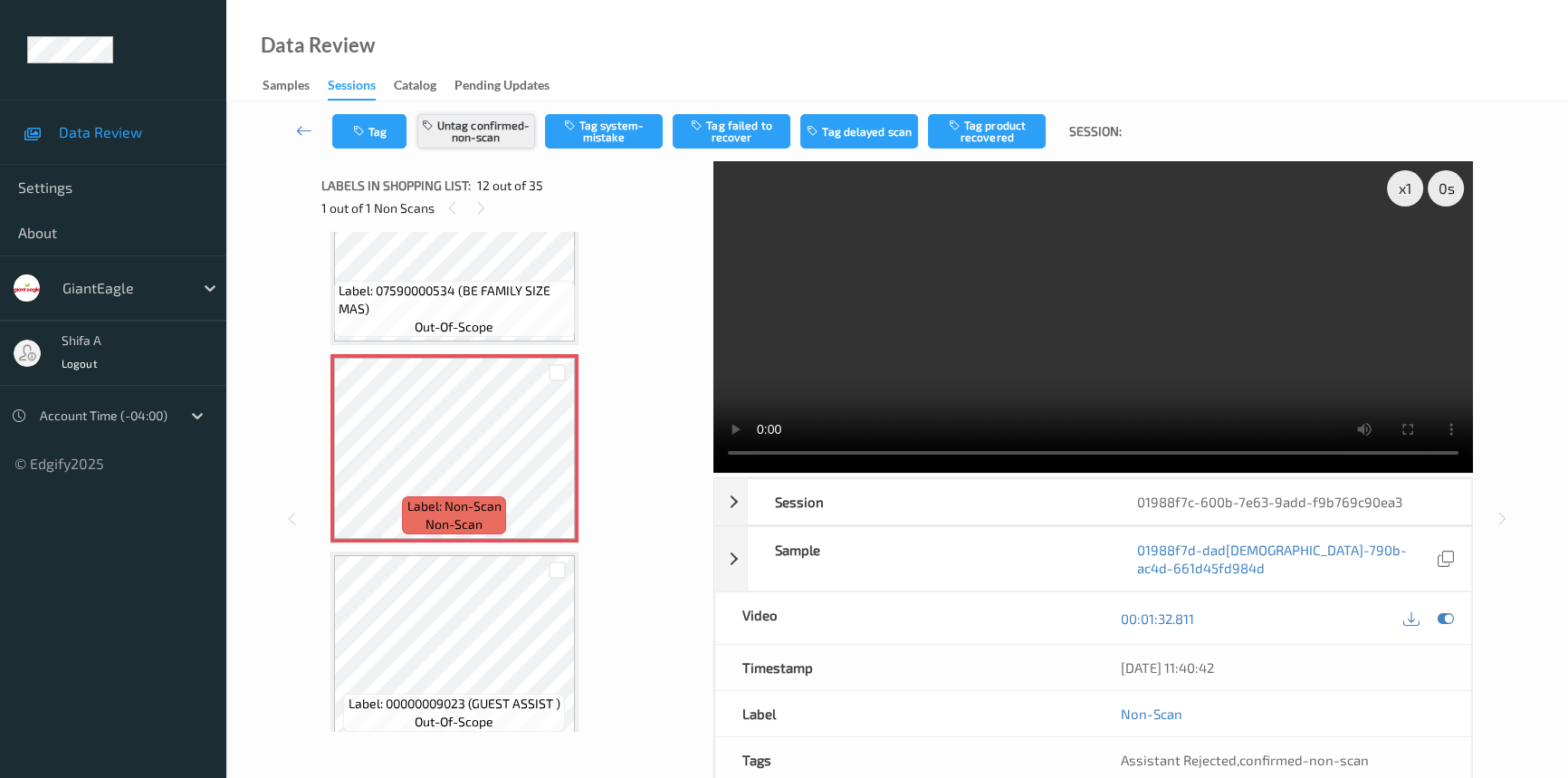
click at [492, 145] on button "Untag confirmed-non-scan" at bounding box center [477, 131] width 118 height 34
click at [624, 133] on button "Tag system-mistake" at bounding box center [604, 131] width 118 height 34
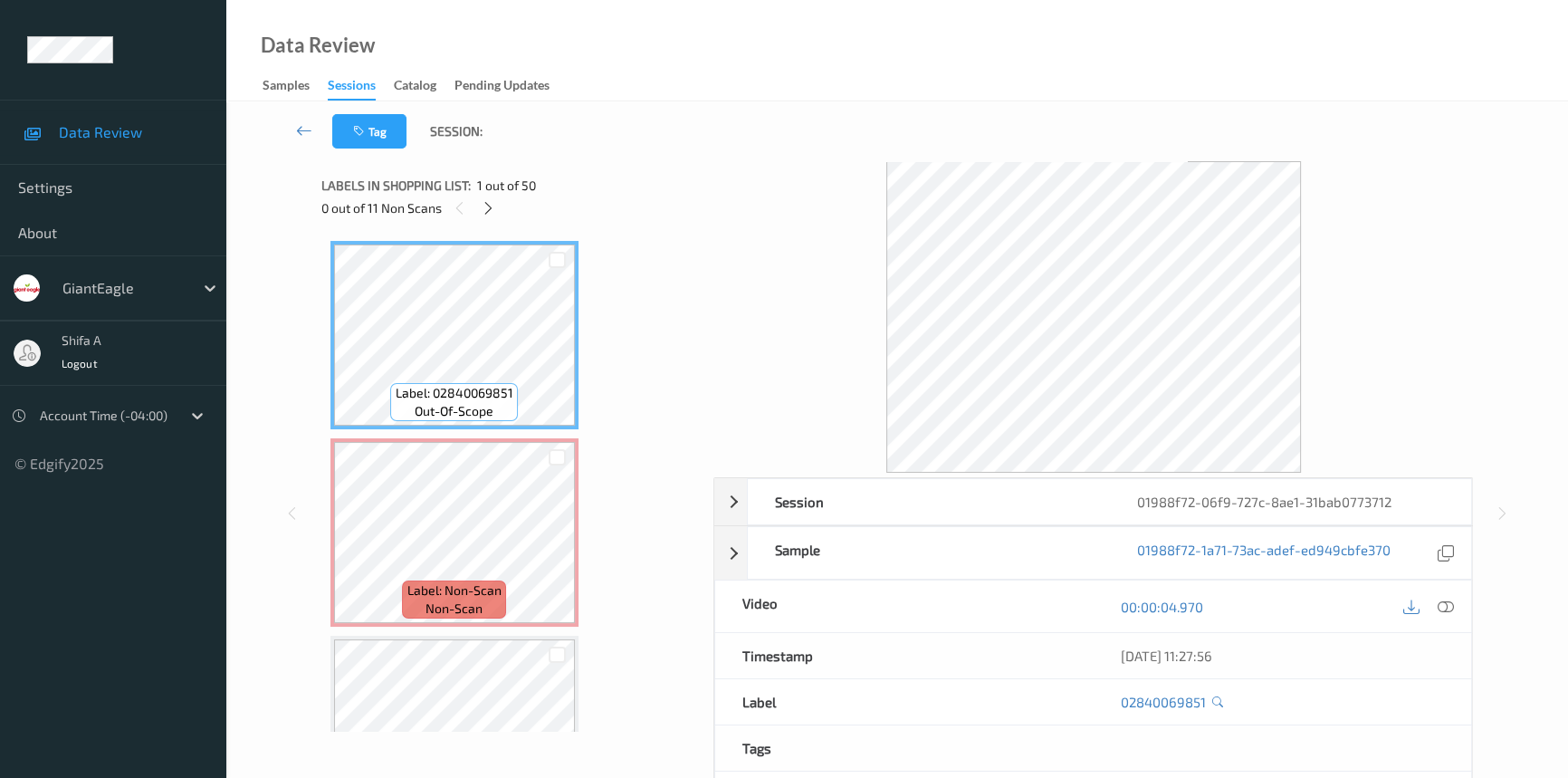
drag, startPoint x: 1448, startPoint y: 608, endPoint x: 581, endPoint y: 272, distance: 929.8
click at [1446, 607] on icon at bounding box center [1446, 607] width 17 height 17
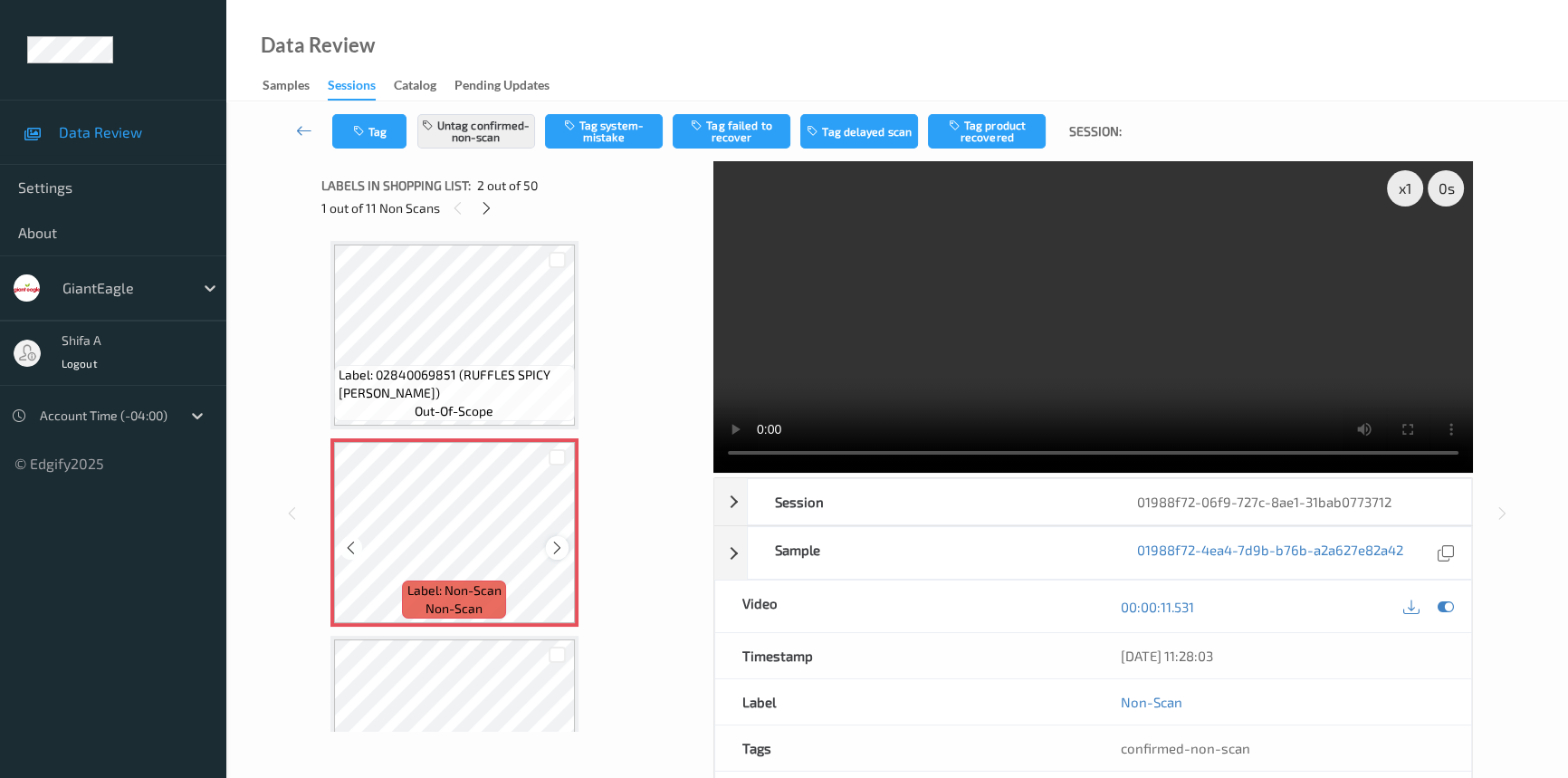
click at [556, 547] on icon at bounding box center [557, 548] width 16 height 17
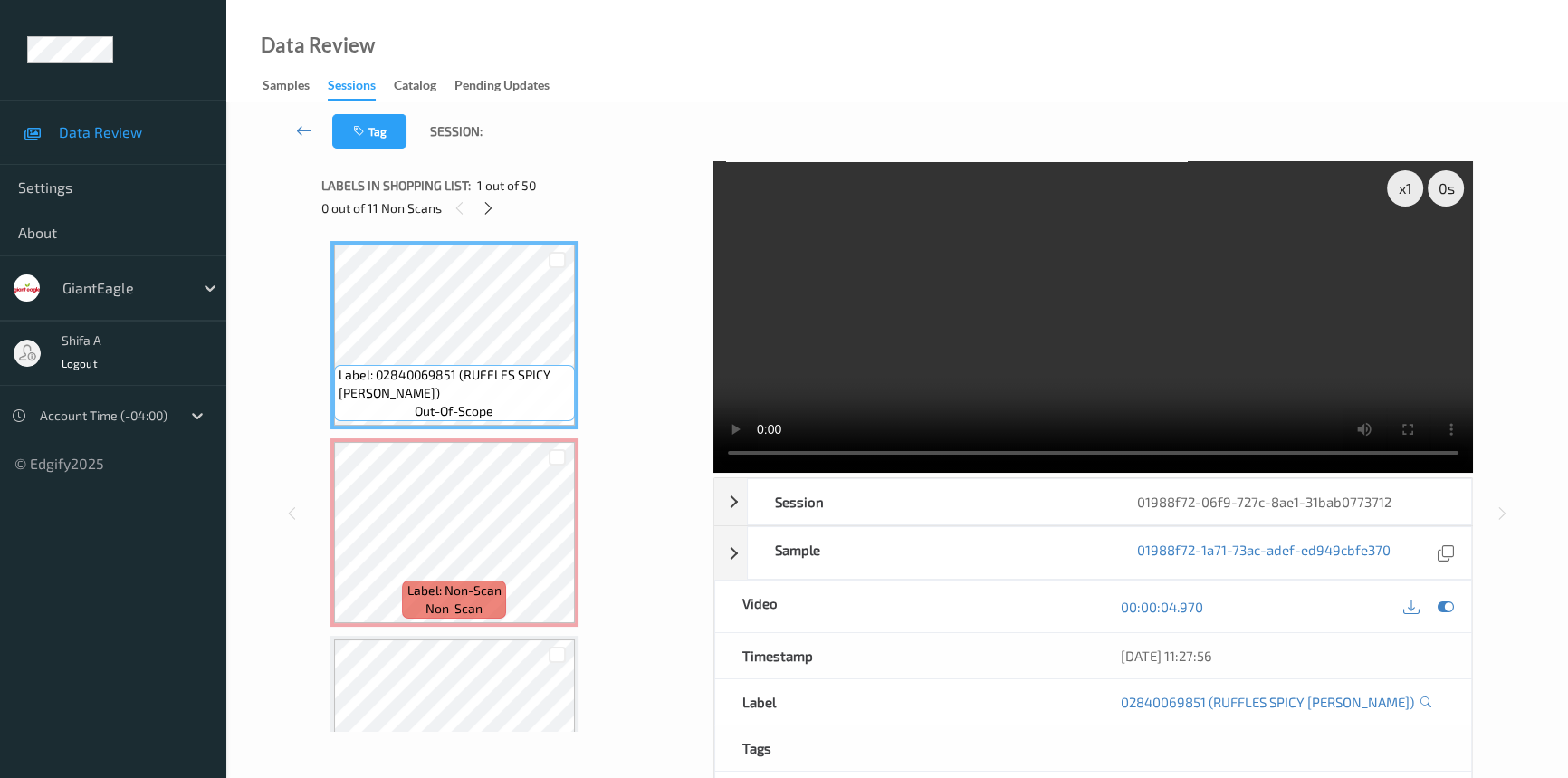
click at [1158, 329] on video at bounding box center [1093, 317] width 760 height 312
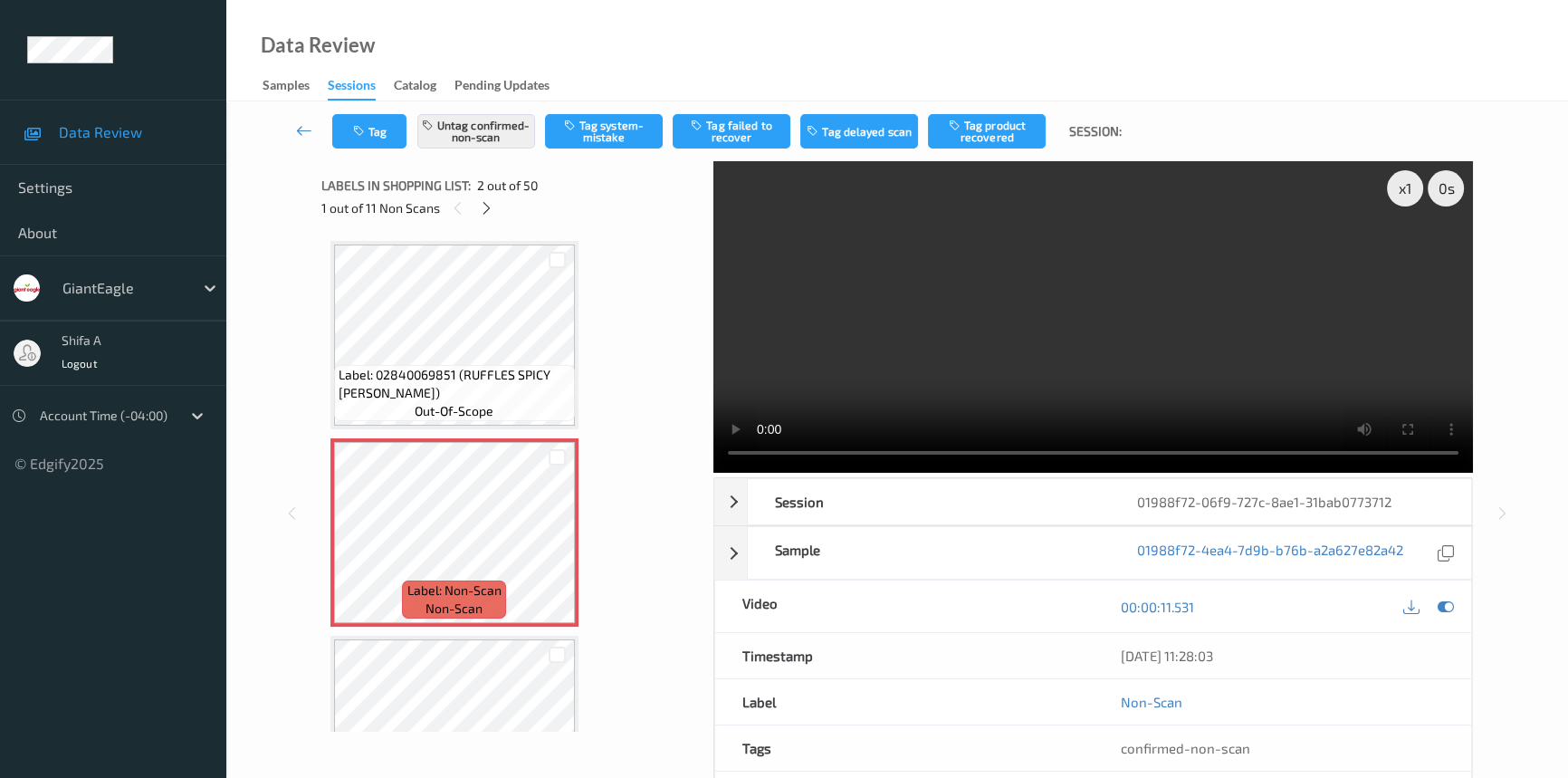
click at [1232, 317] on video at bounding box center [1093, 317] width 760 height 312
click at [730, 136] on button "Tag failed to recover" at bounding box center [732, 131] width 118 height 34
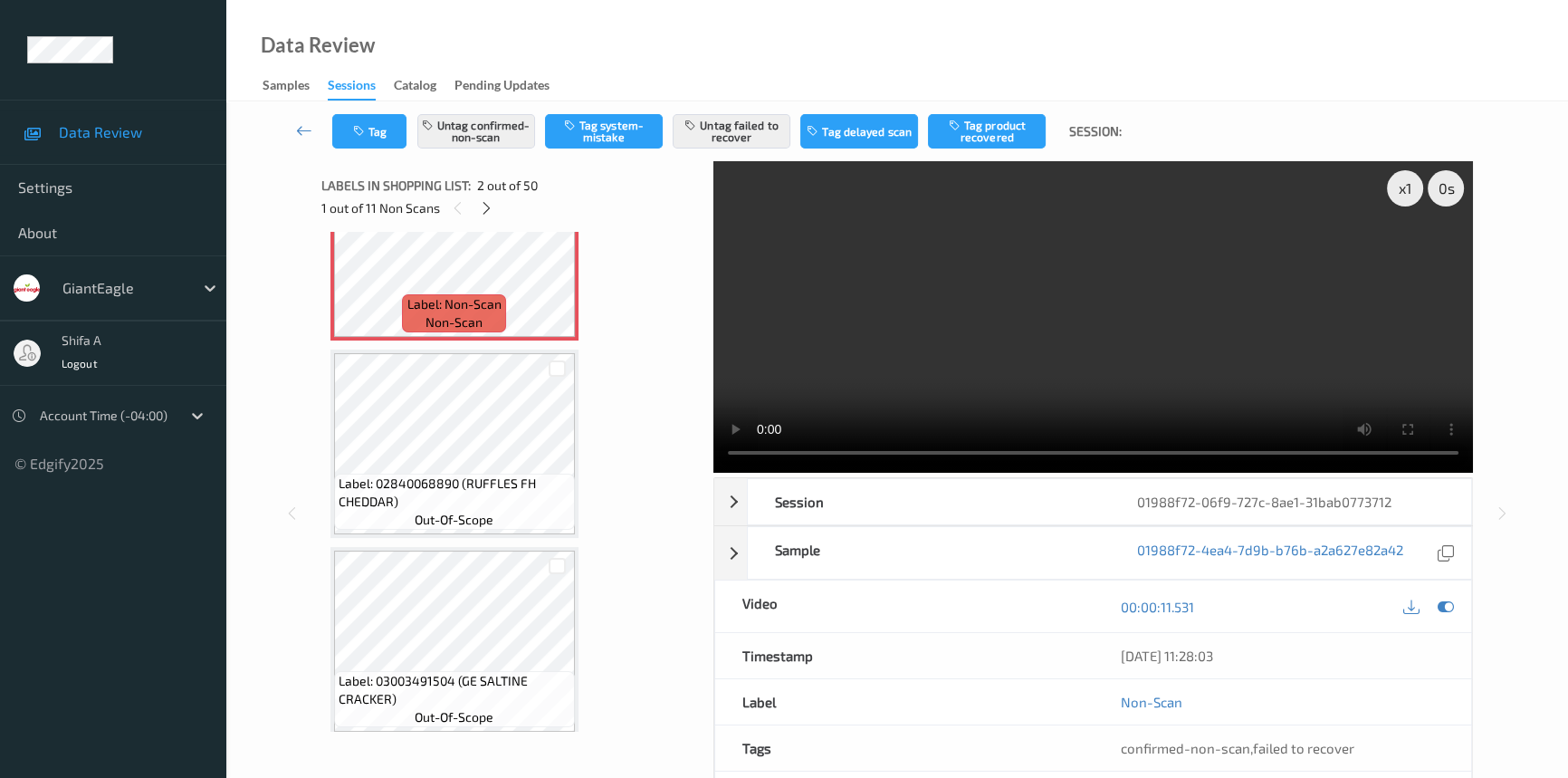
scroll to position [329, 0]
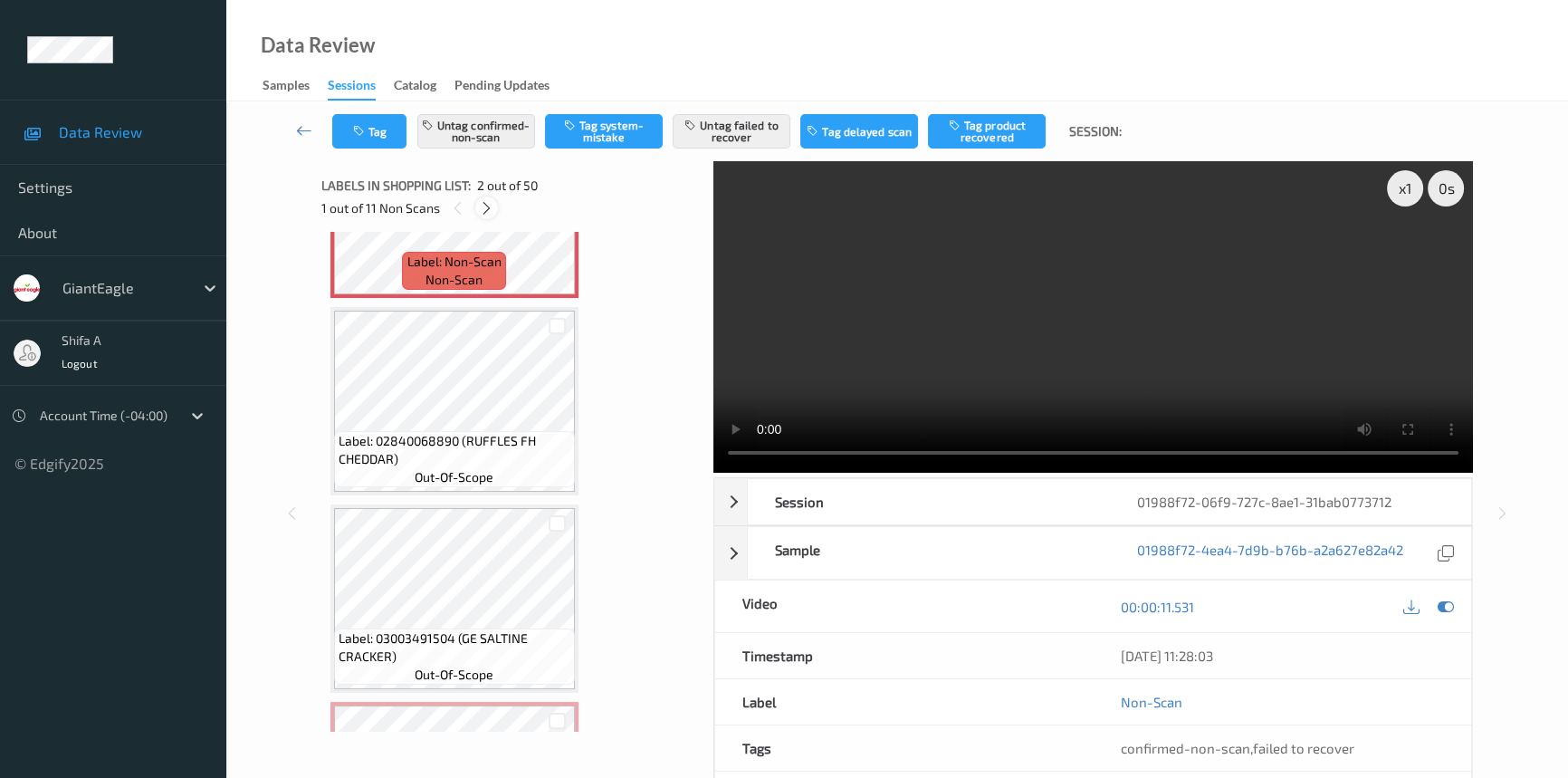
click at [479, 206] on icon at bounding box center [487, 208] width 16 height 17
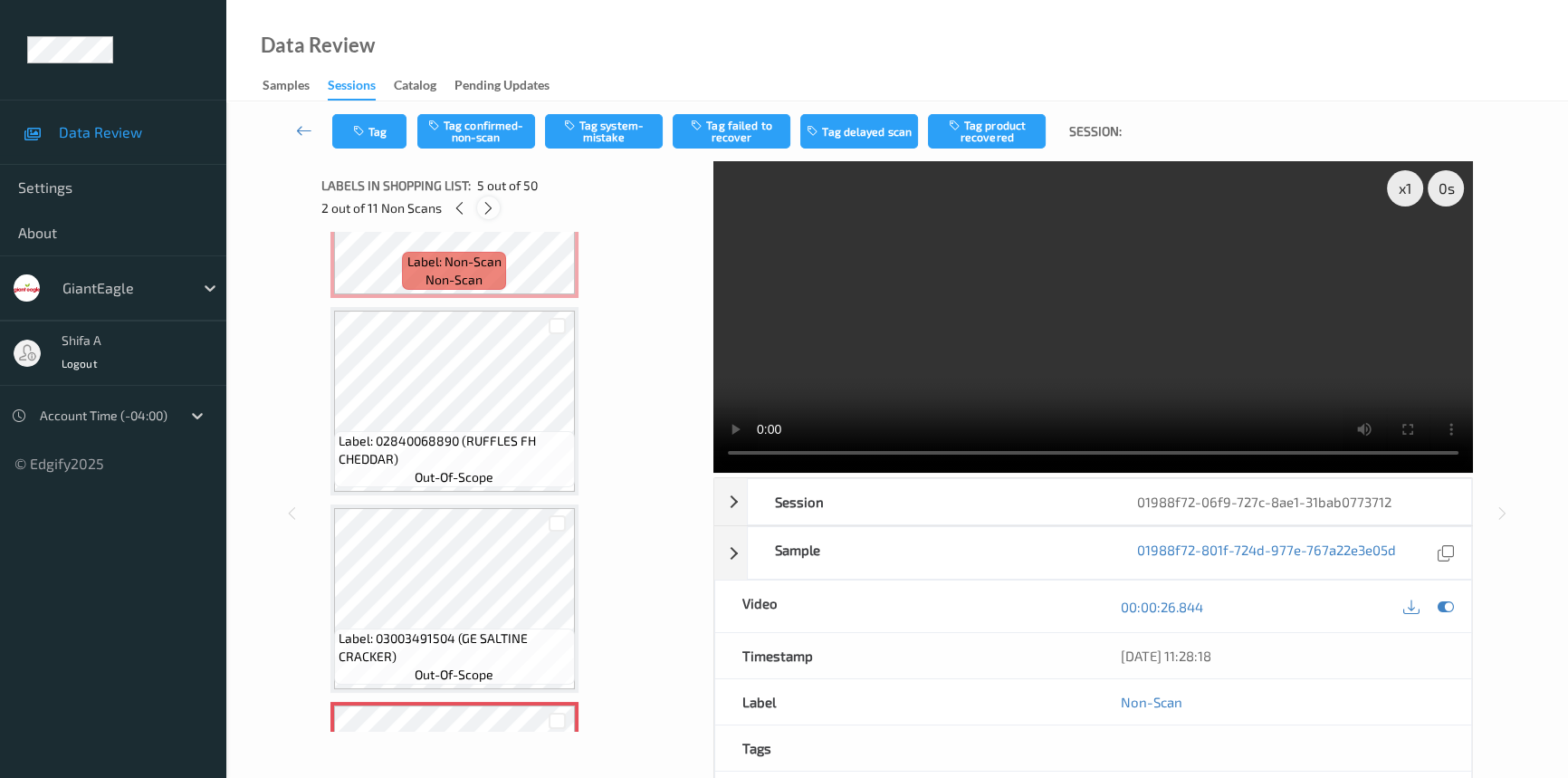
scroll to position [598, 0]
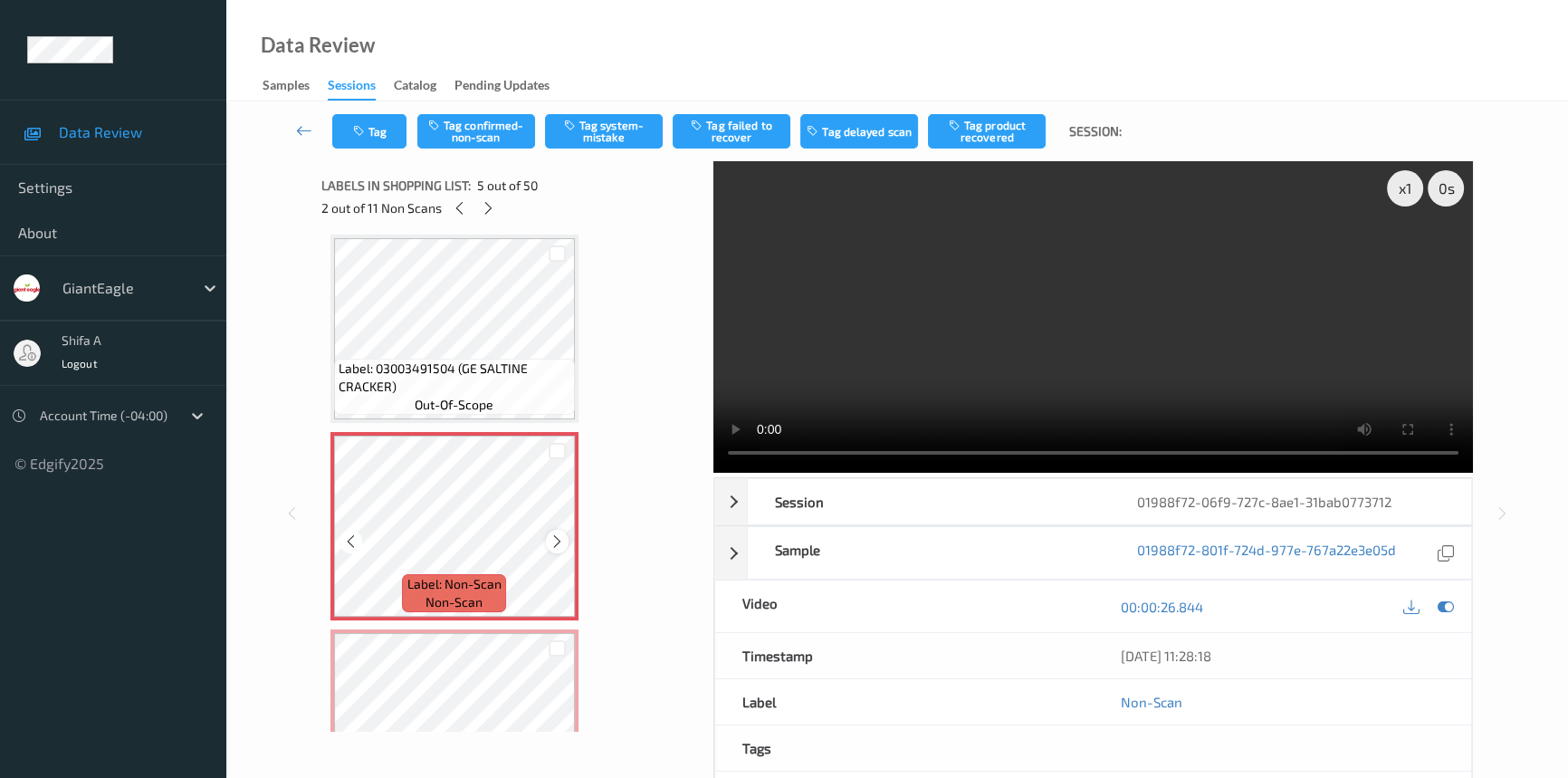
click at [556, 541] on icon at bounding box center [557, 542] width 16 height 17
click at [601, 124] on button "Tag system-mistake" at bounding box center [604, 131] width 118 height 34
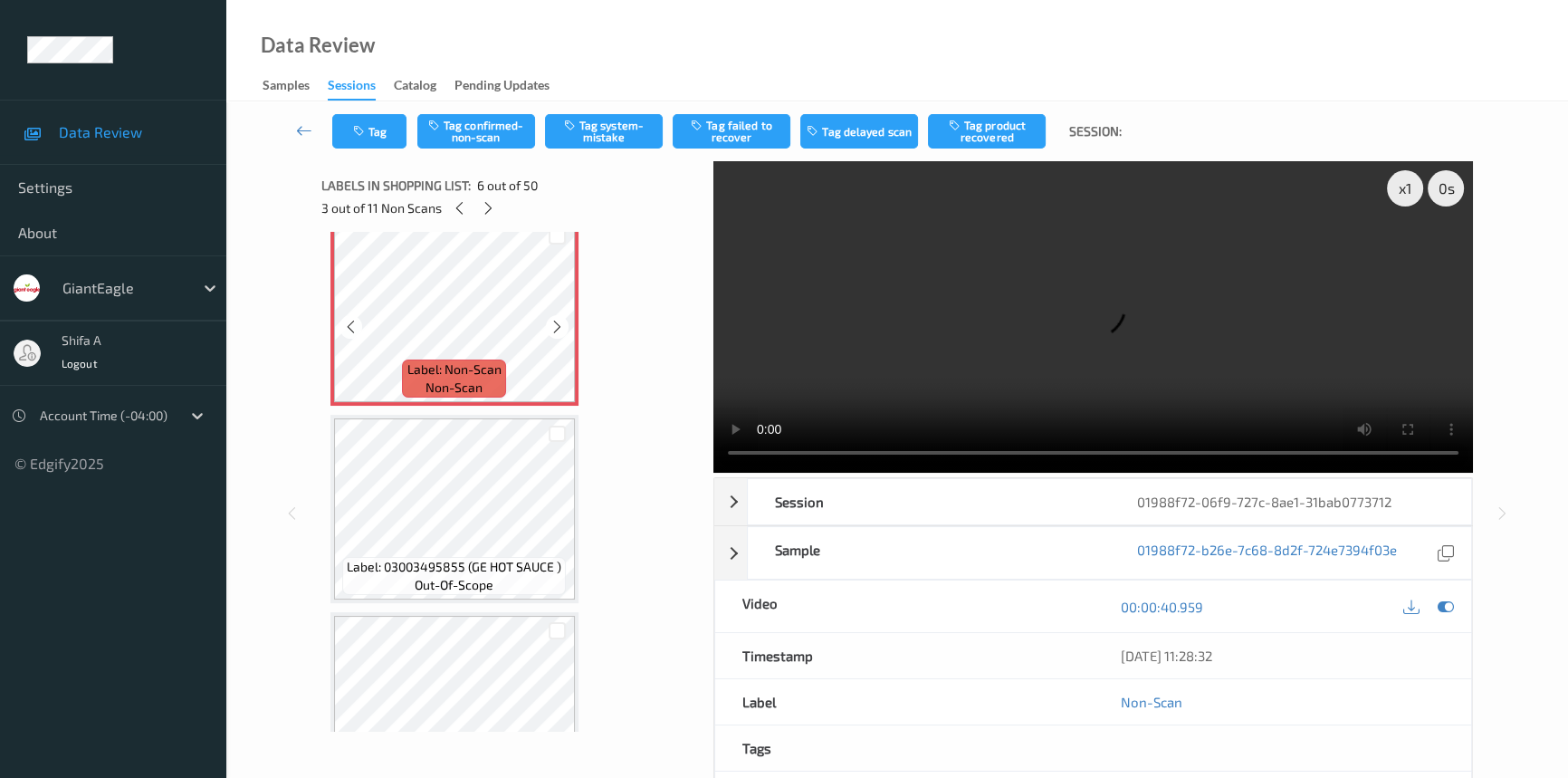
scroll to position [763, 0]
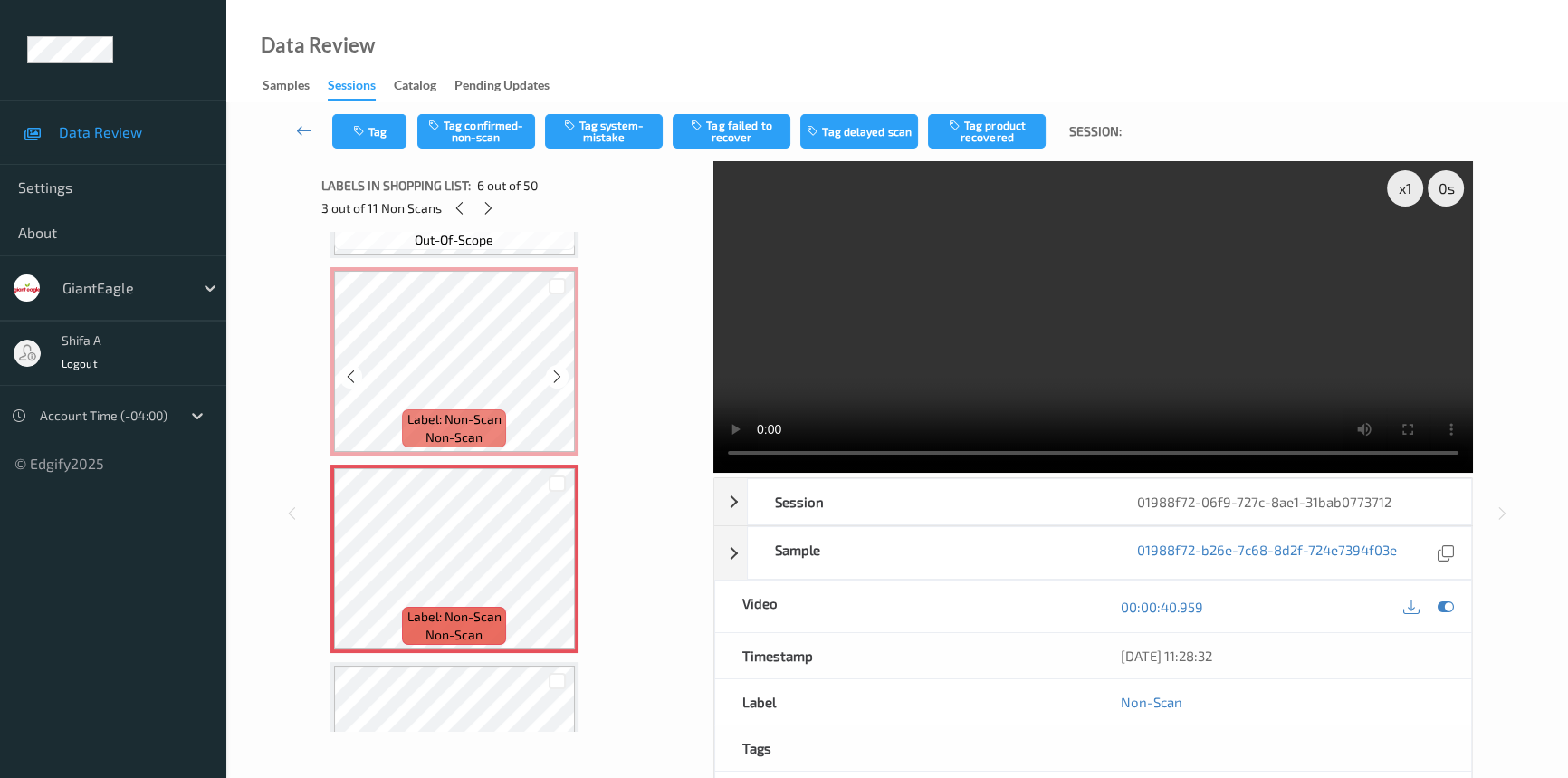
click at [543, 277] on div at bounding box center [557, 286] width 34 height 29
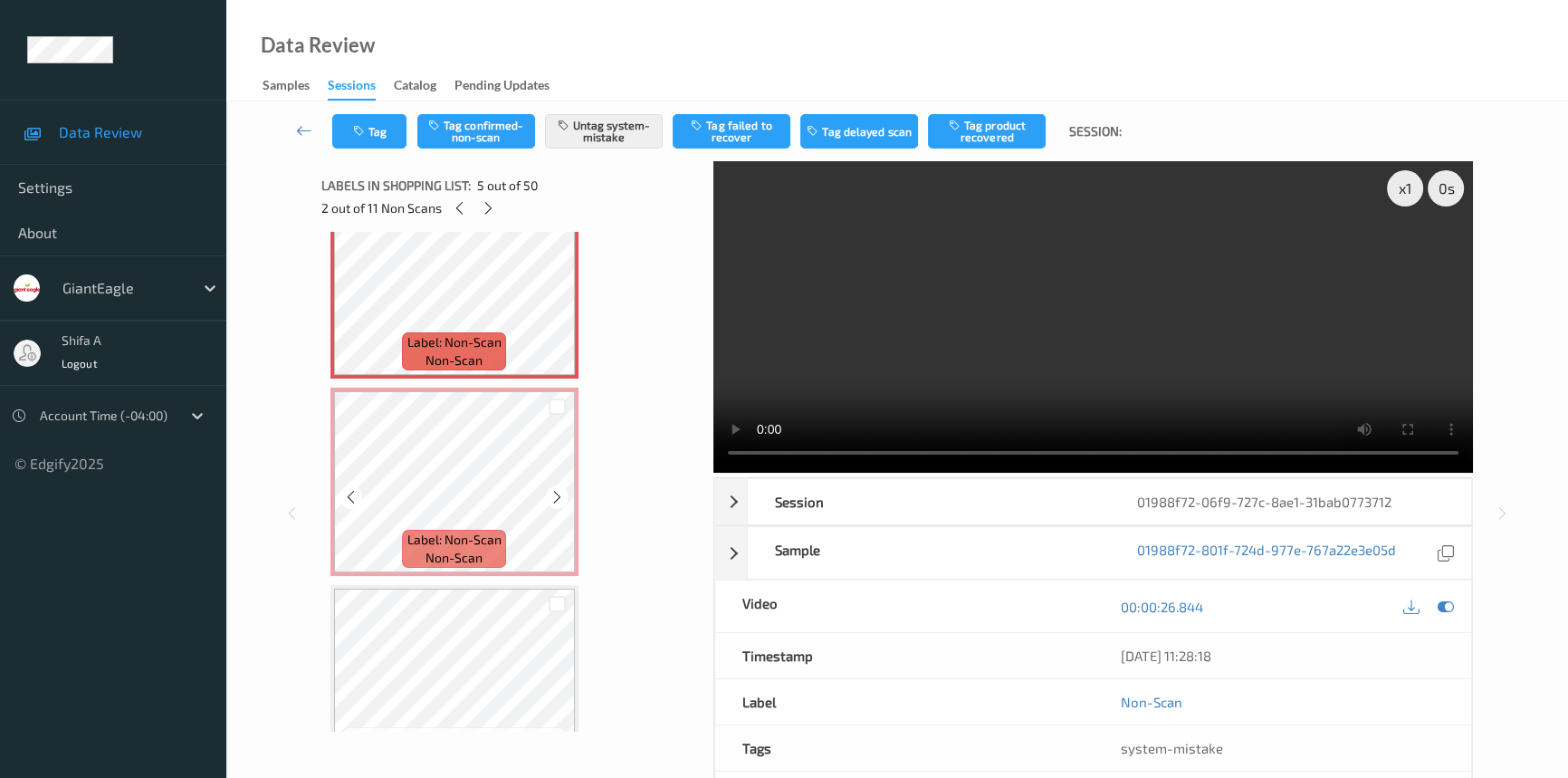
scroll to position [928, 0]
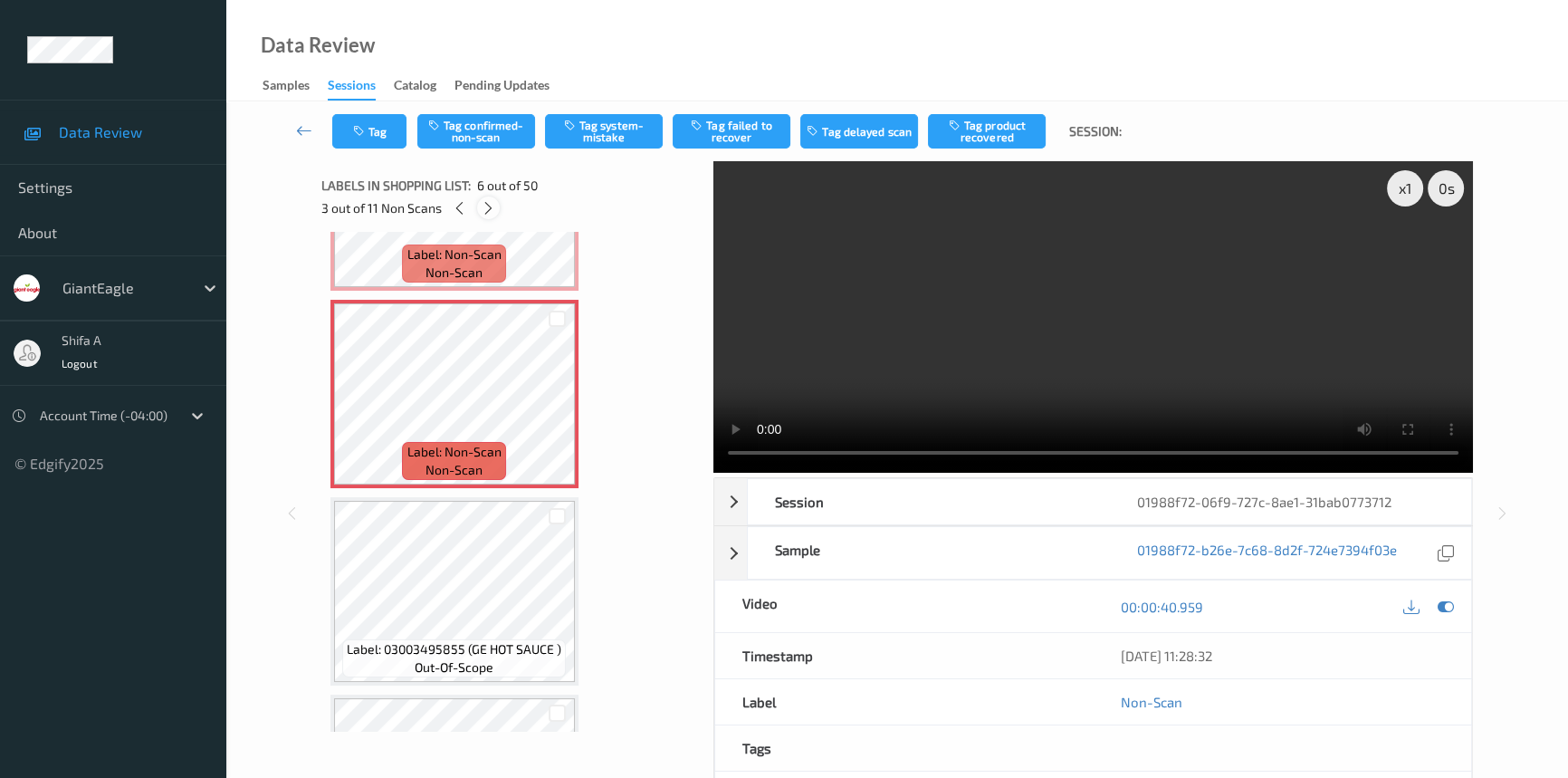
click at [489, 211] on icon at bounding box center [489, 208] width 16 height 17
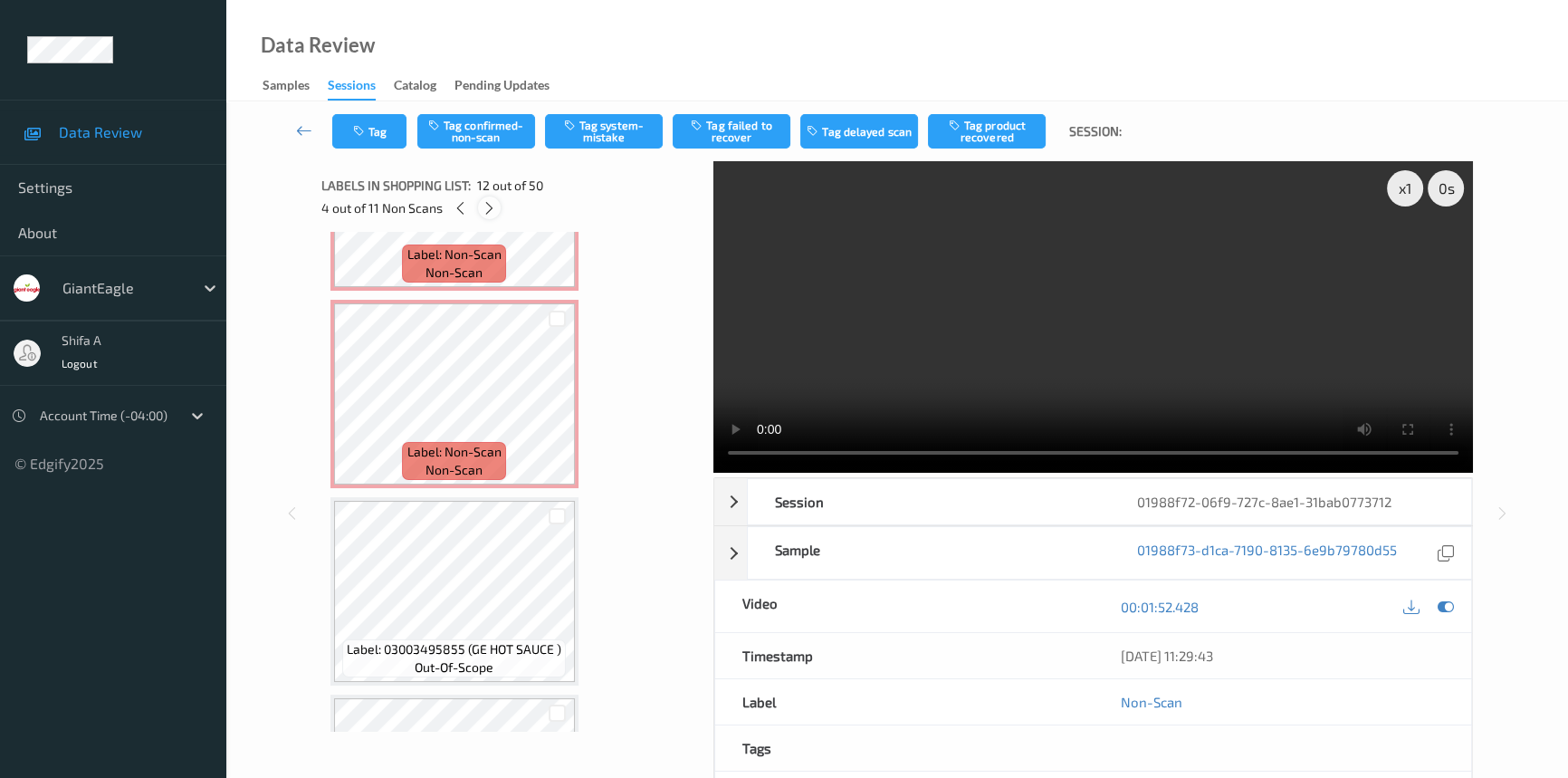
scroll to position [1975, 0]
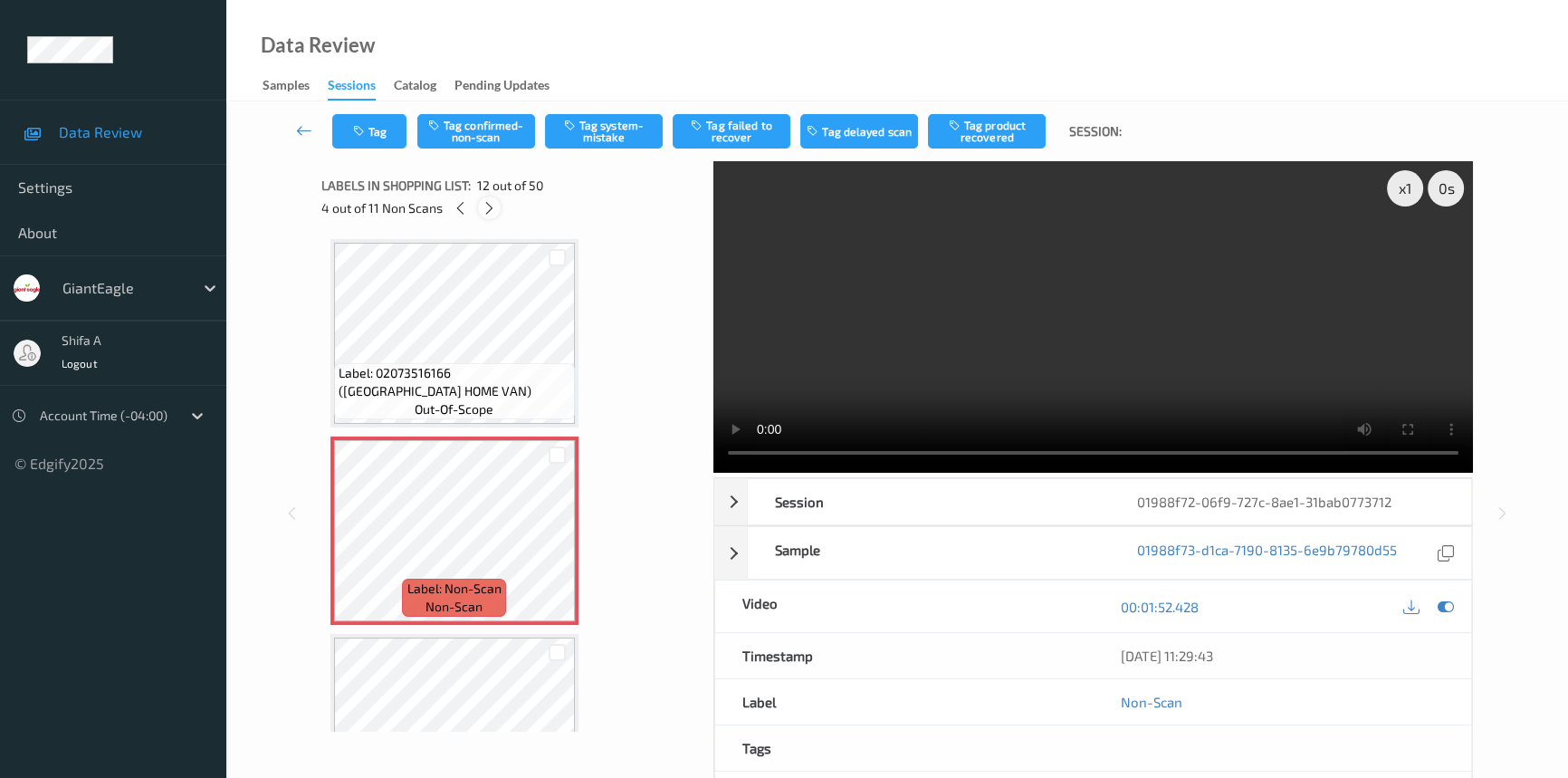
click at [489, 211] on icon at bounding box center [489, 208] width 16 height 17
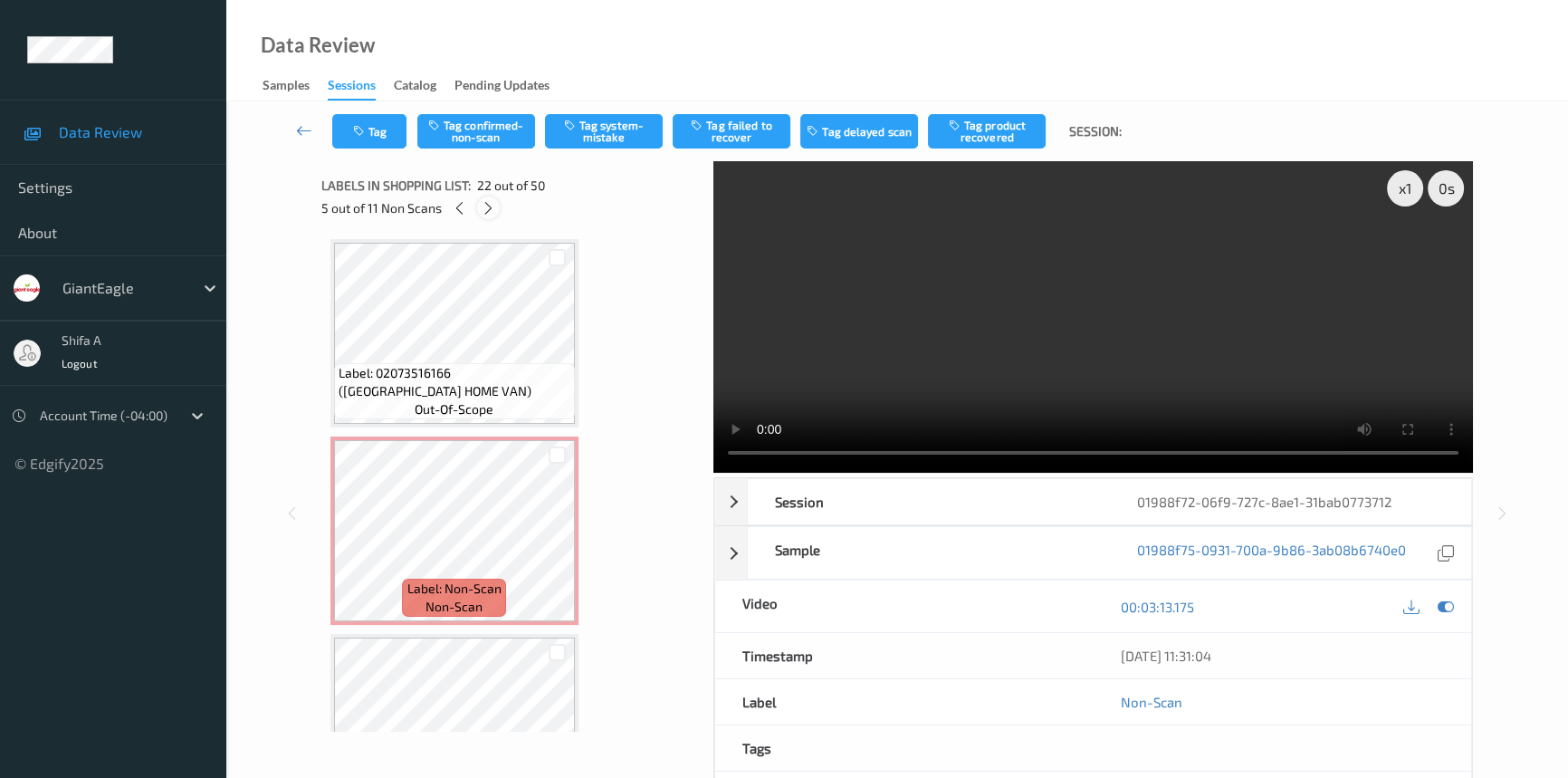
scroll to position [3943, 0]
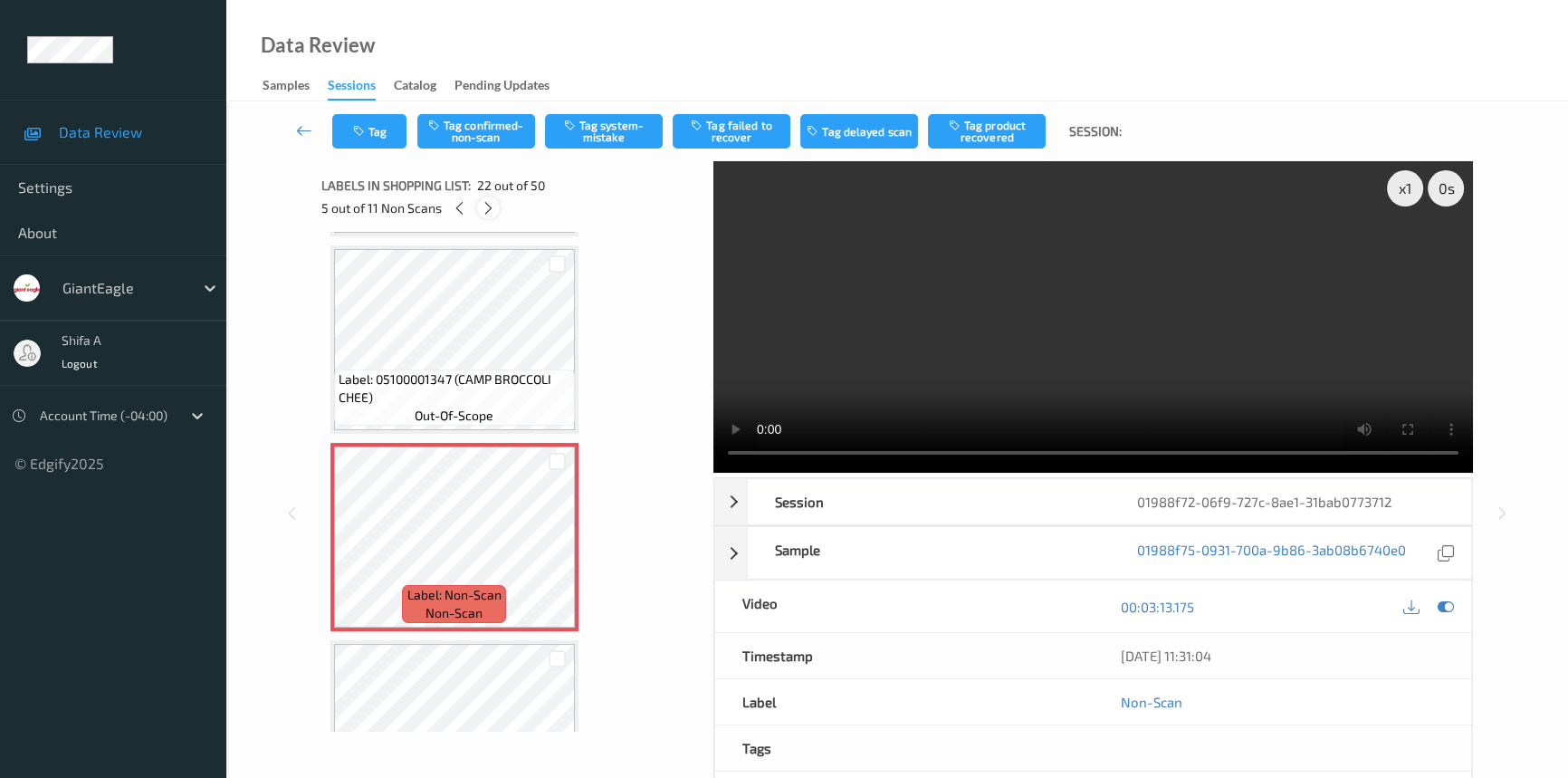
click at [489, 211] on icon at bounding box center [489, 208] width 16 height 17
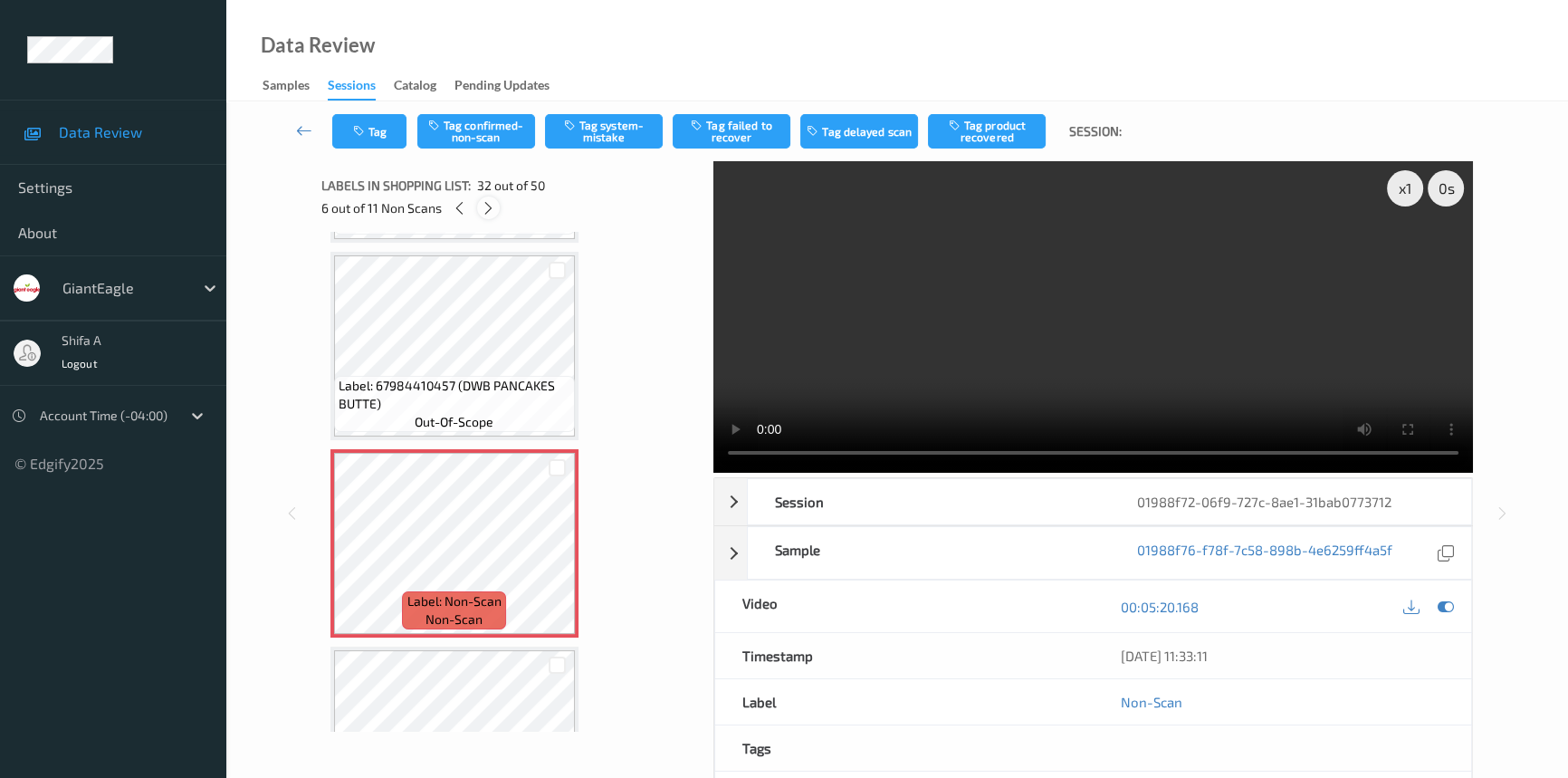
click at [489, 211] on icon at bounding box center [489, 208] width 16 height 17
click at [489, 211] on icon at bounding box center [488, 208] width 16 height 17
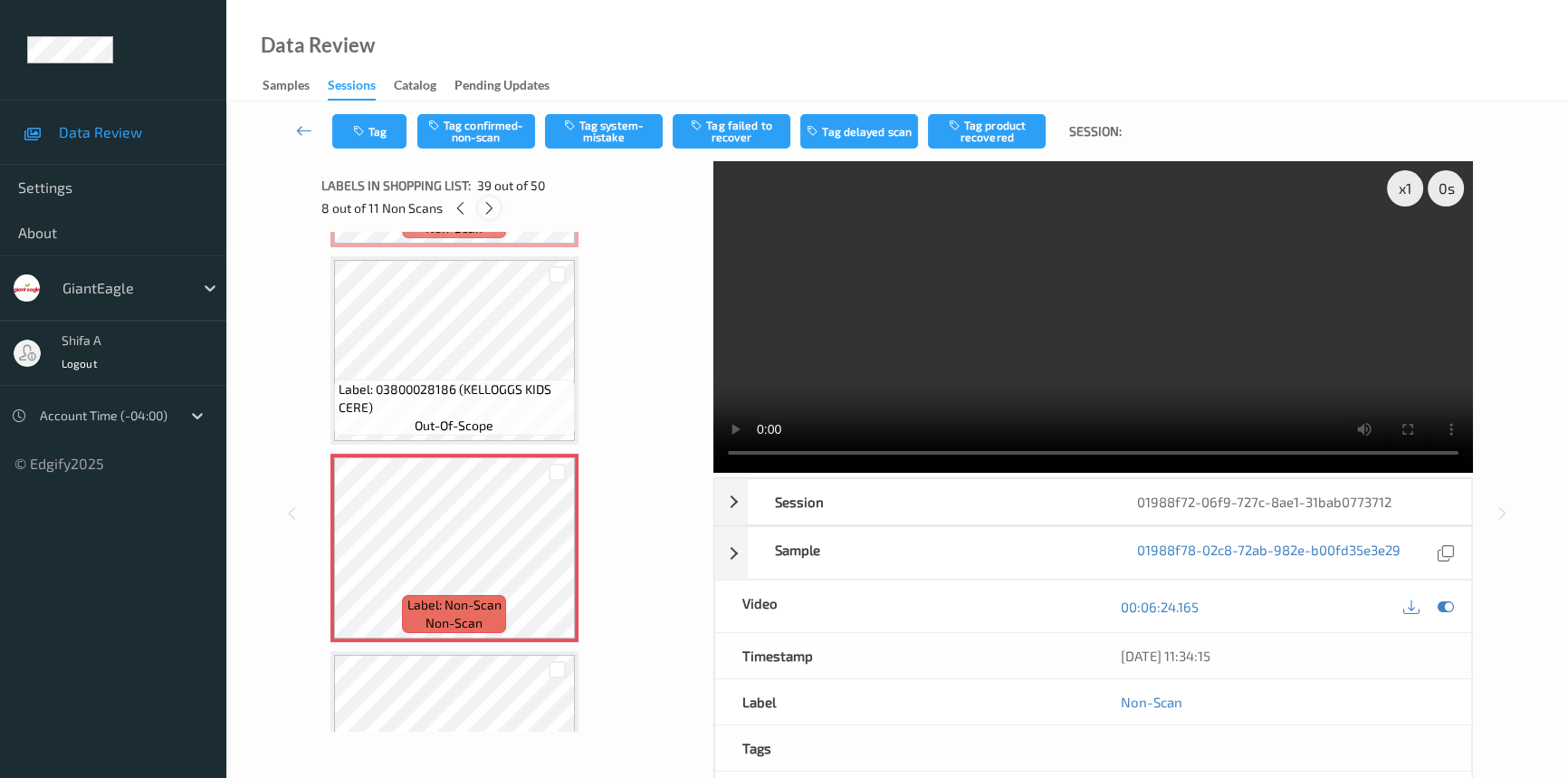
click at [489, 211] on icon at bounding box center [489, 208] width 16 height 17
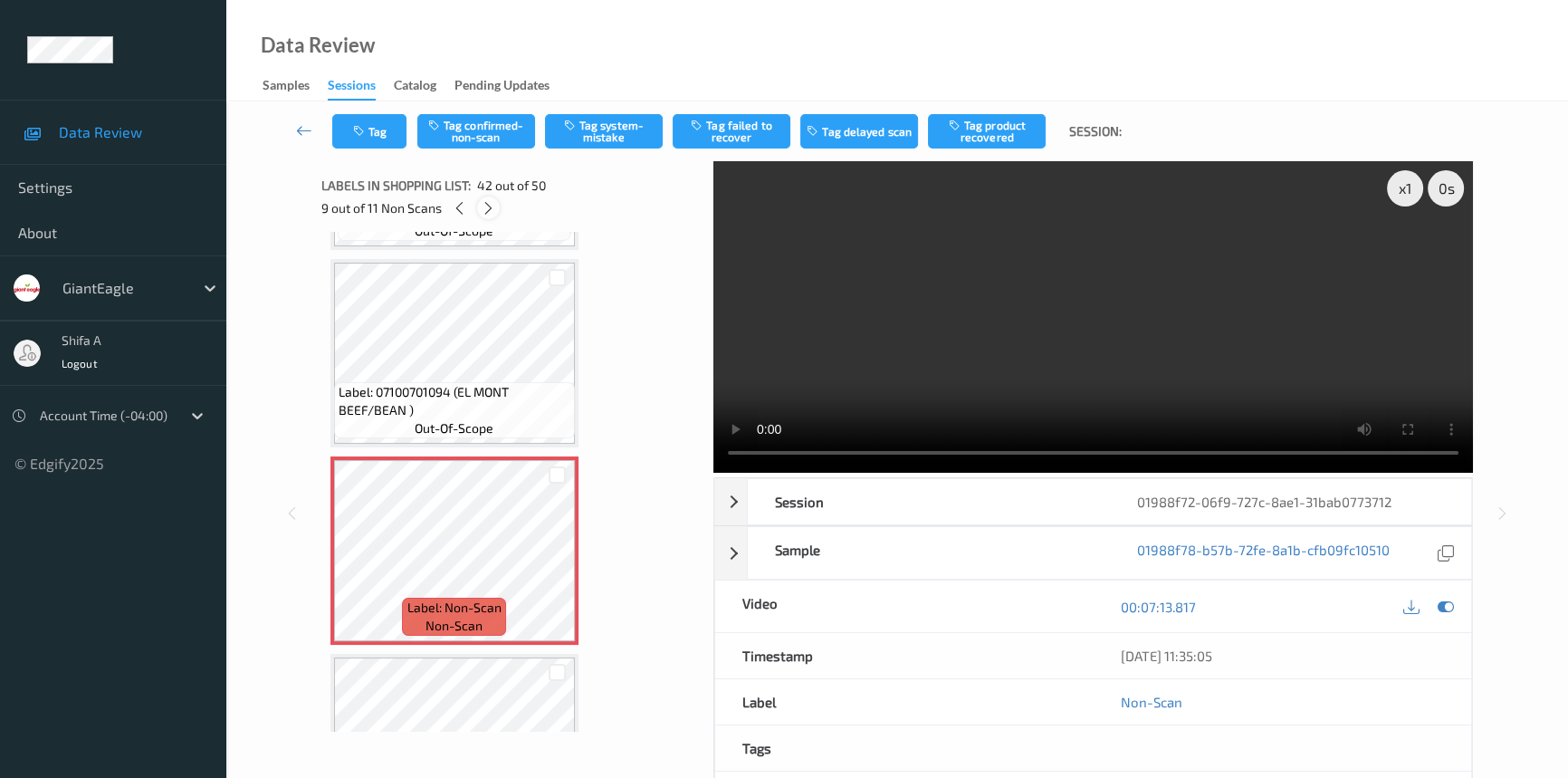
click at [489, 211] on icon at bounding box center [489, 208] width 16 height 17
